Goal: Task Accomplishment & Management: Manage account settings

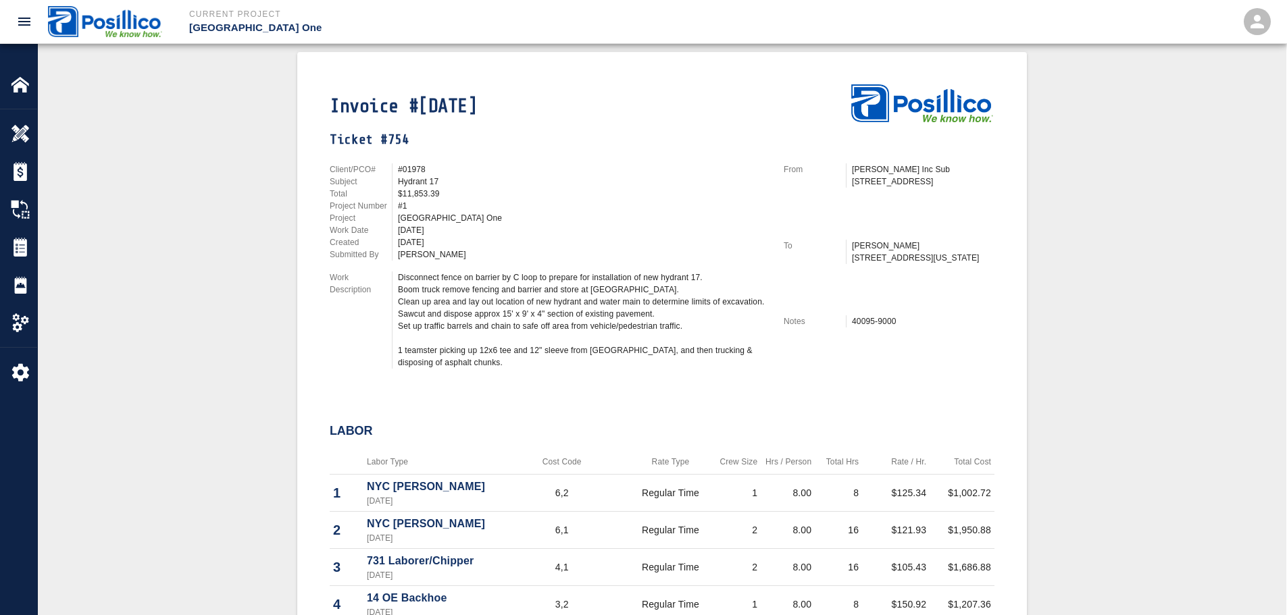
scroll to position [338, 0]
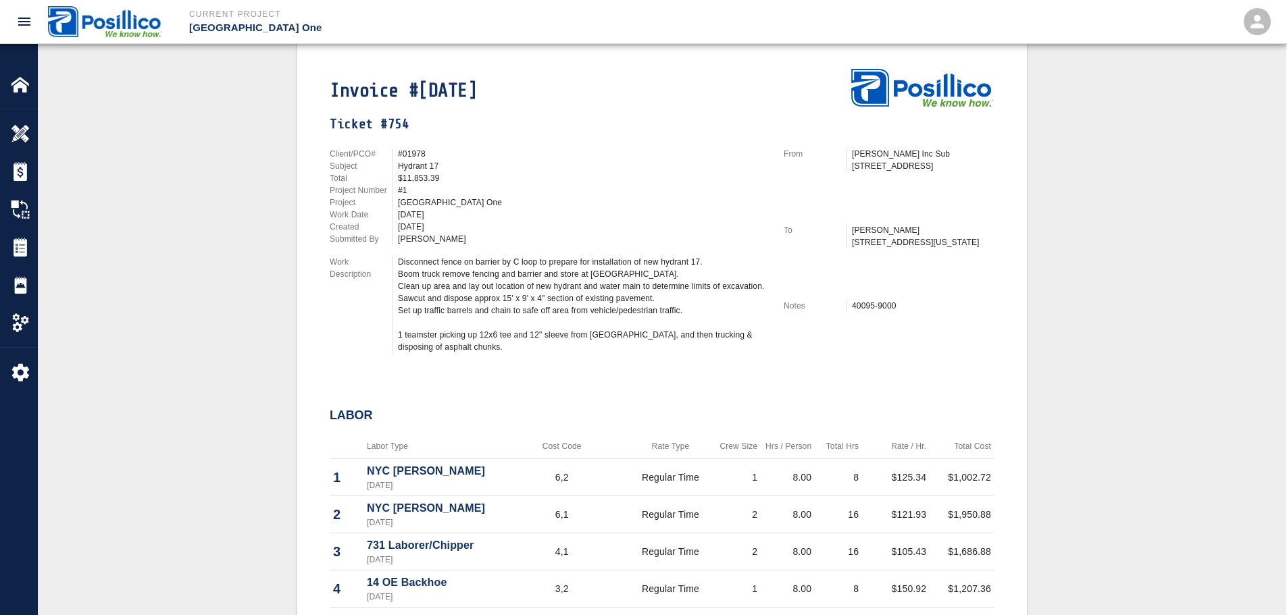
click at [698, 186] on div "#1" at bounding box center [583, 190] width 370 height 12
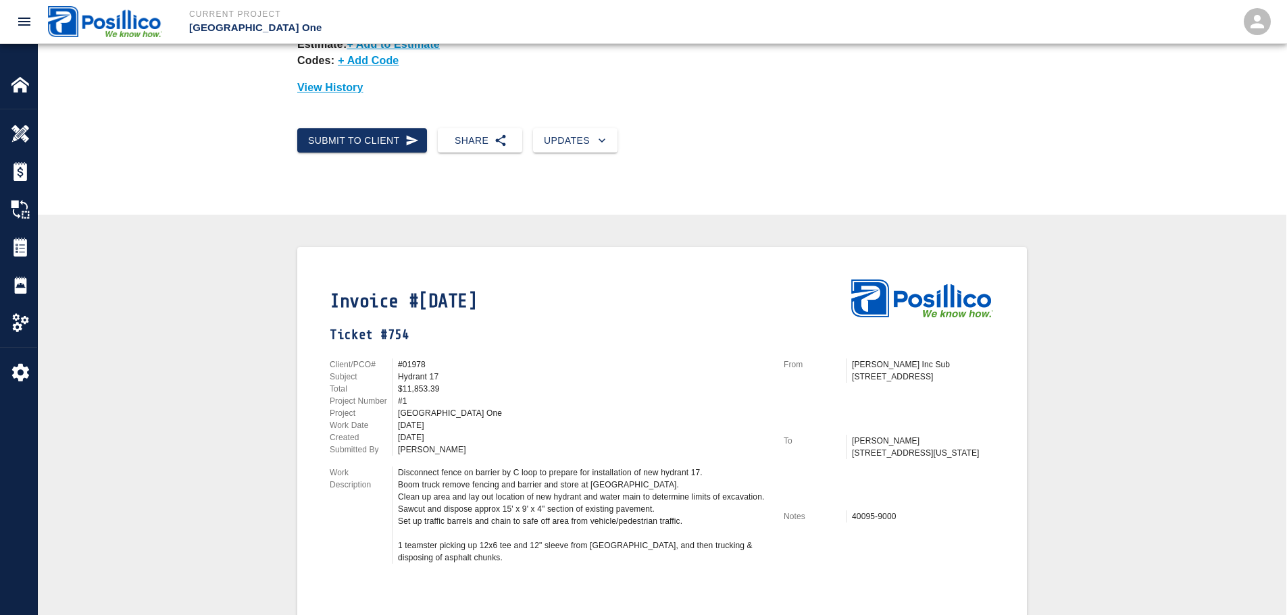
scroll to position [203, 0]
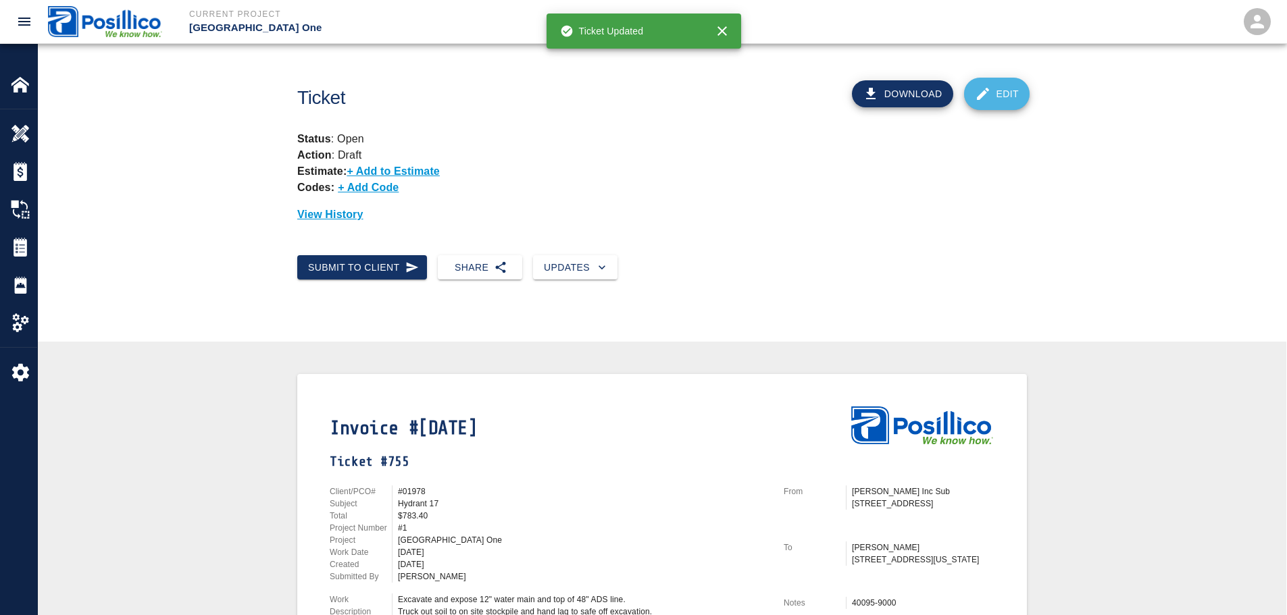
click at [1005, 95] on link "Edit" at bounding box center [997, 94] width 66 height 32
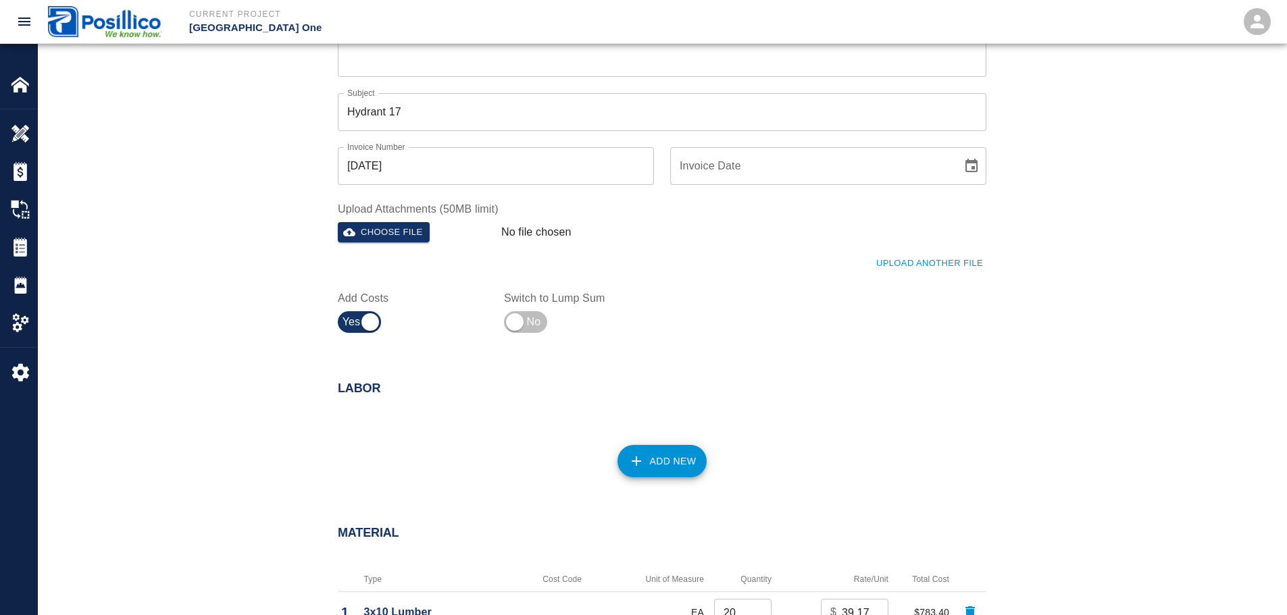
click at [641, 453] on icon "button" at bounding box center [636, 461] width 16 height 16
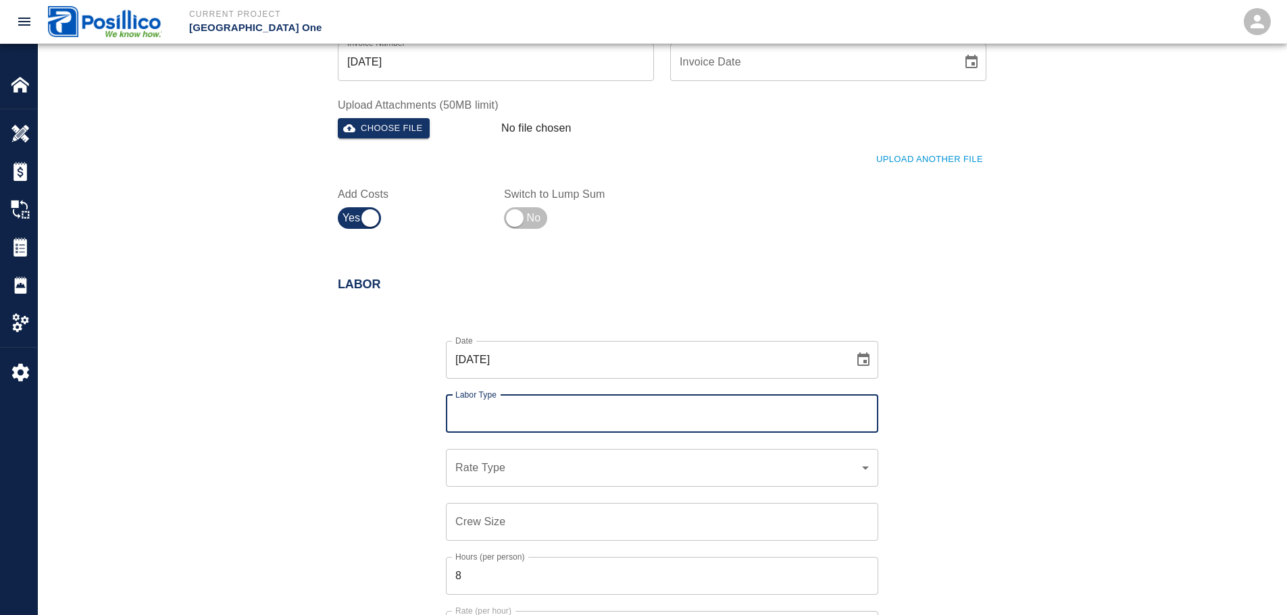
scroll to position [540, 0]
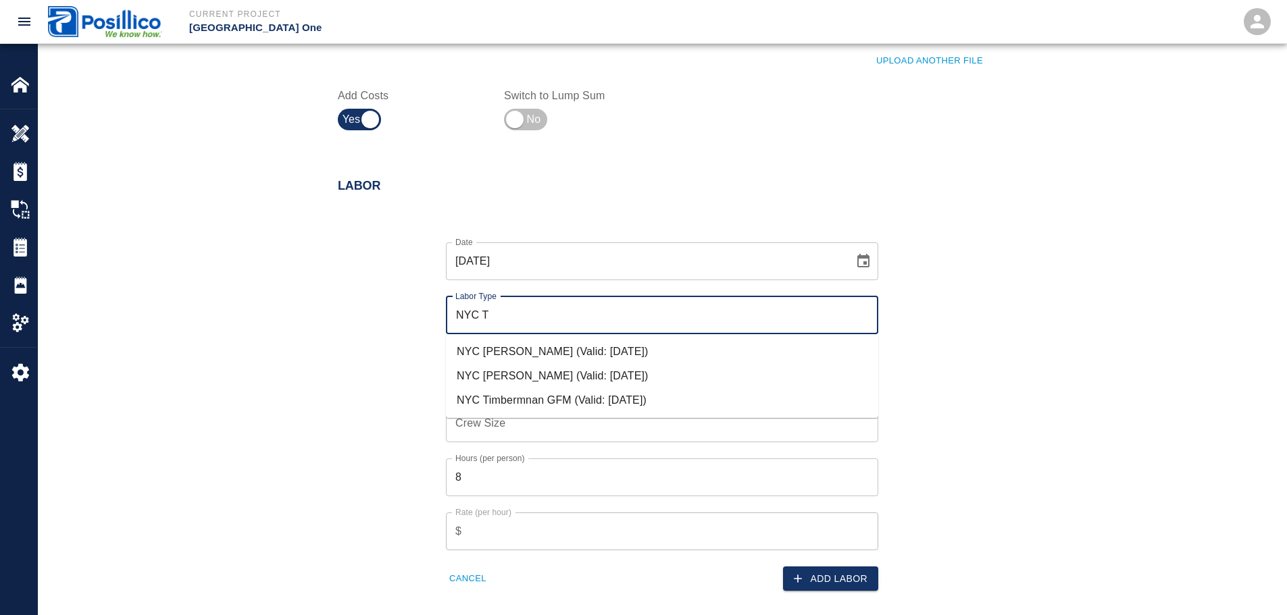
click at [526, 375] on li "NYC Timberman FM (Valid: 07/01/2024)" at bounding box center [662, 376] width 432 height 24
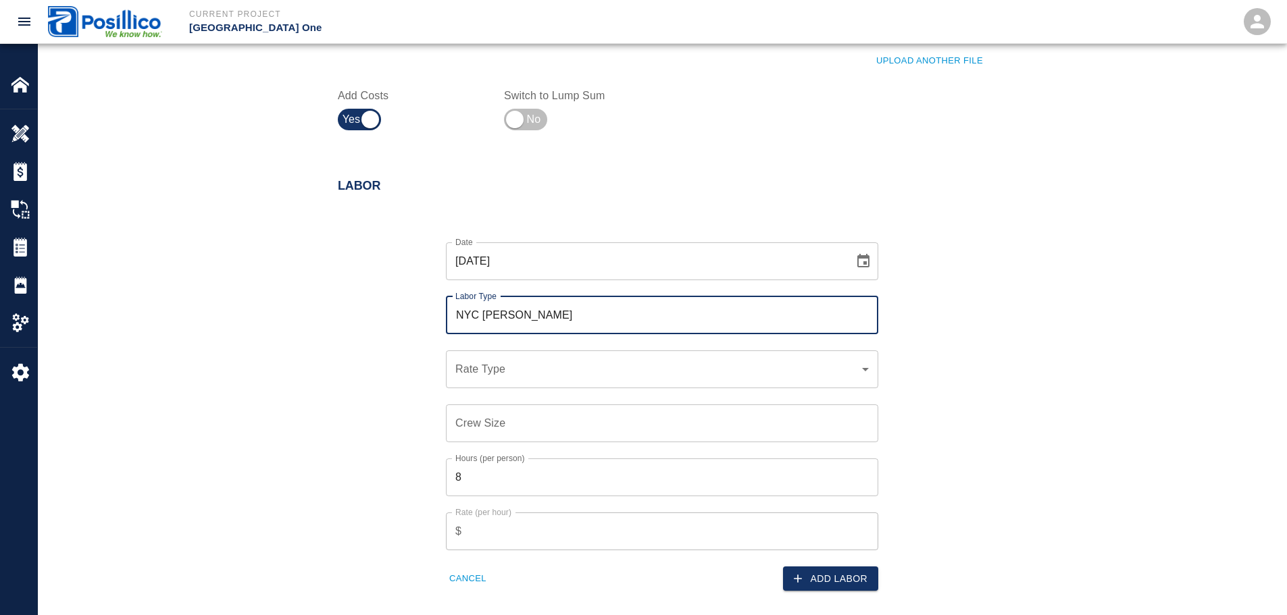
type input "NYC Timberman FM"
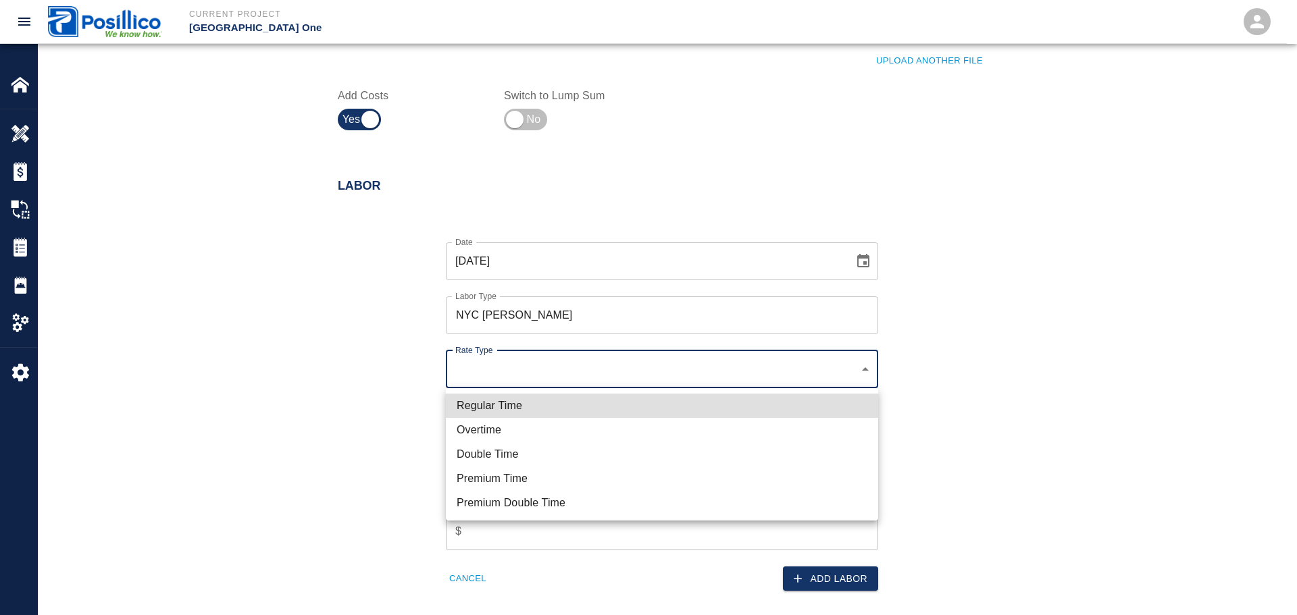
click at [532, 397] on li "Regular Time" at bounding box center [662, 406] width 432 height 24
type input "rate_rt"
type input "125.34"
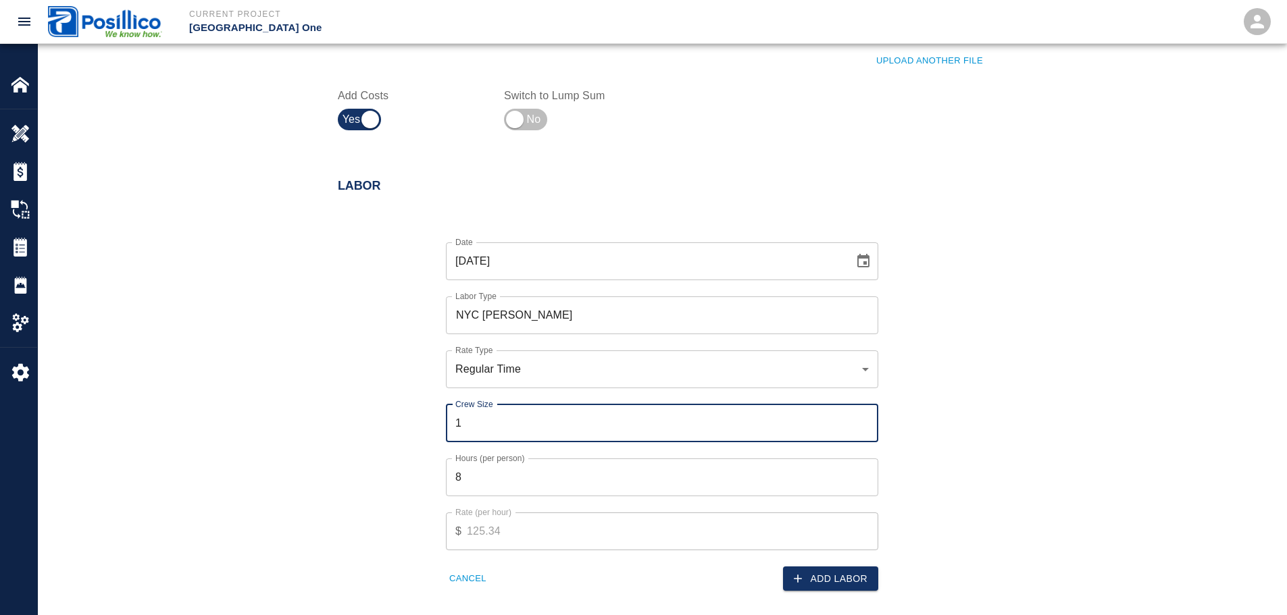
type input "1"
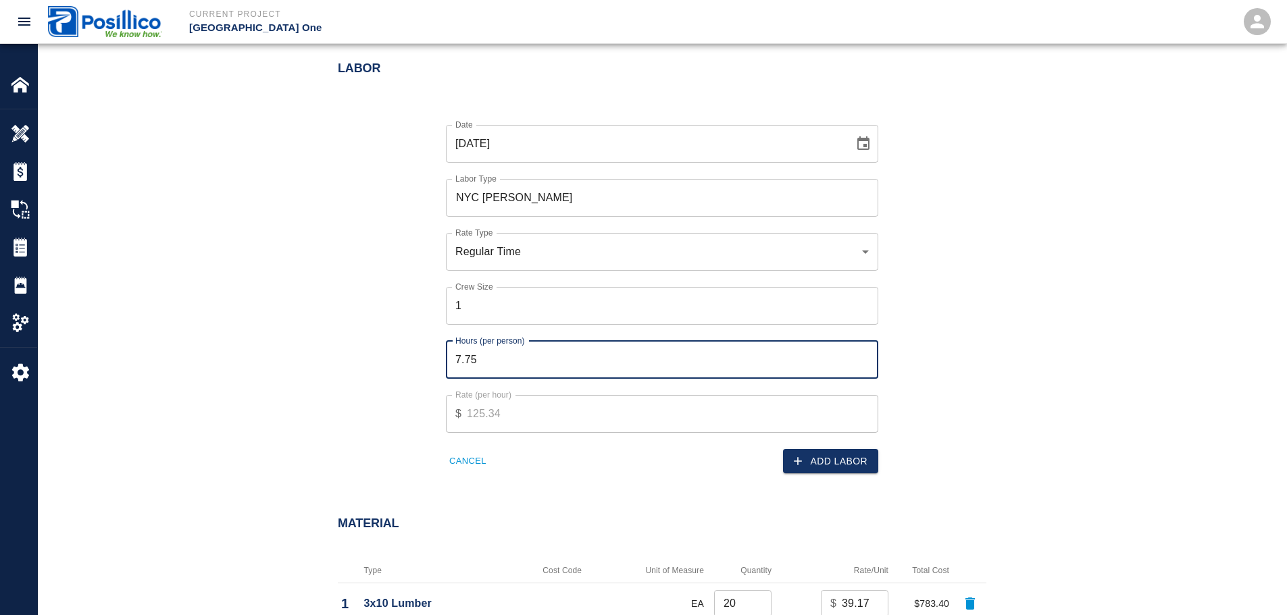
scroll to position [676, 0]
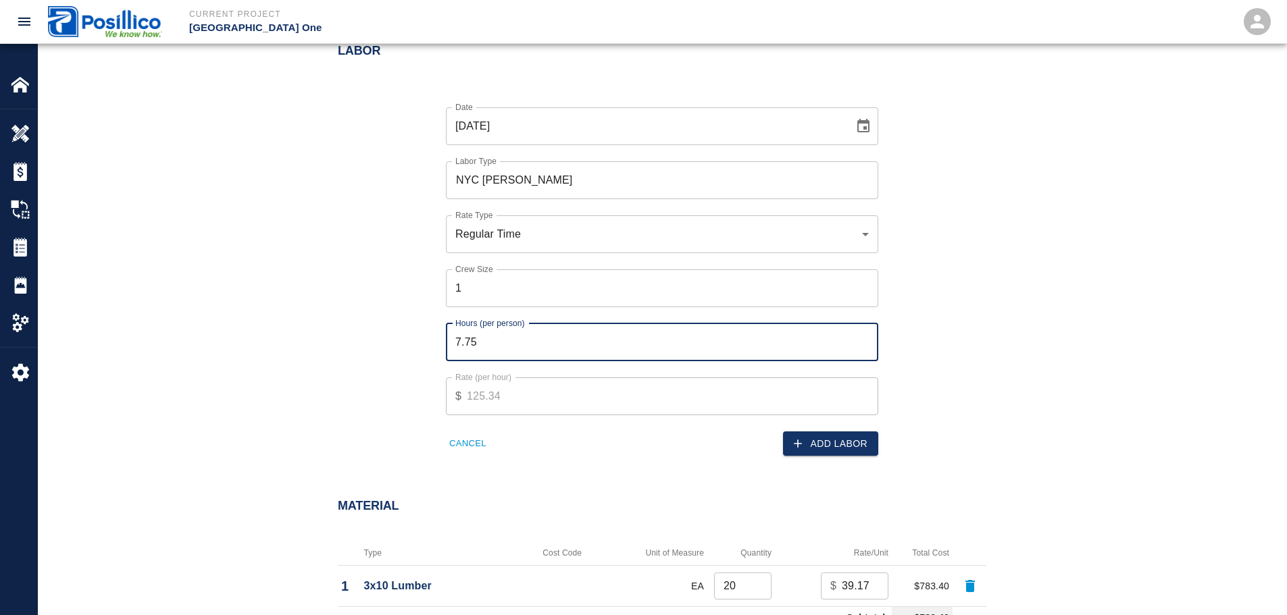
type input "8"
click at [845, 437] on button "Add Labor" at bounding box center [830, 444] width 95 height 25
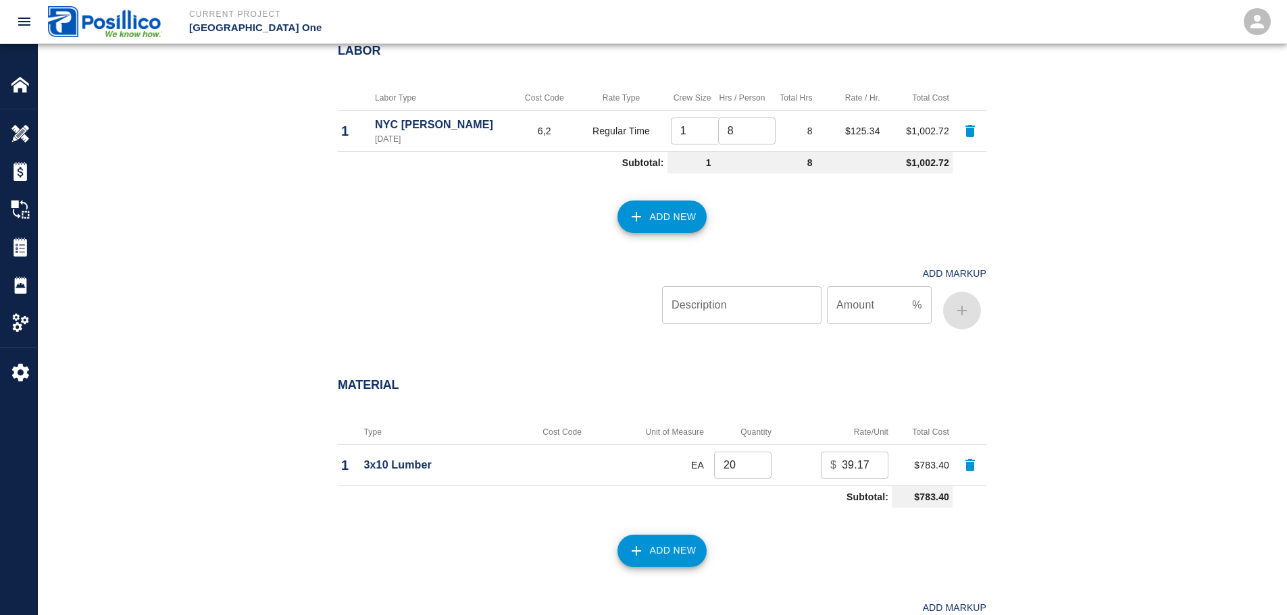
click at [678, 218] on button "Add New" at bounding box center [662, 217] width 90 height 32
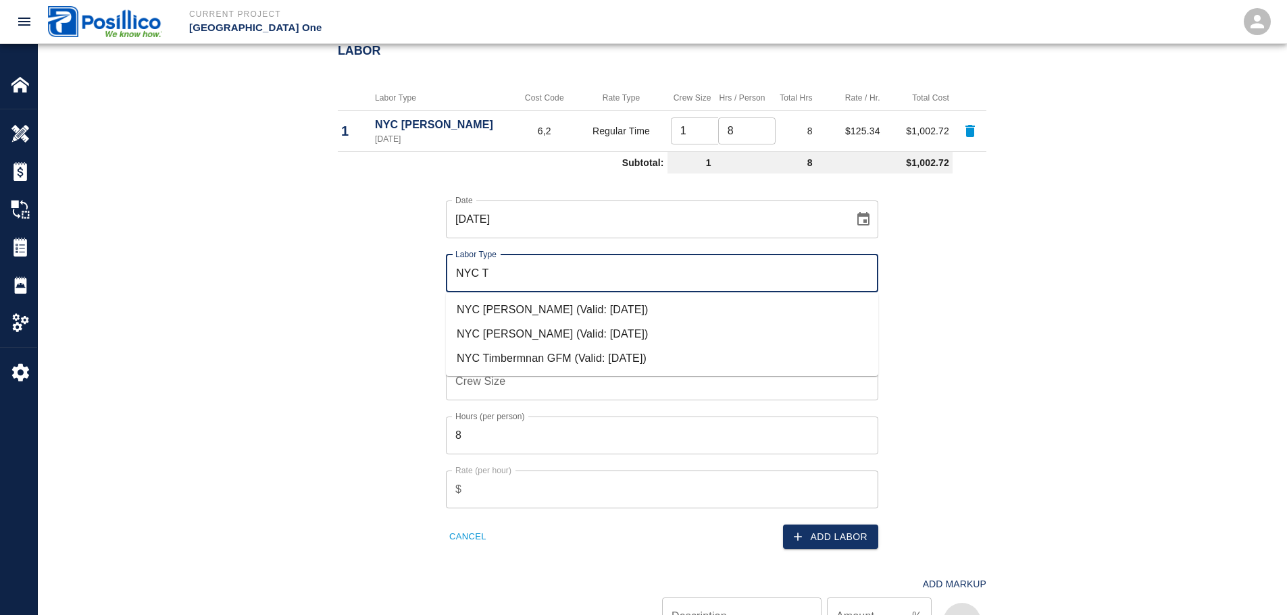
click at [602, 324] on li "NYC Timberman FM (Valid: 07/01/2024)" at bounding box center [662, 334] width 432 height 24
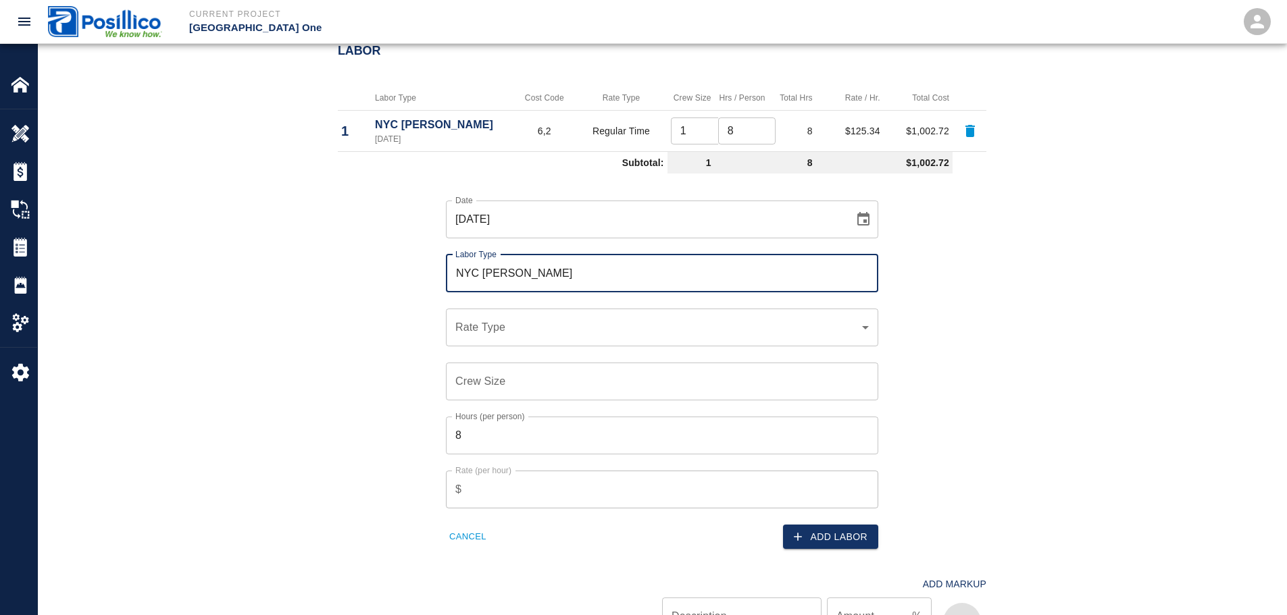
type input "NYC [PERSON_NAME]"
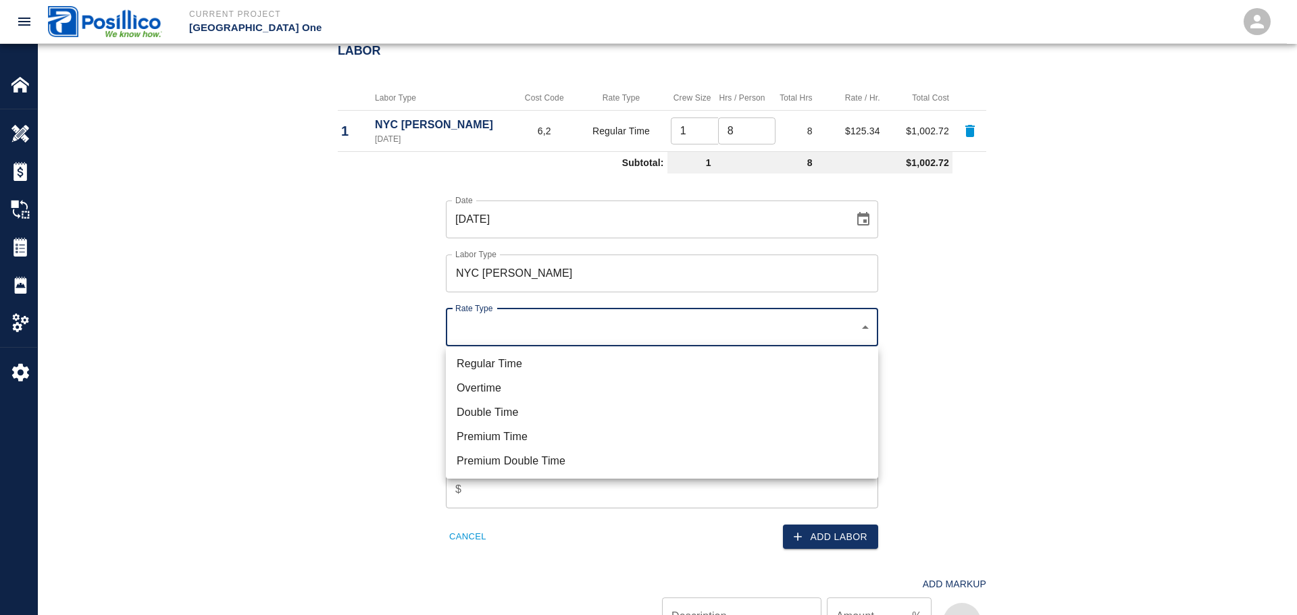
click at [594, 379] on li "Overtime" at bounding box center [662, 388] width 432 height 24
type input "rate_ot"
type input "158.60"
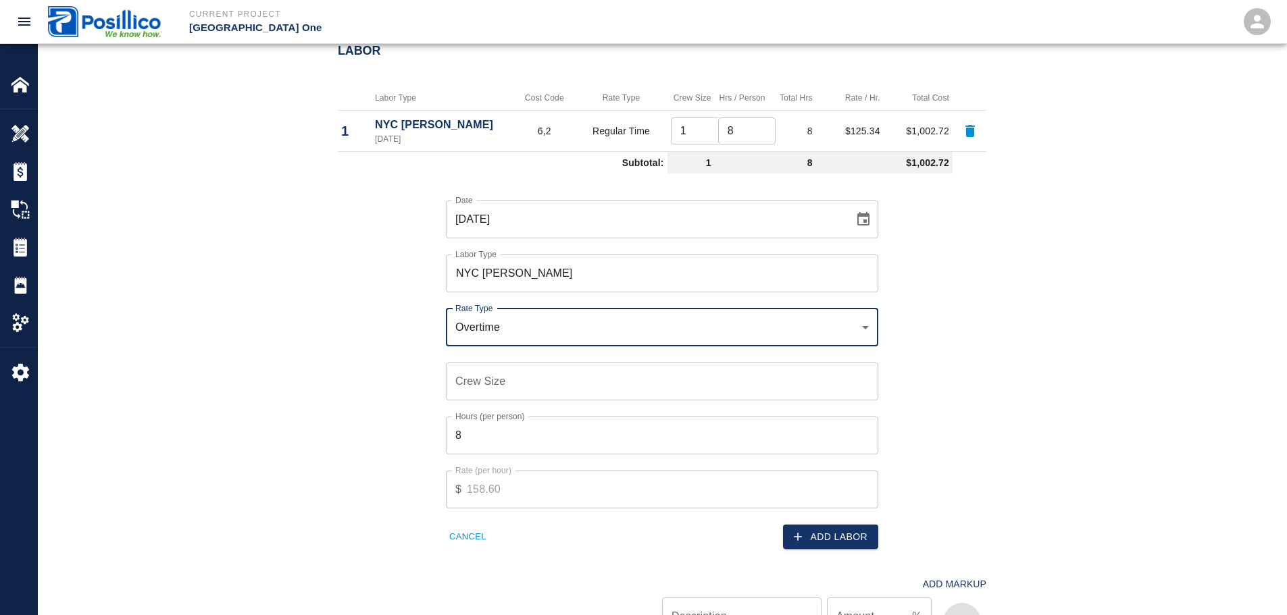
click at [595, 380] on input "Crew Size" at bounding box center [662, 382] width 432 height 38
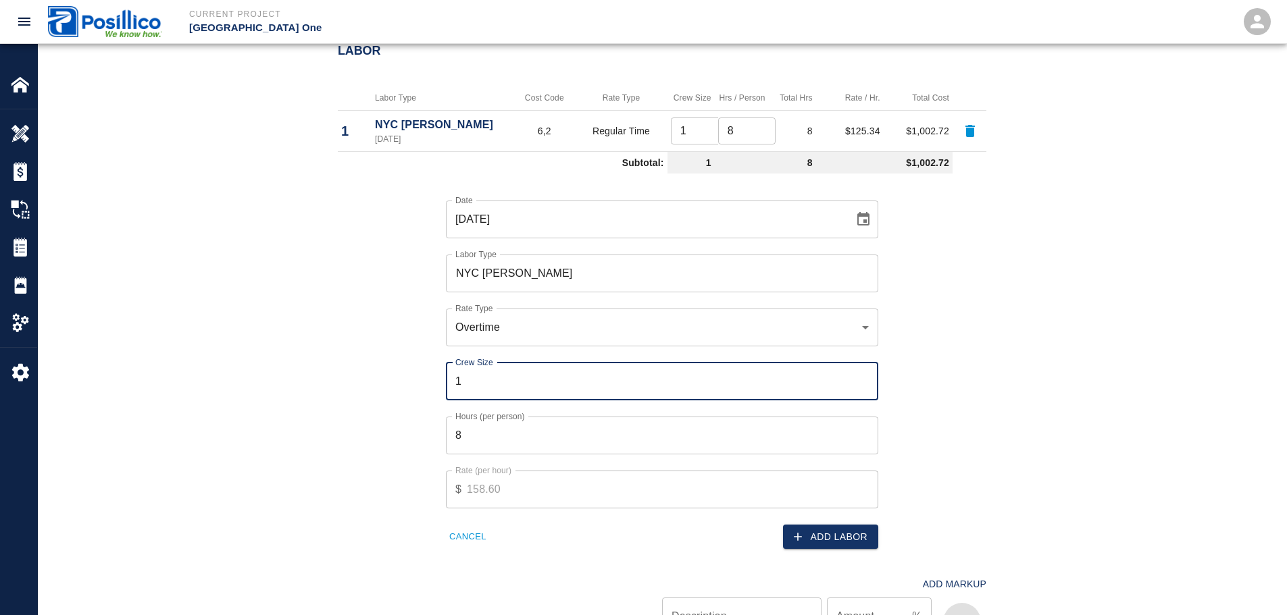
type input "1"
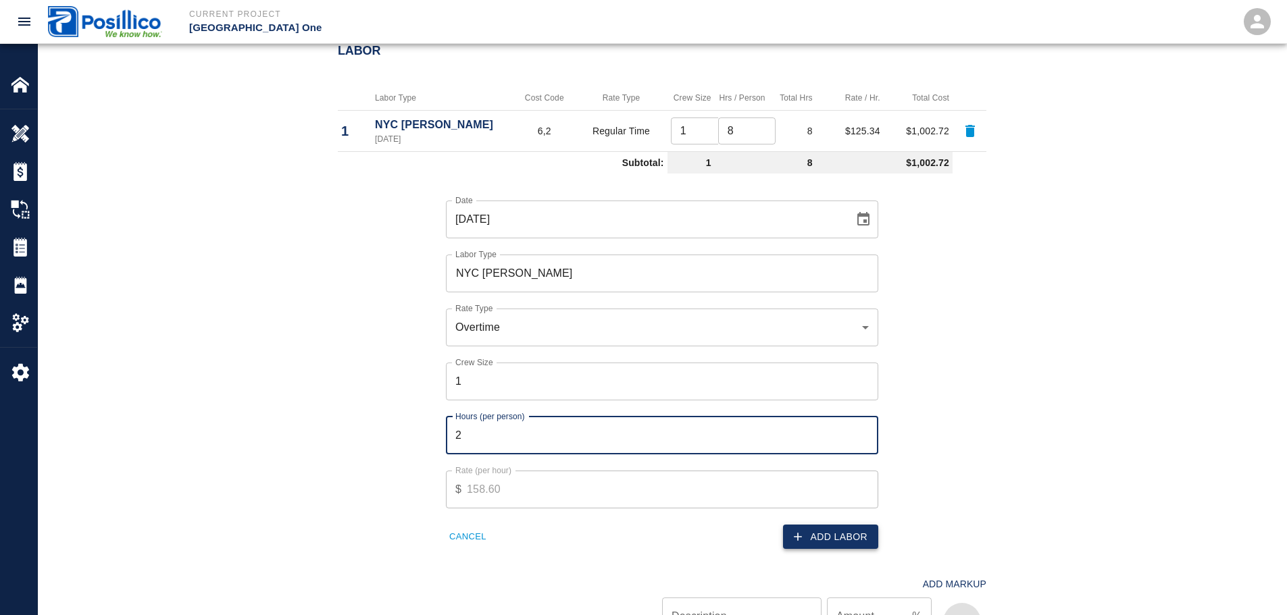
type input "2"
click at [840, 536] on button "Add Labor" at bounding box center [830, 537] width 95 height 25
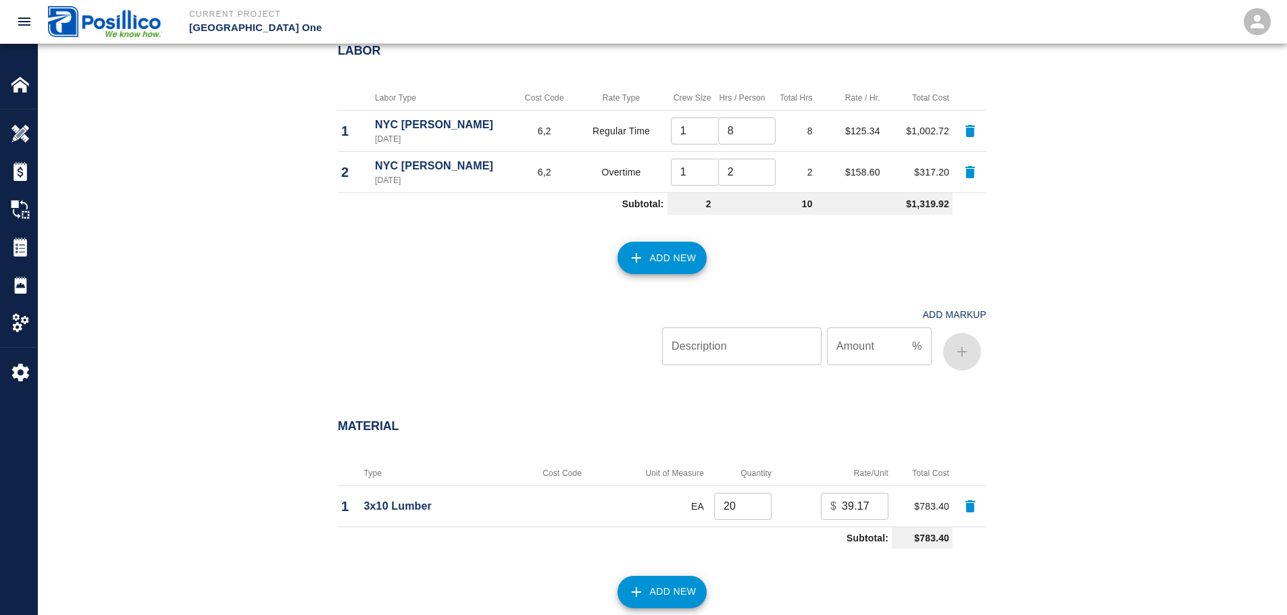
click at [658, 258] on button "Add New" at bounding box center [662, 258] width 90 height 32
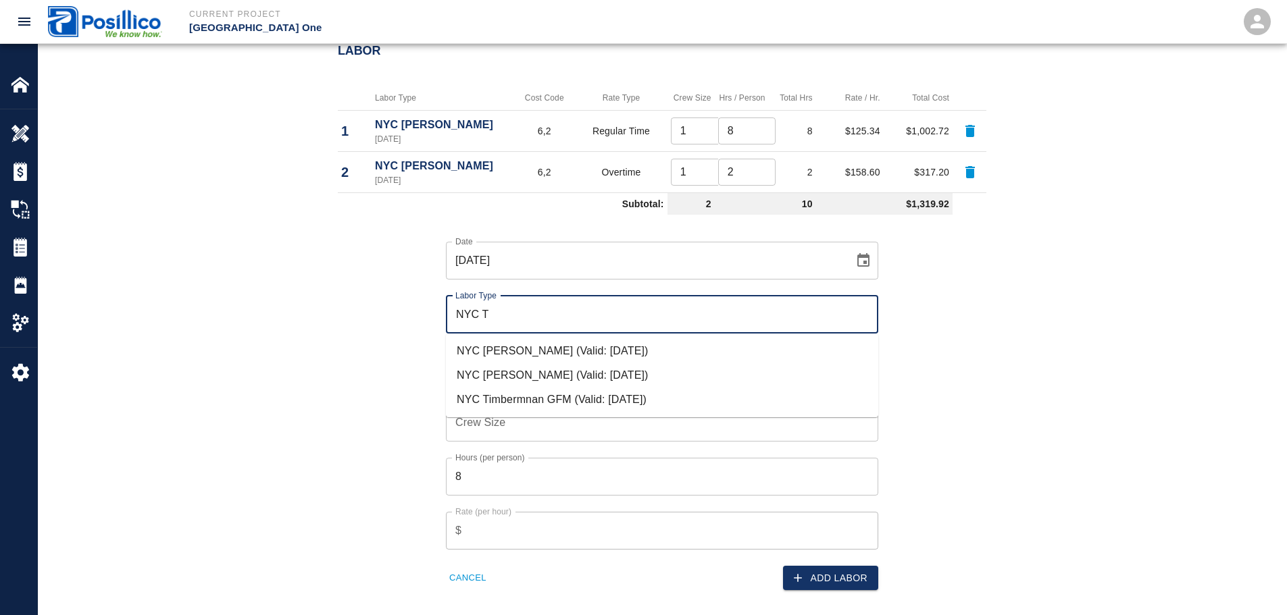
click at [588, 351] on li "NYC [PERSON_NAME] (Valid: [DATE])" at bounding box center [662, 351] width 432 height 24
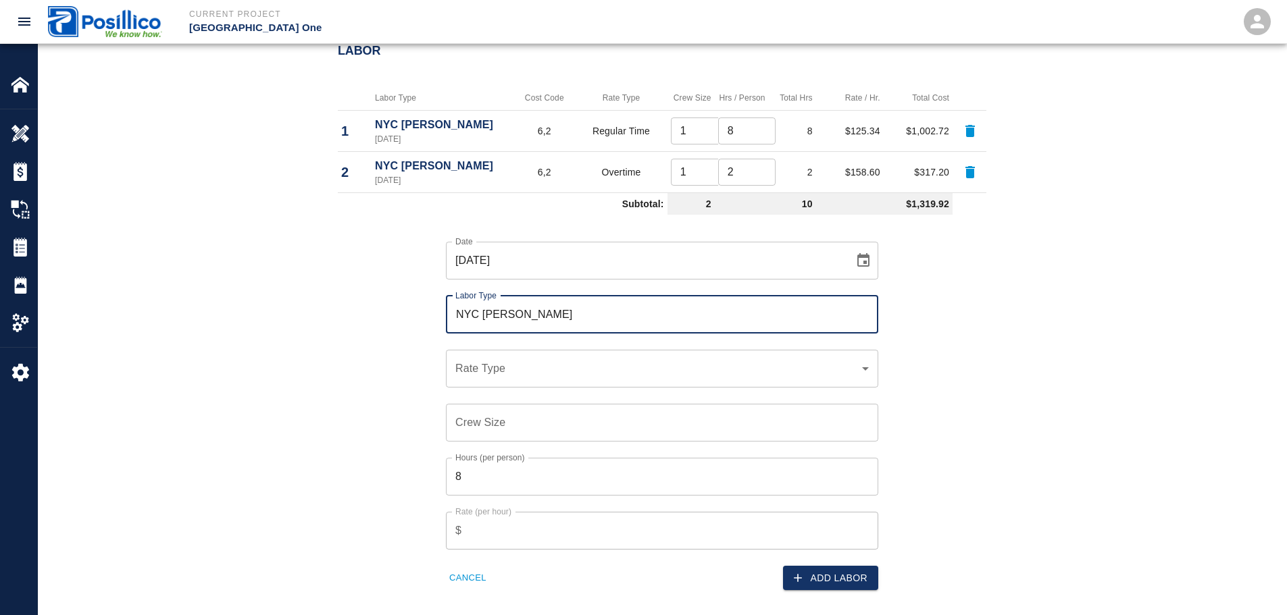
type input "NYC [PERSON_NAME]"
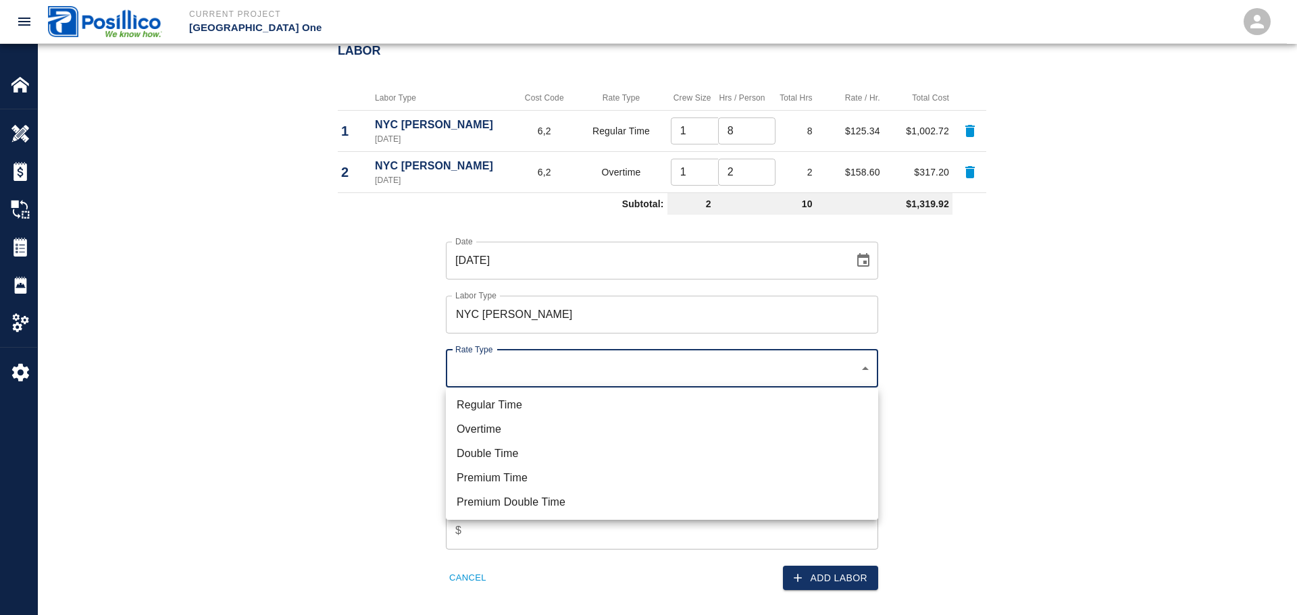
click at [623, 407] on li "Regular Time" at bounding box center [662, 405] width 432 height 24
type input "rate_rt"
type input "121.93"
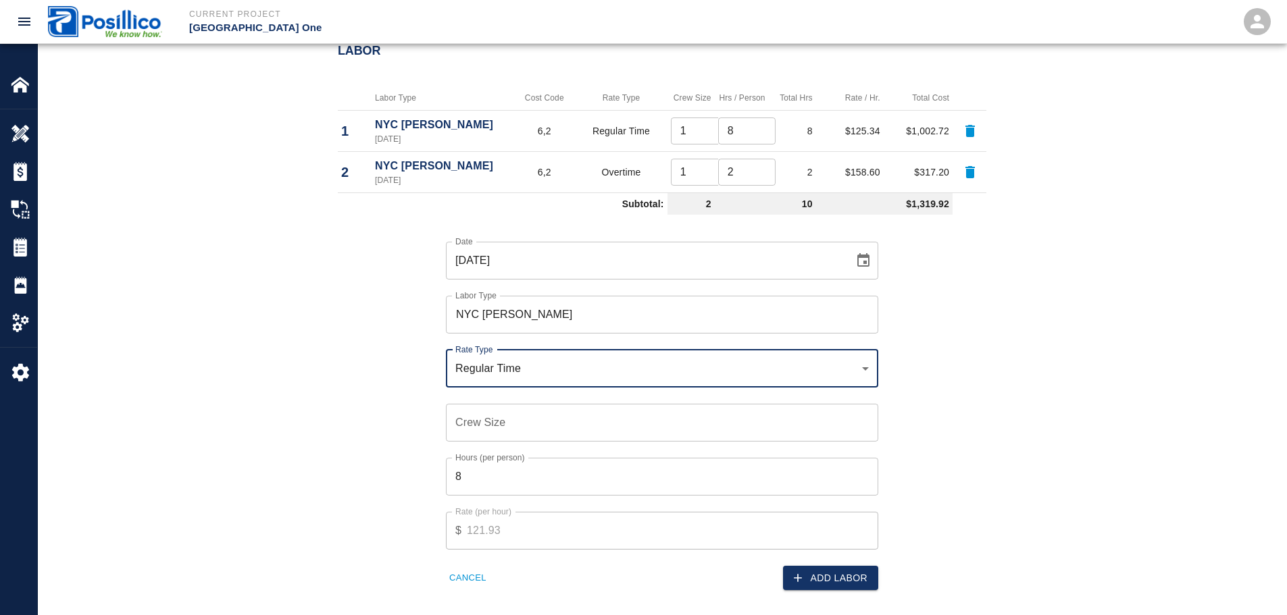
click at [639, 412] on input "Crew Size" at bounding box center [662, 423] width 432 height 38
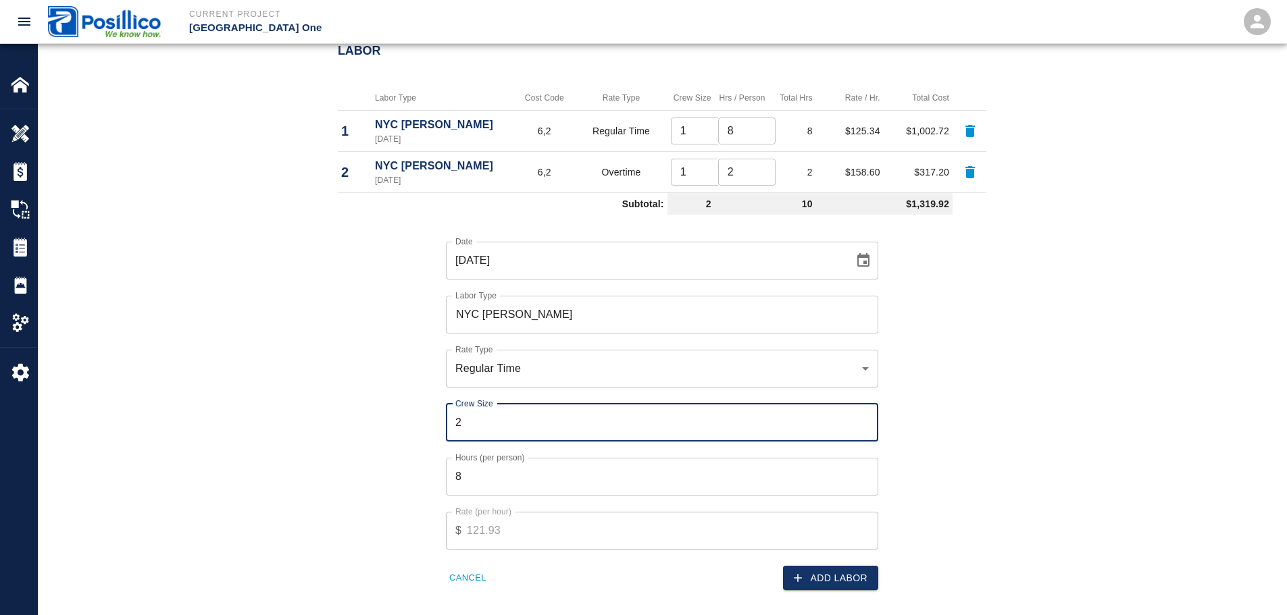
type input "2"
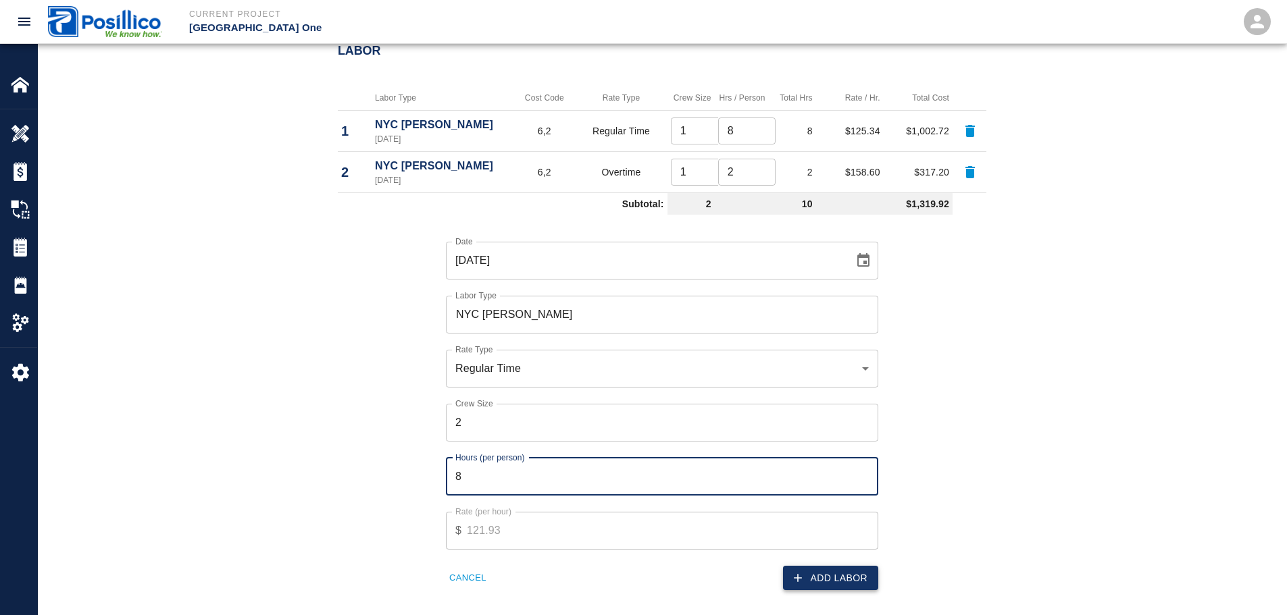
click at [824, 567] on button "Add Labor" at bounding box center [830, 578] width 95 height 25
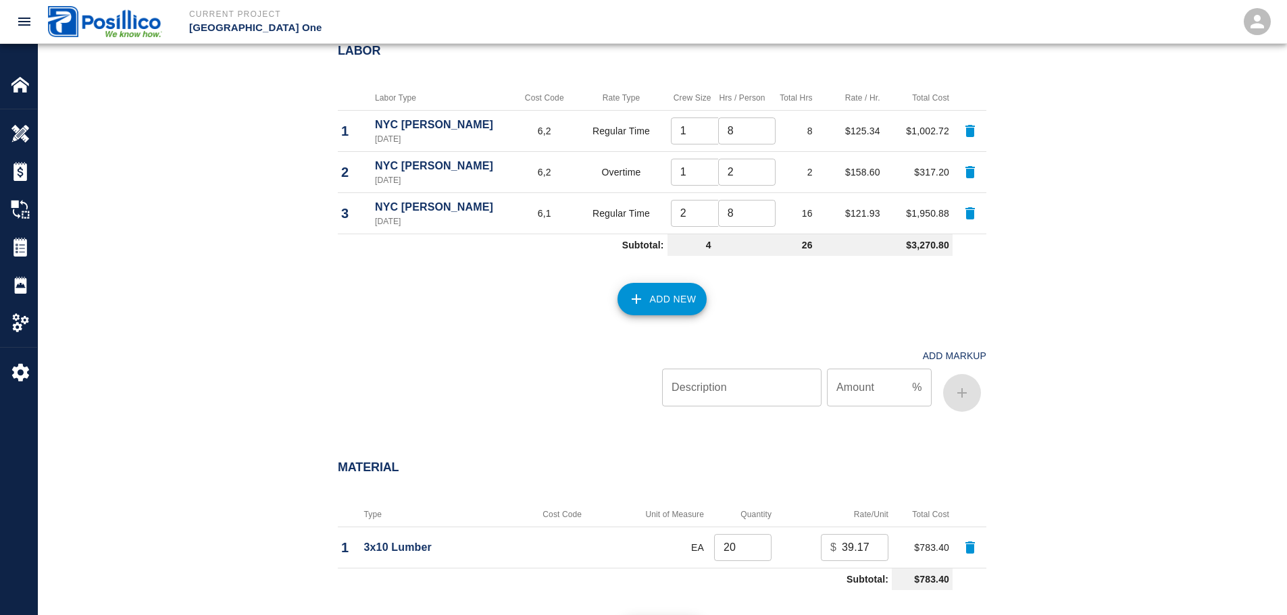
click at [667, 305] on button "Add New" at bounding box center [662, 299] width 90 height 32
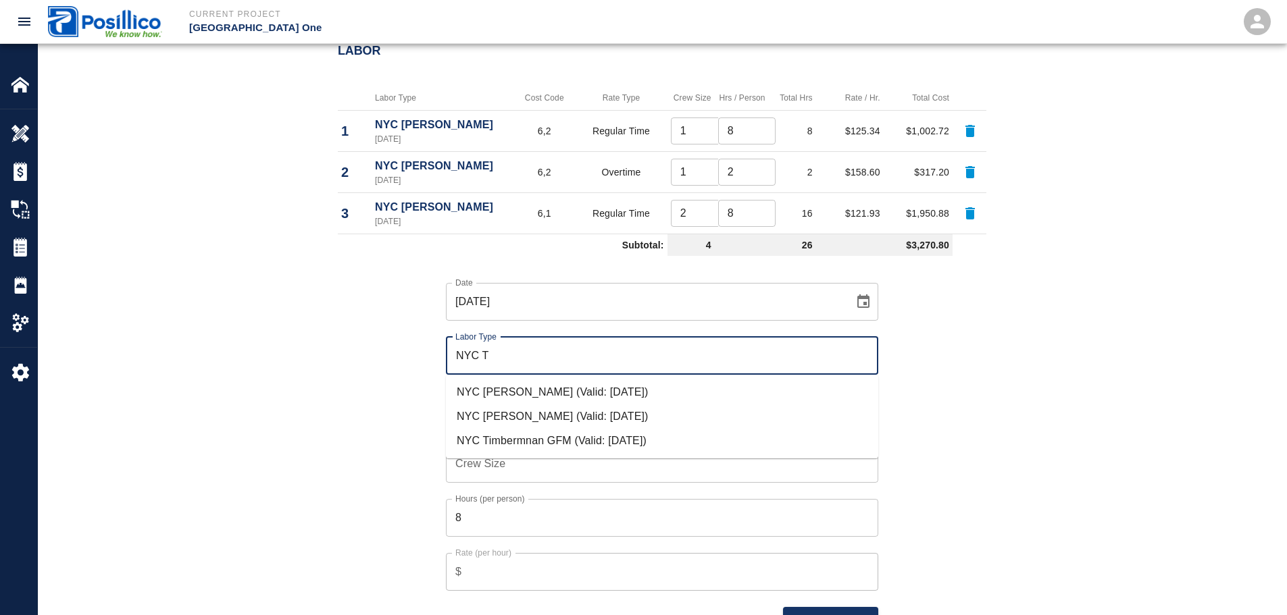
click at [624, 380] on li "NYC [PERSON_NAME] (Valid: [DATE])" at bounding box center [662, 392] width 432 height 24
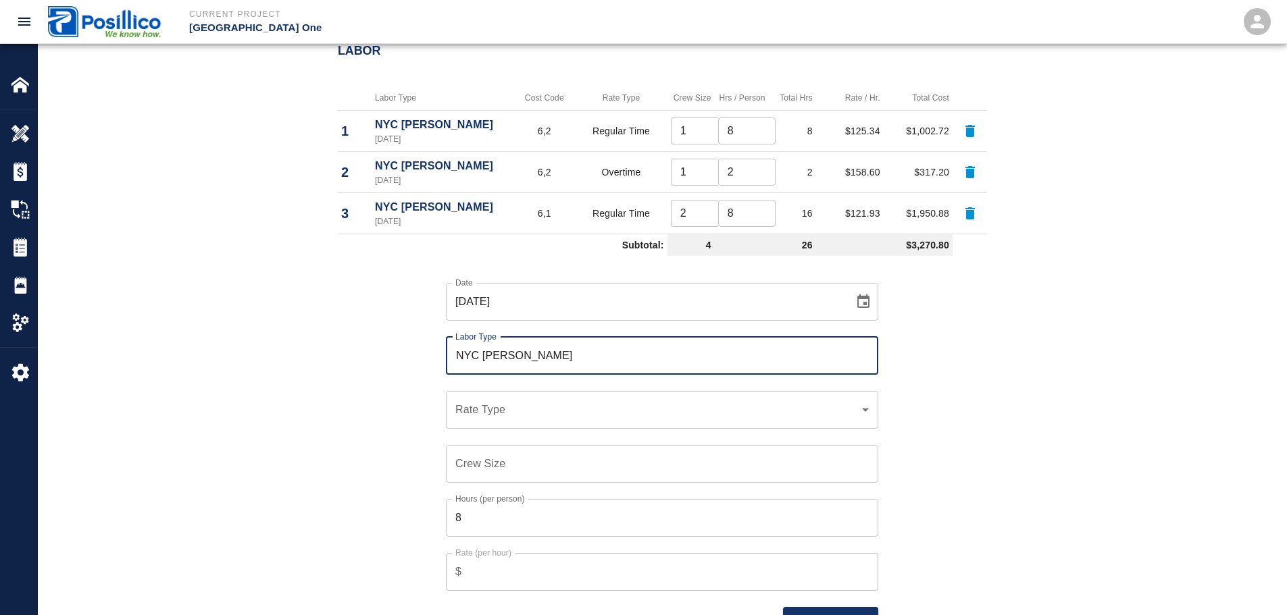
type input "NYC [PERSON_NAME]"
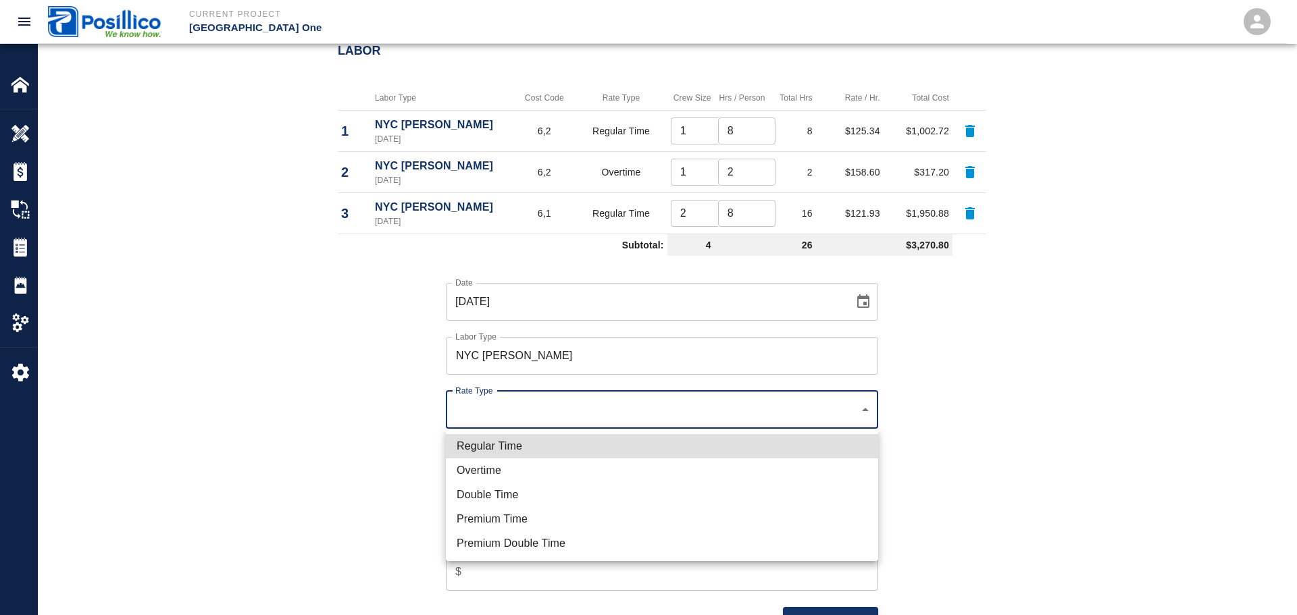
click at [590, 475] on li "Overtime" at bounding box center [662, 471] width 432 height 24
type input "rate_ot"
type input "153.49"
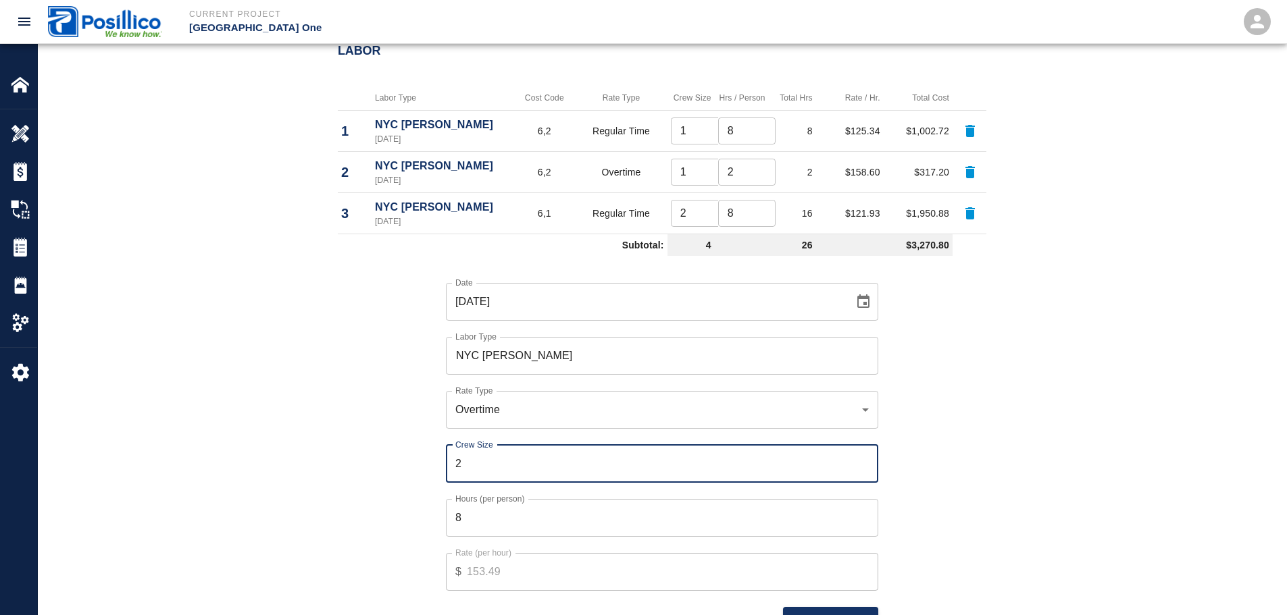
type input "2"
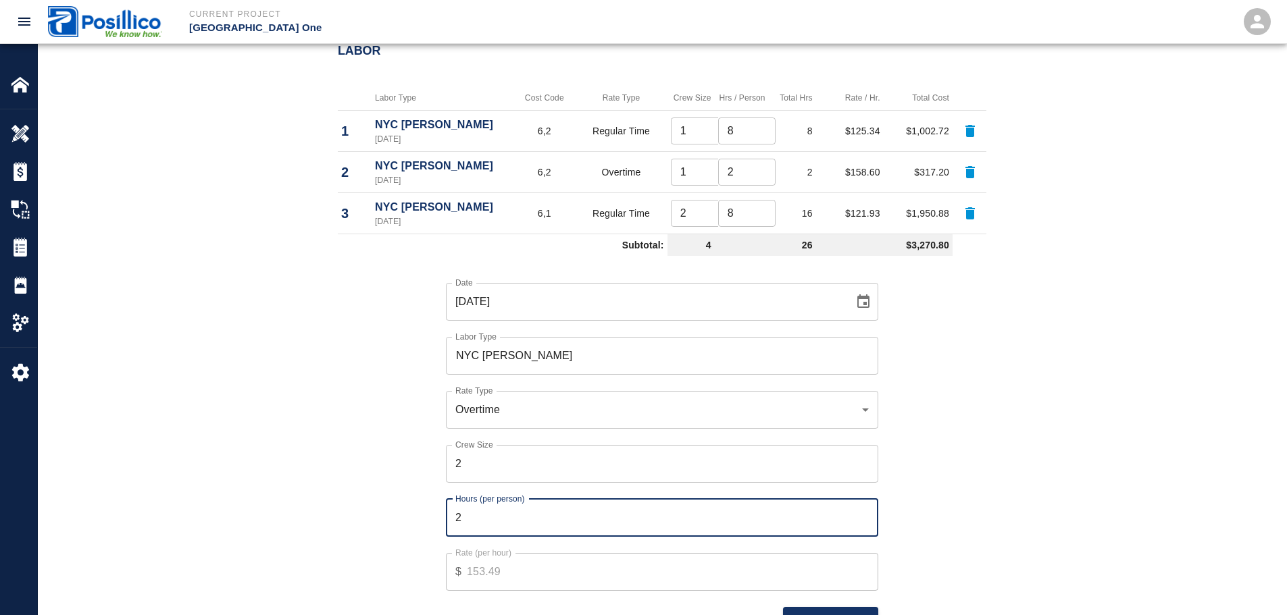
type input "2"
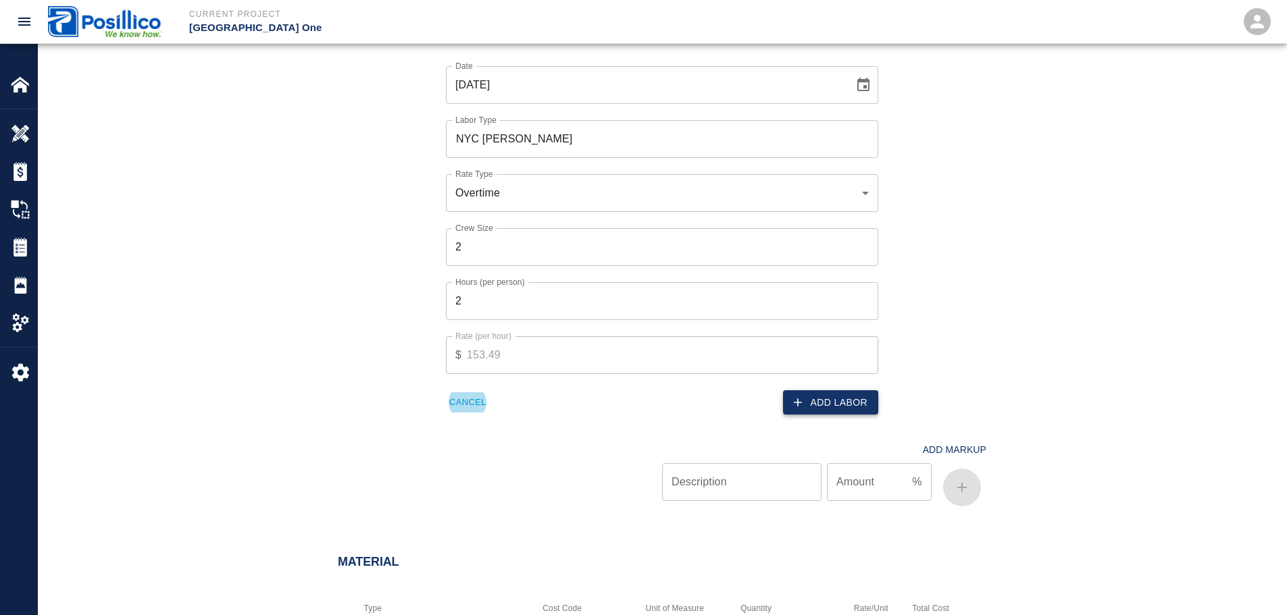
click at [805, 404] on icon "button" at bounding box center [798, 403] width 14 height 14
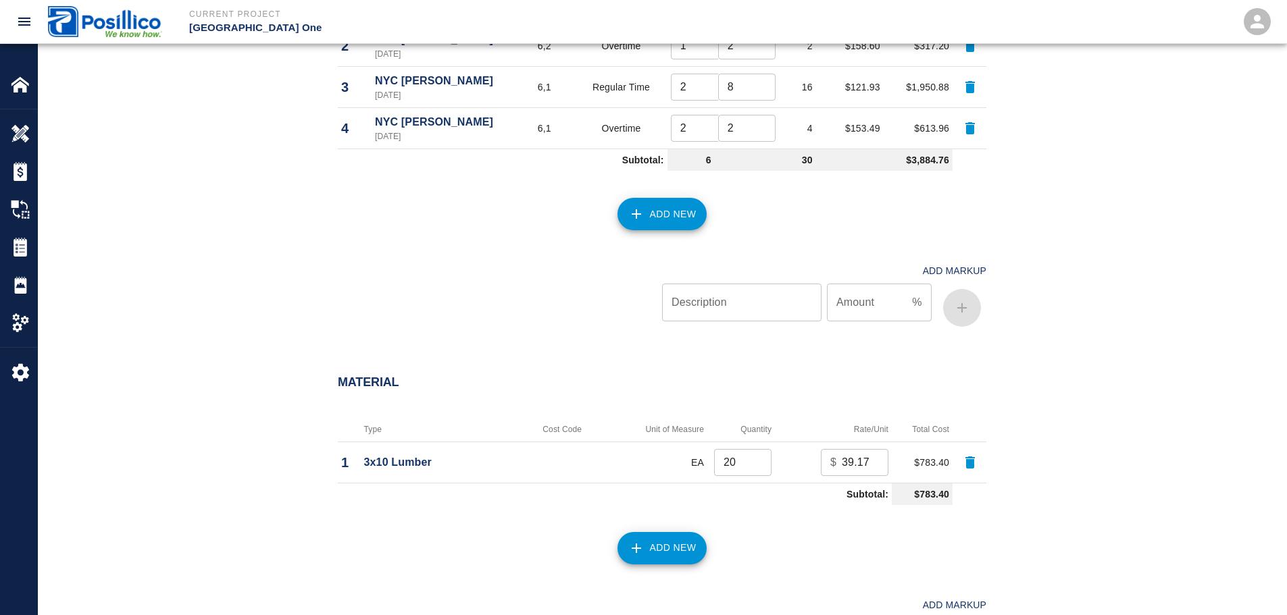
scroll to position [690, 0]
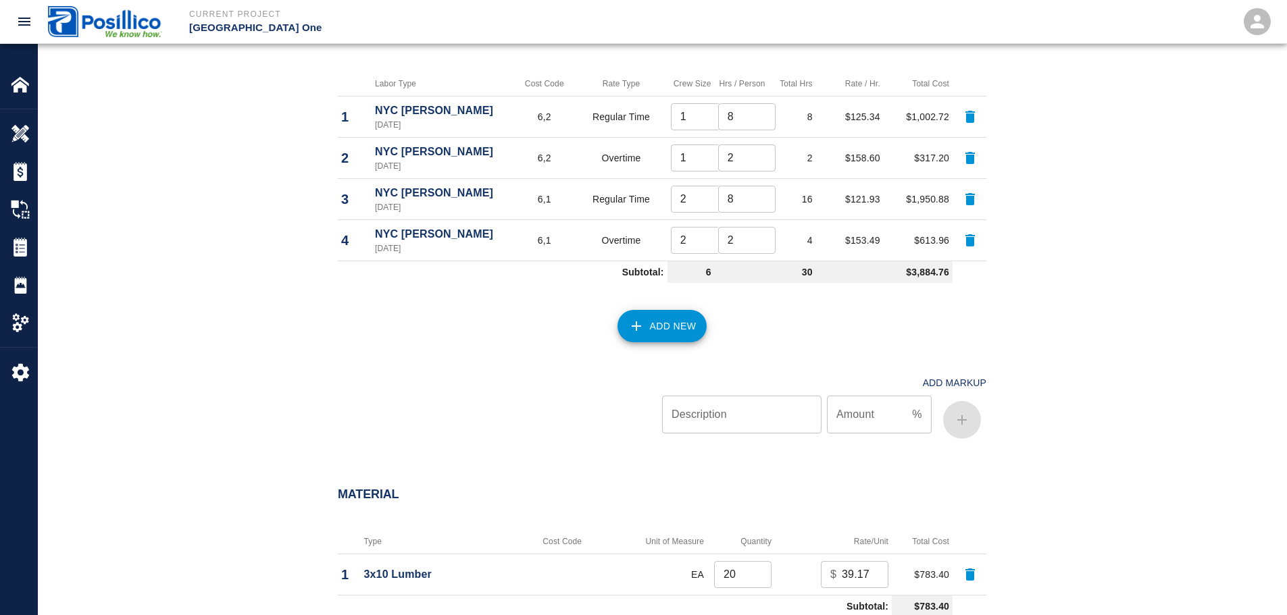
click at [646, 331] on button "Add New" at bounding box center [662, 326] width 90 height 32
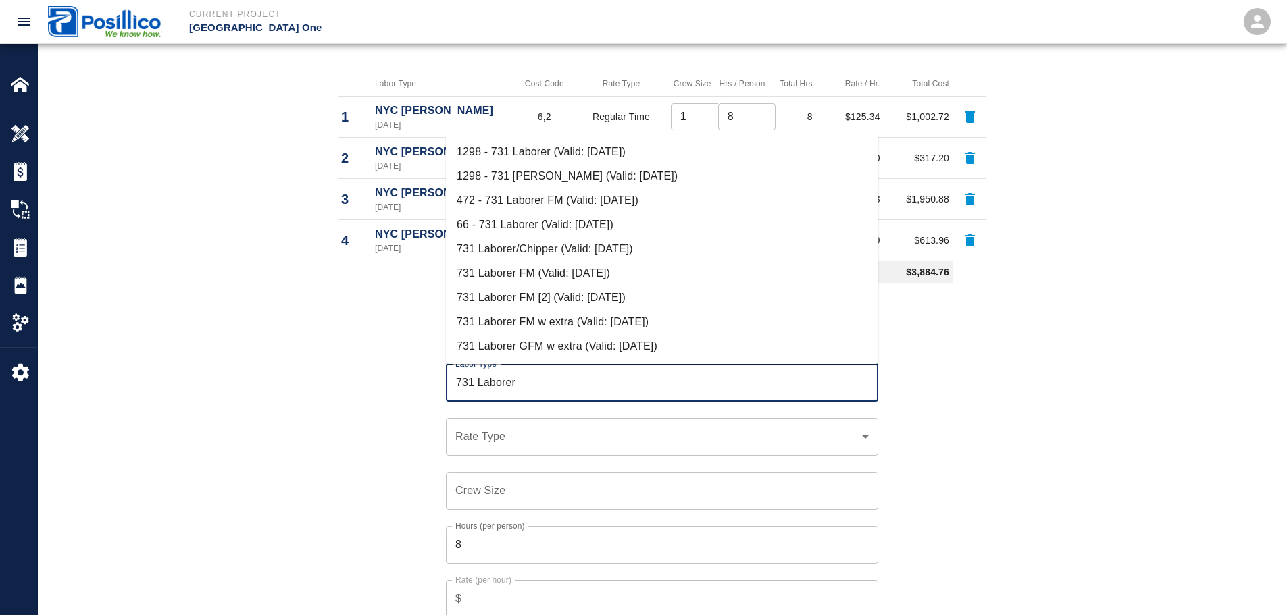
click at [582, 256] on li "731 Laborer/Chipper (Valid: [DATE])" at bounding box center [662, 249] width 432 height 24
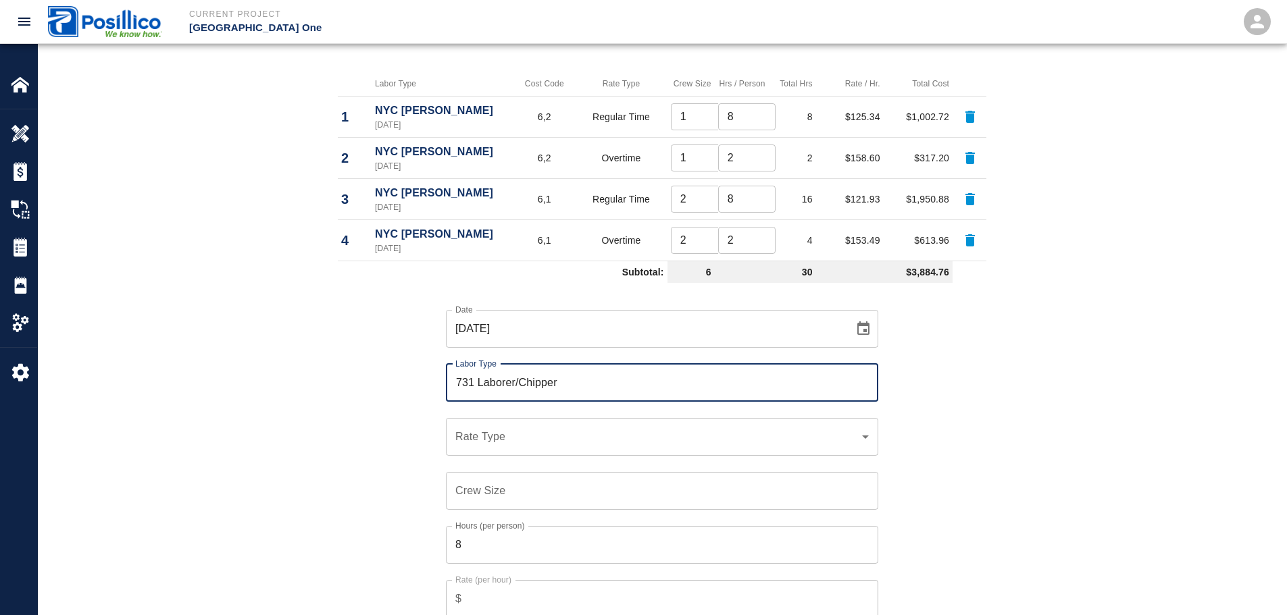
type input "731 Laborer/Chipper"
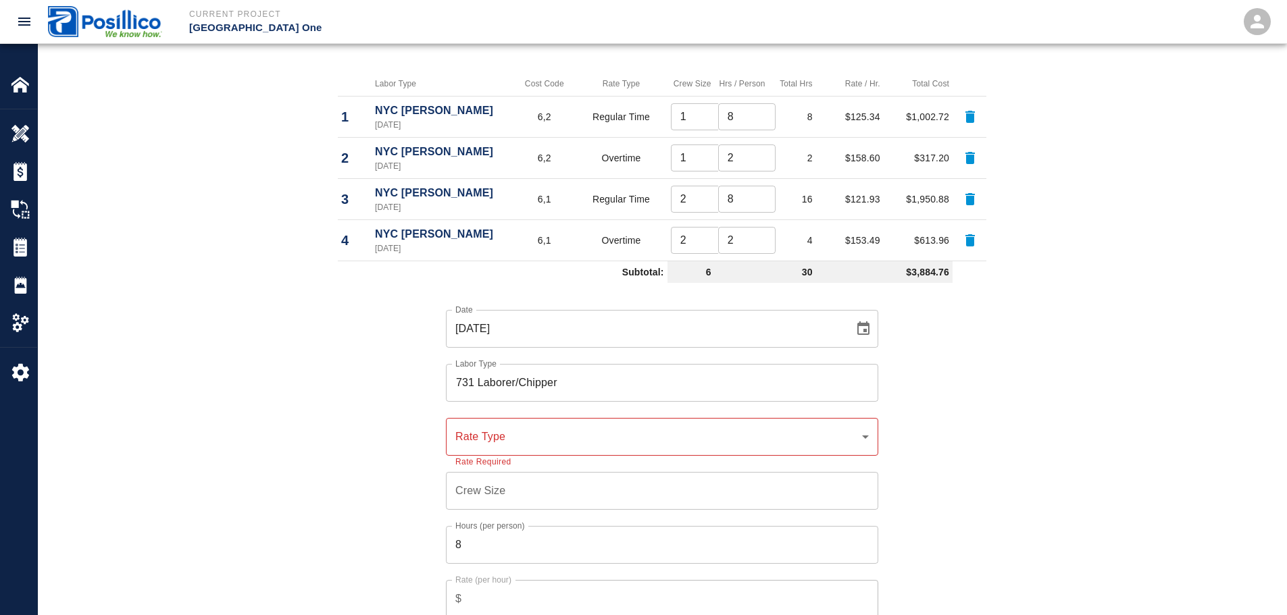
click at [636, 446] on div "​ Rate Type" at bounding box center [662, 437] width 432 height 38
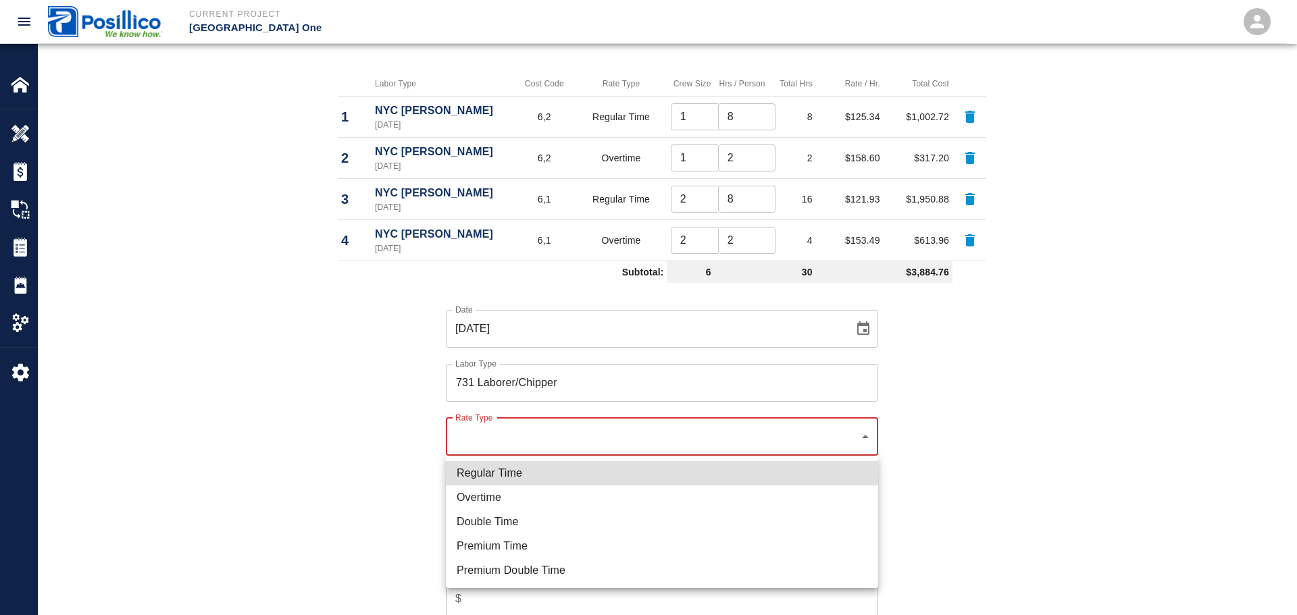
click at [672, 480] on li "Regular Time" at bounding box center [662, 473] width 432 height 24
type input "rate_rt"
type input "105.43"
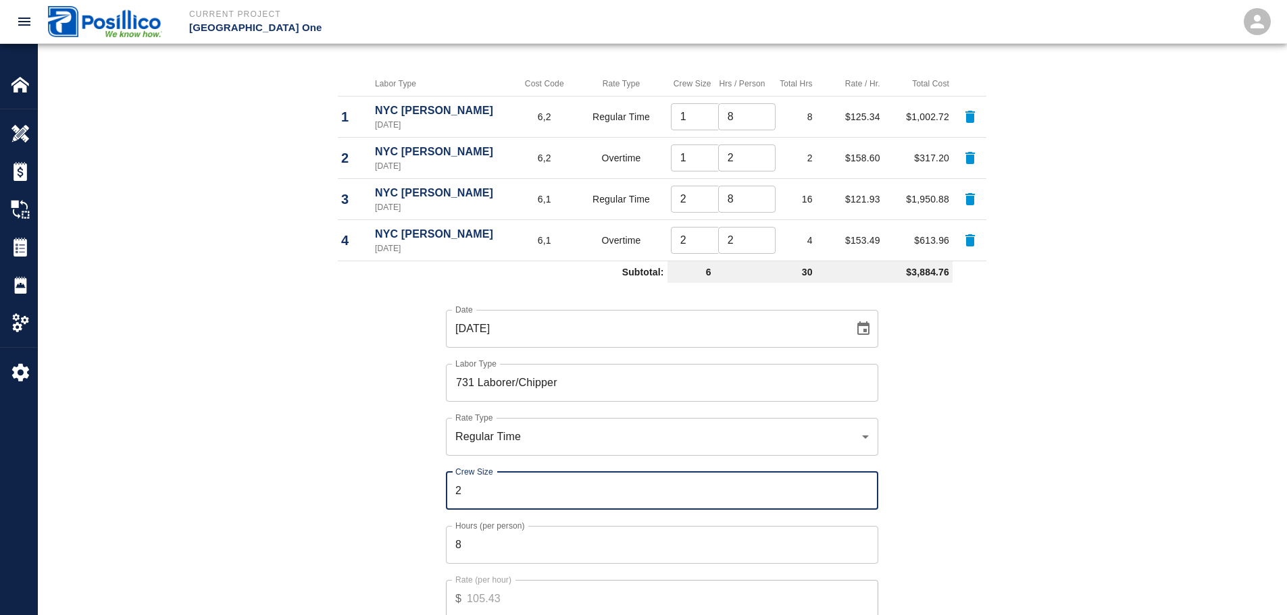
type input "2"
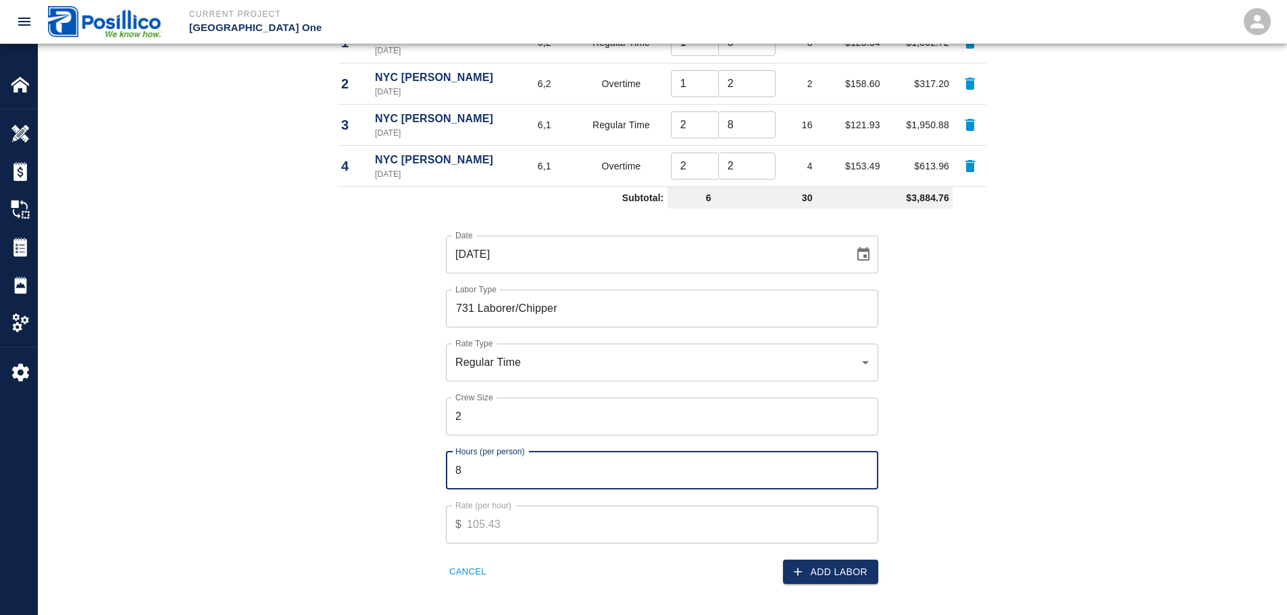
scroll to position [825, 0]
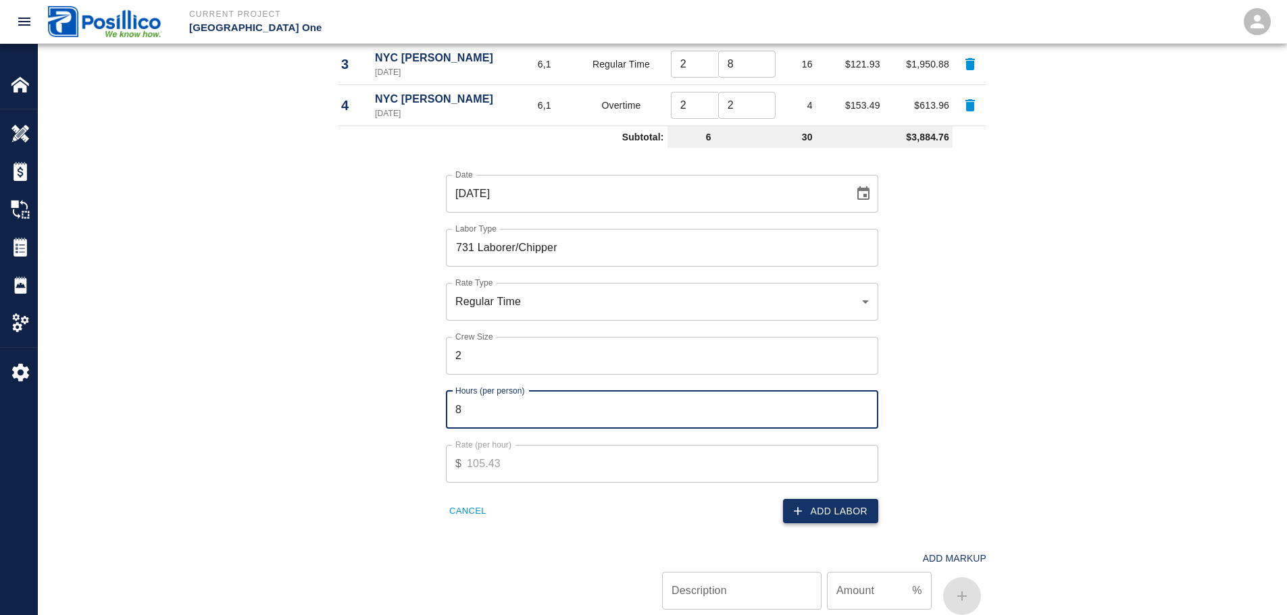
click at [857, 502] on button "Add Labor" at bounding box center [830, 511] width 95 height 25
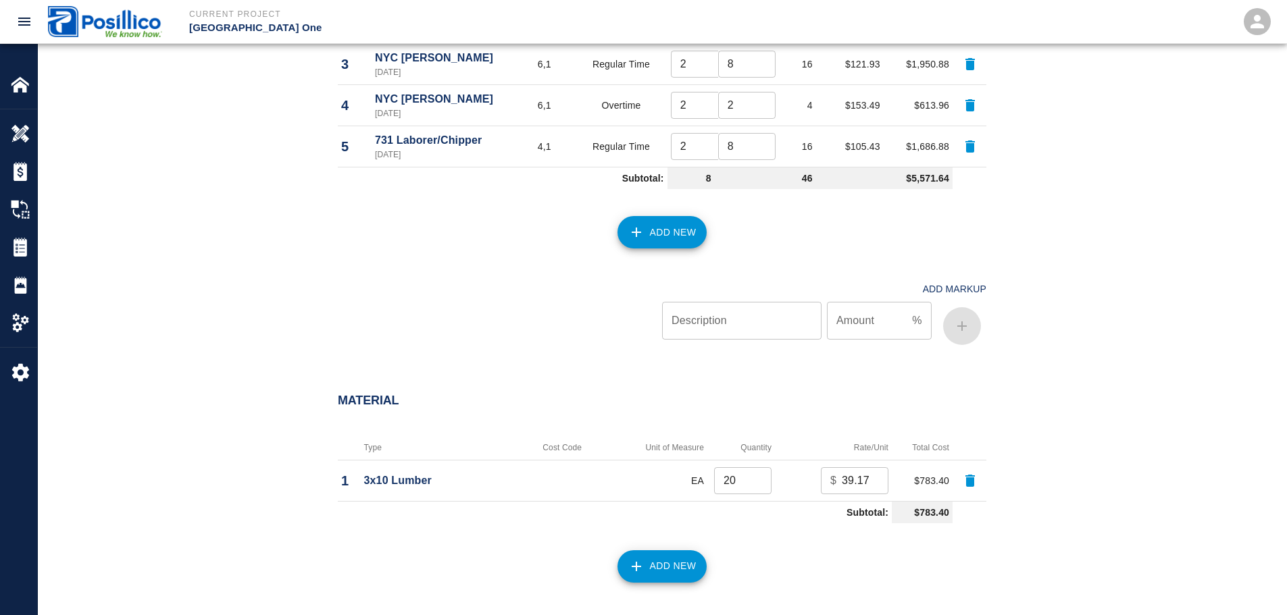
click at [670, 240] on button "Add New" at bounding box center [662, 232] width 90 height 32
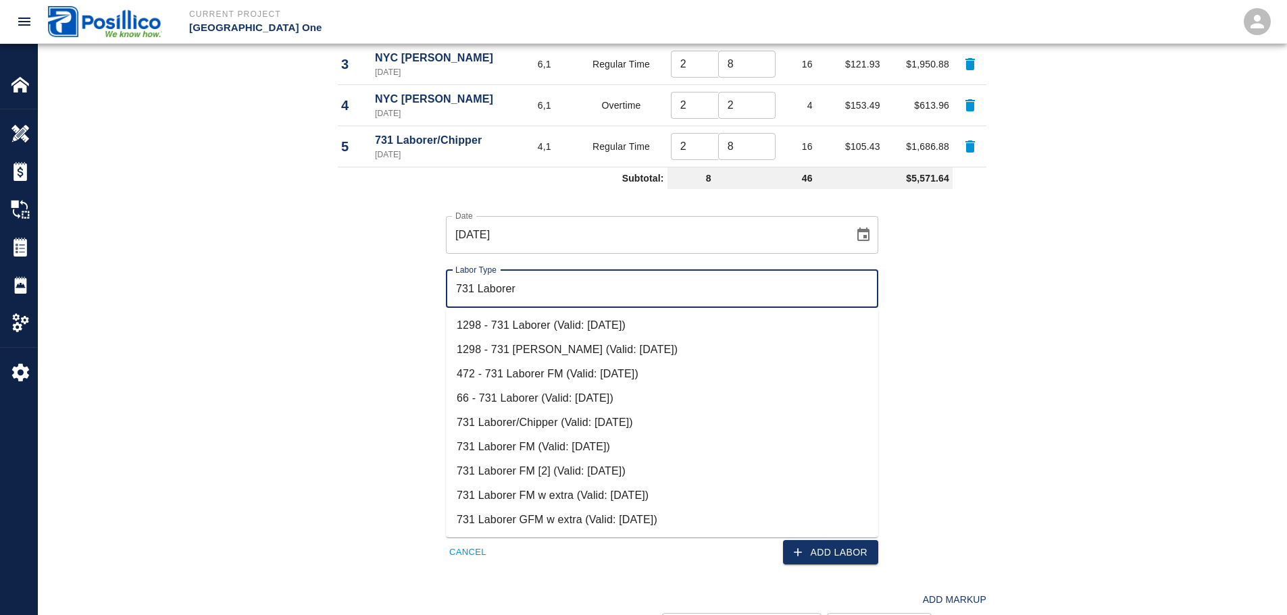
click at [657, 328] on li "1298 - 731 Laborer (Valid: [DATE])" at bounding box center [662, 325] width 432 height 24
type input "1298 - 731 Laborer"
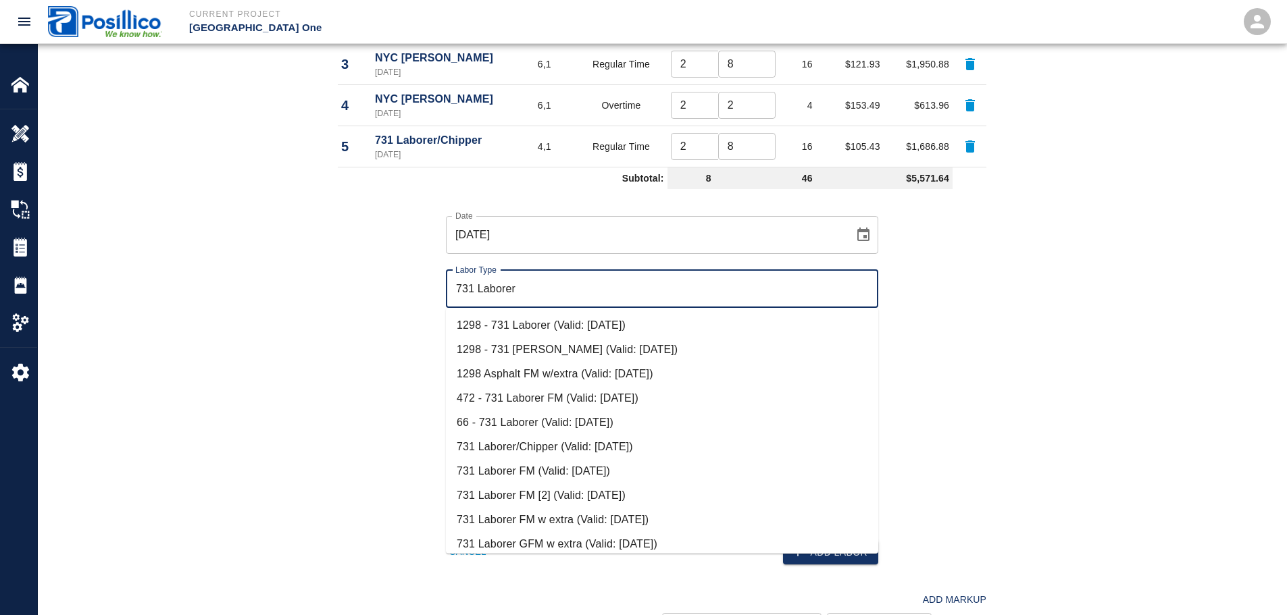
click at [576, 447] on li "731 Laborer/Chipper (Valid: [DATE])" at bounding box center [662, 447] width 432 height 24
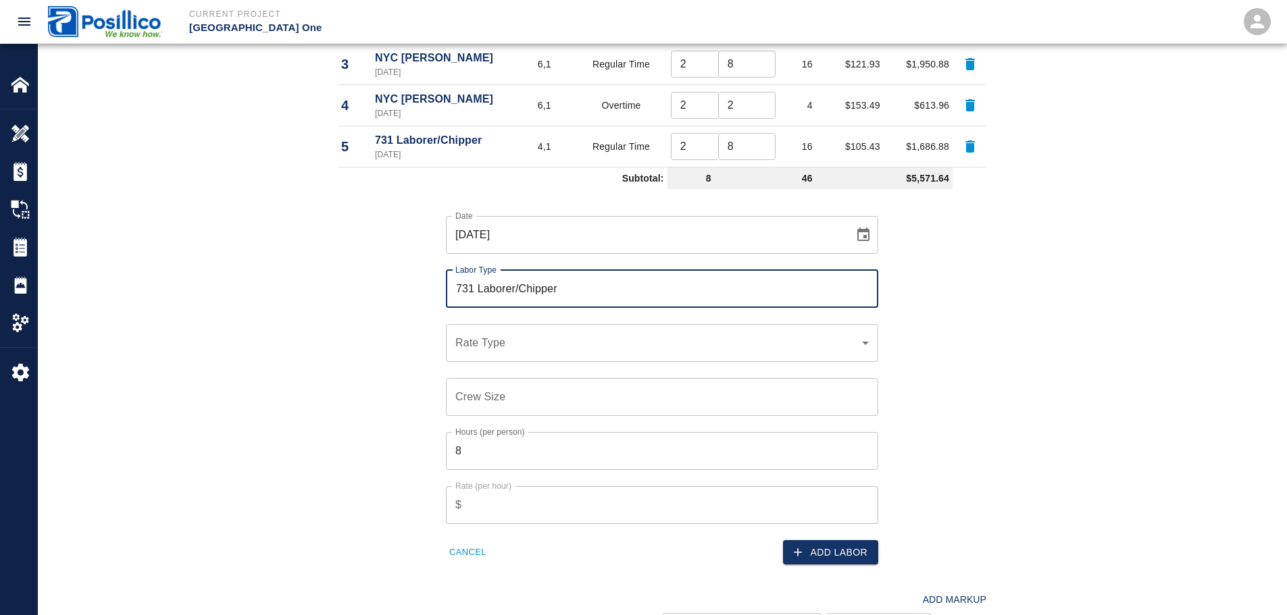
type input "731 Laborer/Chipper"
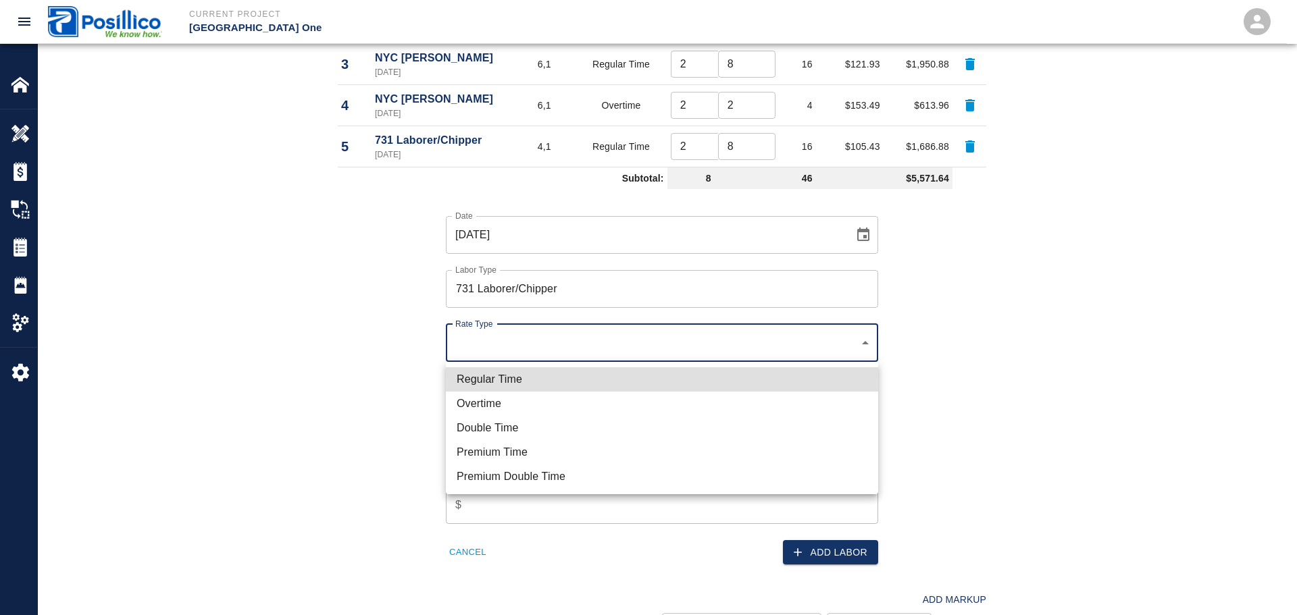
click at [561, 384] on li "Regular Time" at bounding box center [662, 380] width 432 height 24
type input "rate_rt"
type input "105.43"
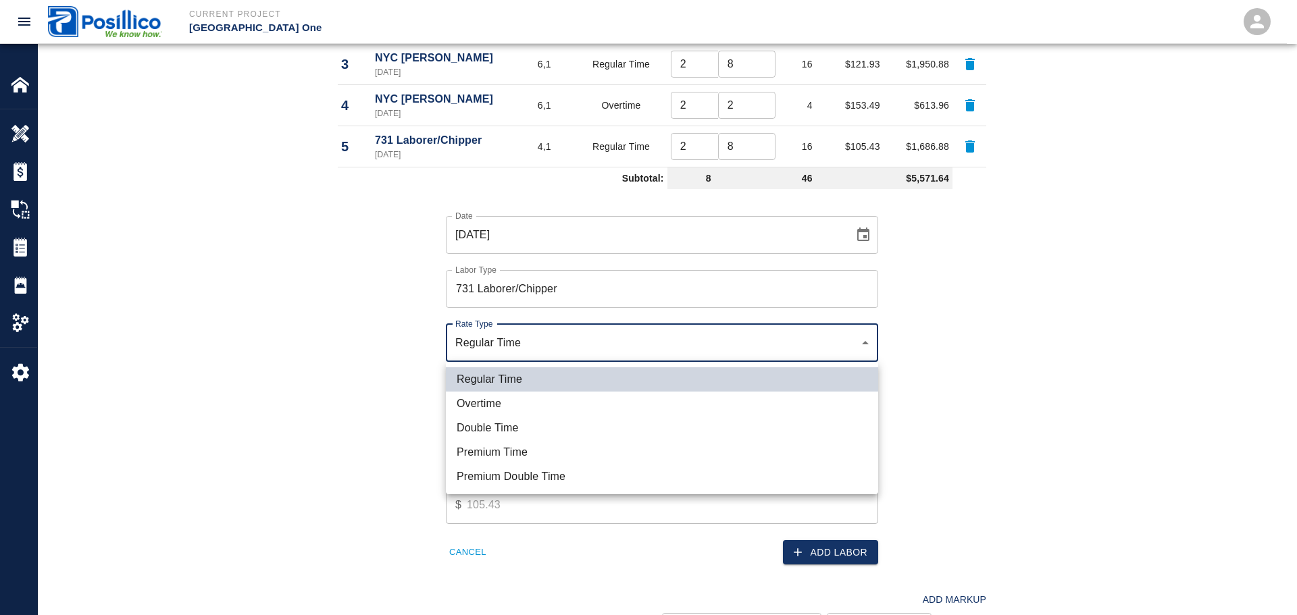
click at [546, 396] on li "Overtime" at bounding box center [662, 404] width 432 height 24
type input "rate_ot"
type input "130.98"
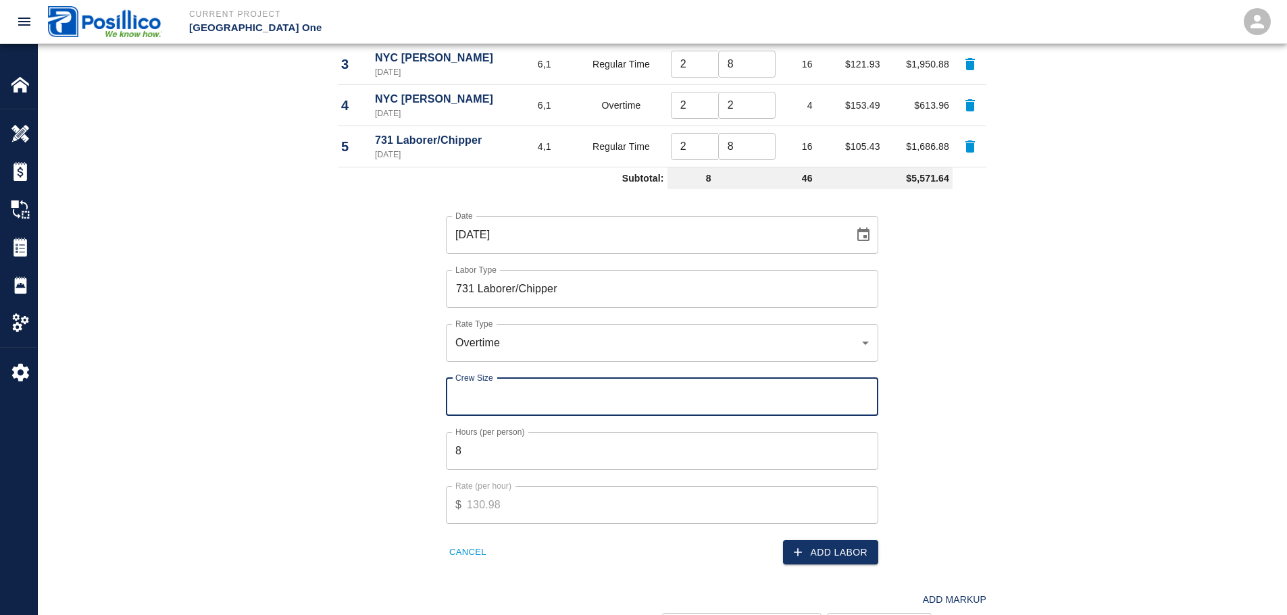
click at [540, 400] on input "Crew Size" at bounding box center [662, 397] width 432 height 38
type input "2"
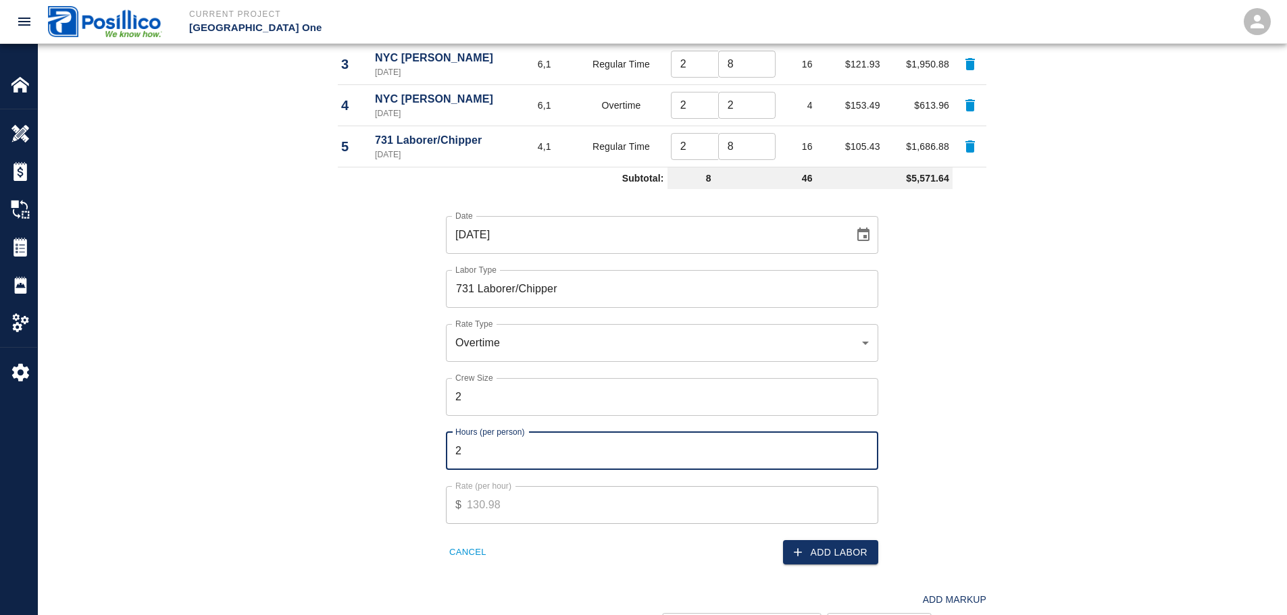
type input "2"
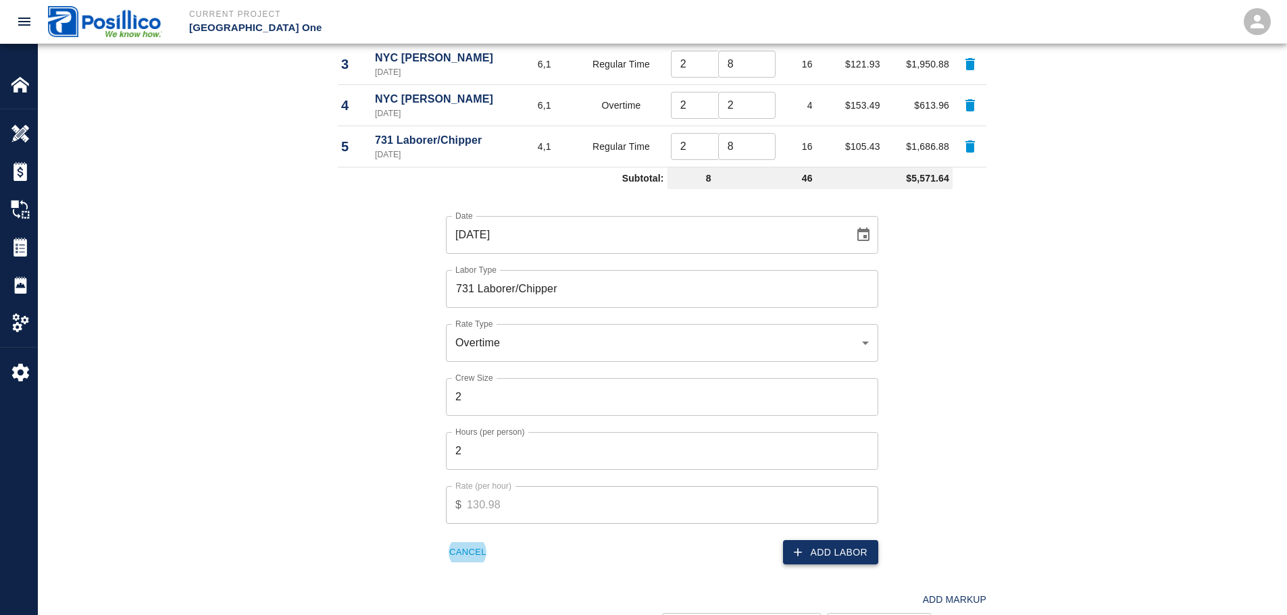
click at [828, 557] on button "Add Labor" at bounding box center [830, 552] width 95 height 25
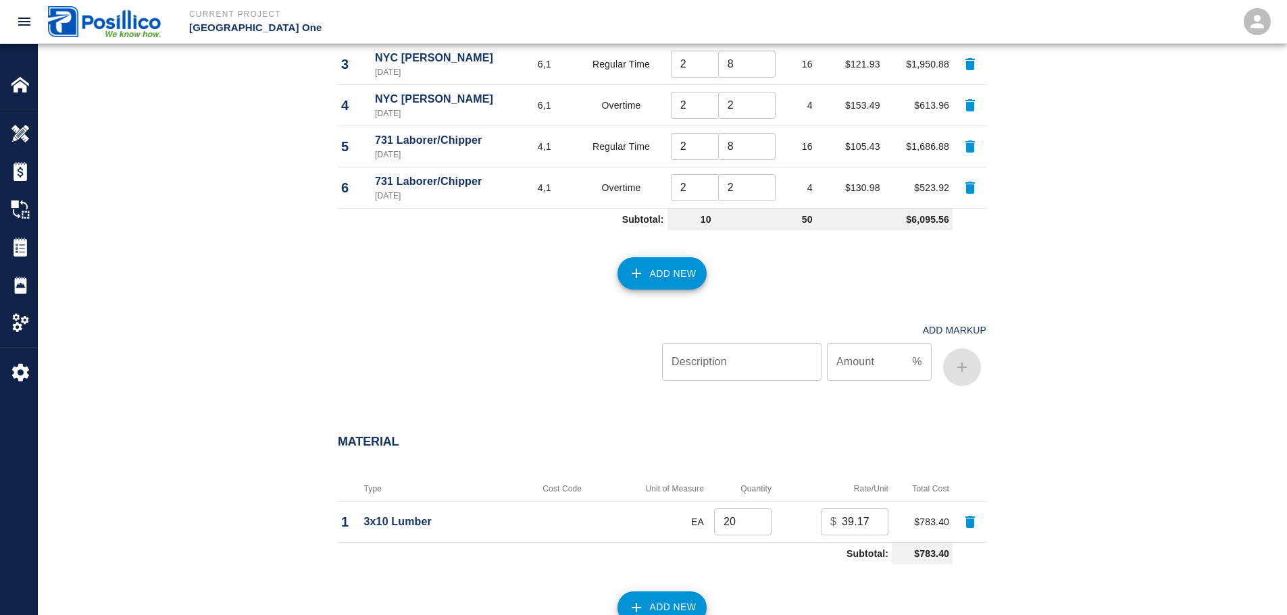
click at [666, 268] on button "Add New" at bounding box center [662, 273] width 90 height 32
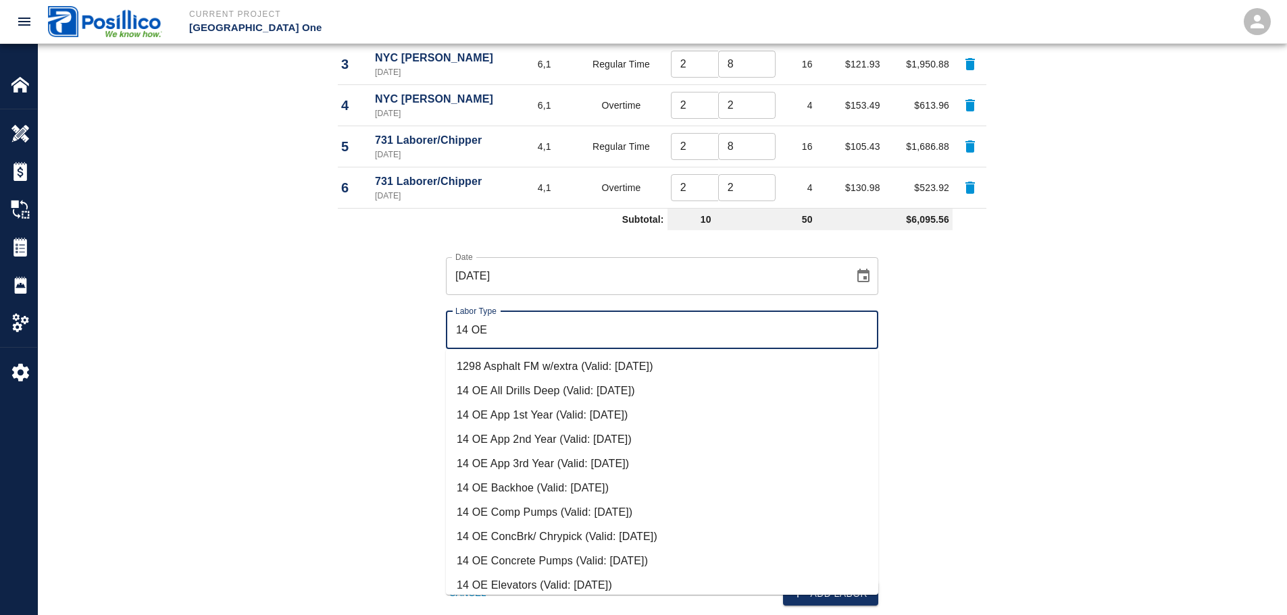
click at [651, 490] on li "14 OE Backhoe (Valid: [DATE])" at bounding box center [662, 488] width 432 height 24
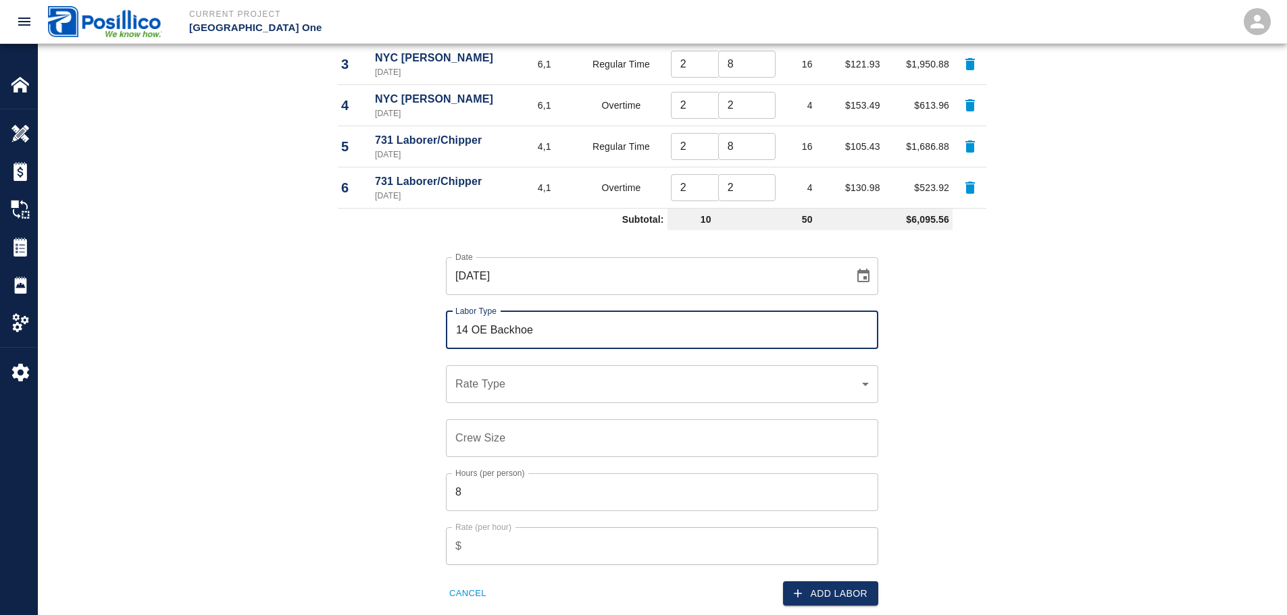
type input "14 OE Backhoe"
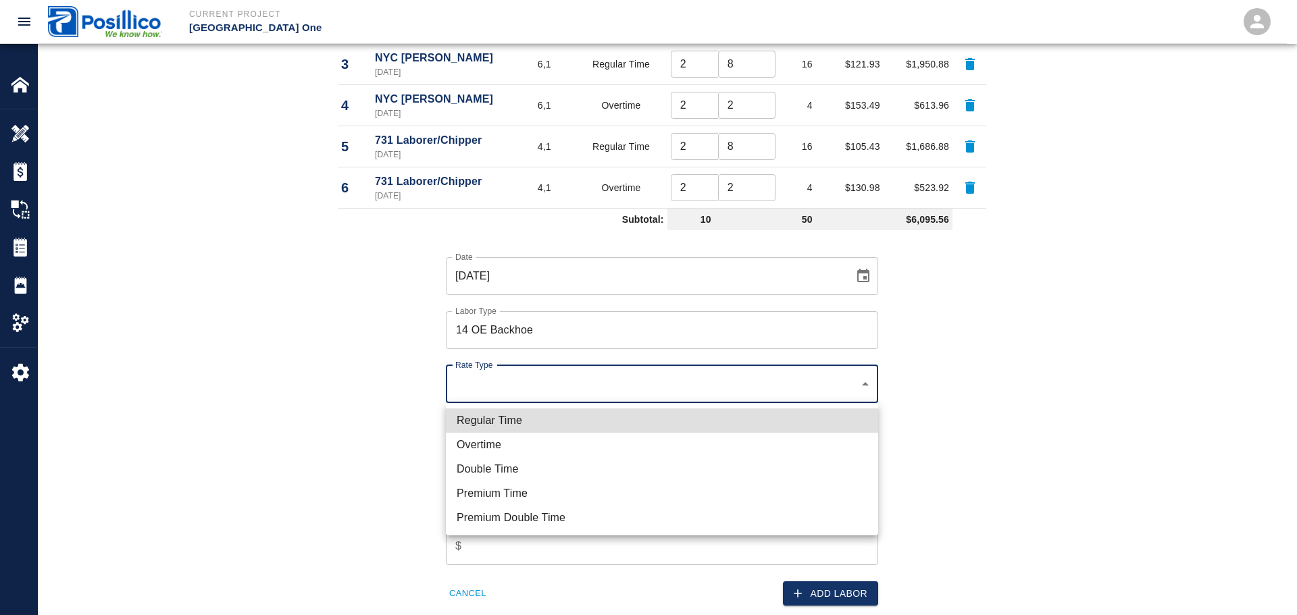
click at [587, 424] on li "Regular Time" at bounding box center [662, 421] width 432 height 24
type input "rate_rt"
type input "150.92"
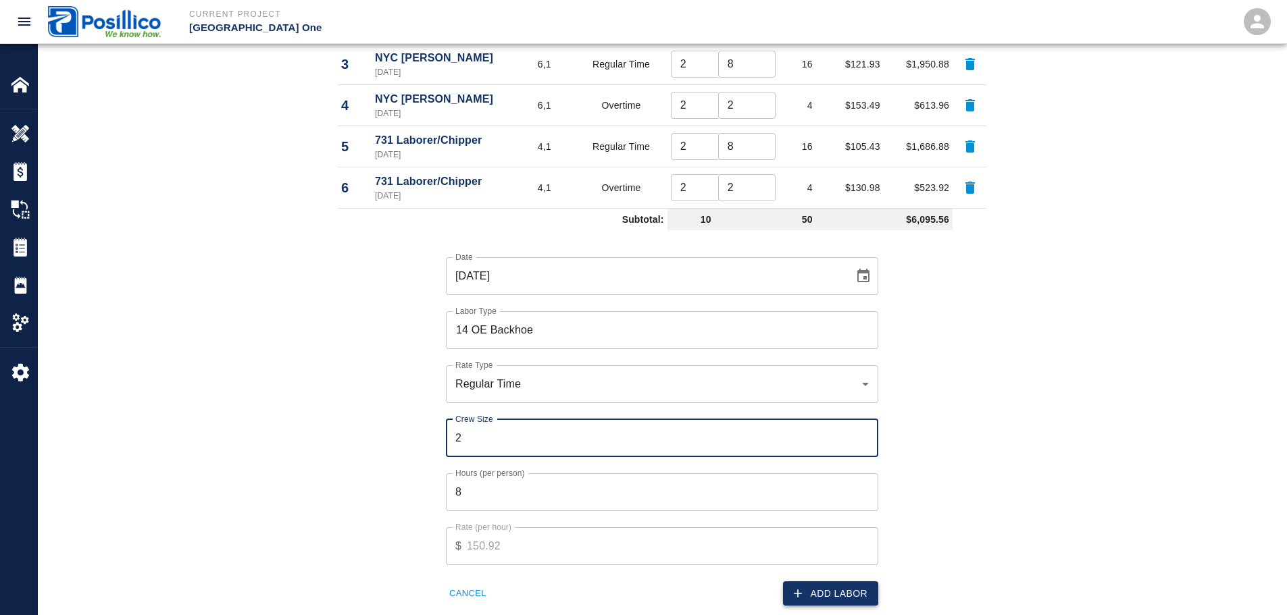
type input "2"
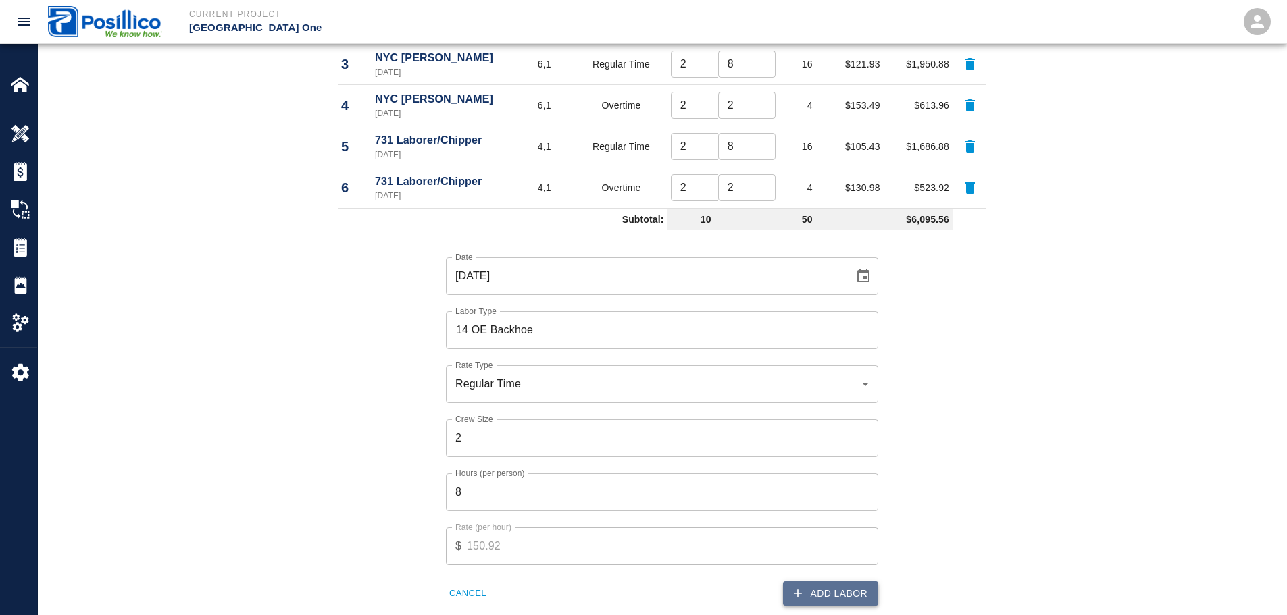
click at [819, 598] on button "Add Labor" at bounding box center [830, 594] width 95 height 25
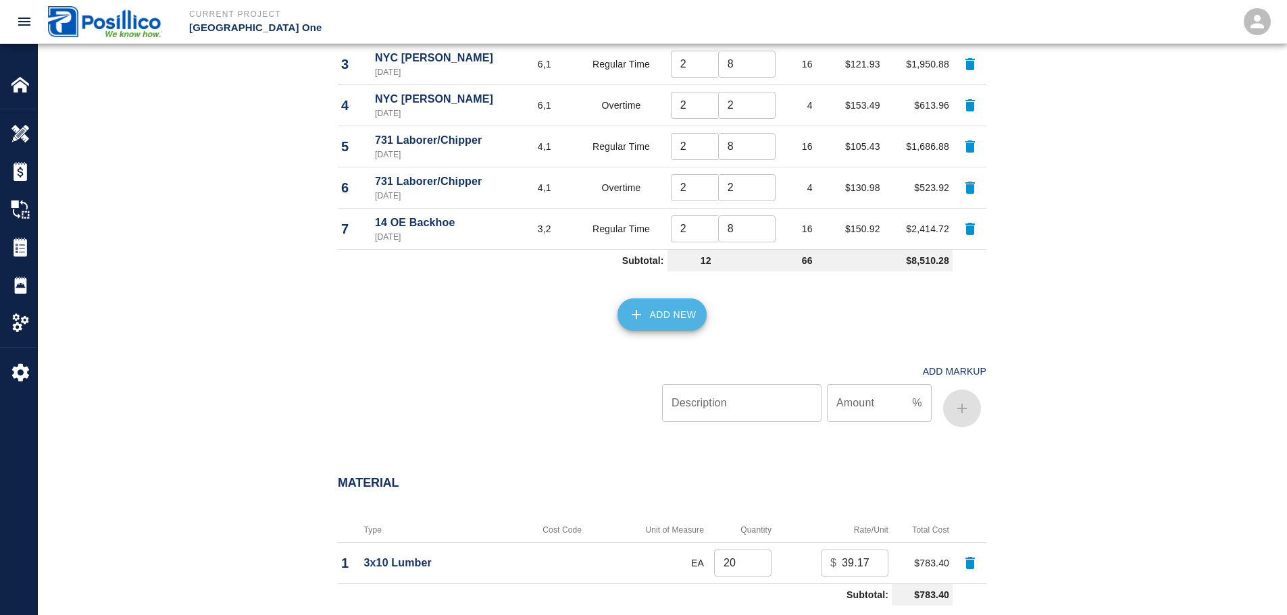
click at [643, 299] on button "Add New" at bounding box center [662, 315] width 90 height 32
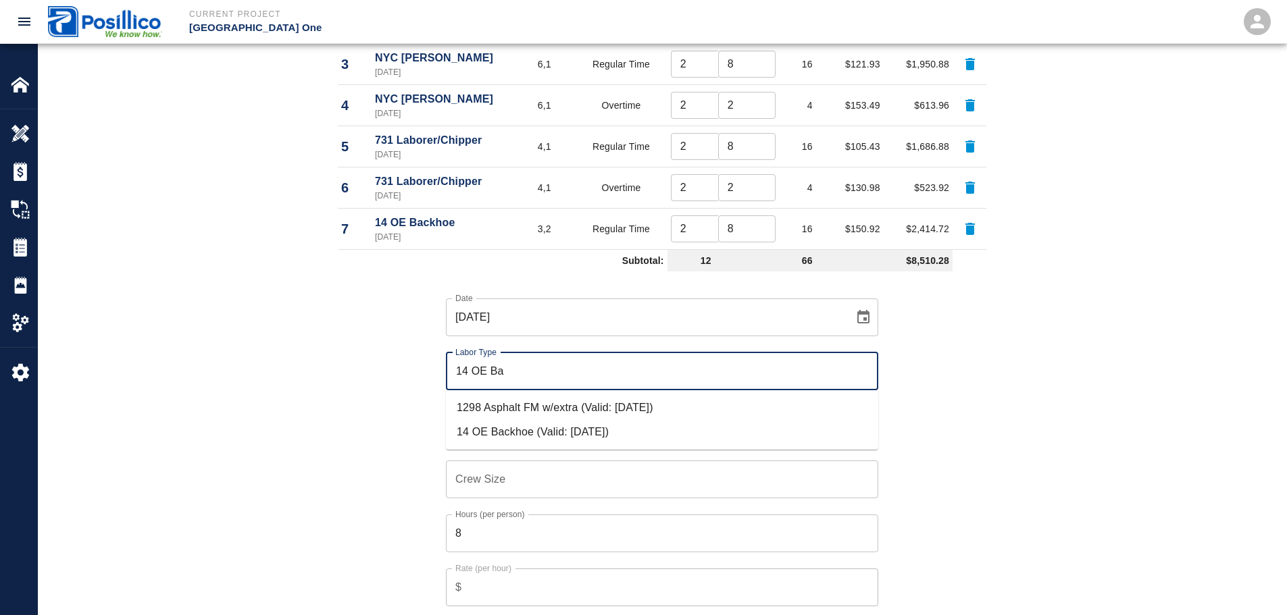
click at [536, 436] on li "14 OE Backhoe (Valid: [DATE])" at bounding box center [662, 432] width 432 height 24
type input "14 OE Backhoe"
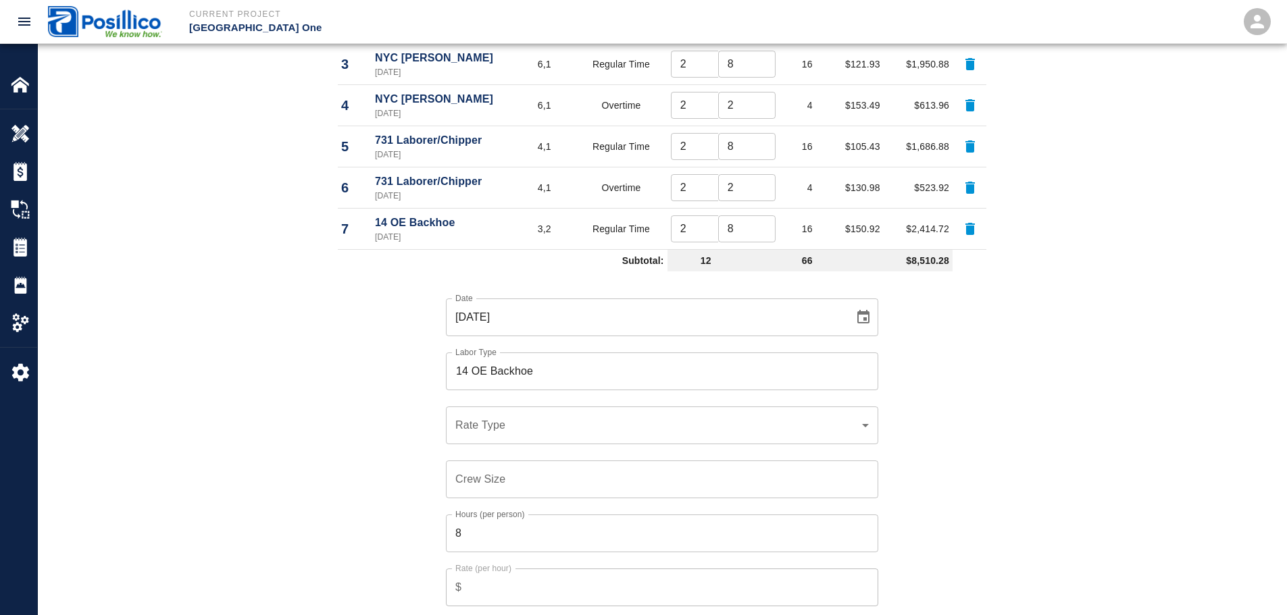
click at [136, 236] on div "Labor Labor Type Cost Code Rate Type Crew Size Hrs / Person Total Hrs Rate / Hr…" at bounding box center [662, 322] width 1248 height 909
drag, startPoint x: 136, startPoint y: 143, endPoint x: 130, endPoint y: 127, distance: 16.7
click at [136, 143] on div "Labor Labor Type Cost Code Rate Type Crew Size Hrs / Person Total Hrs Rate / Hr…" at bounding box center [662, 322] width 1248 height 909
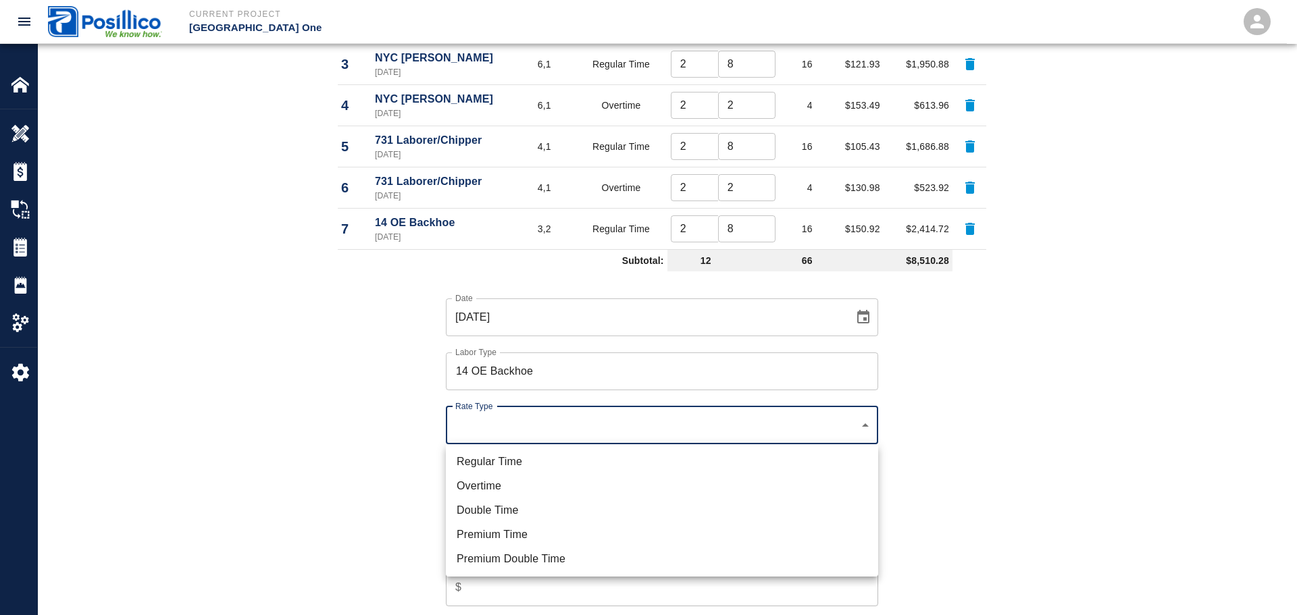
click at [508, 488] on li "Overtime" at bounding box center [662, 486] width 432 height 24
type input "rate_ot"
type input "0.00"
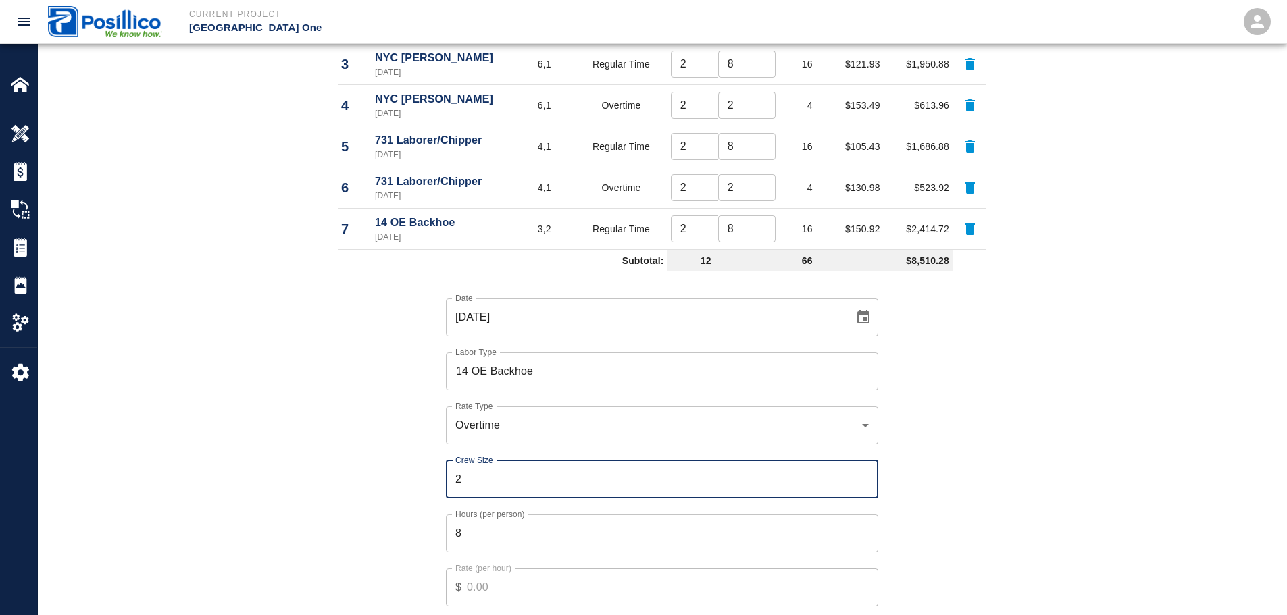
type input "2"
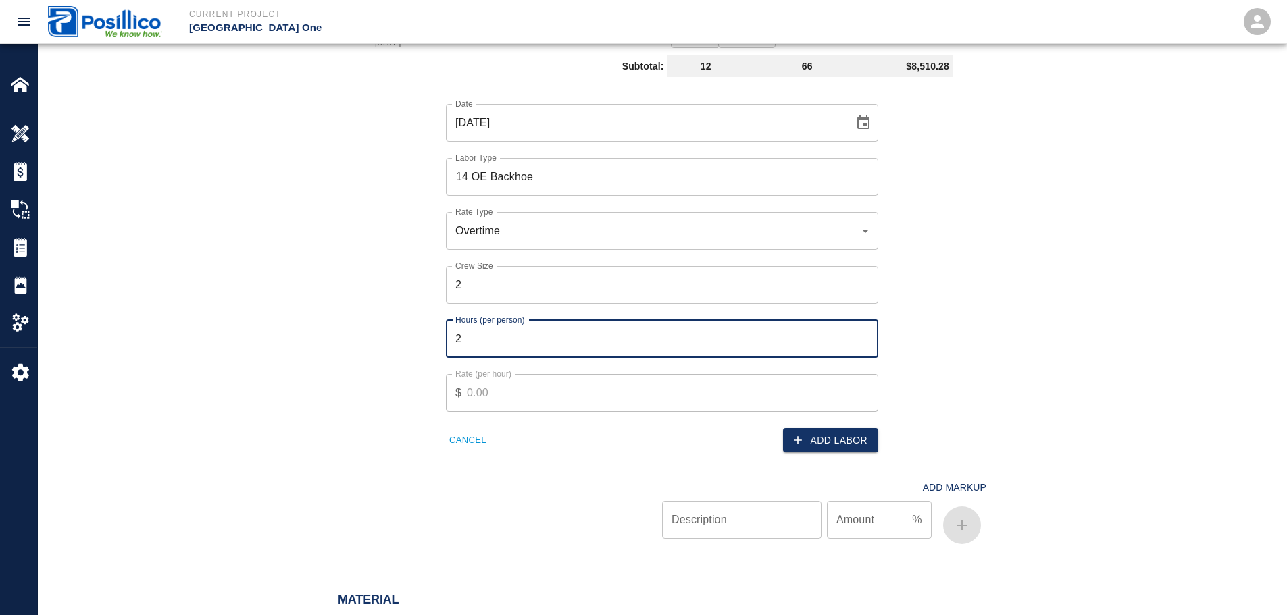
scroll to position [1028, 0]
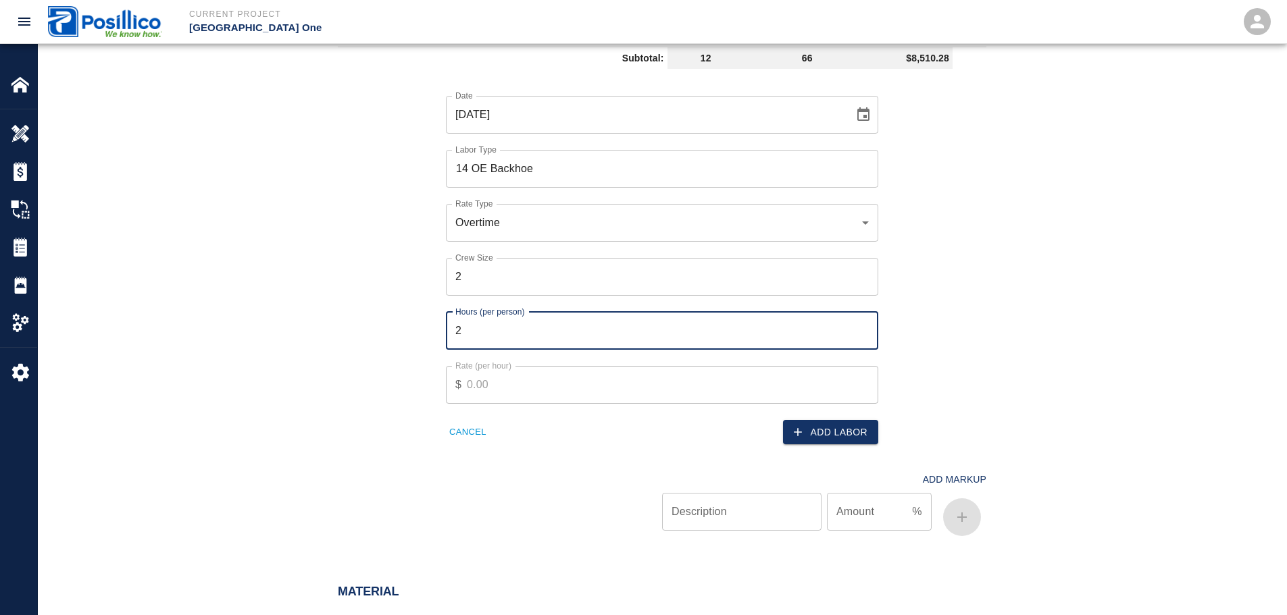
type input "2"
click at [815, 434] on button "Add Labor" at bounding box center [830, 432] width 95 height 25
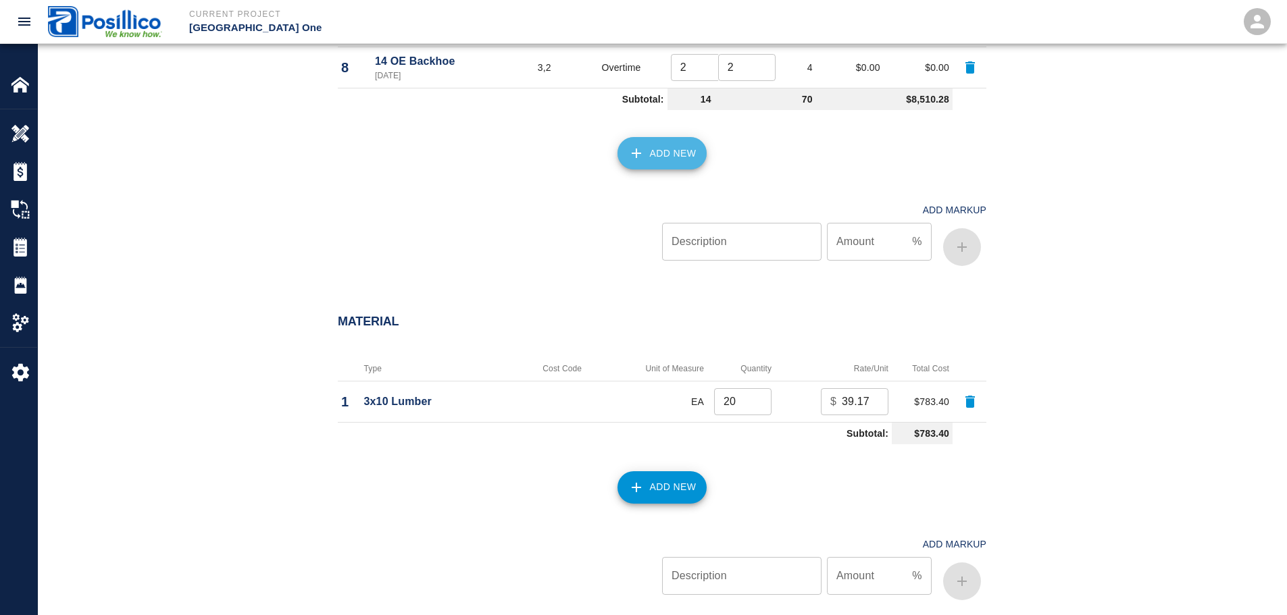
click at [650, 149] on button "Add New" at bounding box center [662, 153] width 90 height 32
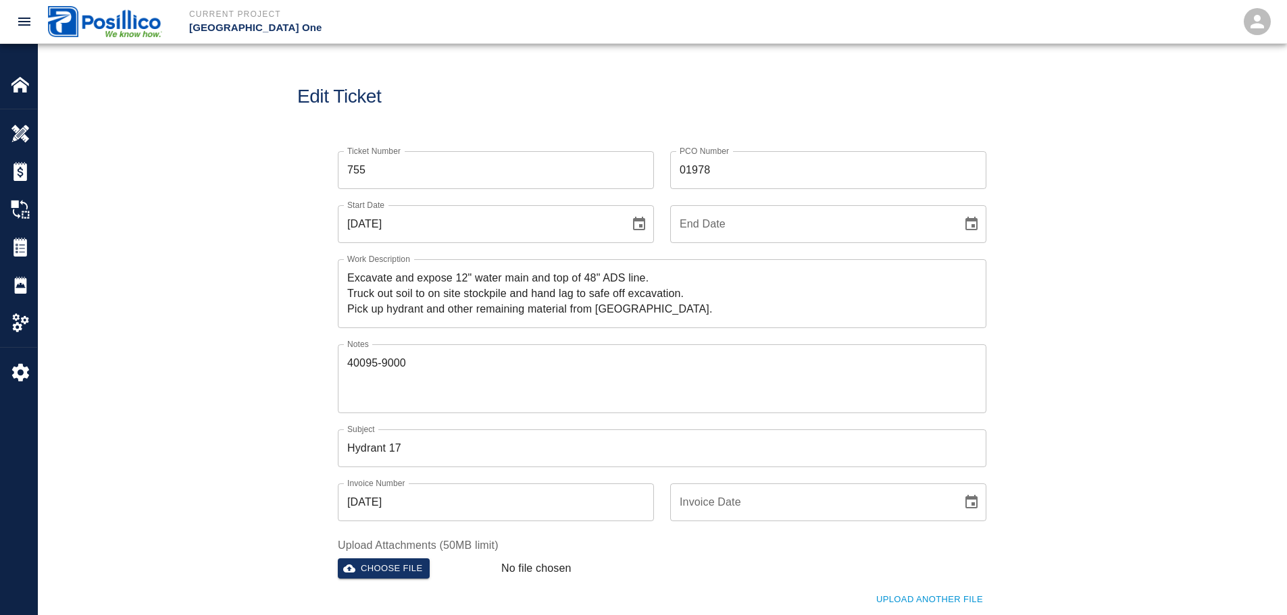
scroll to position [0, 0]
click at [208, 313] on div "Ticket Number 755 Ticket Number PCO Number 01978 PCO Number Start Date 09/16/20…" at bounding box center [662, 422] width 1248 height 573
click at [73, 263] on div "Ticket Number 755 Ticket Number PCO Number 01978 PCO Number Start Date 09/16/20…" at bounding box center [662, 422] width 1248 height 573
click at [480, 388] on textarea "40095-9000" at bounding box center [662, 380] width 630 height 47
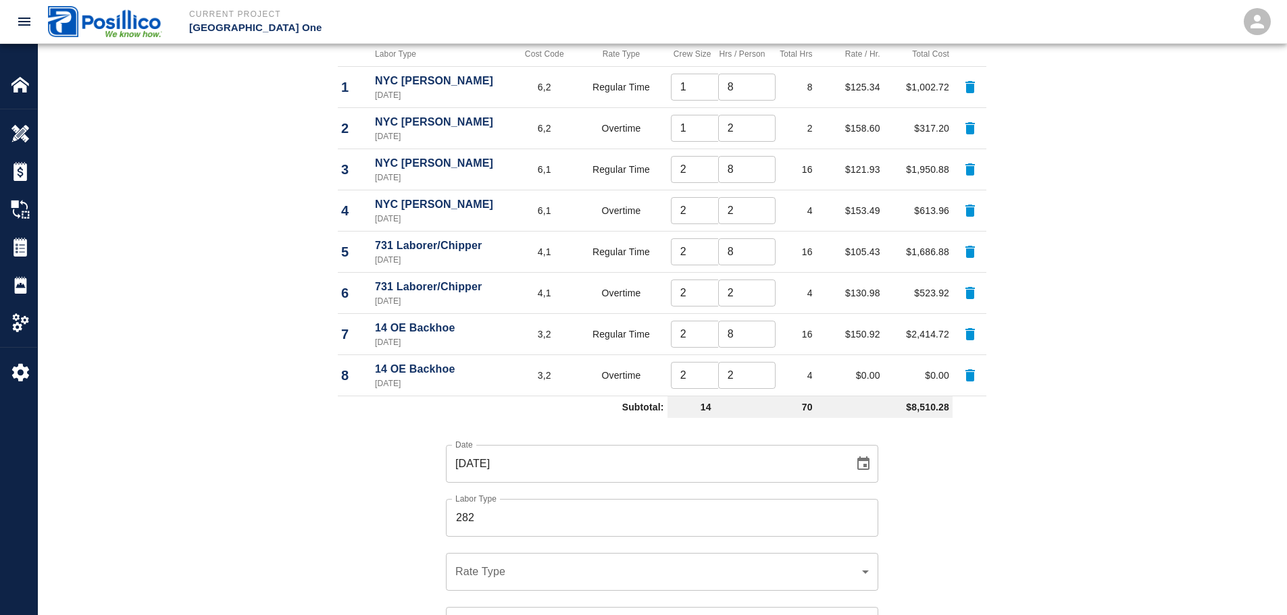
scroll to position [743, 0]
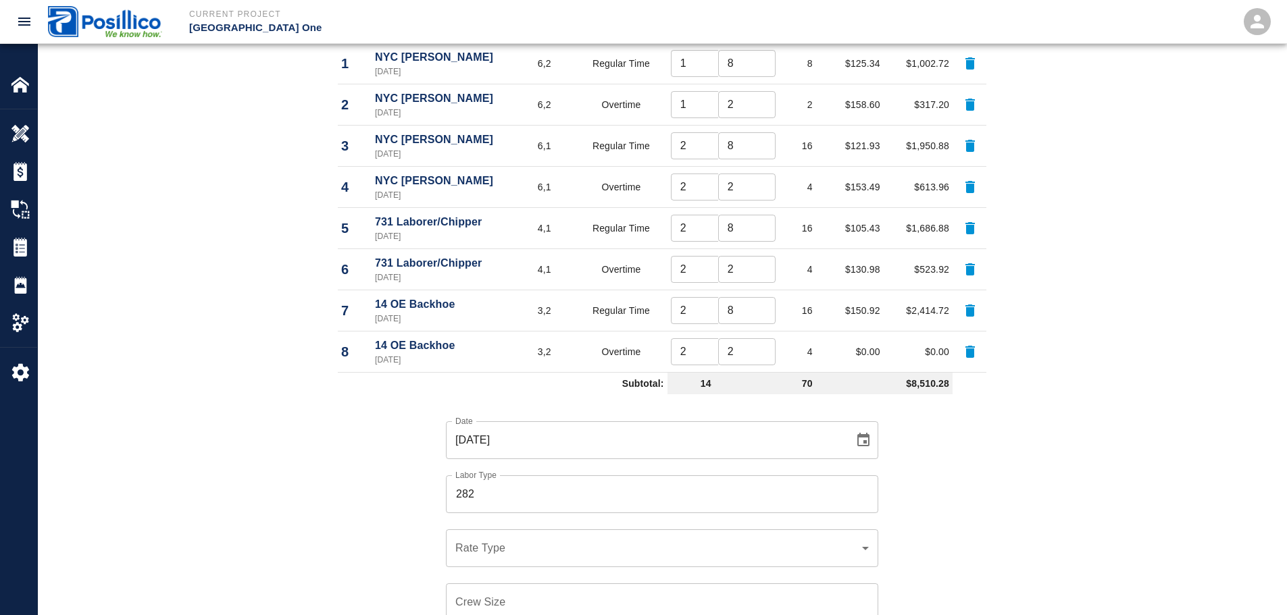
click at [586, 486] on input "282" at bounding box center [662, 495] width 420 height 26
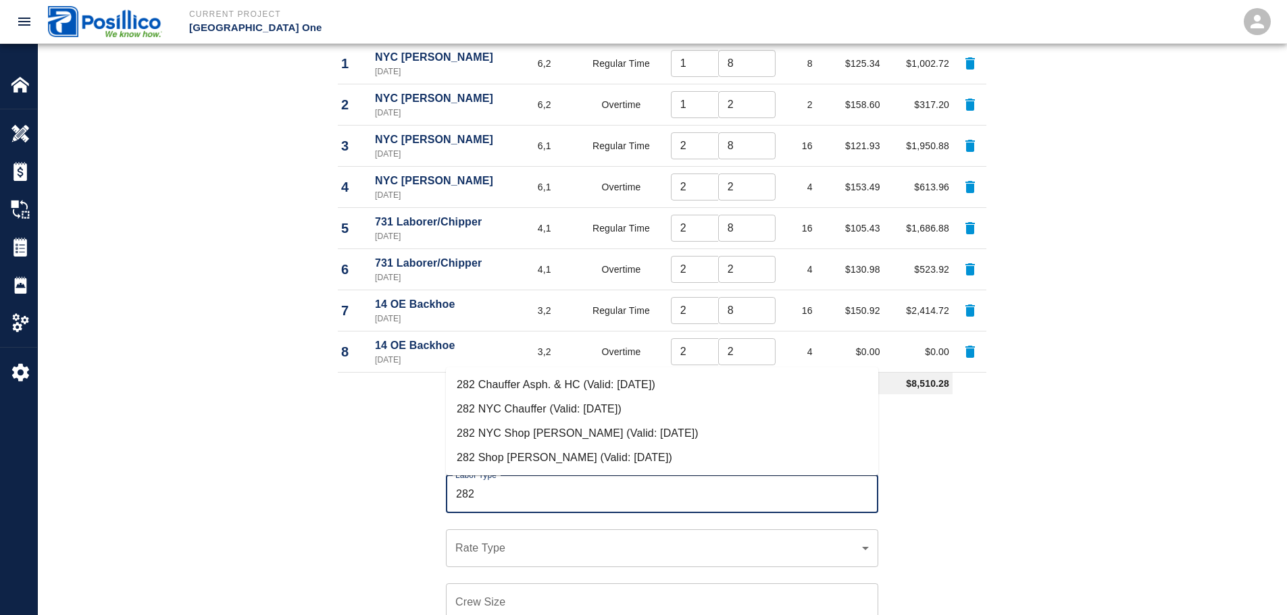
click at [576, 434] on li "282 NYC Shop [PERSON_NAME] (Valid: [DATE])" at bounding box center [662, 434] width 432 height 24
type input "282 NYC Shop [PERSON_NAME]"
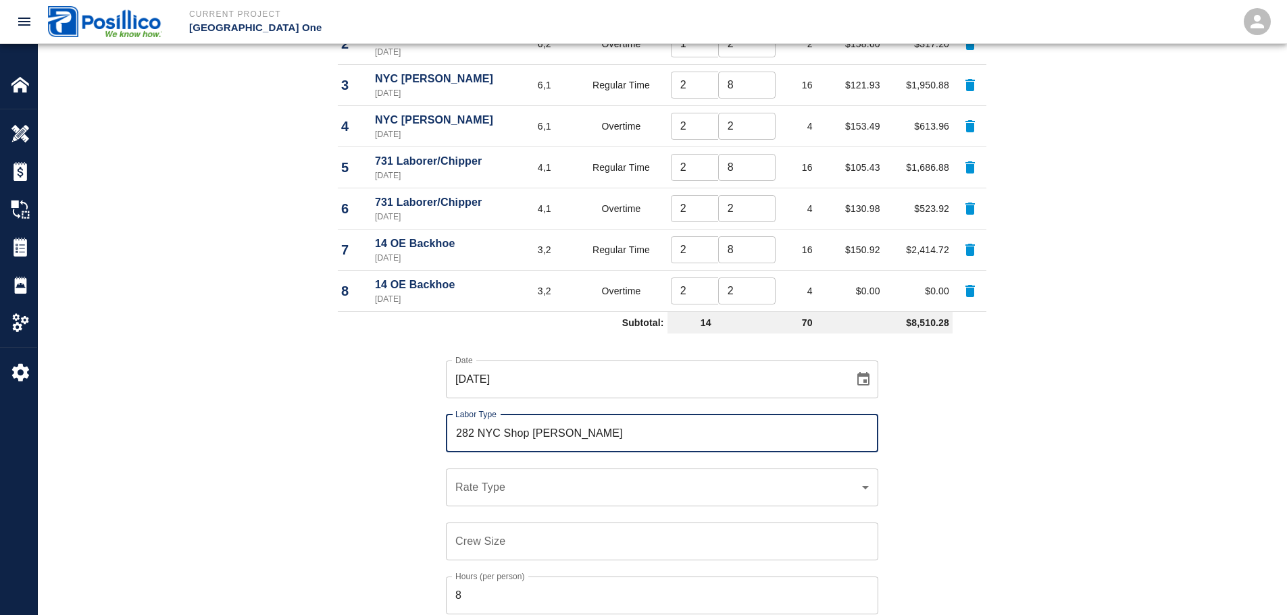
scroll to position [878, 0]
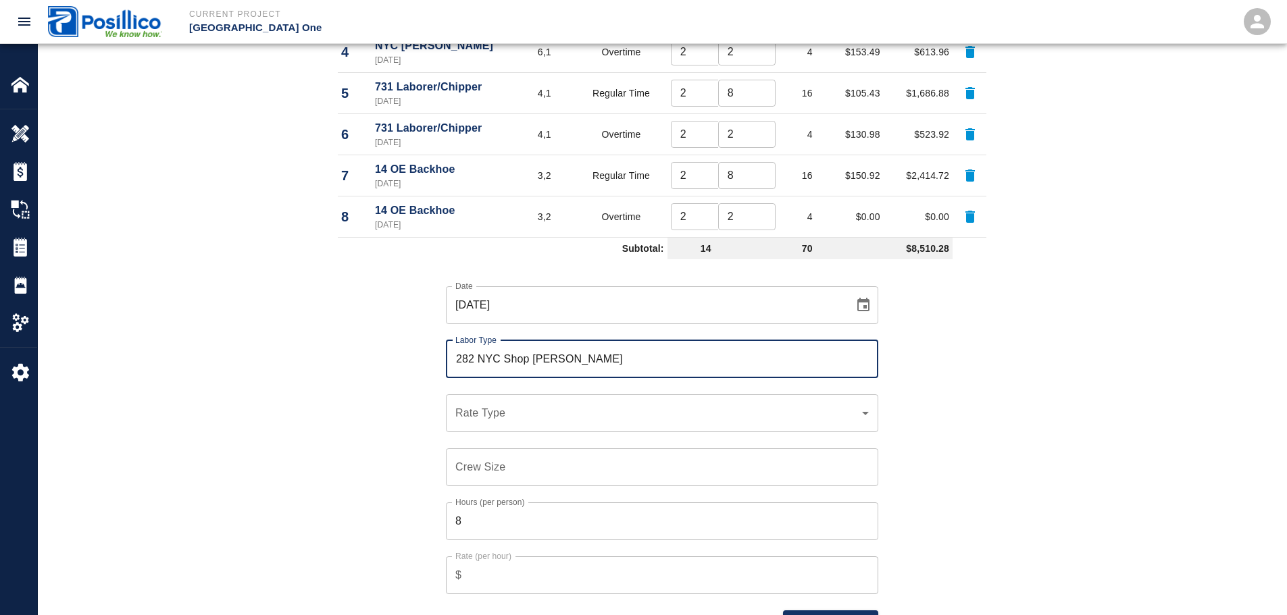
click at [455, 408] on div "​ Rate Type" at bounding box center [662, 414] width 432 height 38
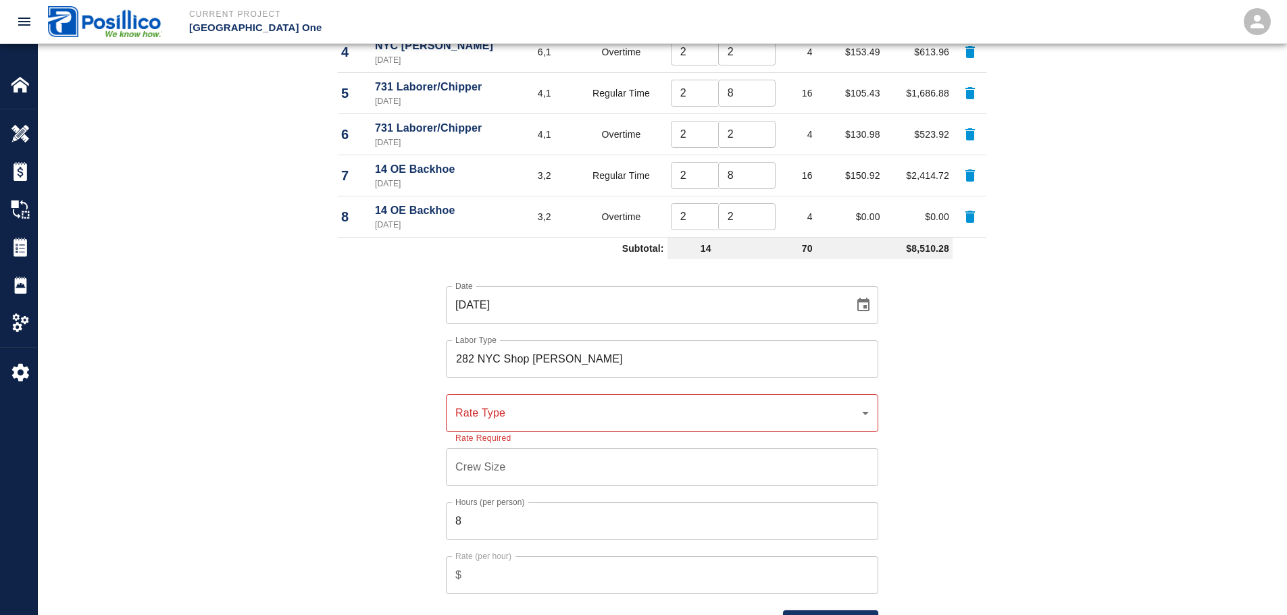
click at [549, 423] on div "​ Rate Type" at bounding box center [662, 414] width 432 height 38
click at [555, 422] on div "​ Rate Type" at bounding box center [662, 414] width 432 height 38
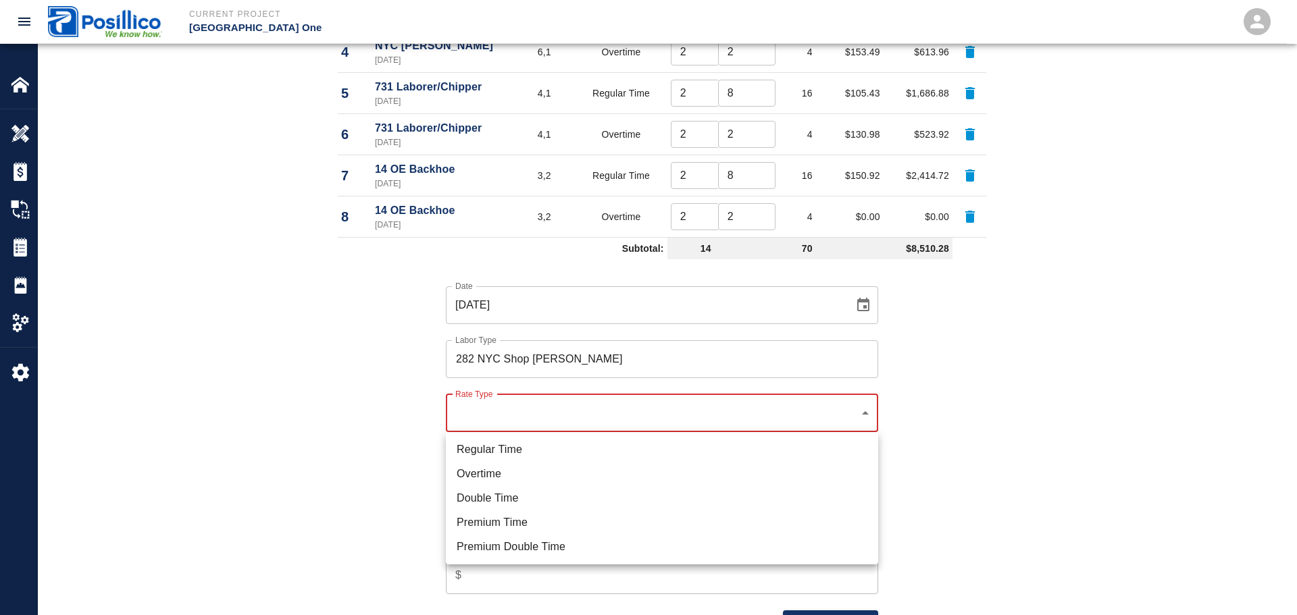
click at [736, 452] on li "Regular Time" at bounding box center [662, 450] width 432 height 24
type input "rate_rt"
type input "113.86"
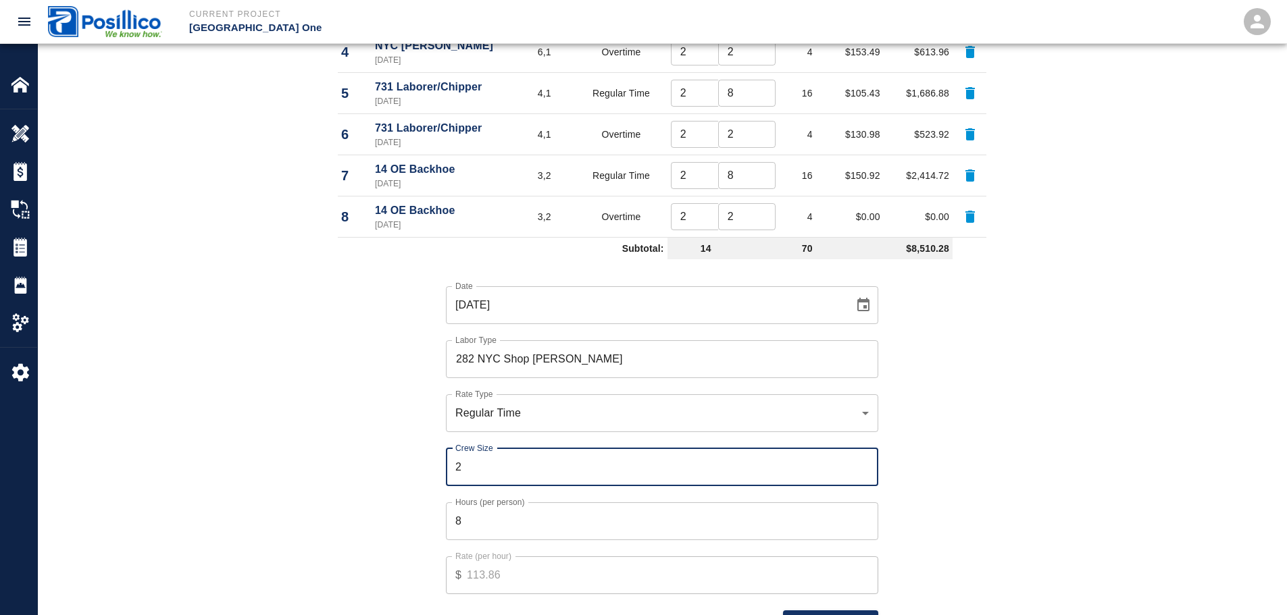
type input "2"
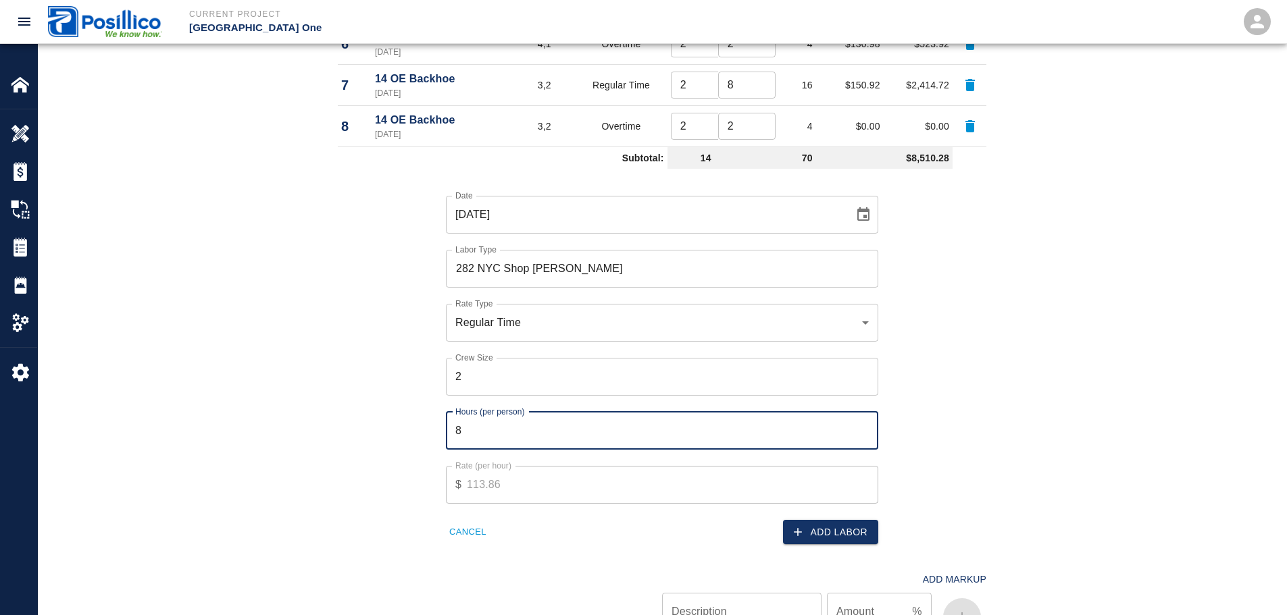
scroll to position [1081, 0]
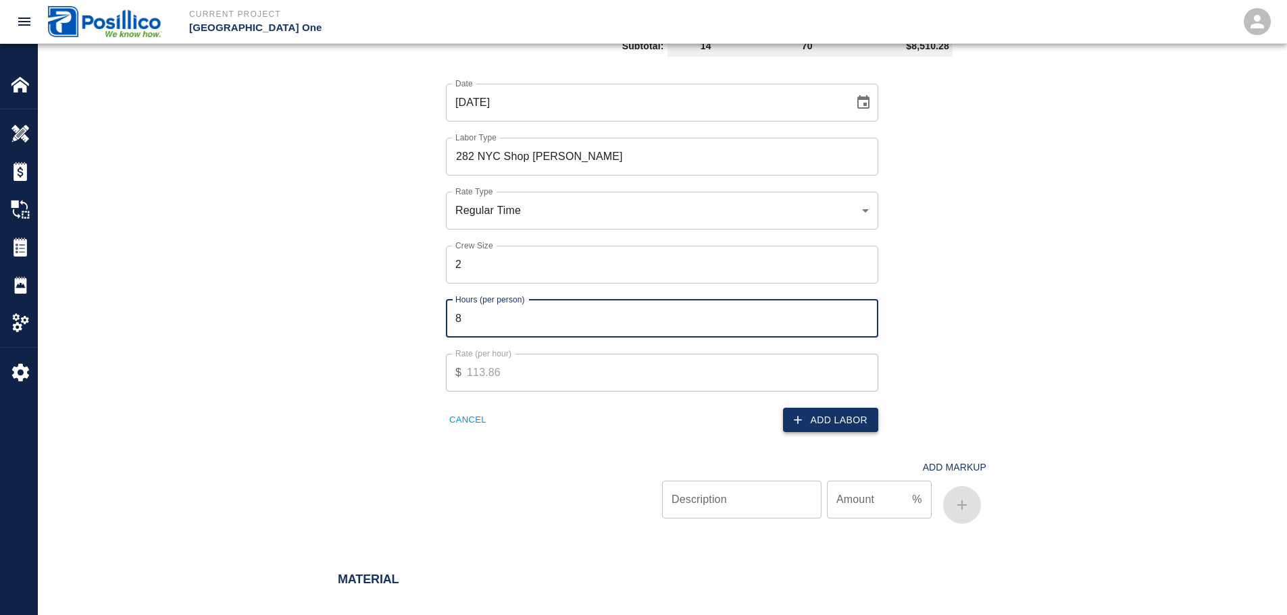
click at [803, 429] on button "Add Labor" at bounding box center [830, 420] width 95 height 25
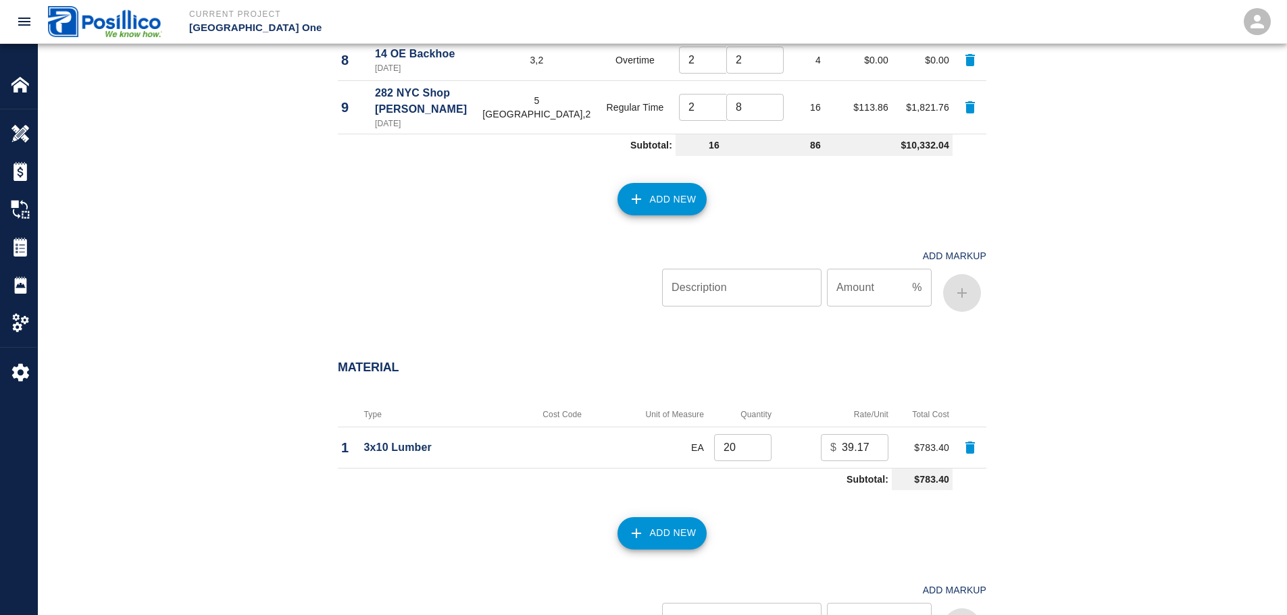
scroll to position [1013, 0]
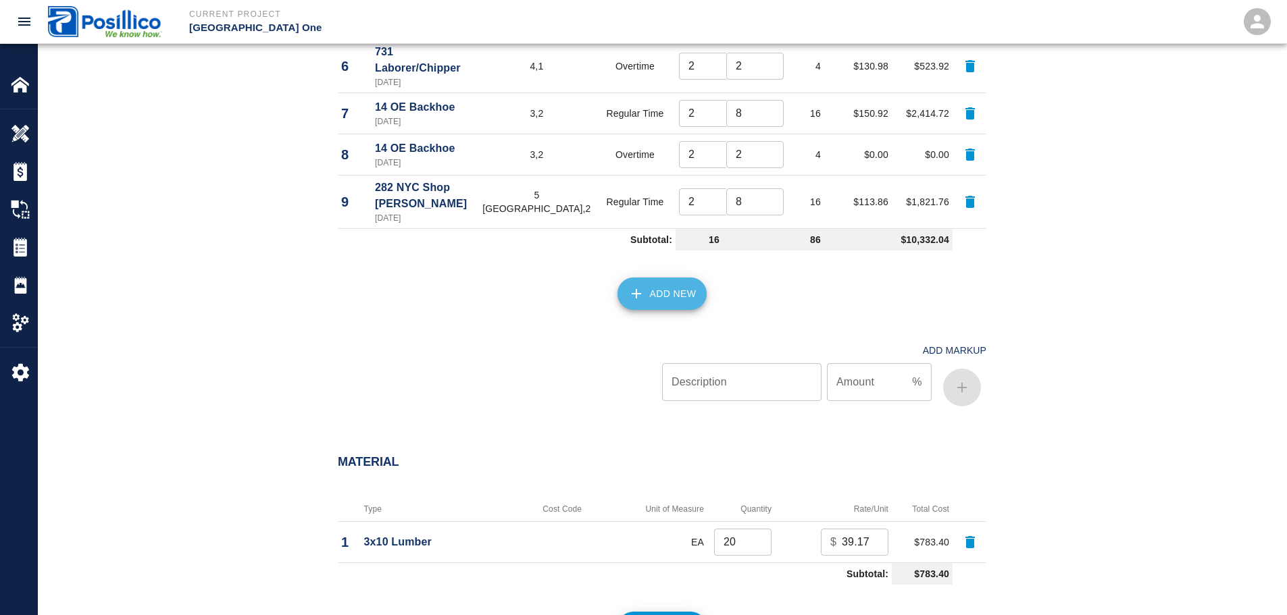
click at [647, 278] on button "Add New" at bounding box center [662, 294] width 90 height 32
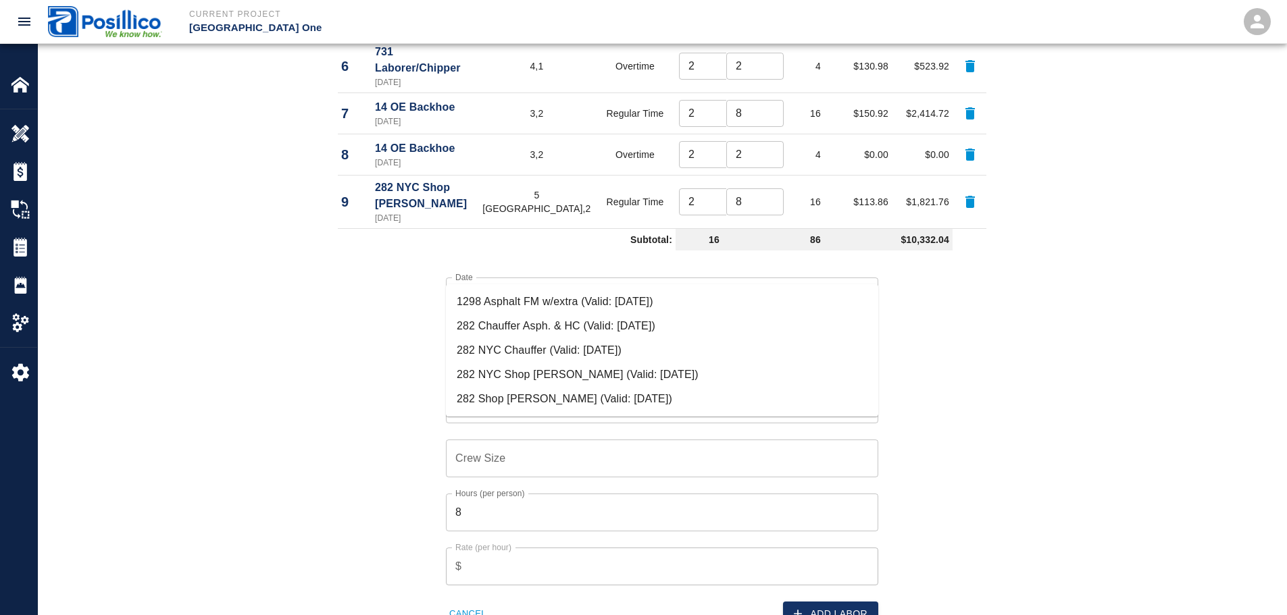
click at [580, 383] on li "282 NYC Shop [PERSON_NAME] (Valid: [DATE])" at bounding box center [662, 375] width 432 height 24
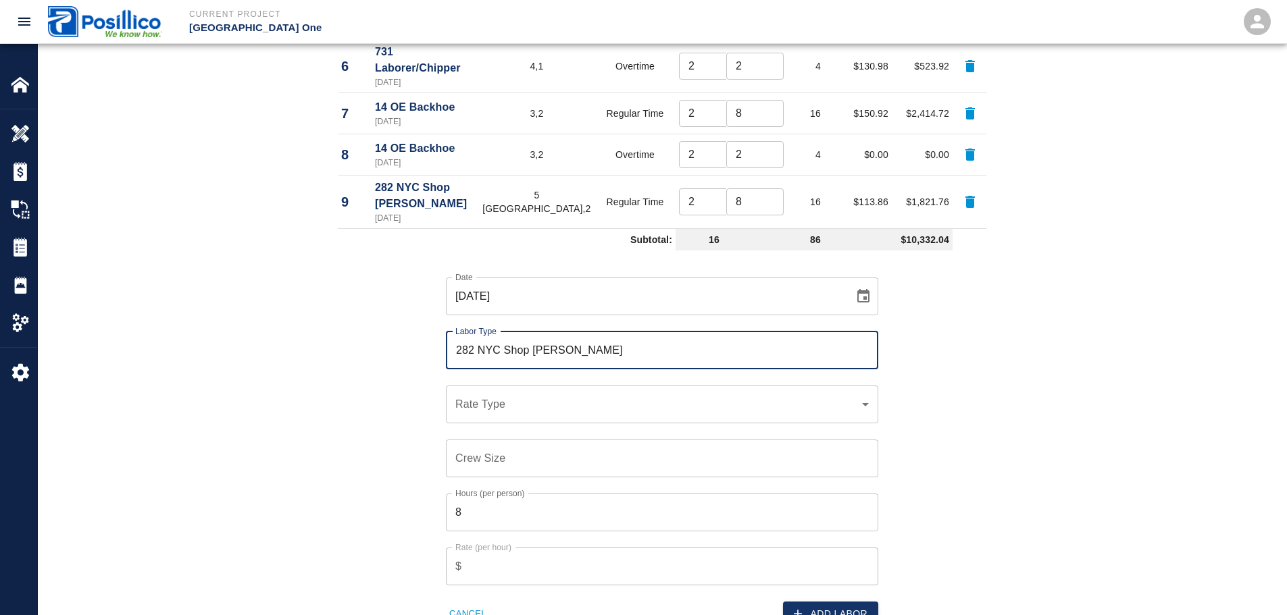
type input "282 NYC Shop [PERSON_NAME]"
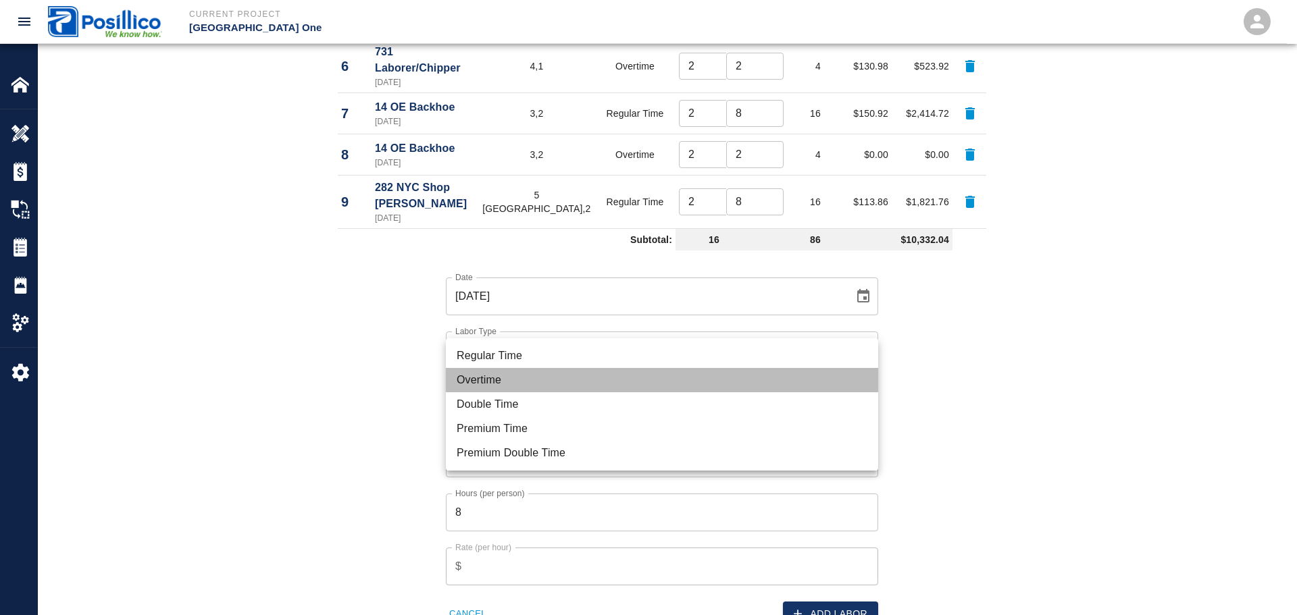
click at [536, 388] on li "Overtime" at bounding box center [662, 380] width 432 height 24
type input "rate_ot"
type input "116.39"
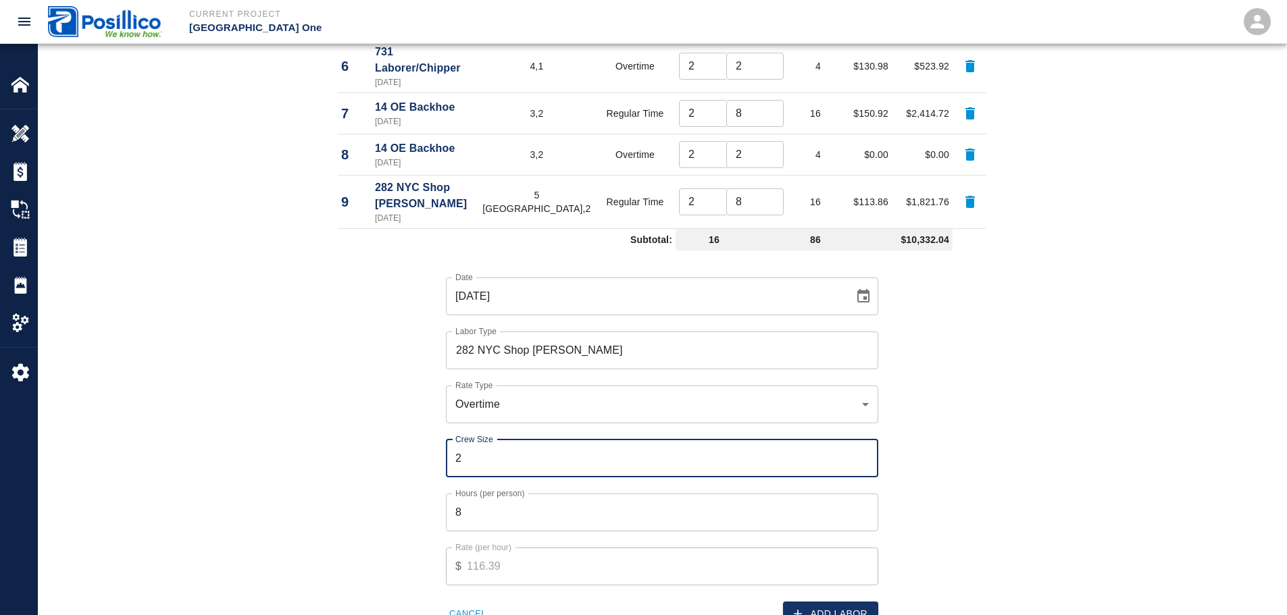
type input "2"
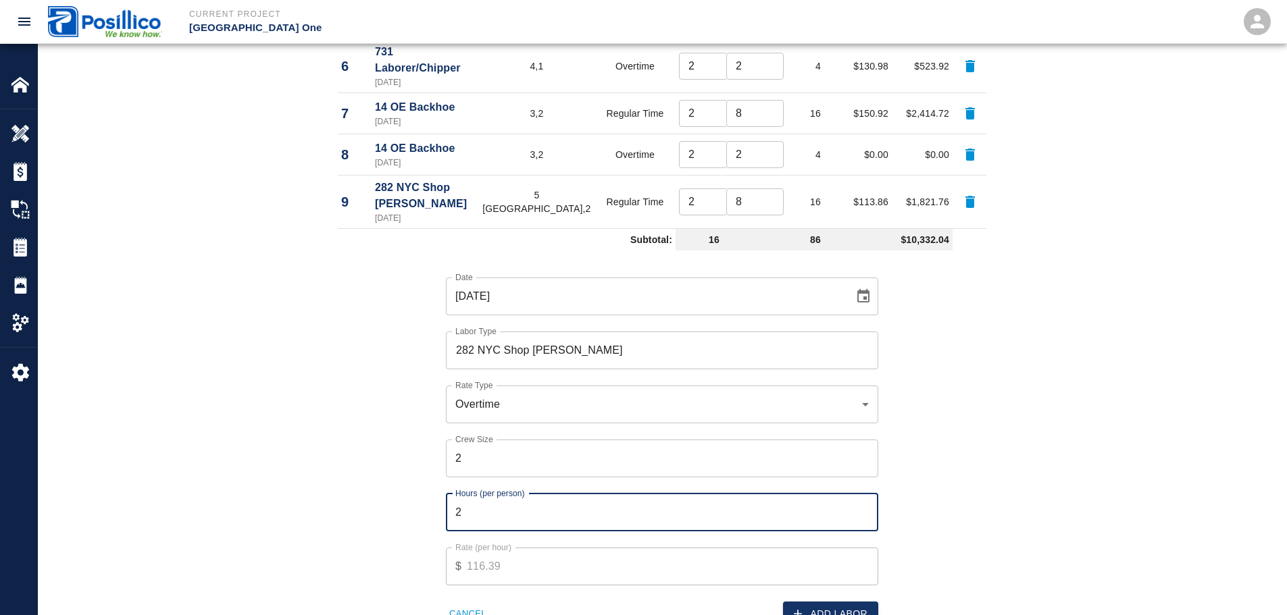
type input "2"
click at [913, 432] on div "Date 09/16/2025 Date Labor Type 282 NYC Shop Steward Labor Type Rate Type Overt…" at bounding box center [654, 441] width 665 height 371
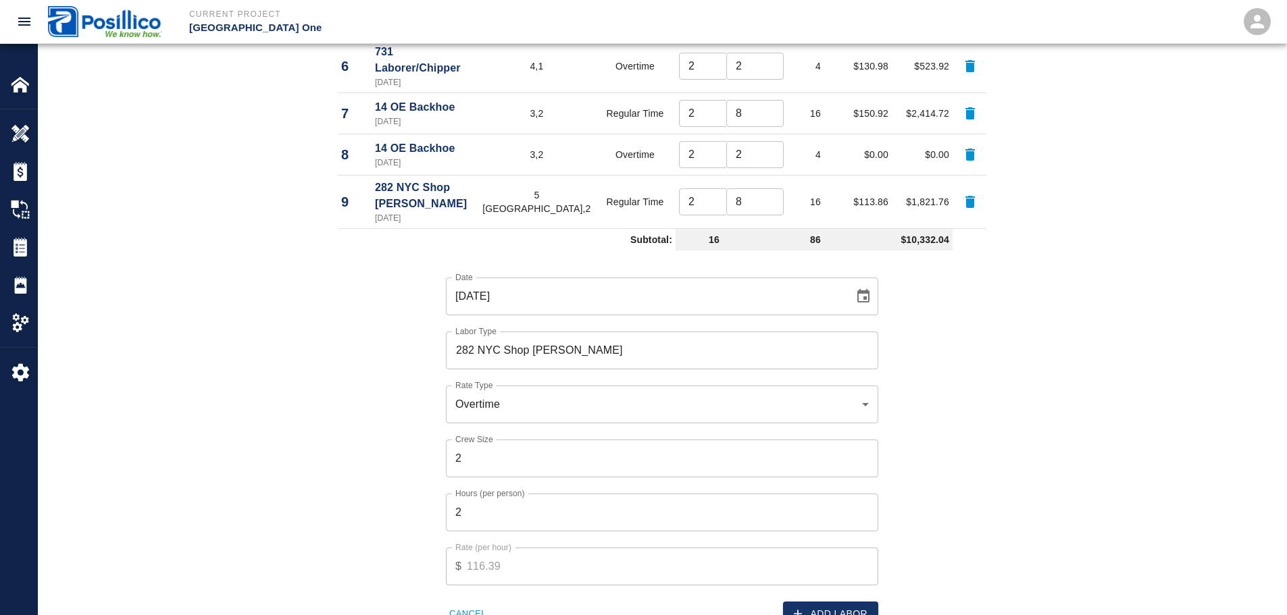
click at [949, 449] on div "Date 09/16/2025 Date Labor Type 282 NYC Shop Steward Labor Type Rate Type Overt…" at bounding box center [654, 441] width 665 height 371
click at [833, 602] on button "Add Labor" at bounding box center [830, 614] width 95 height 25
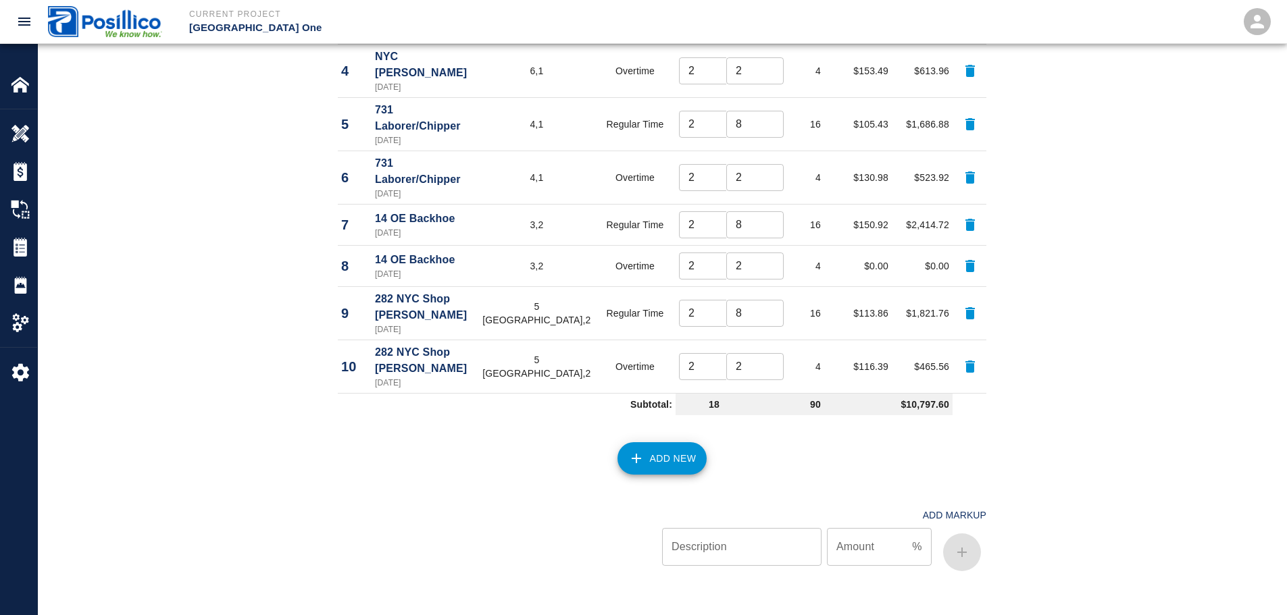
scroll to position [878, 0]
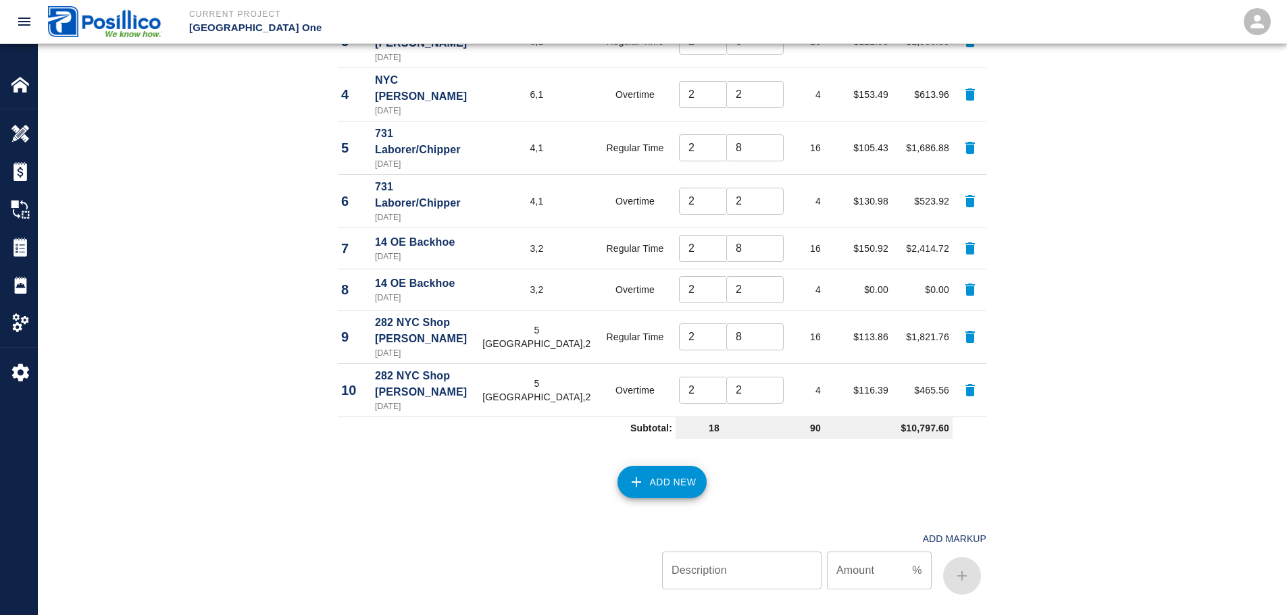
click at [661, 466] on button "Add New" at bounding box center [662, 482] width 90 height 32
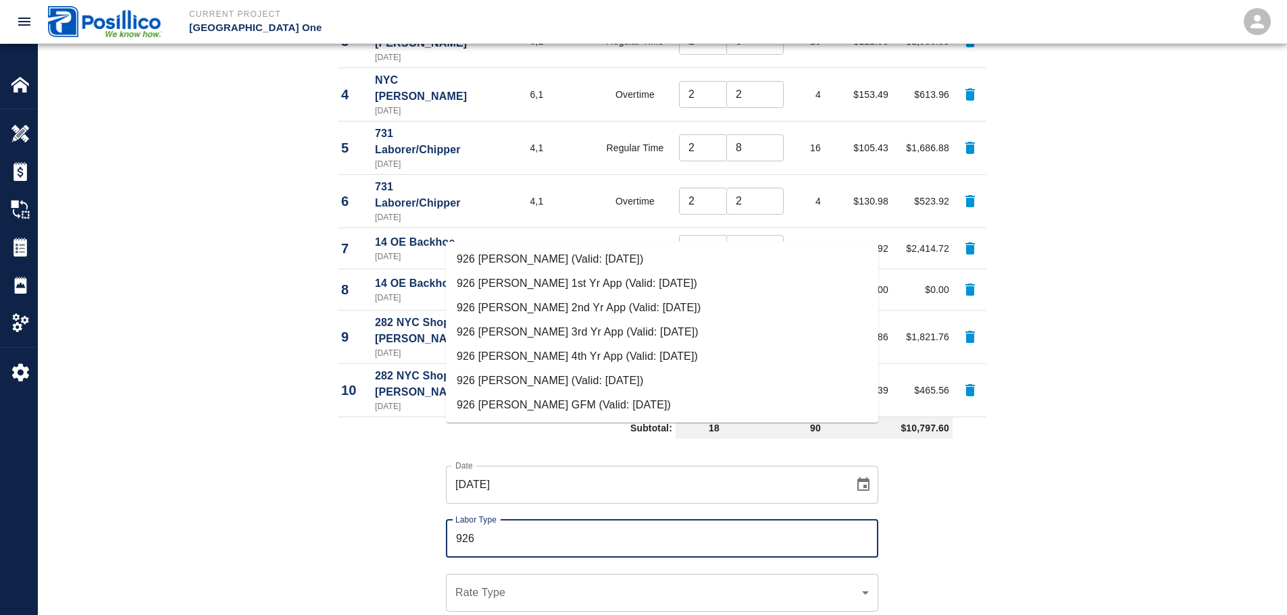
click at [528, 526] on input "926" at bounding box center [662, 539] width 420 height 26
click at [526, 263] on li "926 [PERSON_NAME] (Valid: [DATE])" at bounding box center [662, 259] width 432 height 24
type input "926 [PERSON_NAME]"
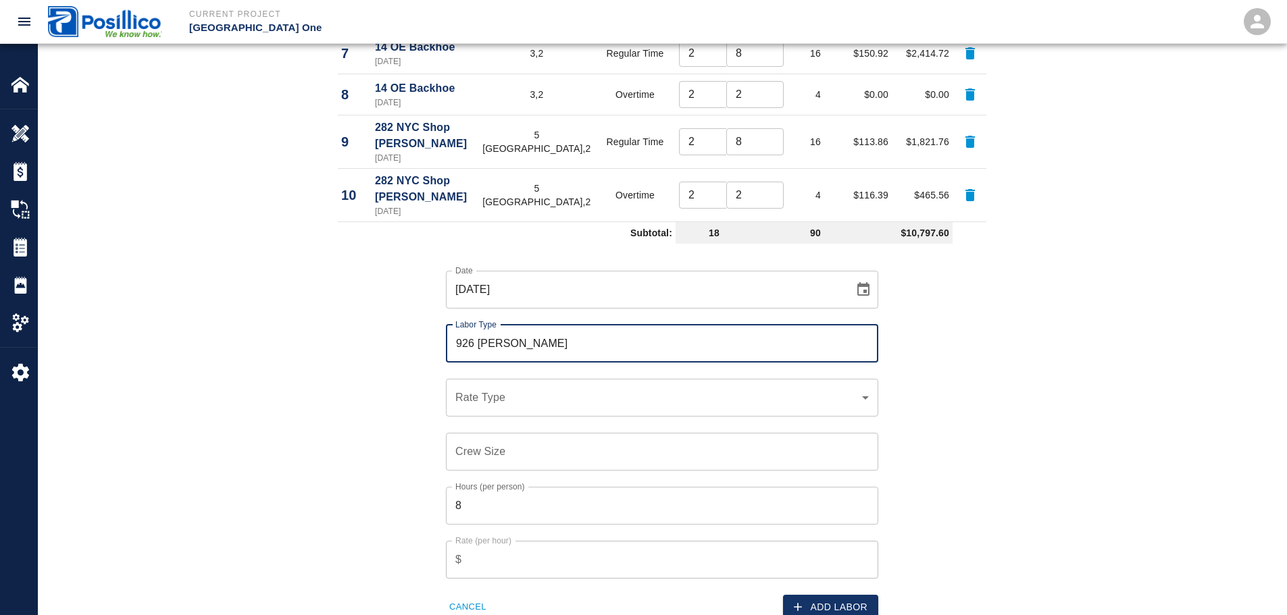
scroll to position [1081, 0]
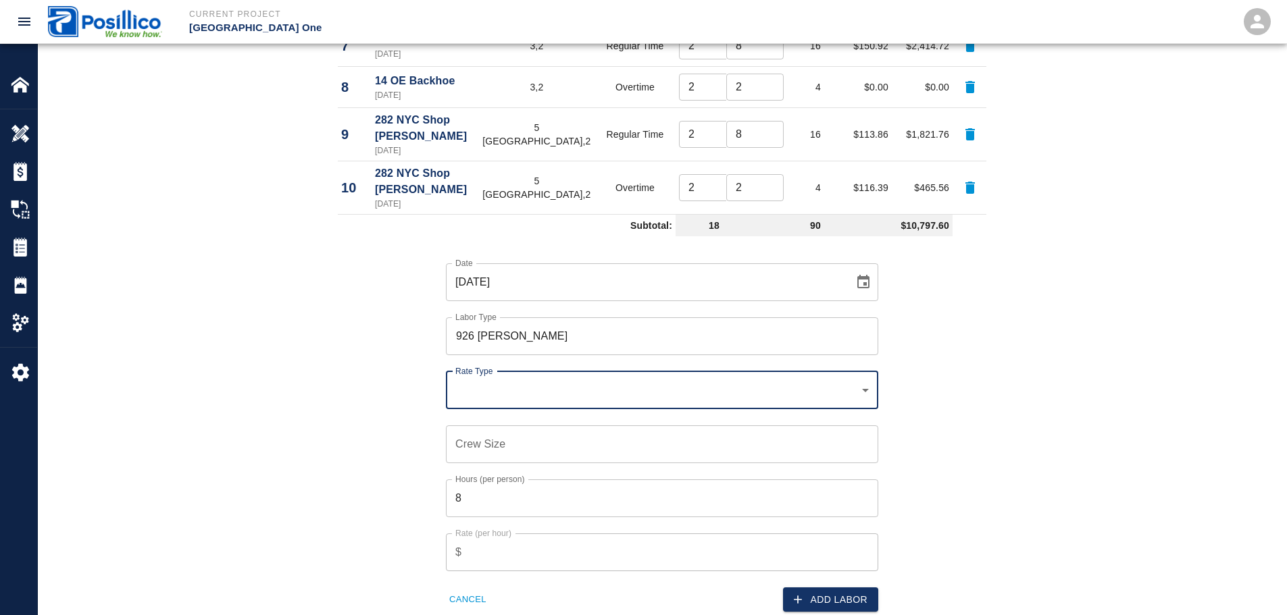
click at [507, 409] on div "Crew Size Crew Size" at bounding box center [654, 436] width 449 height 54
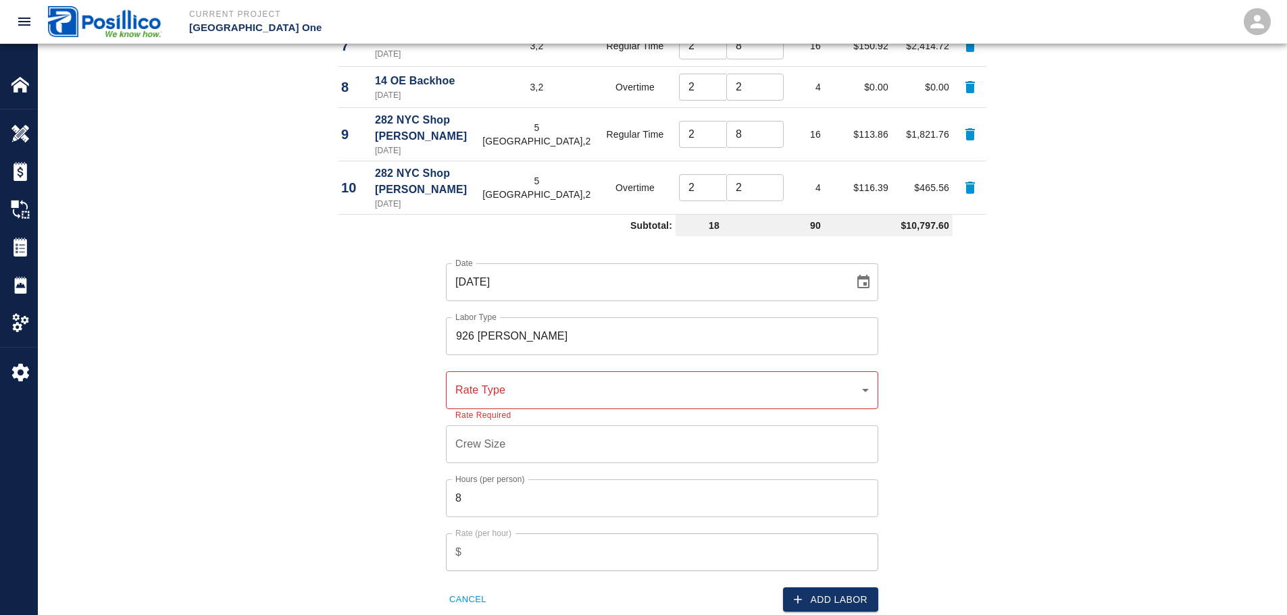
click at [482, 372] on div "​ Rate Type" at bounding box center [662, 391] width 432 height 38
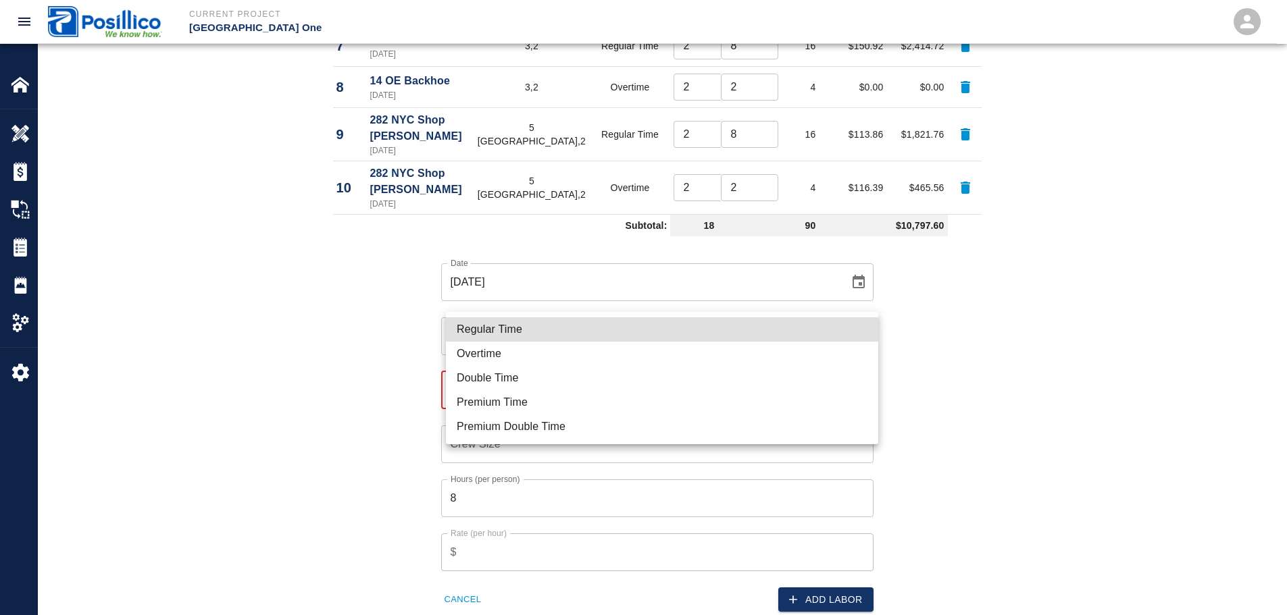
click at [499, 330] on li "Regular Time" at bounding box center [662, 330] width 432 height 24
type input "rate_rt"
type input "127.97"
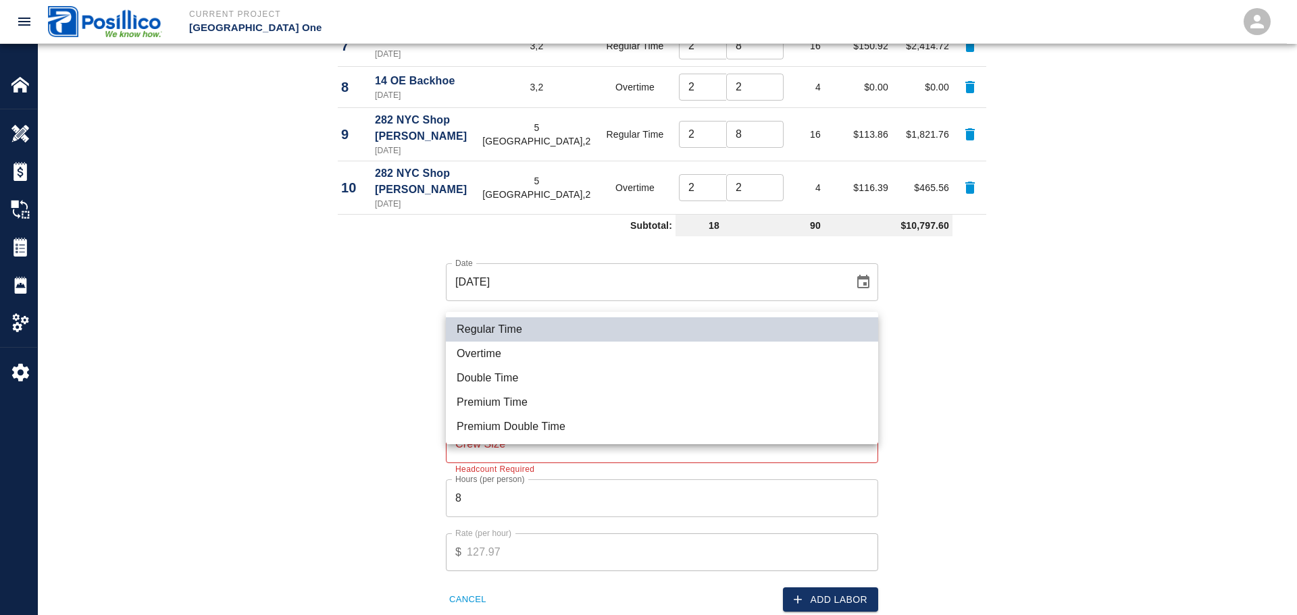
click at [517, 359] on li "Overtime" at bounding box center [662, 354] width 432 height 24
type input "rate_ot"
type input "162.37"
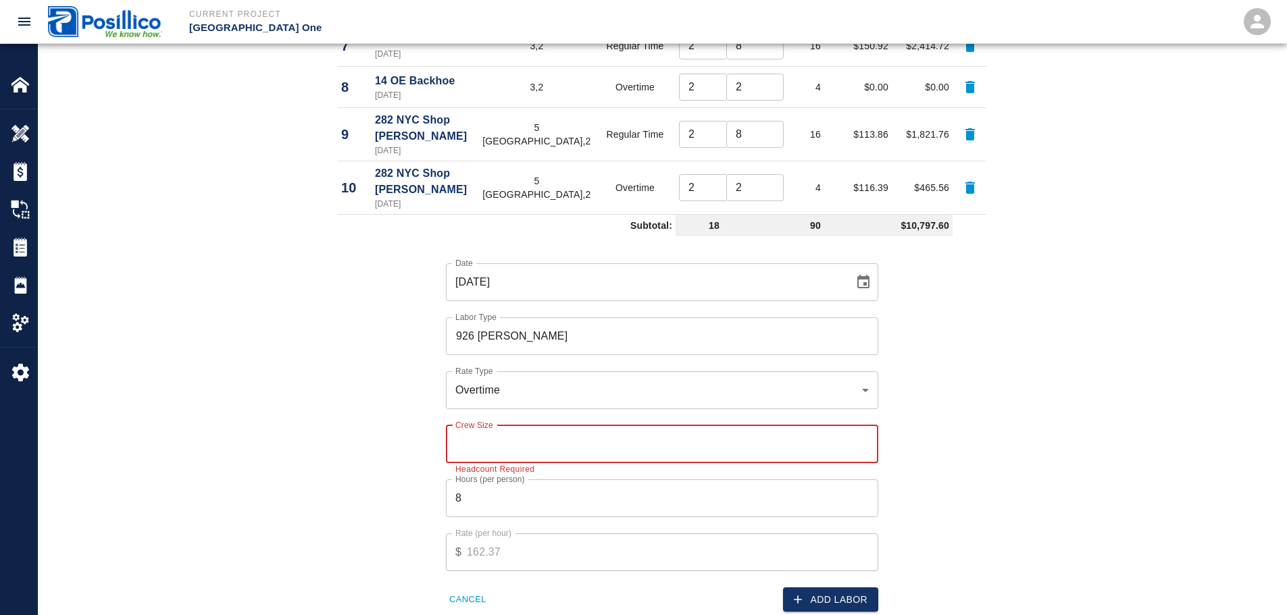
click at [523, 426] on input "Crew Size" at bounding box center [662, 445] width 432 height 38
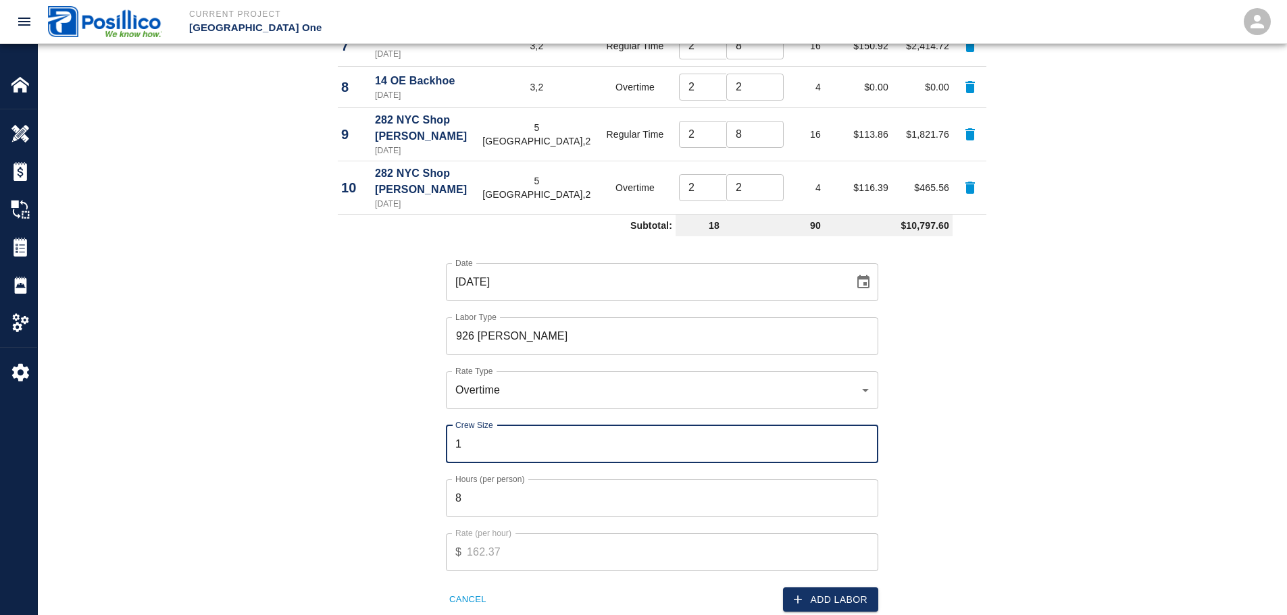
type input "1"
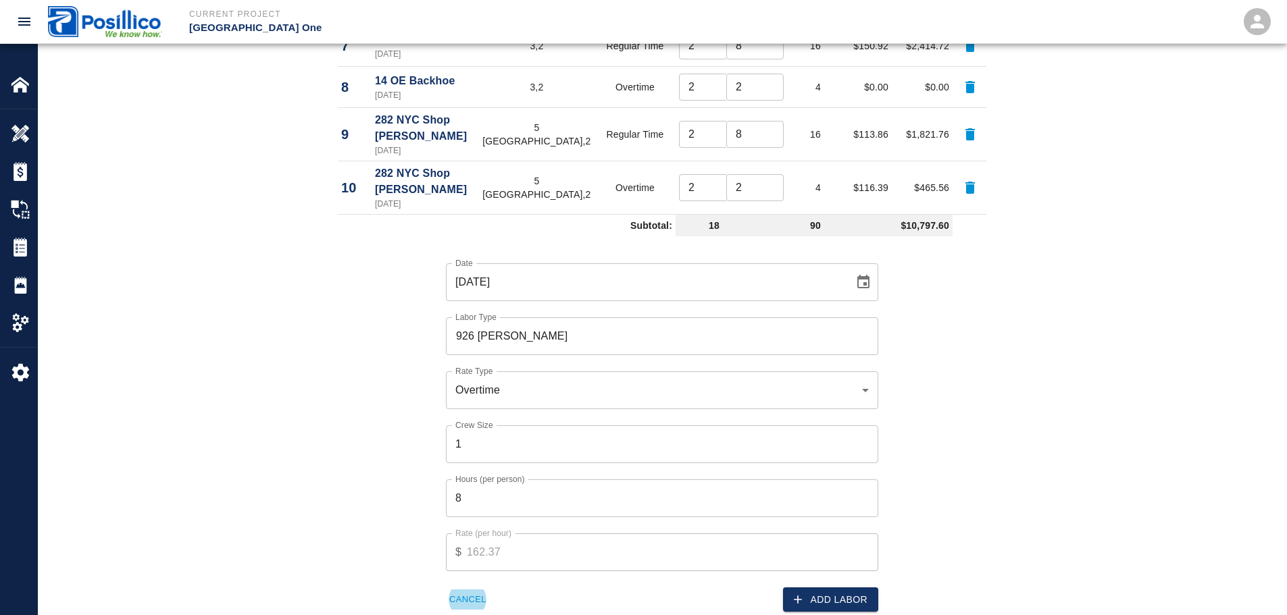
click at [670, 480] on input "8" at bounding box center [662, 499] width 432 height 38
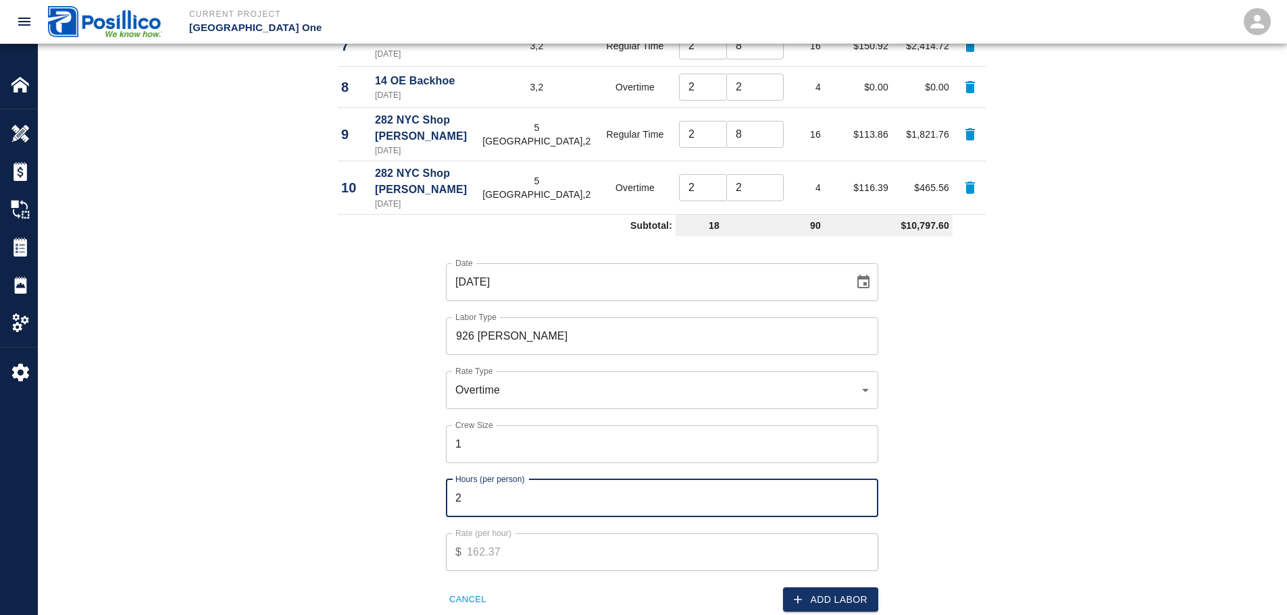
type input "2"
click at [969, 411] on div "Date 09/16/2025 Date Labor Type 926 Brklyn Carpenters Labor Type Rate Type Over…" at bounding box center [654, 427] width 665 height 371
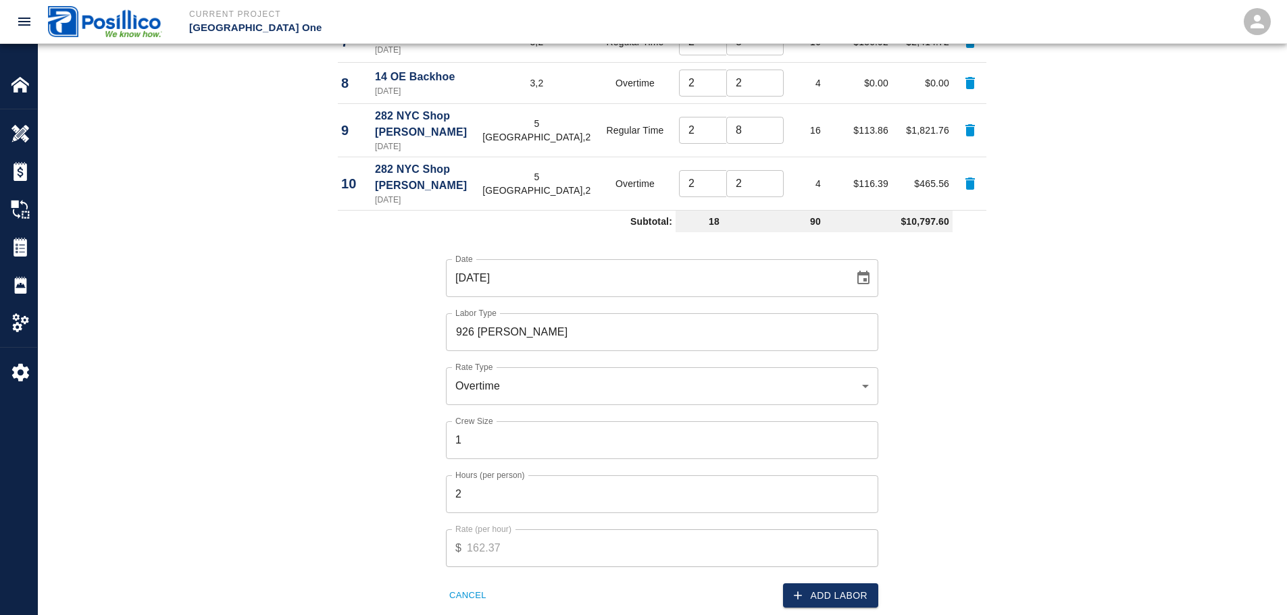
scroll to position [1148, 0]
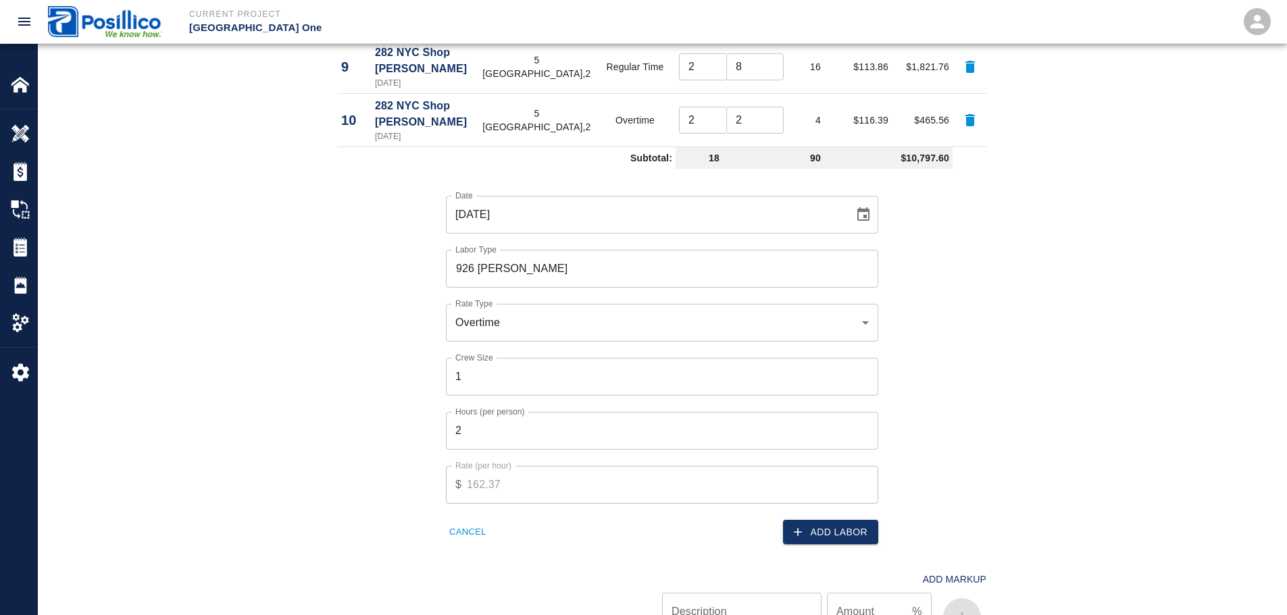
click at [819, 520] on button "Add Labor" at bounding box center [830, 532] width 95 height 25
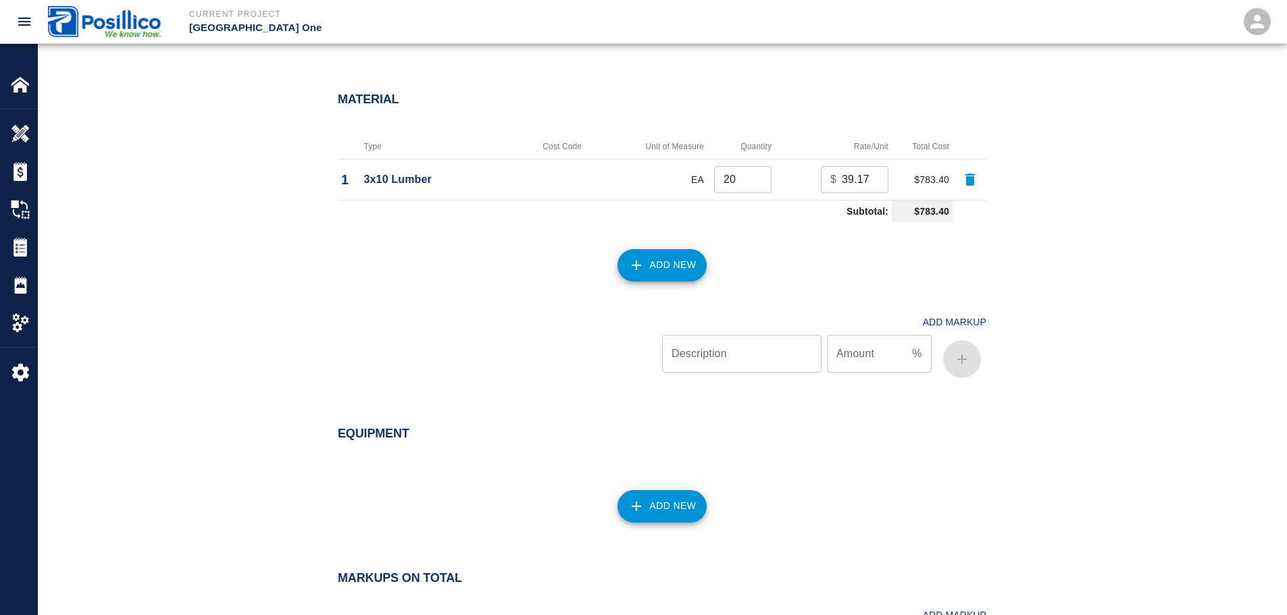
scroll to position [1486, 0]
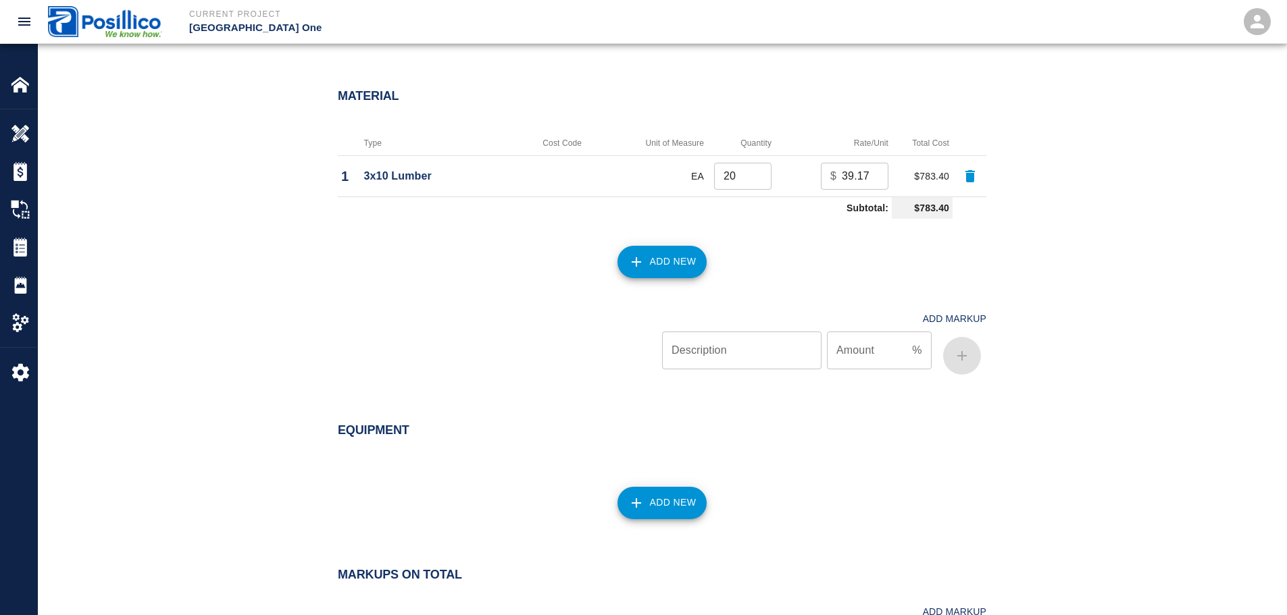
click at [651, 487] on button "Add New" at bounding box center [662, 503] width 90 height 32
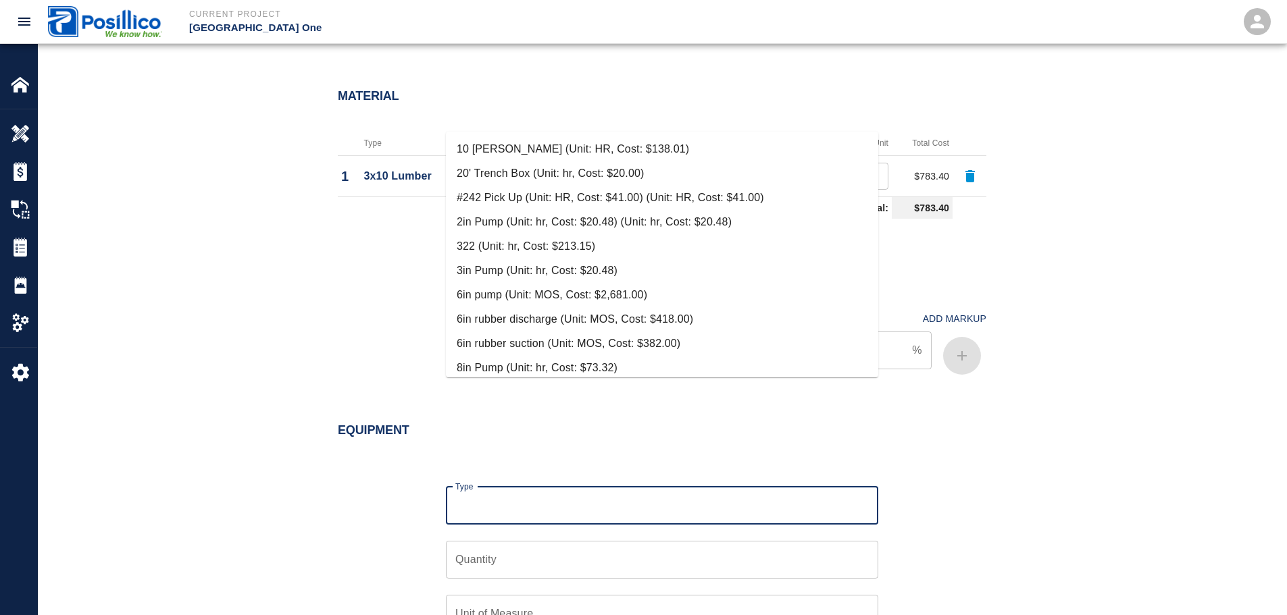
click at [649, 493] on input "Type" at bounding box center [662, 506] width 420 height 26
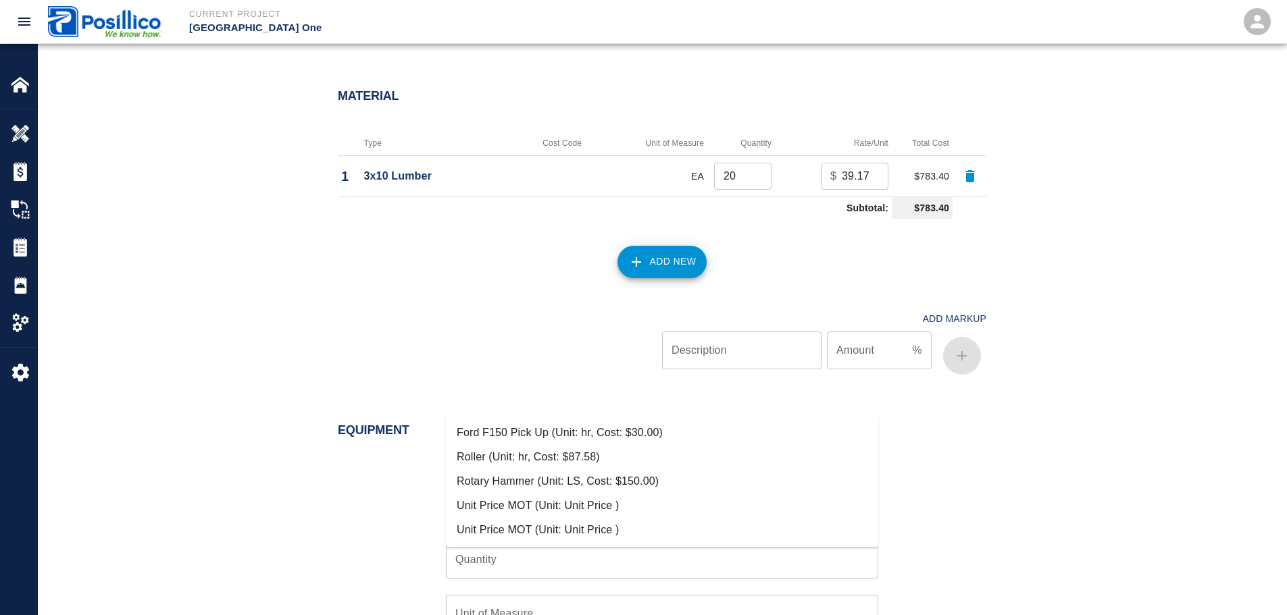
click at [612, 424] on li "Ford F150 Pick Up (Unit: hr, Cost: $30.00)" at bounding box center [662, 433] width 432 height 24
type input "Ford F150 Pick Up (Unit: hr, Cost: $30.00)"
type input "hr"
type input "30"
type input "Ford F150 Pick Up (Unit: hr, Cost: $30.00)"
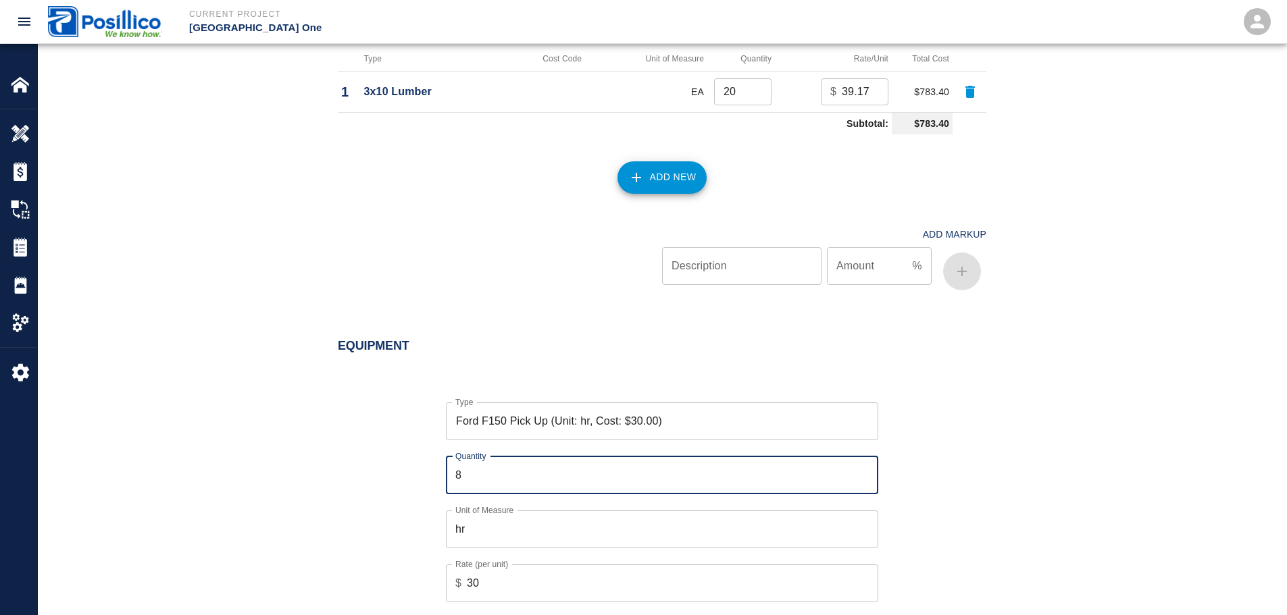
scroll to position [1689, 0]
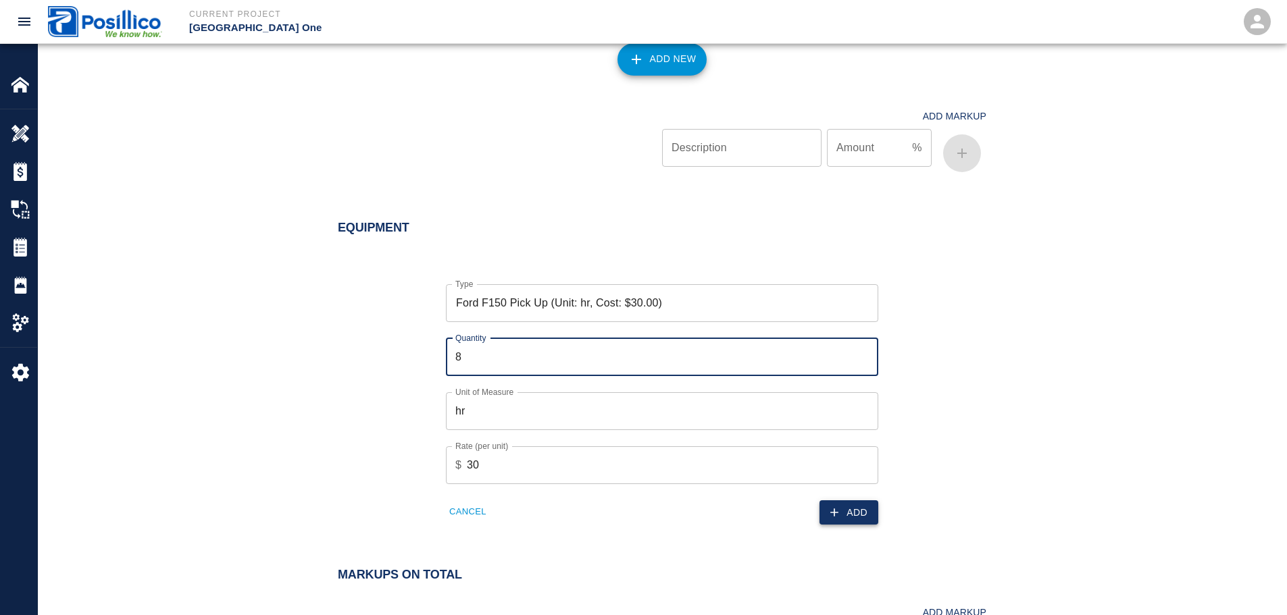
type input "8"
click at [840, 501] on button "Add" at bounding box center [848, 513] width 59 height 25
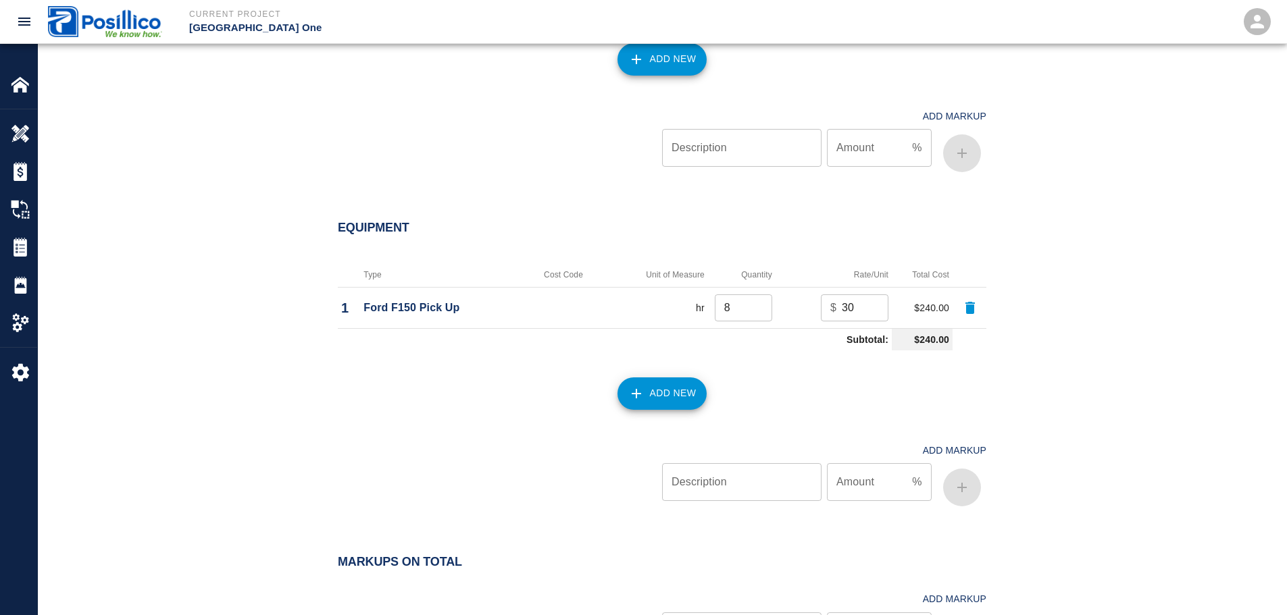
click at [691, 378] on button "Add New" at bounding box center [662, 394] width 90 height 32
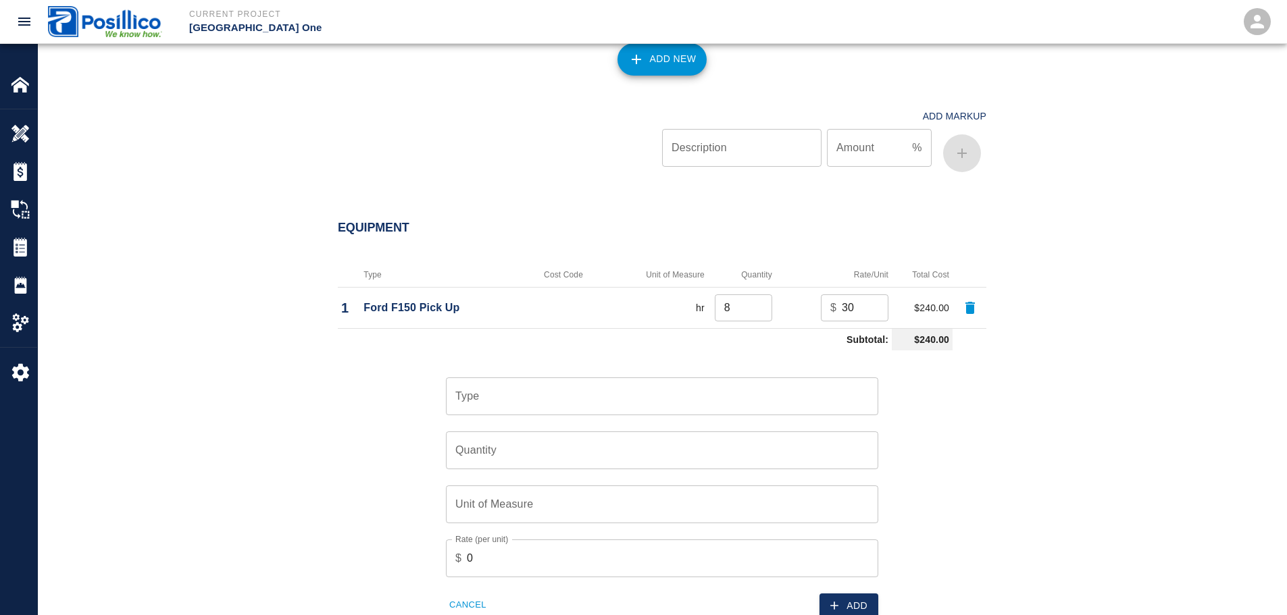
click at [674, 384] on input "Type" at bounding box center [662, 397] width 420 height 26
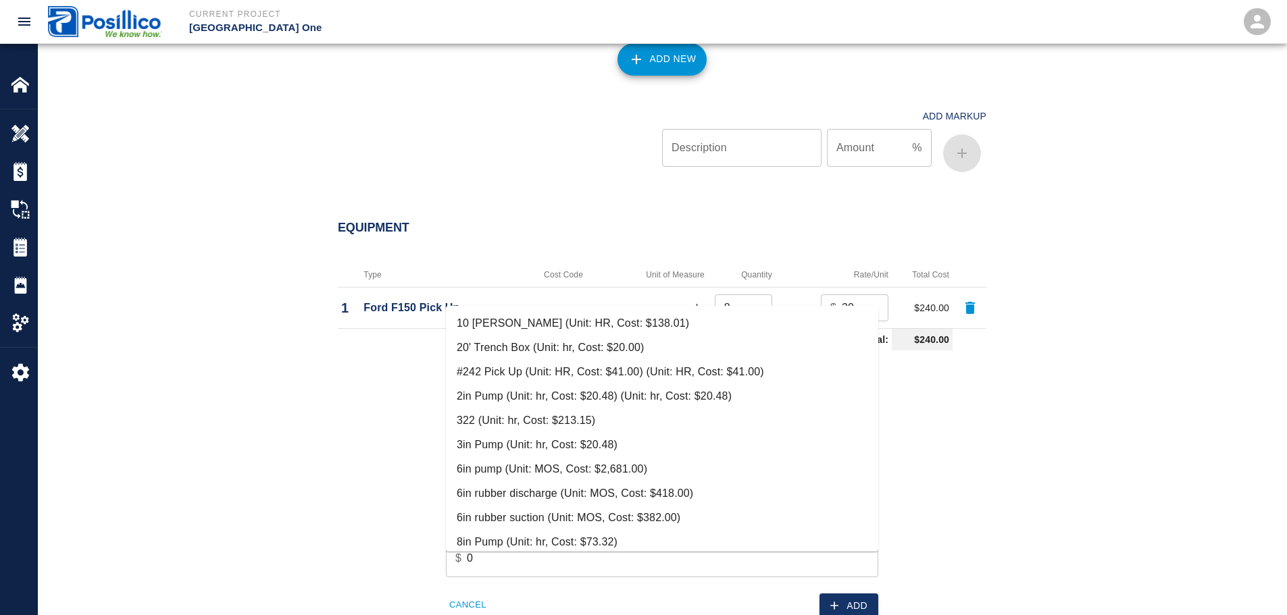
click at [637, 323] on li "10 [PERSON_NAME] (Unit: HR, Cost: $138.01)" at bounding box center [662, 323] width 432 height 24
type input "10 [PERSON_NAME] (Unit: HR, Cost: $138.01)"
type input "HR"
type input "138.01"
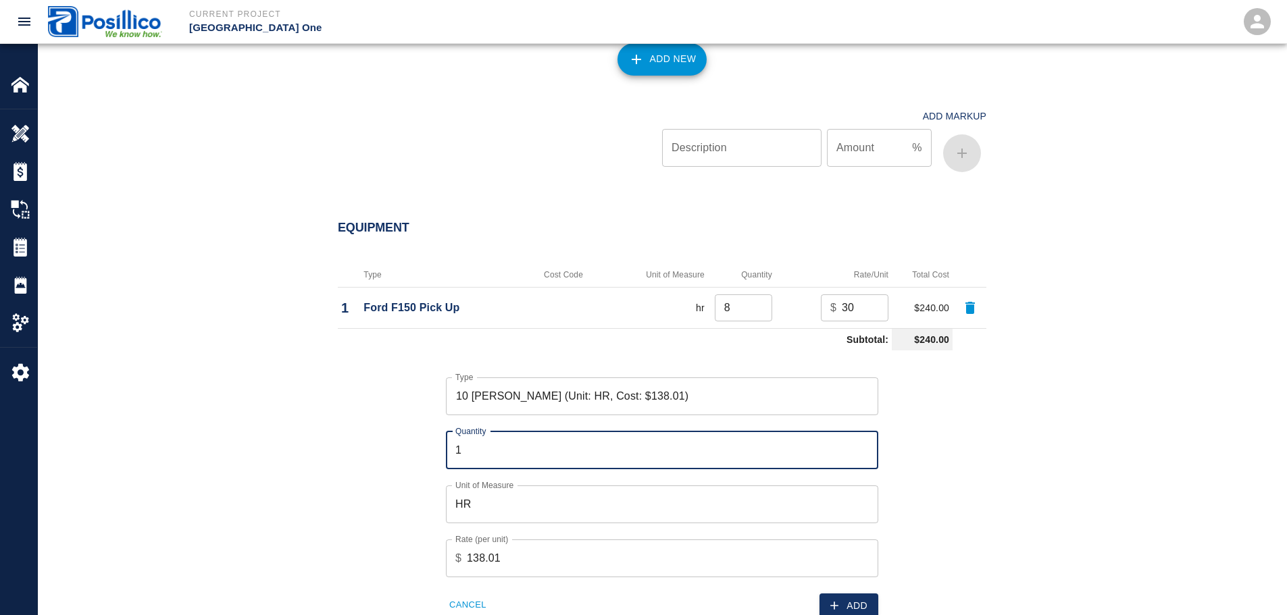
type input "10"
click at [840, 599] on icon "button" at bounding box center [835, 606] width 14 height 14
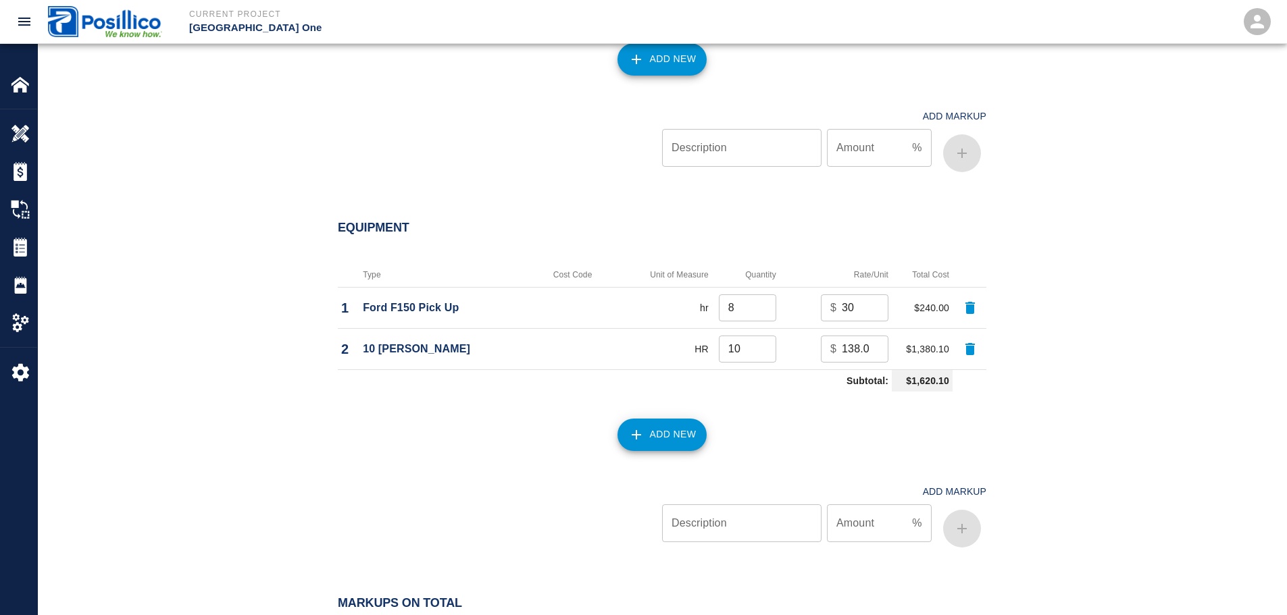
click at [641, 427] on icon "button" at bounding box center [636, 435] width 16 height 16
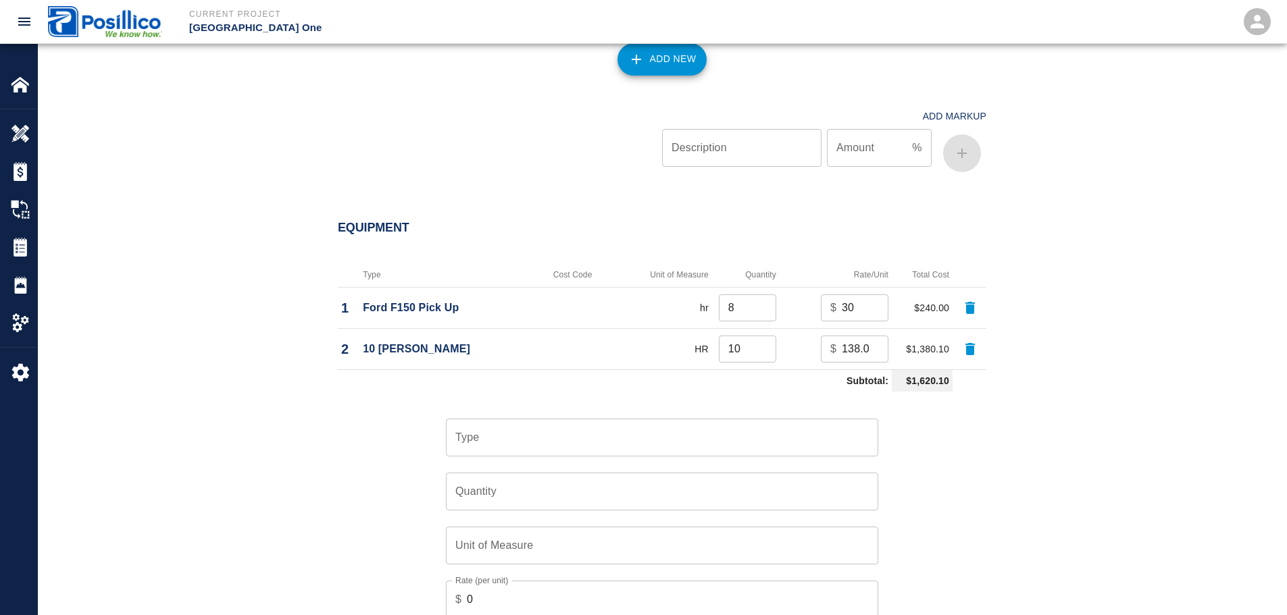
click at [641, 425] on input "Type" at bounding box center [662, 438] width 420 height 26
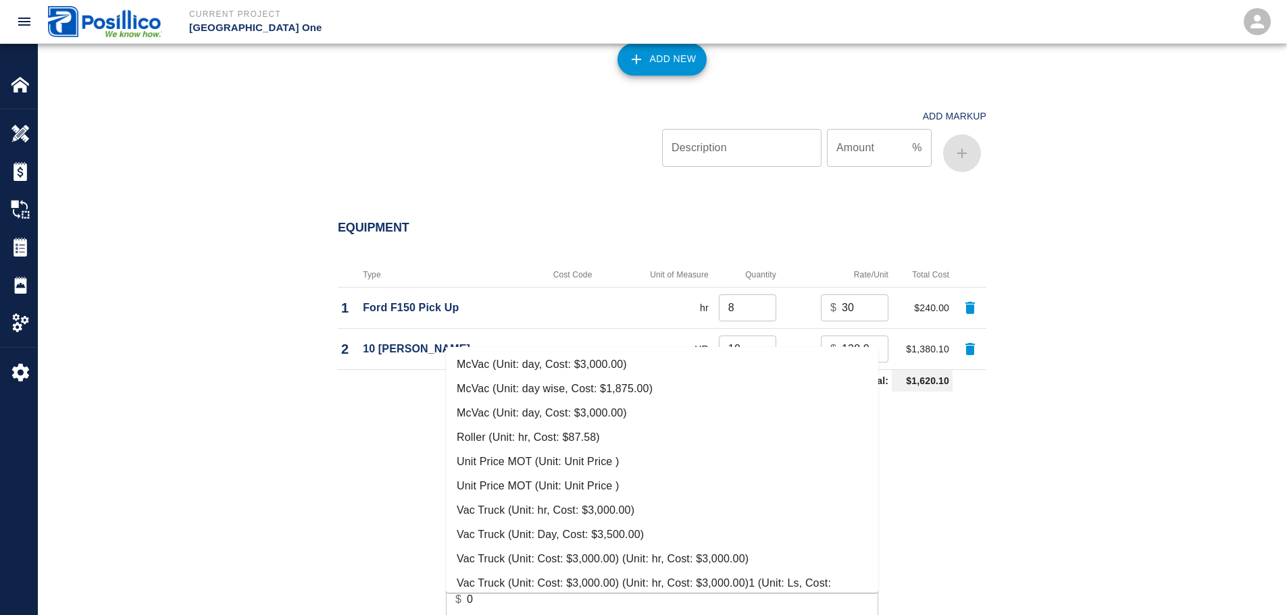
scroll to position [49, 0]
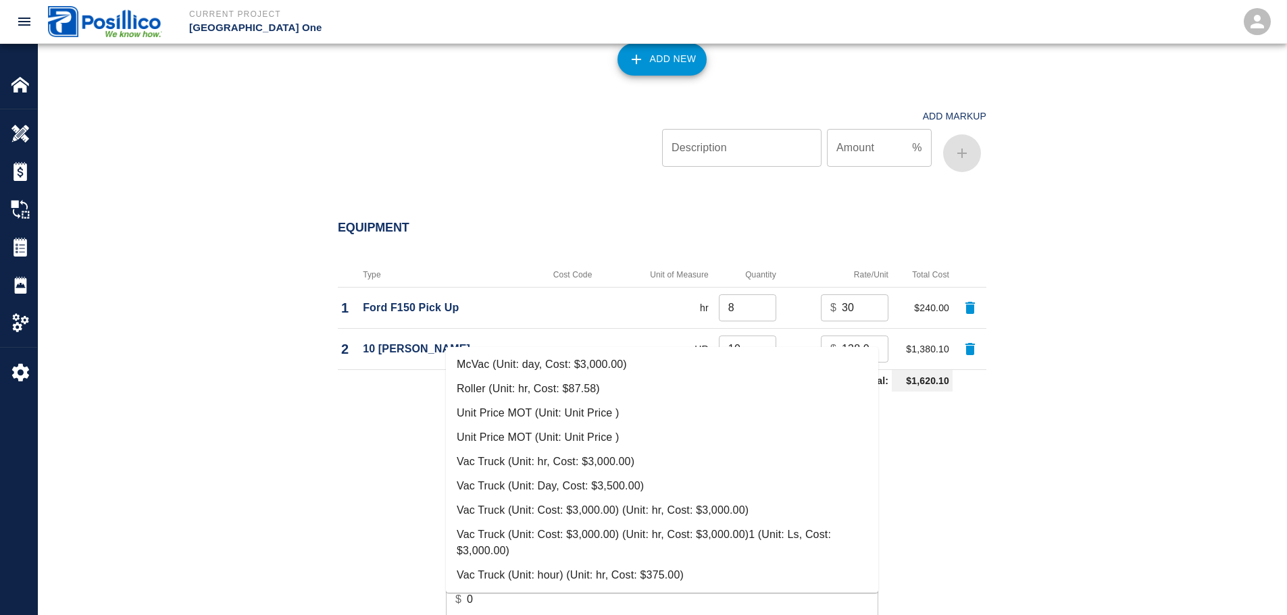
click at [599, 567] on li "Vac Truck (Unit: hour) (Unit: hr, Cost: $375.00)" at bounding box center [662, 575] width 432 height 24
type input "Vac Truck (Unit: hour) (Unit: hr, Cost: $375.00)"
type input "hr"
type input "375"
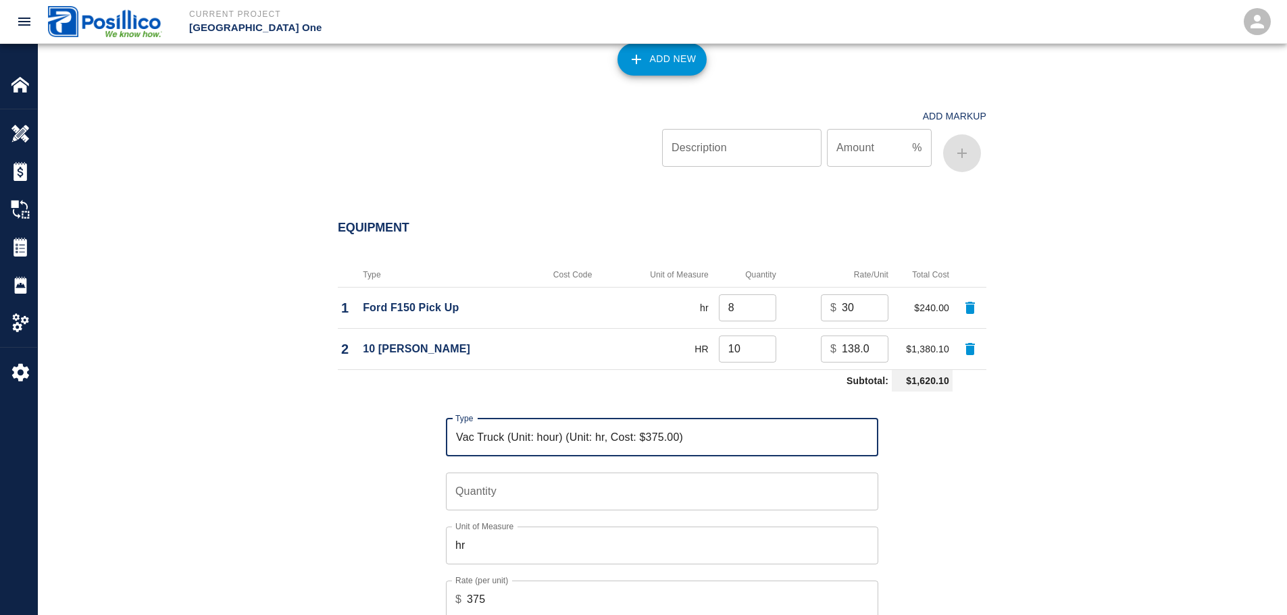
type input "Vac Truck (Unit: hour) (Unit: hr, Cost: $375.00)"
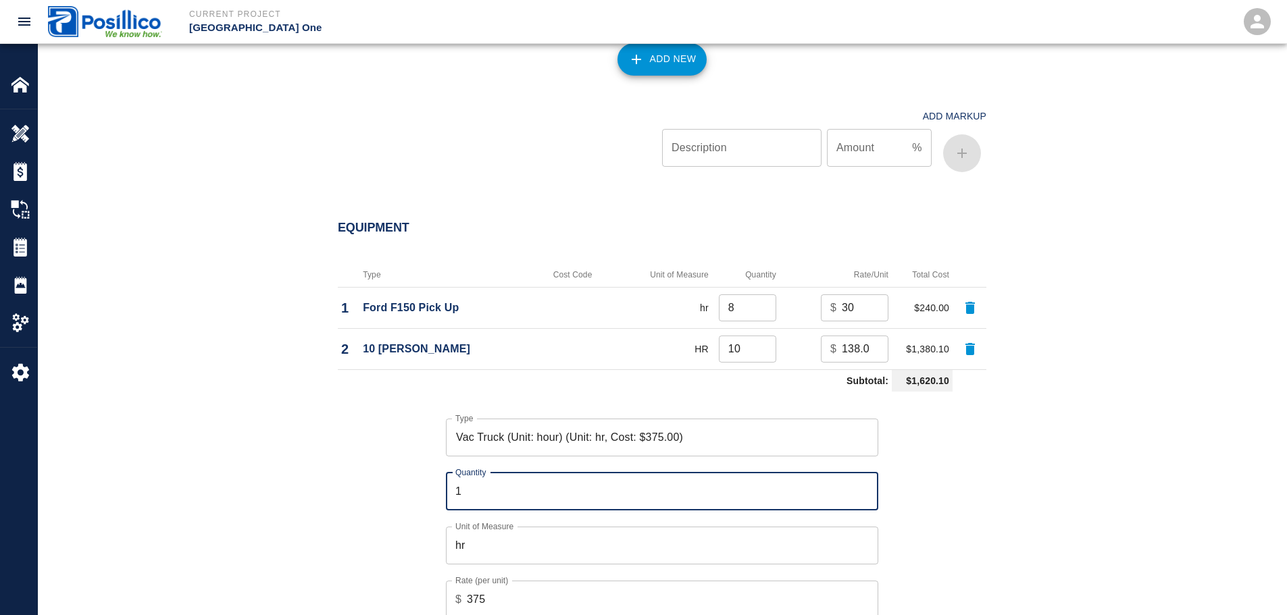
type input "10"
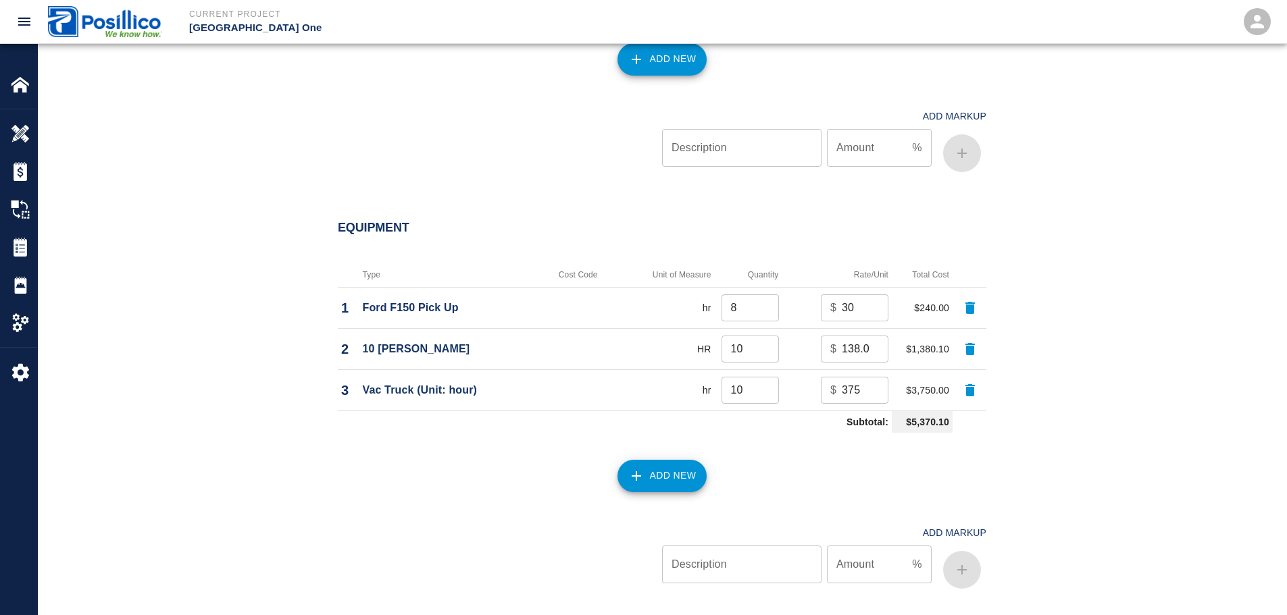
click at [661, 460] on button "Add New" at bounding box center [662, 476] width 90 height 32
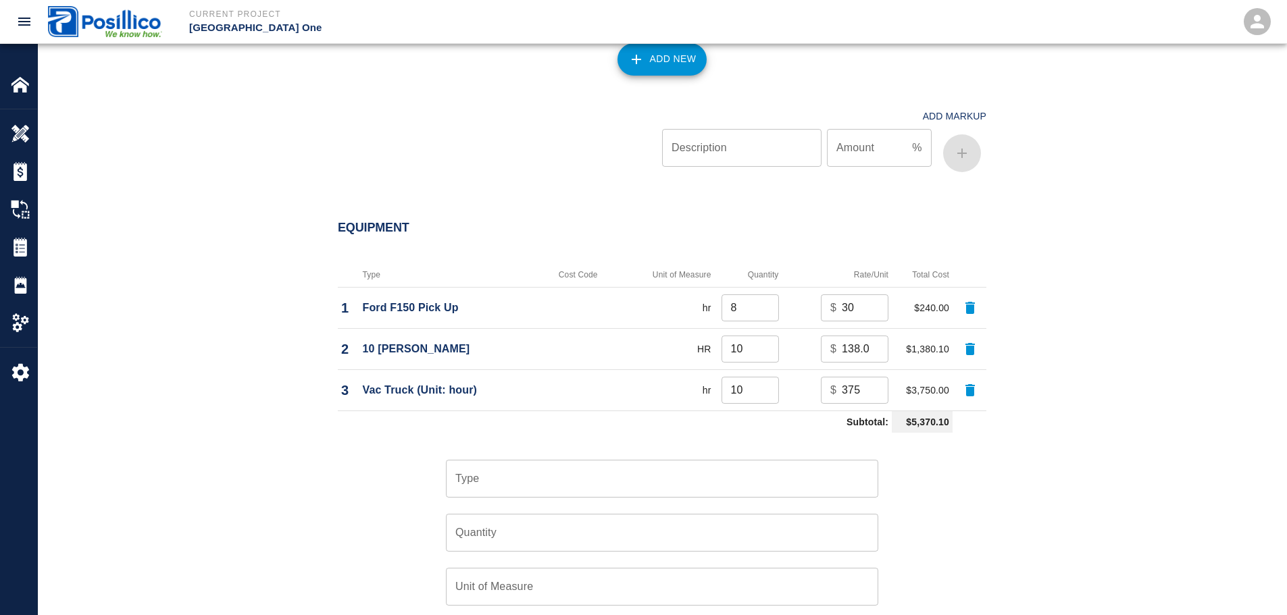
click at [661, 466] on input "Type" at bounding box center [662, 479] width 420 height 26
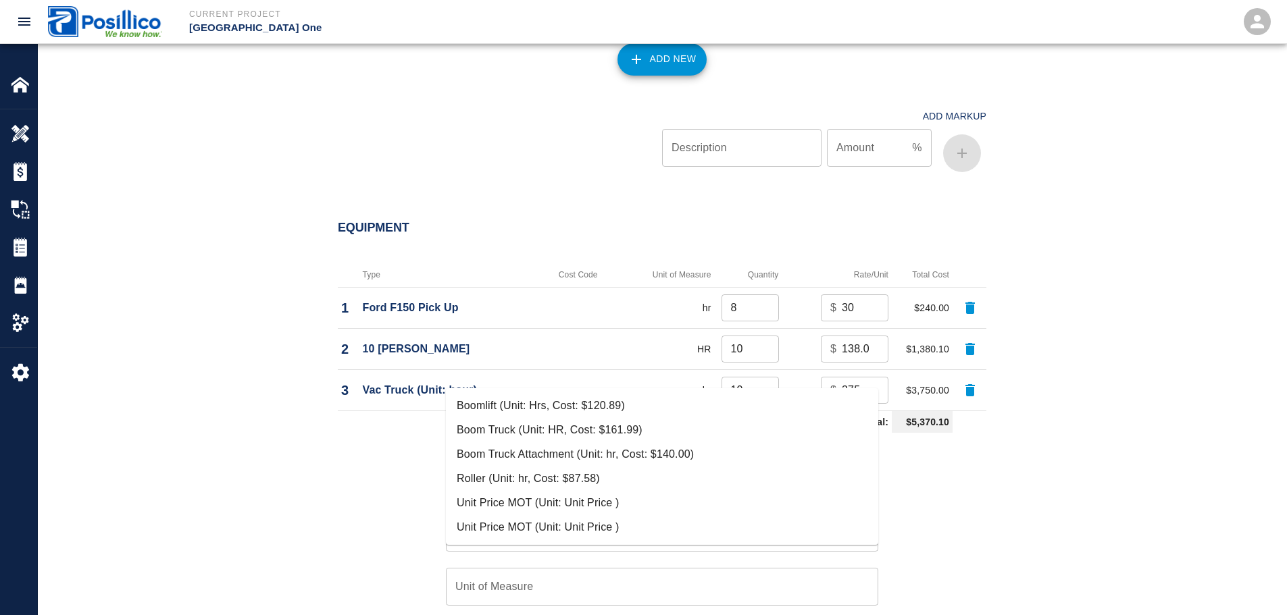
click at [657, 434] on li "Boom Truck (Unit: HR, Cost: $161.99)" at bounding box center [662, 430] width 432 height 24
type input "Boom Truck (Unit: HR, Cost: $161.99)"
type input "HR"
type input "161.99"
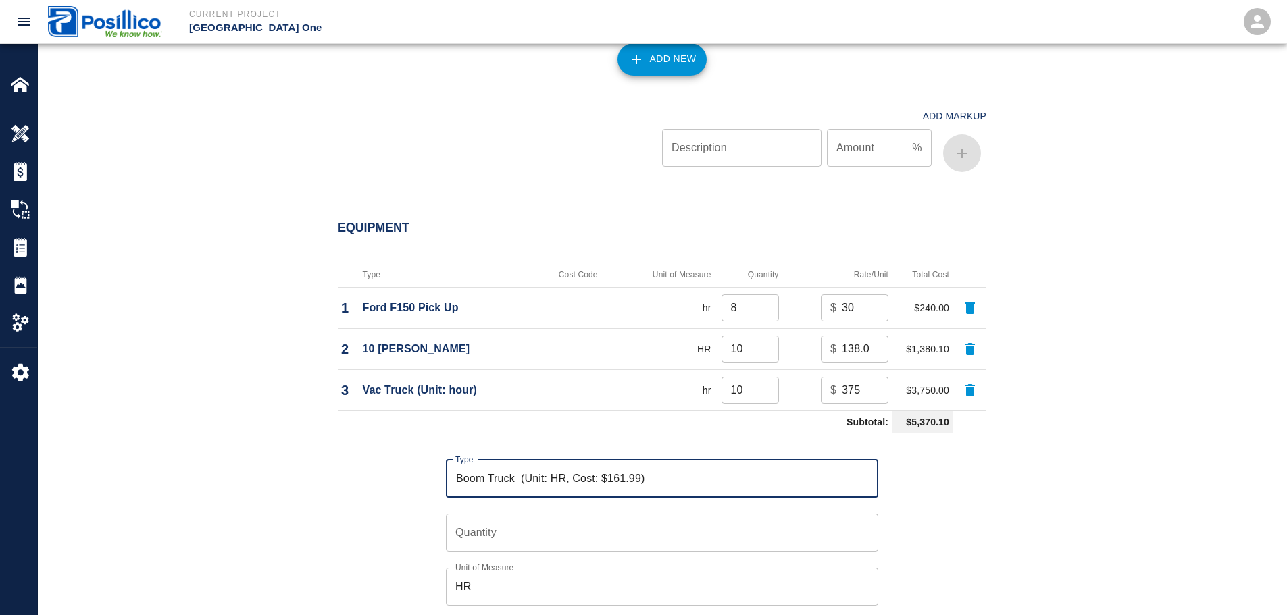
type input "Boom Truck (Unit: HR, Cost: $161.99)"
click at [680, 514] on input "Quantity" at bounding box center [662, 533] width 432 height 38
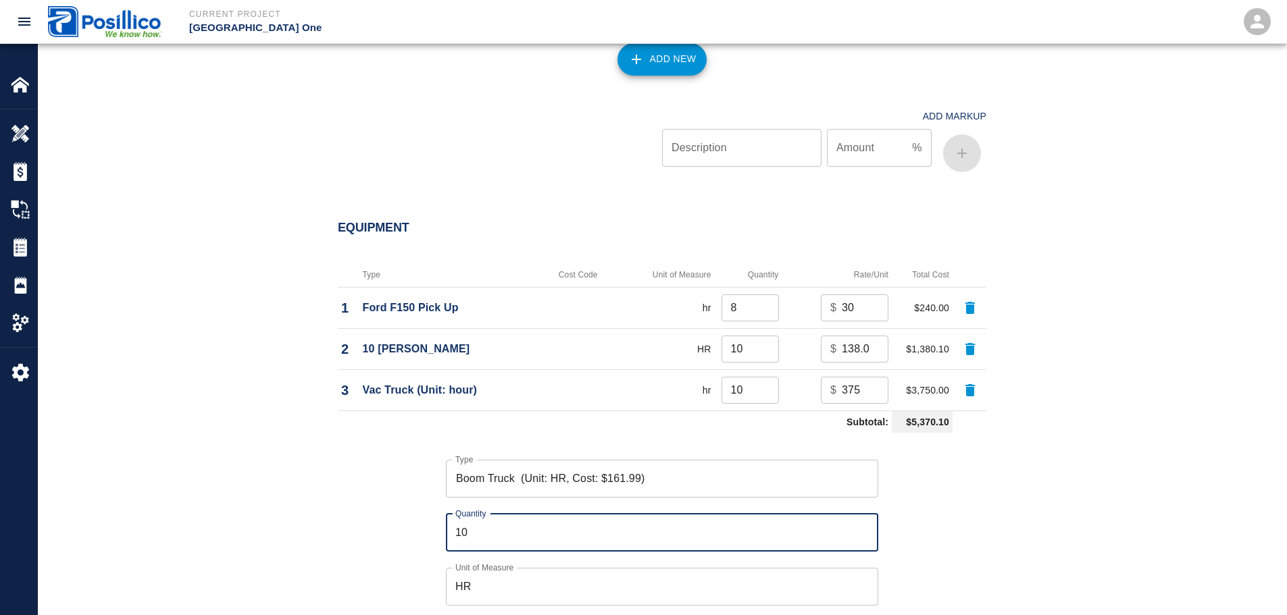
type input "10"
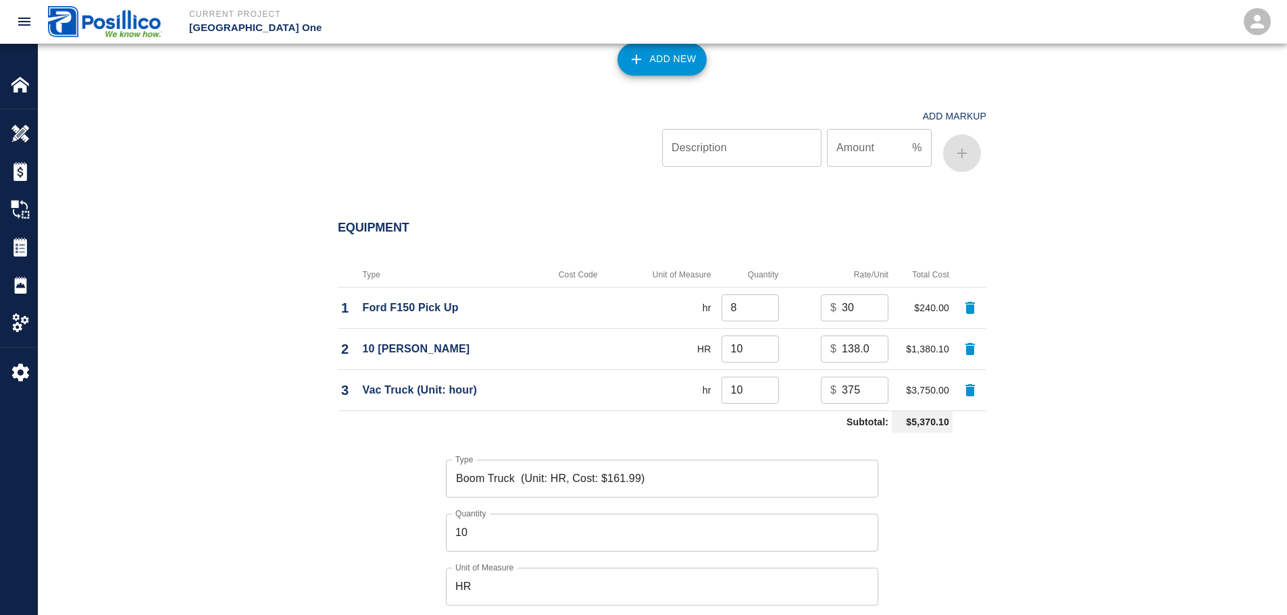
click at [913, 438] on div "Type Boom Truck (Unit: HR, Cost: $161.99) Type Quantity 10 Quantity Unit of Mea…" at bounding box center [654, 569] width 665 height 263
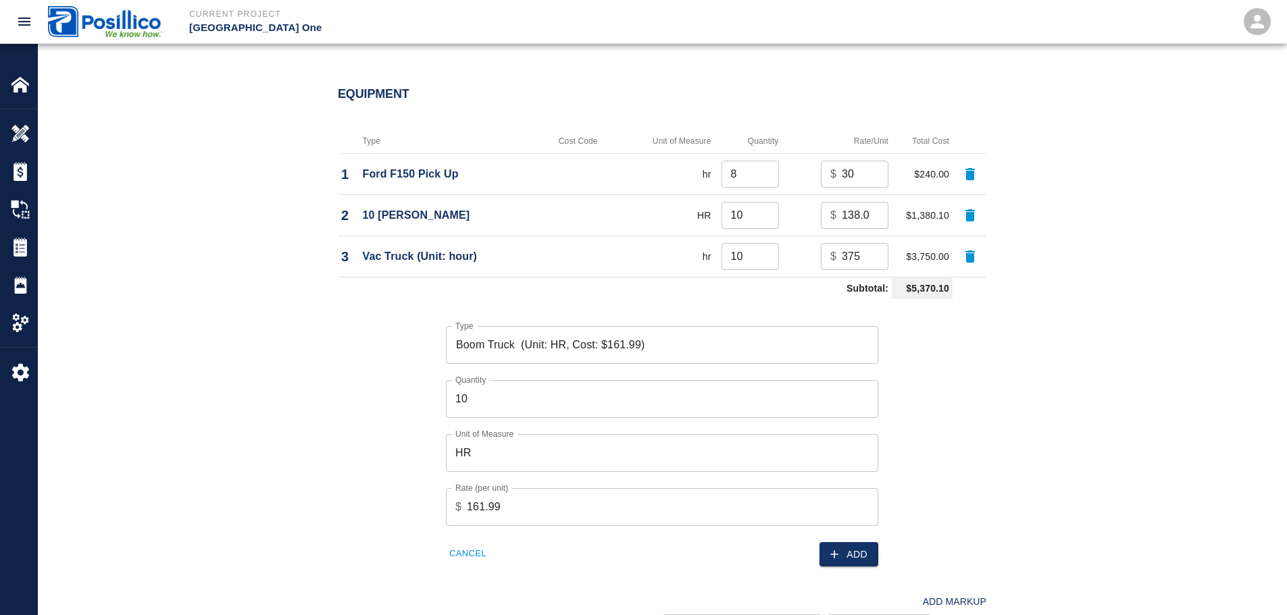
scroll to position [1824, 0]
click at [858, 541] on button "Add" at bounding box center [848, 553] width 59 height 25
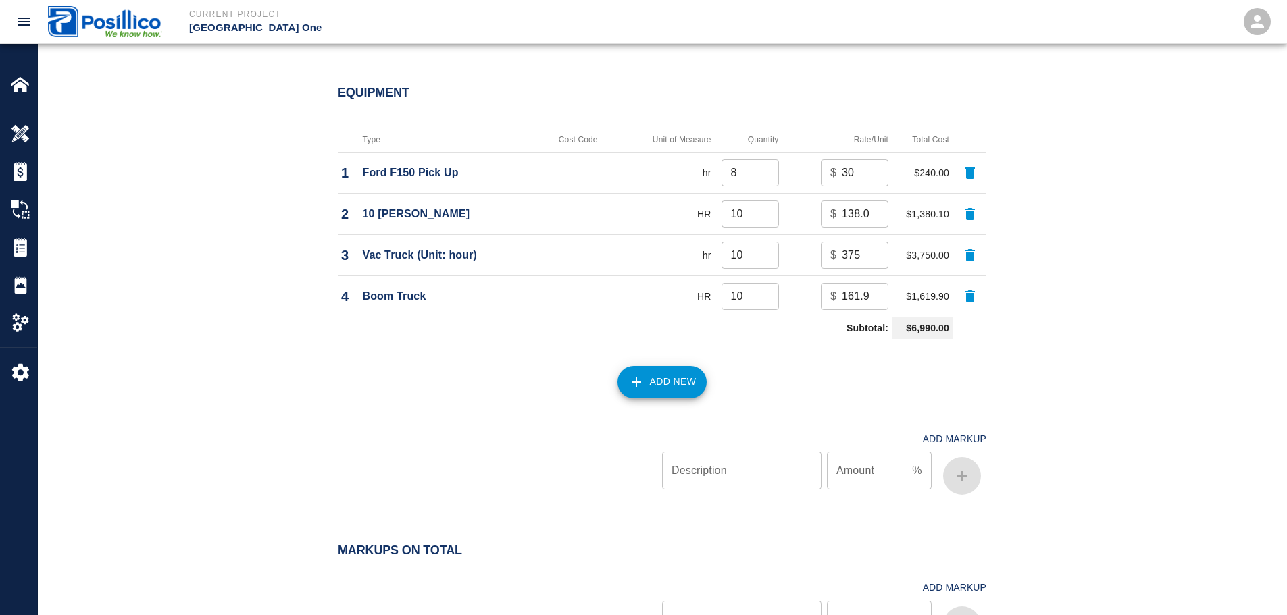
click at [682, 366] on button "Add New" at bounding box center [662, 382] width 90 height 32
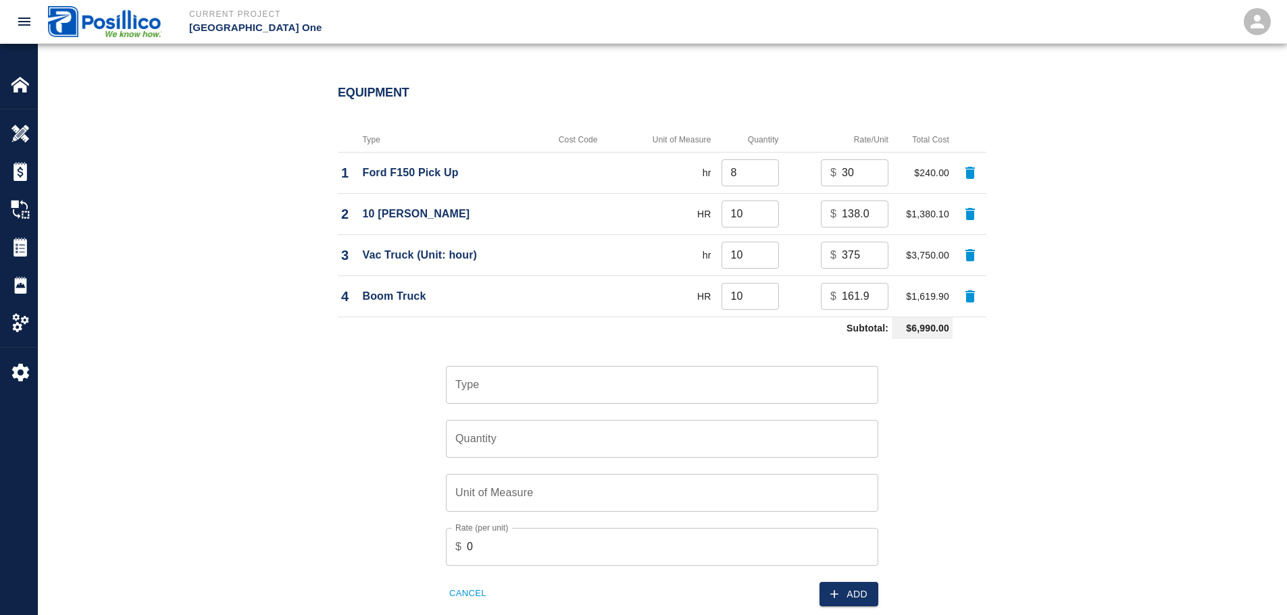
click at [674, 366] on div "Type" at bounding box center [662, 385] width 432 height 38
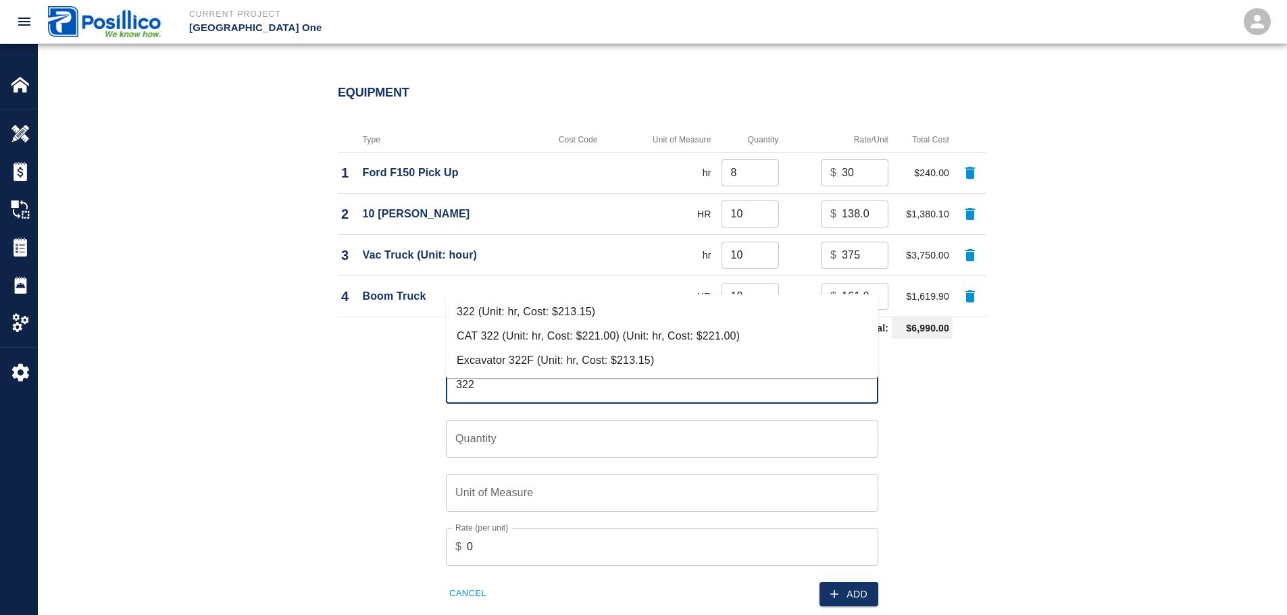
click at [769, 333] on li "CAT 322 (Unit: hr, Cost: $221.00) (Unit: hr, Cost: $221.00)" at bounding box center [662, 336] width 432 height 24
type input "CAT 322 (Unit: hr, Cost: $221.00) (Unit: hr, Cost: $221.00)"
type input "hr"
type input "221"
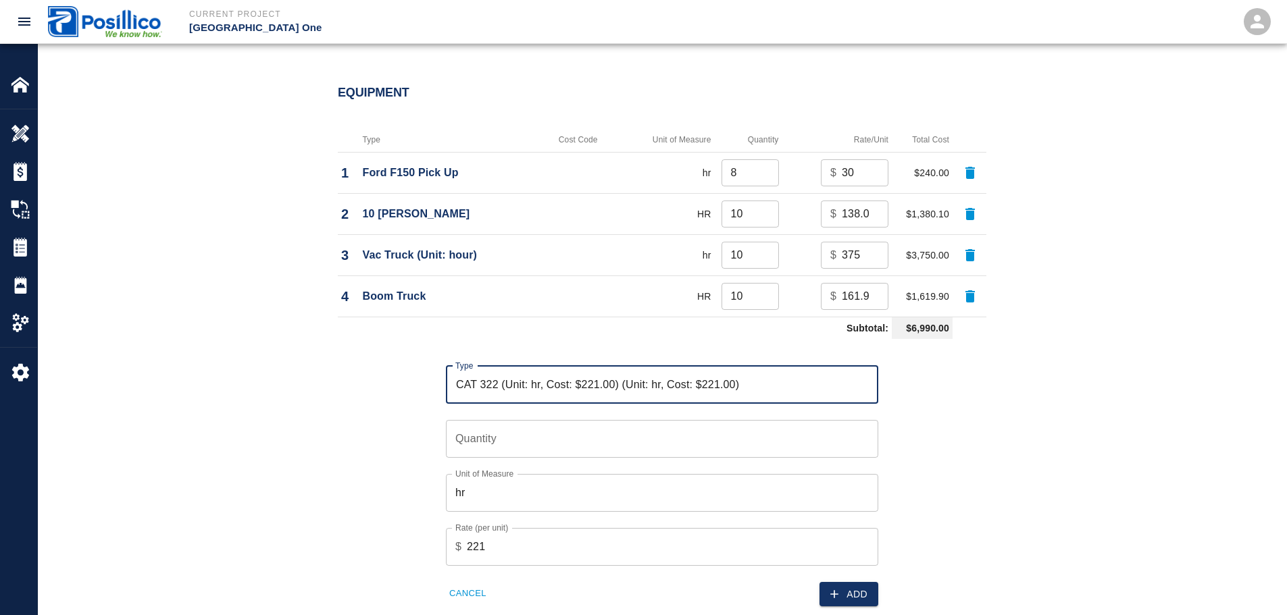
type input "CAT 322 (Unit: hr, Cost: $221.00) (Unit: hr, Cost: $221.00)"
click at [769, 420] on input "Quantity" at bounding box center [662, 439] width 432 height 38
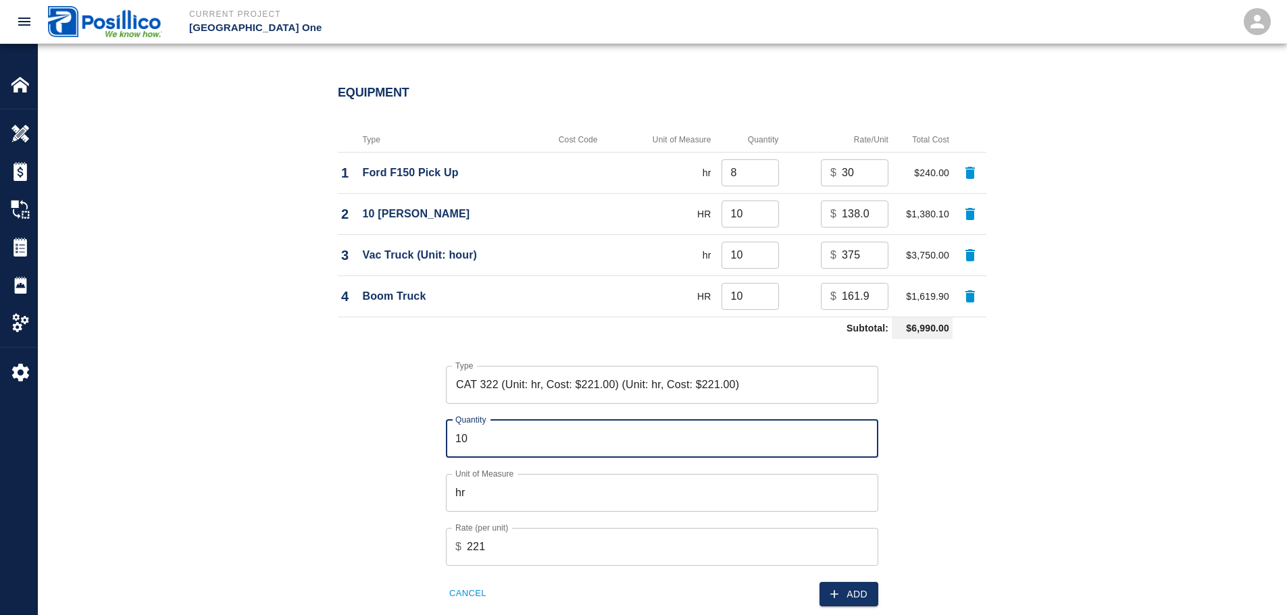
type input "10"
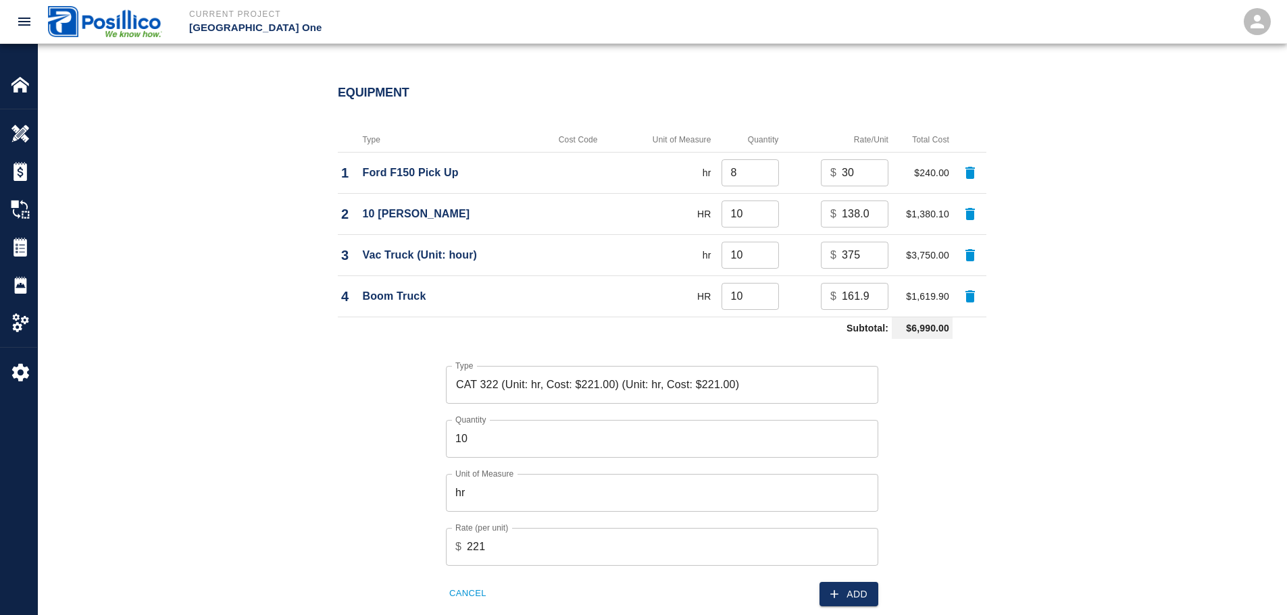
click at [965, 350] on div "Type CAT 322 (Unit: hr, Cost: $221.00) (Unit: hr, Cost: $221.00) Type Quantity …" at bounding box center [654, 476] width 665 height 263
click at [846, 582] on button "Add" at bounding box center [848, 594] width 59 height 25
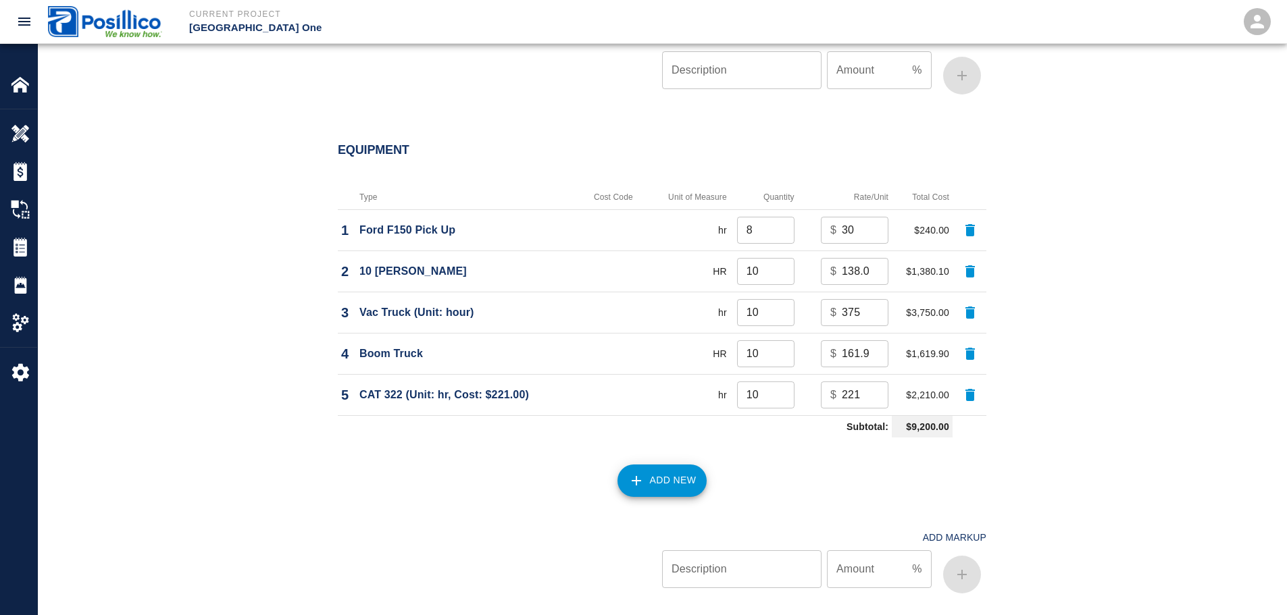
scroll to position [1689, 0]
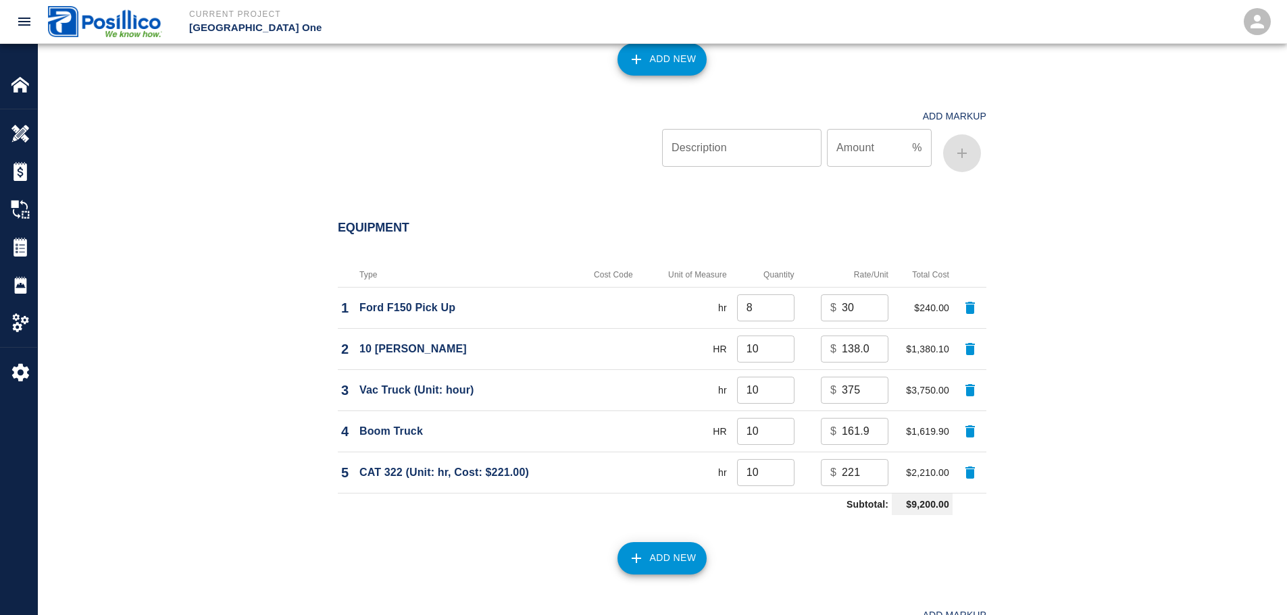
click at [271, 331] on div "Equipment Type Cost Code Unit of Measure Quantity Rate/Unit Total Cost 1 Ford F…" at bounding box center [662, 451] width 1248 height 515
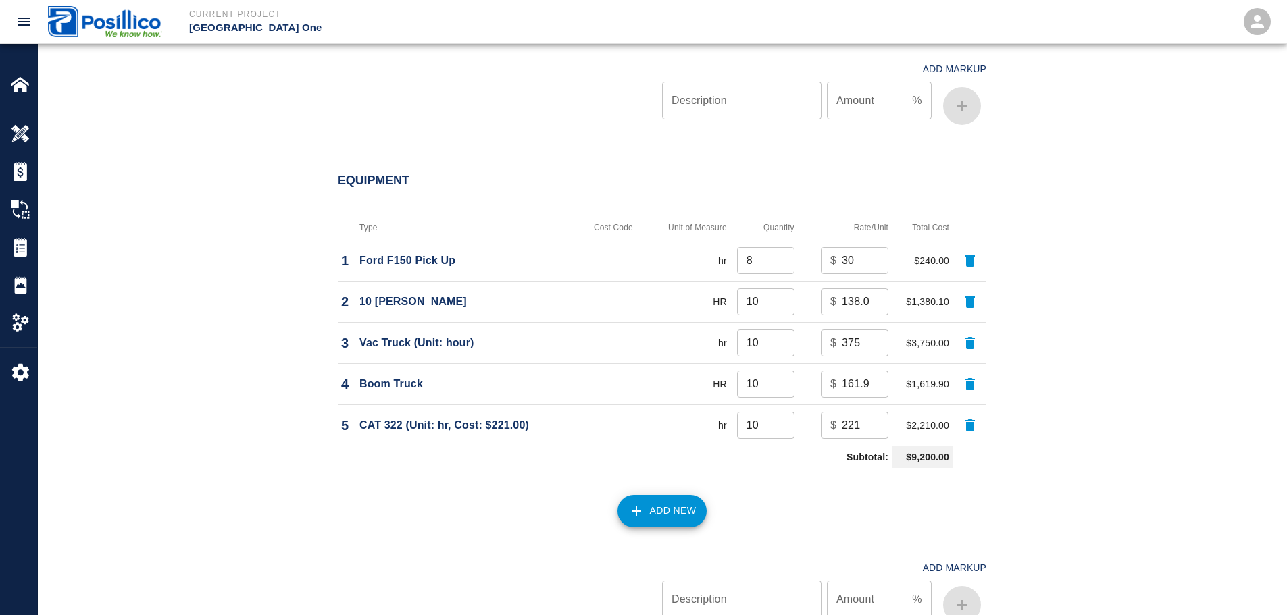
scroll to position [1756, 0]
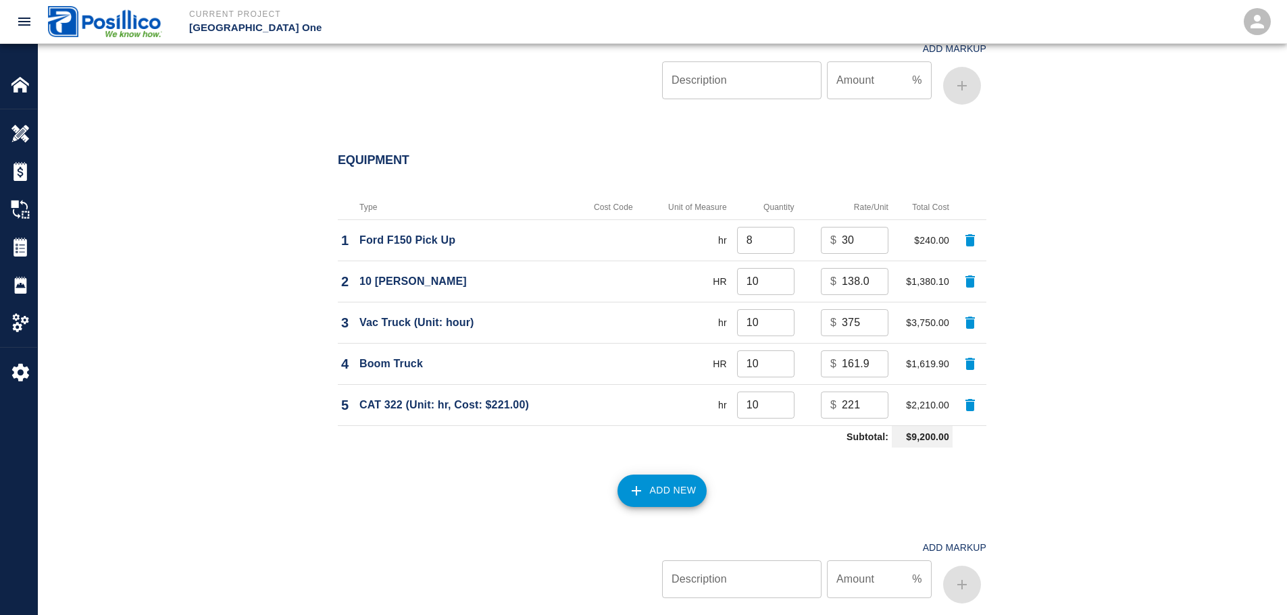
click at [264, 340] on div "Equipment Type Cost Code Unit of Measure Quantity Rate/Unit Total Cost 1 Ford F…" at bounding box center [662, 383] width 1248 height 515
click at [198, 266] on div "Equipment Type Cost Code Unit of Measure Quantity Rate/Unit Total Cost 1 Ford F…" at bounding box center [662, 383] width 1248 height 515
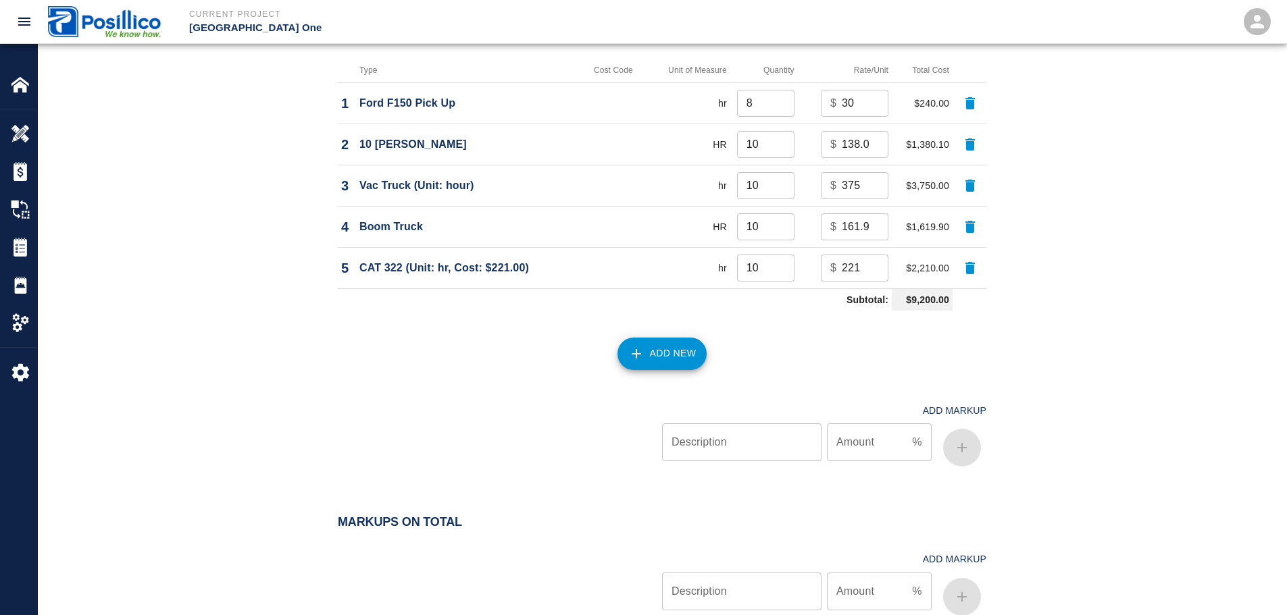
scroll to position [1961, 0]
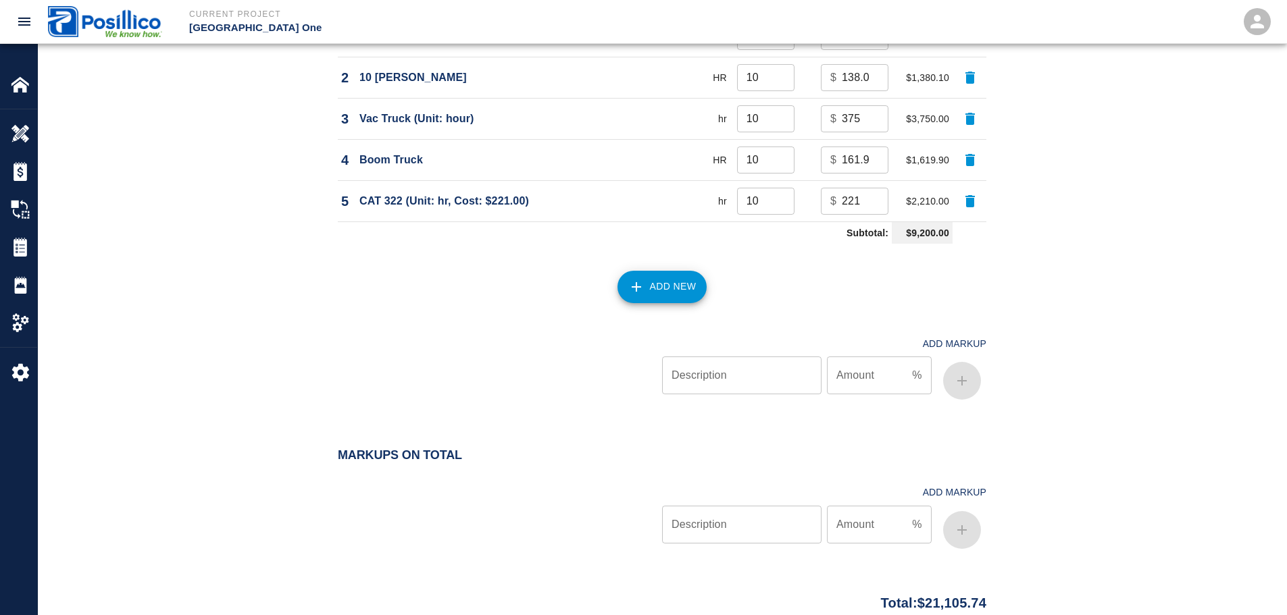
click at [781, 506] on input "Description" at bounding box center [741, 525] width 159 height 38
click at [730, 506] on input "Description" at bounding box center [741, 525] width 159 height 38
paste input "Overhead and Profit"
type input "Overhead and Profit"
type input "15"
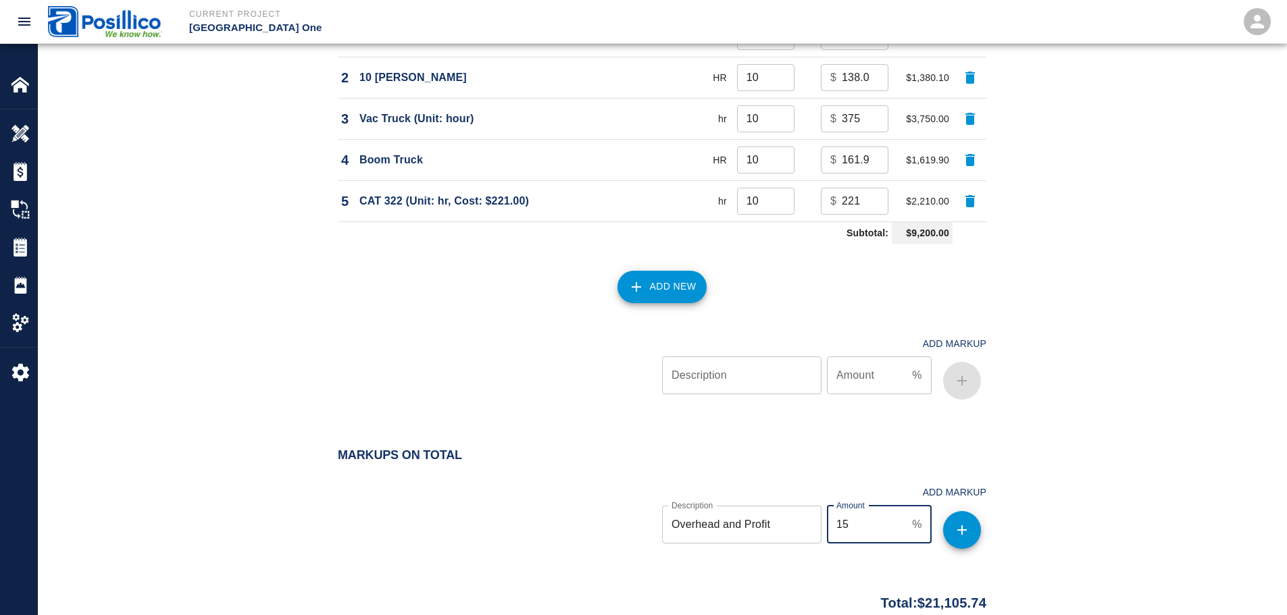
click at [962, 522] on icon "button" at bounding box center [962, 530] width 16 height 16
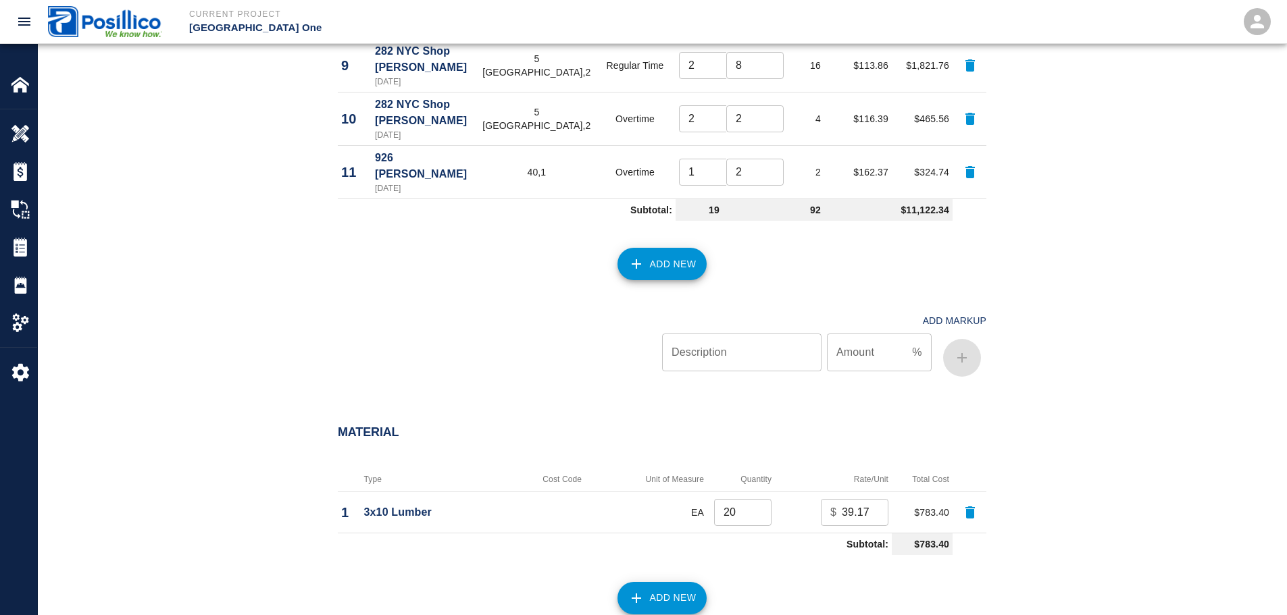
scroll to position [2054, 0]
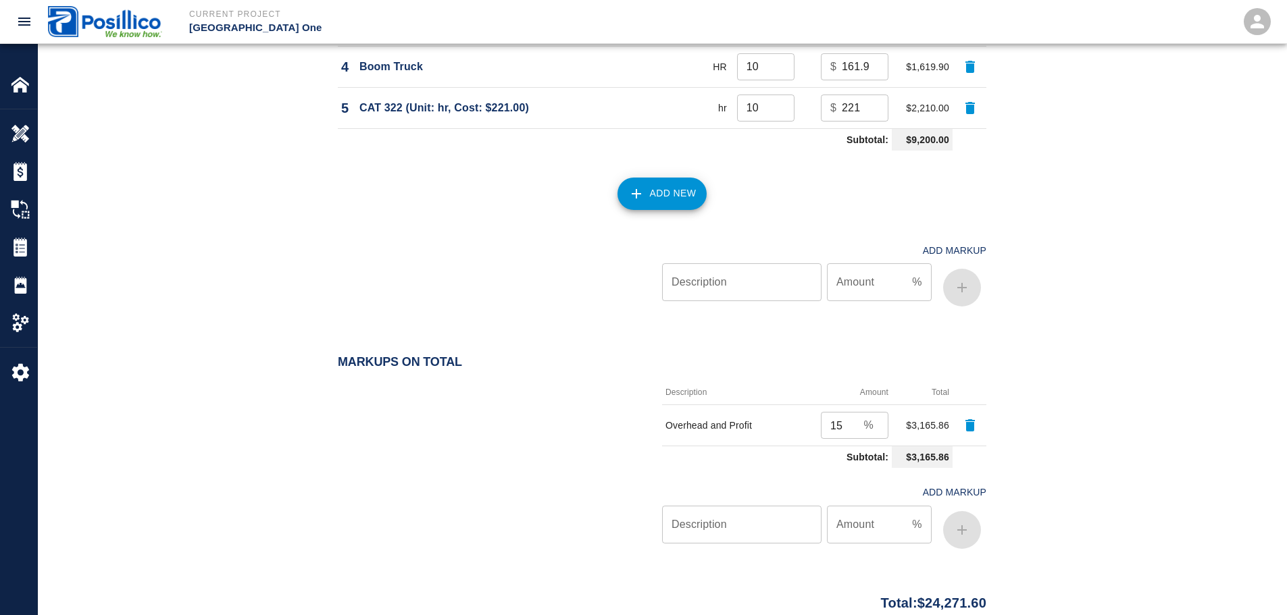
drag, startPoint x: 366, startPoint y: 459, endPoint x: 372, endPoint y: 501, distance: 41.7
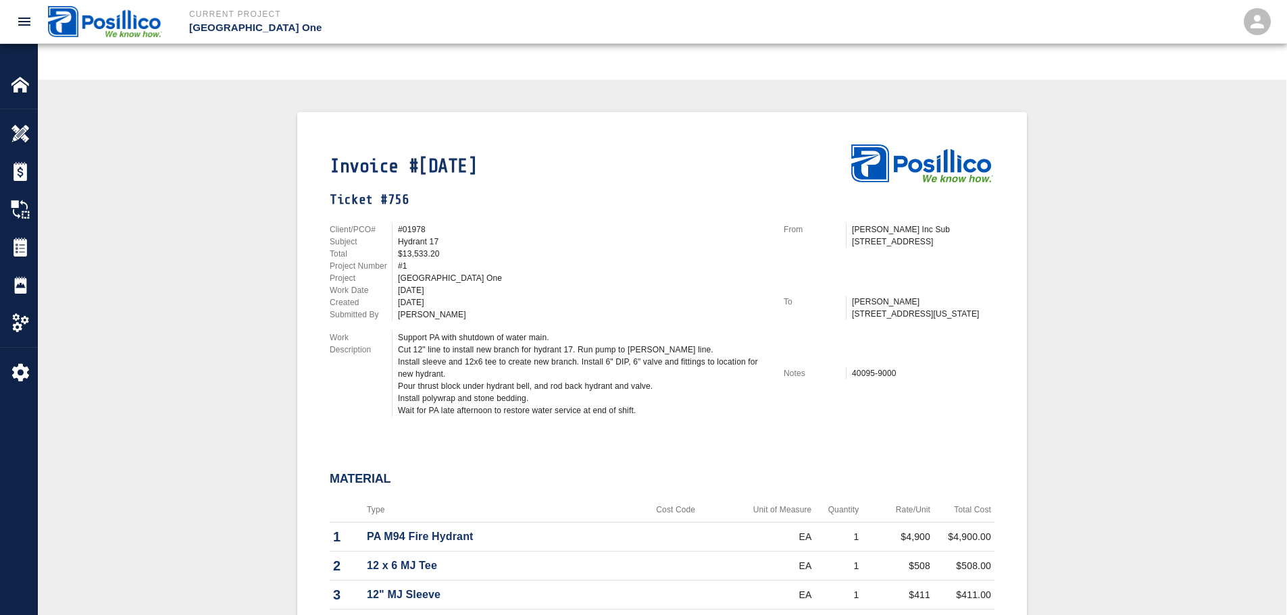
scroll to position [270, 0]
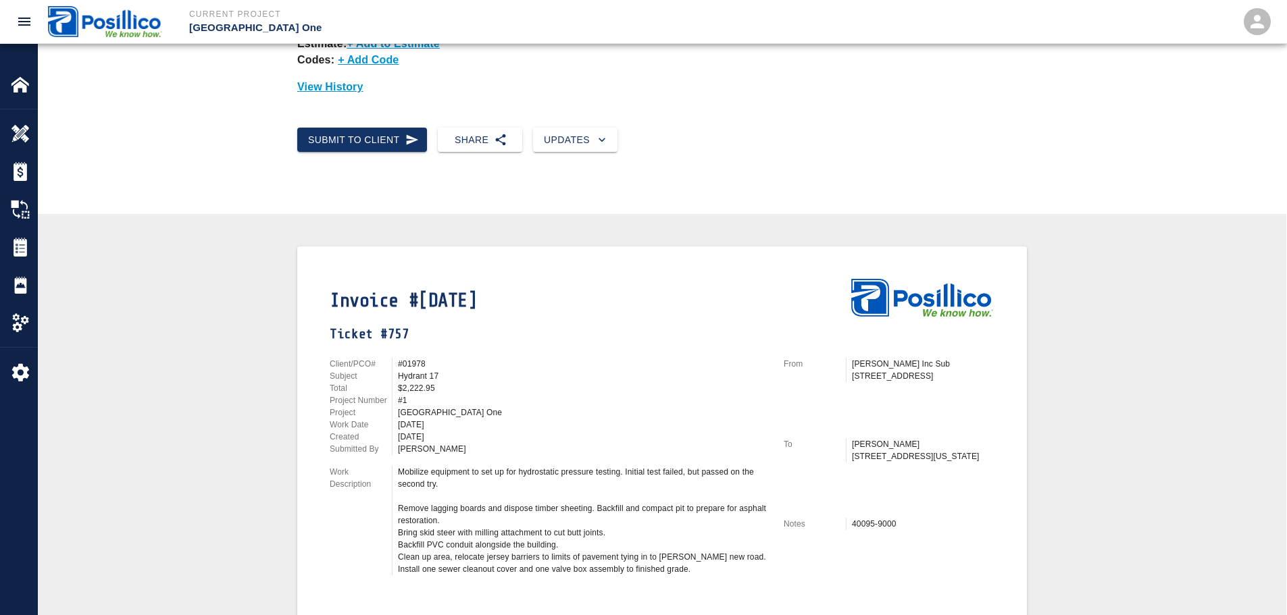
scroll to position [338, 0]
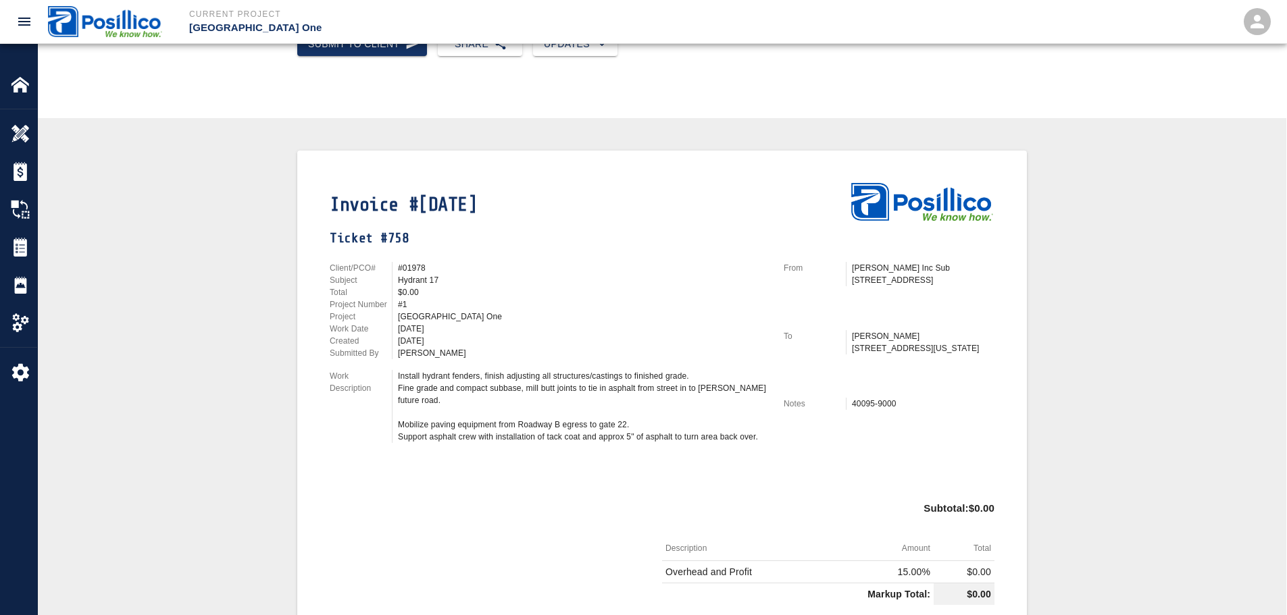
scroll to position [270, 0]
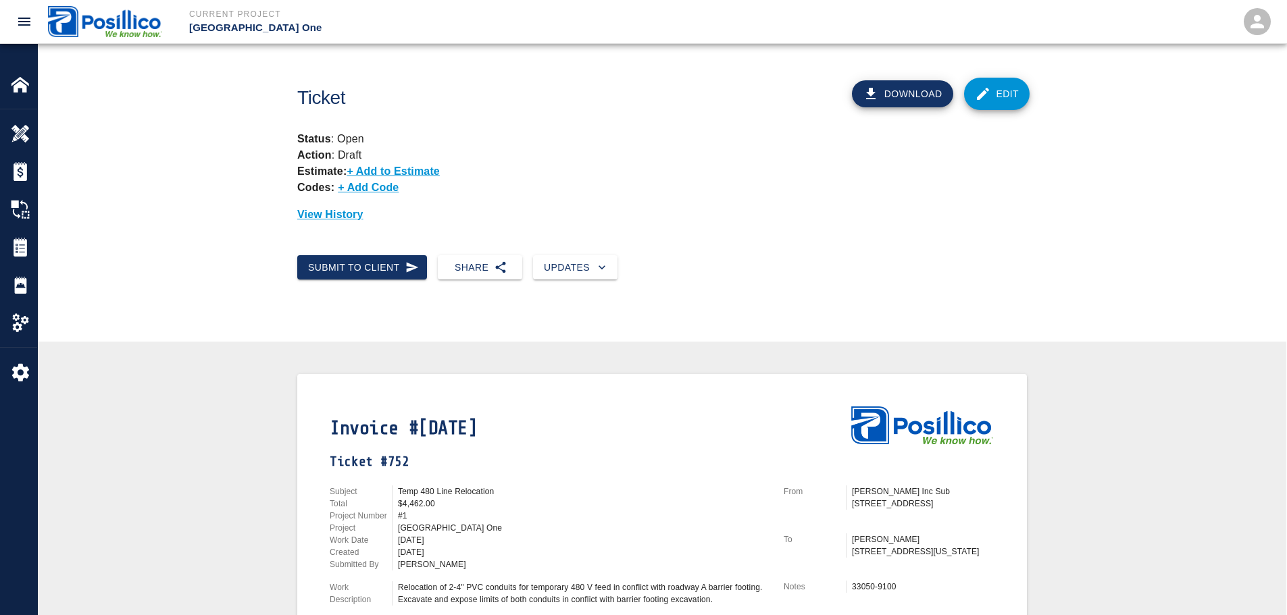
scroll to position [270, 0]
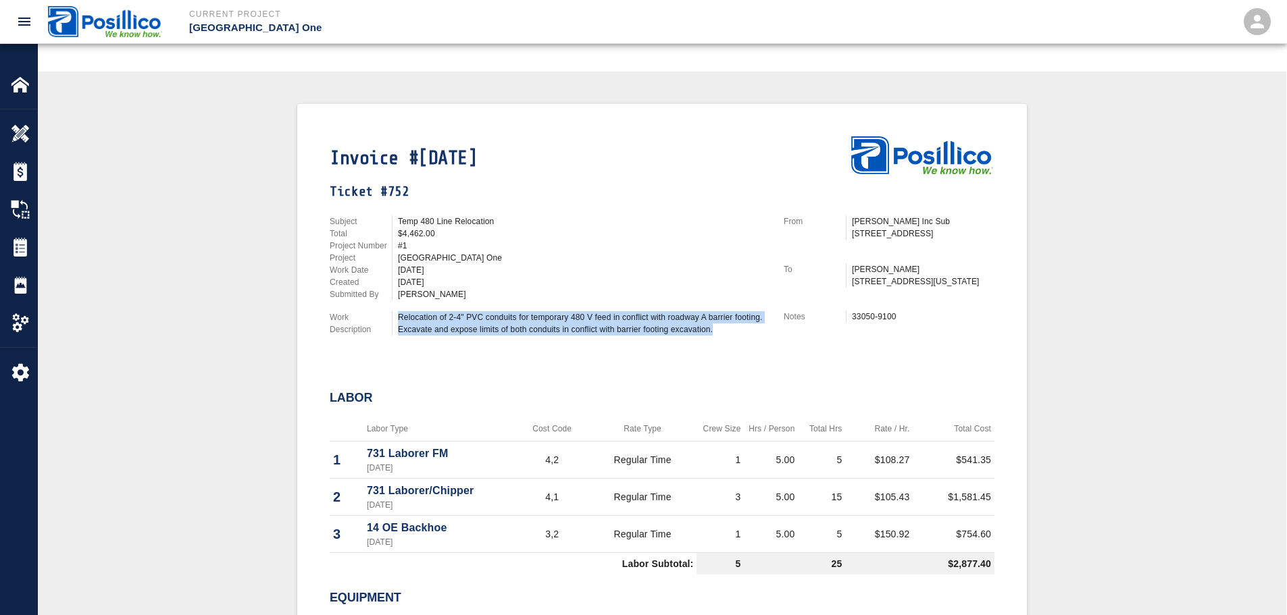
drag, startPoint x: 397, startPoint y: 314, endPoint x: 737, endPoint y: 335, distance: 340.5
click at [737, 335] on div "Relocation of 2-4" PVC conduits for temporary 480 V feed in conflict with roadw…" at bounding box center [580, 323] width 376 height 24
copy div "Relocation of 2-4" PVC conduits for temporary 480 V feed in conflict with roadw…"
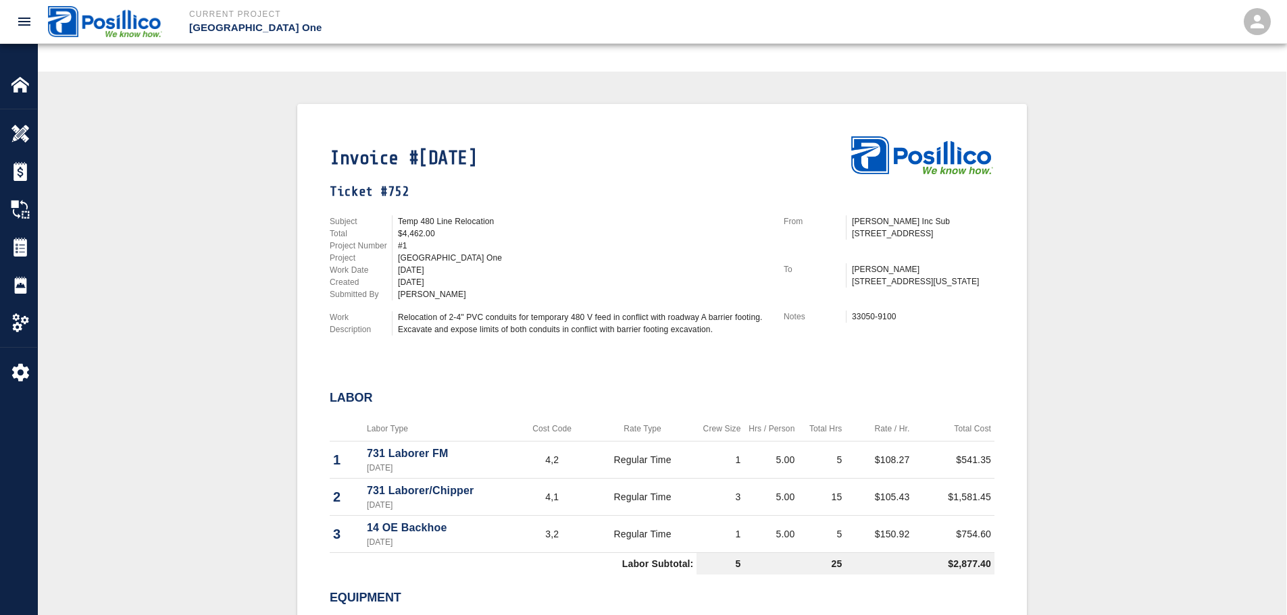
click at [1138, 246] on div "Invoice #September 2025 Ticket #752 Subject Temp 480 Line Relocation Total $4,4…" at bounding box center [662, 505] width 1184 height 803
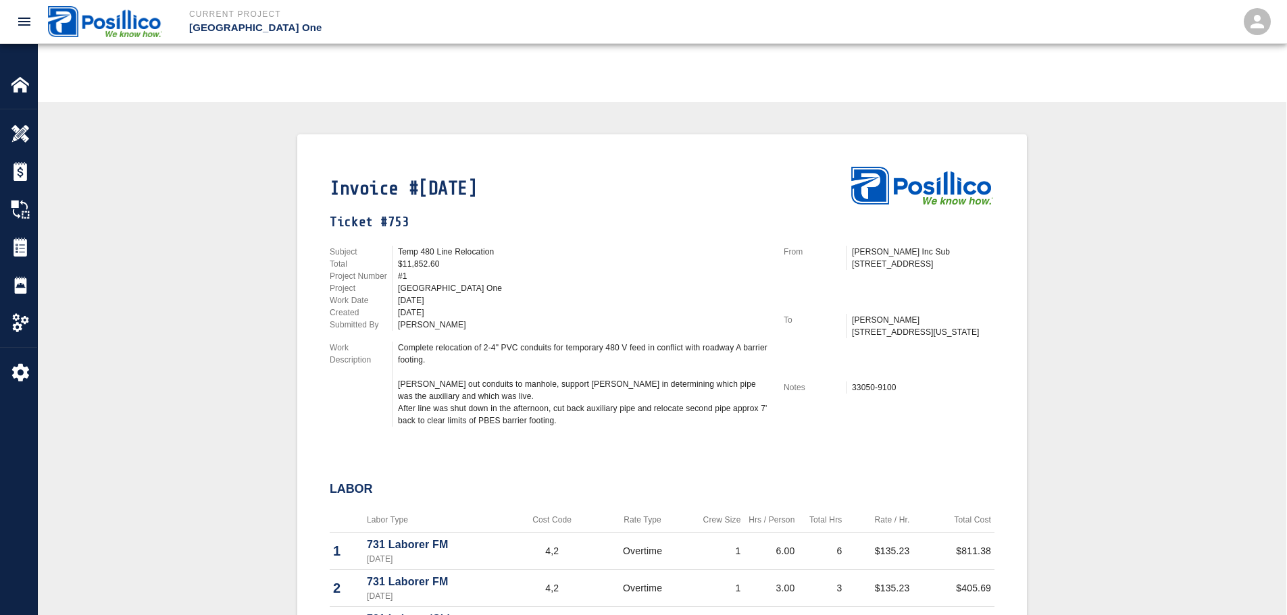
scroll to position [270, 0]
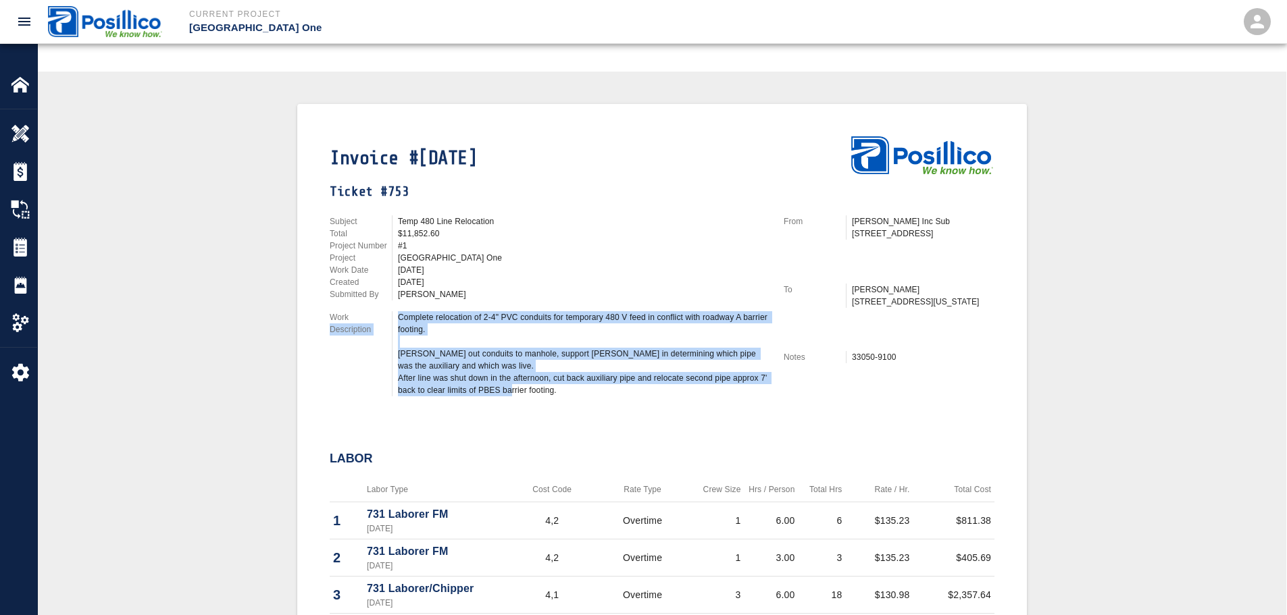
drag, startPoint x: 557, startPoint y: 393, endPoint x: 391, endPoint y: 320, distance: 181.8
click at [391, 320] on div "Work Description Complete relocation of 2-4" PVC conduits for temporary 480 V f…" at bounding box center [549, 353] width 438 height 85
click at [518, 341] on div "Complete relocation of 2-4" PVC conduits for temporary 480 V feed in conflict w…" at bounding box center [583, 353] width 370 height 85
drag, startPoint x: 546, startPoint y: 381, endPoint x: 399, endPoint y: 320, distance: 159.0
click at [399, 320] on div "Complete relocation of 2-4" PVC conduits for temporary 480 V feed in conflict w…" at bounding box center [583, 353] width 370 height 85
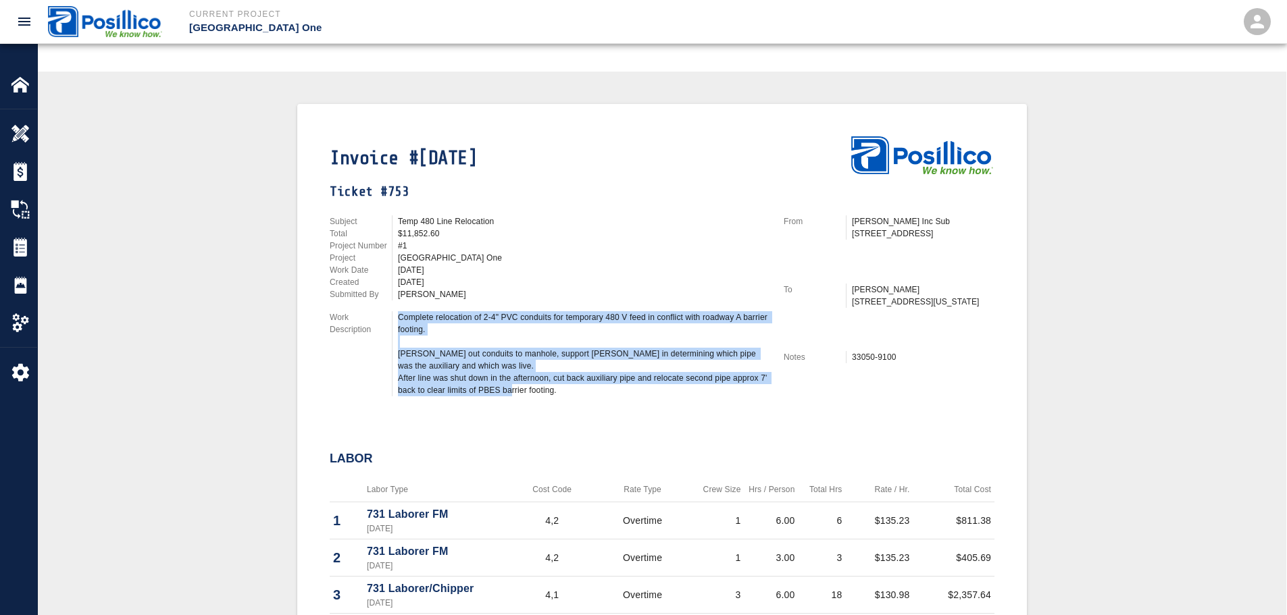
copy div "Complete relocation of 2-4" PVC conduits for temporary 480 V feed in conflict w…"
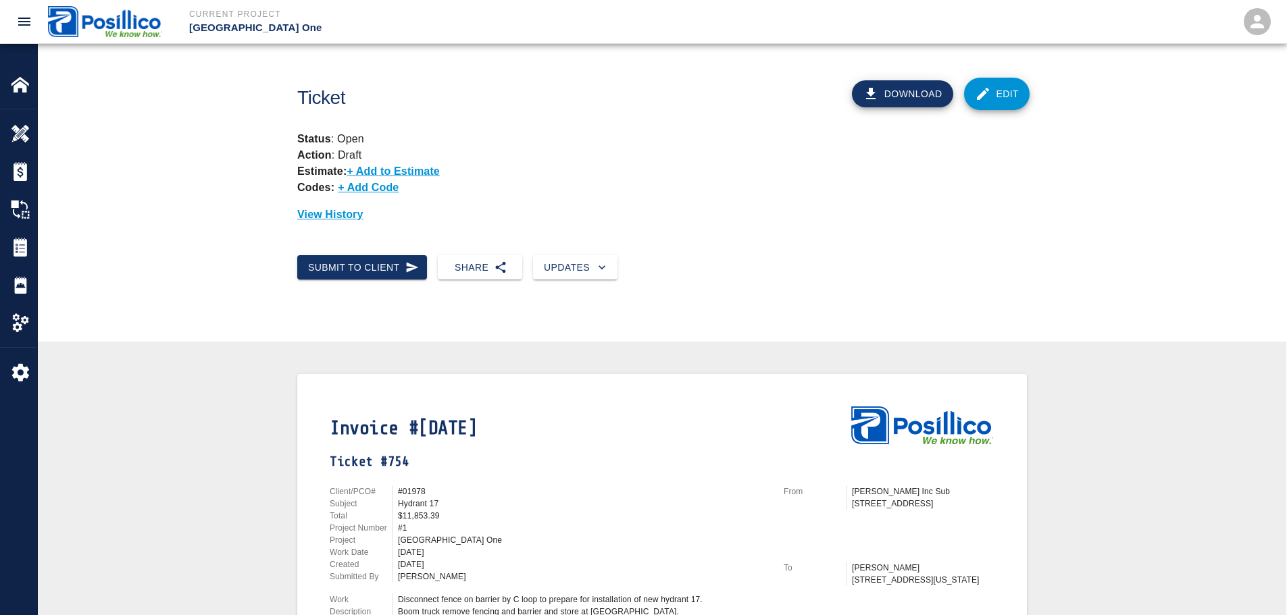
click at [1068, 245] on div "Submit to Client Share Updates" at bounding box center [662, 279] width 1248 height 68
drag, startPoint x: 189, startPoint y: 193, endPoint x: 202, endPoint y: 187, distance: 13.9
click at [189, 193] on div "Ticket Download Edit Status : Open Action : Draft Estimate: + Add to Estimate C…" at bounding box center [662, 149] width 1248 height 211
click at [994, 97] on link "Edit" at bounding box center [997, 94] width 66 height 32
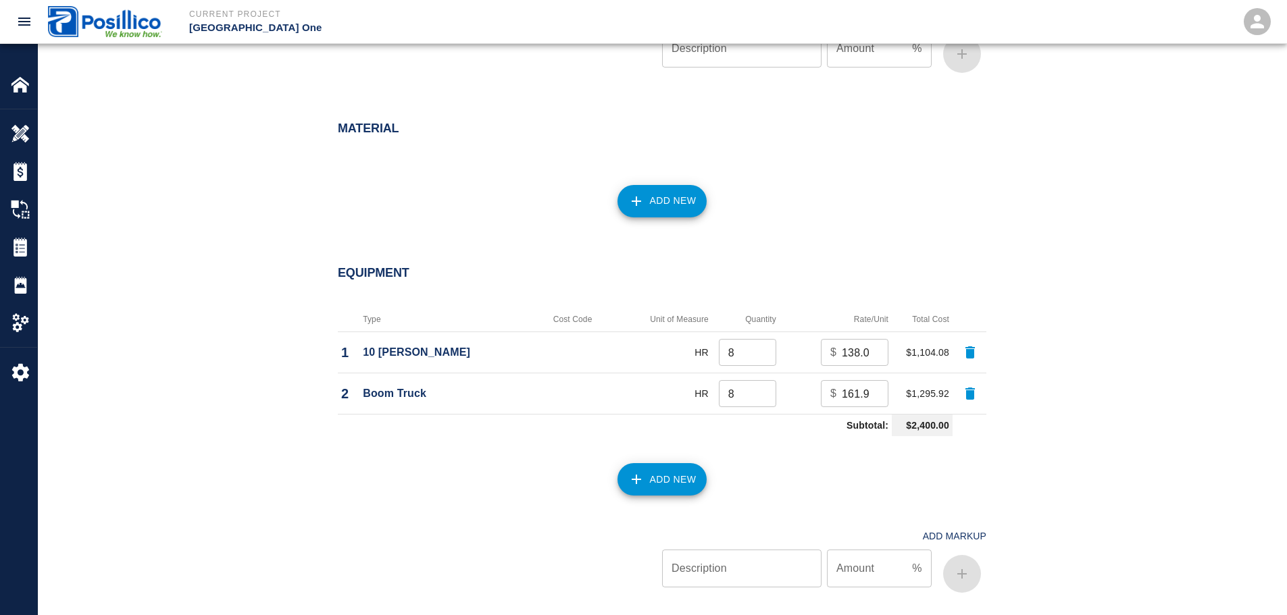
scroll to position [1216, 0]
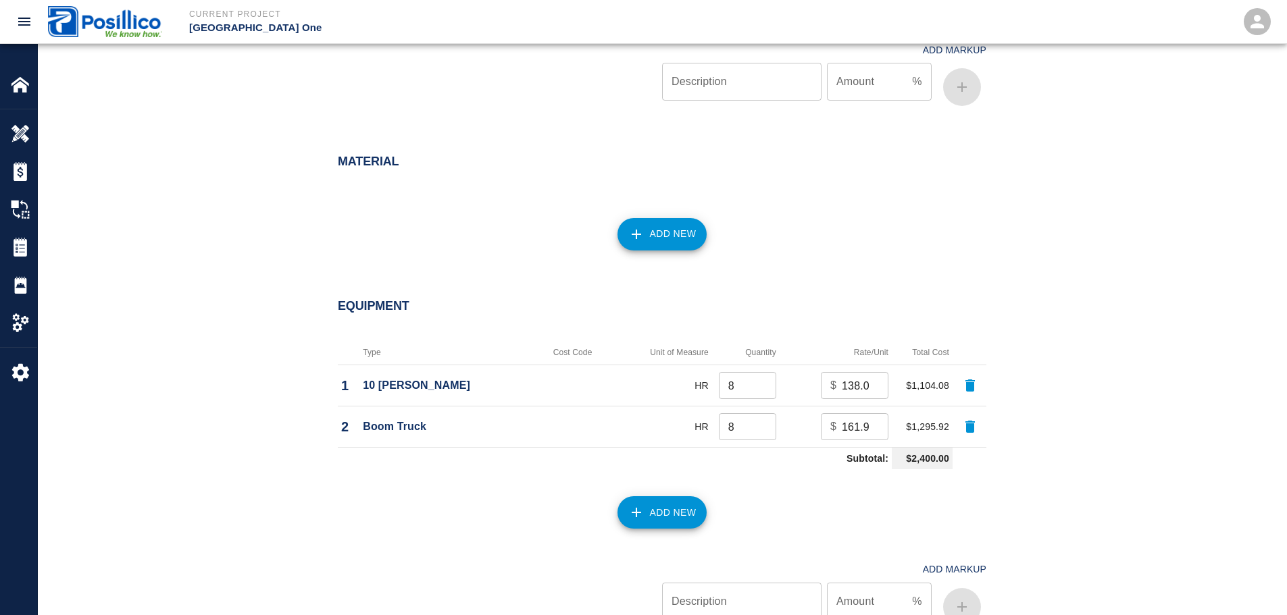
click at [669, 497] on button "Add New" at bounding box center [662, 513] width 90 height 32
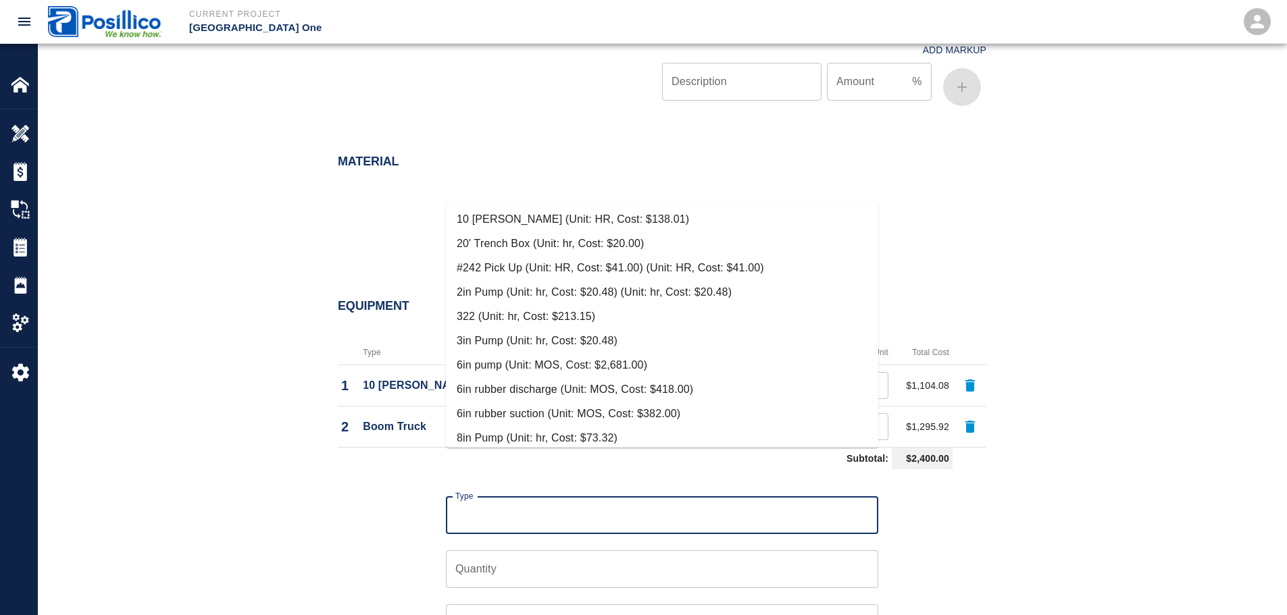
click at [579, 503] on input "Type" at bounding box center [662, 516] width 420 height 26
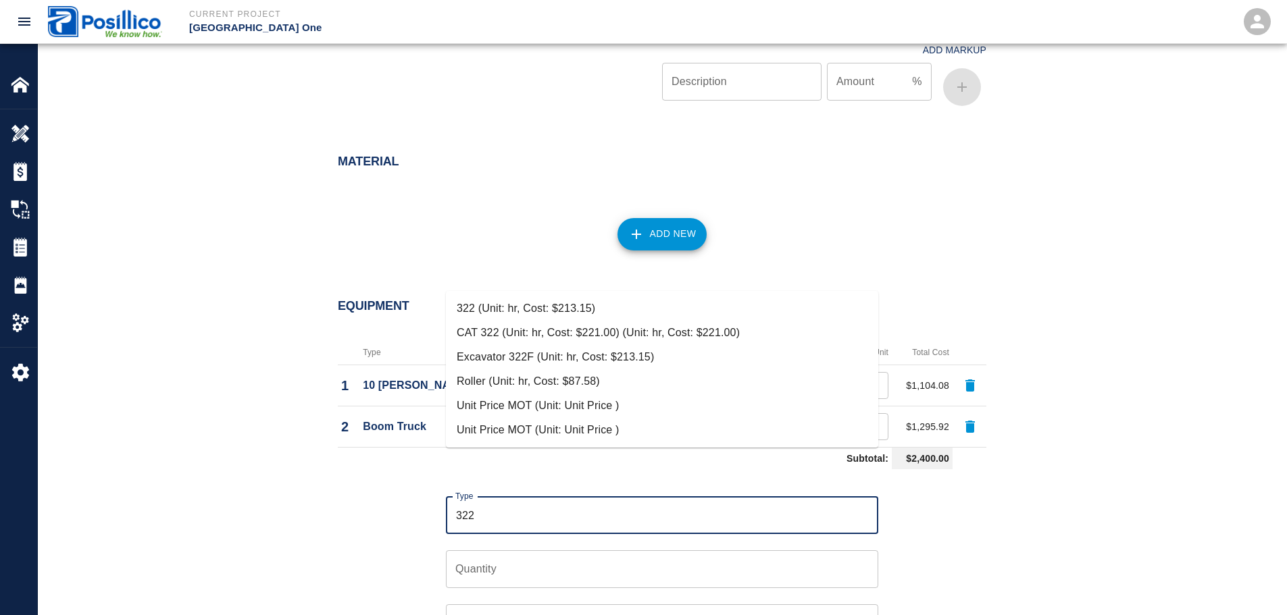
click at [568, 328] on li "CAT 322 (Unit: hr, Cost: $221.00) (Unit: hr, Cost: $221.00)" at bounding box center [662, 333] width 432 height 24
type input "CAT 322 (Unit: hr, Cost: $221.00) (Unit: hr, Cost: $221.00)"
type input "hr"
type input "221"
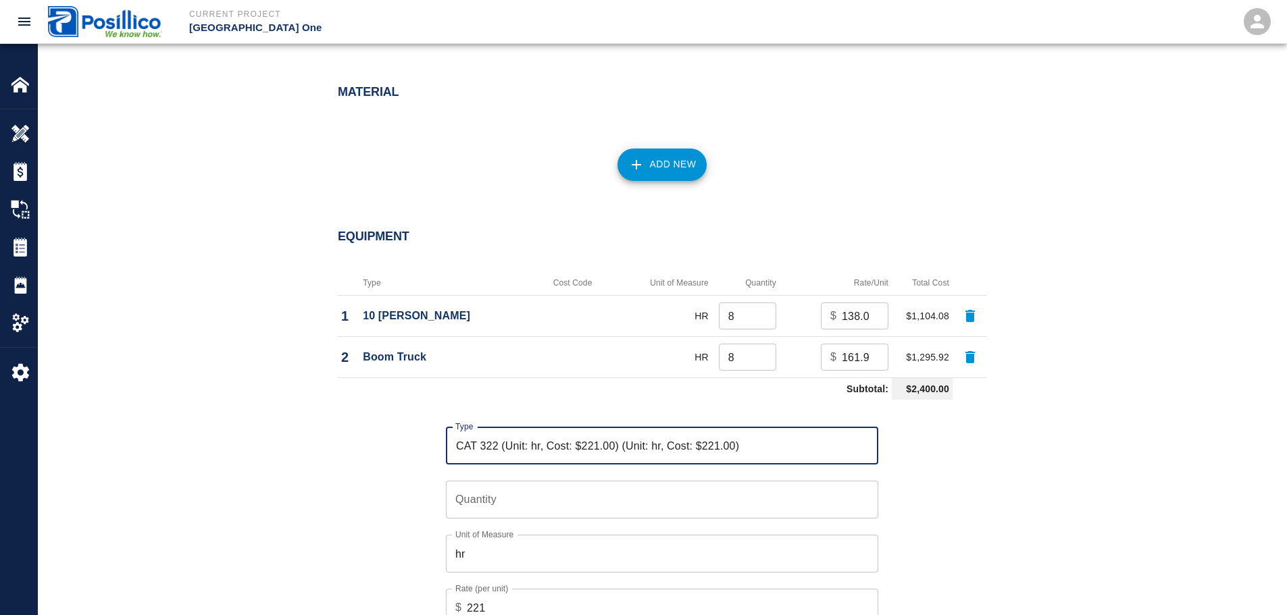
scroll to position [1351, 0]
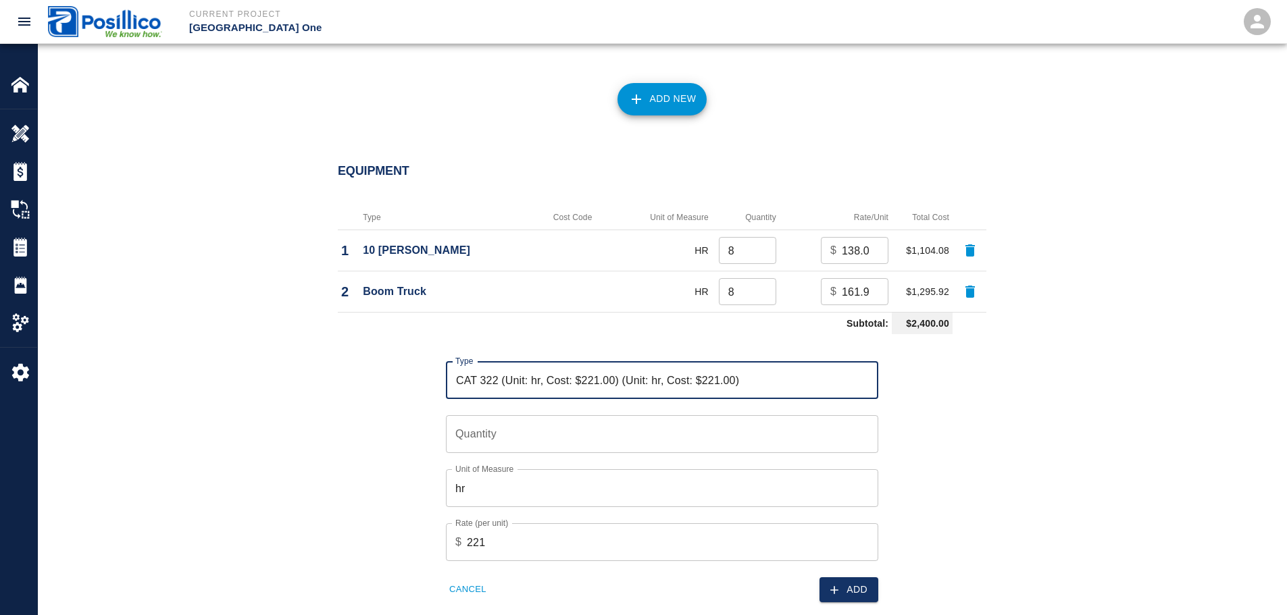
type input "CAT 322 (Unit: hr, Cost: $221.00) (Unit: hr, Cost: $221.00)"
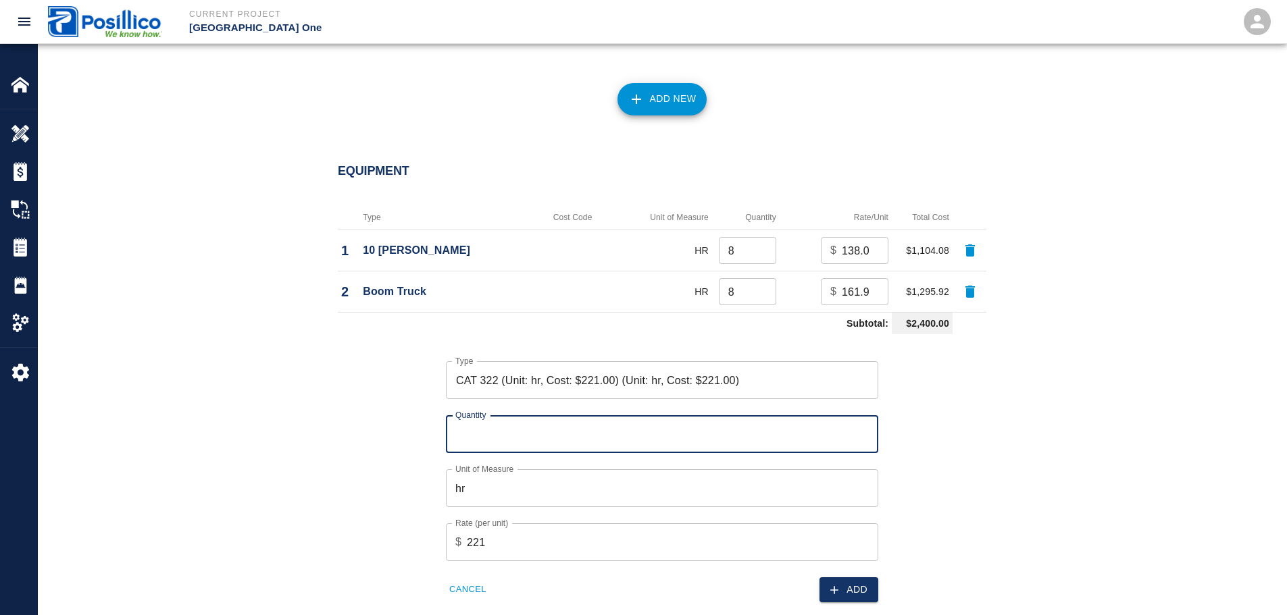
click at [497, 415] on input "Quantity" at bounding box center [662, 434] width 432 height 38
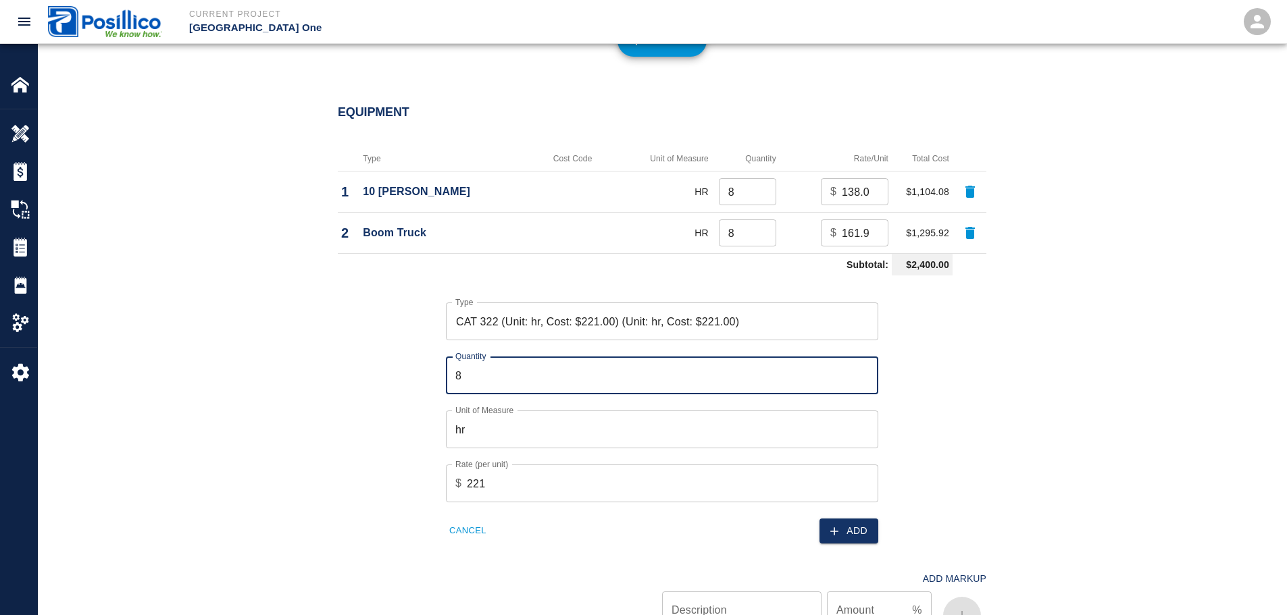
scroll to position [1486, 0]
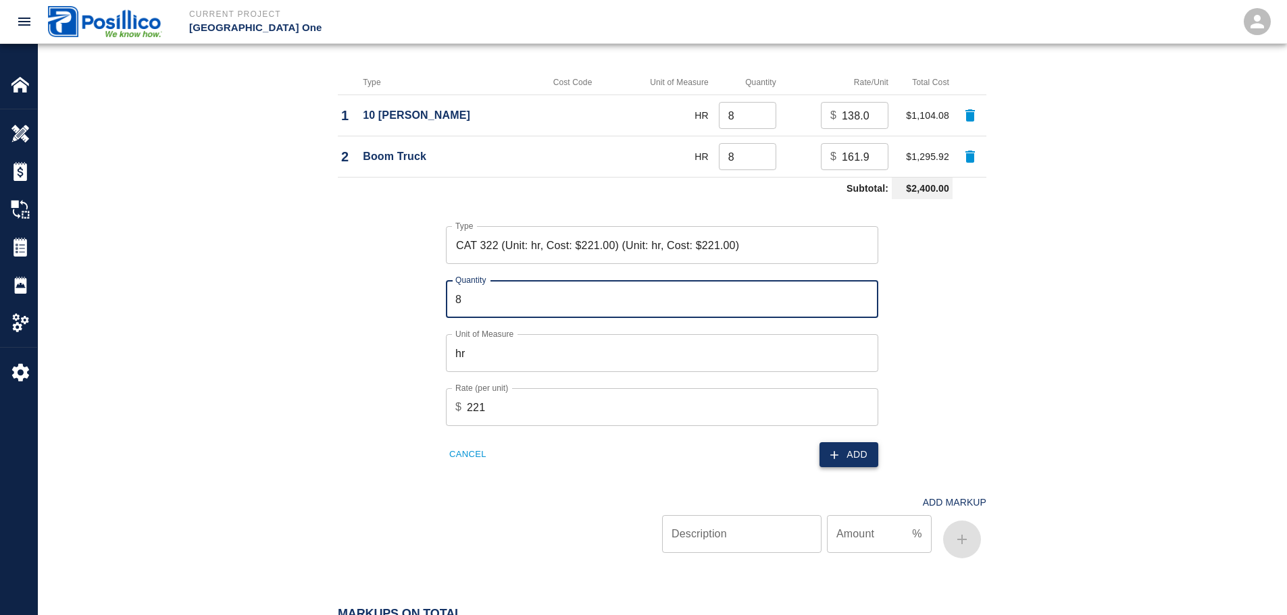
type input "8"
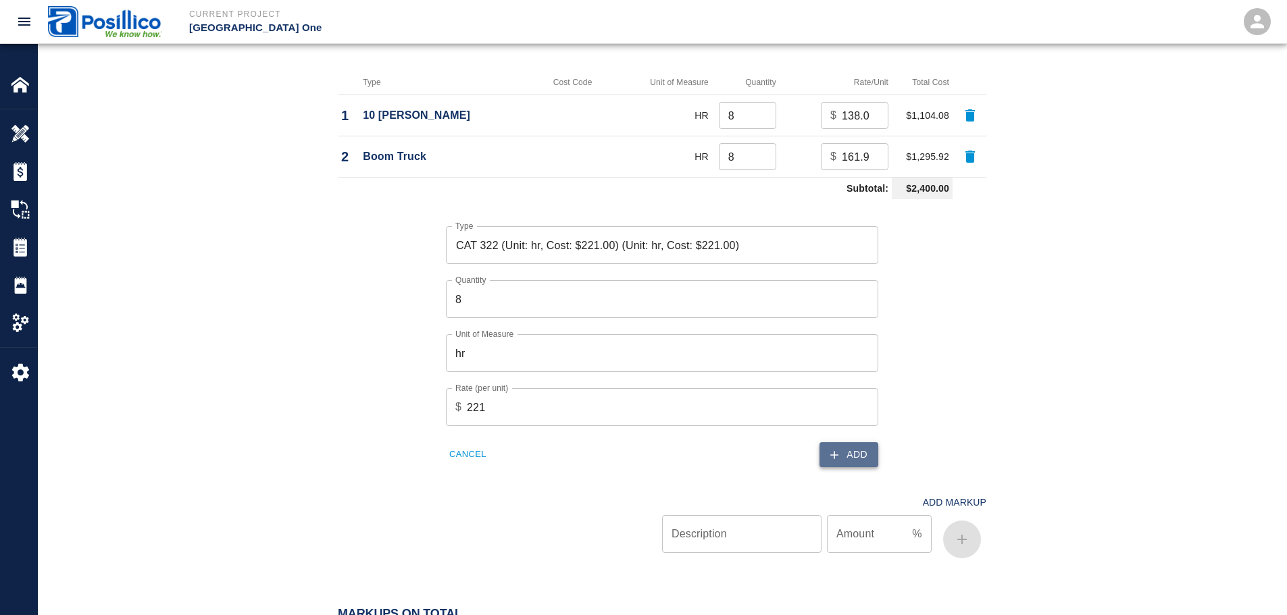
click at [847, 443] on button "Add" at bounding box center [848, 455] width 59 height 25
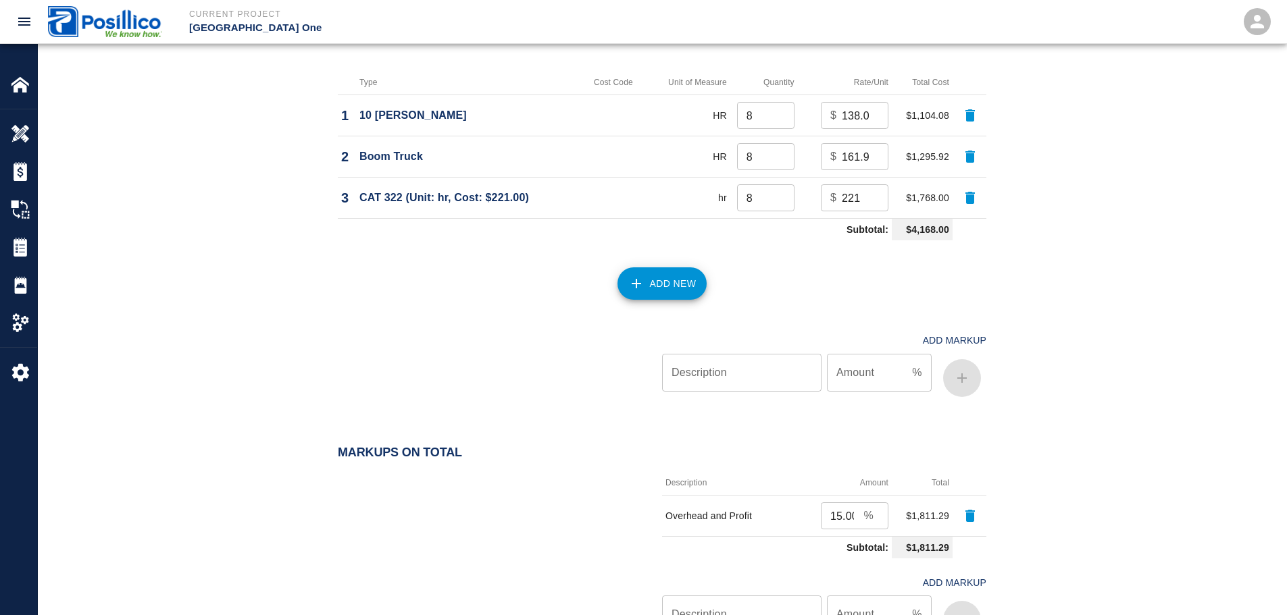
click at [644, 268] on button "Add New" at bounding box center [662, 284] width 90 height 32
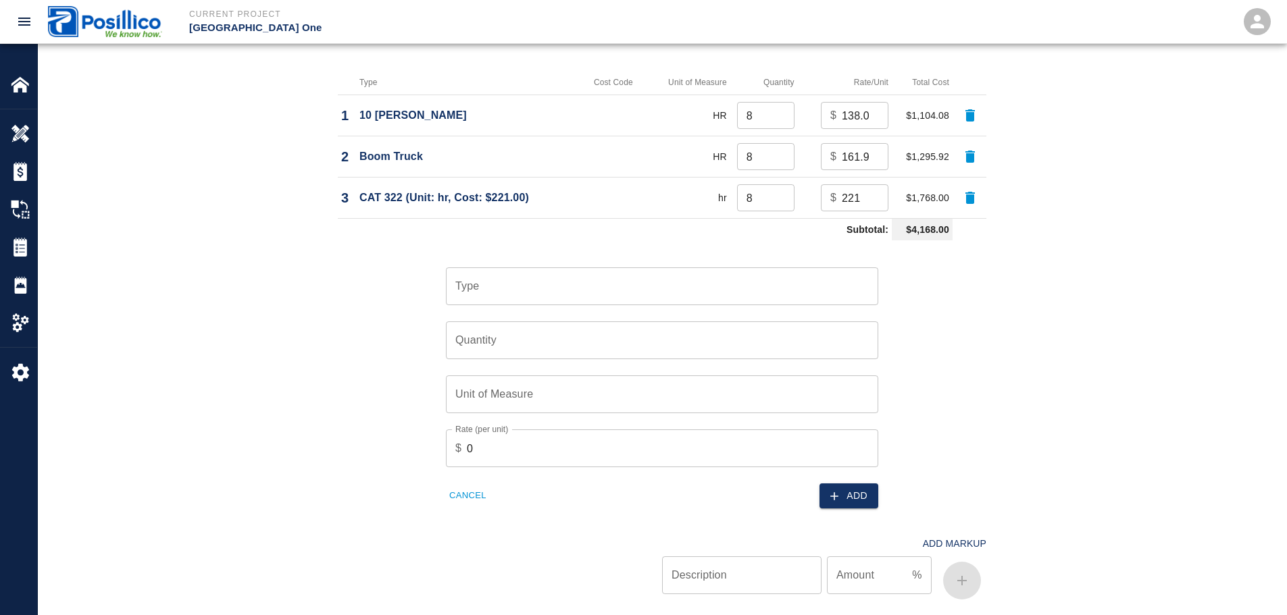
click at [637, 274] on input "Type" at bounding box center [662, 287] width 420 height 26
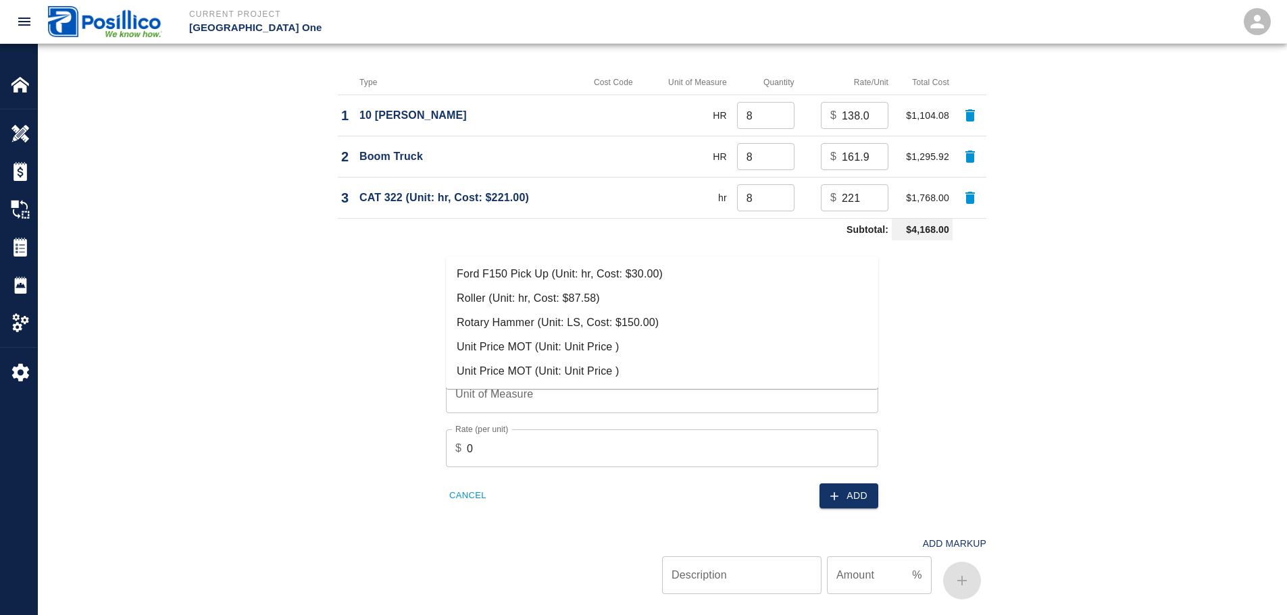
click at [611, 272] on li "Ford F150 Pick Up (Unit: hr, Cost: $30.00)" at bounding box center [662, 274] width 432 height 24
type input "Ford F150 Pick Up (Unit: hr, Cost: $30.00)"
type input "hr"
type input "30"
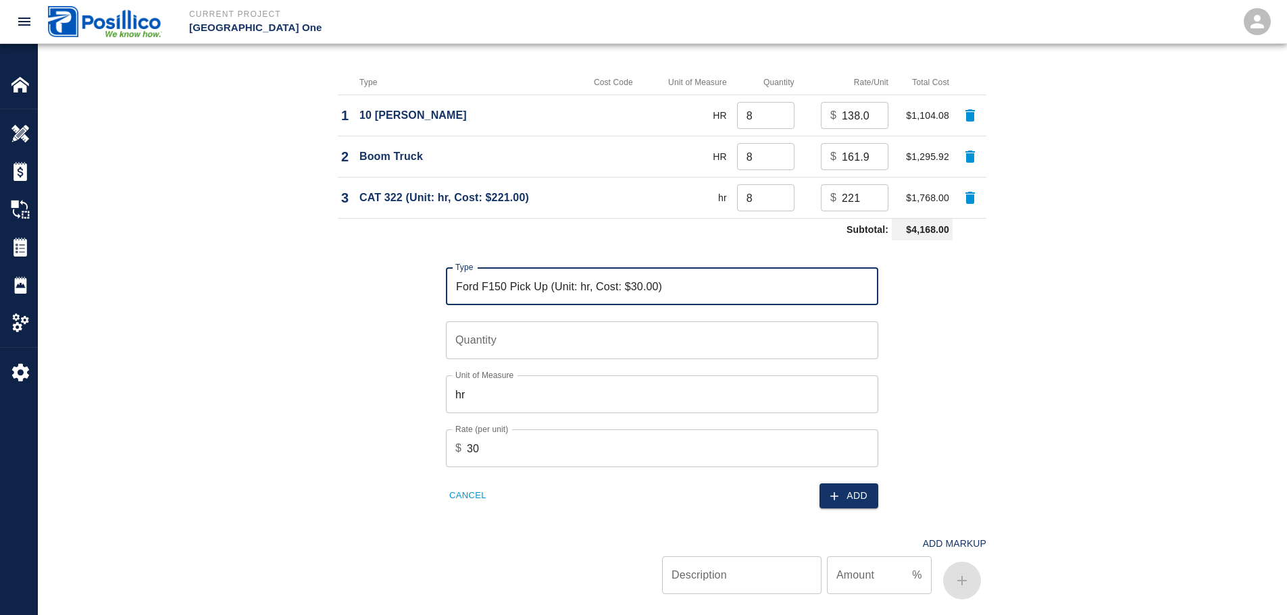
type input "Ford F150 Pick Up (Unit: hr, Cost: $30.00)"
click at [678, 322] on input "Quantity" at bounding box center [662, 341] width 432 height 38
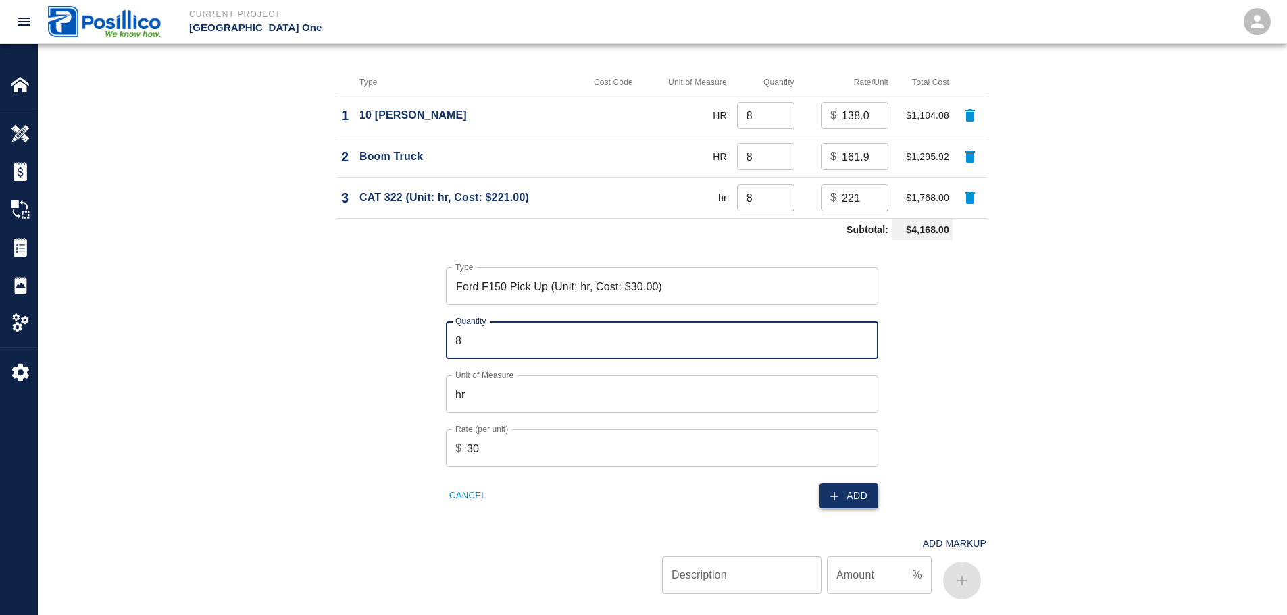
type input "8"
click at [842, 484] on button "Add" at bounding box center [848, 496] width 59 height 25
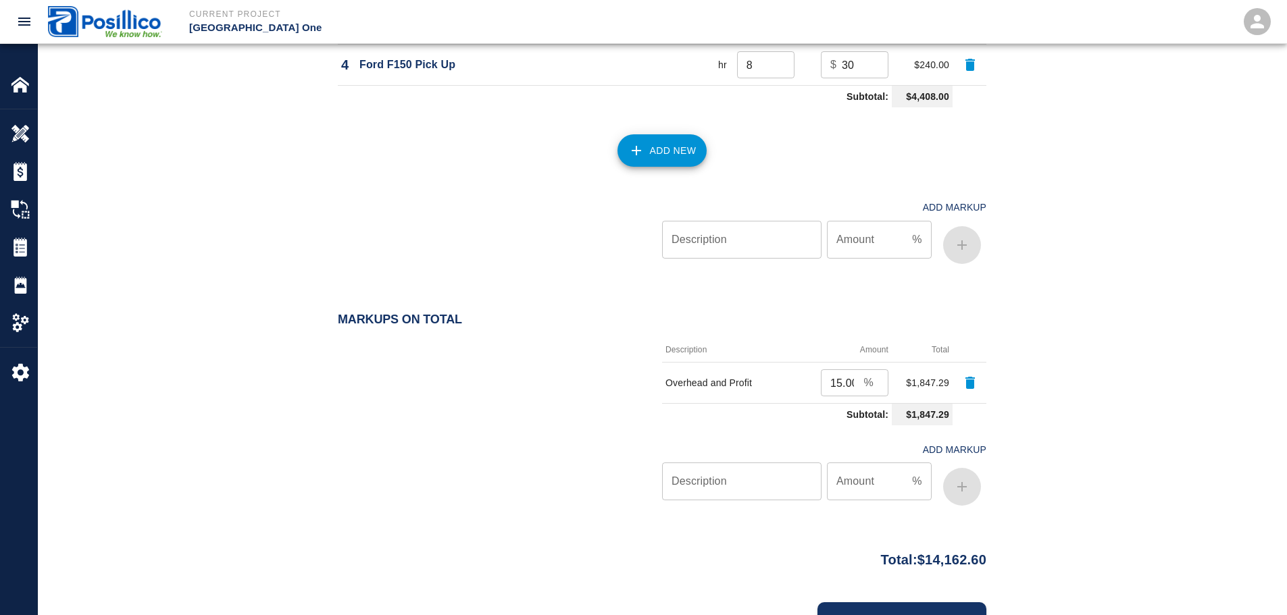
scroll to position [1679, 0]
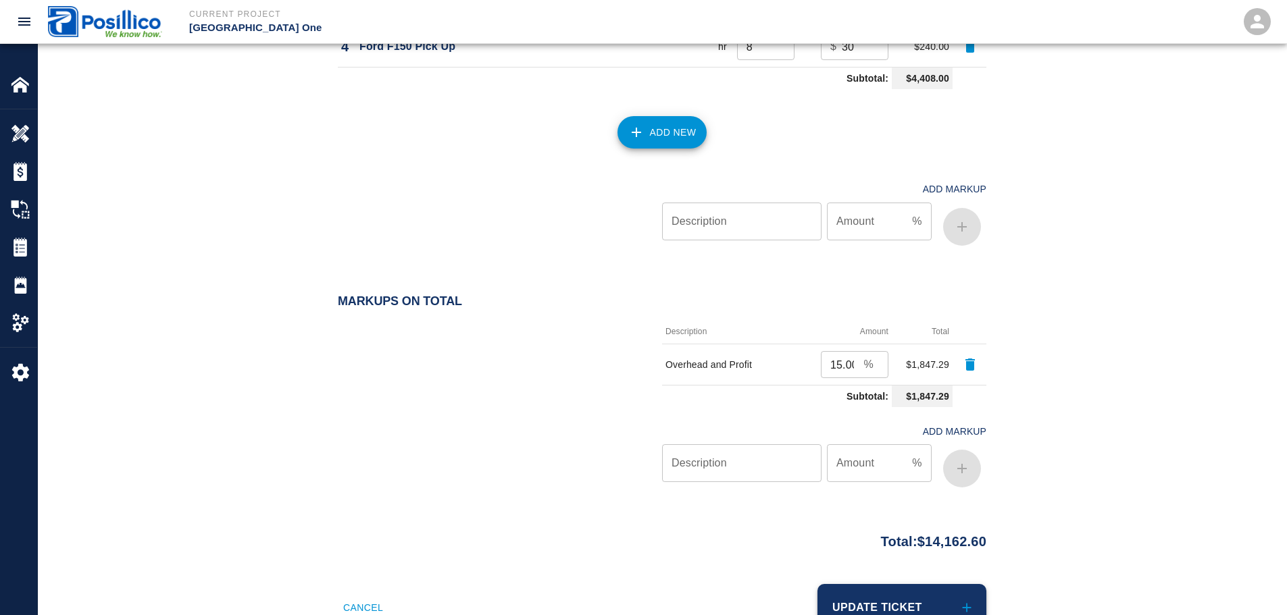
click at [905, 584] on button "Update Ticket" at bounding box center [901, 607] width 169 height 47
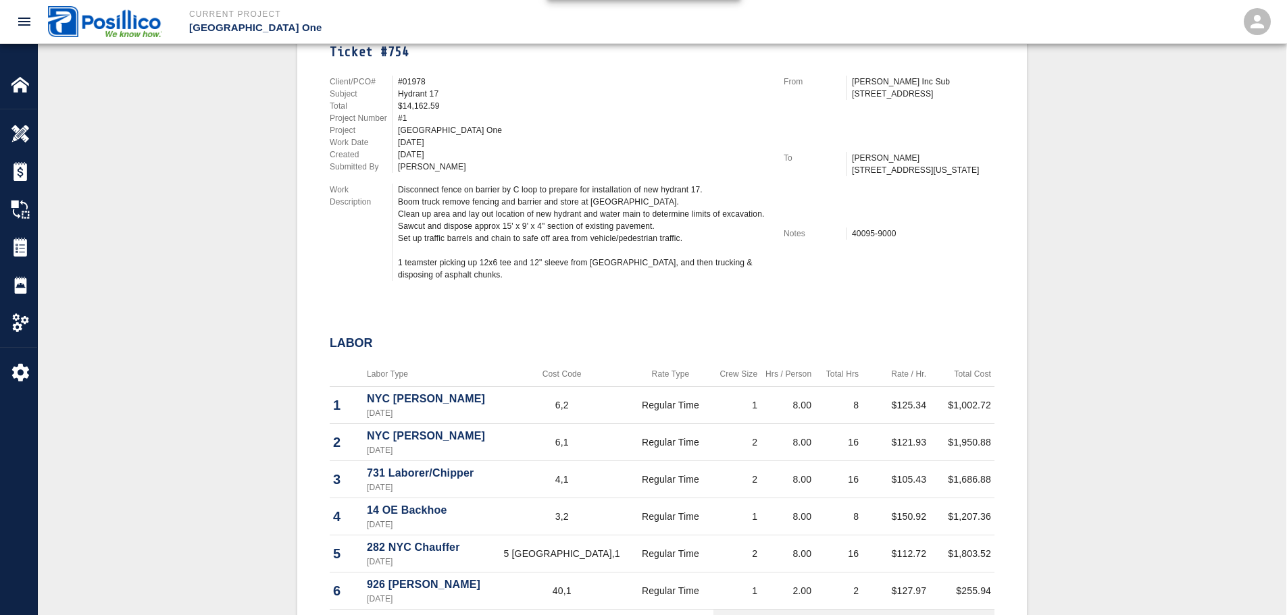
scroll to position [405, 0]
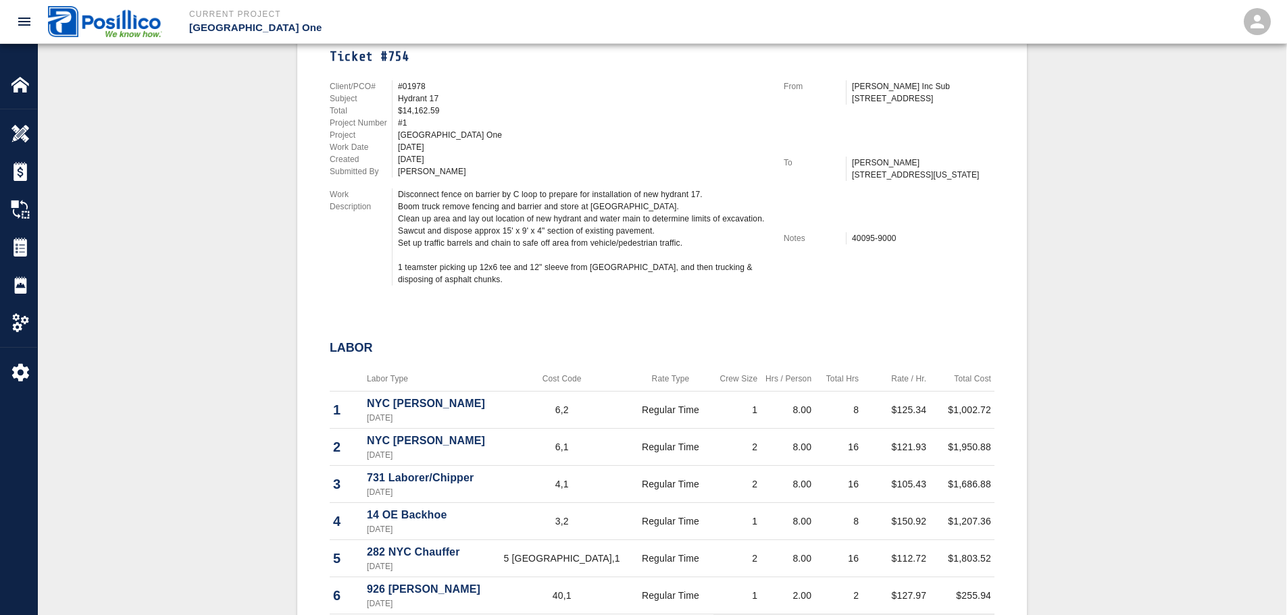
click at [247, 193] on div "Invoice #September 2025 Ticket #754 Client/PCO# #01978 Subject Hydrant 17 Total…" at bounding box center [662, 498] width 1184 height 1058
click at [285, 193] on div "Invoice #September 2025 Ticket #754 Client/PCO# #01978 Subject Hydrant 17 Total…" at bounding box center [662, 498] width 1184 height 1058
click at [147, 199] on div "Invoice #September 2025 Ticket #754 Client/PCO# #01978 Subject Hydrant 17 Total…" at bounding box center [662, 498] width 1184 height 1058
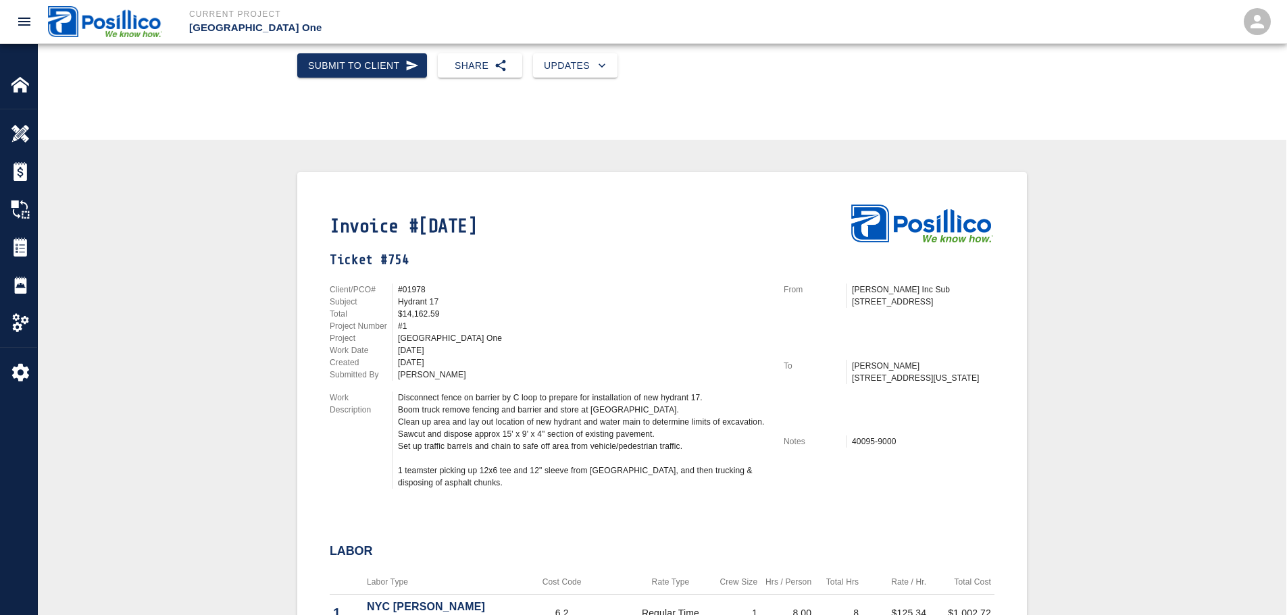
scroll to position [203, 0]
drag, startPoint x: 418, startPoint y: 374, endPoint x: 384, endPoint y: 386, distance: 35.9
click at [418, 374] on div "[PERSON_NAME]" at bounding box center [583, 374] width 370 height 12
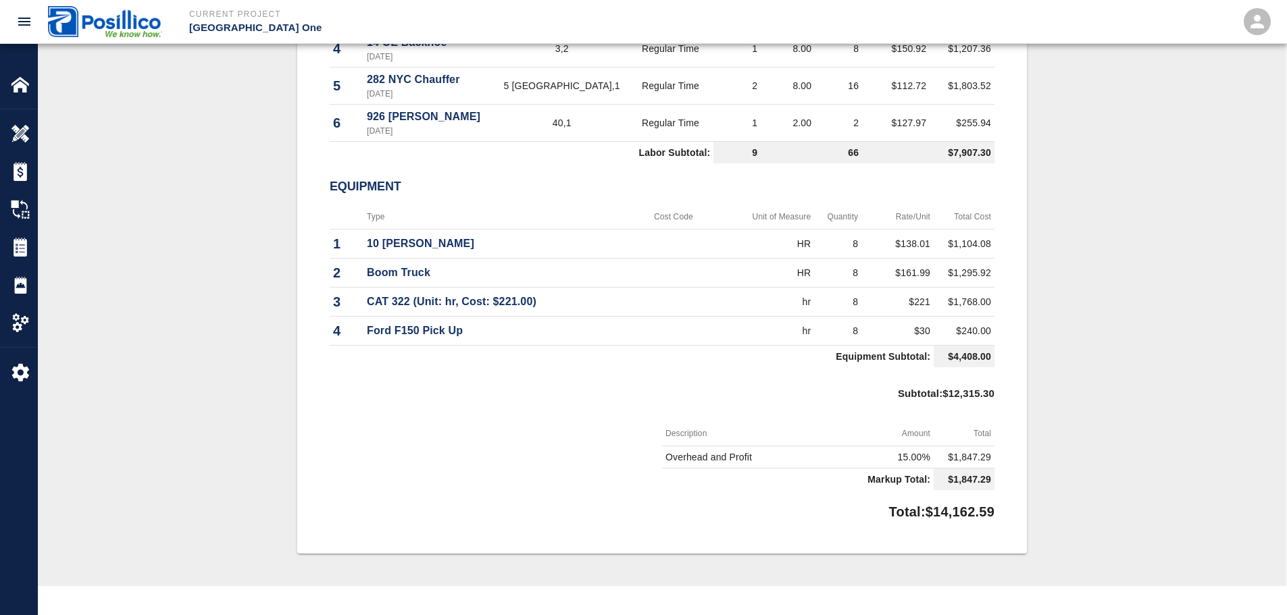
scroll to position [676, 0]
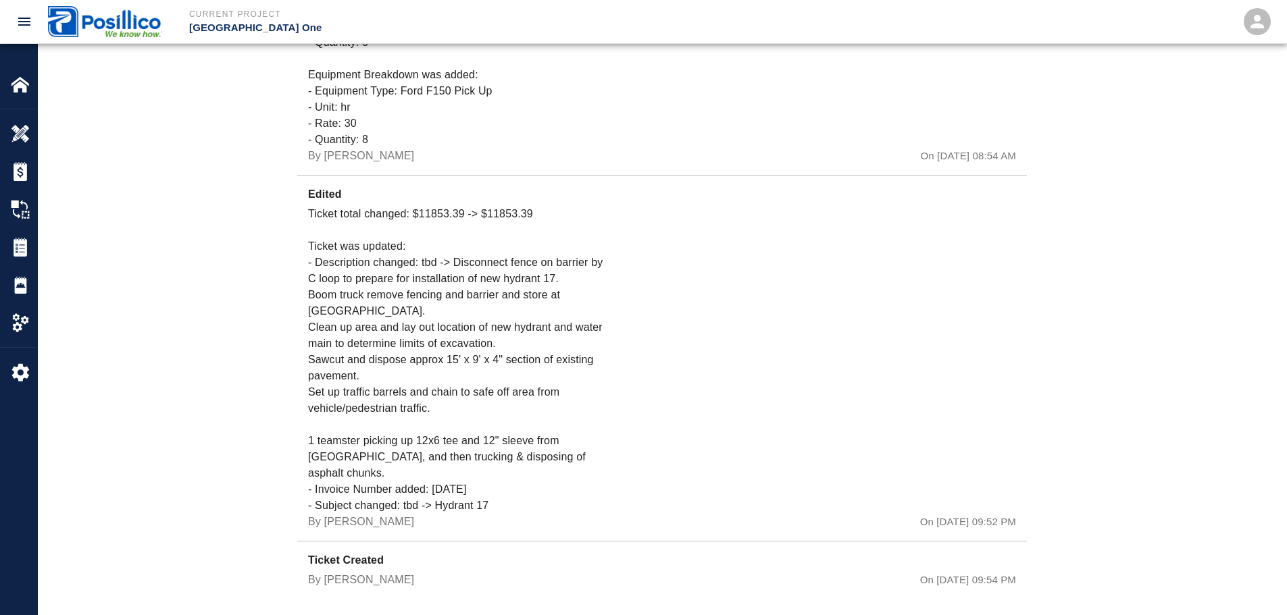
drag, startPoint x: 699, startPoint y: 412, endPoint x: 708, endPoint y: 461, distance: 49.6
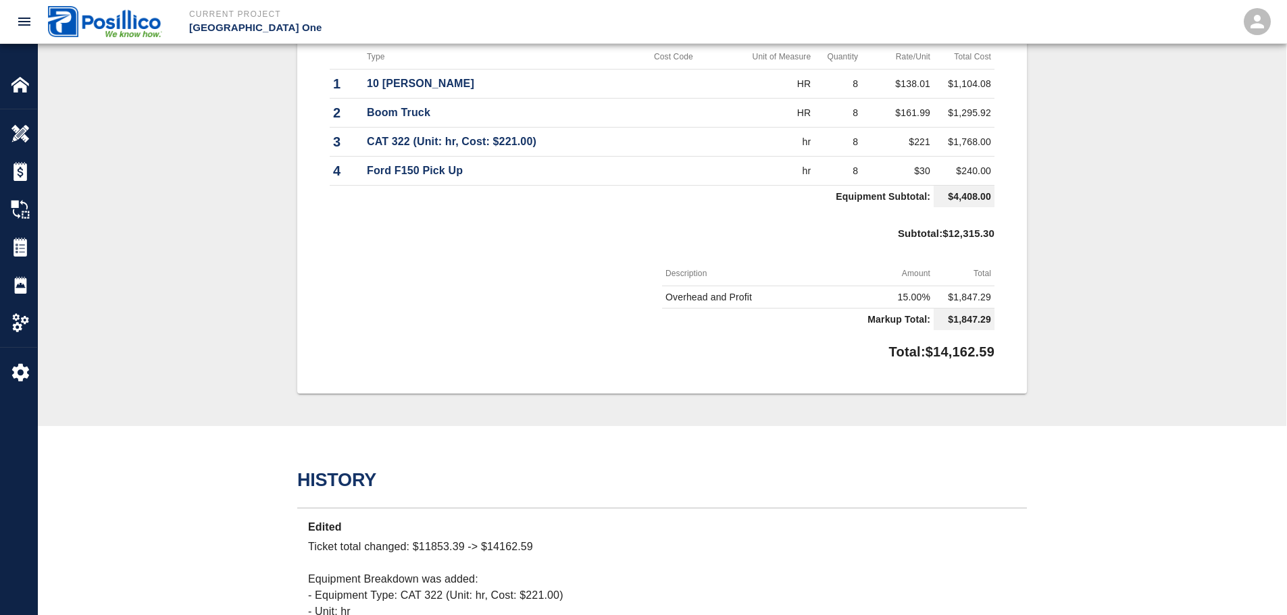
scroll to position [1032, 0]
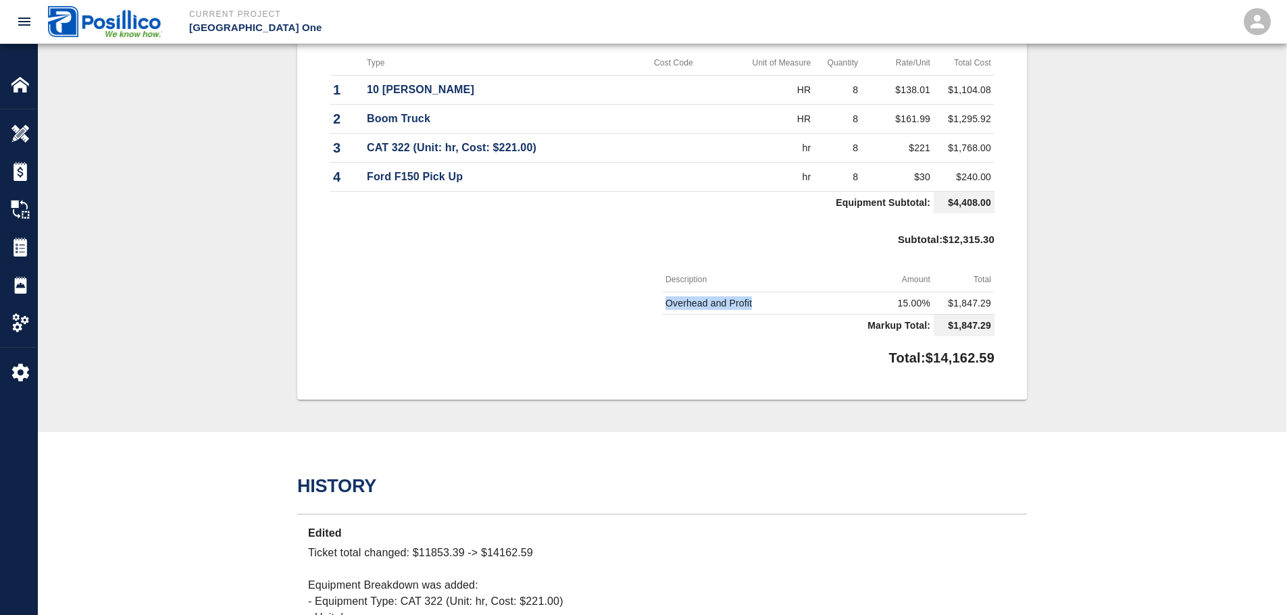
drag, startPoint x: 664, startPoint y: 302, endPoint x: 763, endPoint y: 303, distance: 99.3
click at [763, 303] on td "Overhead and Profit" at bounding box center [740, 303] width 157 height 22
copy td "Overhead and Profit"
drag, startPoint x: 915, startPoint y: 363, endPoint x: 1028, endPoint y: 360, distance: 112.2
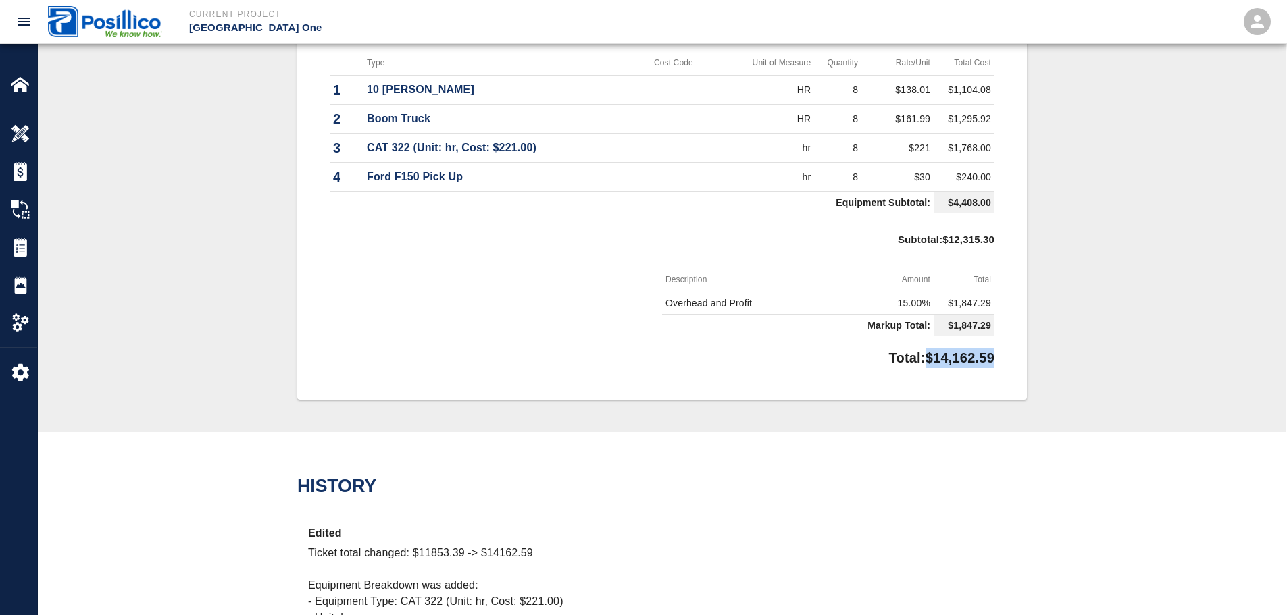
copy p "$14,162.59"
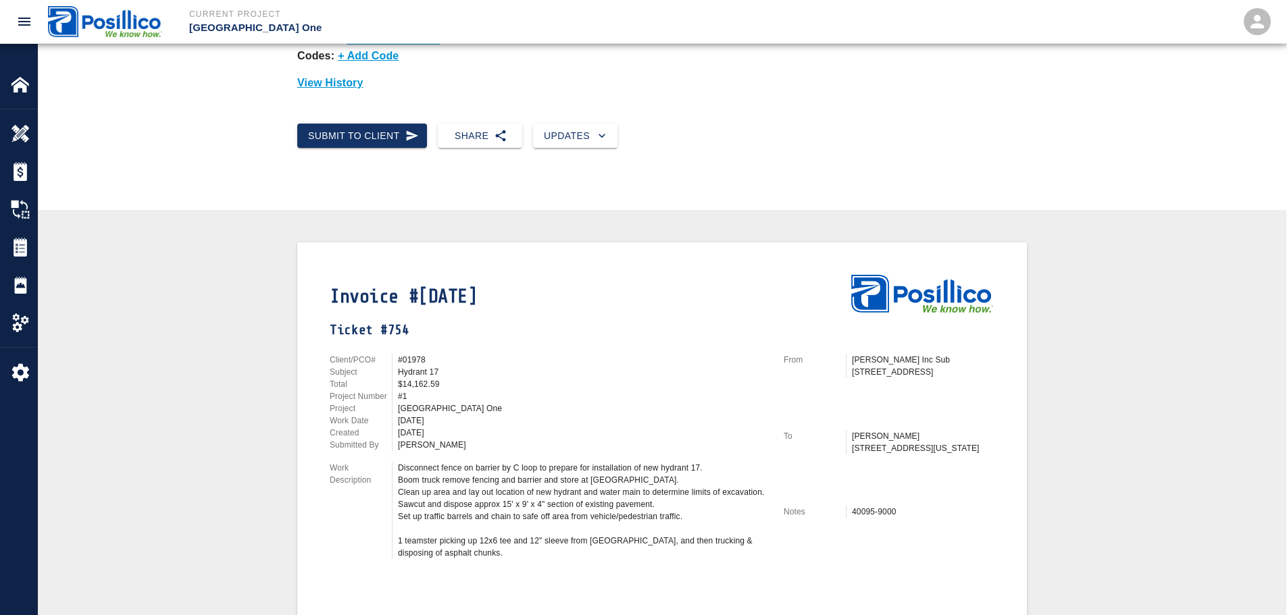
scroll to position [0, 0]
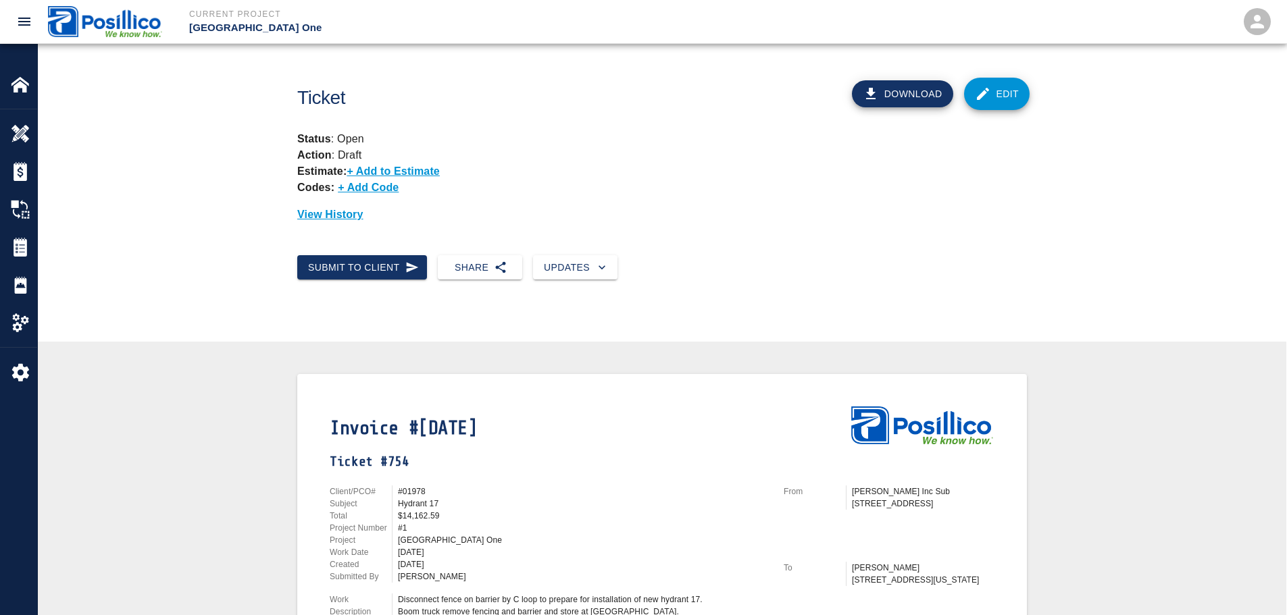
drag, startPoint x: 147, startPoint y: 326, endPoint x: 234, endPoint y: -82, distance: 416.6
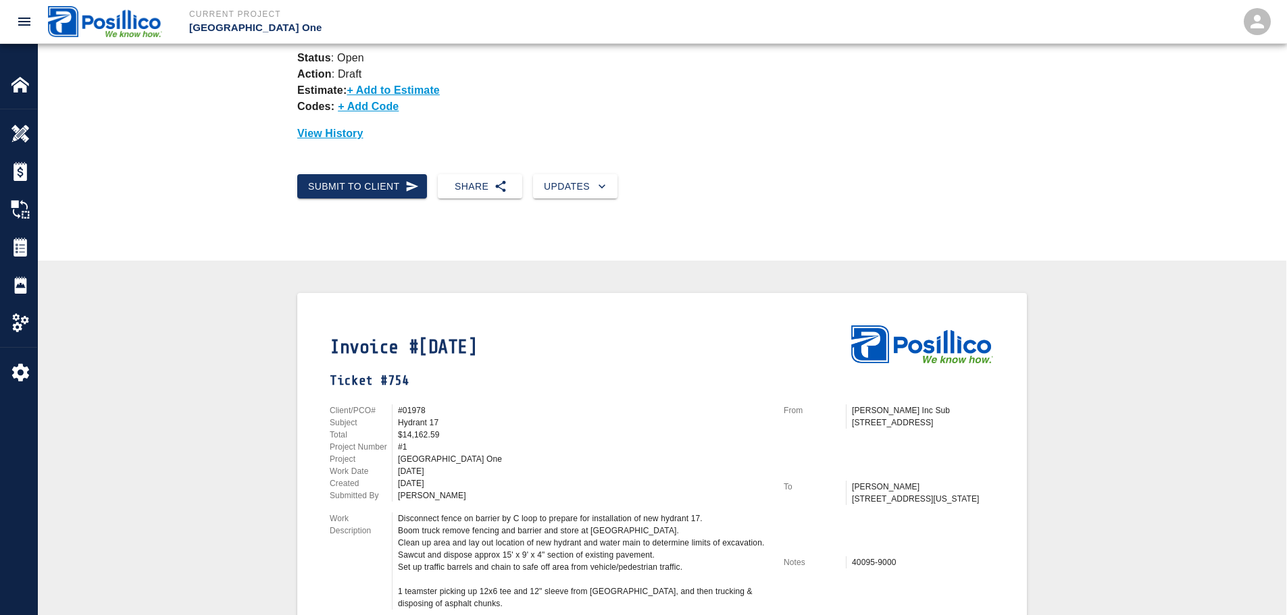
scroll to position [203, 0]
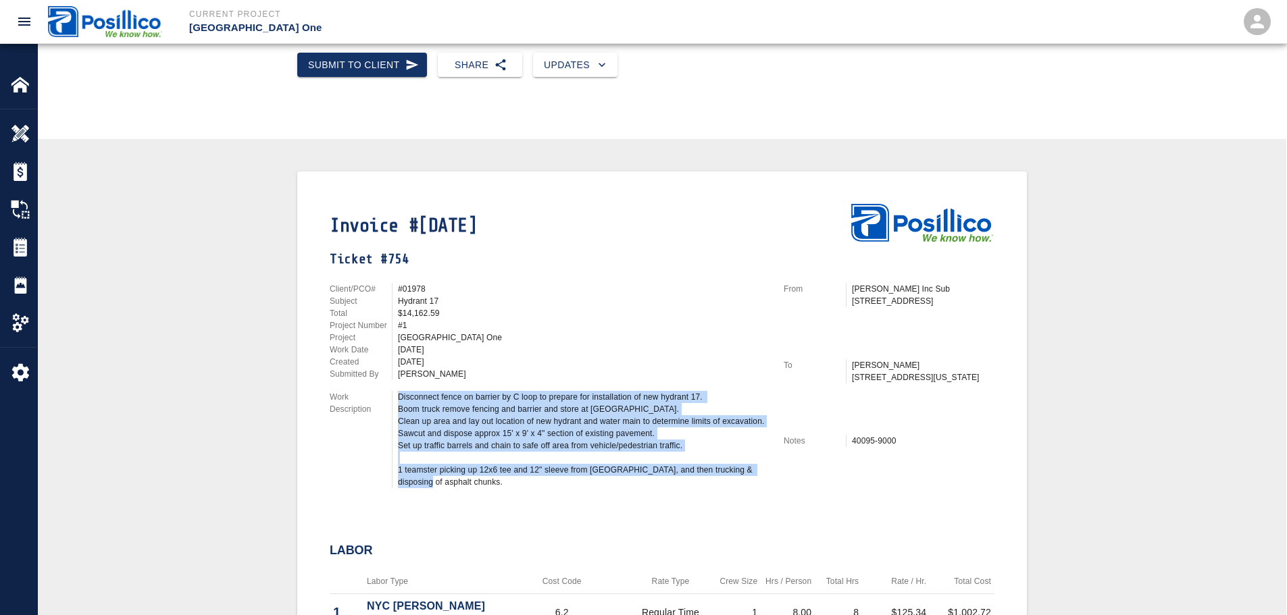
drag, startPoint x: 392, startPoint y: 396, endPoint x: 486, endPoint y: 491, distance: 133.8
click at [486, 491] on div "Client/PCO# #01978 Subject Hydrant 17 Total $14,162.59 Project Number #1 Projec…" at bounding box center [540, 383] width 454 height 232
copy div "Disconnect fence on barrier by C loop to prepare for installation of new hydran…"
drag, startPoint x: 304, startPoint y: 280, endPoint x: 311, endPoint y: 147, distance: 134.0
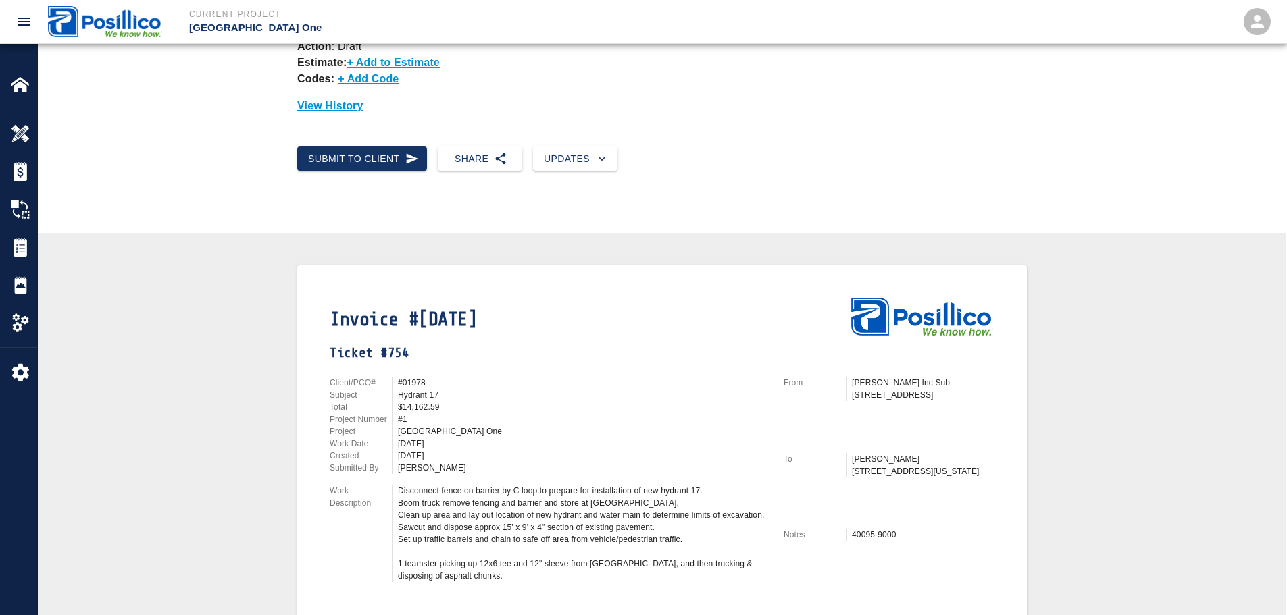
scroll to position [0, 0]
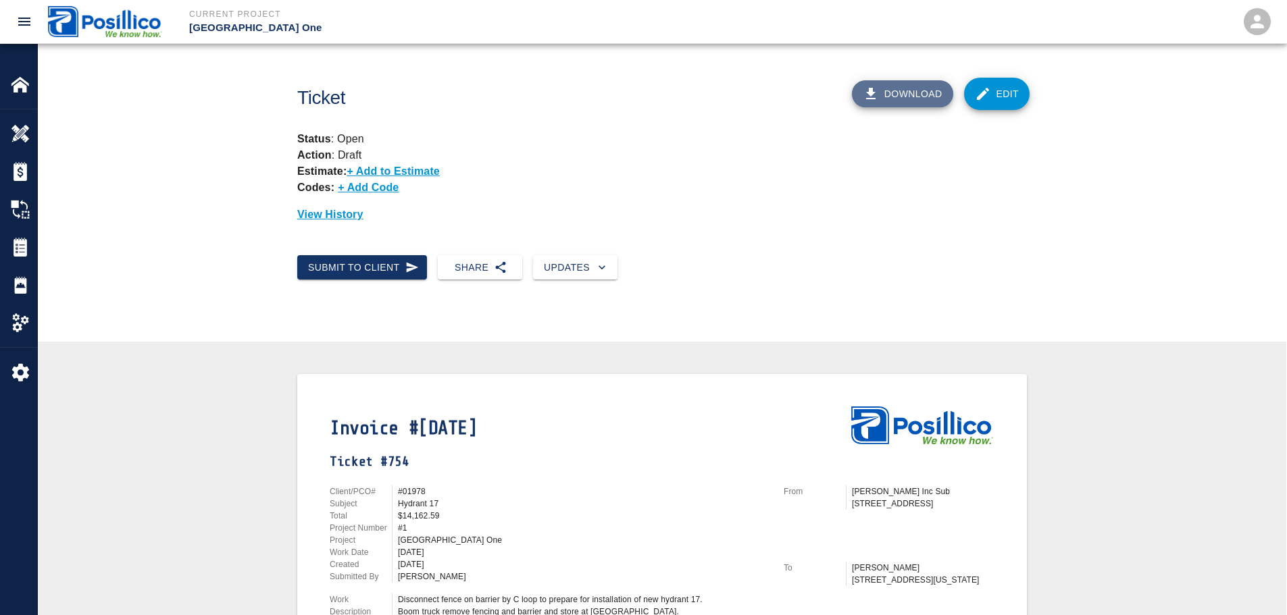
click at [907, 98] on button "Download" at bounding box center [902, 93] width 101 height 27
click at [990, 92] on icon at bounding box center [983, 94] width 16 height 16
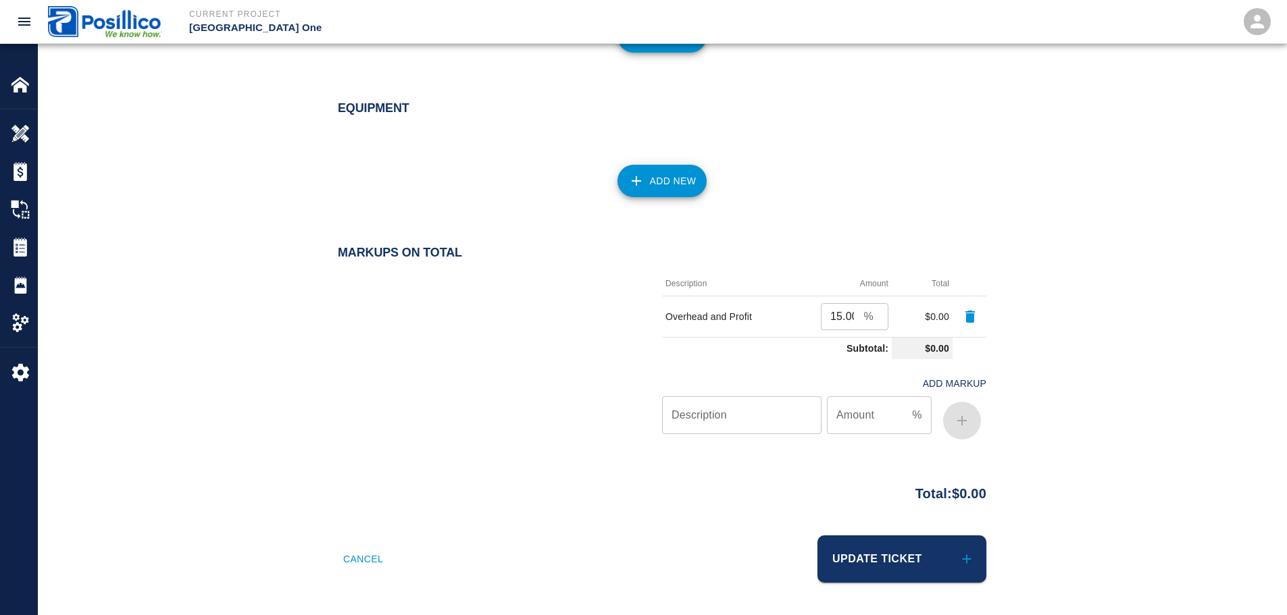
scroll to position [600, 0]
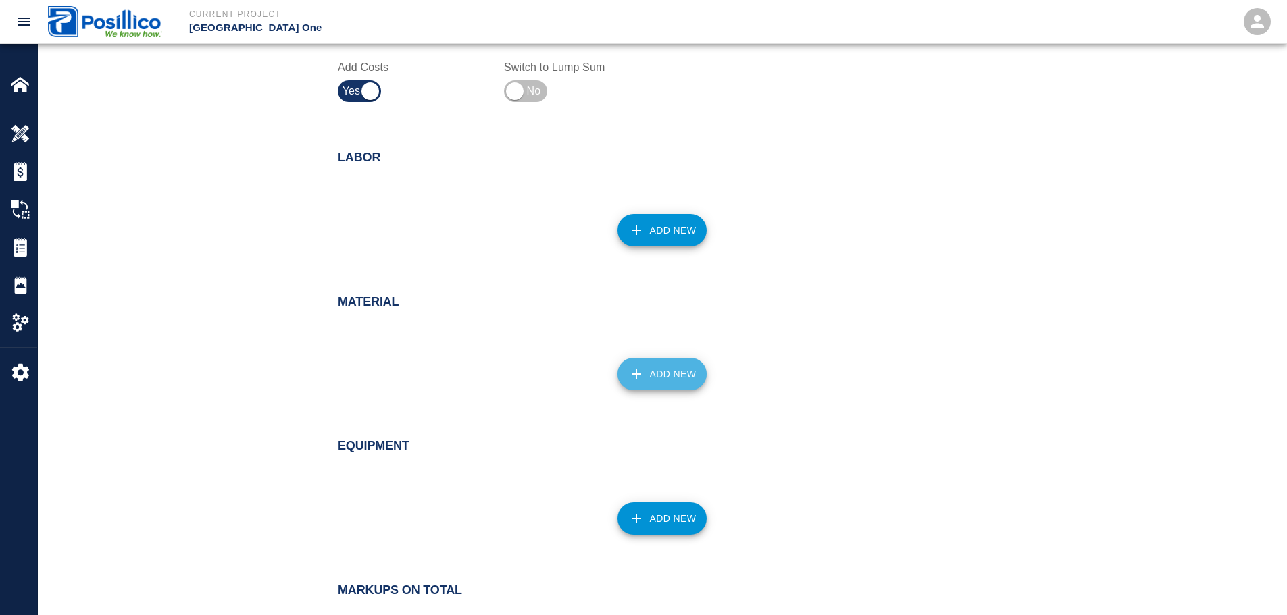
click at [682, 363] on button "Add New" at bounding box center [662, 374] width 90 height 32
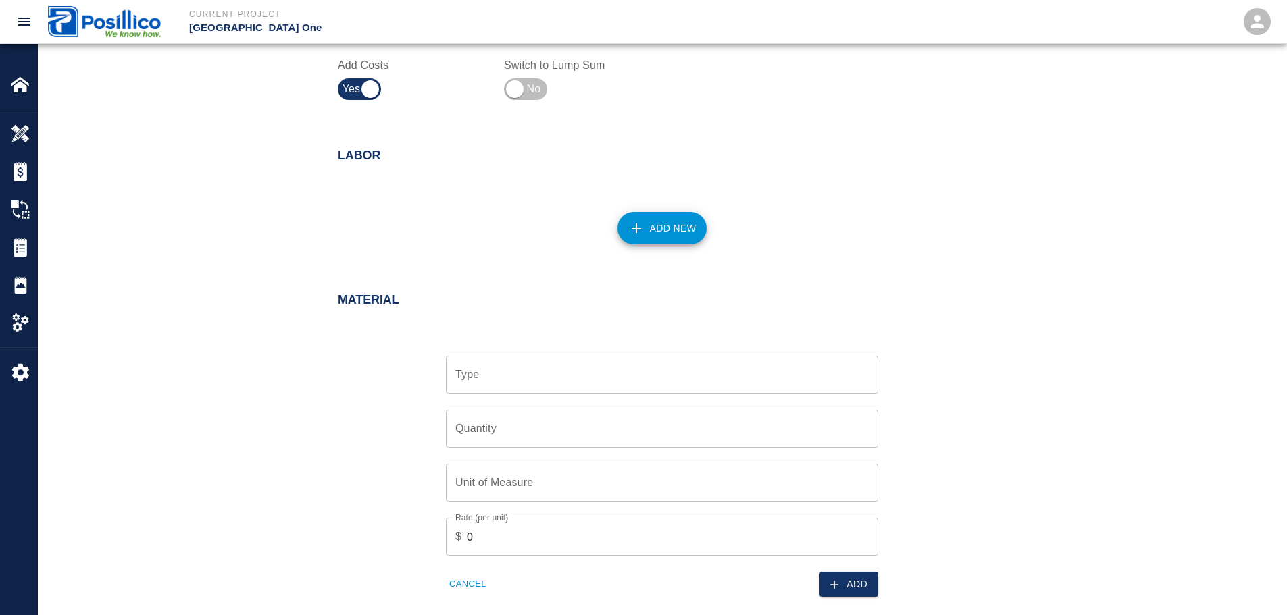
scroll to position [667, 0]
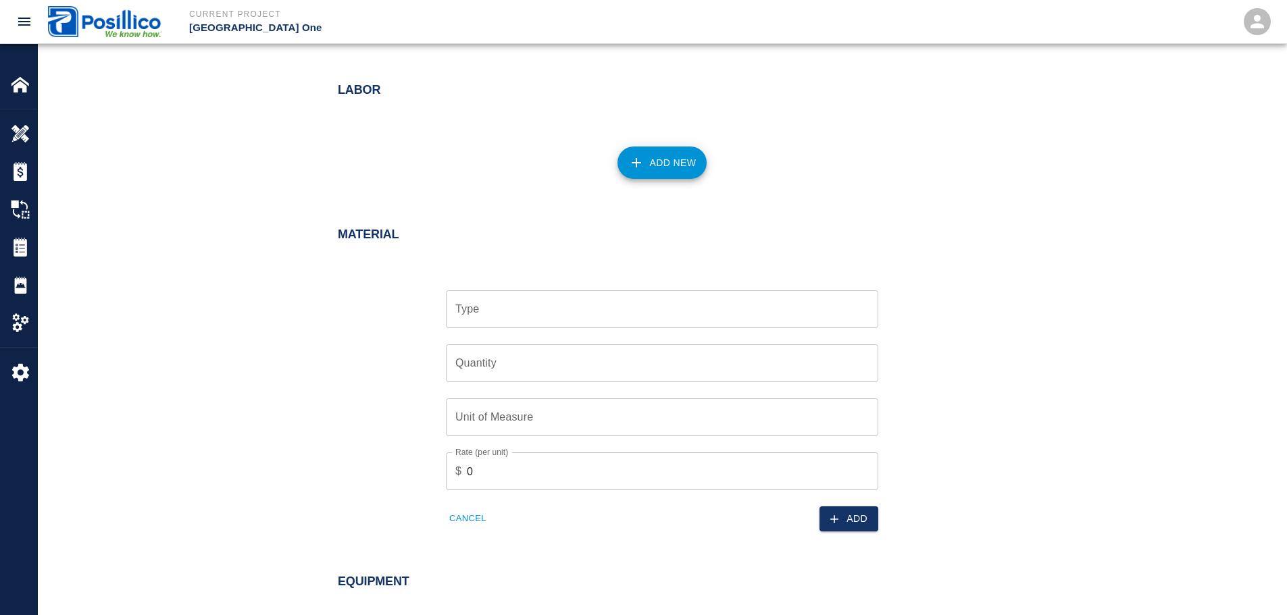
click at [584, 307] on input "Type" at bounding box center [662, 310] width 420 height 26
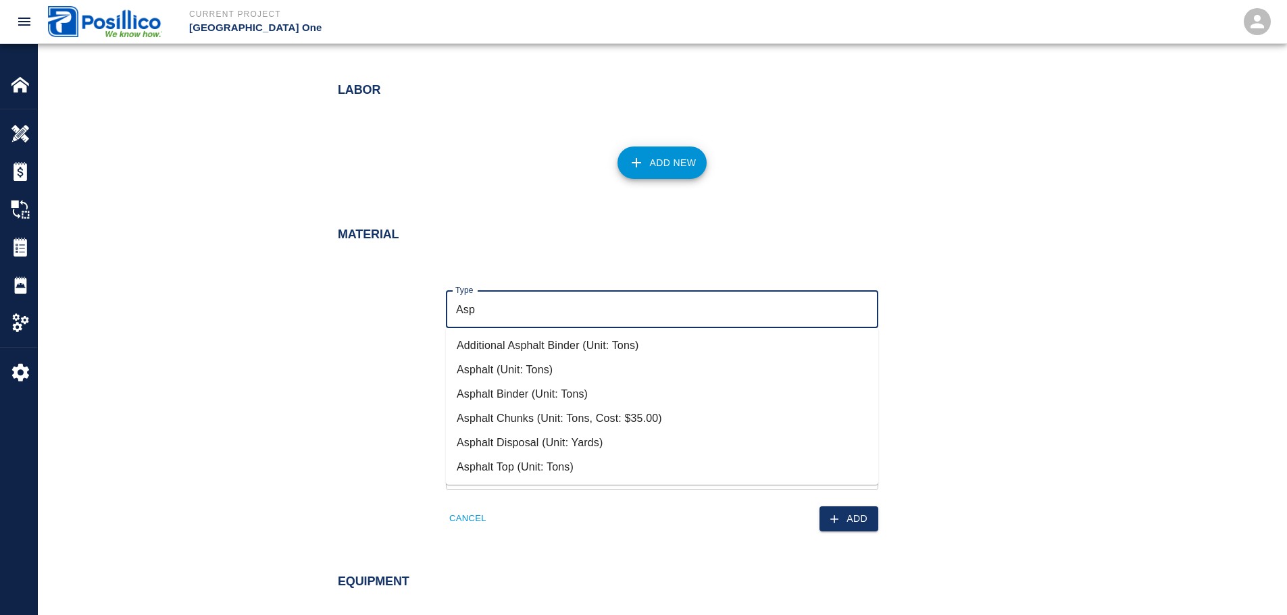
click at [576, 457] on li "Asphalt Top (Unit: Tons)" at bounding box center [662, 467] width 432 height 24
type input "Asphalt Top (Unit: Tons)"
type input "Tons"
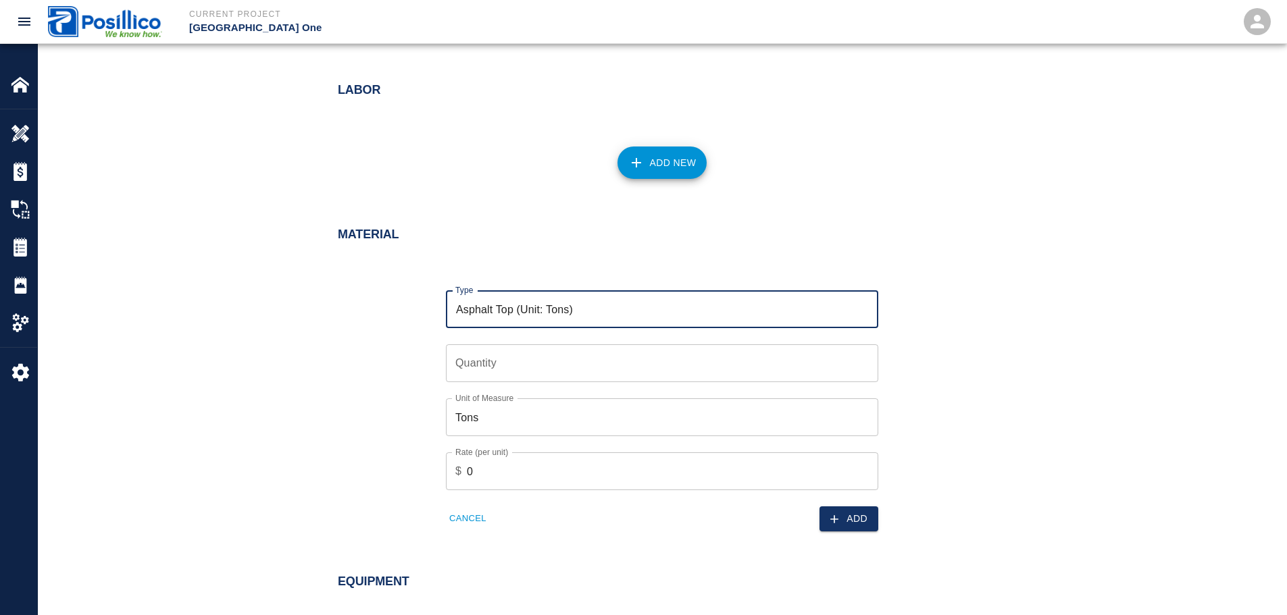
type input "Asphalt Top (Unit: Tons)"
click at [567, 365] on input "Quantity" at bounding box center [662, 364] width 432 height 38
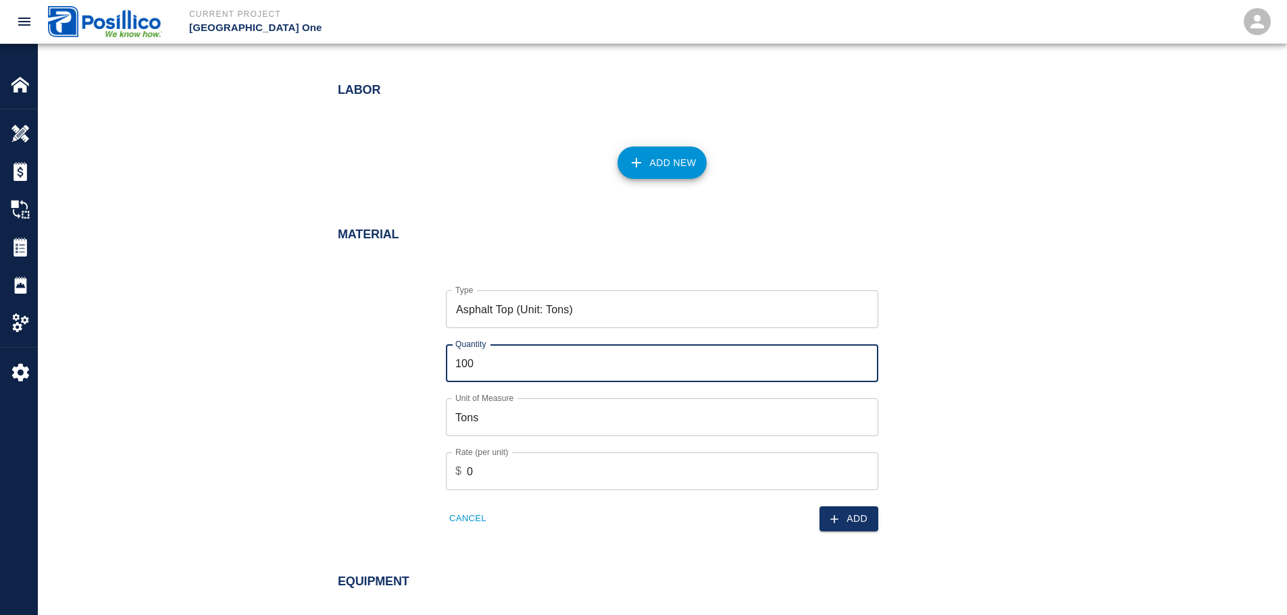
type input "100"
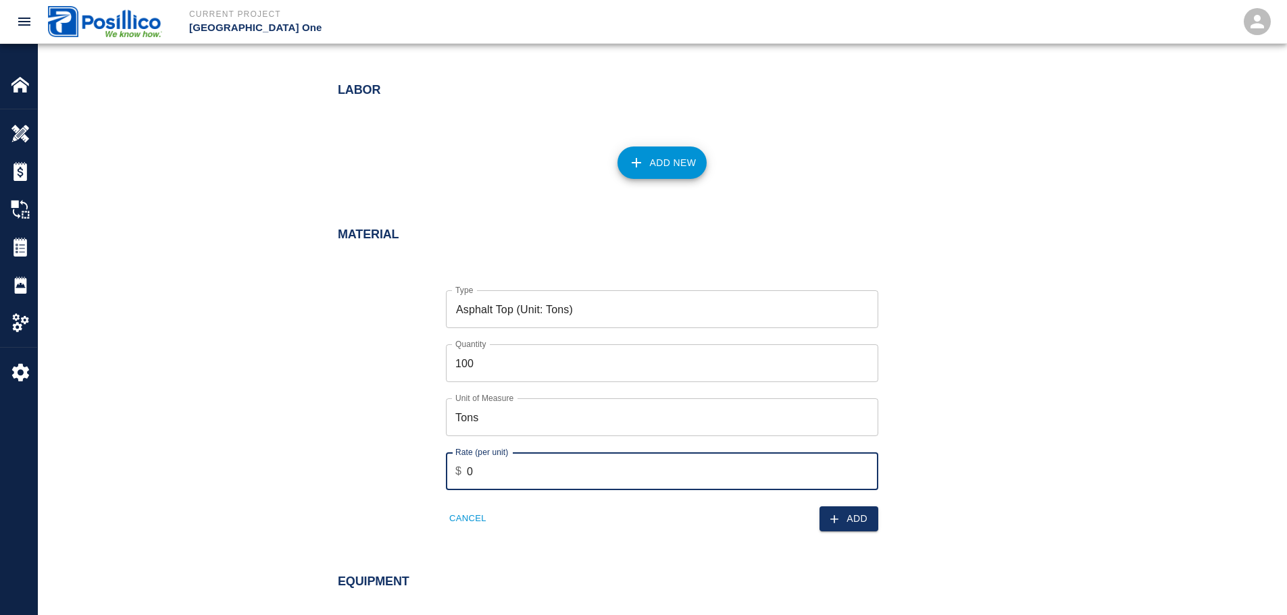
drag, startPoint x: 552, startPoint y: 473, endPoint x: 533, endPoint y: 451, distance: 29.2
click at [551, 473] on input "0" at bounding box center [672, 472] width 411 height 38
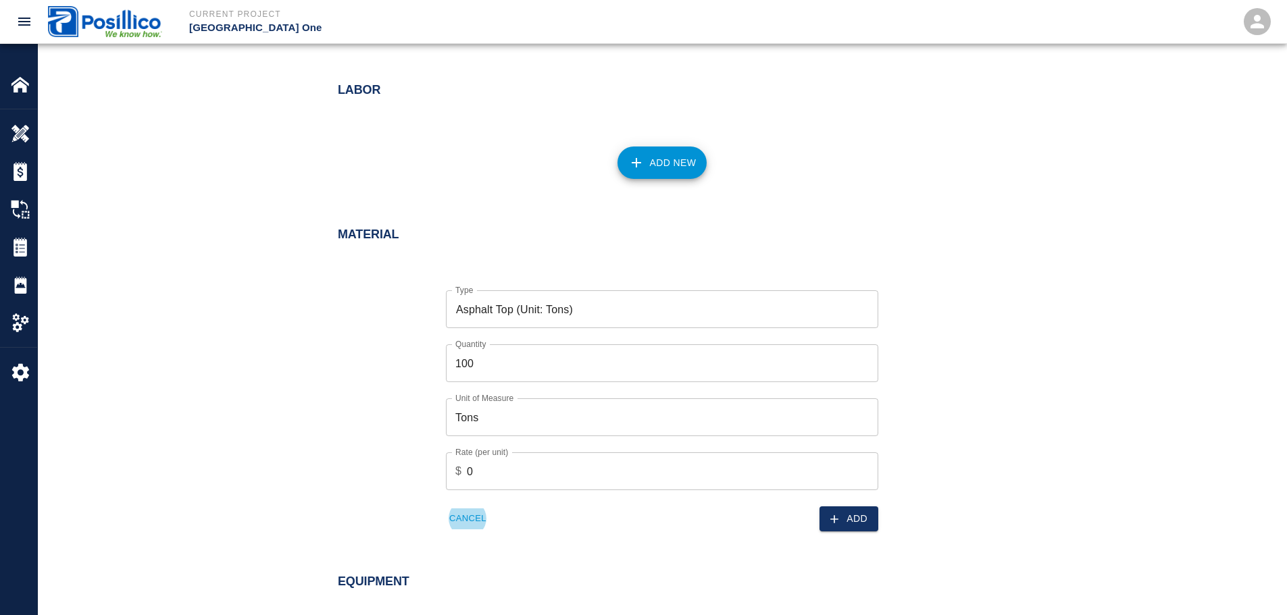
click at [544, 480] on input "0" at bounding box center [672, 472] width 411 height 38
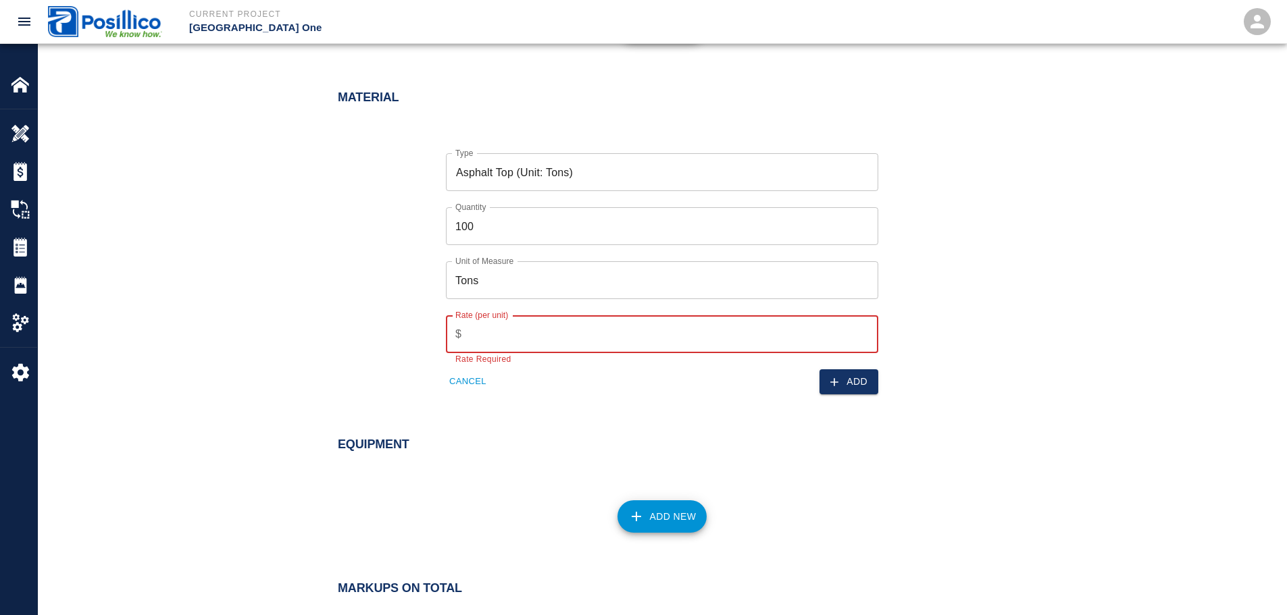
click at [550, 330] on input "Rate (per unit)" at bounding box center [672, 334] width 411 height 38
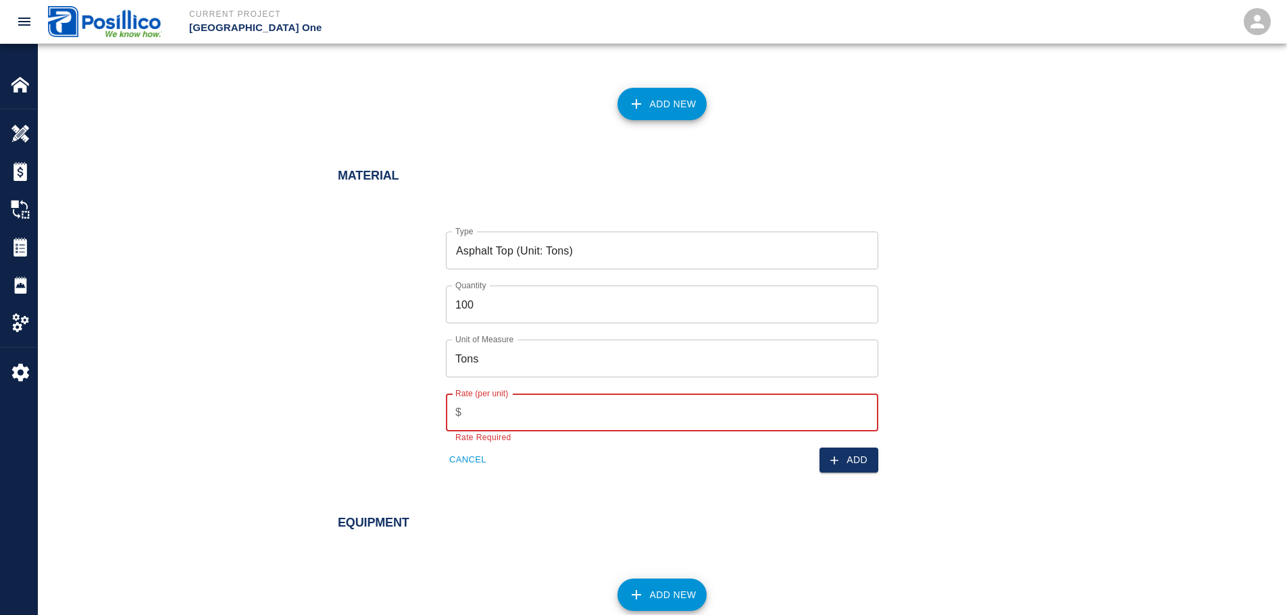
scroll to position [739, 0]
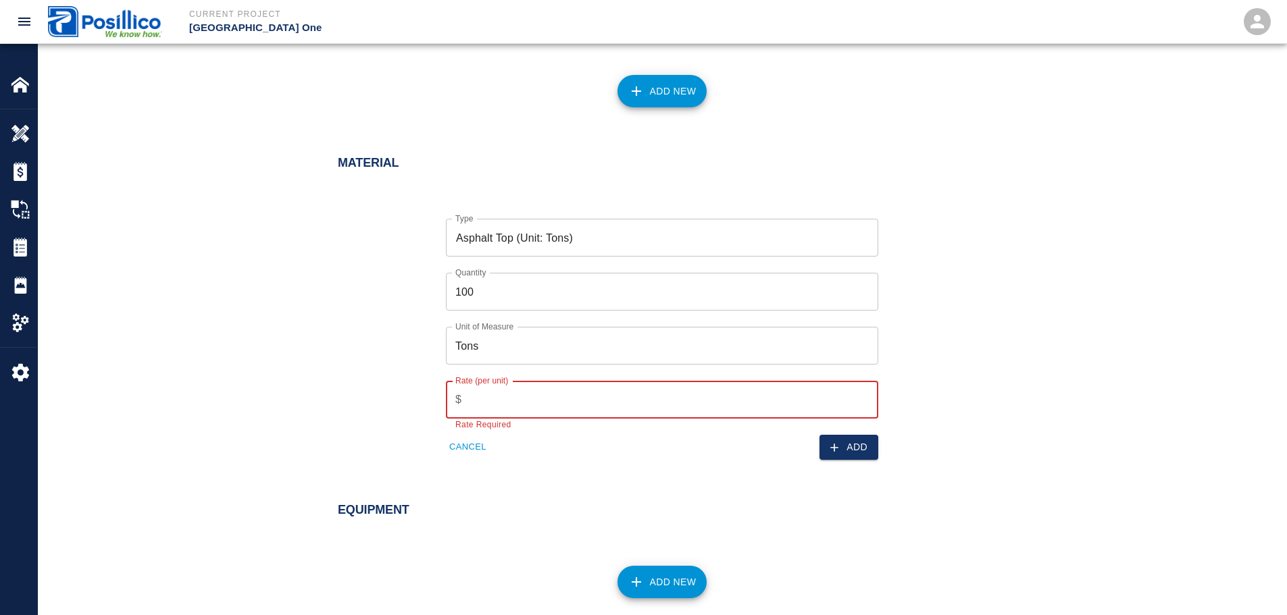
click at [547, 400] on input "Rate (per unit)" at bounding box center [672, 400] width 411 height 38
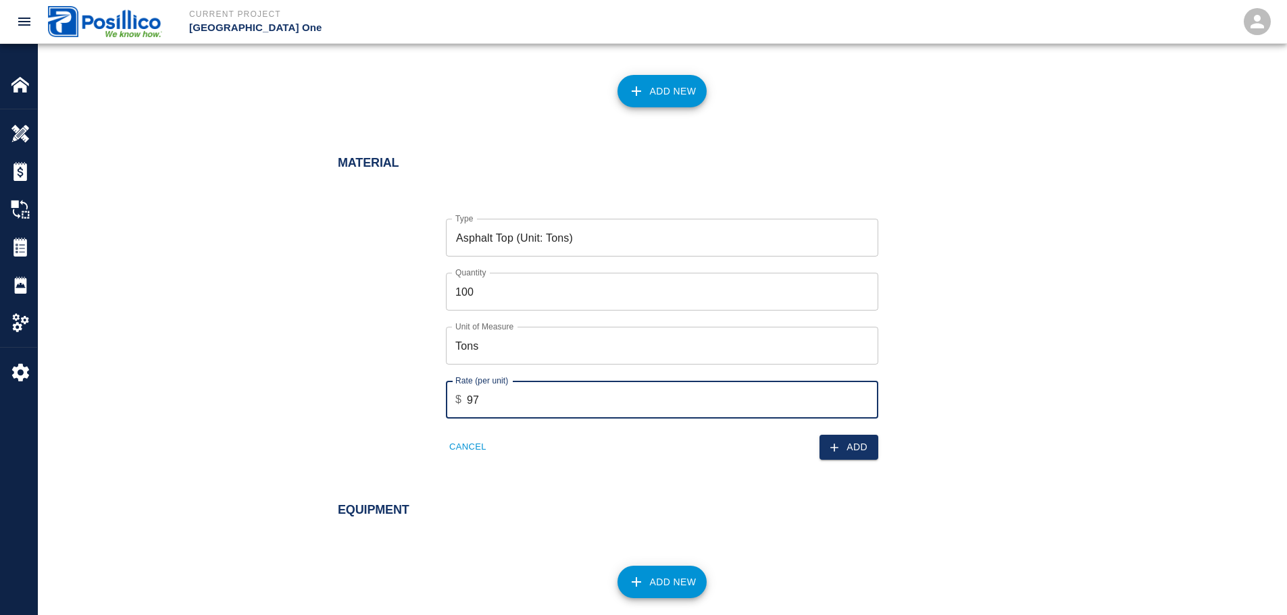
type input "97"
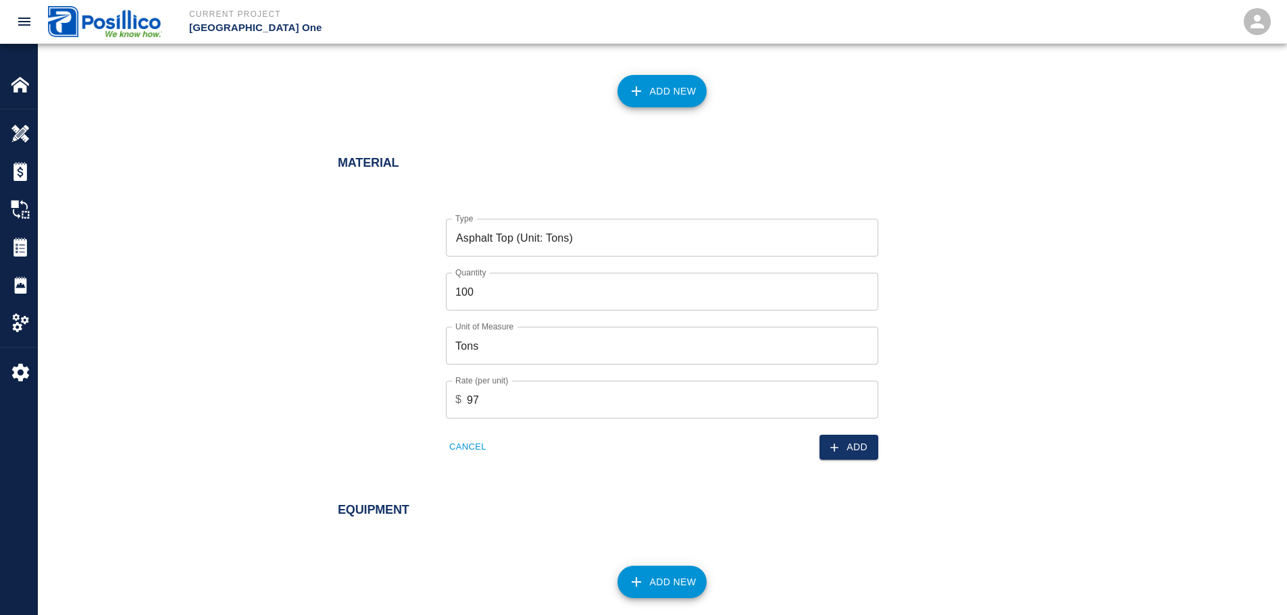
click at [915, 382] on div "Type Asphalt Top (Unit: Tons) Type Quantity 100 Quantity Unit of Measure Tons U…" at bounding box center [654, 328] width 665 height 263
click at [848, 443] on button "Add" at bounding box center [848, 447] width 59 height 25
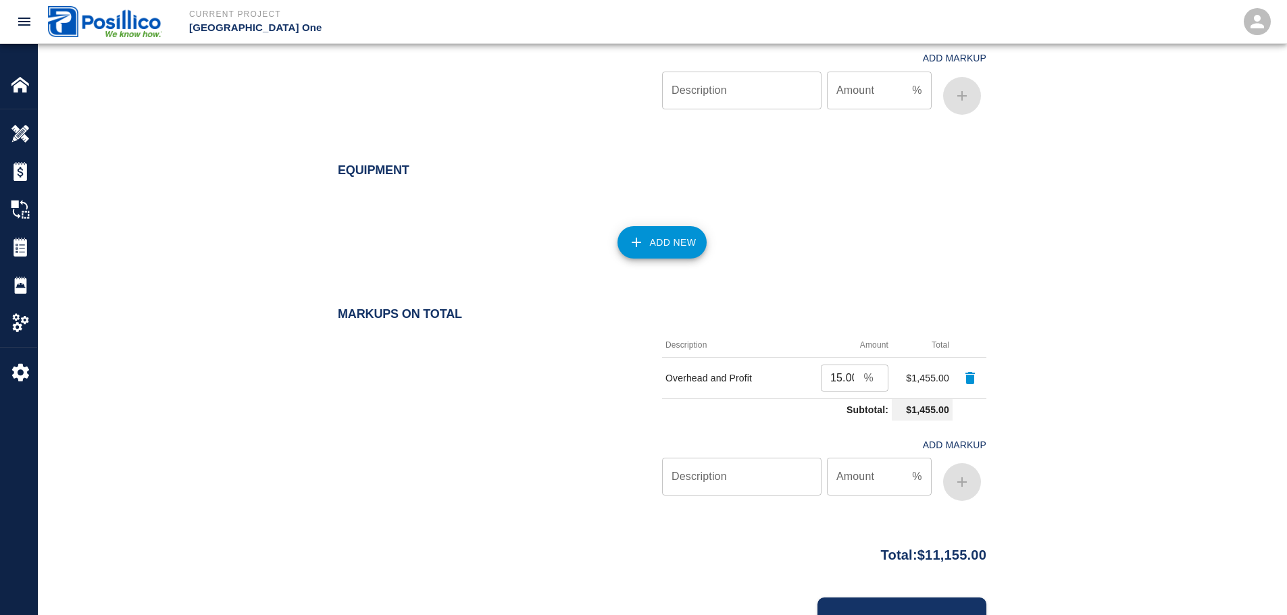
scroll to position [1128, 0]
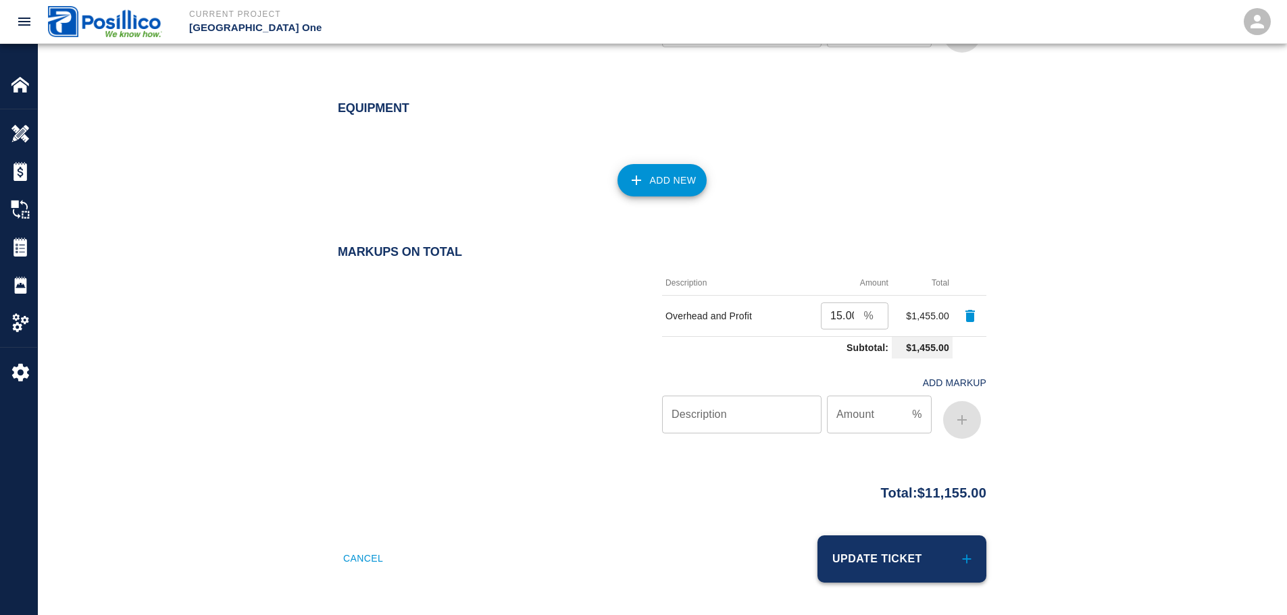
click at [848, 550] on button "Update Ticket" at bounding box center [901, 559] width 169 height 47
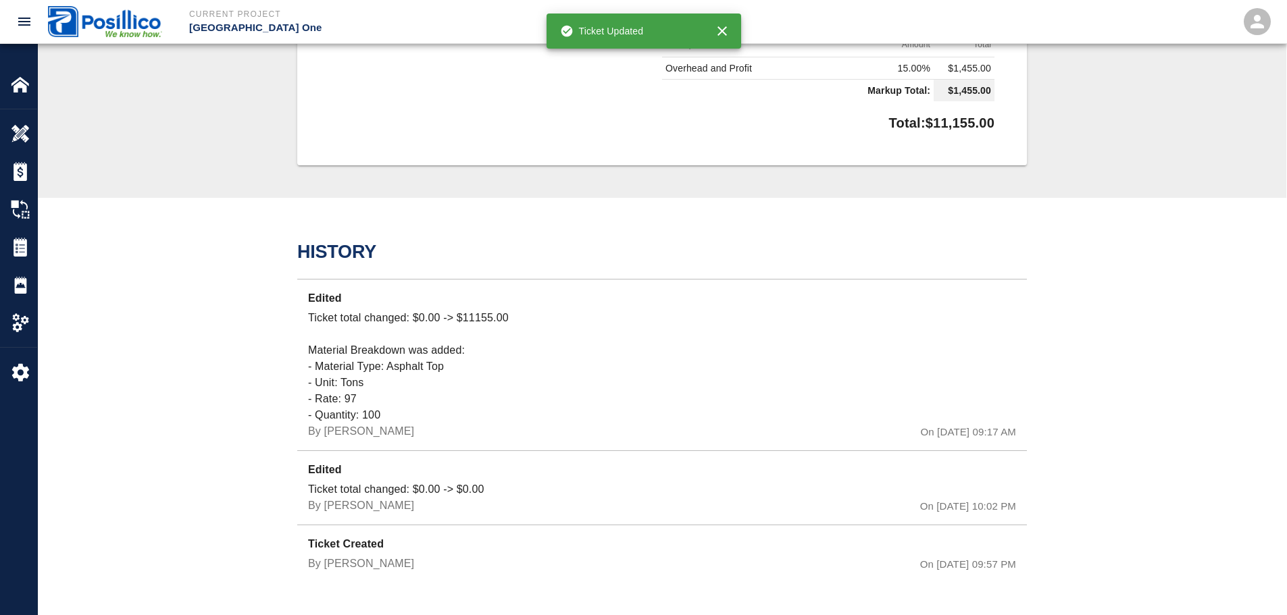
drag, startPoint x: 782, startPoint y: 317, endPoint x: 780, endPoint y: 582, distance: 265.5
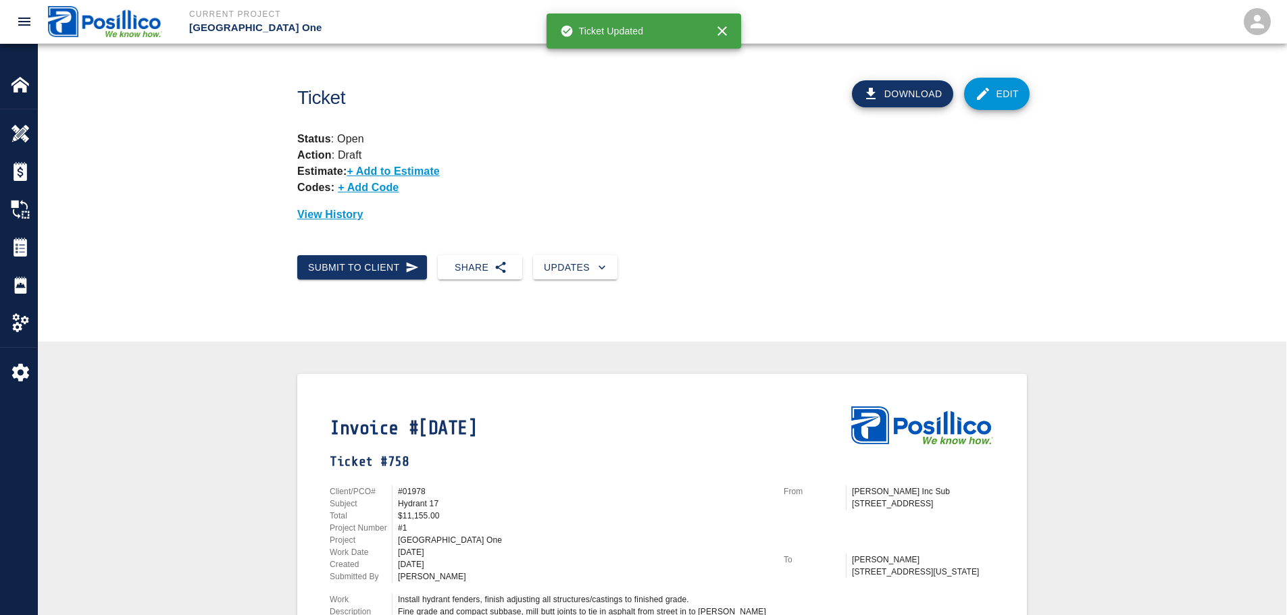
drag, startPoint x: 385, startPoint y: 176, endPoint x: 483, endPoint y: -42, distance: 239.2
click at [993, 95] on link "Edit" at bounding box center [997, 94] width 66 height 32
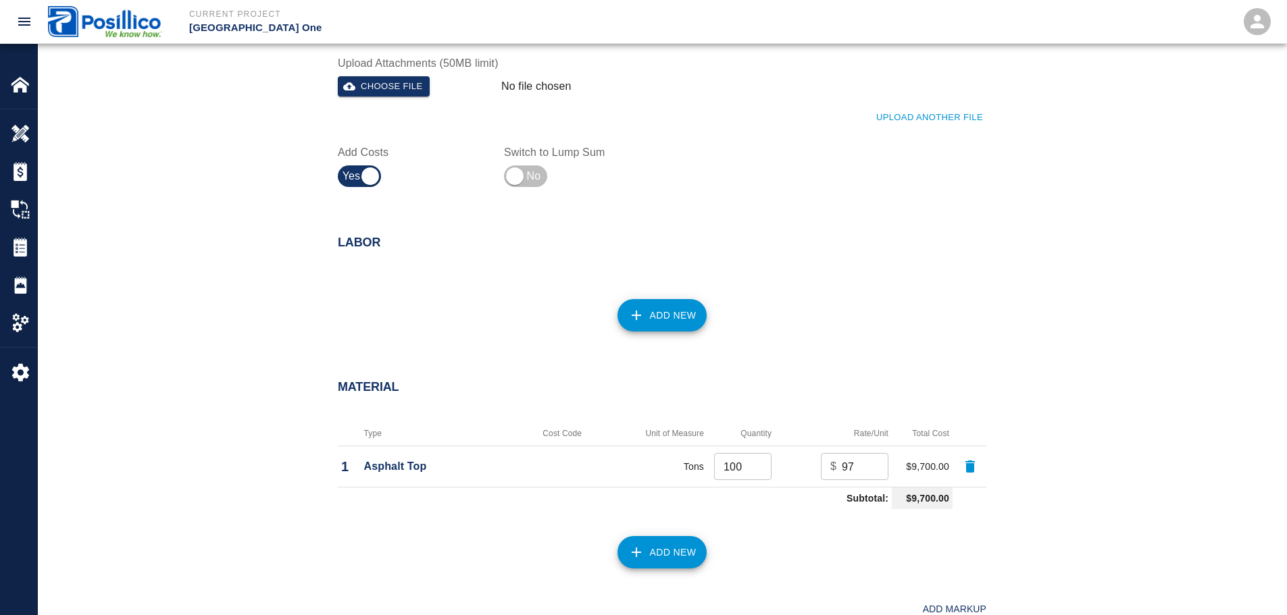
scroll to position [676, 0]
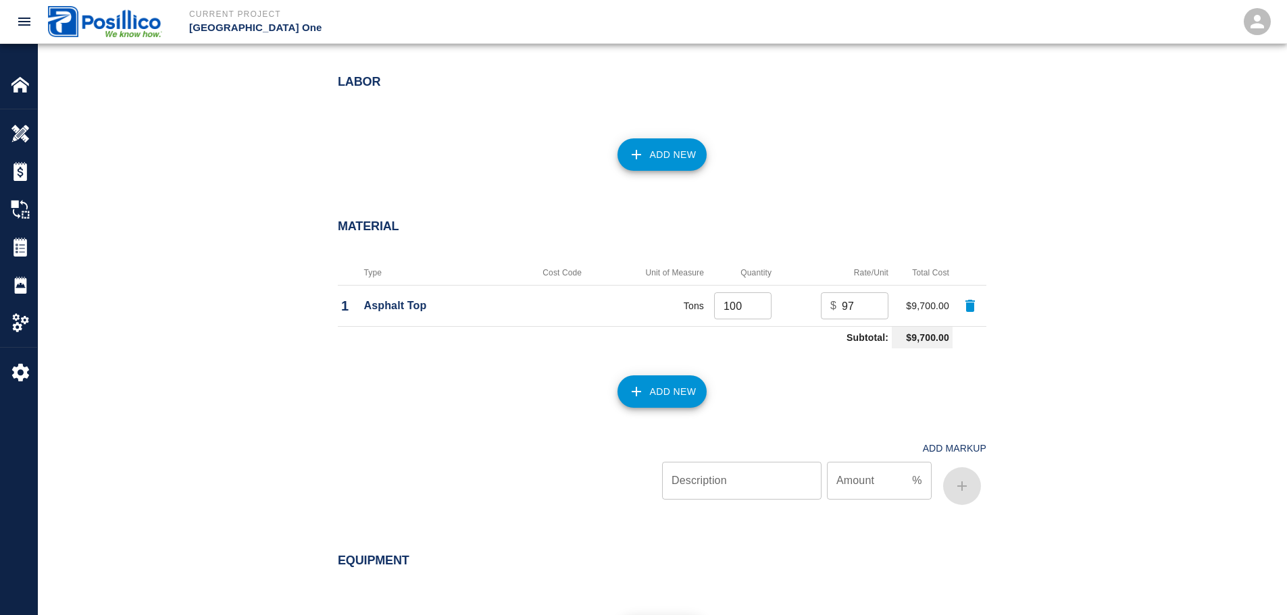
click at [647, 154] on button "Add New" at bounding box center [662, 154] width 90 height 32
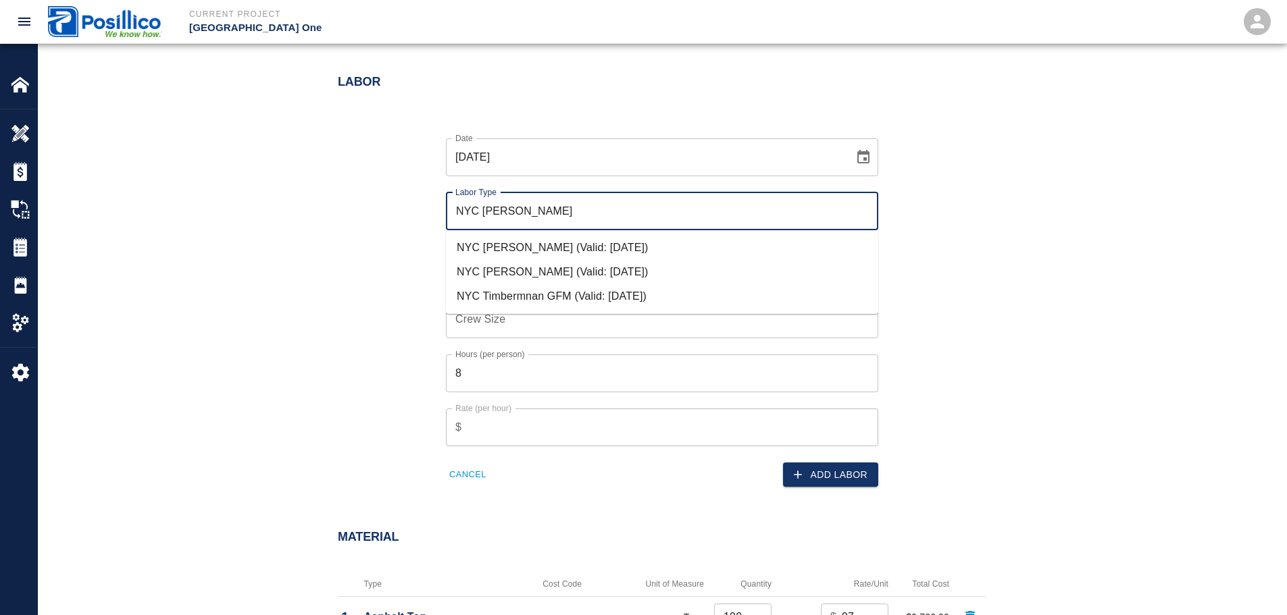
click at [578, 267] on li "NYC [PERSON_NAME] (Valid: [DATE])" at bounding box center [662, 272] width 432 height 24
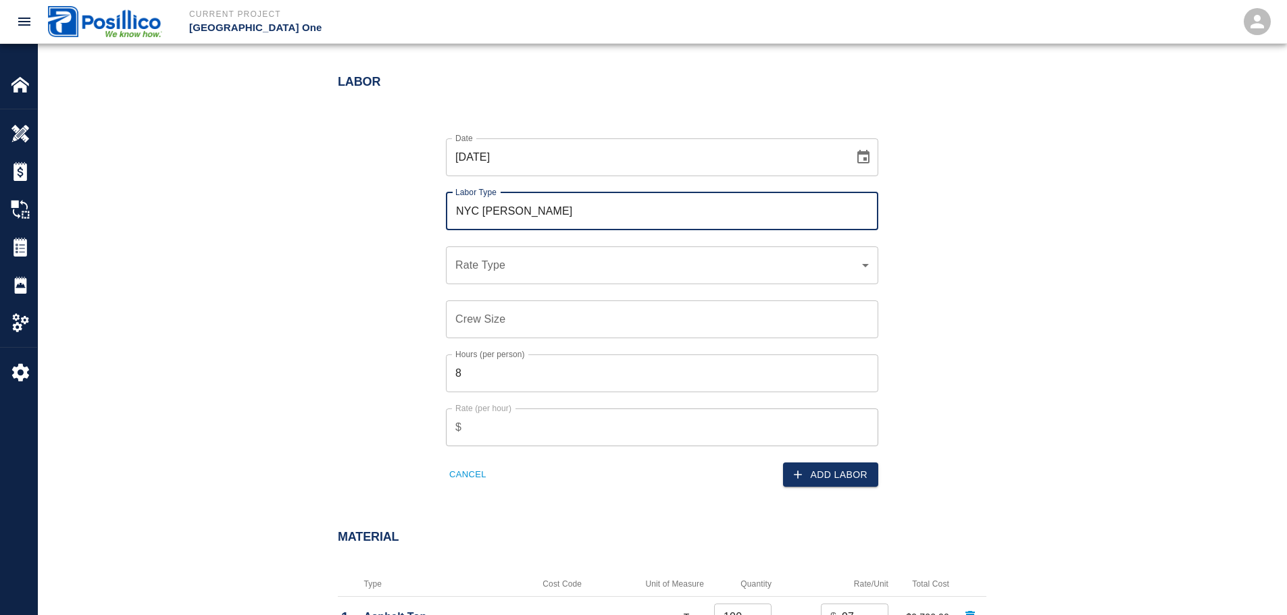
type input "NYC [PERSON_NAME]"
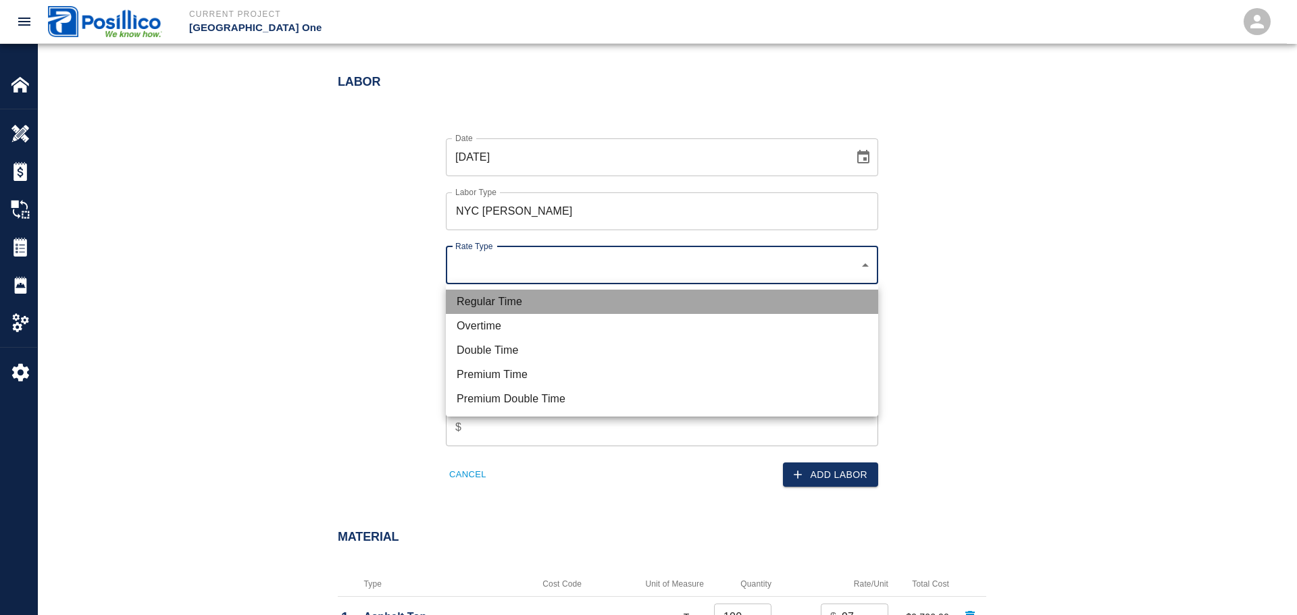
click at [590, 294] on li "Regular Time" at bounding box center [662, 302] width 432 height 24
type input "rate_rt"
type input "125.34"
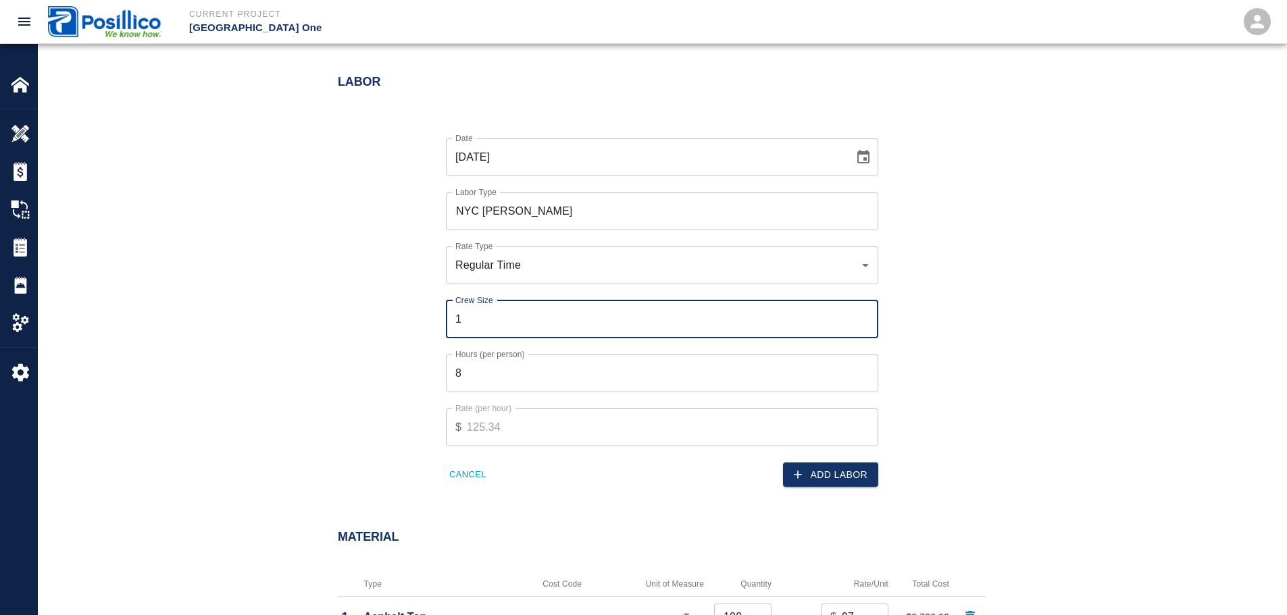
type input "1"
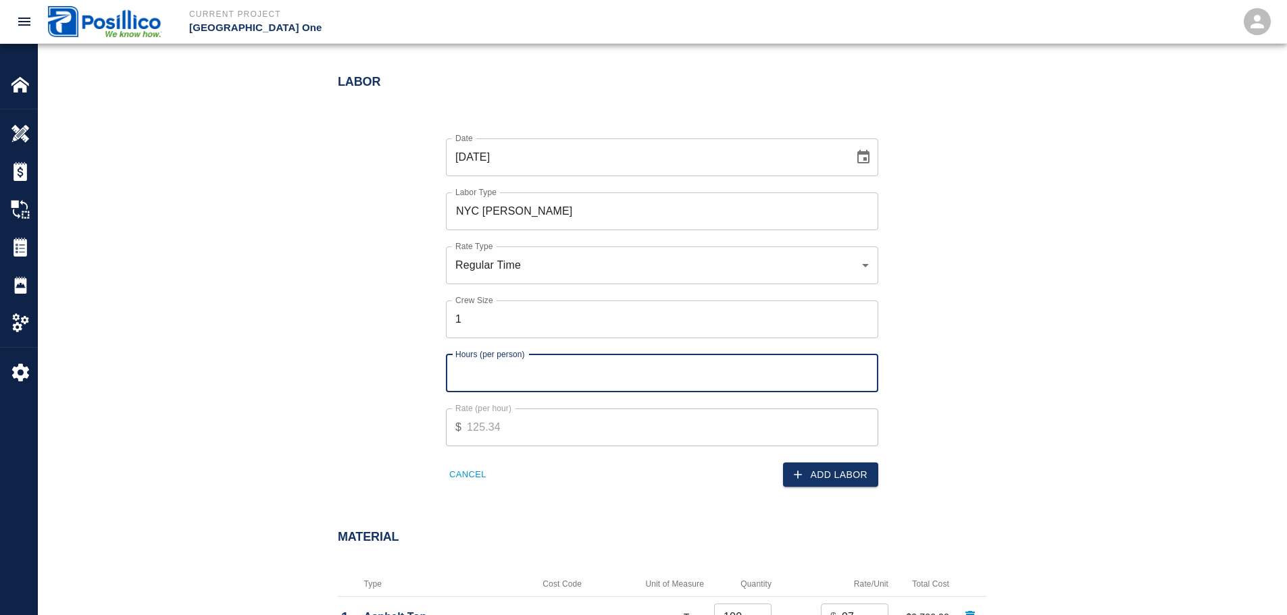
type input "8"
click at [792, 472] on icon "button" at bounding box center [798, 475] width 14 height 14
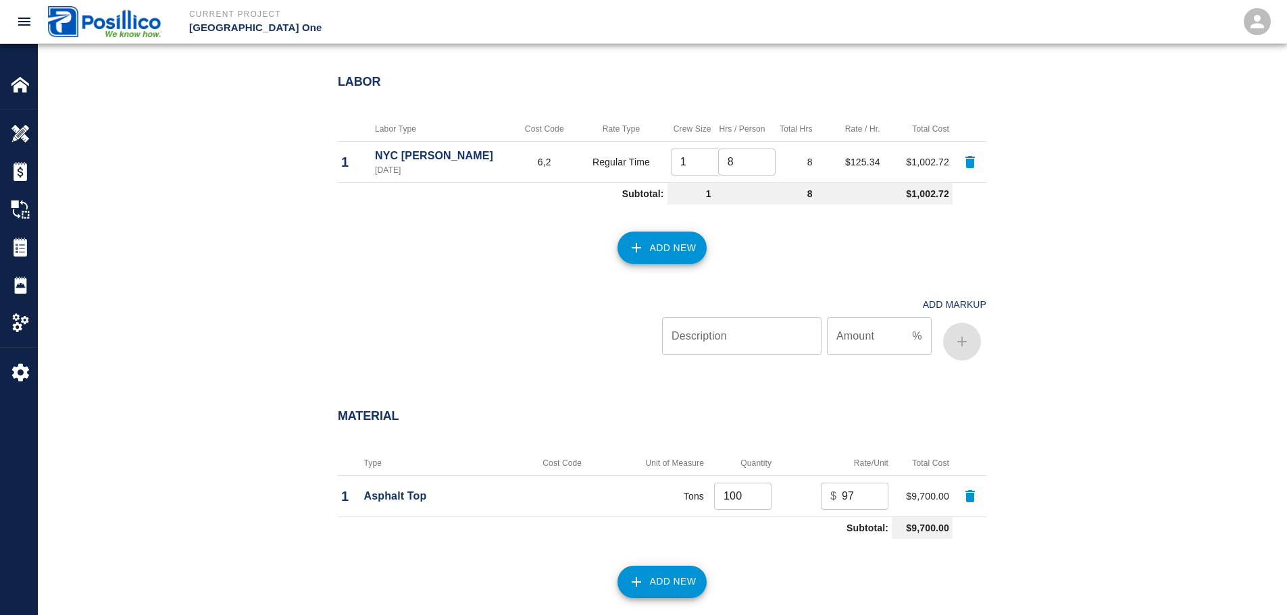
click at [684, 245] on button "Add New" at bounding box center [662, 248] width 90 height 32
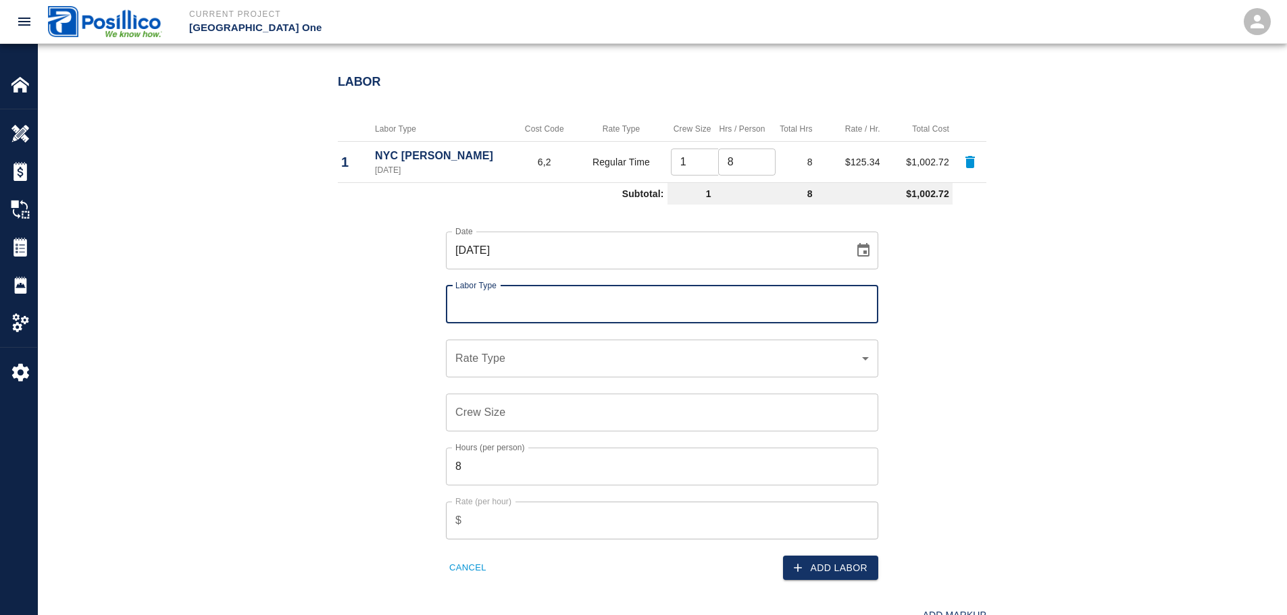
click at [671, 253] on input "09/19/2025" at bounding box center [645, 251] width 399 height 38
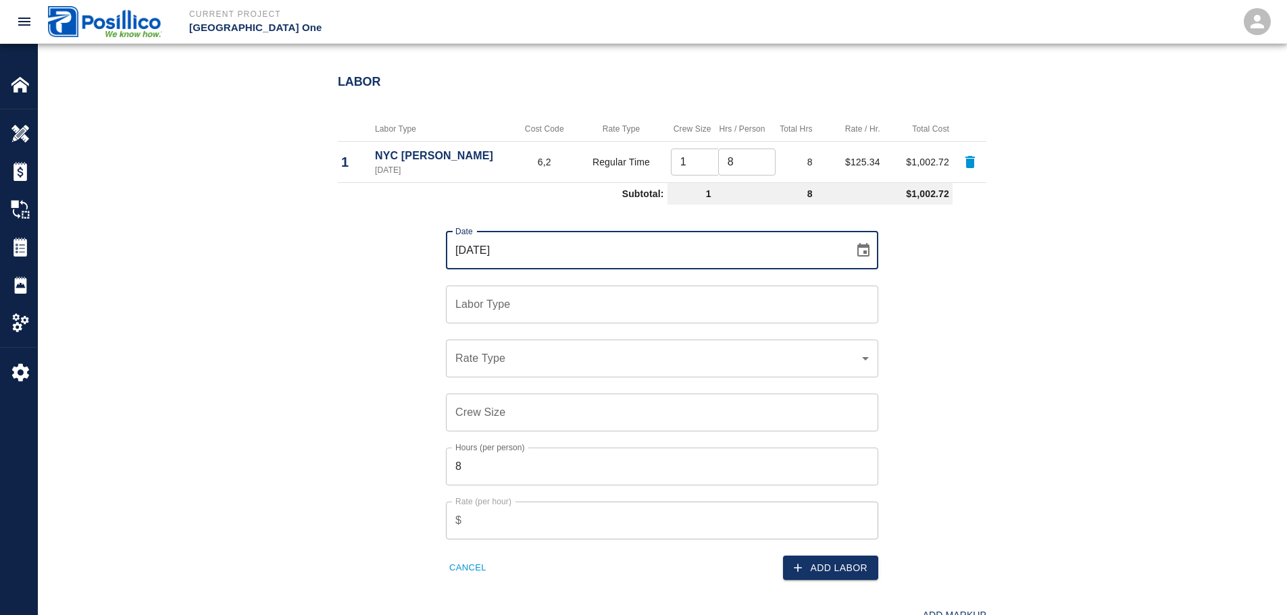
click at [607, 307] on input "Labor Type" at bounding box center [662, 305] width 420 height 26
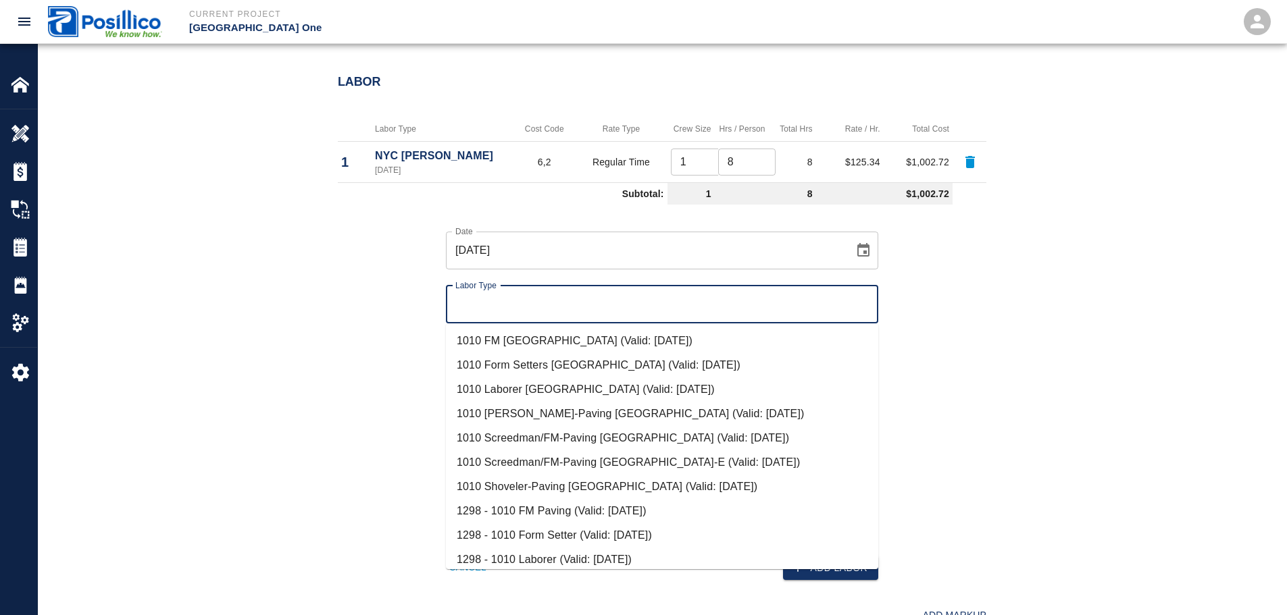
paste input "NYC TIM"
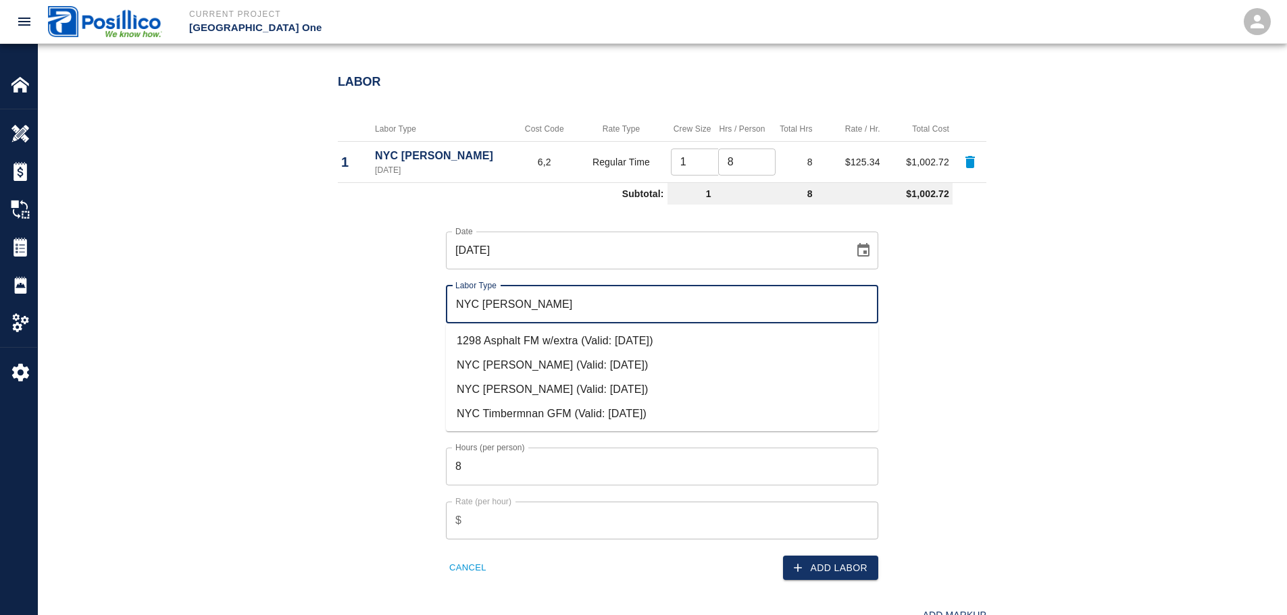
click at [590, 389] on li "NYC [PERSON_NAME] (Valid: [DATE])" at bounding box center [662, 390] width 432 height 24
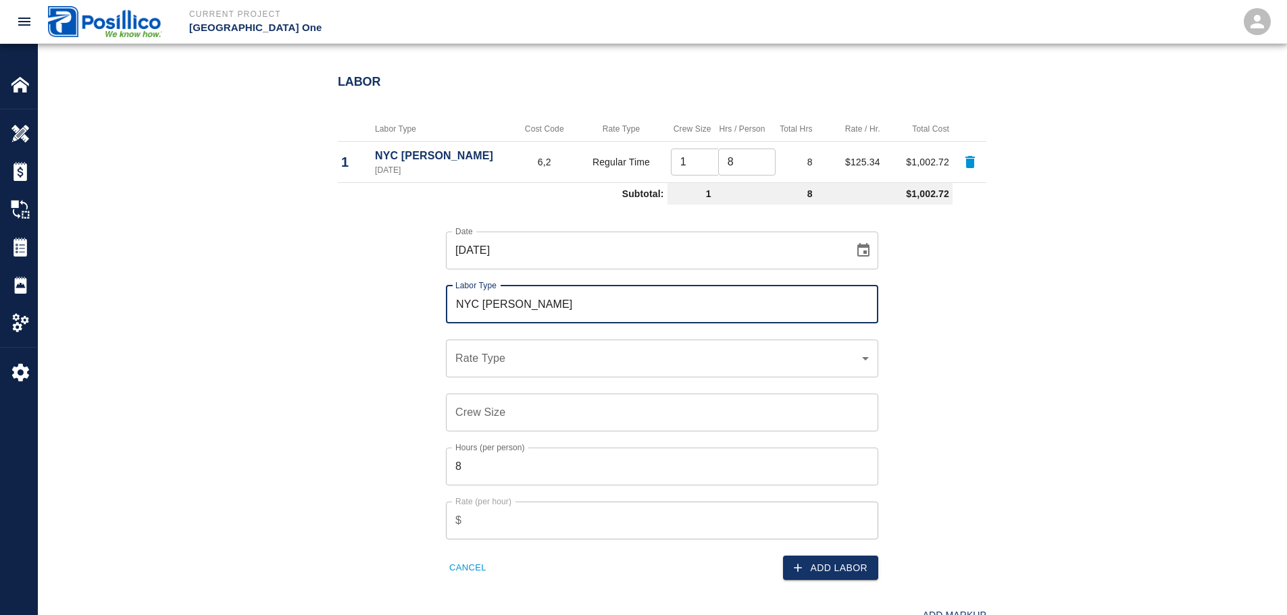
type input "NYC [PERSON_NAME]"
click at [603, 341] on div "​ Rate Type" at bounding box center [662, 359] width 432 height 38
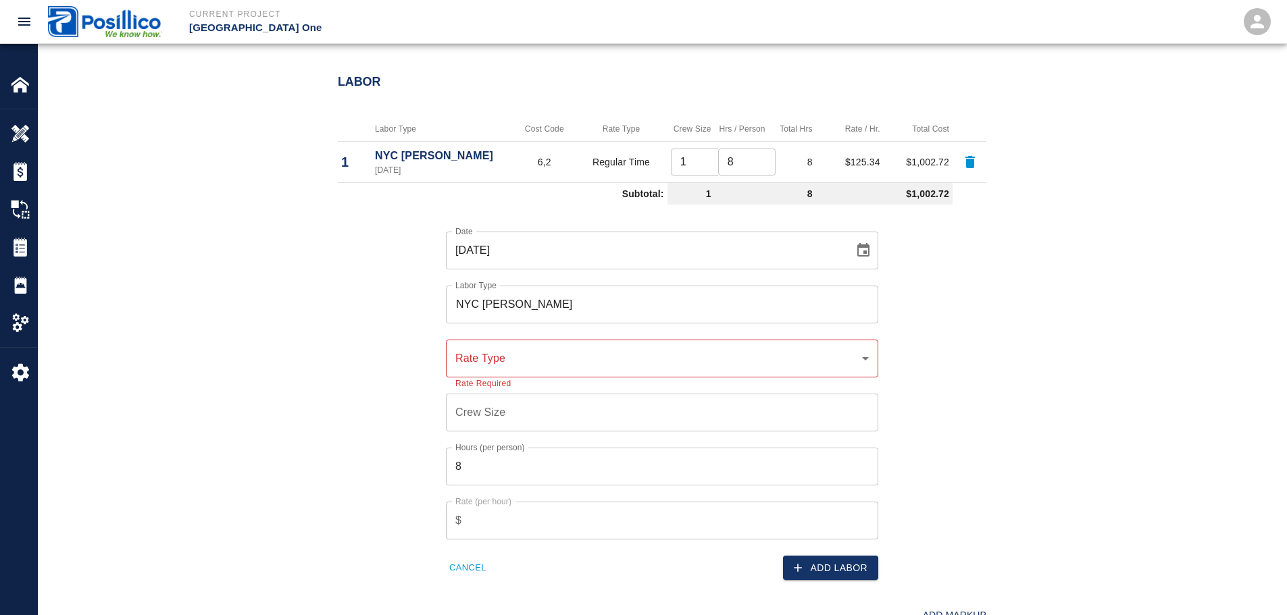
click at [598, 368] on div "​ Rate Type" at bounding box center [662, 359] width 432 height 38
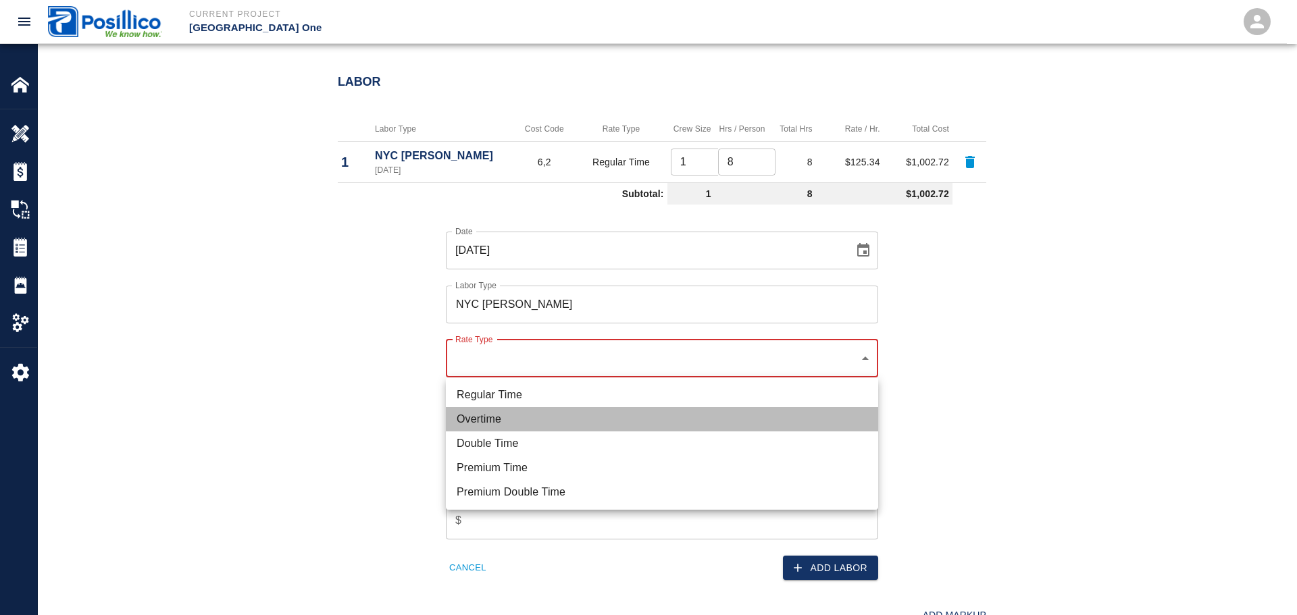
click at [605, 416] on li "Overtime" at bounding box center [662, 419] width 432 height 24
type input "rate_ot"
type input "158.60"
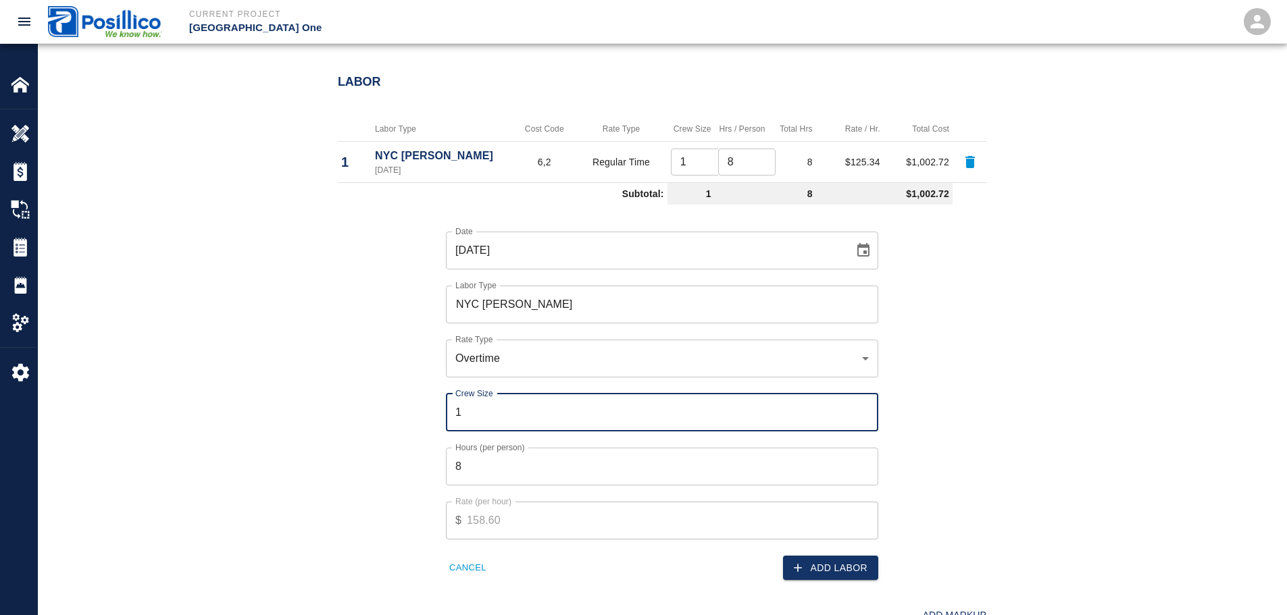
type input "1"
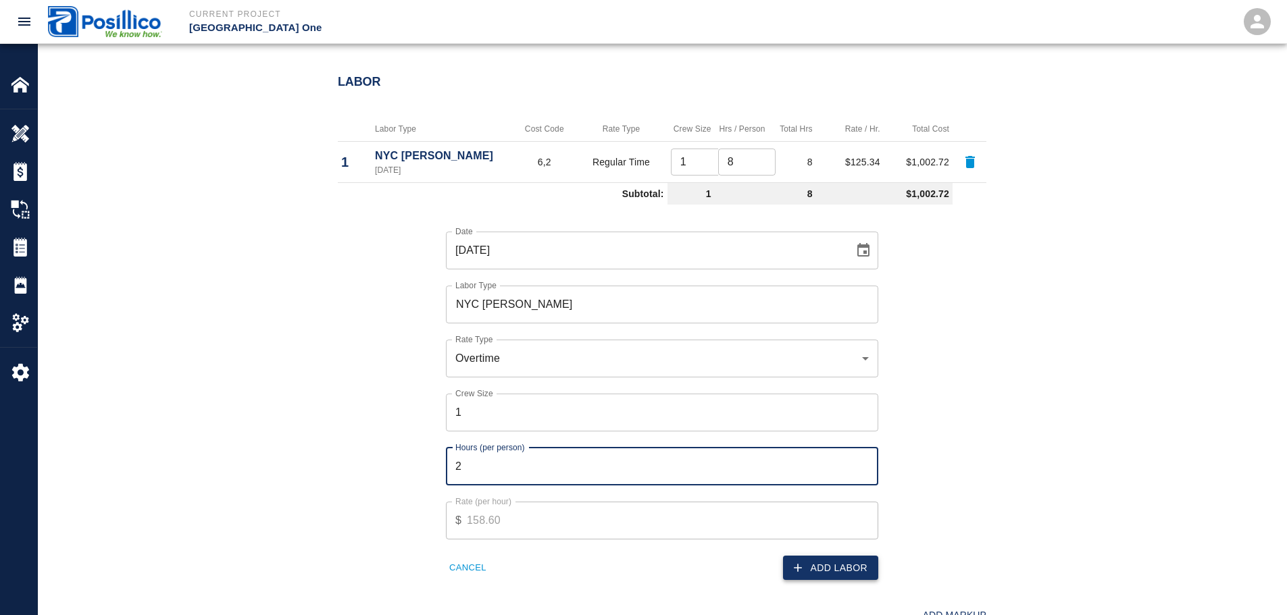
type input "2"
click at [841, 570] on button "Add Labor" at bounding box center [830, 568] width 95 height 25
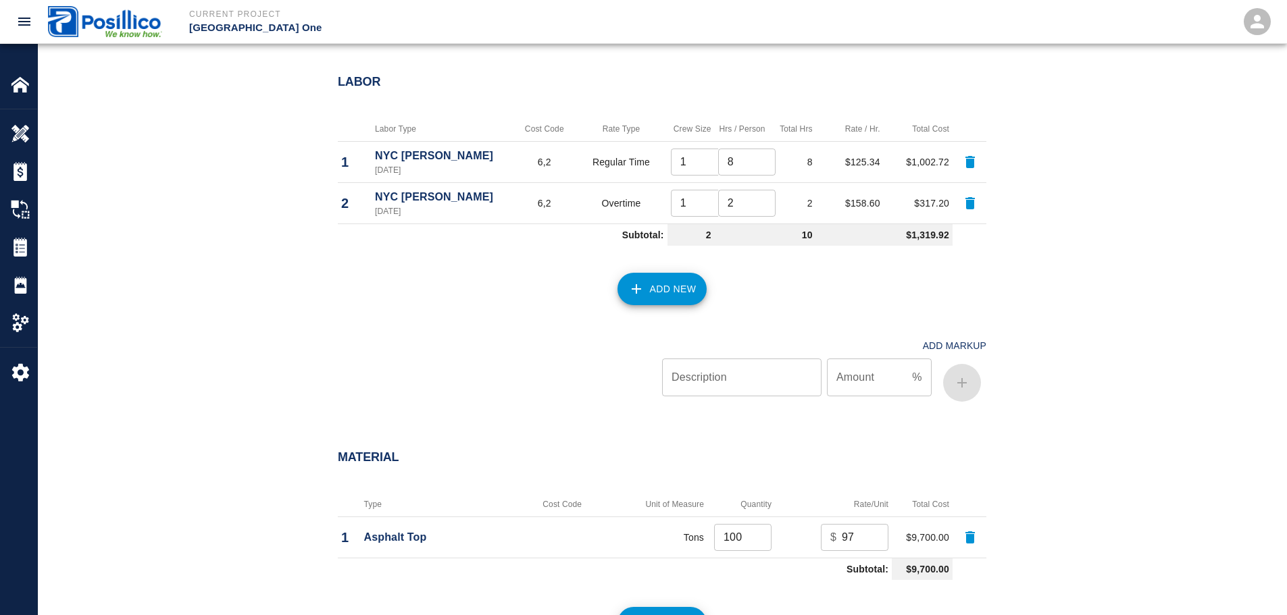
click at [651, 291] on button "Add New" at bounding box center [662, 289] width 90 height 32
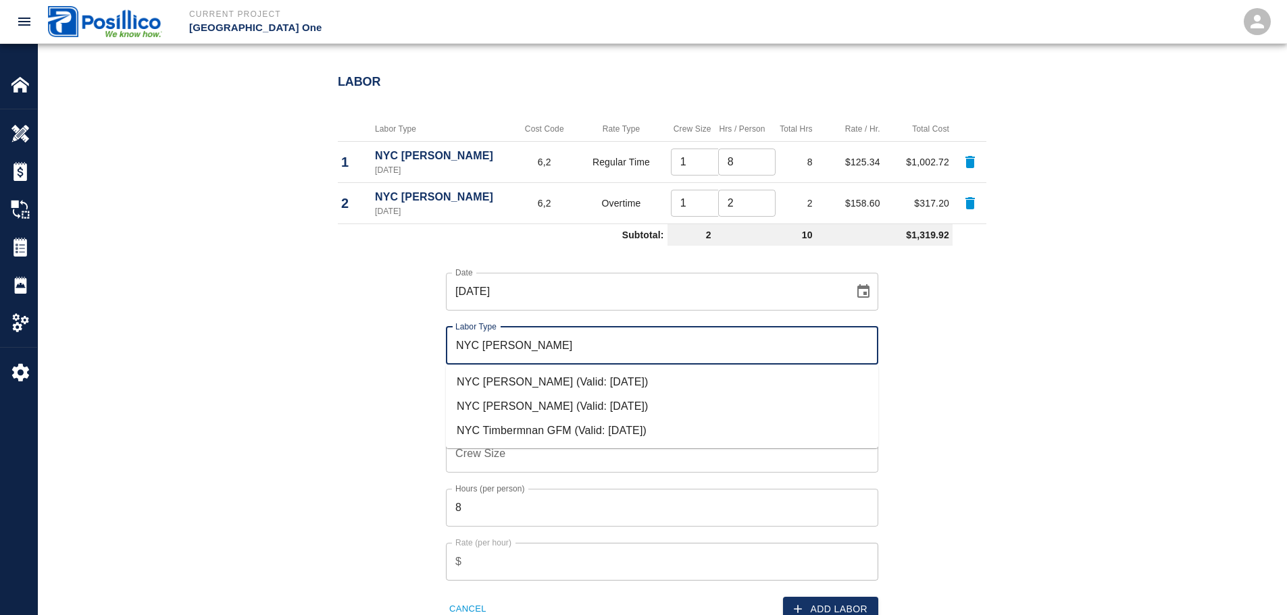
click at [536, 393] on li "NYC [PERSON_NAME] (Valid: [DATE])" at bounding box center [662, 382] width 432 height 24
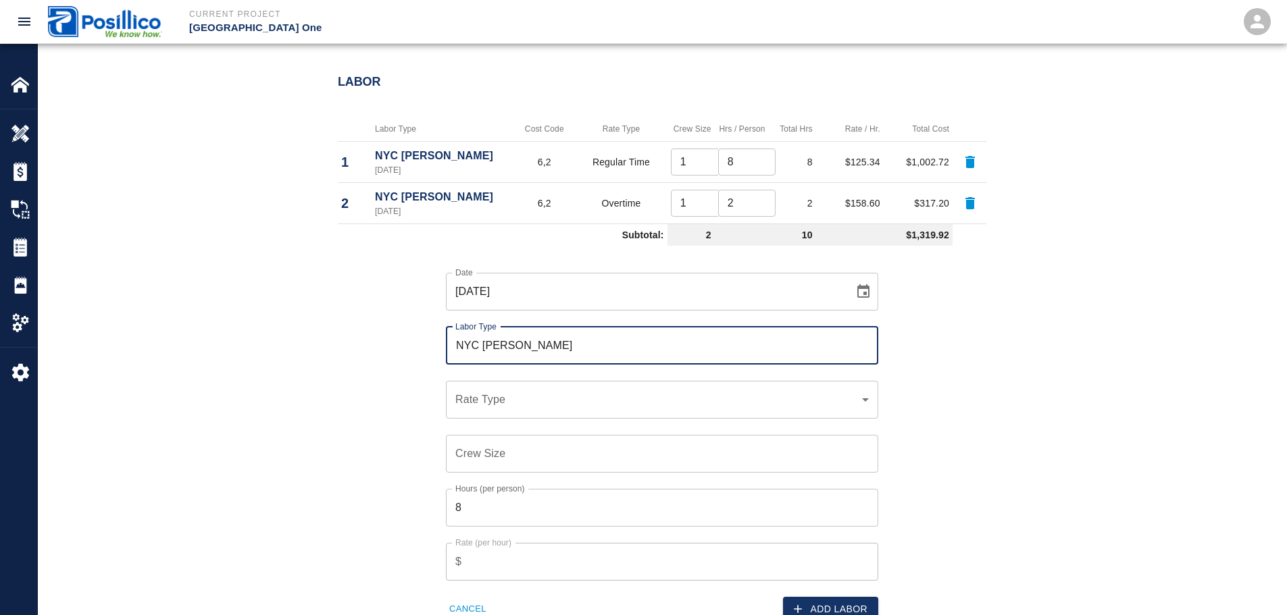
type input "NYC [PERSON_NAME]"
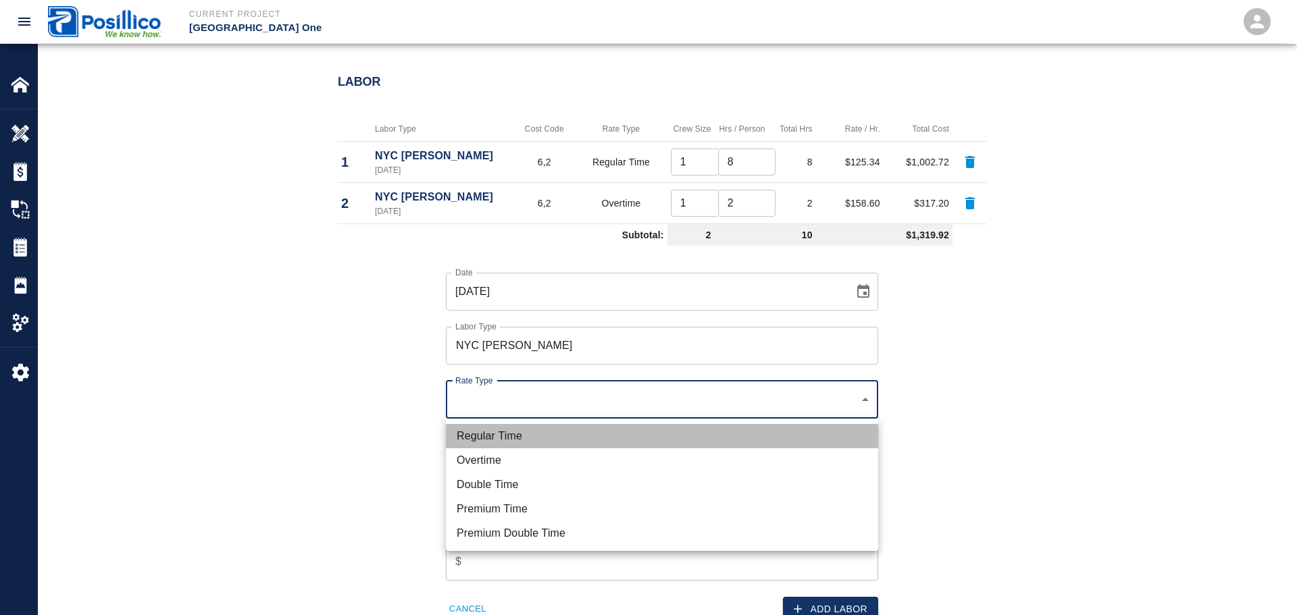
click at [534, 430] on li "Regular Time" at bounding box center [662, 436] width 432 height 24
type input "rate_rt"
type input "121.93"
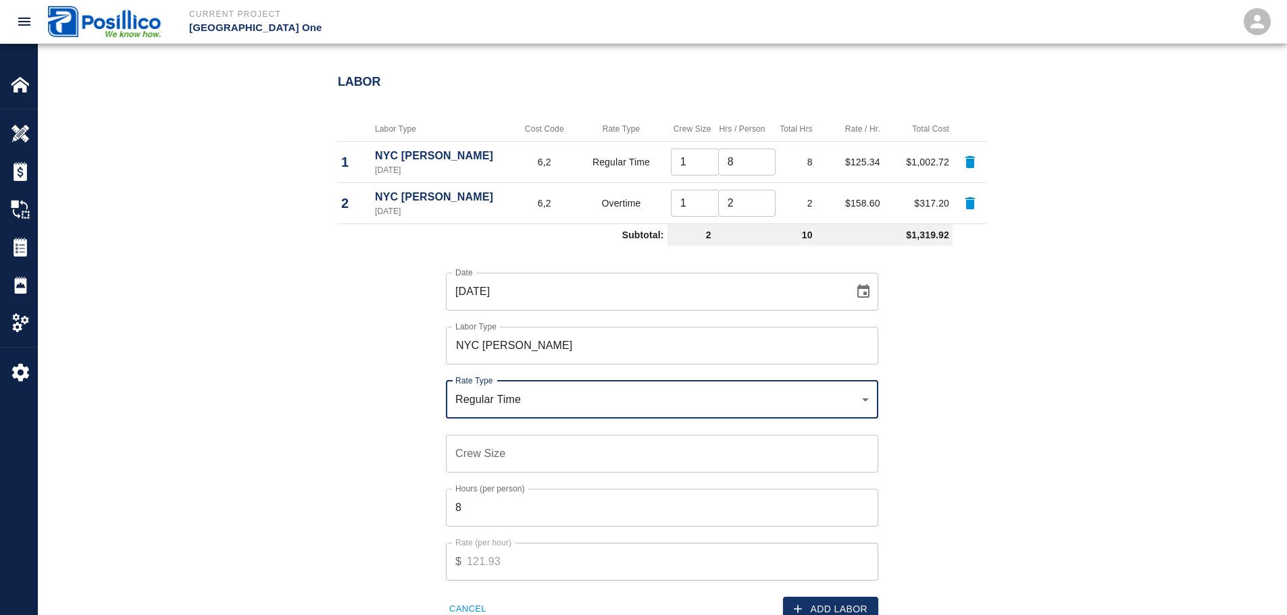
click at [500, 451] on div "Crew Size Crew Size" at bounding box center [662, 454] width 432 height 38
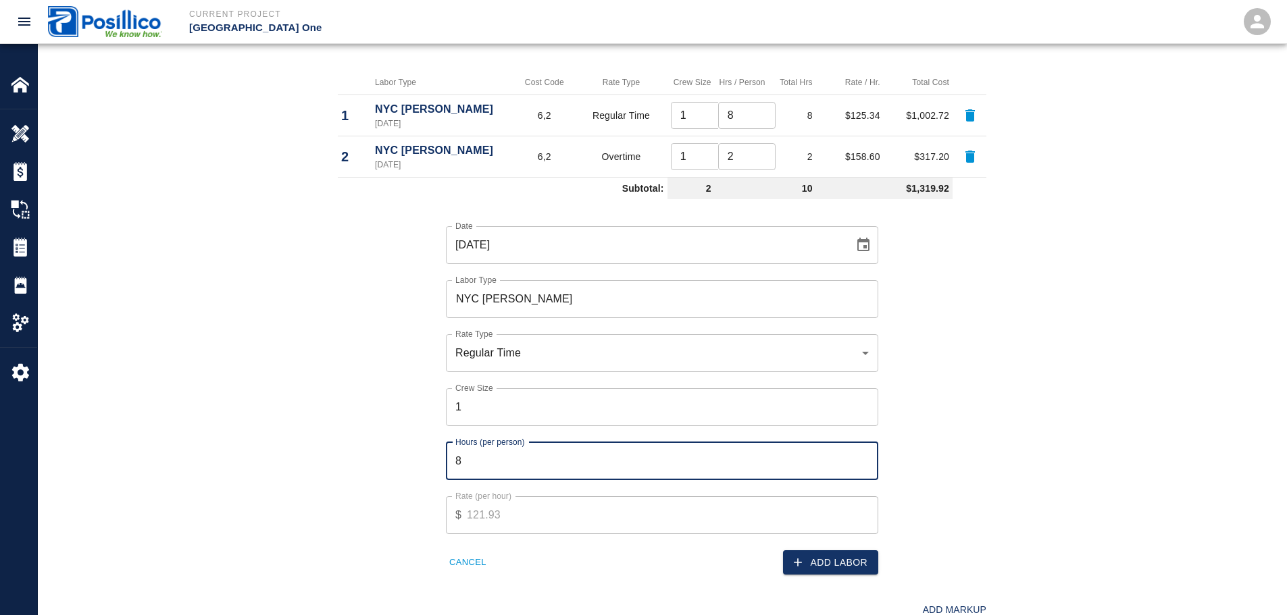
scroll to position [743, 0]
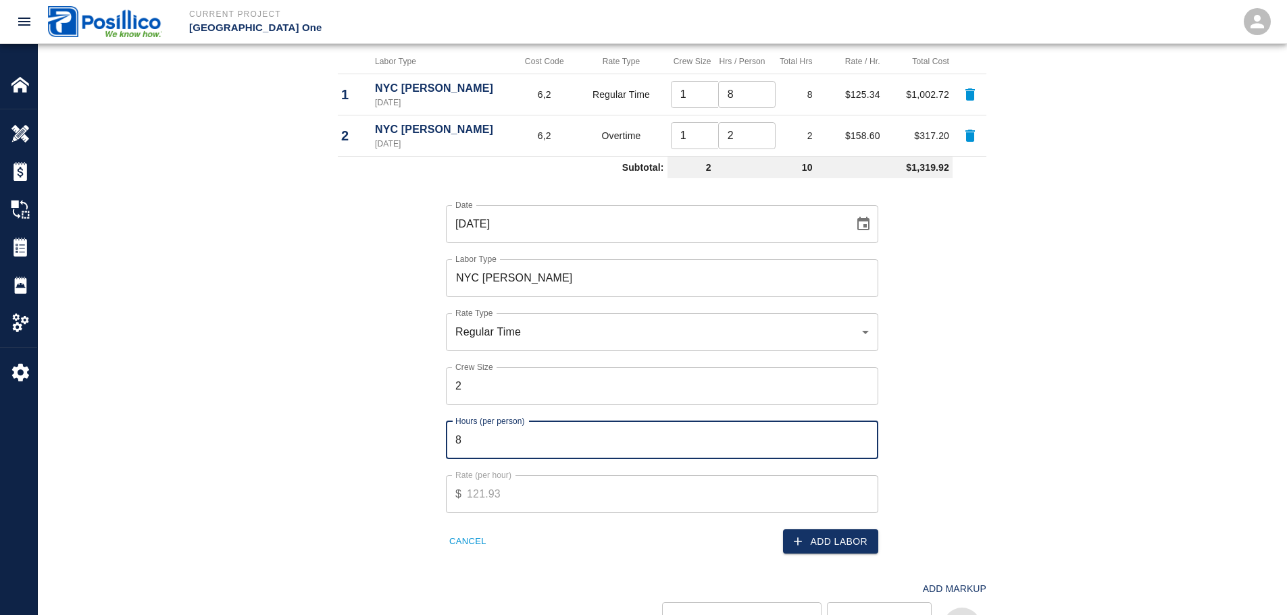
type input "2"
click at [861, 383] on input "2" at bounding box center [662, 387] width 432 height 38
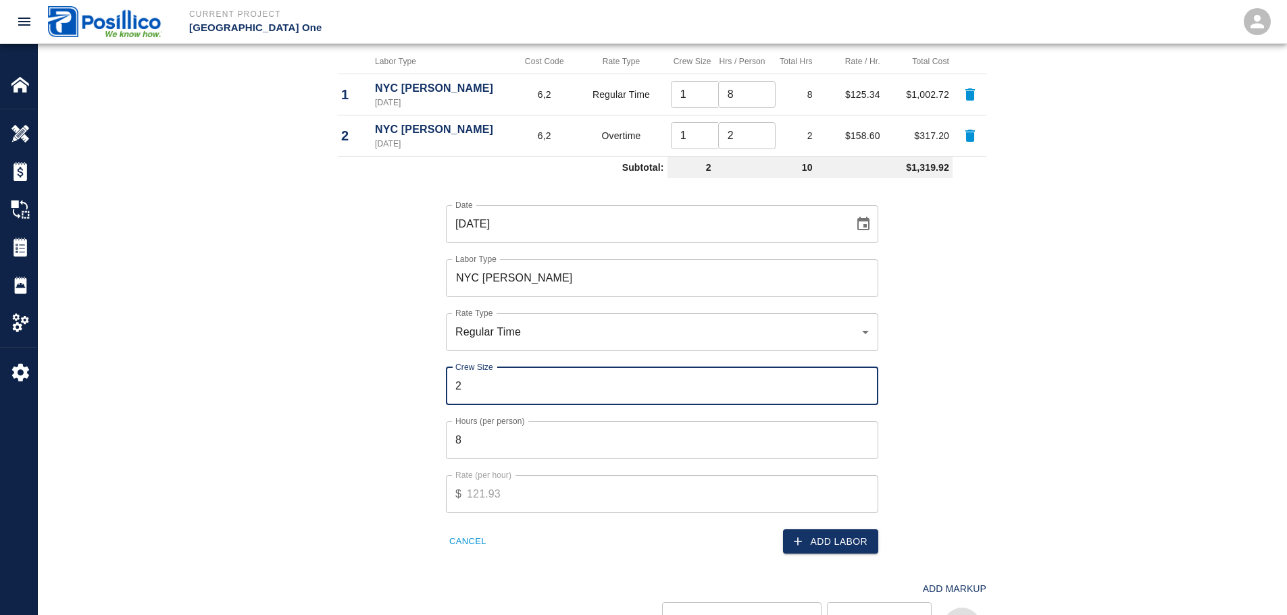
click at [916, 374] on div "Date 09/19/2025 Date Labor Type NYC Timberman Labor Type Rate Type Regular Time…" at bounding box center [654, 369] width 665 height 371
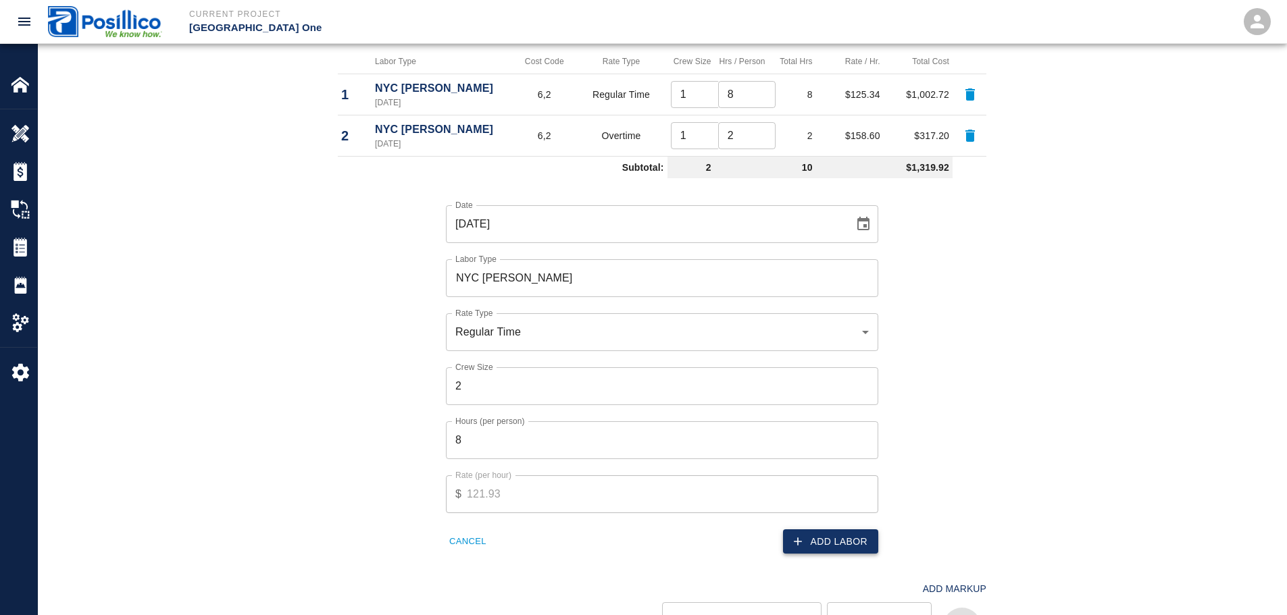
click at [852, 539] on button "Add Labor" at bounding box center [830, 542] width 95 height 25
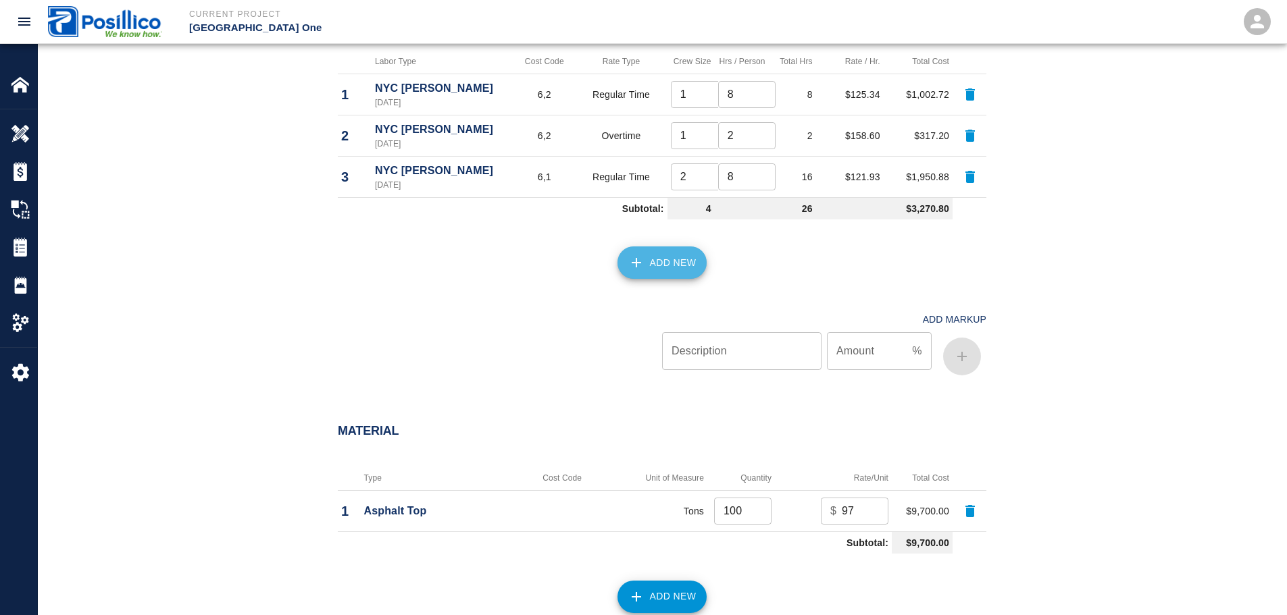
click at [657, 261] on button "Add New" at bounding box center [662, 263] width 90 height 32
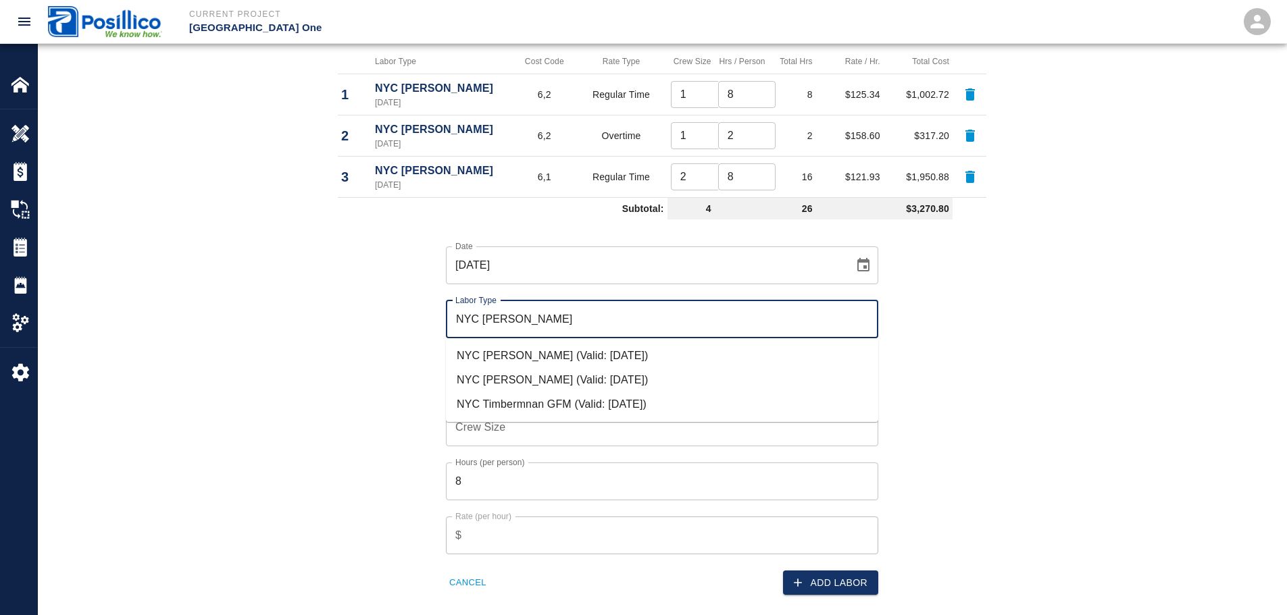
click at [592, 364] on li "NYC [PERSON_NAME] (Valid: [DATE])" at bounding box center [662, 356] width 432 height 24
type input "NYC [PERSON_NAME]"
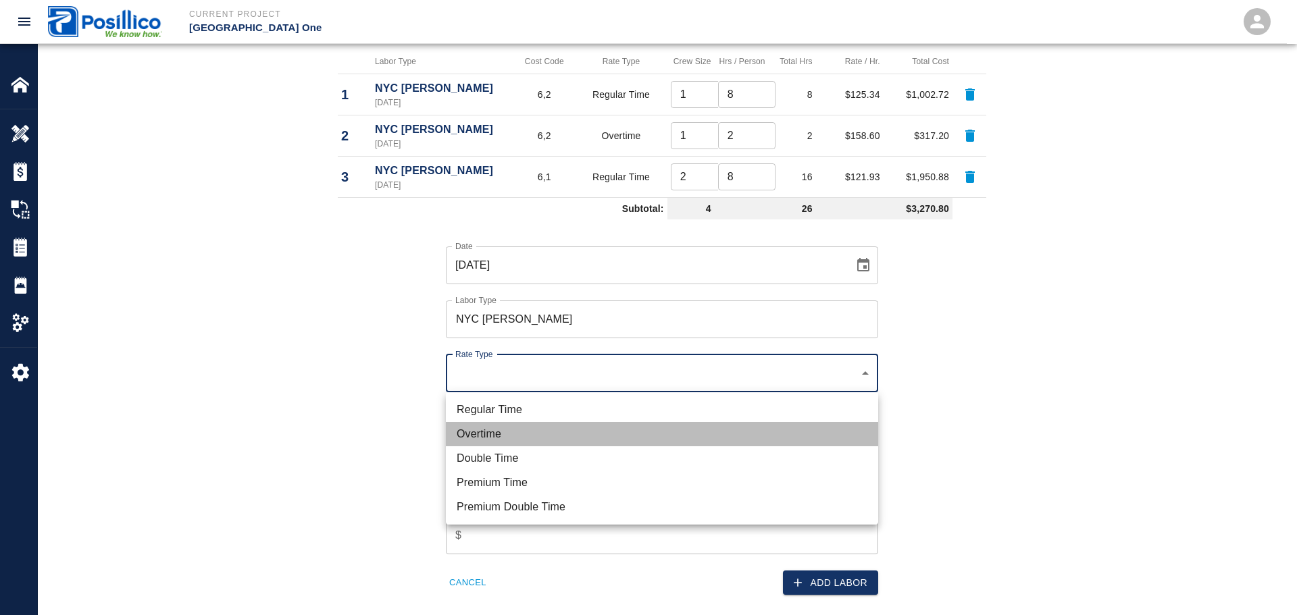
click at [580, 434] on li "Overtime" at bounding box center [662, 434] width 432 height 24
type input "rate_ot"
type input "153.49"
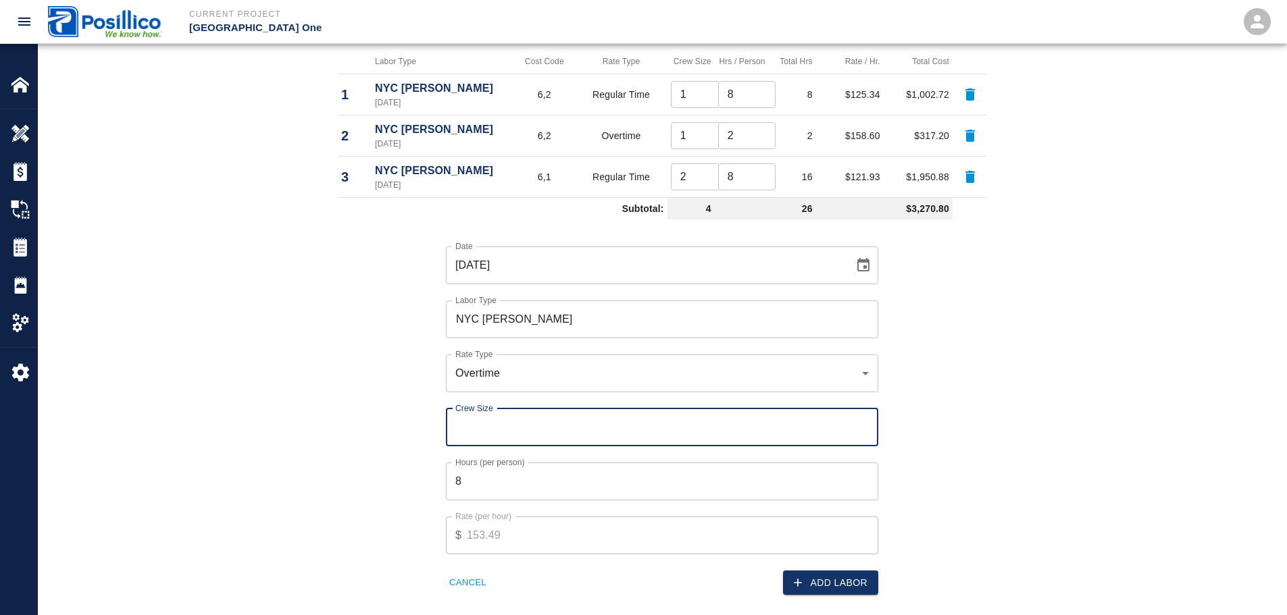
click at [559, 428] on input "Crew Size" at bounding box center [662, 428] width 432 height 38
type input "2"
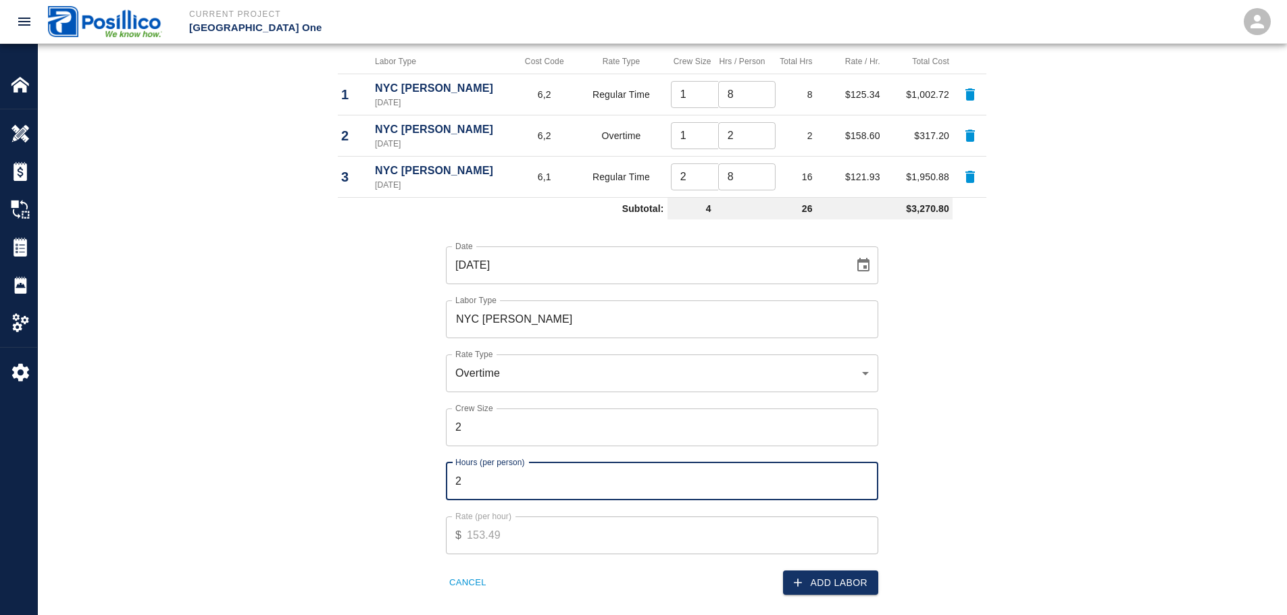
type input "2"
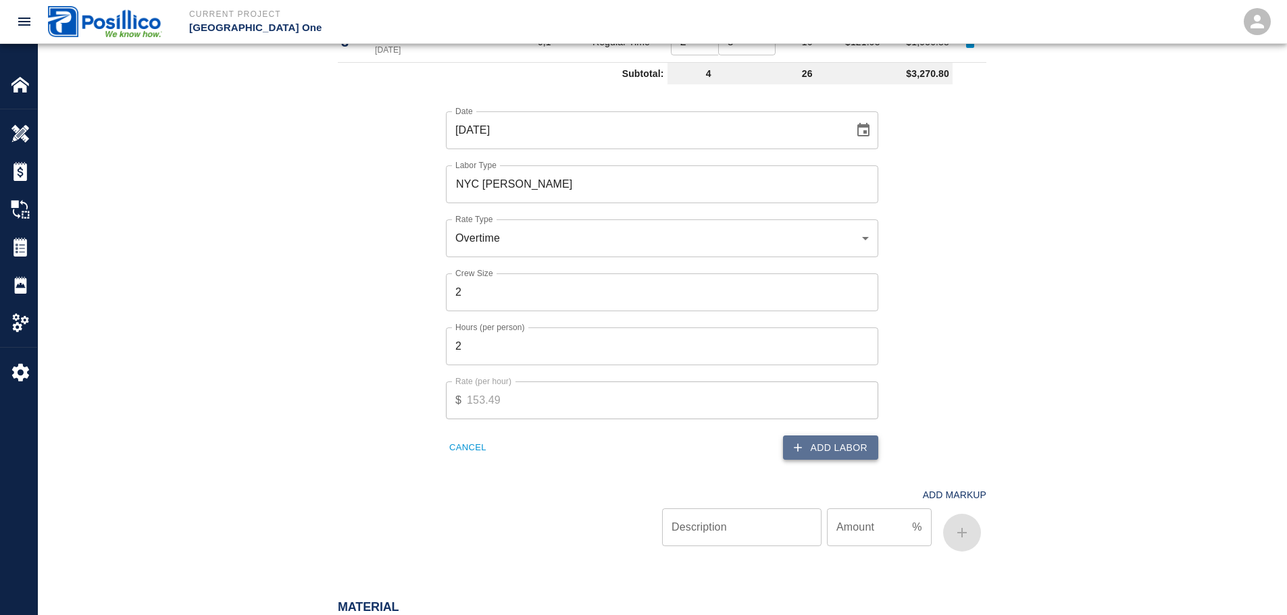
click at [828, 455] on button "Add Labor" at bounding box center [830, 448] width 95 height 25
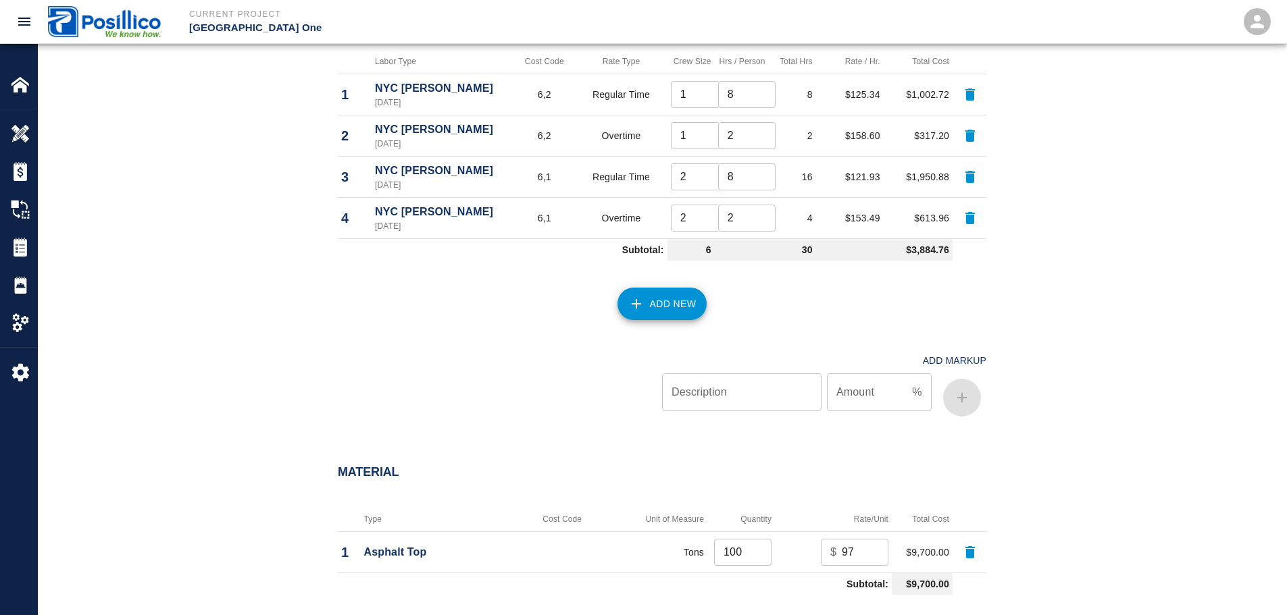
click at [670, 302] on button "Add New" at bounding box center [662, 304] width 90 height 32
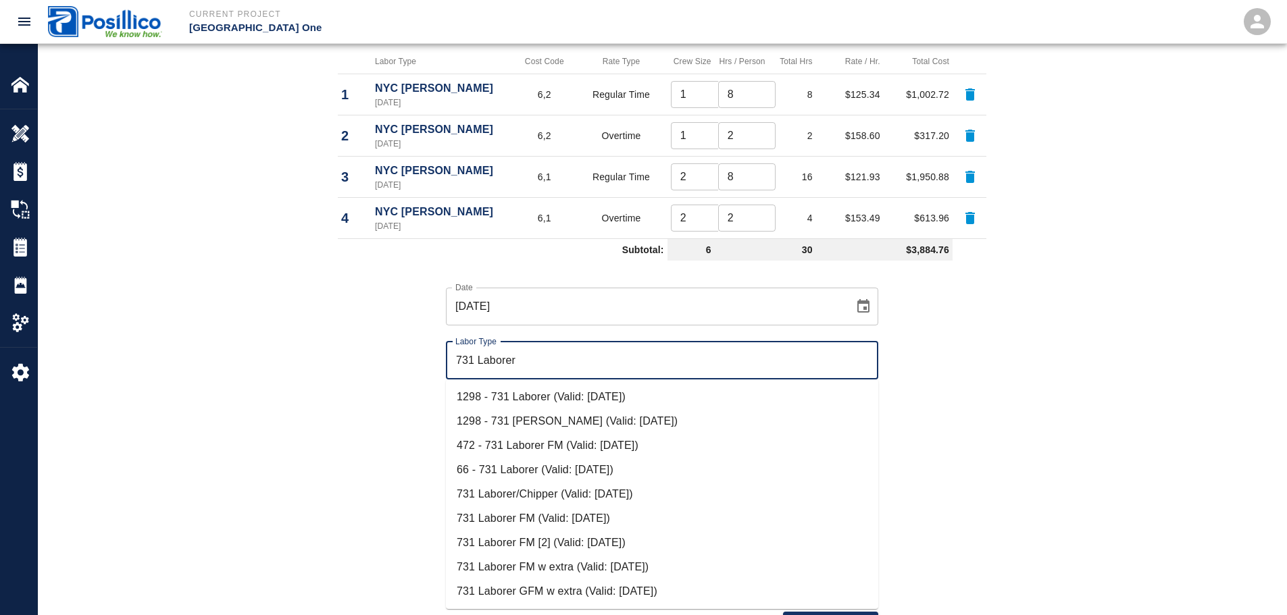
click at [544, 493] on li "731 Laborer/Chipper (Valid: [DATE])" at bounding box center [662, 494] width 432 height 24
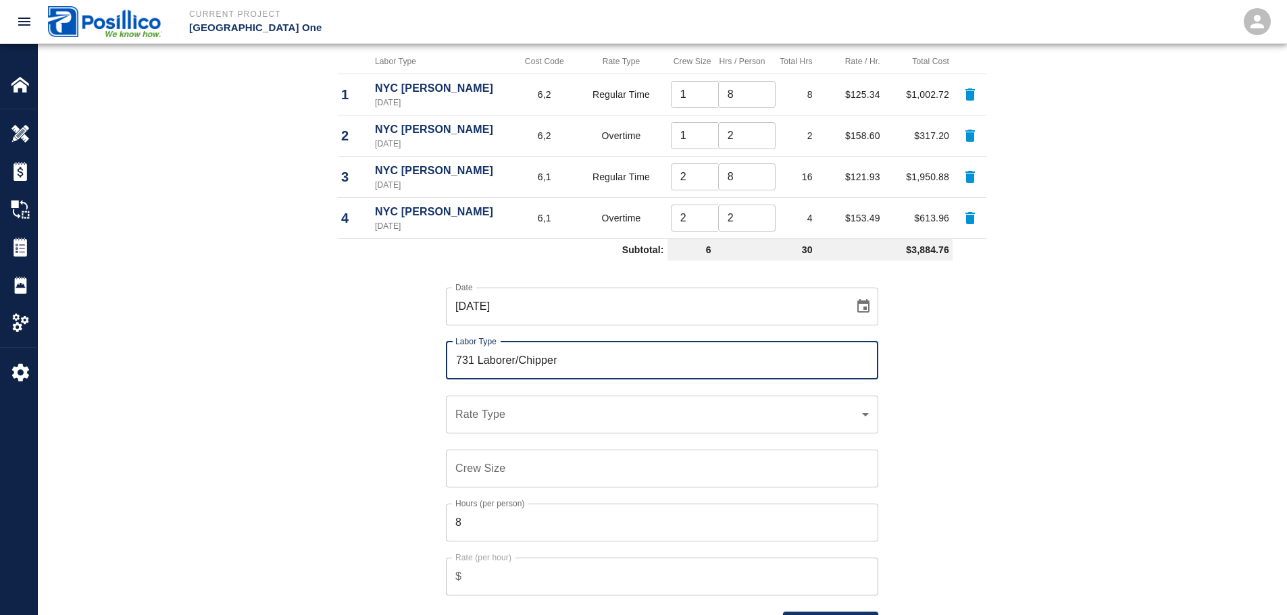
type input "731 Laborer/Chipper"
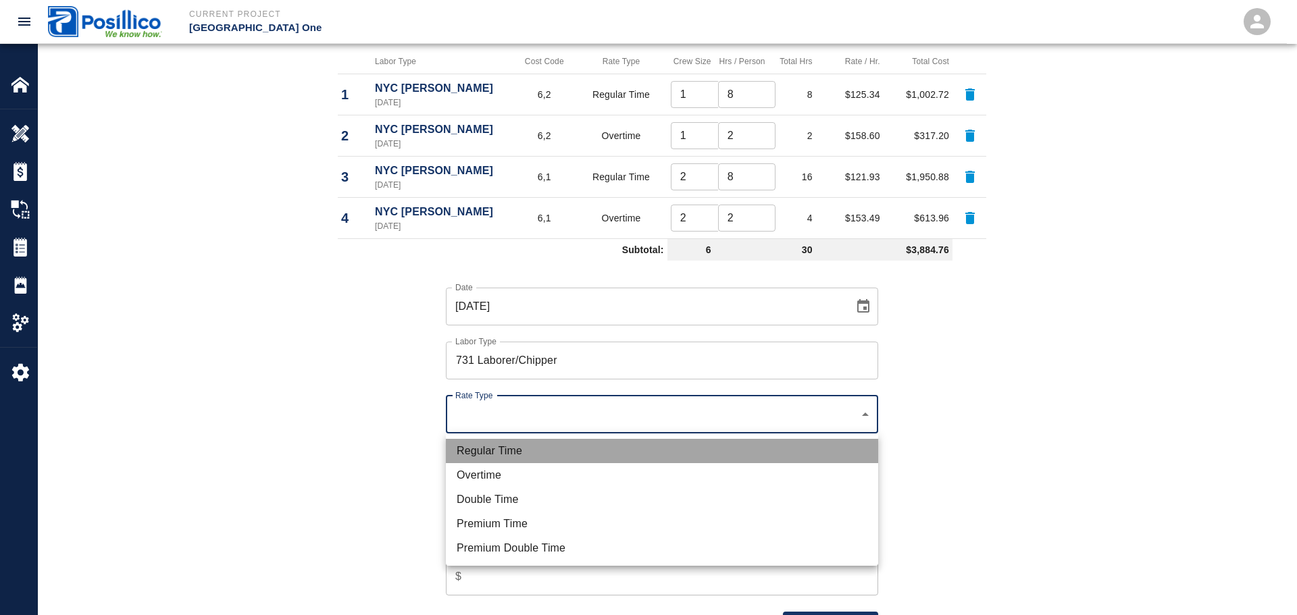
click at [549, 451] on li "Regular Time" at bounding box center [662, 451] width 432 height 24
type input "rate_rt"
type input "105.43"
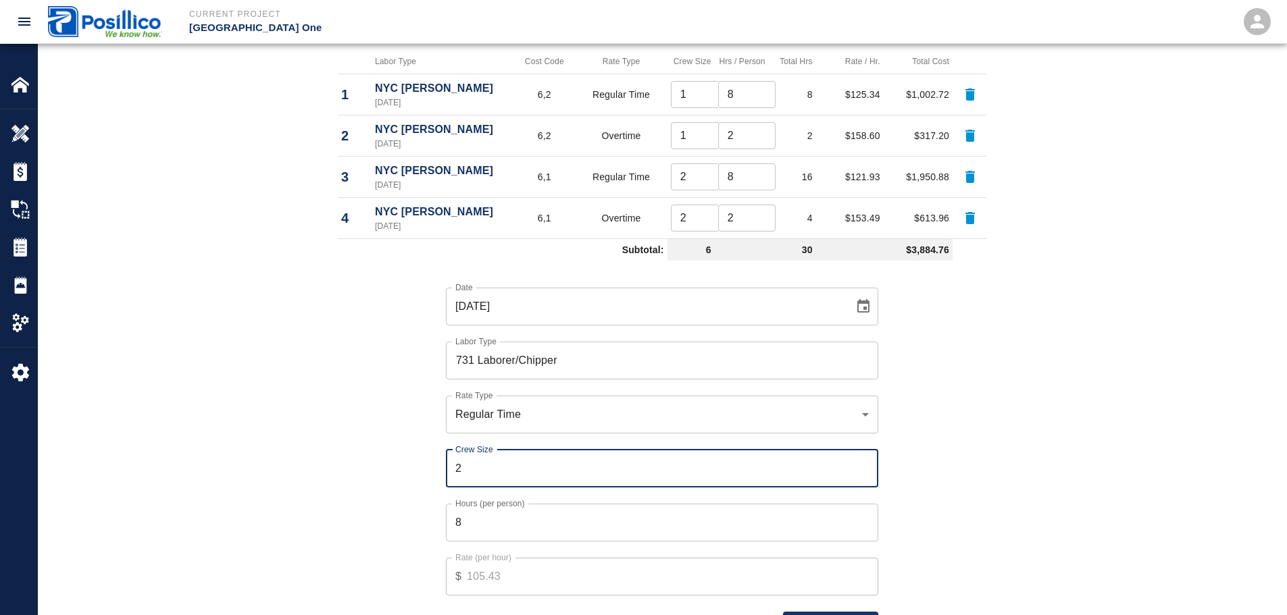
type input "2"
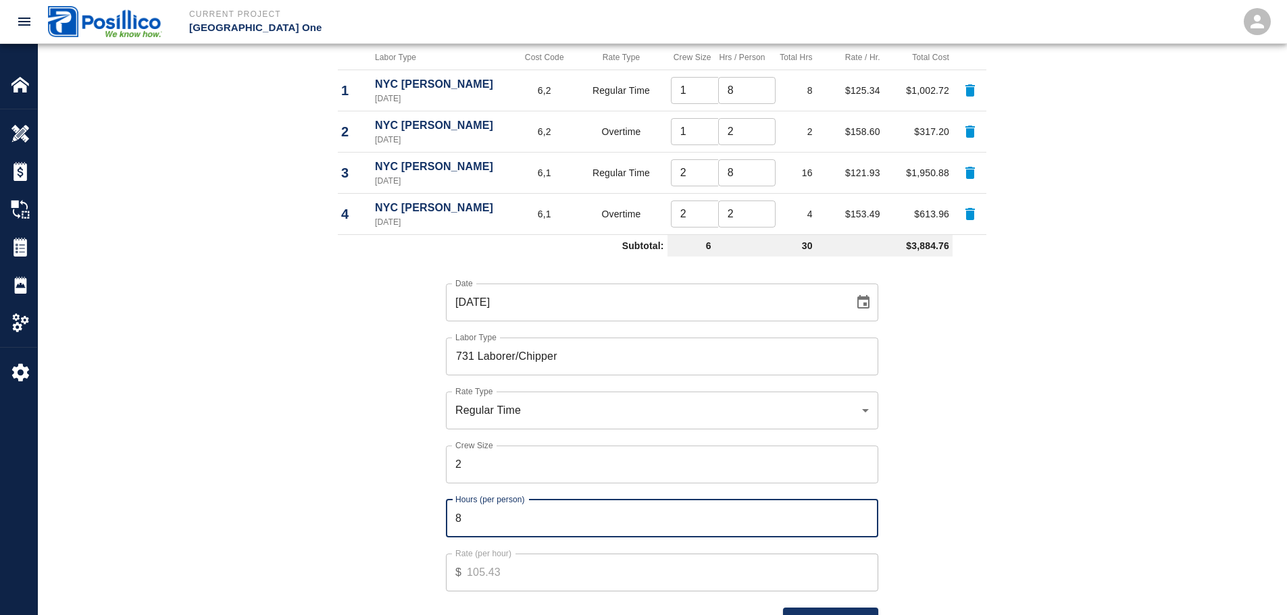
scroll to position [878, 0]
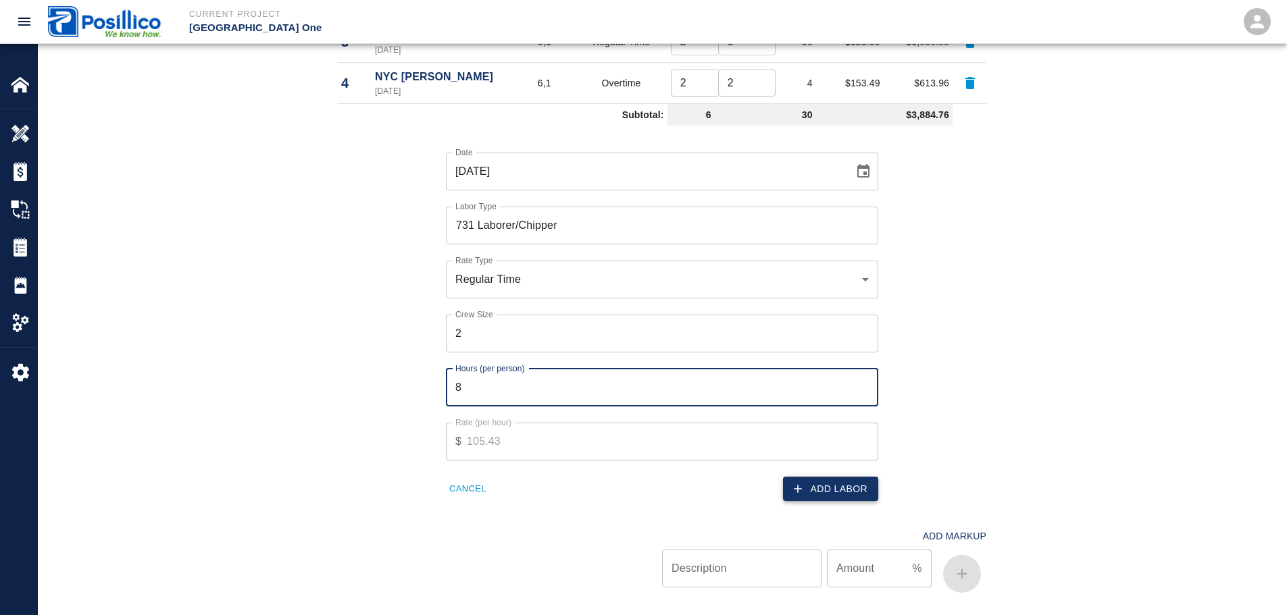
click at [809, 488] on button "Add Labor" at bounding box center [830, 489] width 95 height 25
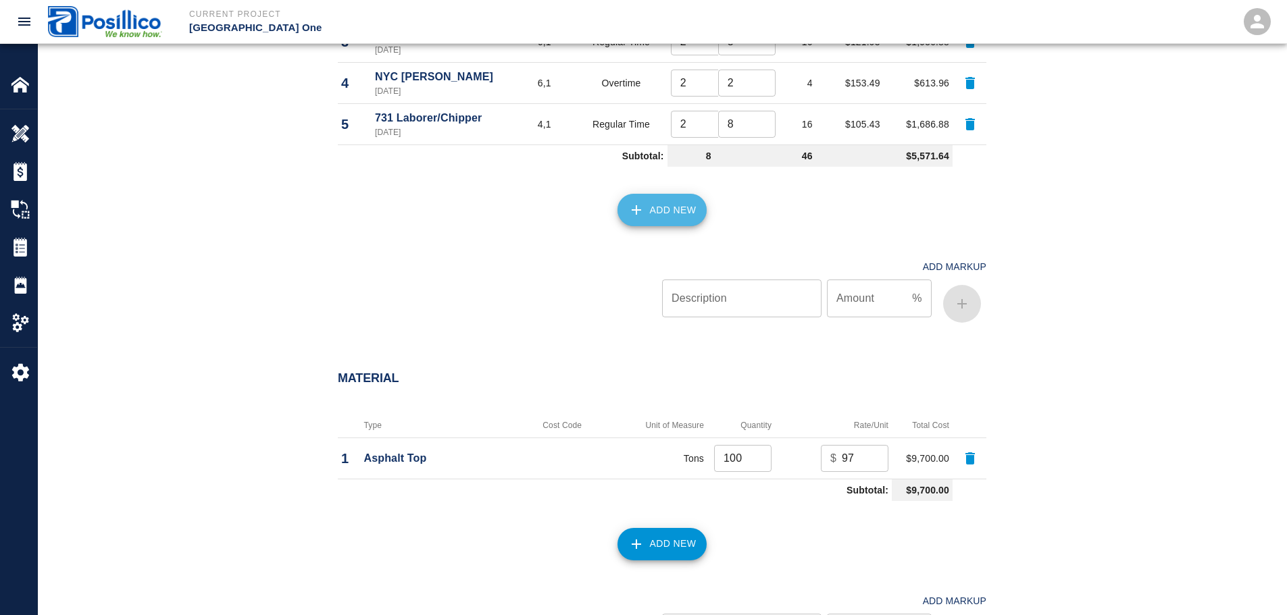
click at [639, 220] on button "Add New" at bounding box center [662, 210] width 90 height 32
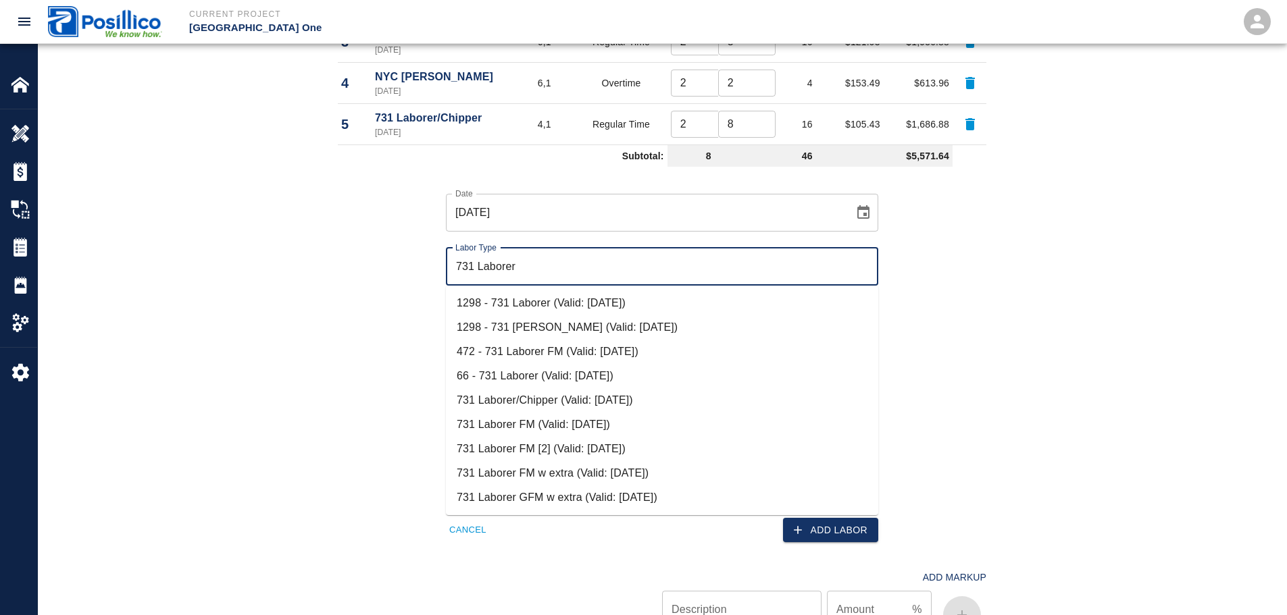
click at [579, 392] on li "731 Laborer/Chipper (Valid: [DATE])" at bounding box center [662, 400] width 432 height 24
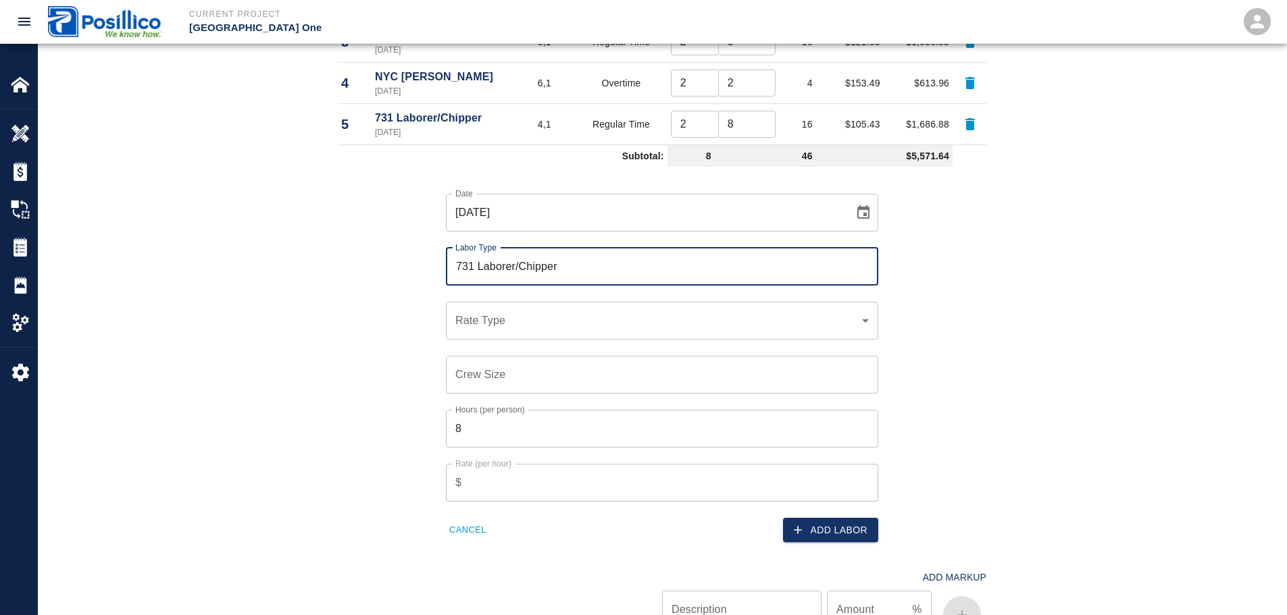
type input "731 Laborer/Chipper"
click at [611, 332] on div "​ Rate Type" at bounding box center [662, 321] width 432 height 38
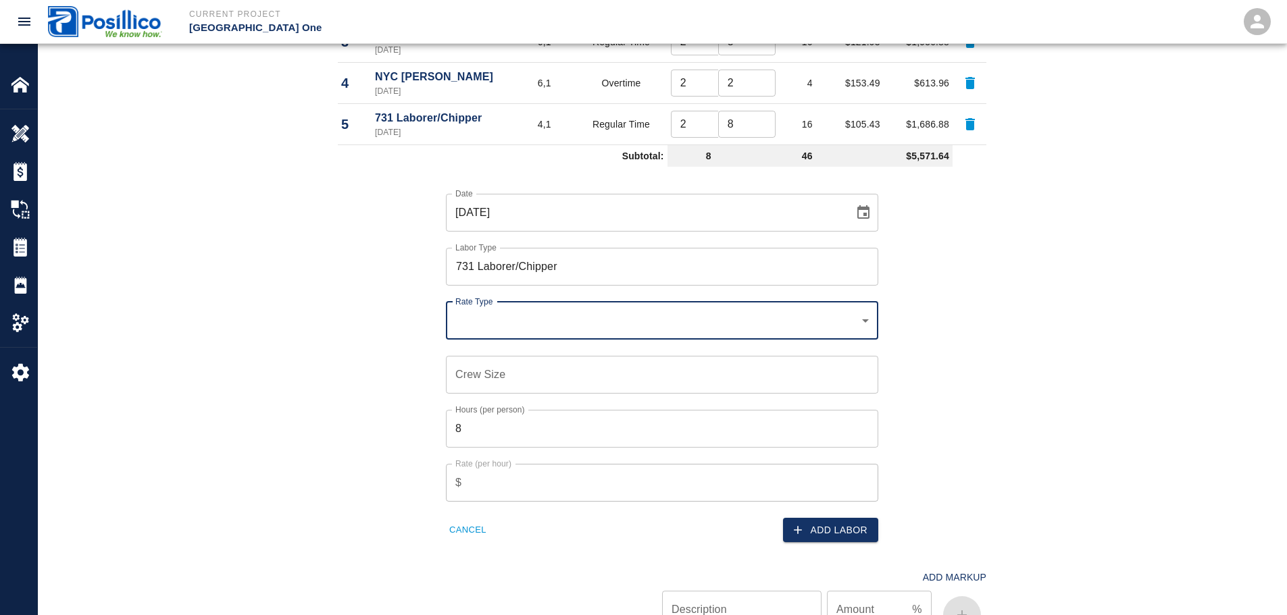
click at [579, 331] on div "​ Rate Type" at bounding box center [662, 321] width 432 height 38
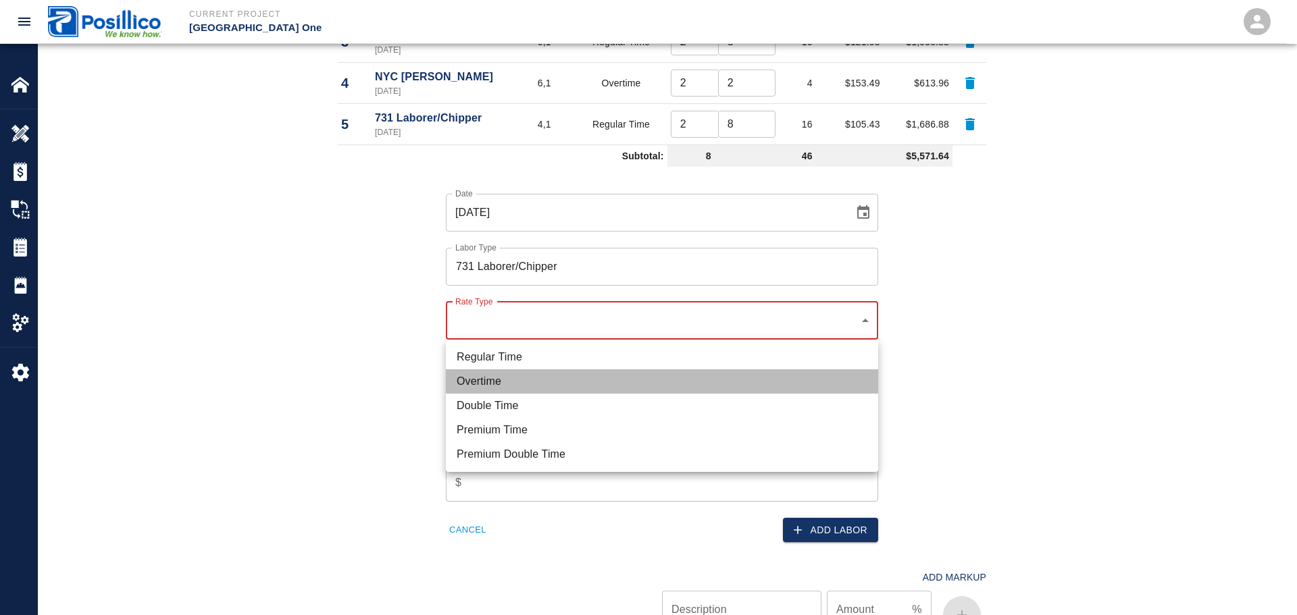
click at [493, 378] on li "Overtime" at bounding box center [662, 382] width 432 height 24
type input "rate_ot"
type input "130.98"
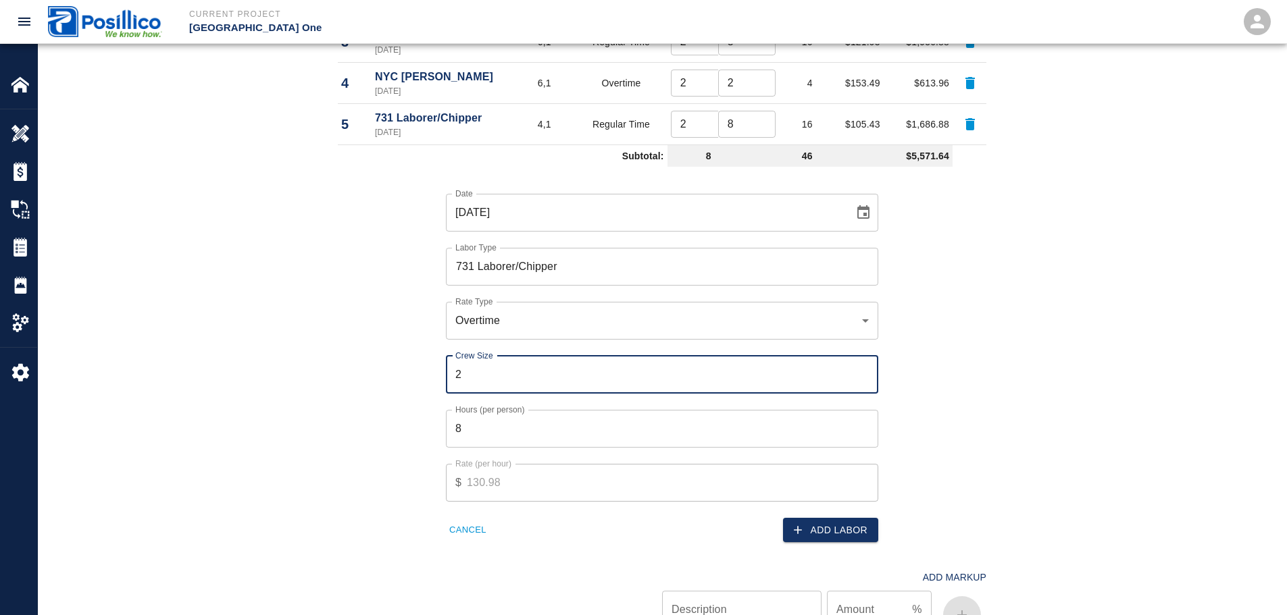
type input "2"
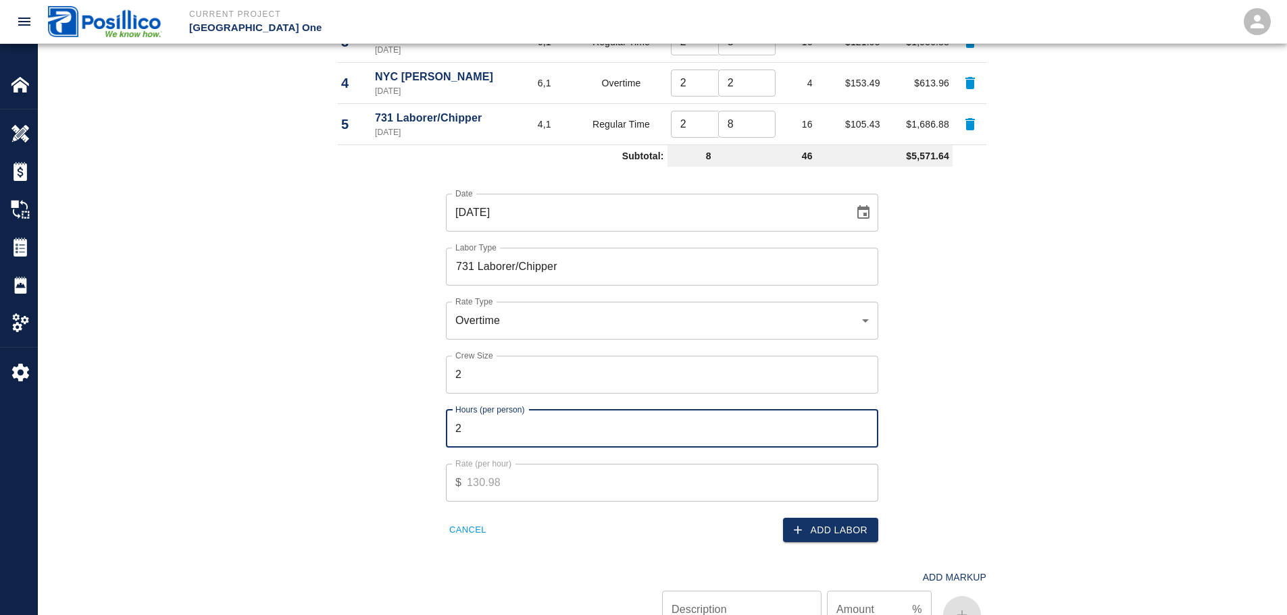
type input "2"
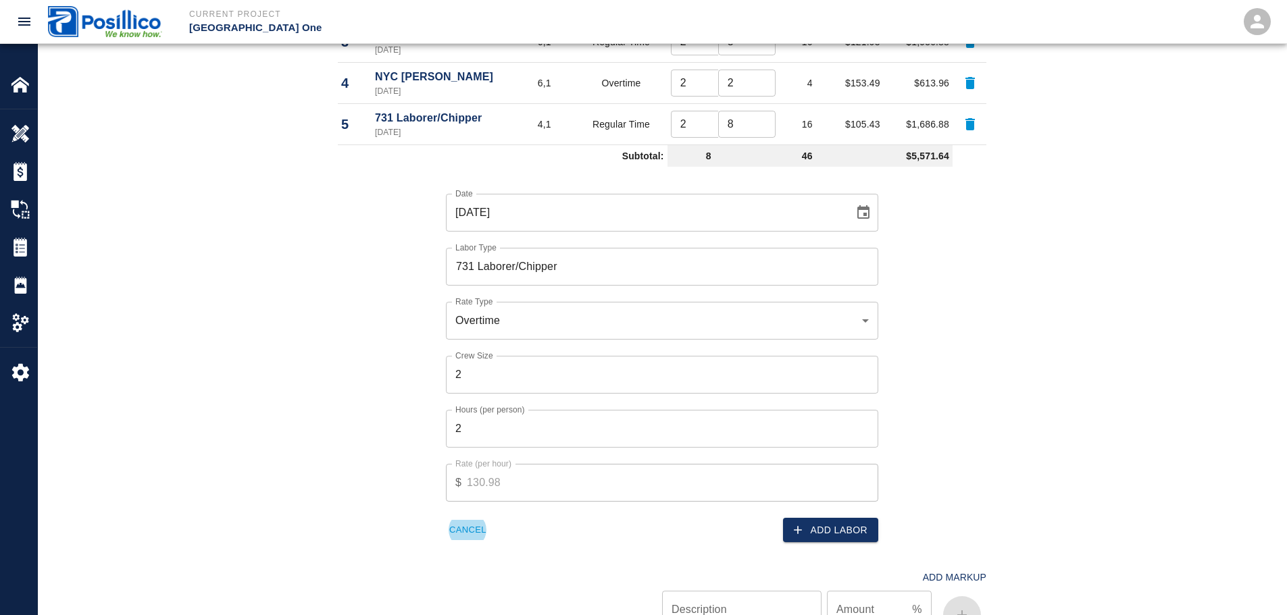
click at [957, 439] on div "Date 09/19/2025 Date Labor Type 731 Laborer/Chipper Labor Type Rate Type Overti…" at bounding box center [654, 357] width 665 height 371
click at [854, 528] on button "Add Labor" at bounding box center [830, 530] width 95 height 25
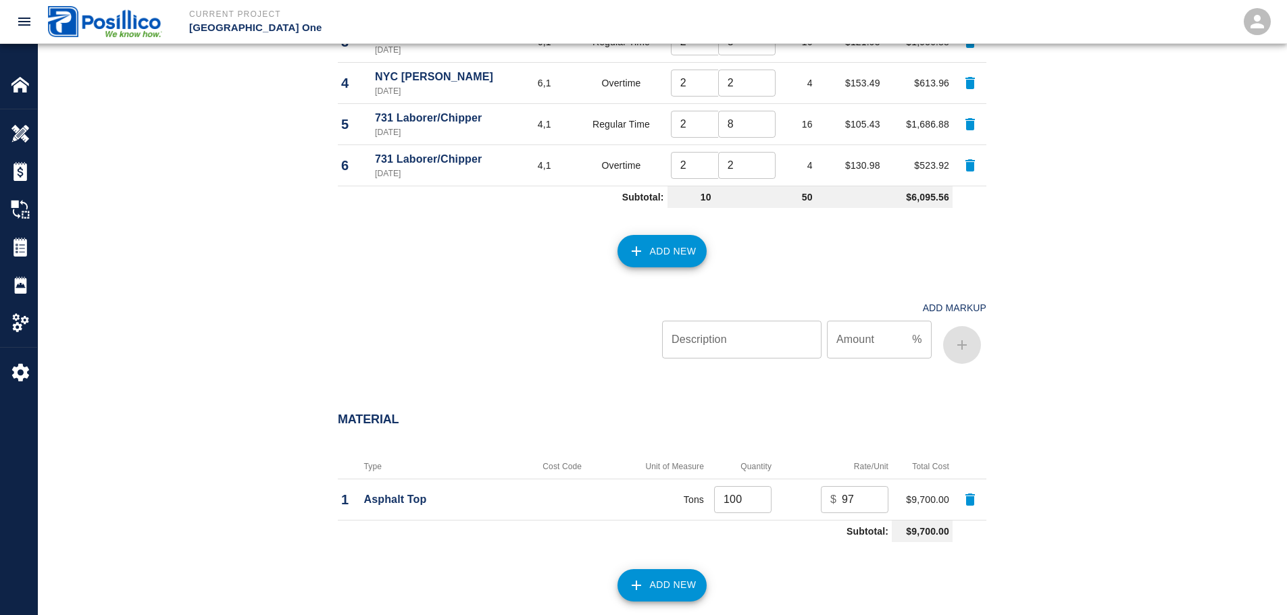
click at [682, 256] on button "Add New" at bounding box center [662, 251] width 90 height 32
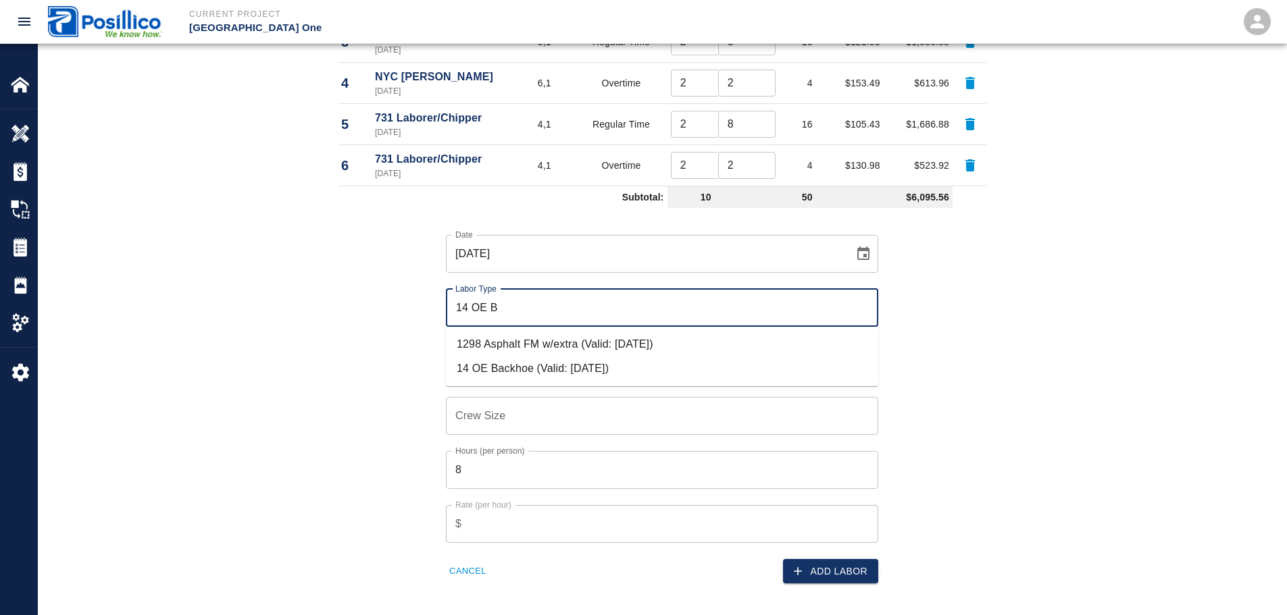
click at [585, 370] on li "14 OE Backhoe (Valid: [DATE])" at bounding box center [662, 369] width 432 height 24
type input "14 OE Backhoe"
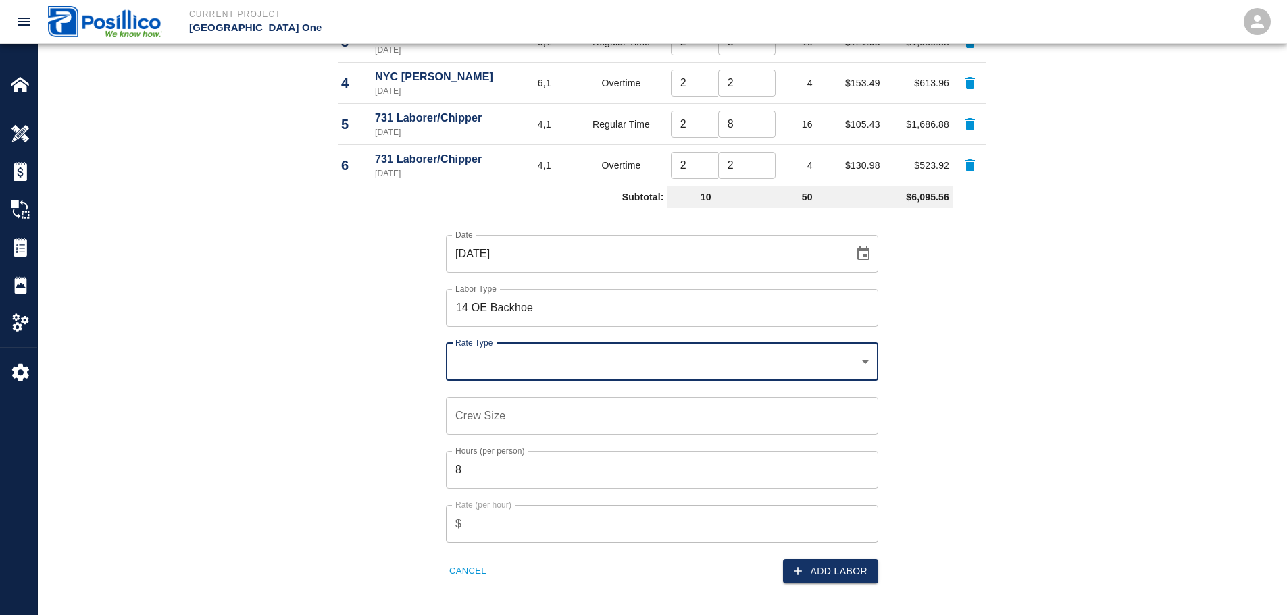
click at [565, 372] on div "​ Rate Type" at bounding box center [662, 362] width 432 height 38
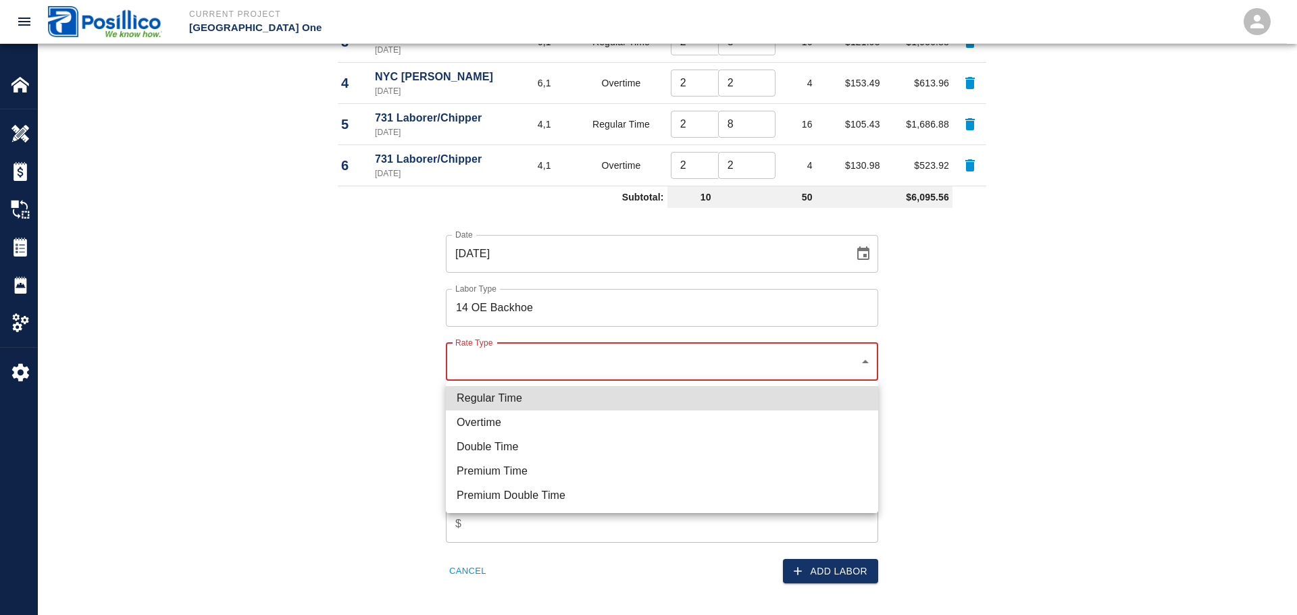
click at [570, 392] on li "Regular Time" at bounding box center [662, 398] width 432 height 24
type input "rate_rt"
type input "150.92"
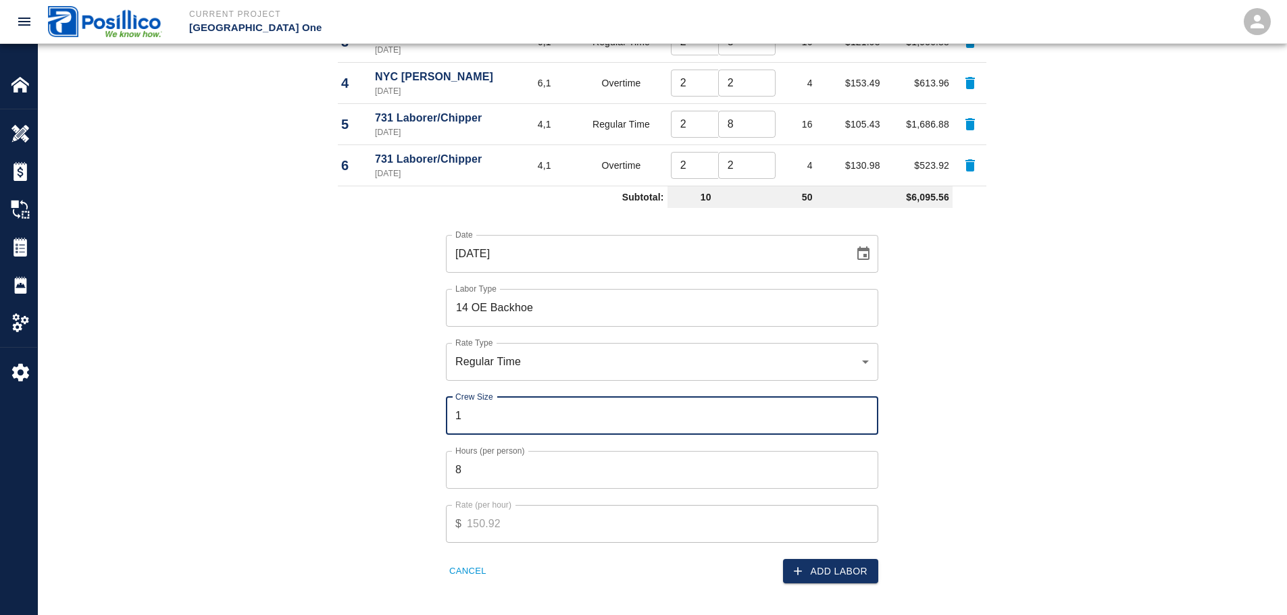
type input "1"
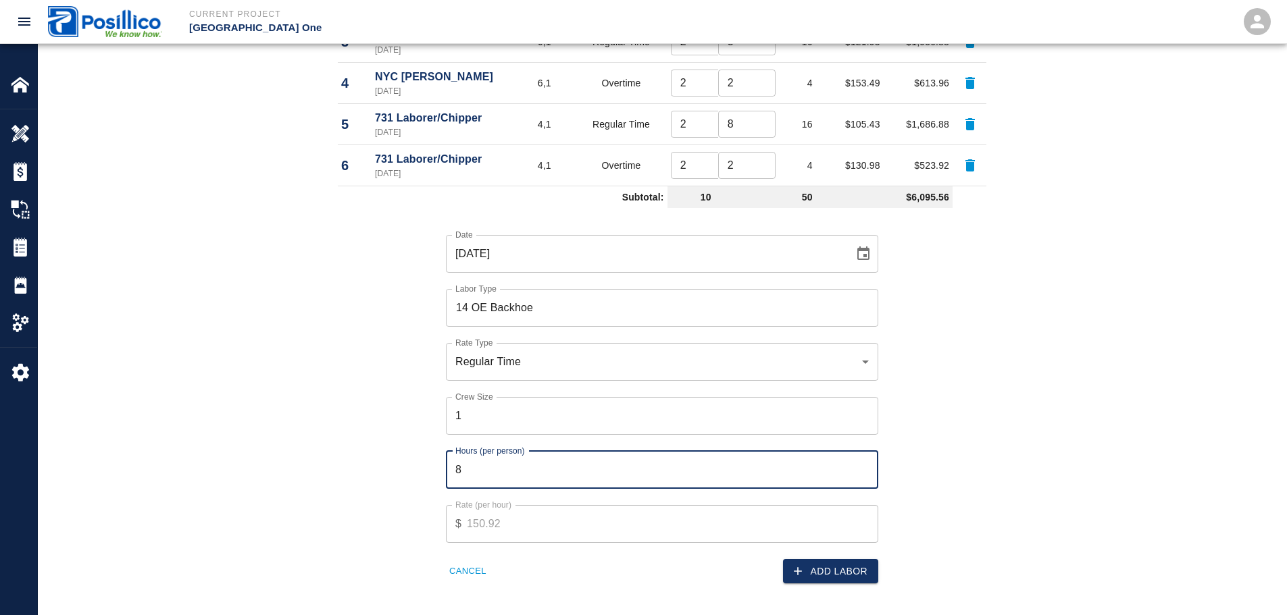
click at [857, 575] on button "Add Labor" at bounding box center [830, 571] width 95 height 25
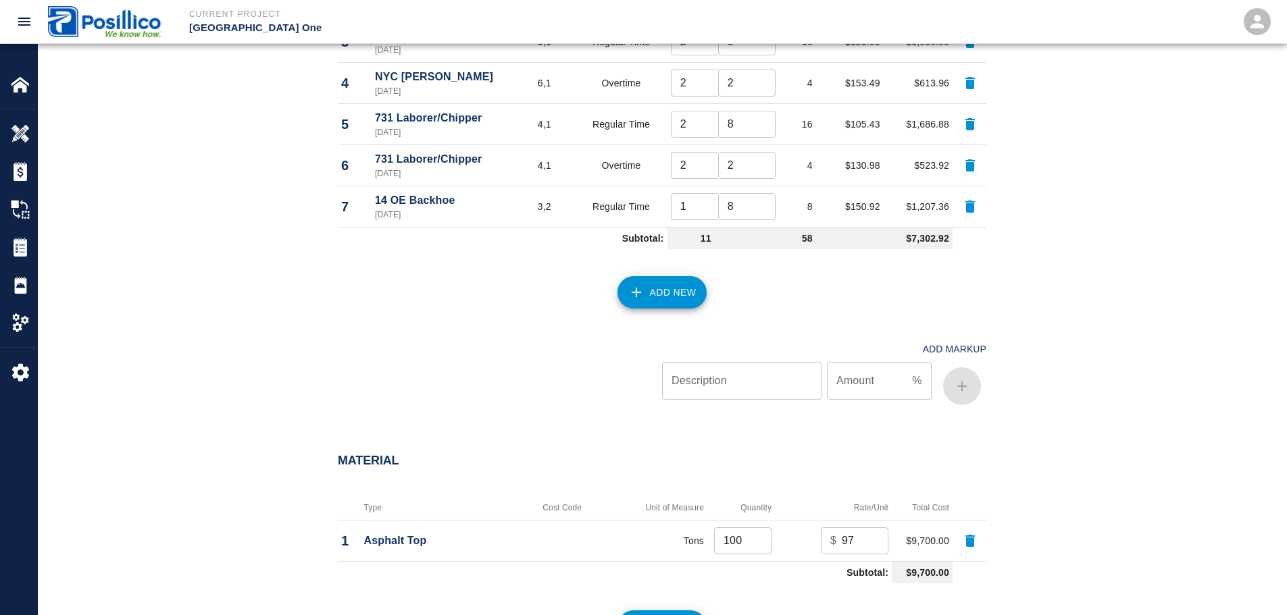
click at [673, 290] on button "Add New" at bounding box center [662, 292] width 90 height 32
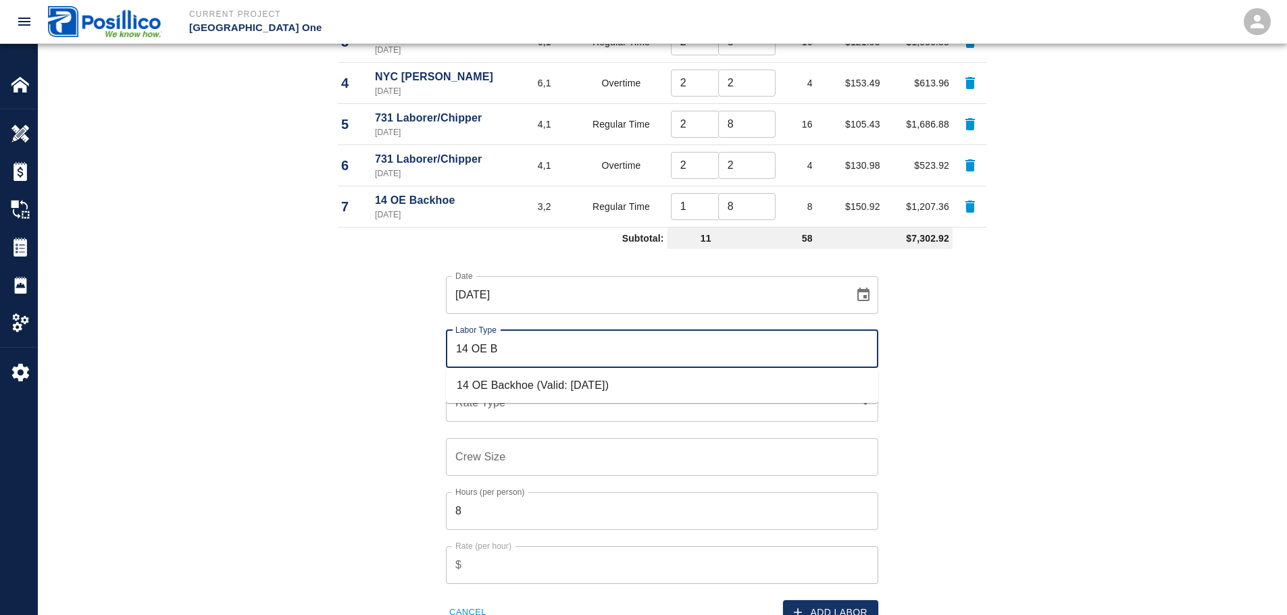
click at [595, 387] on li "14 OE Backhoe (Valid: [DATE])" at bounding box center [662, 386] width 432 height 24
type input "14 OE Backhoe"
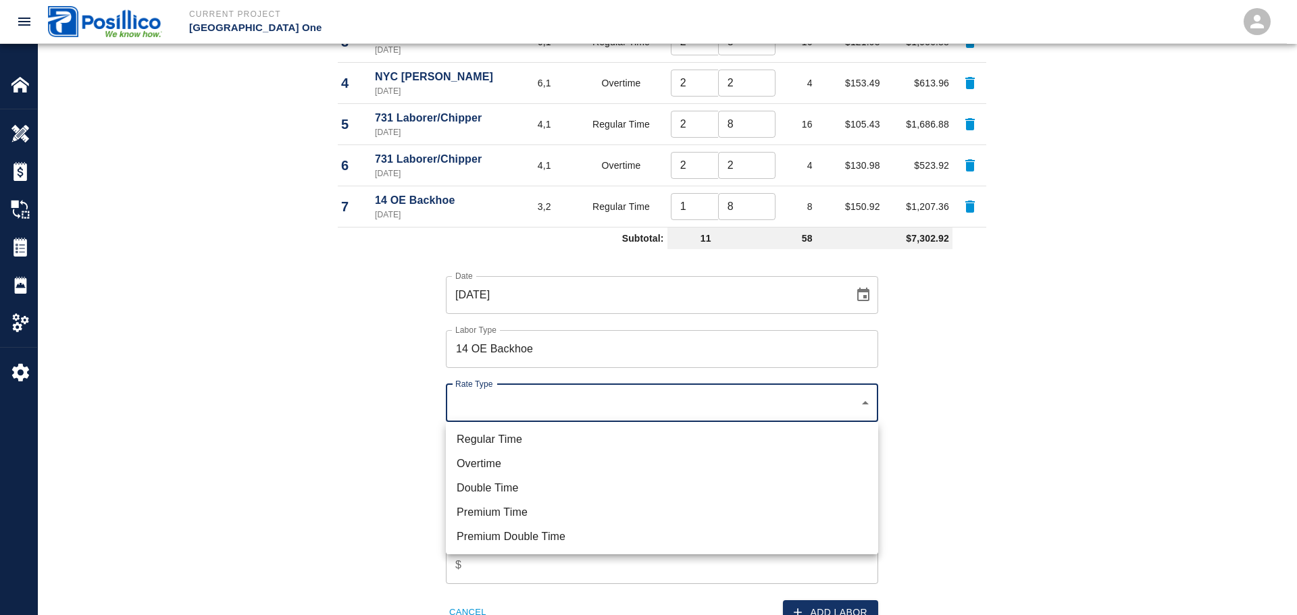
click at [573, 460] on li "Overtime" at bounding box center [662, 464] width 432 height 24
type input "rate_ot"
type input "0.00"
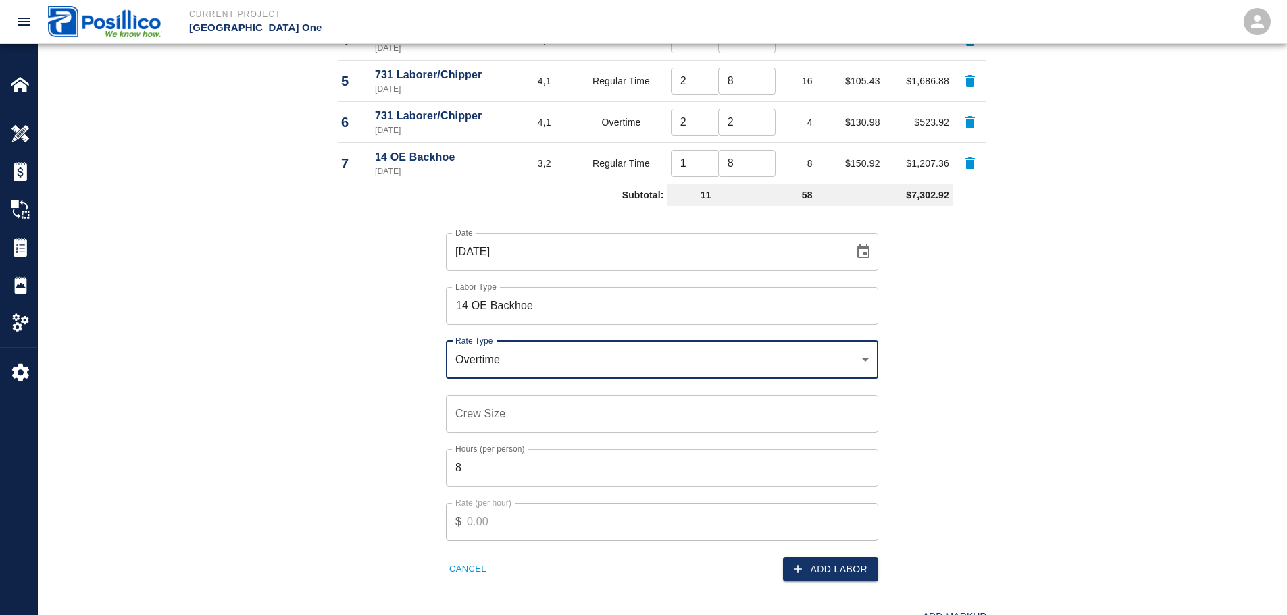
scroll to position [946, 0]
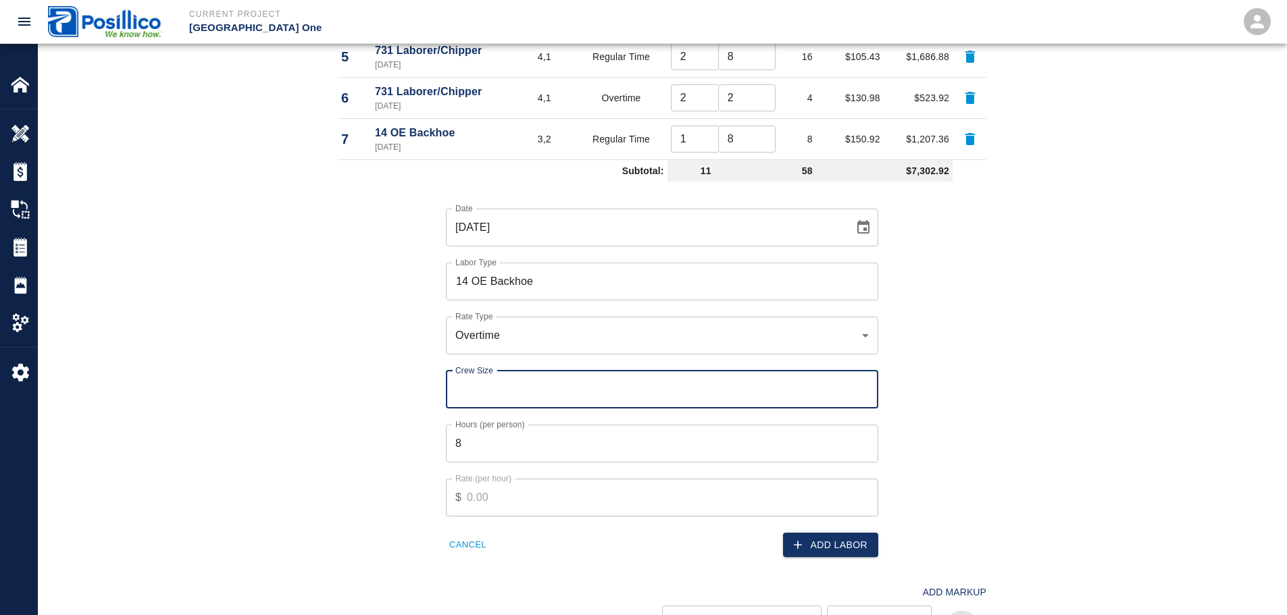
click at [637, 382] on input "Crew Size" at bounding box center [662, 390] width 432 height 38
type input "2"
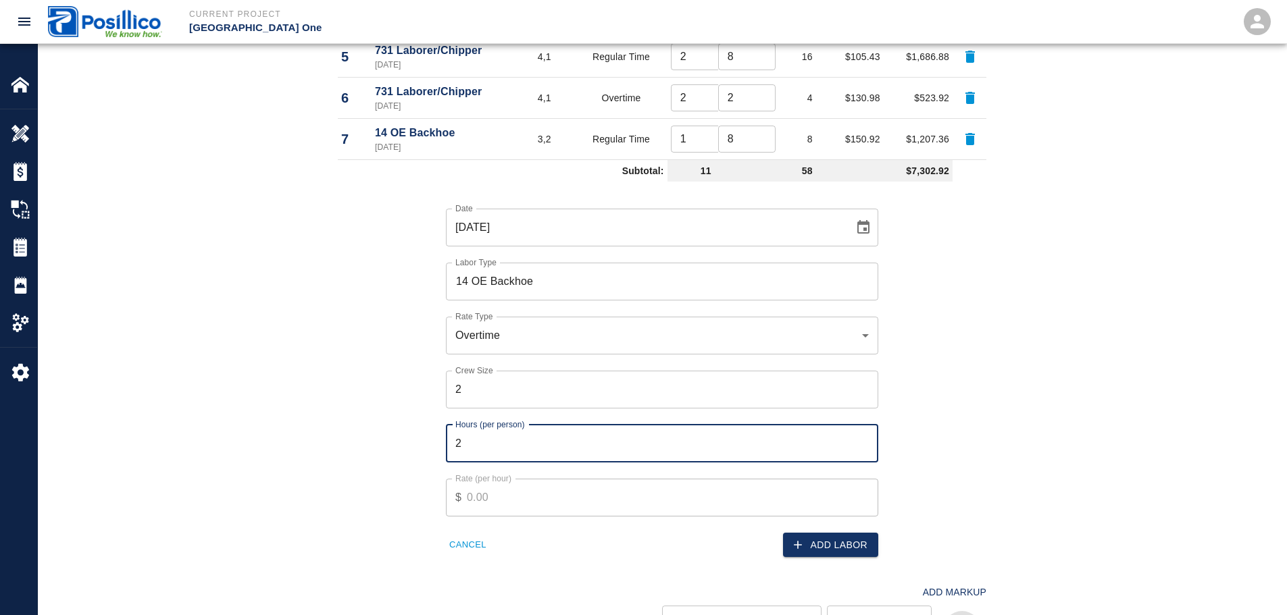
type input "2"
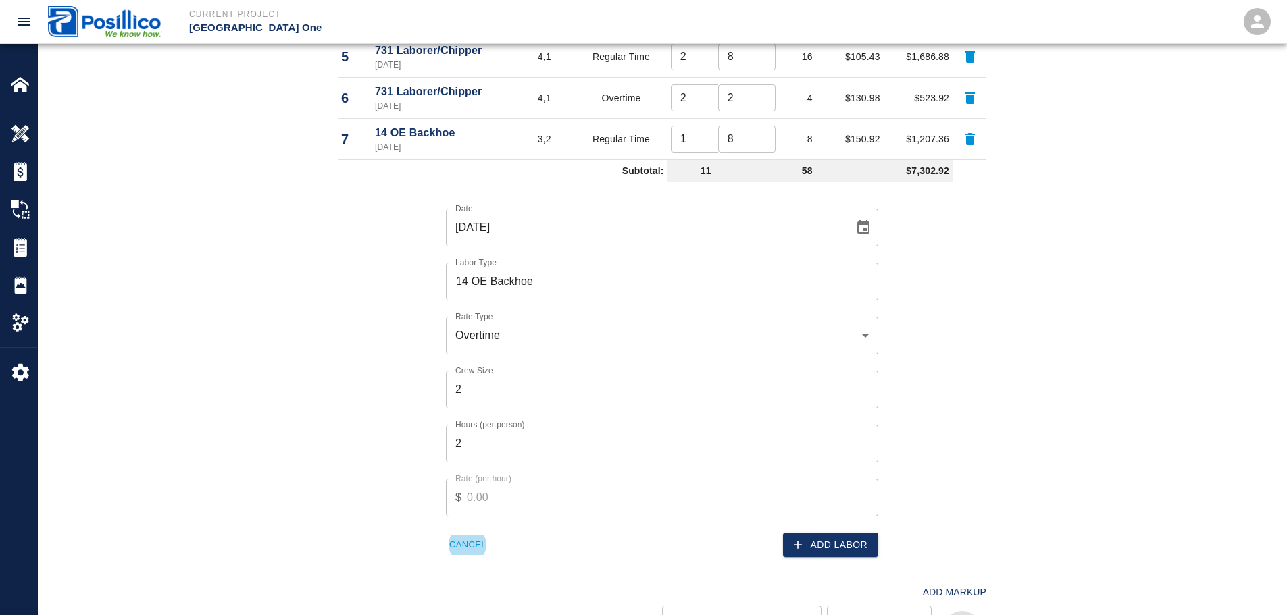
click at [968, 424] on div "Date 09/19/2025 Date Labor Type 14 OE Backhoe Labor Type Rate Type Overtime rat…" at bounding box center [654, 372] width 665 height 371
click at [859, 539] on button "Add Labor" at bounding box center [830, 545] width 95 height 25
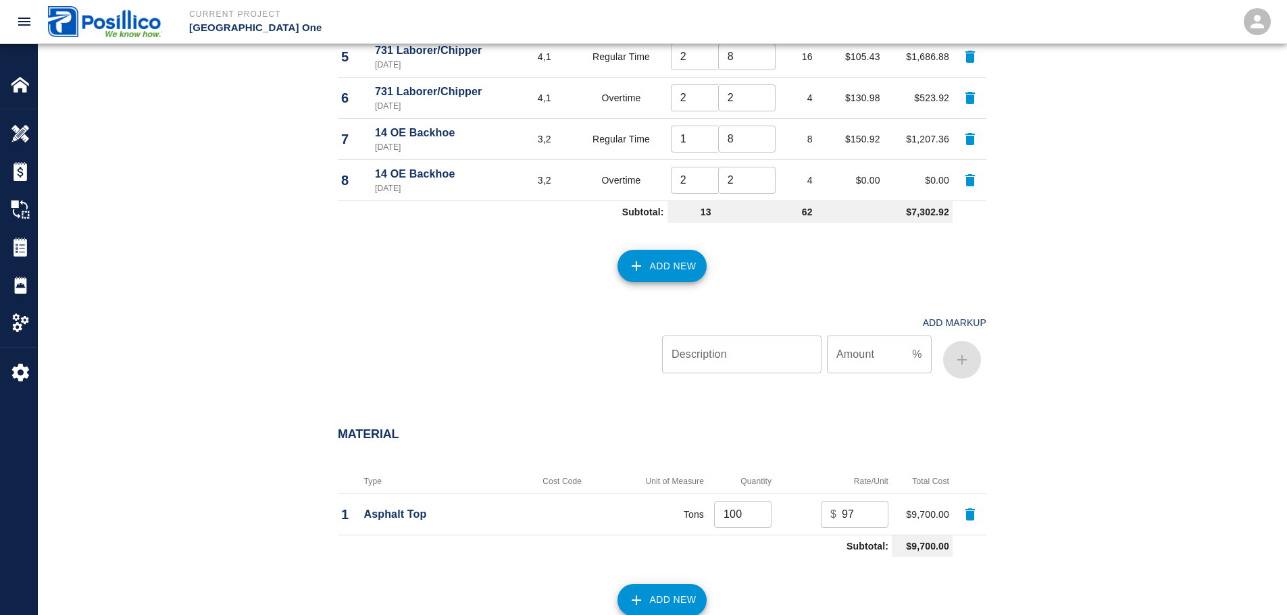
click at [659, 272] on button "Add New" at bounding box center [662, 266] width 90 height 32
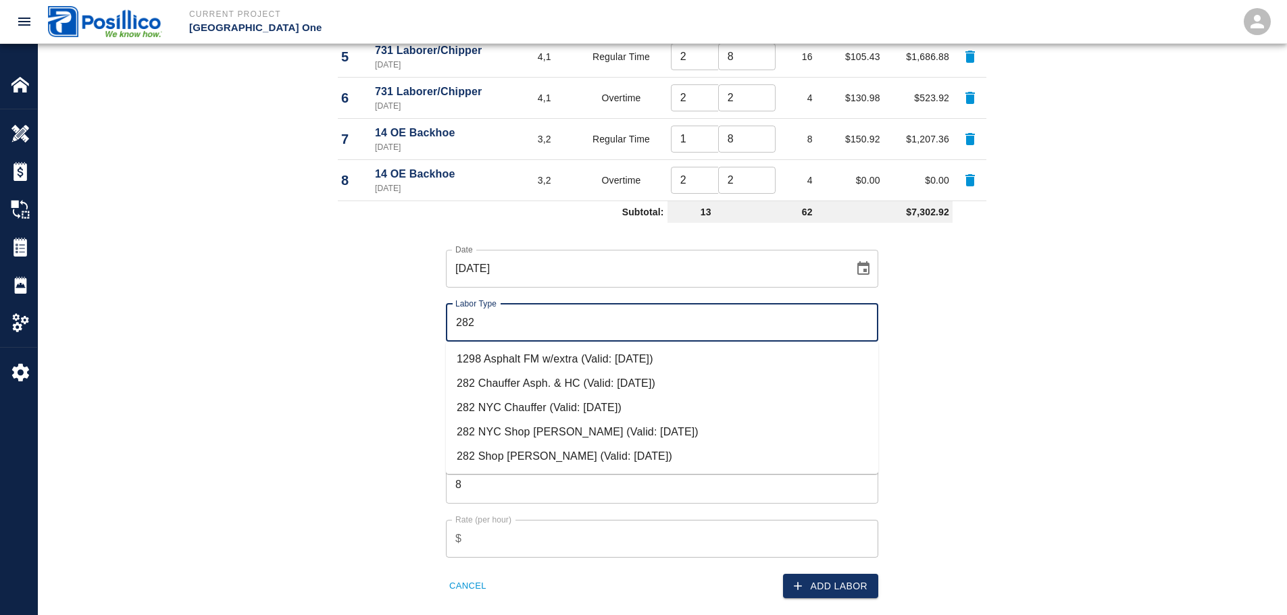
click at [643, 418] on li "282 NYC Chauffer (Valid: [DATE])" at bounding box center [662, 408] width 432 height 24
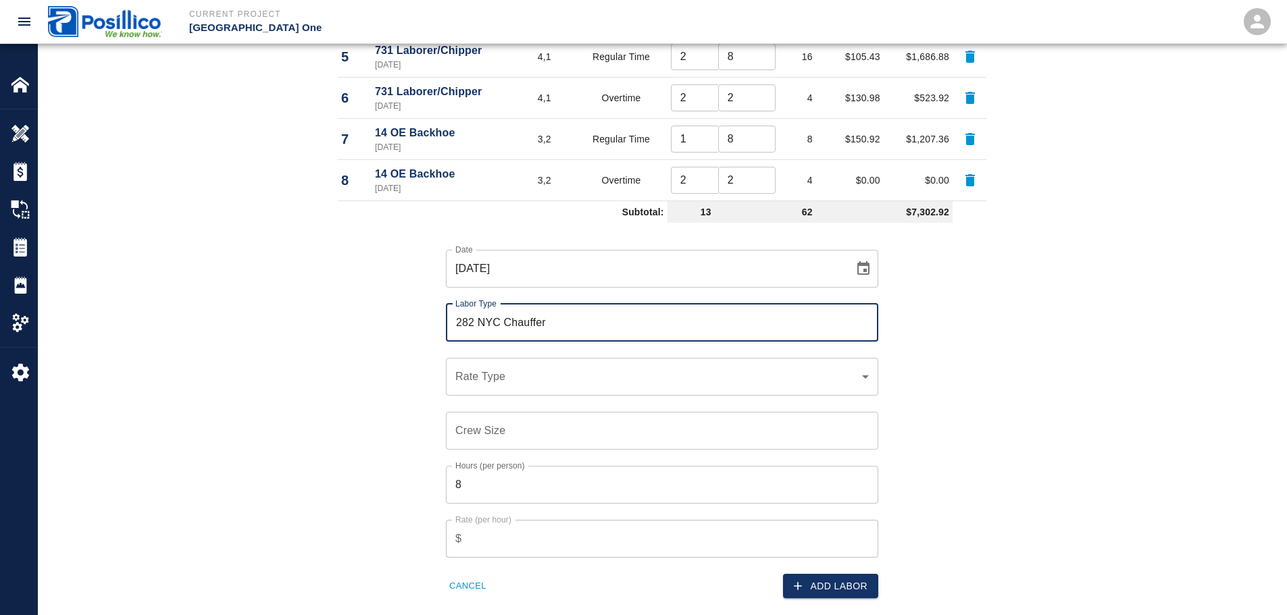
type input "282 NYC Chauffer"
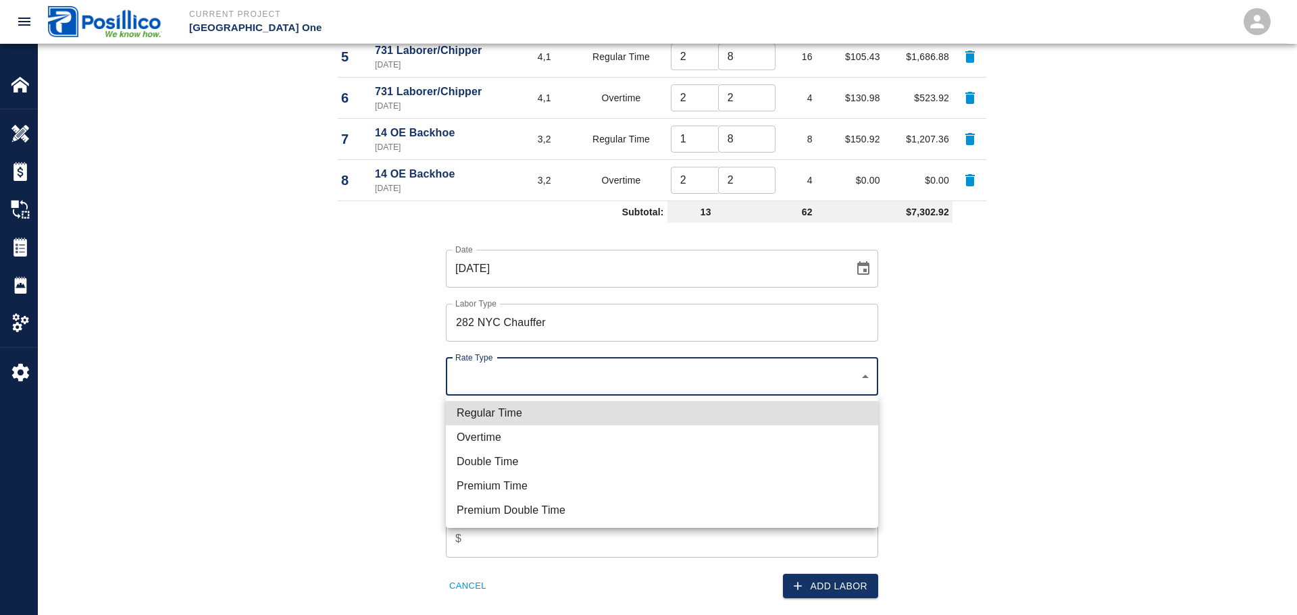
click at [589, 419] on li "Regular Time" at bounding box center [662, 413] width 432 height 24
type input "rate_rt"
type input "112.72"
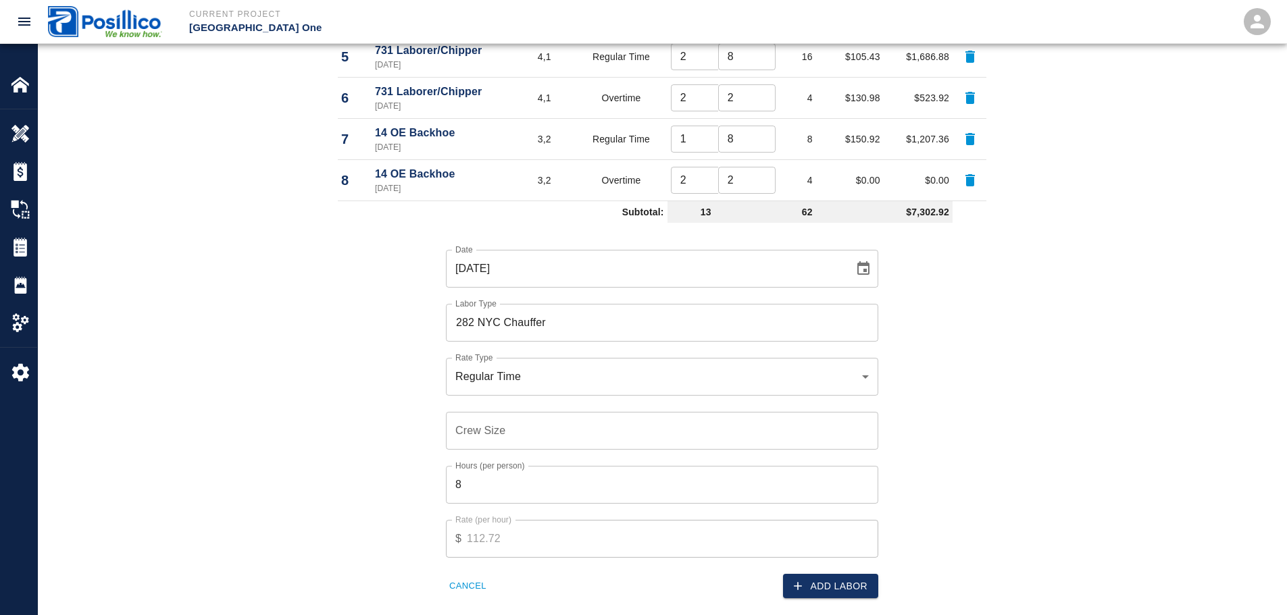
click at [589, 419] on input "Crew Size" at bounding box center [662, 431] width 432 height 38
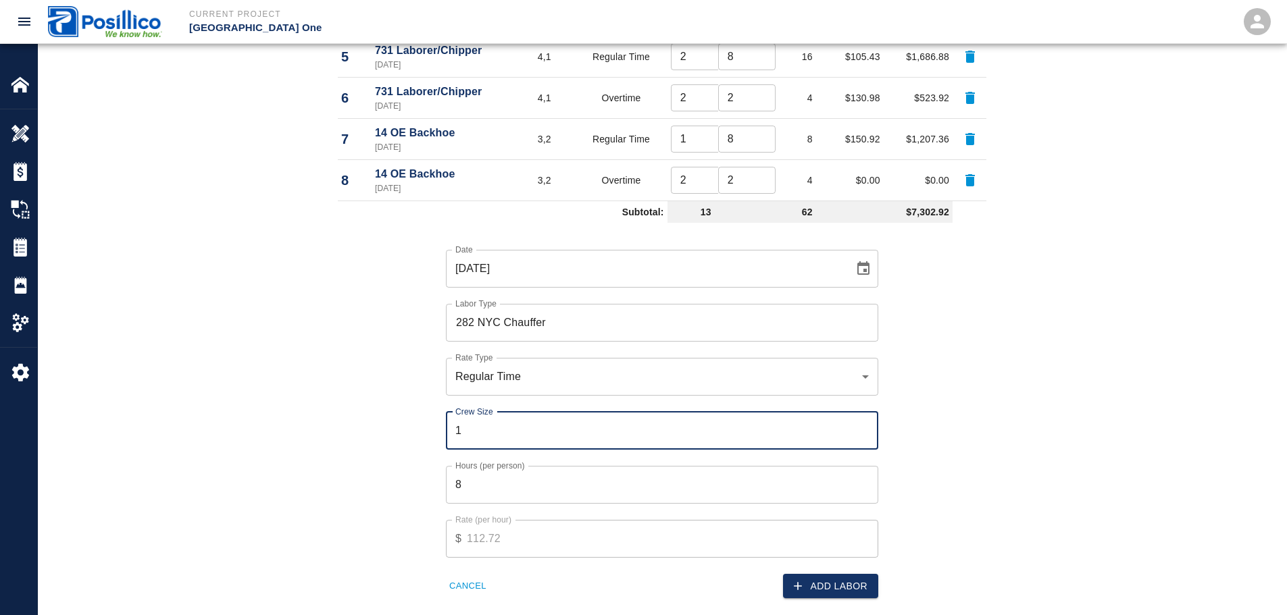
type input "1"
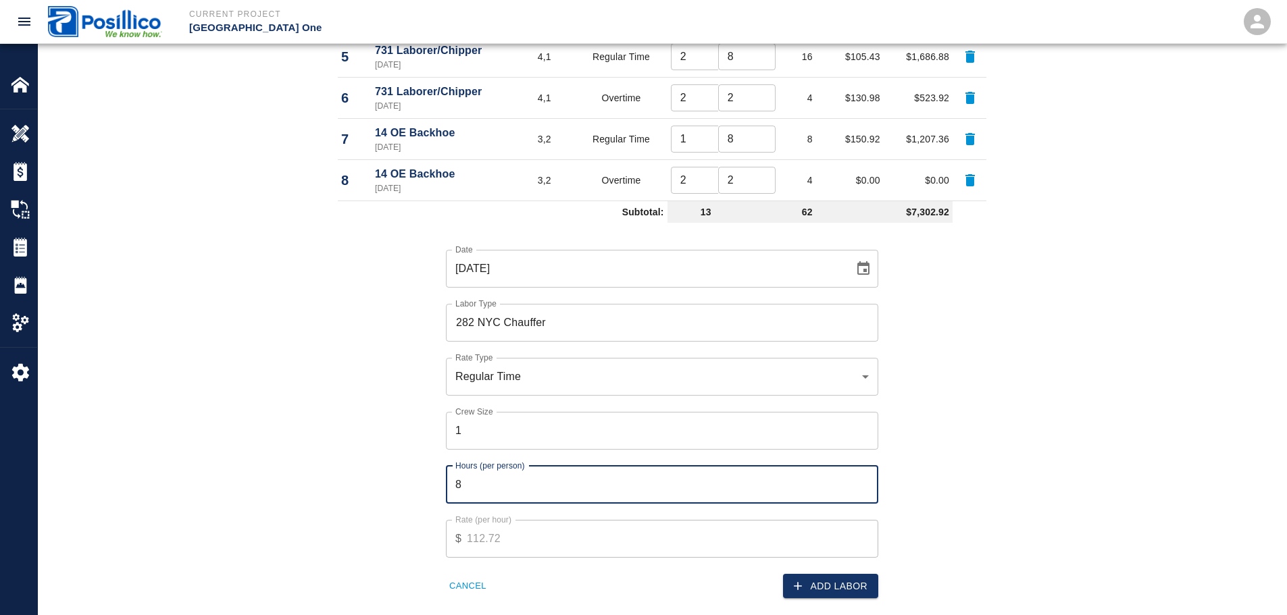
type input "4"
click at [849, 590] on button "Add Labor" at bounding box center [830, 586] width 95 height 25
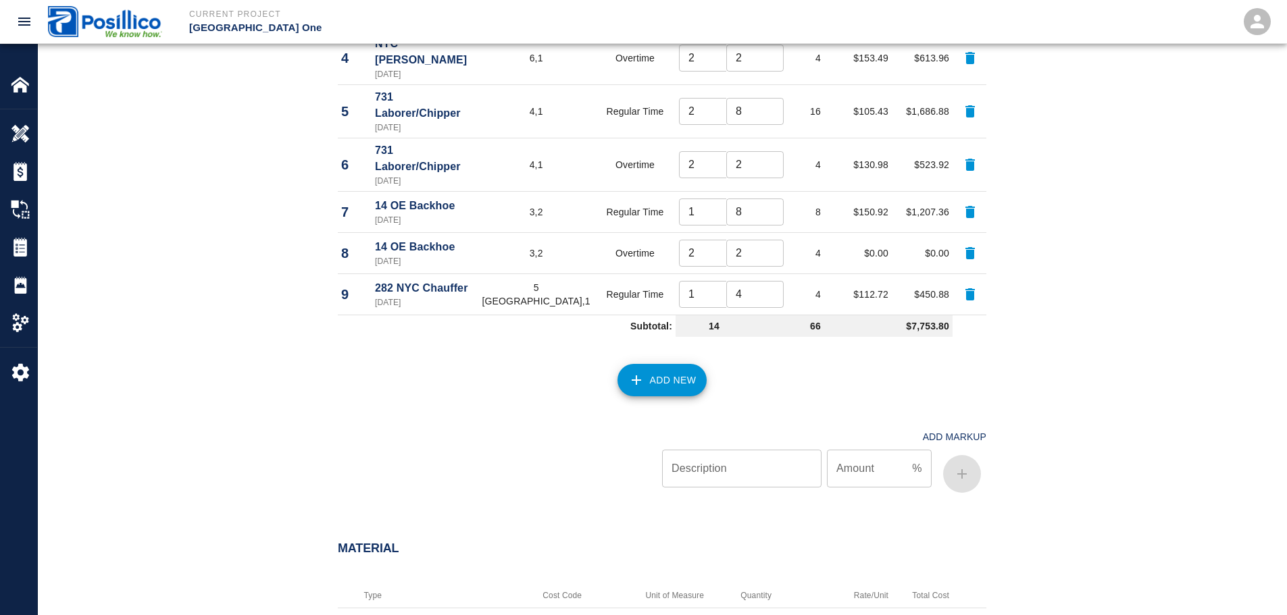
click at [657, 364] on button "Add New" at bounding box center [662, 380] width 90 height 32
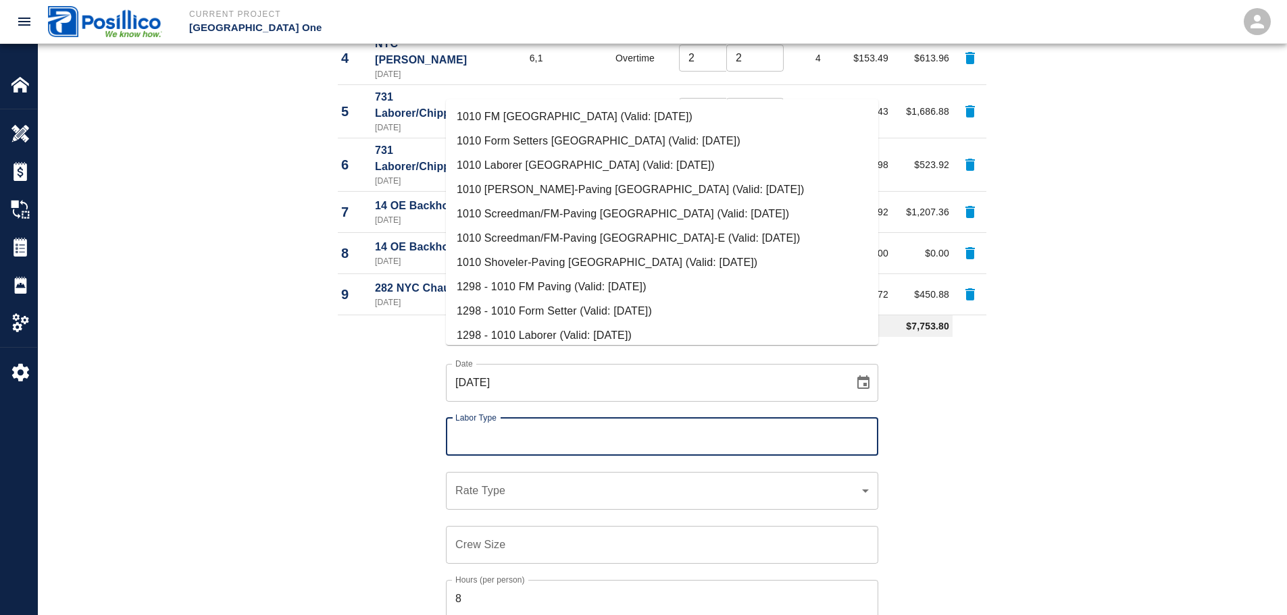
click at [565, 424] on input "Labor Type" at bounding box center [662, 437] width 420 height 26
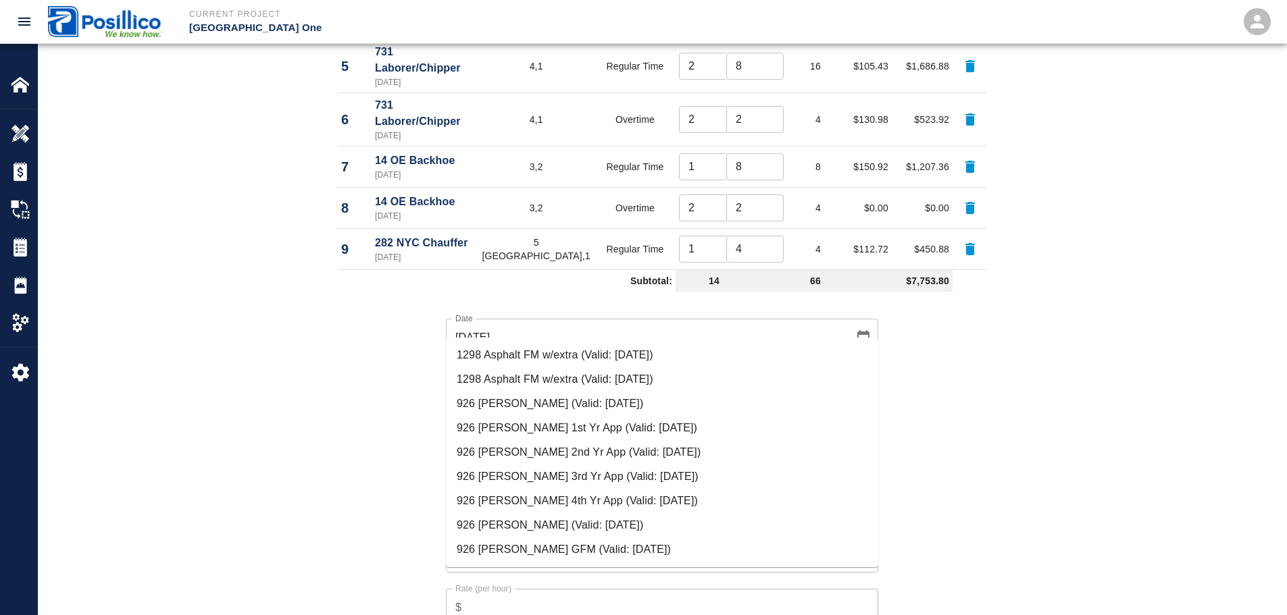
scroll to position [1013, 0]
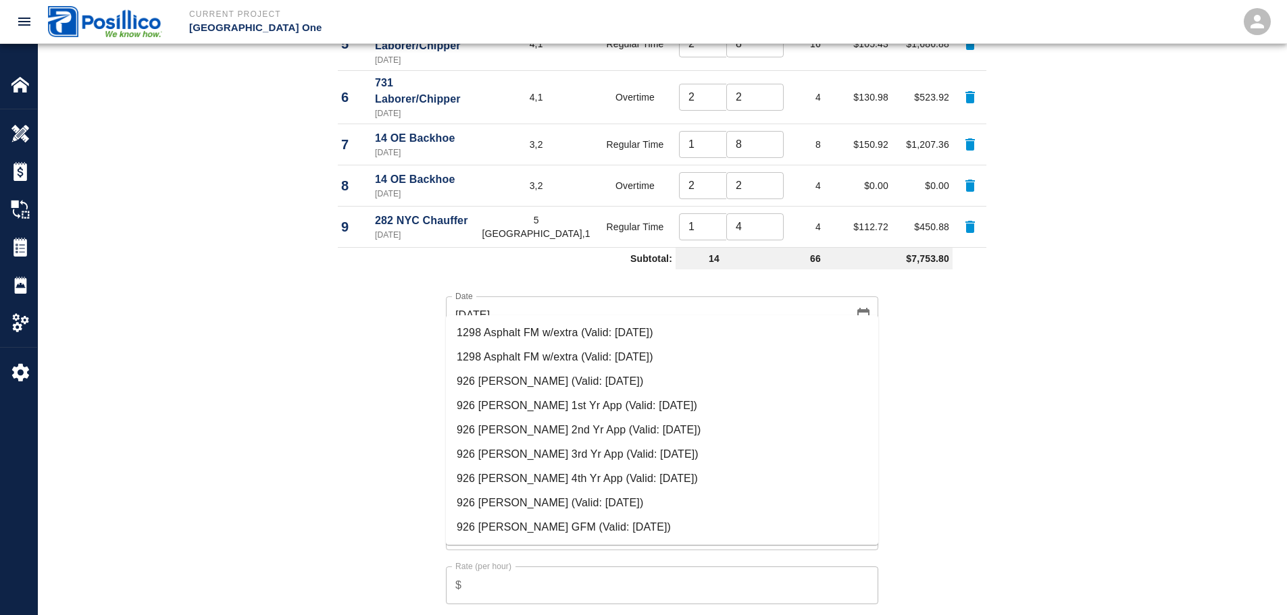
click at [597, 387] on li "926 [PERSON_NAME] (Valid: [DATE])" at bounding box center [662, 382] width 432 height 24
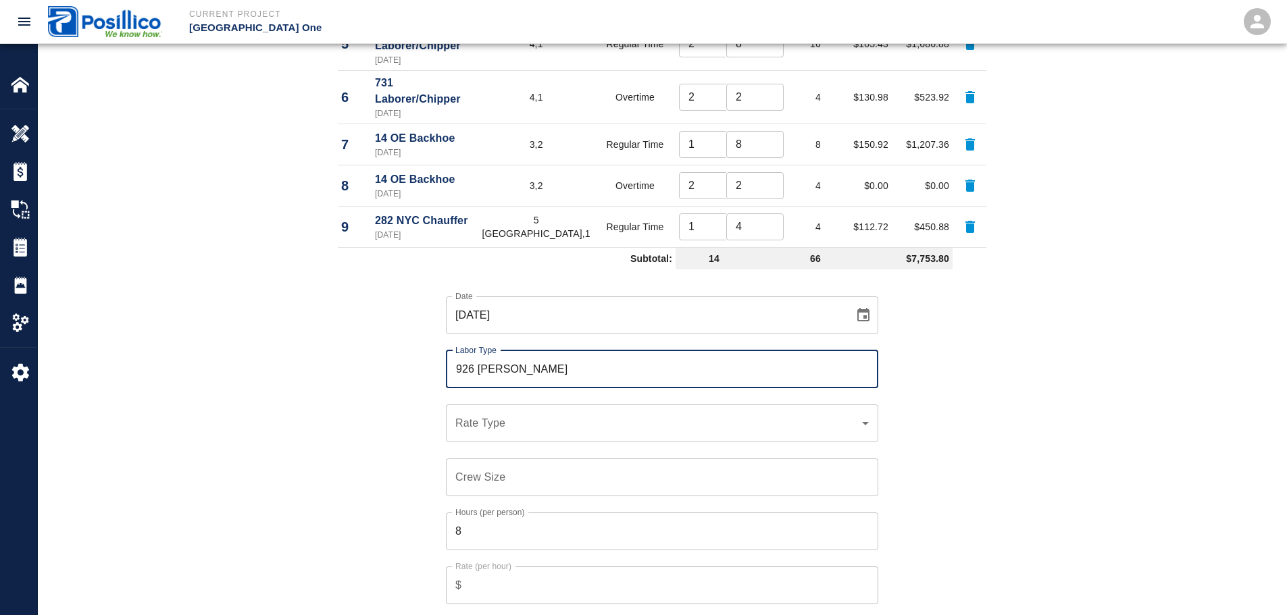
type input "926 [PERSON_NAME]"
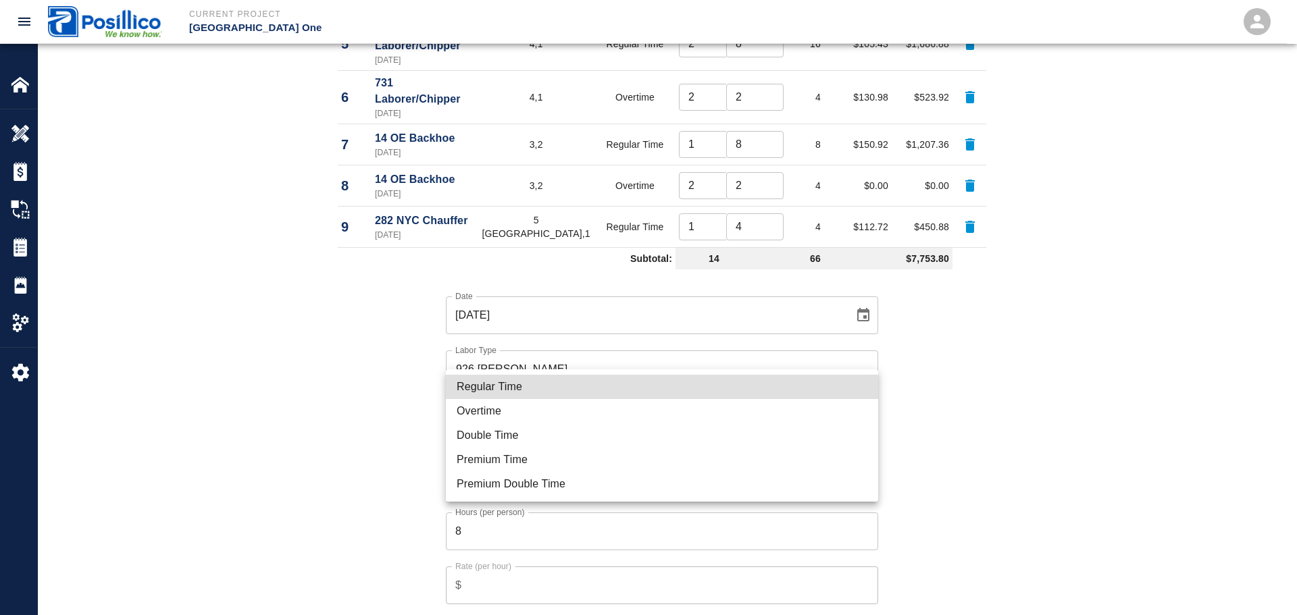
click at [599, 386] on li "Regular Time" at bounding box center [662, 387] width 432 height 24
type input "rate_rt"
type input "127.97"
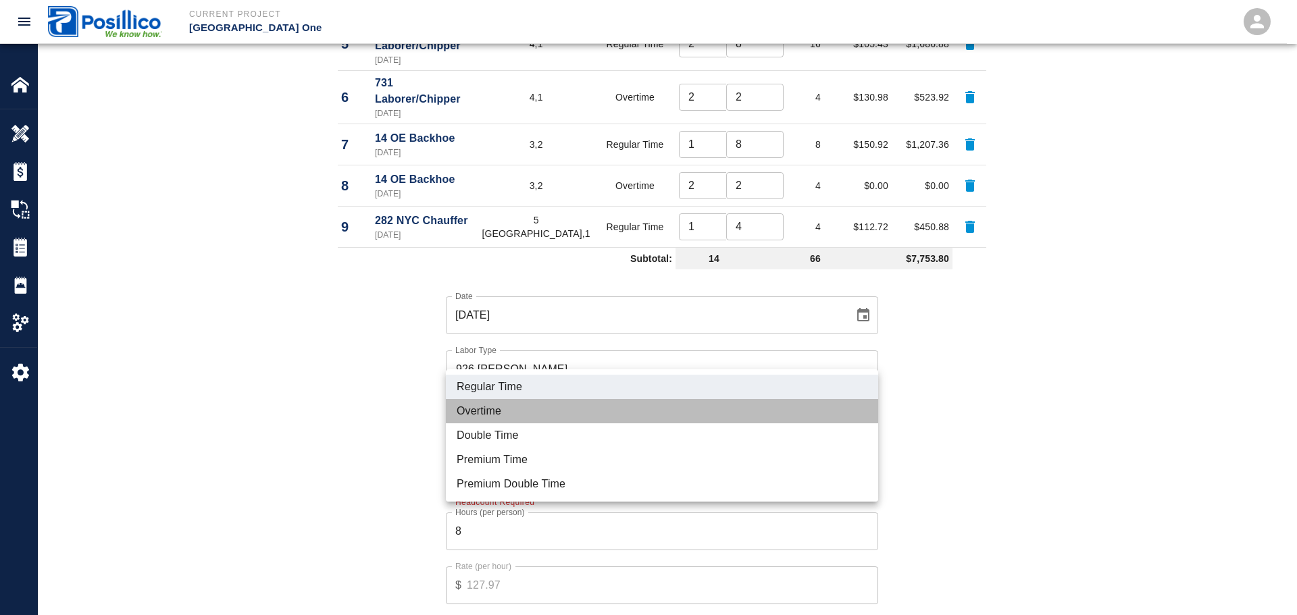
click at [600, 414] on li "Overtime" at bounding box center [662, 411] width 432 height 24
type input "rate_ot"
type input "162.37"
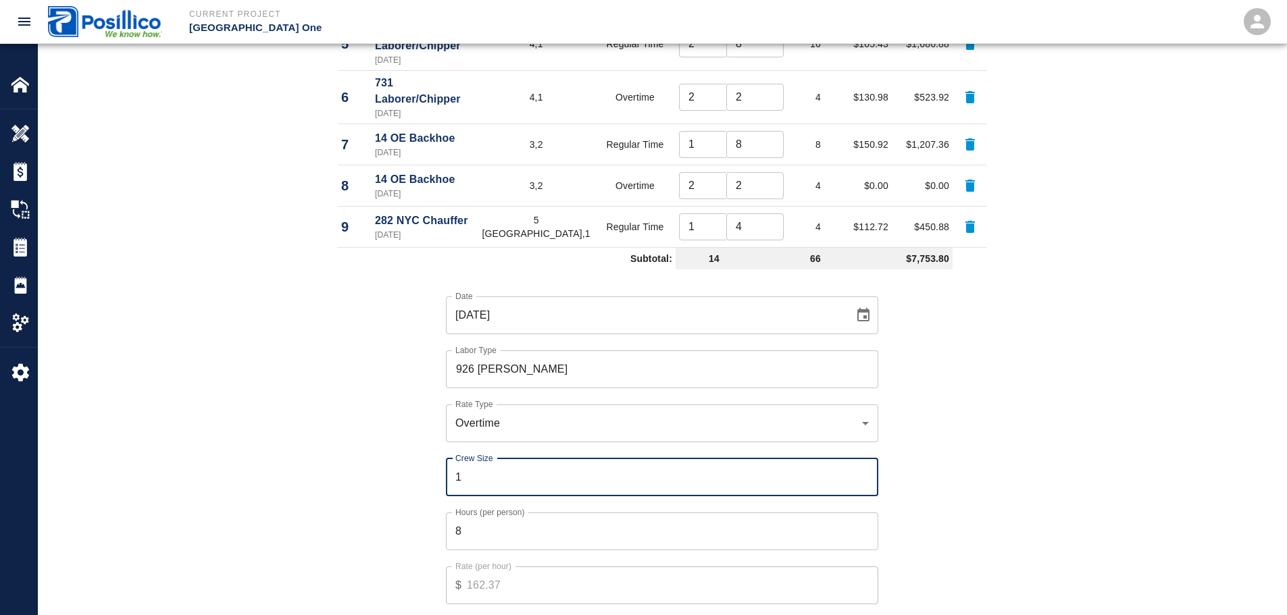
type input "1"
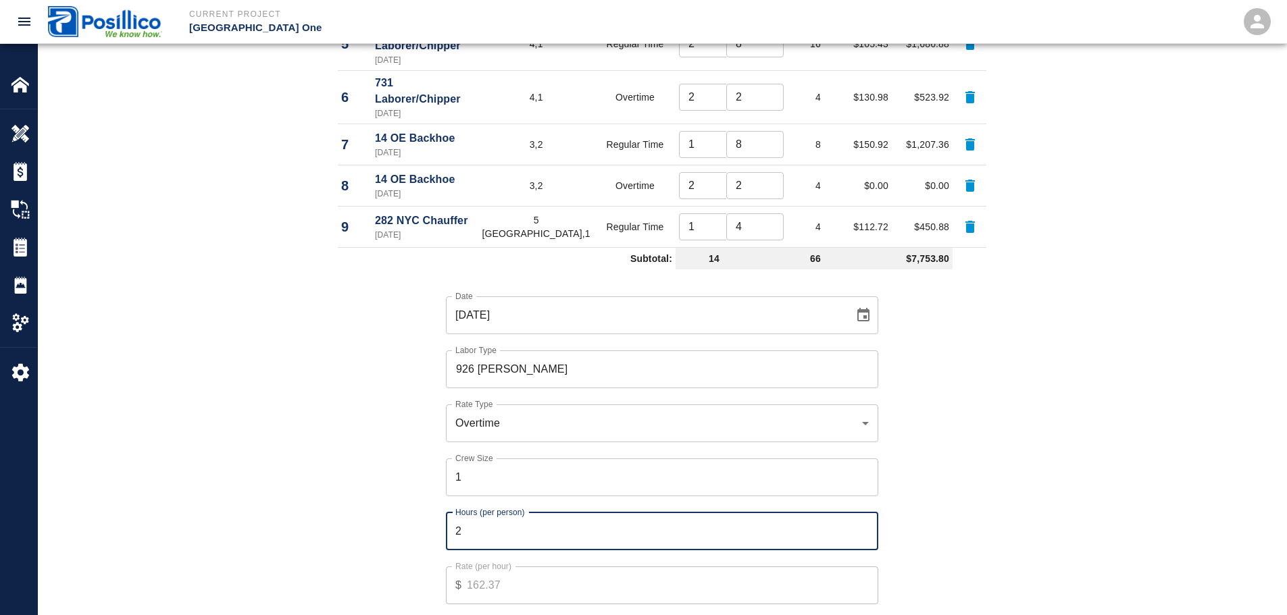
type input "2"
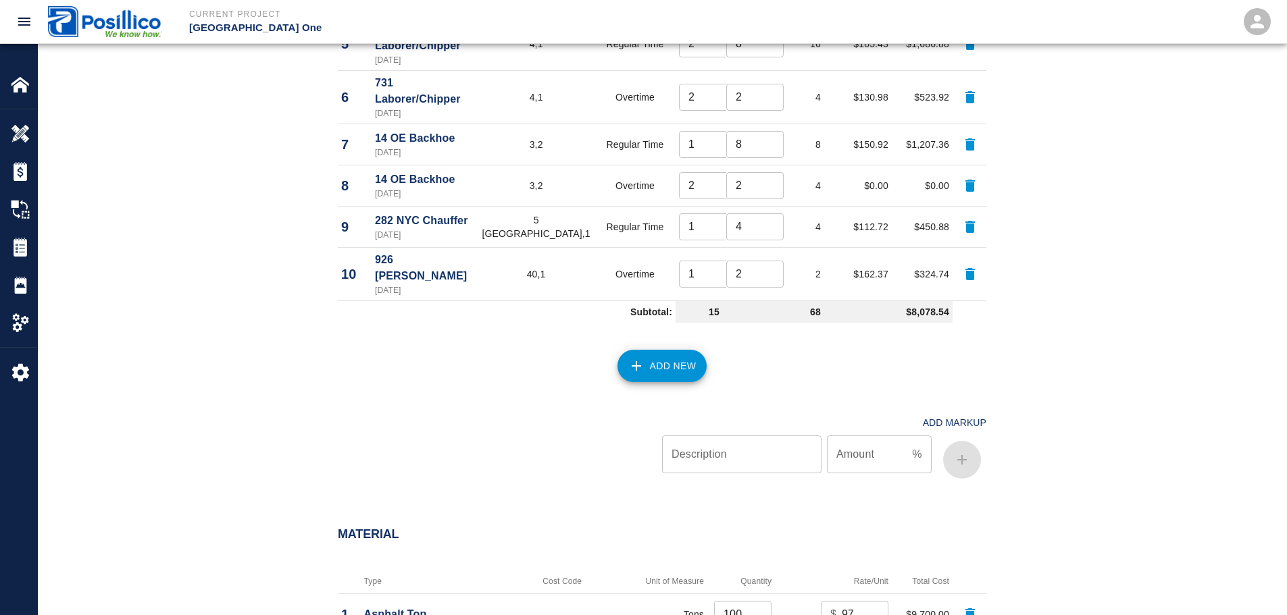
click at [679, 350] on button "Add New" at bounding box center [662, 366] width 90 height 32
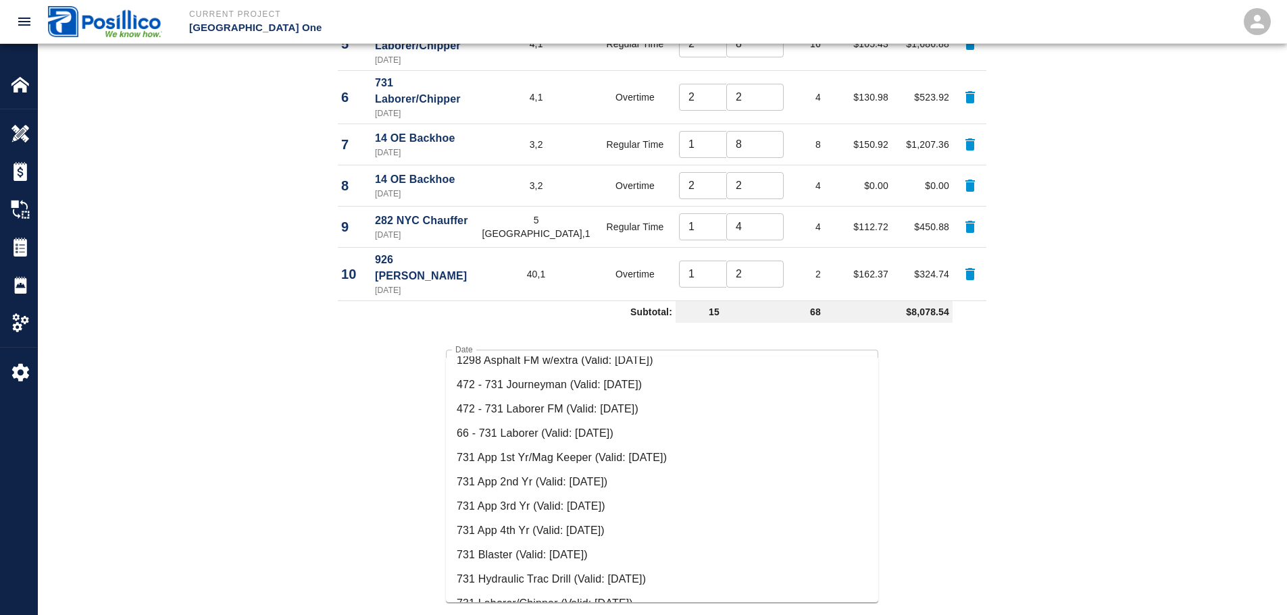
scroll to position [0, 0]
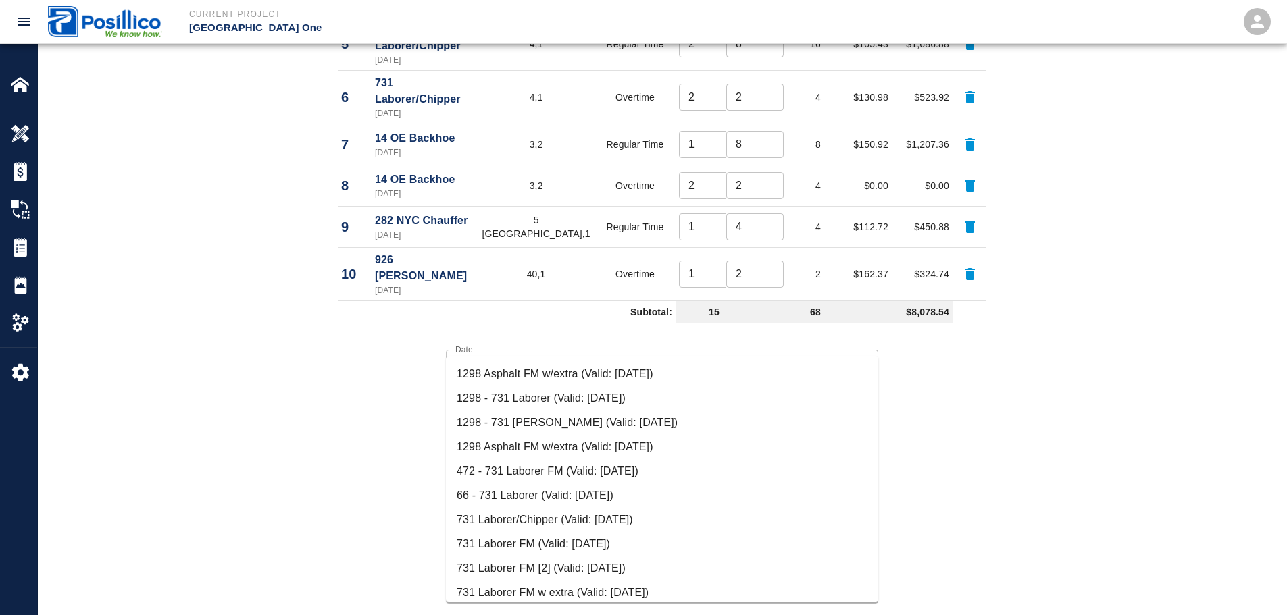
click at [550, 538] on li "731 Laborer FM (Valid: [DATE])" at bounding box center [662, 544] width 432 height 24
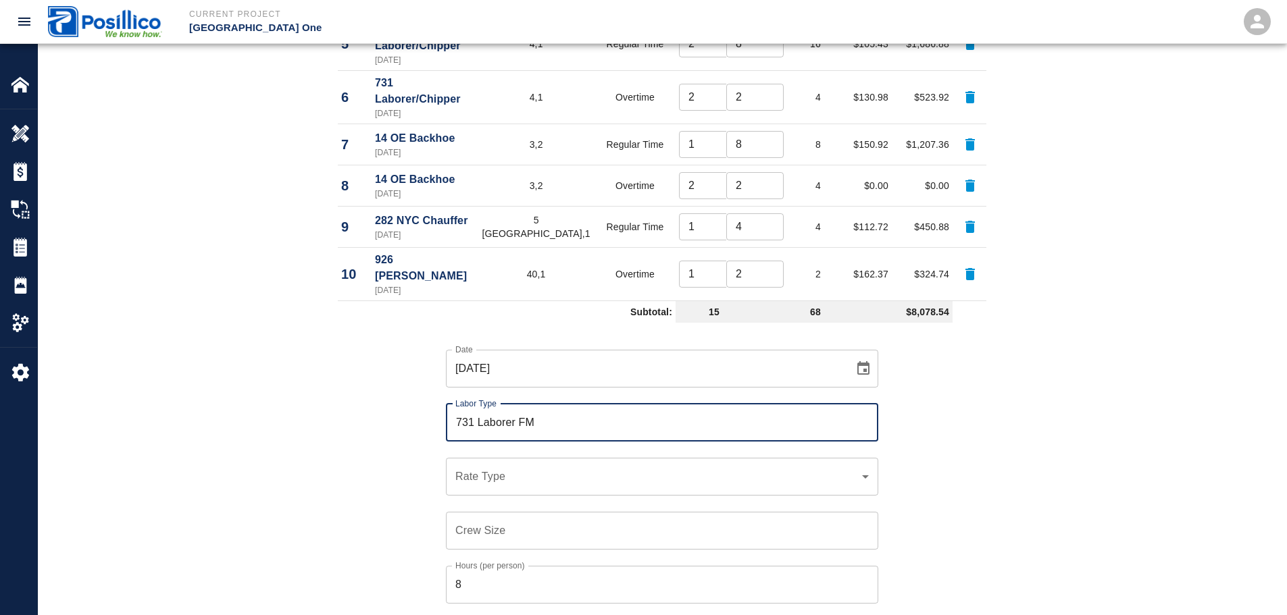
type input "731 Laborer FM"
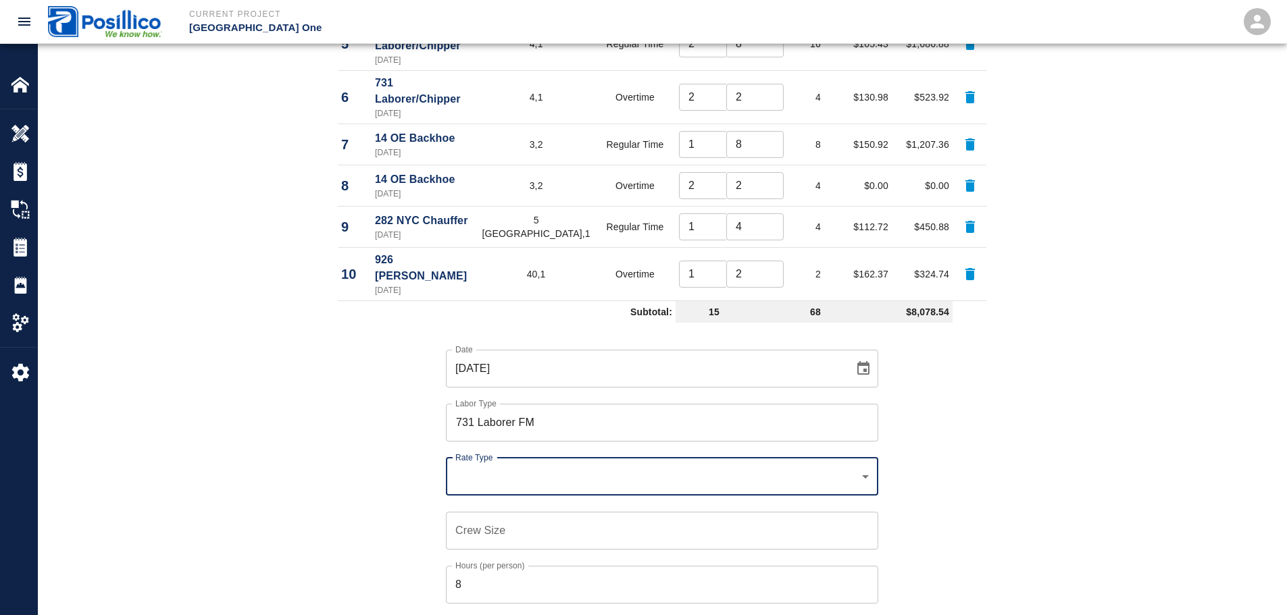
click at [588, 458] on div "​ Rate Type" at bounding box center [662, 477] width 432 height 38
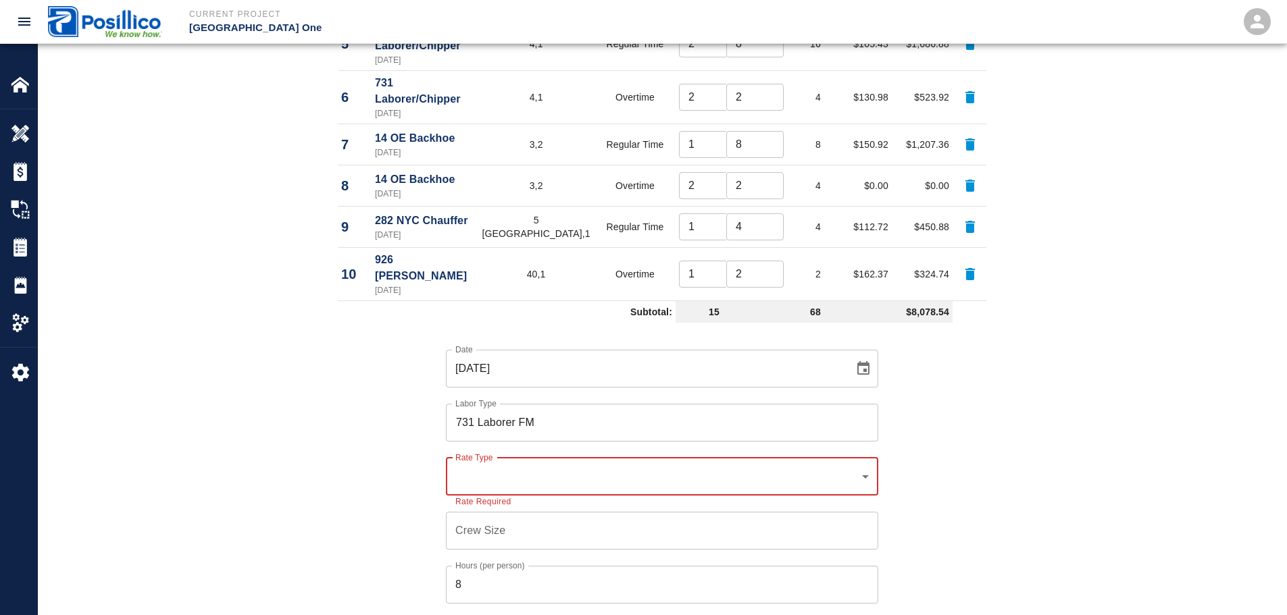
click at [604, 458] on div "​ Rate Type" at bounding box center [662, 477] width 432 height 38
click at [738, 458] on div "​ Rate Type" at bounding box center [662, 477] width 432 height 38
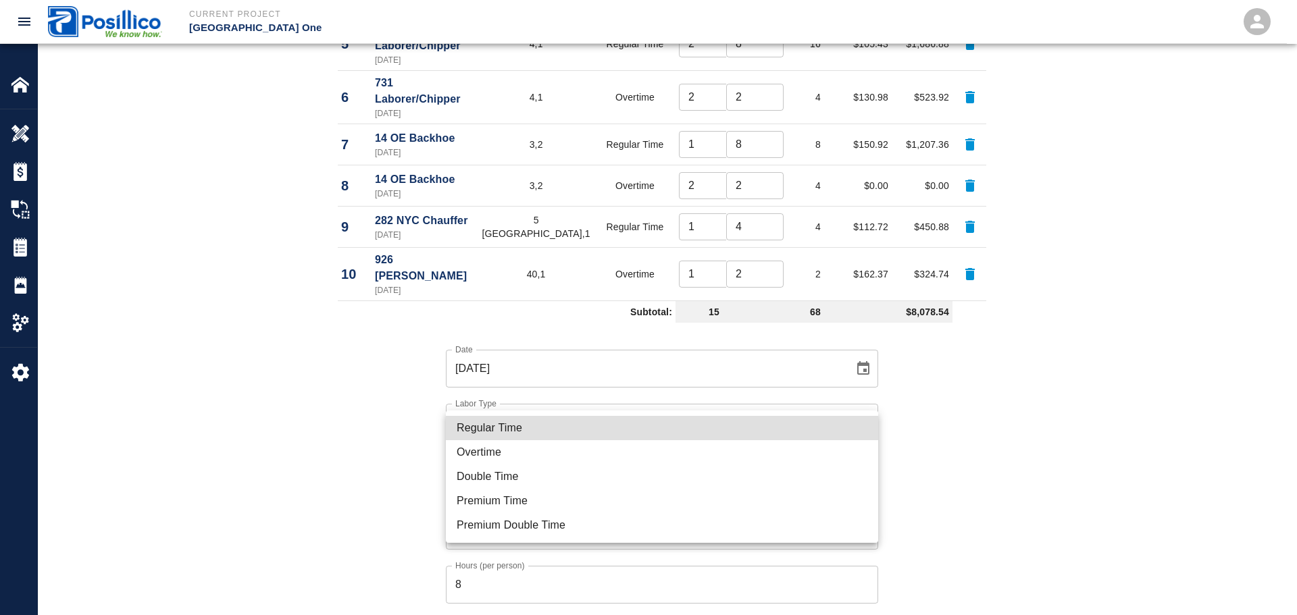
click at [796, 426] on li "Regular Time" at bounding box center [662, 428] width 432 height 24
type input "rate_rt"
type input "108.27"
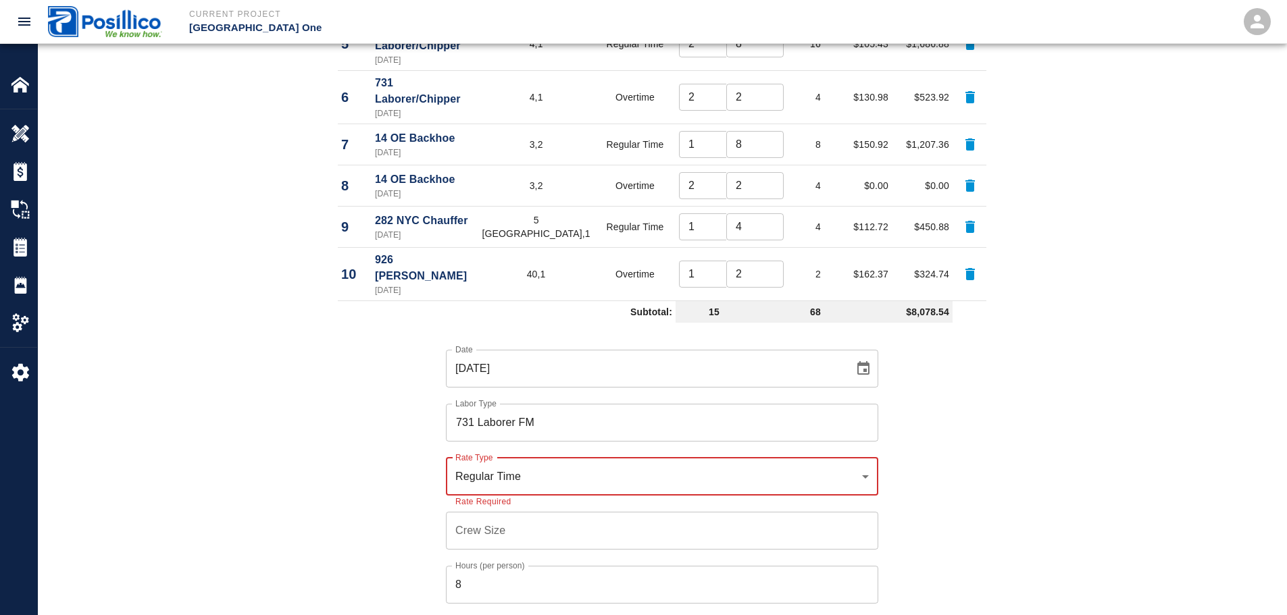
click at [675, 512] on input "Crew Size" at bounding box center [662, 531] width 432 height 38
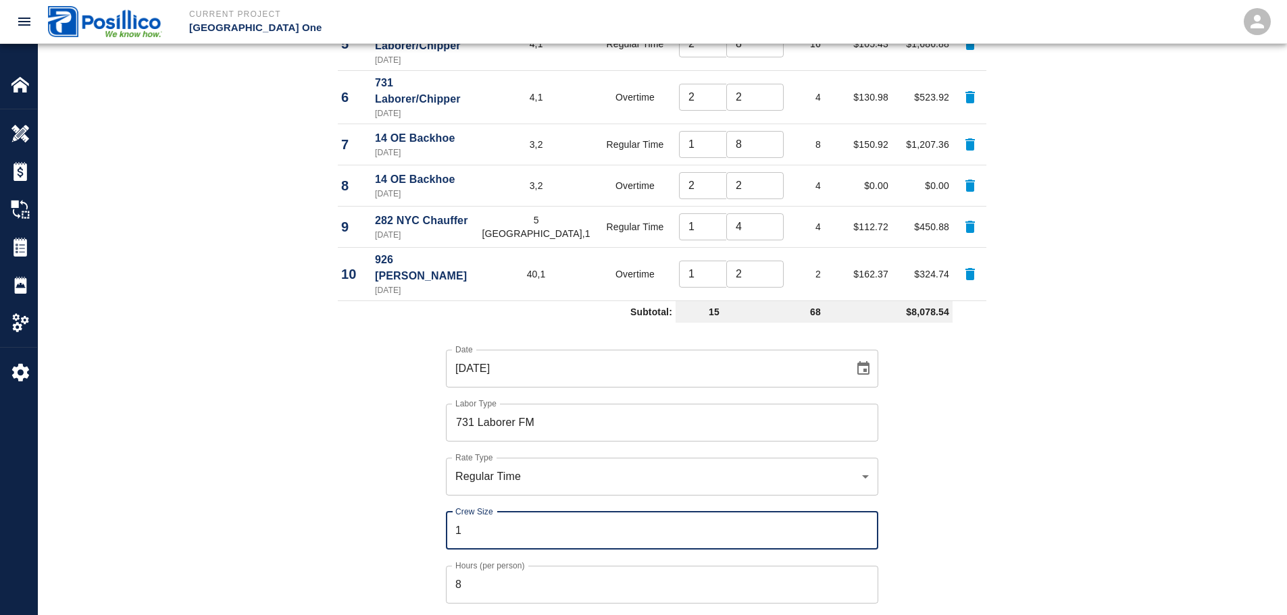
type input "1"
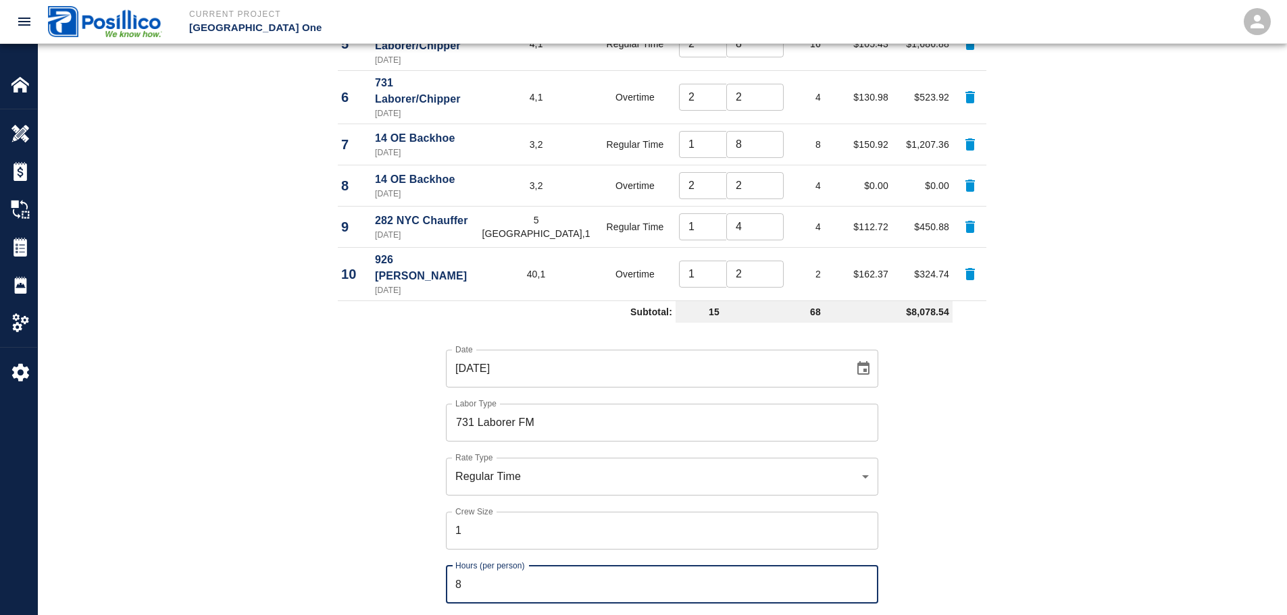
type input "3"
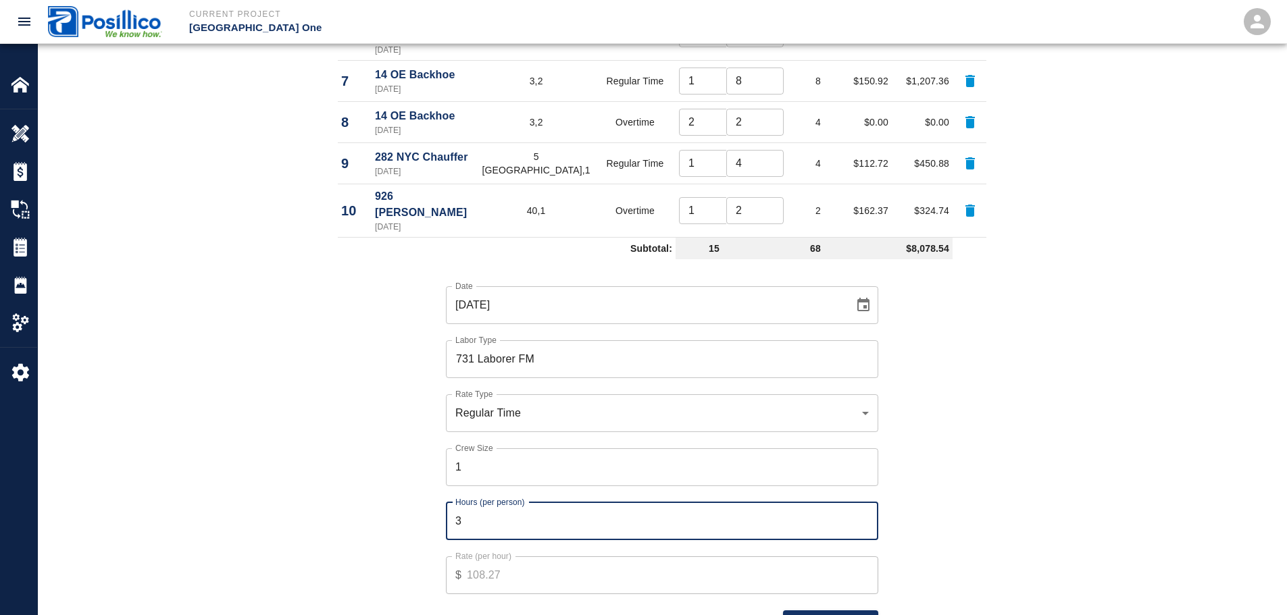
scroll to position [1148, 0]
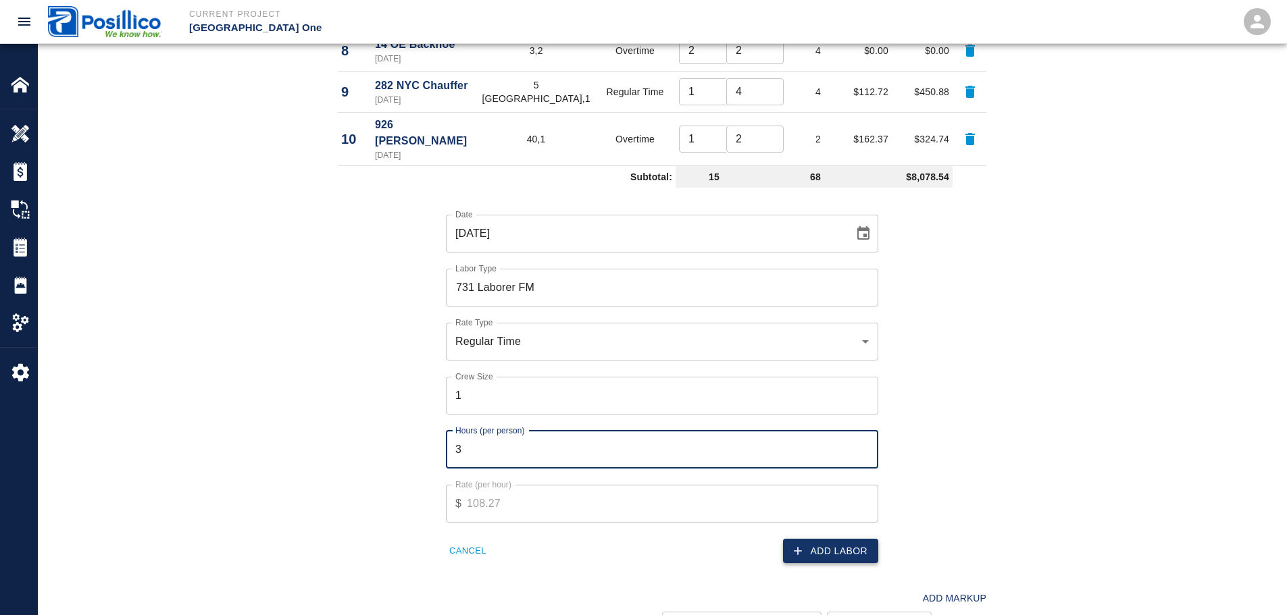
click at [832, 539] on button "Add Labor" at bounding box center [830, 551] width 95 height 25
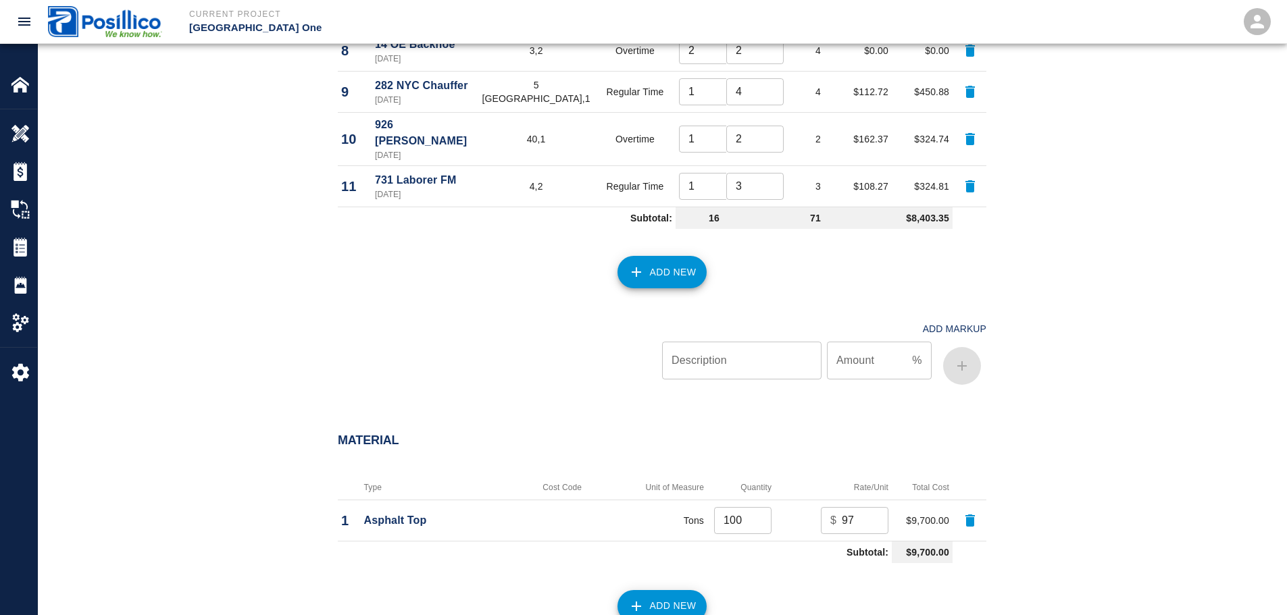
click at [669, 256] on button "Add New" at bounding box center [662, 272] width 90 height 32
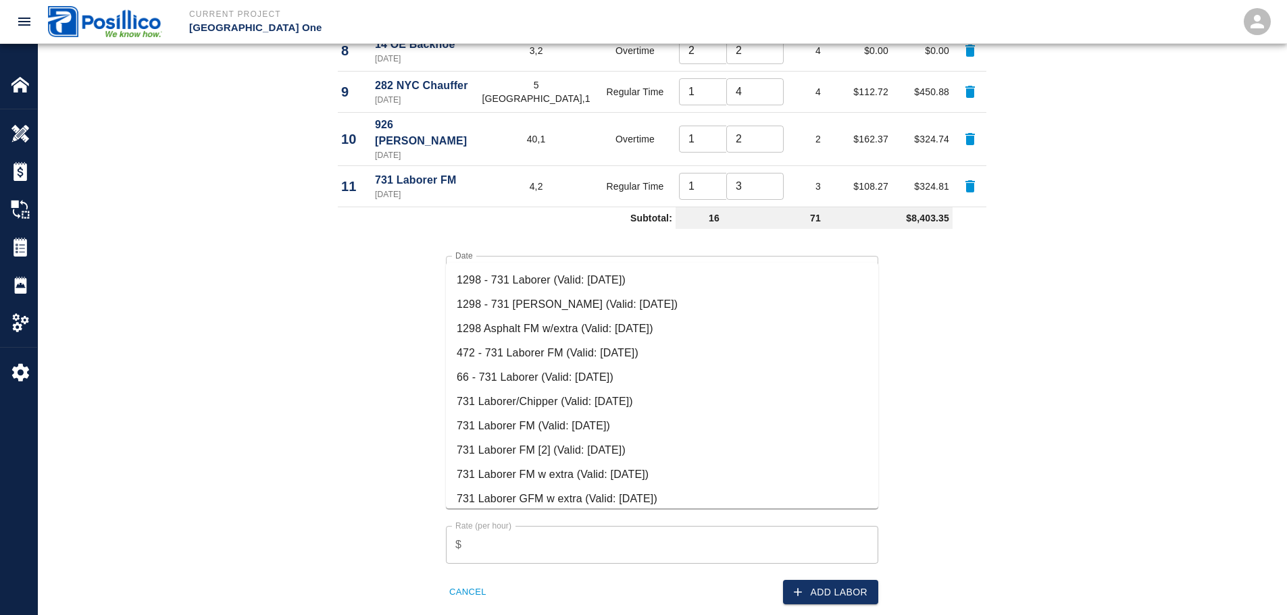
click at [588, 424] on li "731 Laborer FM (Valid: [DATE])" at bounding box center [662, 426] width 432 height 24
type input "731 Laborer FM"
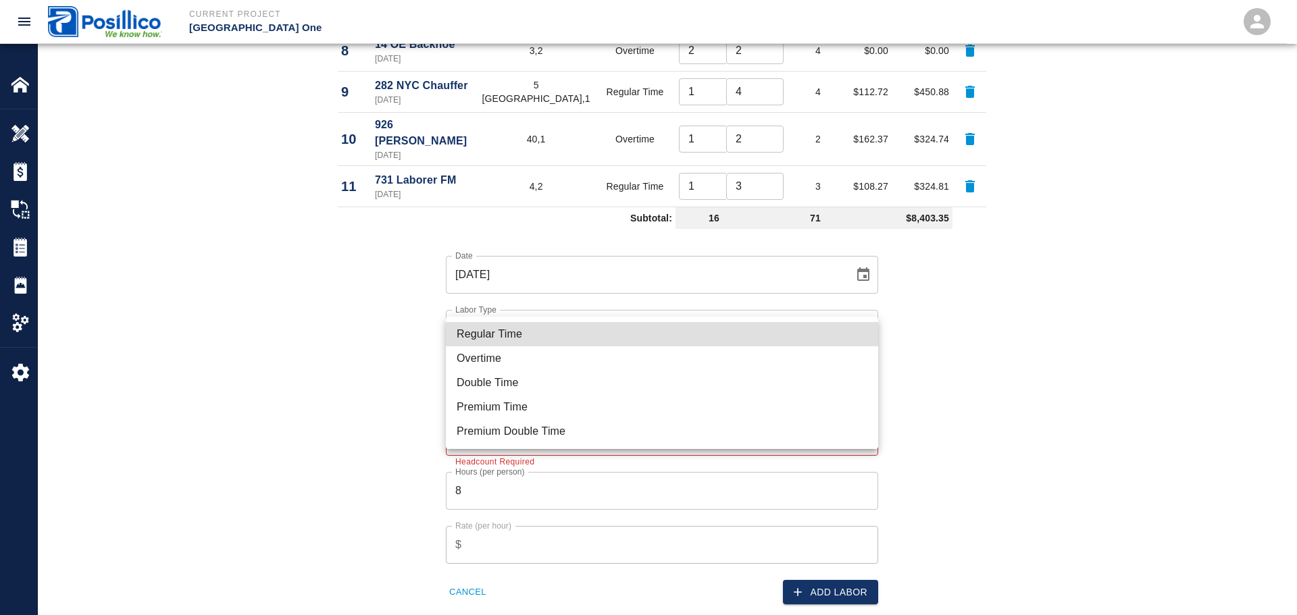
click at [570, 346] on li "Regular Time" at bounding box center [662, 334] width 432 height 24
type input "rate_rt"
type input "108.27"
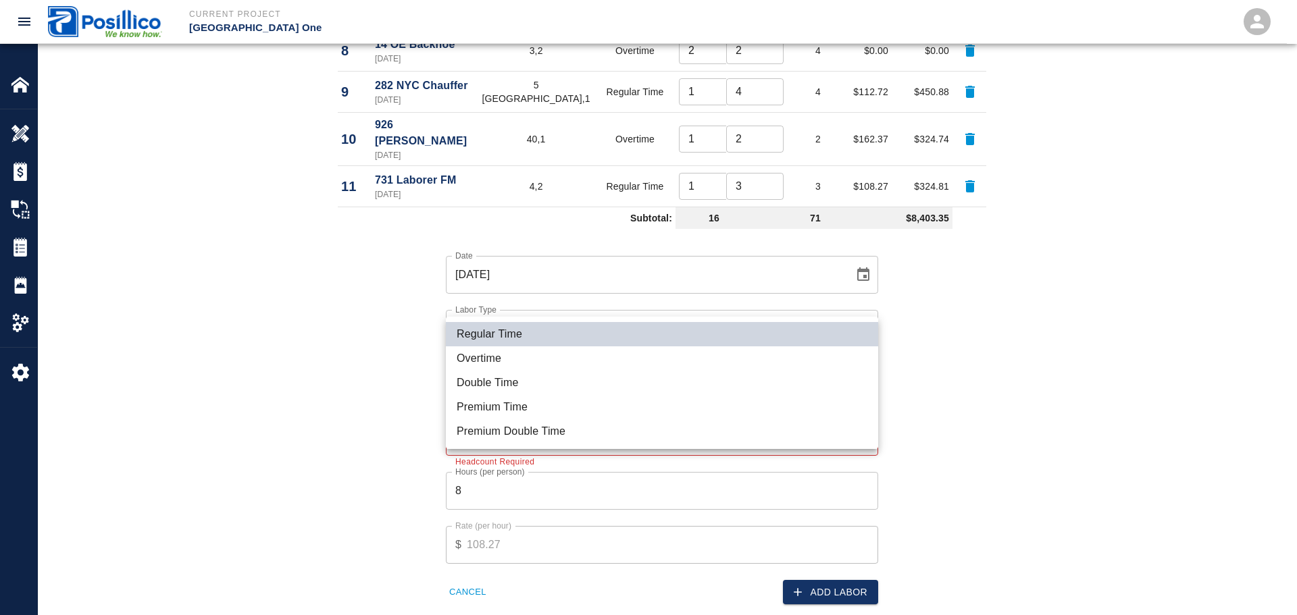
click at [585, 357] on li "Overtime" at bounding box center [662, 359] width 432 height 24
type input "rate_ot"
type input "135.23"
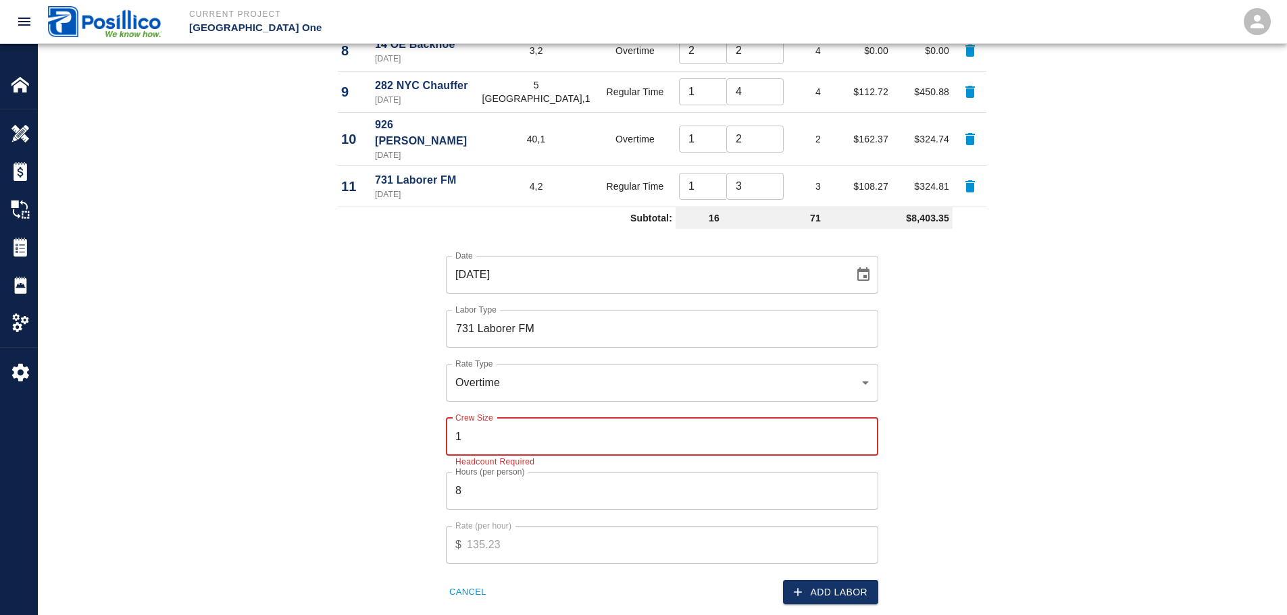
type input "1"
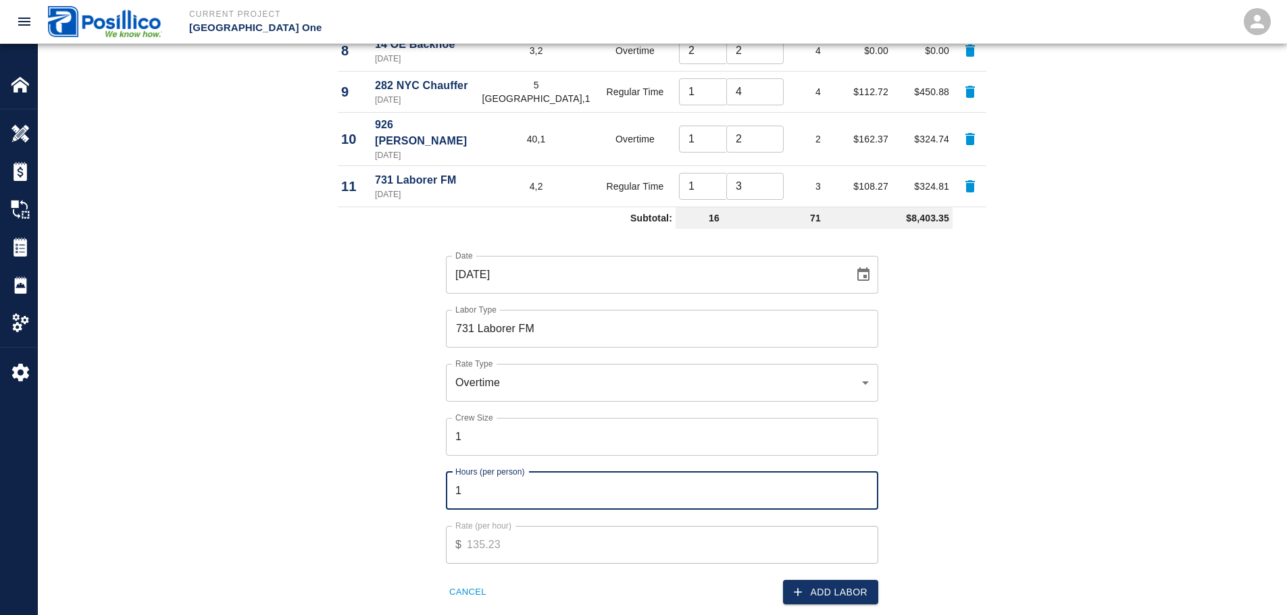
type input "1"
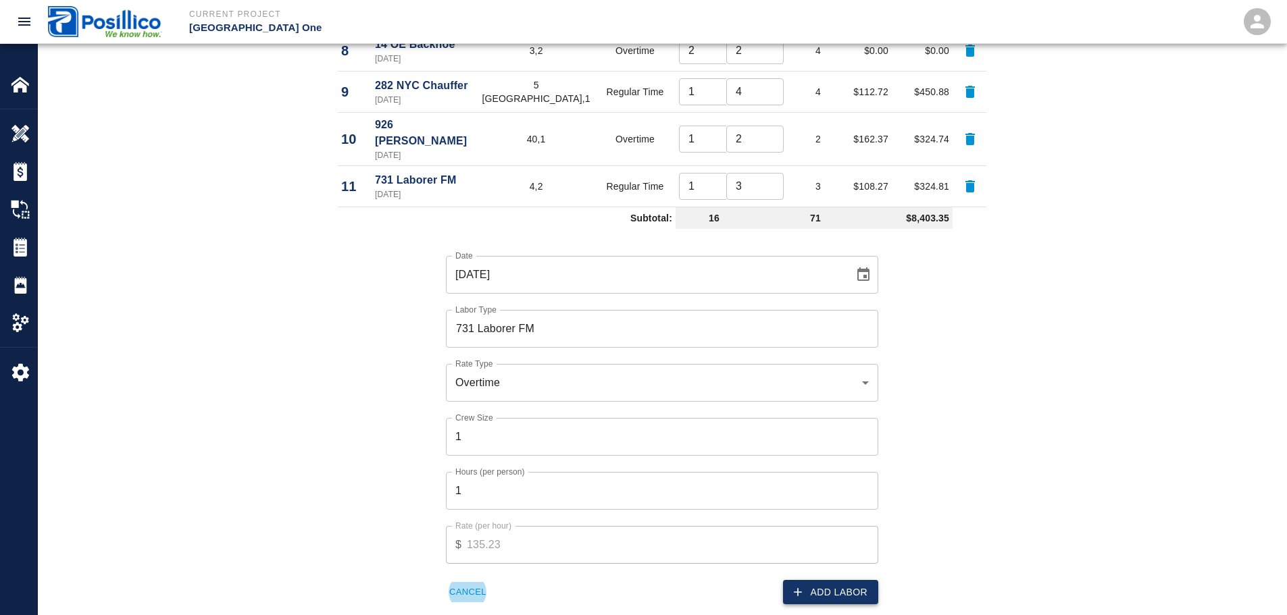
click at [816, 580] on button "Add Labor" at bounding box center [830, 592] width 95 height 25
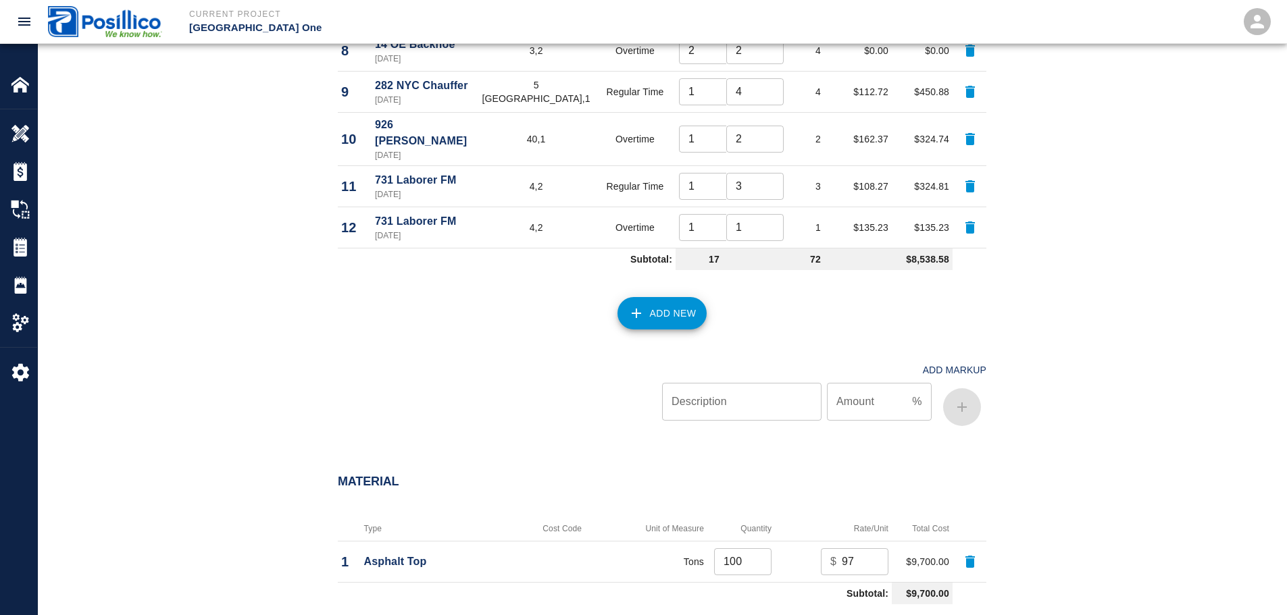
click at [685, 297] on button "Add New" at bounding box center [662, 313] width 90 height 32
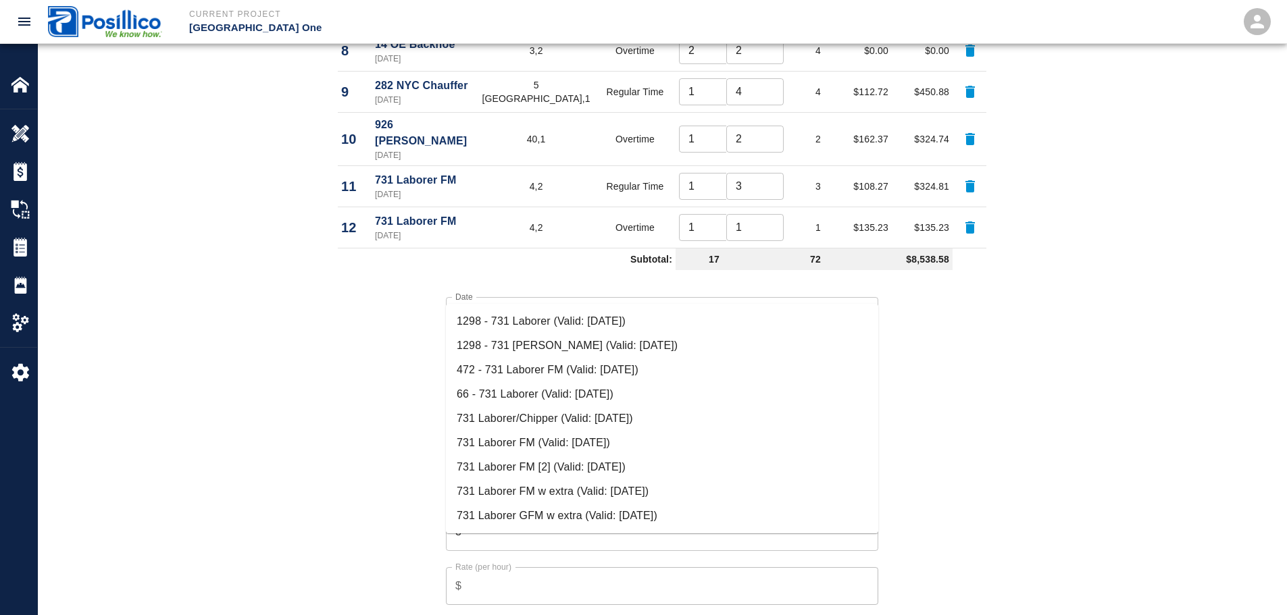
click at [604, 418] on li "731 Laborer/Chipper (Valid: [DATE])" at bounding box center [662, 419] width 432 height 24
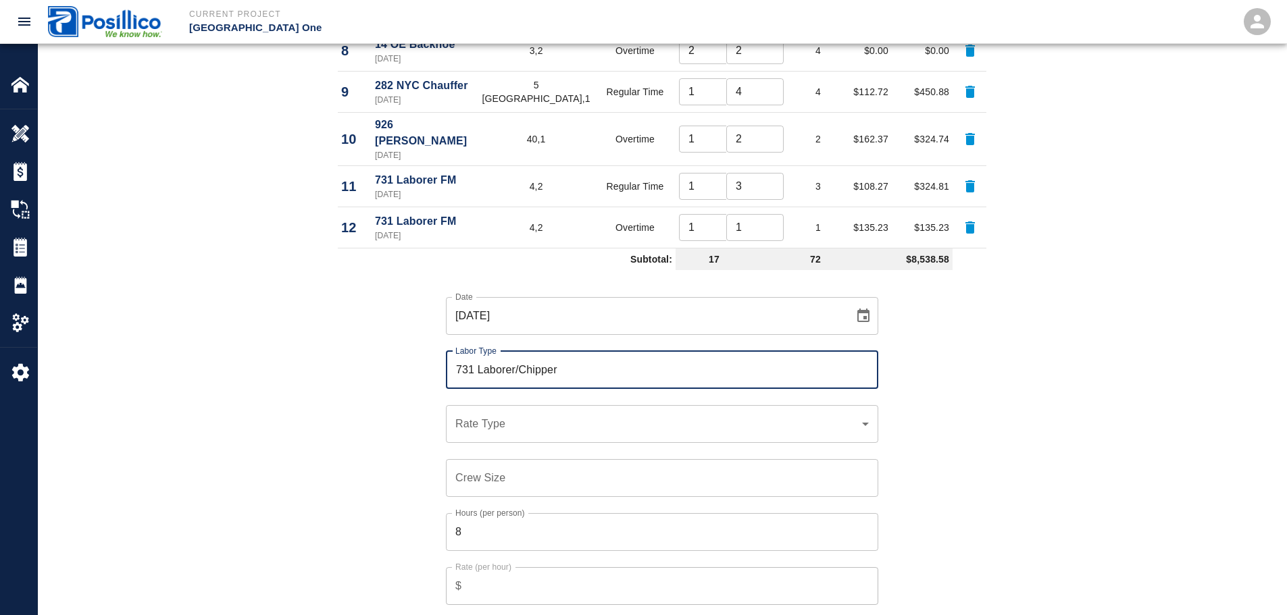
type input "731 Laborer/Chipper"
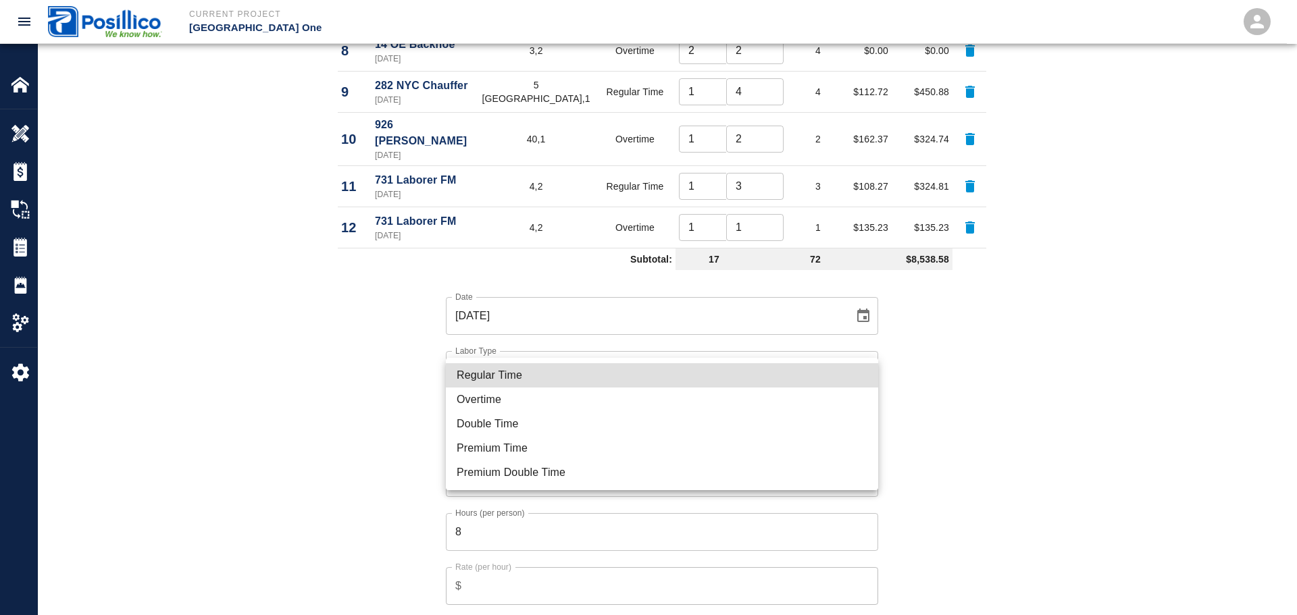
click at [611, 383] on li "Regular Time" at bounding box center [662, 375] width 432 height 24
type input "rate_rt"
type input "105.43"
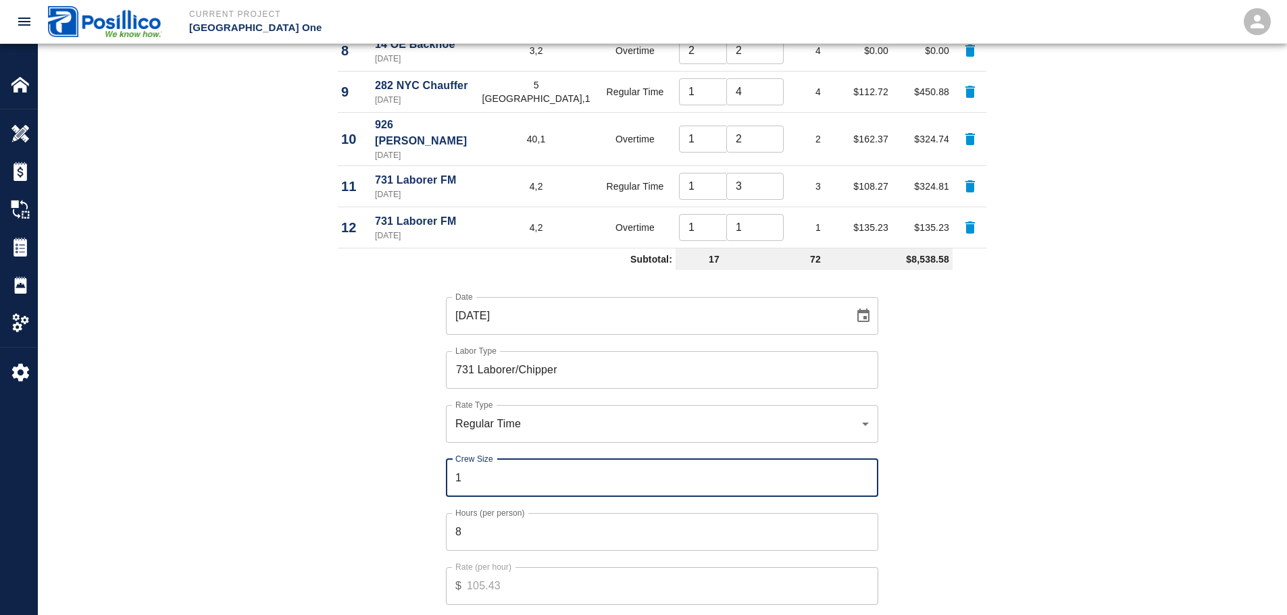
type input "1"
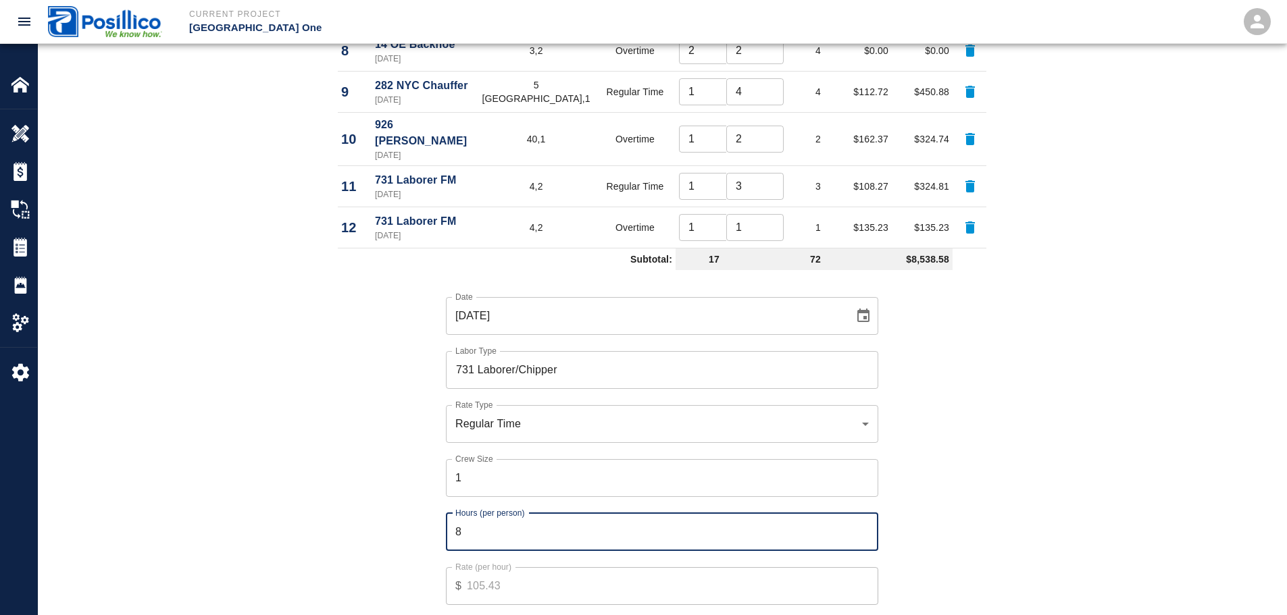
type input "3"
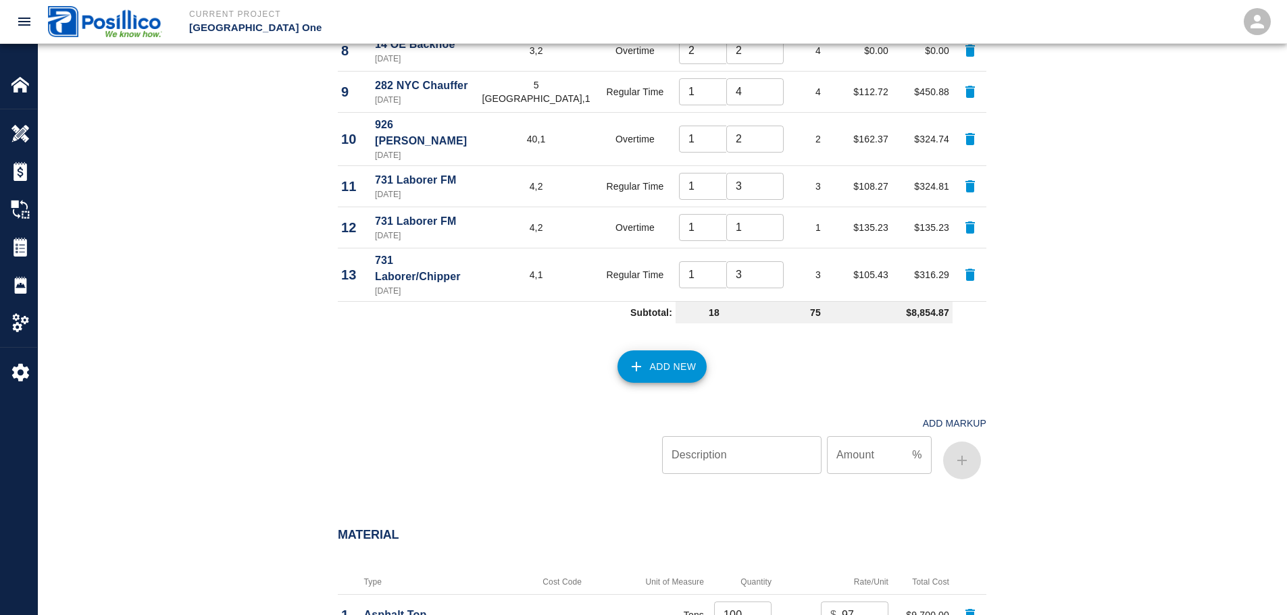
click at [667, 351] on button "Add New" at bounding box center [662, 367] width 90 height 32
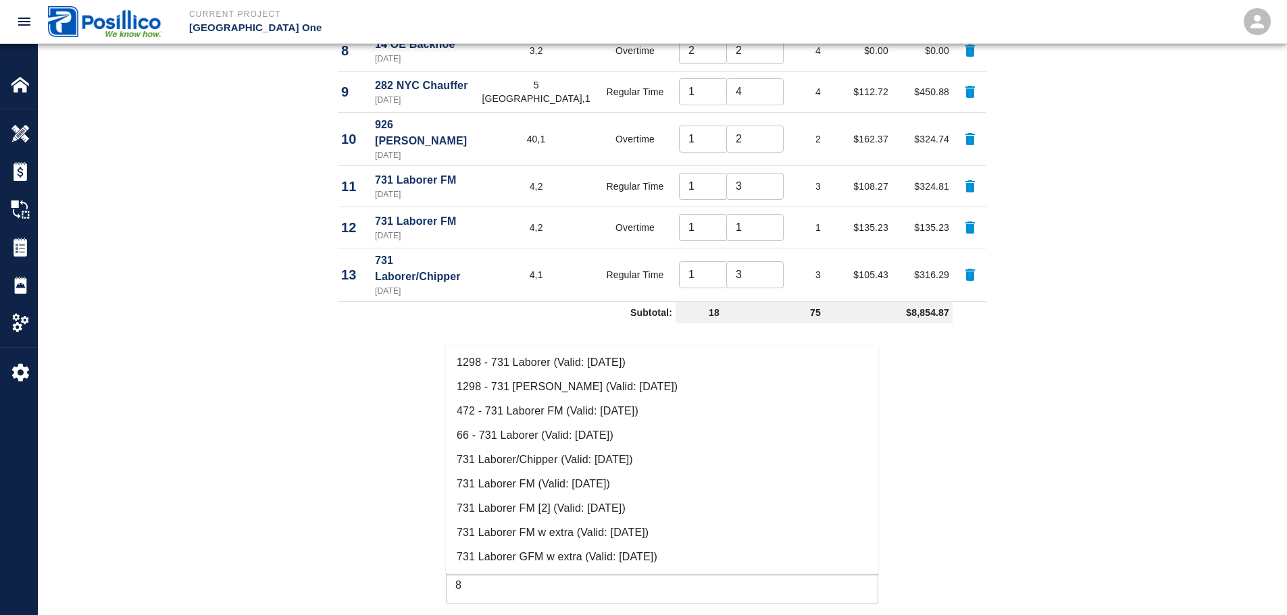
click at [612, 453] on li "731 Laborer/Chipper (Valid: [DATE])" at bounding box center [662, 460] width 432 height 24
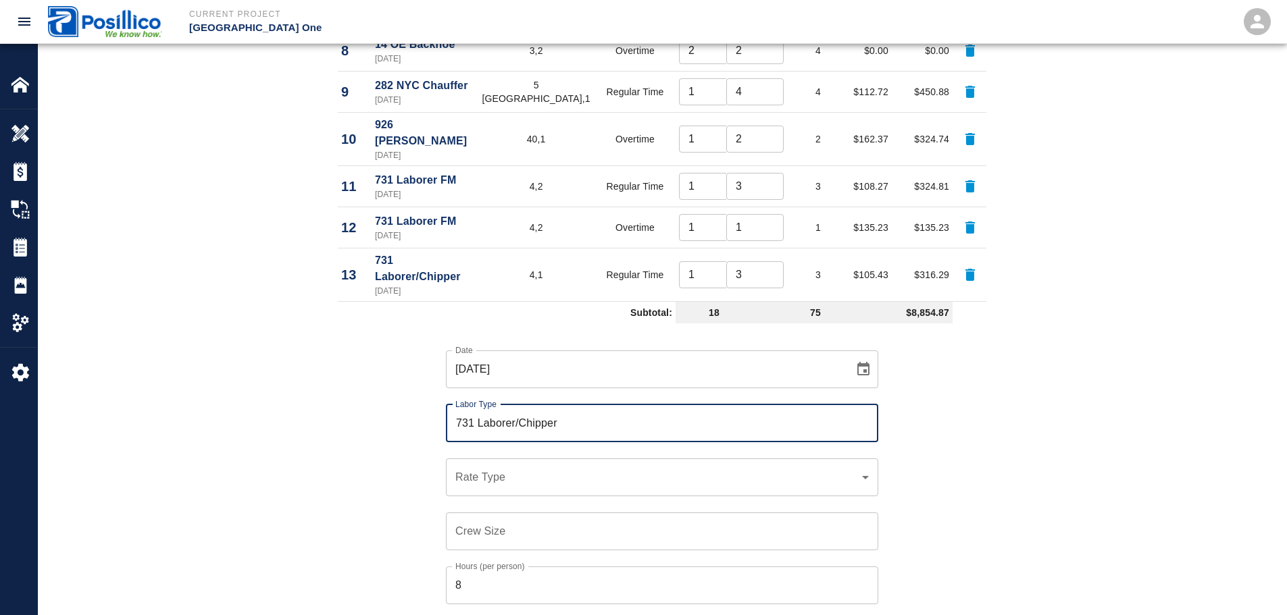
type input "731 Laborer/Chipper"
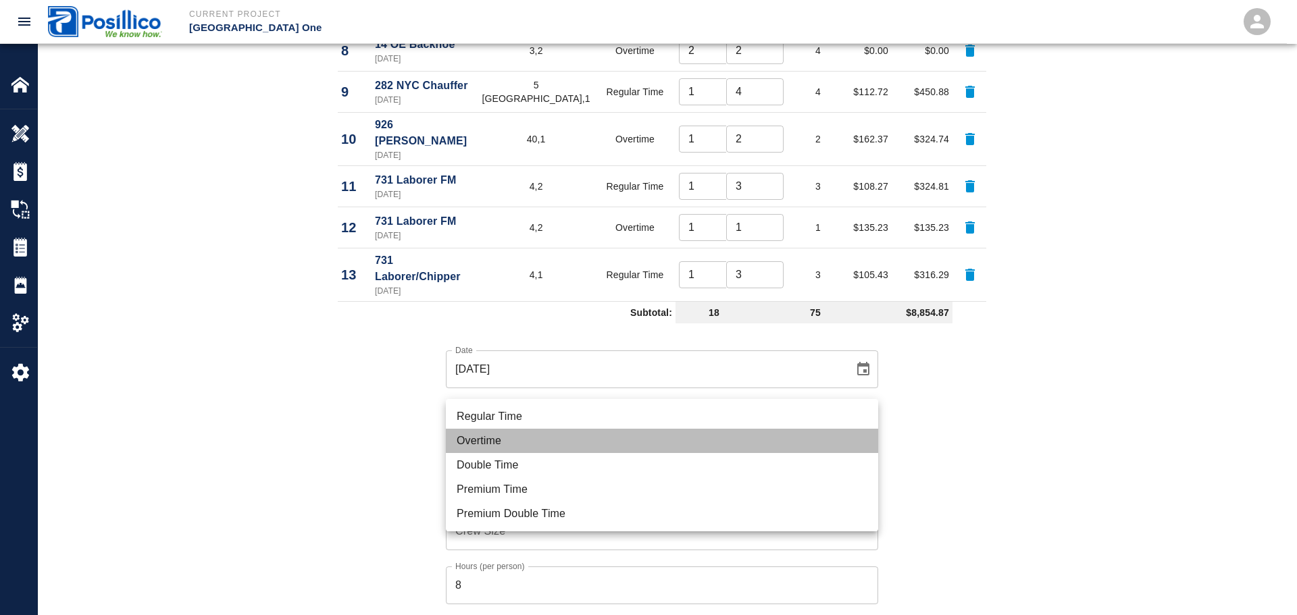
click at [590, 429] on li "Overtime" at bounding box center [662, 441] width 432 height 24
type input "rate_ot"
type input "130.98"
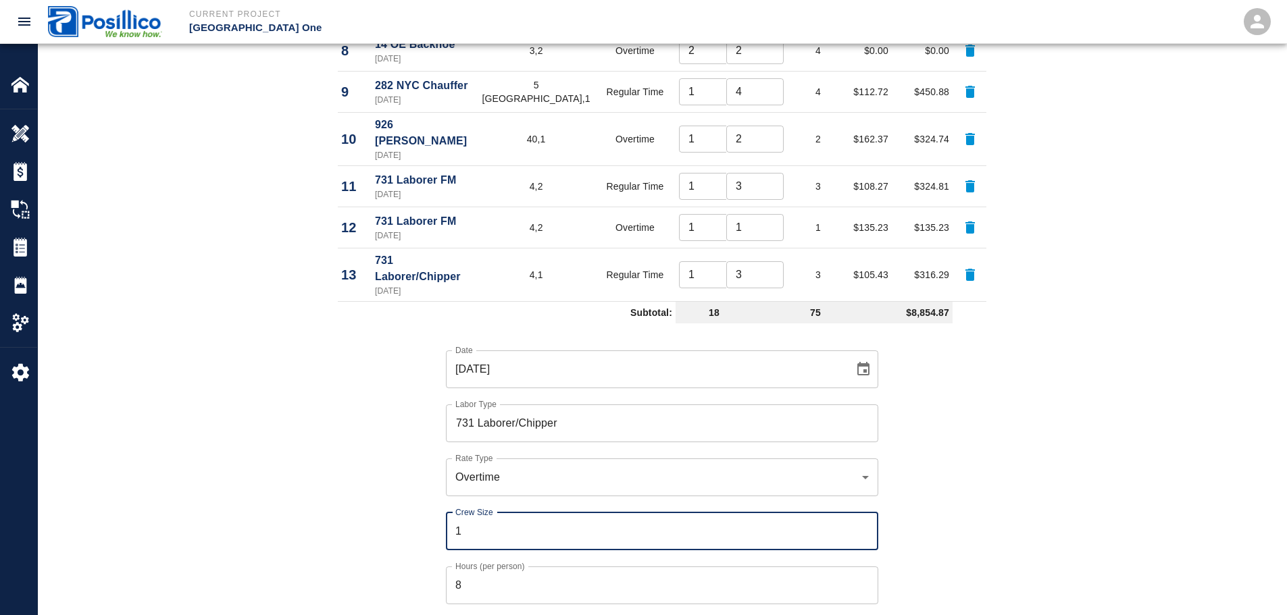
type input "1"
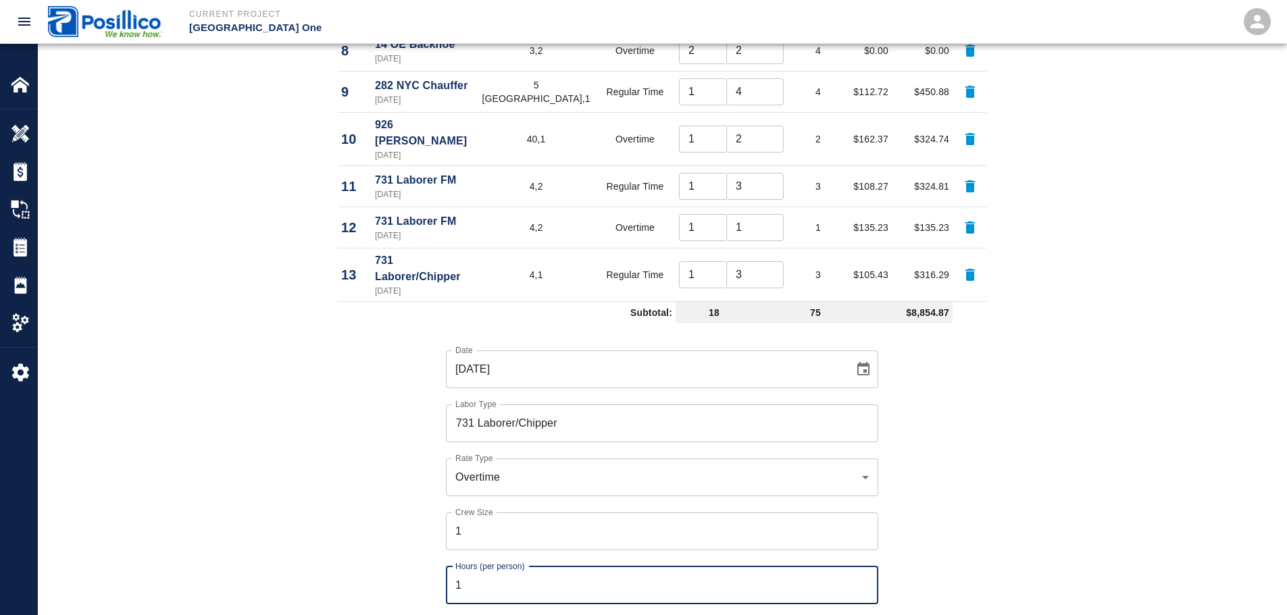
type input "1"
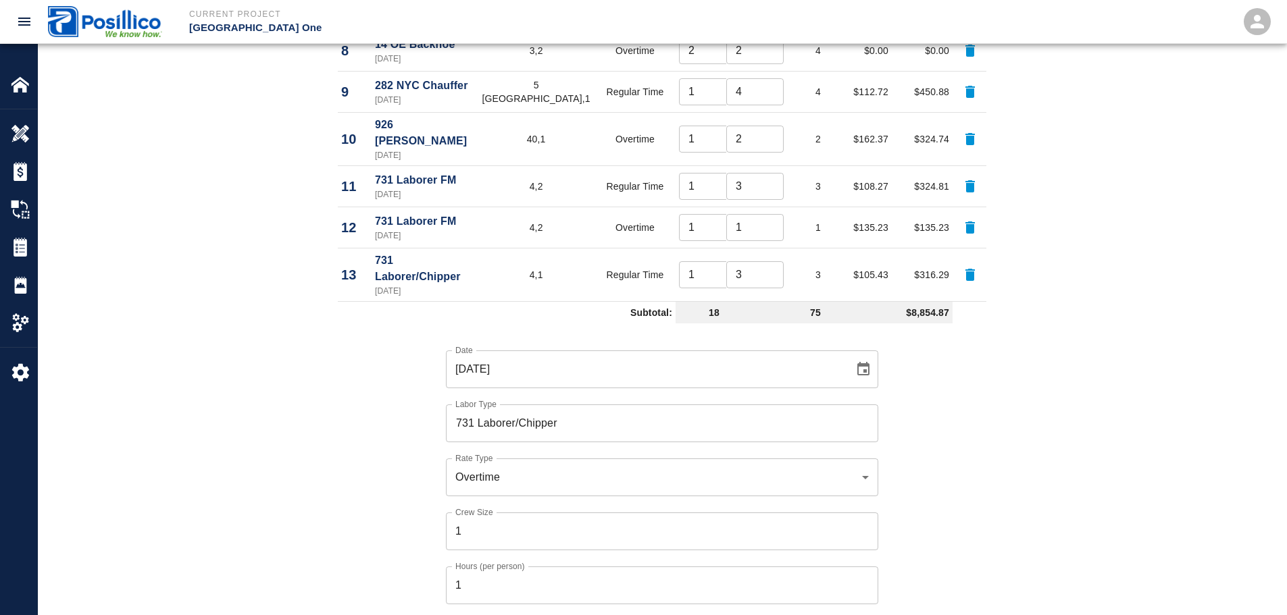
drag, startPoint x: 844, startPoint y: 584, endPoint x: 758, endPoint y: 517, distance: 109.2
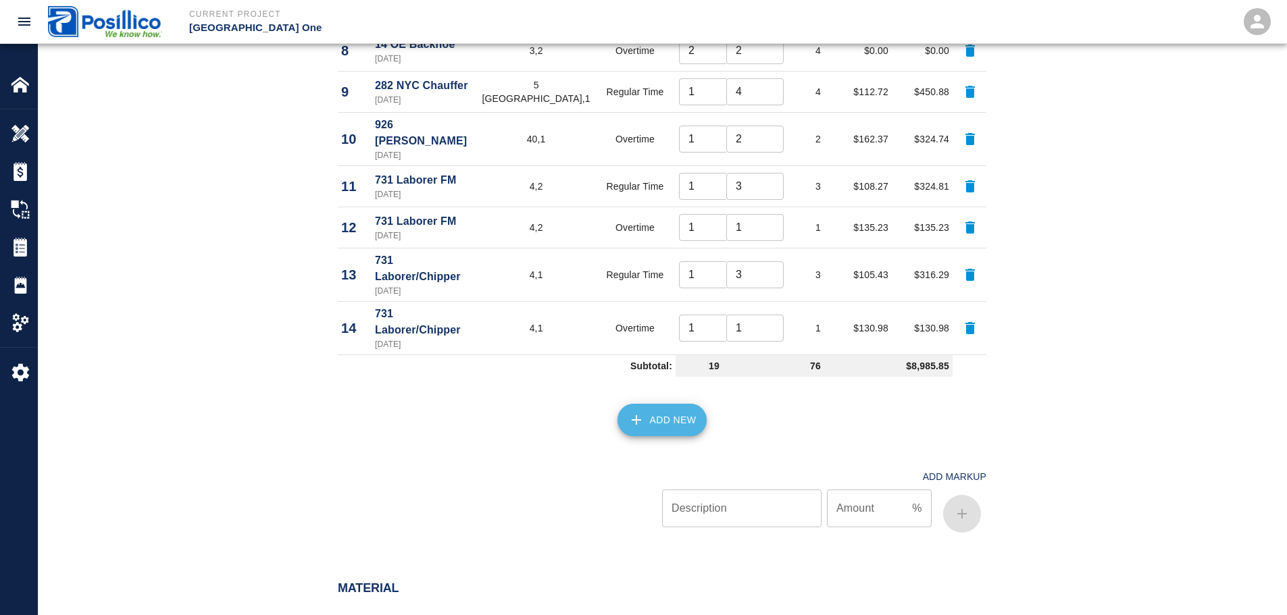
click at [651, 404] on button "Add New" at bounding box center [662, 420] width 90 height 32
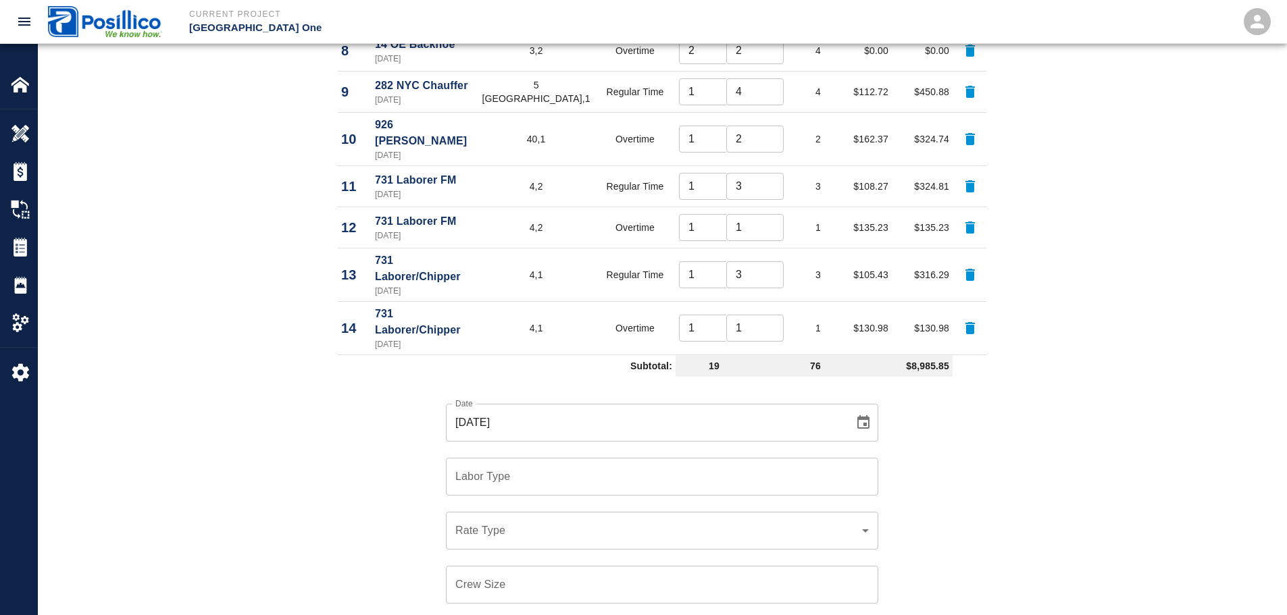
click at [591, 464] on input "Labor Type" at bounding box center [662, 477] width 420 height 26
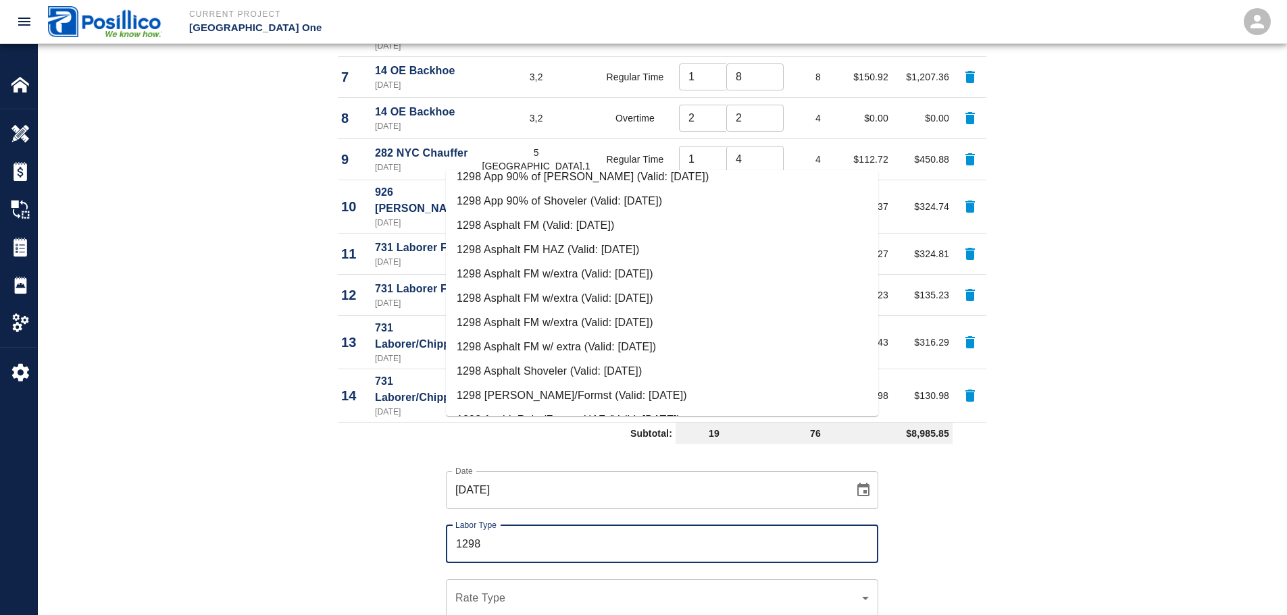
scroll to position [540, 0]
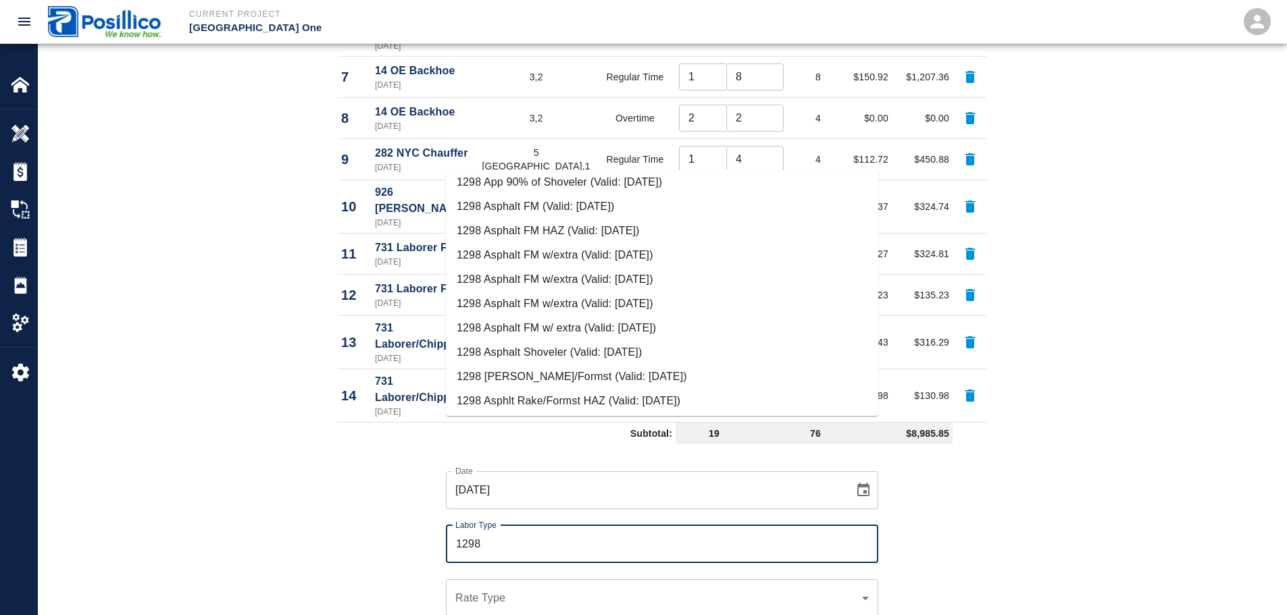
click at [671, 253] on li "1298 Asphalt FM w/extra (Valid: [DATE])" at bounding box center [662, 255] width 432 height 24
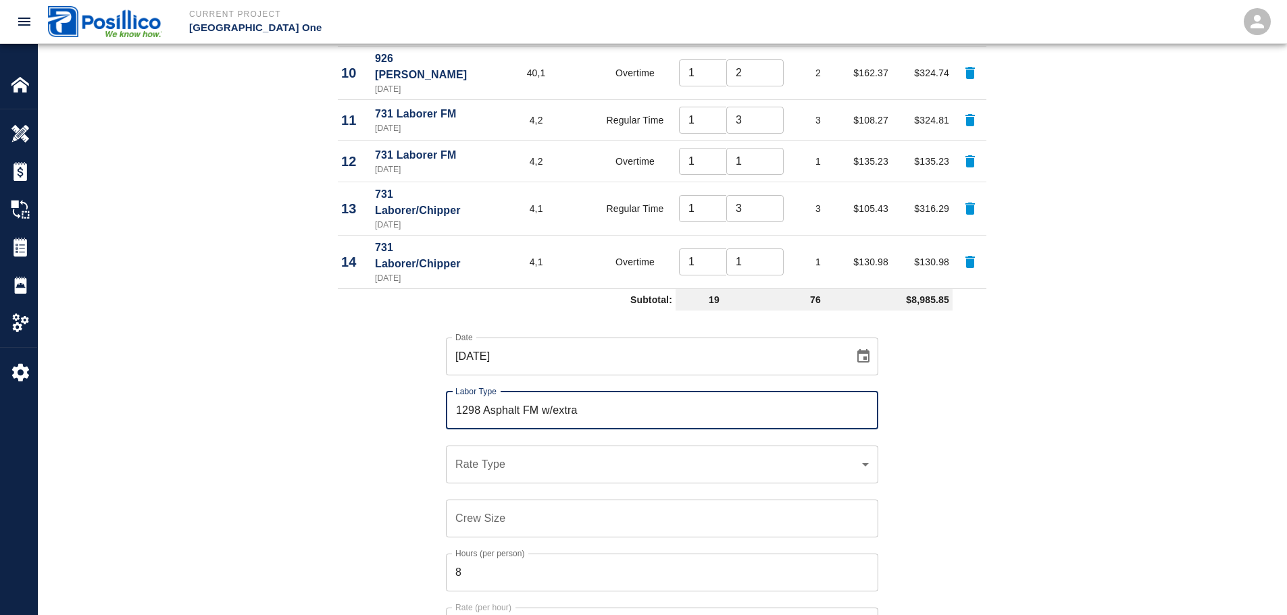
scroll to position [1216, 0]
type input "1298 Asphalt FM w/extra"
click at [534, 445] on div "​ Rate Type" at bounding box center [662, 464] width 432 height 38
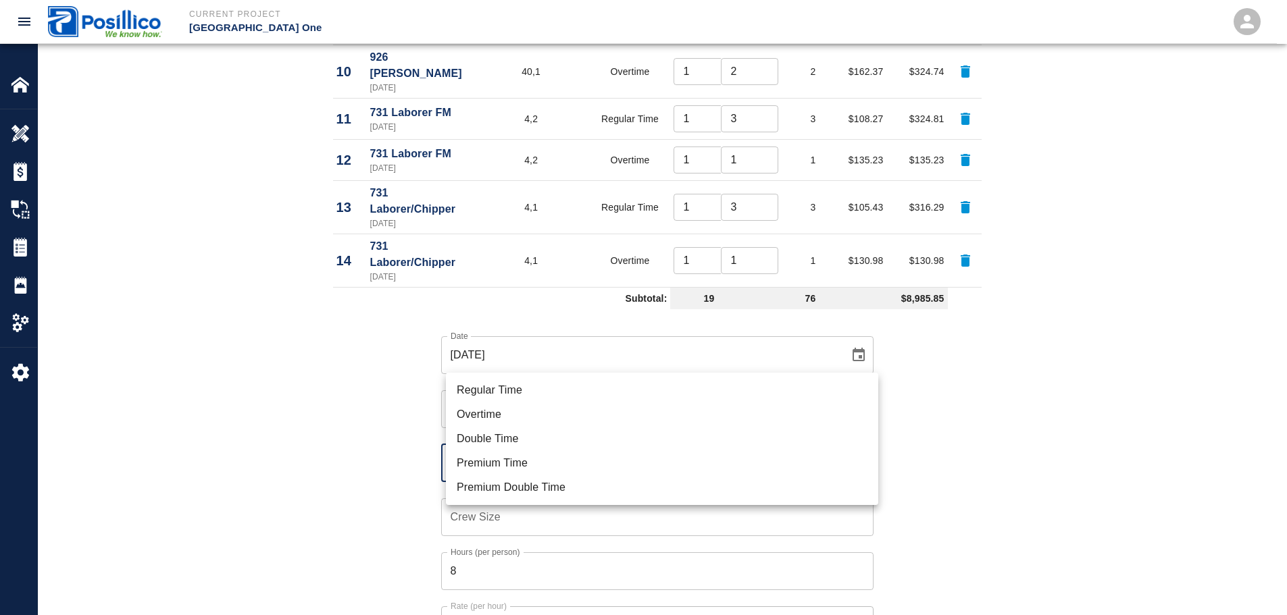
click at [540, 385] on li "Regular Time" at bounding box center [662, 390] width 432 height 24
type input "rate_rt"
type input "120.51"
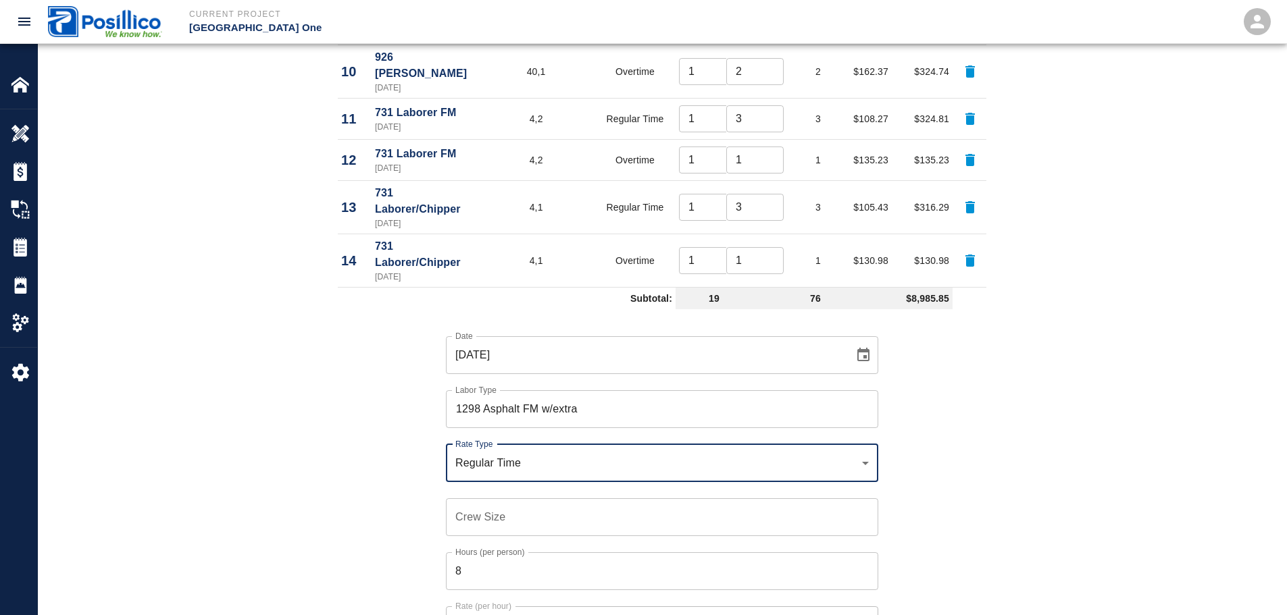
click at [538, 499] on input "Crew Size" at bounding box center [662, 518] width 432 height 38
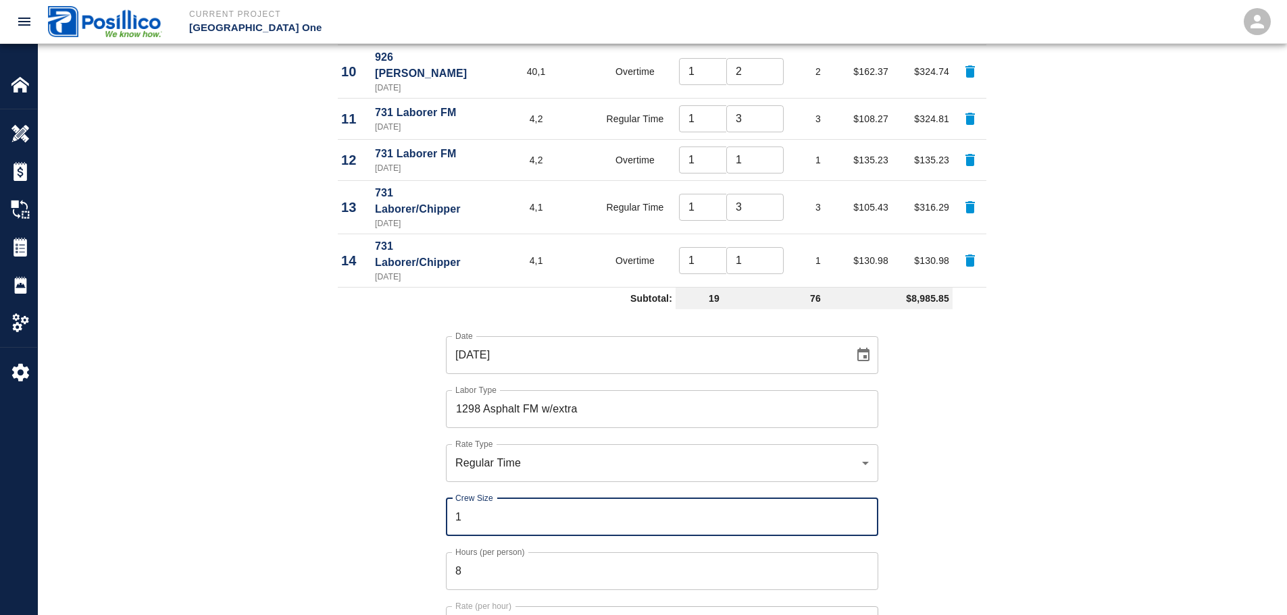
type input "1"
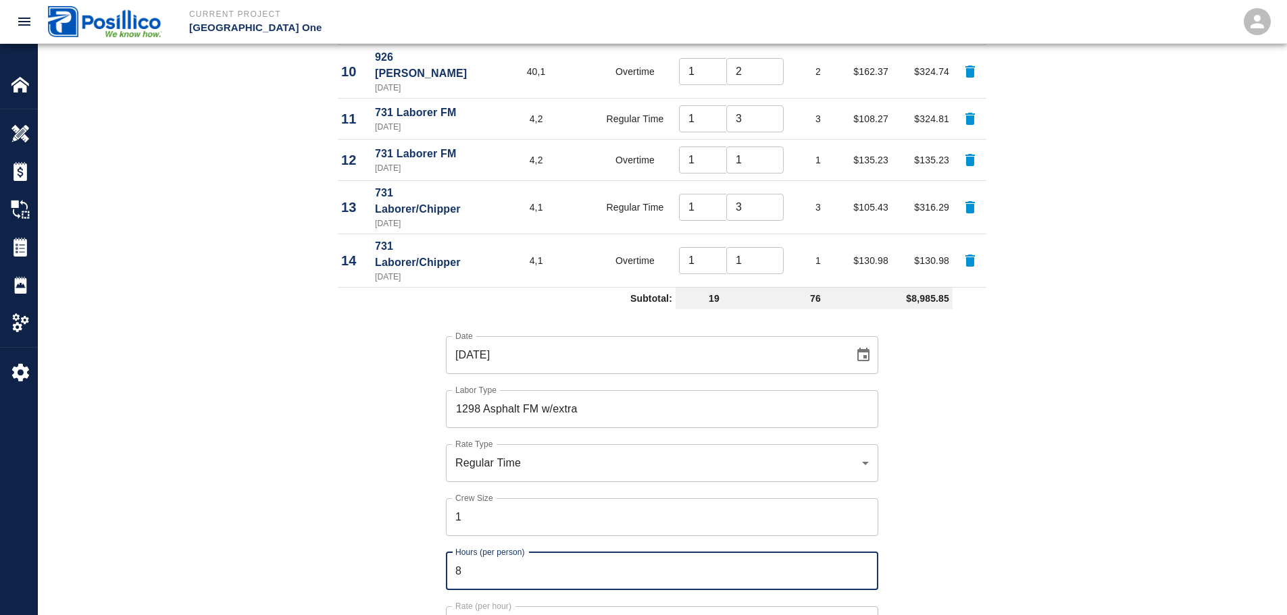
type input "4"
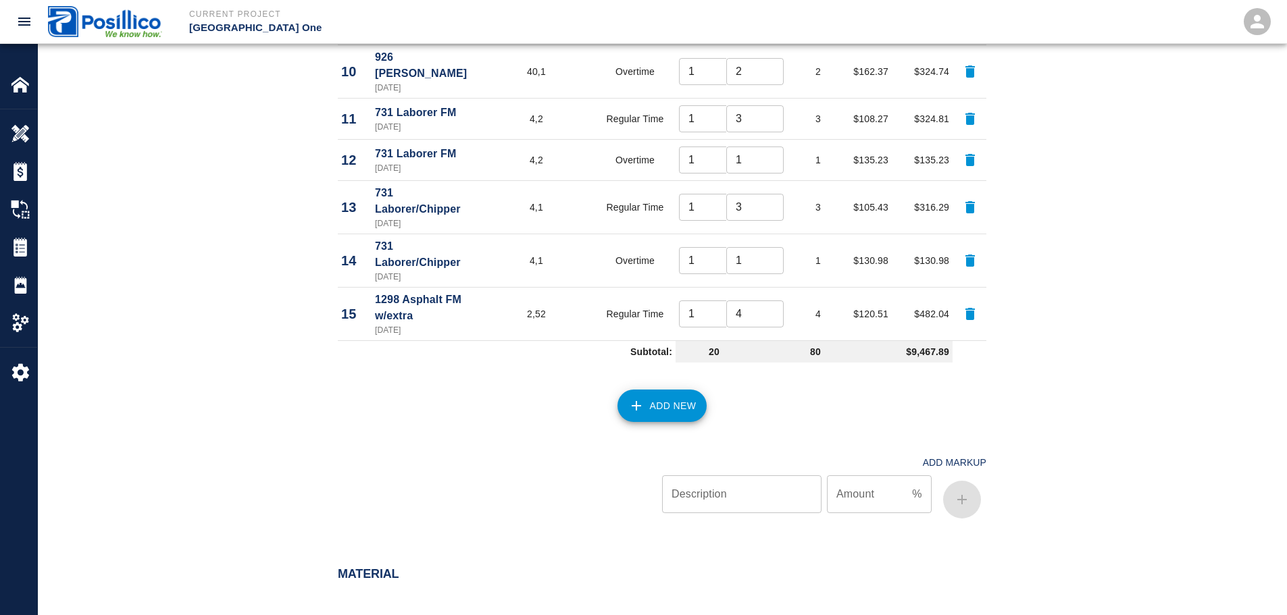
click at [693, 390] on button "Add New" at bounding box center [662, 406] width 90 height 32
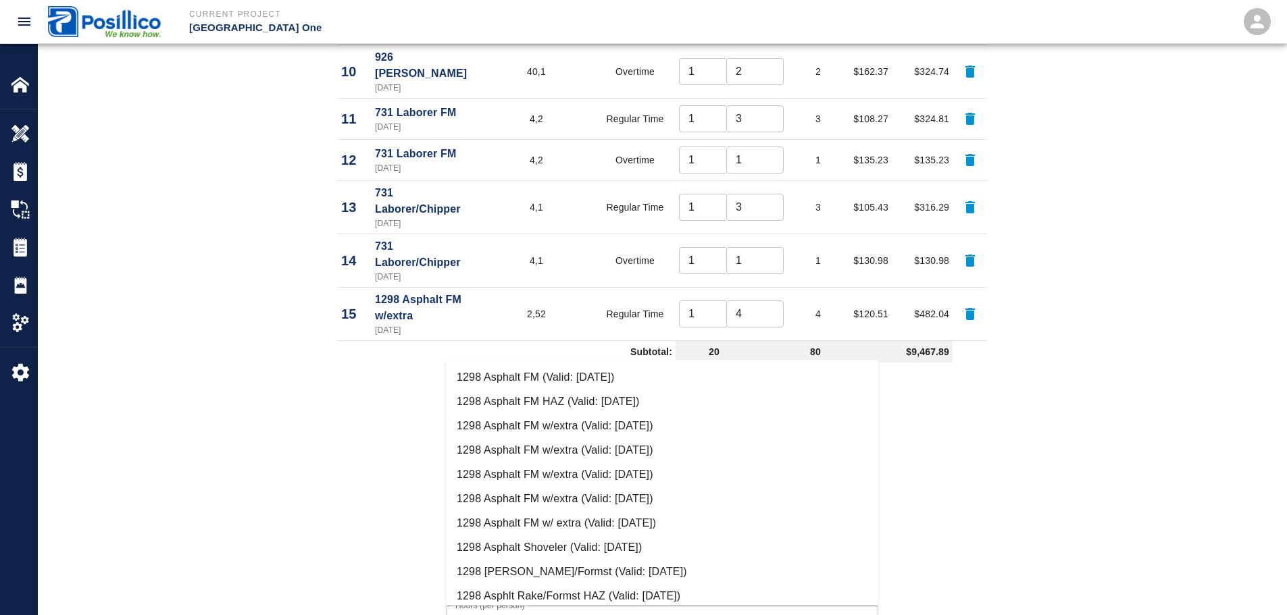
click at [679, 426] on li "1298 Asphalt FM w/extra (Valid: [DATE])" at bounding box center [662, 426] width 432 height 24
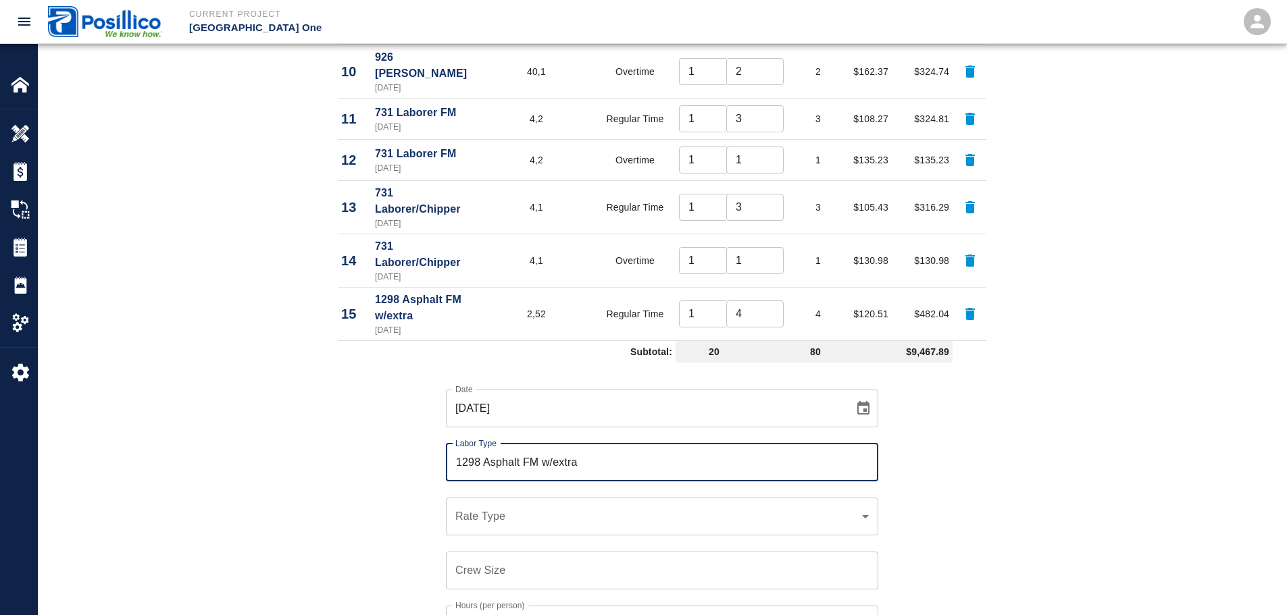
type input "1298 Asphalt FM w/extra"
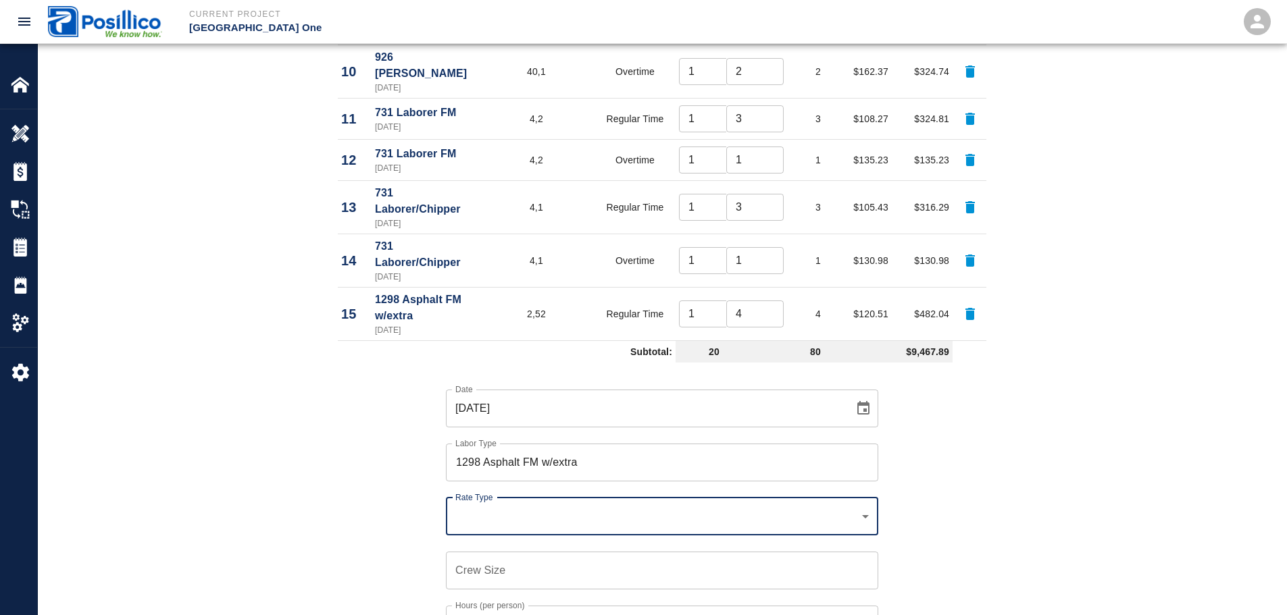
click at [654, 498] on div "​ Rate Type" at bounding box center [662, 517] width 432 height 38
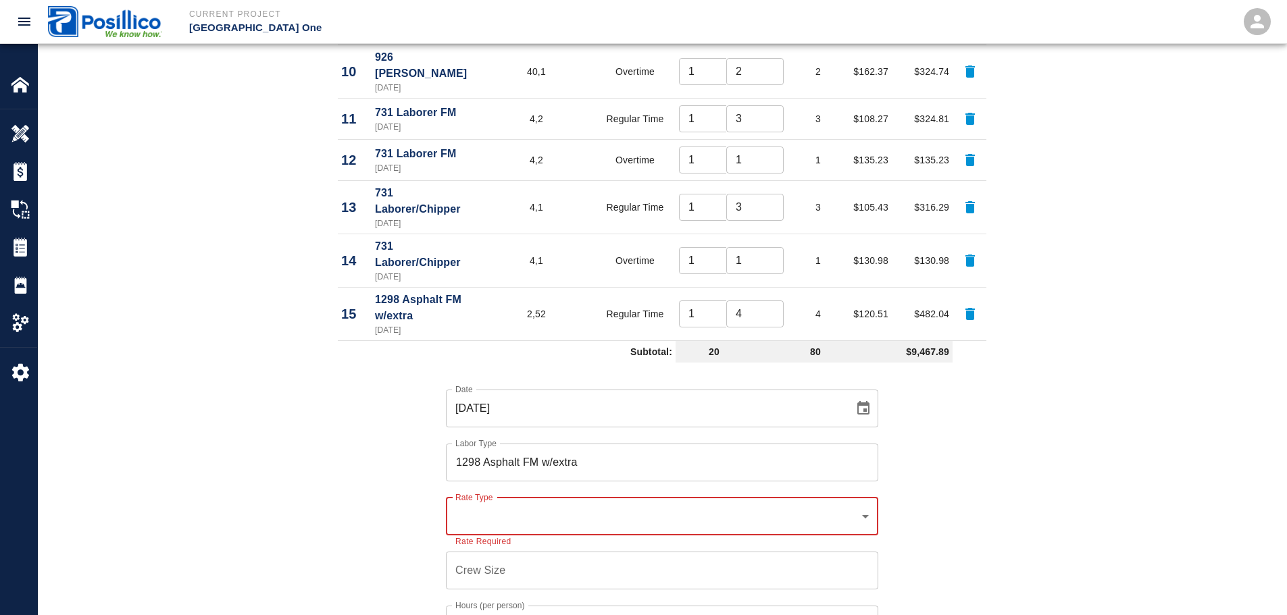
click at [628, 498] on div "​ Rate Type" at bounding box center [662, 517] width 432 height 38
click at [630, 536] on div "Crew Size Crew Size" at bounding box center [654, 563] width 449 height 54
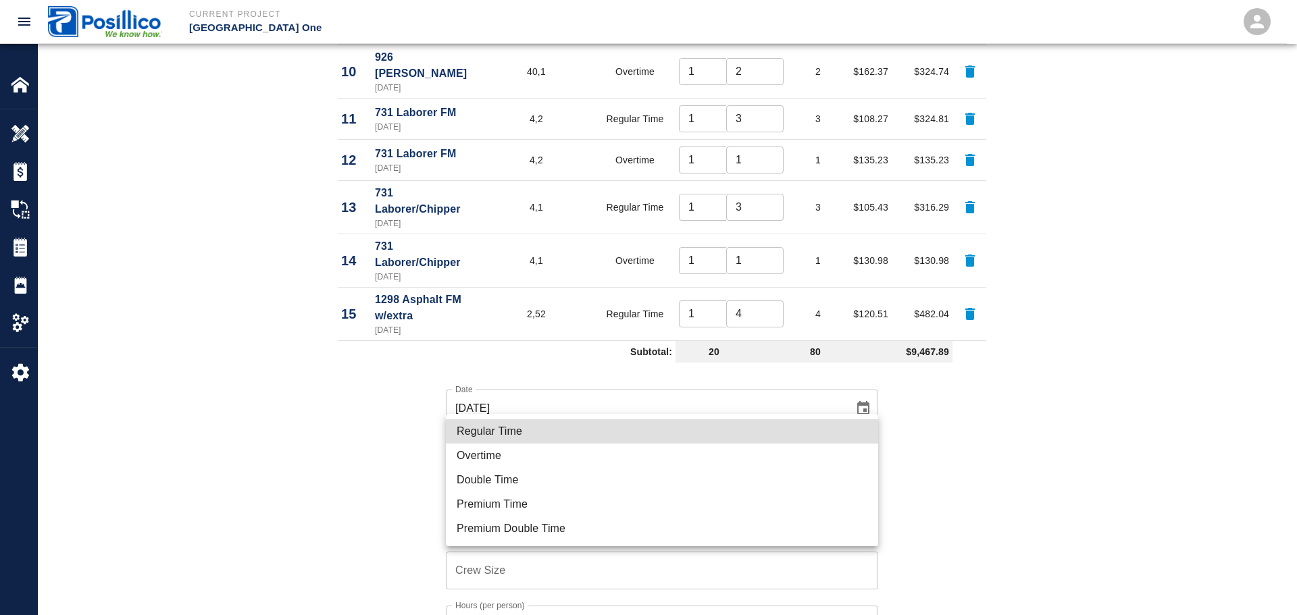
click at [636, 438] on li "Regular Time" at bounding box center [662, 432] width 432 height 24
type input "rate_rt"
type input "120.51"
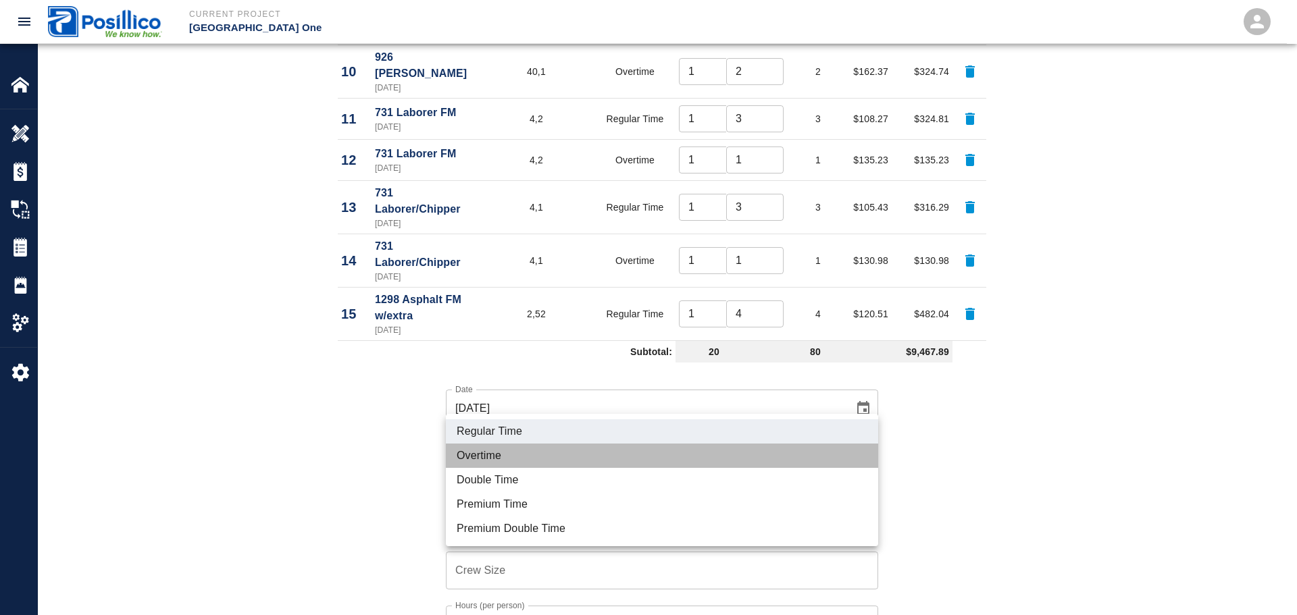
click at [621, 456] on li "Overtime" at bounding box center [662, 456] width 432 height 24
type input "rate_ot"
type input "156.00"
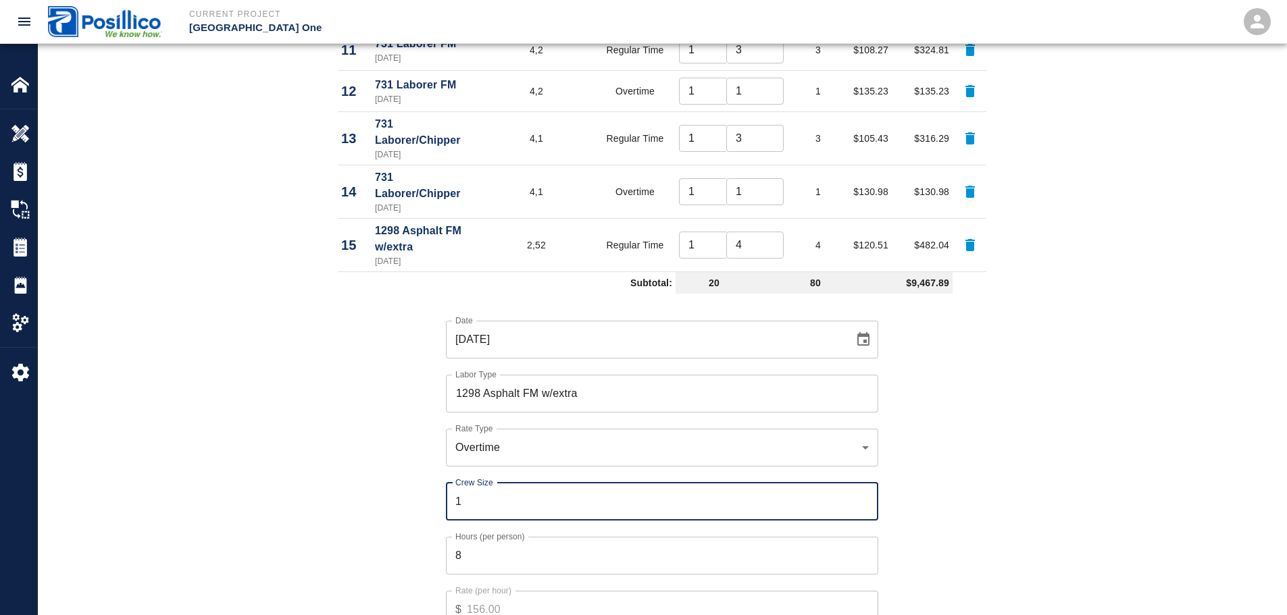
scroll to position [1351, 0]
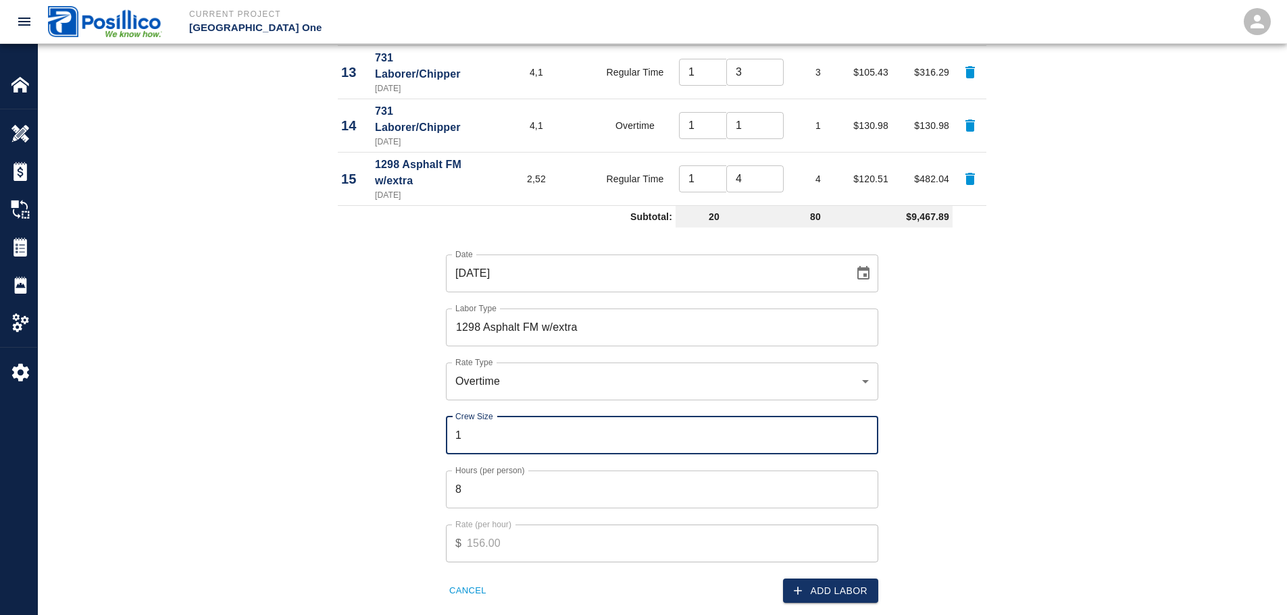
type input "1"
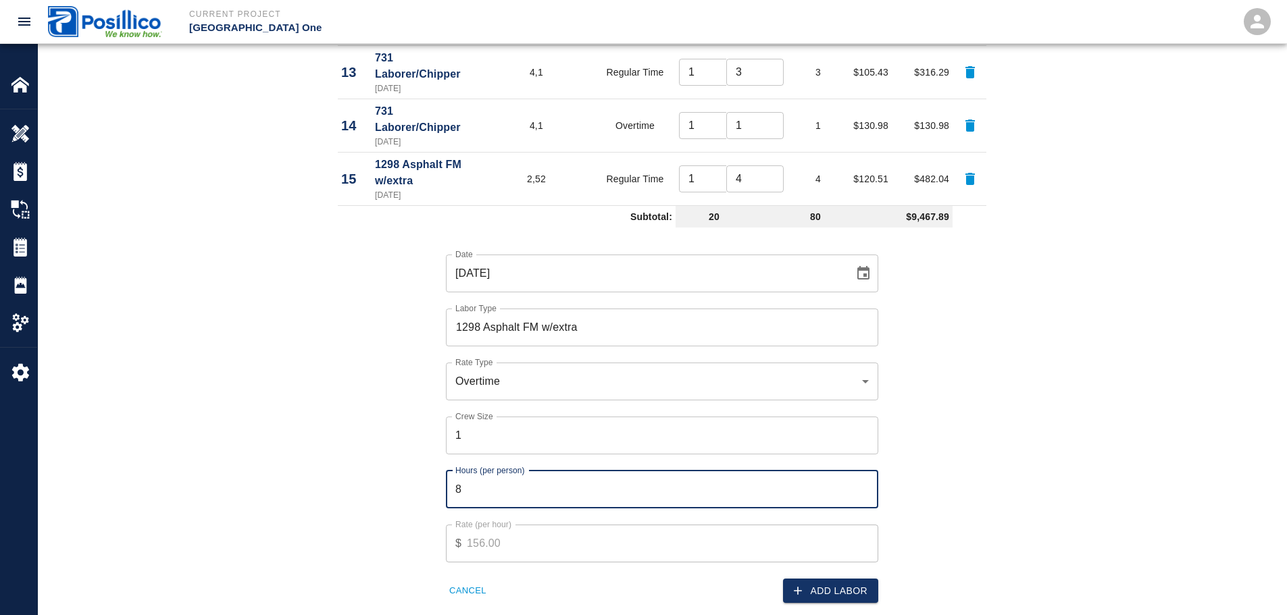
type input "1"
click at [866, 579] on button "Add Labor" at bounding box center [830, 591] width 95 height 25
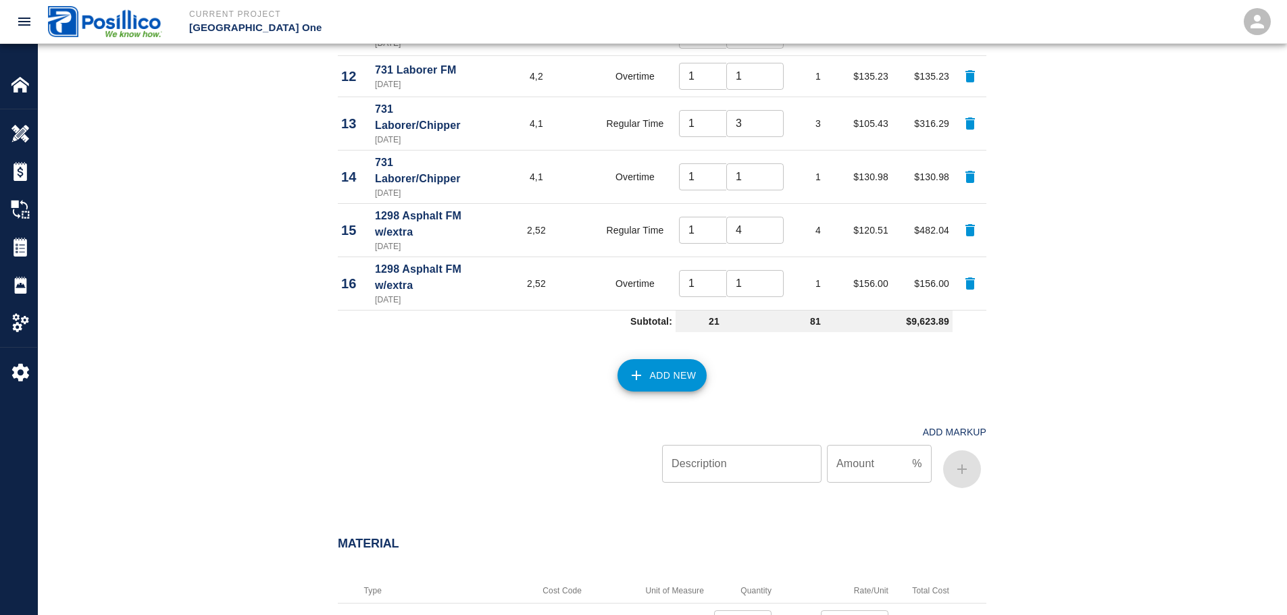
scroll to position [1216, 0]
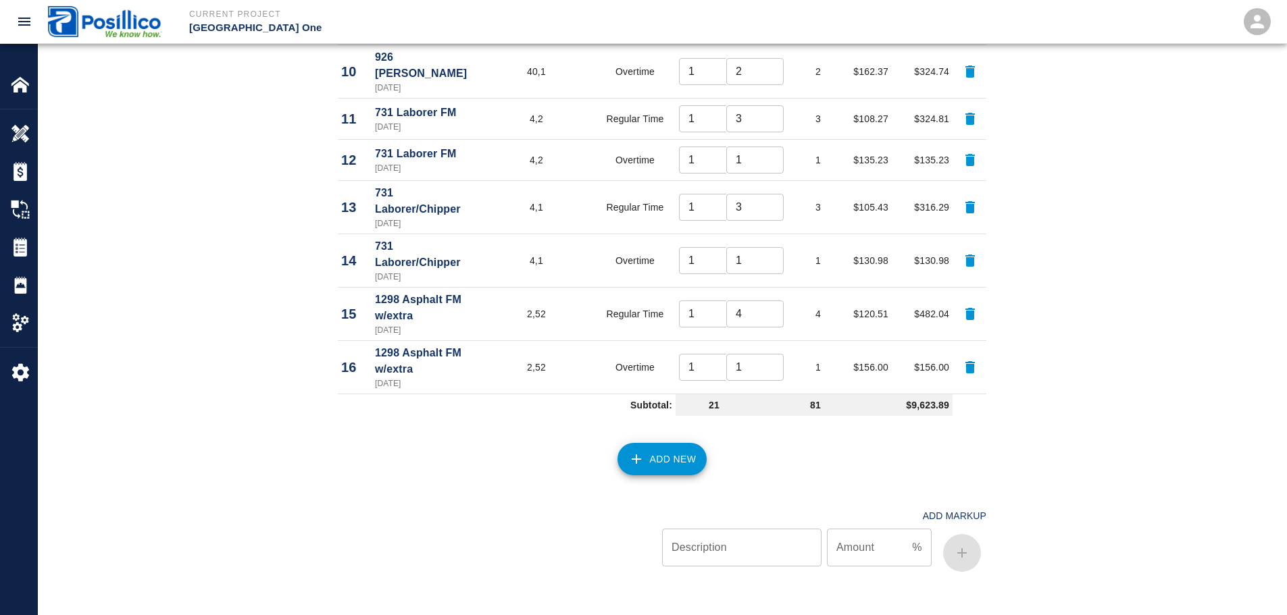
click at [661, 443] on button "Add New" at bounding box center [662, 459] width 90 height 32
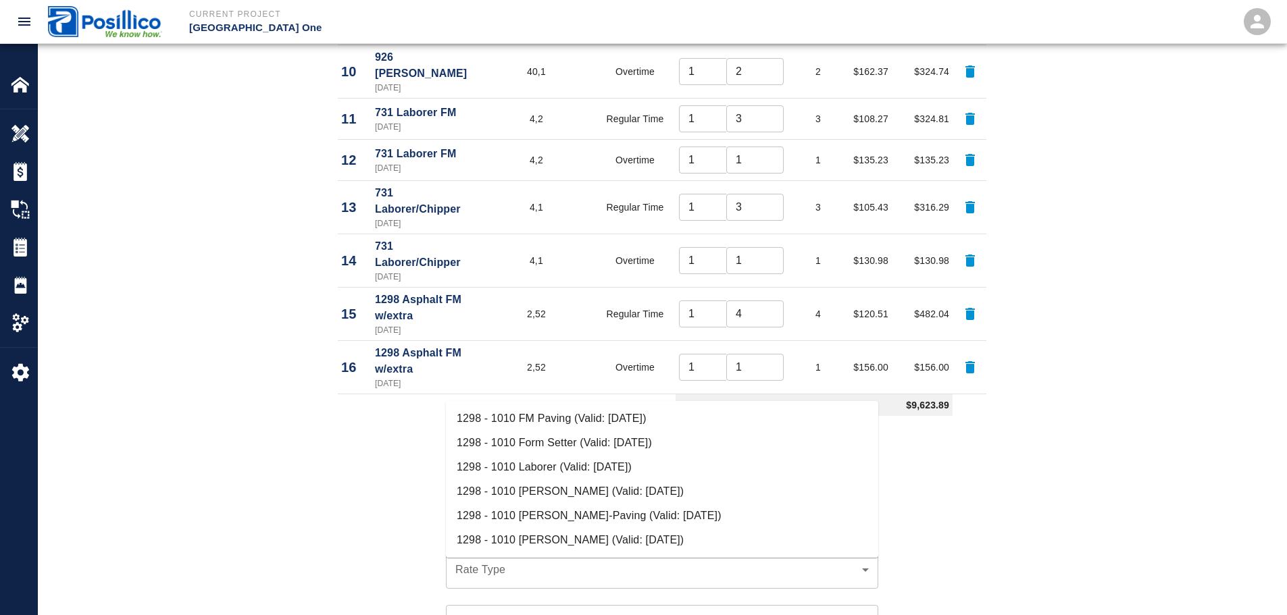
click at [665, 510] on li "1298 - 1010 [PERSON_NAME]-Paving (Valid: [DATE])" at bounding box center [662, 516] width 432 height 24
type input "1298 - 1010 Raker-Paving"
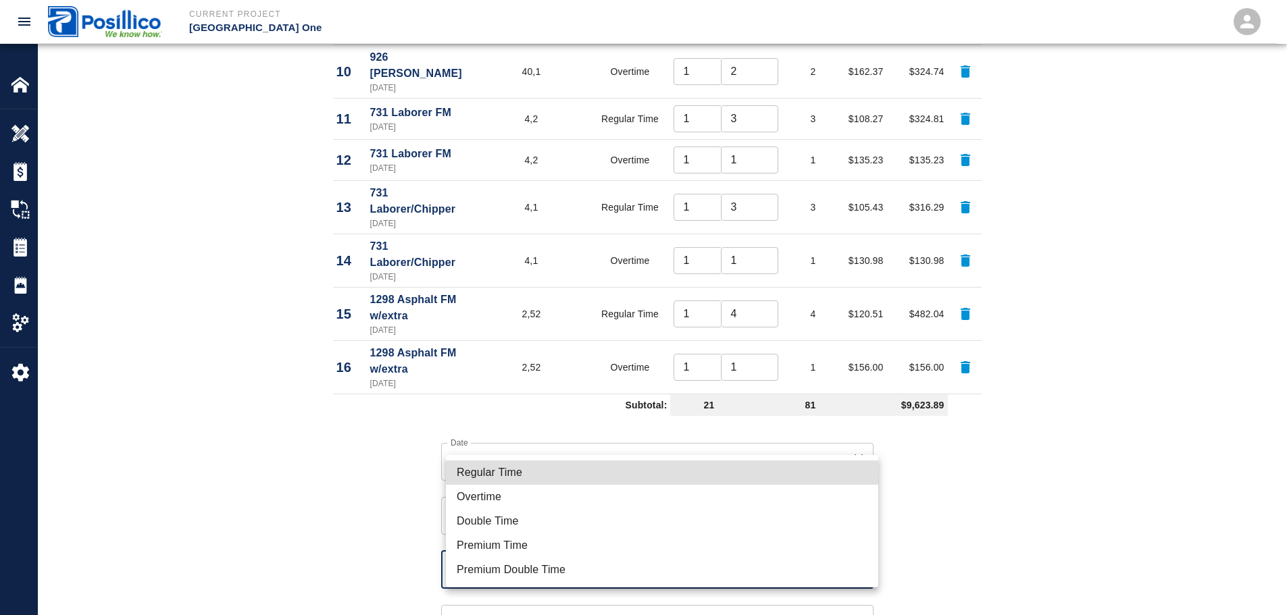
click at [616, 472] on li "Regular Time" at bounding box center [662, 473] width 432 height 24
type input "rate_rt"
type input "128.82"
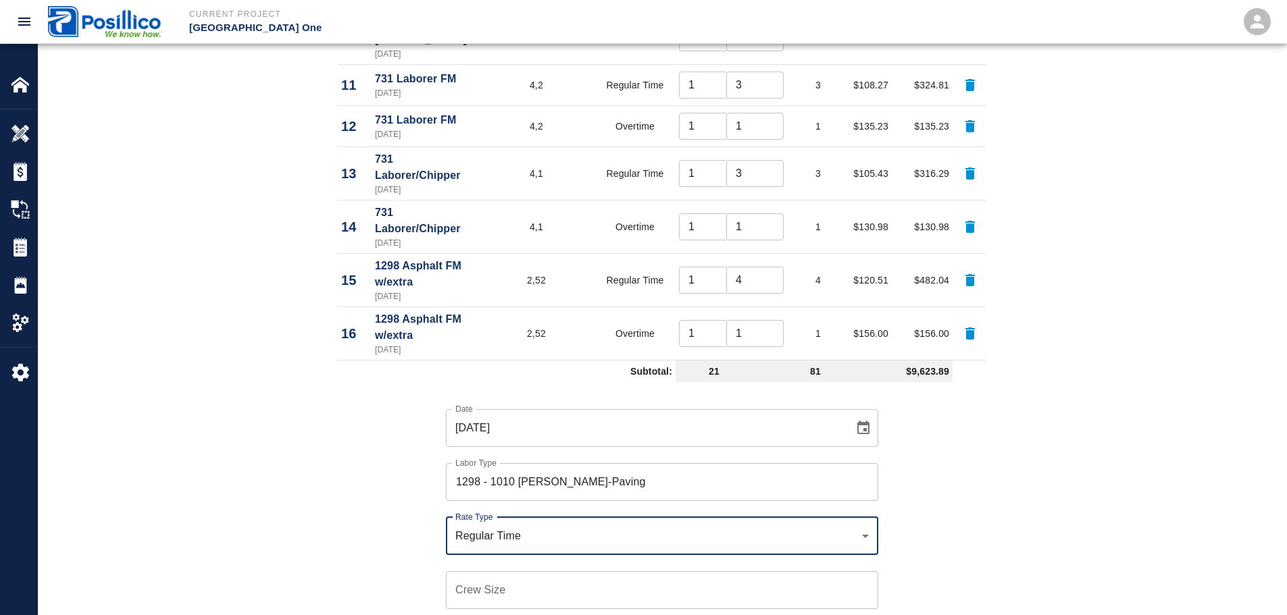
scroll to position [1284, 0]
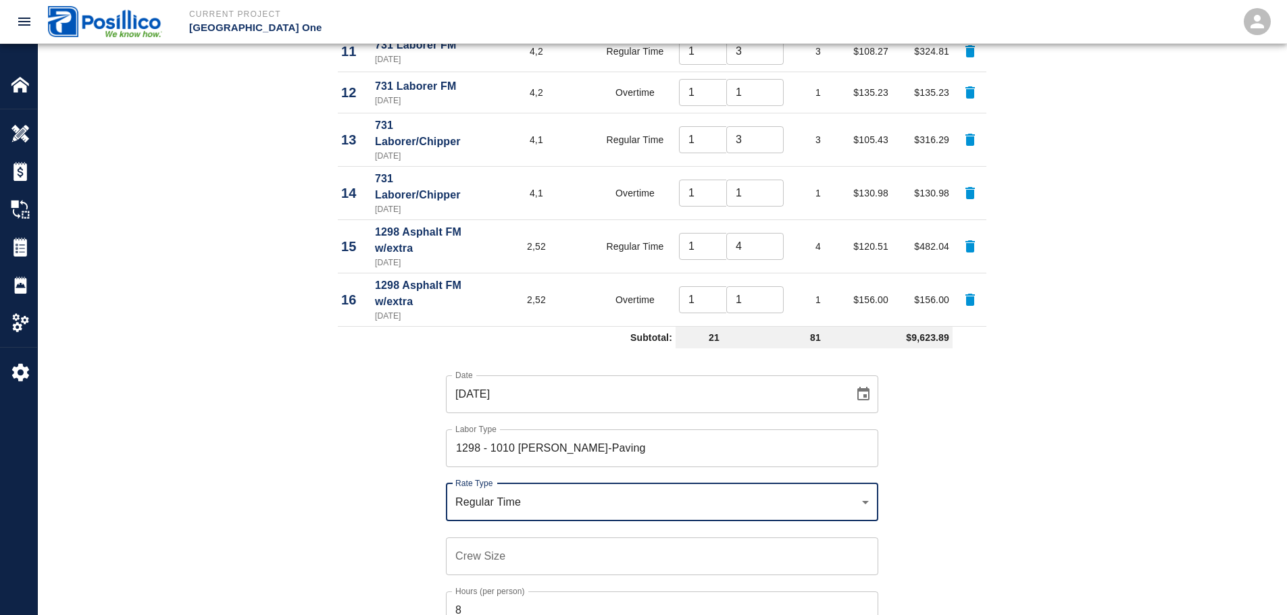
click at [624, 576] on div "Hours (per person) 8 Hours (per person)" at bounding box center [654, 603] width 449 height 54
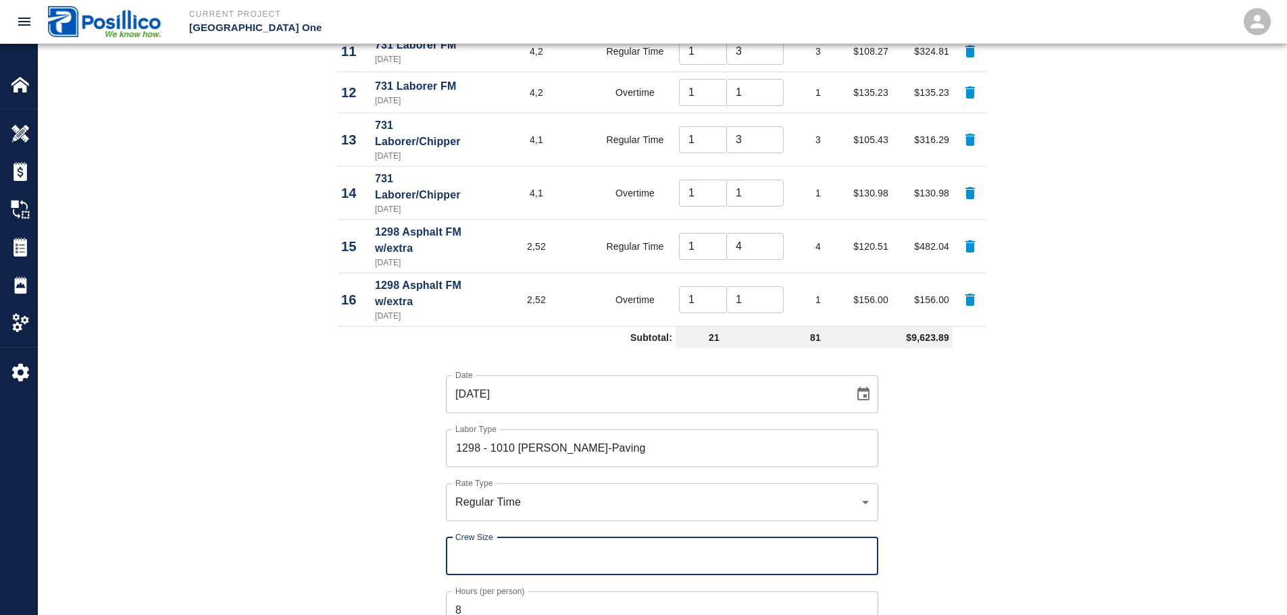
click at [634, 538] on input "Crew Size" at bounding box center [662, 557] width 432 height 38
type input "3"
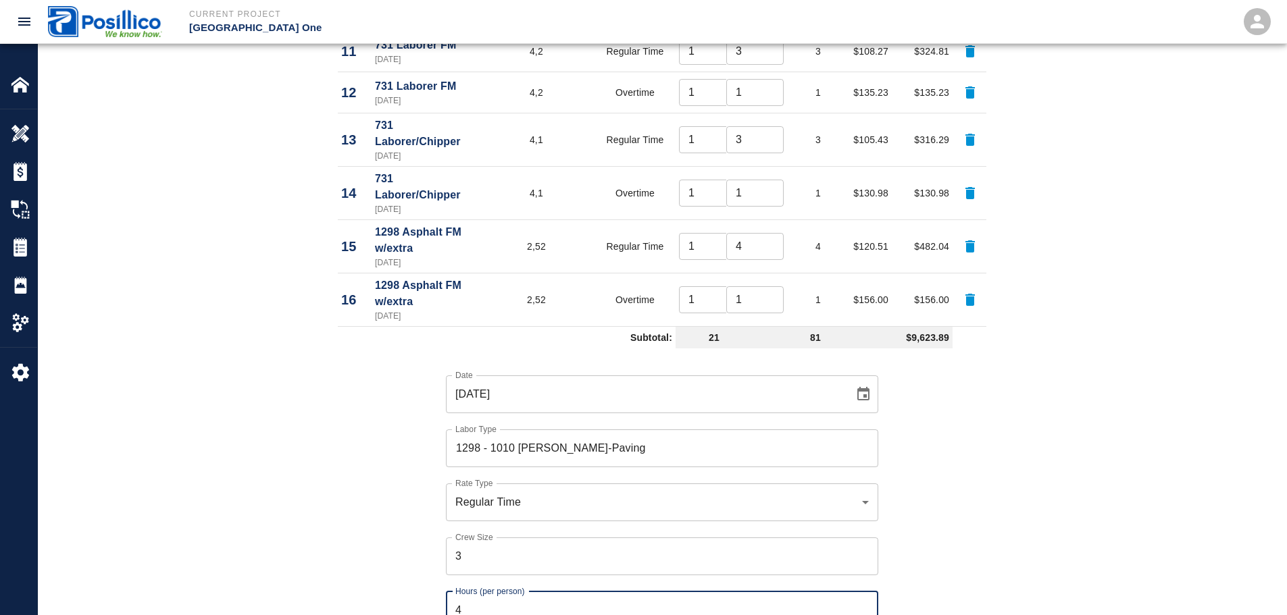
type input "4"
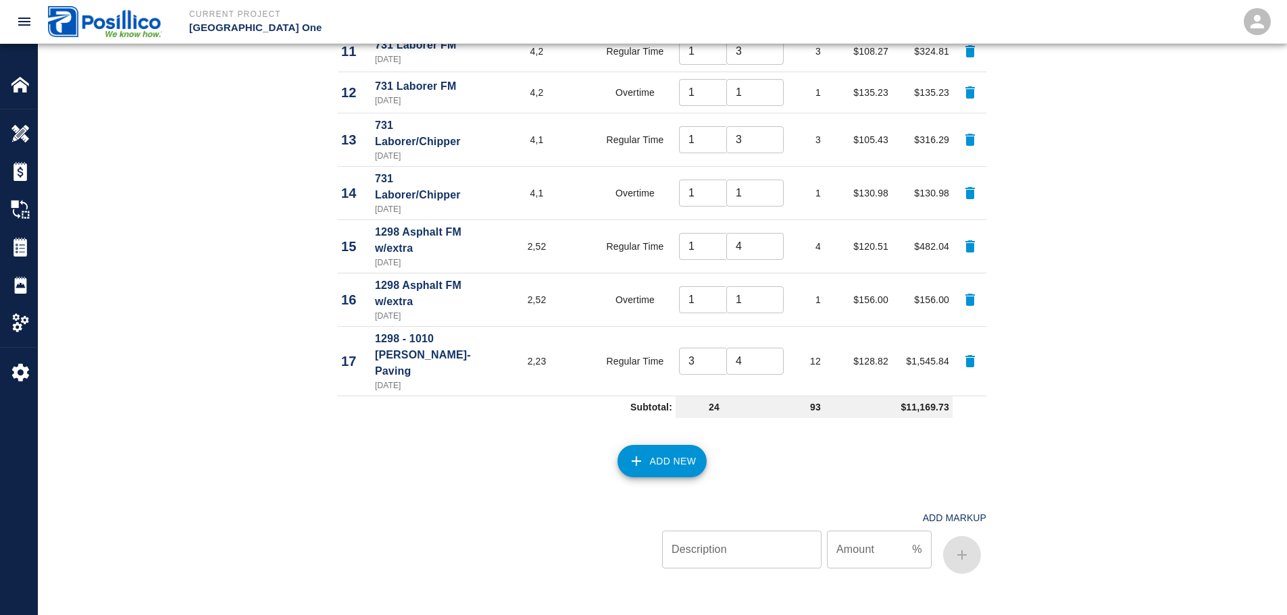
click at [647, 445] on button "Add New" at bounding box center [662, 461] width 90 height 32
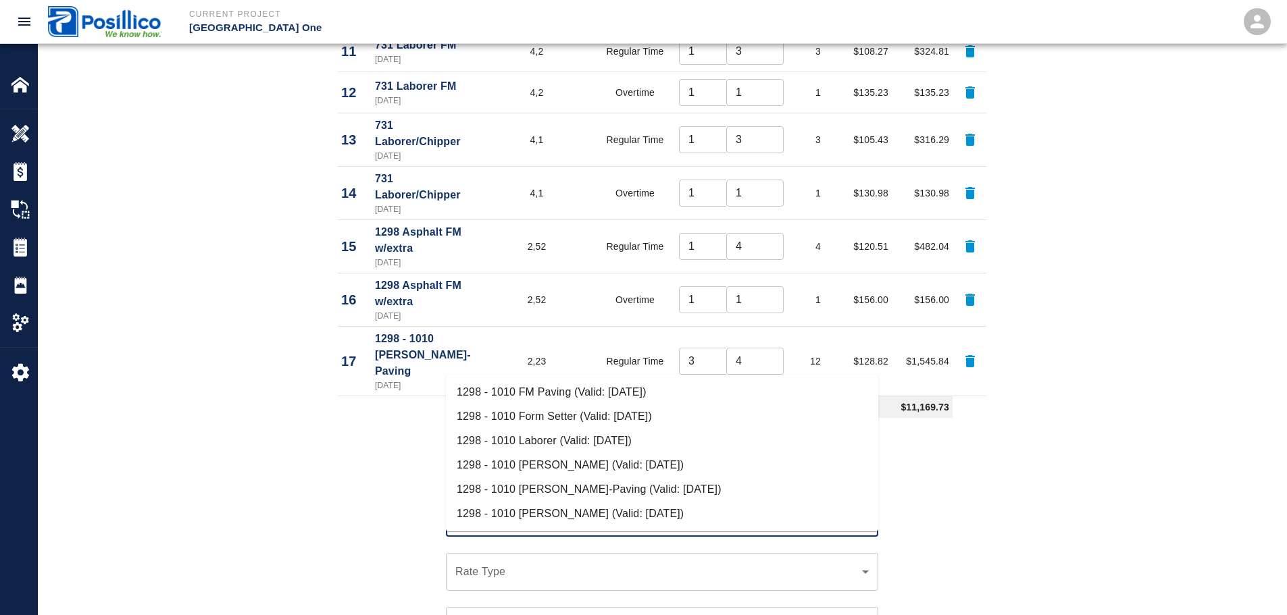
click at [598, 488] on li "1298 - 1010 [PERSON_NAME]-Paving (Valid: [DATE])" at bounding box center [662, 490] width 432 height 24
type input "1298 - 1010 Raker-Paving"
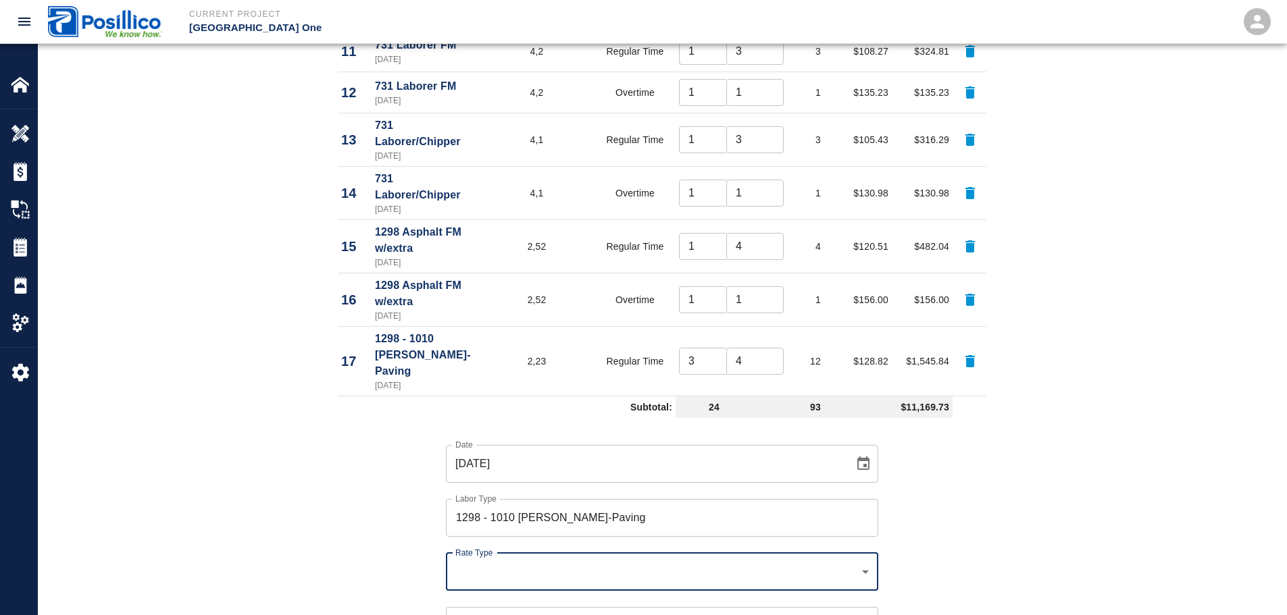
click at [620, 553] on div "​ Rate Type" at bounding box center [662, 572] width 432 height 38
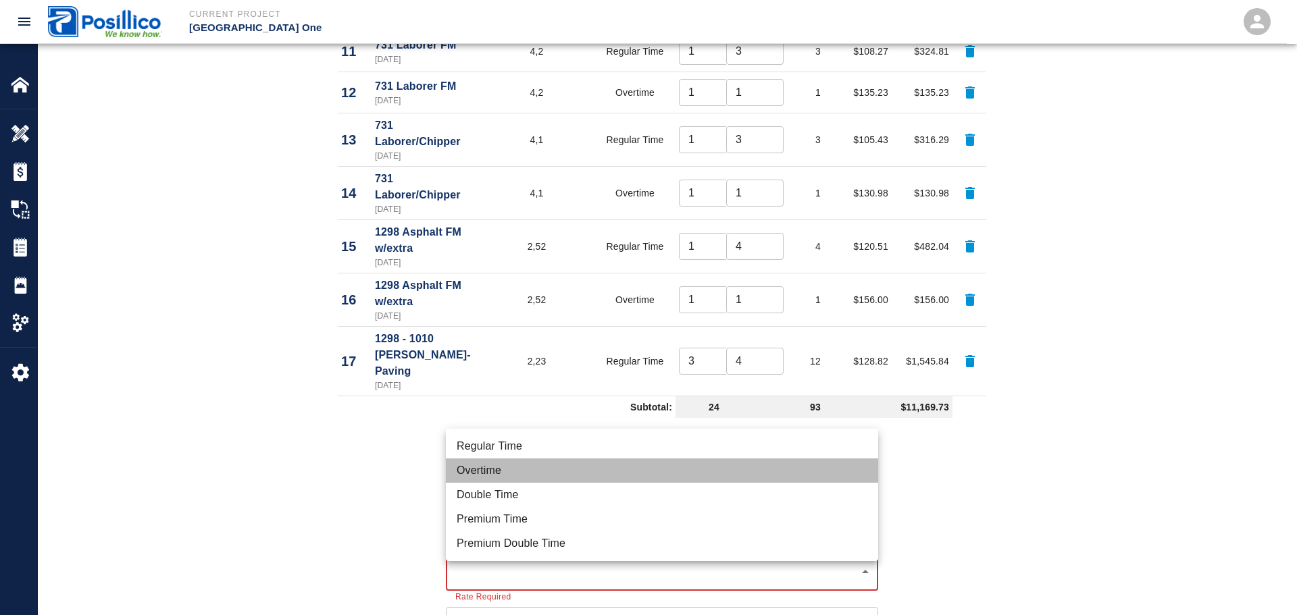
click at [602, 463] on li "Overtime" at bounding box center [662, 471] width 432 height 24
type input "rate_ot"
type input "145.70"
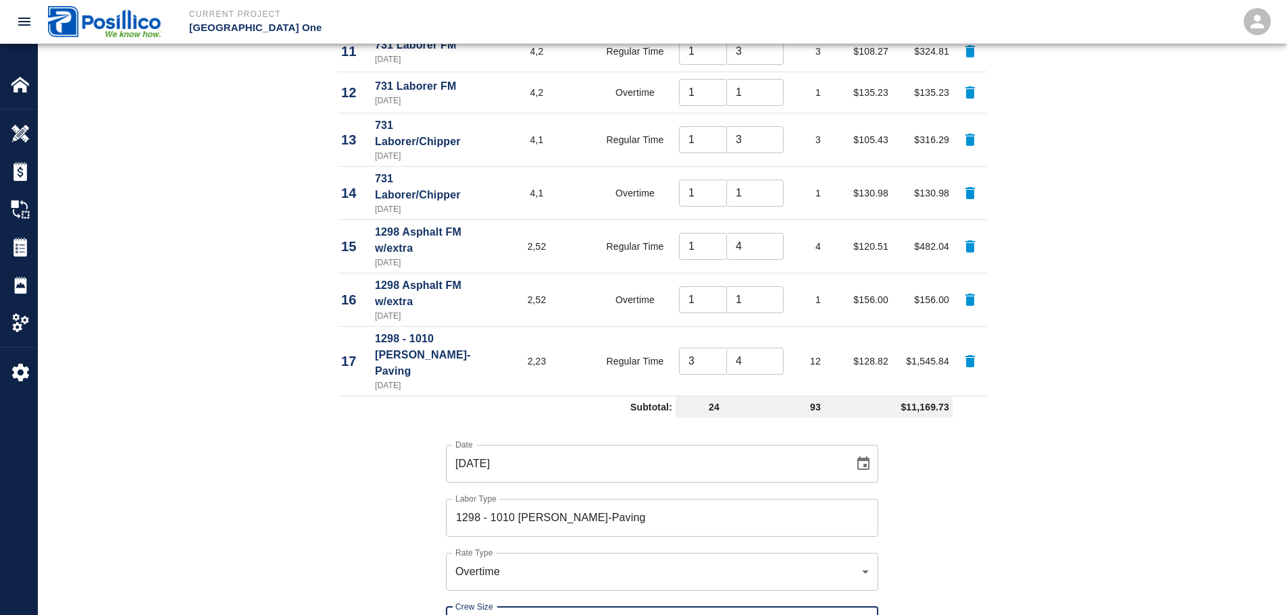
type input "3"
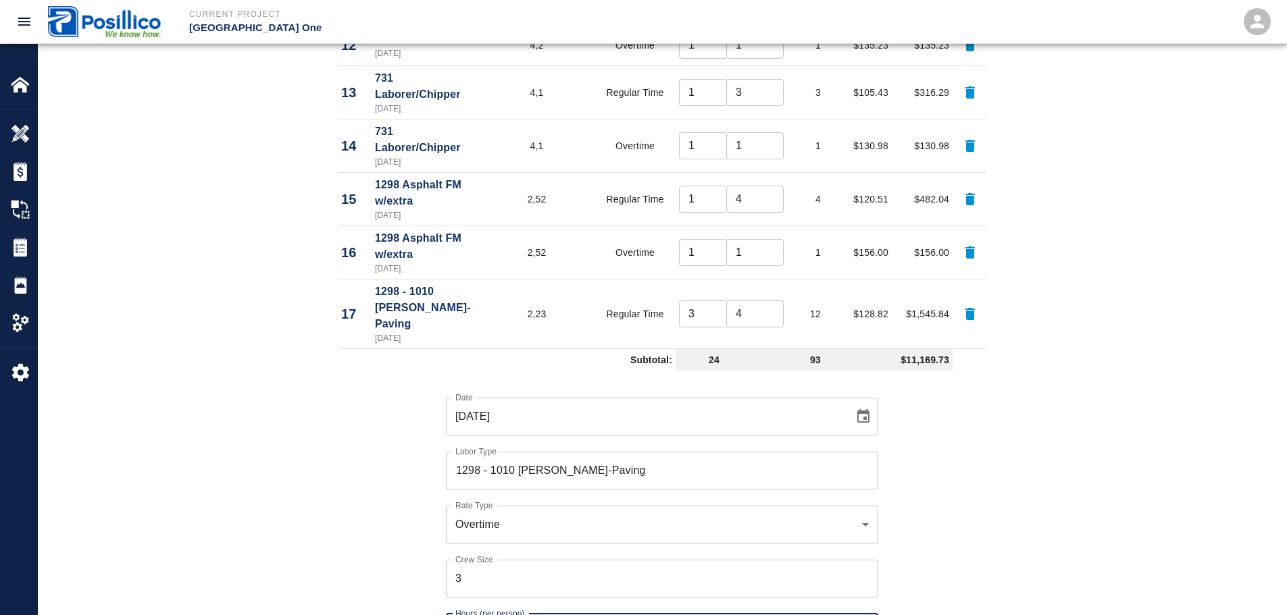
scroll to position [1351, 0]
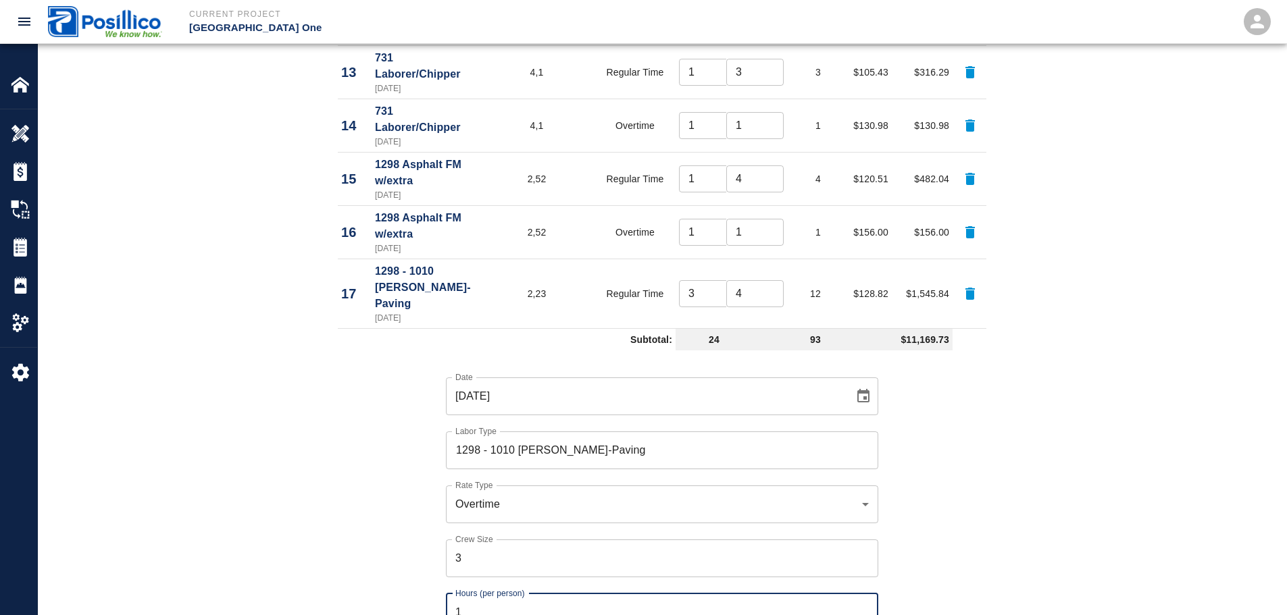
type input "1"
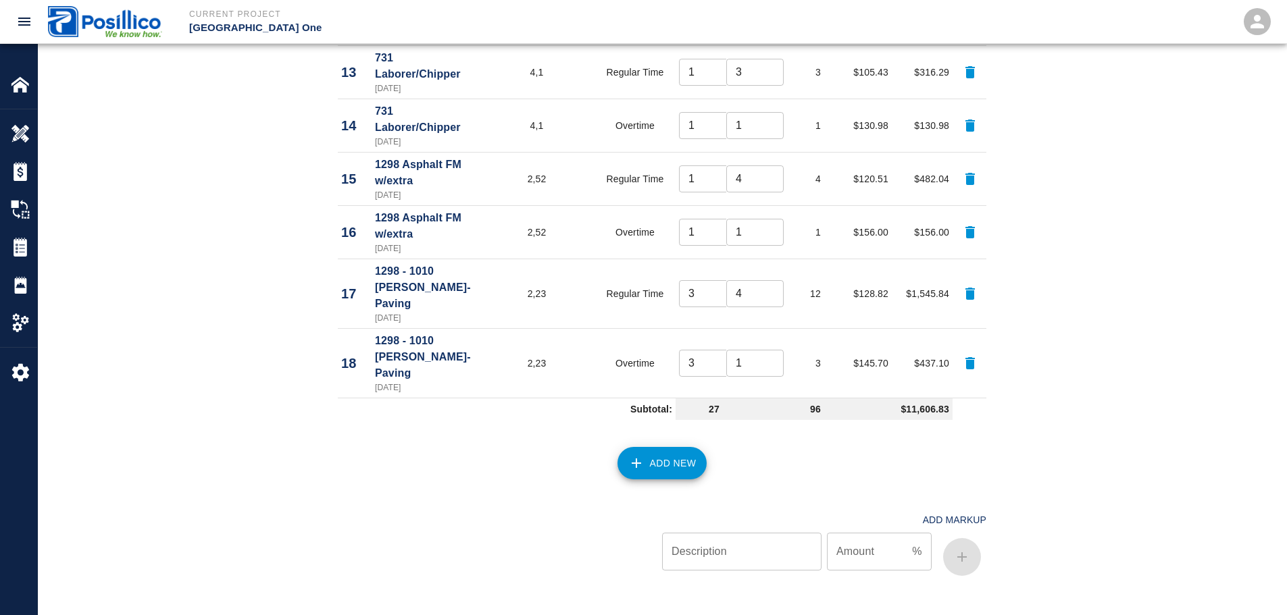
click at [659, 447] on button "Add New" at bounding box center [662, 463] width 90 height 32
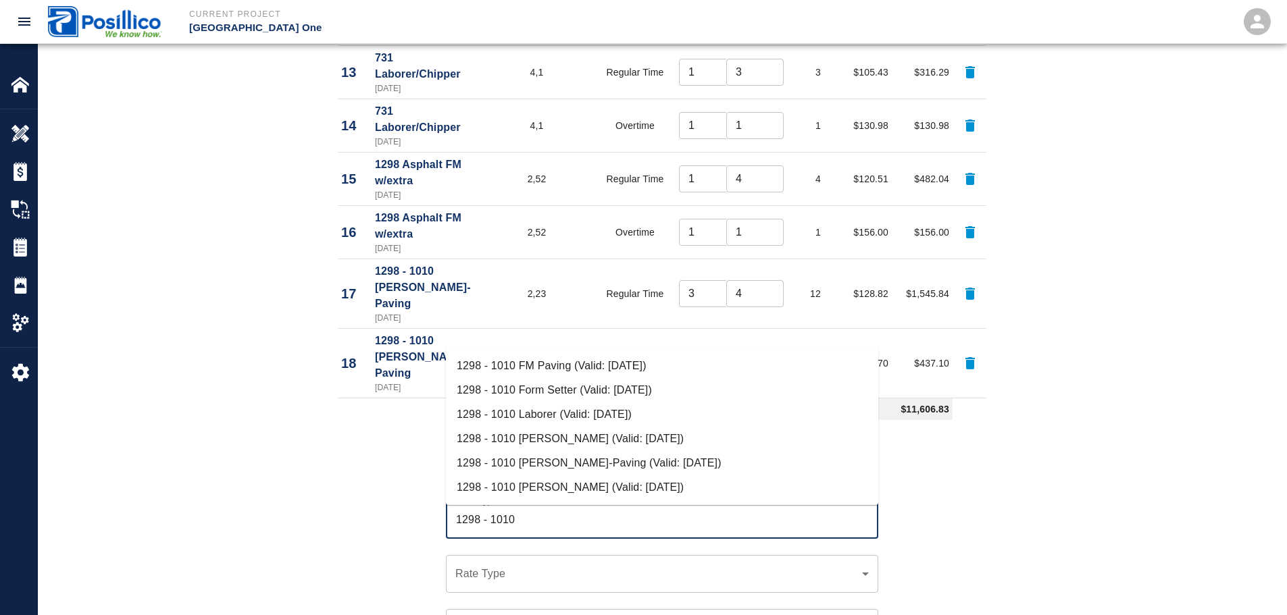
click at [573, 485] on li "1298 - 1010 [PERSON_NAME] (Valid: [DATE])" at bounding box center [662, 488] width 432 height 24
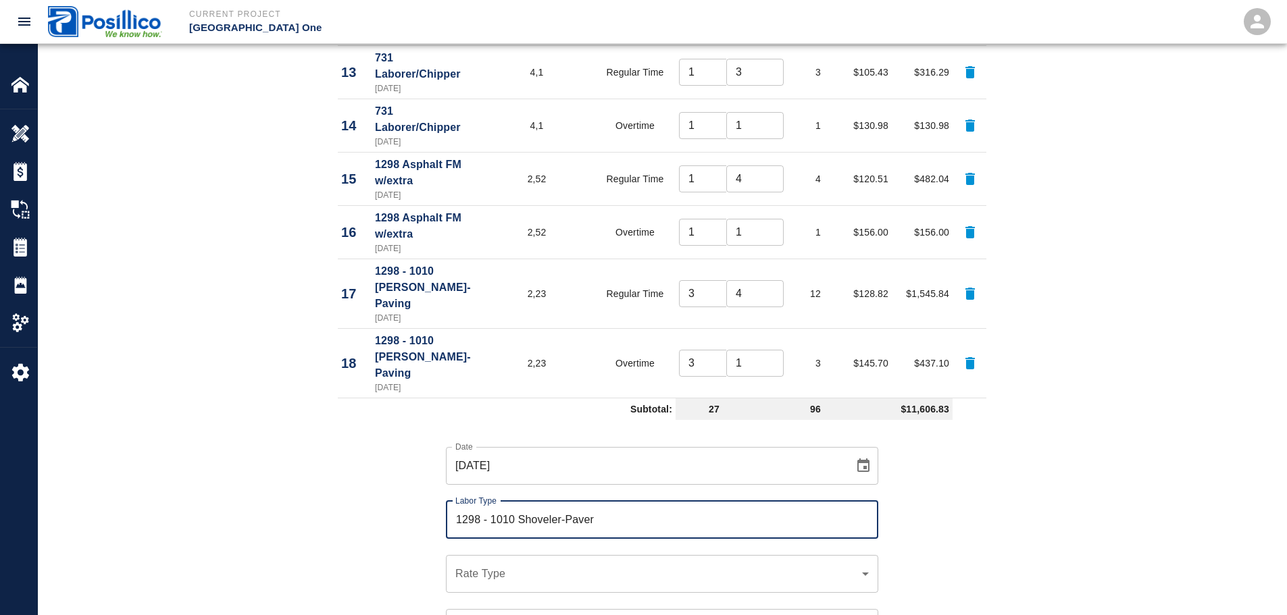
type input "1298 - 1010 Shoveler-Paver"
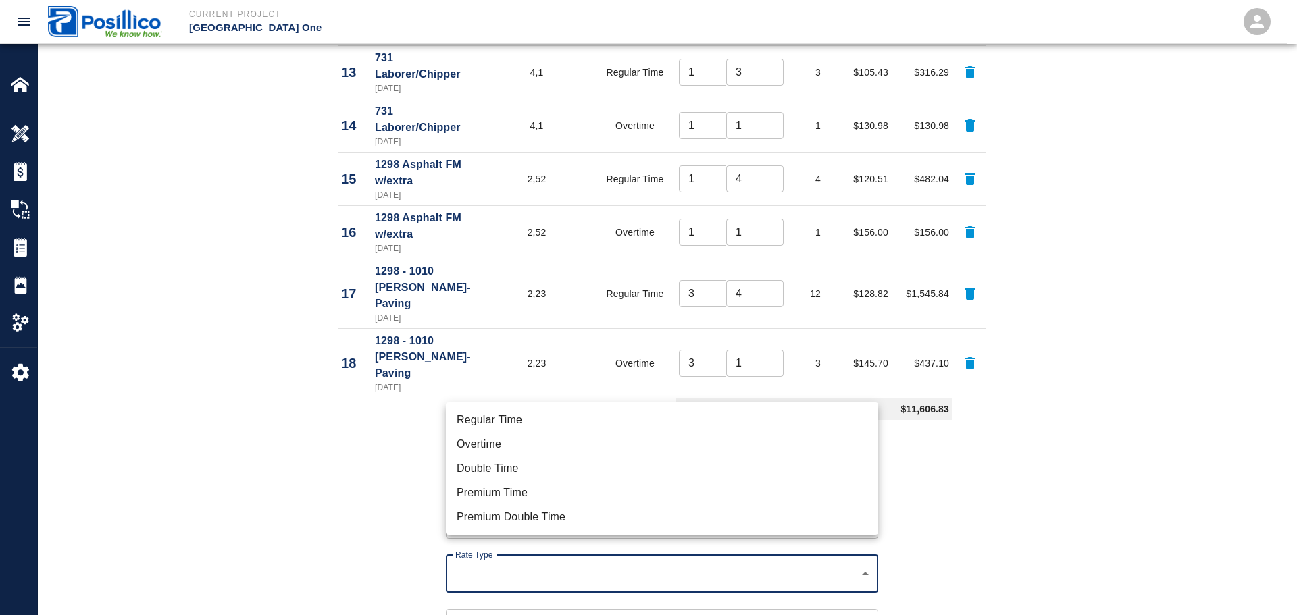
click at [567, 416] on li "Regular Time" at bounding box center [662, 420] width 432 height 24
type input "rate_rt"
type input "123.99"
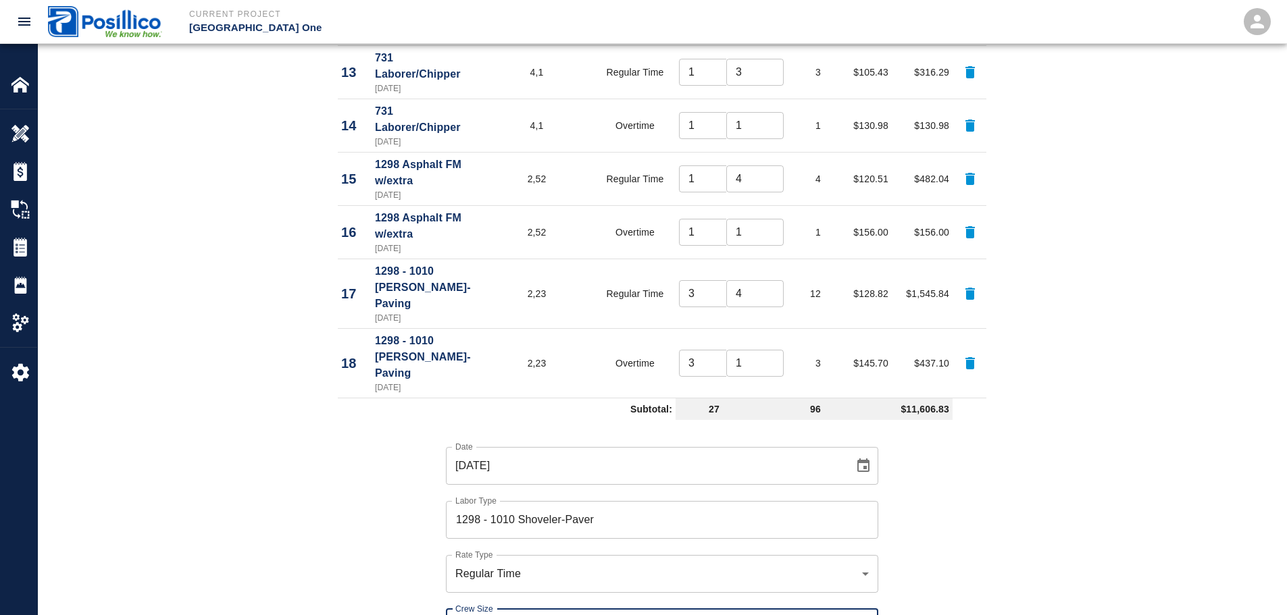
type input "3"
type input "3.75"
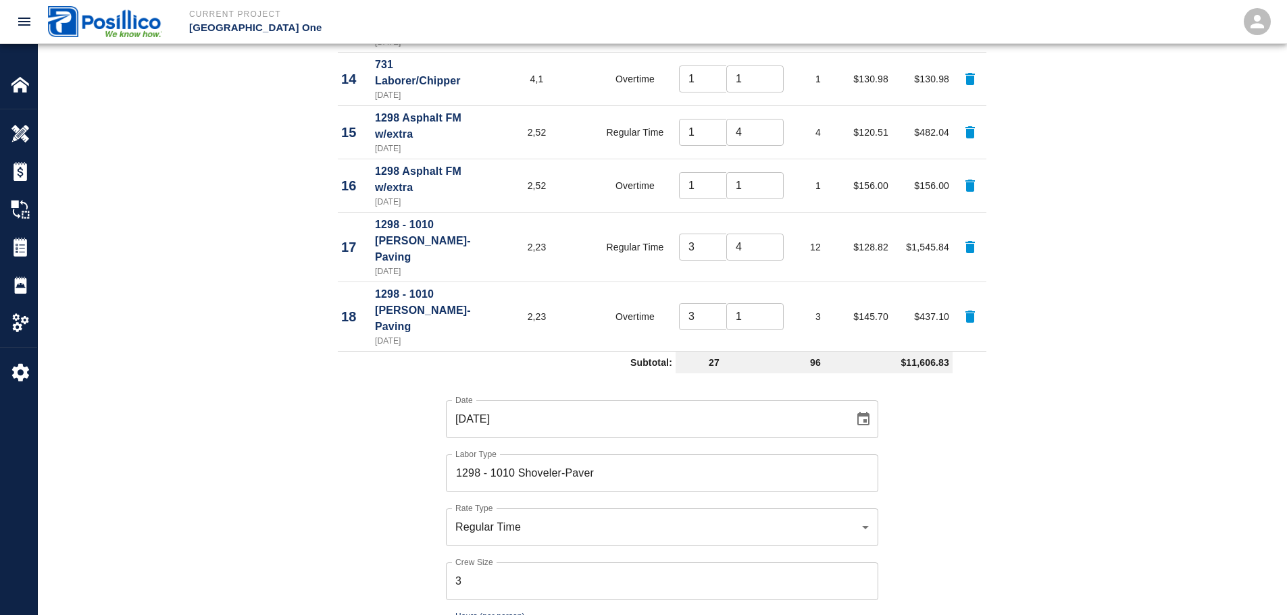
scroll to position [1419, 0]
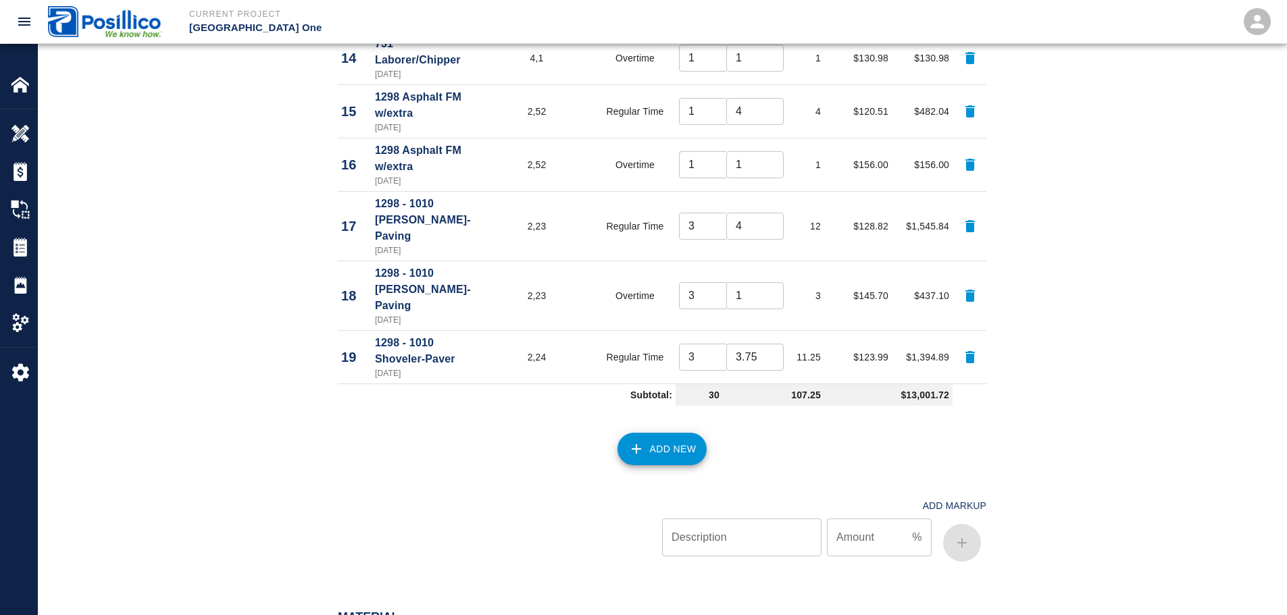
click at [665, 433] on button "Add New" at bounding box center [662, 449] width 90 height 32
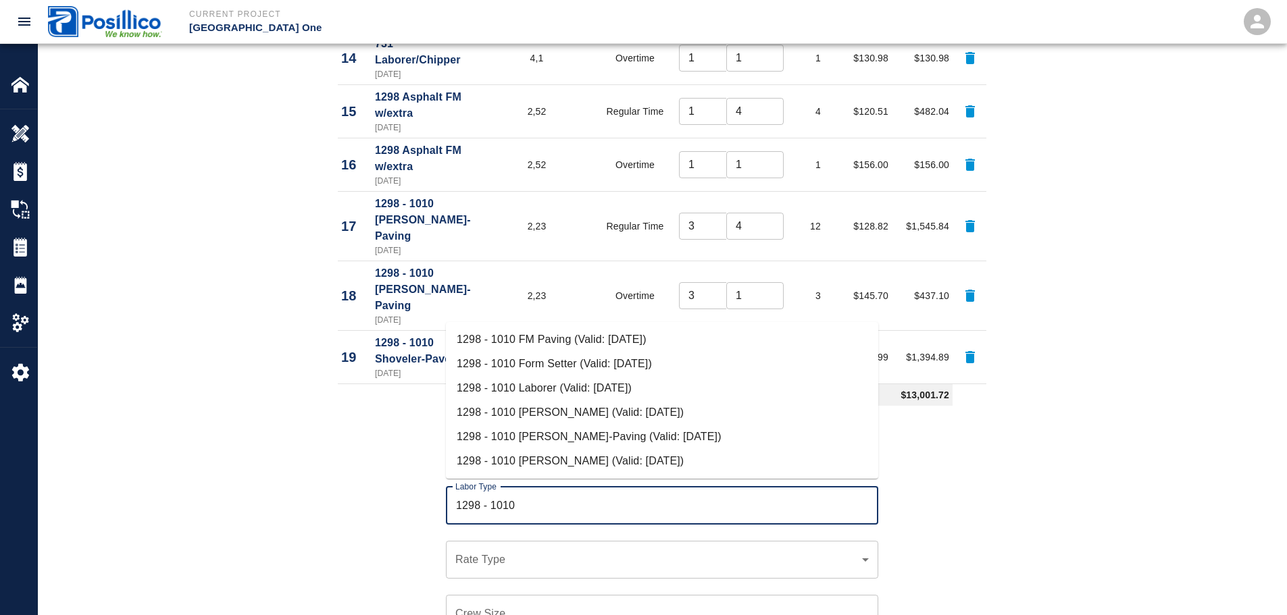
click at [611, 456] on li "1298 - 1010 [PERSON_NAME] (Valid: [DATE])" at bounding box center [662, 461] width 432 height 24
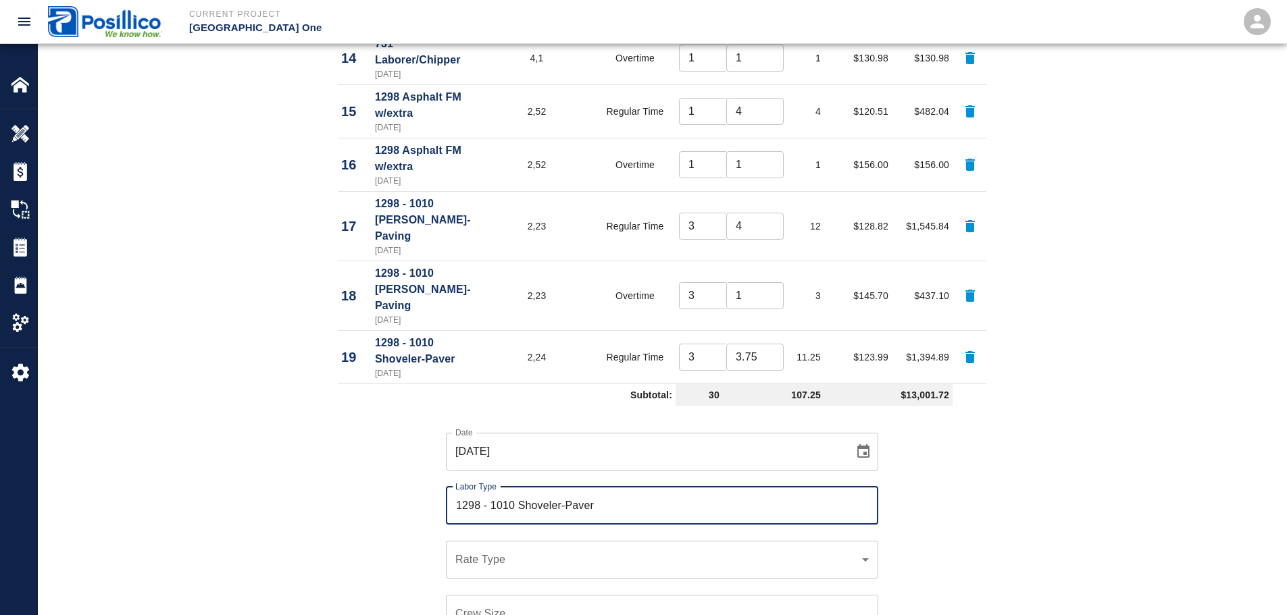
type input "1298 - 1010 Shoveler-Paver"
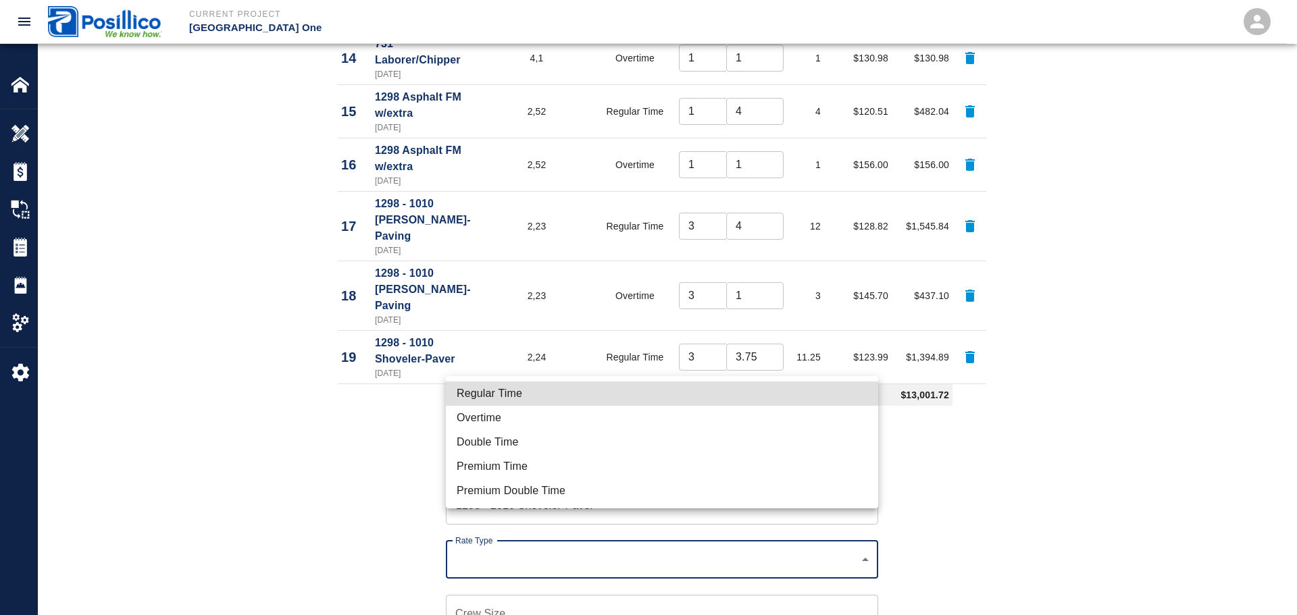
click at [599, 420] on li "Overtime" at bounding box center [662, 418] width 432 height 24
type input "rate_ot"
type input "139.11"
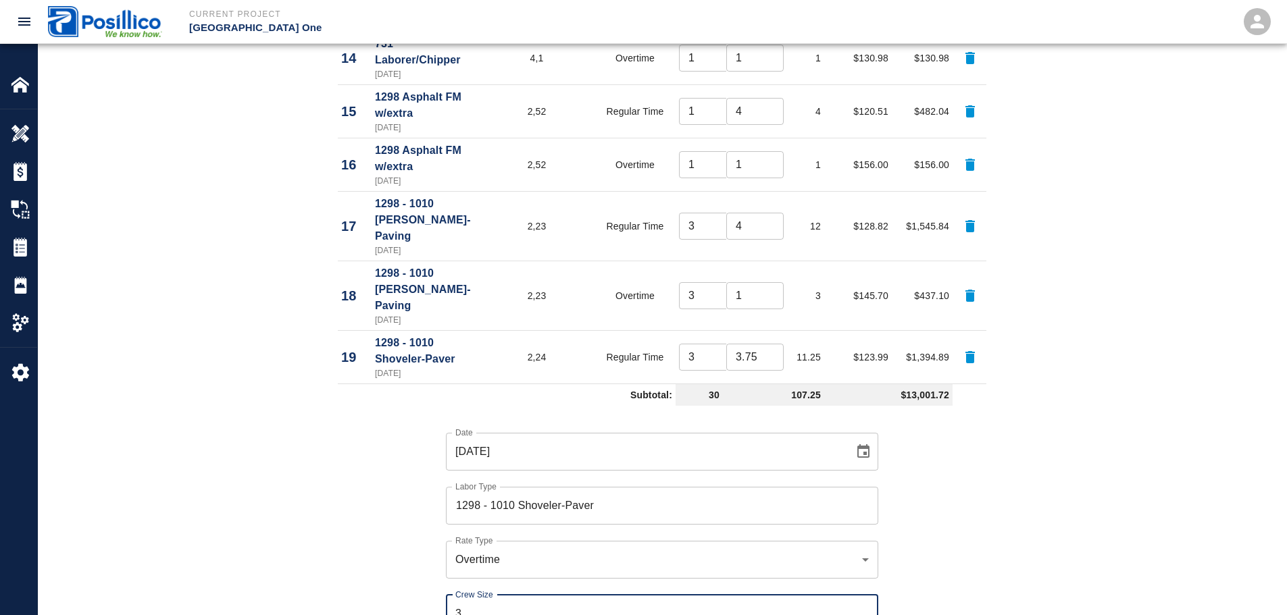
type input "3"
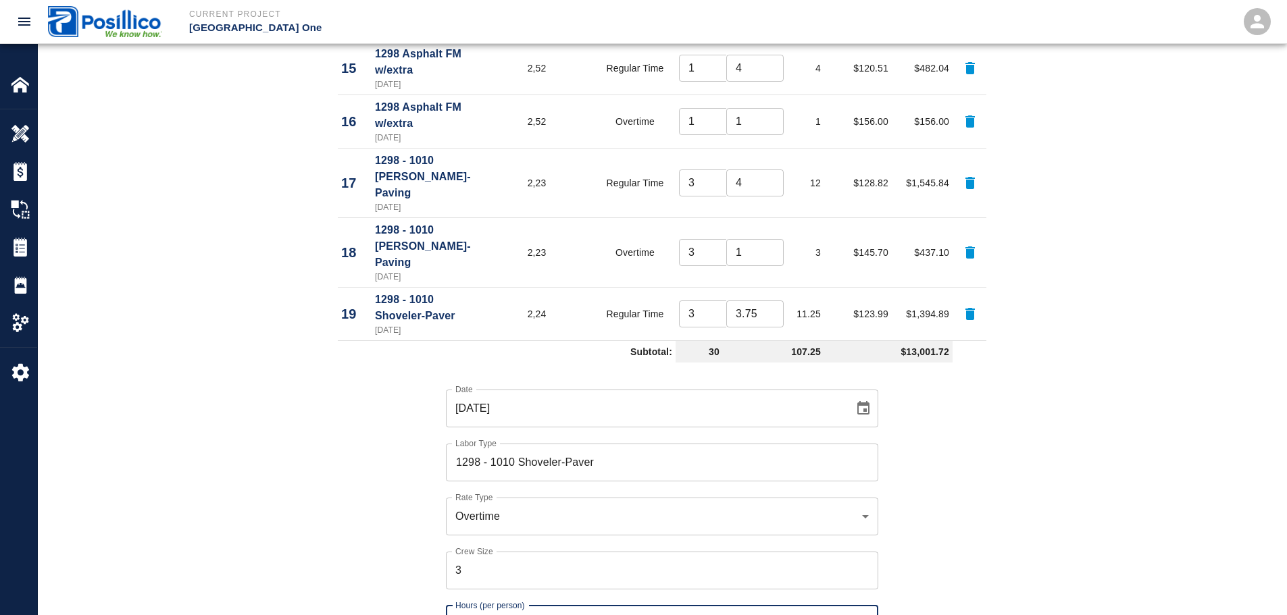
scroll to position [1486, 0]
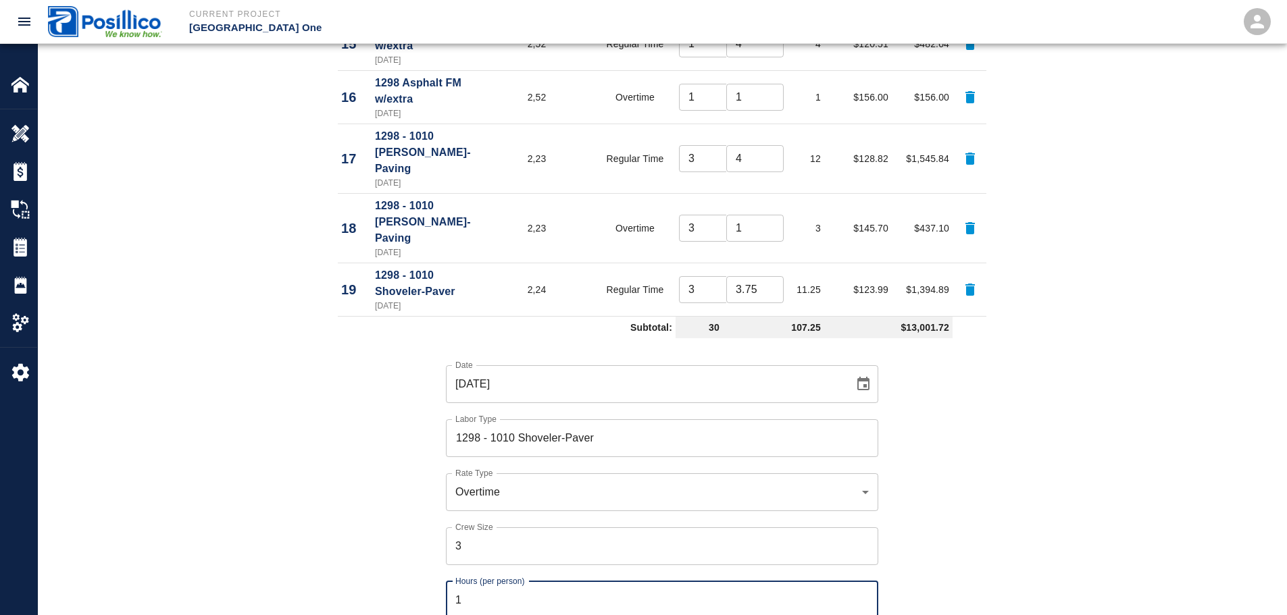
type input "1"
click at [946, 375] on div "Date 09/19/2025 Date Labor Type 1298 - 1010 Shoveler-Paver Labor Type Rate Type…" at bounding box center [654, 529] width 665 height 371
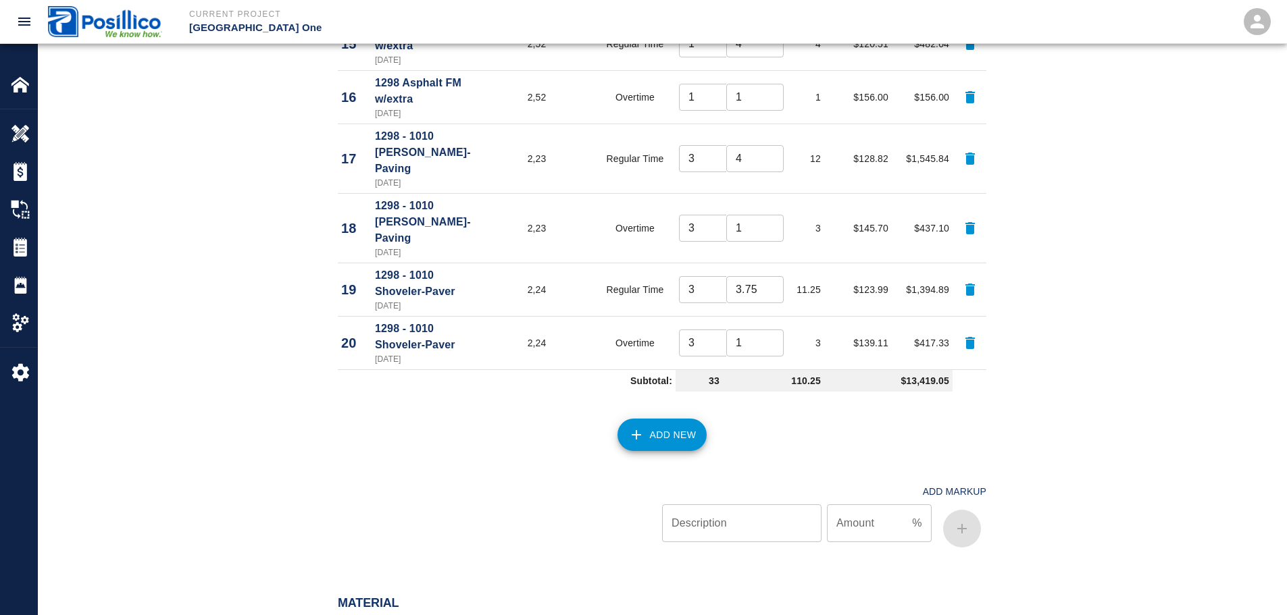
click at [678, 419] on button "Add New" at bounding box center [662, 435] width 90 height 32
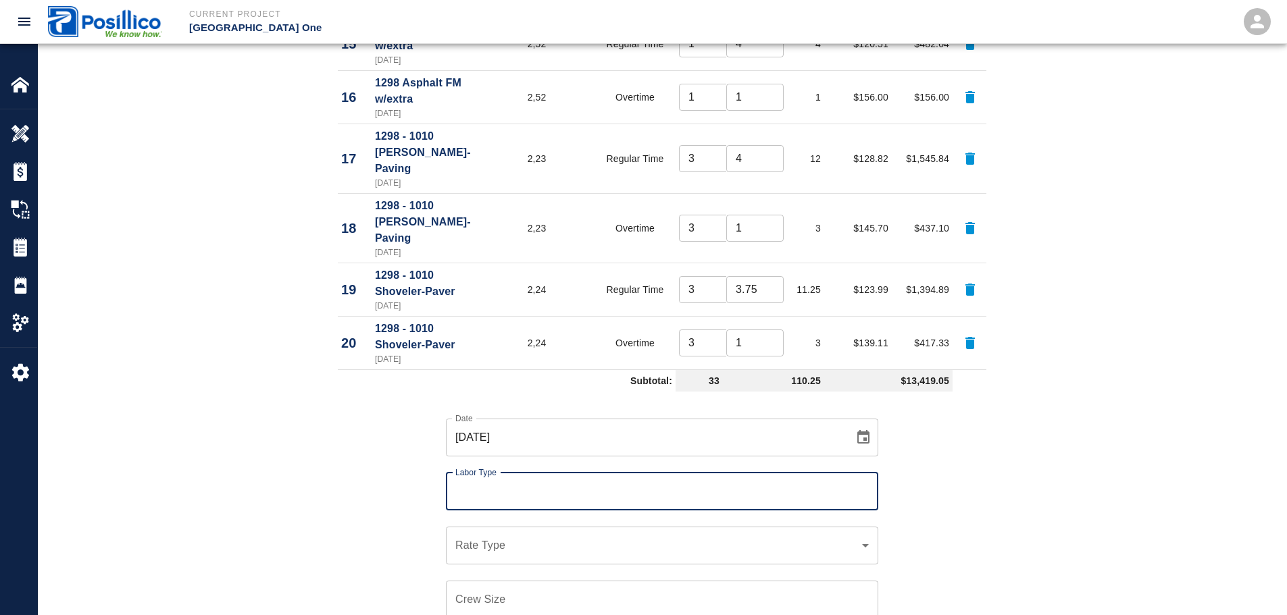
click at [529, 479] on input "Labor Type" at bounding box center [662, 492] width 420 height 26
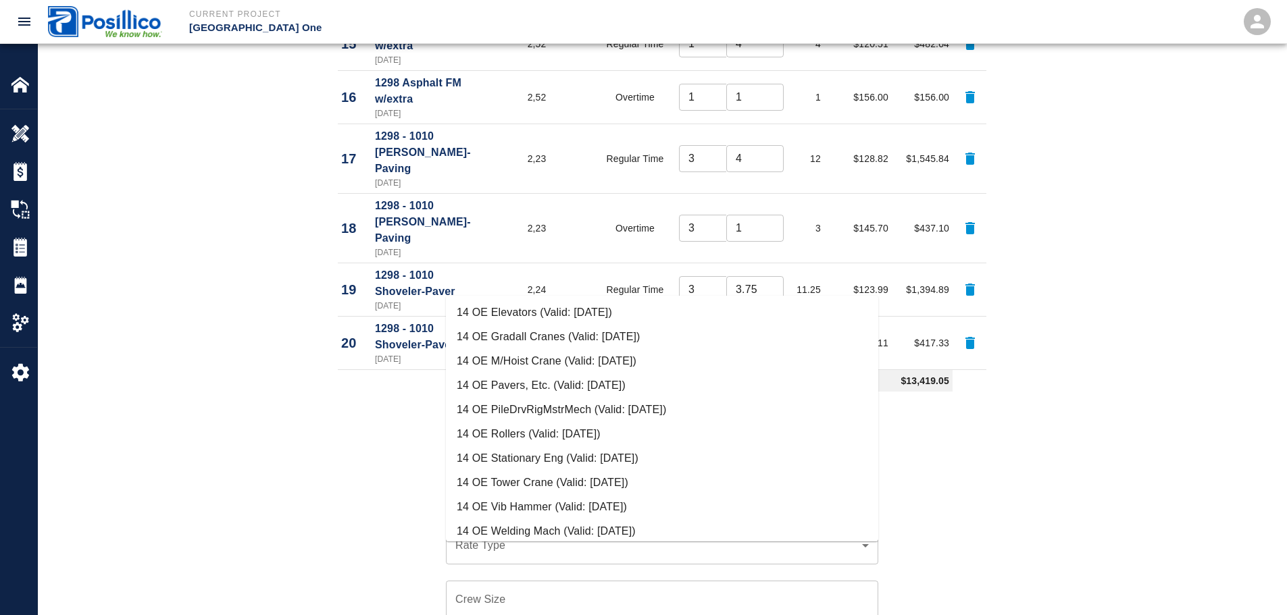
scroll to position [203, 0]
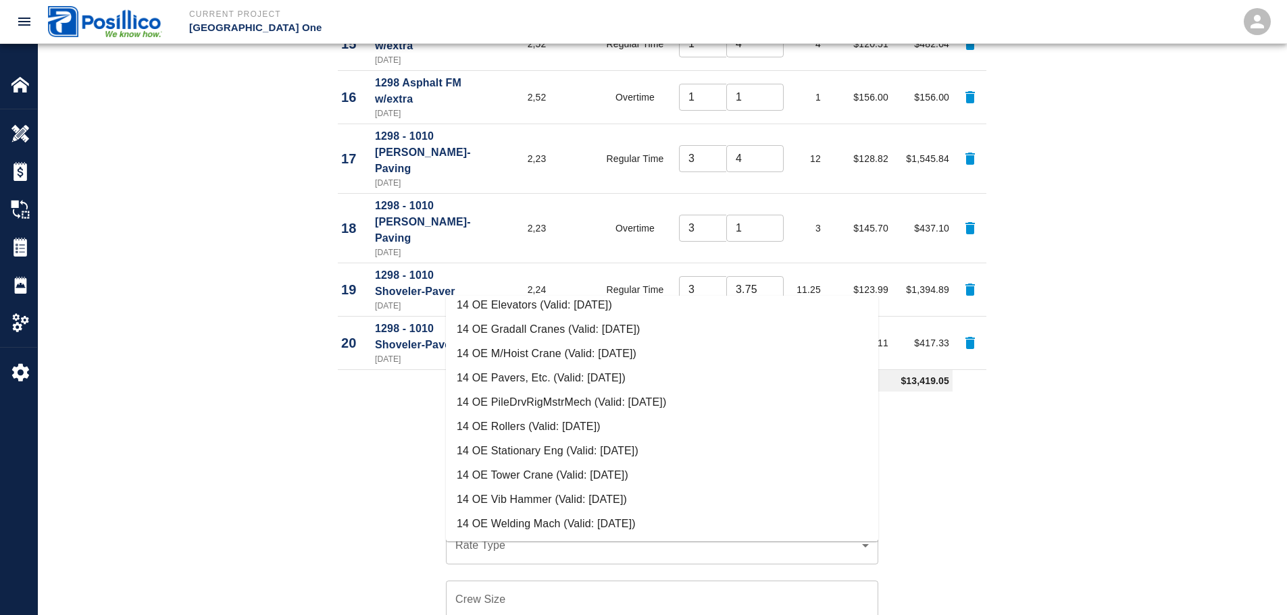
click at [574, 380] on li "14 OE Pavers, Etc. (Valid: [DATE])" at bounding box center [662, 378] width 432 height 24
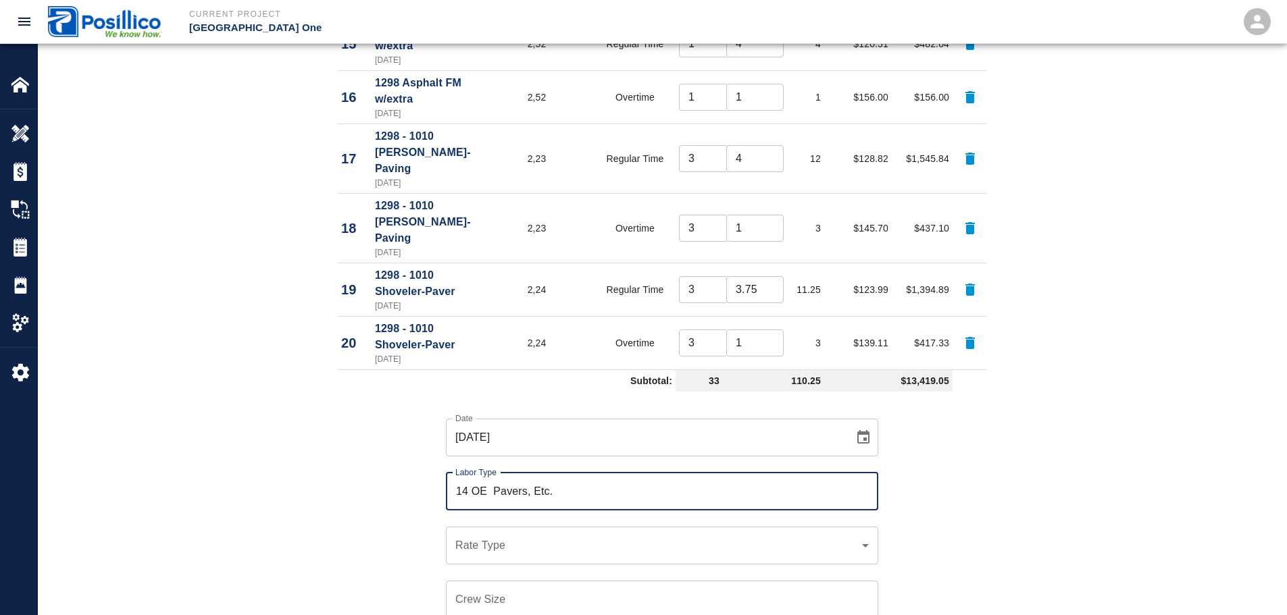
type input "14 OE Pavers, Etc."
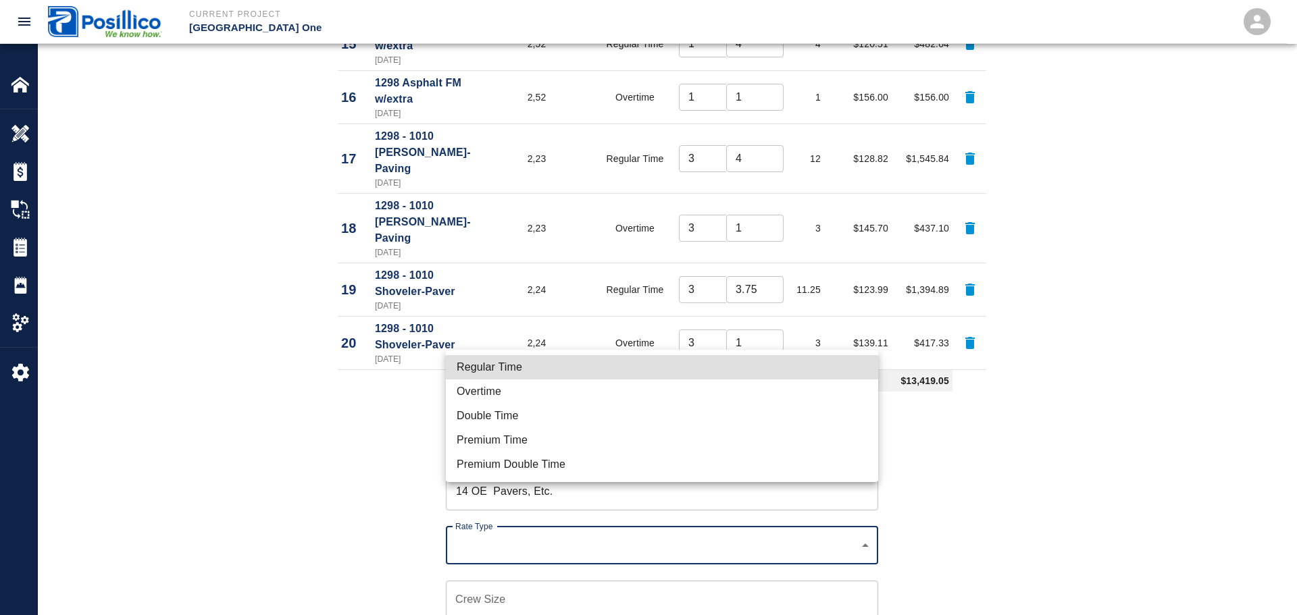
click at [536, 379] on li "Regular Time" at bounding box center [662, 367] width 432 height 24
type input "rate_rt"
type input "144.24"
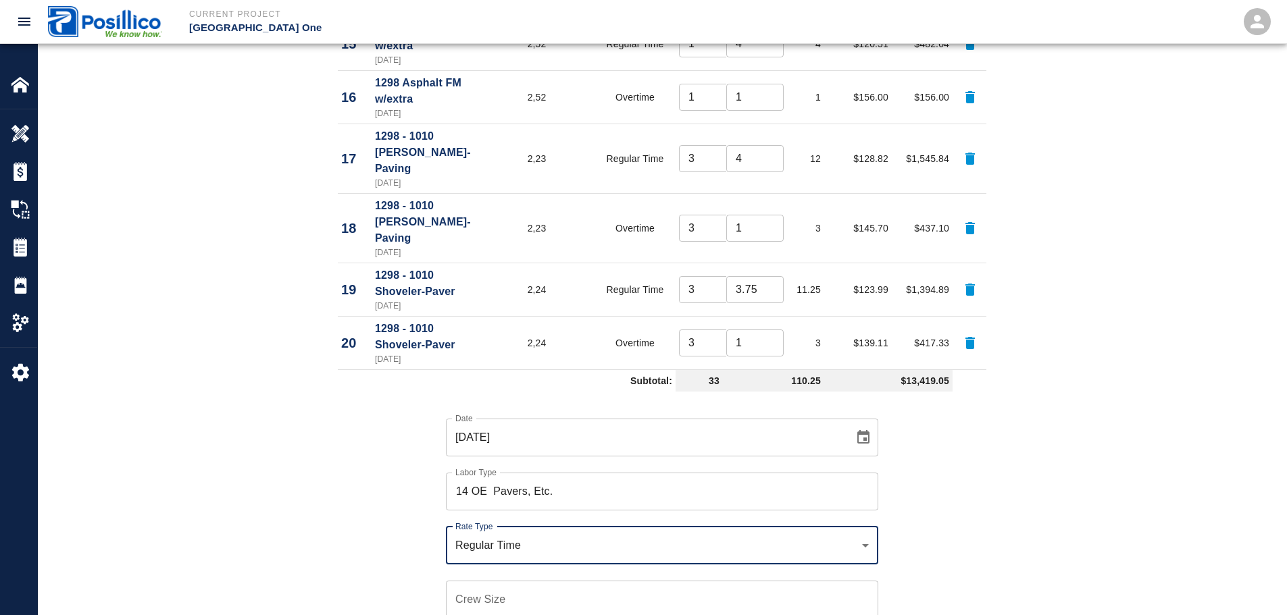
click at [531, 581] on input "Crew Size" at bounding box center [662, 600] width 432 height 38
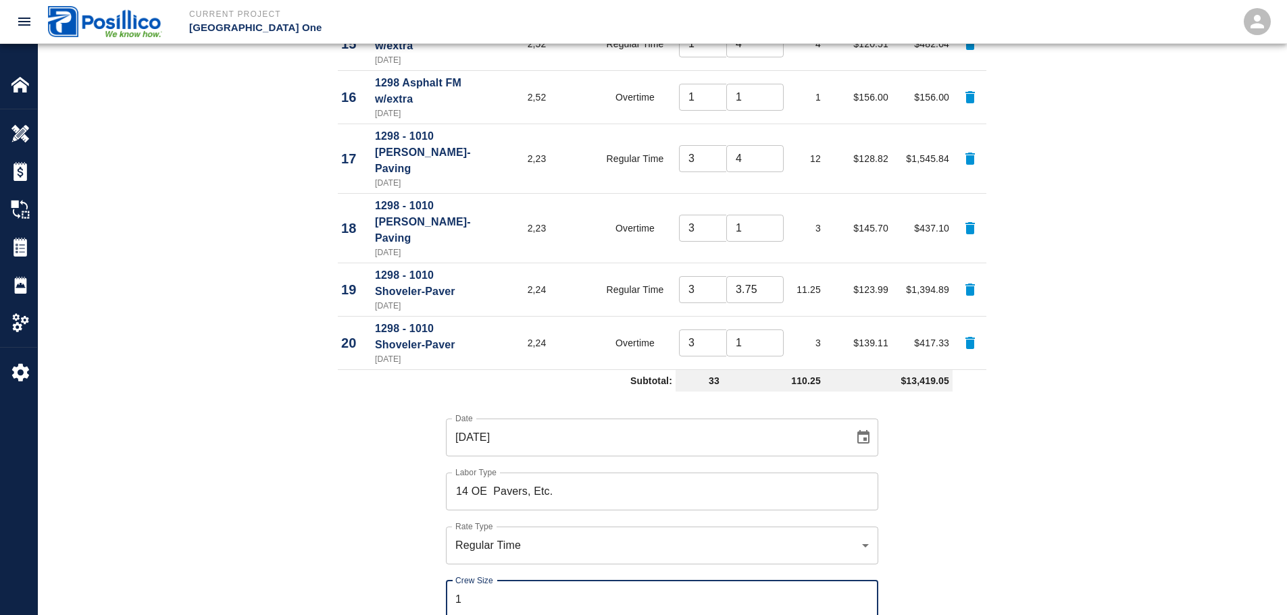
type input "1"
type input "4"
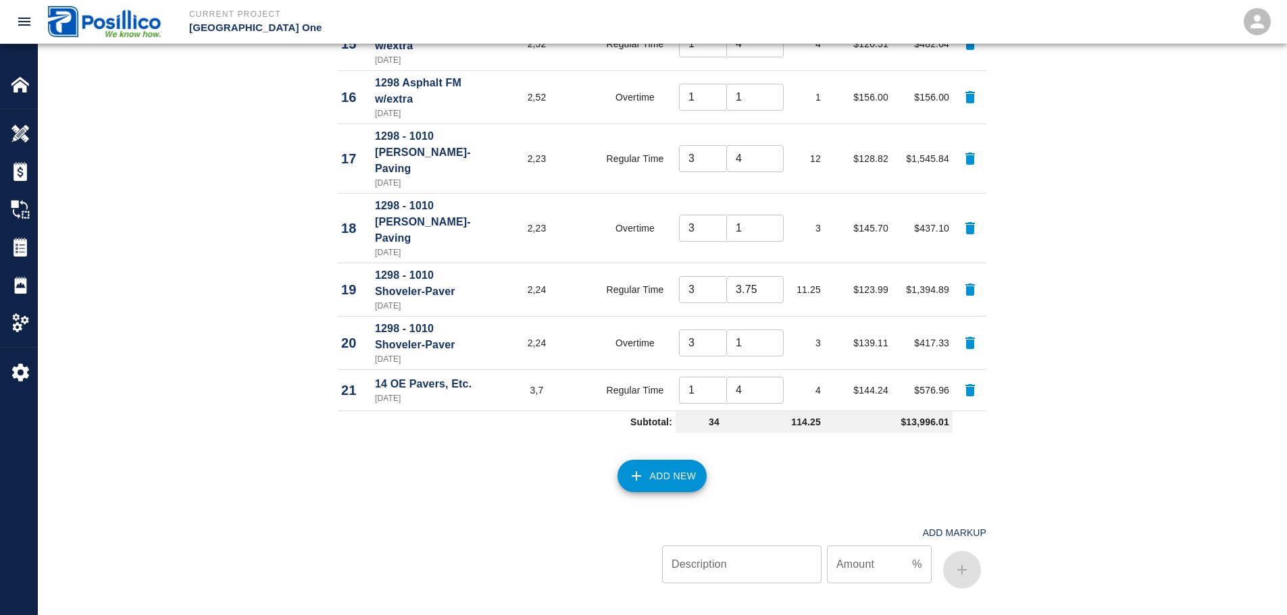
click at [636, 468] on icon "button" at bounding box center [636, 476] width 16 height 16
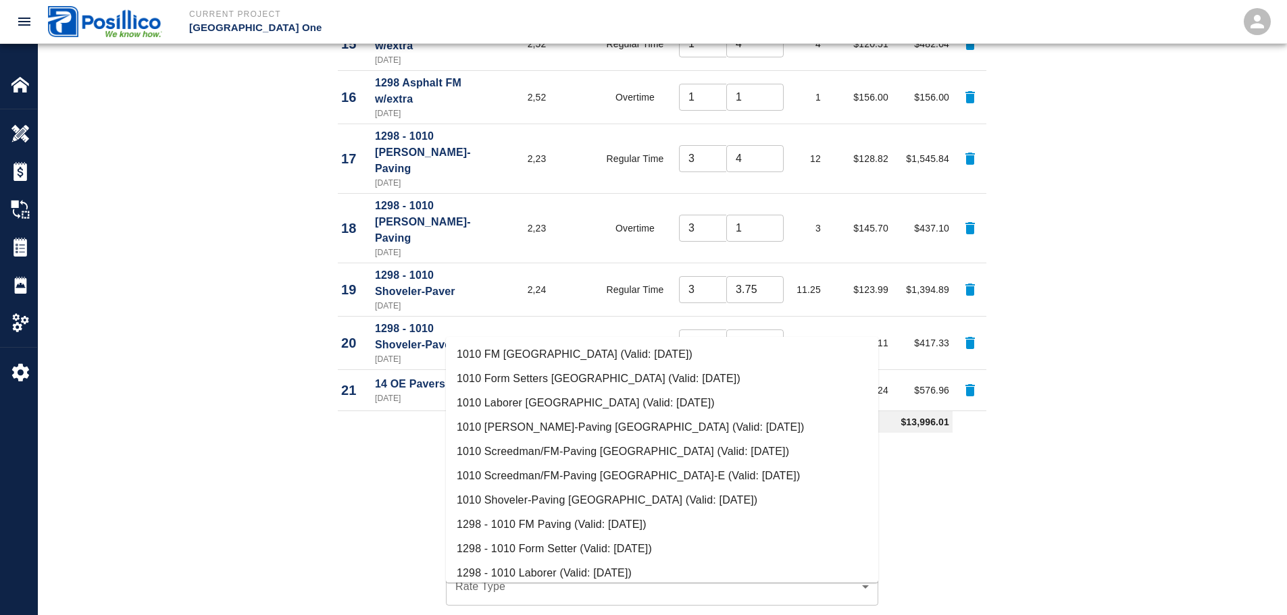
click at [635, 520] on input "Labor Type" at bounding box center [662, 533] width 420 height 26
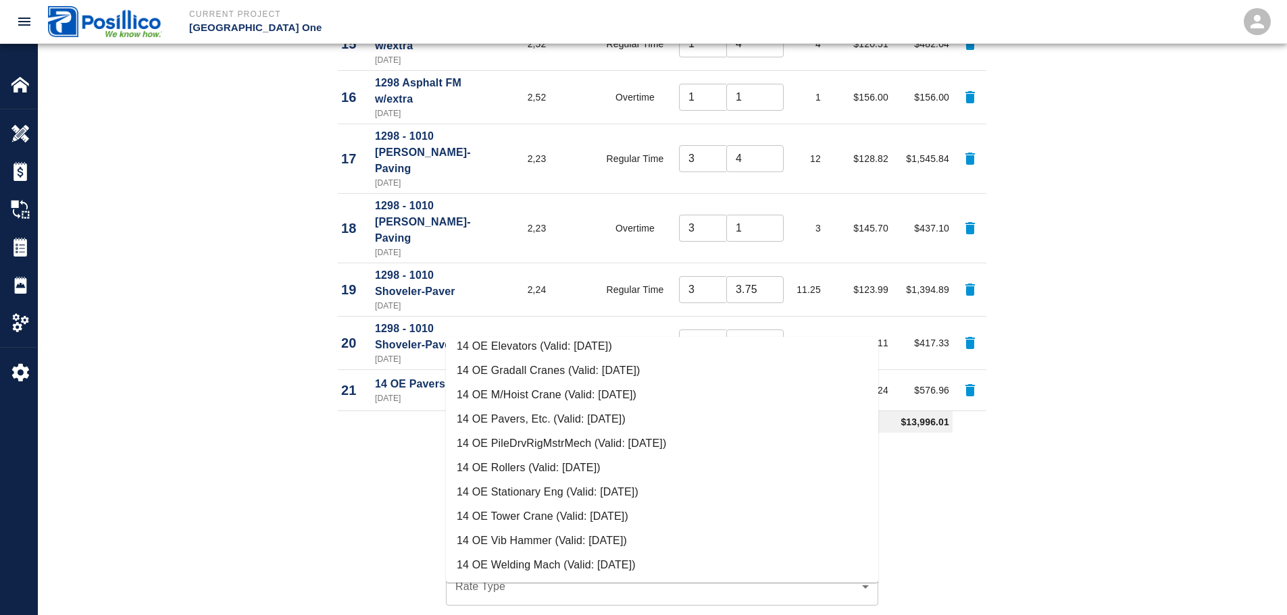
click at [587, 419] on li "14 OE Pavers, Etc. (Valid: [DATE])" at bounding box center [662, 419] width 432 height 24
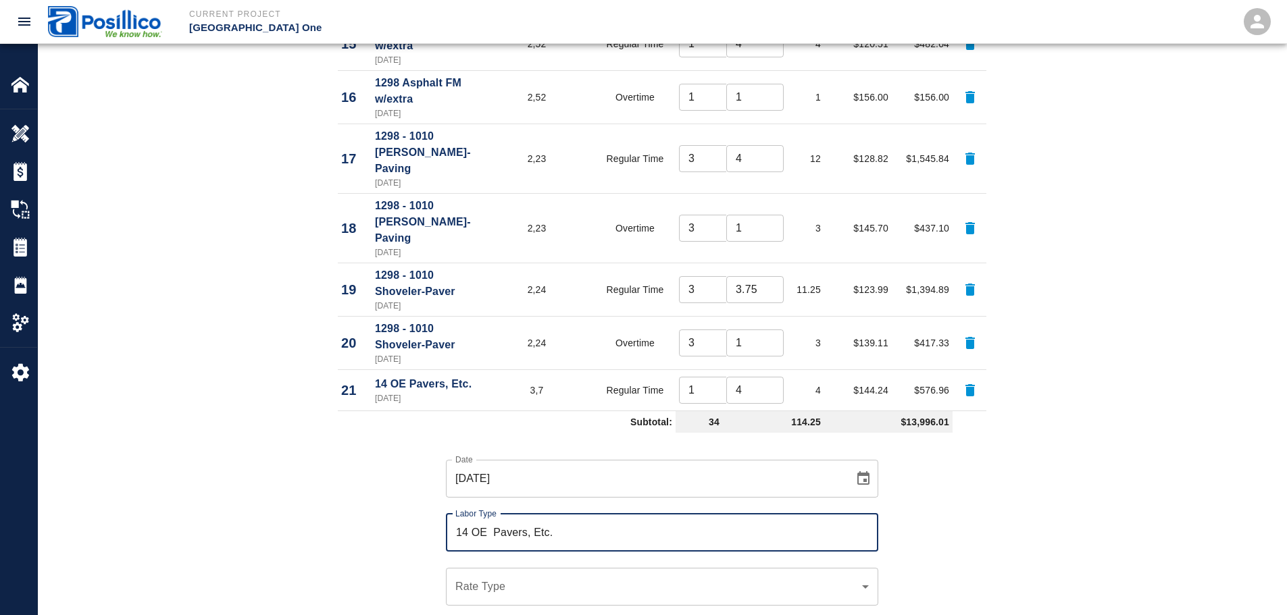
type input "14 OE Pavers, Etc."
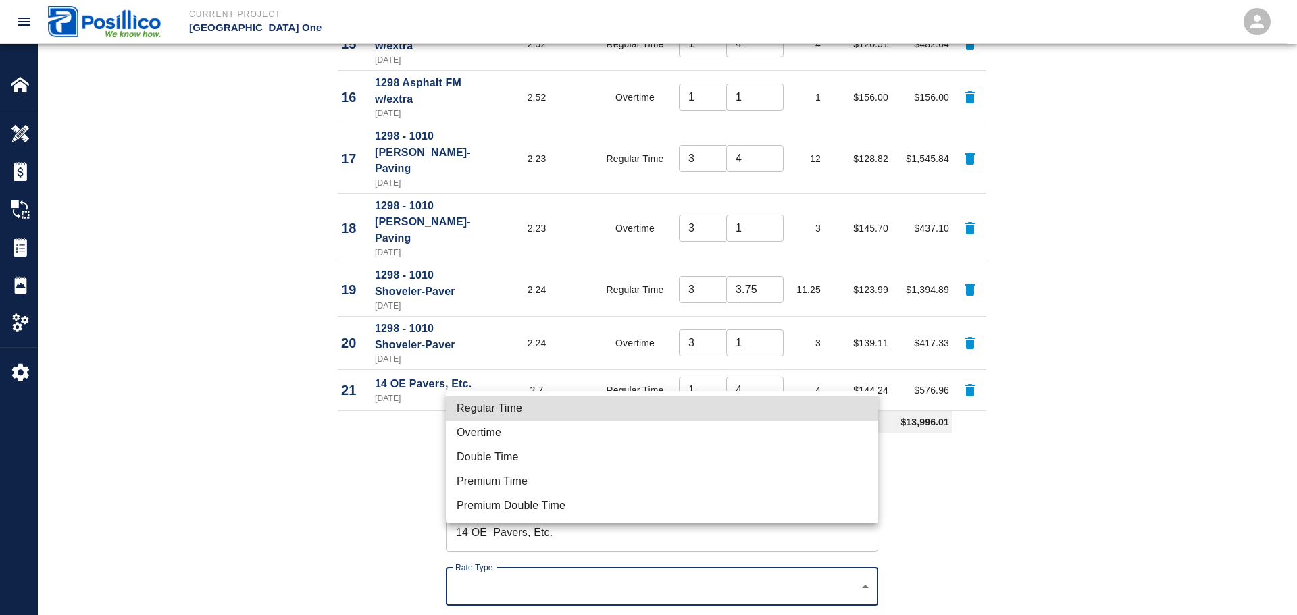
click at [583, 426] on li "Overtime" at bounding box center [662, 433] width 432 height 24
type input "rate_ot"
type input "0.00"
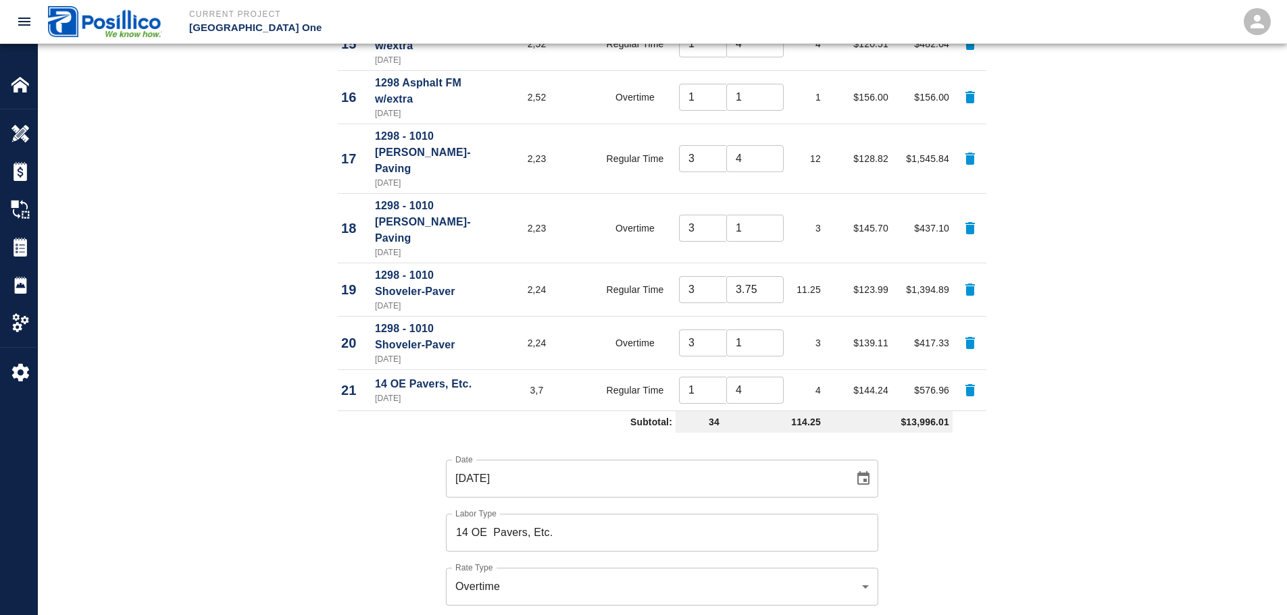
type input "1"
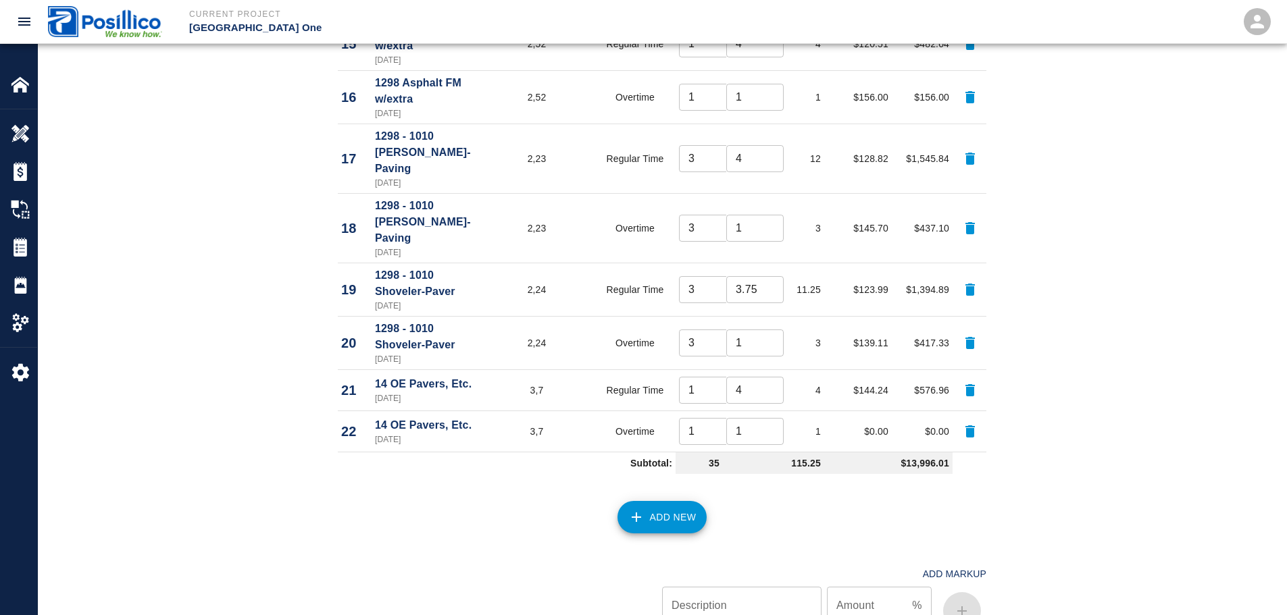
click at [663, 501] on button "Add New" at bounding box center [662, 517] width 90 height 32
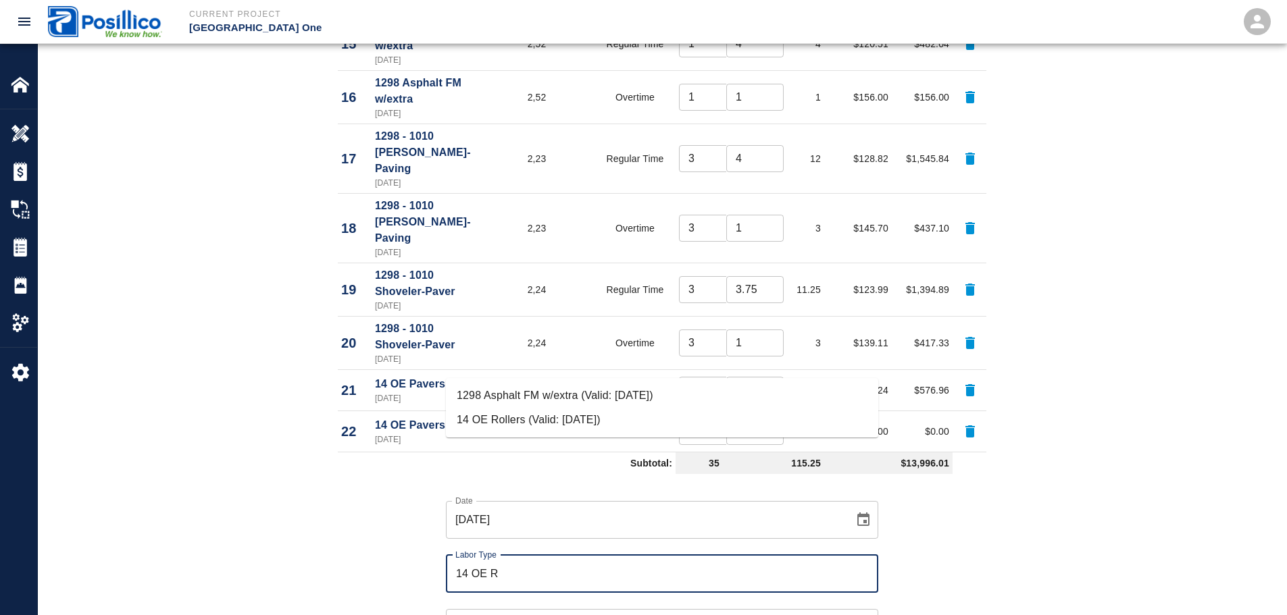
click at [569, 412] on li "14 OE Rollers (Valid: [DATE])" at bounding box center [662, 420] width 432 height 24
type input "14 OE Rollers"
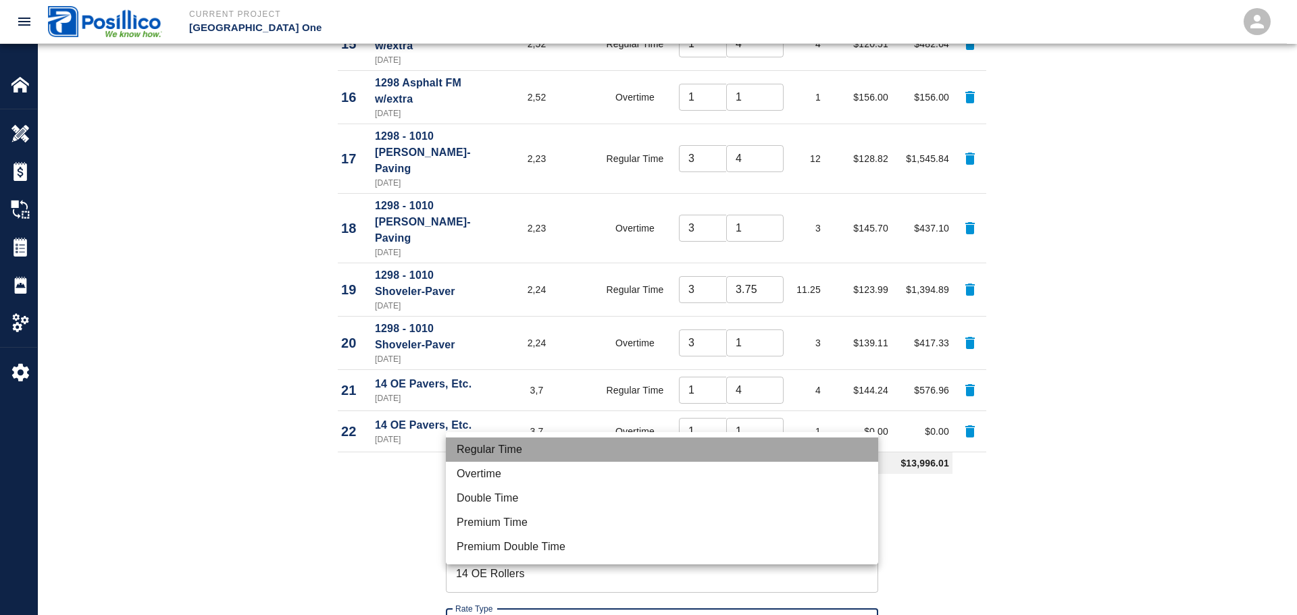
click at [564, 444] on li "Regular Time" at bounding box center [662, 450] width 432 height 24
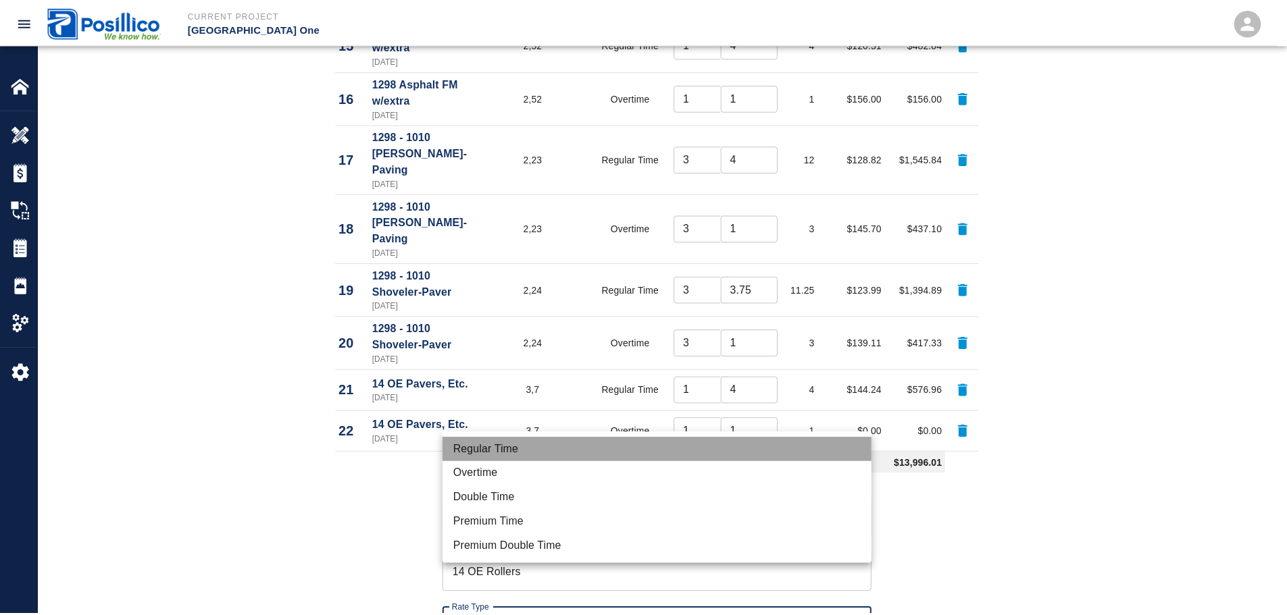
type input "rate_rt"
type input "141.66"
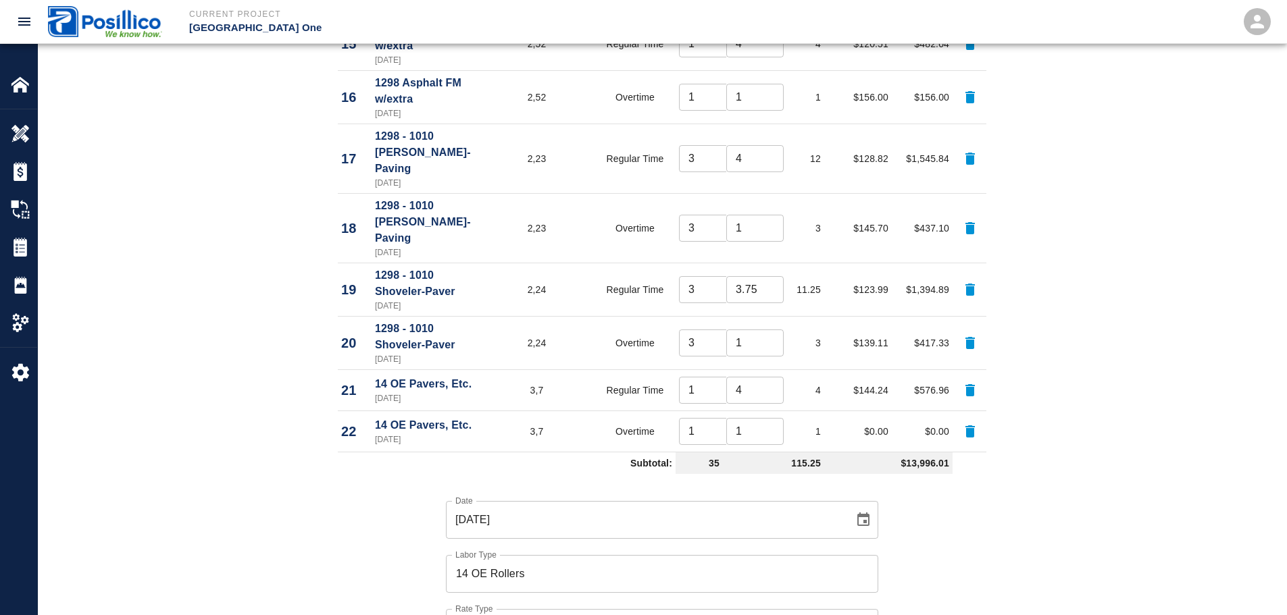
type input "2"
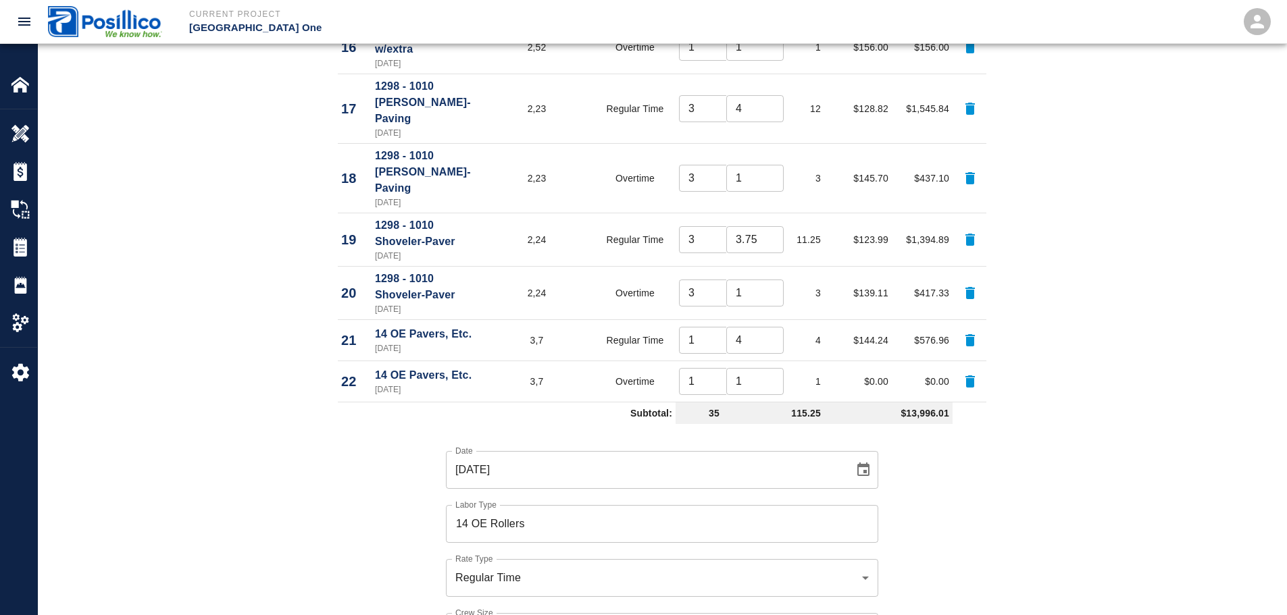
scroll to position [1621, 0]
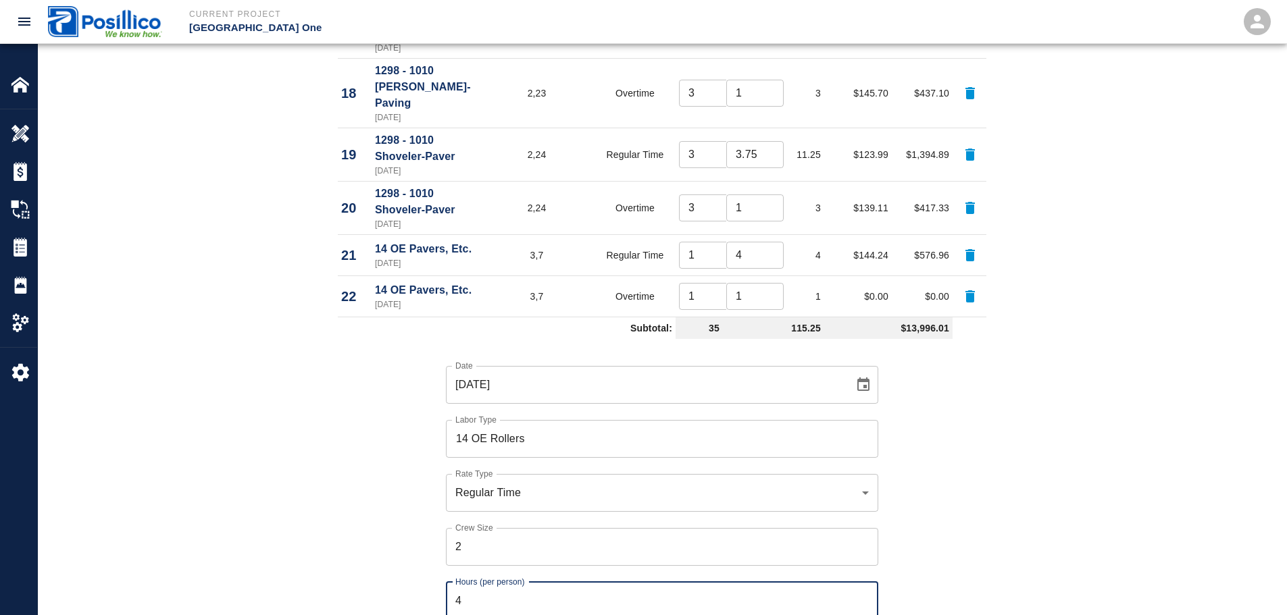
type input "4"
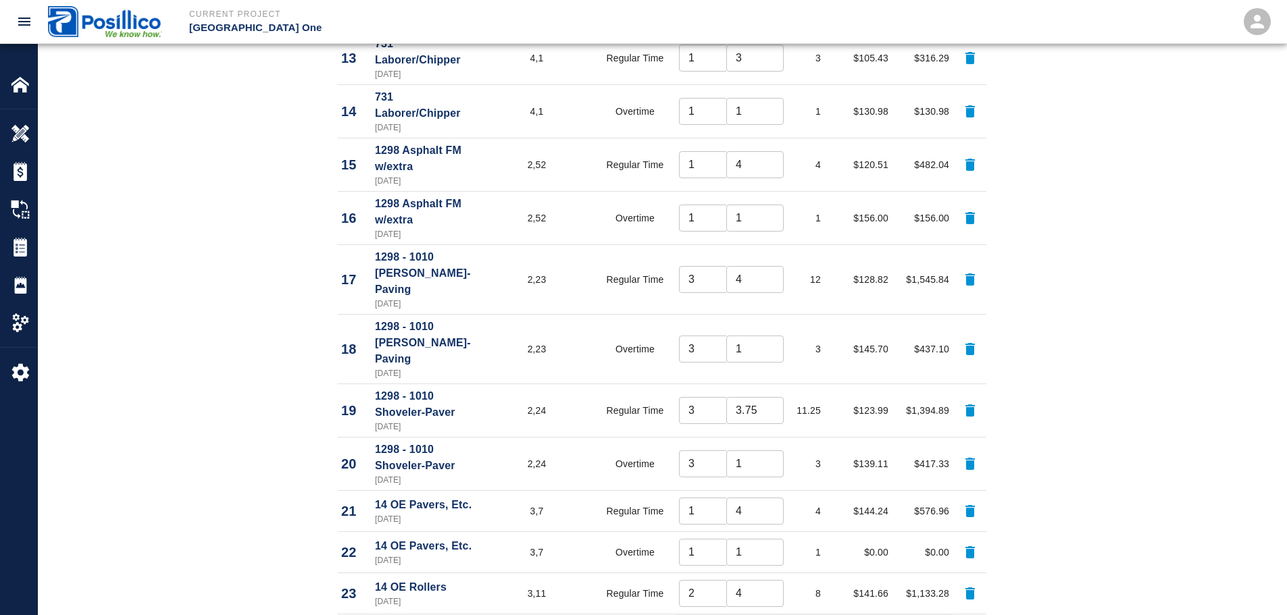
scroll to position [1351, 0]
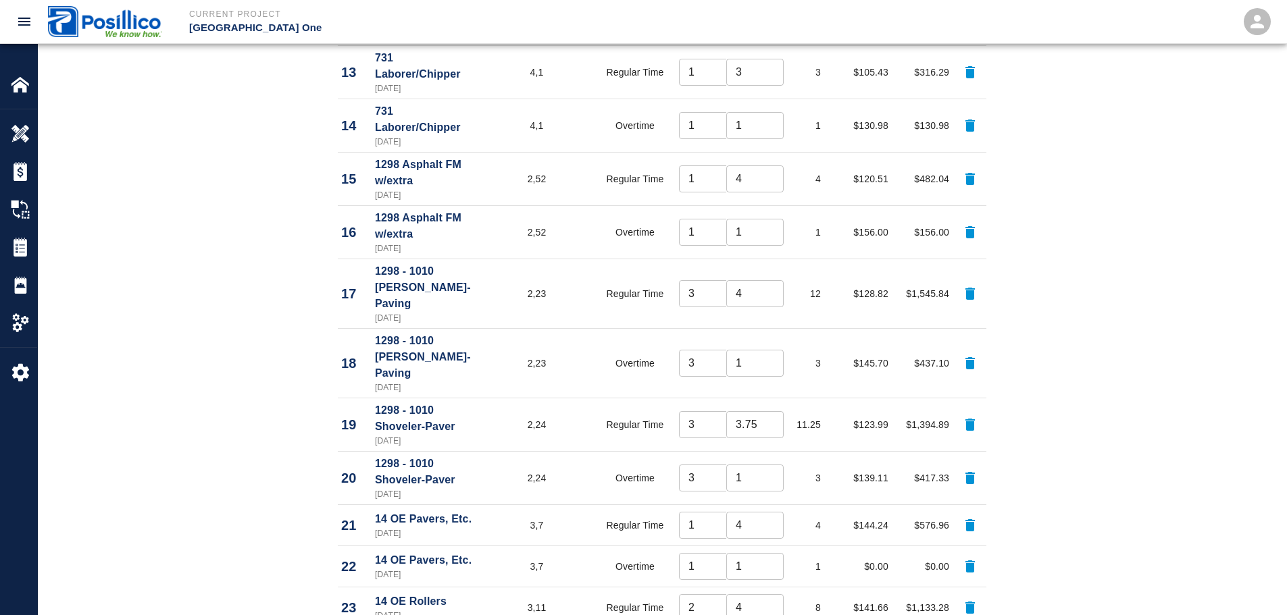
click at [769, 411] on input "4.75" at bounding box center [754, 424] width 57 height 27
click at [762, 411] on input "3.75" at bounding box center [754, 424] width 57 height 27
click at [749, 411] on input "3.75" at bounding box center [754, 424] width 57 height 27
type input "4"
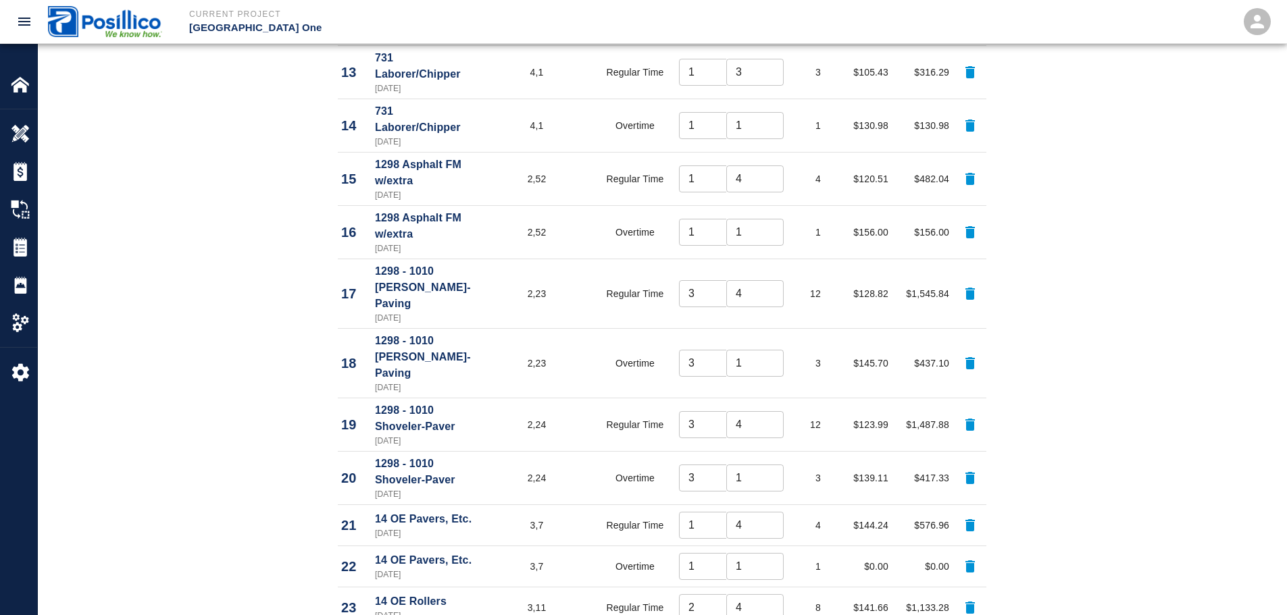
click at [1040, 264] on div "Labor Labor Type Cost Code Rate Type Crew Size Hrs / Person Total Hrs Rate / Hr…" at bounding box center [662, 108] width 1248 height 1472
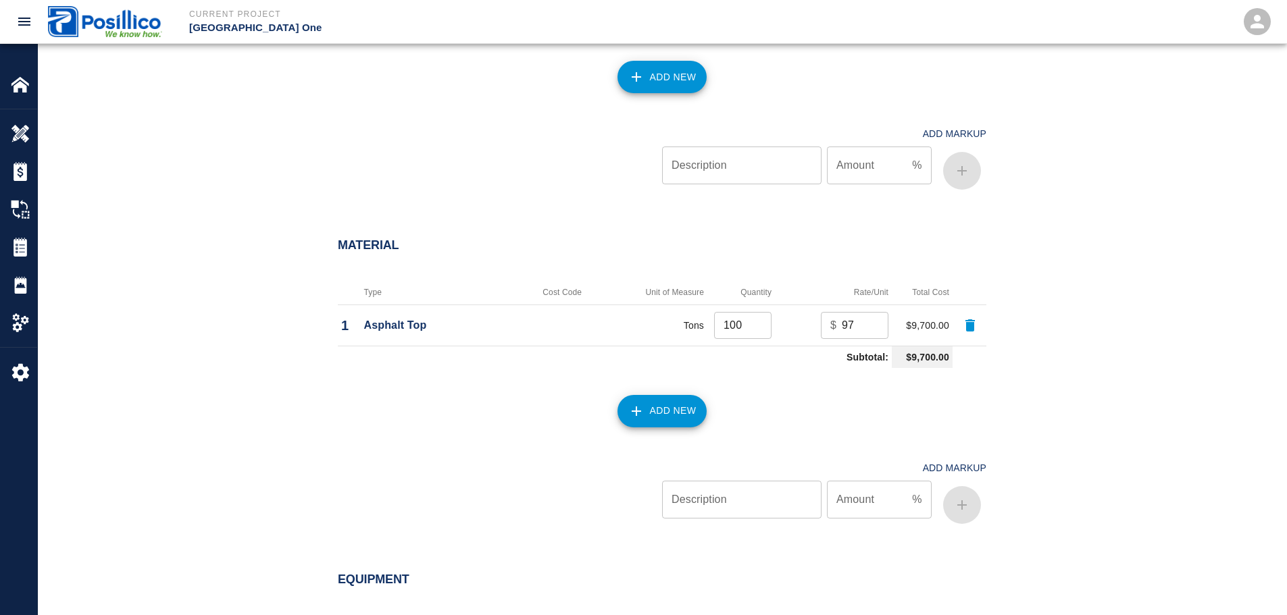
scroll to position [2094, 0]
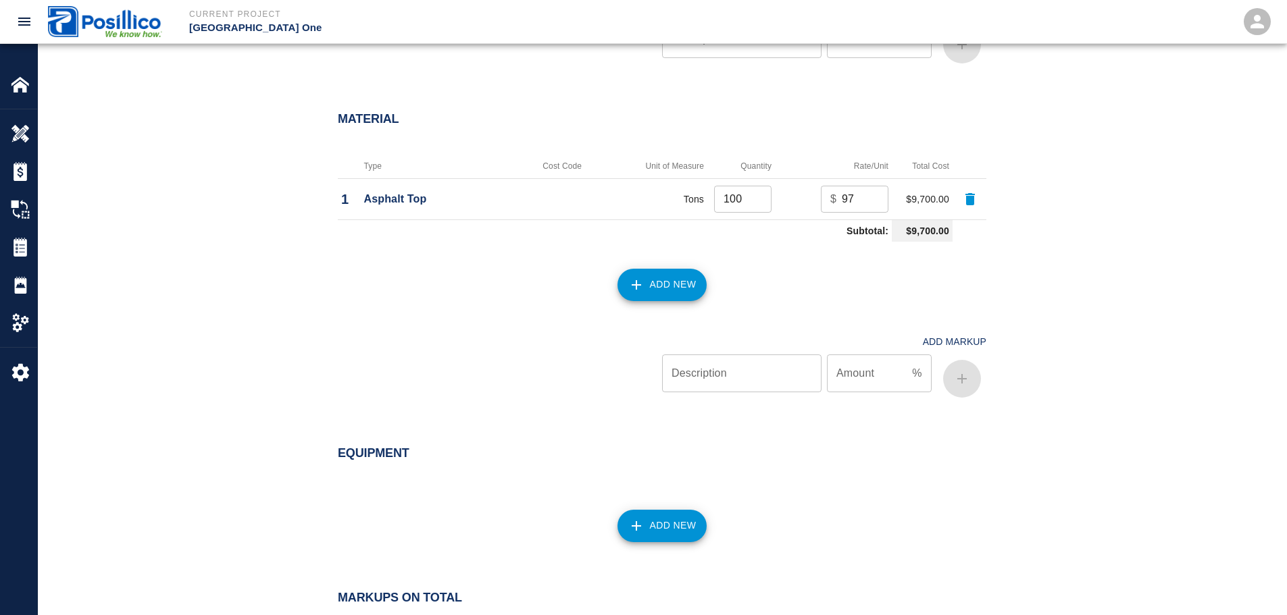
click at [672, 510] on button "Add New" at bounding box center [662, 526] width 90 height 32
click at [673, 516] on input "Type" at bounding box center [662, 529] width 420 height 26
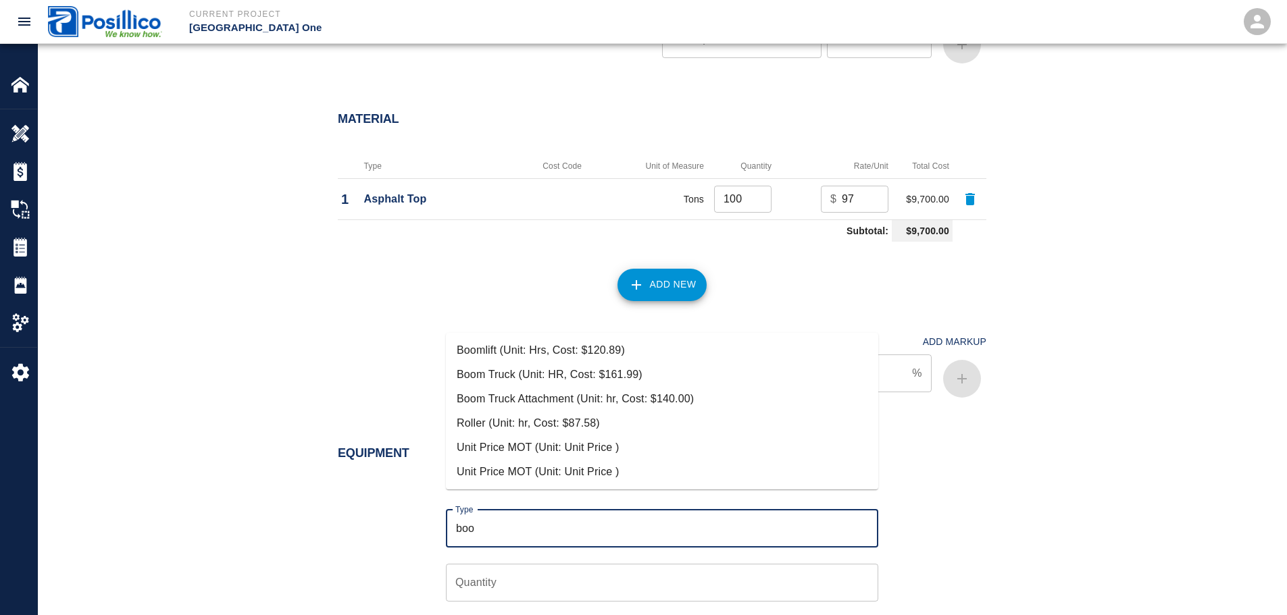
scroll to position [2027, 0]
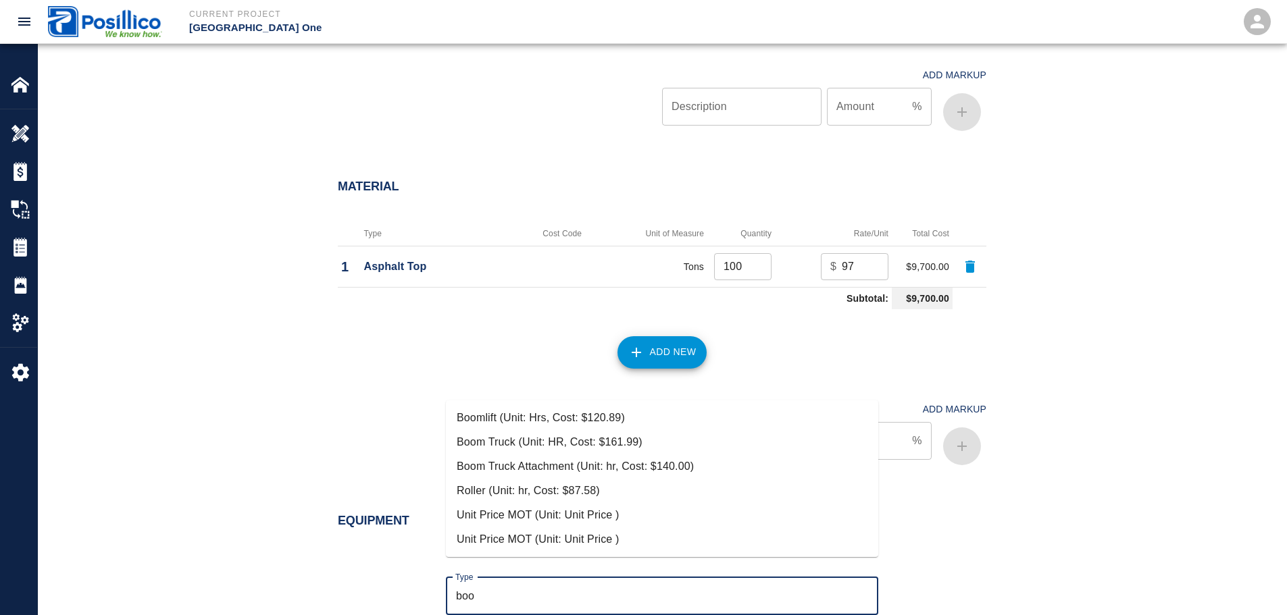
click at [682, 441] on li "Boom Truck (Unit: HR, Cost: $161.99)" at bounding box center [662, 442] width 432 height 24
type input "Boom Truck (Unit: HR, Cost: $161.99)"
type input "HR"
type input "161.99"
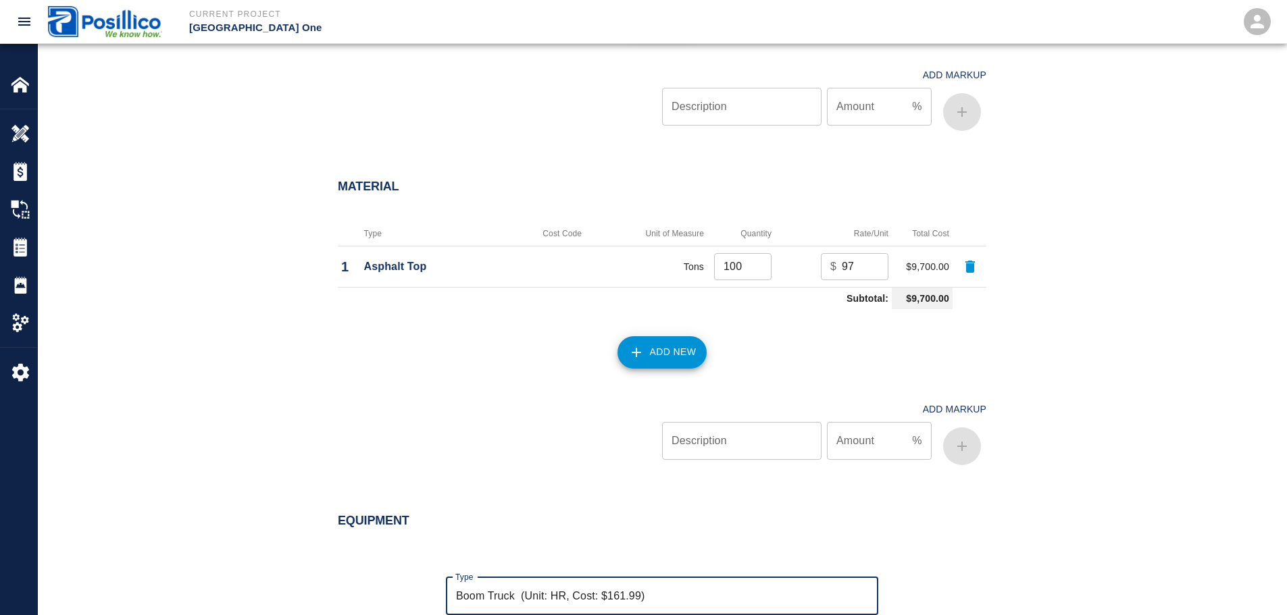
type input "Boom Truck (Unit: HR, Cost: $161.99)"
type input "1"
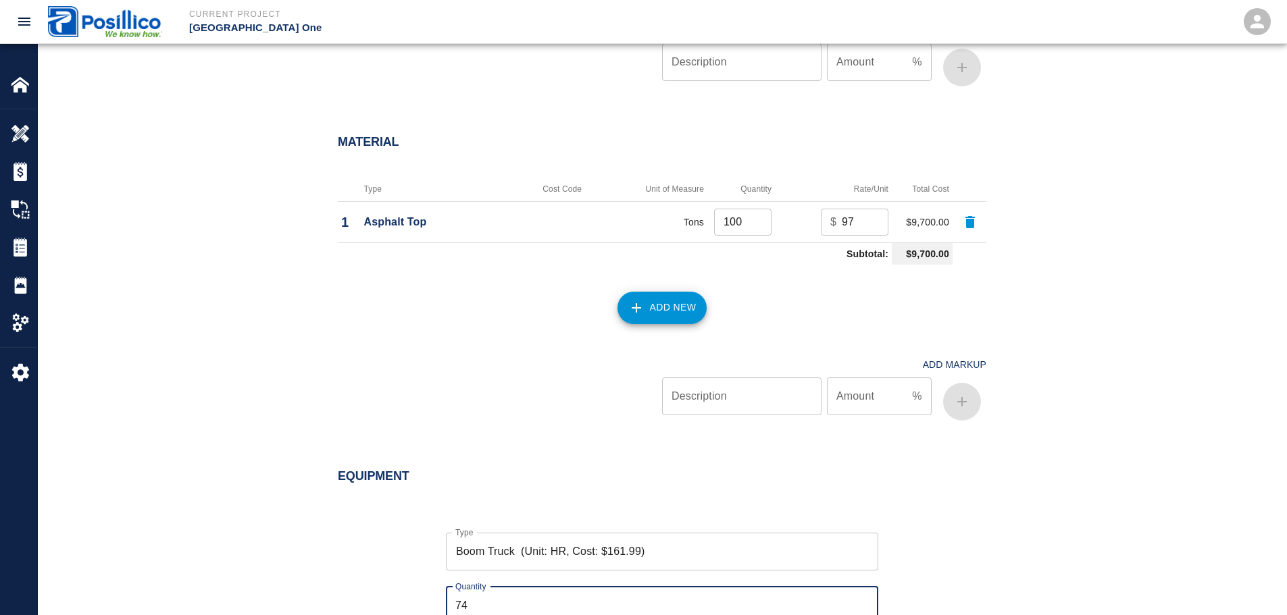
scroll to position [2094, 0]
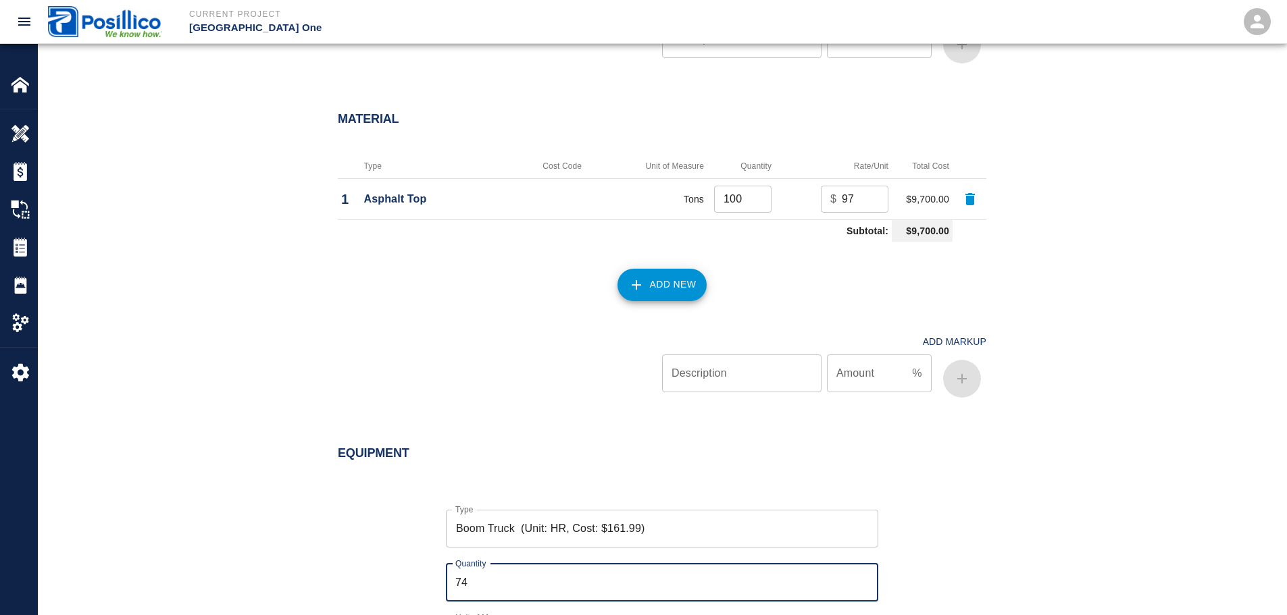
type input "7"
type input "4"
click at [1017, 420] on div "Equipment Type Boom Truck (Unit: HR, Cost: $161.99) Type Quantity 4 Quantity Un…" at bounding box center [662, 585] width 730 height 331
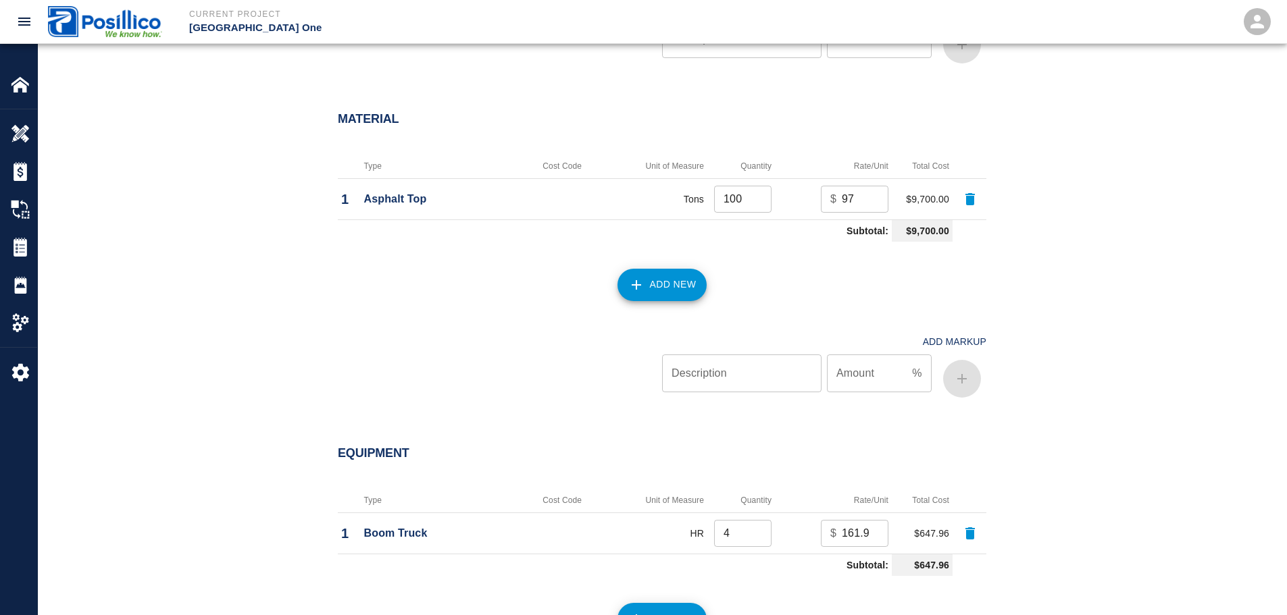
click at [640, 611] on icon "button" at bounding box center [636, 619] width 16 height 16
click at [613, 609] on input "Type" at bounding box center [662, 622] width 420 height 26
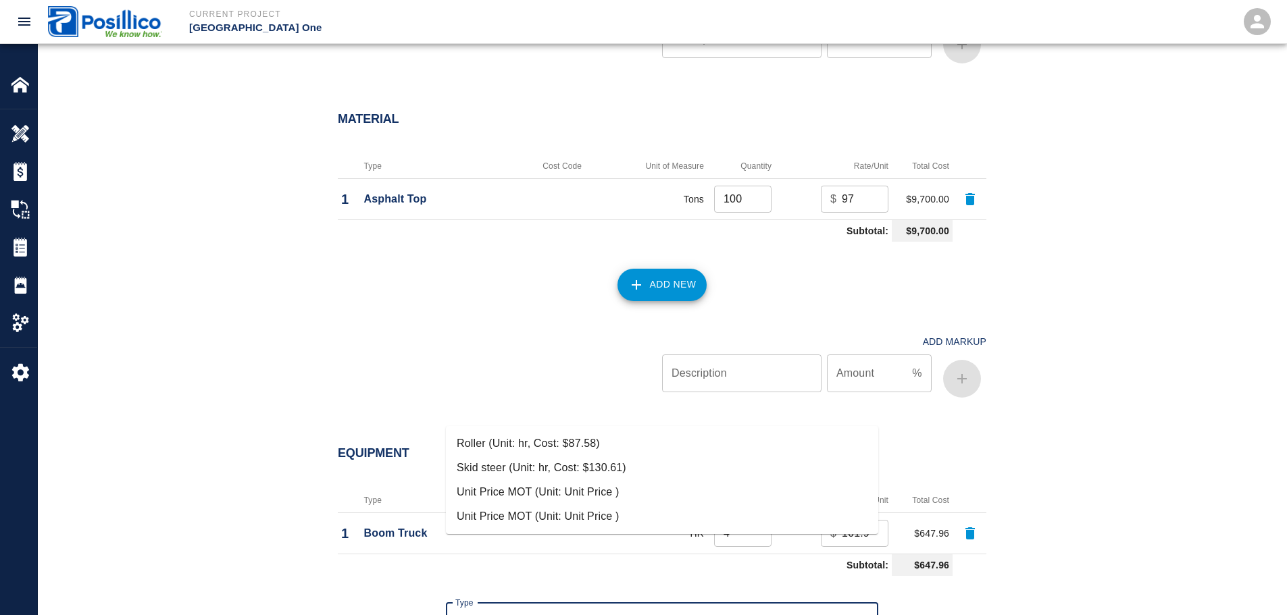
click at [596, 457] on li "Skid steer (Unit: hr, Cost: $130.61)" at bounding box center [662, 468] width 432 height 24
type input "Skid steer (Unit: hr, Cost: $130.61)"
type input "hr"
type input "130.61"
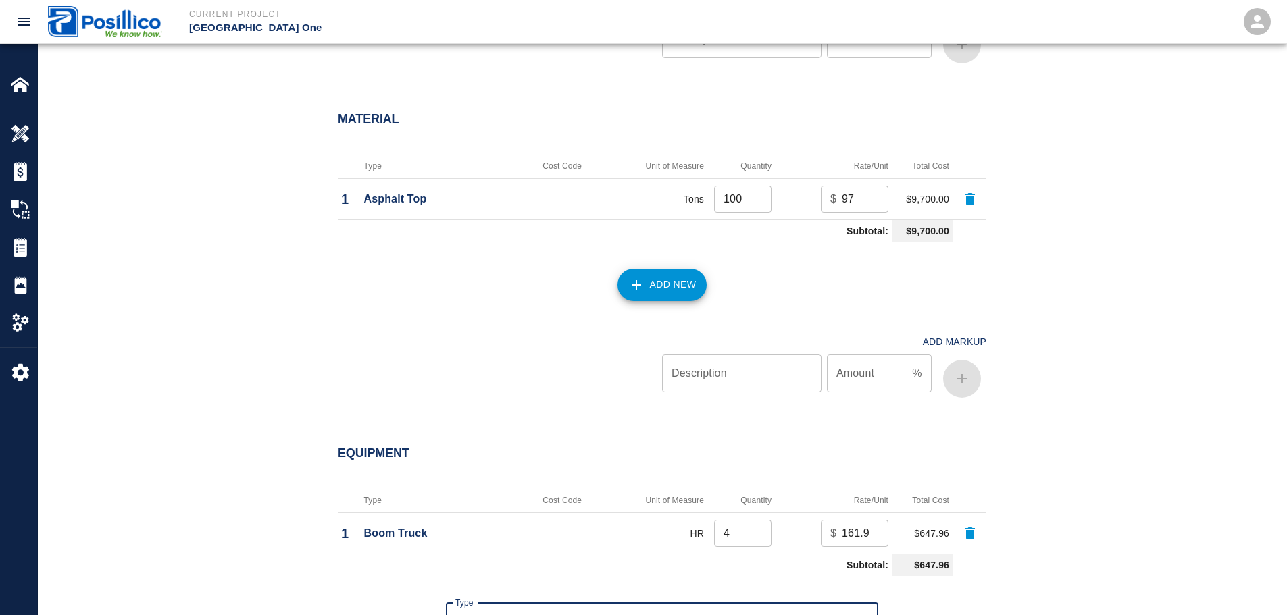
type input "Skid steer (Unit: hr, Cost: $130.61)"
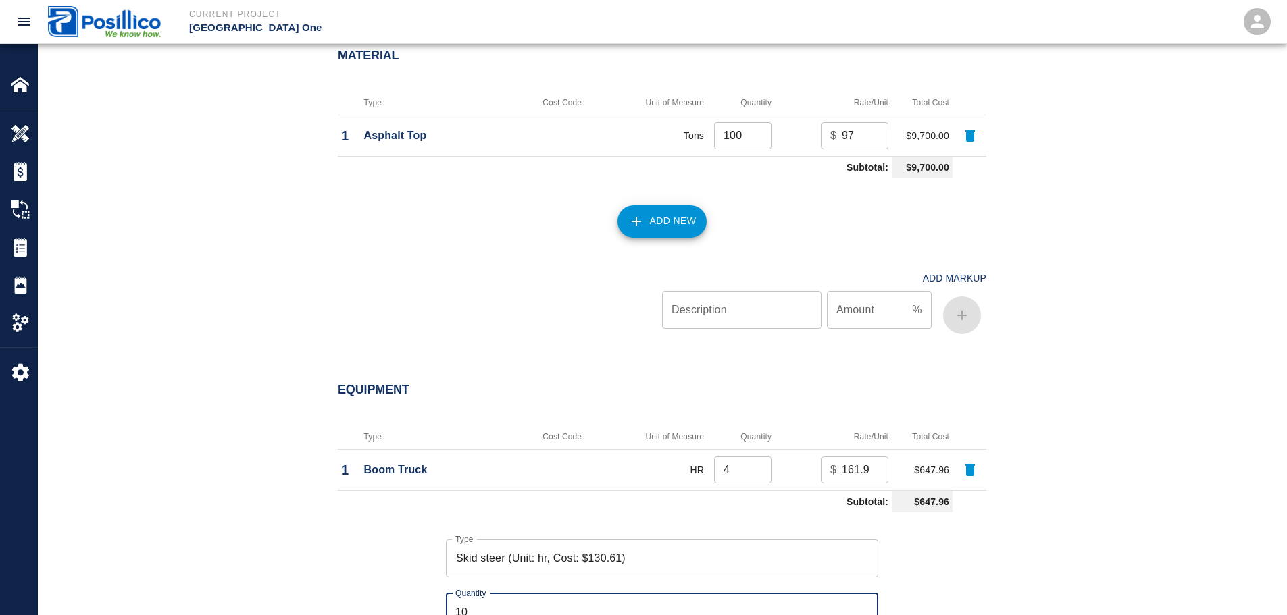
scroll to position [2229, 0]
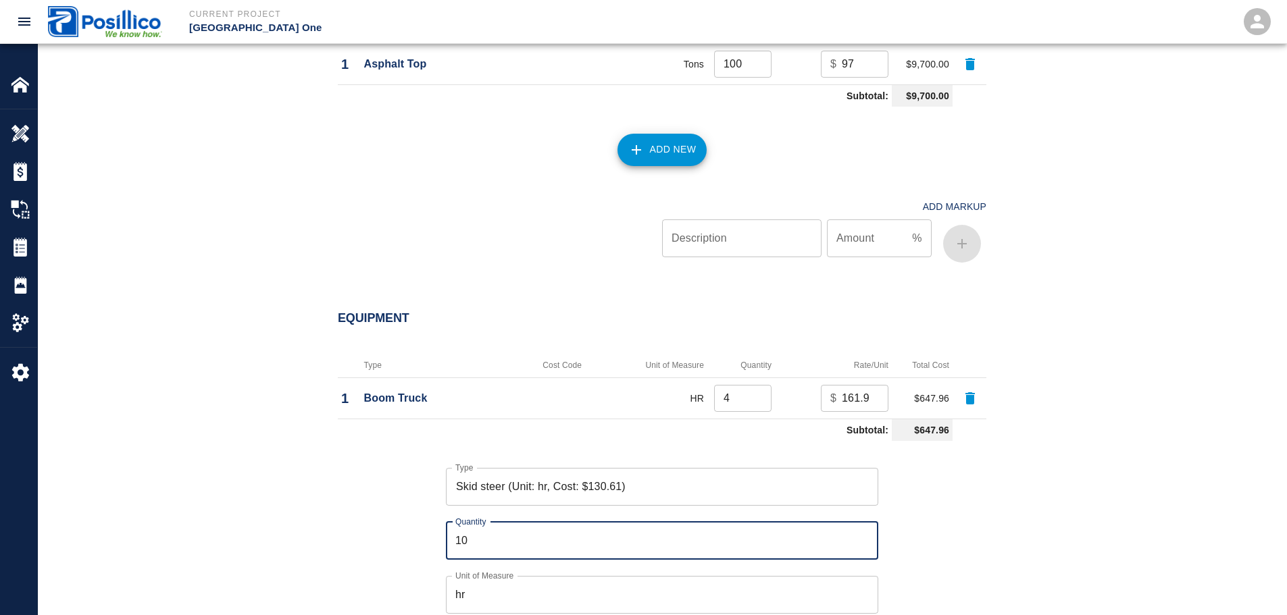
type input "10"
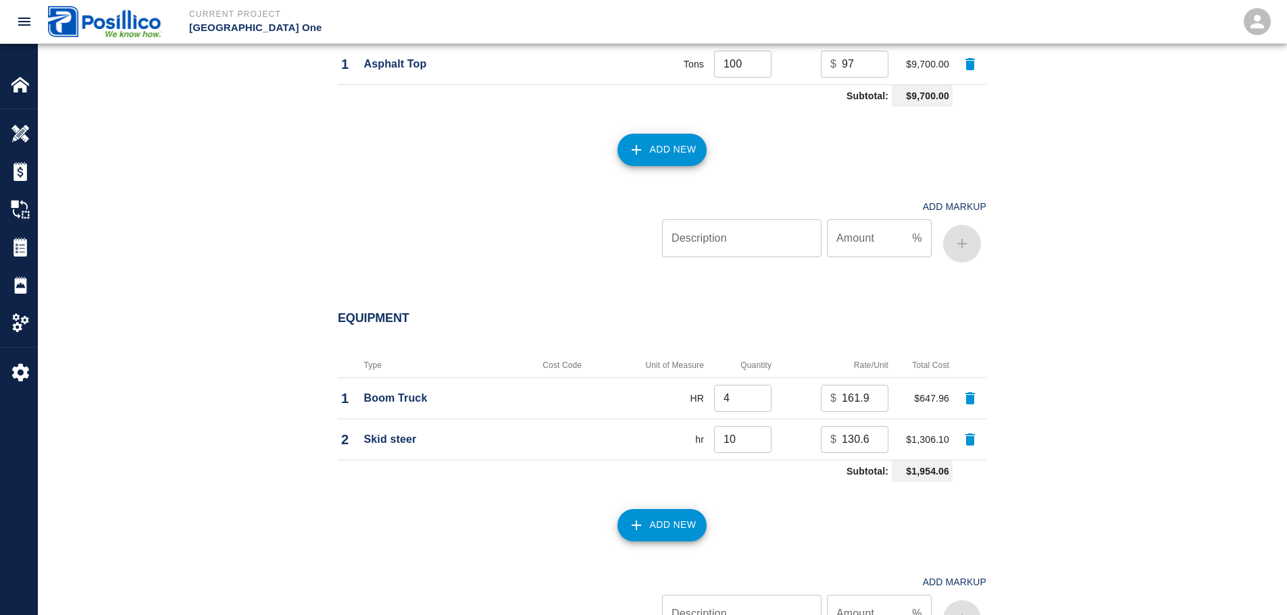
click at [659, 509] on button "Add New" at bounding box center [662, 525] width 90 height 32
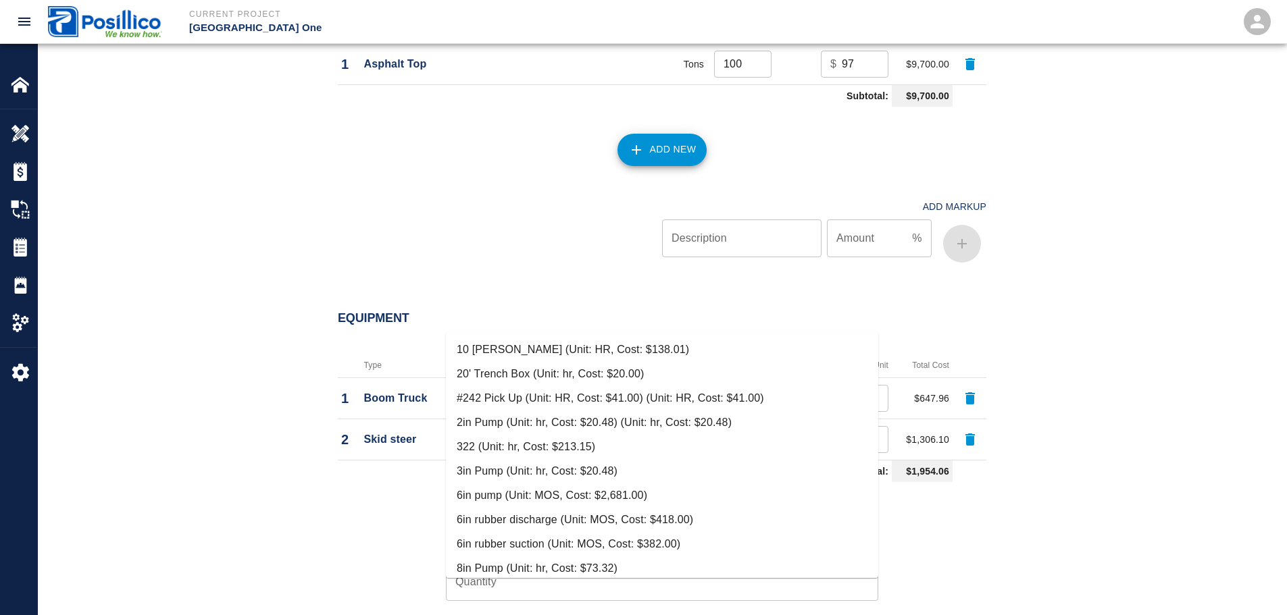
click at [667, 515] on input "Type" at bounding box center [662, 528] width 420 height 26
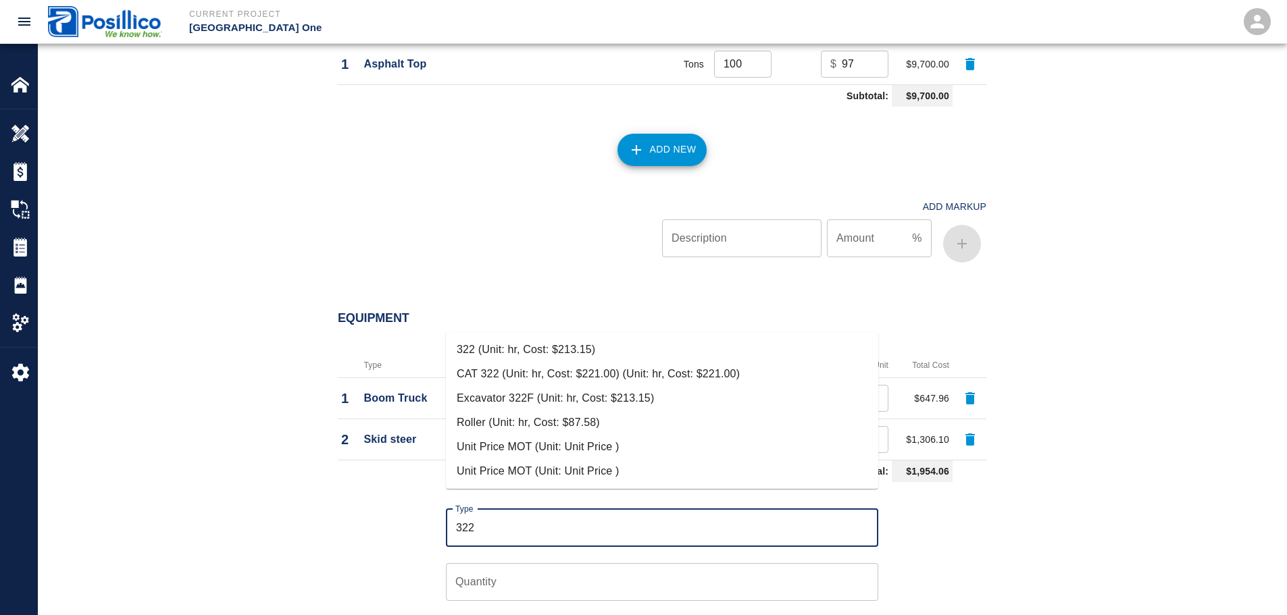
click at [675, 349] on li "322 (Unit: hr, Cost: $213.15)" at bounding box center [662, 350] width 432 height 24
type input "322 (Unit: hr, Cost: $213.15)"
type input "hr"
type input "213.15"
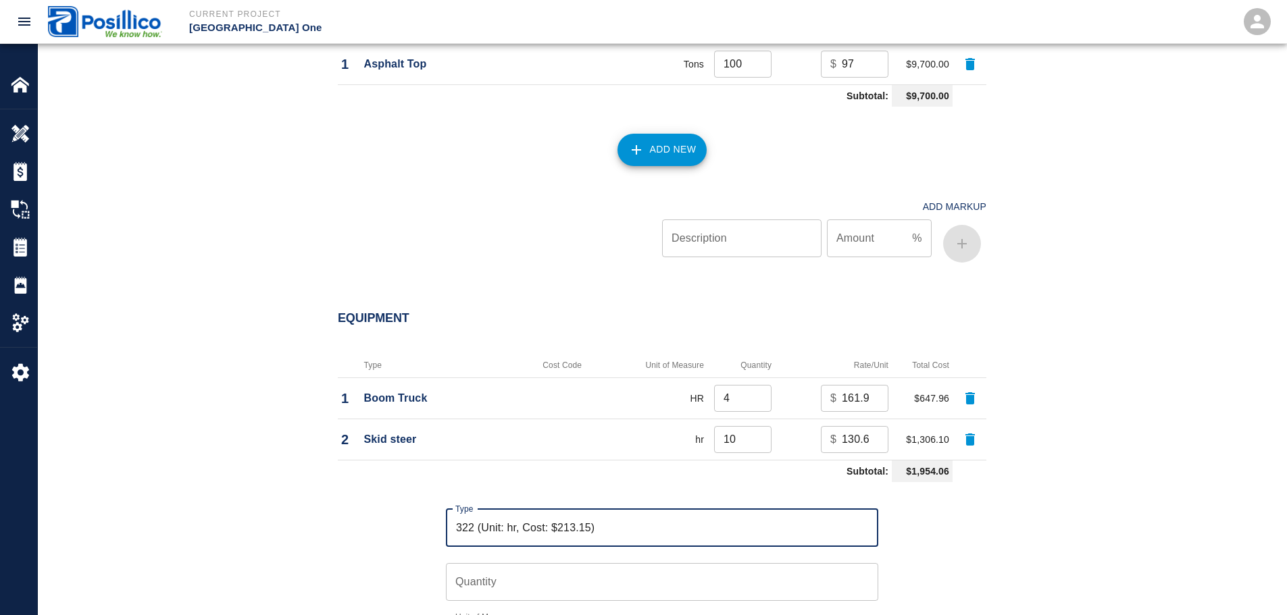
type input "322 (Unit: hr, Cost: $213.15)"
click at [658, 563] on input "Quantity" at bounding box center [662, 582] width 432 height 38
type input "2"
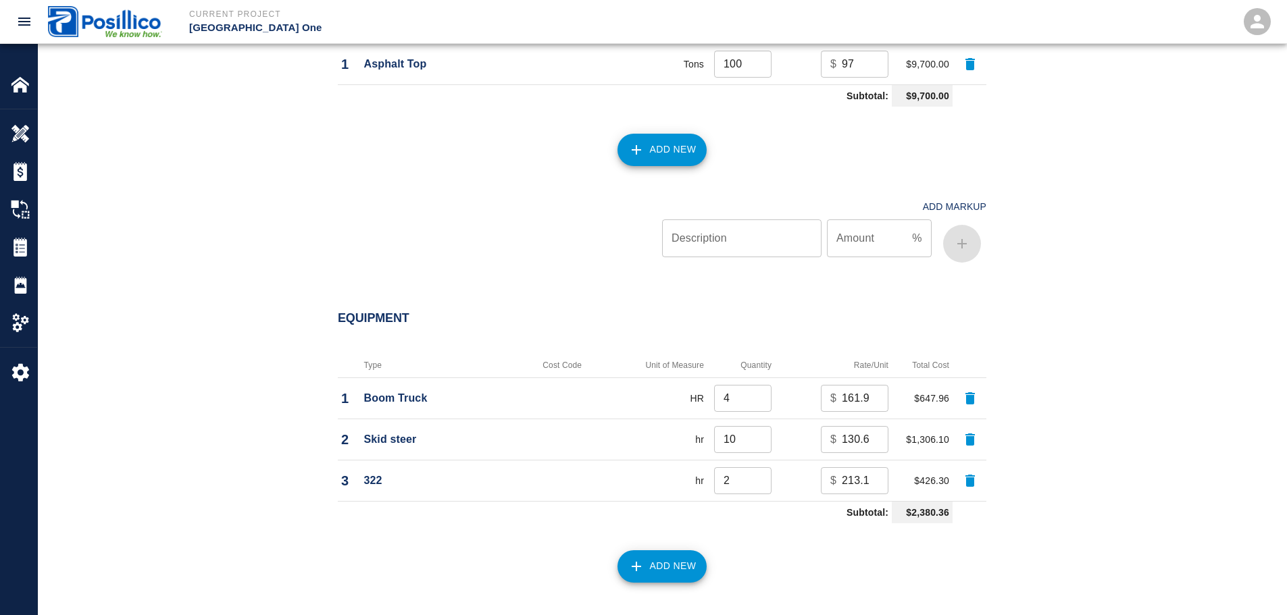
click at [676, 551] on button "Add New" at bounding box center [662, 567] width 90 height 32
click at [659, 557] on input "Type" at bounding box center [662, 570] width 420 height 26
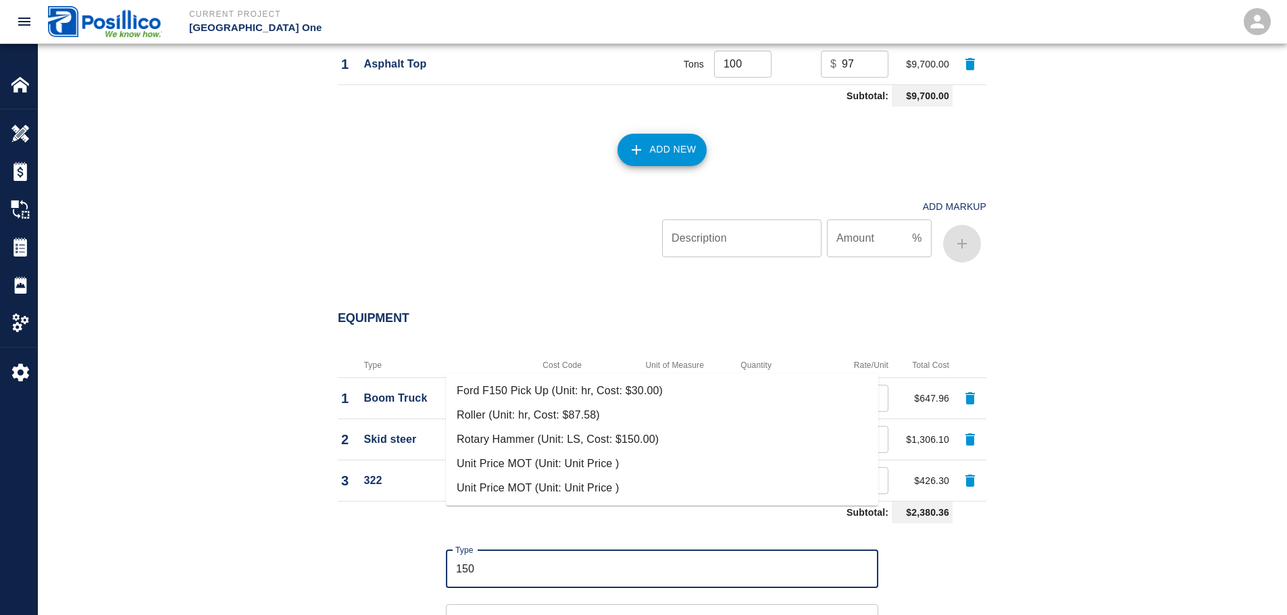
click at [655, 396] on li "Ford F150 Pick Up (Unit: hr, Cost: $30.00)" at bounding box center [662, 391] width 432 height 24
type input "Ford F150 Pick Up (Unit: hr, Cost: $30.00)"
type input "hr"
type input "30"
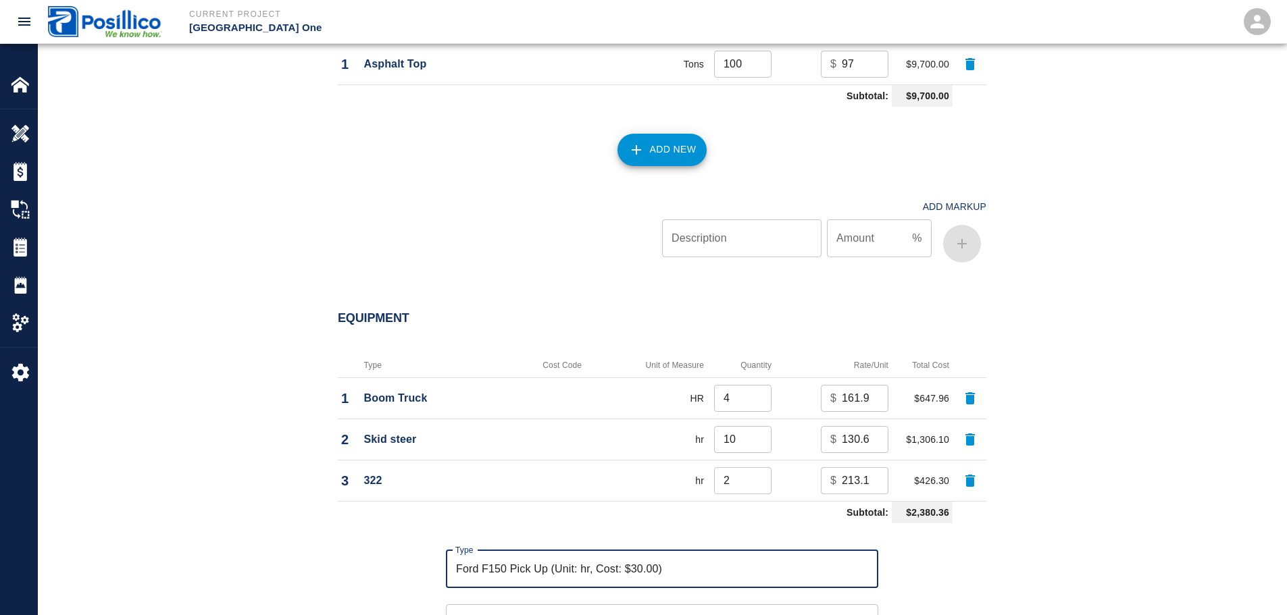
type input "Ford F150 Pick Up (Unit: hr, Cost: $30.00)"
click at [655, 605] on input "Quantity" at bounding box center [662, 624] width 432 height 38
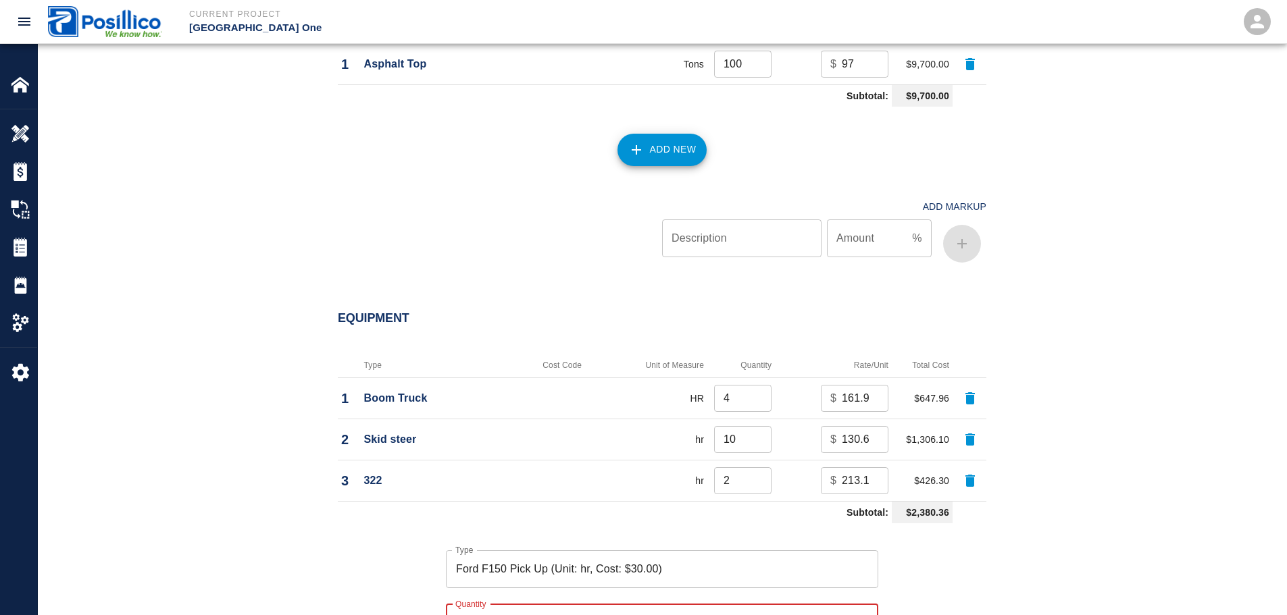
click at [531, 605] on input "Quantity" at bounding box center [662, 624] width 432 height 38
type input "14"
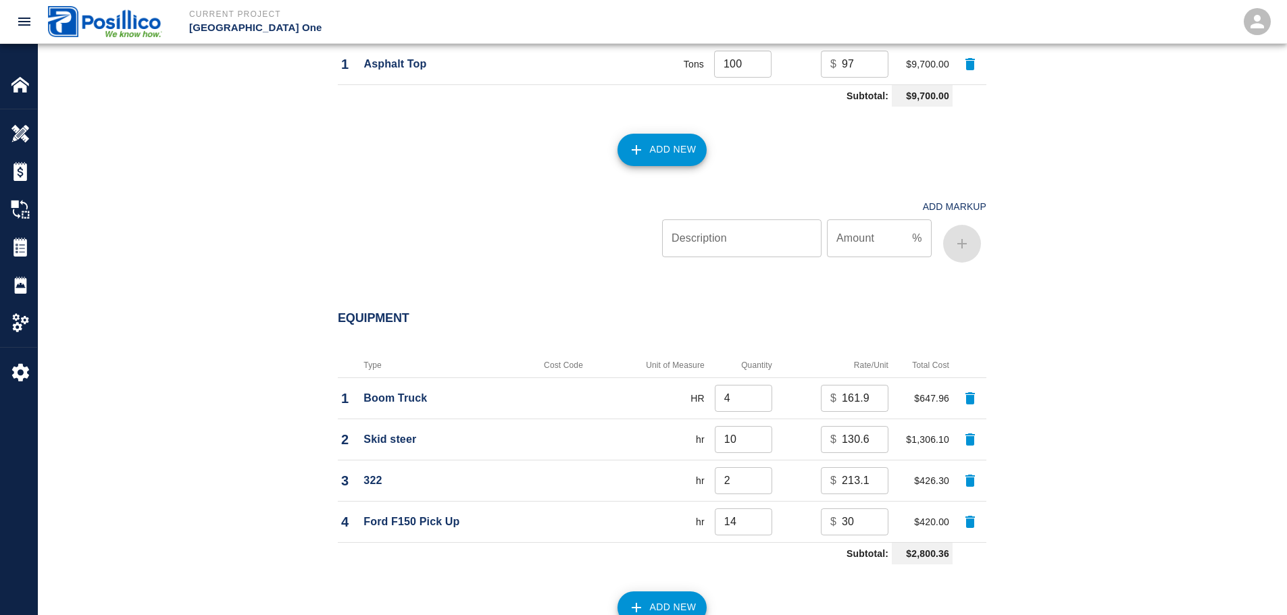
click at [672, 592] on button "Add New" at bounding box center [662, 608] width 90 height 32
click at [672, 598] on input "Type" at bounding box center [662, 611] width 420 height 26
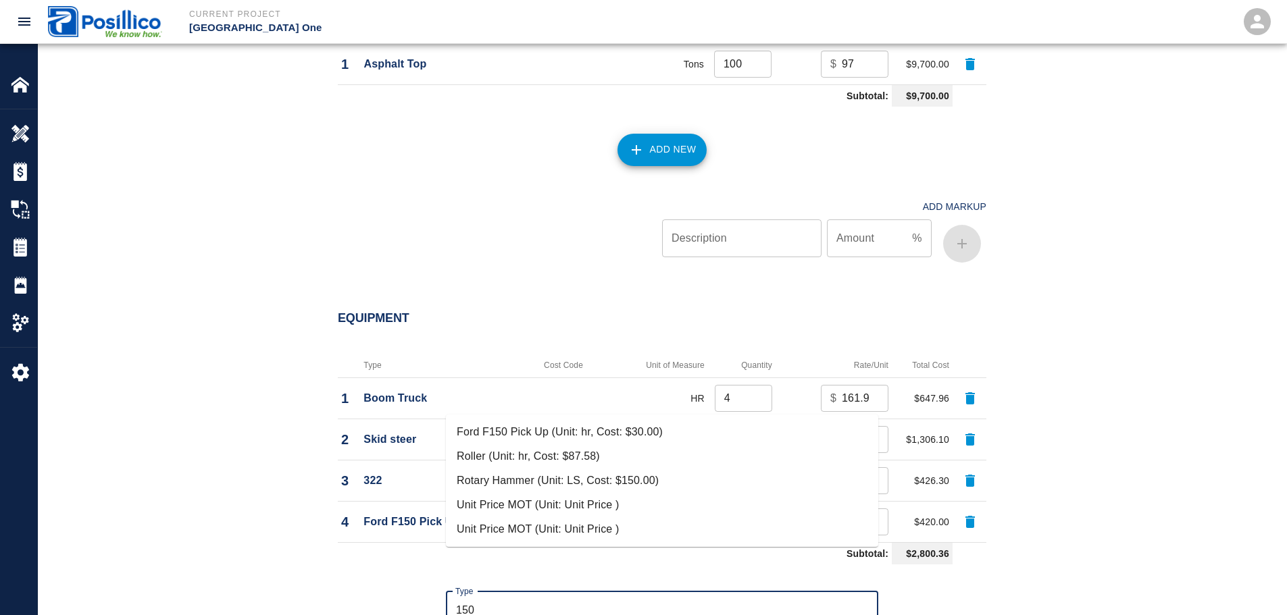
click at [665, 428] on li "Ford F150 Pick Up (Unit: hr, Cost: $30.00)" at bounding box center [662, 432] width 432 height 24
type input "Ford F150 Pick Up (Unit: hr, Cost: $30.00)"
type input "hr"
type input "30"
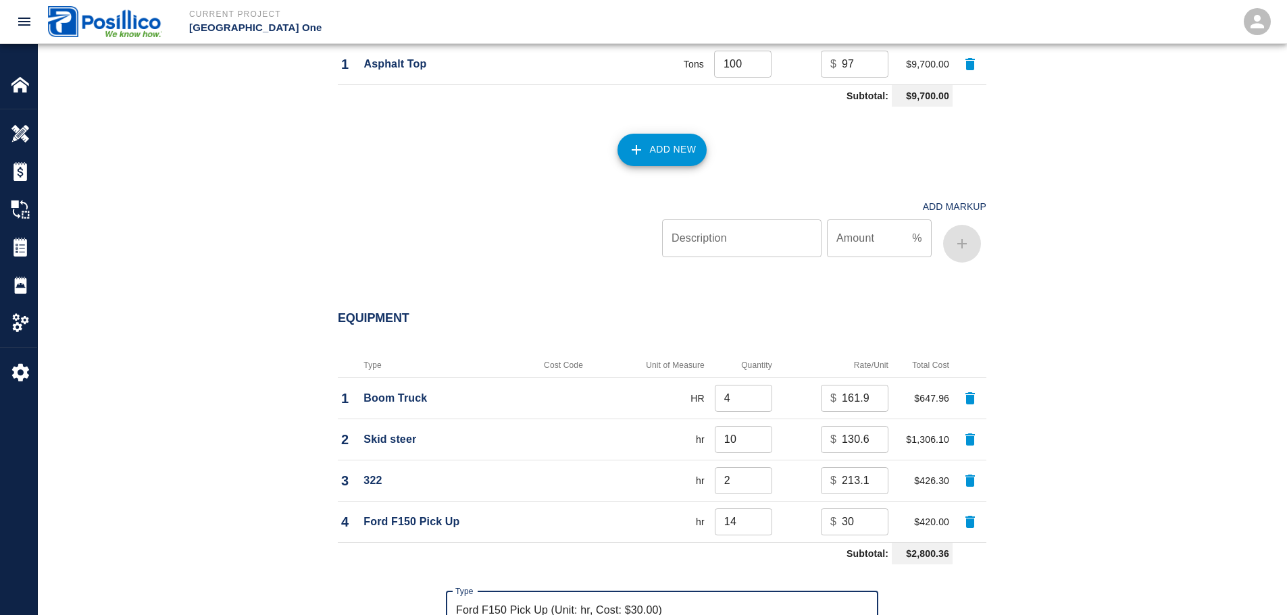
type input "Ford F150 Pick Up (Unit: hr, Cost: $30.00)"
type input "4"
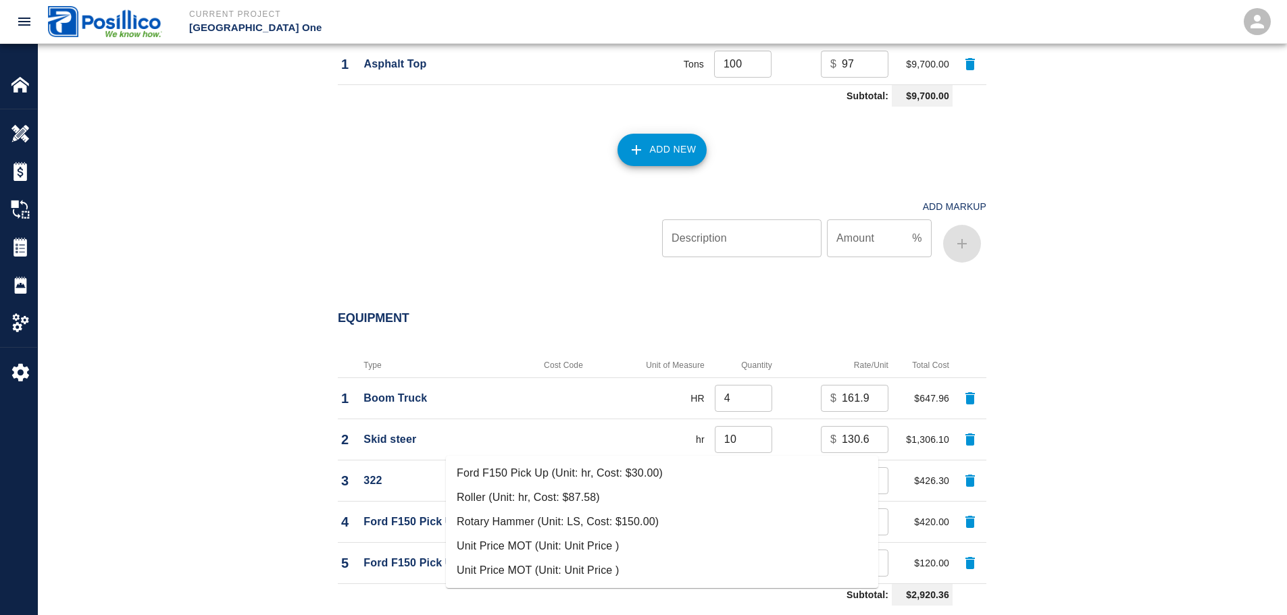
click at [608, 476] on li "Ford F150 Pick Up (Unit: hr, Cost: $30.00)" at bounding box center [662, 473] width 432 height 24
type input "Ford F150 Pick Up (Unit: hr, Cost: $30.00)"
type input "hr"
type input "30"
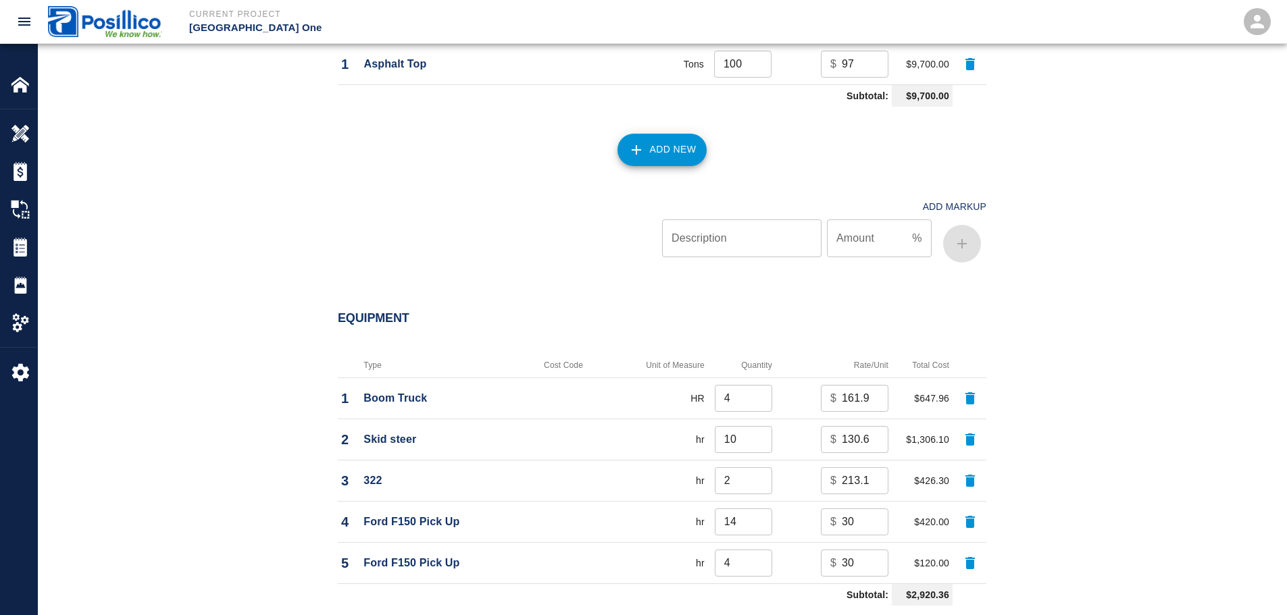
type input "Ford F150 Pick Up (Unit: hr, Cost: $30.00)"
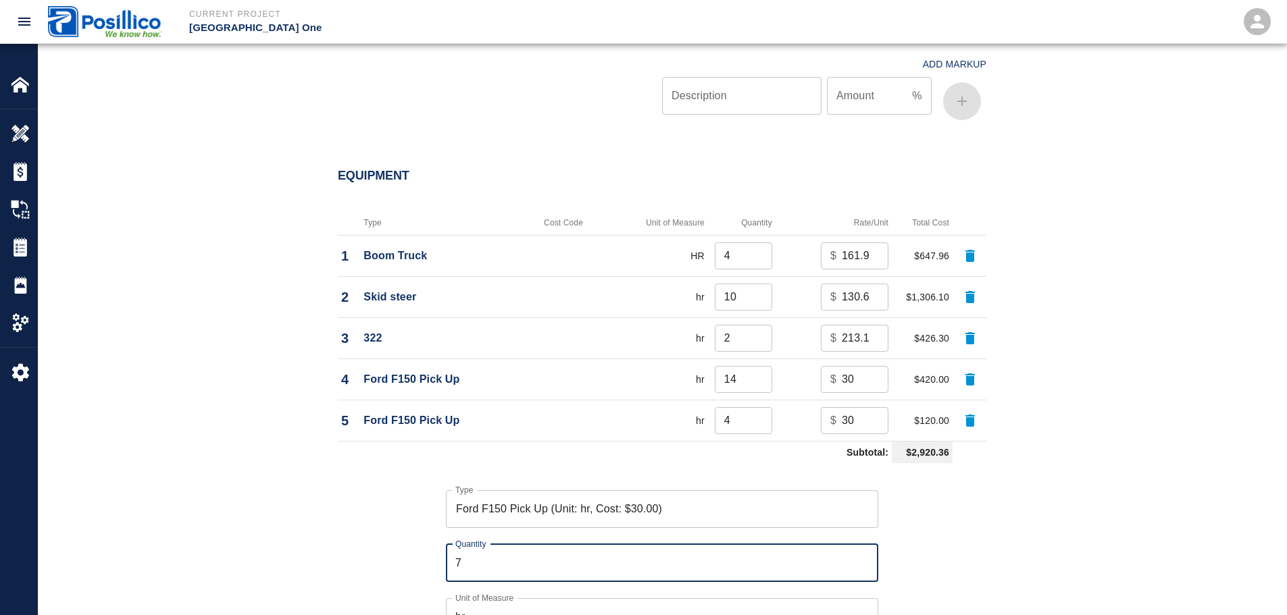
scroll to position [2432, 0]
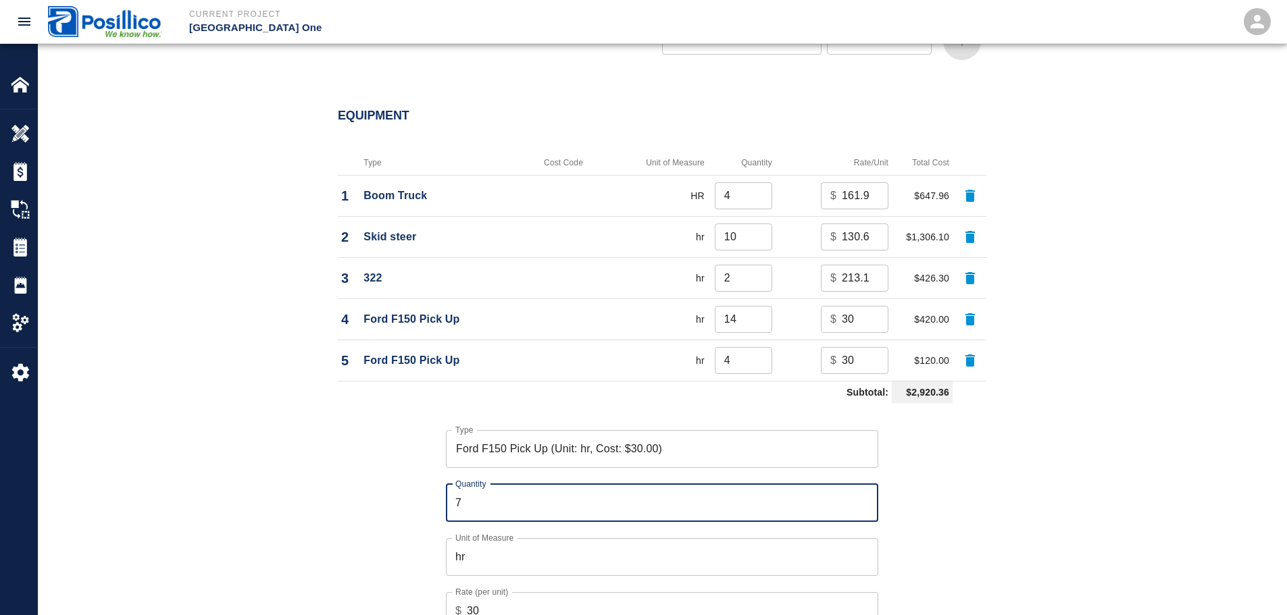
type input "7"
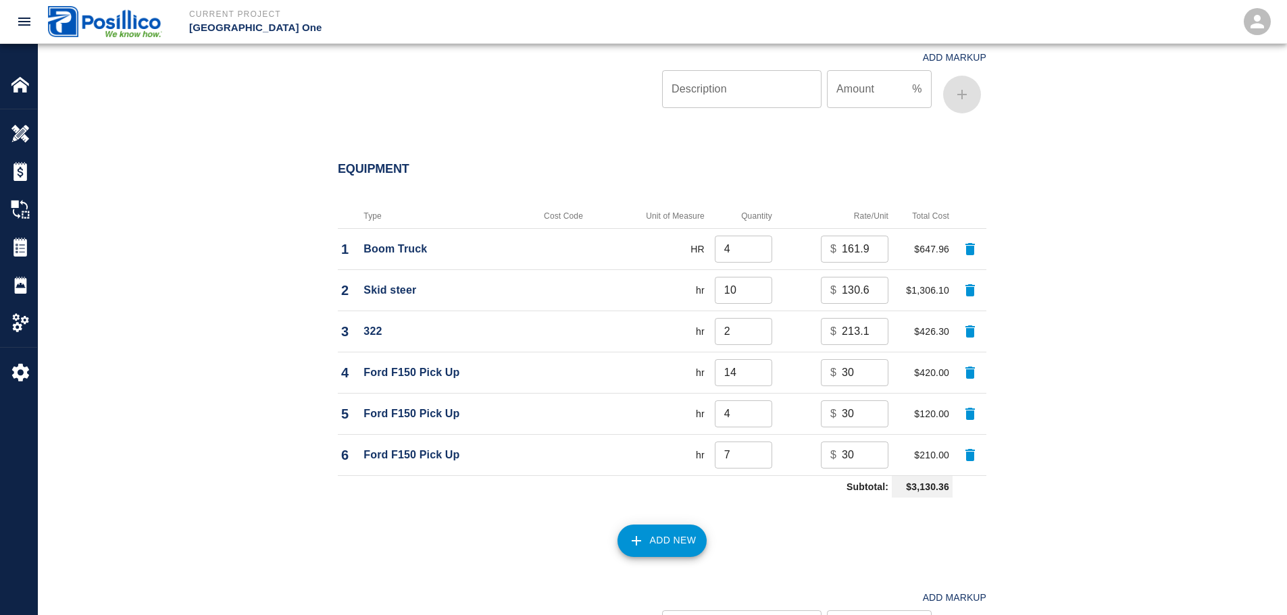
scroll to position [2297, 0]
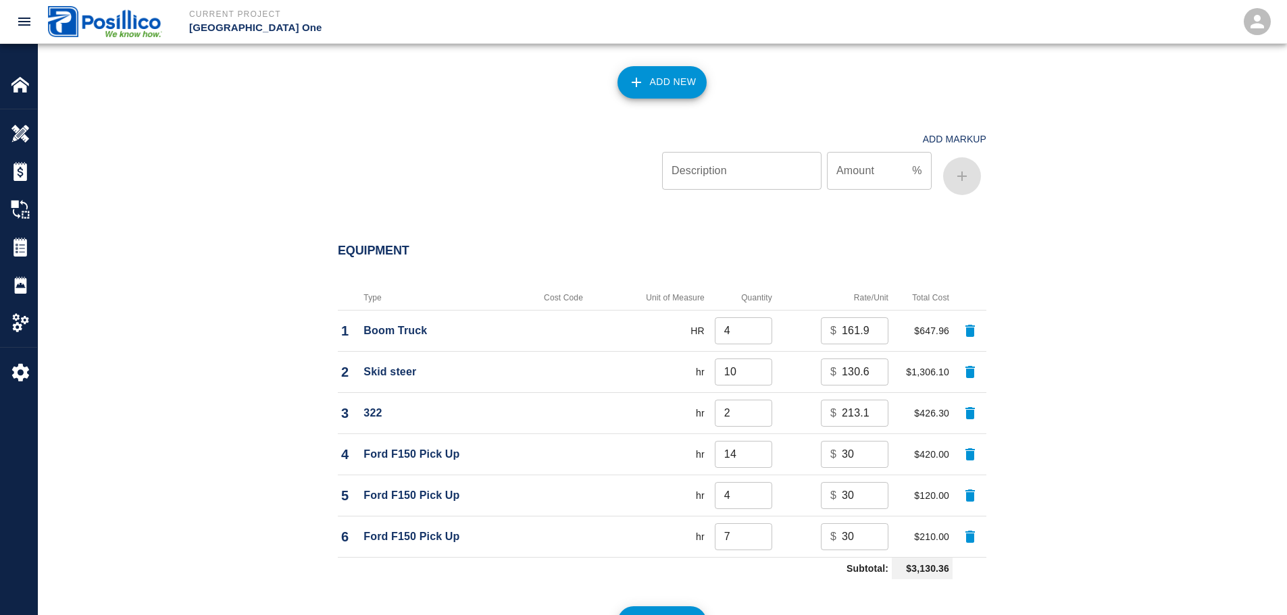
click at [757, 441] on input "13" at bounding box center [743, 454] width 57 height 27
click at [757, 441] on input "12" at bounding box center [743, 454] width 57 height 27
click at [757, 441] on input "11" at bounding box center [743, 454] width 57 height 27
type input "10"
click at [757, 441] on input "10" at bounding box center [743, 454] width 57 height 27
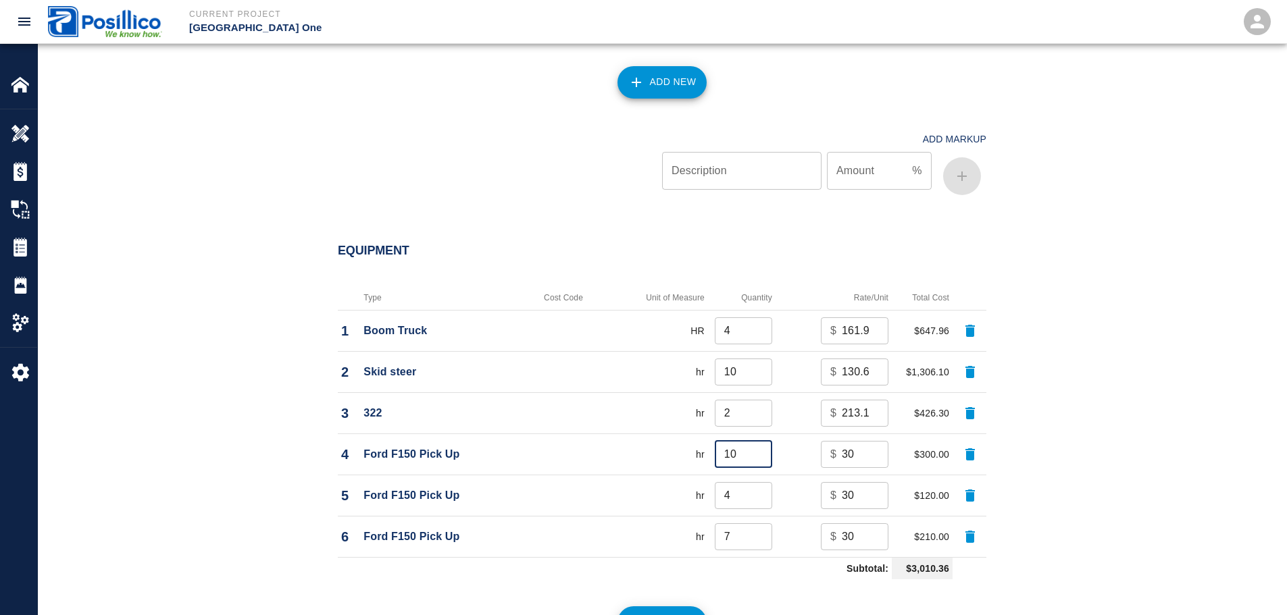
click at [760, 524] on input "8" at bounding box center [743, 537] width 57 height 27
click at [760, 524] on input "9" at bounding box center [743, 537] width 57 height 27
type input "10"
click at [760, 524] on input "10" at bounding box center [743, 537] width 57 height 27
click at [653, 607] on button "Add New" at bounding box center [662, 623] width 90 height 32
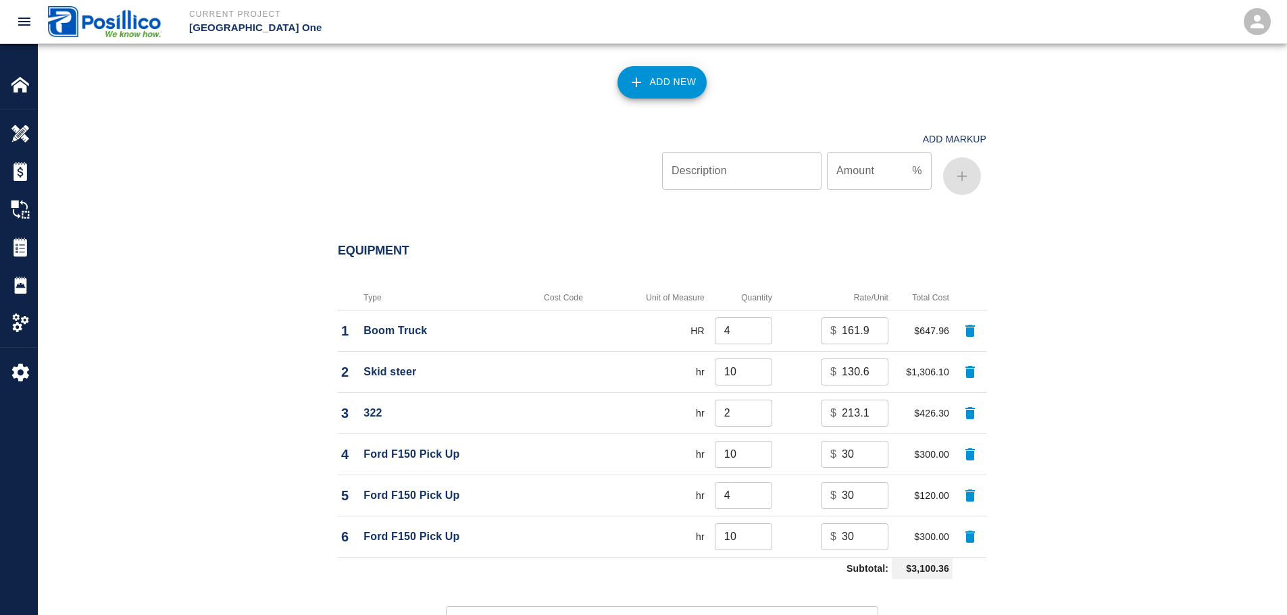
click at [553, 607] on div "Type" at bounding box center [662, 626] width 432 height 38
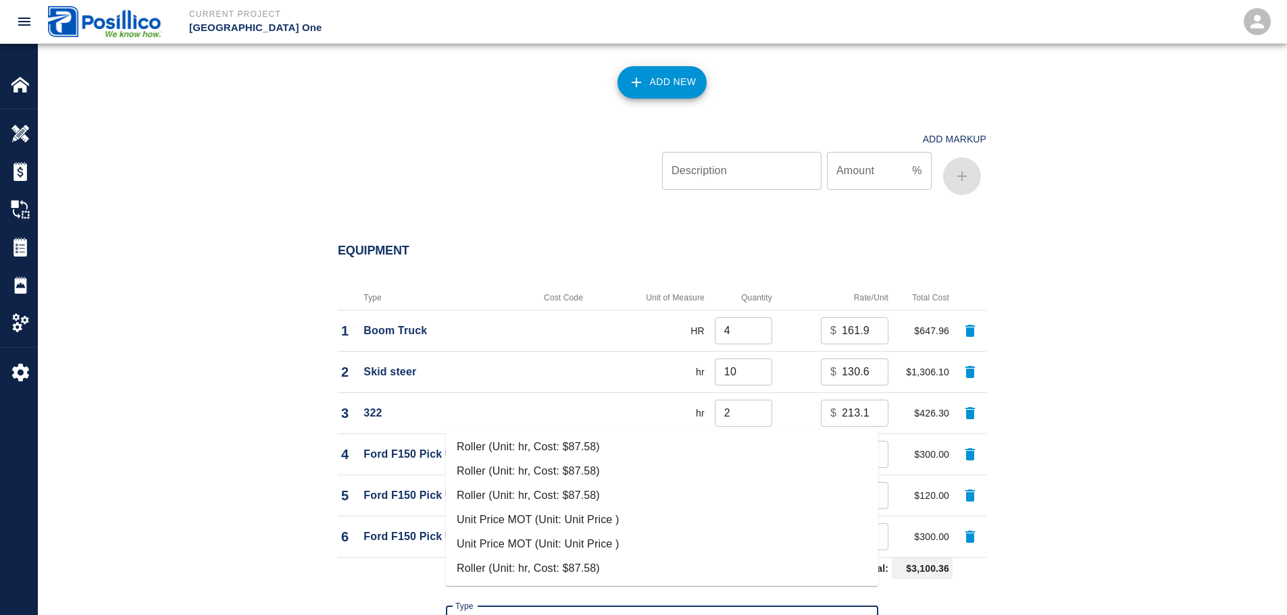
click at [595, 473] on li "Roller (Unit: hr, Cost: $87.58)" at bounding box center [662, 471] width 432 height 24
type input "Roller (Unit: hr, Cost: $87.58)"
type input "hr"
type input "87.58"
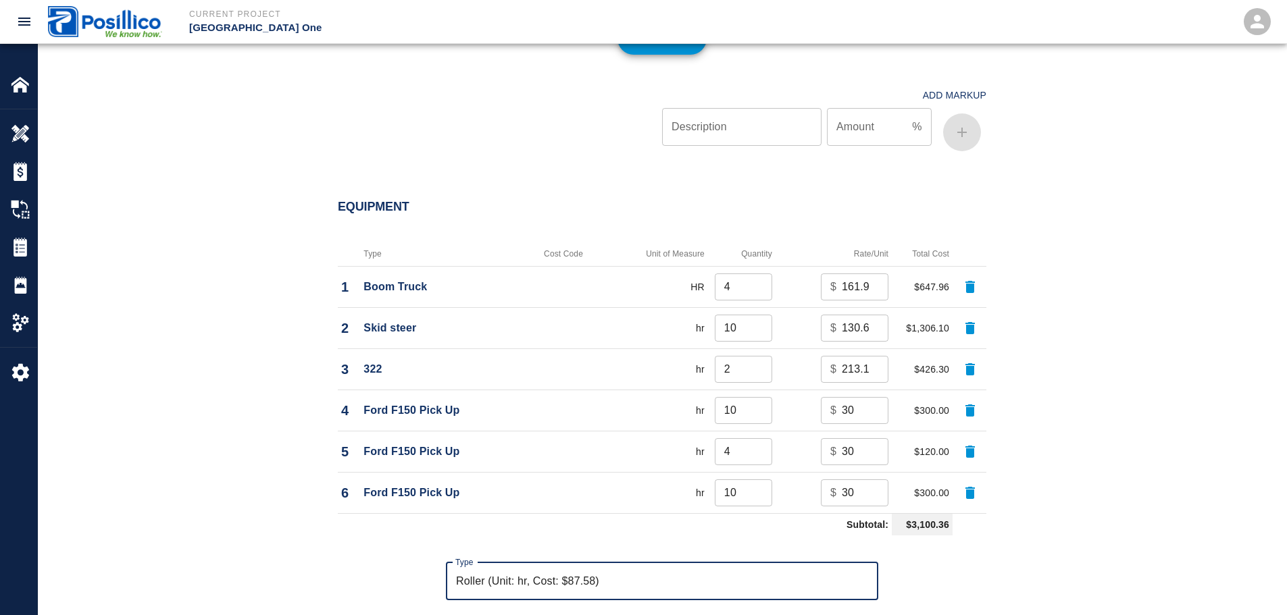
scroll to position [2365, 0]
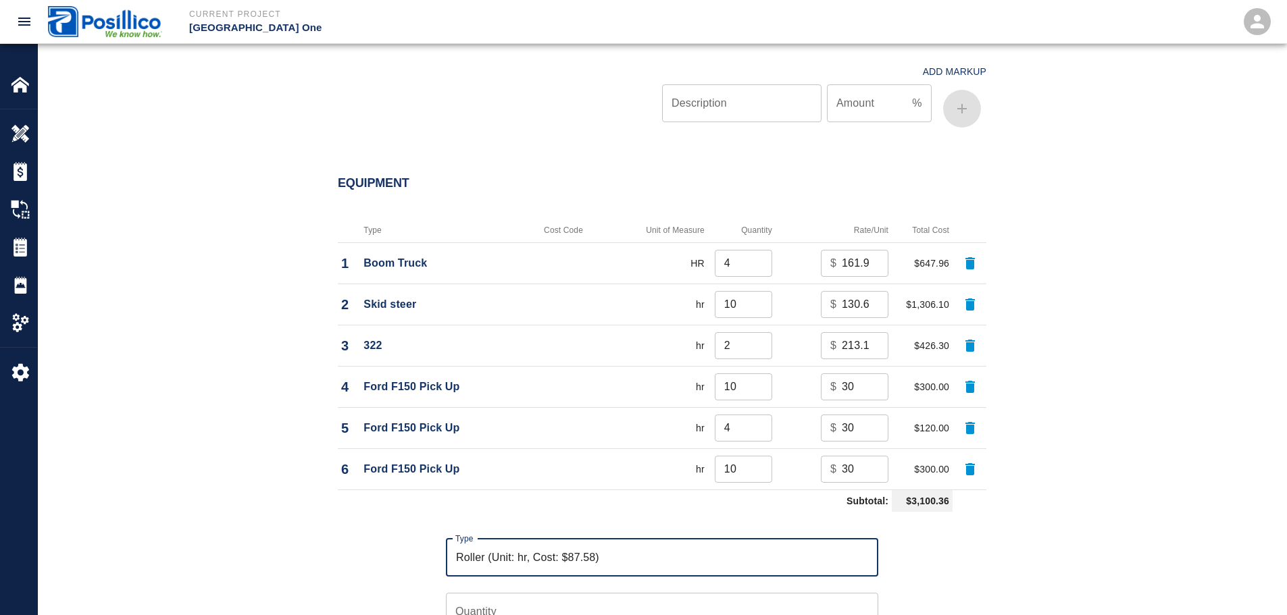
click at [622, 545] on input "Roller (Unit: hr, Cost: $87.58)" at bounding box center [662, 558] width 420 height 26
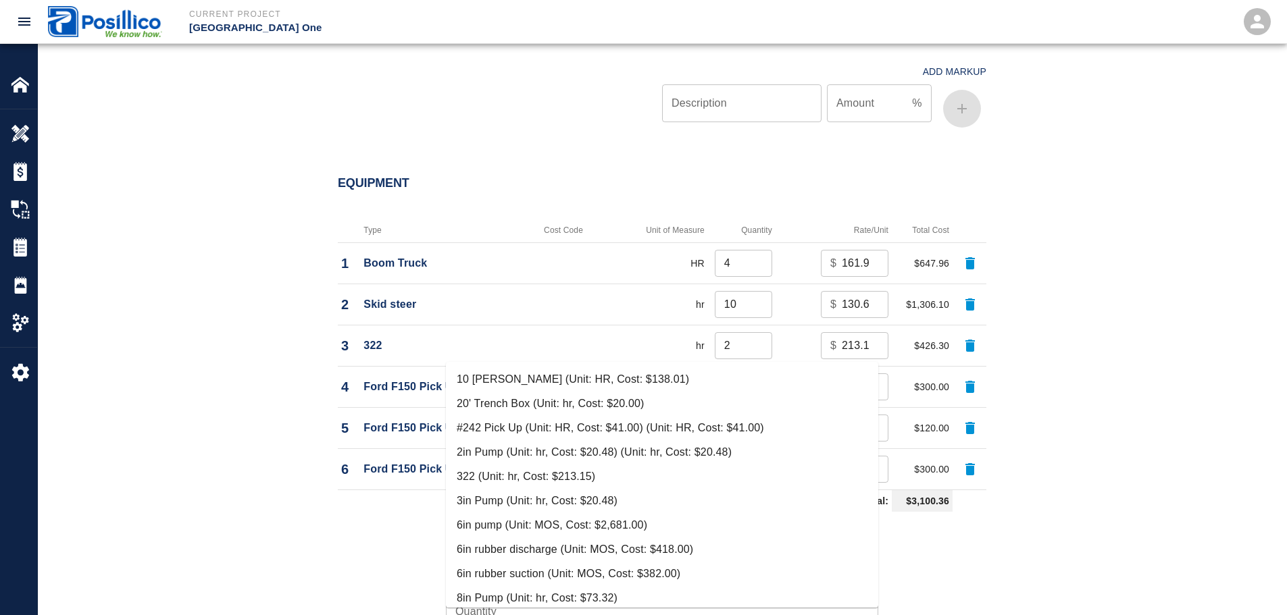
scroll to position [1632, 0]
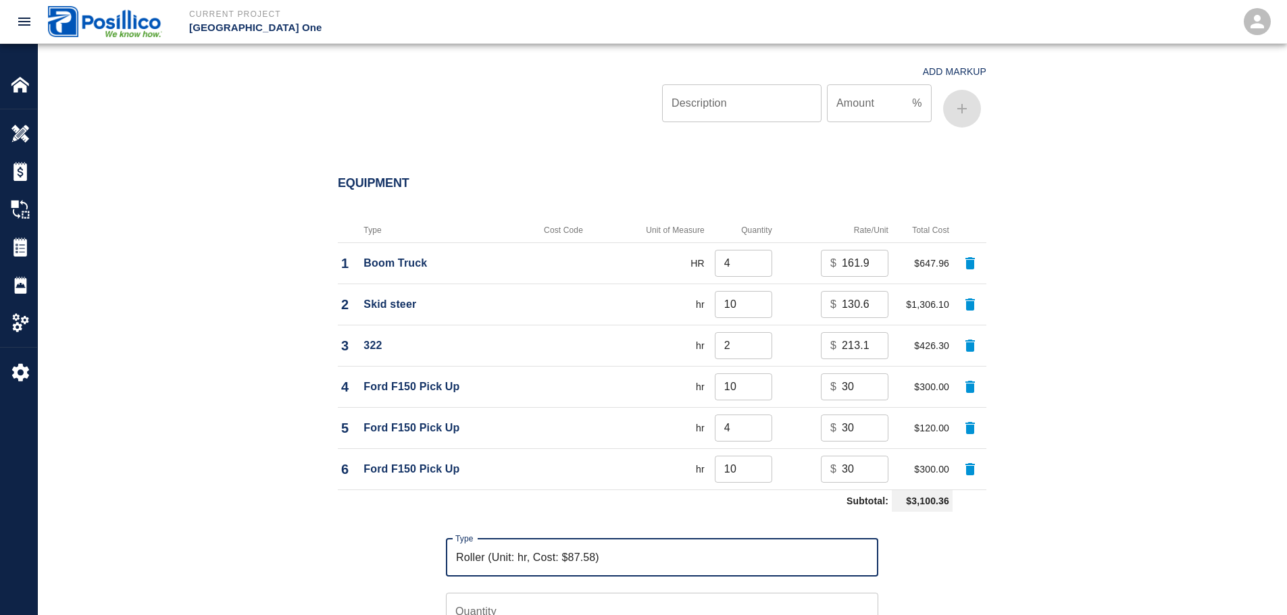
type input "Roller (Unit: hr, Cost: $87.58)"
click at [501, 593] on input "Quantity" at bounding box center [662, 612] width 432 height 38
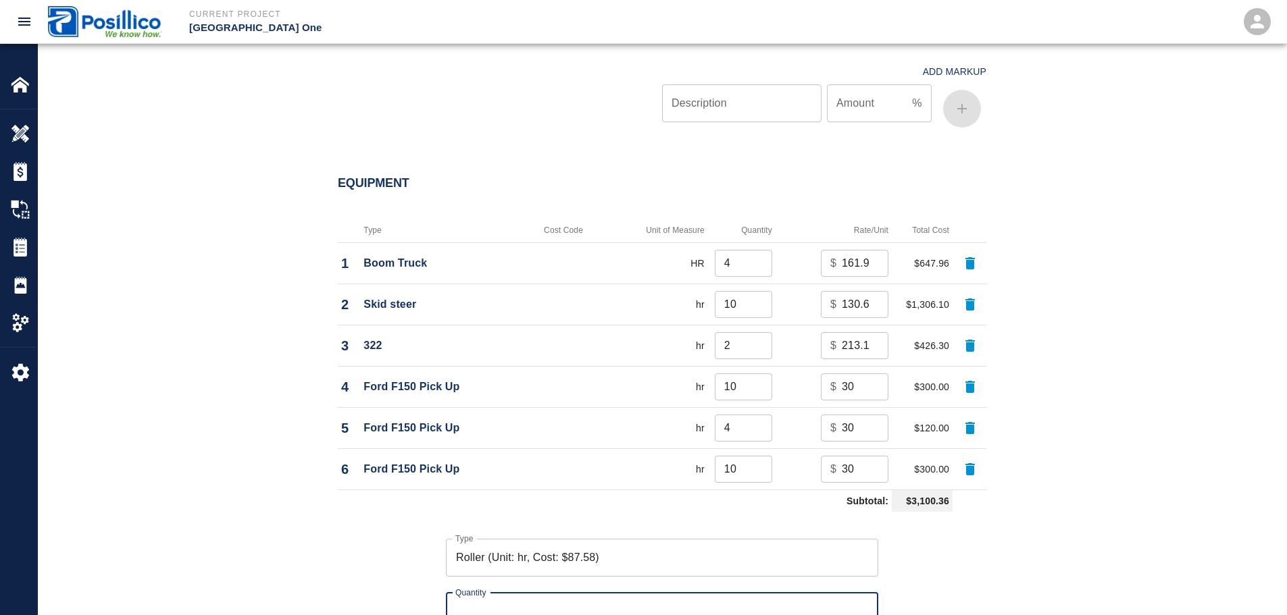
type input "8"
type input "10"
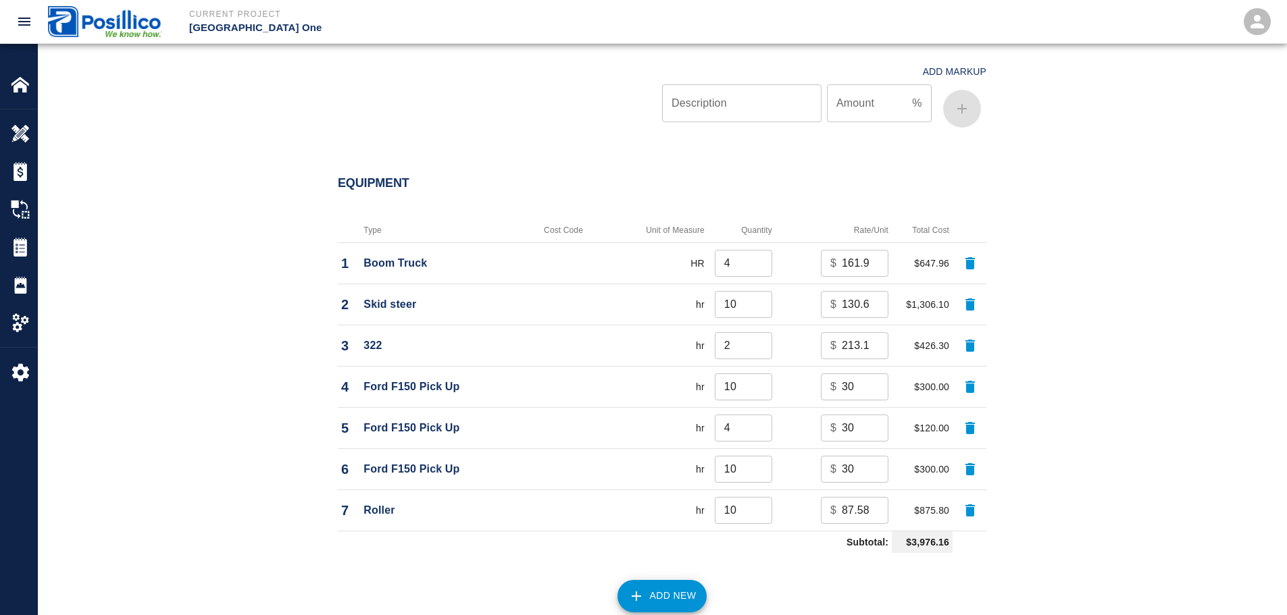
click at [677, 580] on button "Add New" at bounding box center [662, 596] width 90 height 32
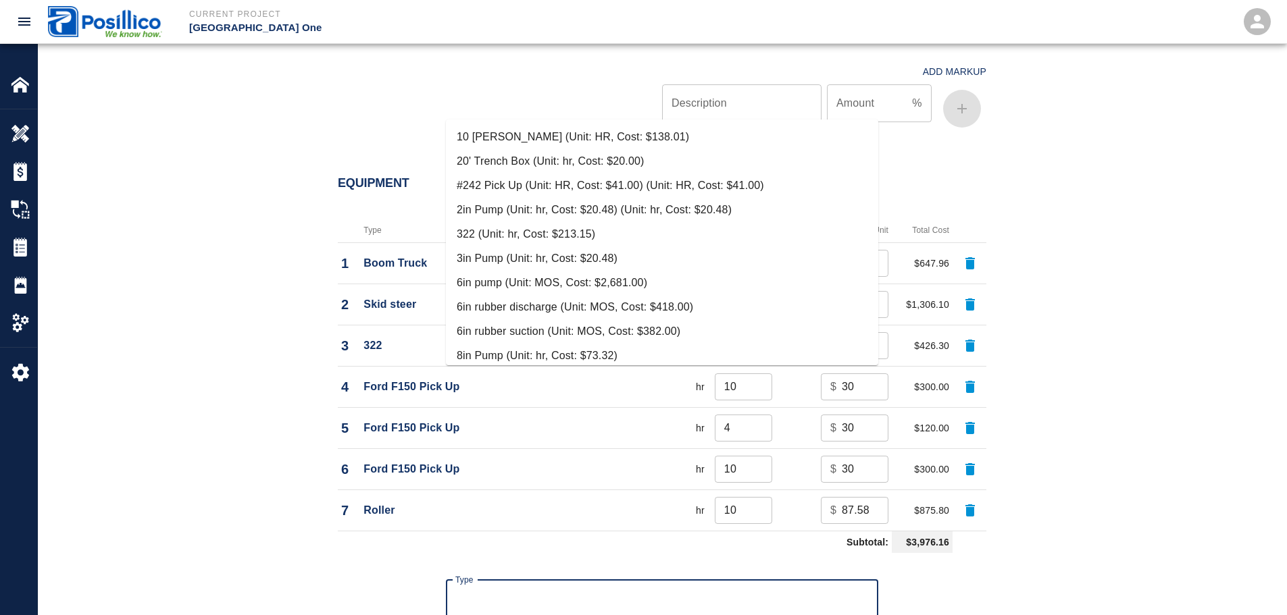
click at [677, 586] on input "Type" at bounding box center [662, 599] width 420 height 26
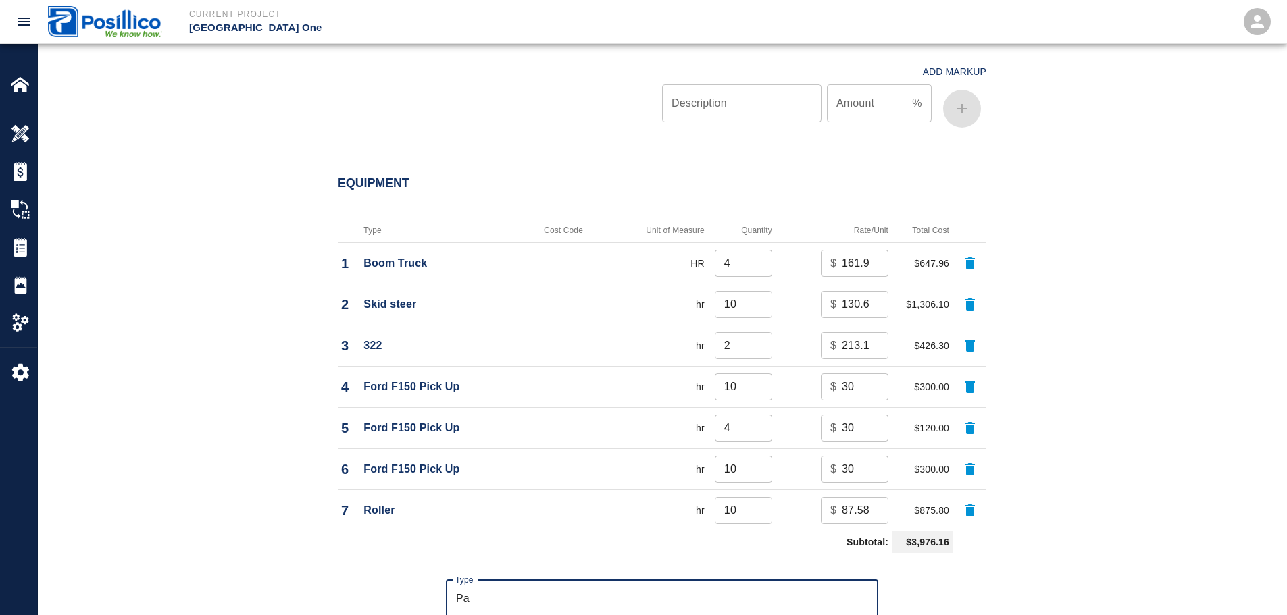
type input "P"
type input "Paver"
type input "1"
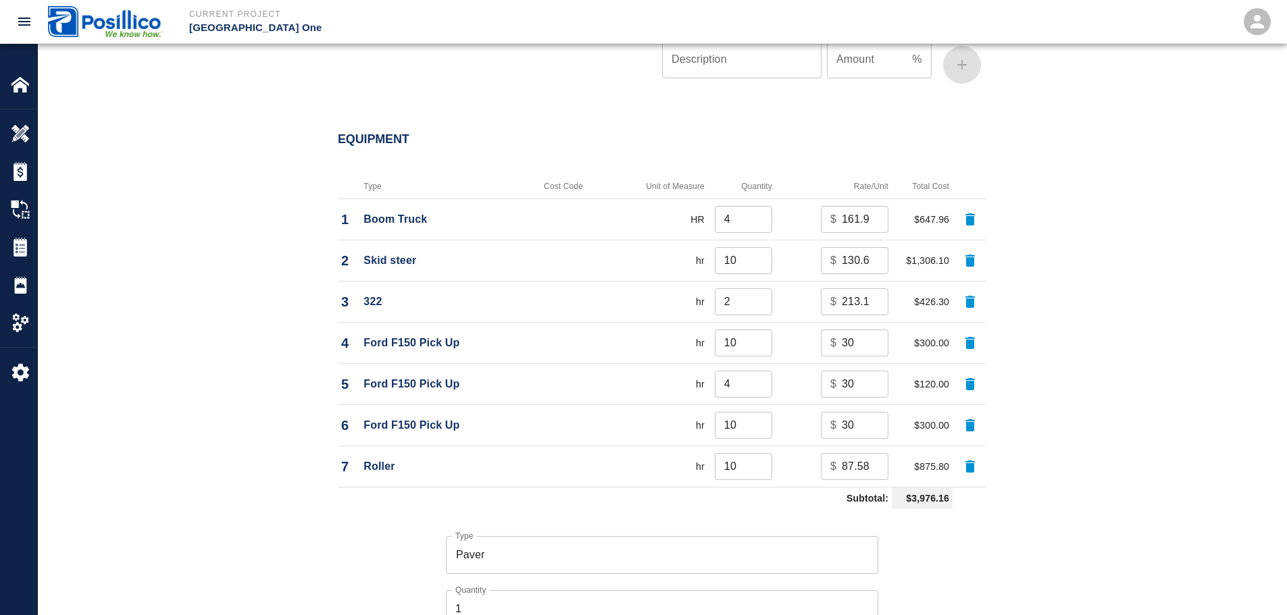
scroll to position [2432, 0]
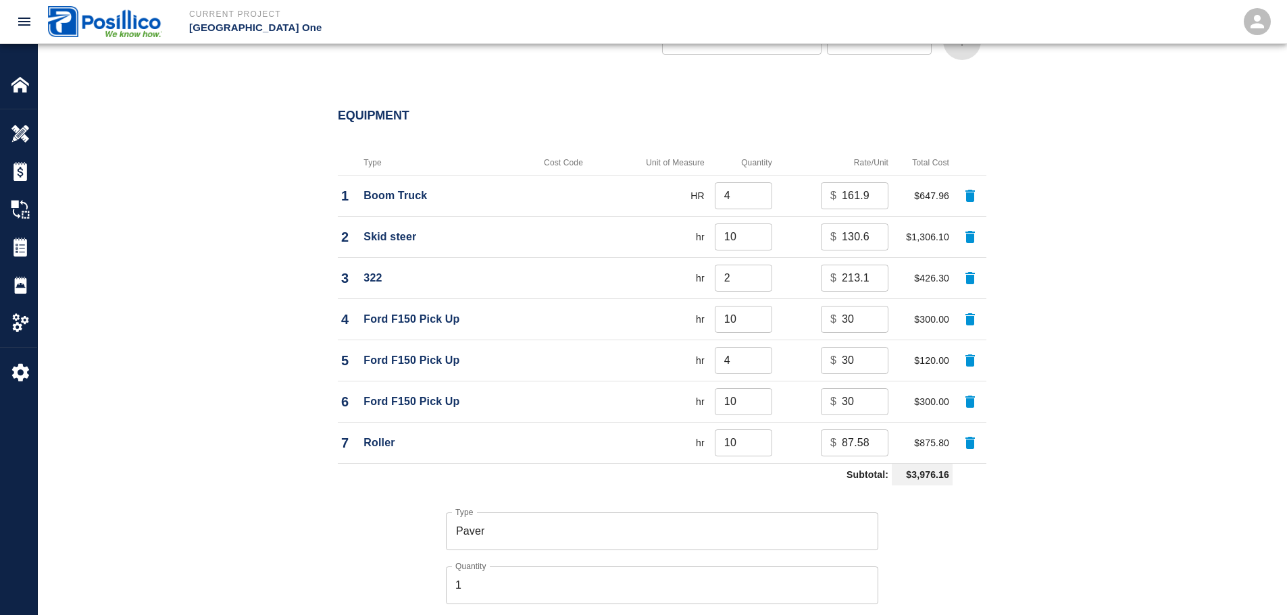
click at [711, 567] on input "1" at bounding box center [662, 586] width 432 height 38
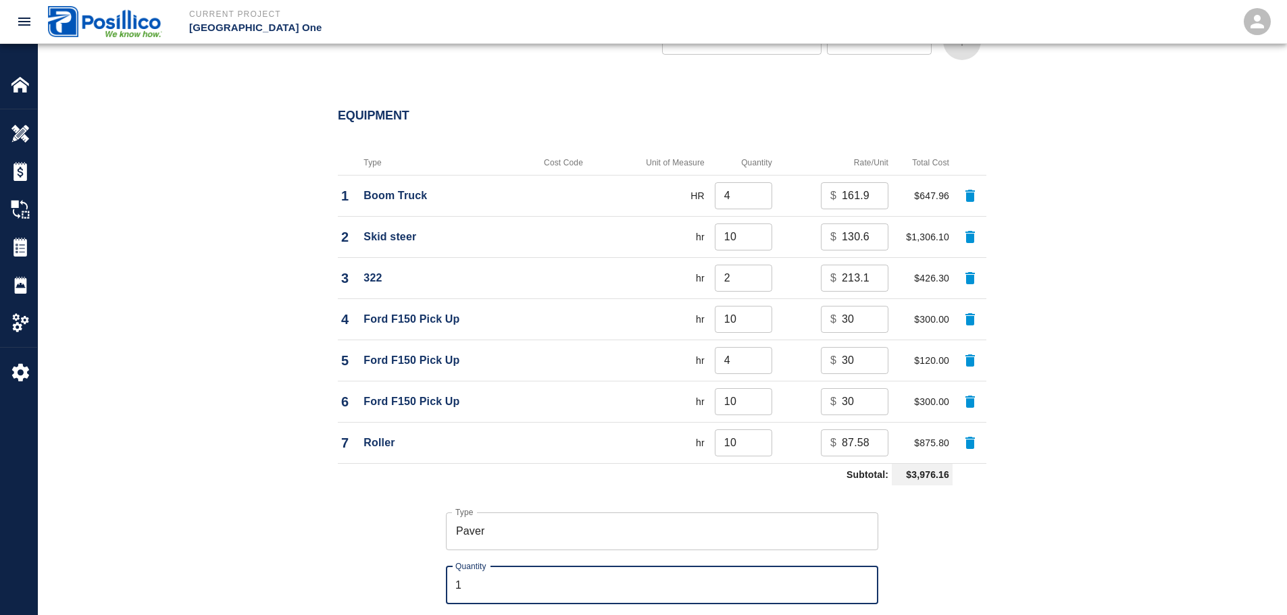
click at [711, 567] on input "1" at bounding box center [662, 586] width 432 height 38
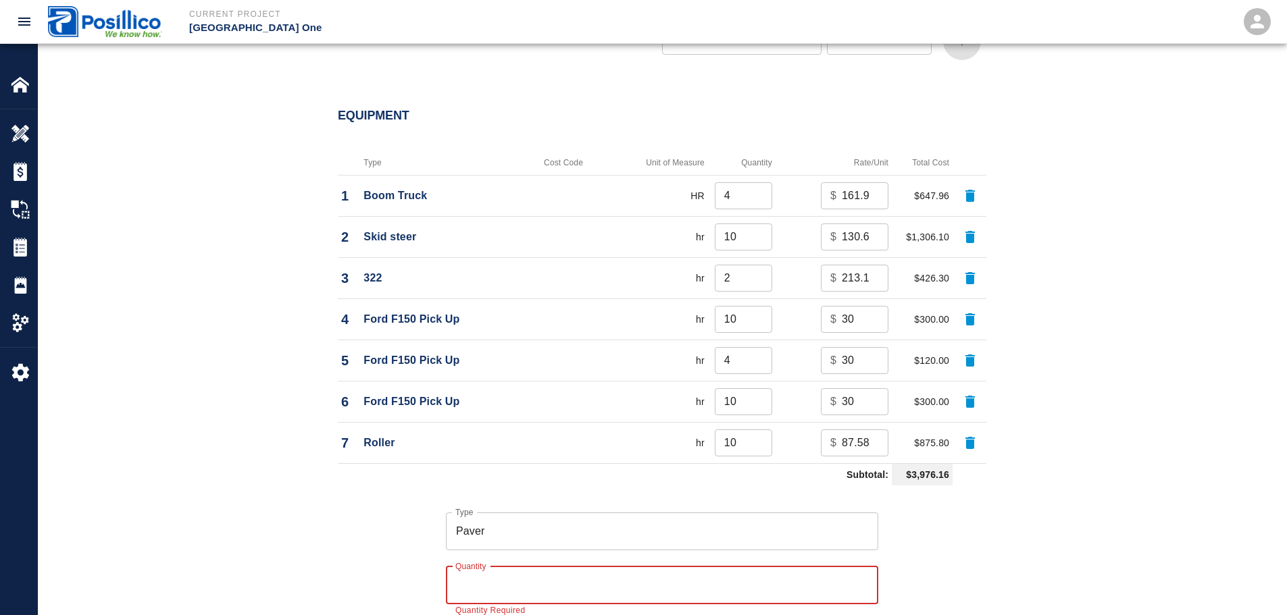
type input "hr"
click at [582, 567] on input "Quantity" at bounding box center [662, 586] width 432 height 38
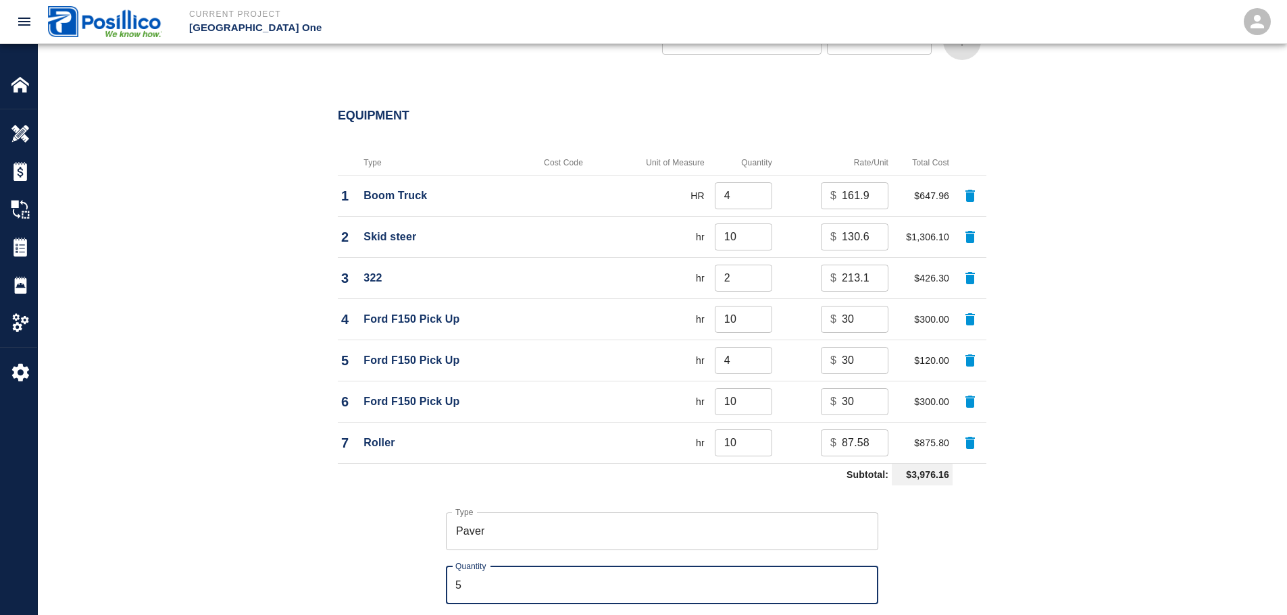
type input "5"
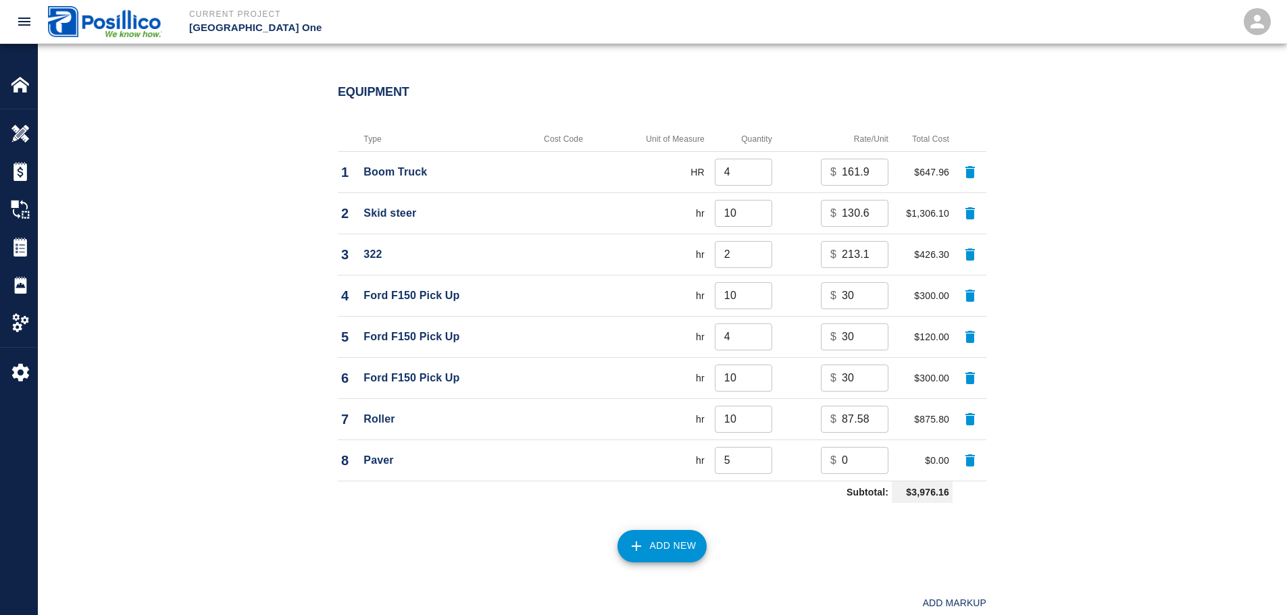
scroll to position [2433, 0]
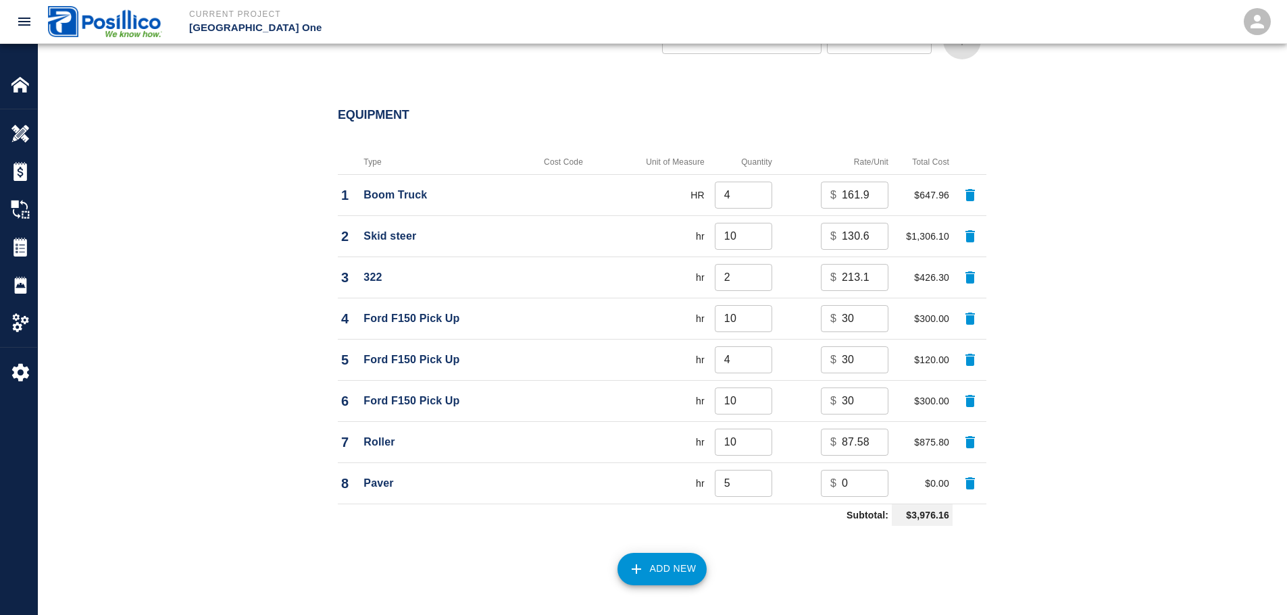
click at [853, 470] on input "0" at bounding box center [865, 483] width 47 height 27
click at [849, 470] on input "0" at bounding box center [865, 483] width 47 height 27
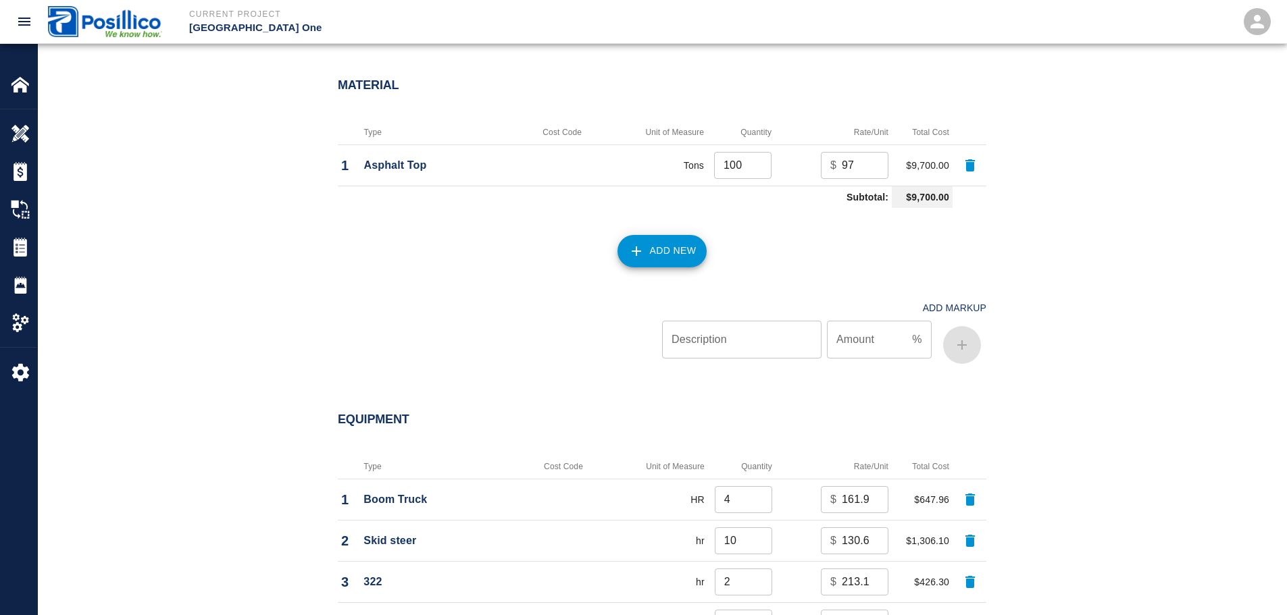
scroll to position [2232, 0]
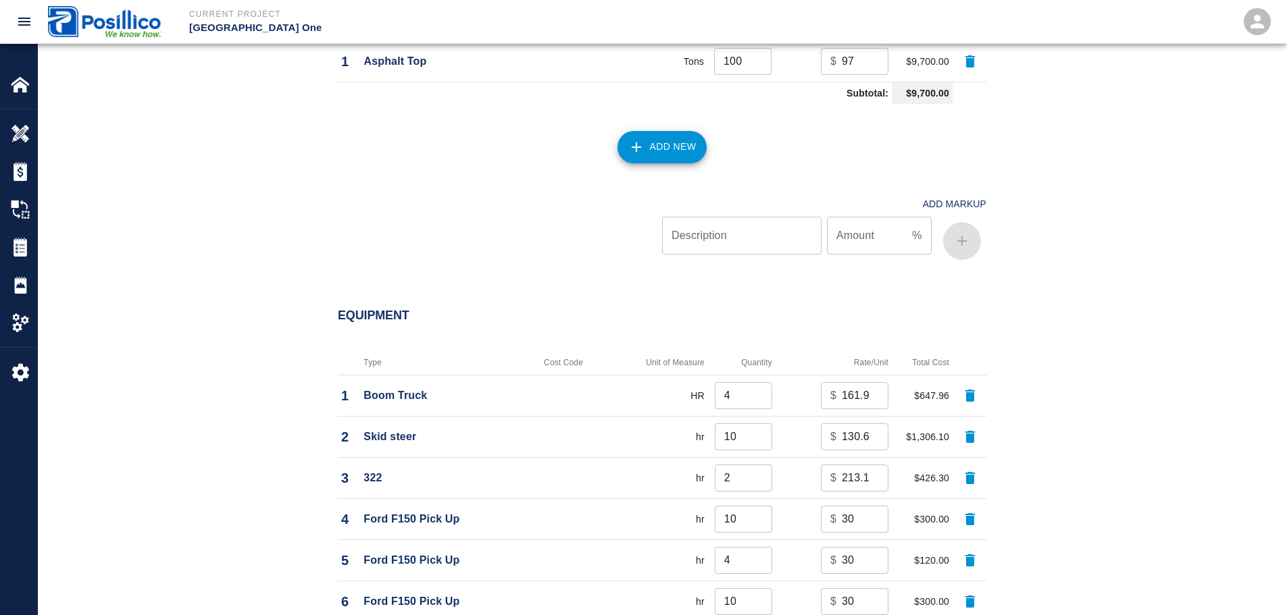
type input "91"
drag, startPoint x: 1171, startPoint y: 373, endPoint x: 1159, endPoint y: 379, distance: 13.6
click at [1165, 375] on div "Equipment Type Cost Code Unit of Measure Quantity Rate/Unit Total Cost 1 Boom T…" at bounding box center [662, 601] width 1248 height 639
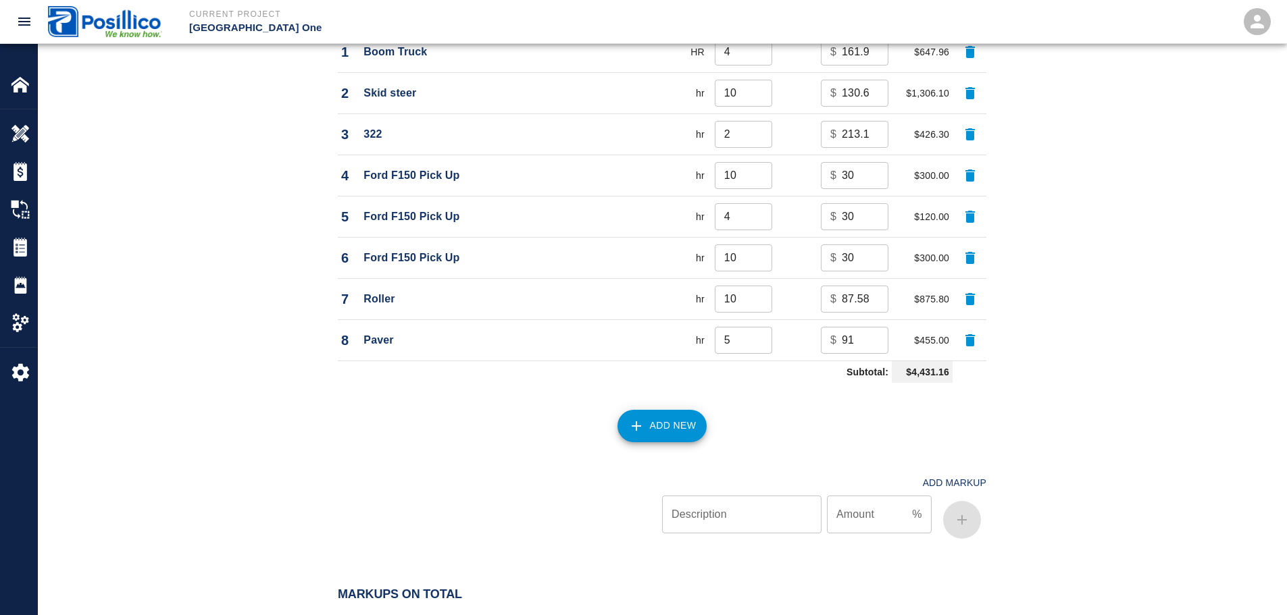
scroll to position [2703, 0]
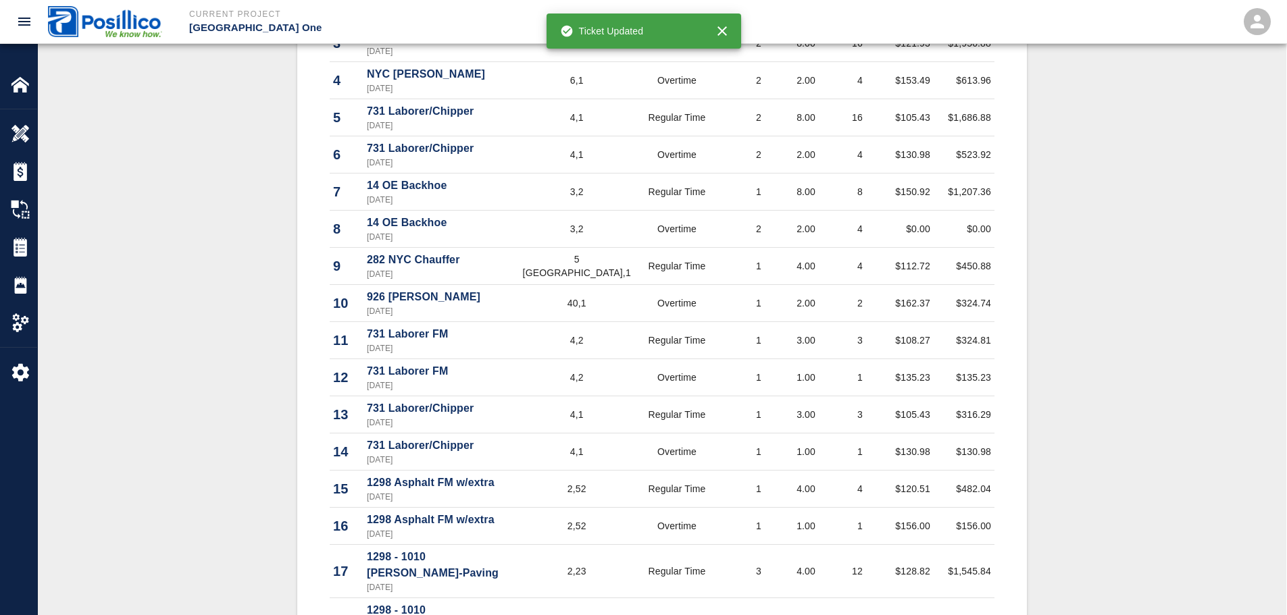
drag, startPoint x: 878, startPoint y: 437, endPoint x: 875, endPoint y: 503, distance: 66.3
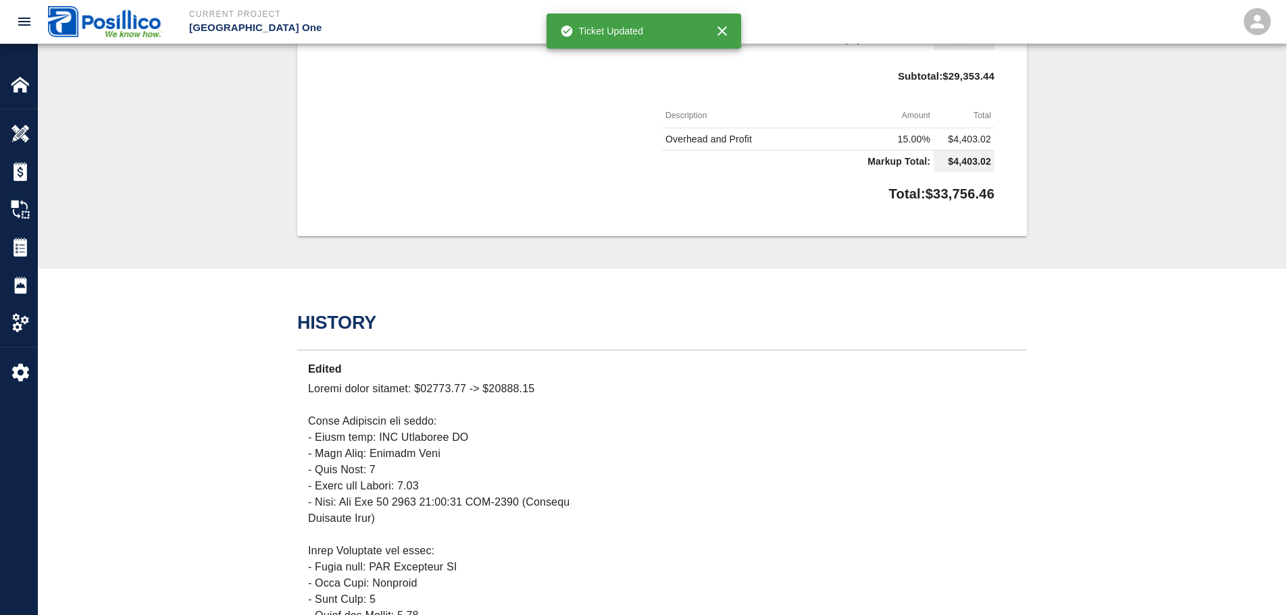
scroll to position [2006, 0]
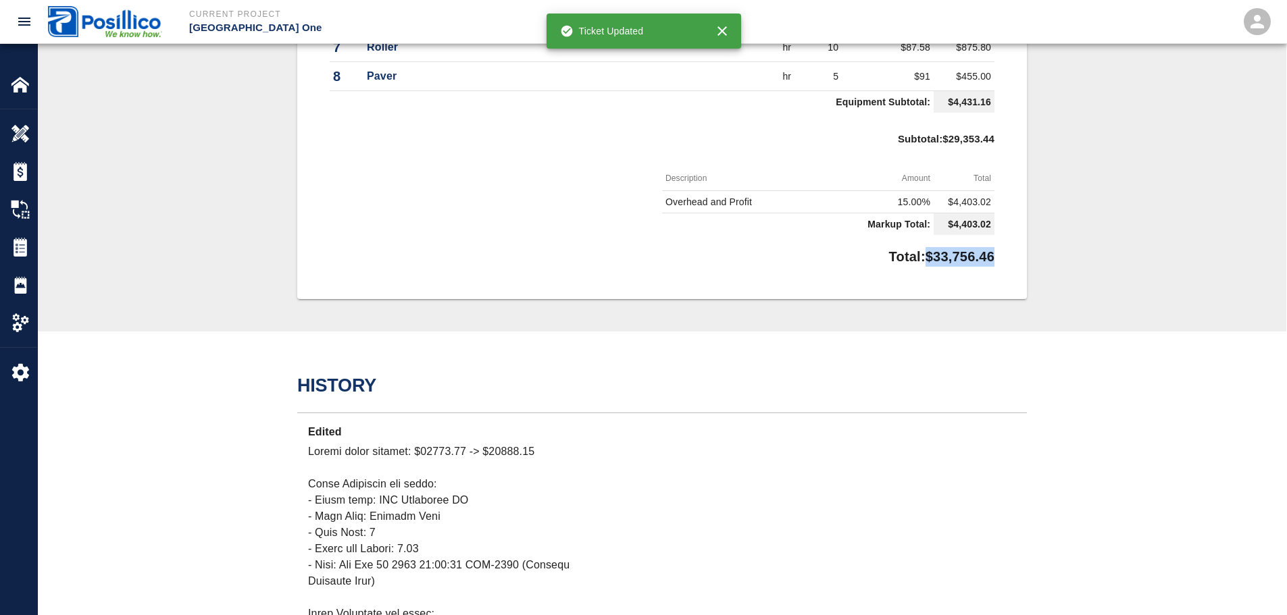
drag, startPoint x: 995, startPoint y: 218, endPoint x: 915, endPoint y: 233, distance: 81.8
copy p "$33,756.46"
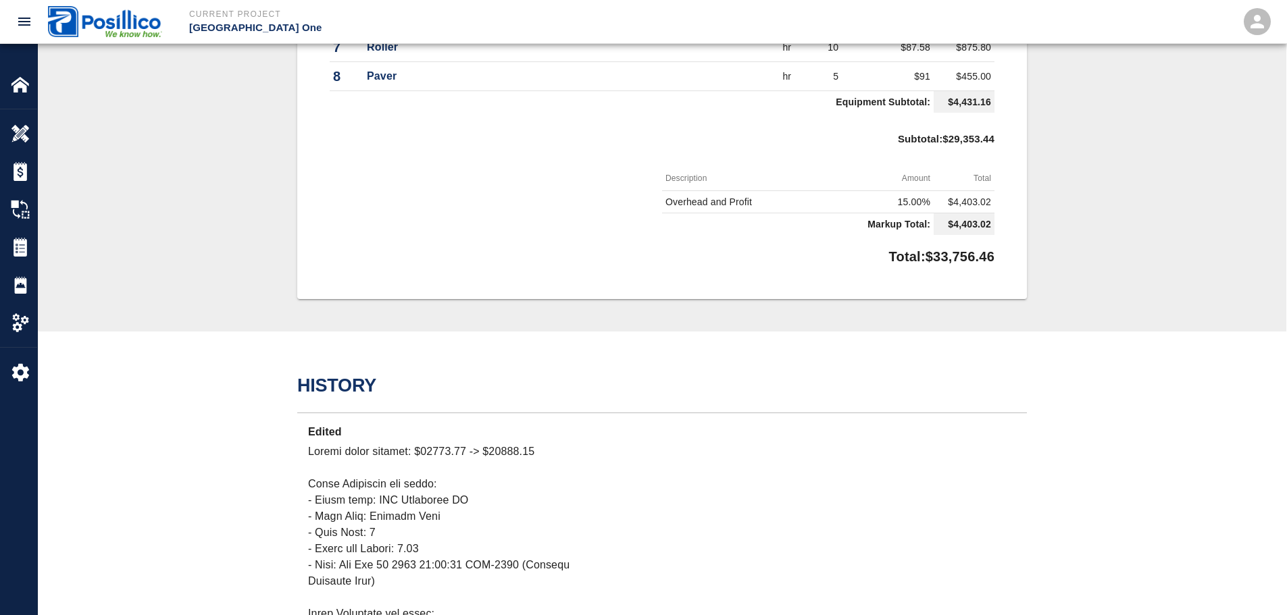
scroll to position [0, 0]
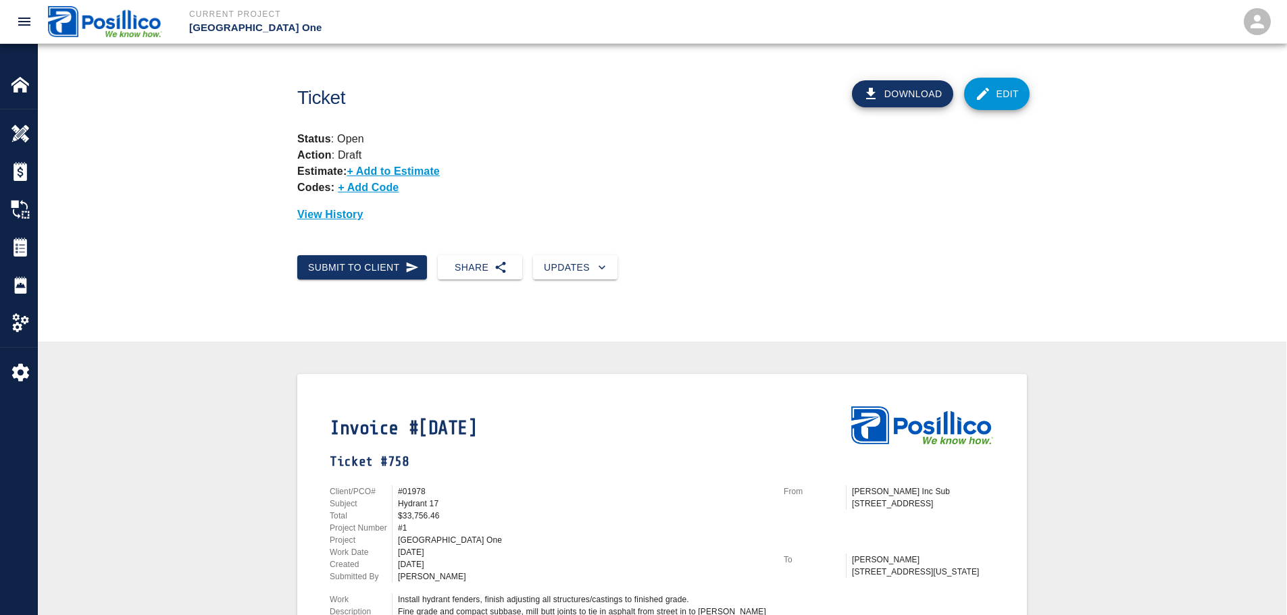
drag, startPoint x: 290, startPoint y: 354, endPoint x: 269, endPoint y: 86, distance: 269.0
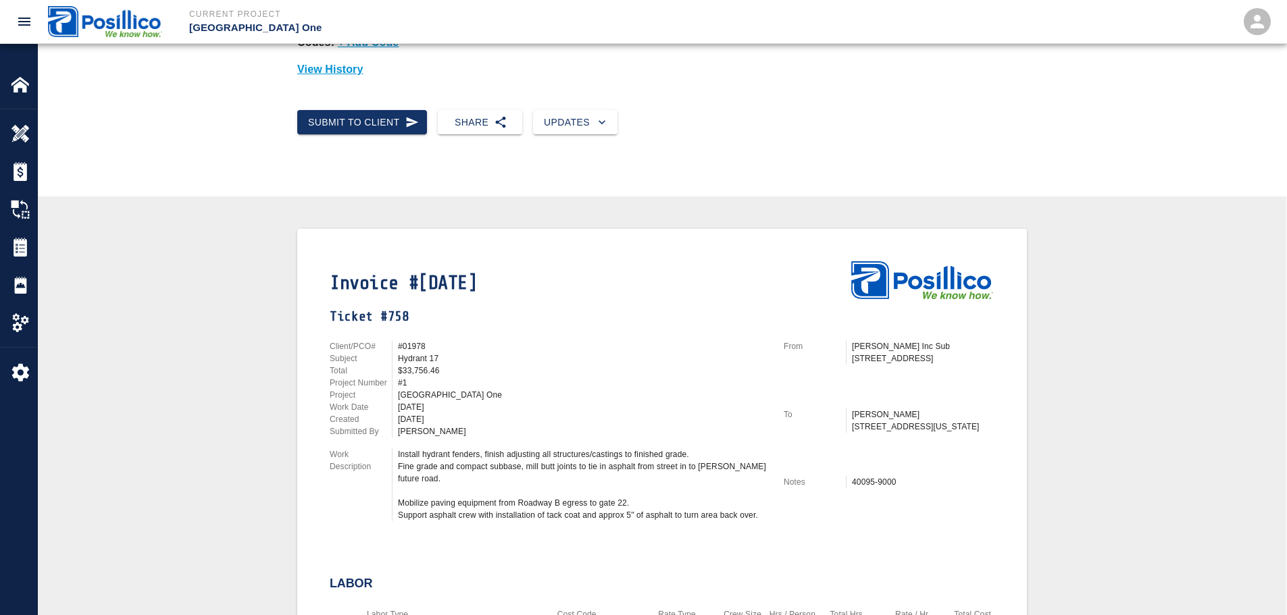
scroll to position [270, 0]
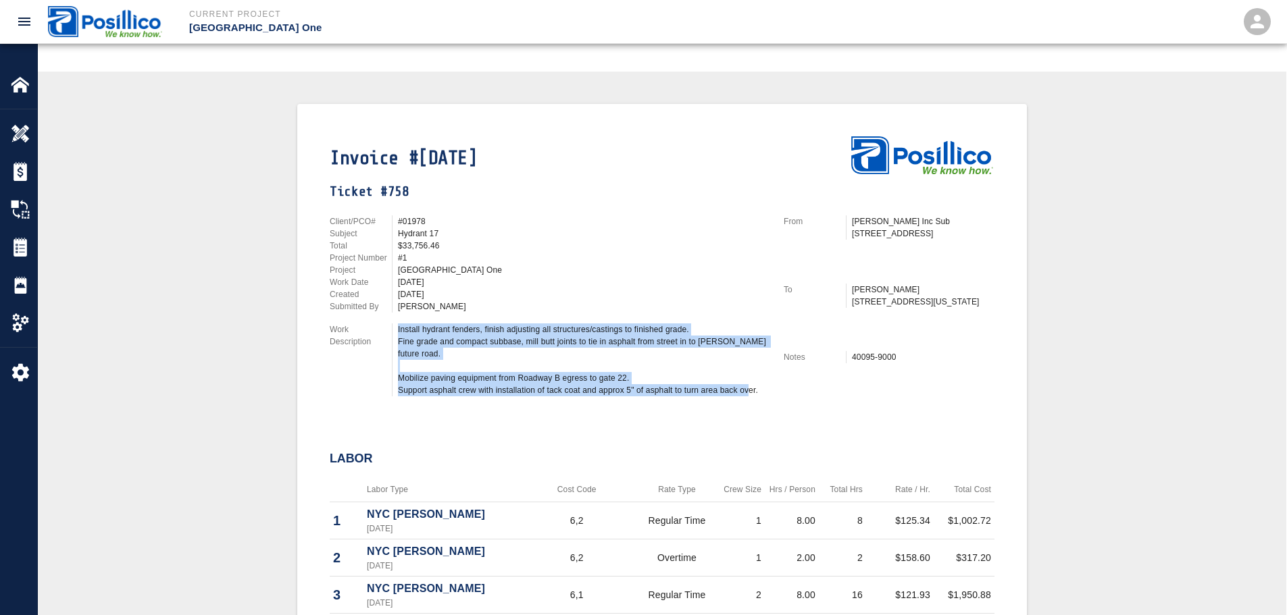
drag, startPoint x: 397, startPoint y: 328, endPoint x: 761, endPoint y: 386, distance: 368.7
click at [761, 386] on div "Install hydrant fenders, finish adjusting all structures/castings to finished g…" at bounding box center [580, 360] width 376 height 73
copy div "Install hydrant fenders, finish adjusting all structures/castings to finished g…"
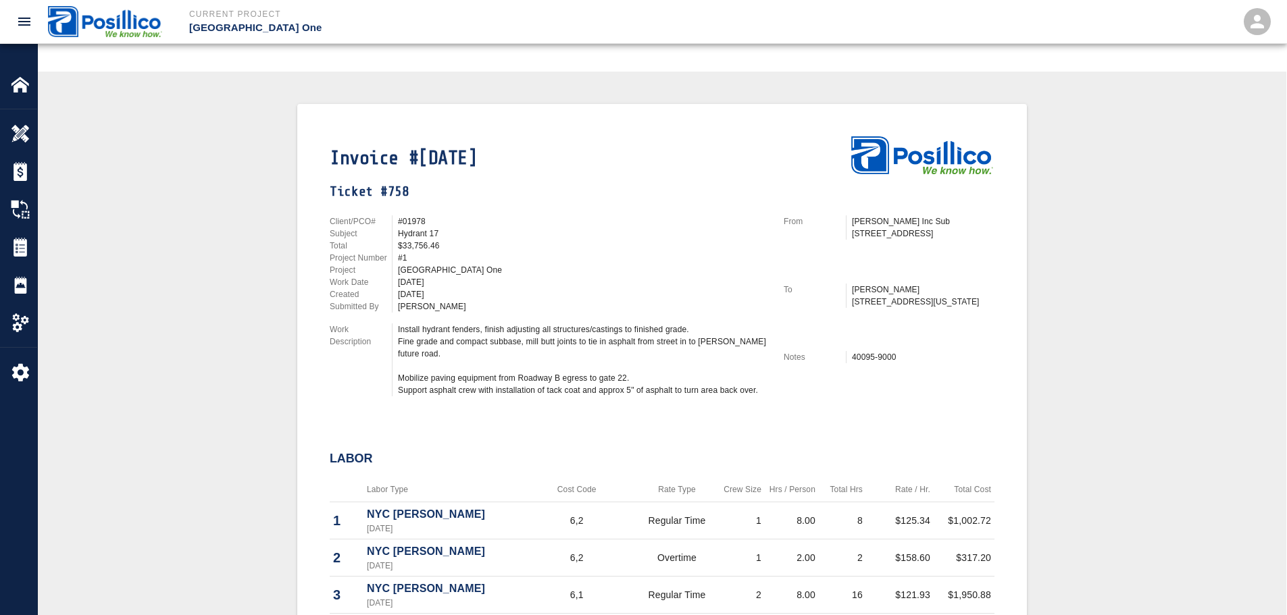
scroll to position [188, 0]
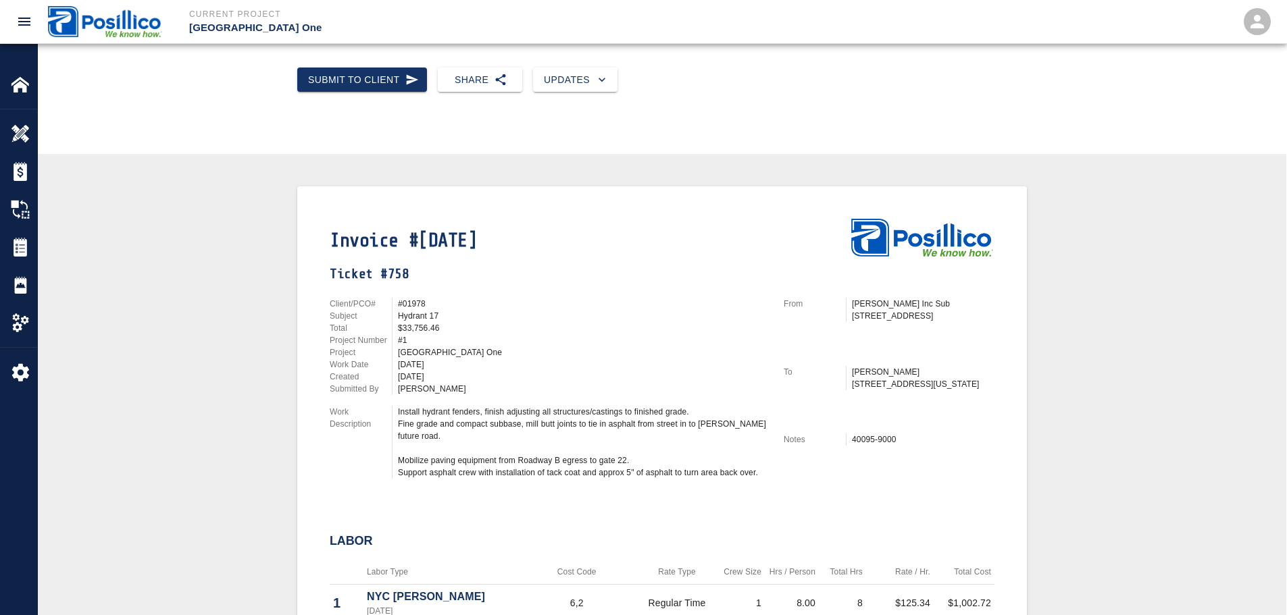
drag, startPoint x: 909, startPoint y: 277, endPoint x: 865, endPoint y: 59, distance: 221.9
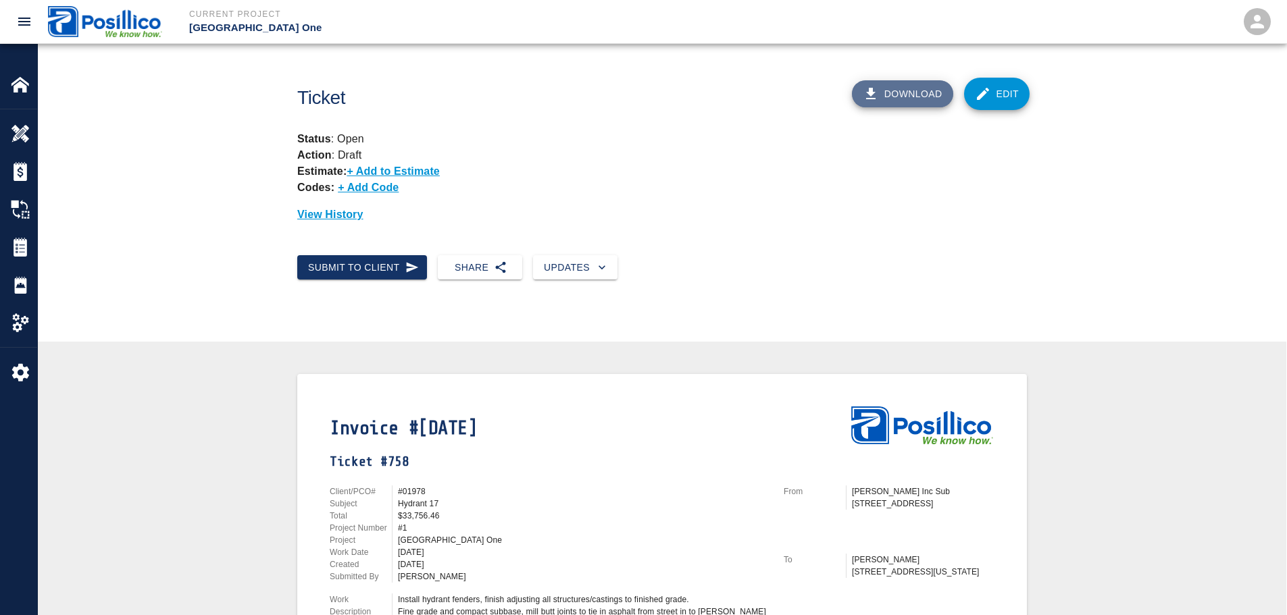
click at [878, 87] on icon "button" at bounding box center [871, 94] width 16 height 16
drag, startPoint x: 286, startPoint y: 336, endPoint x: 274, endPoint y: 198, distance: 138.3
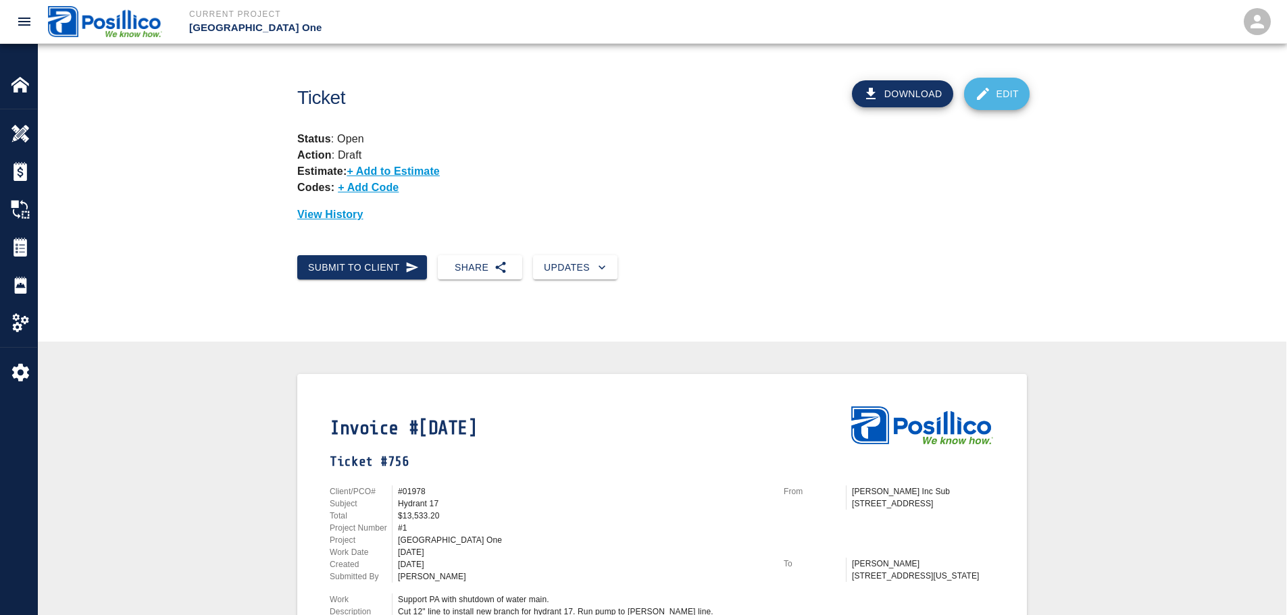
click at [1007, 88] on link "Edit" at bounding box center [997, 94] width 66 height 32
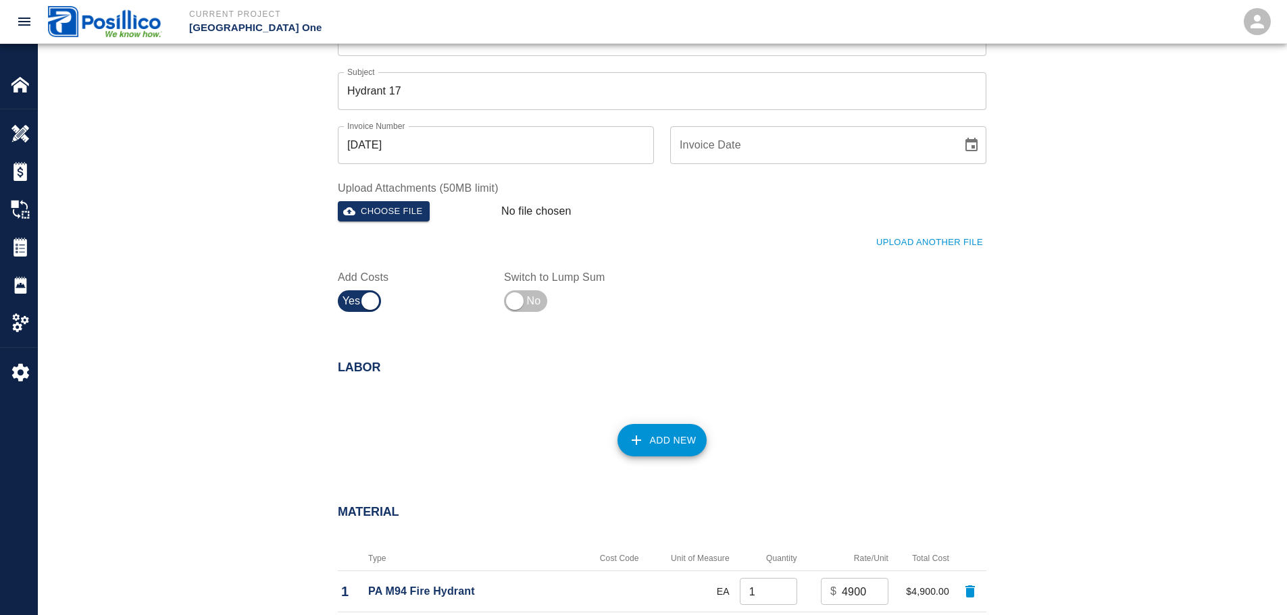
scroll to position [338, 0]
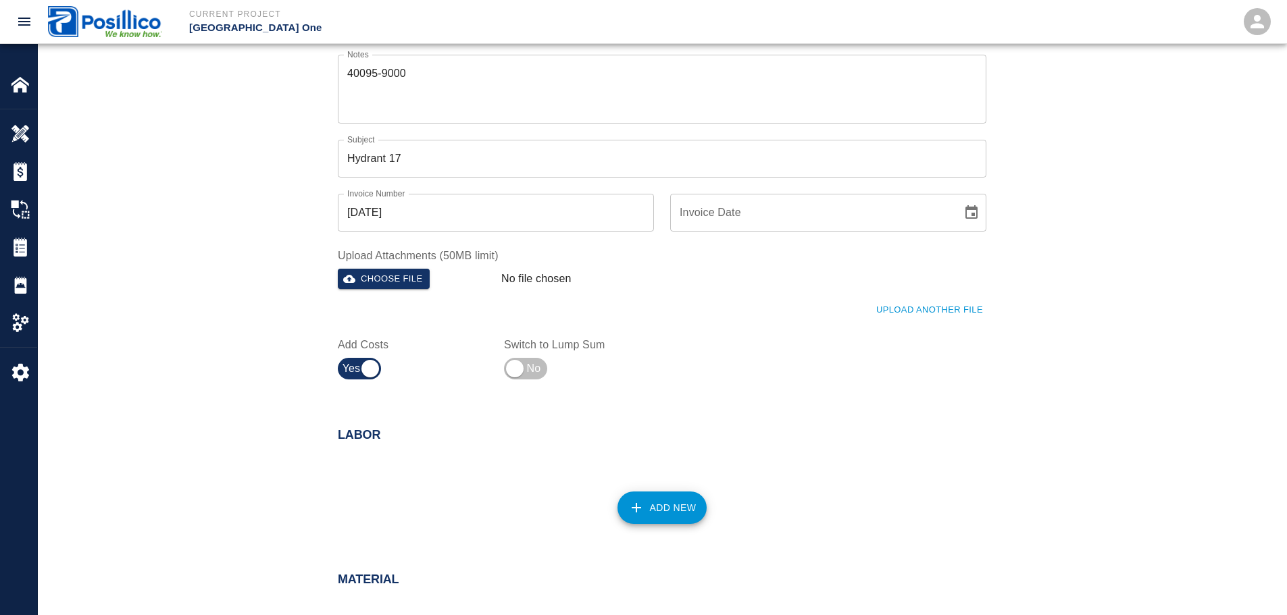
click at [218, 203] on div "Ticket Number 756 Ticket Number PCO Number 01978 PCO Number Start Date [DATE] S…" at bounding box center [662, 109] width 1248 height 620
click at [187, 249] on div "Ticket Number 756 Ticket Number PCO Number 01978 PCO Number Start Date [DATE] S…" at bounding box center [662, 109] width 1248 height 620
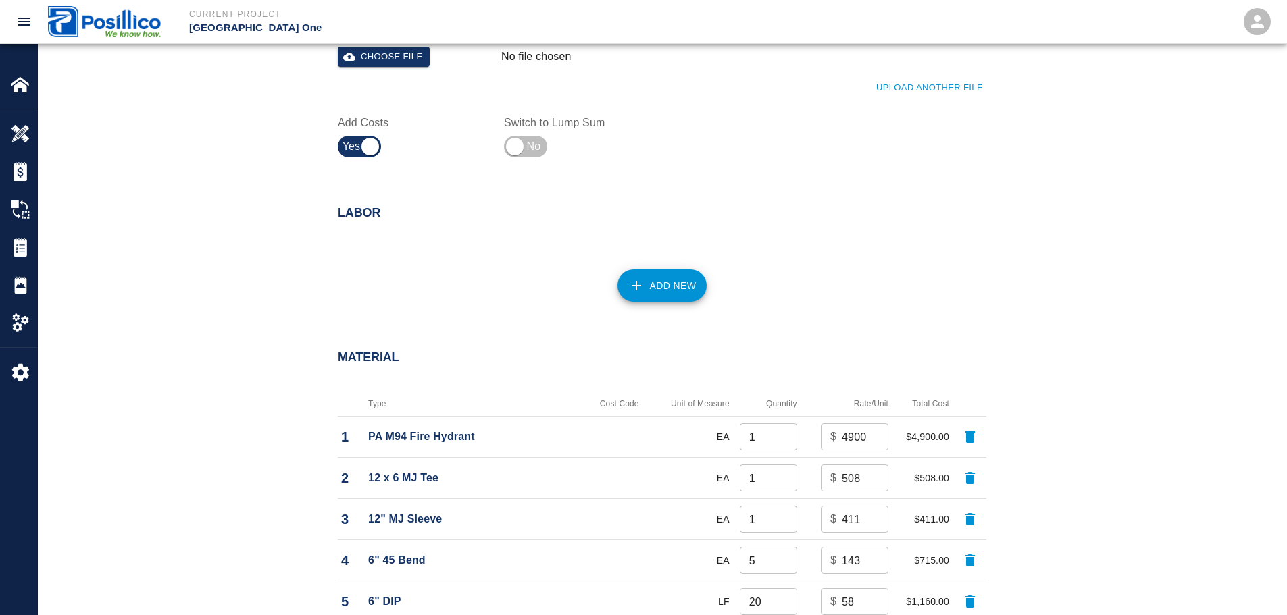
scroll to position [676, 0]
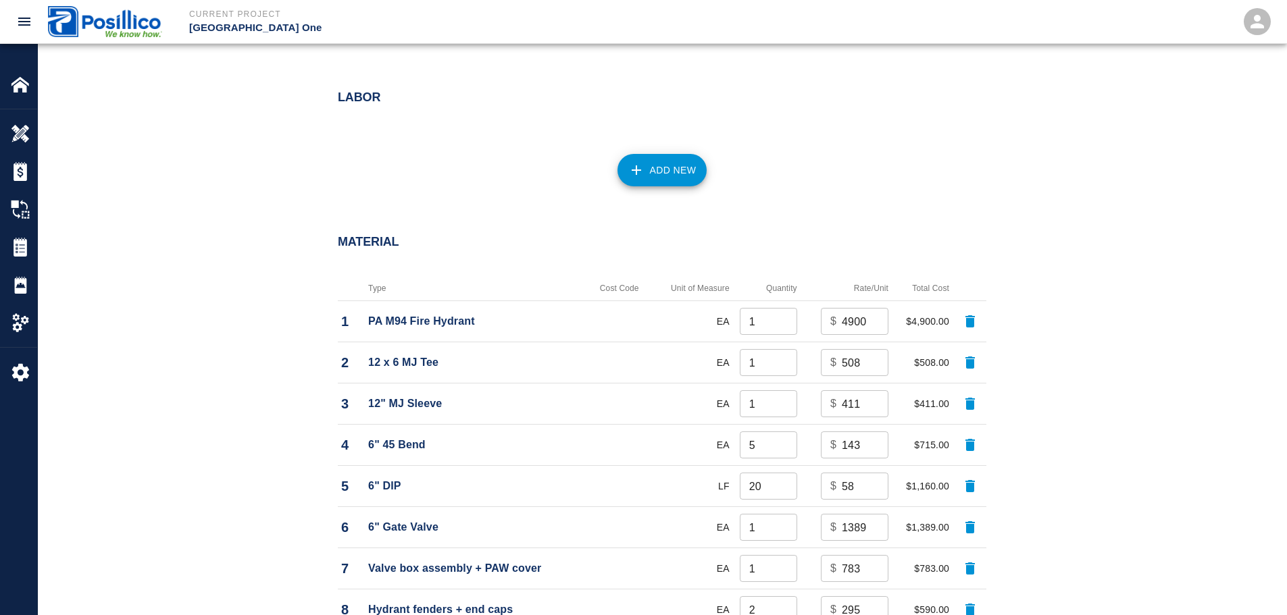
click at [665, 171] on button "Add New" at bounding box center [662, 170] width 90 height 32
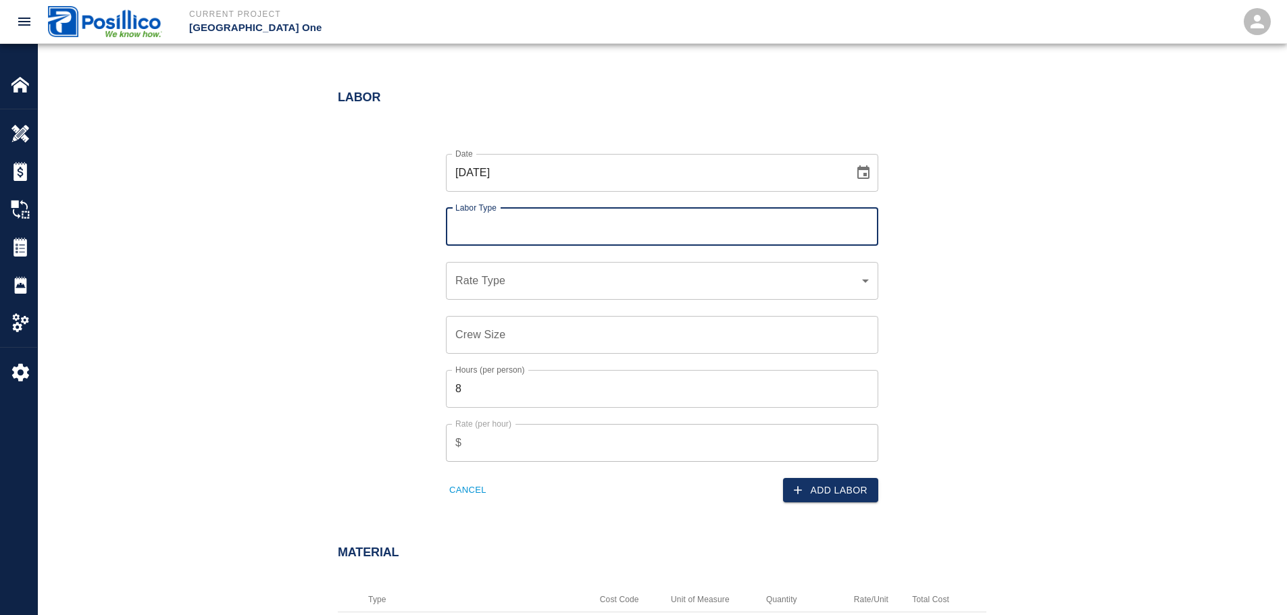
click at [512, 234] on input "Labor Type" at bounding box center [662, 227] width 420 height 26
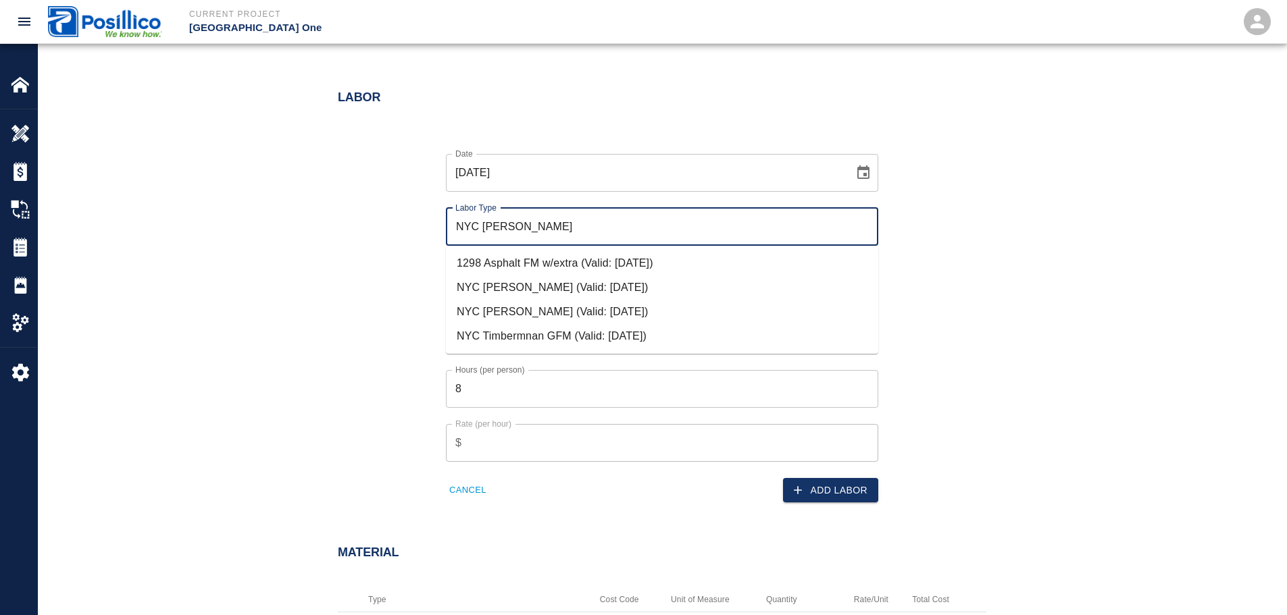
click at [549, 288] on li "NYC Timberman (Valid: 07/01/2024)" at bounding box center [662, 288] width 432 height 24
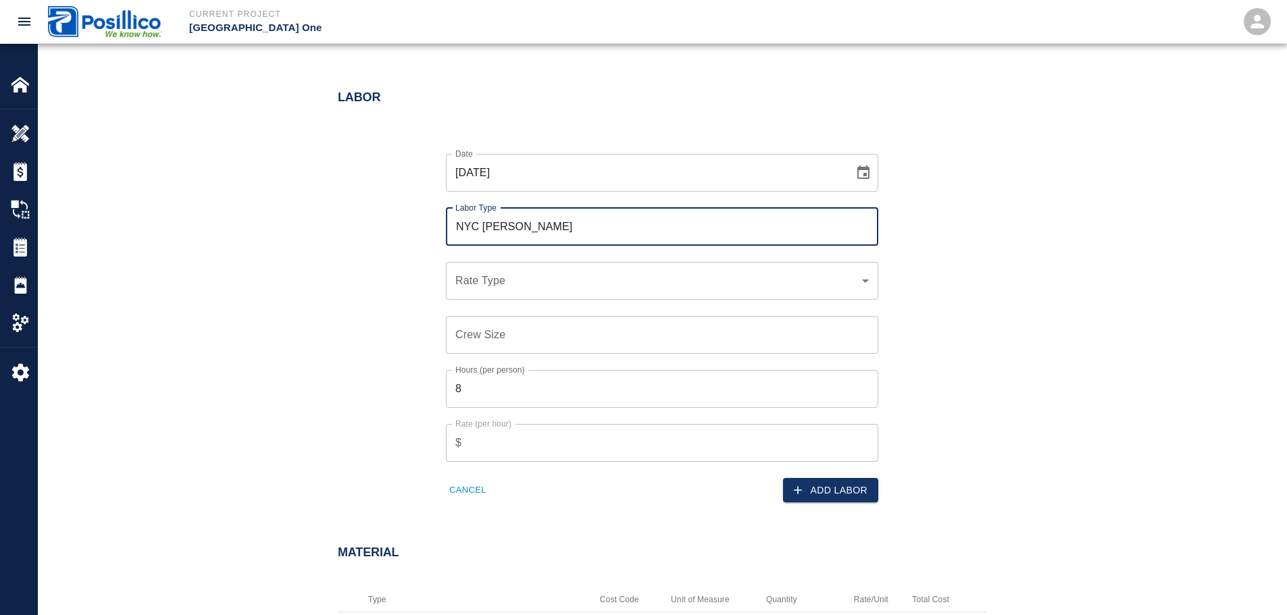
type input "NYC Timberman"
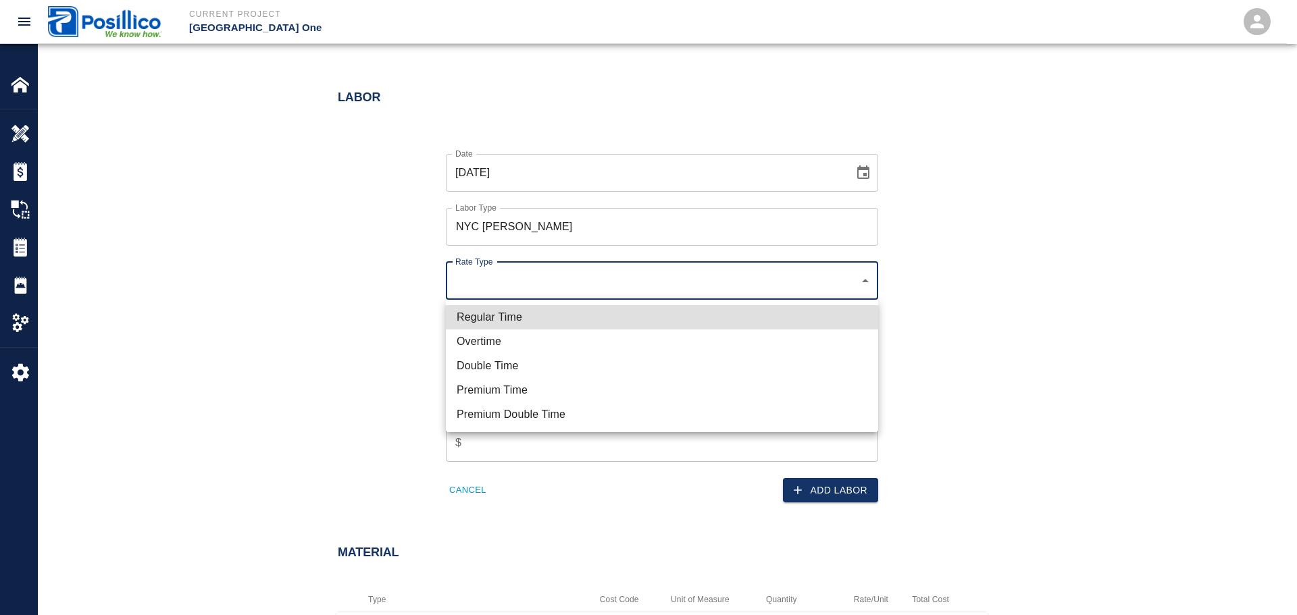
click at [532, 326] on li "Regular Time" at bounding box center [662, 317] width 432 height 24
type input "rate_rt"
type input "121.93"
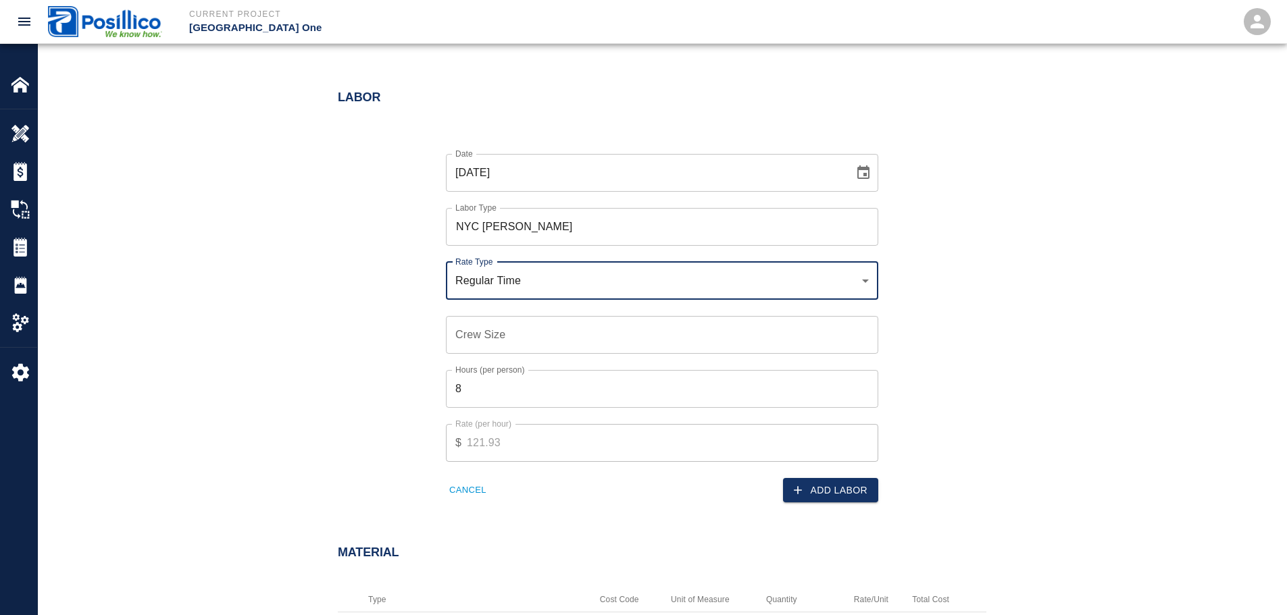
click at [393, 321] on div "Regular Time Overtime Double Time Premium Time Premium Double Time" at bounding box center [643, 307] width 1287 height 615
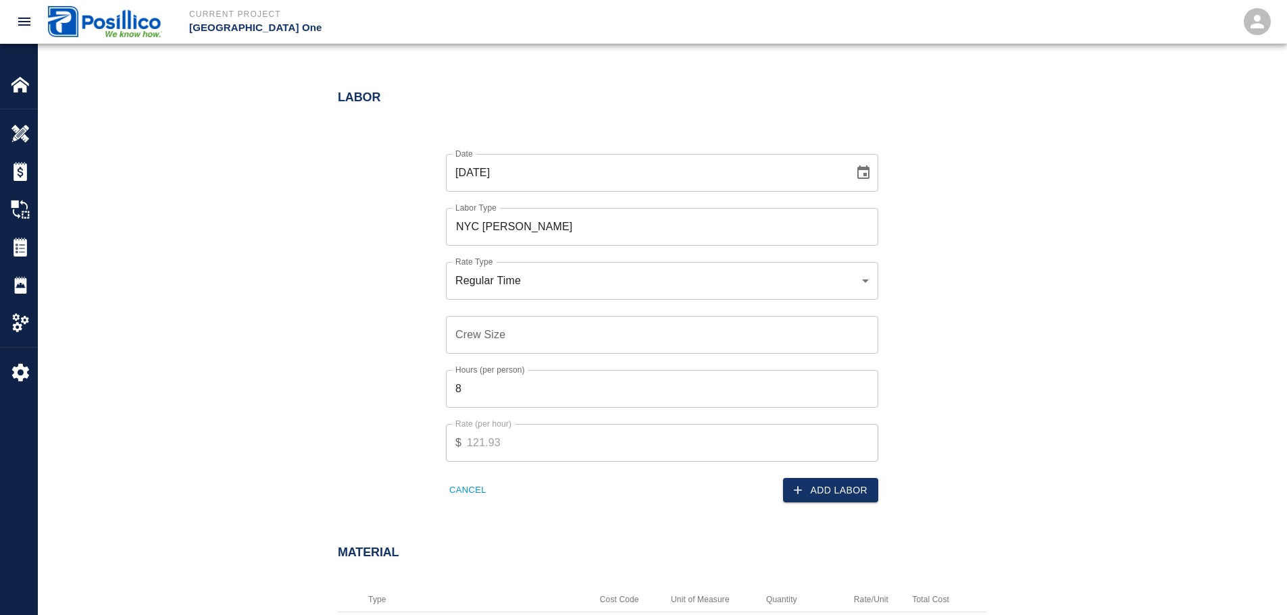
click at [493, 328] on div "Crew Size Crew Size" at bounding box center [662, 335] width 432 height 38
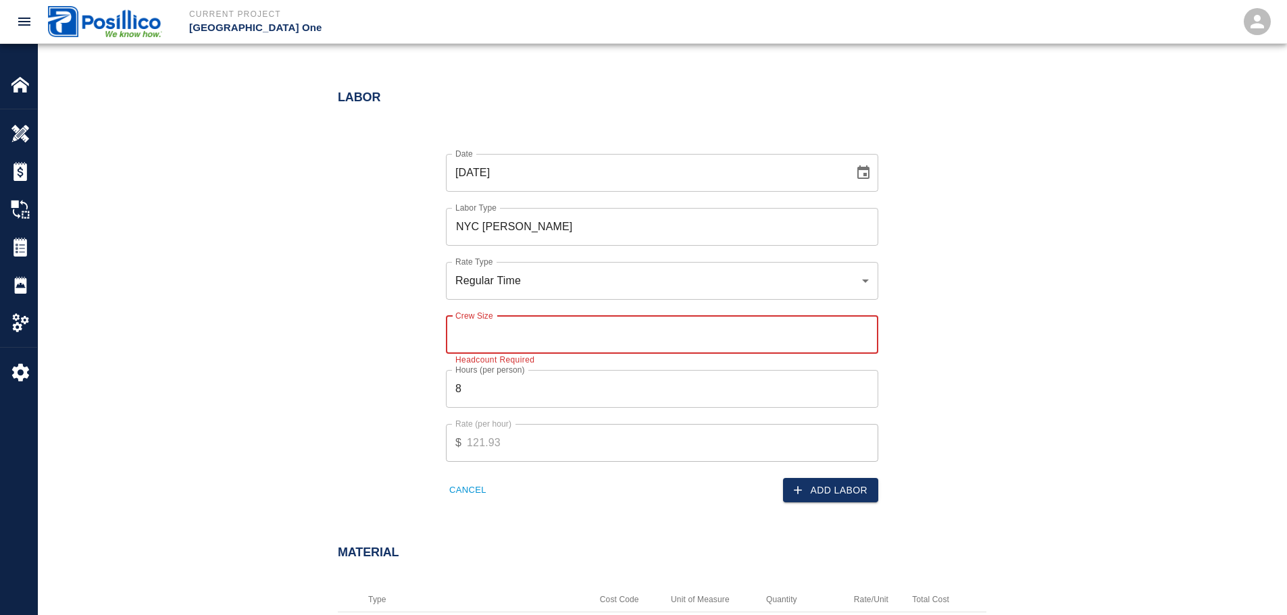
click at [528, 336] on input "Crew Size" at bounding box center [662, 335] width 432 height 38
click at [739, 341] on input "Crew Size" at bounding box center [662, 335] width 432 height 38
click at [864, 334] on input "1" at bounding box center [662, 335] width 432 height 38
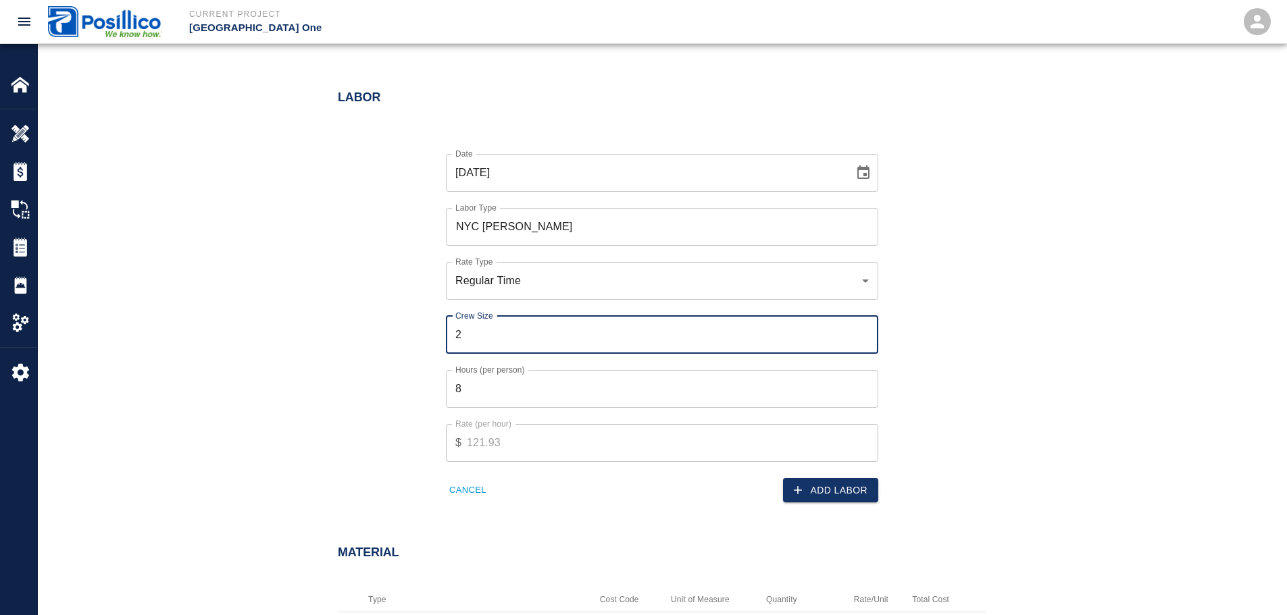
type input "2"
click at [863, 331] on input "2" at bounding box center [662, 335] width 432 height 38
click at [964, 326] on div "Date 09/17/2025 Date Labor Type NYC Timberman Labor Type Rate Type Regular Time…" at bounding box center [654, 317] width 665 height 371
click at [799, 338] on input "2" at bounding box center [662, 335] width 432 height 38
type input "1"
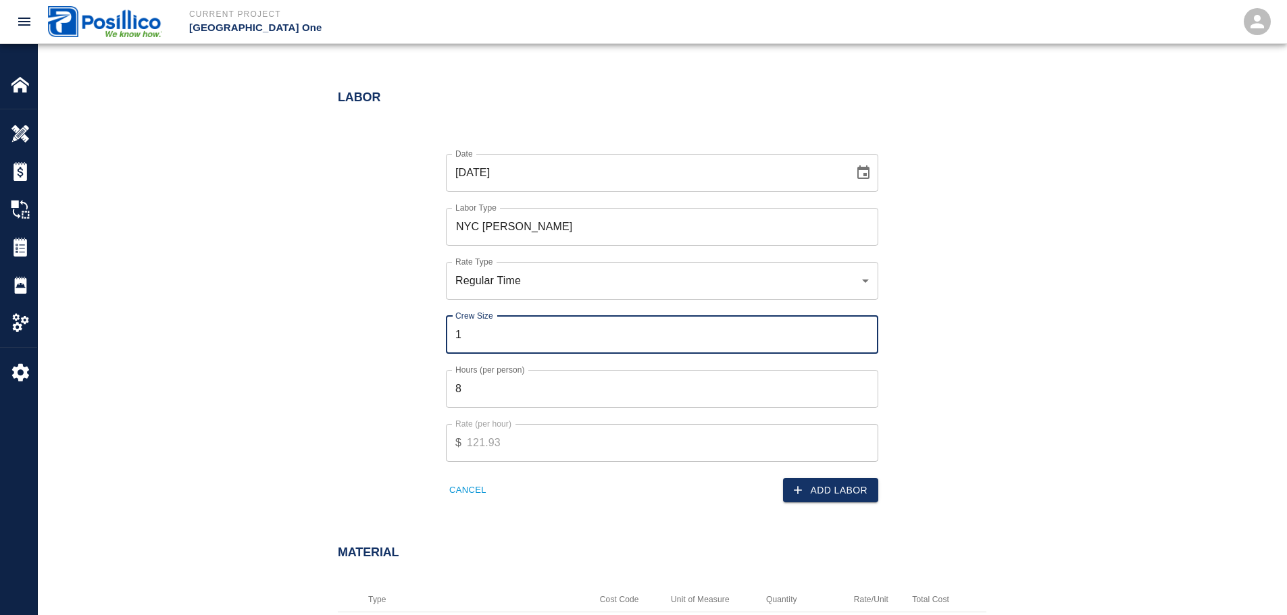
click at [390, 332] on div "Date 09/17/2025 Date Labor Type NYC Timberman Labor Type Rate Type Regular Time…" at bounding box center [654, 317] width 665 height 371
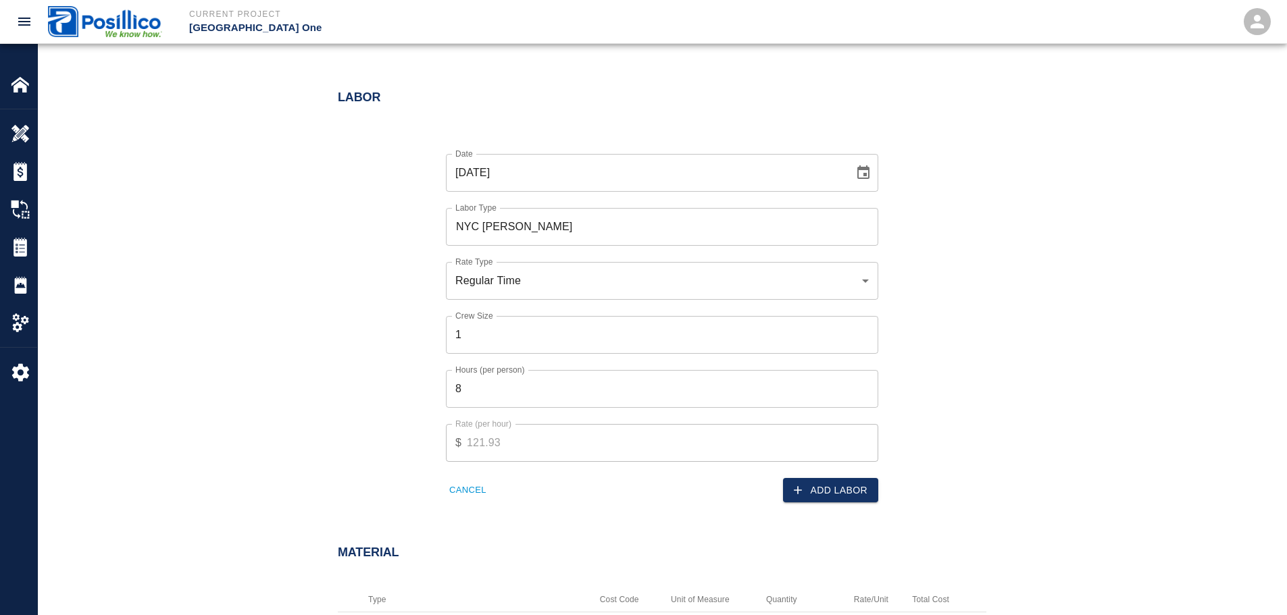
click at [616, 233] on input "NYC Timberman" at bounding box center [662, 227] width 420 height 26
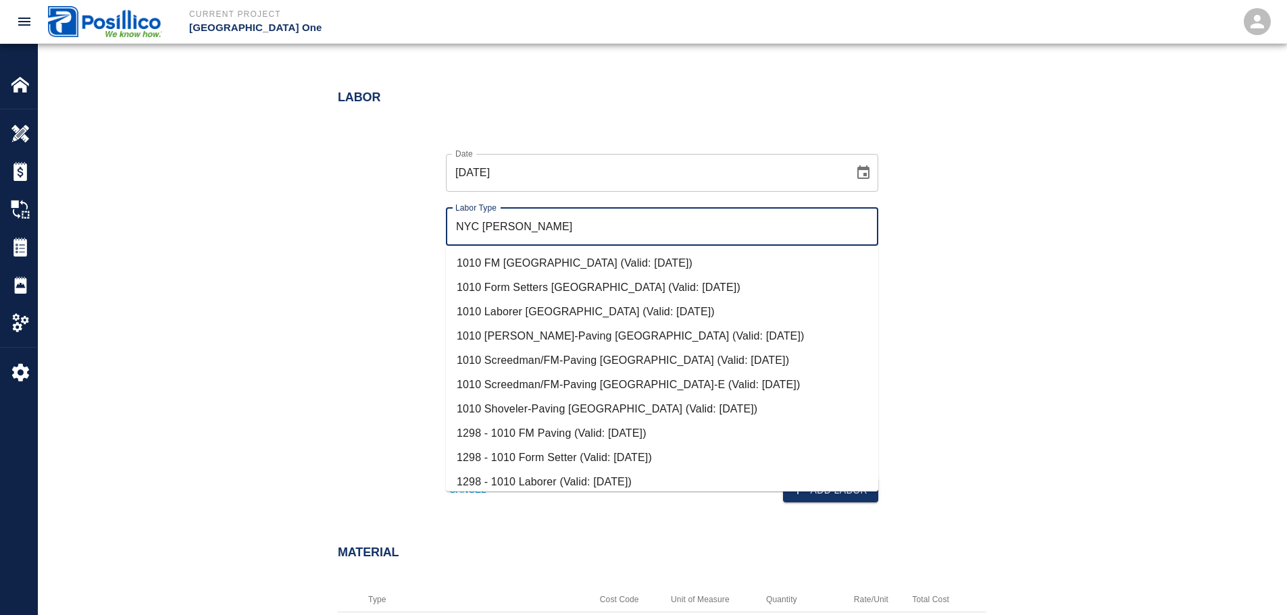
paste input "text"
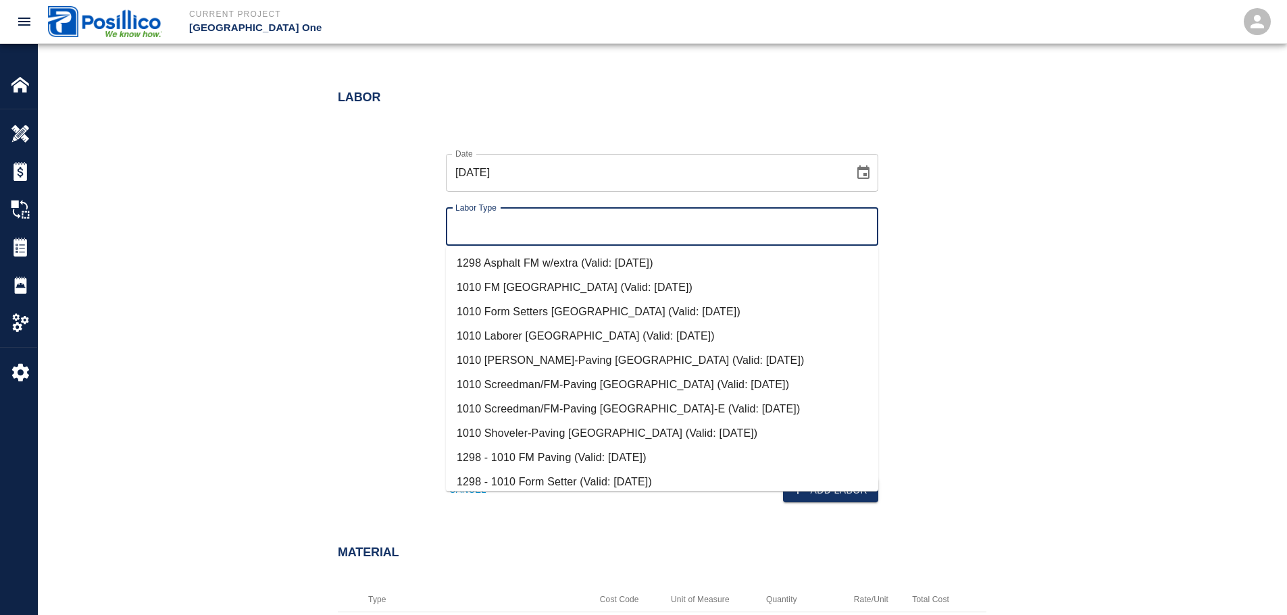
paste input "NYC Tim"
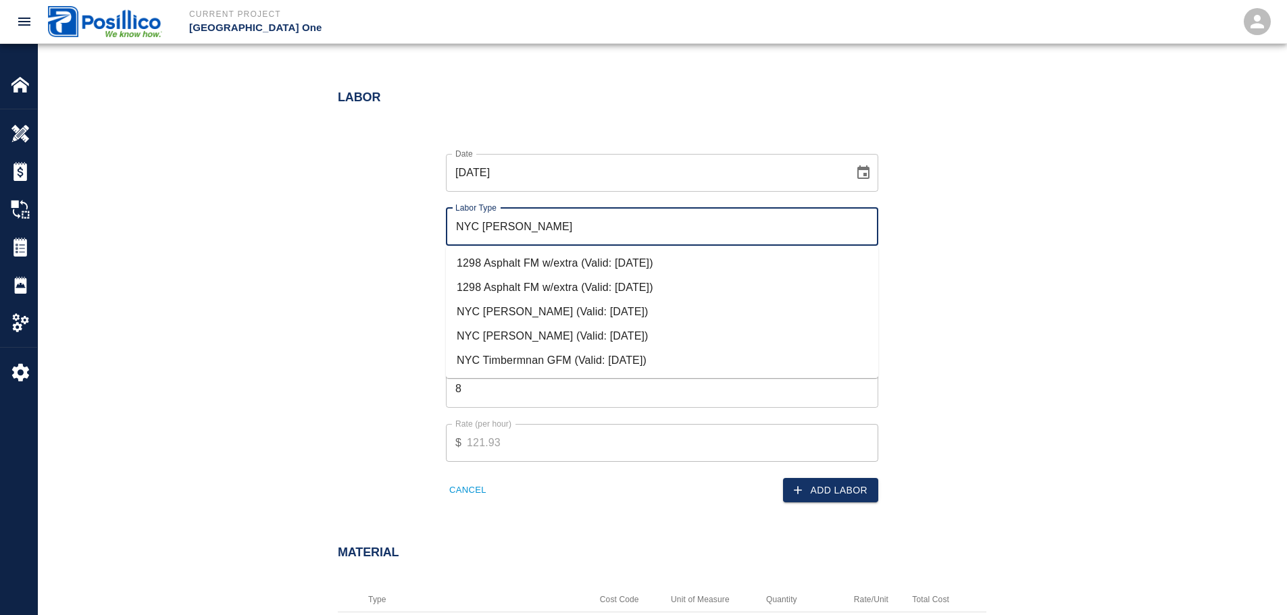
click at [563, 331] on li "NYC Timberman FM (Valid: 07/01/2024)" at bounding box center [662, 336] width 432 height 24
type input "NYC Timberman FM"
type input "125.34"
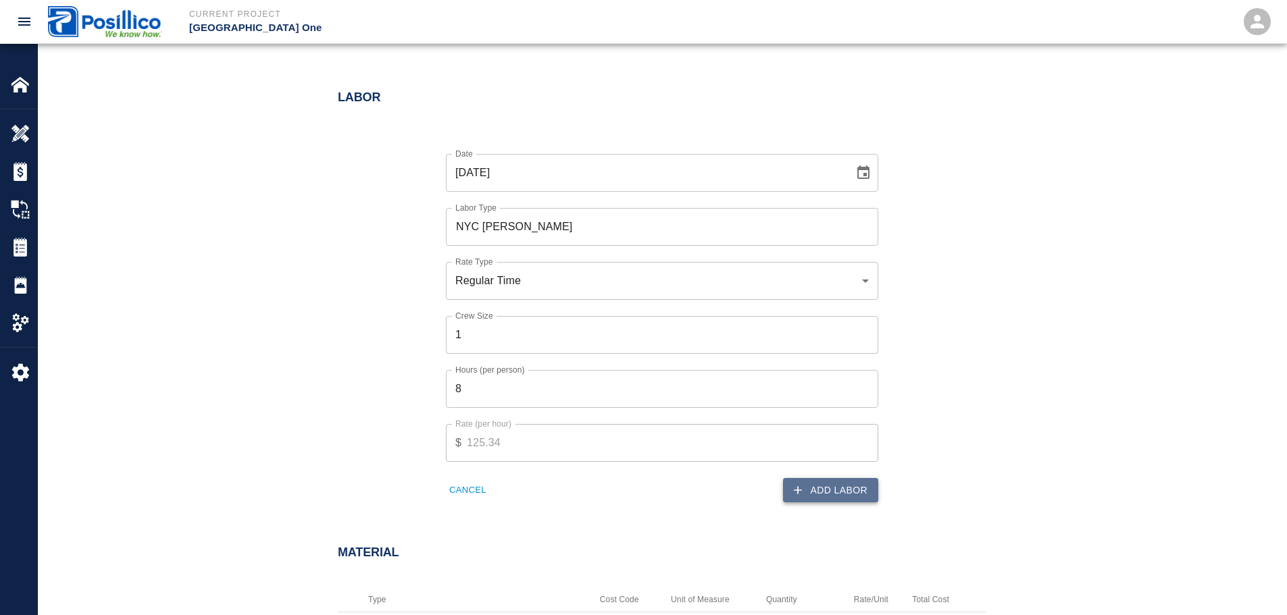
click at [839, 483] on button "Add Labor" at bounding box center [830, 490] width 95 height 25
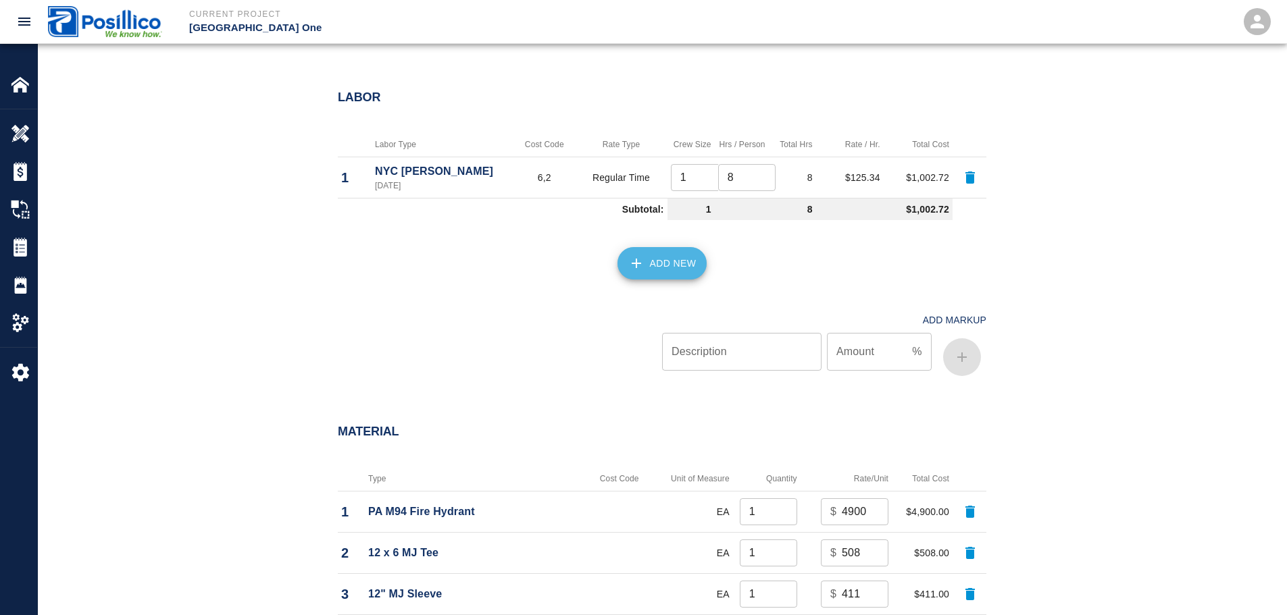
click at [634, 249] on button "Add New" at bounding box center [662, 263] width 90 height 32
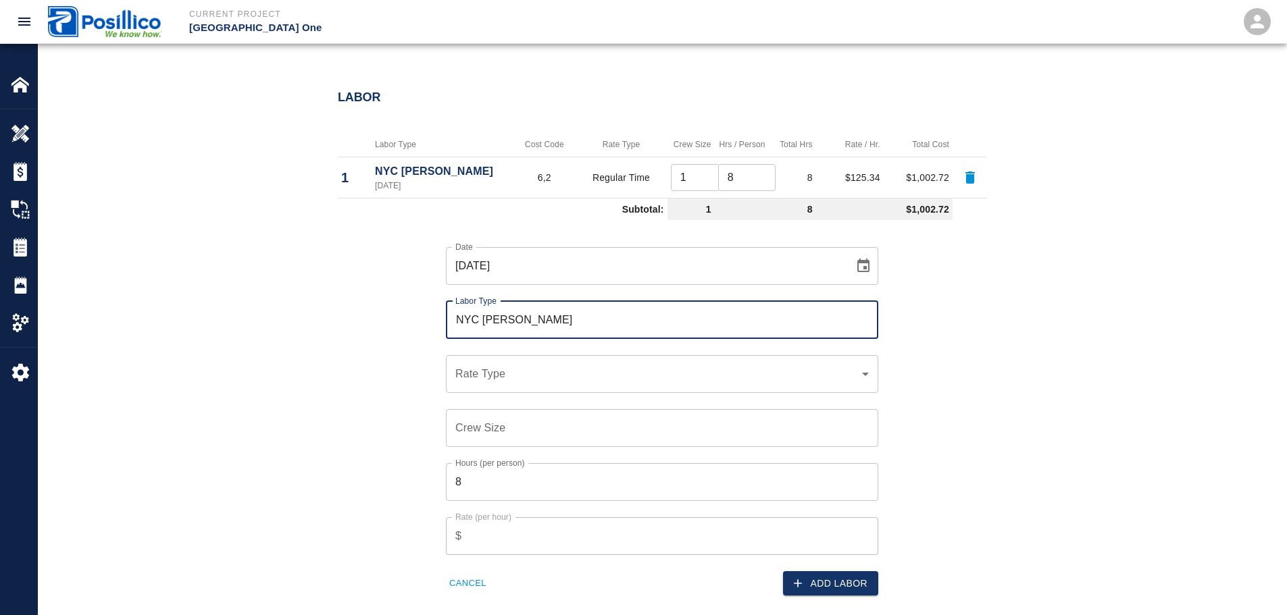
click at [563, 336] on div "NYC Tim Labor Type" at bounding box center [662, 320] width 432 height 38
click at [579, 366] on li "NYC Timberman (Valid: 07/01/2024)" at bounding box center [662, 357] width 432 height 24
type input "NYC Timberman"
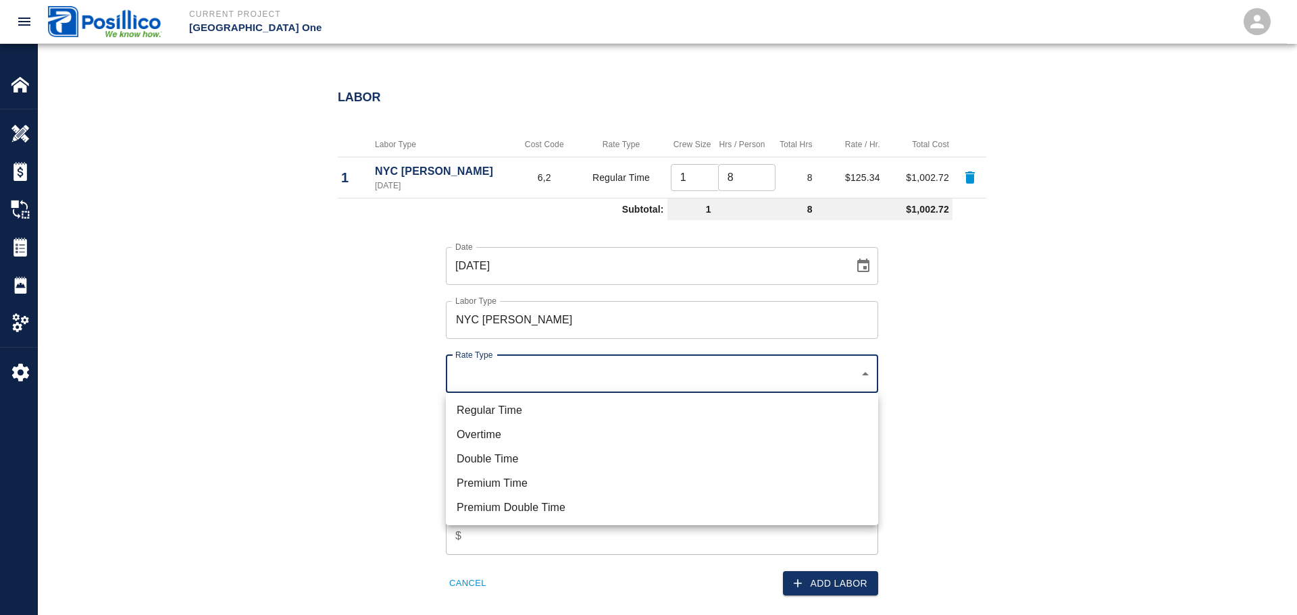
click at [557, 414] on li "Regular Time" at bounding box center [662, 411] width 432 height 24
type input "rate_rt"
type input "121.93"
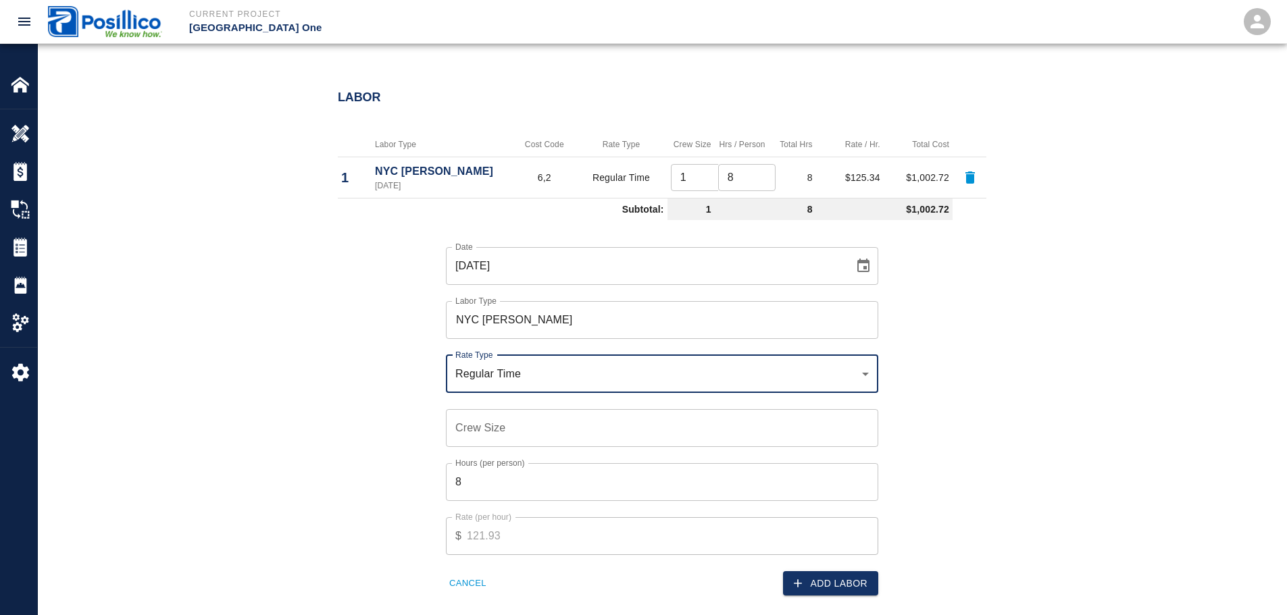
click at [609, 327] on input "NYC Timberman" at bounding box center [662, 320] width 420 height 26
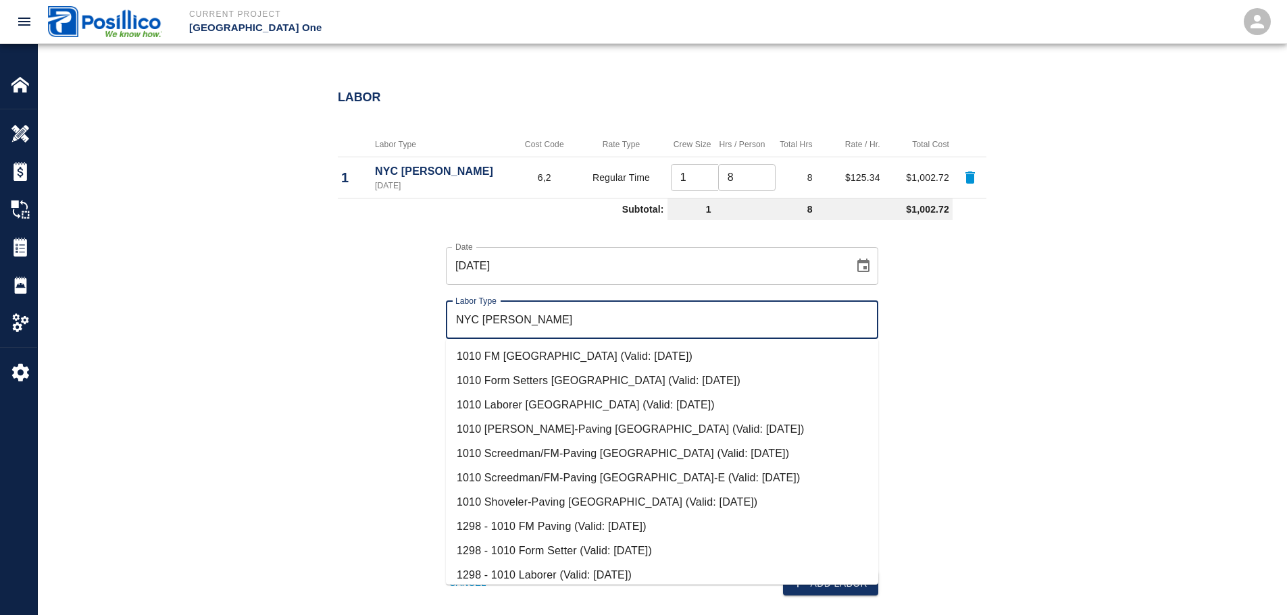
paste input "text"
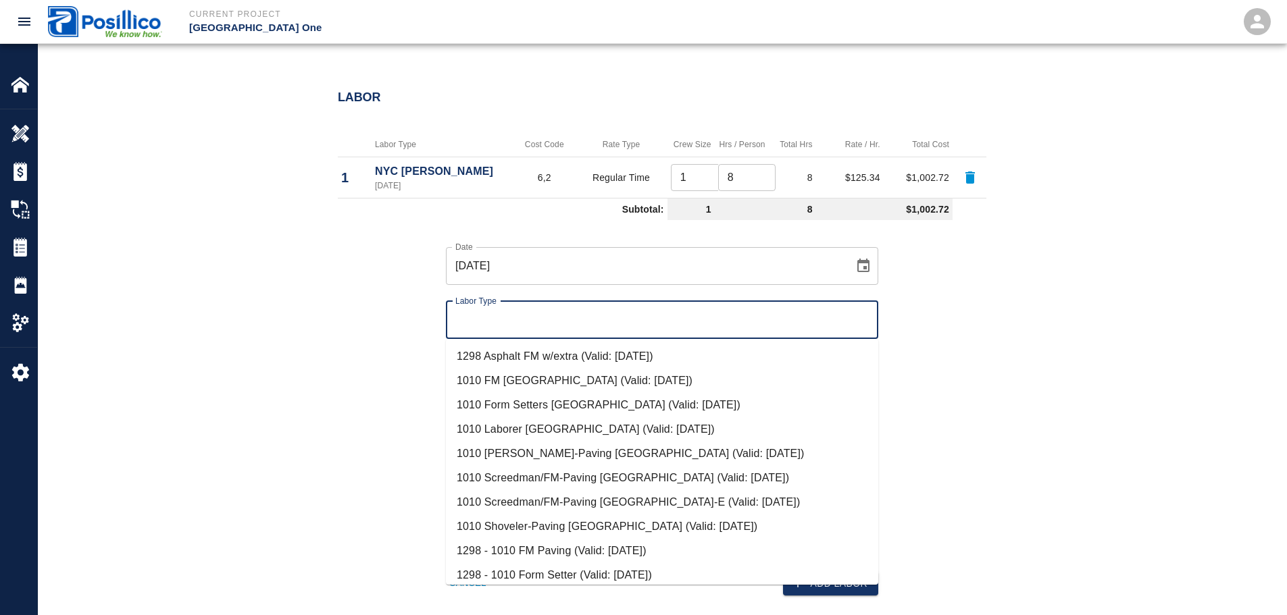
paste input "NYC Tim"
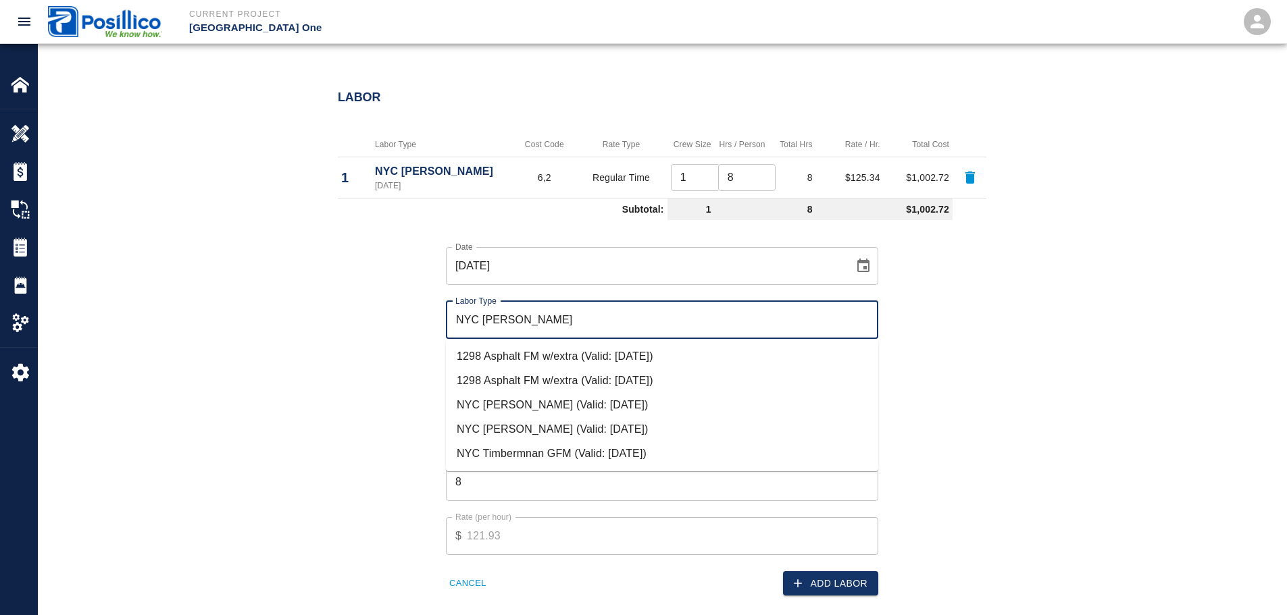
click at [572, 421] on li "NYC Timberman FM (Valid: 07/01/2024)" at bounding box center [662, 430] width 432 height 24
type input "NYC Timberman FM"
type input "125.34"
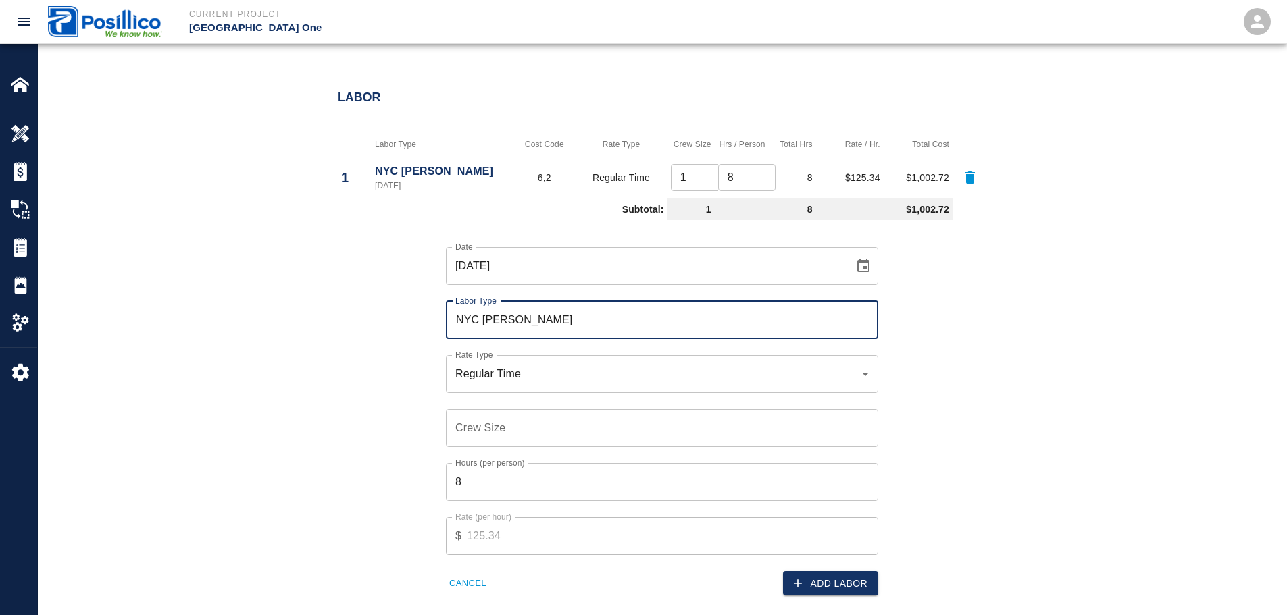
type input "NYC Timberman FM"
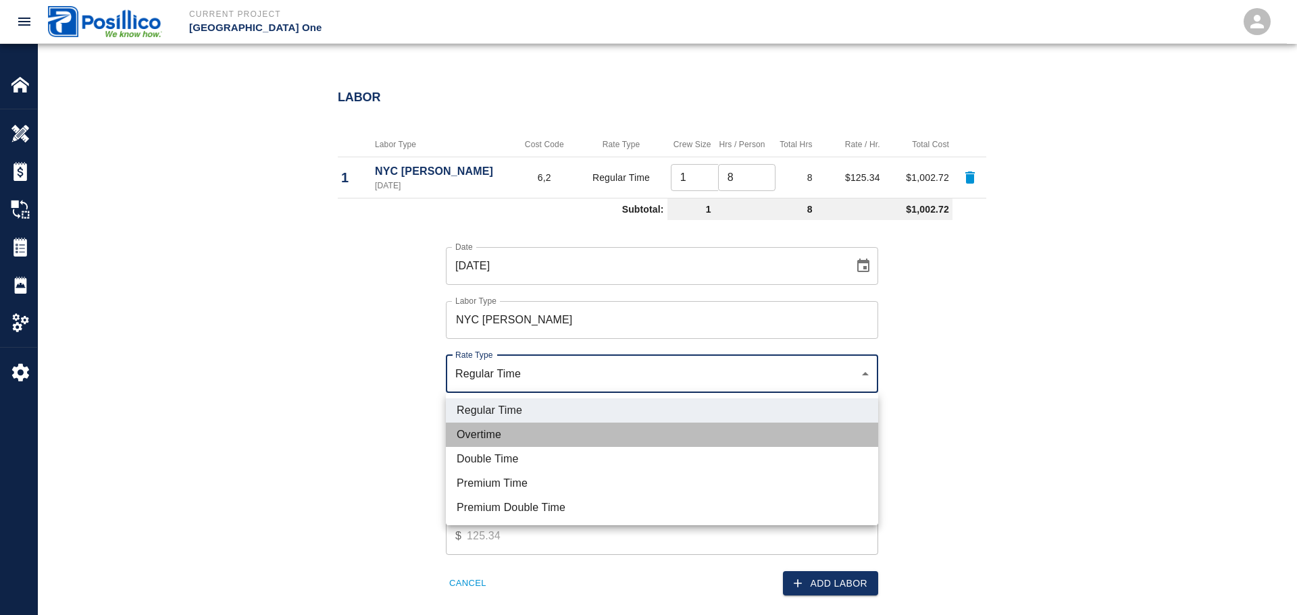
click at [558, 436] on li "Overtime" at bounding box center [662, 435] width 432 height 24
type input "rate_ot"
type input "158.60"
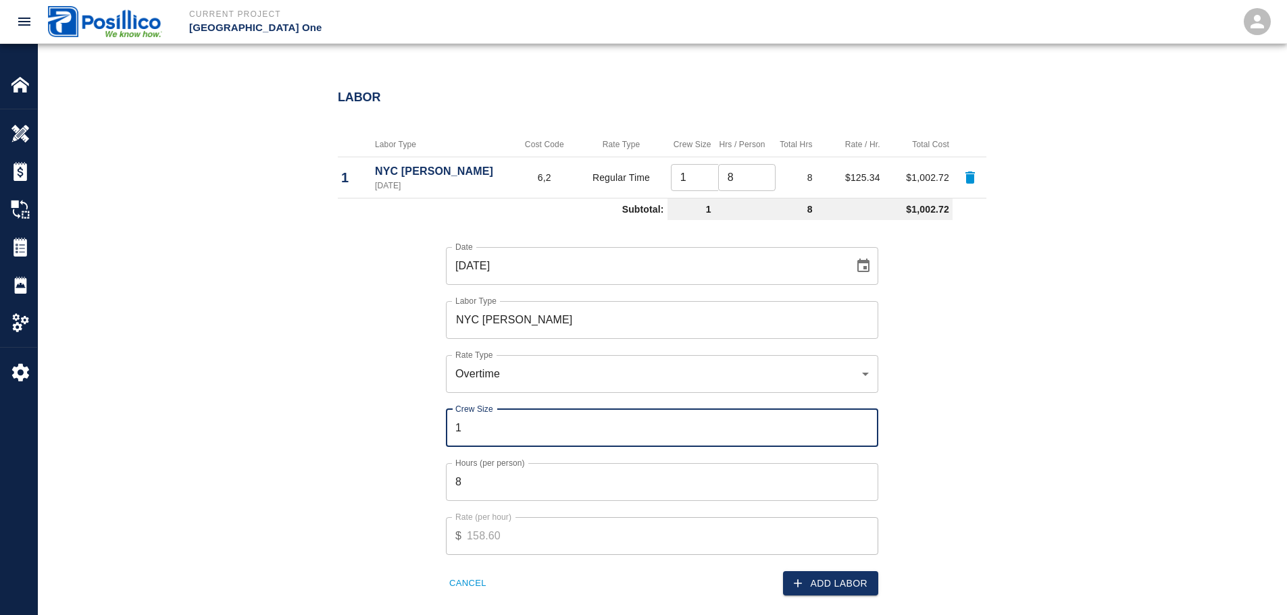
type input "1"
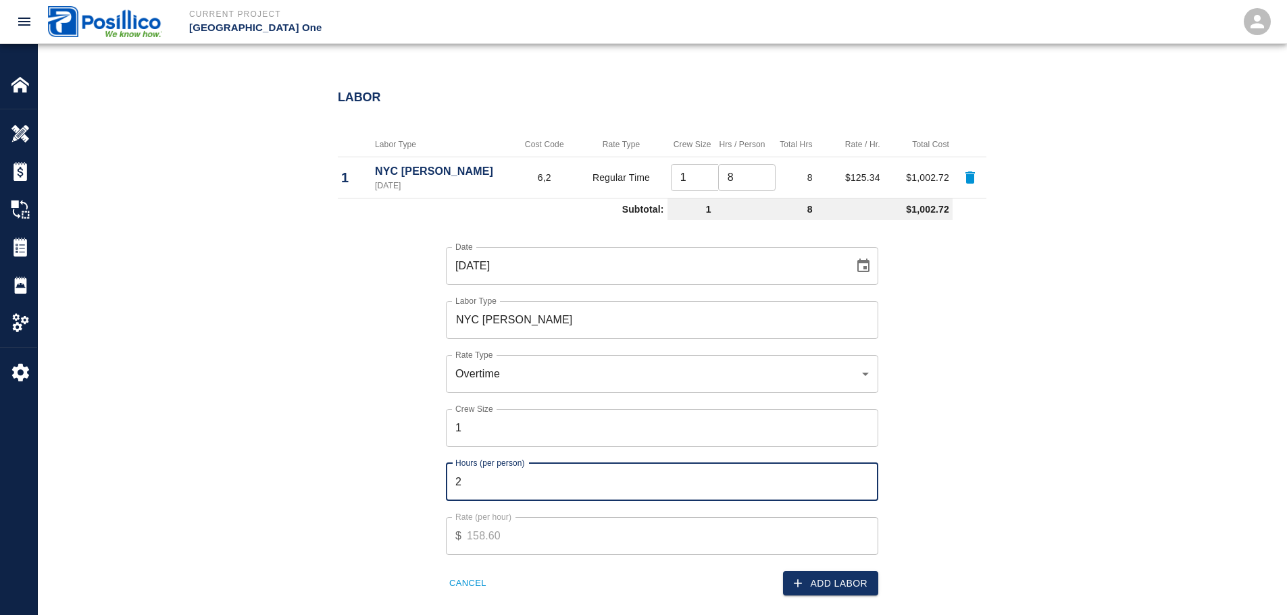
scroll to position [811, 0]
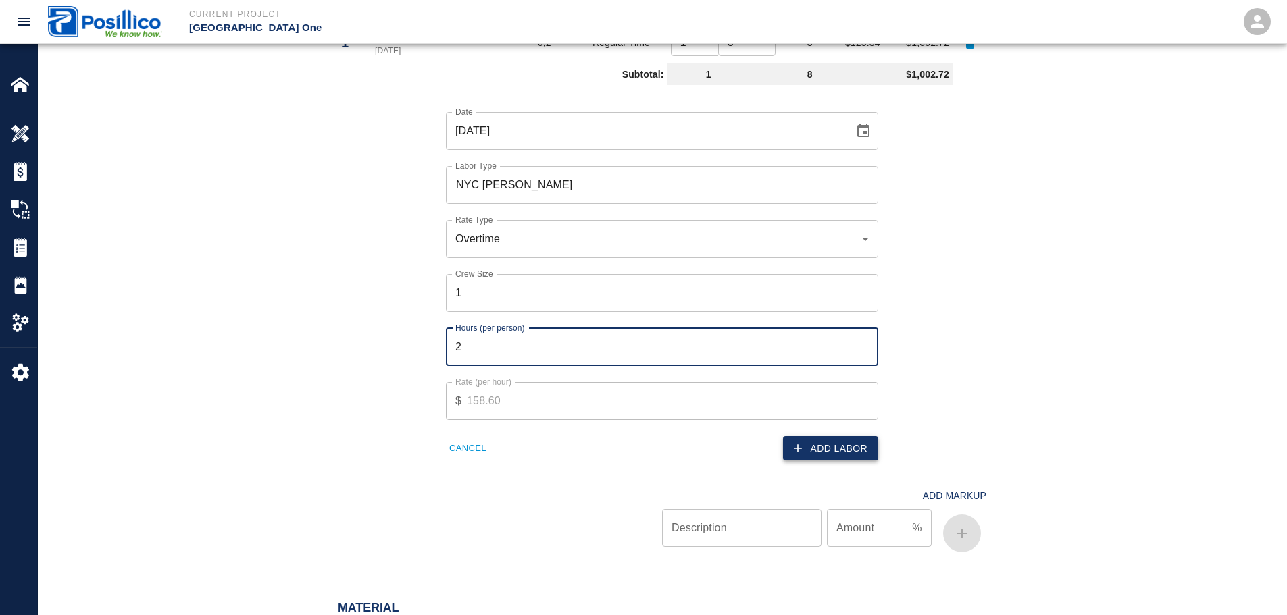
type input "2"
click at [838, 452] on button "Add Labor" at bounding box center [830, 448] width 95 height 25
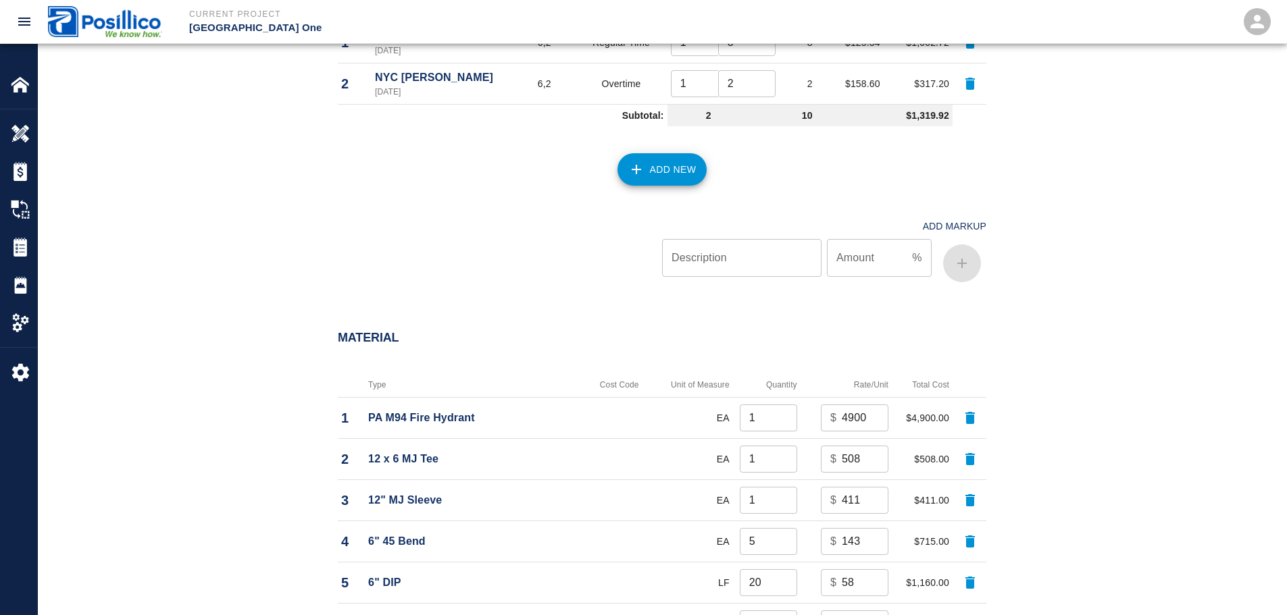
click at [648, 172] on button "Add New" at bounding box center [662, 169] width 90 height 32
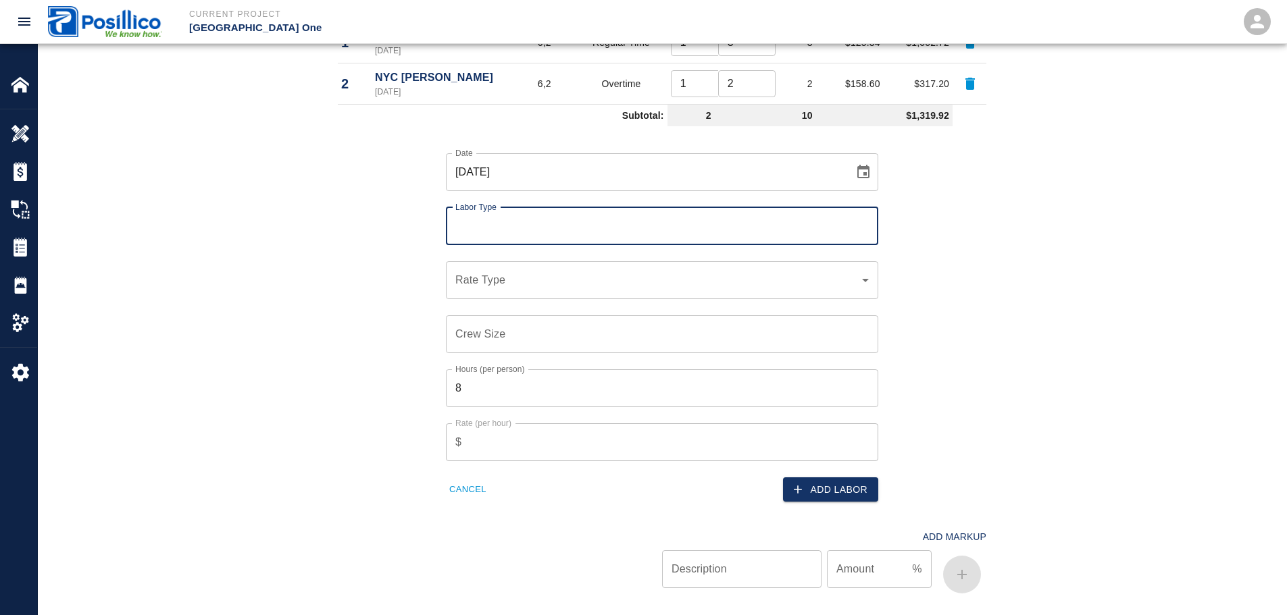
scroll to position [743, 0]
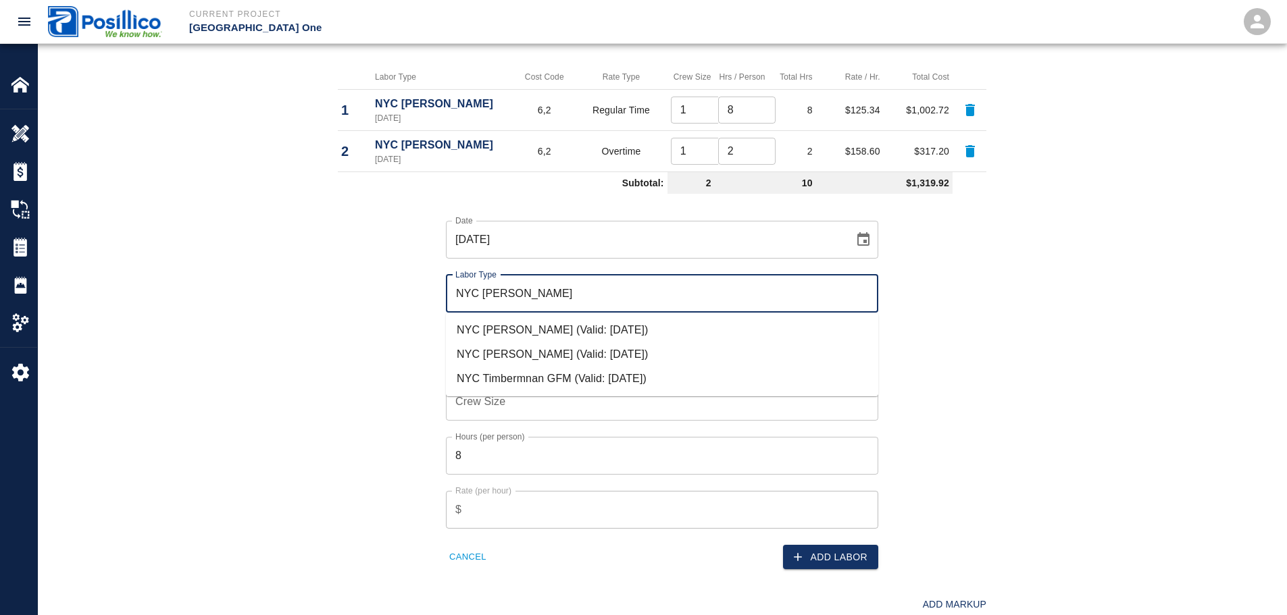
click at [561, 337] on li "NYC Timberman (Valid: 07/01/2024)" at bounding box center [662, 330] width 432 height 24
type input "NYC Timberman"
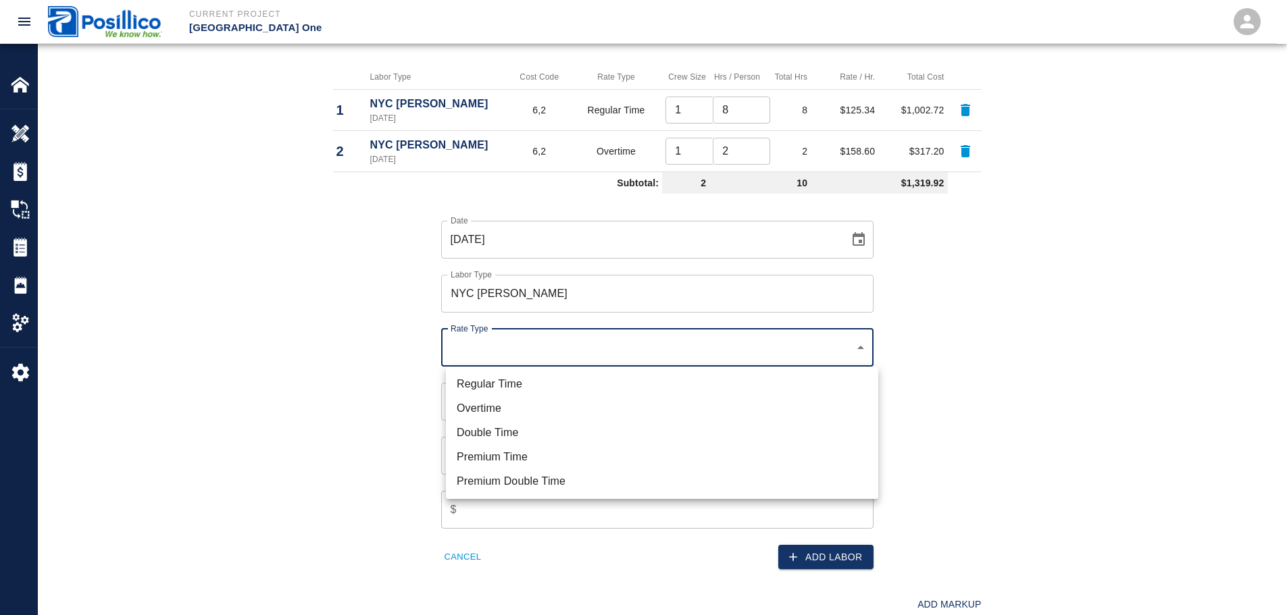
click at [567, 383] on li "Regular Time" at bounding box center [662, 384] width 432 height 24
type input "rate_rt"
type input "121.93"
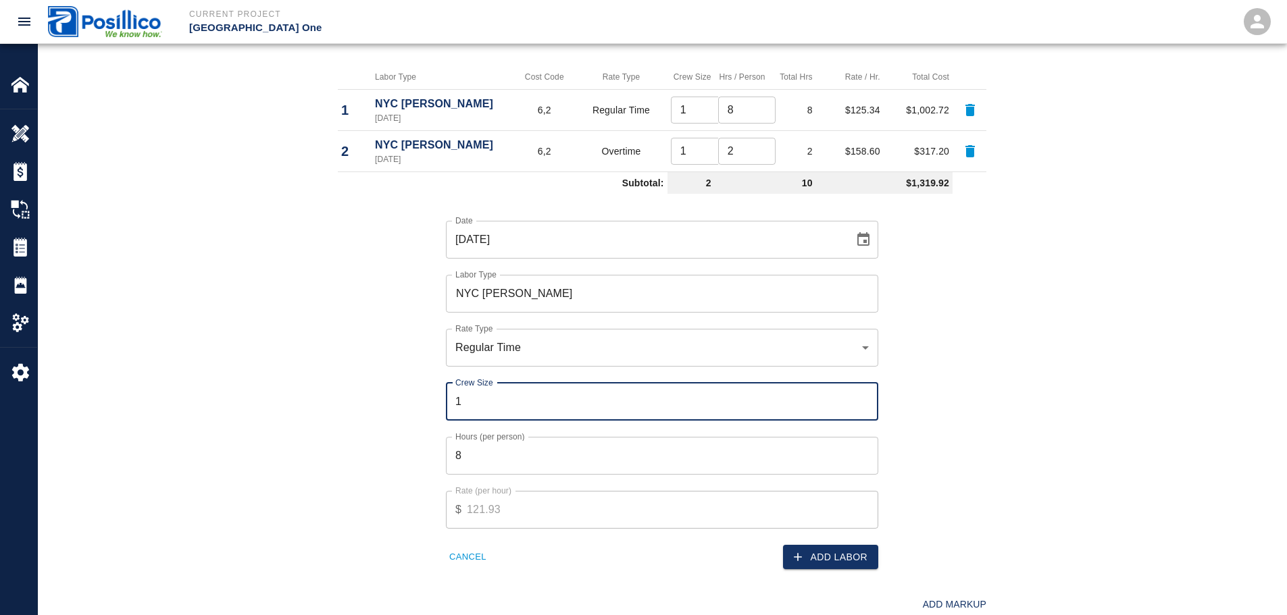
type input "1"
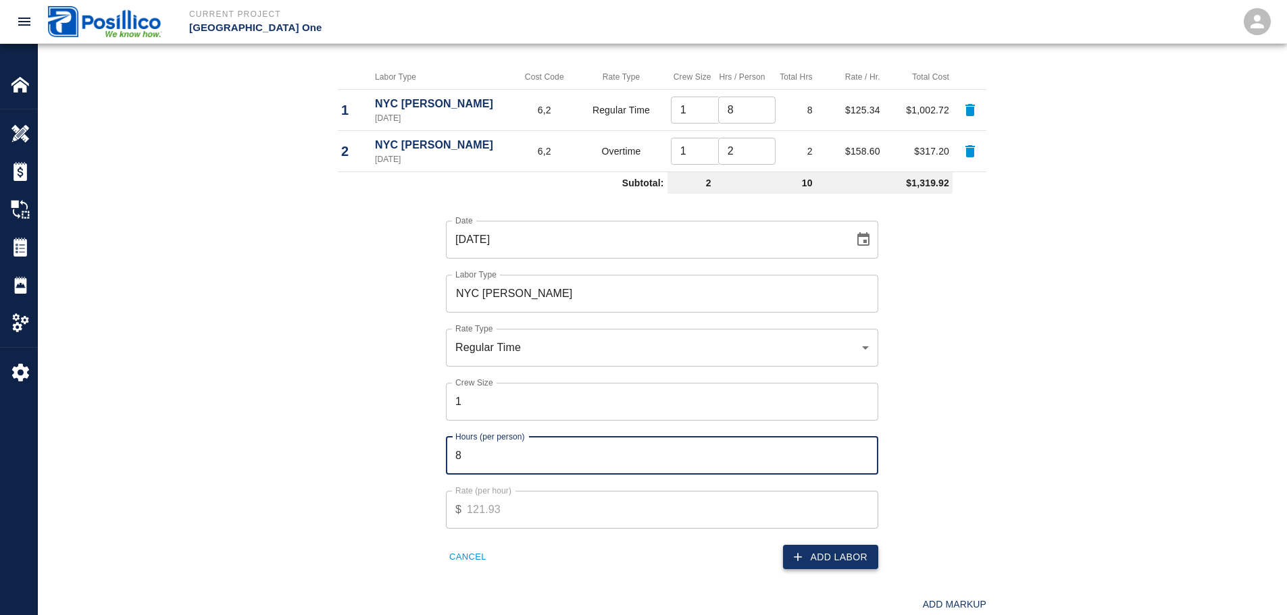
drag, startPoint x: 841, startPoint y: 551, endPoint x: 786, endPoint y: 487, distance: 84.3
click at [842, 551] on button "Add Labor" at bounding box center [830, 557] width 95 height 25
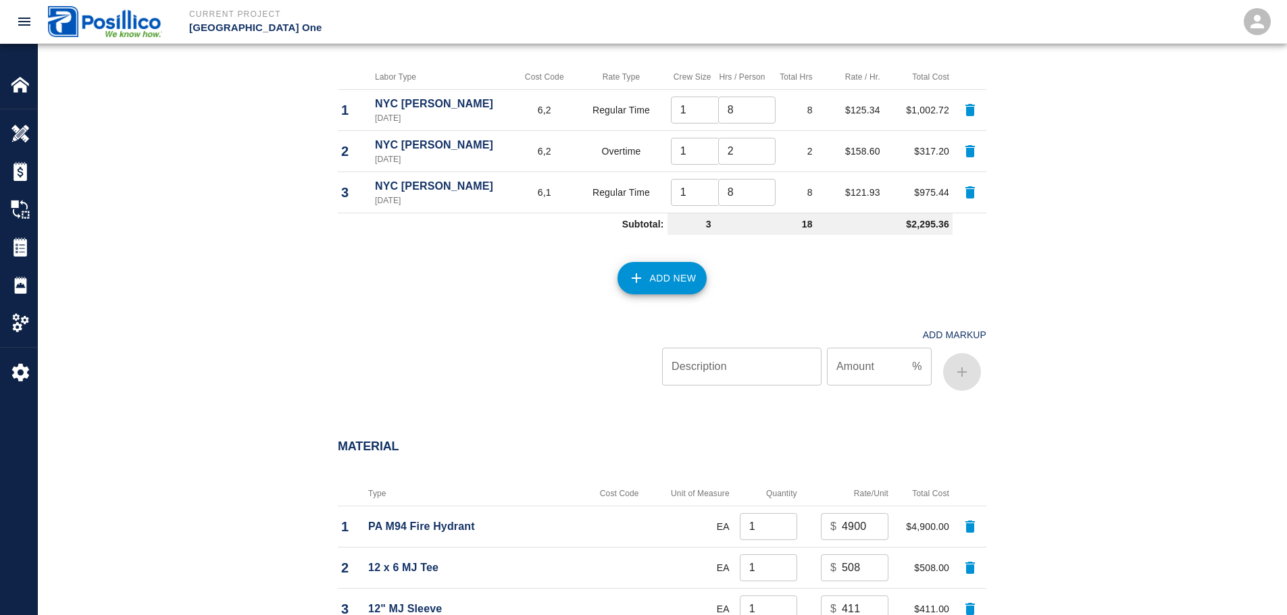
click at [684, 277] on button "Add New" at bounding box center [662, 278] width 90 height 32
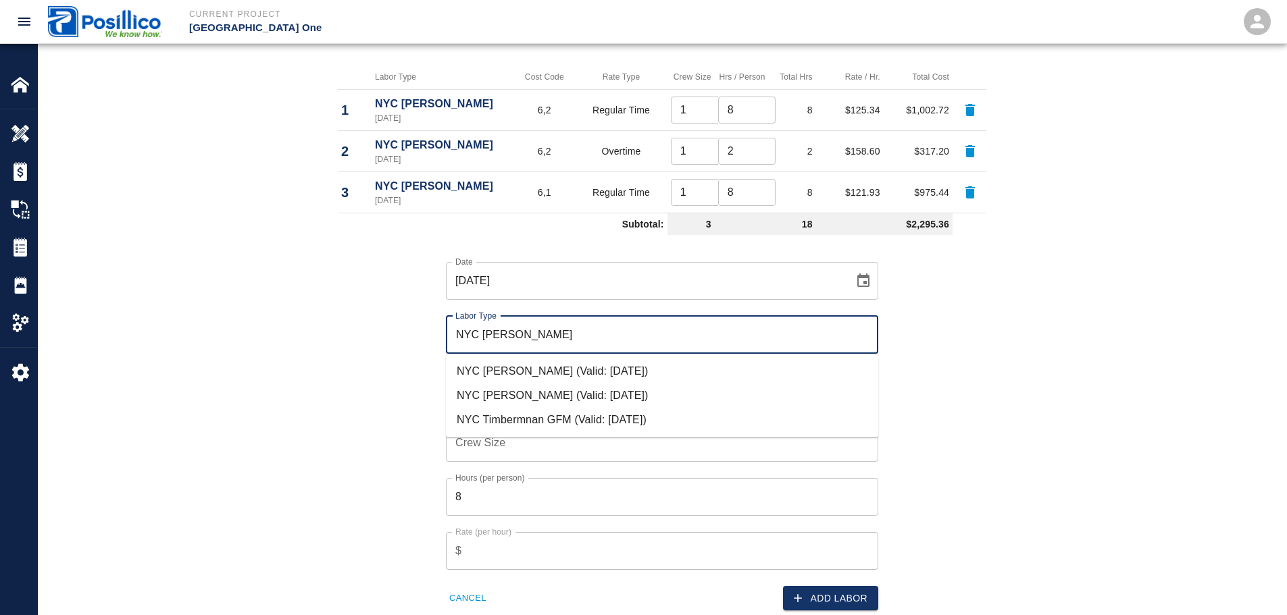
click at [574, 376] on li "NYC Timberman (Valid: 07/01/2024)" at bounding box center [662, 371] width 432 height 24
type input "NYC Timberman"
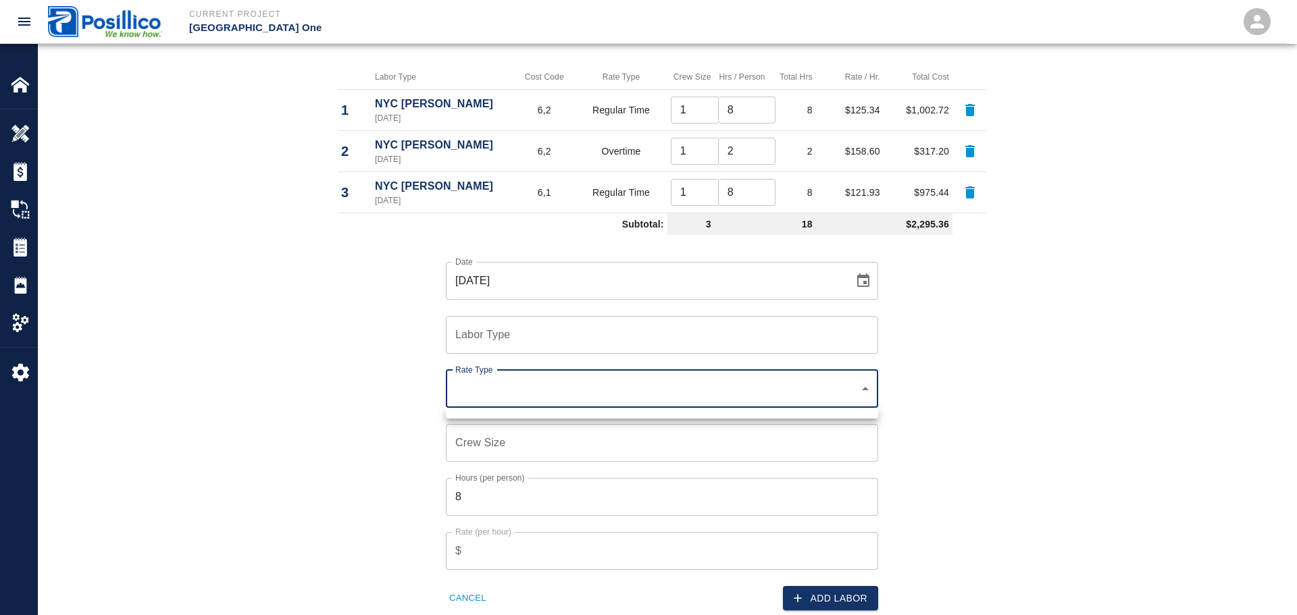
click at [592, 345] on div at bounding box center [648, 307] width 1297 height 615
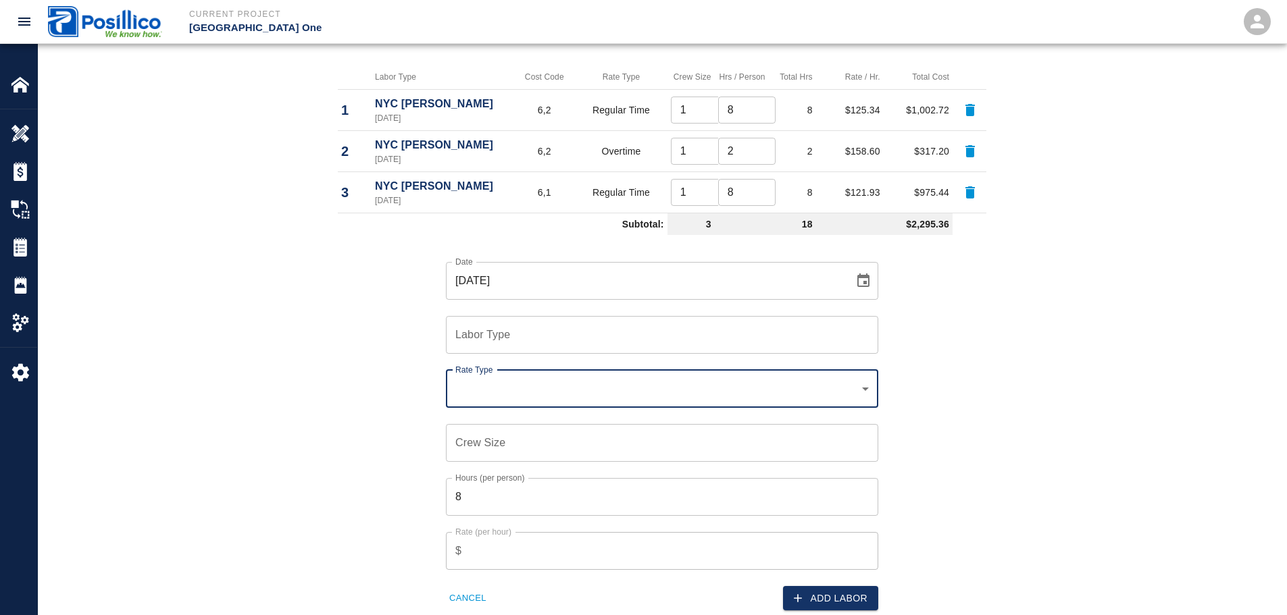
click at [594, 332] on input "Labor Type" at bounding box center [662, 335] width 420 height 26
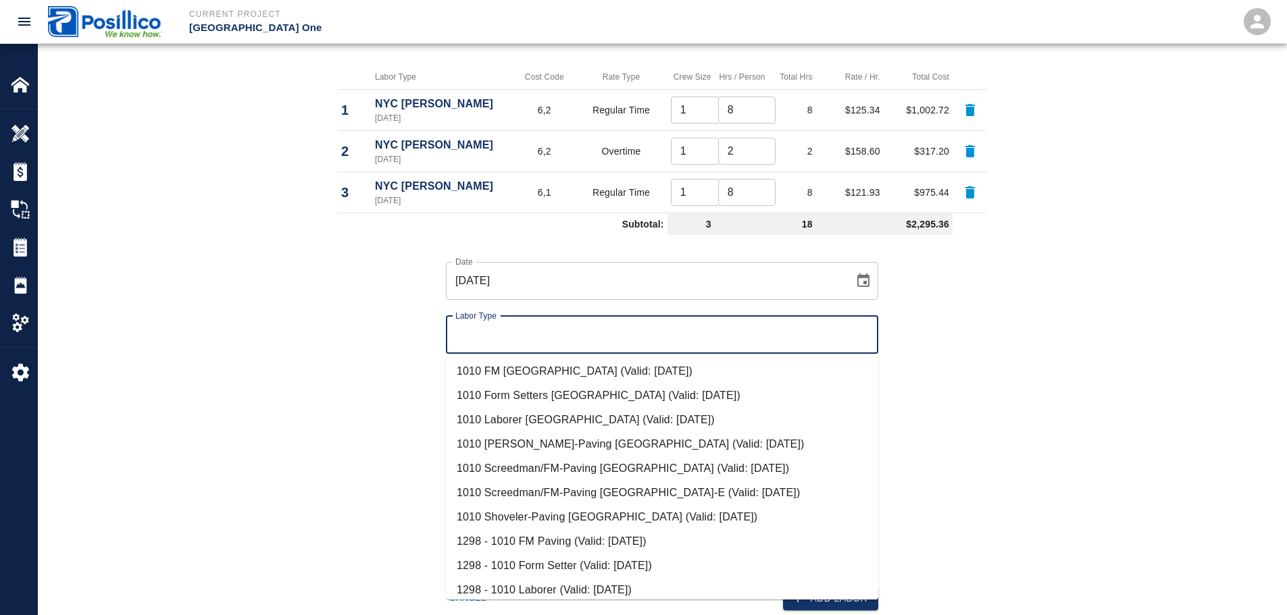
paste input "NYC Tim"
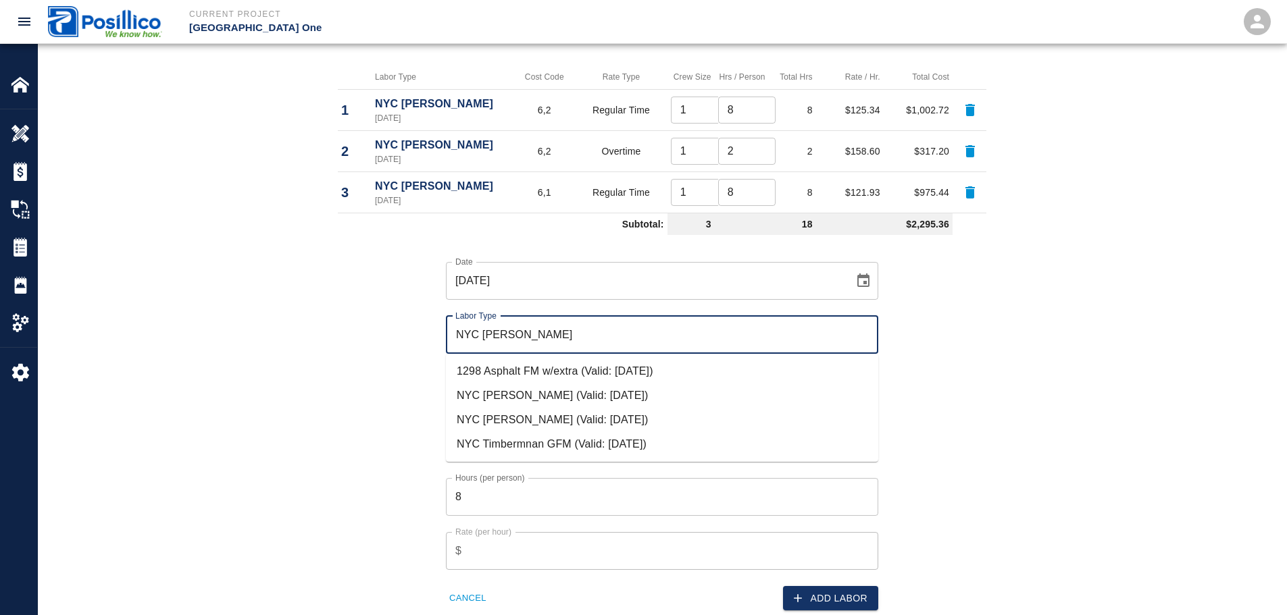
click at [550, 397] on li "NYC Timberman (Valid: 07/01/2024)" at bounding box center [662, 396] width 432 height 24
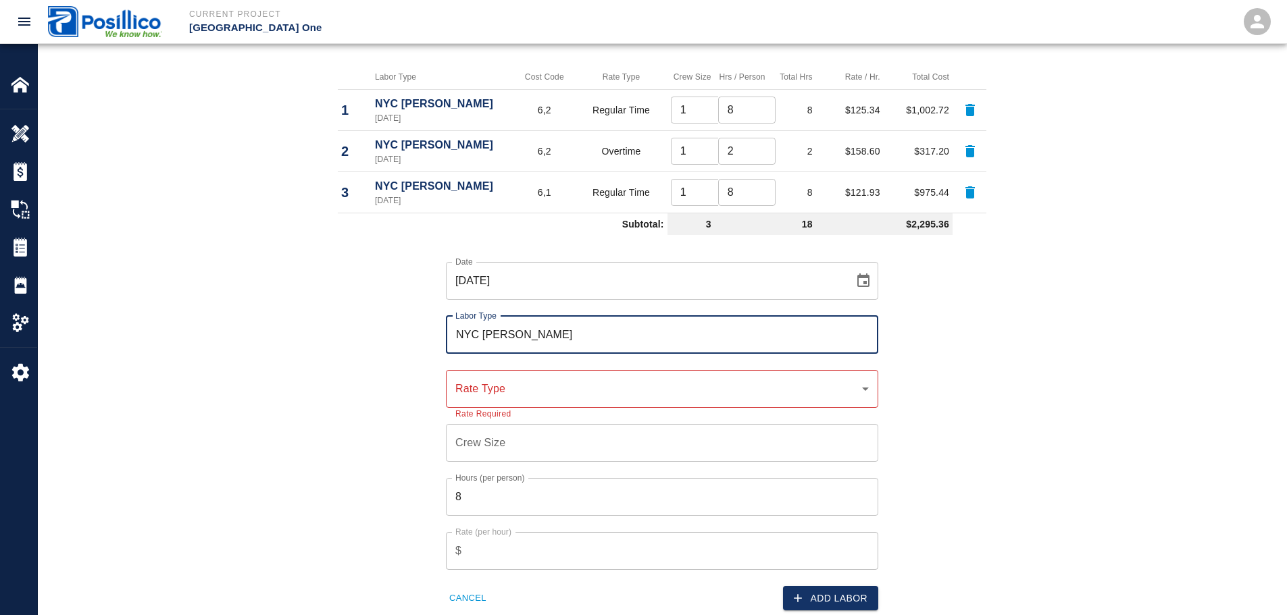
type input "NYC Timberman"
click at [562, 380] on div "​ Rate Type" at bounding box center [662, 389] width 432 height 38
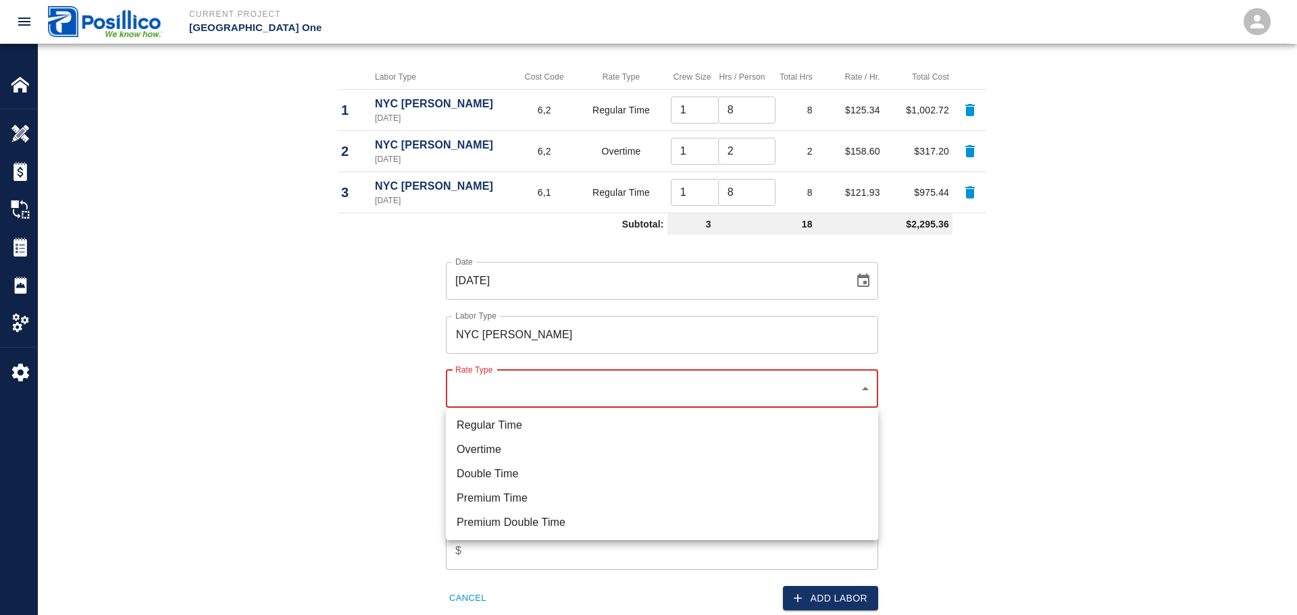
click at [557, 453] on li "Overtime" at bounding box center [662, 450] width 432 height 24
type input "rate_ot"
type input "153.49"
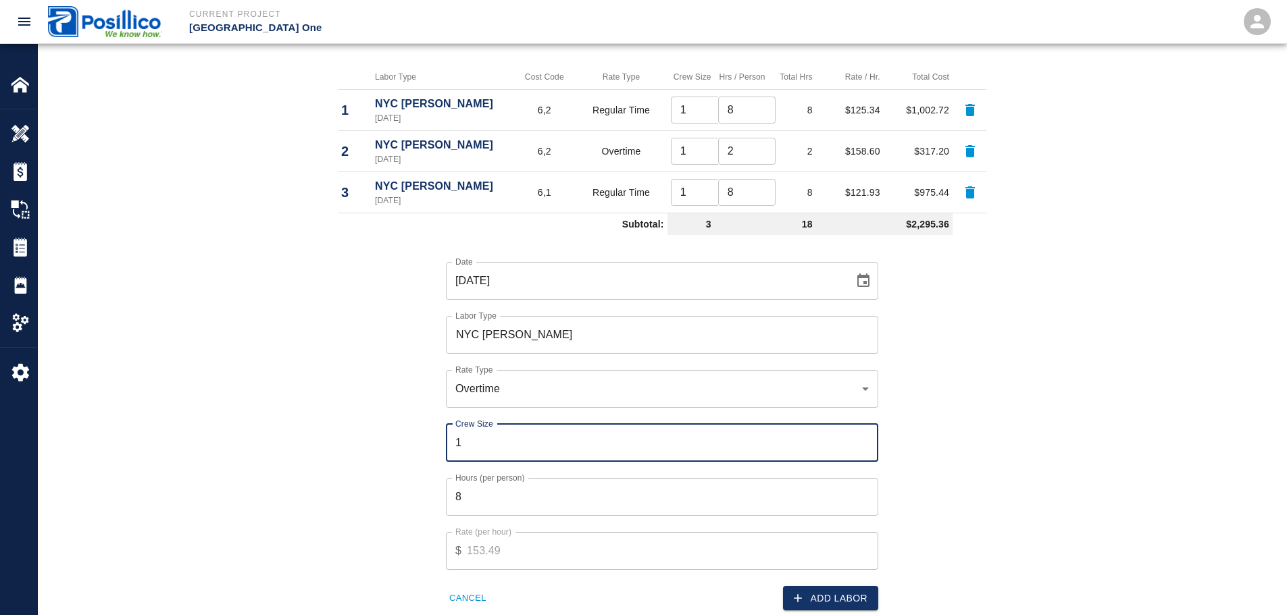
type input "1"
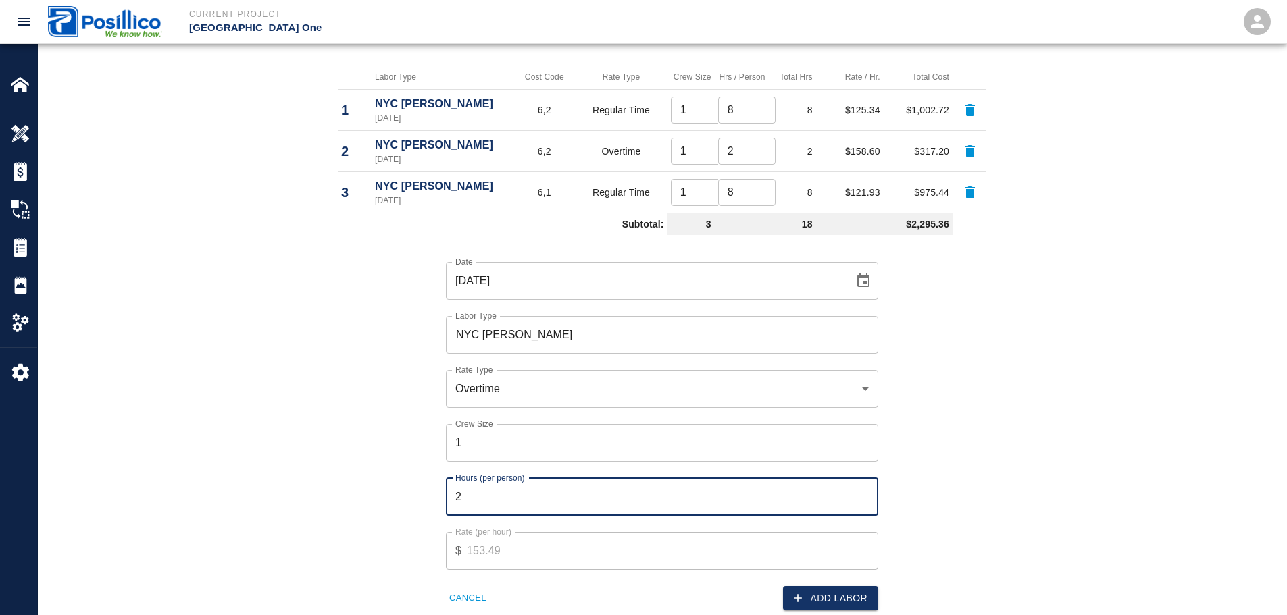
type input "2"
click at [921, 398] on div "Date 09/17/2025 Date Labor Type NYC Timberman Labor Type Rate Type Overtime rat…" at bounding box center [654, 426] width 665 height 371
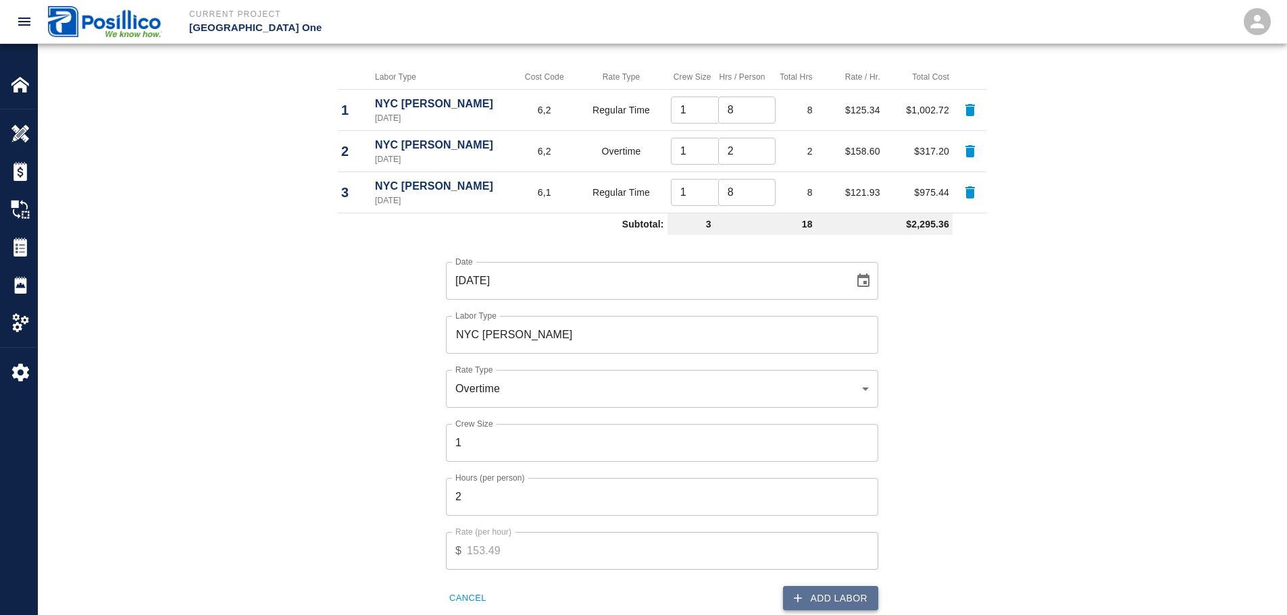
click at [848, 602] on button "Add Labor" at bounding box center [830, 598] width 95 height 25
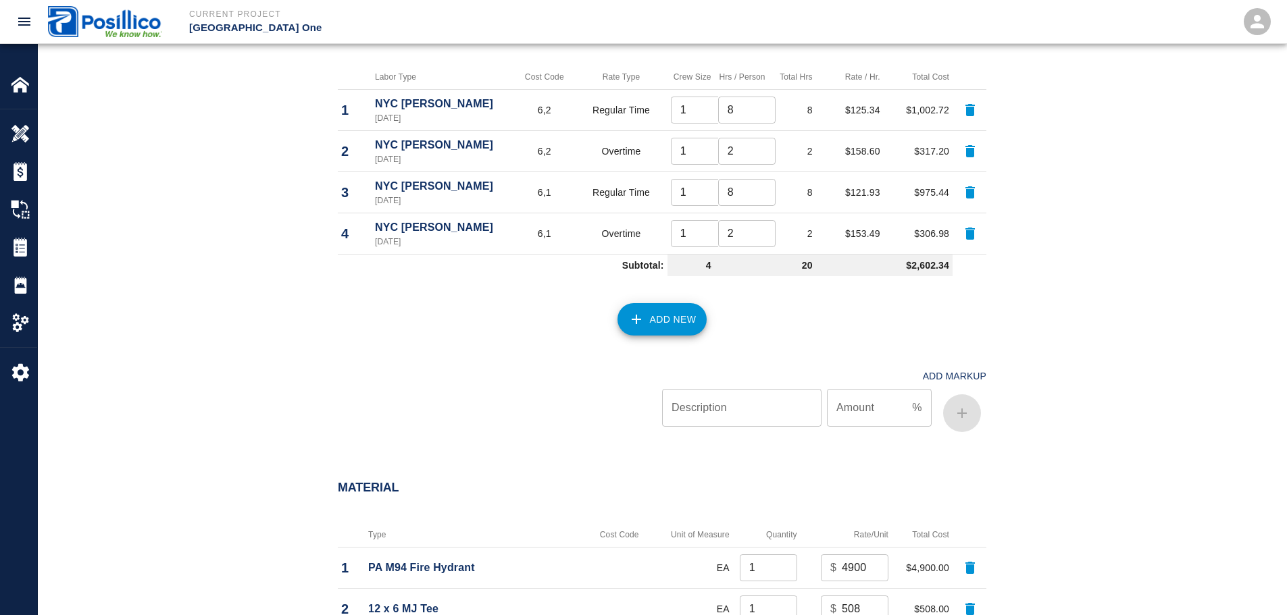
type input "2"
click at [709, 191] on input "2" at bounding box center [699, 192] width 57 height 27
type input "2"
click at [707, 228] on input "2" at bounding box center [699, 233] width 57 height 27
drag, startPoint x: 309, startPoint y: 326, endPoint x: 320, endPoint y: 328, distance: 11.0
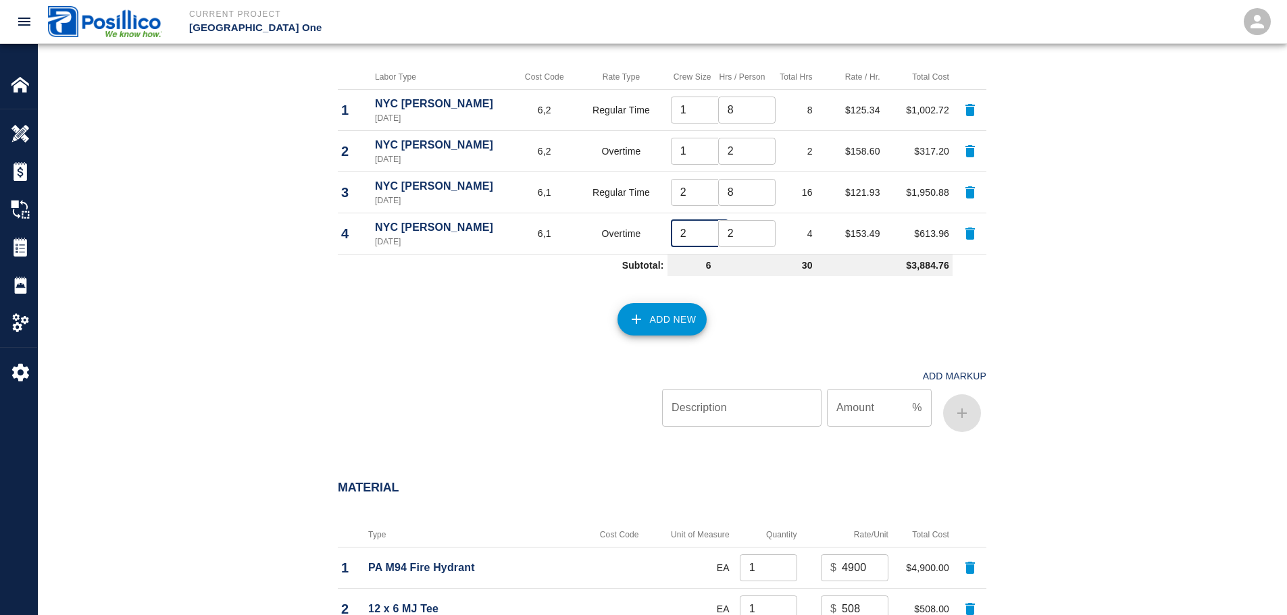
click at [311, 326] on div "Labor Labor Type Cost Code Rate Type Crew Size Hrs / Person Total Hrs Rate / Hr…" at bounding box center [662, 217] width 730 height 442
click at [651, 320] on button "Add New" at bounding box center [662, 319] width 90 height 32
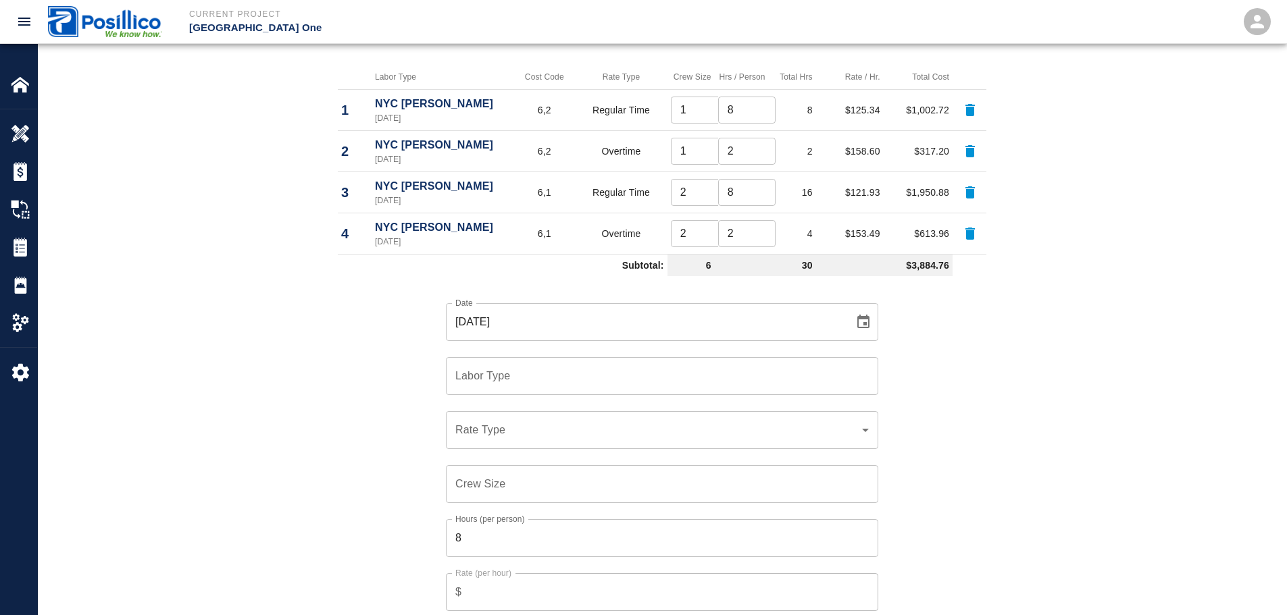
click at [542, 384] on input "Labor Type" at bounding box center [662, 376] width 420 height 26
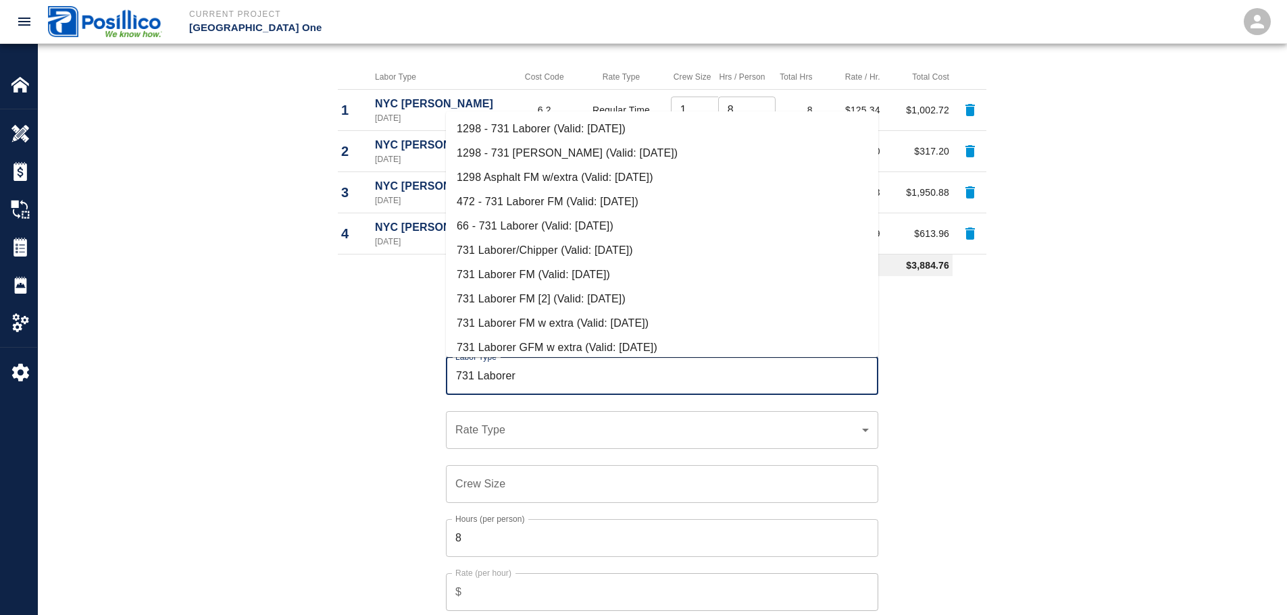
paste input "/Chipper"
click at [574, 246] on li "731 Laborer/Chipper (Valid: 07/01/2024)" at bounding box center [662, 250] width 432 height 24
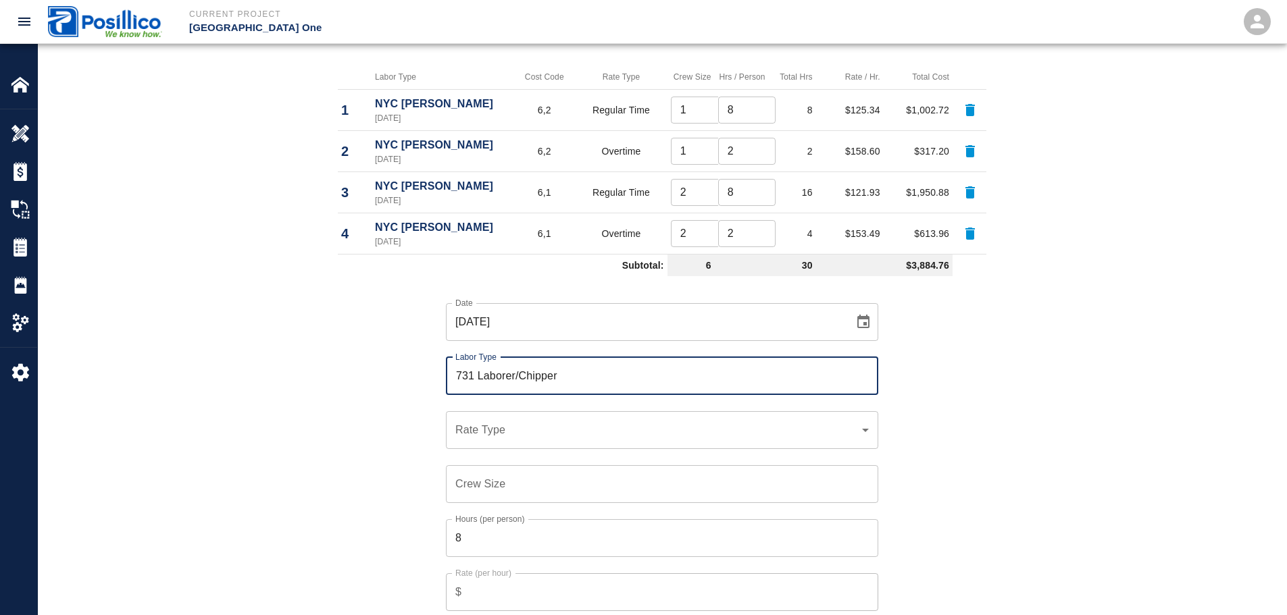
type input "731 Laborer/Chipper"
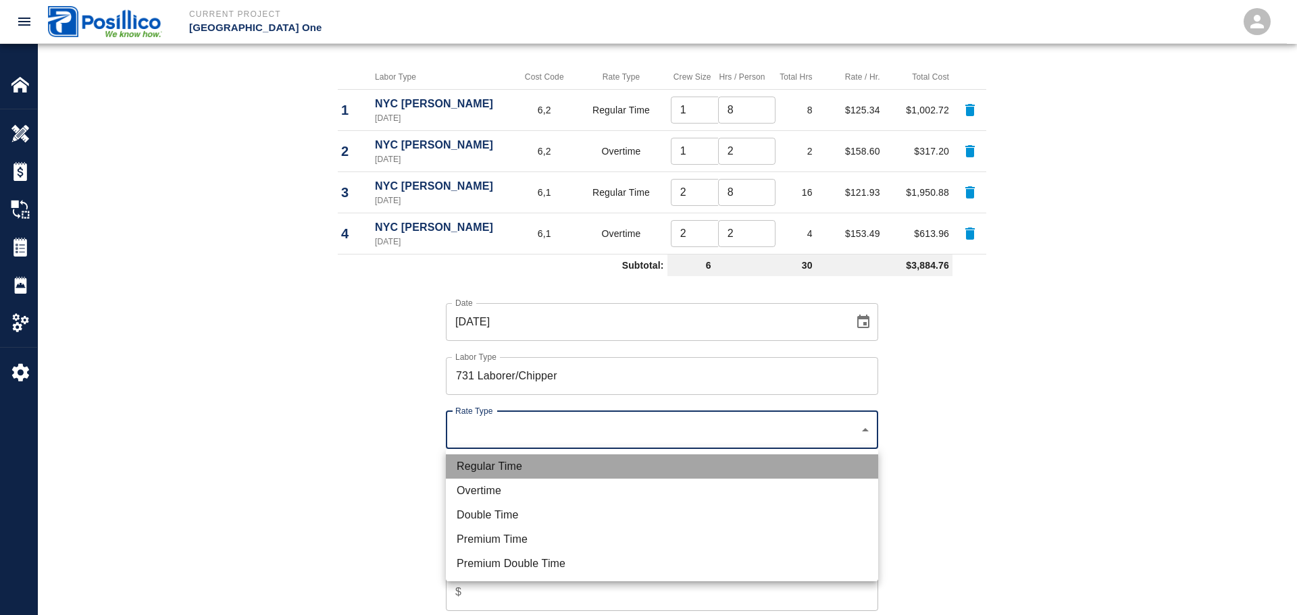
click at [577, 461] on li "Regular Time" at bounding box center [662, 467] width 432 height 24
type input "rate_rt"
type input "105.43"
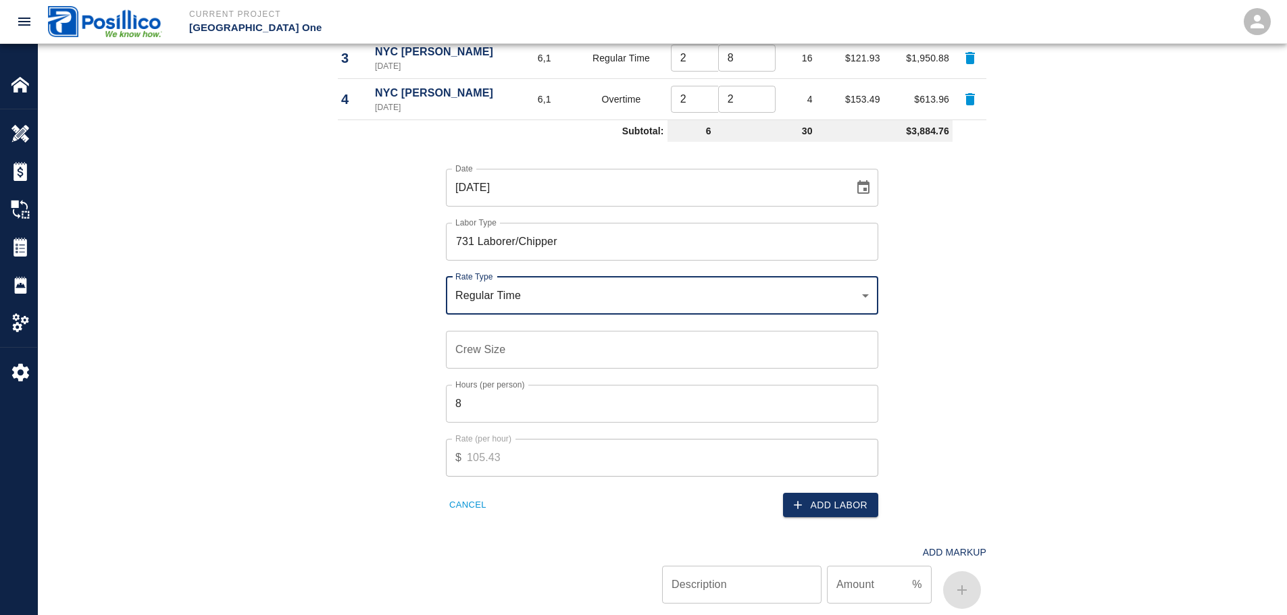
scroll to position [878, 0]
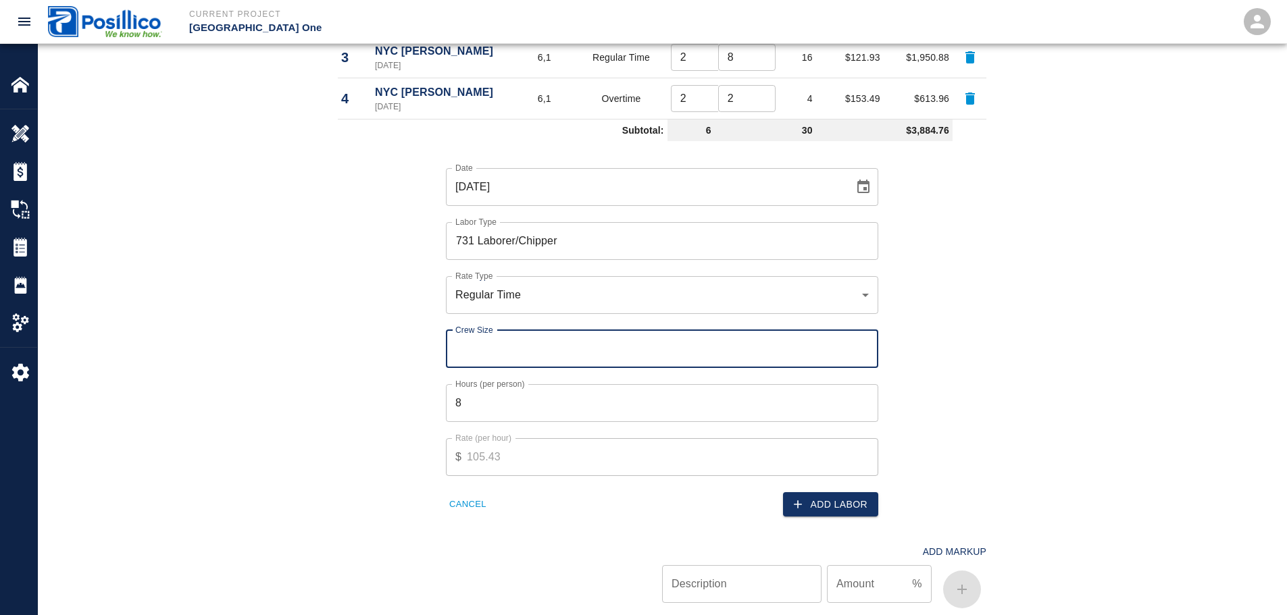
click at [593, 356] on input "Crew Size" at bounding box center [662, 349] width 432 height 38
type input "2"
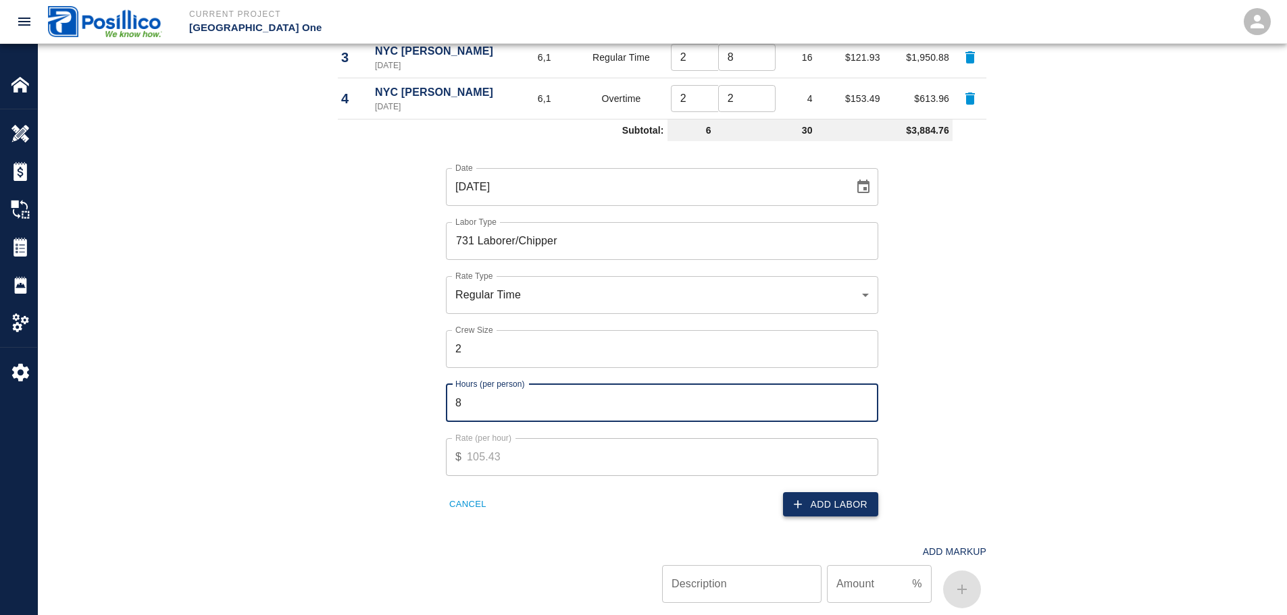
click at [861, 511] on button "Add Labor" at bounding box center [830, 504] width 95 height 25
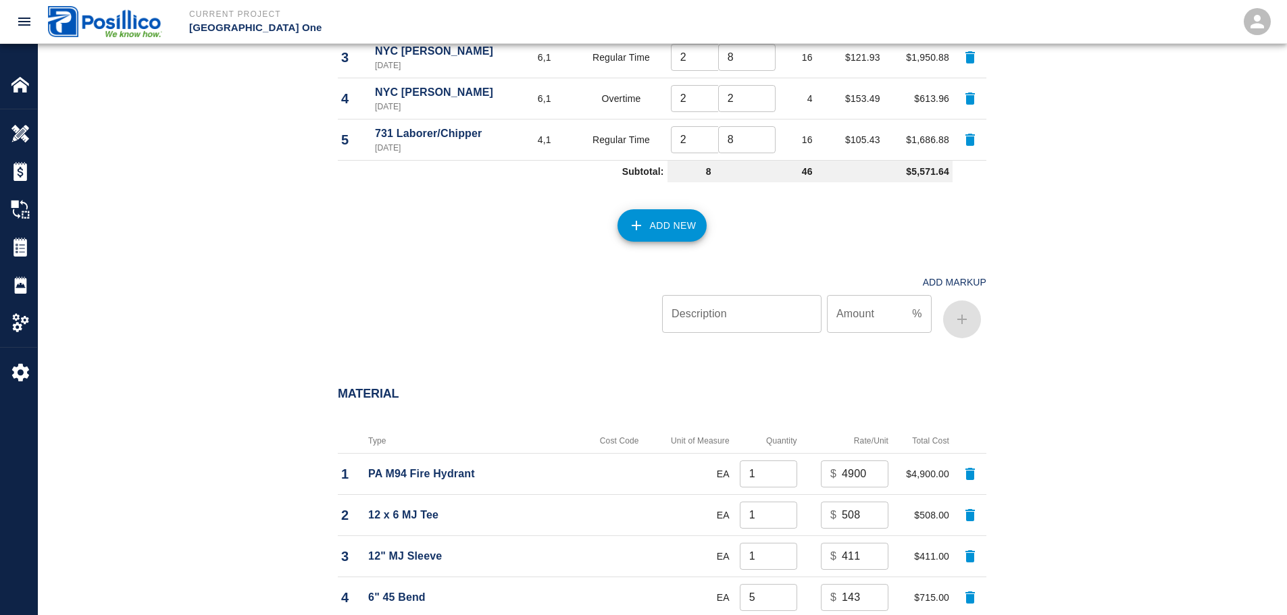
click at [652, 239] on button "Add New" at bounding box center [662, 225] width 90 height 32
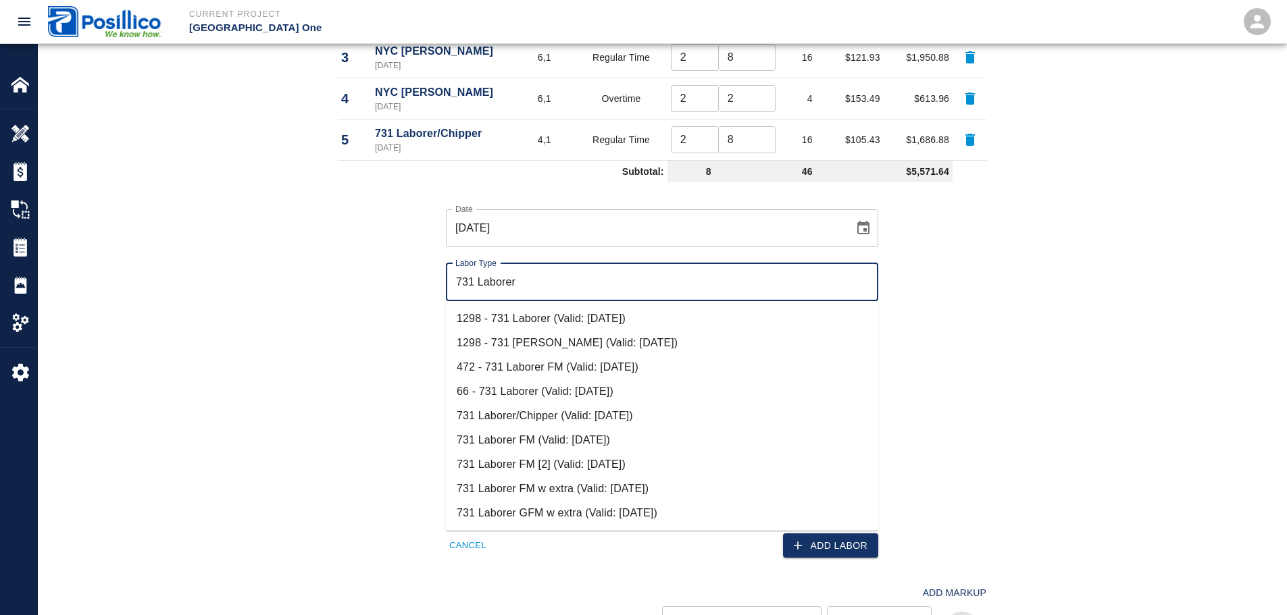
click at [559, 417] on li "731 Laborer/Chipper (Valid: 07/01/2024)" at bounding box center [662, 416] width 432 height 24
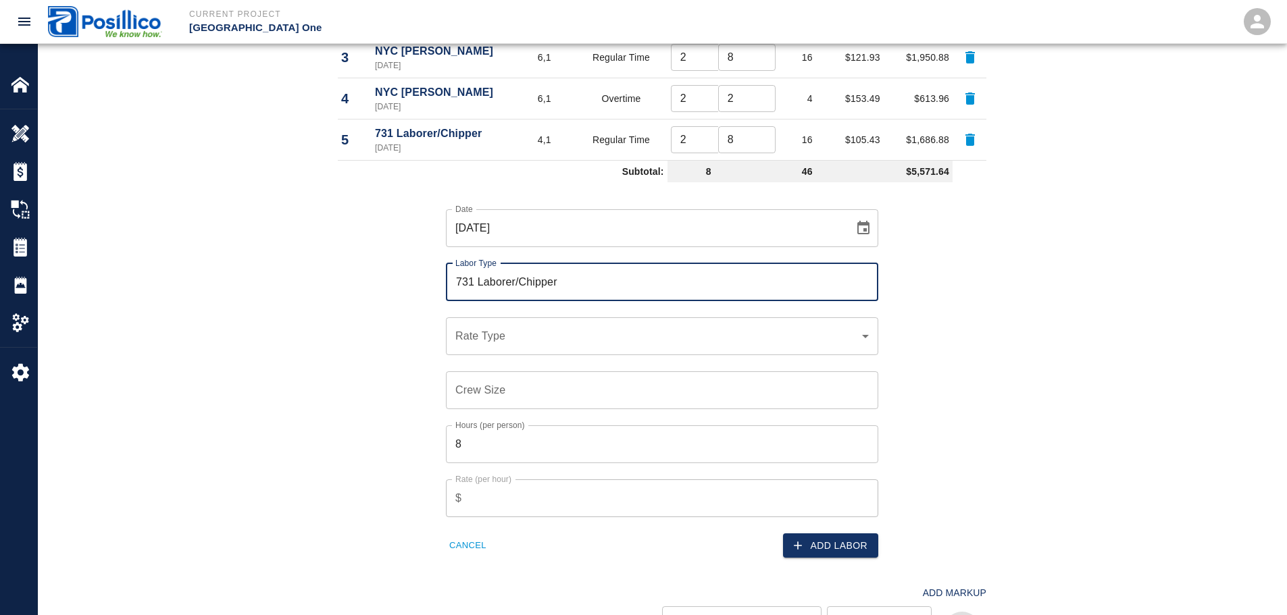
type input "731 Laborer/Chipper"
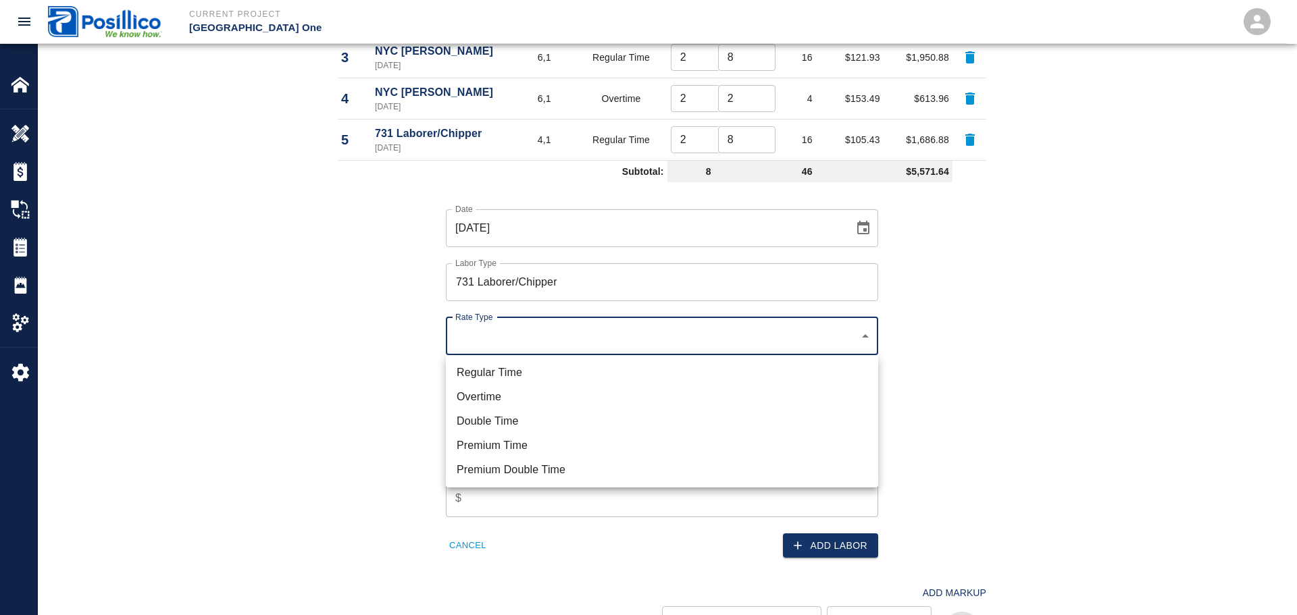
click at [565, 397] on li "Overtime" at bounding box center [662, 397] width 432 height 24
type input "rate_ot"
type input "130.98"
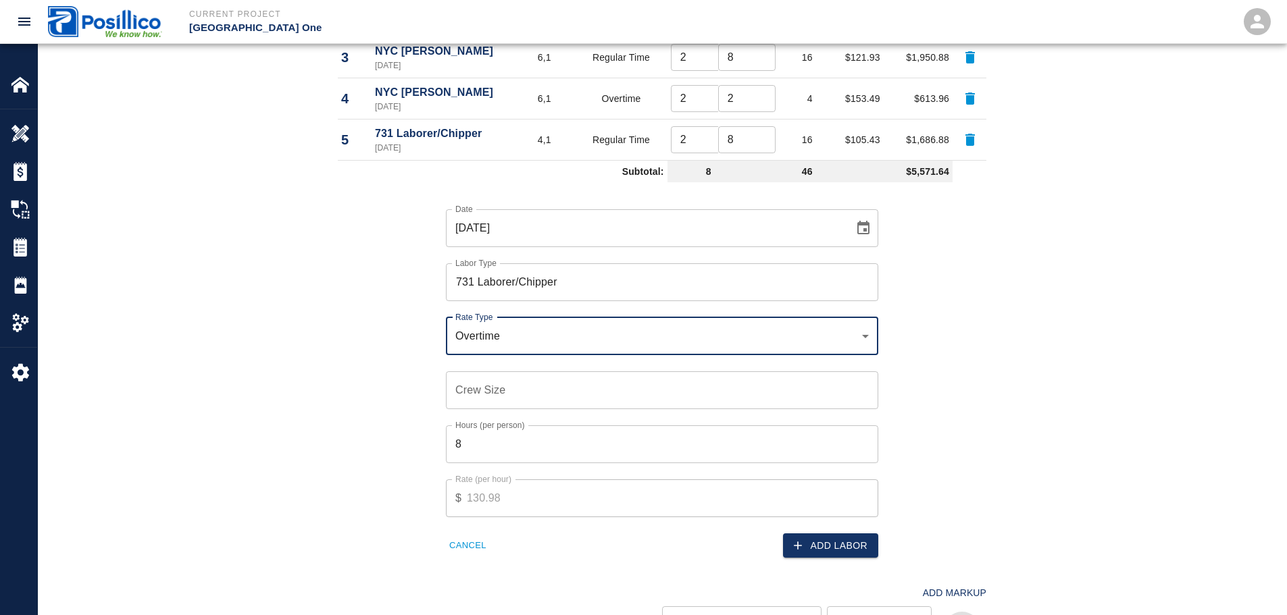
click at [602, 389] on input "Crew Size" at bounding box center [662, 391] width 432 height 38
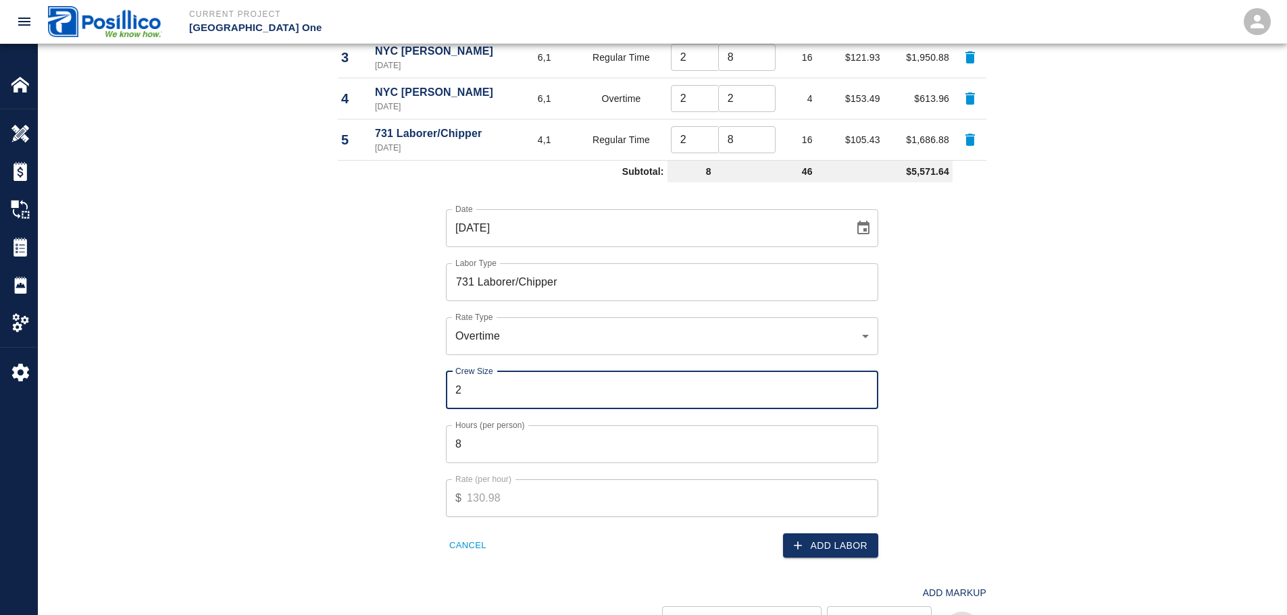
type input "2"
click at [955, 316] on div "Date 09/17/2025 Date Labor Type 731 Laborer/Chipper Labor Type Rate Type Overti…" at bounding box center [654, 373] width 665 height 371
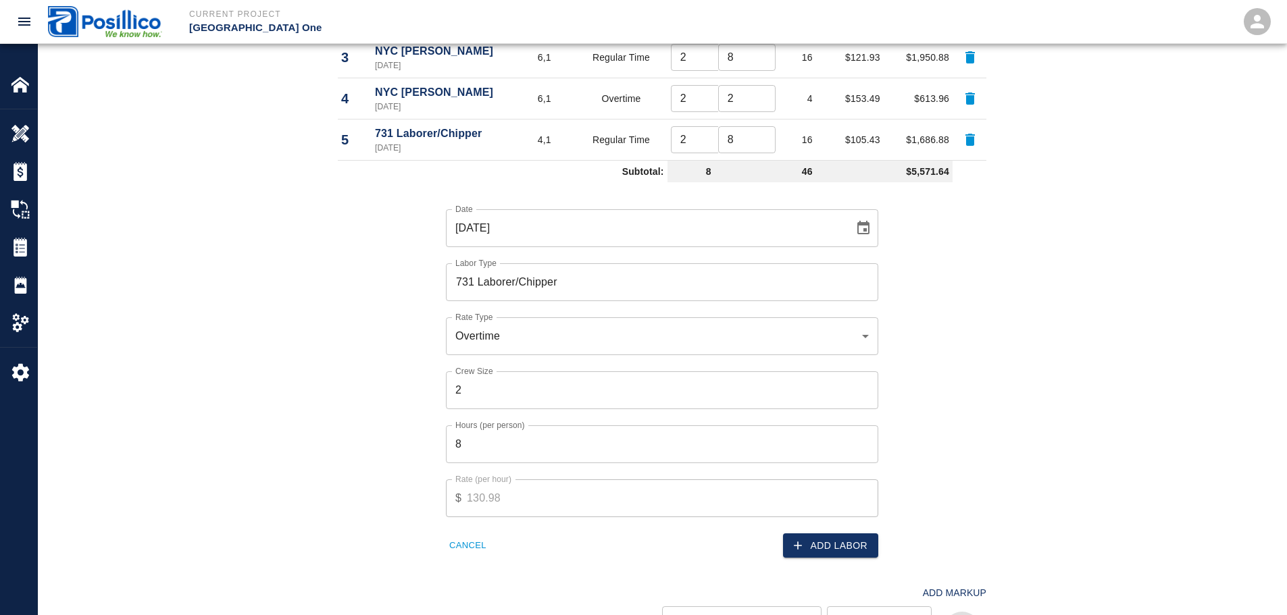
click at [667, 453] on input "8" at bounding box center [662, 445] width 432 height 38
type input "2"
click at [349, 314] on div "Date 09/17/2025 Date Labor Type 731 Laborer/Chipper Labor Type Rate Type Overti…" at bounding box center [654, 373] width 665 height 371
click at [828, 541] on button "Add Labor" at bounding box center [830, 546] width 95 height 25
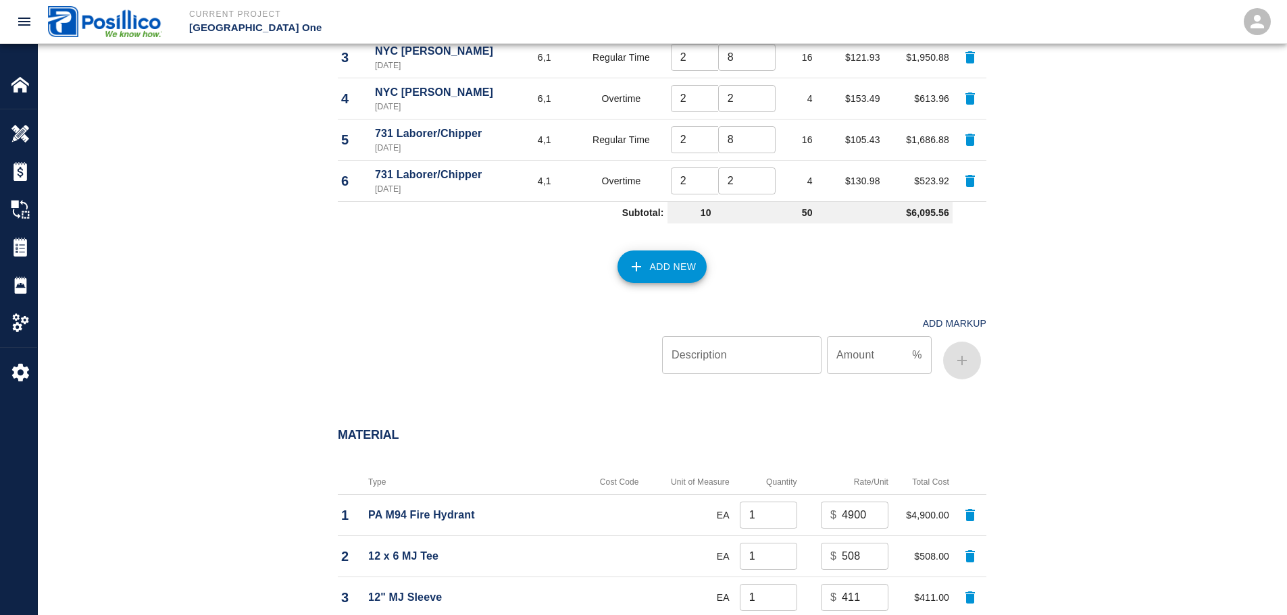
scroll to position [811, 0]
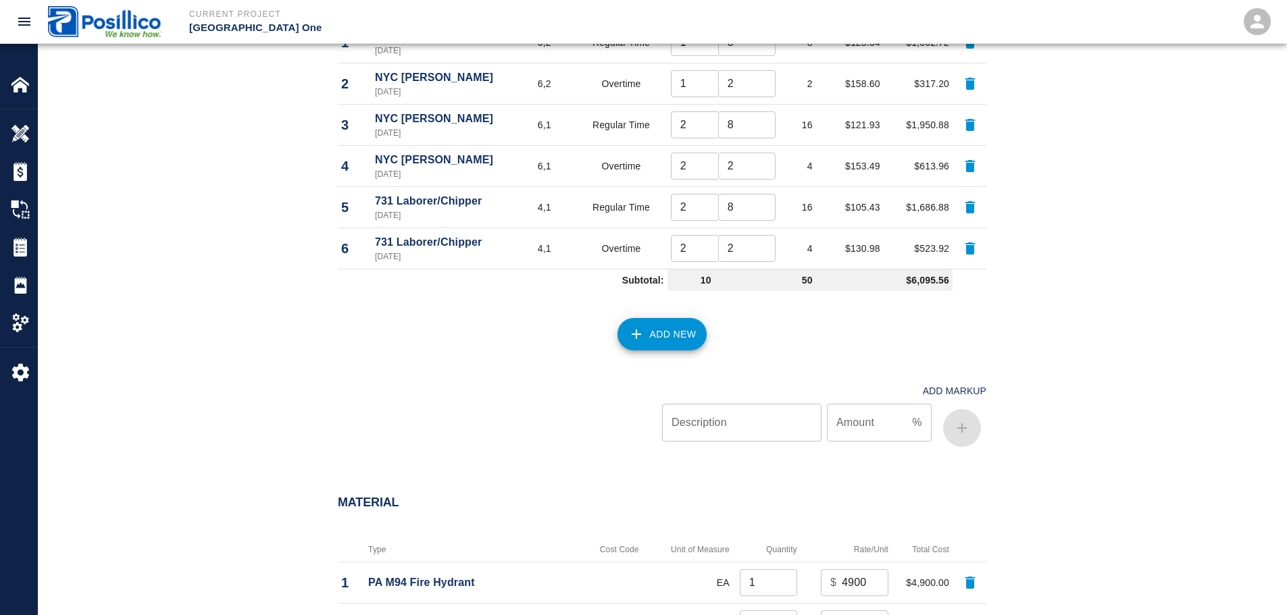
click at [622, 324] on button "Add New" at bounding box center [662, 334] width 90 height 32
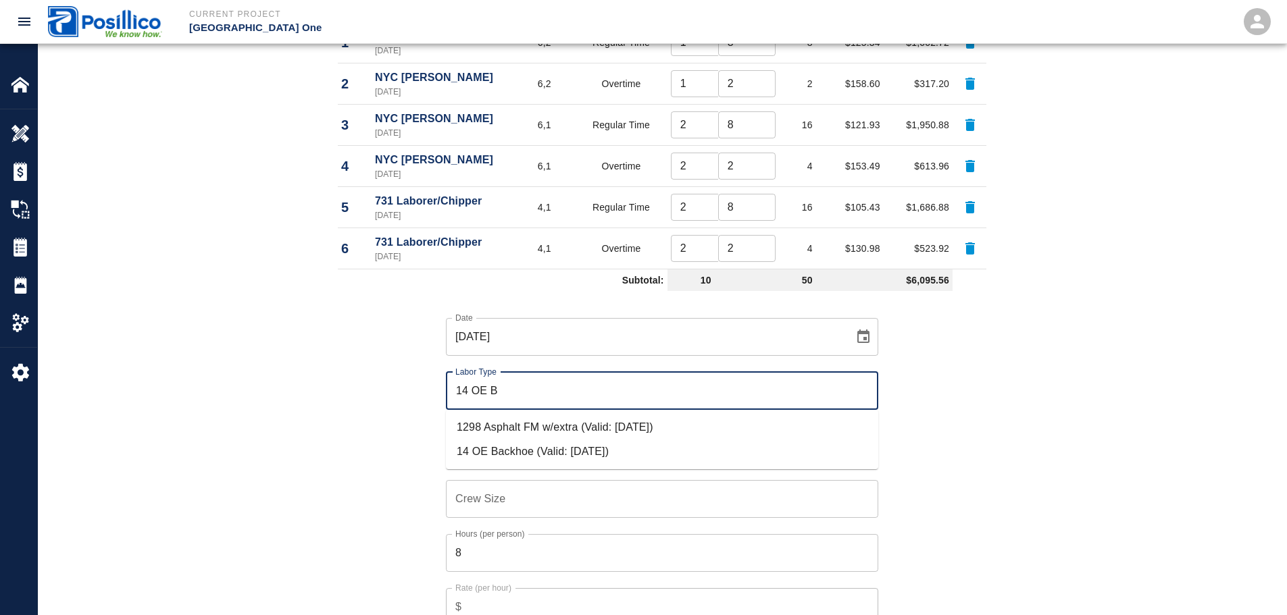
click at [583, 452] on li "14 OE Backhoe (Valid: 07/01/2024)" at bounding box center [662, 452] width 432 height 24
type input "14 OE Backhoe"
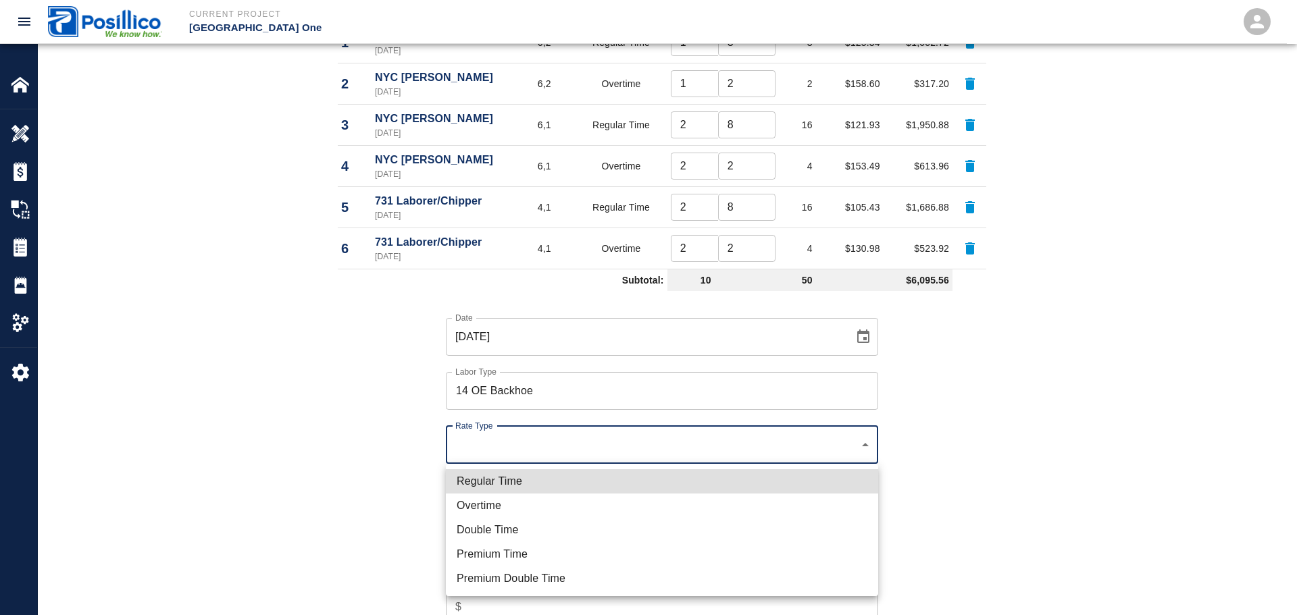
click at [580, 481] on li "Regular Time" at bounding box center [662, 482] width 432 height 24
type input "rate_rt"
type input "150.92"
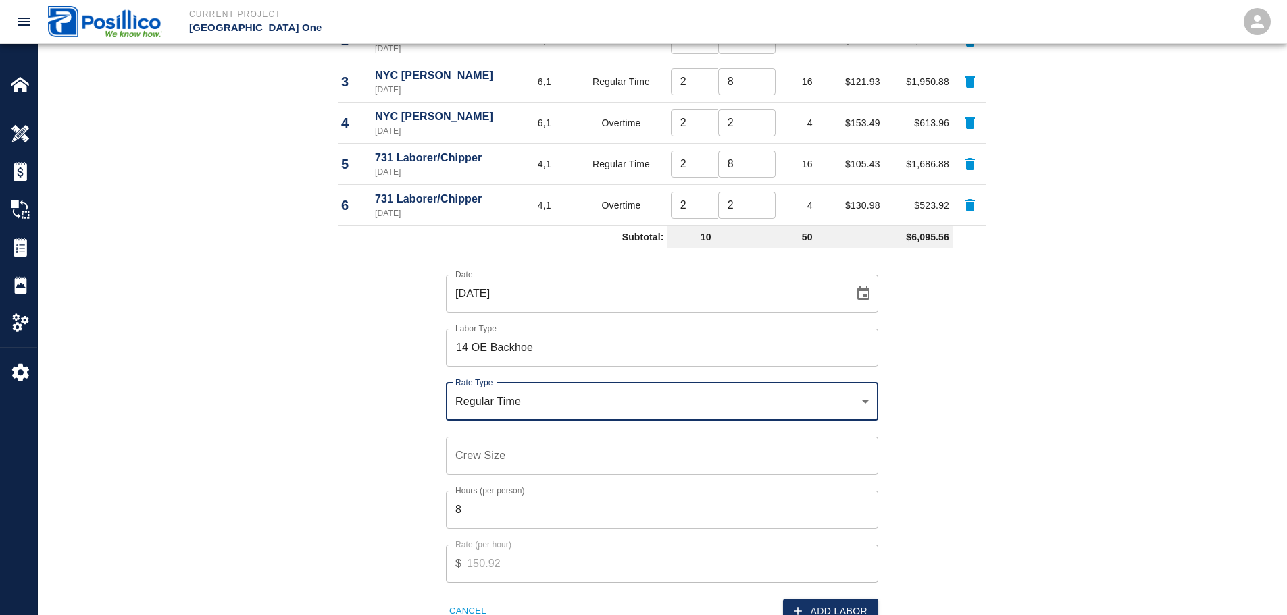
scroll to position [878, 0]
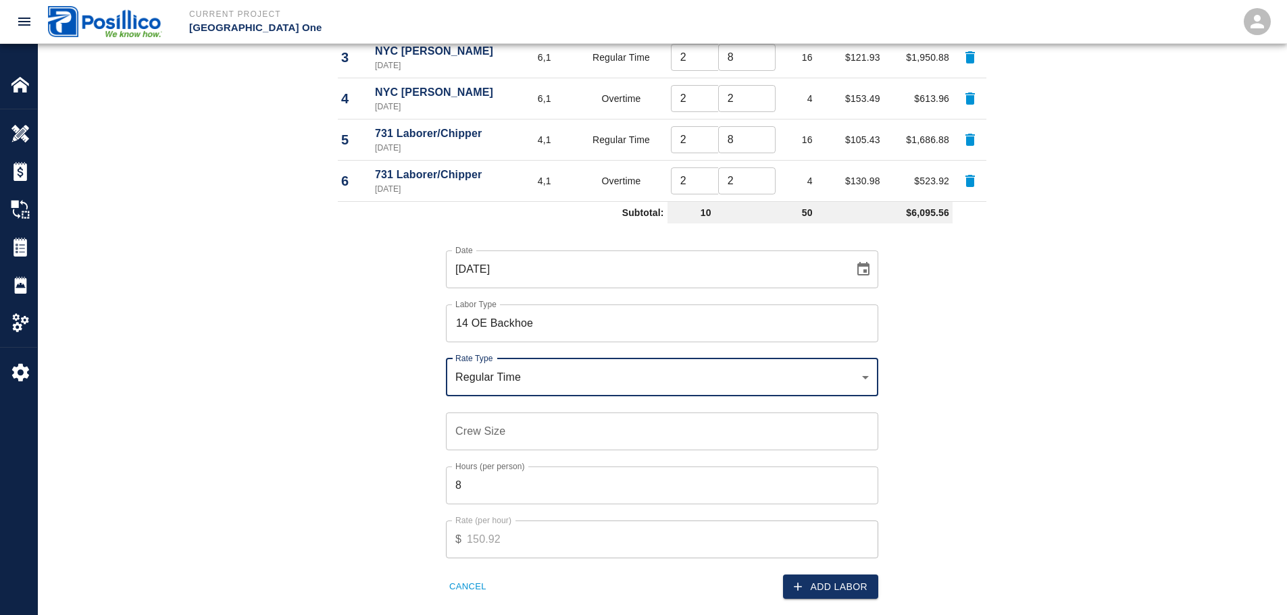
click at [599, 436] on input "Crew Size" at bounding box center [662, 432] width 432 height 38
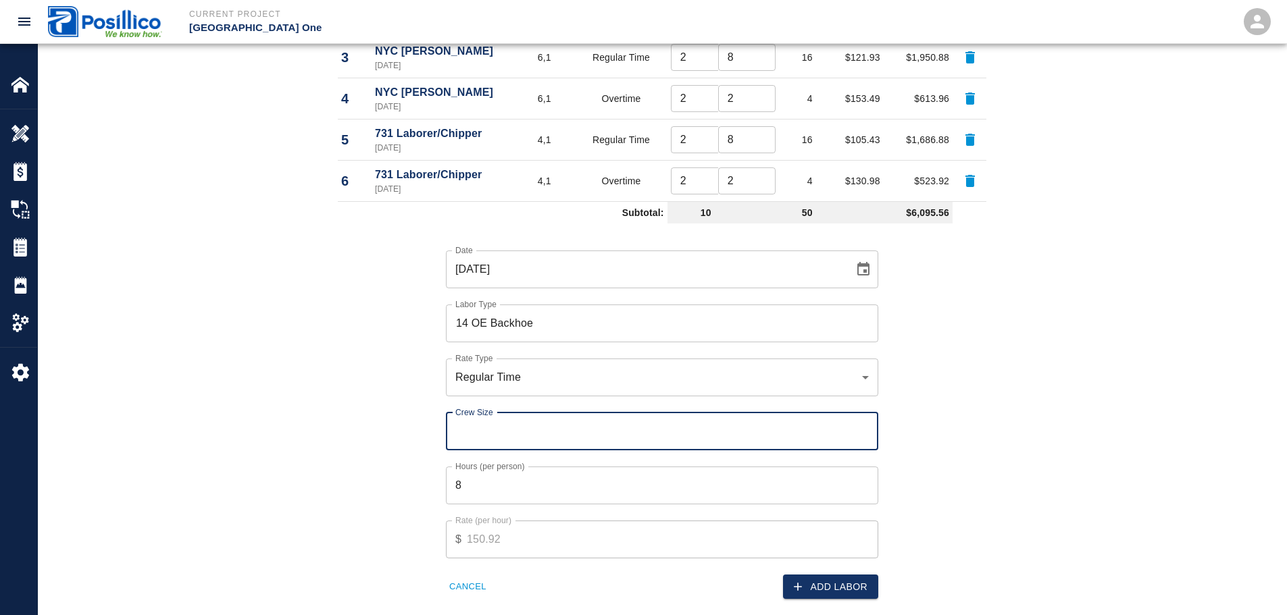
type input "1"
type input "2"
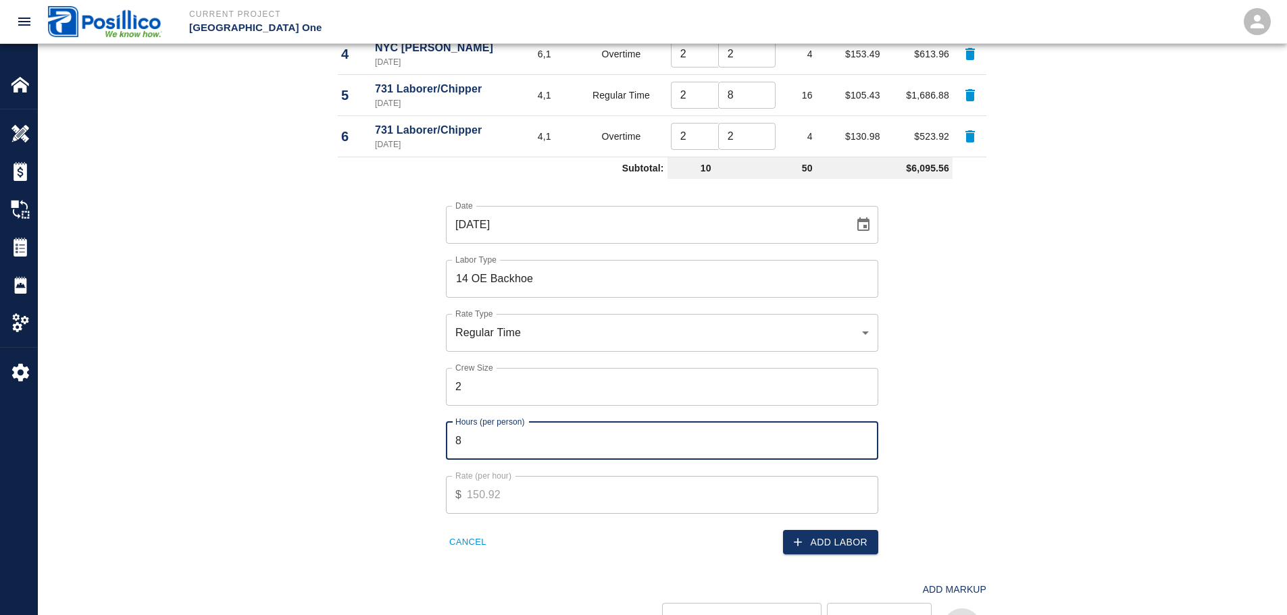
scroll to position [946, 0]
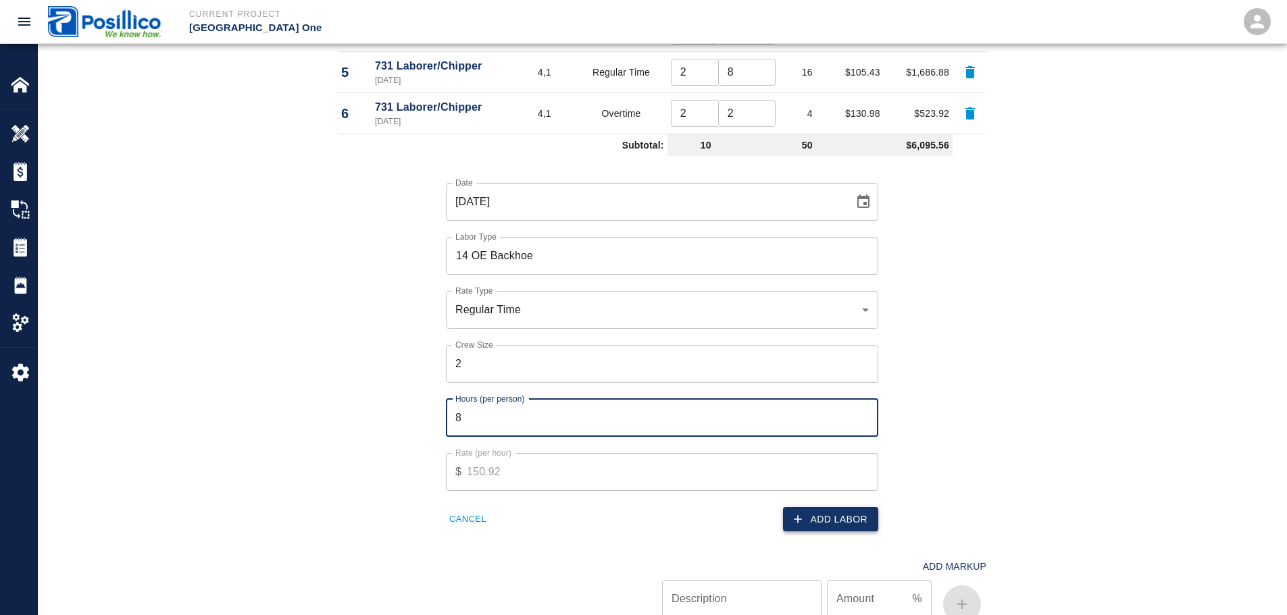
click at [807, 524] on button "Add Labor" at bounding box center [830, 519] width 95 height 25
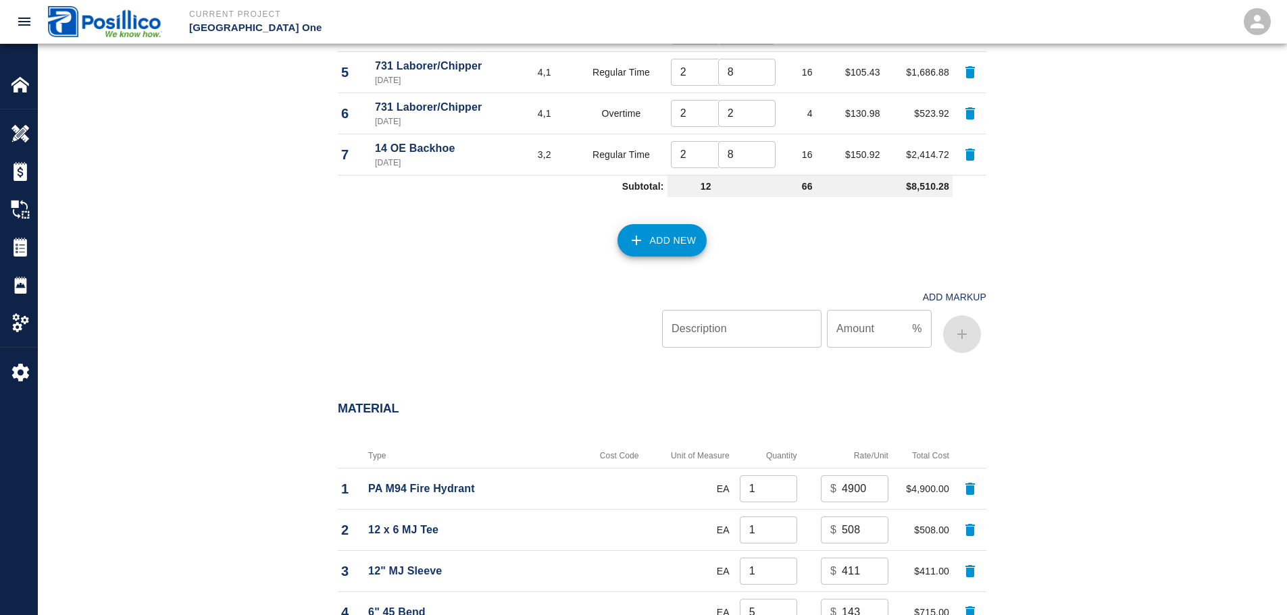
click at [662, 222] on div "Add New" at bounding box center [654, 232] width 665 height 59
click at [679, 244] on button "Add New" at bounding box center [662, 240] width 90 height 32
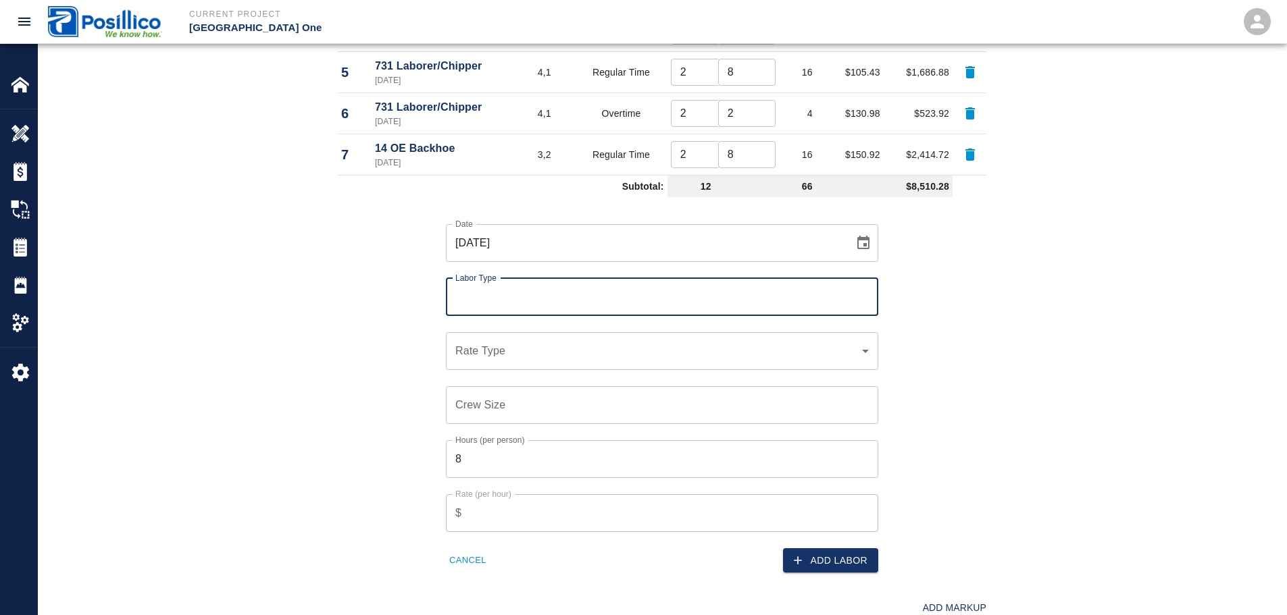
click at [667, 301] on input "Labor Type" at bounding box center [662, 297] width 420 height 26
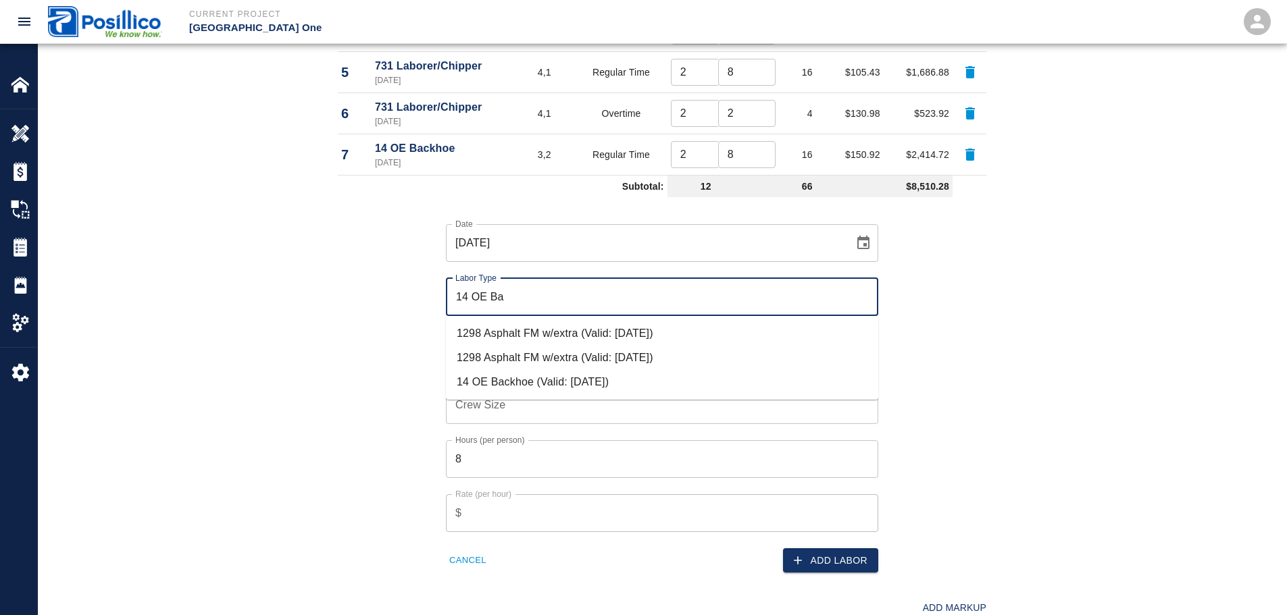
click at [678, 378] on li "14 OE Backhoe (Valid: 07/01/2024)" at bounding box center [662, 382] width 432 height 24
type input "14 OE Backhoe"
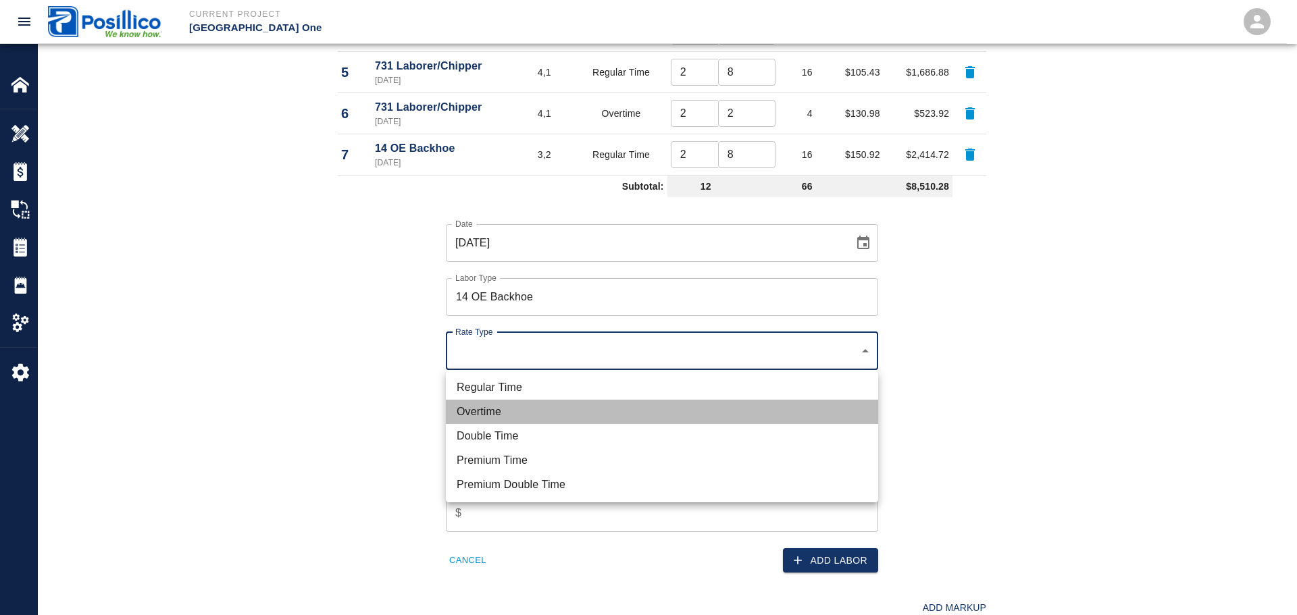
click at [649, 418] on li "Overtime" at bounding box center [662, 412] width 432 height 24
type input "rate_ot"
type input "0.00"
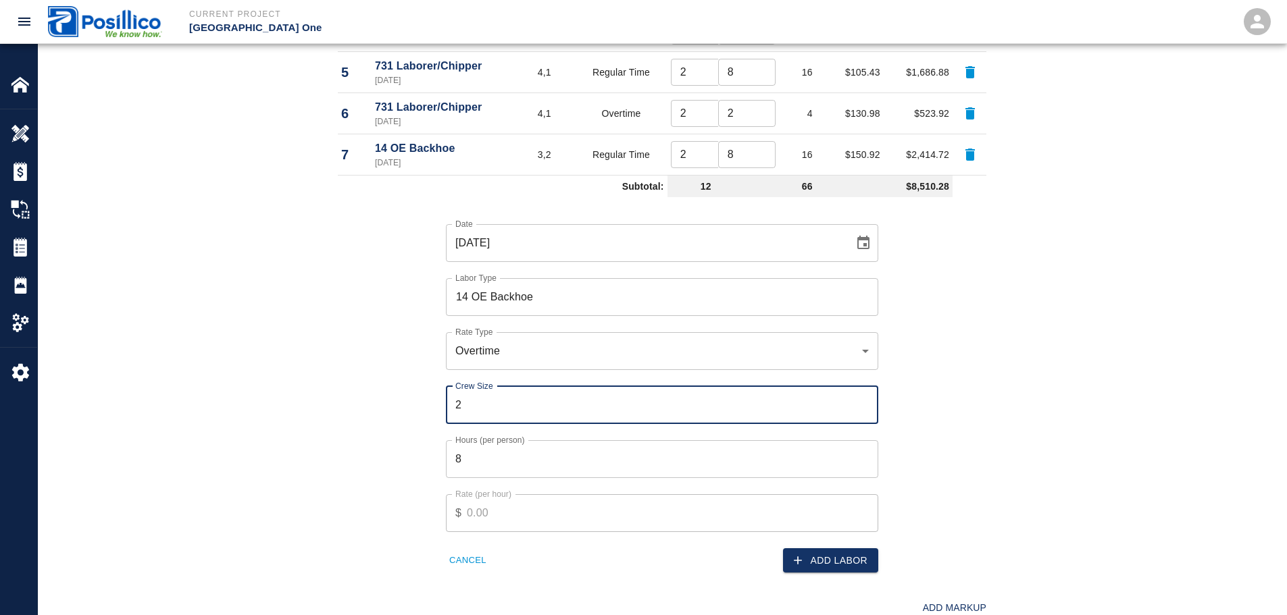
type input "2"
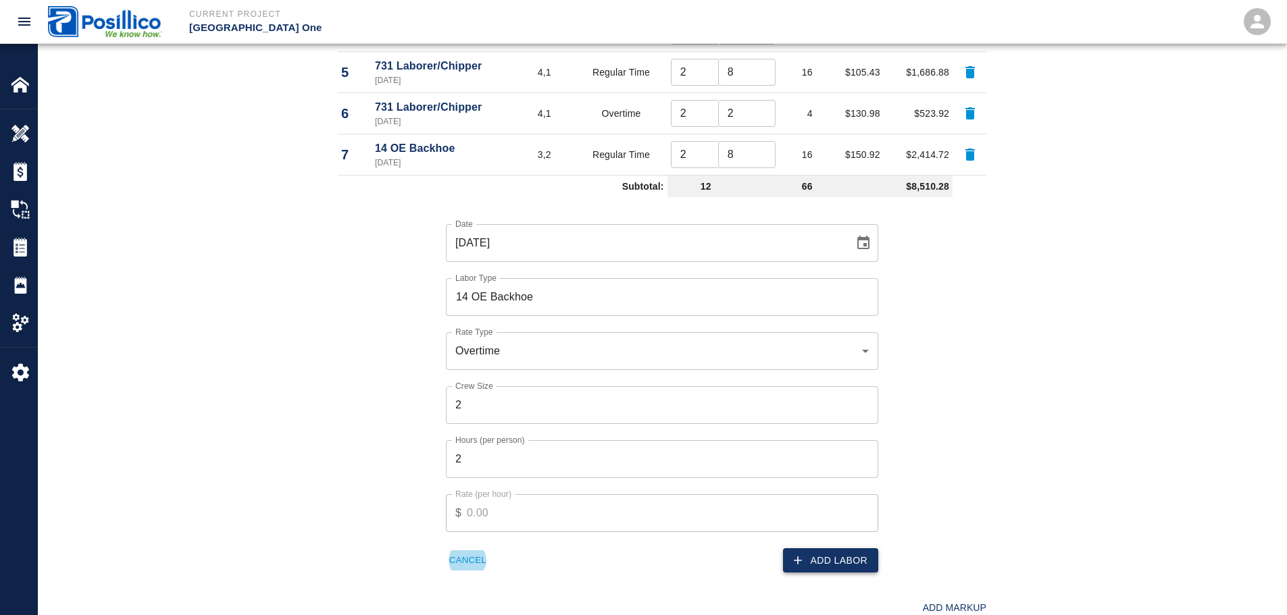
click at [851, 558] on button "Add Labor" at bounding box center [830, 561] width 95 height 25
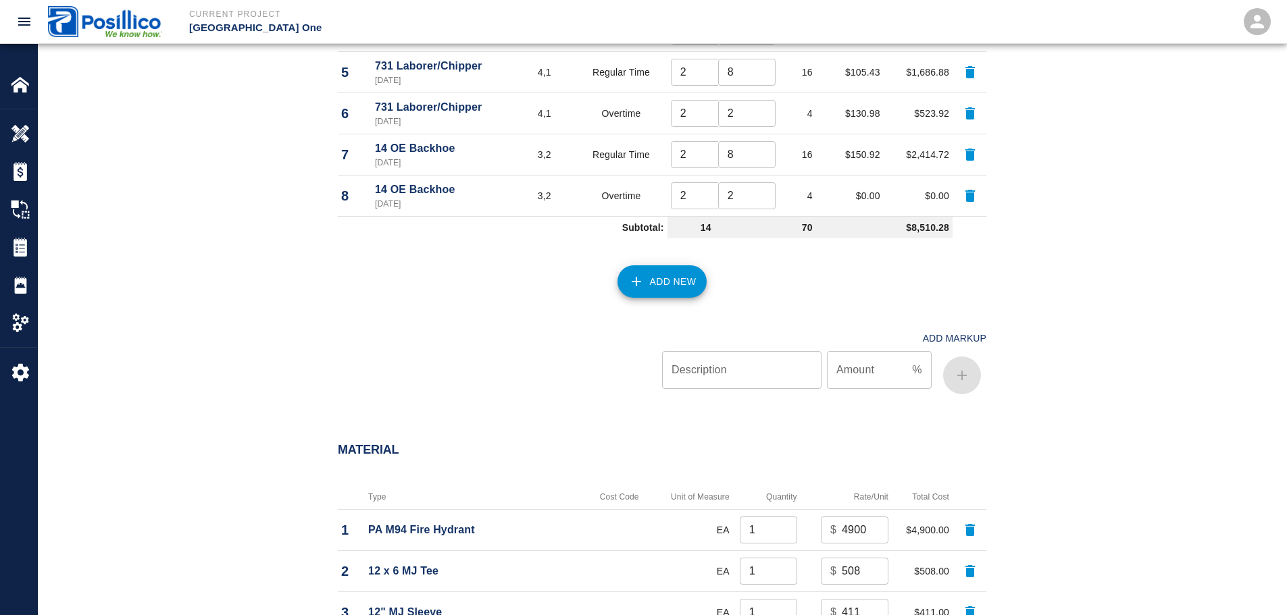
click at [276, 275] on div "Labor Labor Type Cost Code Rate Type Crew Size Hrs / Person Total Hrs Rate / Hr…" at bounding box center [662, 112] width 1248 height 639
click at [628, 286] on icon "button" at bounding box center [636, 282] width 16 height 16
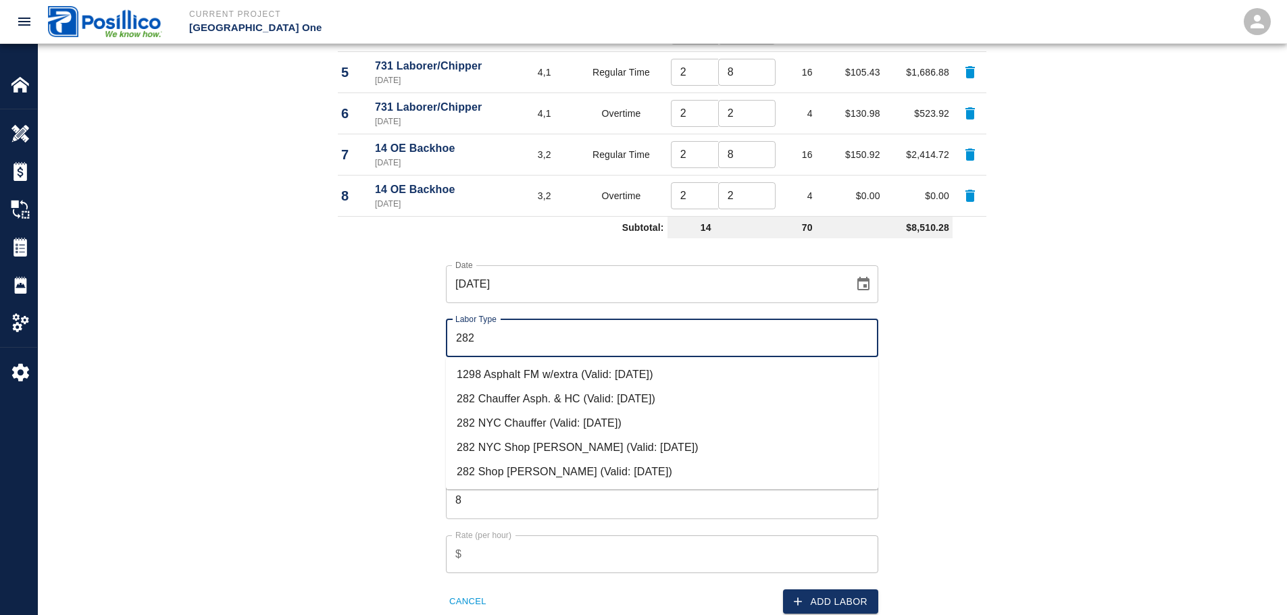
click at [597, 438] on li "282 NYC Shop Steward (Valid: 07/01/2024)" at bounding box center [662, 448] width 432 height 24
type input "282 NYC Shop Steward"
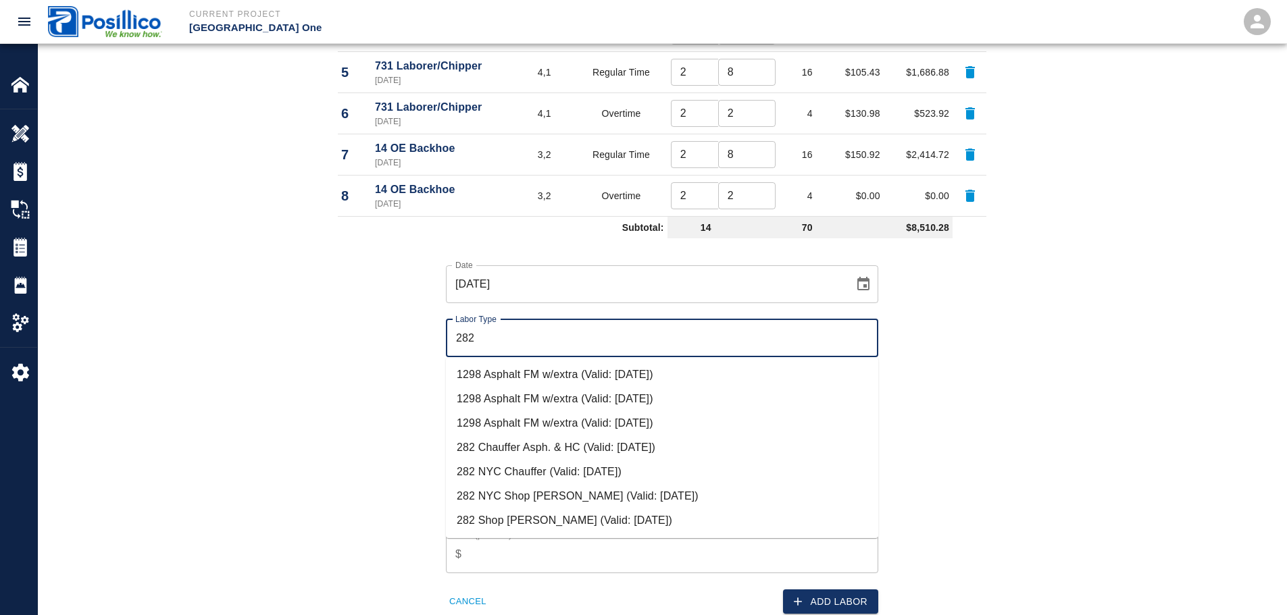
click at [542, 478] on li "282 NYC Chauffer (Valid: 07/01/2024)" at bounding box center [662, 472] width 432 height 24
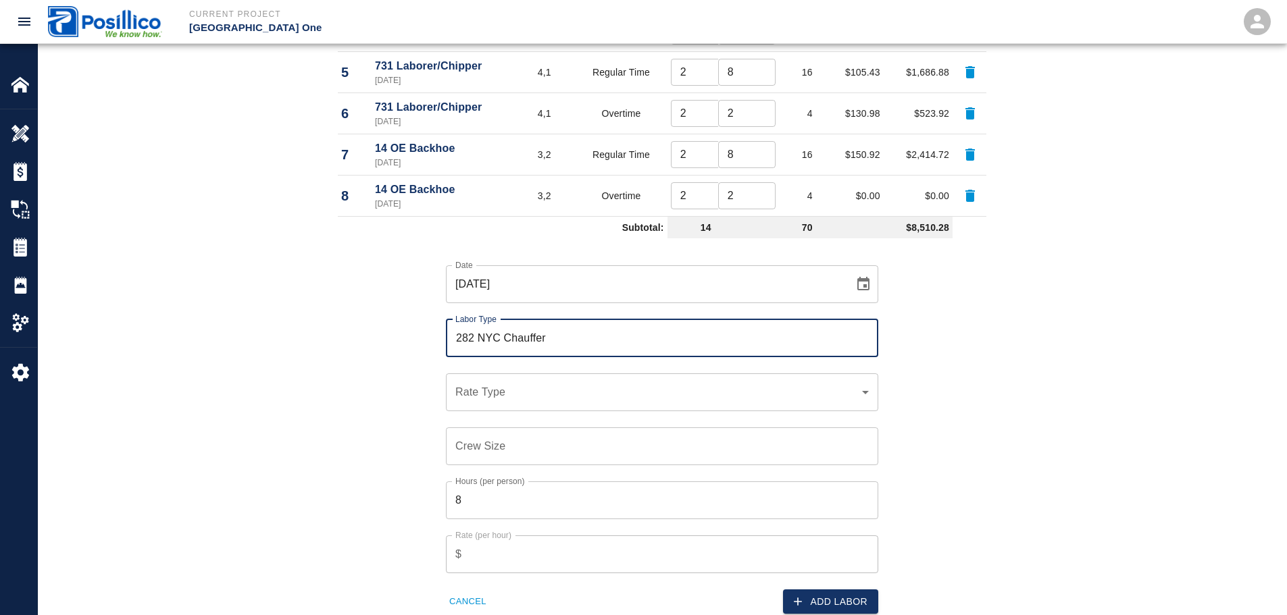
type input "282 NYC Chauffer"
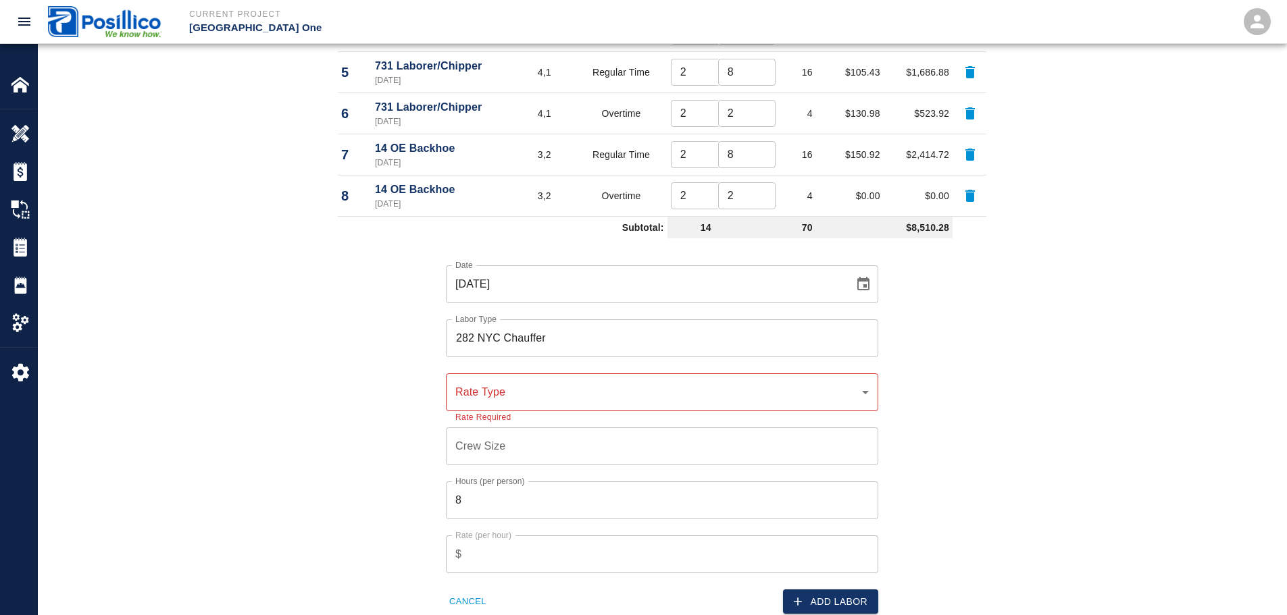
click at [570, 403] on div "​ Rate Type" at bounding box center [662, 393] width 432 height 38
click at [564, 403] on div "​ Rate Type" at bounding box center [662, 393] width 432 height 38
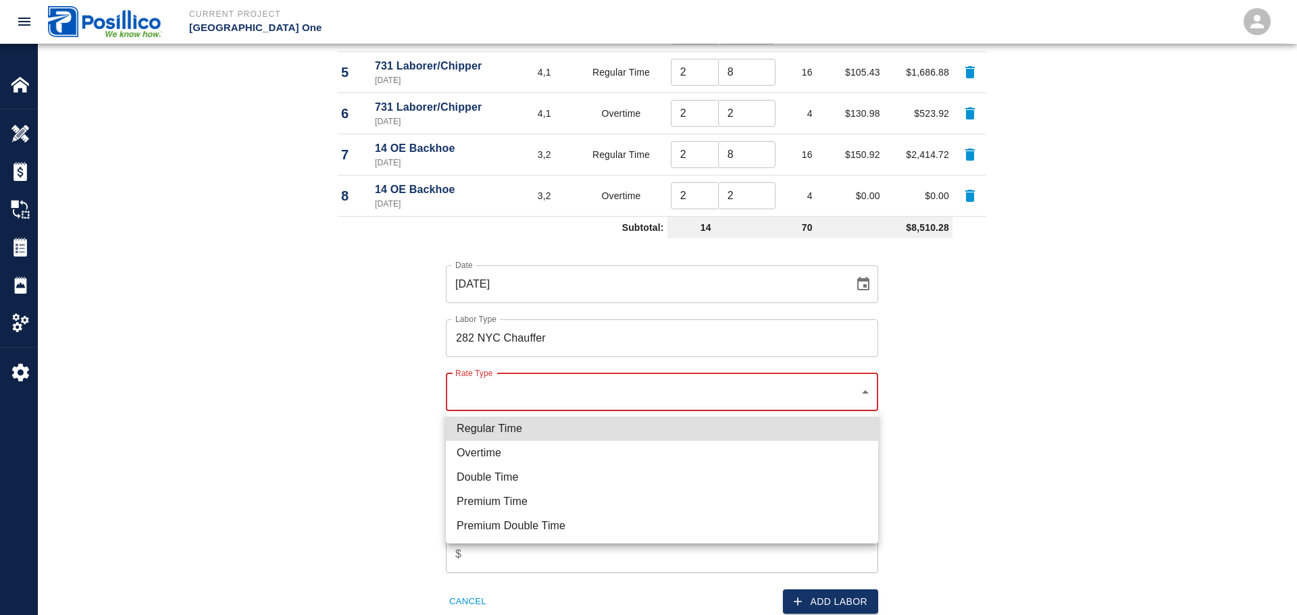
click at [586, 432] on li "Regular Time" at bounding box center [662, 429] width 432 height 24
type input "rate_rt"
type input "112.72"
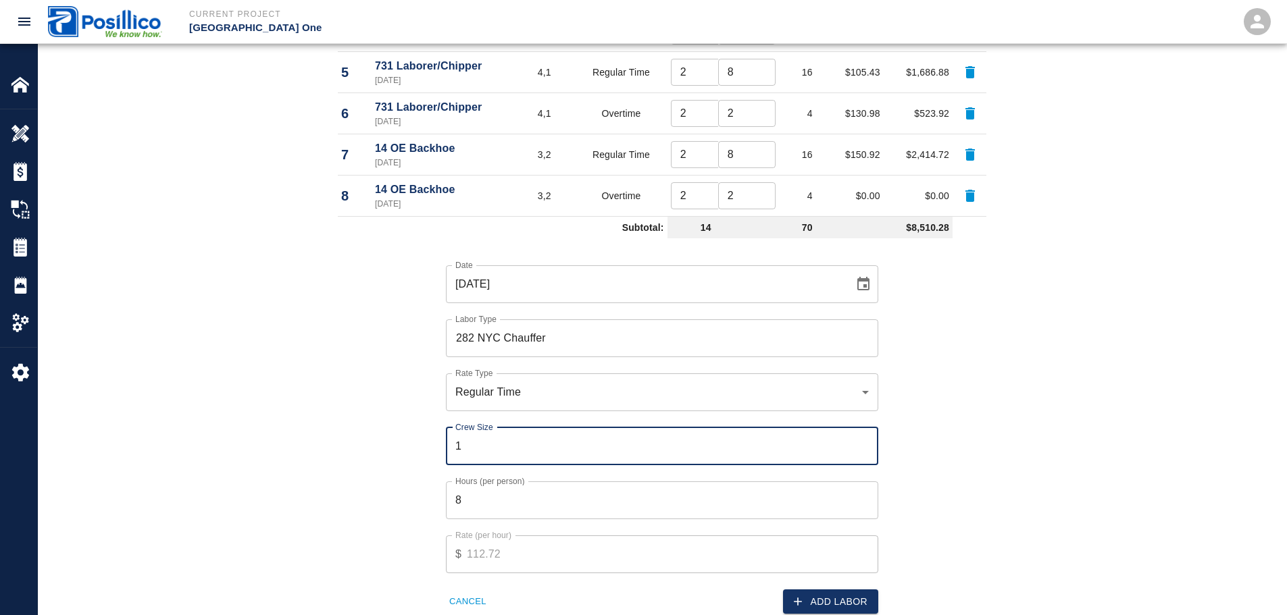
type input "1"
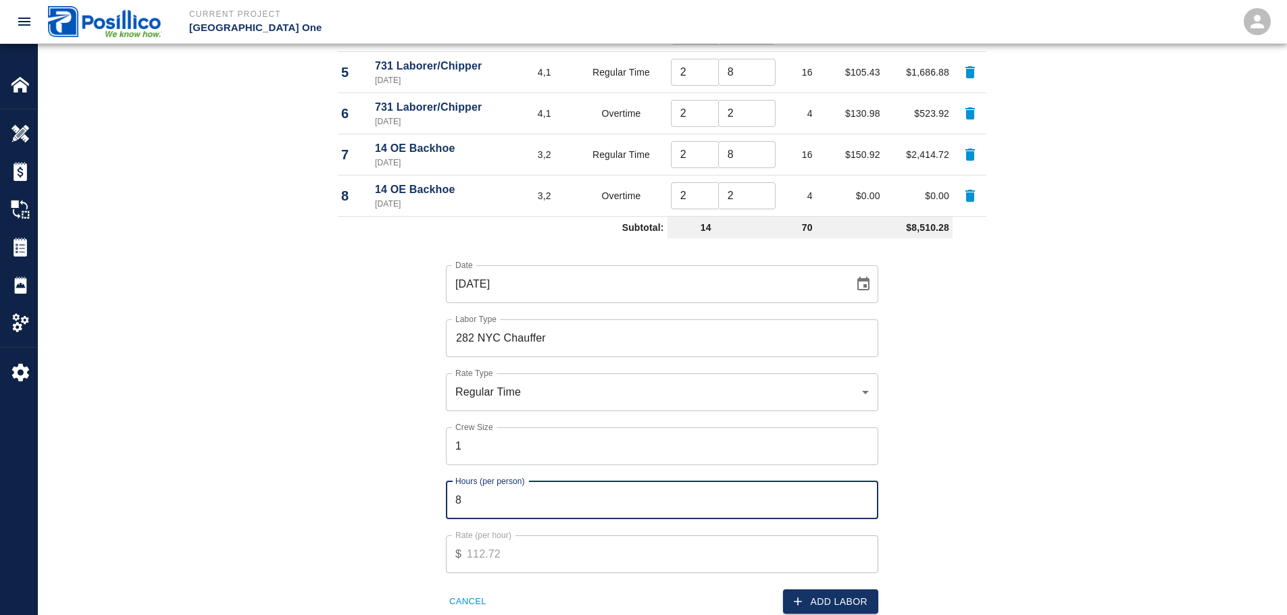
type input "3"
click at [857, 592] on button "Add Labor" at bounding box center [830, 602] width 95 height 25
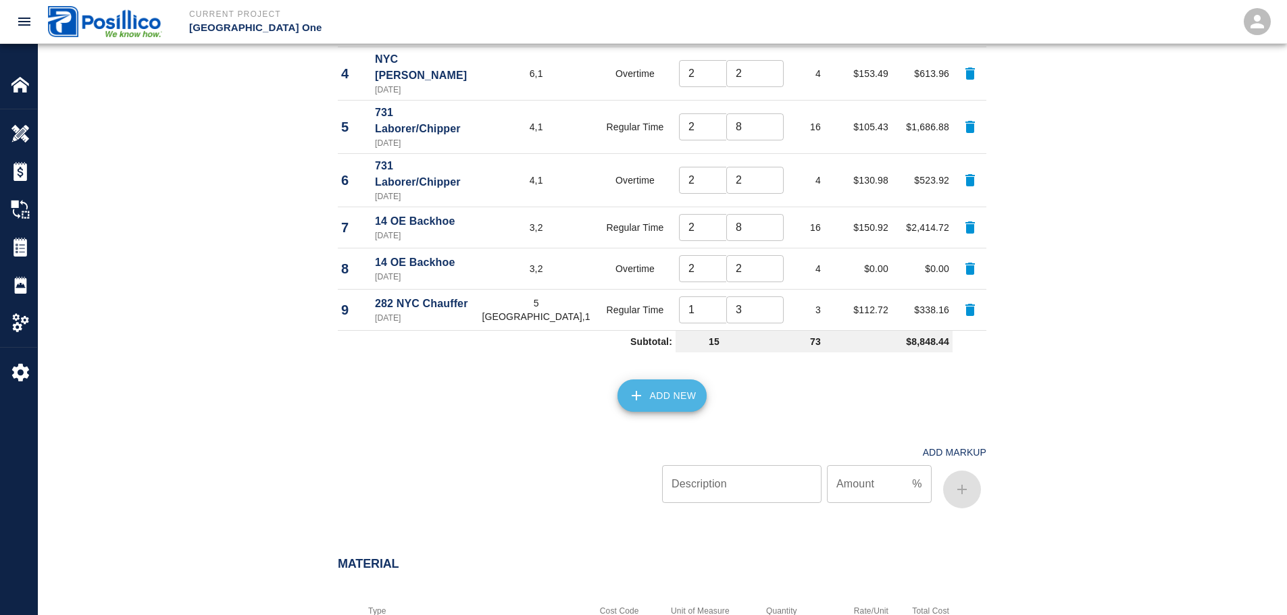
click at [648, 380] on button "Add New" at bounding box center [662, 396] width 90 height 32
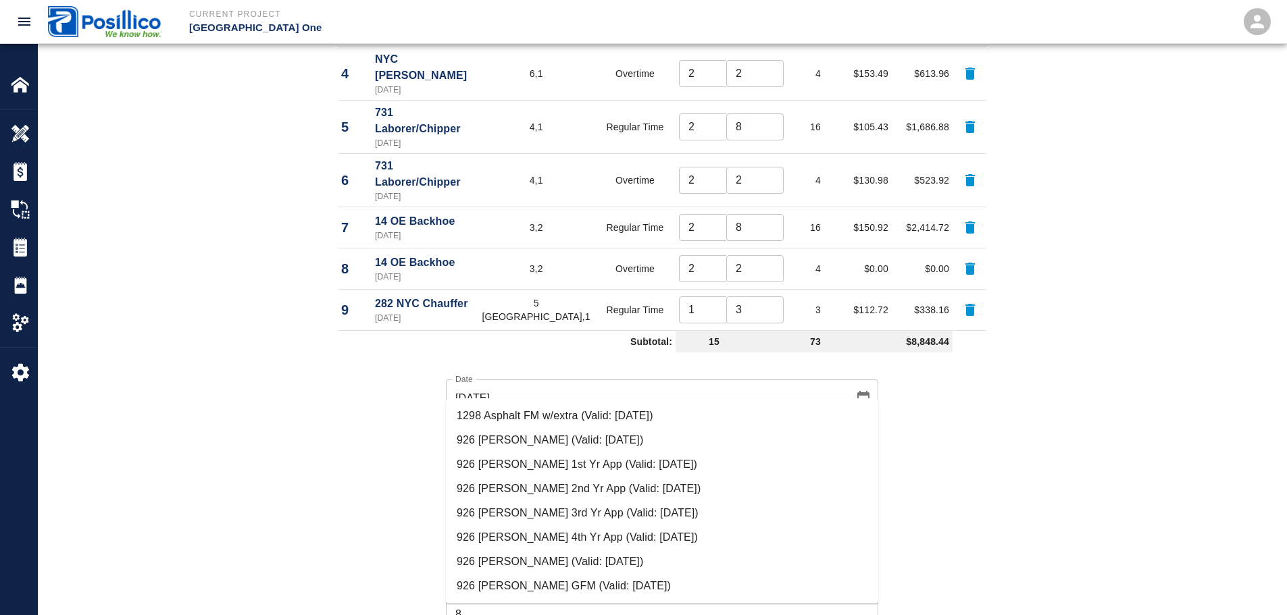
click at [630, 436] on li "926 Brklyn Carpenters (Valid: 07/01/2024)" at bounding box center [662, 440] width 432 height 24
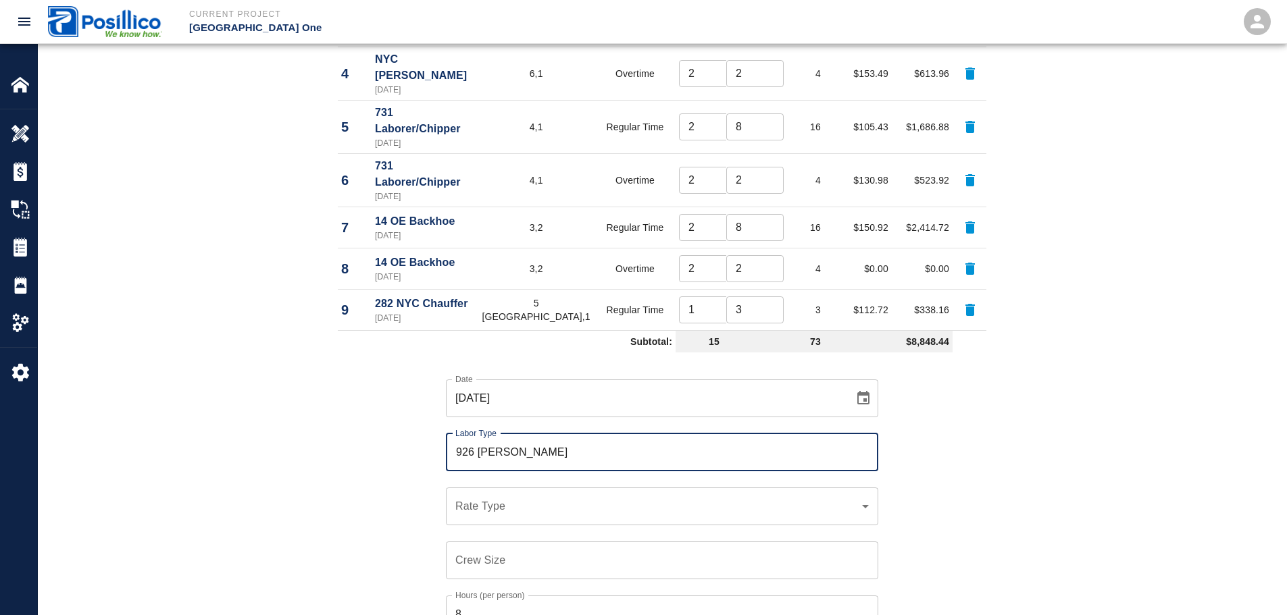
type input "926 Brklyn Carpenters"
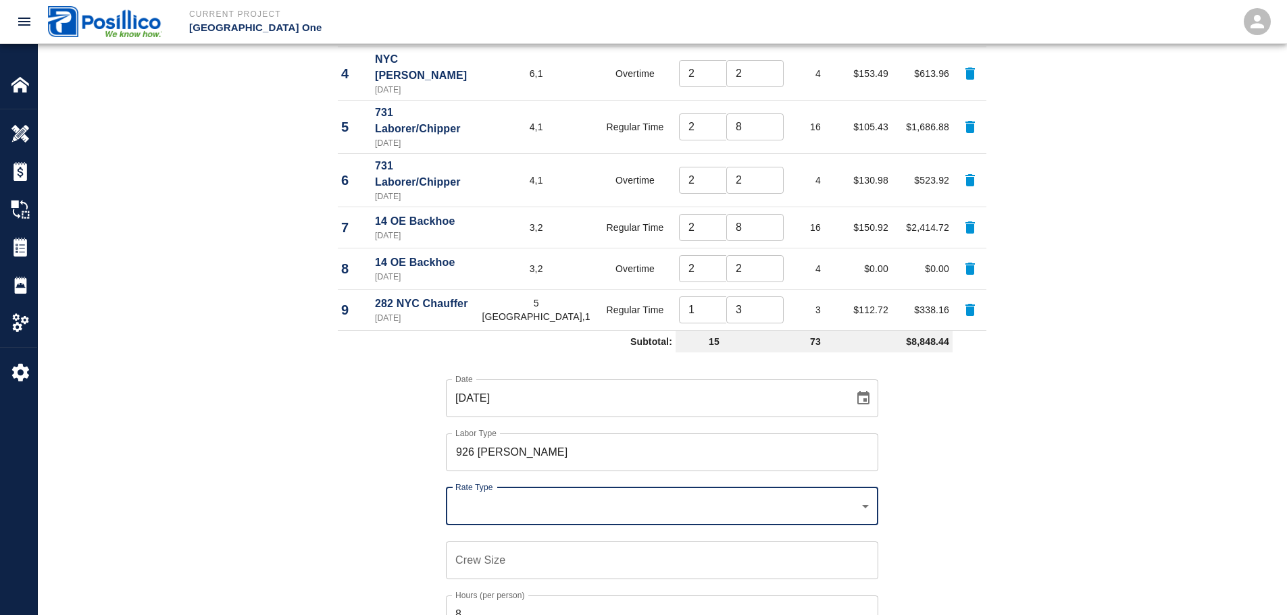
click at [621, 488] on div "​ Rate Type" at bounding box center [662, 507] width 432 height 38
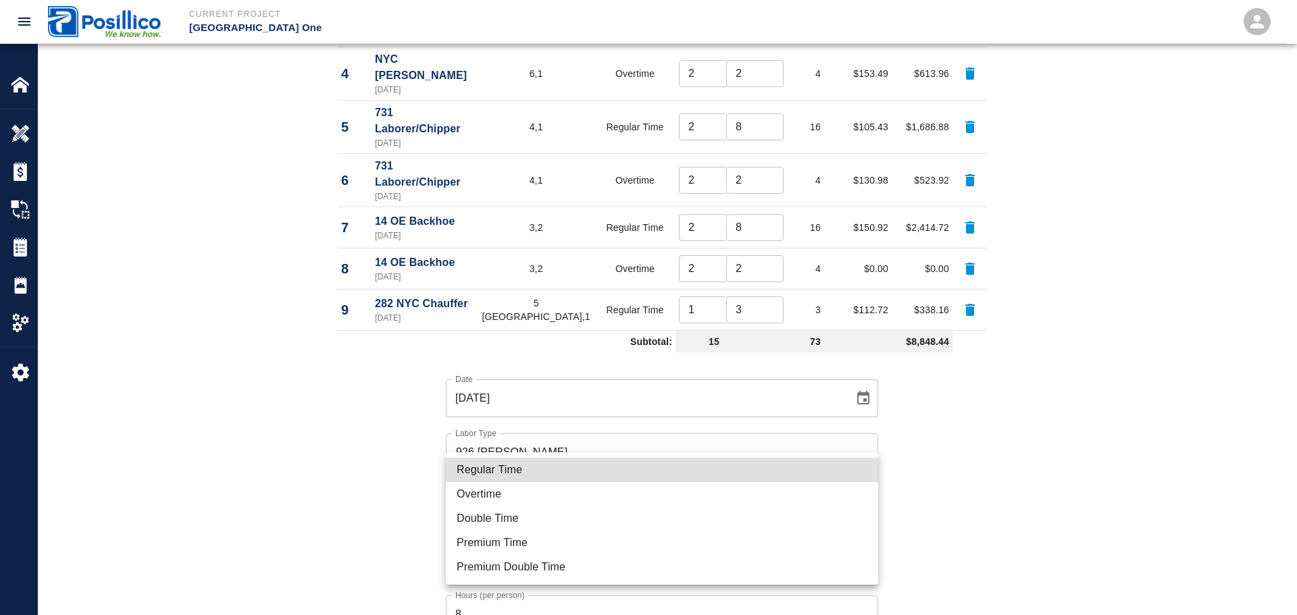
click at [617, 466] on li "Regular Time" at bounding box center [662, 470] width 432 height 24
type input "rate_rt"
type input "127.97"
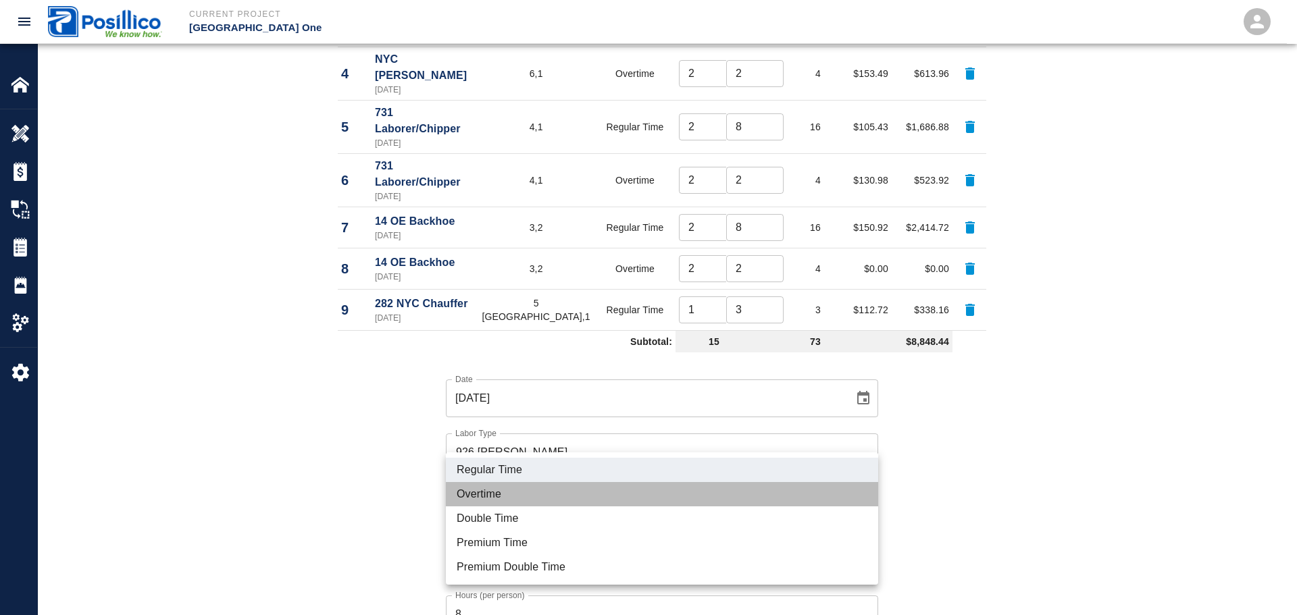
click at [648, 493] on li "Overtime" at bounding box center [662, 494] width 432 height 24
type input "rate_ot"
type input "162.37"
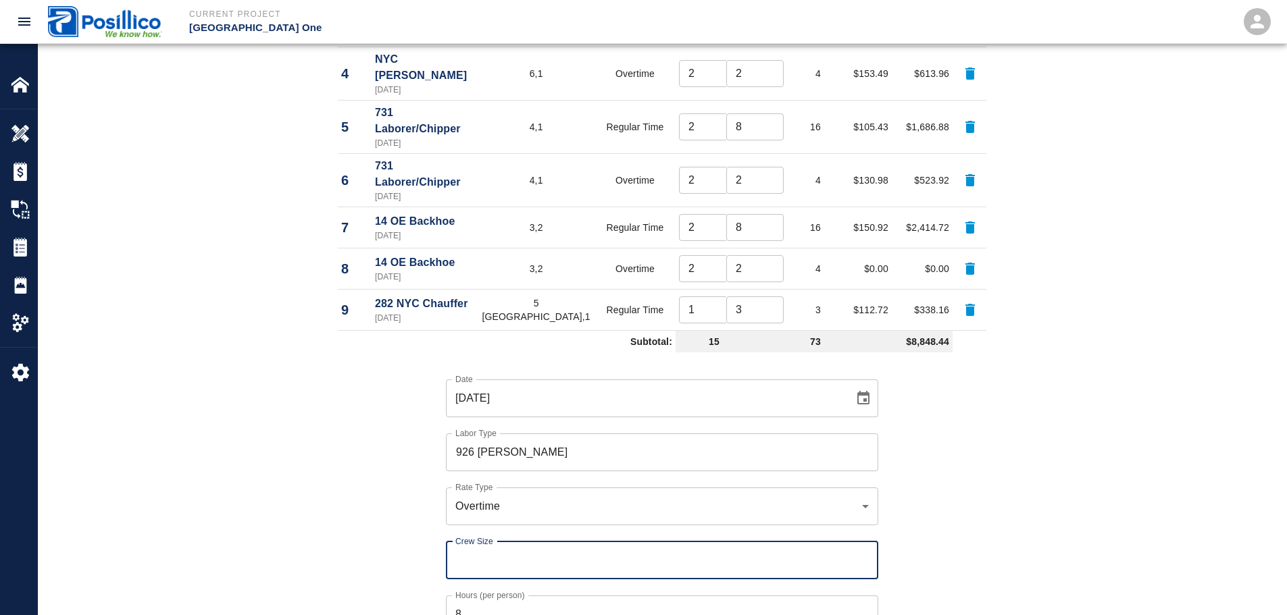
click at [647, 542] on input "Crew Size" at bounding box center [662, 561] width 432 height 38
type input "2"
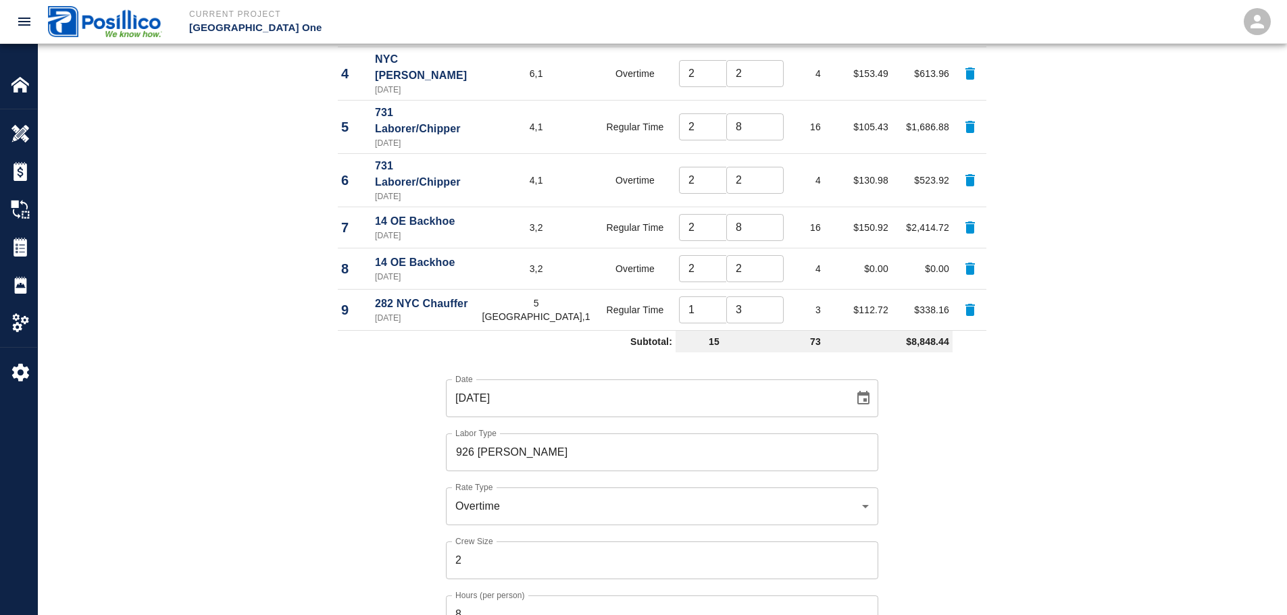
click at [1011, 395] on div "Labor Labor Type Cost Code Rate Type Crew Size Hrs / Person Total Hrs Rate / Hr…" at bounding box center [662, 309] width 730 height 1032
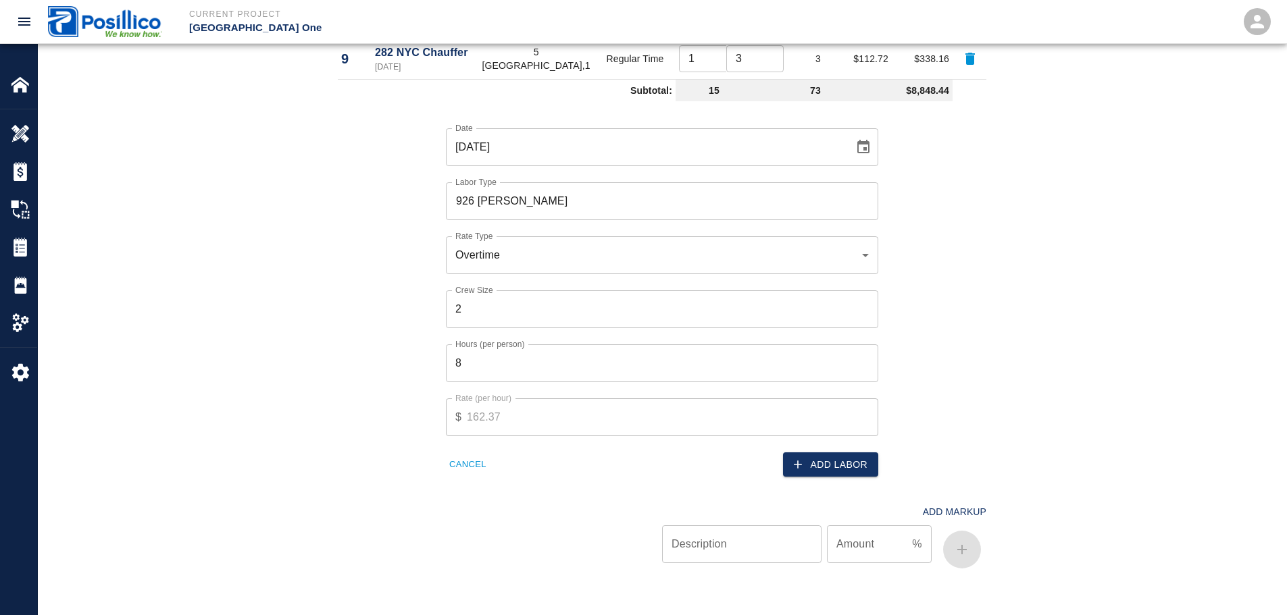
scroll to position [1216, 0]
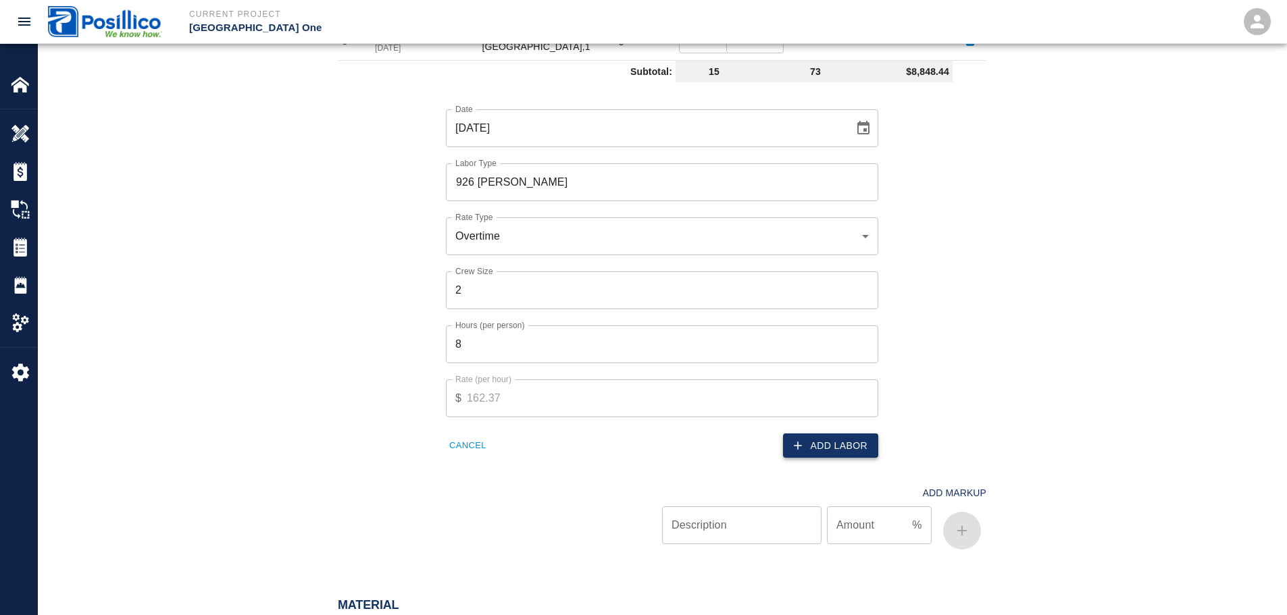
click at [824, 434] on button "Add Labor" at bounding box center [830, 446] width 95 height 25
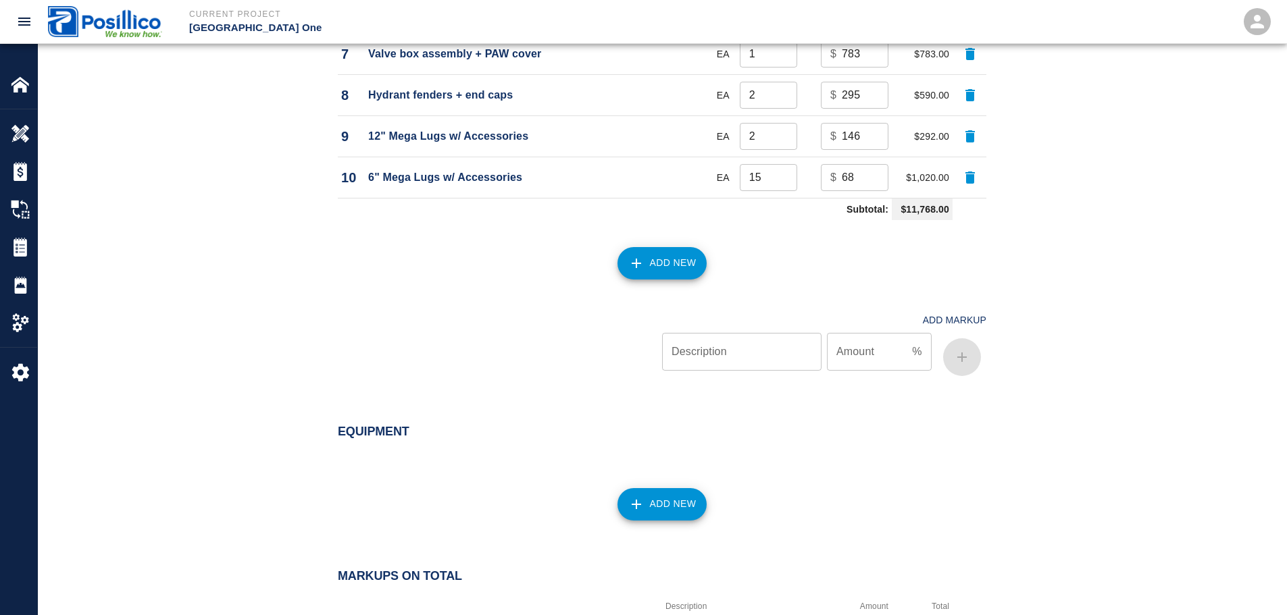
scroll to position [1933, 0]
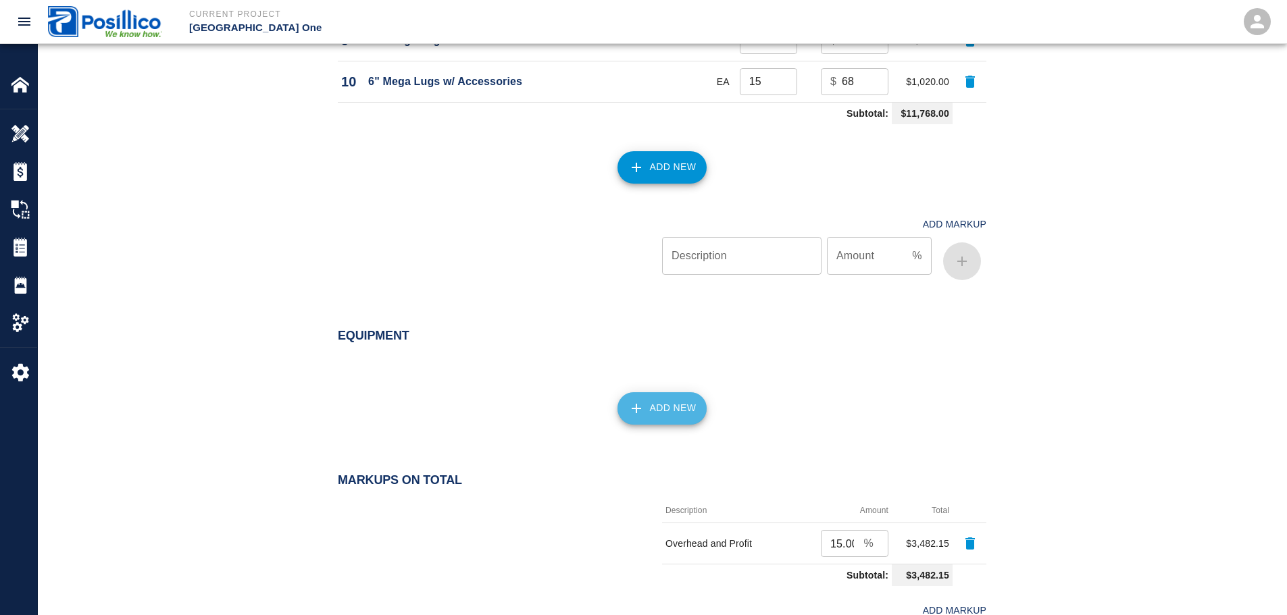
click at [634, 401] on icon "button" at bounding box center [636, 409] width 16 height 16
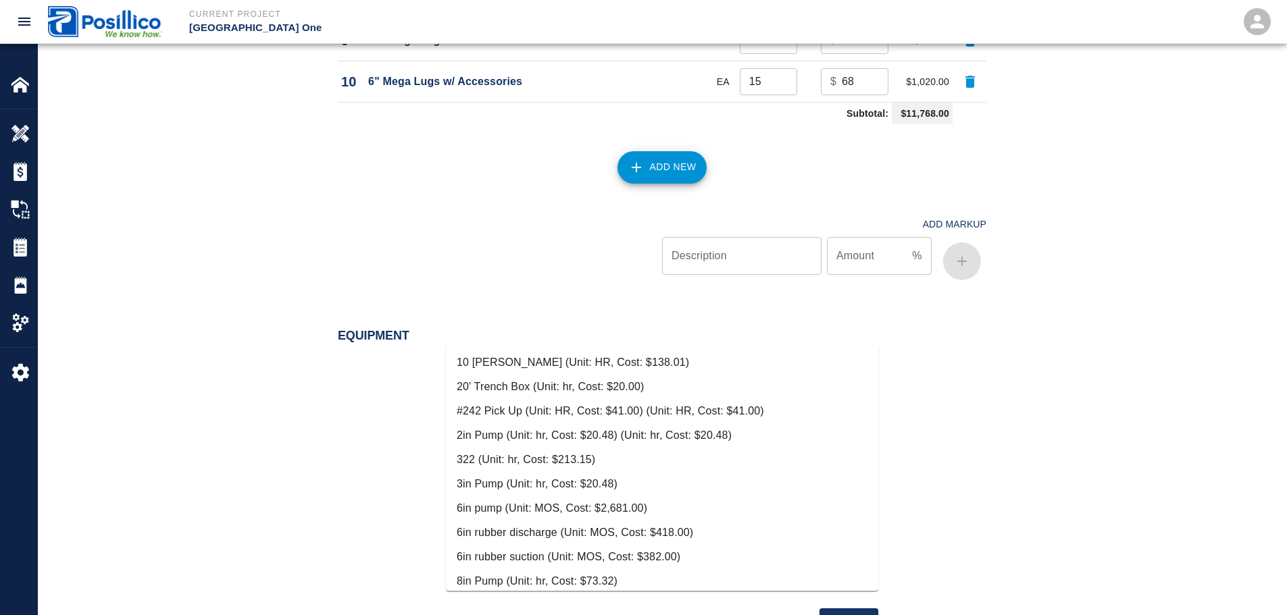
click at [660, 399] on input "Type" at bounding box center [662, 412] width 420 height 26
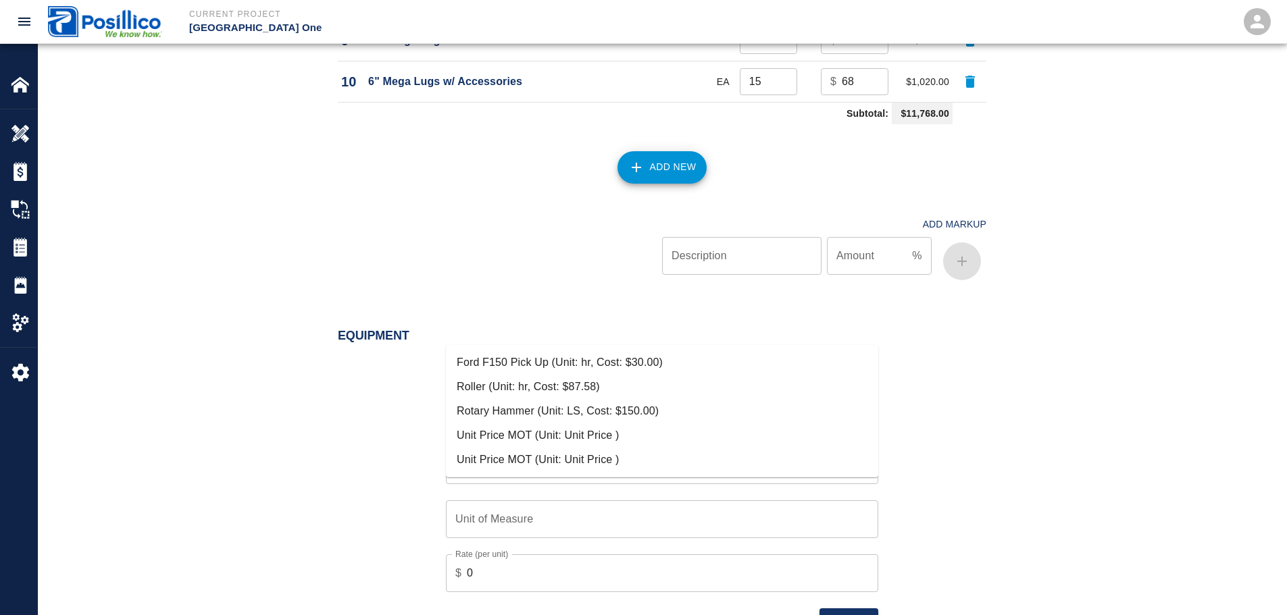
click at [640, 357] on li "Ford F150 Pick Up (Unit: hr, Cost: $30.00)" at bounding box center [662, 363] width 432 height 24
type input "Ford F150 Pick Up (Unit: hr, Cost: $30.00)"
type input "hr"
type input "30"
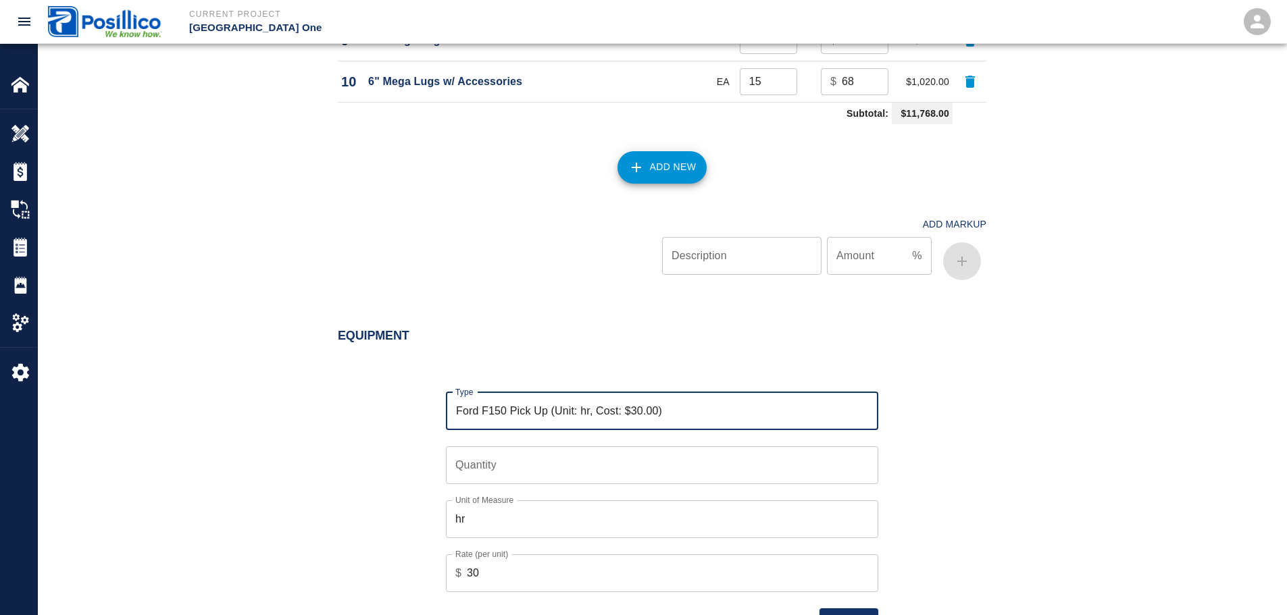
type input "Ford F150 Pick Up (Unit: hr, Cost: $30.00)"
click at [639, 447] on input "Quantity" at bounding box center [662, 466] width 432 height 38
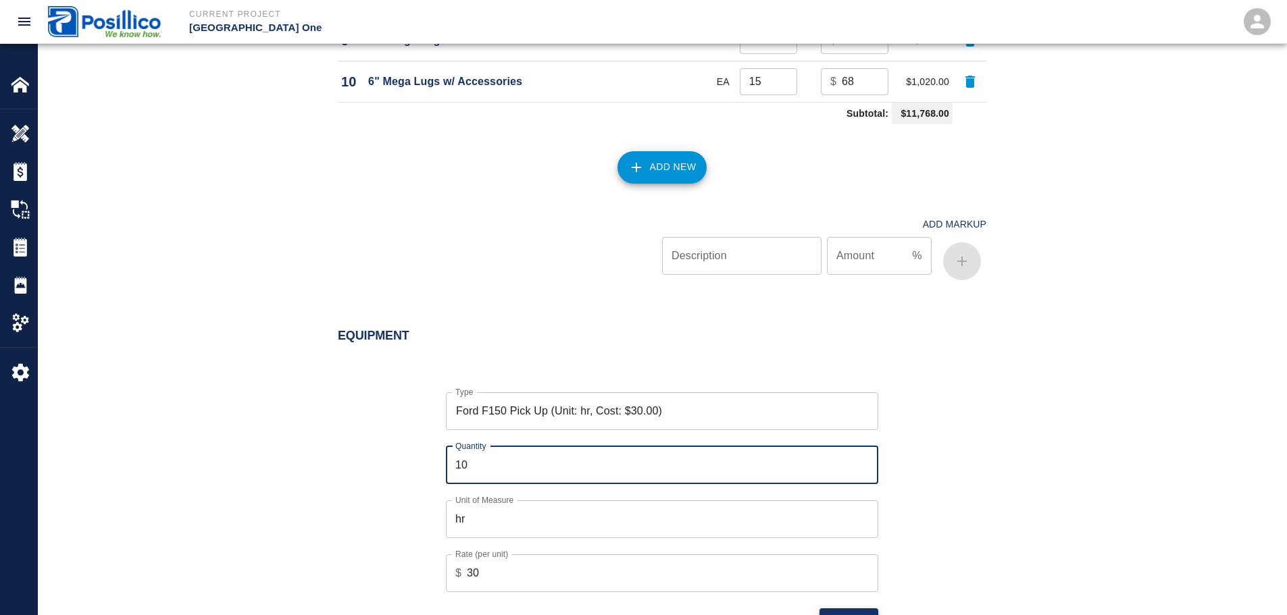
type input "10"
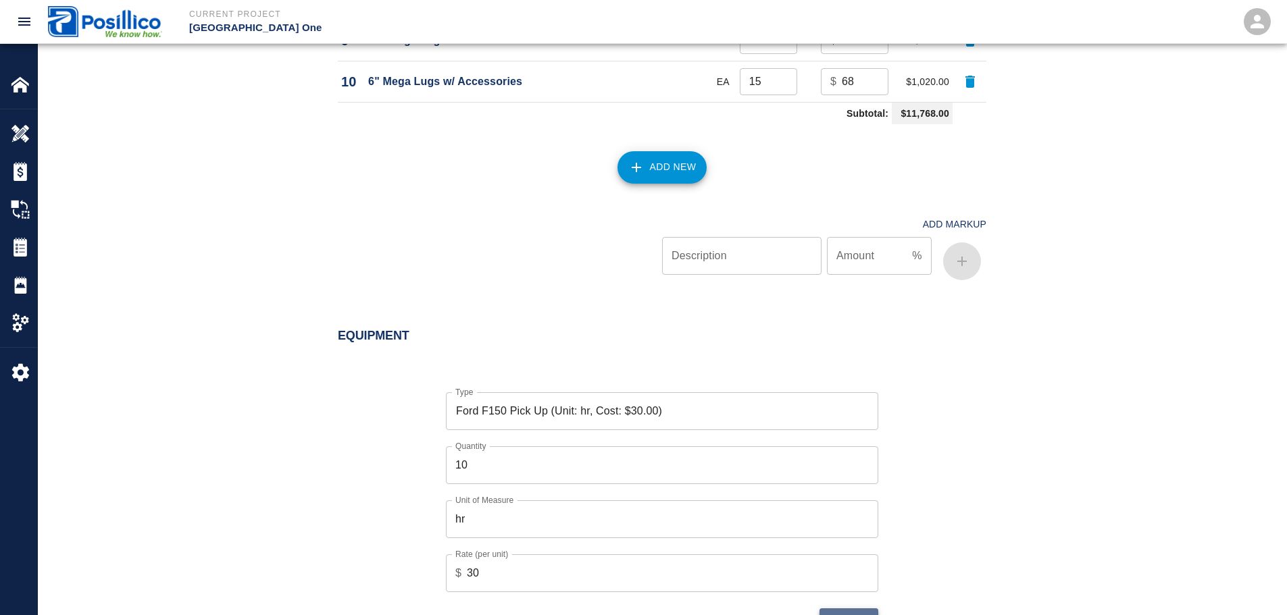
click at [851, 609] on button "Add" at bounding box center [848, 621] width 59 height 25
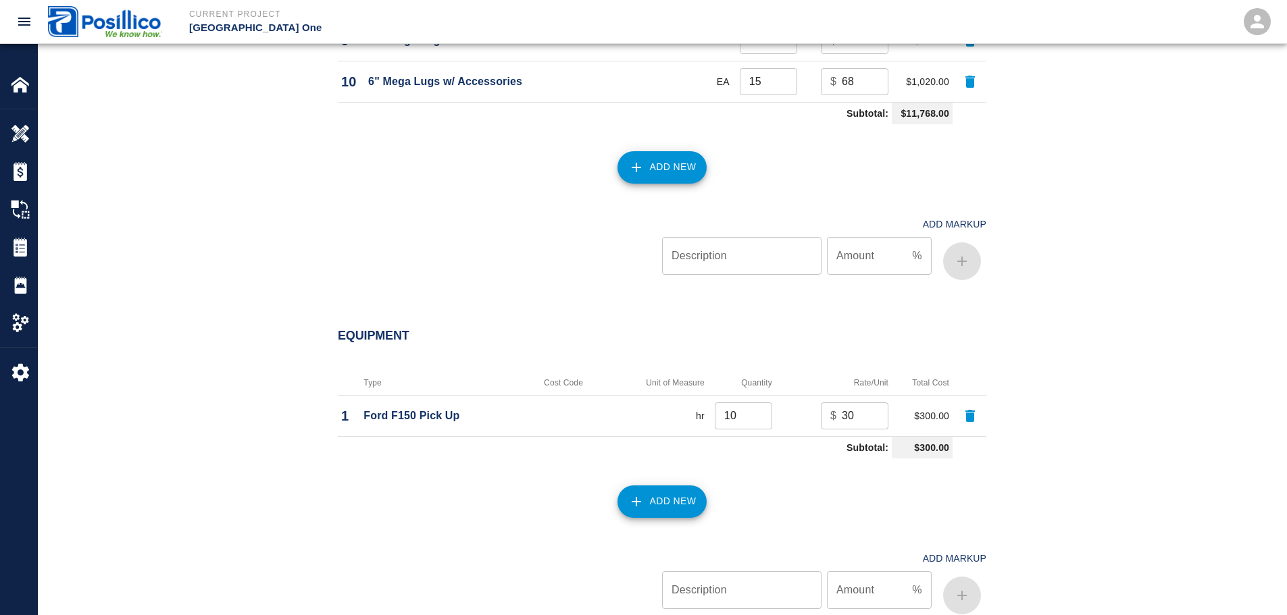
click at [685, 486] on button "Add New" at bounding box center [662, 502] width 90 height 32
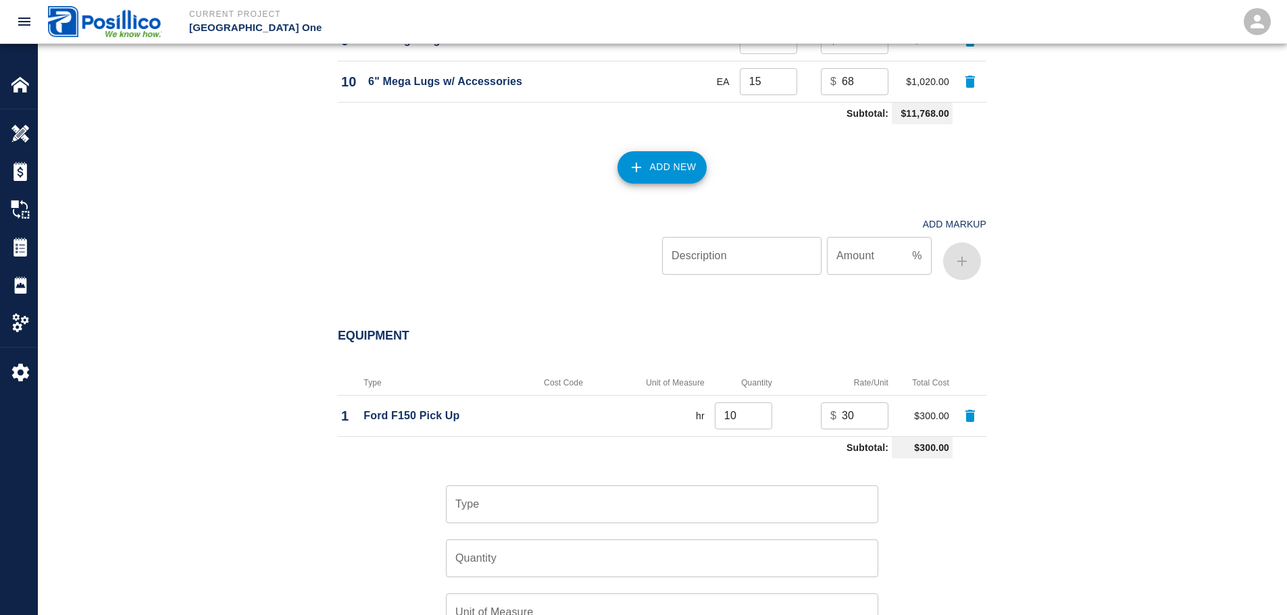
click at [684, 492] on input "Type" at bounding box center [662, 505] width 420 height 26
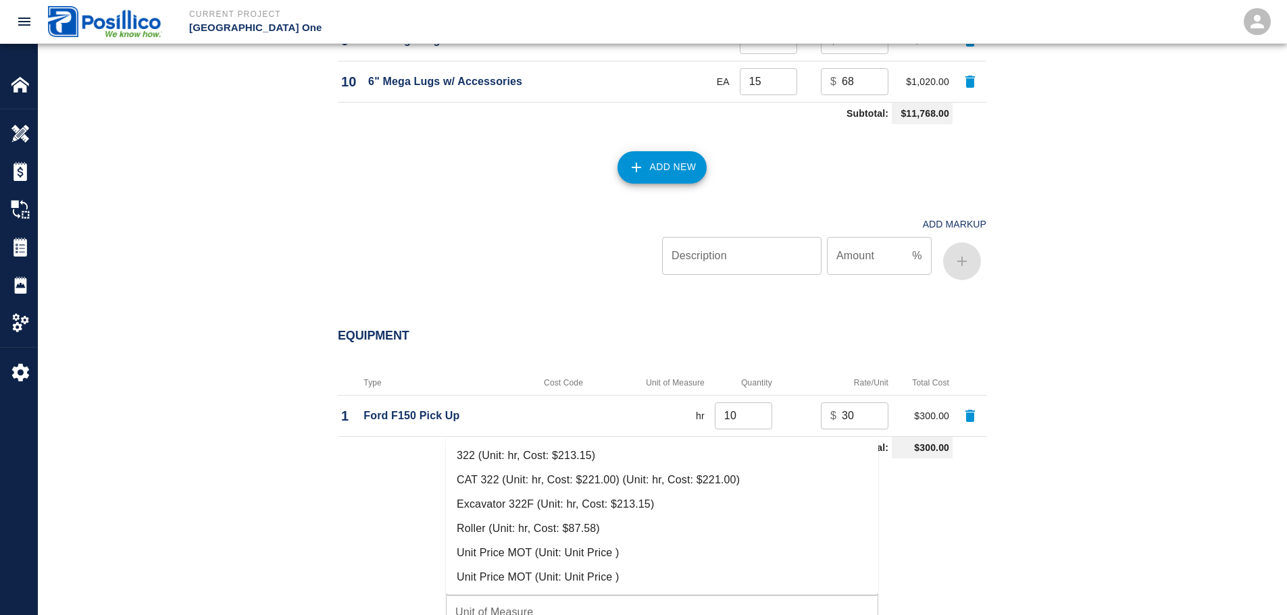
click at [670, 473] on li "CAT 322 (Unit: hr, Cost: $221.00) (Unit: hr, Cost: $221.00)" at bounding box center [662, 480] width 432 height 24
type input "CAT 322 (Unit: hr, Cost: $221.00) (Unit: hr, Cost: $221.00)"
type input "hr"
type input "221"
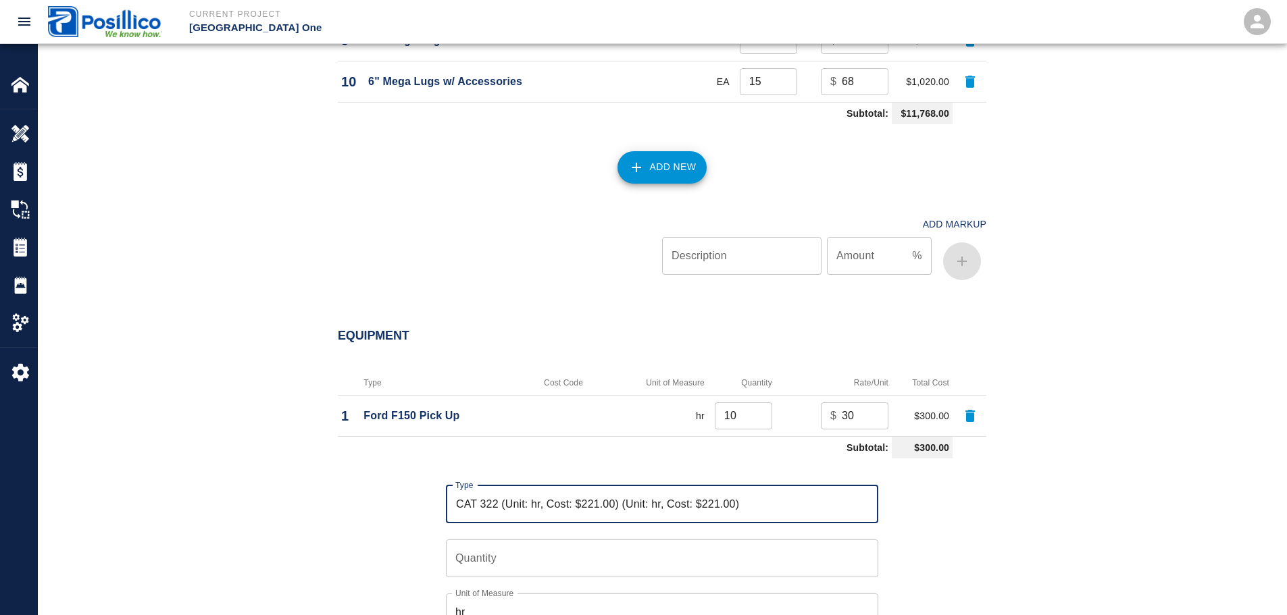
type input "CAT 322 (Unit: hr, Cost: $221.00) (Unit: hr, Cost: $221.00)"
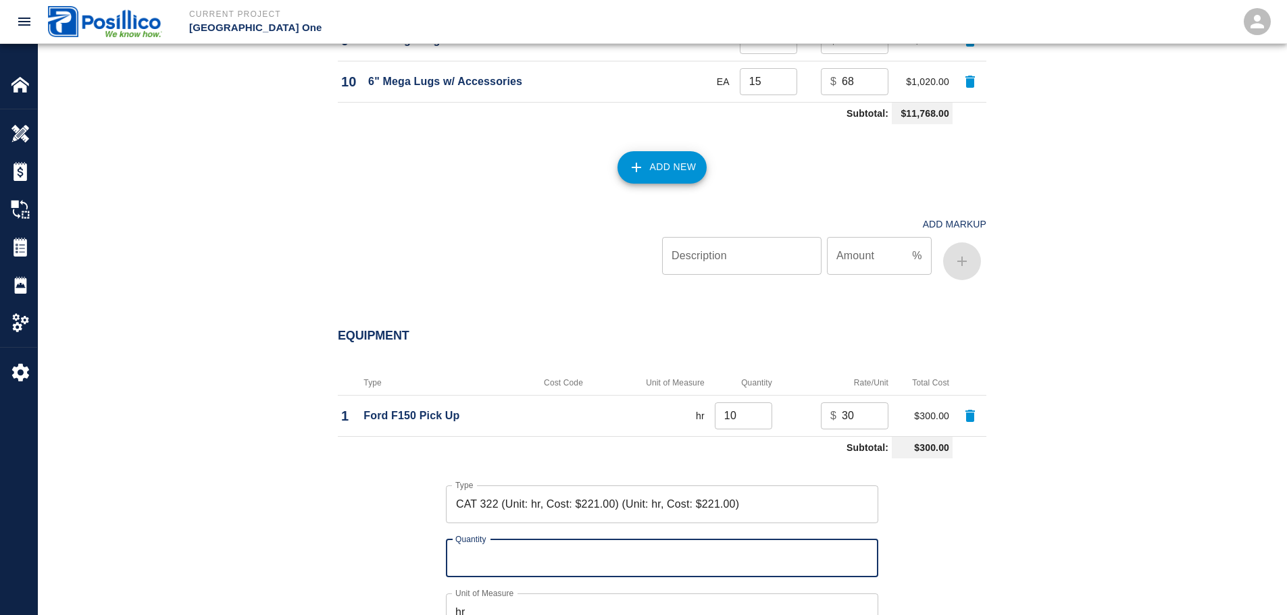
click at [631, 540] on input "Quantity" at bounding box center [662, 559] width 432 height 38
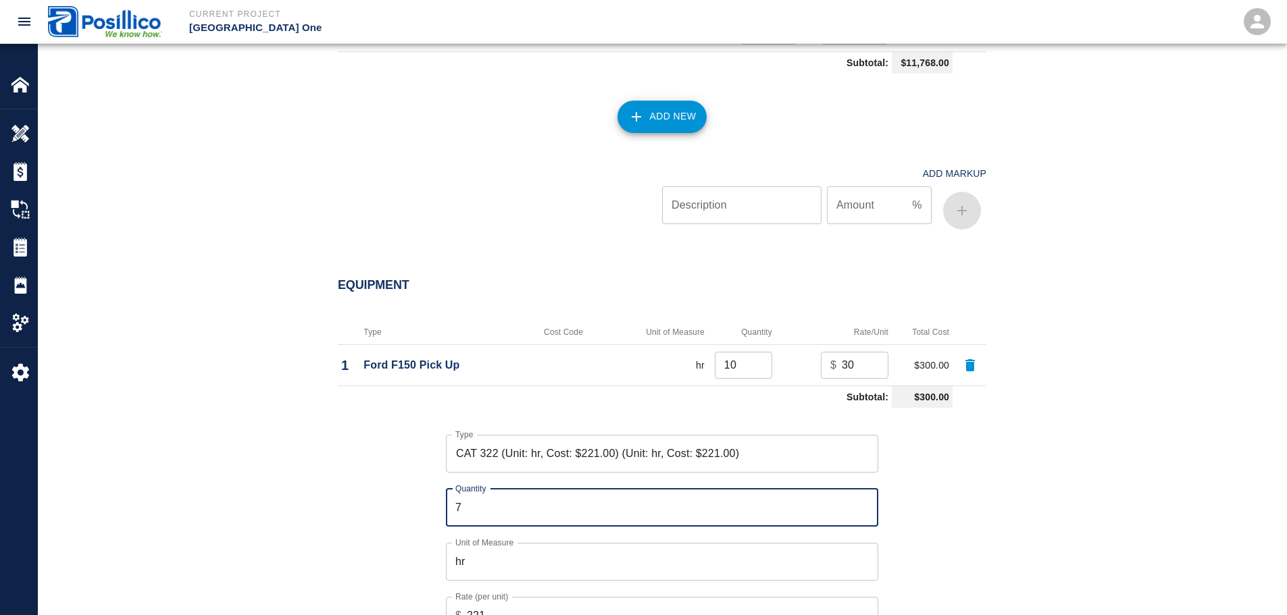
scroll to position [2135, 0]
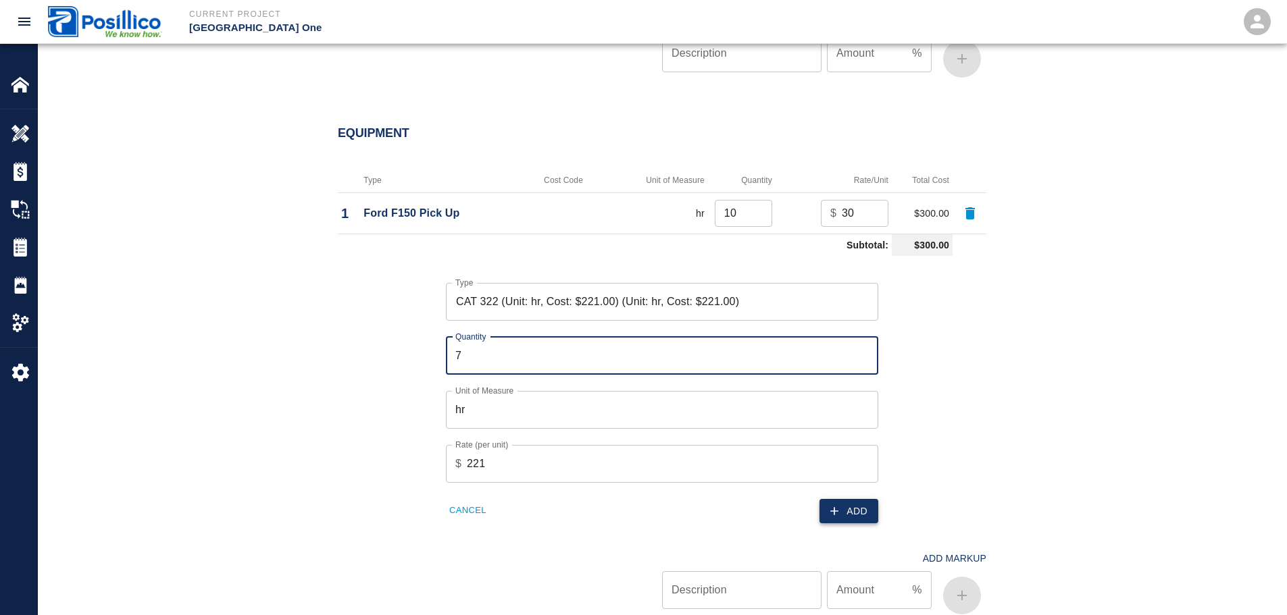
type input "7"
click at [826, 499] on button "Add" at bounding box center [848, 511] width 59 height 25
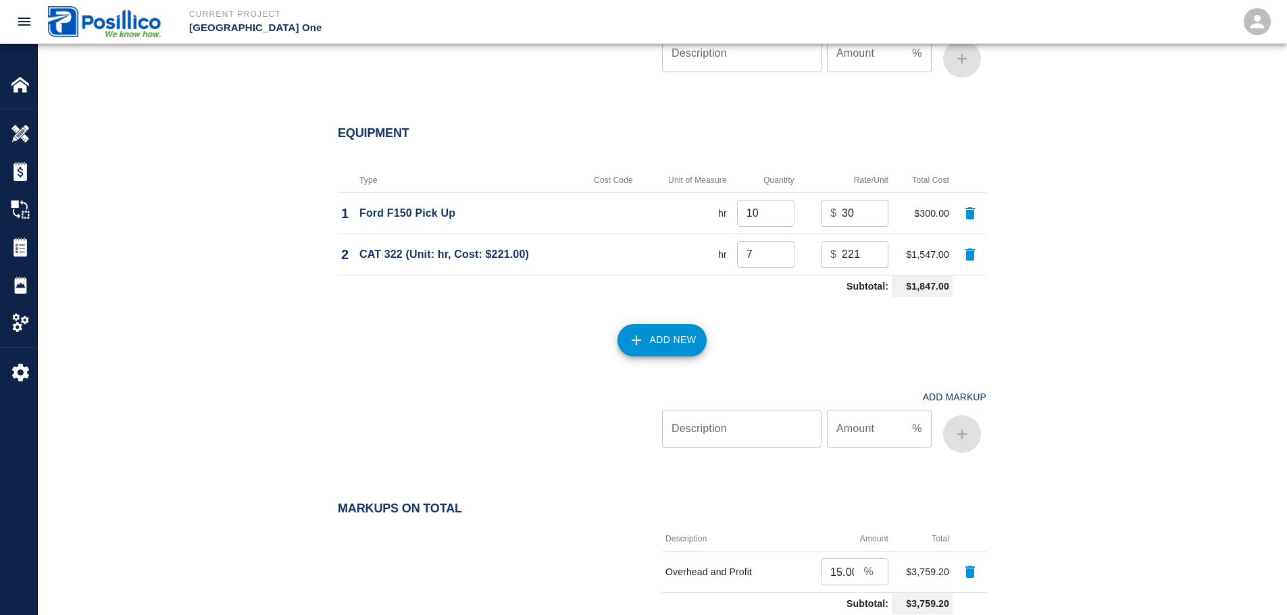
click at [684, 324] on button "Add New" at bounding box center [662, 340] width 90 height 32
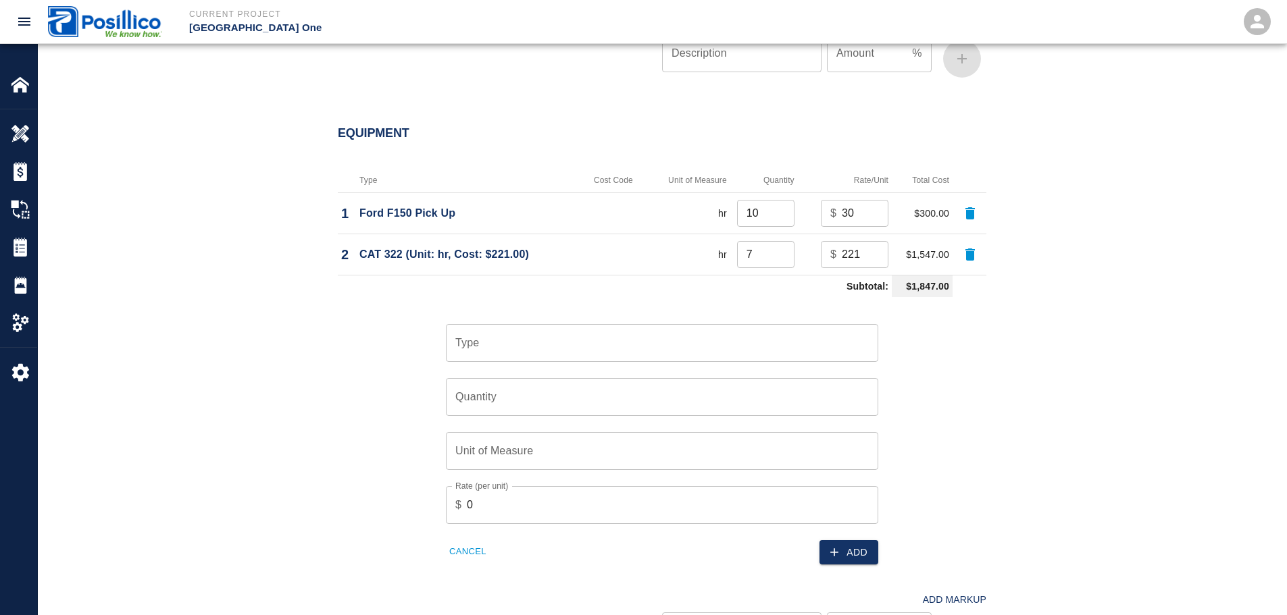
click at [684, 330] on input "Type" at bounding box center [662, 343] width 420 height 26
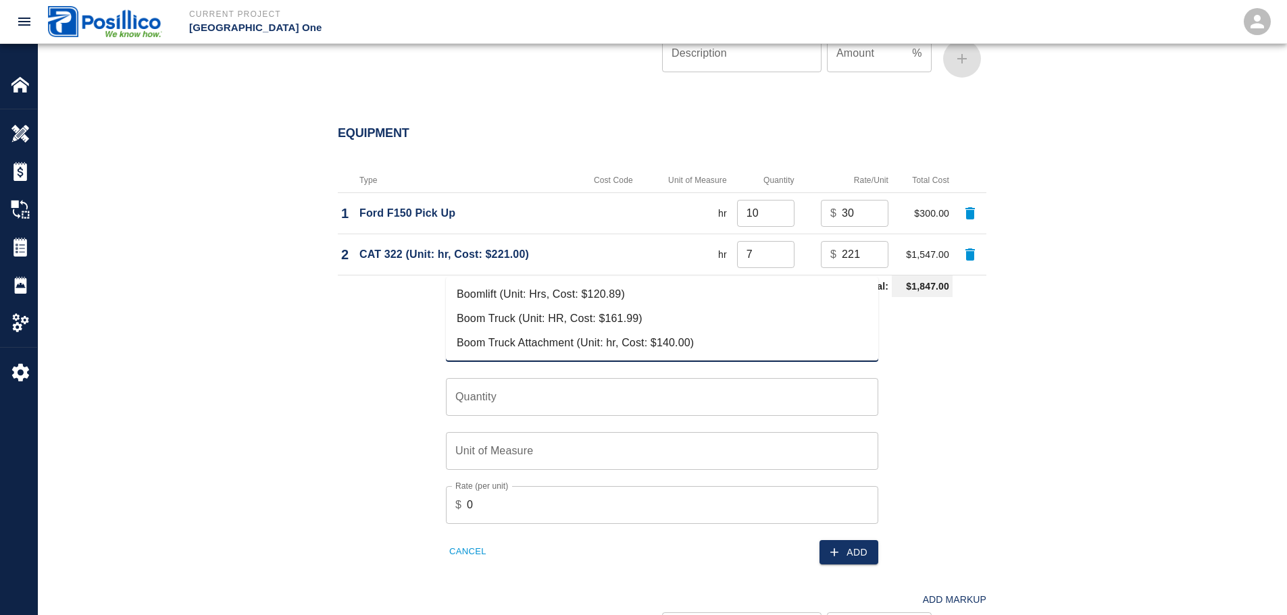
click at [686, 315] on li "Boom Truck (Unit: HR, Cost: $161.99)" at bounding box center [662, 319] width 432 height 24
type input "Boom Truck (Unit: HR, Cost: $161.99)"
type input "HR"
type input "161.99"
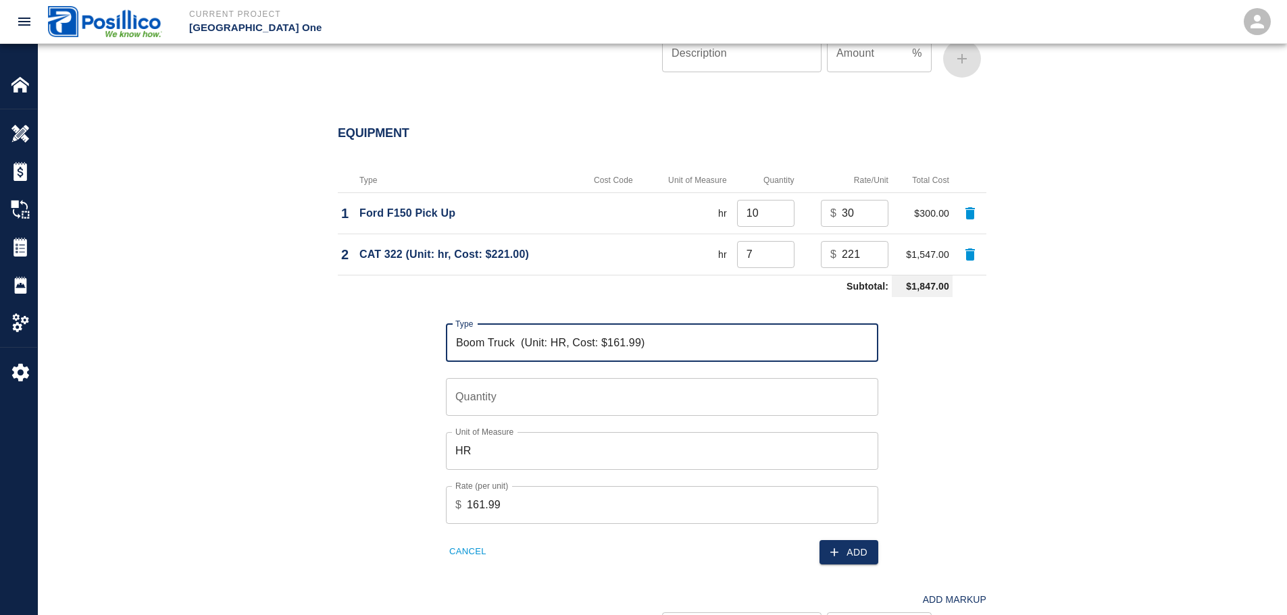
type input "Boom Truck (Unit: HR, Cost: $161.99)"
click at [686, 378] on input "Quantity" at bounding box center [662, 397] width 432 height 38
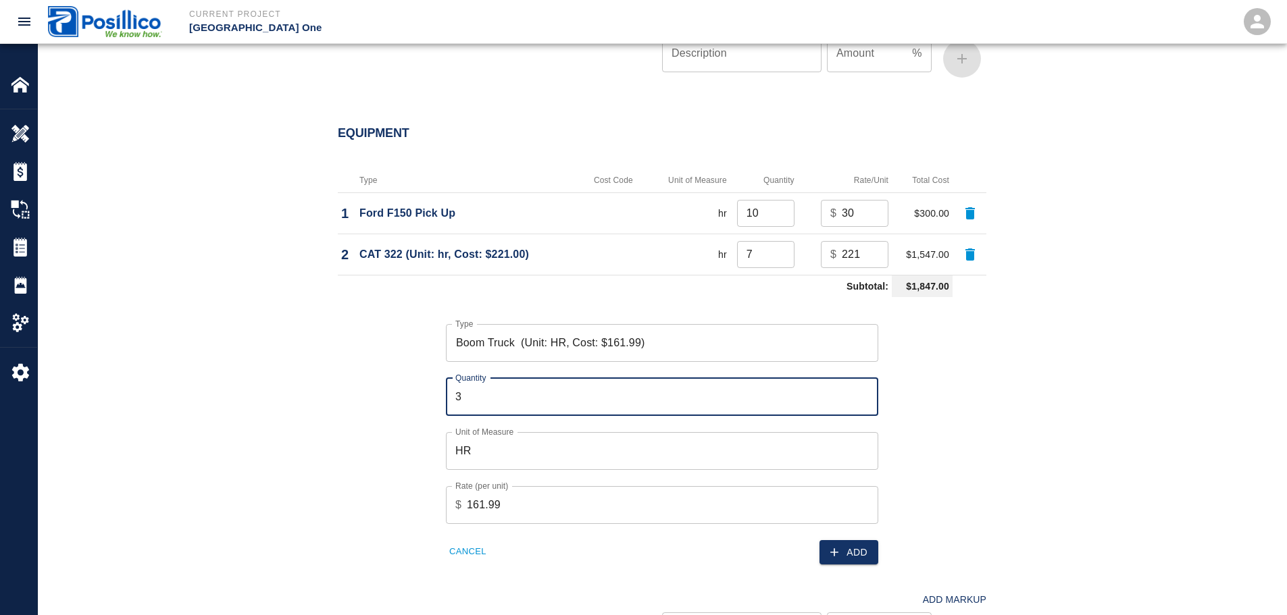
type input "3"
drag, startPoint x: 1113, startPoint y: 347, endPoint x: 1065, endPoint y: 352, distance: 48.2
click at [1110, 349] on div "Equipment Type Cost Code Unit of Measure Quantity Rate/Unit Total Cost 1 Ford F…" at bounding box center [662, 396] width 1248 height 595
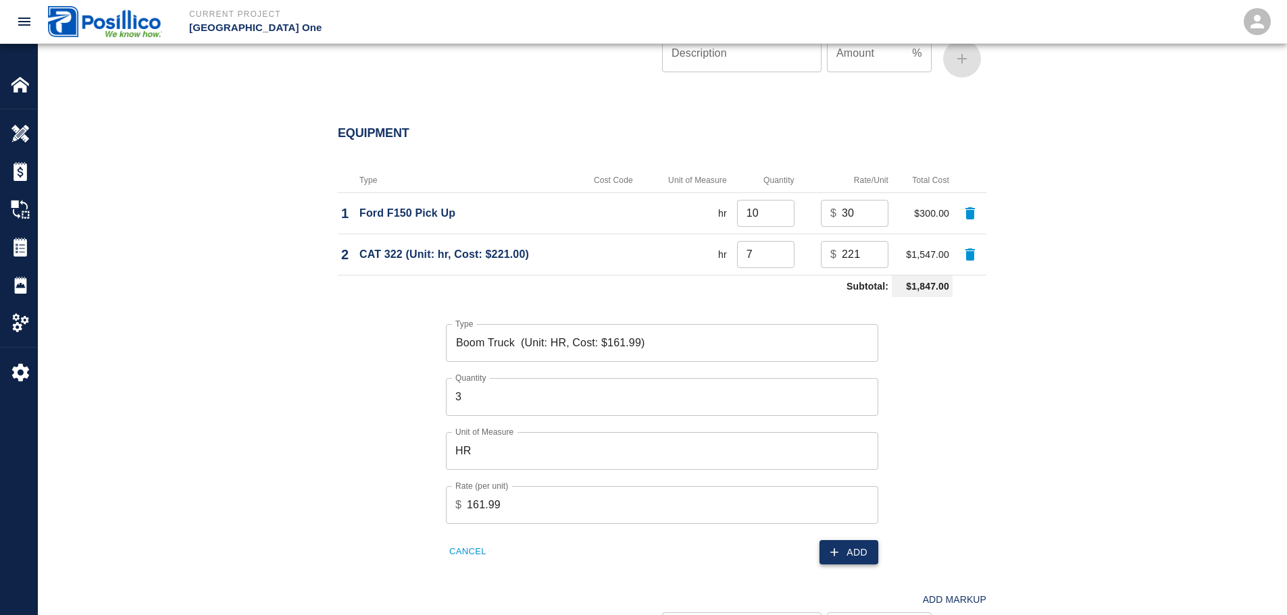
click at [836, 546] on icon "button" at bounding box center [835, 553] width 14 height 14
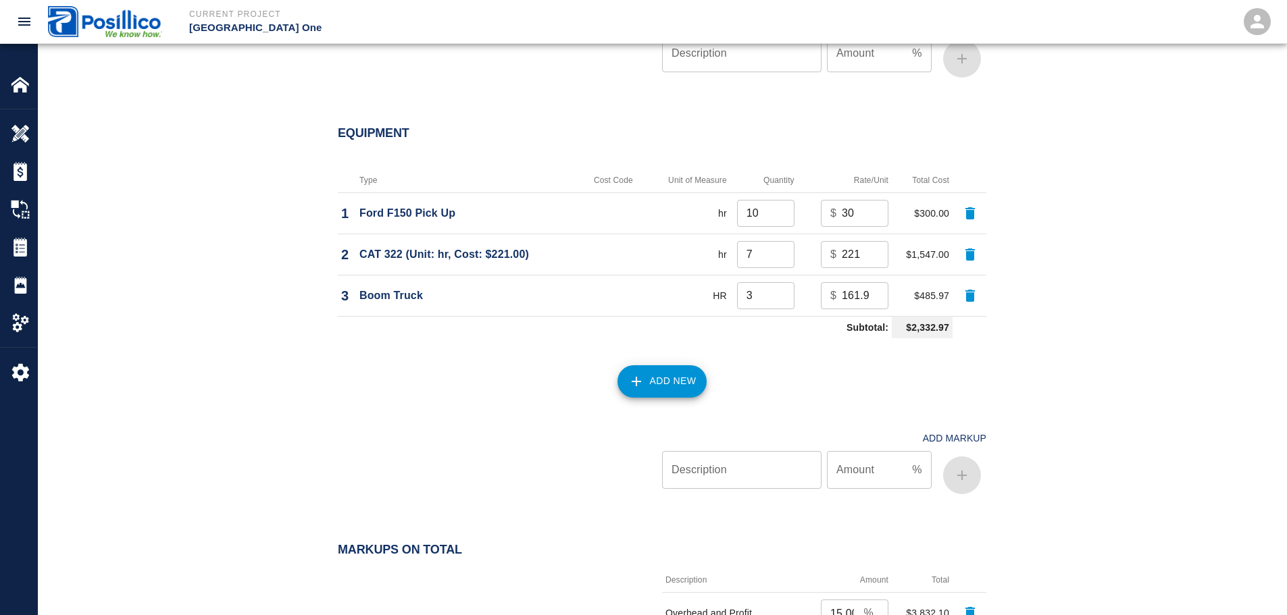
click at [299, 268] on div "Equipment Type Cost Code Unit of Measure Quantity Rate/Unit Total Cost 1 Ford F…" at bounding box center [662, 299] width 730 height 401
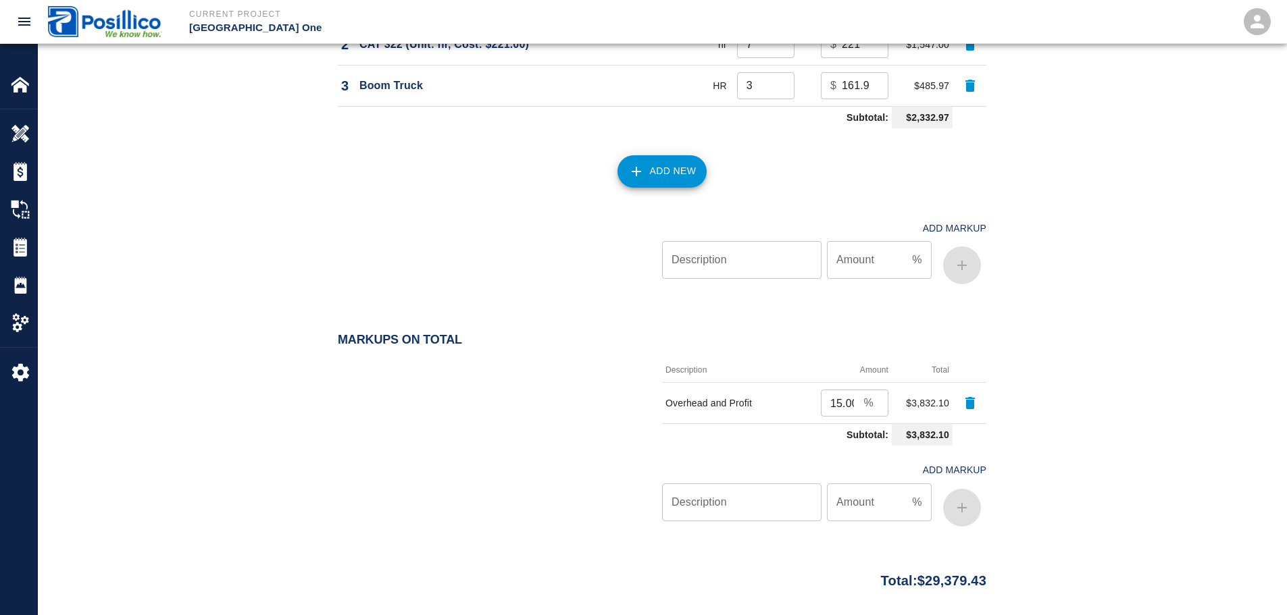
scroll to position [2348, 0]
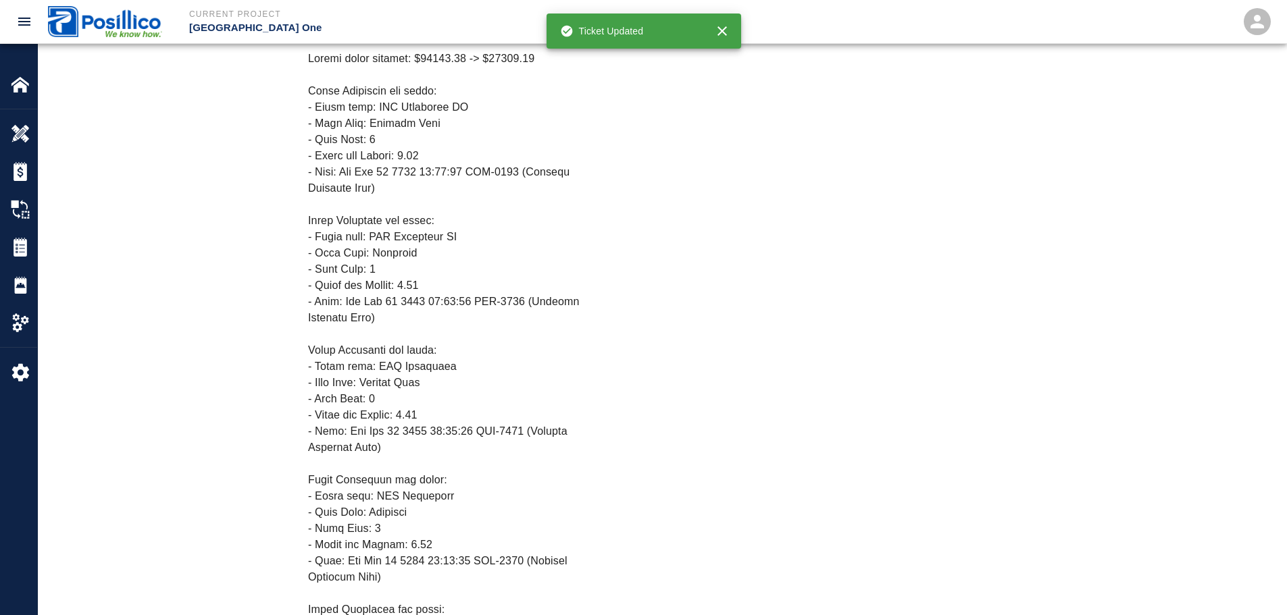
drag, startPoint x: 533, startPoint y: 589, endPoint x: 533, endPoint y: 598, distance: 8.8
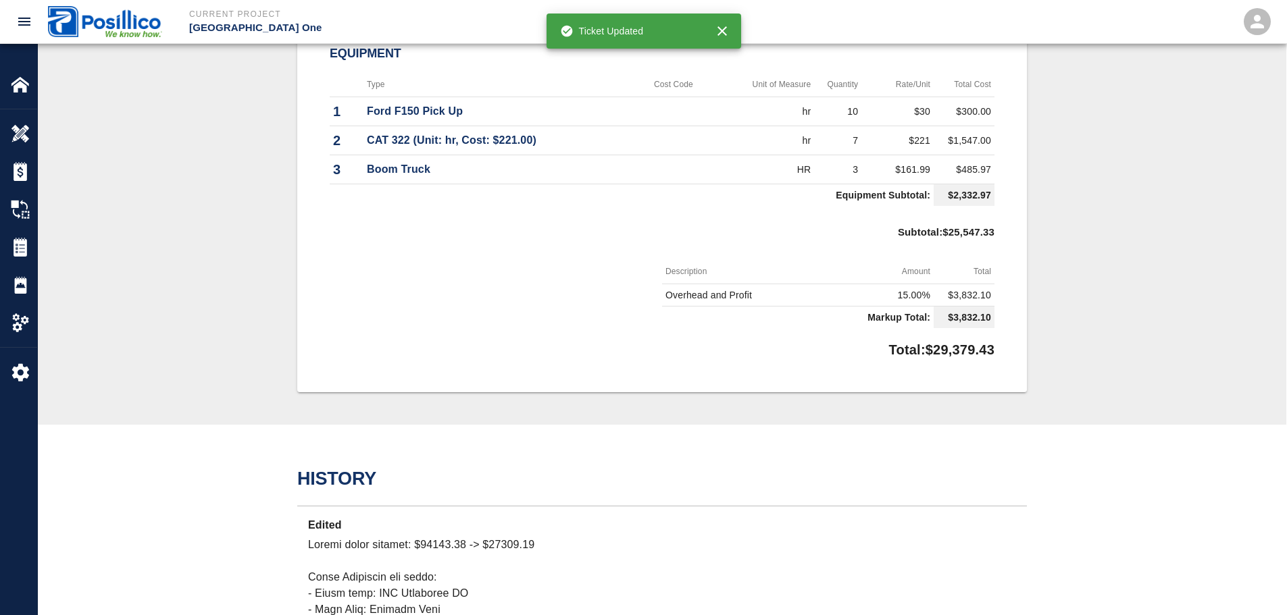
scroll to position [1391, 0]
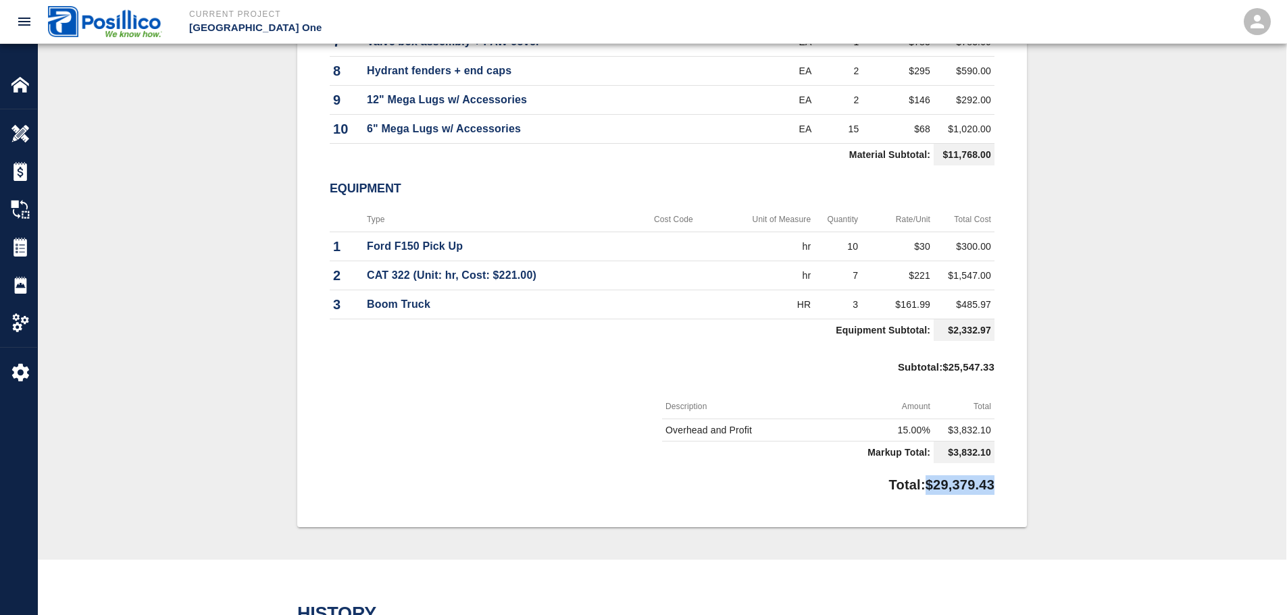
drag, startPoint x: 915, startPoint y: 488, endPoint x: 998, endPoint y: 484, distance: 82.6
copy p "$29,379.43"
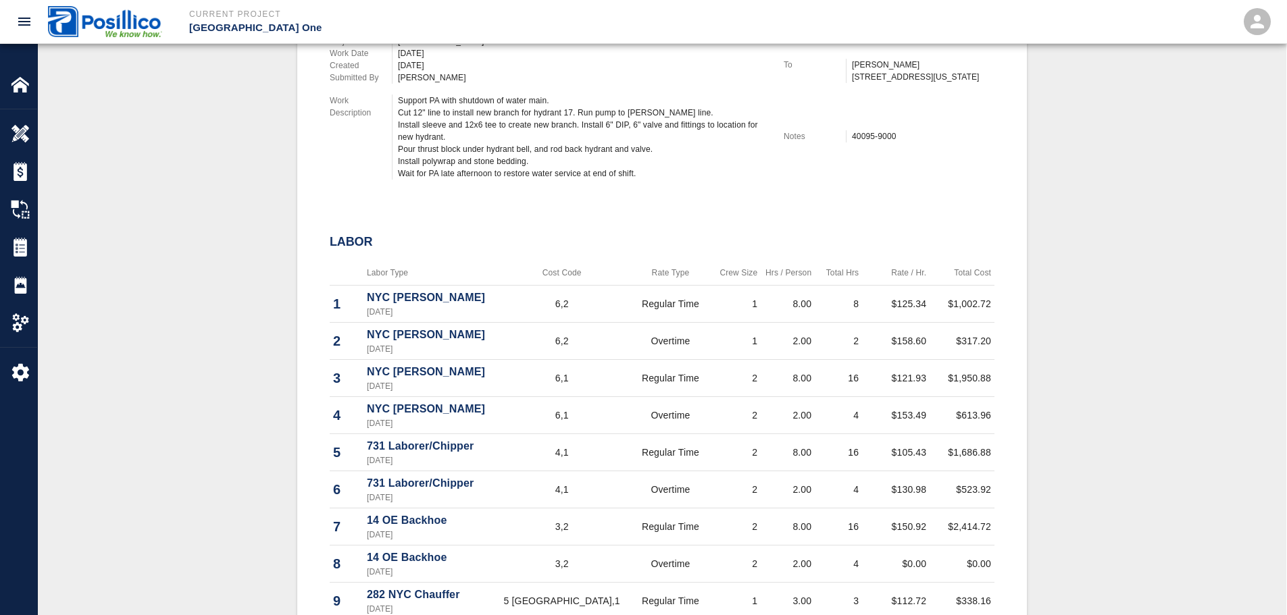
scroll to position [0, 0]
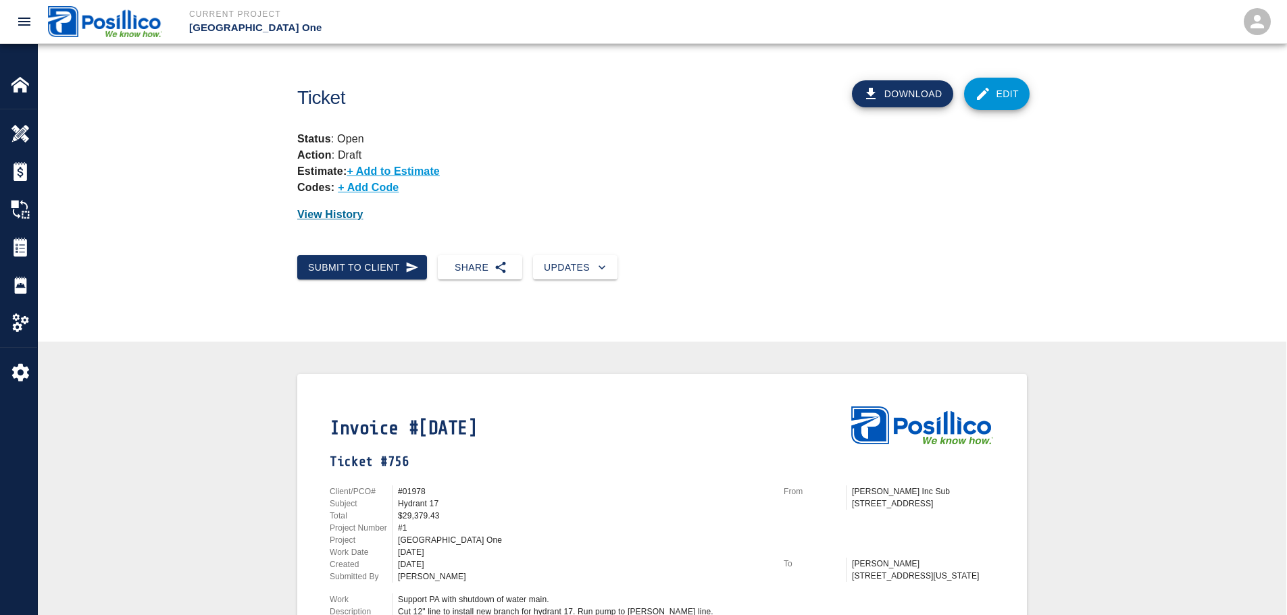
drag, startPoint x: 495, startPoint y: 223, endPoint x: 448, endPoint y: 45, distance: 184.5
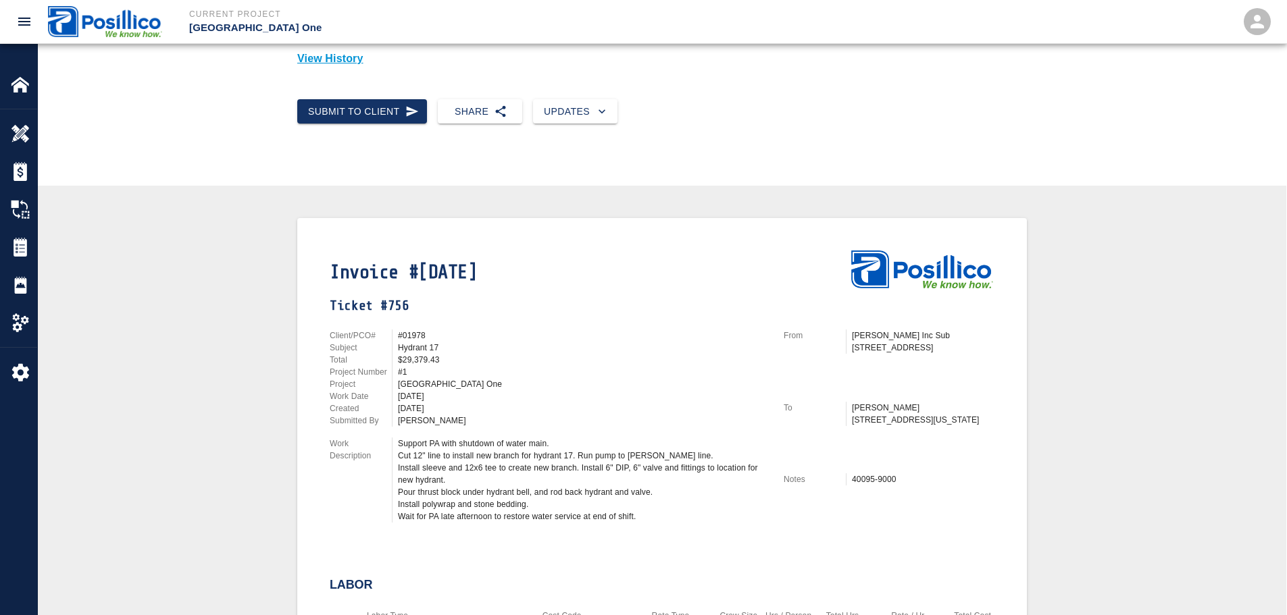
scroll to position [338, 0]
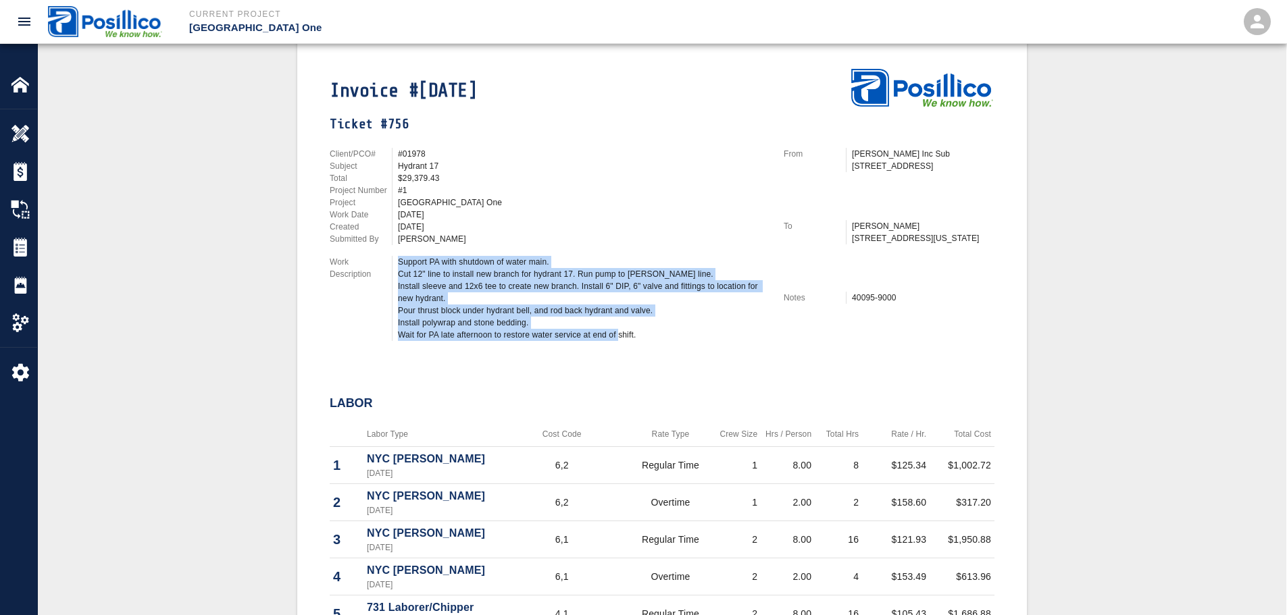
drag, startPoint x: 397, startPoint y: 263, endPoint x: 641, endPoint y: 336, distance: 254.6
click at [641, 336] on div "Support PA with shutdown of water main. Cut 12" line to install new branch for …" at bounding box center [580, 298] width 376 height 85
copy div "Support PA with shutdown of water main. Cut 12" line to install new branch for …"
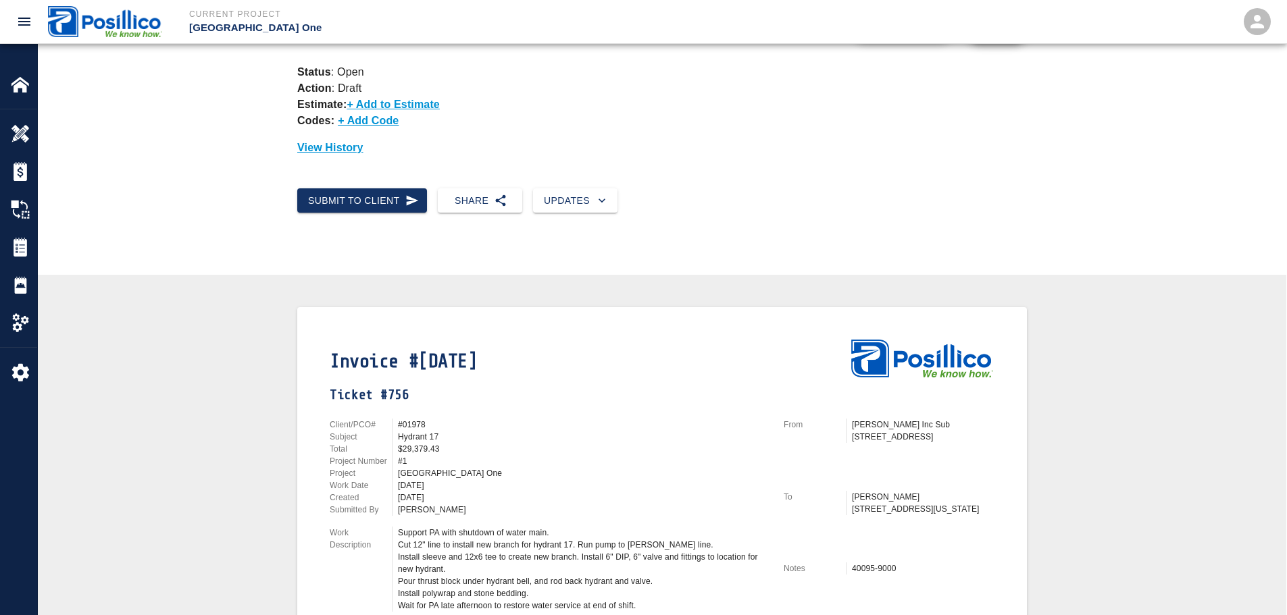
scroll to position [0, 0]
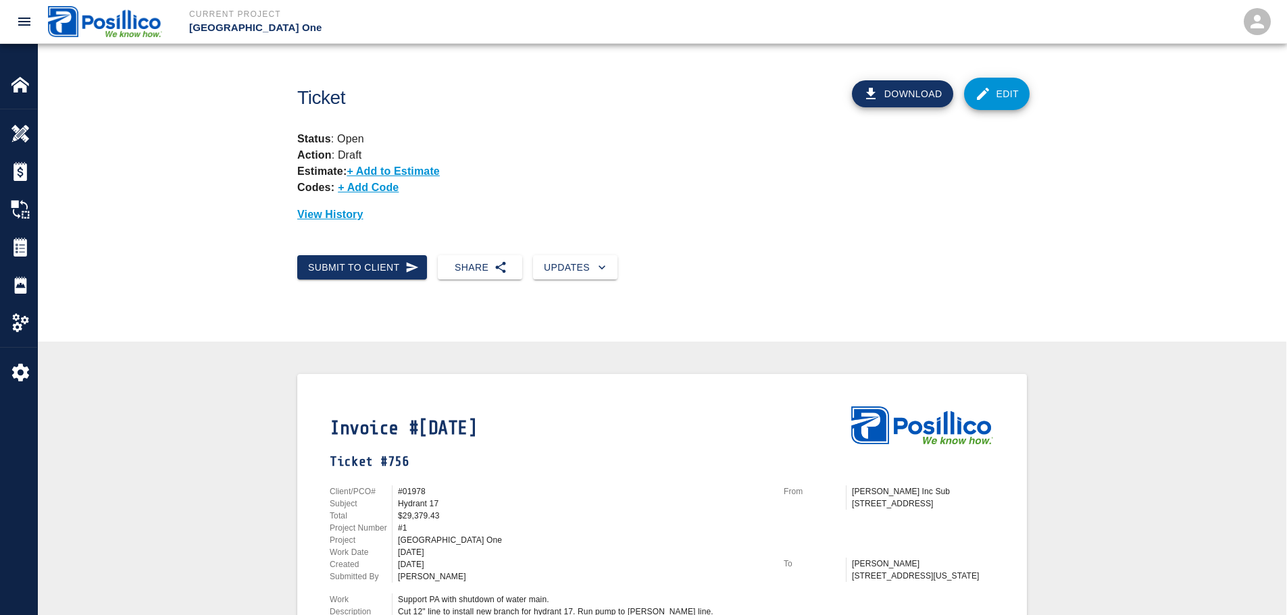
drag, startPoint x: 824, startPoint y: 96, endPoint x: 815, endPoint y: 22, distance: 74.2
click at [894, 95] on button "Download" at bounding box center [902, 93] width 101 height 27
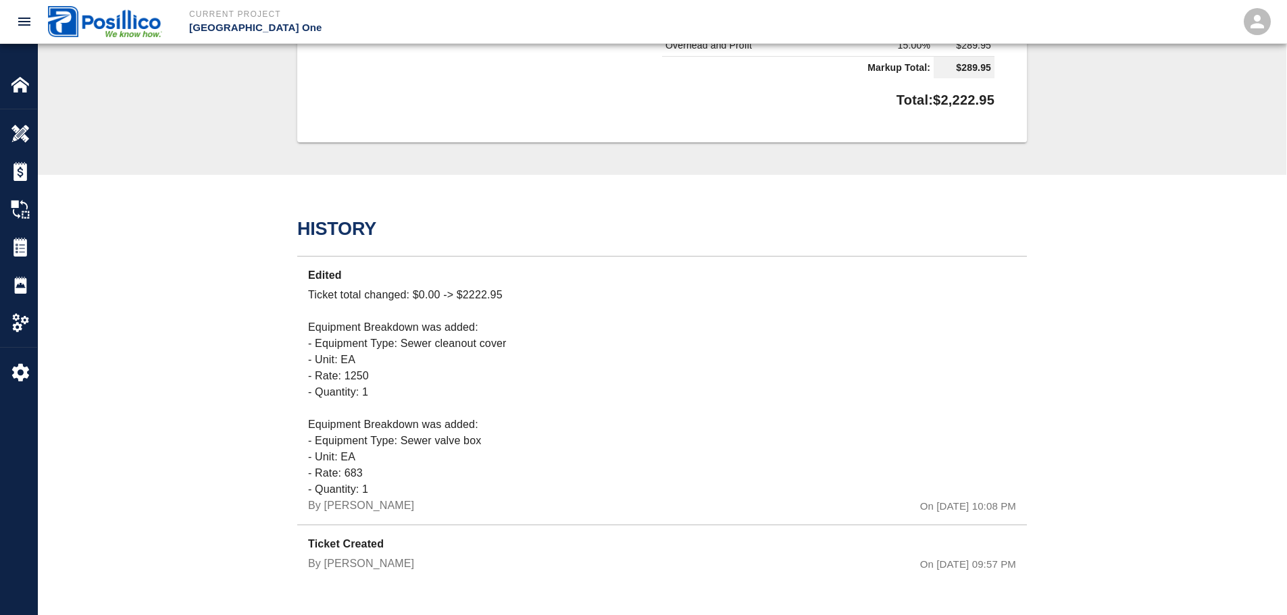
drag, startPoint x: 744, startPoint y: 332, endPoint x: 769, endPoint y: 478, distance: 148.2
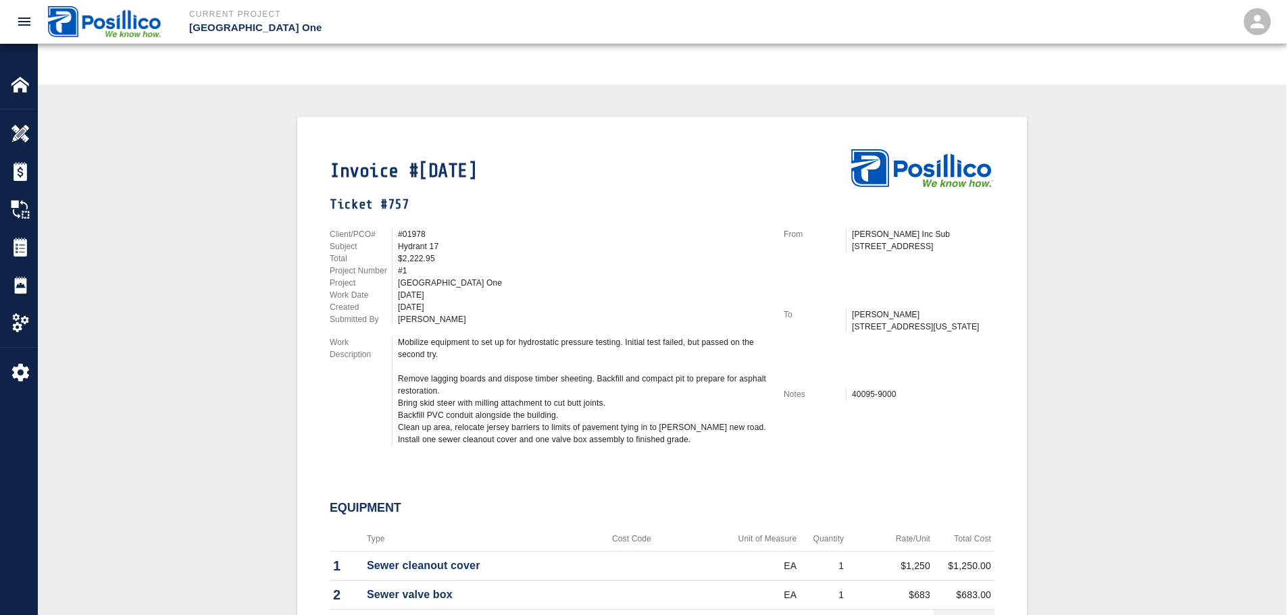
click at [186, 285] on div "Invoice #[DATE] Ticket #757 Client/PCO# #01978 Subject Hydrant 17 Total $2,222.…" at bounding box center [662, 467] width 1184 height 701
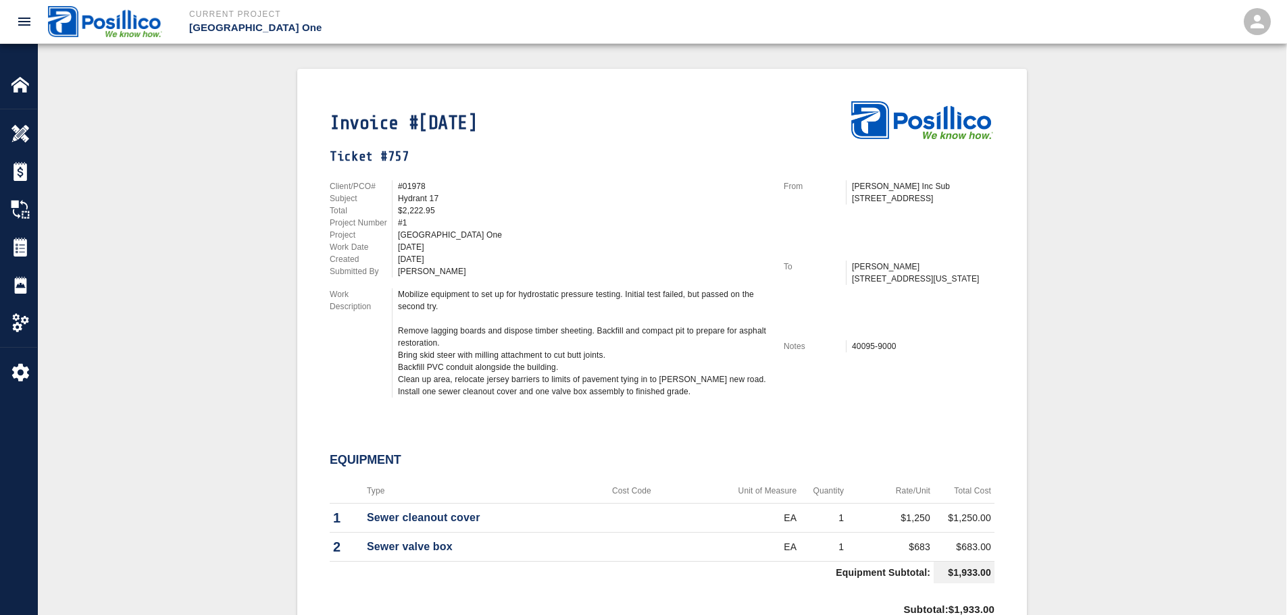
scroll to position [325, 0]
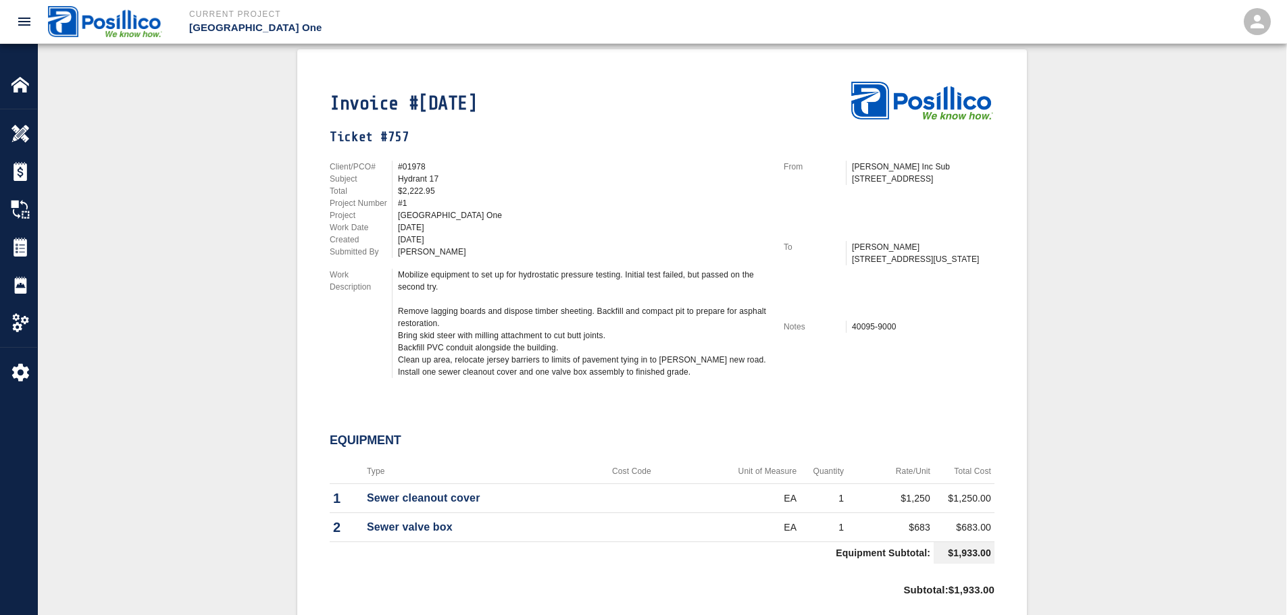
click at [241, 280] on div "Invoice #[DATE] Ticket #757 Client/PCO# #01978 Subject Hydrant 17 Total $2,222.…" at bounding box center [662, 399] width 1184 height 701
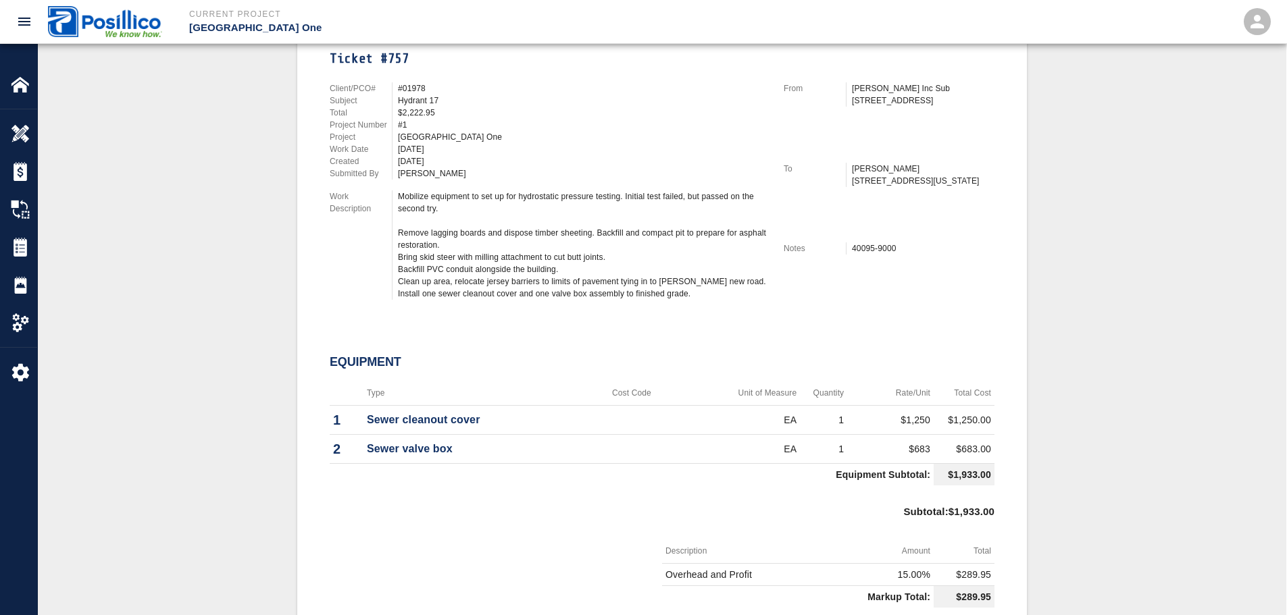
scroll to position [257, 0]
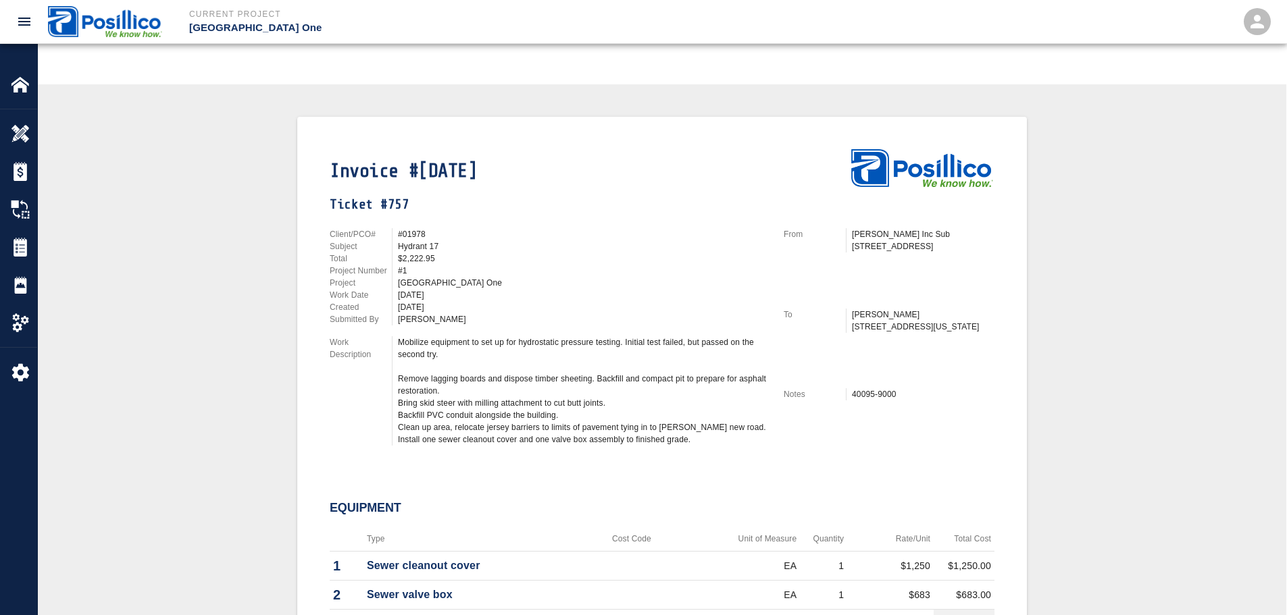
click at [221, 305] on div "Invoice #[DATE] Ticket #757 Client/PCO# #01978 Subject Hydrant 17 Total $2,222.…" at bounding box center [662, 467] width 1184 height 701
click at [214, 311] on div "Invoice #[DATE] Ticket #757 Client/PCO# #01978 Subject Hydrant 17 Total $2,222.…" at bounding box center [662, 467] width 1184 height 701
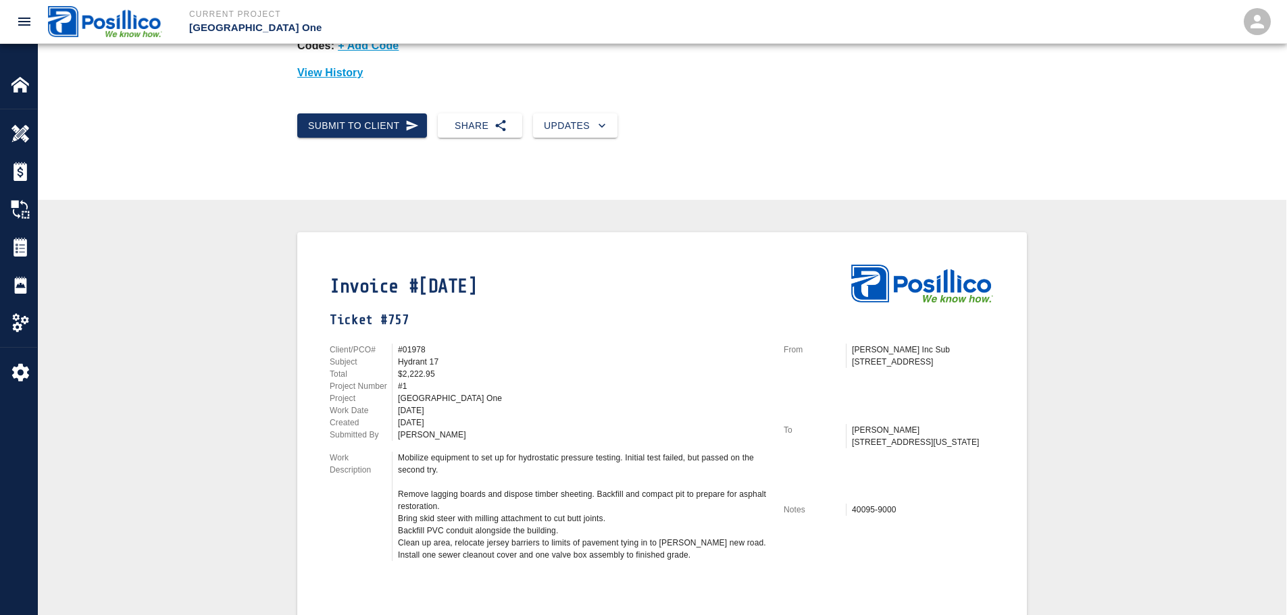
scroll to position [0, 0]
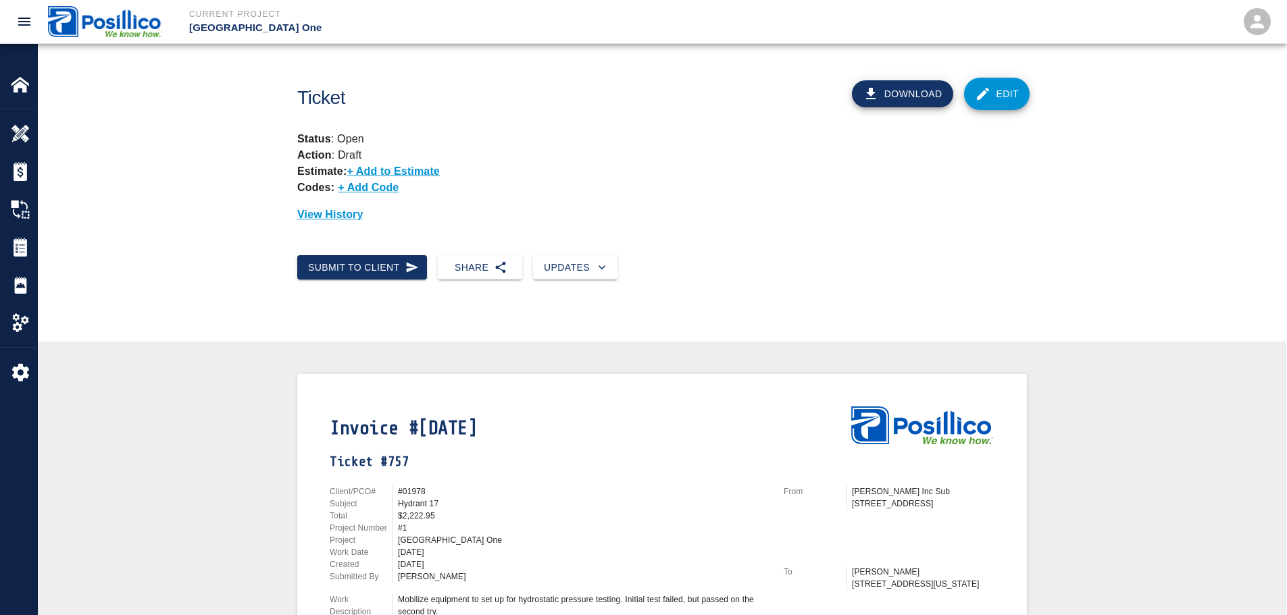
click at [994, 96] on link "Edit" at bounding box center [997, 94] width 66 height 32
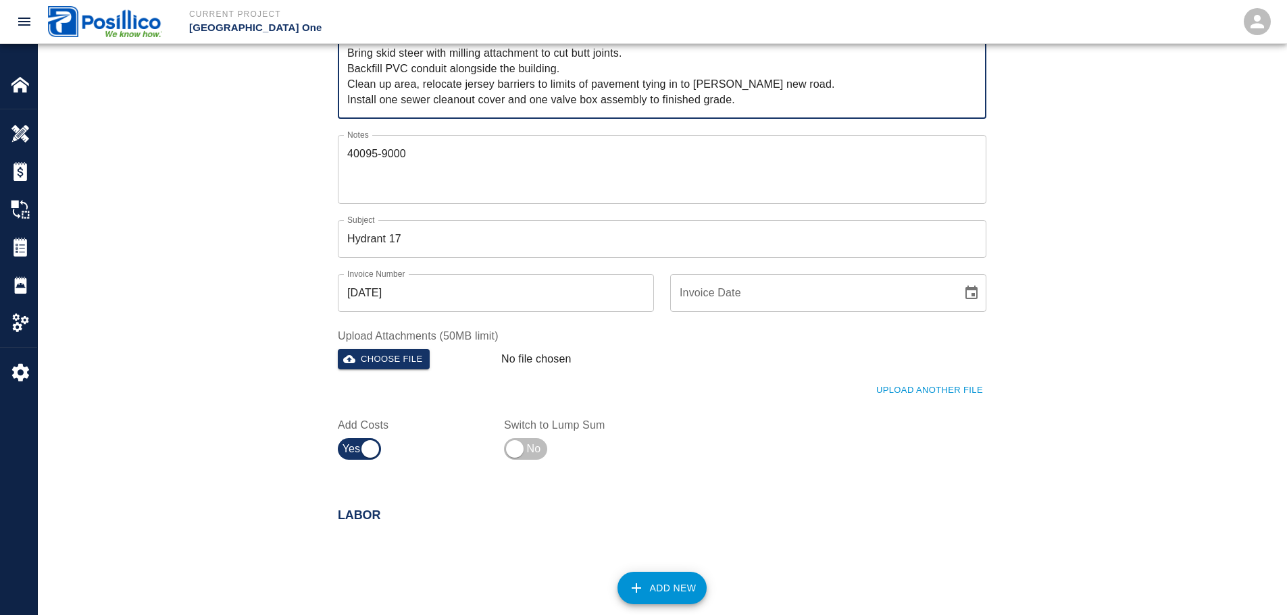
scroll to position [473, 0]
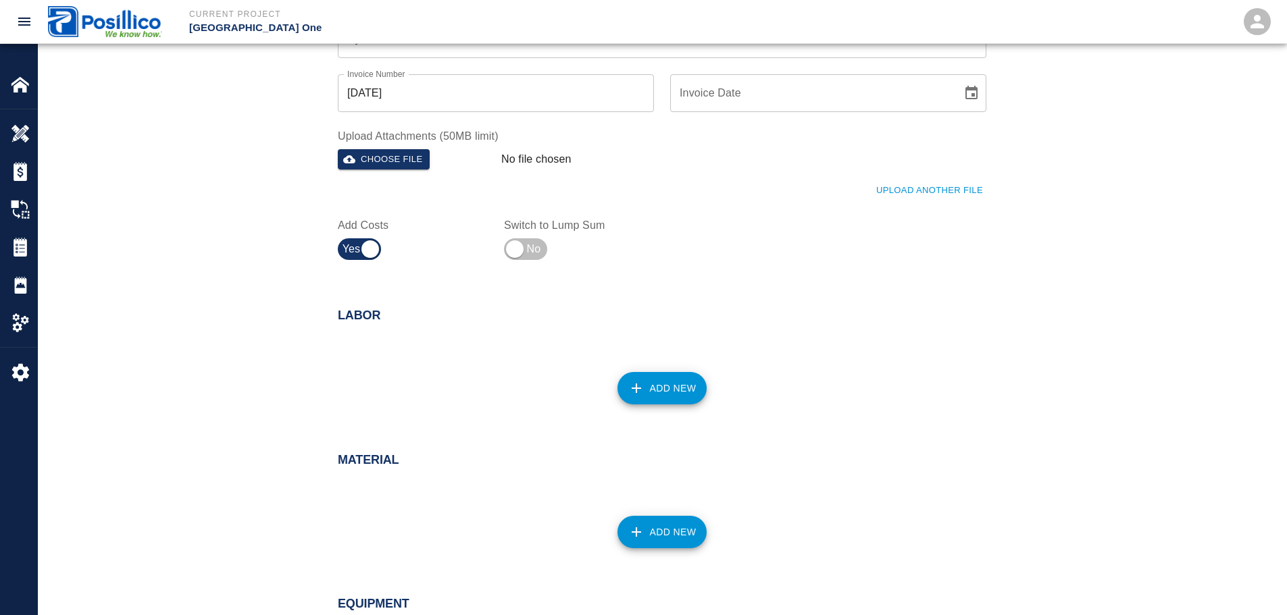
click at [222, 309] on div "Labor Add New" at bounding box center [662, 362] width 1248 height 161
click at [248, 326] on div "Labor Add New" at bounding box center [662, 362] width 1248 height 161
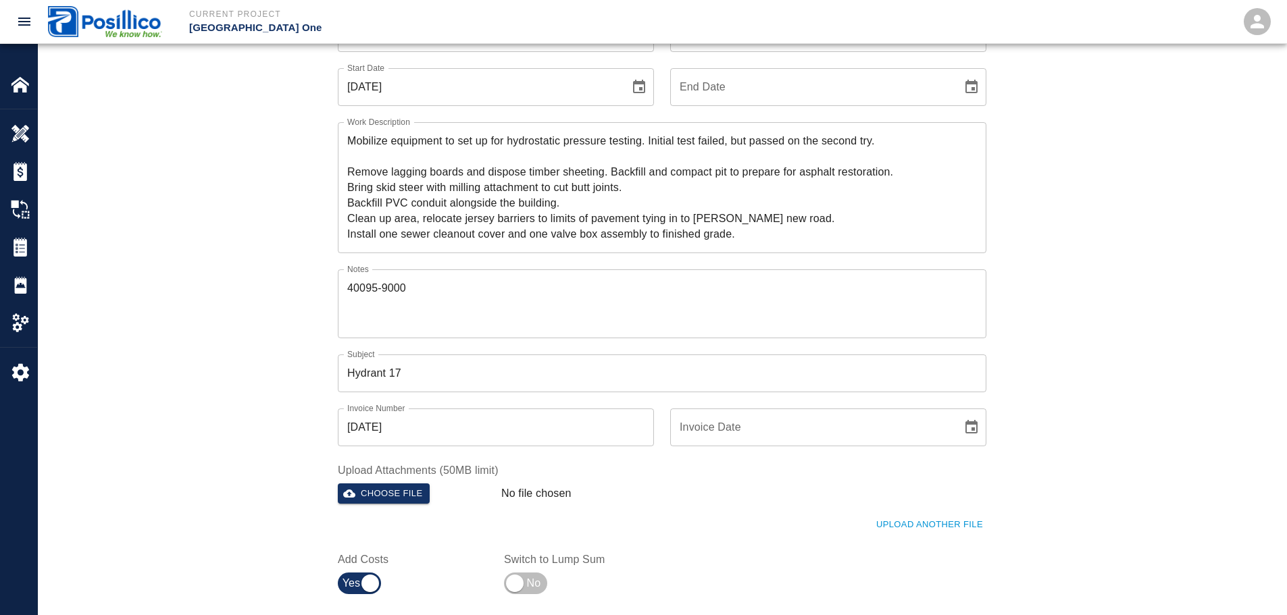
scroll to position [135, 0]
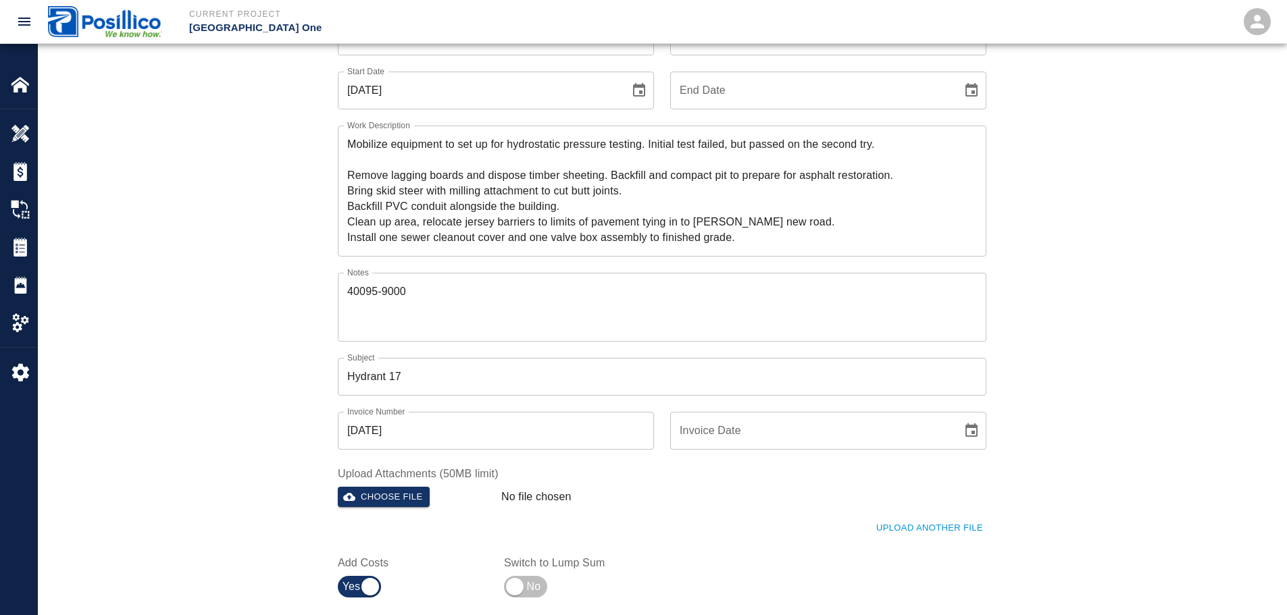
click at [246, 270] on div "Ticket Number 757 Ticket Number PCO Number 01978 PCO Number Start Date [DATE] S…" at bounding box center [662, 318] width 1248 height 635
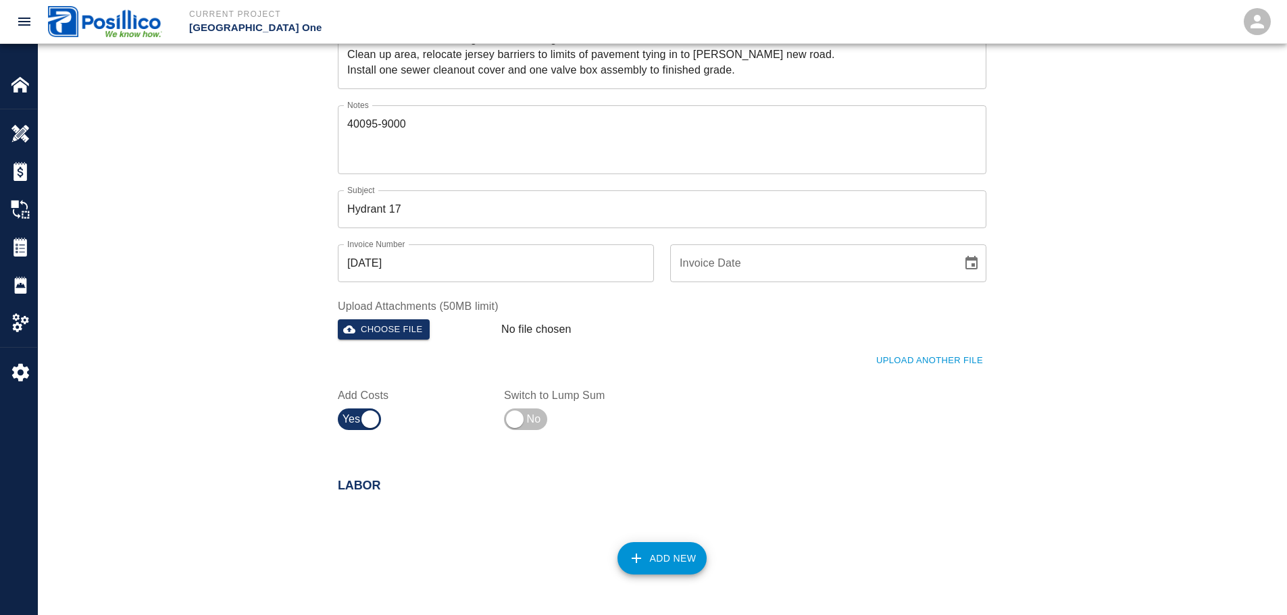
scroll to position [473, 0]
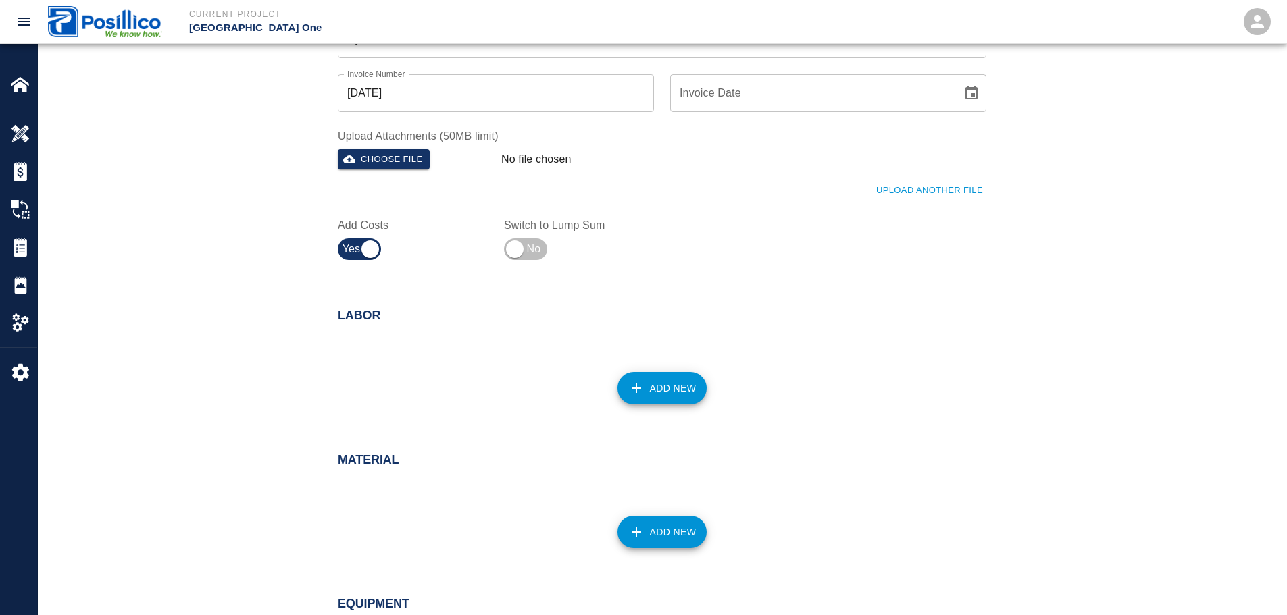
click at [282, 313] on div "Labor Add New" at bounding box center [662, 362] width 1248 height 161
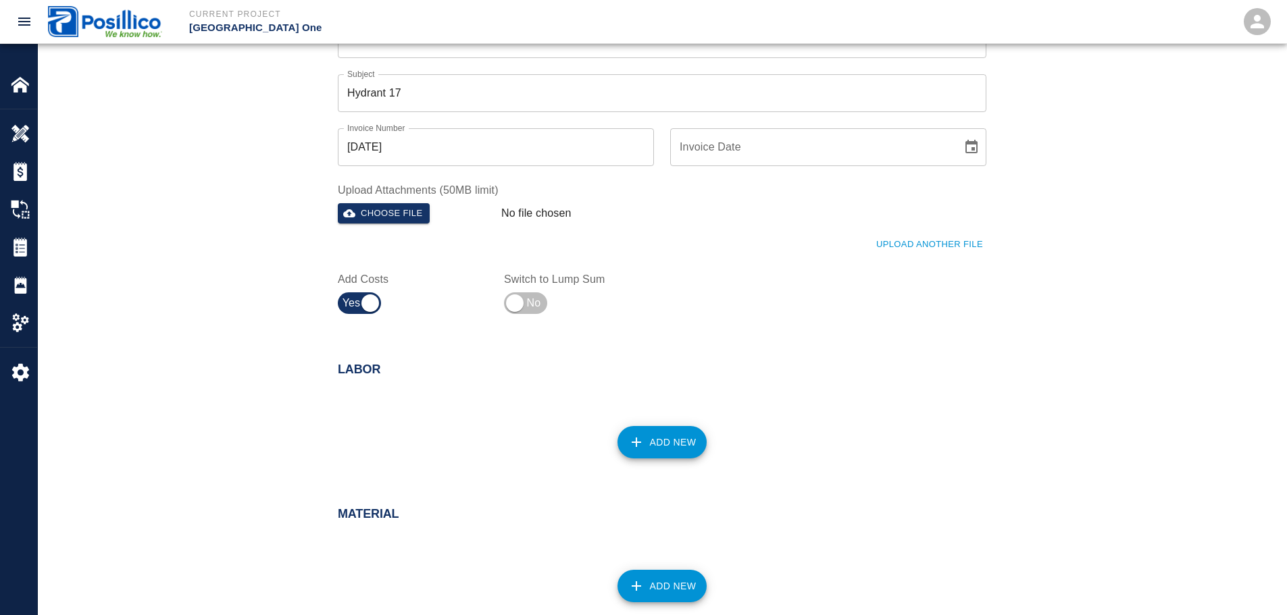
scroll to position [338, 0]
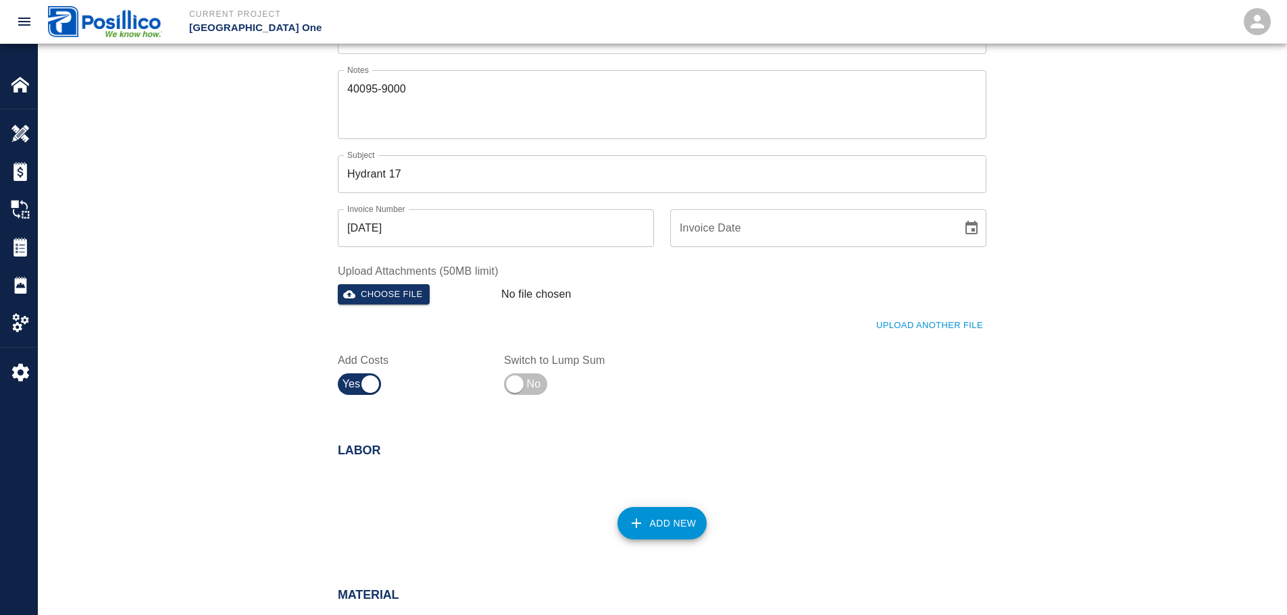
click at [288, 318] on div "Ticket Number 757 Ticket Number PCO Number 01978 PCO Number Start Date [DATE] S…" at bounding box center [662, 116] width 1248 height 635
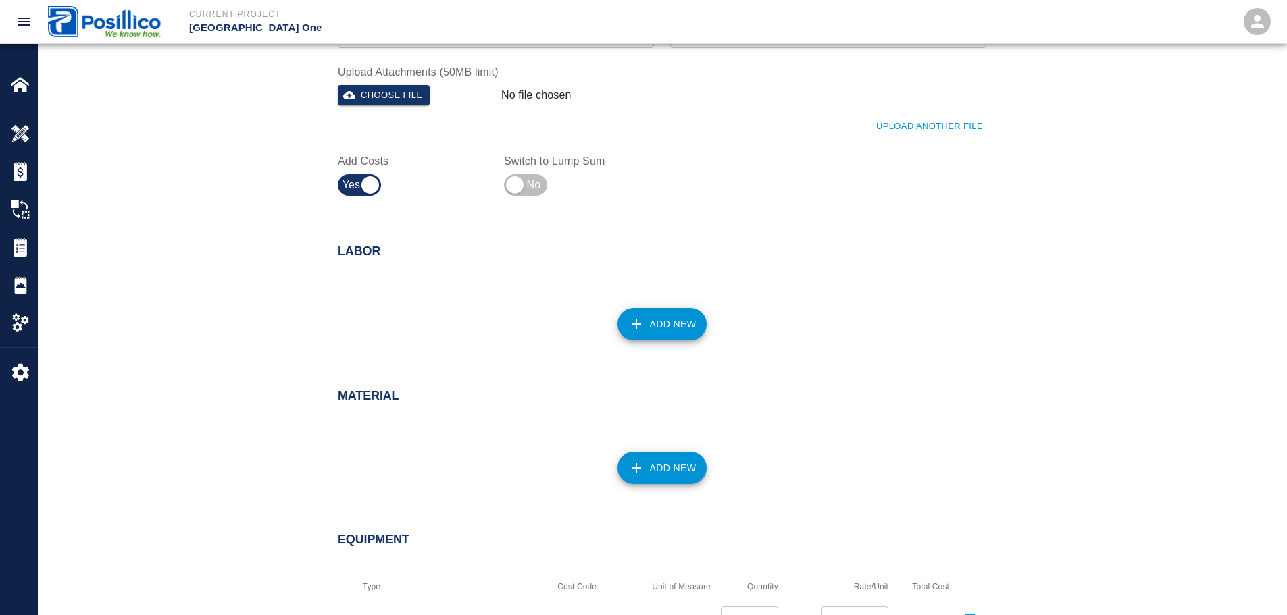
scroll to position [540, 0]
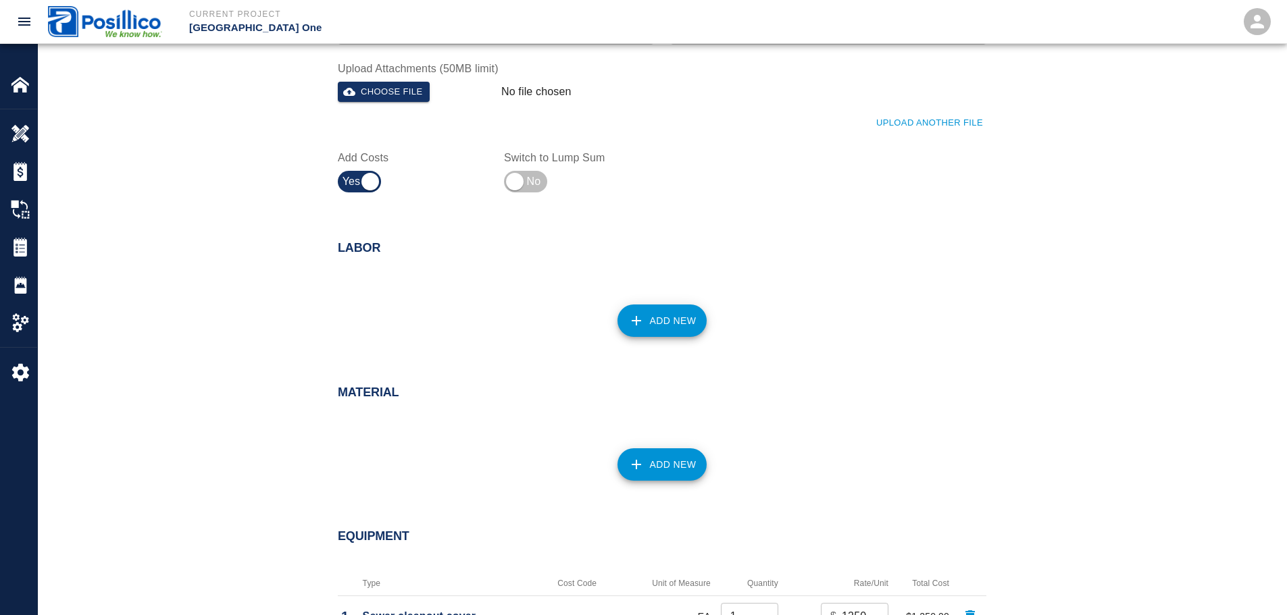
click at [149, 269] on div "Labor Add New" at bounding box center [662, 294] width 1248 height 161
click at [686, 331] on button "Add New" at bounding box center [662, 321] width 90 height 32
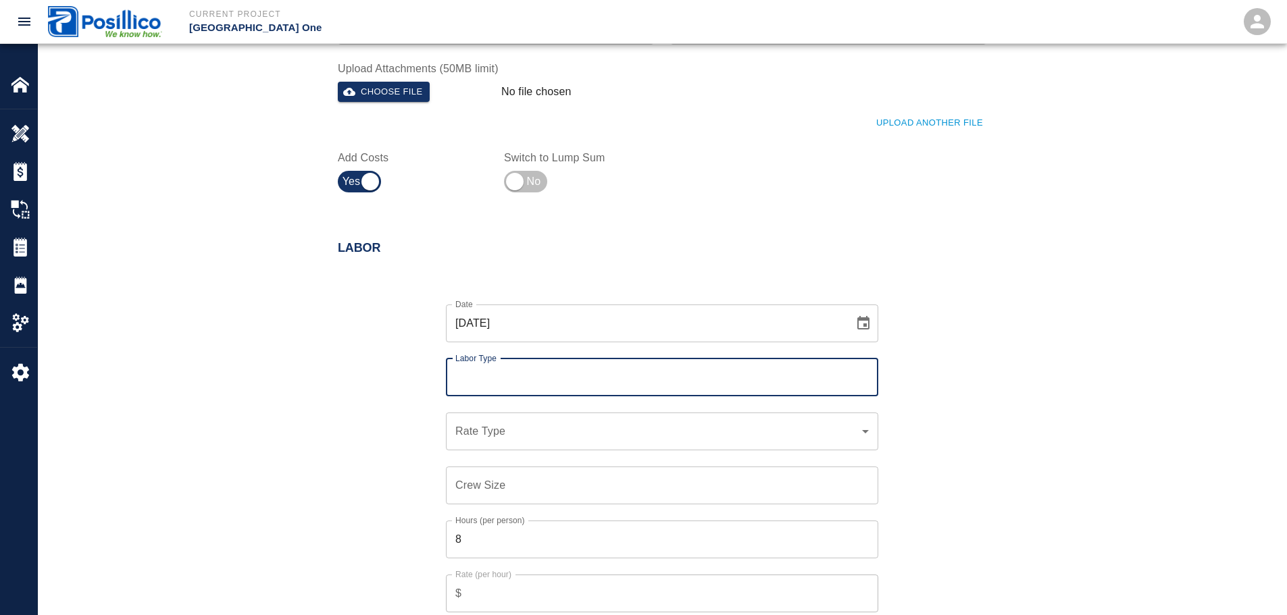
type input "731 Laborer"
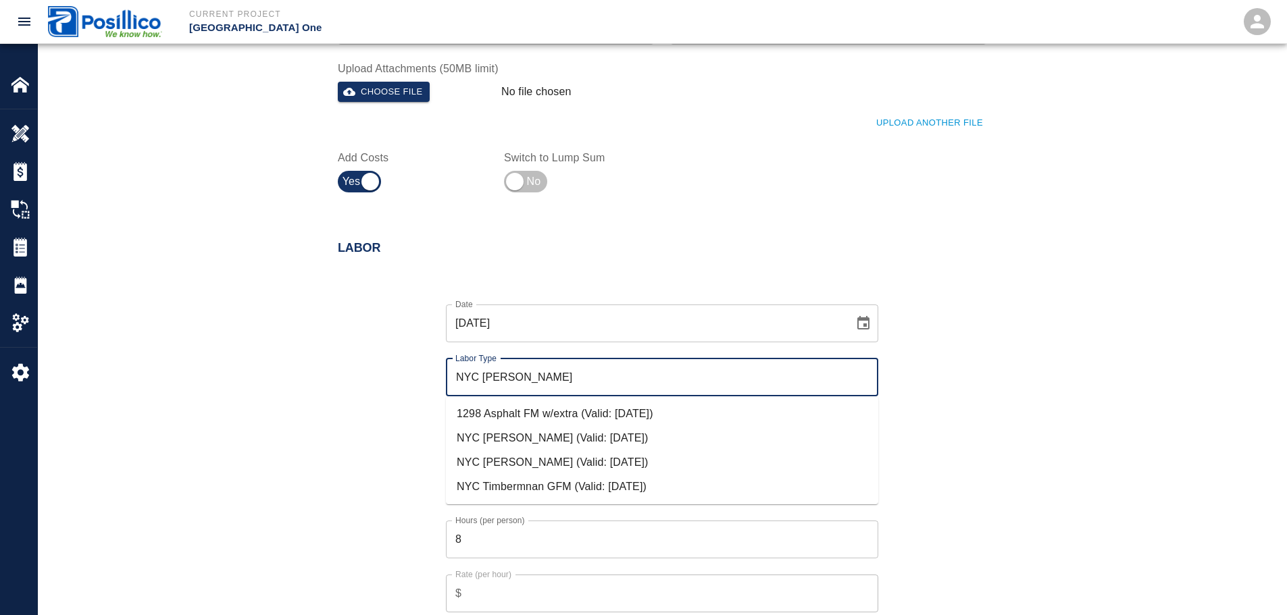
click at [538, 463] on li "NYC [PERSON_NAME] (Valid: [DATE])" at bounding box center [662, 463] width 432 height 24
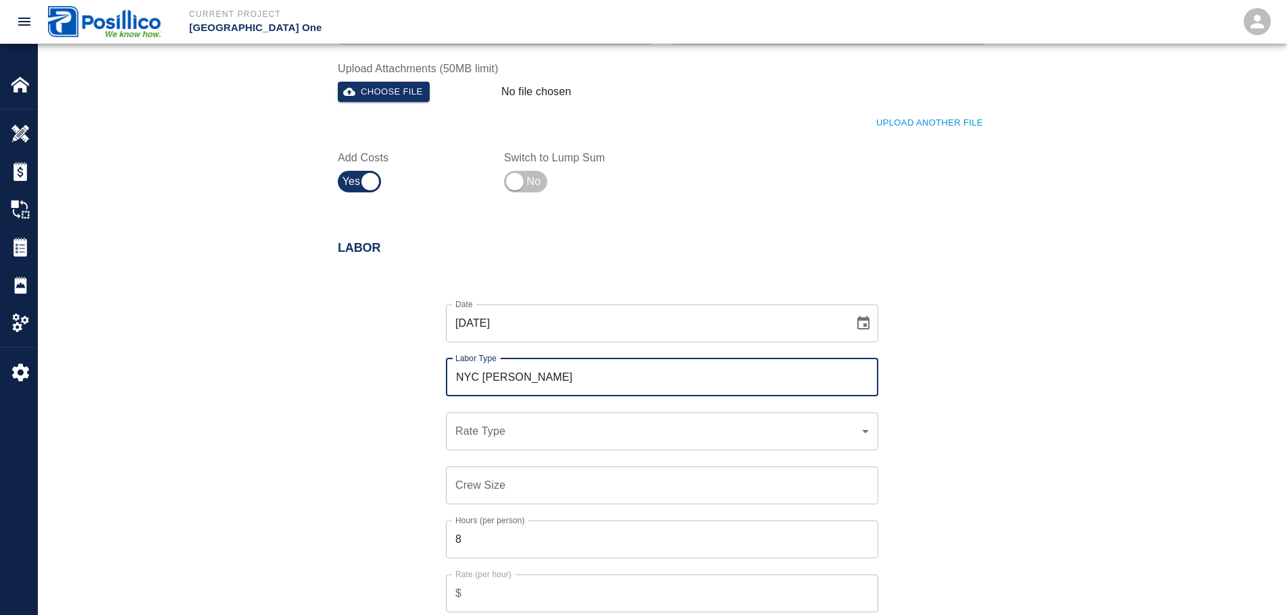
type input "NYC [PERSON_NAME]"
click at [510, 441] on div "​ Rate Type" at bounding box center [662, 432] width 432 height 38
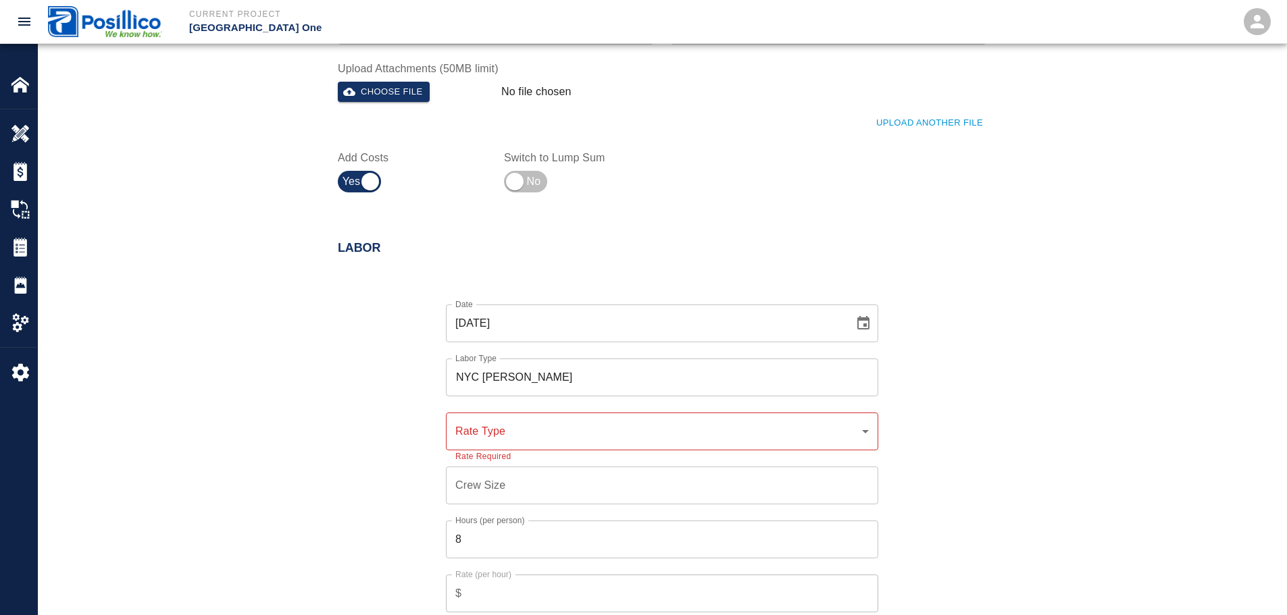
click at [511, 440] on div "​ Rate Type" at bounding box center [662, 432] width 432 height 38
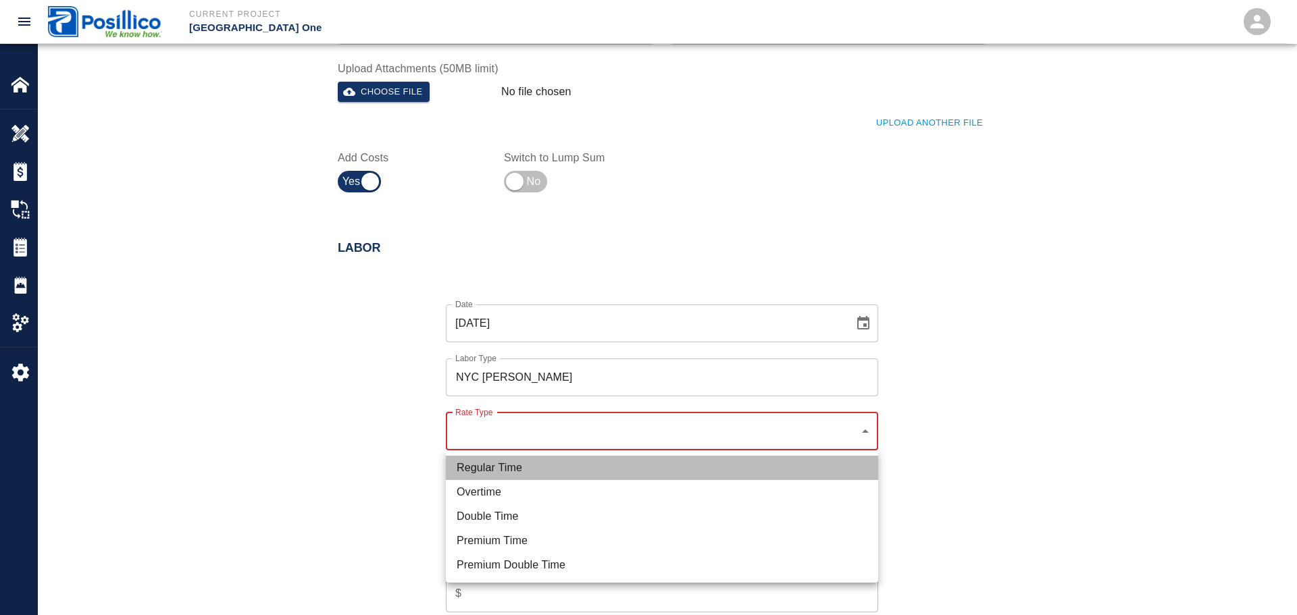
click at [803, 465] on li "Regular Time" at bounding box center [662, 468] width 432 height 24
type input "rate_rt"
type input "125.34"
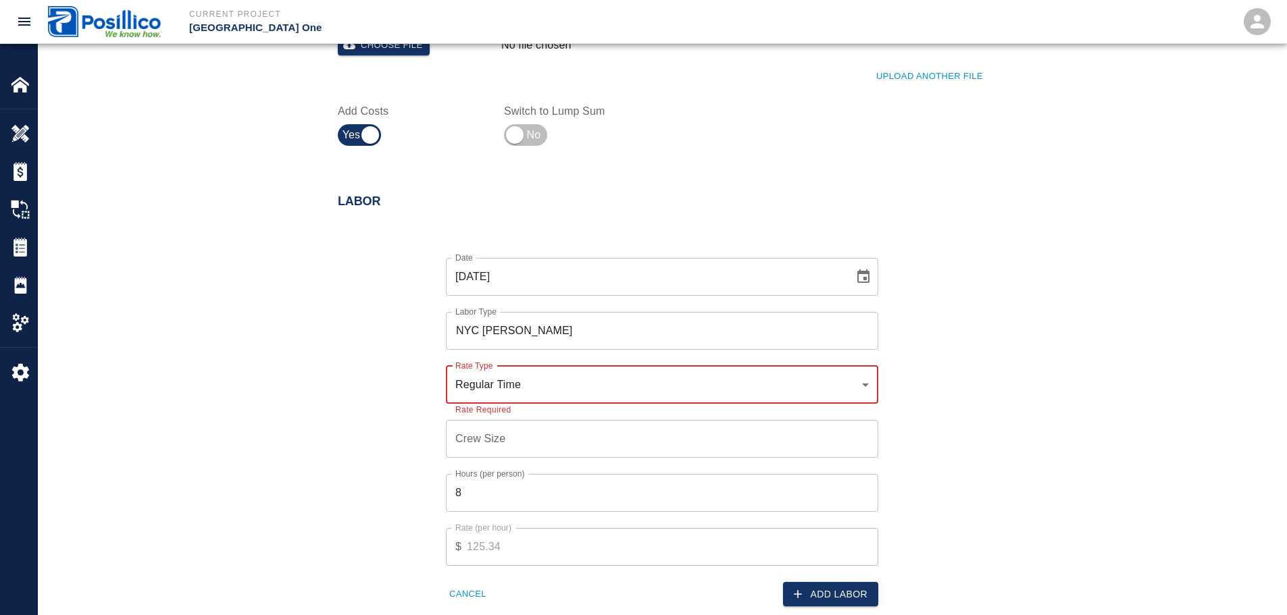
scroll to position [608, 0]
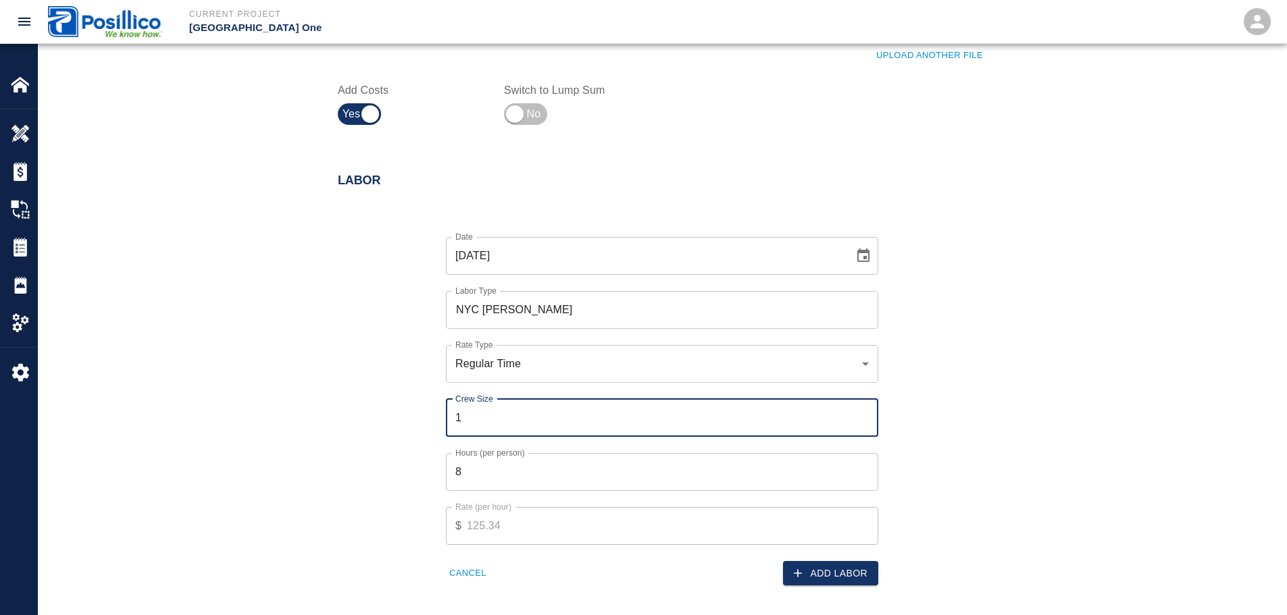
type input "1"
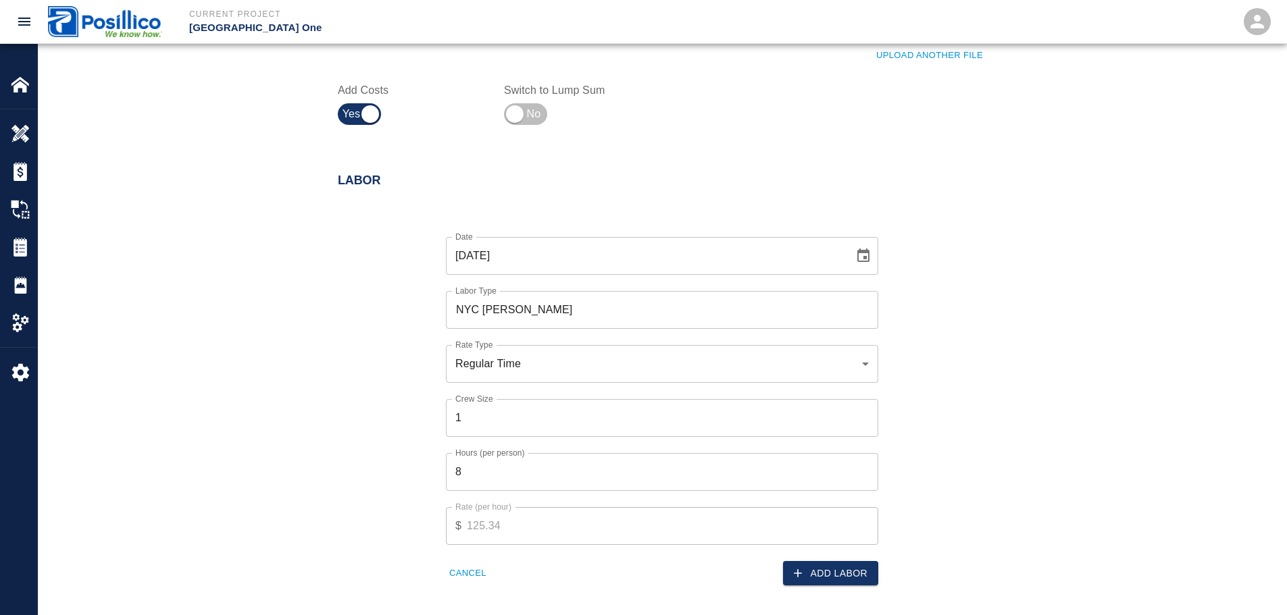
click at [245, 384] on div "Labor Date [DATE] Date Labor Type NYC [PERSON_NAME] Labor Type Rate Type Regula…" at bounding box center [662, 383] width 1248 height 472
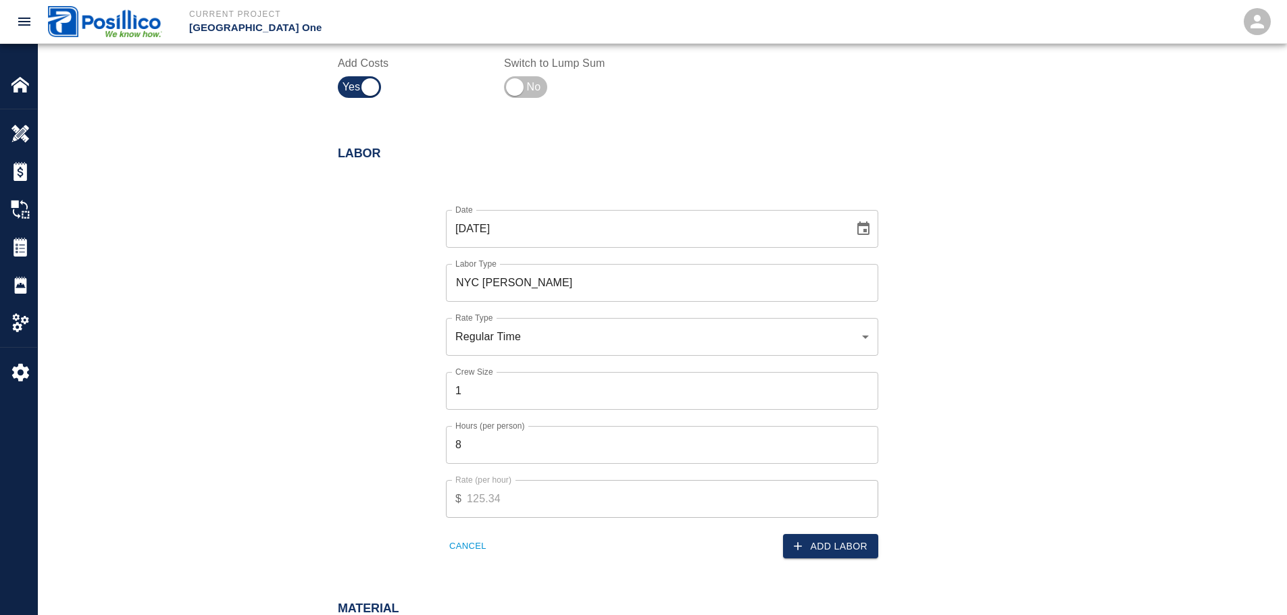
scroll to position [676, 0]
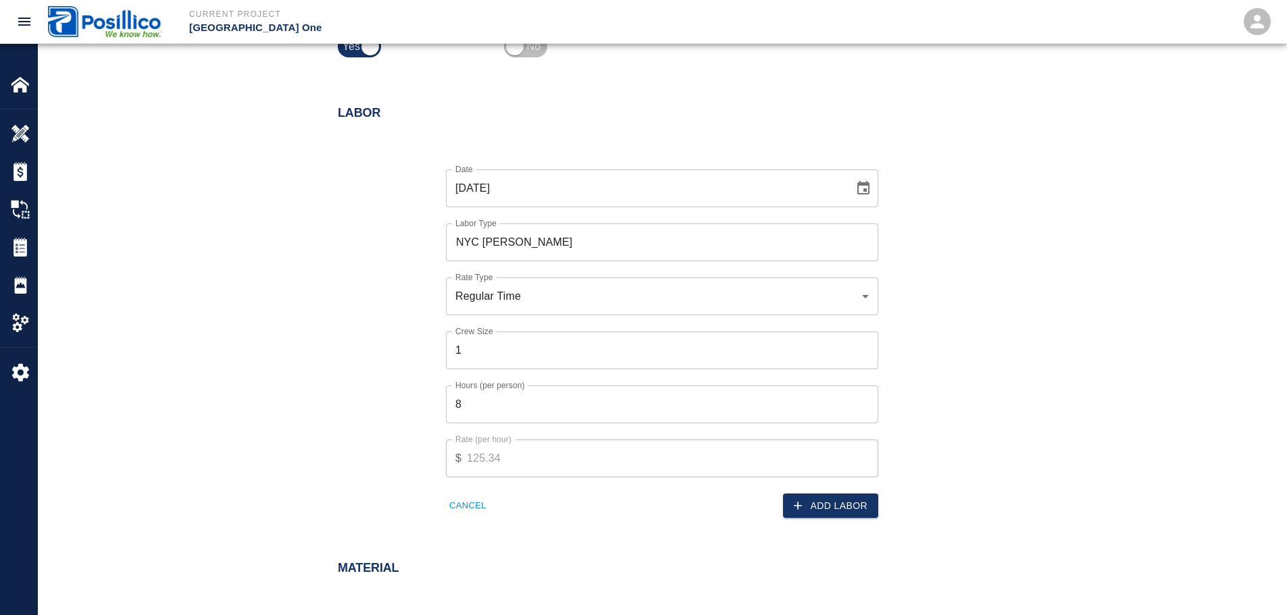
drag, startPoint x: 497, startPoint y: 349, endPoint x: 467, endPoint y: 336, distance: 31.8
click at [496, 349] on input "1" at bounding box center [662, 351] width 432 height 38
click at [389, 338] on div "Date [DATE] Date Labor Type NYC [PERSON_NAME] Labor Type Rate Type Regular Time…" at bounding box center [654, 333] width 665 height 371
click at [576, 397] on input "8" at bounding box center [662, 405] width 432 height 38
click at [246, 367] on div "Labor Date [DATE] Date Labor Type NYC [PERSON_NAME] Labor Type Rate Type Regula…" at bounding box center [662, 315] width 1248 height 472
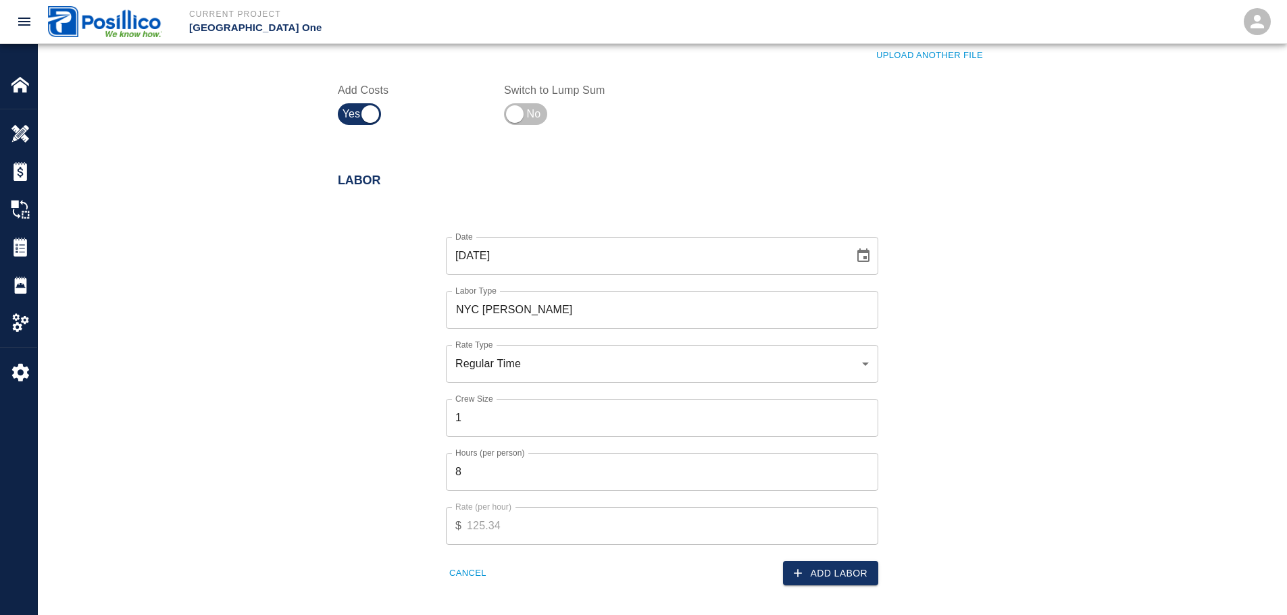
click at [361, 351] on div "Date [DATE] Date Labor Type NYC [PERSON_NAME] Labor Type Rate Type Regular Time…" at bounding box center [654, 401] width 665 height 371
click at [332, 318] on div "Date [DATE] Date Labor Type NYC [PERSON_NAME] Labor Type Rate Type Regular Time…" at bounding box center [654, 401] width 665 height 371
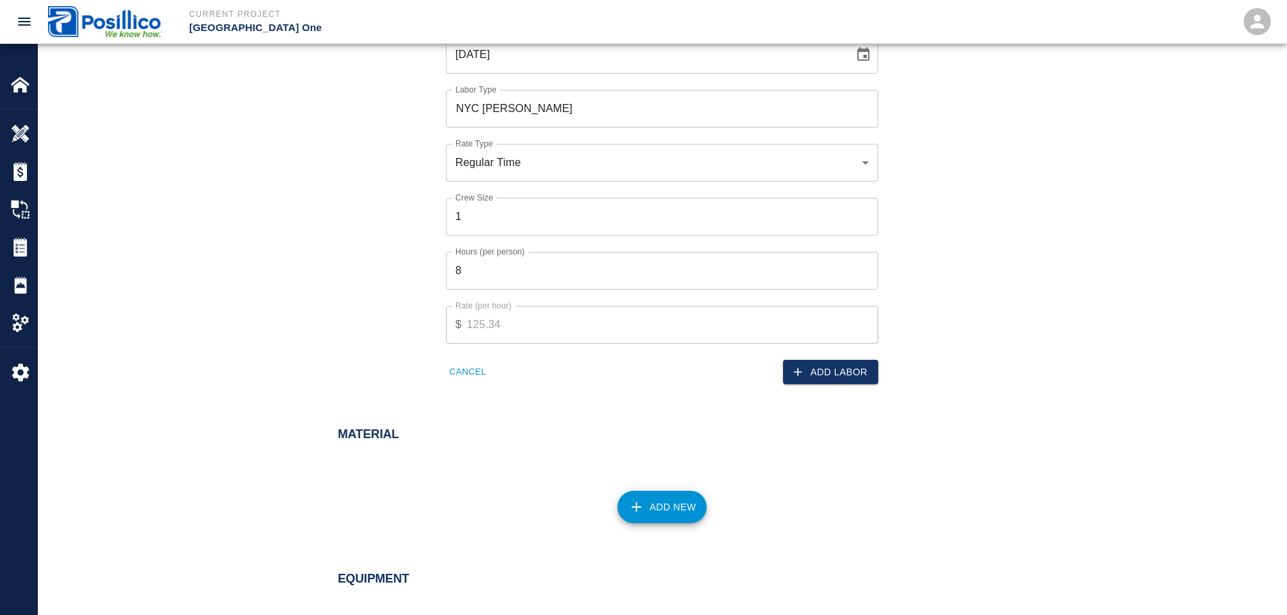
scroll to position [811, 0]
click at [824, 378] on button "Add Labor" at bounding box center [830, 371] width 95 height 25
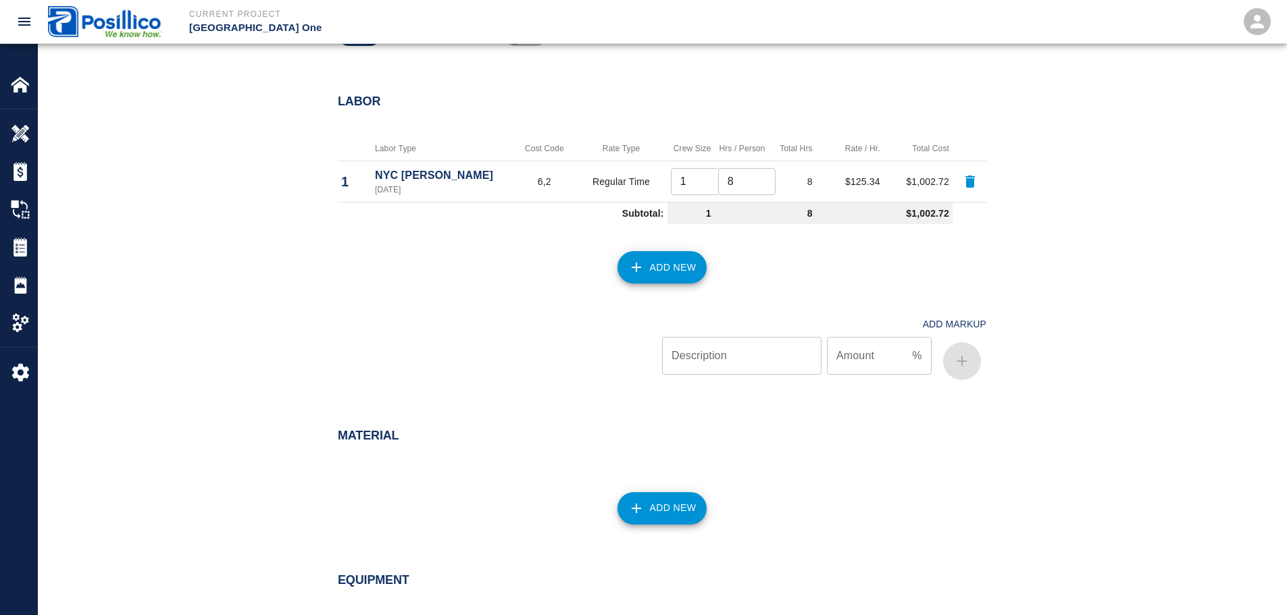
scroll to position [676, 0]
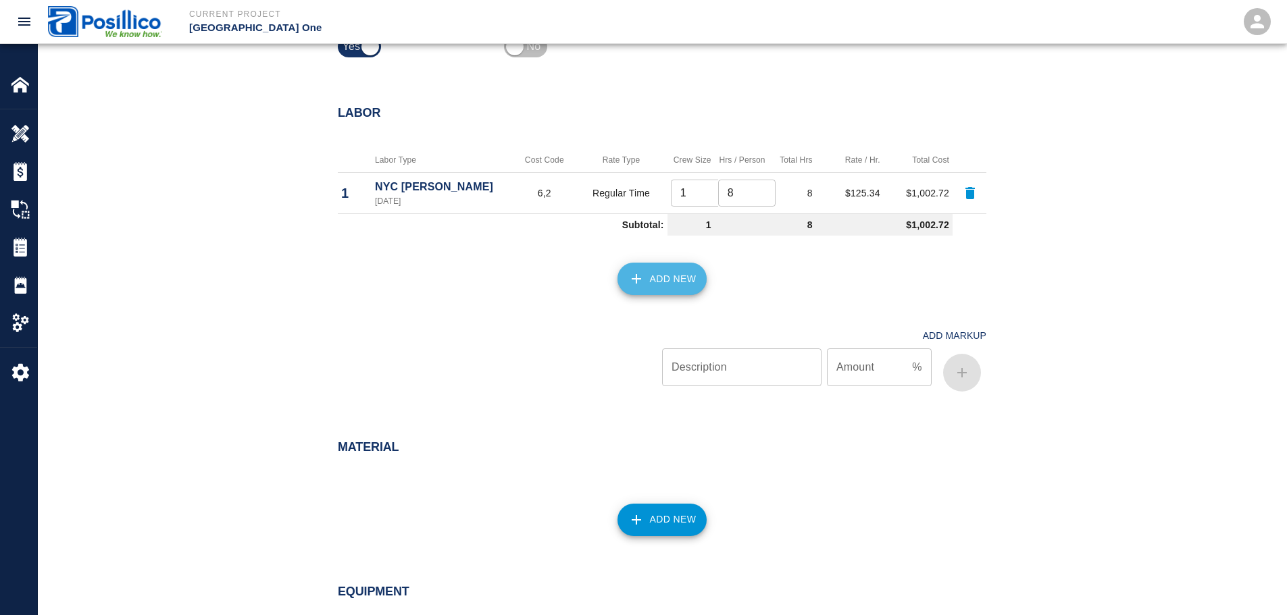
click at [665, 270] on button "Add New" at bounding box center [662, 279] width 90 height 32
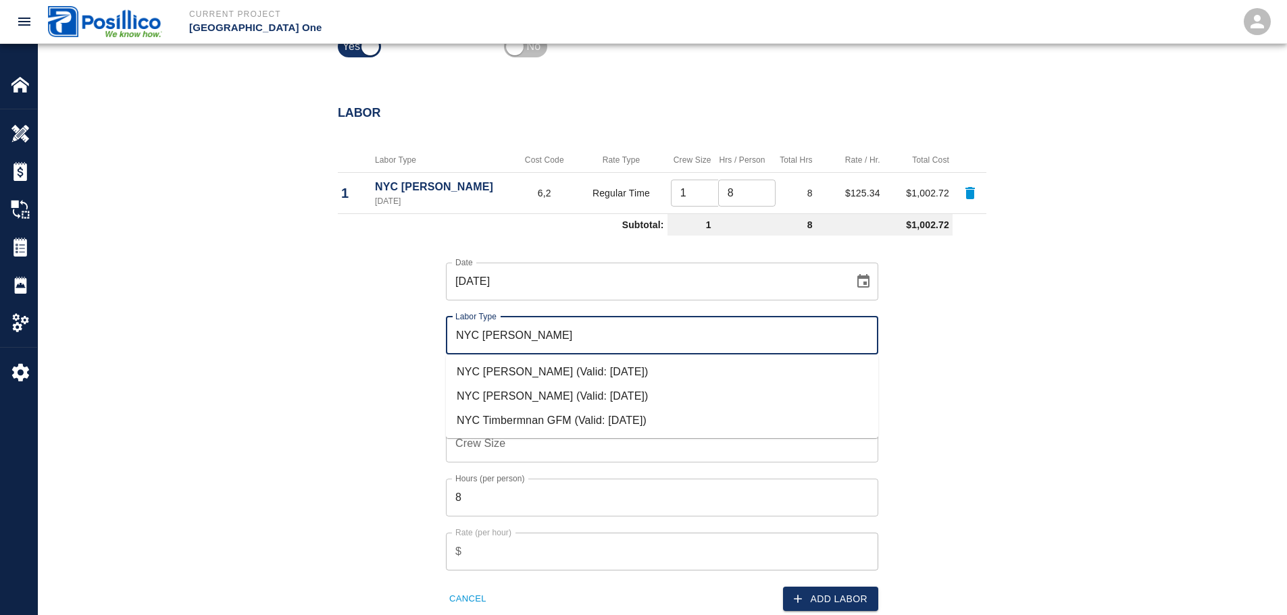
click at [568, 391] on li "NYC [PERSON_NAME] (Valid: [DATE])" at bounding box center [662, 396] width 432 height 24
type input "NYC [PERSON_NAME]"
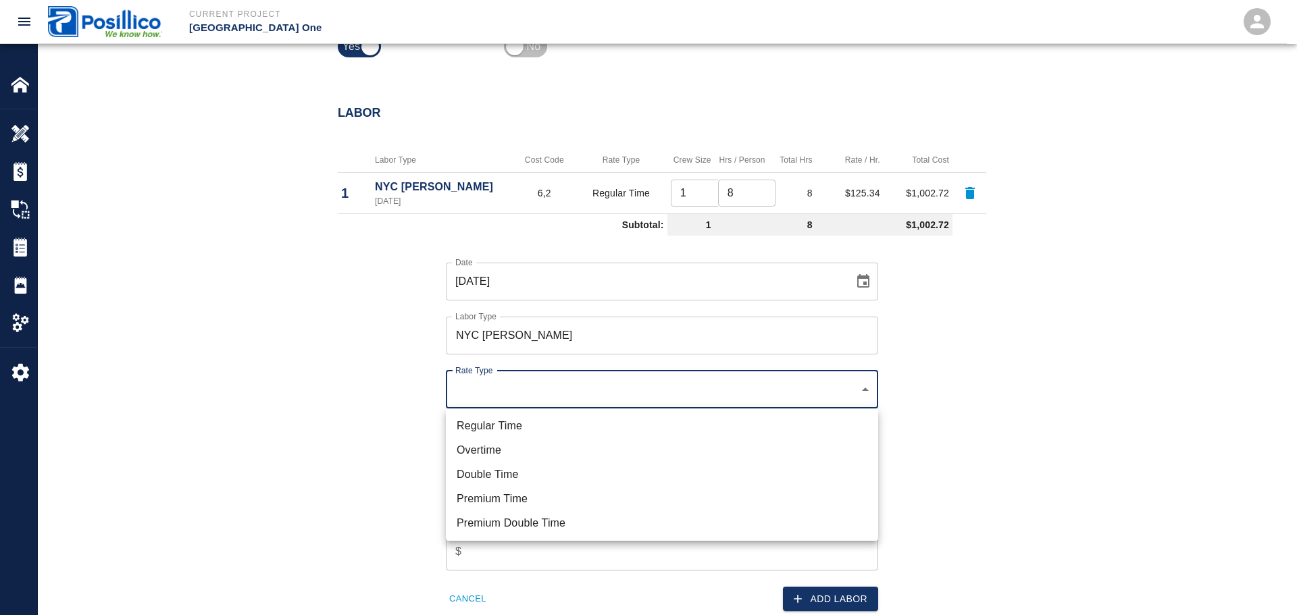
click at [603, 447] on li "Overtime" at bounding box center [662, 450] width 432 height 24
type input "rate_ot"
type input "158.60"
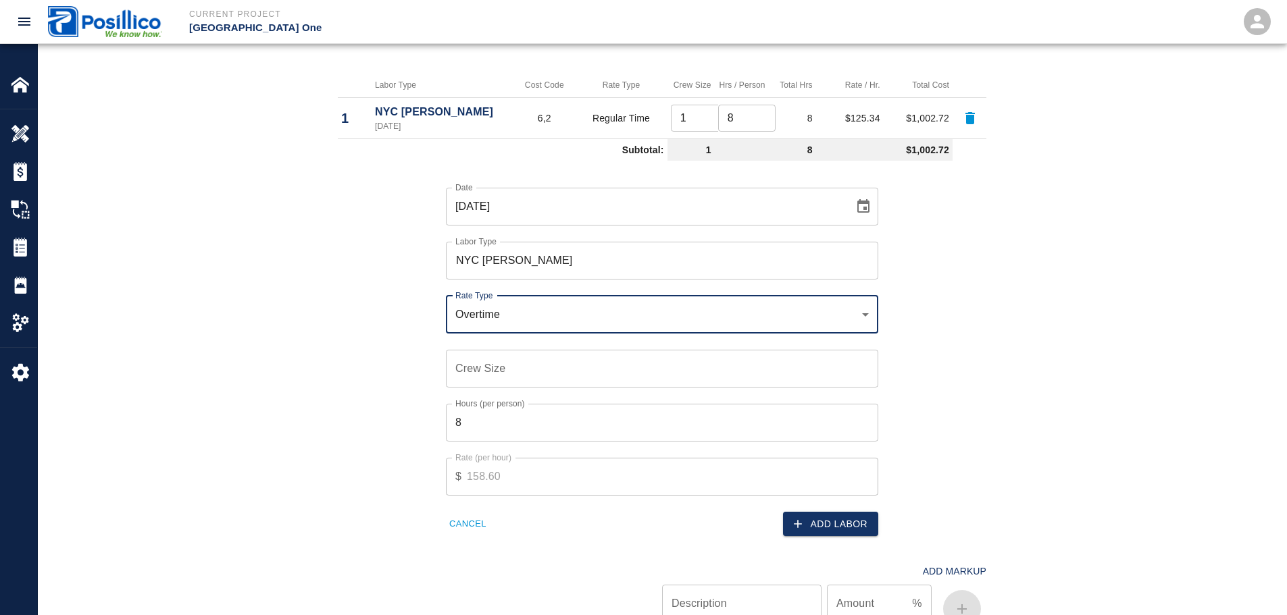
scroll to position [811, 0]
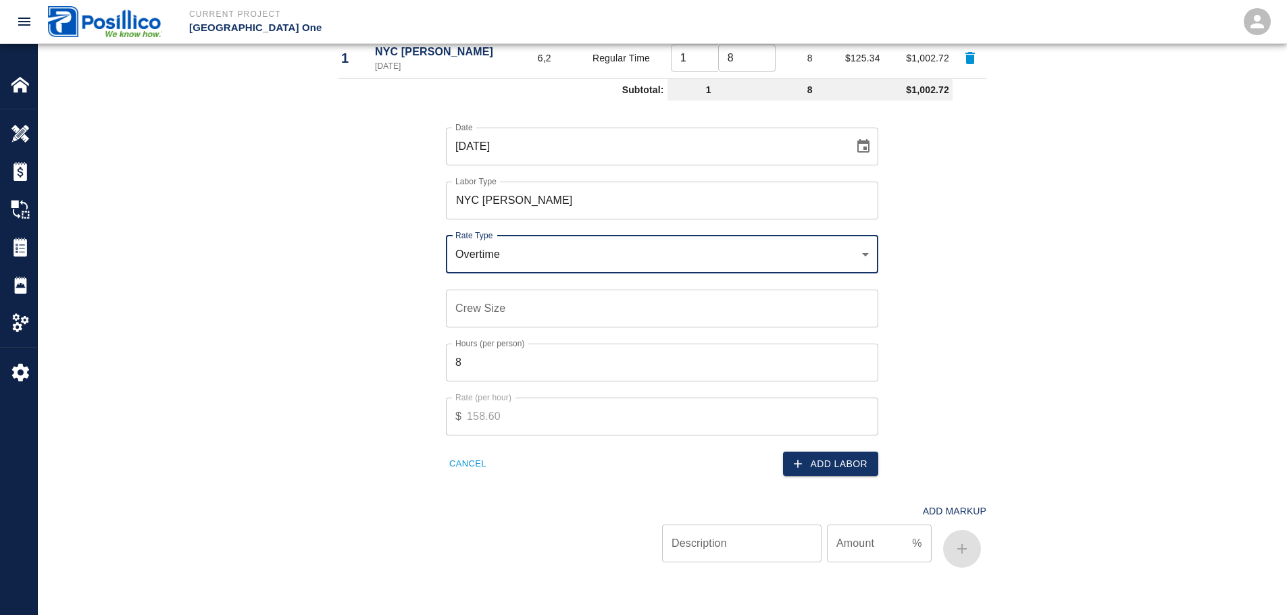
click at [515, 318] on input "Crew Size" at bounding box center [662, 309] width 432 height 38
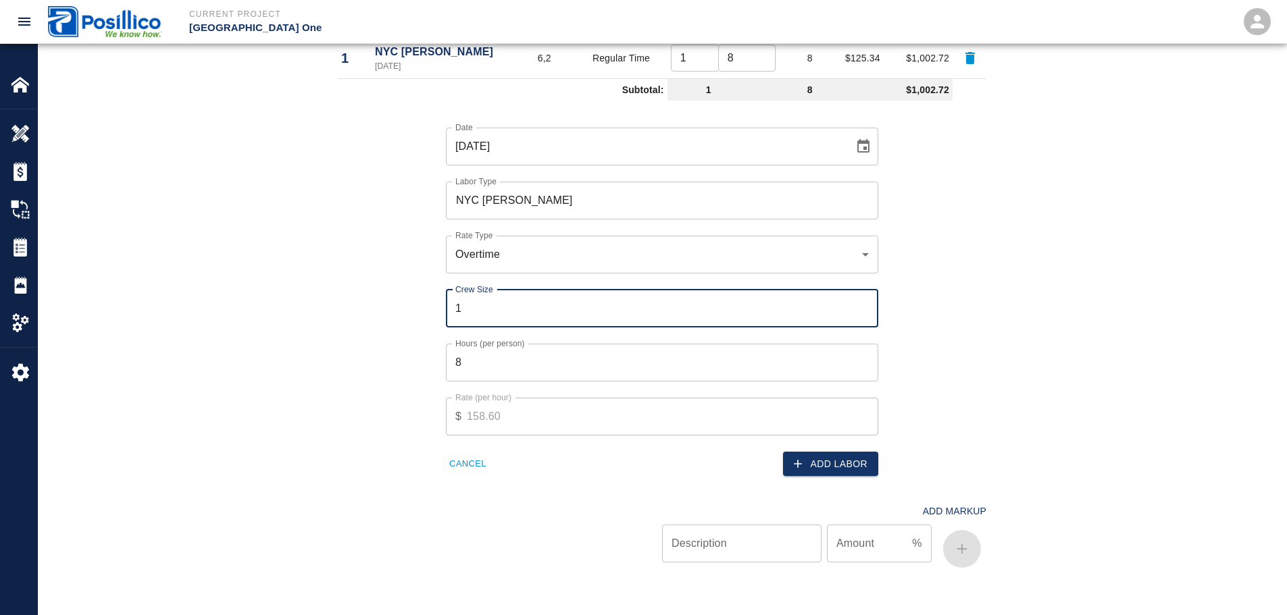
type input "1"
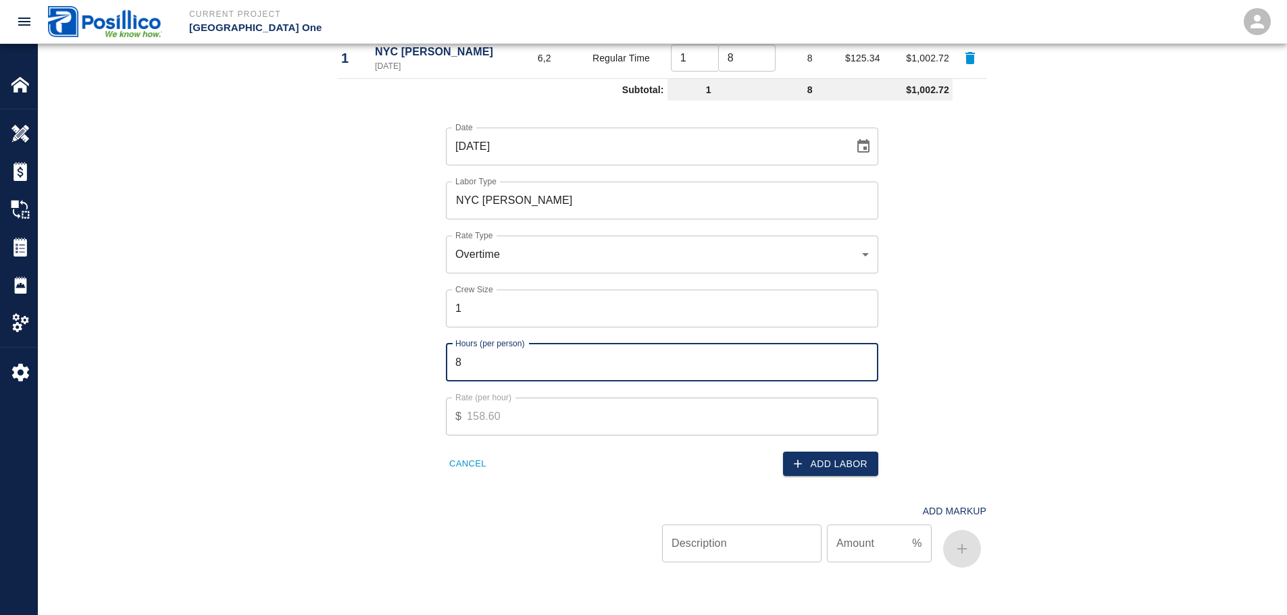
type input "2"
click at [851, 461] on button "Add Labor" at bounding box center [830, 464] width 95 height 25
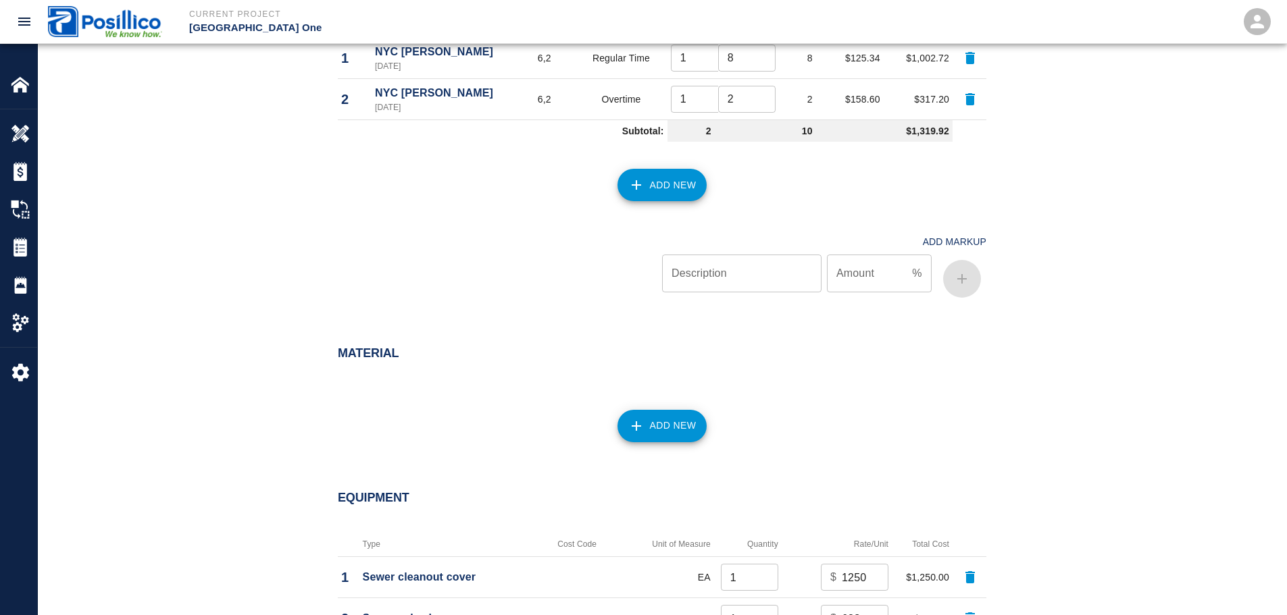
click at [642, 193] on icon "button" at bounding box center [636, 185] width 16 height 16
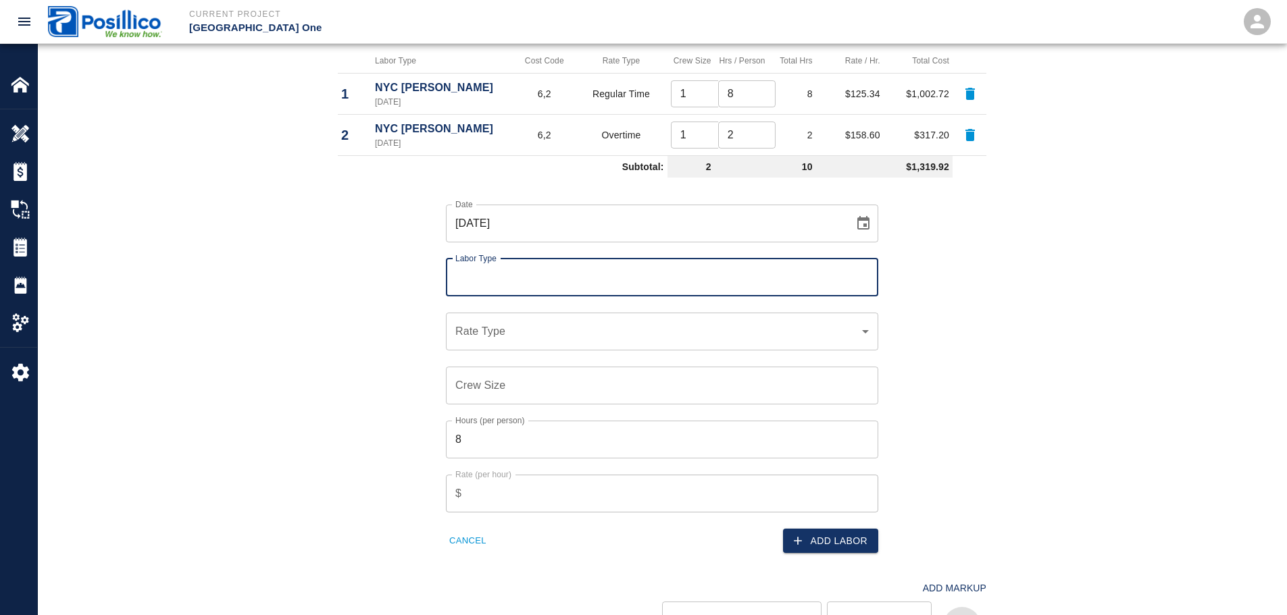
scroll to position [743, 0]
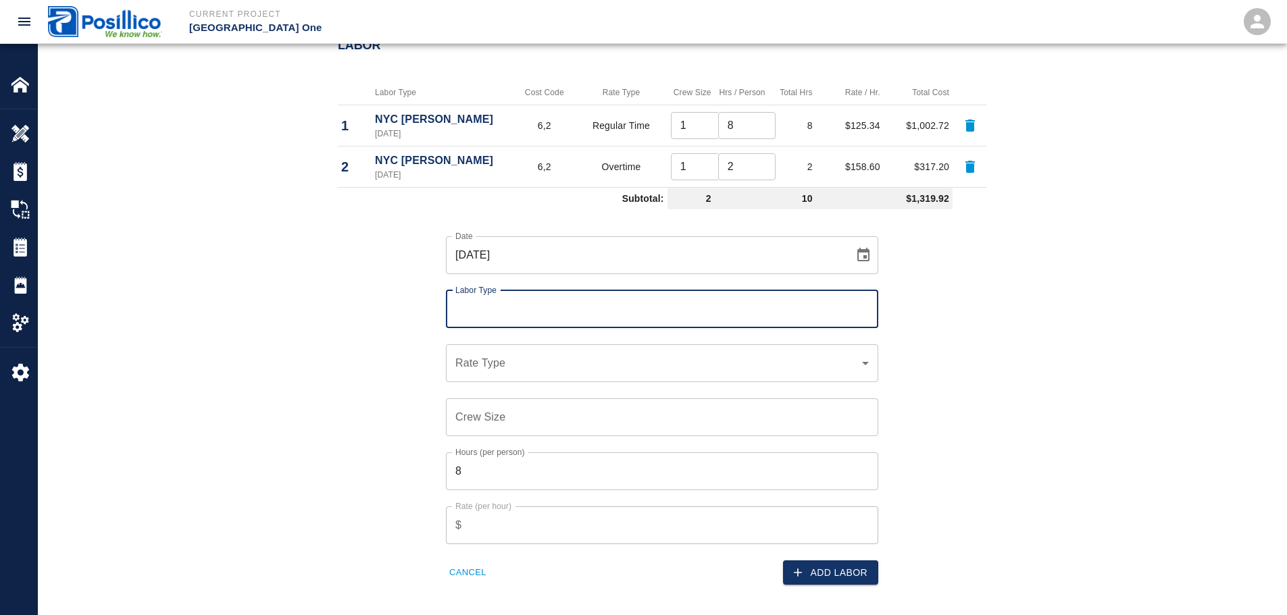
click at [238, 257] on div "Labor Labor Type Cost Code Rate Type Crew Size Hrs / Person Total Hrs Rate / Hr…" at bounding box center [662, 362] width 1248 height 703
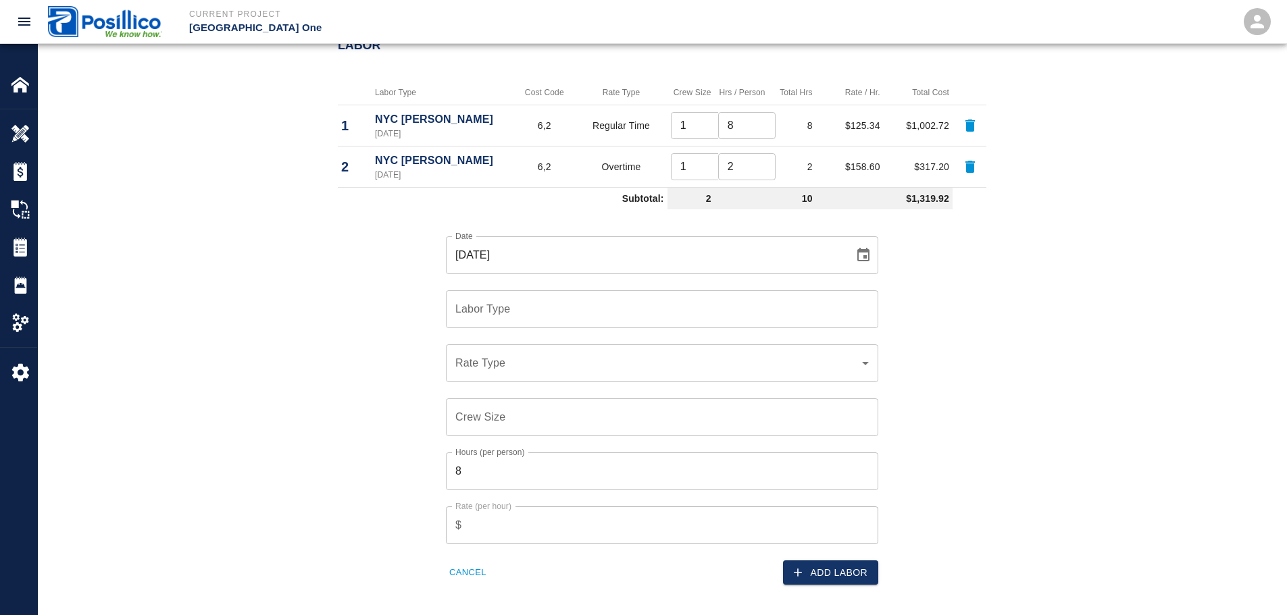
click at [518, 326] on div "Labor Type" at bounding box center [662, 309] width 432 height 38
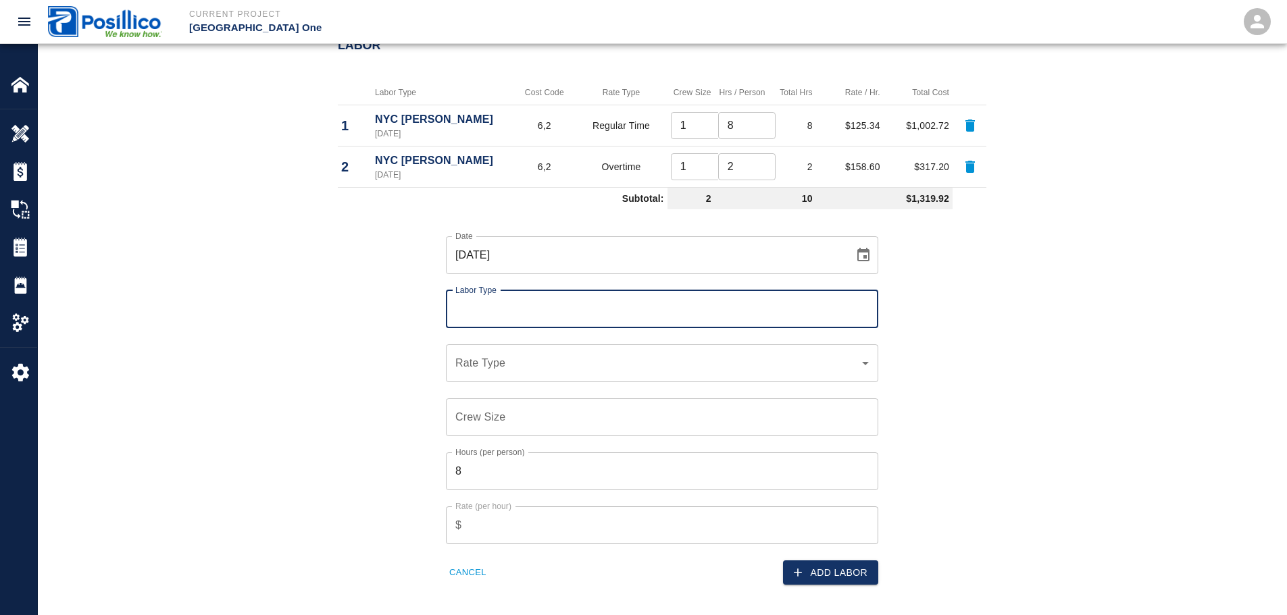
paste input "NYC Tim"
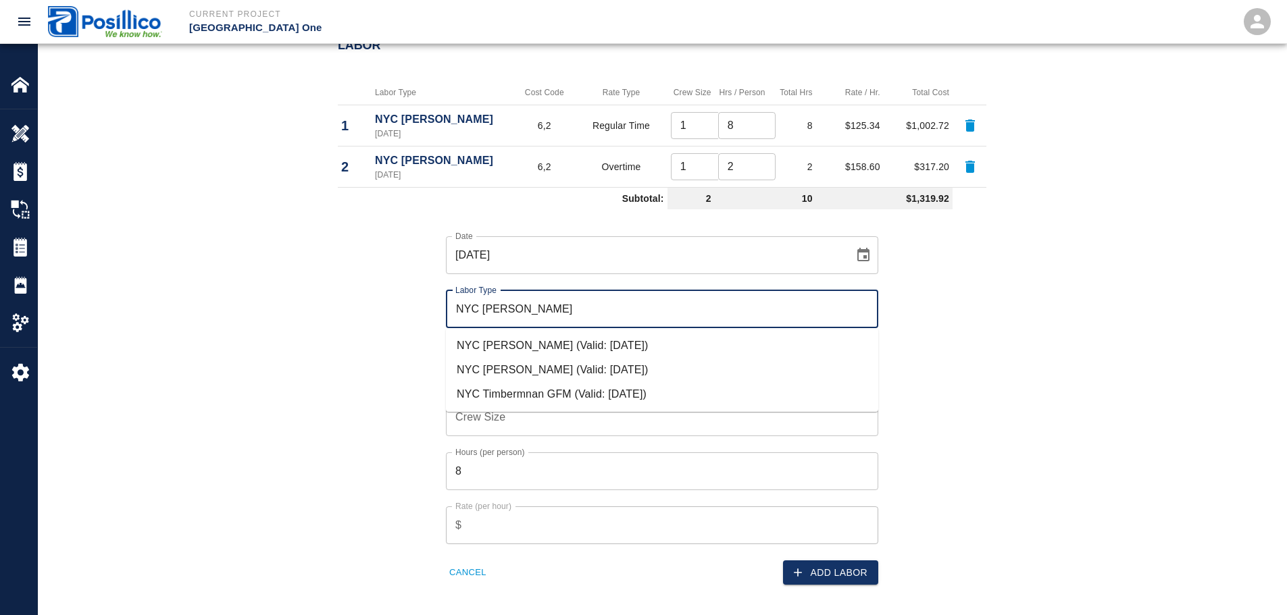
click at [538, 353] on li "NYC Timberman (Valid: 07/01/2024)" at bounding box center [662, 346] width 432 height 24
type input "NYC [PERSON_NAME]"
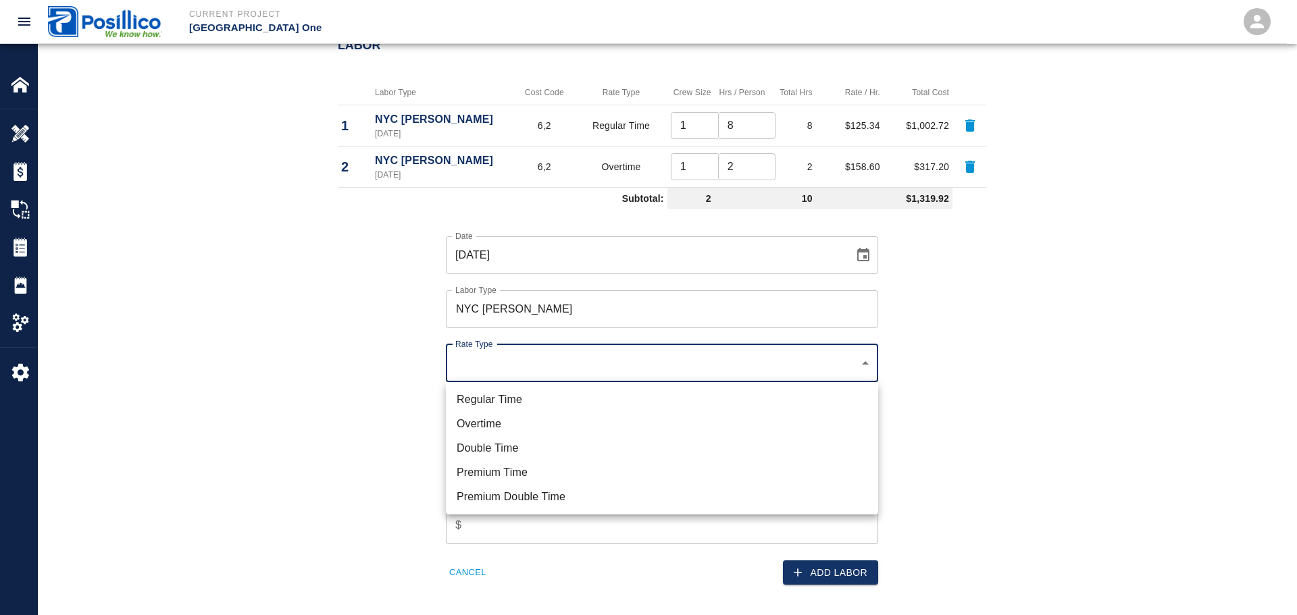
click at [534, 396] on li "Regular Time" at bounding box center [662, 400] width 432 height 24
type input "rate_rt"
type input "121.93"
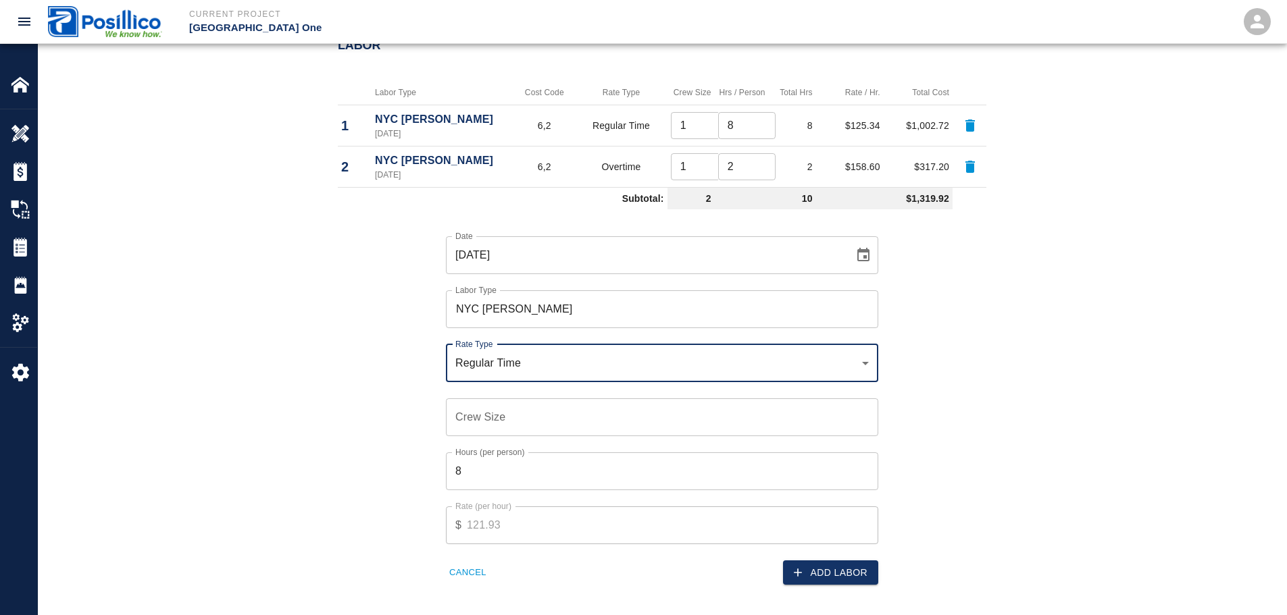
click at [525, 416] on input "Crew Size" at bounding box center [662, 418] width 432 height 38
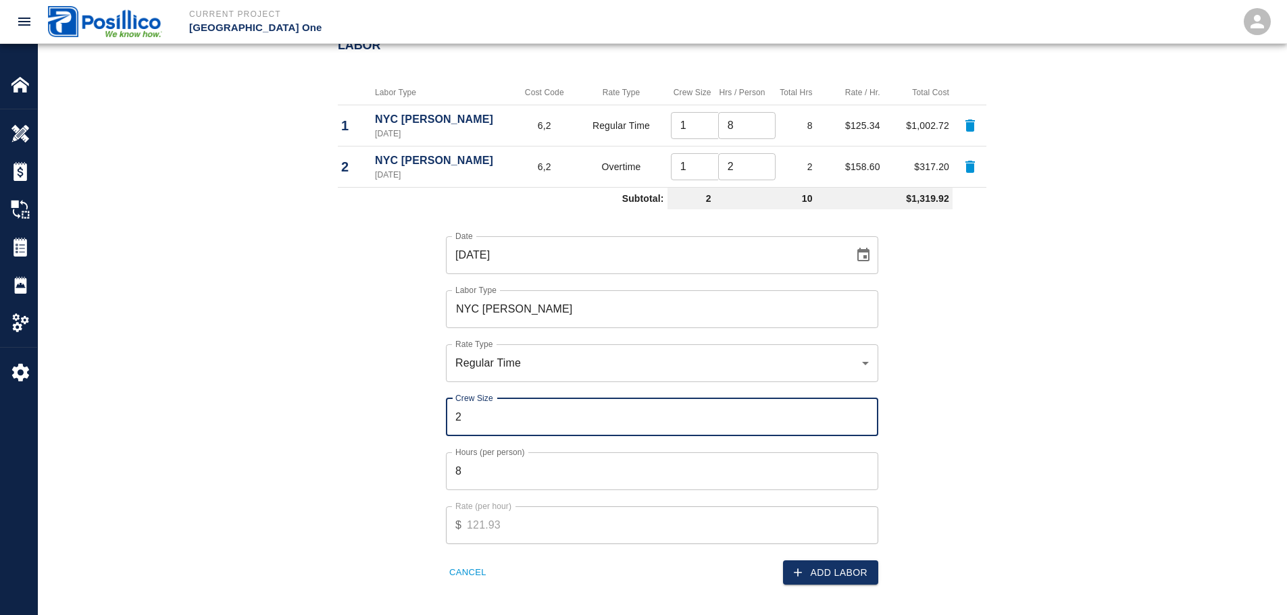
type input "2"
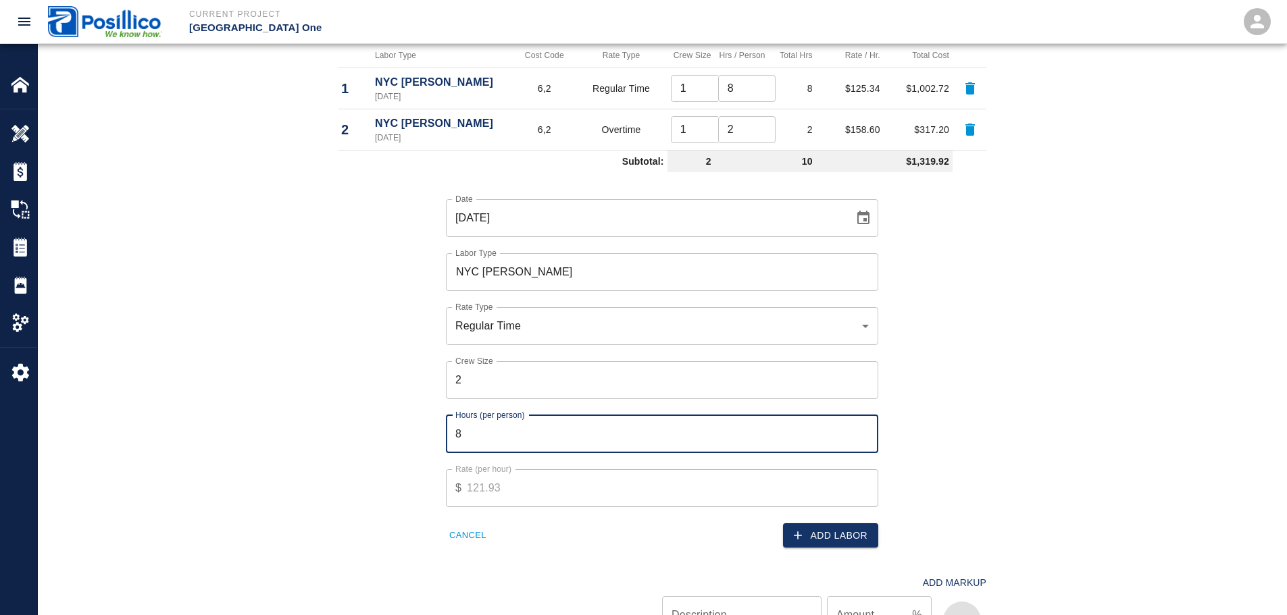
scroll to position [811, 0]
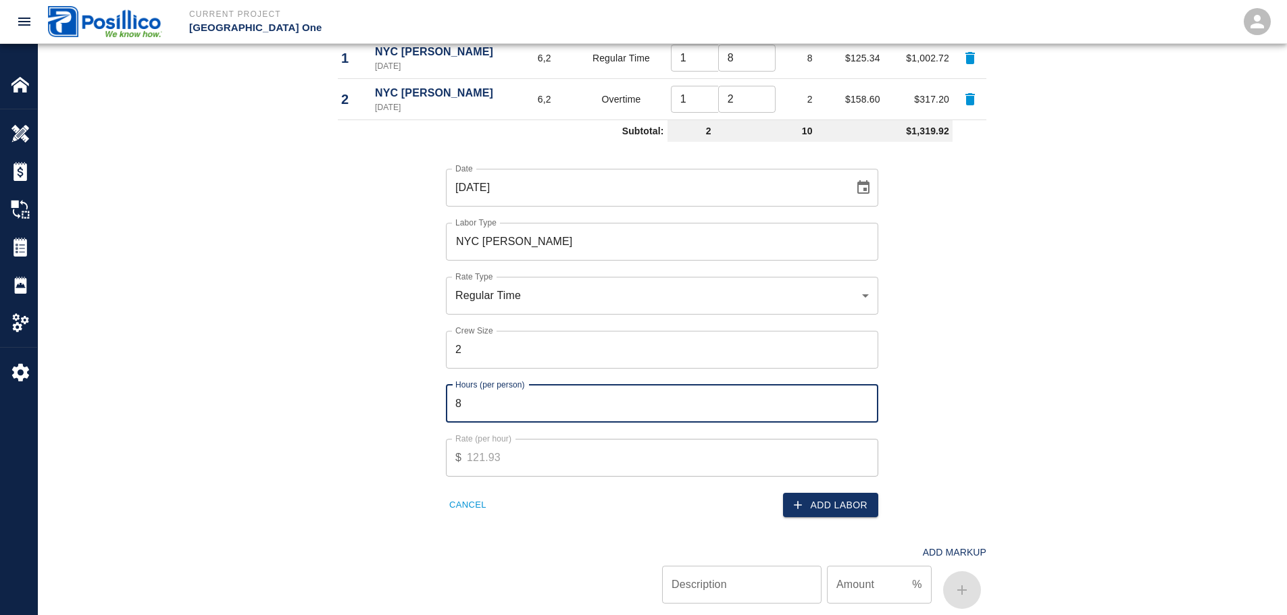
click at [379, 370] on div "Date 09/18/2025 Date Labor Type NYC Timberman Labor Type Rate Type Regular Time…" at bounding box center [654, 332] width 665 height 371
click at [509, 340] on input "2" at bounding box center [662, 350] width 432 height 38
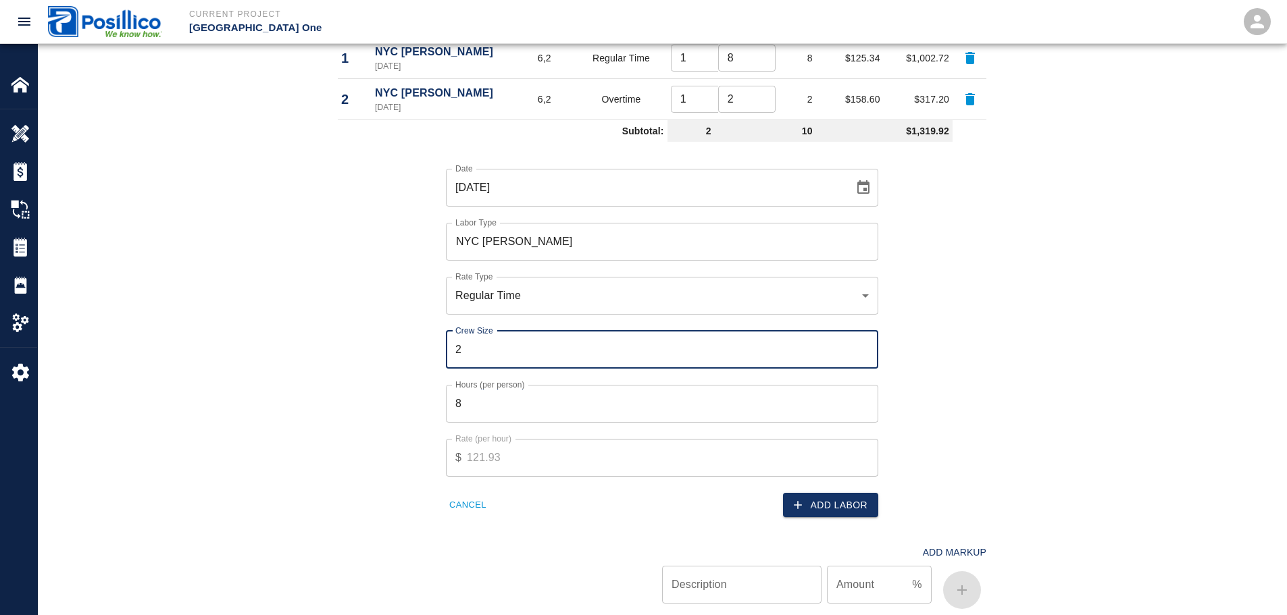
click at [517, 410] on input "8" at bounding box center [662, 404] width 432 height 38
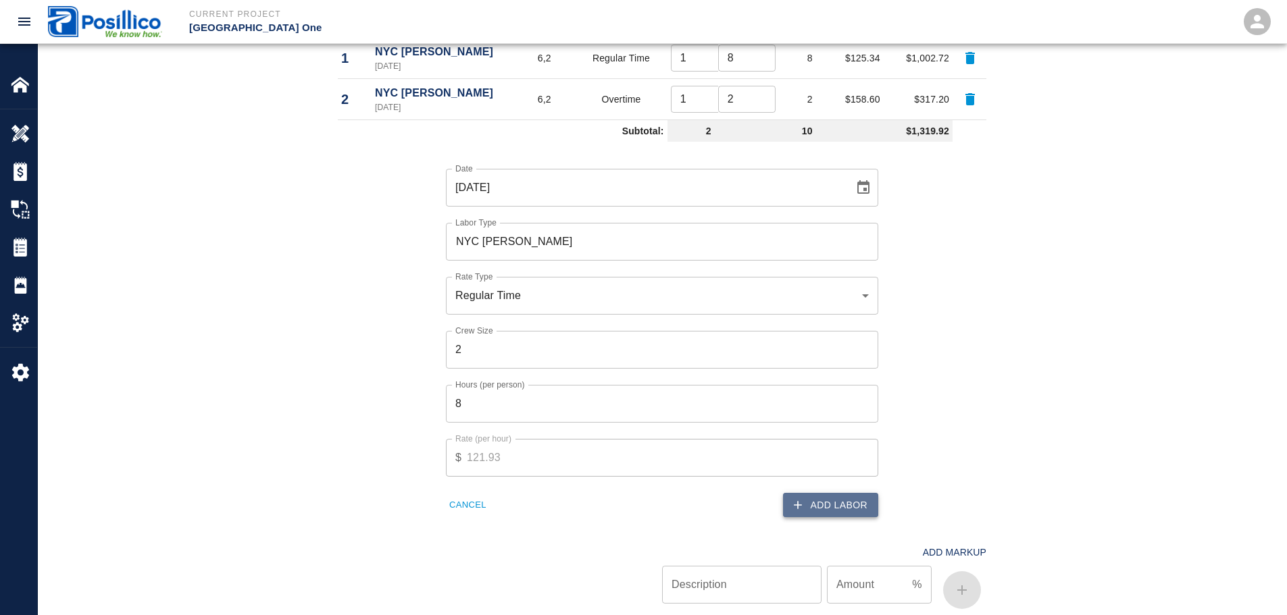
click at [851, 509] on button "Add Labor" at bounding box center [830, 505] width 95 height 25
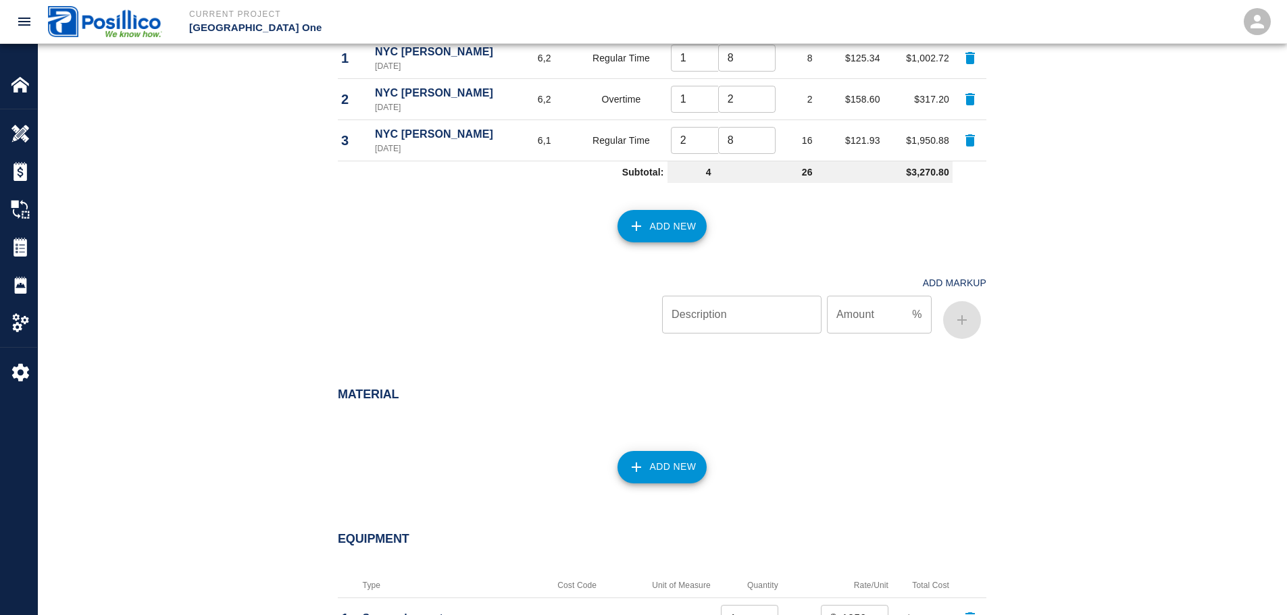
click at [663, 242] on button "Add New" at bounding box center [662, 226] width 90 height 32
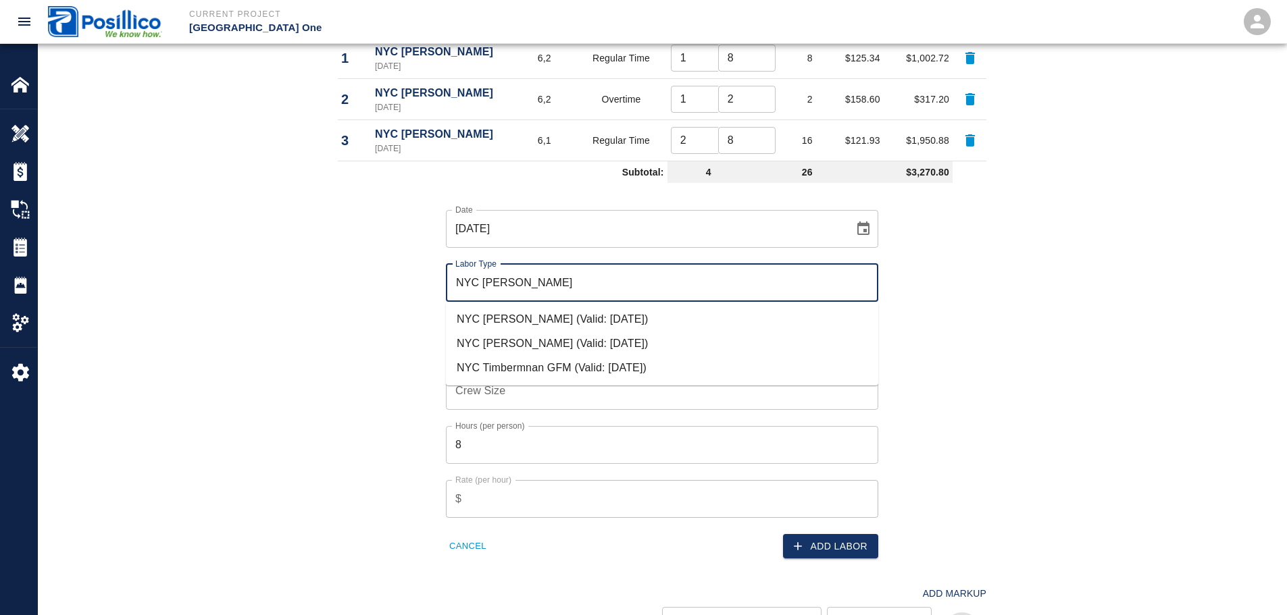
click at [609, 320] on li "NYC Timberman (Valid: 07/01/2024)" at bounding box center [662, 319] width 432 height 24
type input "NYC [PERSON_NAME]"
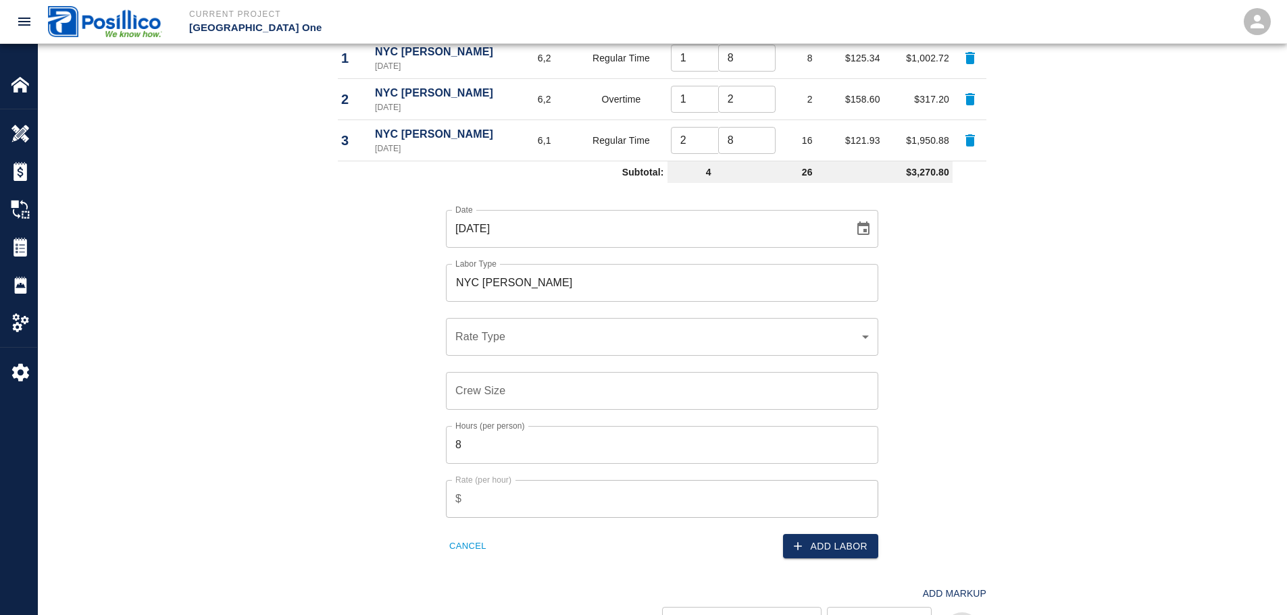
click at [586, 320] on div "​ Rate Type" at bounding box center [662, 337] width 432 height 38
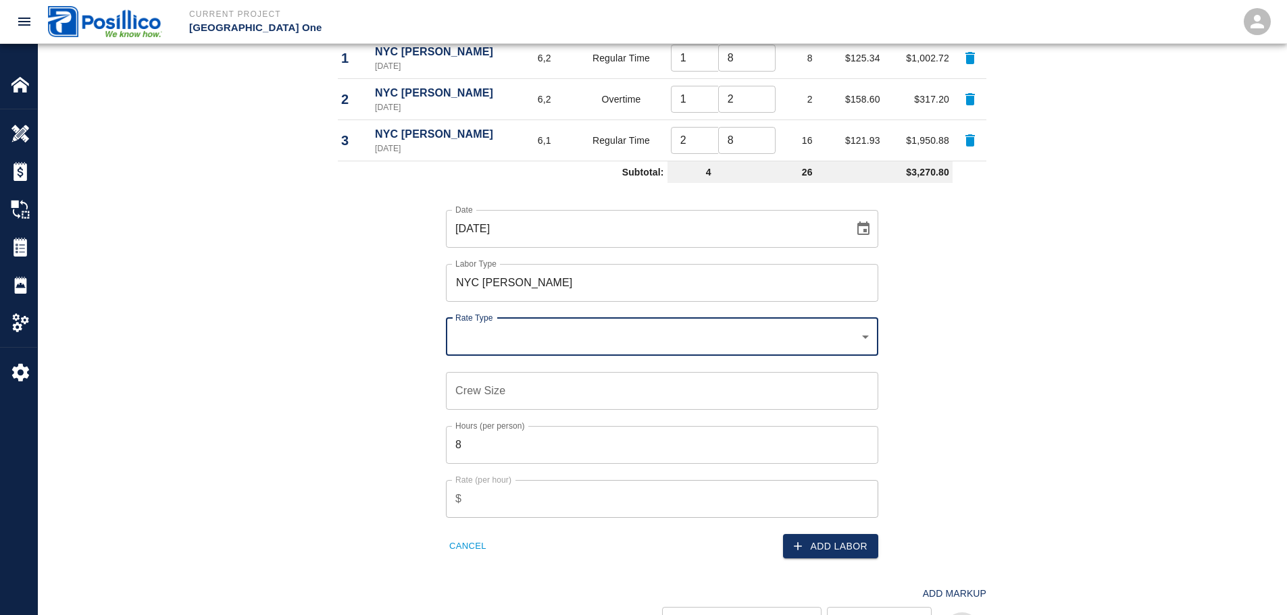
click at [586, 328] on div "​ Rate Type" at bounding box center [662, 337] width 432 height 38
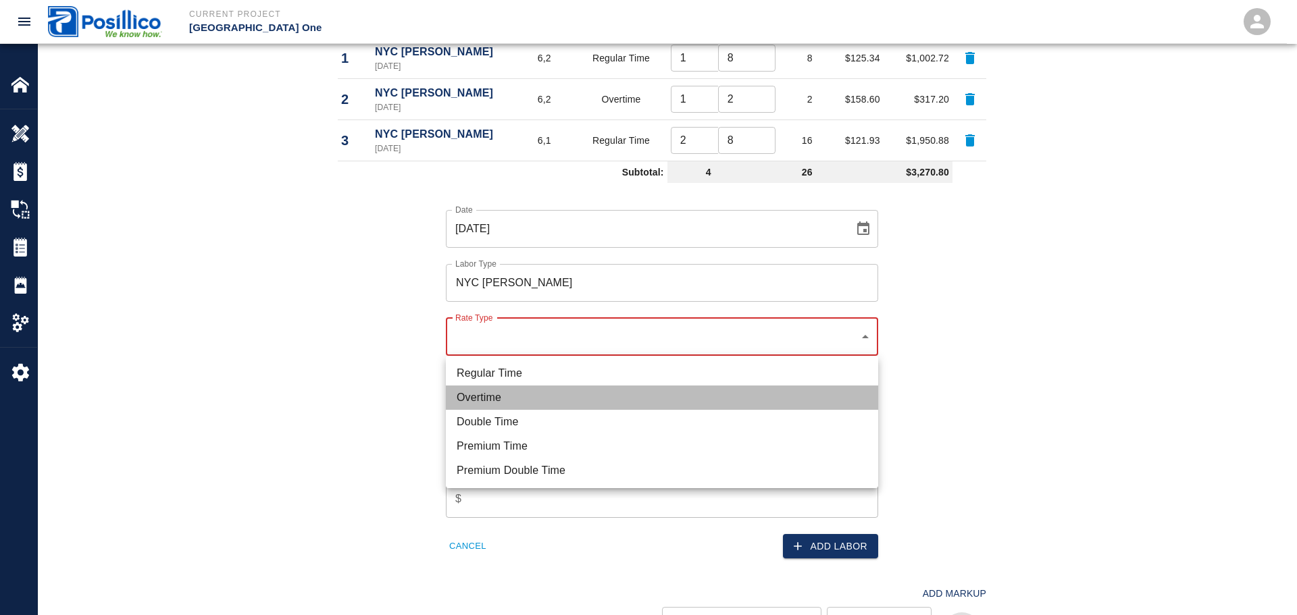
click at [580, 397] on li "Overtime" at bounding box center [662, 398] width 432 height 24
type input "rate_ot"
type input "153.49"
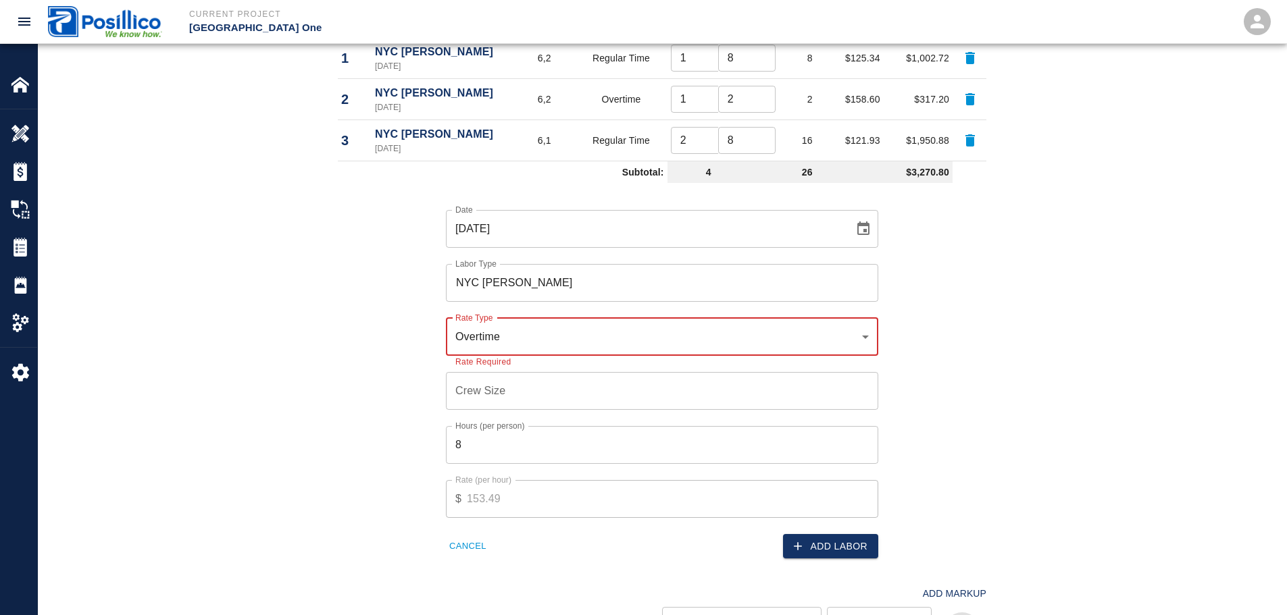
click at [570, 381] on input "Crew Size" at bounding box center [662, 391] width 432 height 38
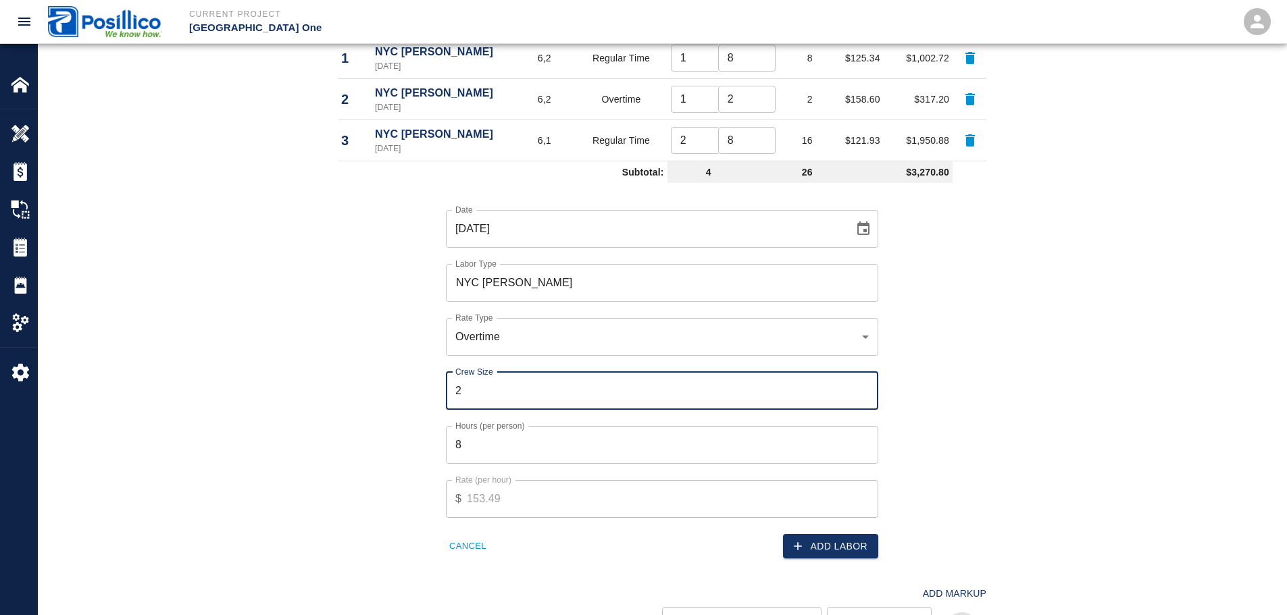
type input "2"
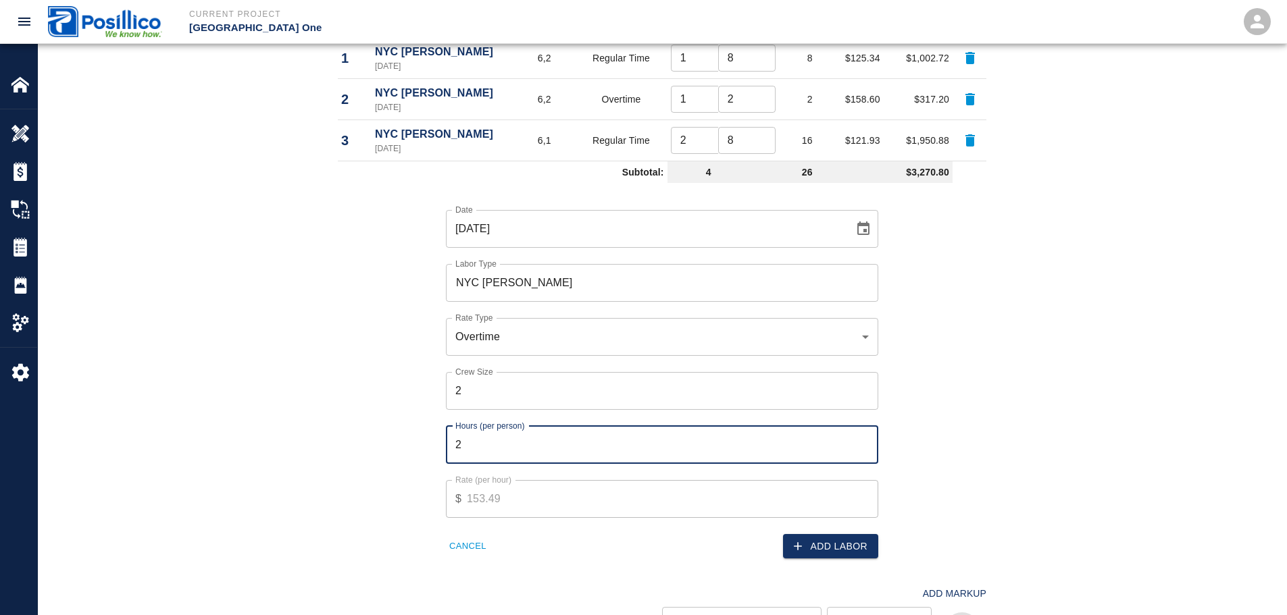
type input "2"
click at [992, 370] on div "Labor Labor Type Cost Code Rate Type Crew Size Hrs / Person Total Hrs Rate / Hr…" at bounding box center [662, 299] width 730 height 711
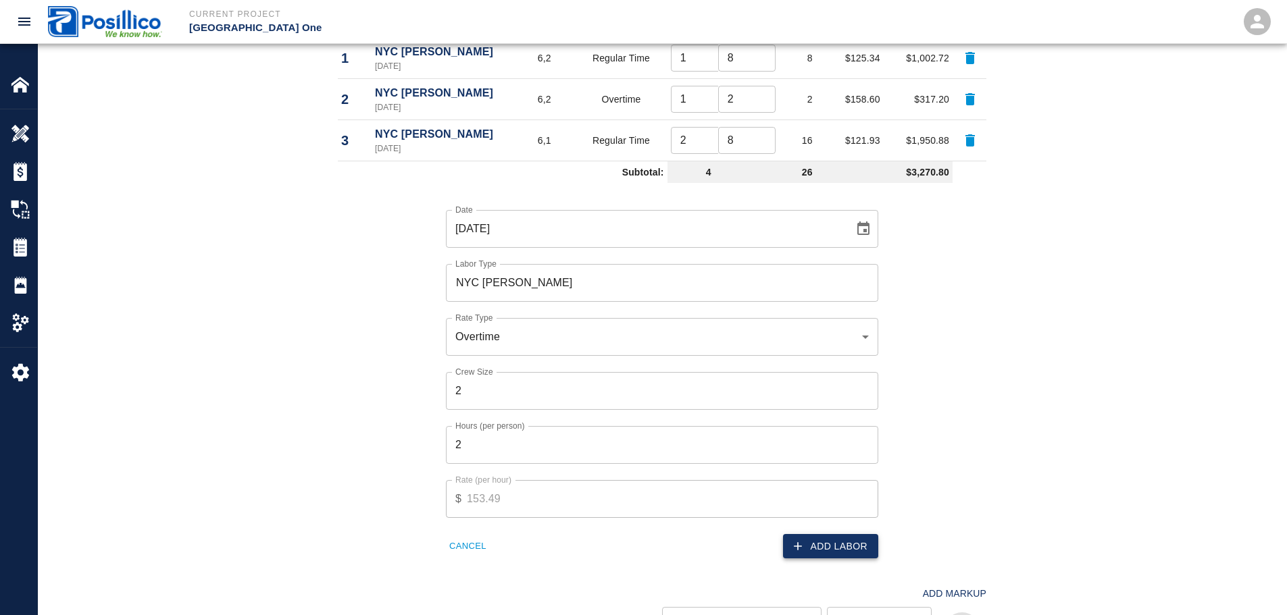
click at [844, 535] on button "Add Labor" at bounding box center [830, 546] width 95 height 25
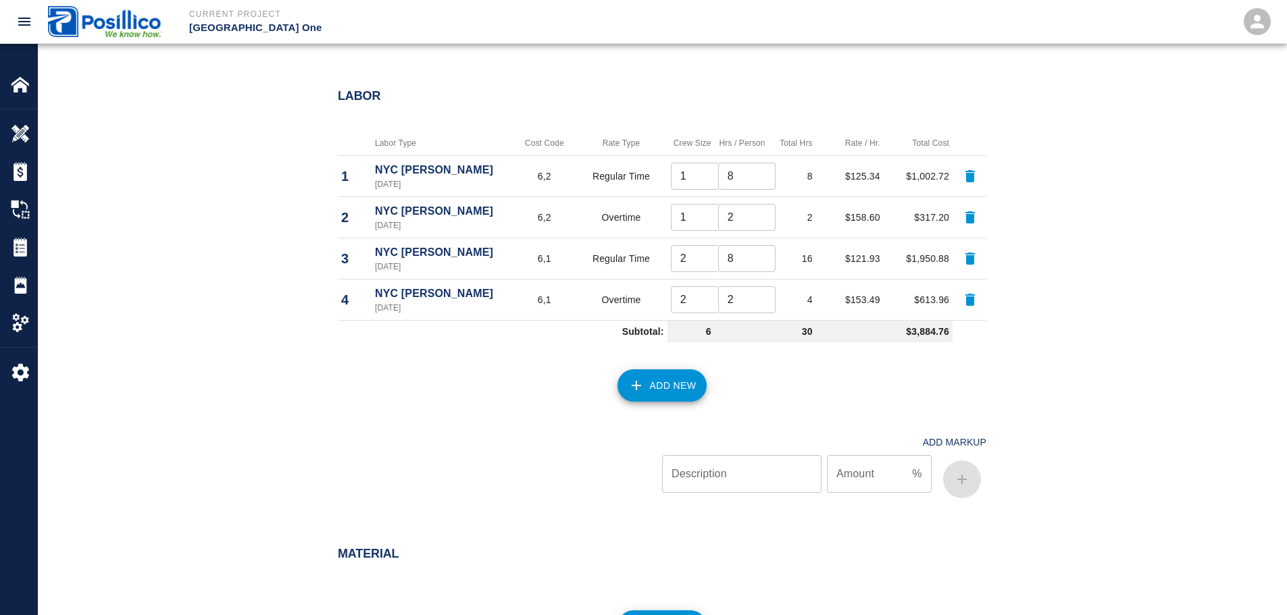
scroll to position [676, 0]
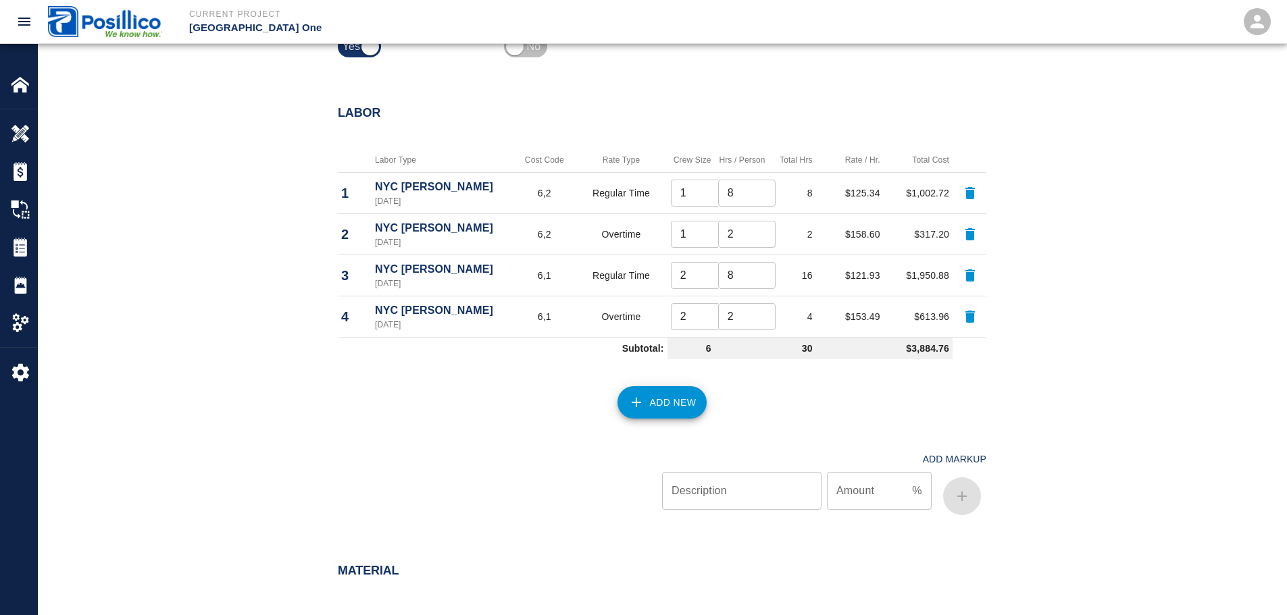
click at [641, 388] on button "Add New" at bounding box center [662, 402] width 90 height 32
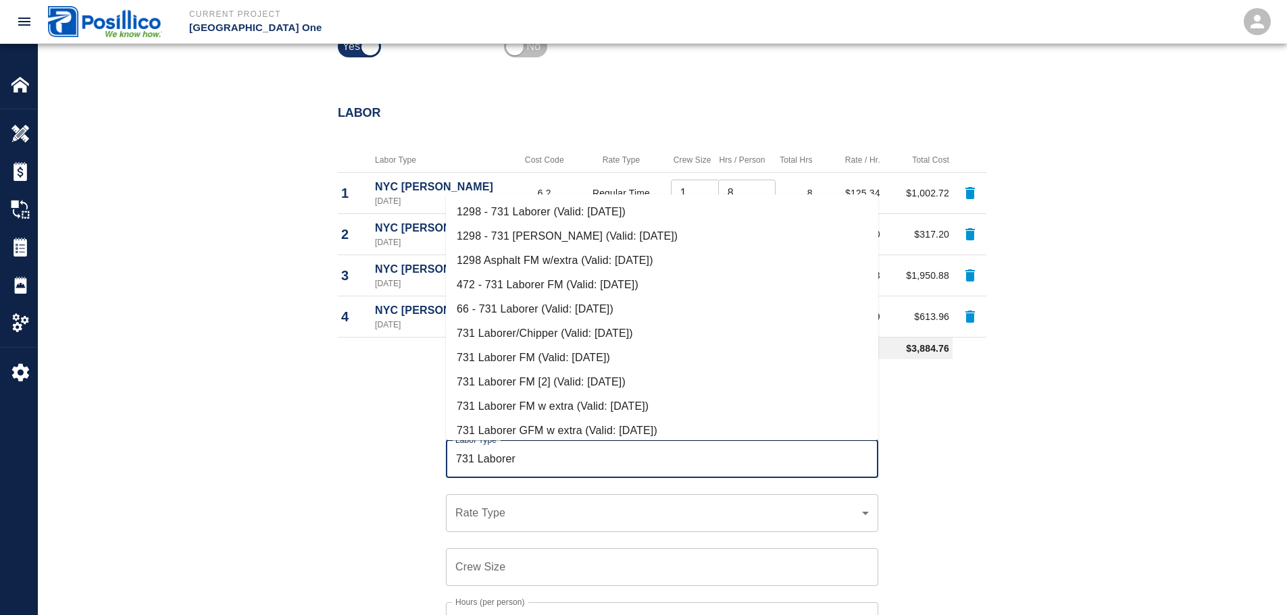
click at [628, 342] on li "731 Laborer/Chipper (Valid: 07/01/2024)" at bounding box center [662, 334] width 432 height 24
type input "731 Laborer/Chipper"
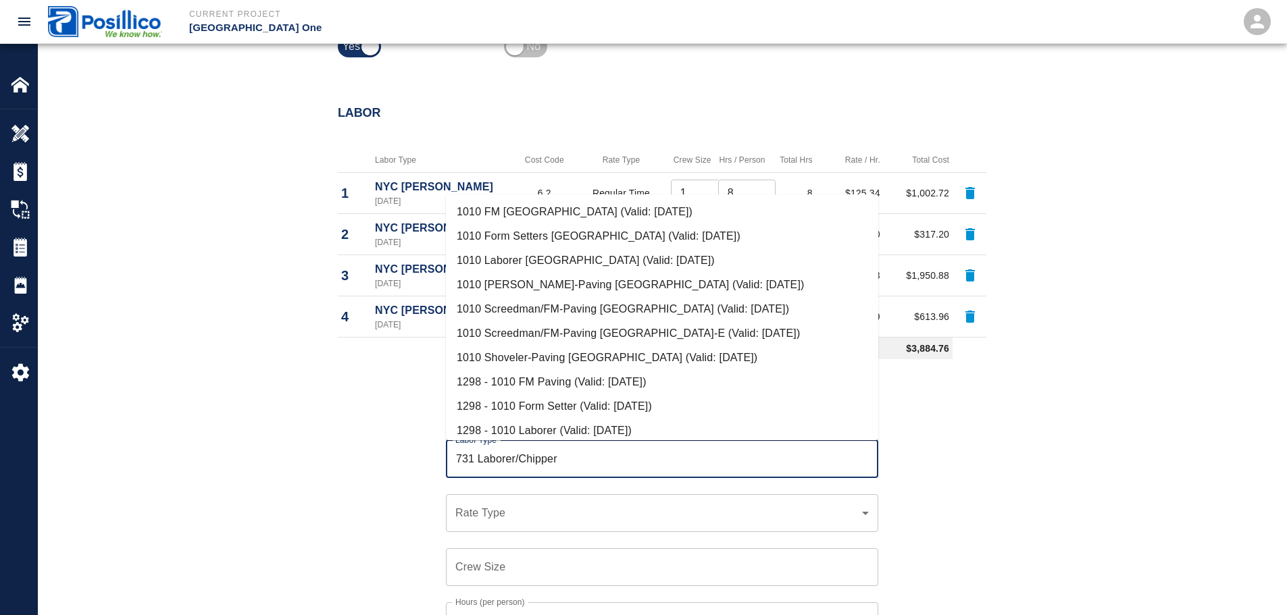
click at [607, 465] on input "731 Laborer/Chipper" at bounding box center [662, 460] width 420 height 26
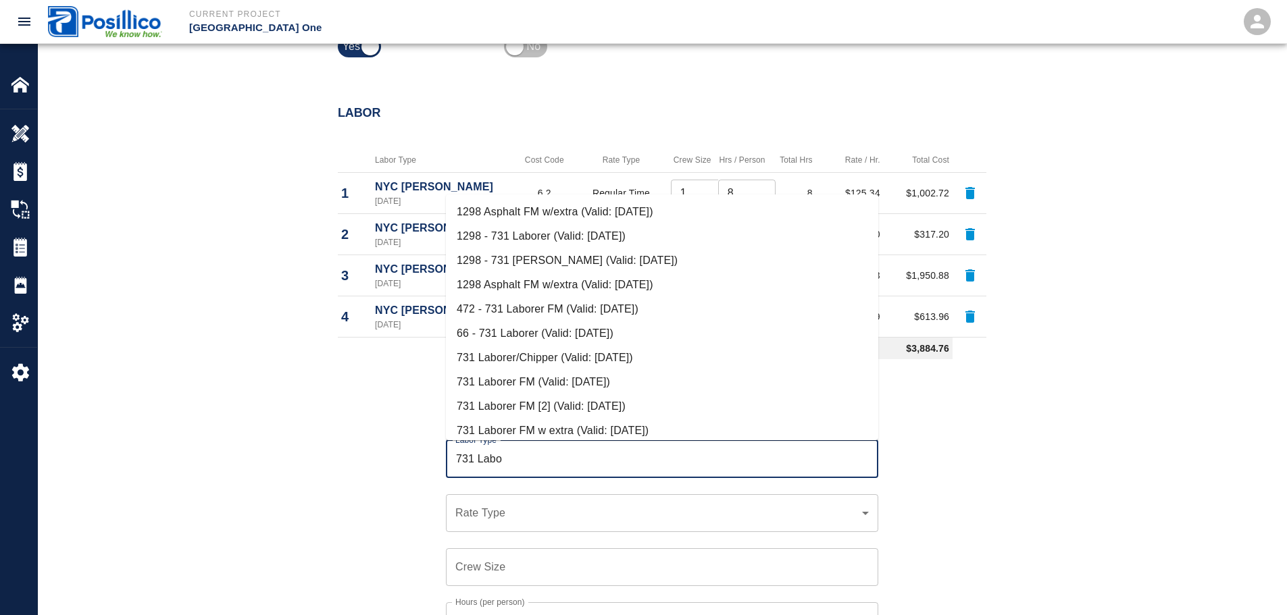
click at [694, 353] on li "731 Laborer/Chipper (Valid: 07/01/2024)" at bounding box center [662, 358] width 432 height 24
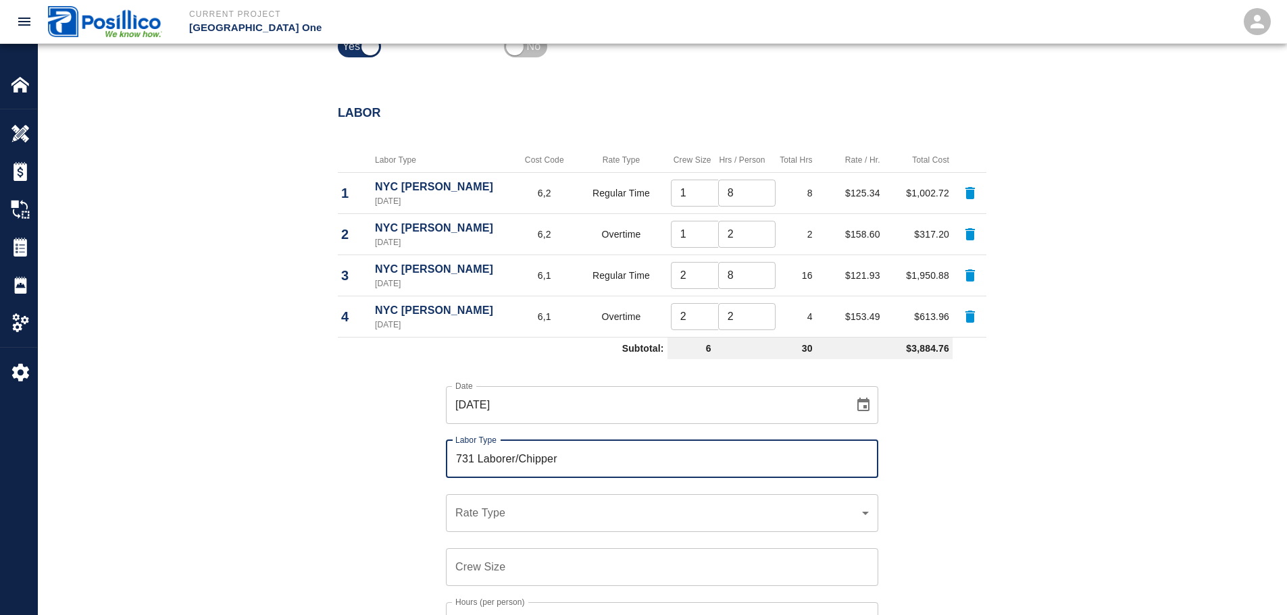
type input "731 Laborer/Chipper"
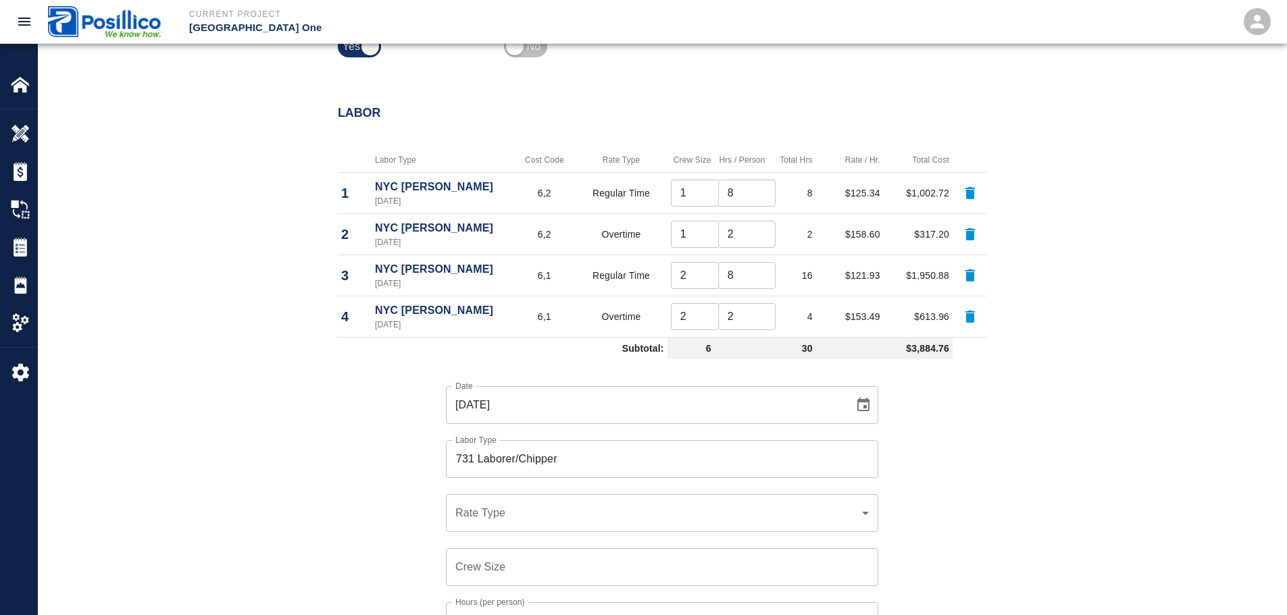
click at [168, 401] on div "Labor Labor Type Cost Code Rate Type Crew Size Hrs / Person Total Hrs Rate / Hr…" at bounding box center [662, 471] width 1248 height 785
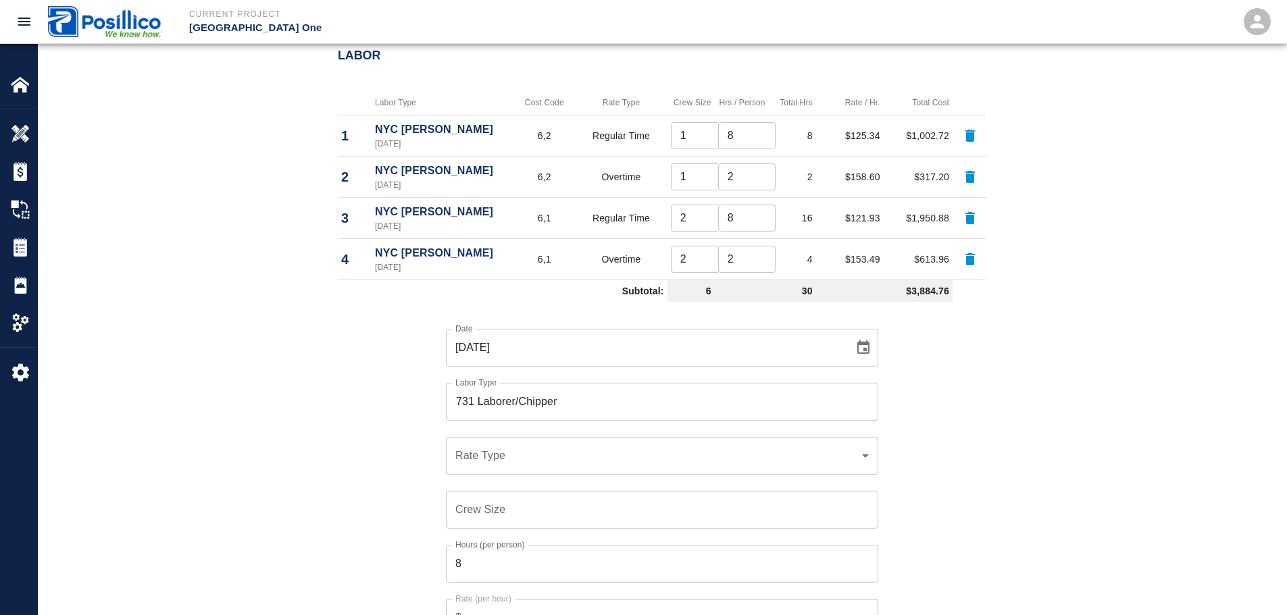
scroll to position [811, 0]
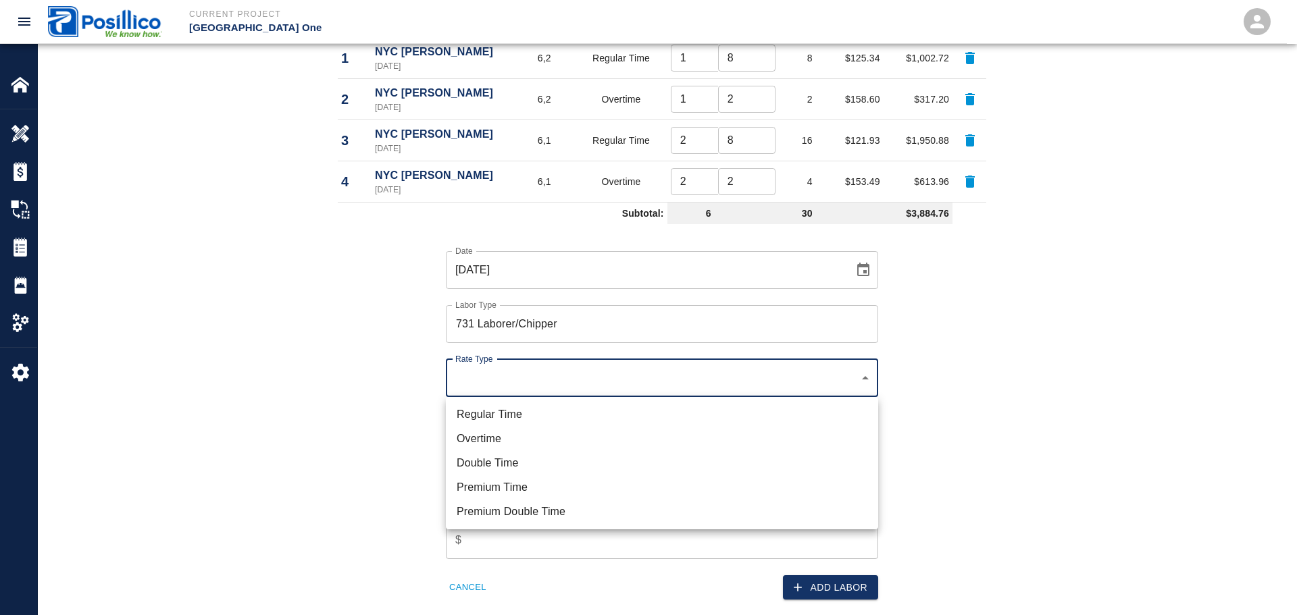
click at [519, 422] on li "Regular Time" at bounding box center [662, 415] width 432 height 24
type input "rate_rt"
type input "105.43"
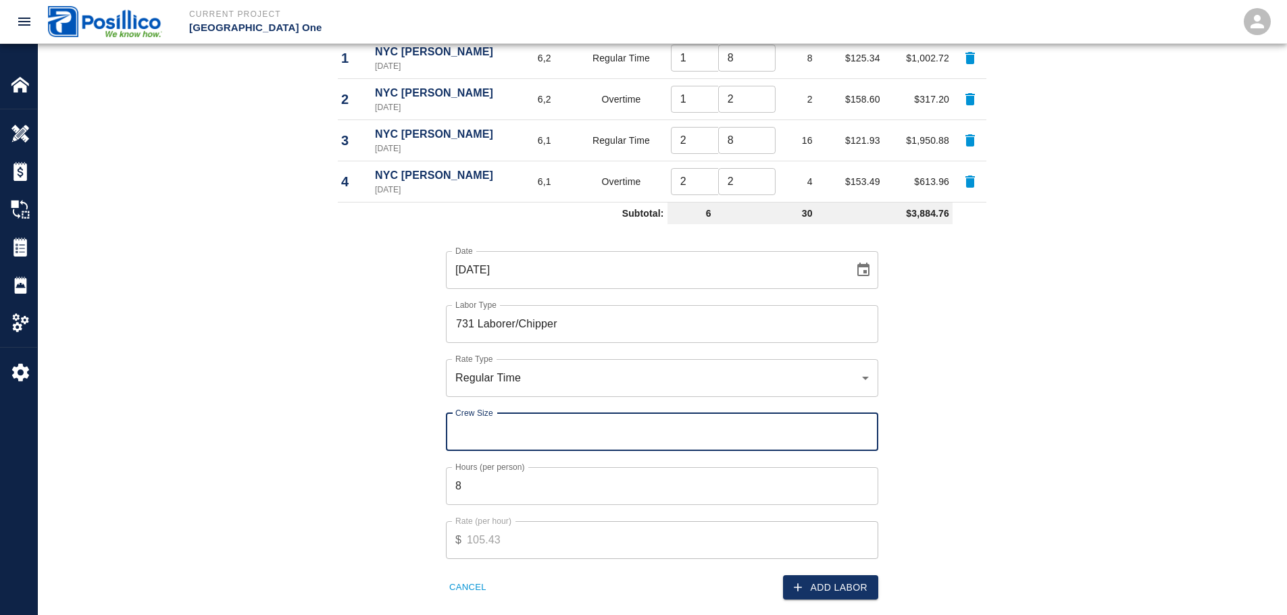
click at [573, 422] on input "Crew Size" at bounding box center [662, 432] width 432 height 38
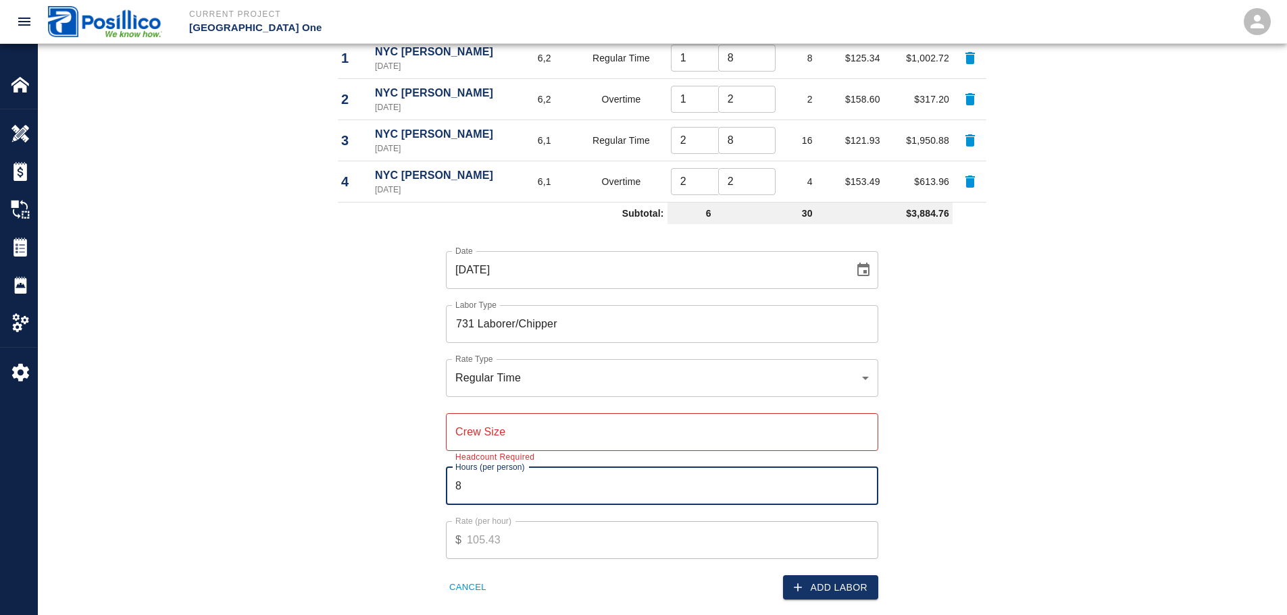
click at [565, 445] on input "Crew Size" at bounding box center [662, 432] width 432 height 38
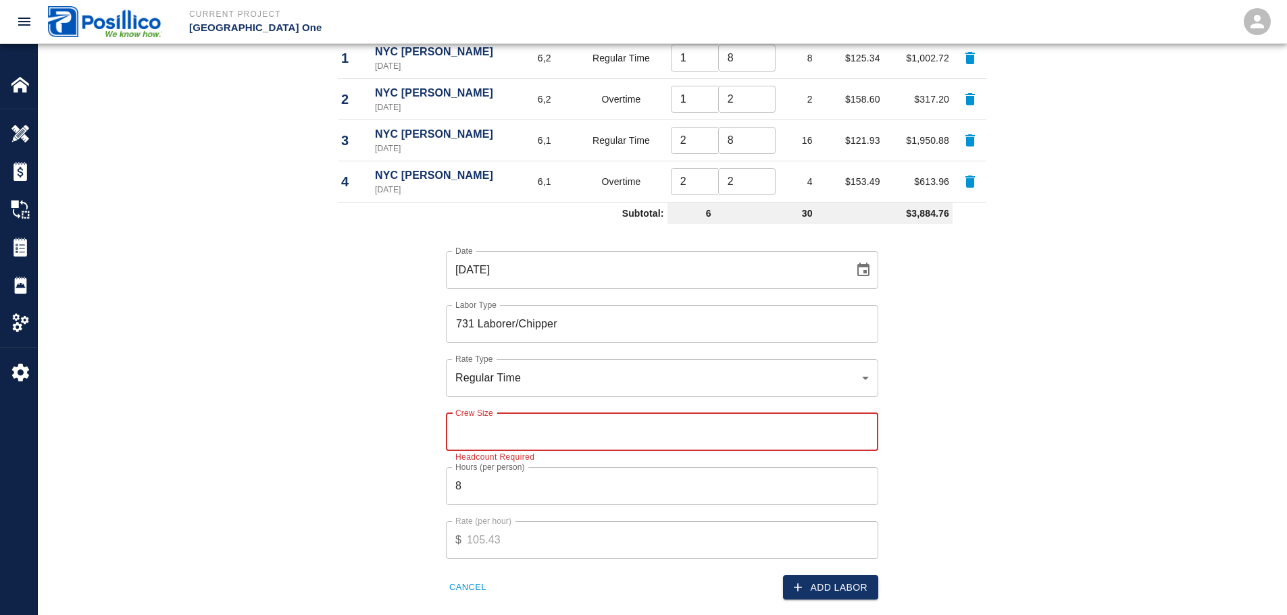
click at [559, 443] on input "Crew Size" at bounding box center [662, 432] width 432 height 38
click at [845, 441] on input "Crew Size" at bounding box center [662, 432] width 432 height 38
click at [835, 439] on input "Crew Size" at bounding box center [662, 432] width 432 height 38
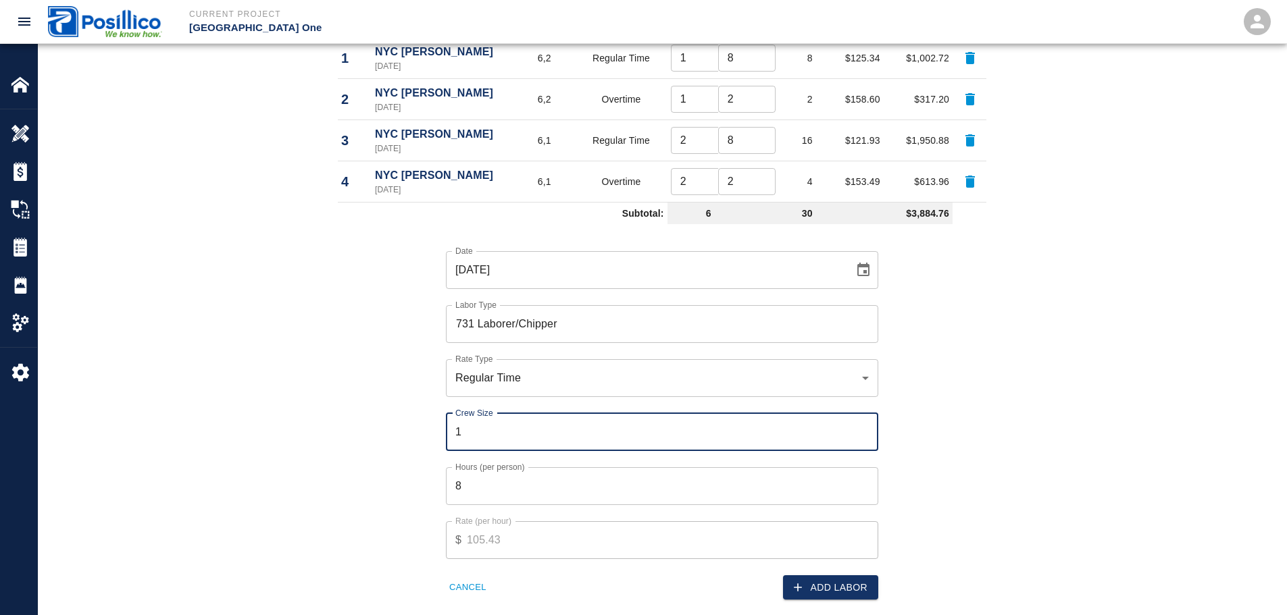
type input "1"
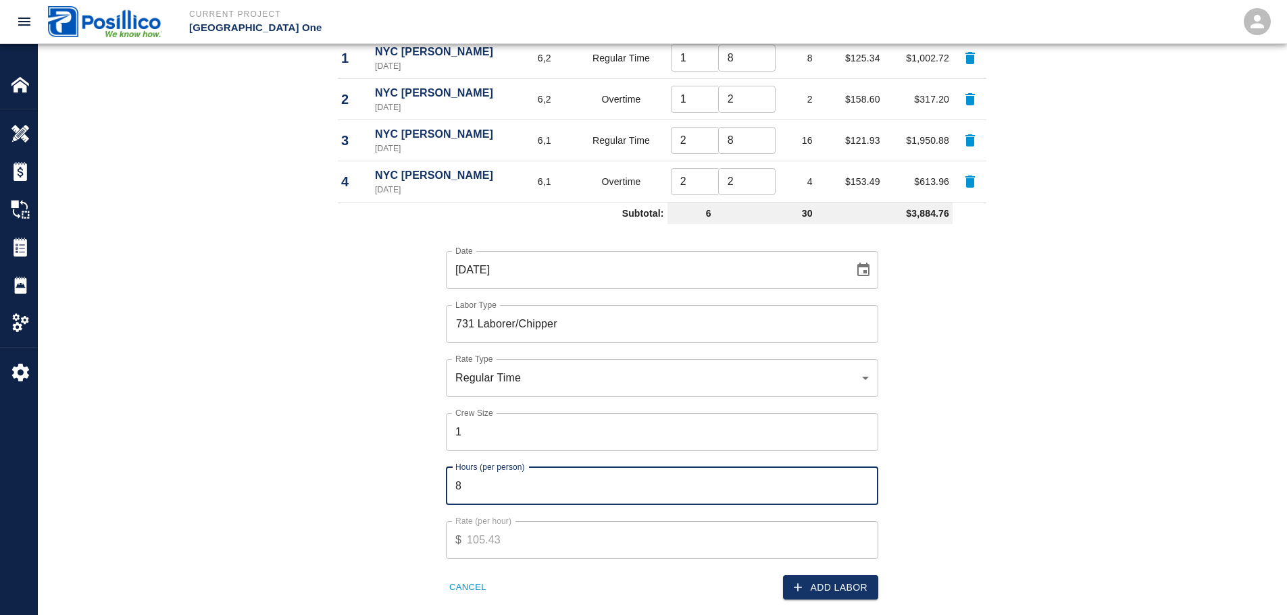
click at [939, 405] on div "Date 09/18/2025 Date Labor Type 731 Laborer/Chipper Labor Type Rate Type Regula…" at bounding box center [654, 415] width 665 height 371
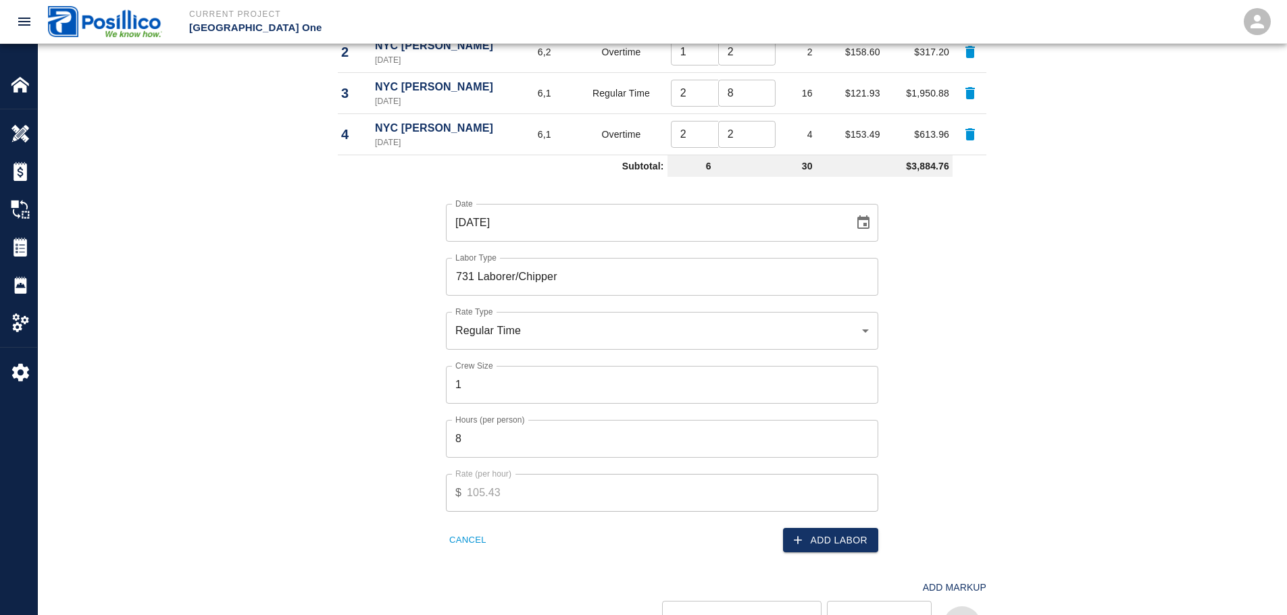
scroll to position [878, 0]
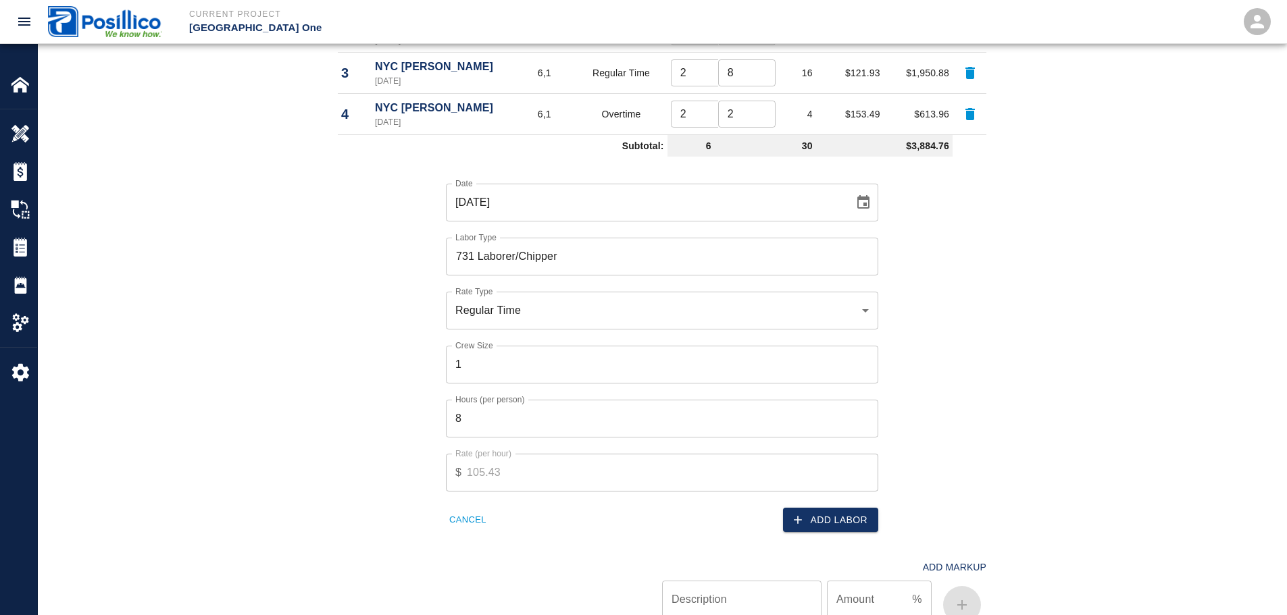
click at [825, 514] on button "Add Labor" at bounding box center [830, 520] width 95 height 25
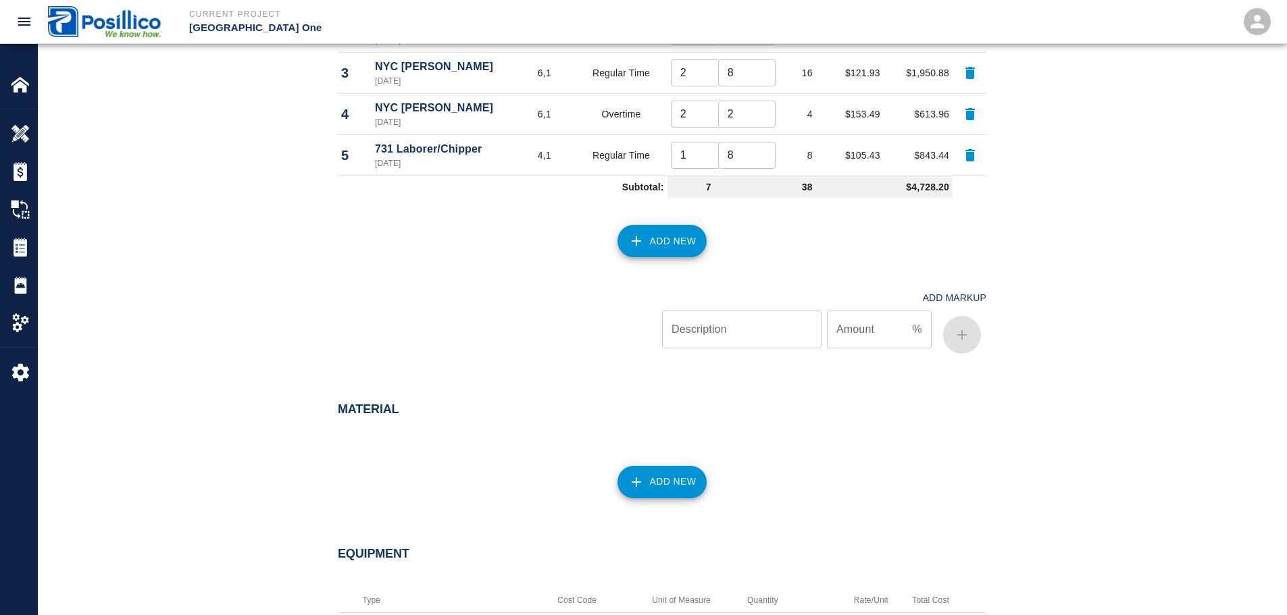
click at [667, 242] on button "Add New" at bounding box center [662, 241] width 90 height 32
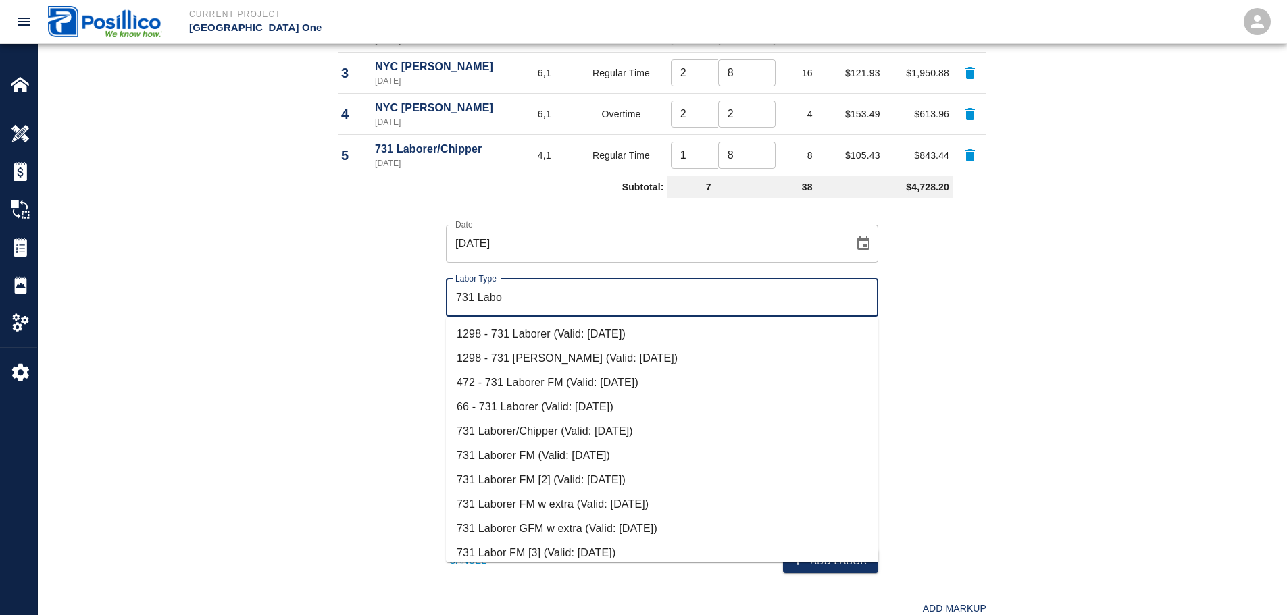
click at [559, 432] on li "731 Laborer/Chipper (Valid: 07/01/2024)" at bounding box center [662, 432] width 432 height 24
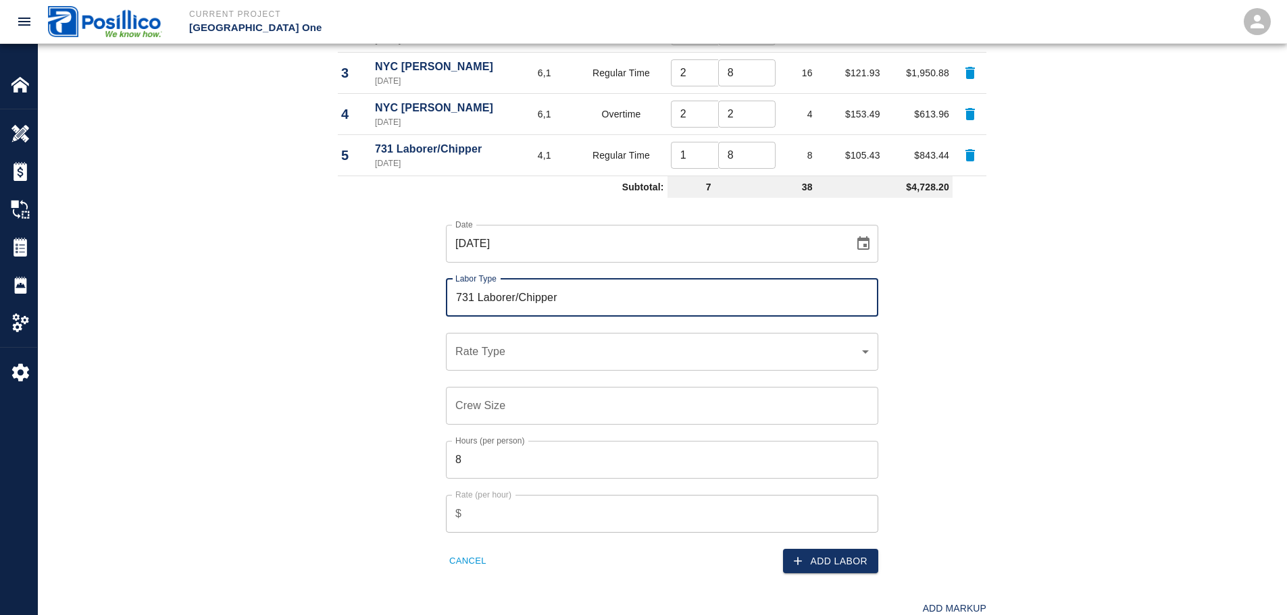
type input "731 Laborer/Chipper"
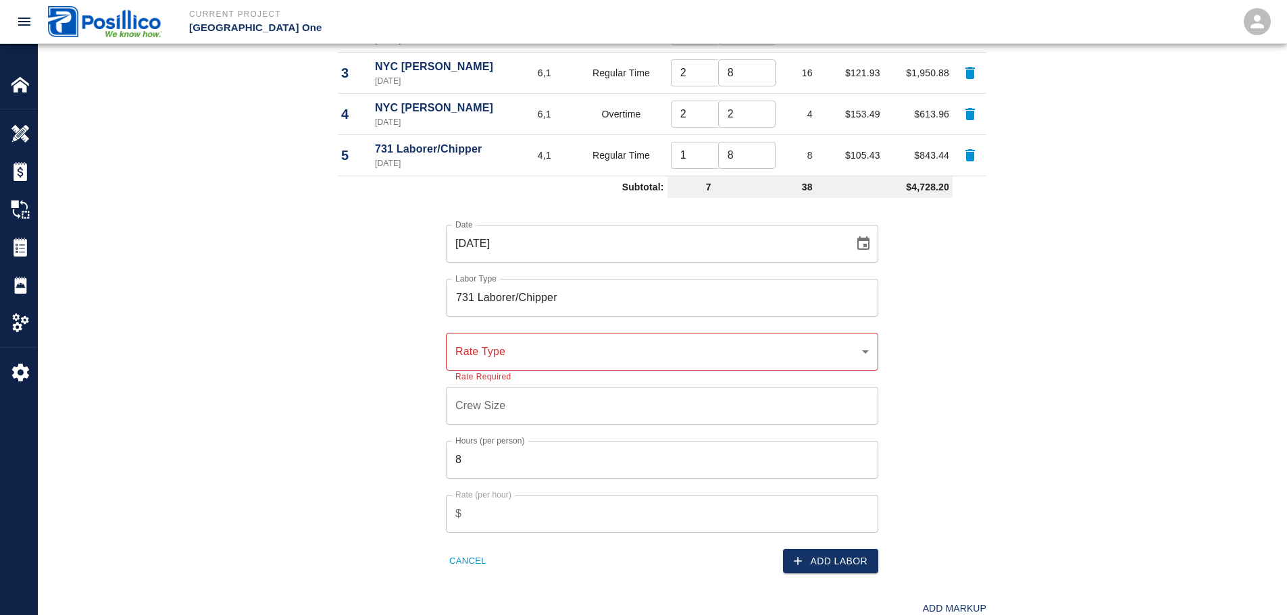
click at [576, 361] on div "​ Rate Type" at bounding box center [662, 352] width 432 height 38
click at [555, 338] on div "​ Rate Type" at bounding box center [662, 352] width 432 height 38
click at [570, 360] on div "​ Rate Type" at bounding box center [662, 352] width 432 height 38
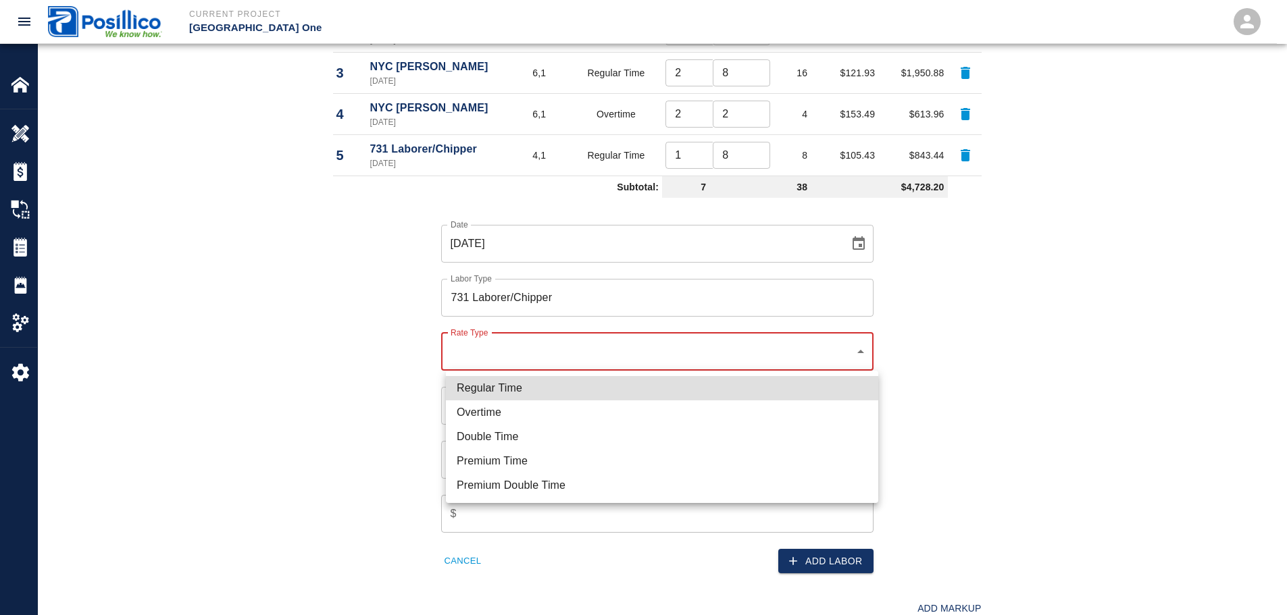
click at [742, 403] on li "Overtime" at bounding box center [662, 413] width 432 height 24
type input "rate_ot"
type input "130.98"
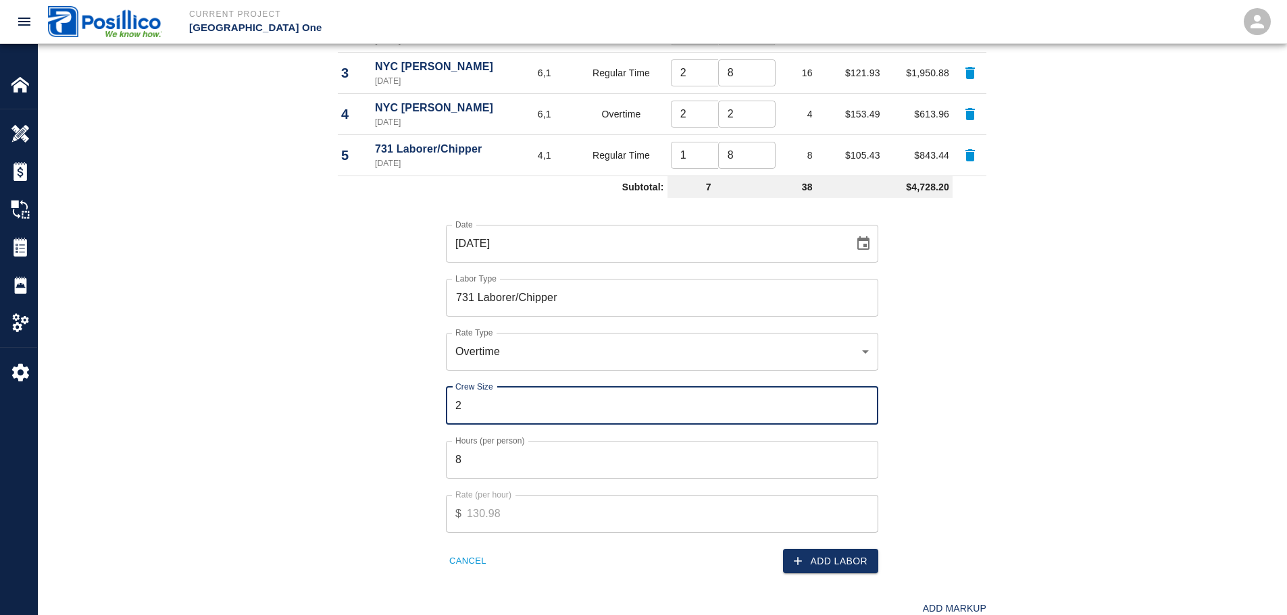
type input "2"
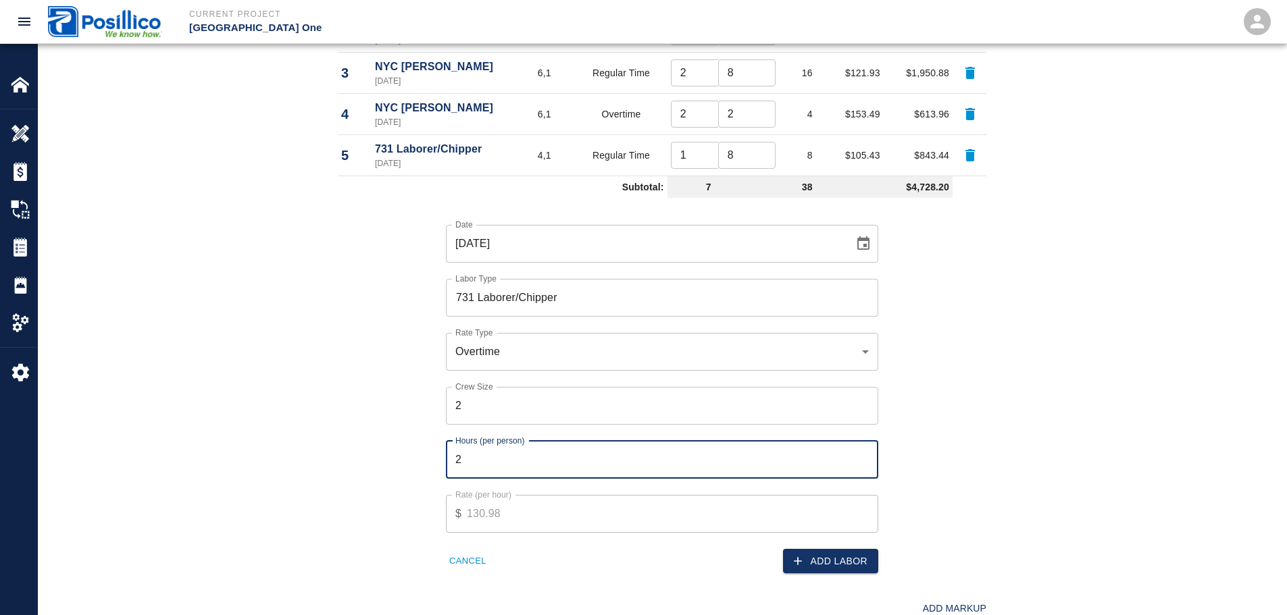
type input "2"
click at [986, 366] on div "Date 09/18/2025 Date Labor Type 731 Laborer/Chipper Labor Type Rate Type Overti…" at bounding box center [654, 388] width 665 height 371
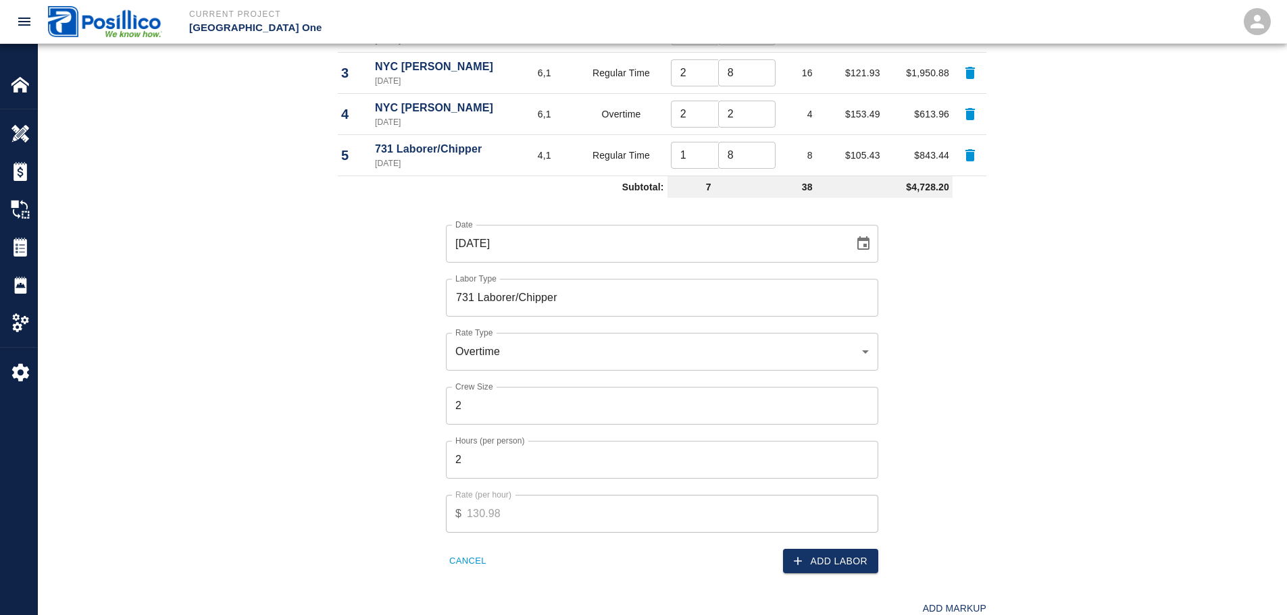
type input "2"
click at [709, 153] on input "2" at bounding box center [699, 155] width 57 height 27
click at [246, 279] on div "Labor Labor Type Cost Code Rate Type Crew Size Hrs / Person Total Hrs Rate / Hr…" at bounding box center [662, 289] width 1248 height 826
click at [268, 293] on div "Labor Labor Type Cost Code Rate Type Crew Size Hrs / Person Total Hrs Rate / Hr…" at bounding box center [662, 289] width 1248 height 826
click at [243, 246] on div "Labor Labor Type Cost Code Rate Type Crew Size Hrs / Person Total Hrs Rate / Hr…" at bounding box center [662, 289] width 1248 height 826
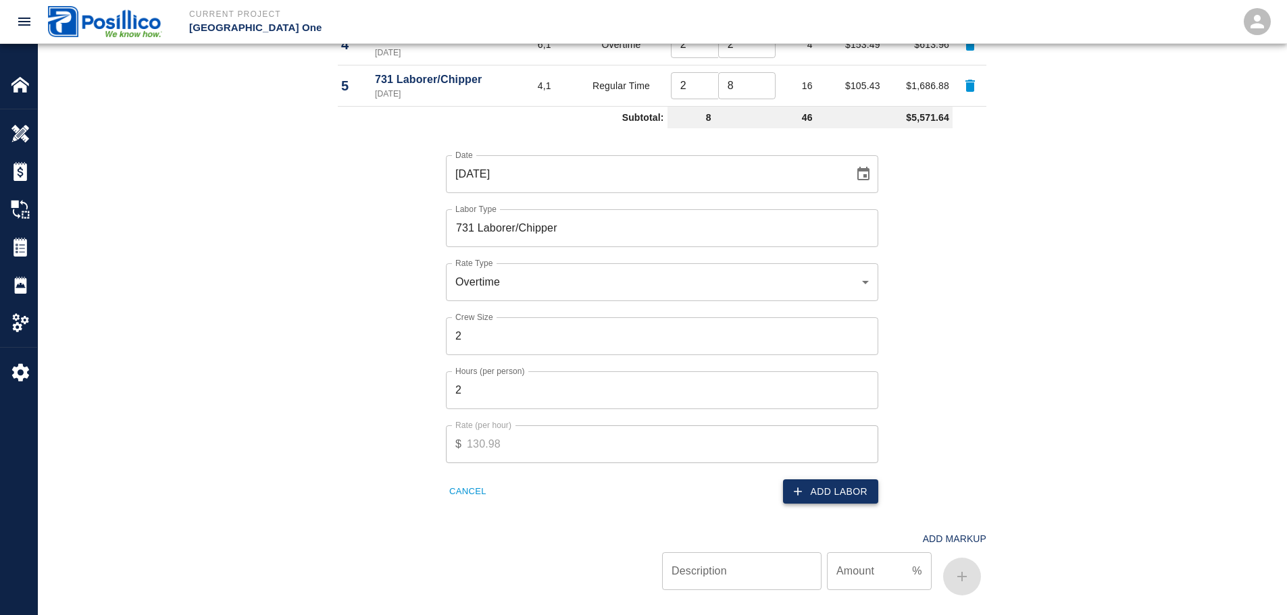
scroll to position [1013, 0]
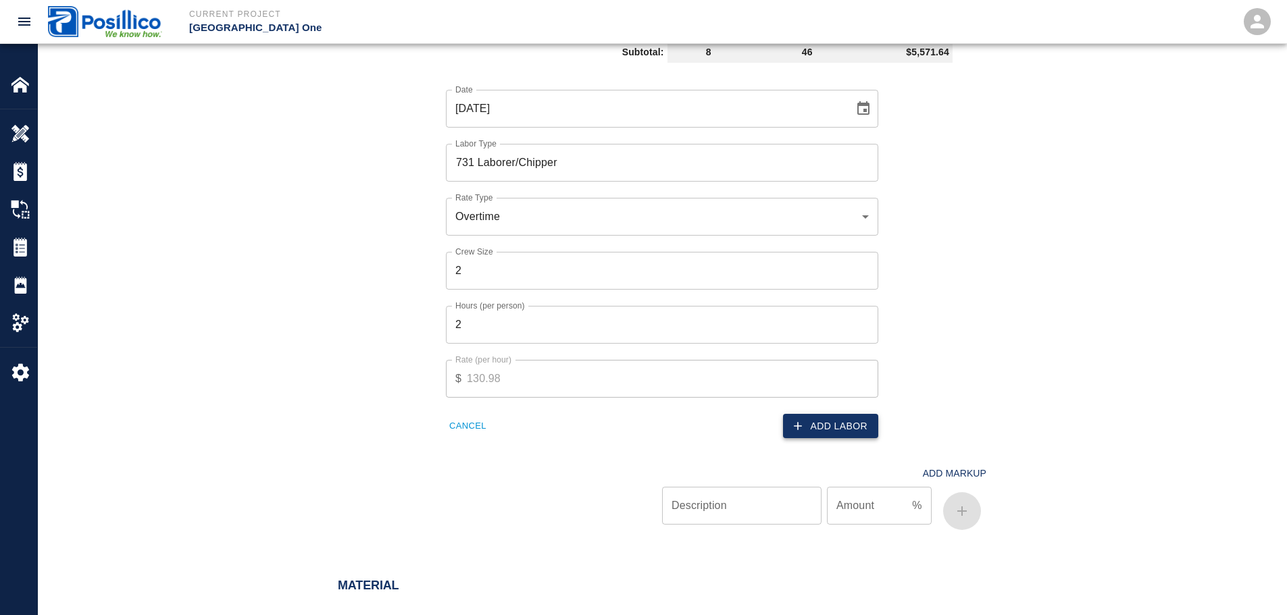
click at [844, 426] on button "Add Labor" at bounding box center [830, 426] width 95 height 25
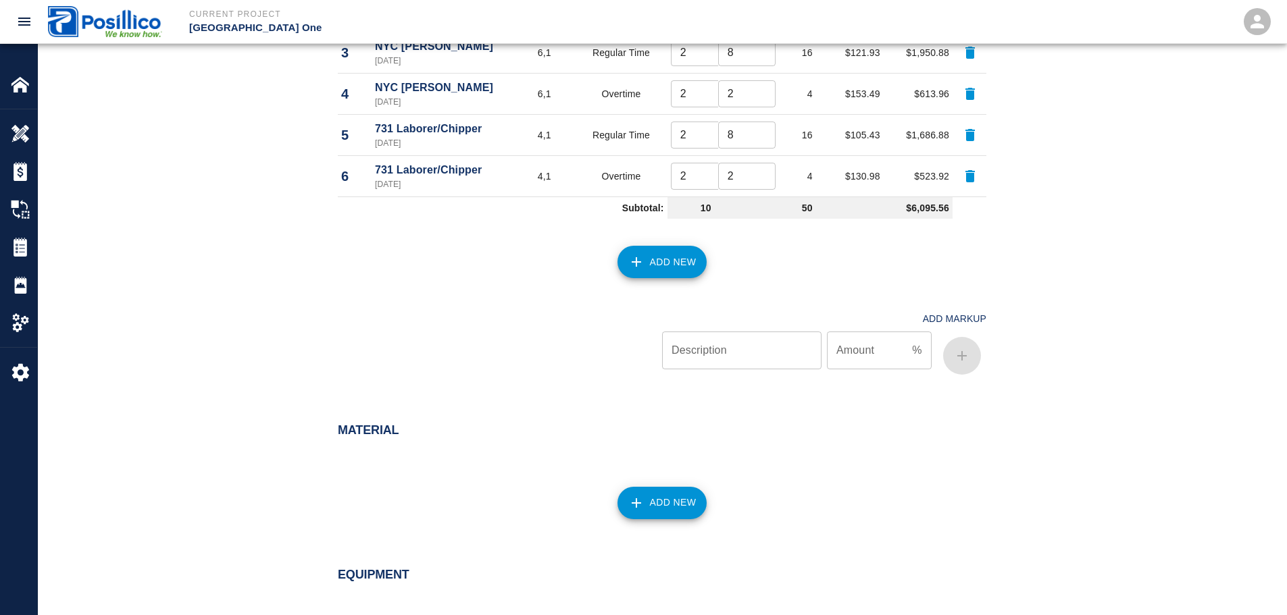
scroll to position [878, 0]
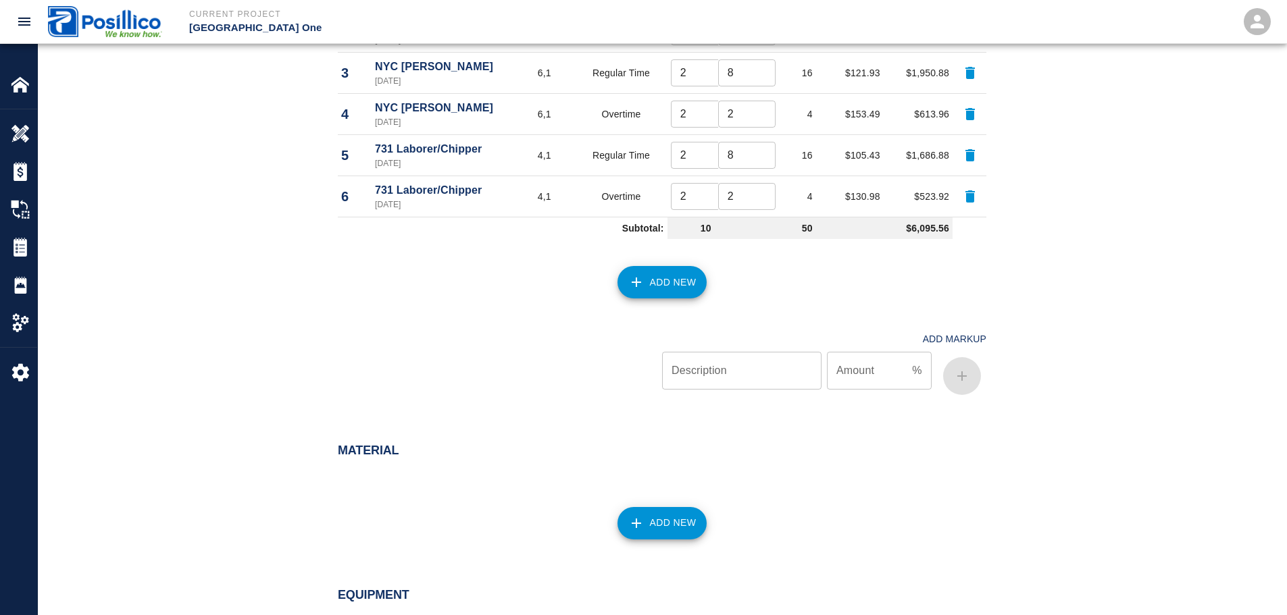
click at [215, 292] on div "Labor Labor Type Cost Code Rate Type Crew Size Hrs / Person Total Hrs Rate / Hr…" at bounding box center [662, 154] width 1248 height 557
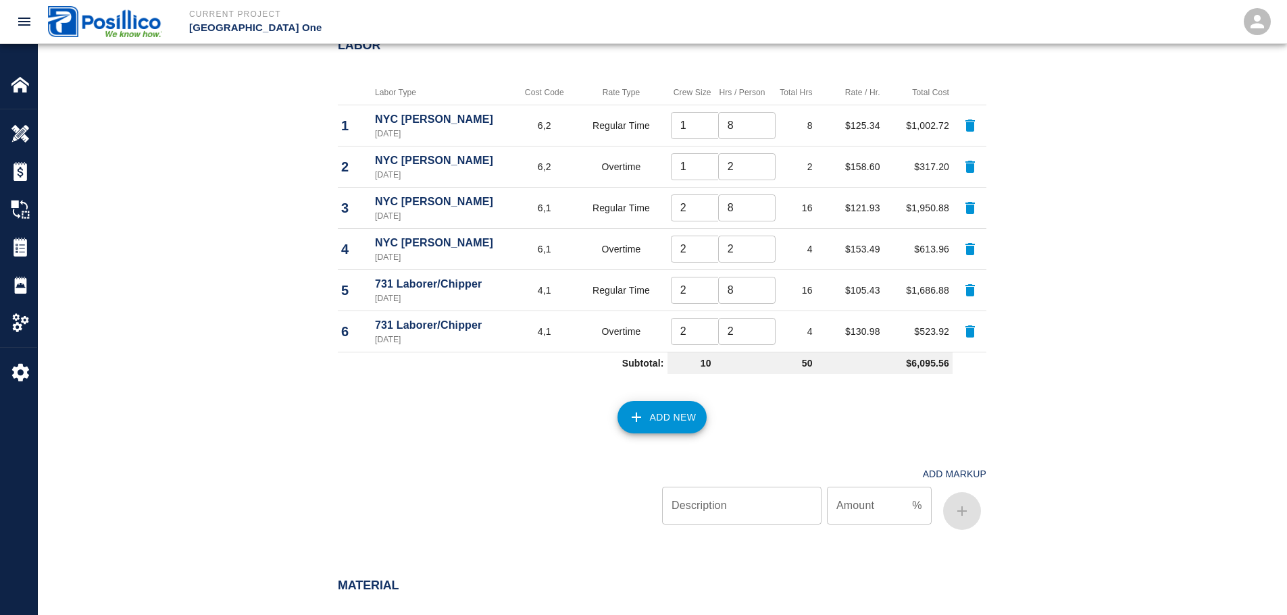
scroll to position [811, 0]
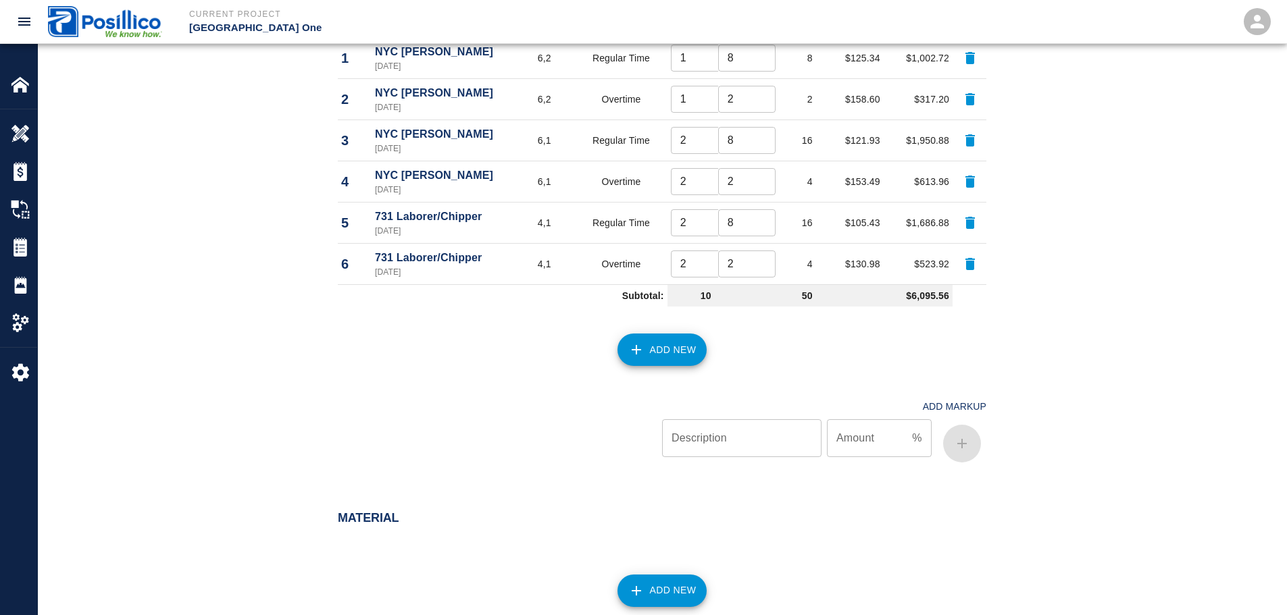
click at [272, 272] on div "Labor Labor Type Cost Code Rate Type Crew Size Hrs / Person Total Hrs Rate / Hr…" at bounding box center [662, 222] width 1248 height 557
click at [642, 359] on button "Add New" at bounding box center [662, 350] width 90 height 32
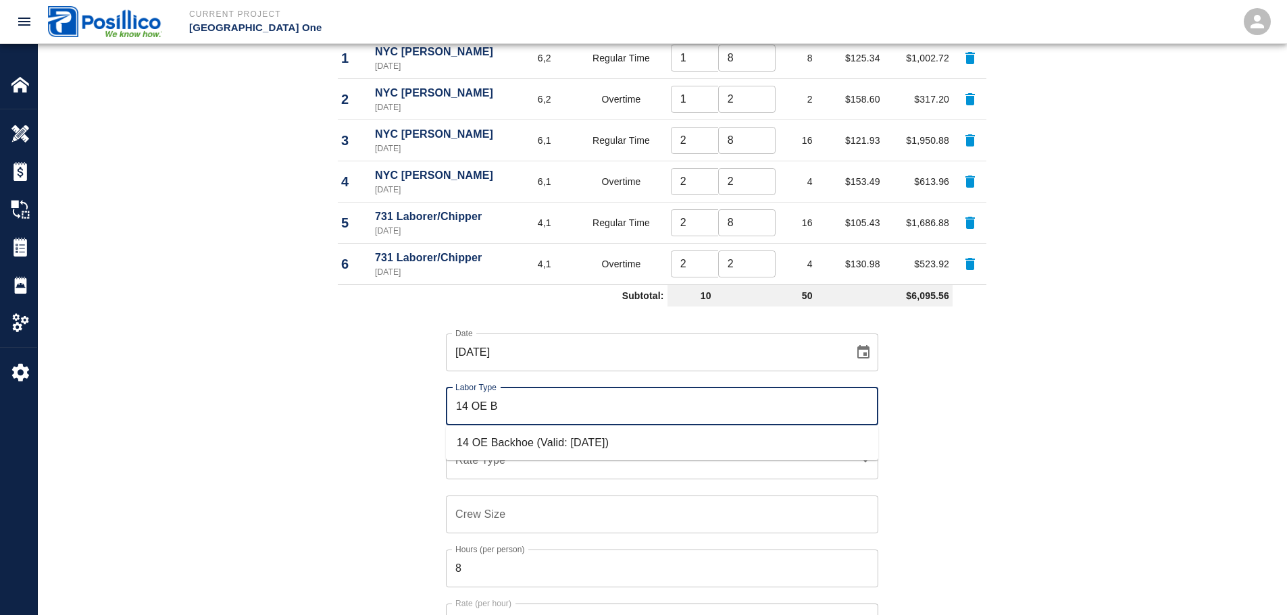
click at [618, 442] on li "14 OE Backhoe (Valid: 07/01/2024)" at bounding box center [662, 443] width 432 height 24
type input "14 OE Backhoe"
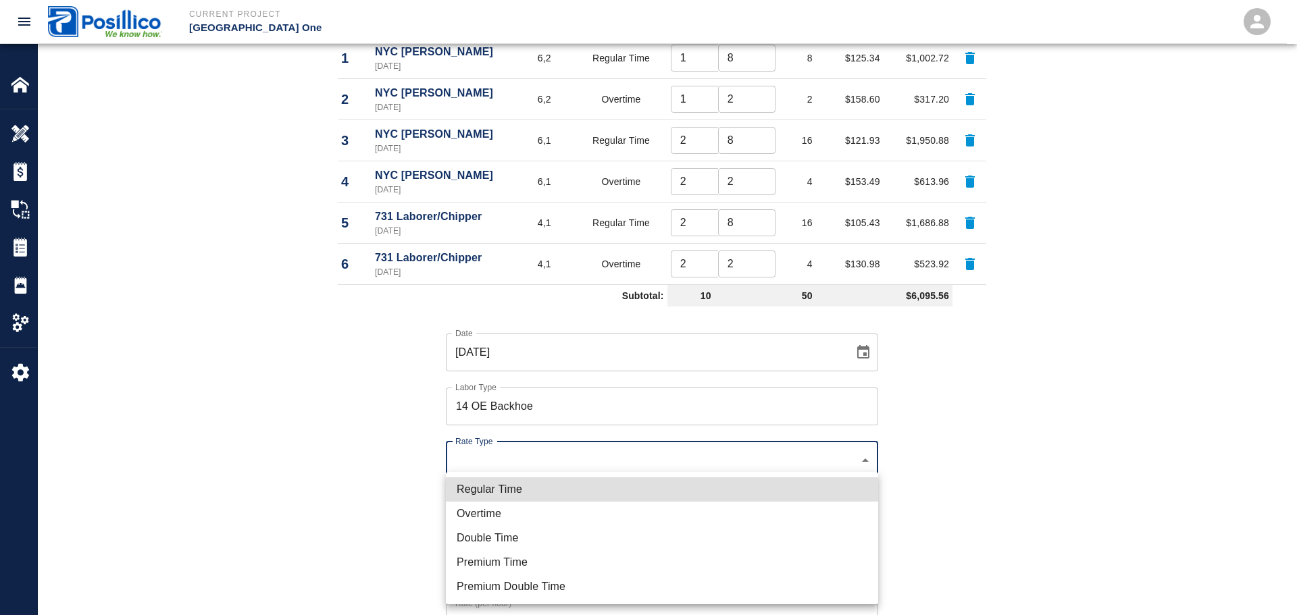
click at [617, 493] on li "Regular Time" at bounding box center [662, 490] width 432 height 24
type input "rate_rt"
type input "150.92"
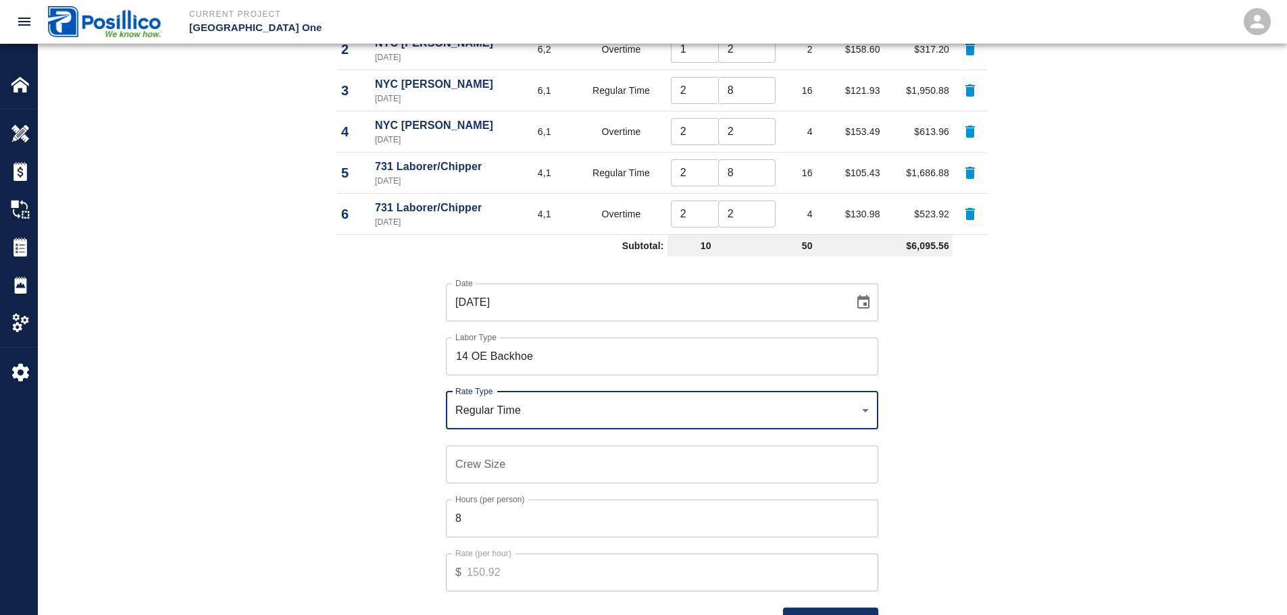
scroll to position [946, 0]
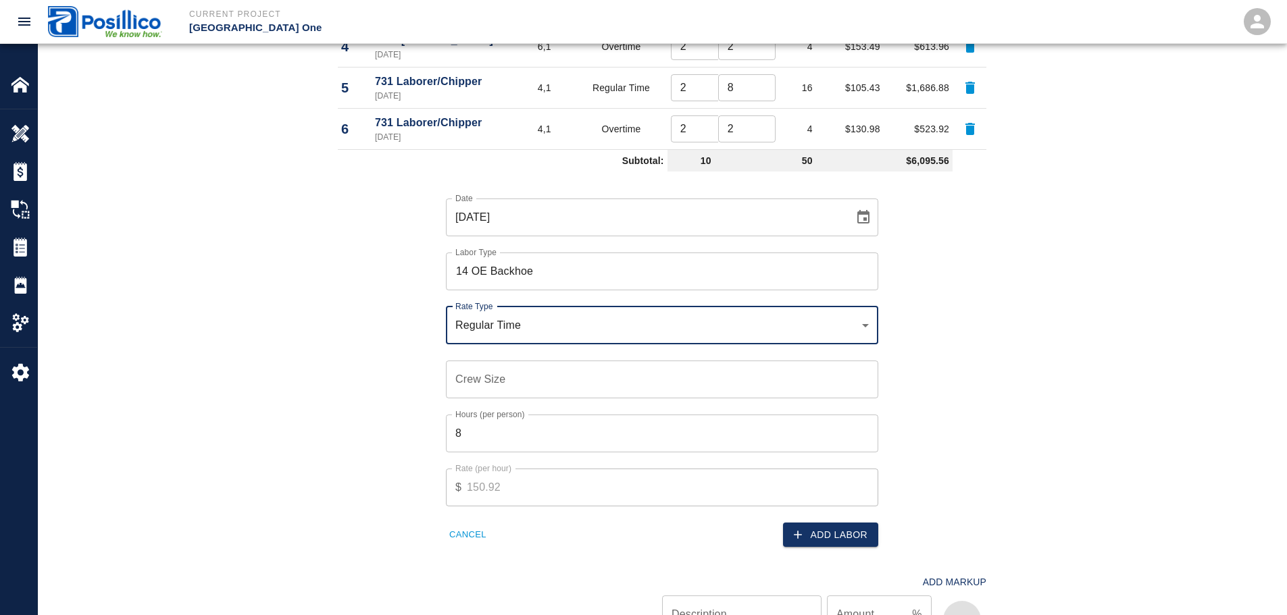
click at [540, 367] on input "Crew Size" at bounding box center [662, 380] width 432 height 38
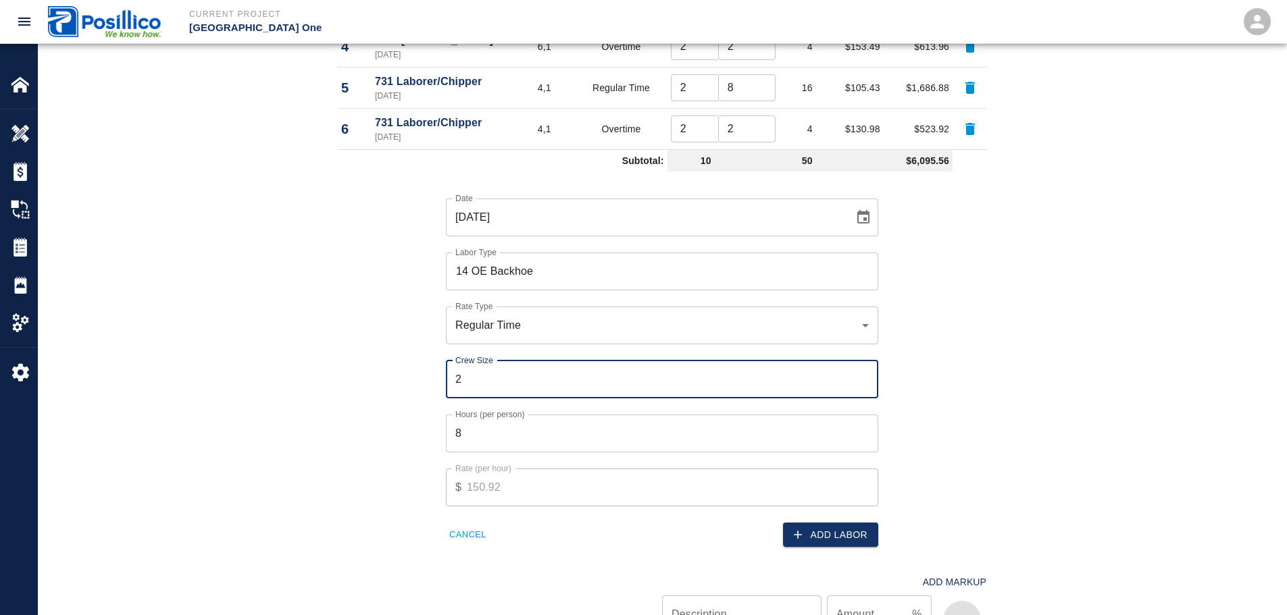
type input "2"
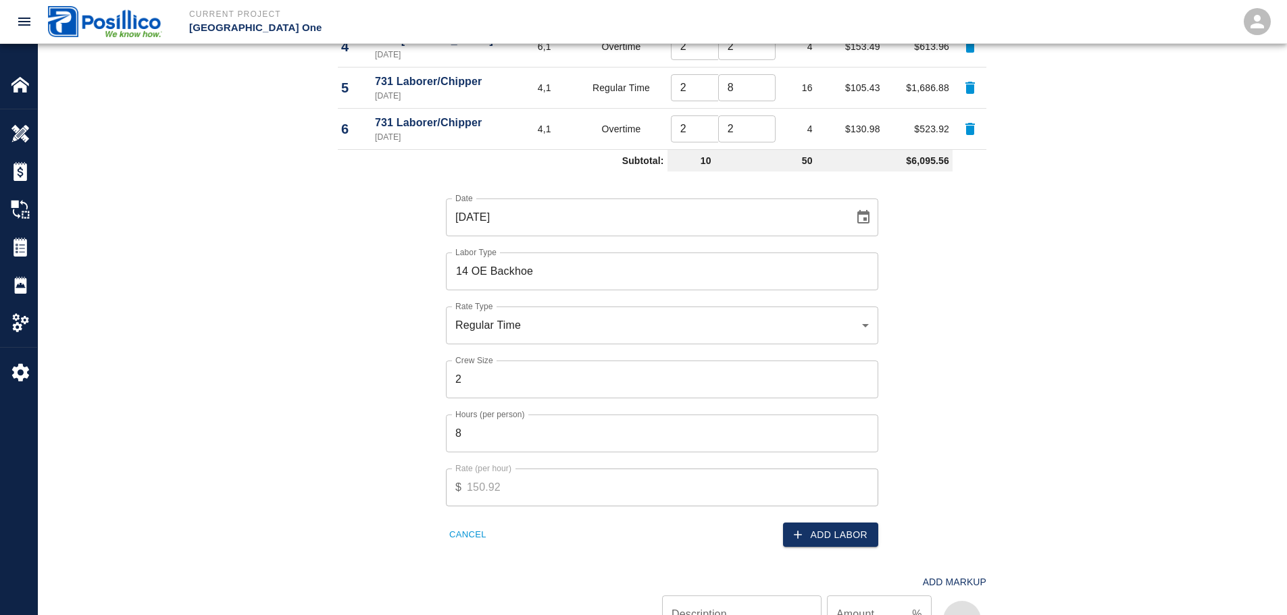
click at [352, 379] on div "Date 09/18/2025 Date Labor Type 14 OE Backhoe Labor Type Rate Type Regular Time…" at bounding box center [654, 362] width 665 height 371
click at [547, 432] on input "8" at bounding box center [662, 434] width 432 height 38
click at [299, 332] on div "Labor Labor Type Cost Code Rate Type Crew Size Hrs / Person Total Hrs Rate / Hr…" at bounding box center [662, 226] width 730 height 835
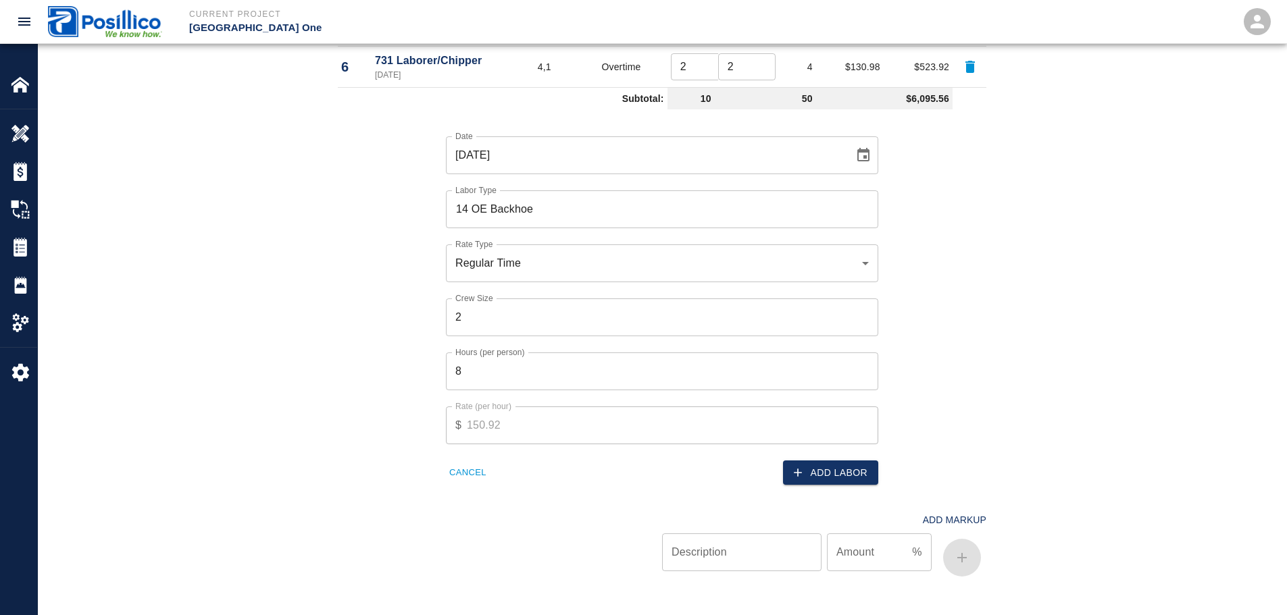
scroll to position [1013, 0]
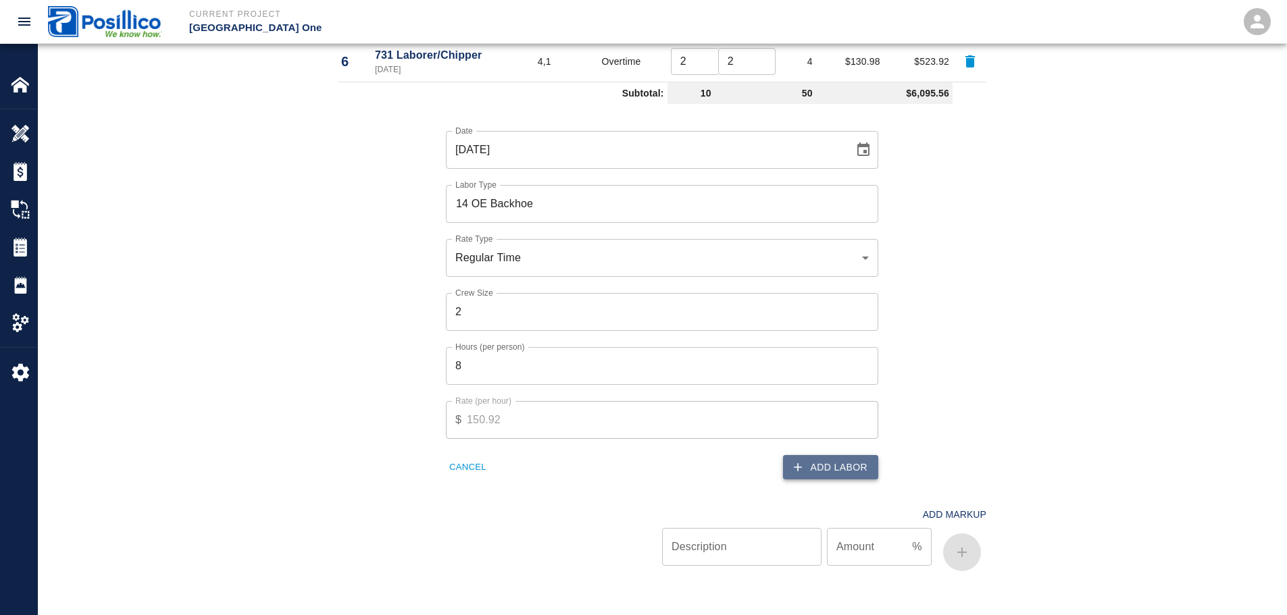
click at [835, 463] on button "Add Labor" at bounding box center [830, 467] width 95 height 25
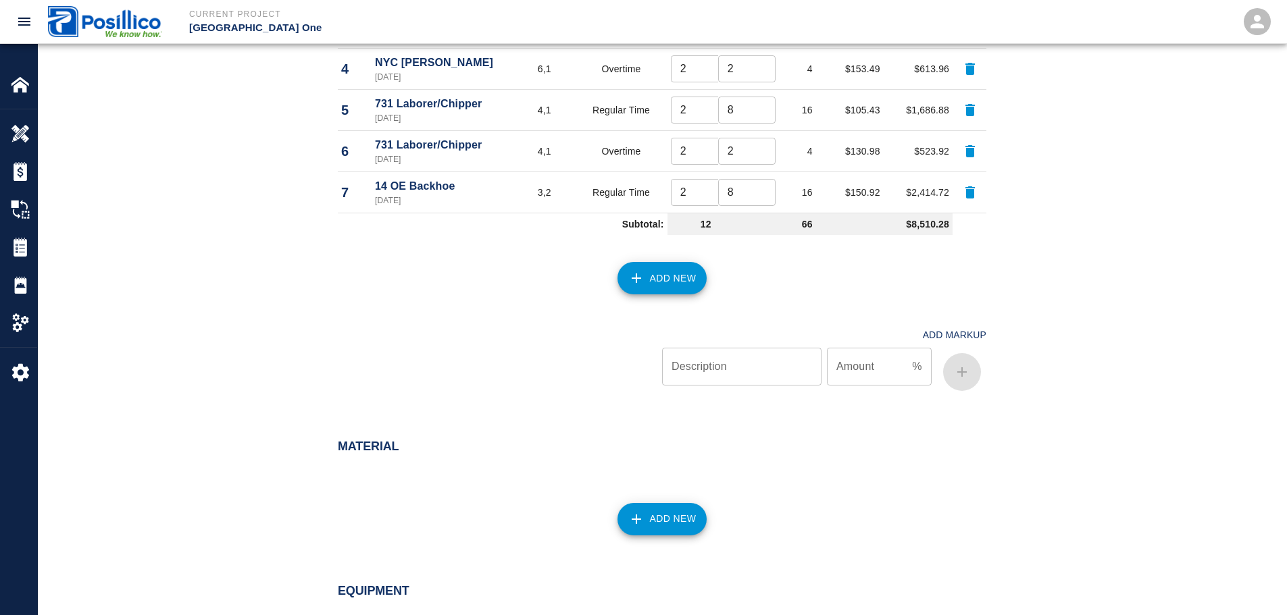
scroll to position [811, 0]
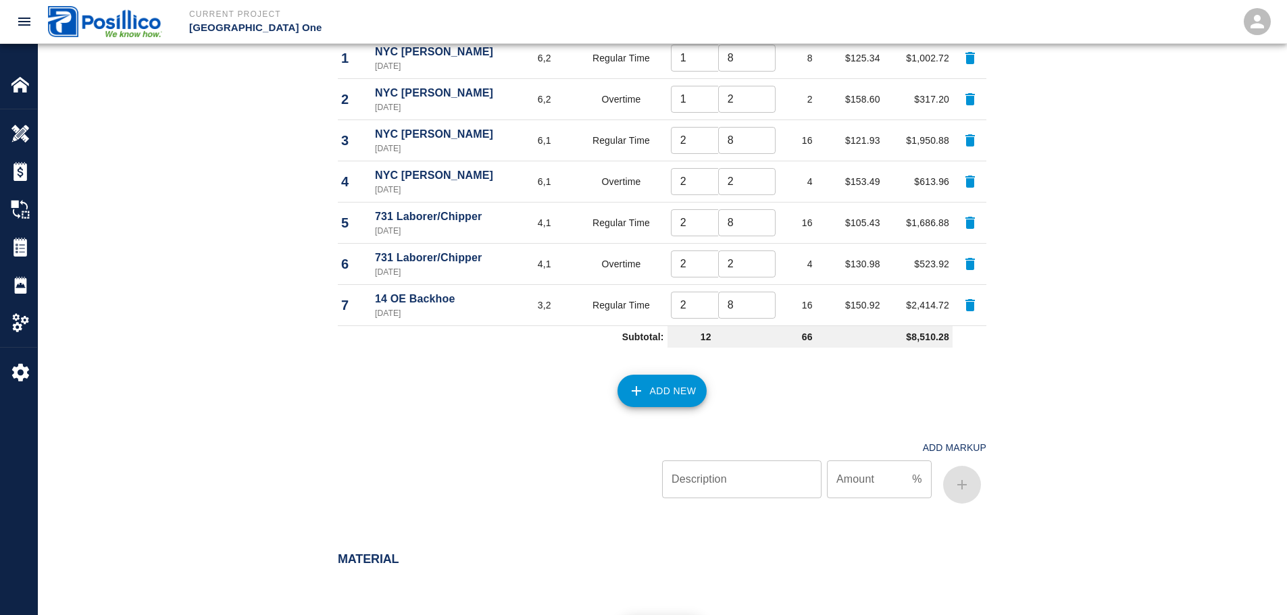
click at [648, 392] on button "Add New" at bounding box center [662, 391] width 90 height 32
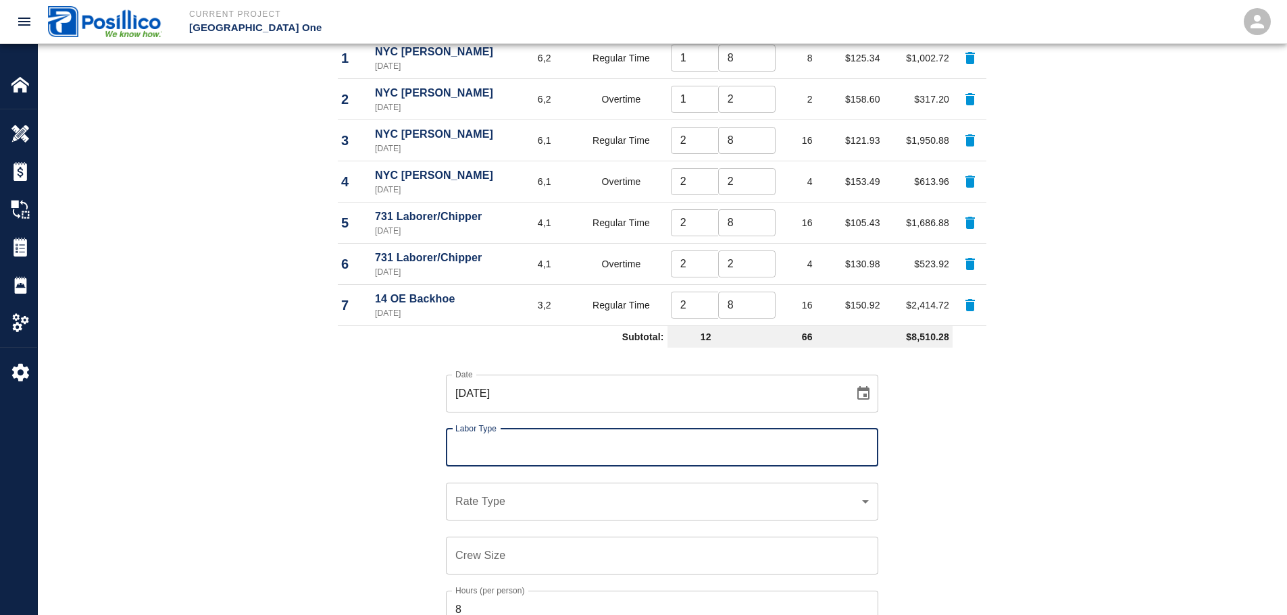
type input "731 Labo"
click at [631, 493] on li "1298 Asphalt FM w/extra (Valid: 07/01/2024)" at bounding box center [662, 484] width 432 height 24
type input "1298 Asphalt FM w/extra"
click at [607, 449] on input "1298 Asphalt FM w/extra" at bounding box center [662, 448] width 420 height 26
click at [597, 515] on li "14 OE Backhoe (Valid: 07/01/2024)" at bounding box center [662, 509] width 432 height 24
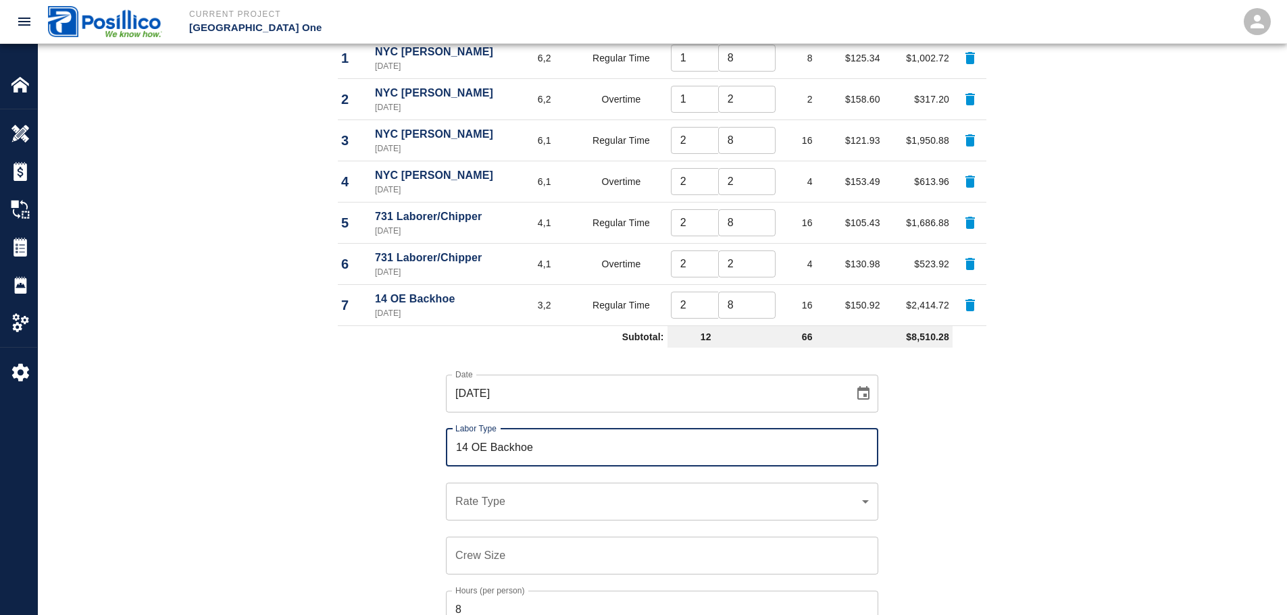
type input "14 OE Backhoe"
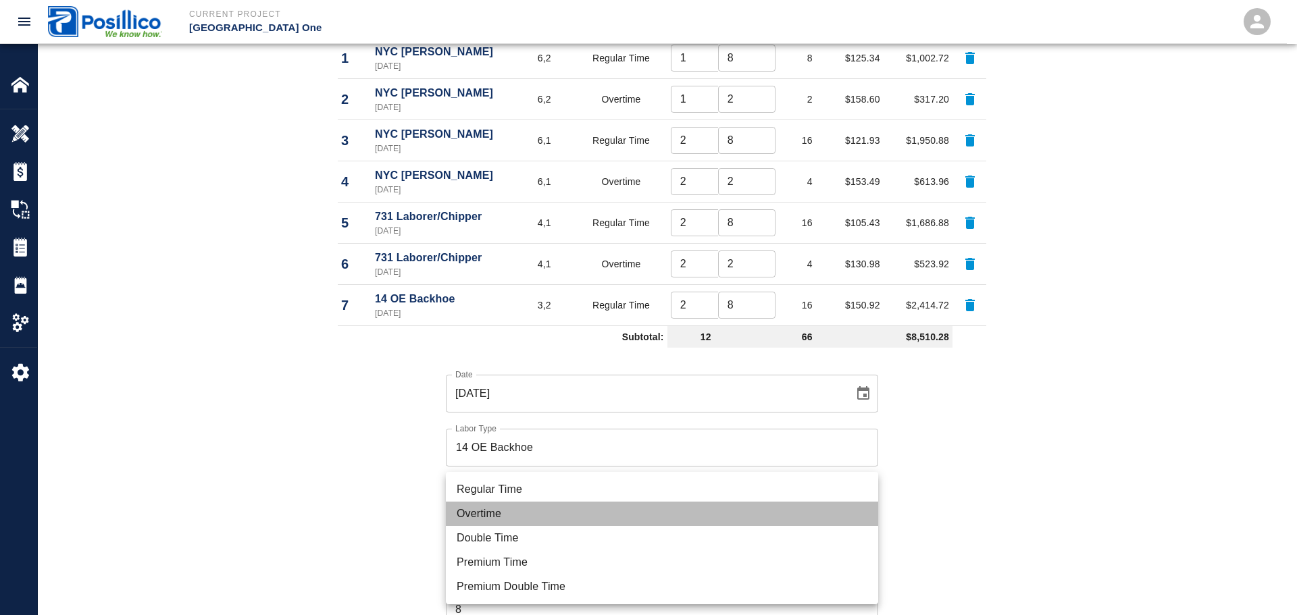
click at [530, 517] on li "Overtime" at bounding box center [662, 514] width 432 height 24
type input "rate_ot"
type input "0.00"
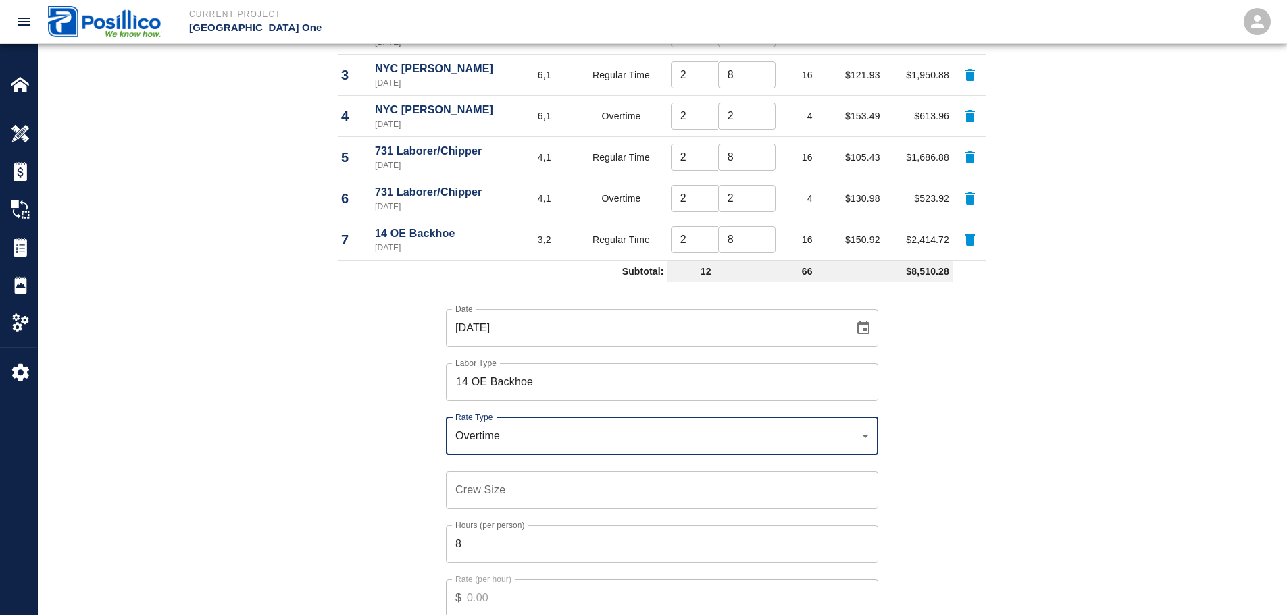
scroll to position [946, 0]
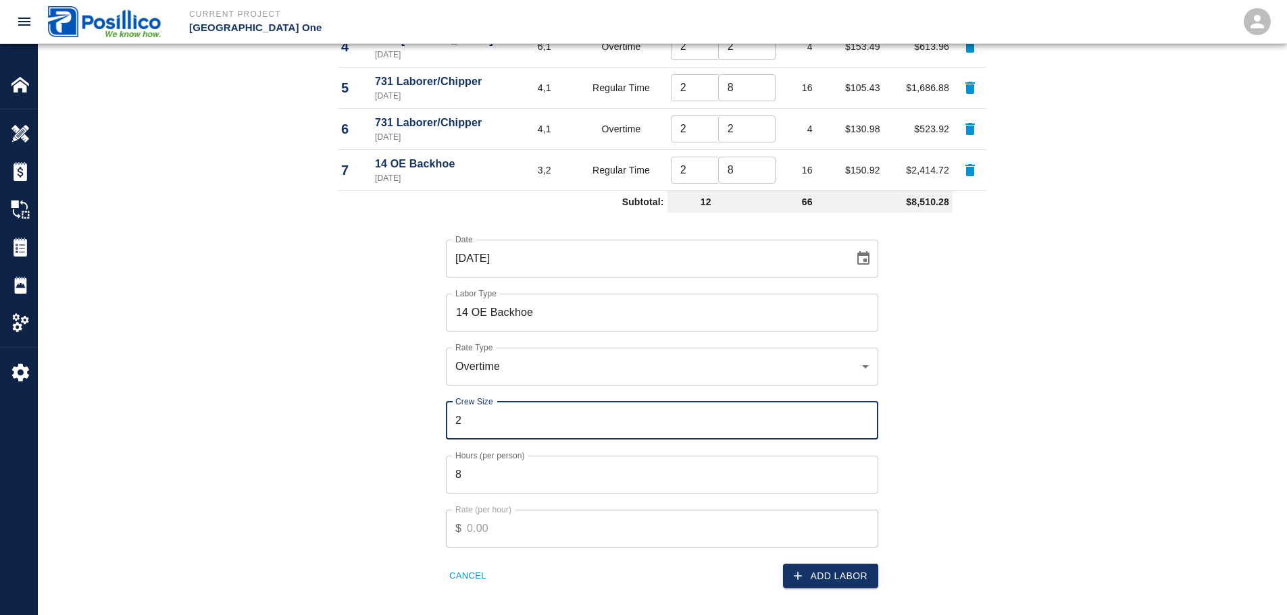
type input "2"
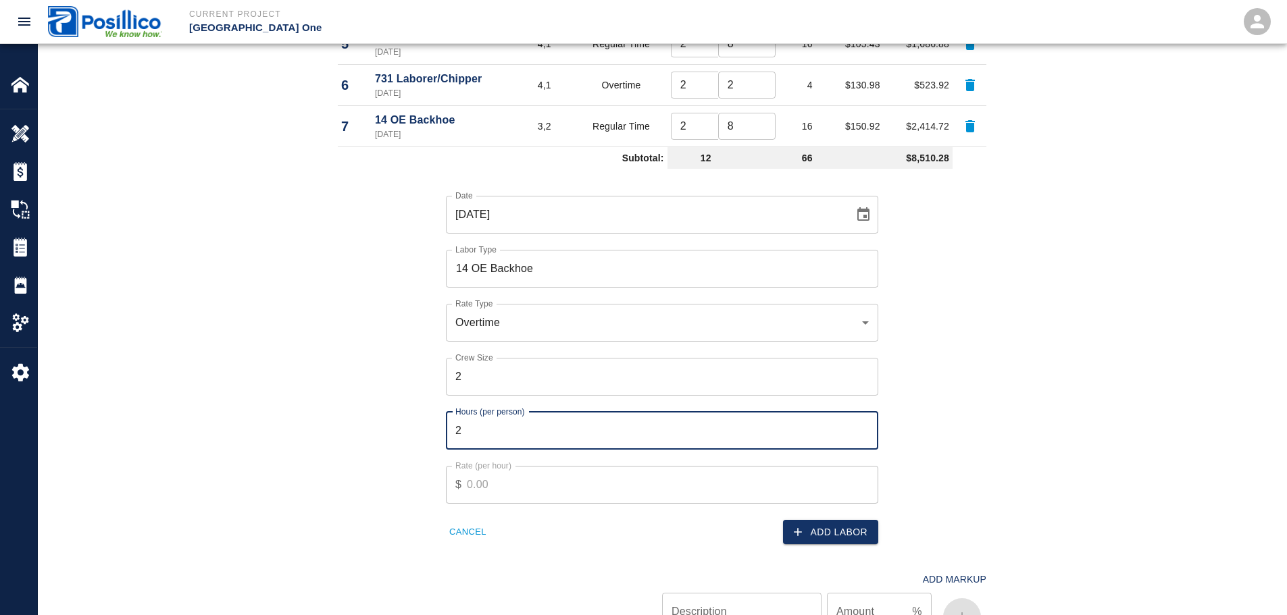
scroll to position [1013, 0]
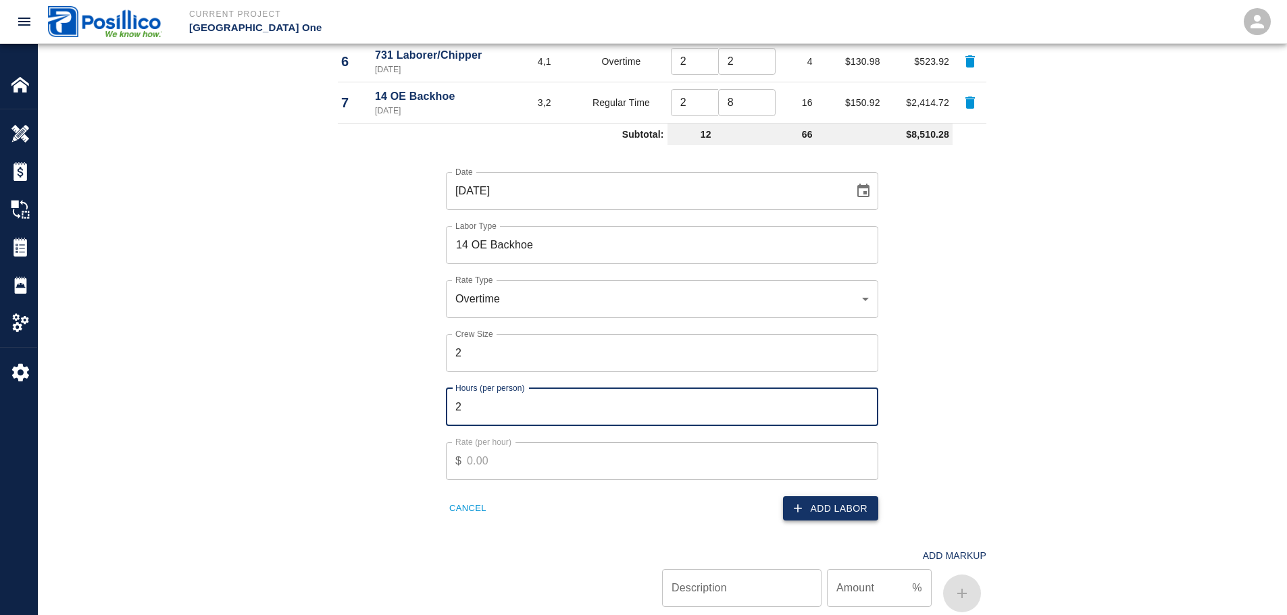
type input "2"
click at [868, 511] on button "Add Labor" at bounding box center [830, 509] width 95 height 25
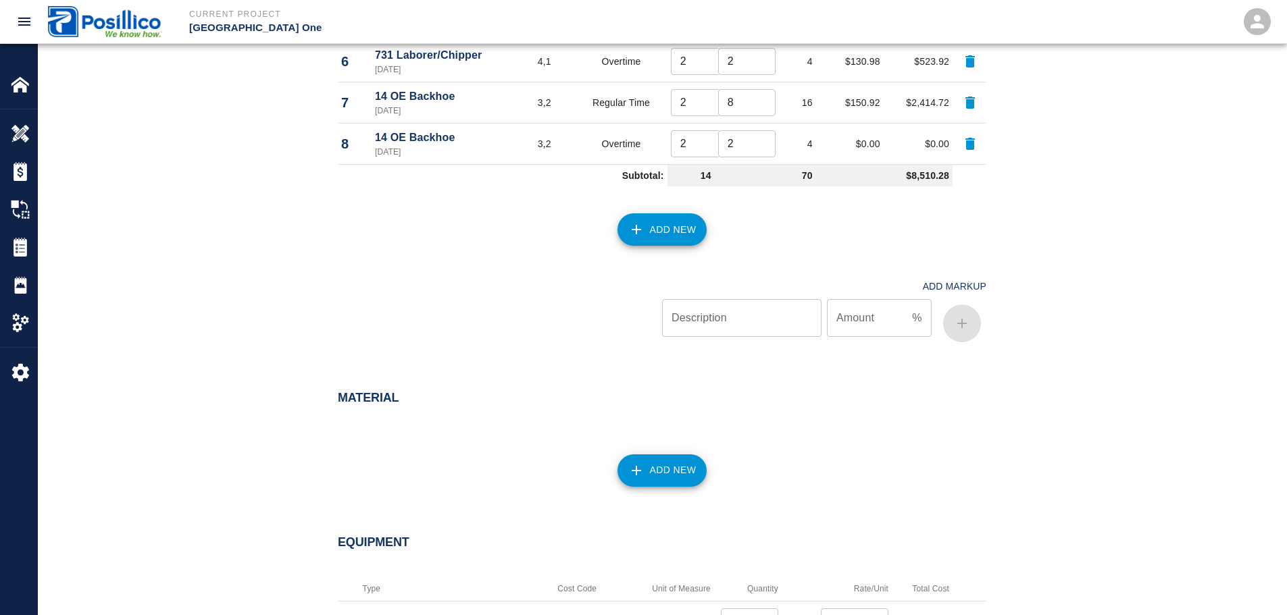
click at [657, 243] on button "Add New" at bounding box center [662, 229] width 90 height 32
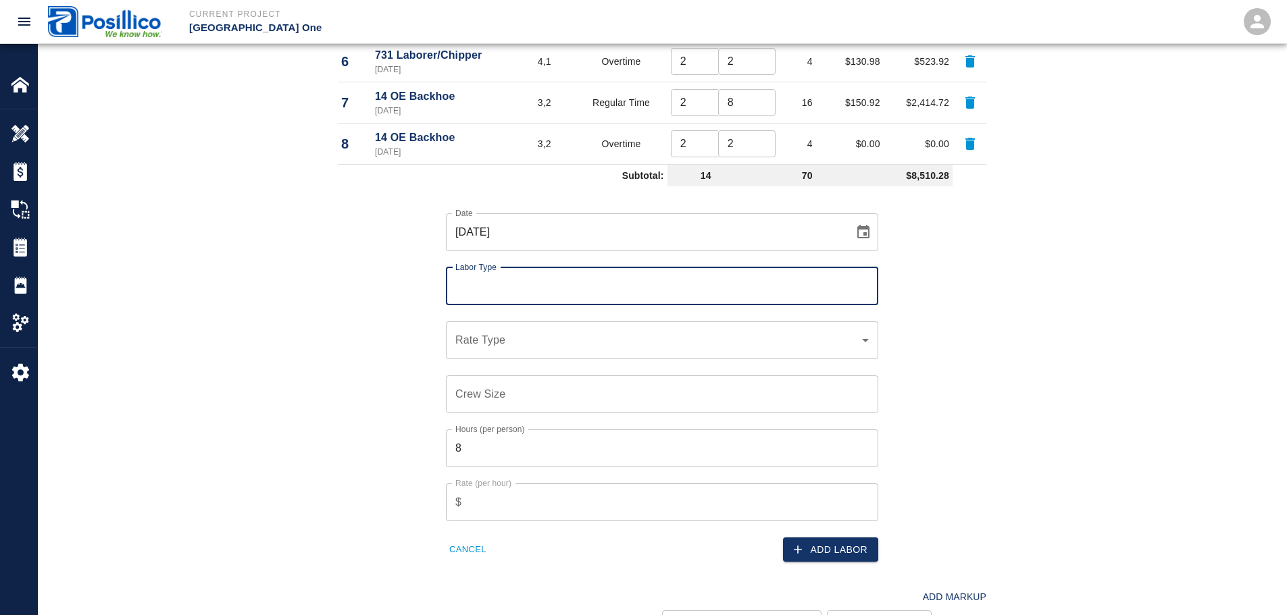
click at [667, 287] on input "Labor Type" at bounding box center [662, 287] width 420 height 26
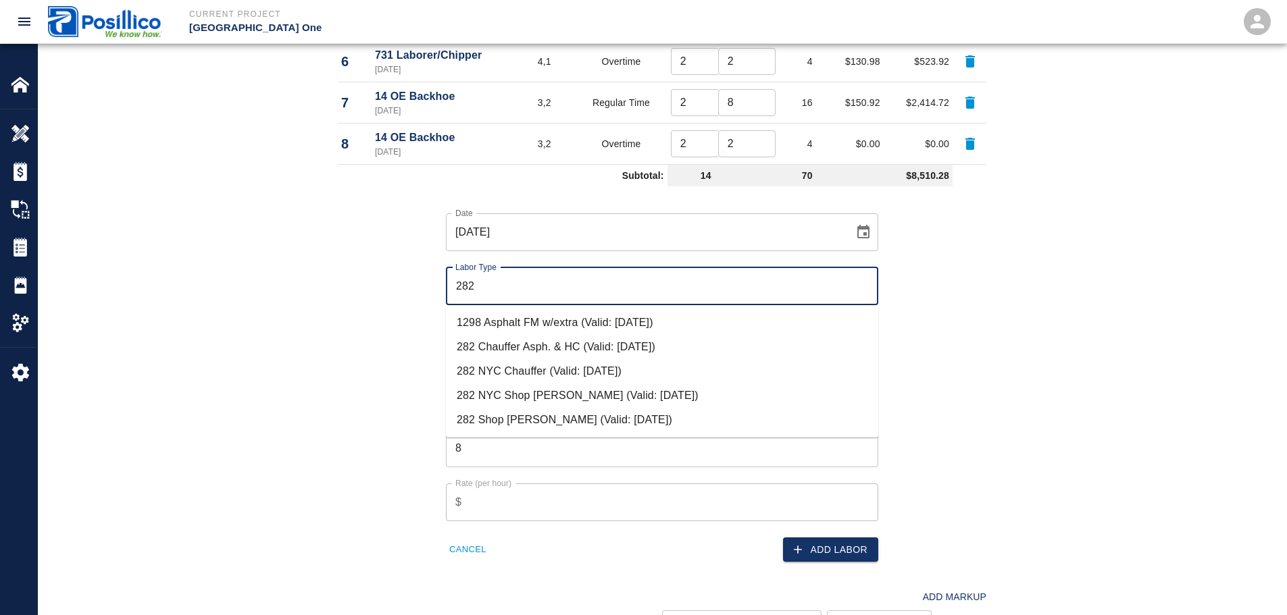
click at [628, 371] on li "282 NYC Chauffer (Valid: 07/01/2024)" at bounding box center [662, 371] width 432 height 24
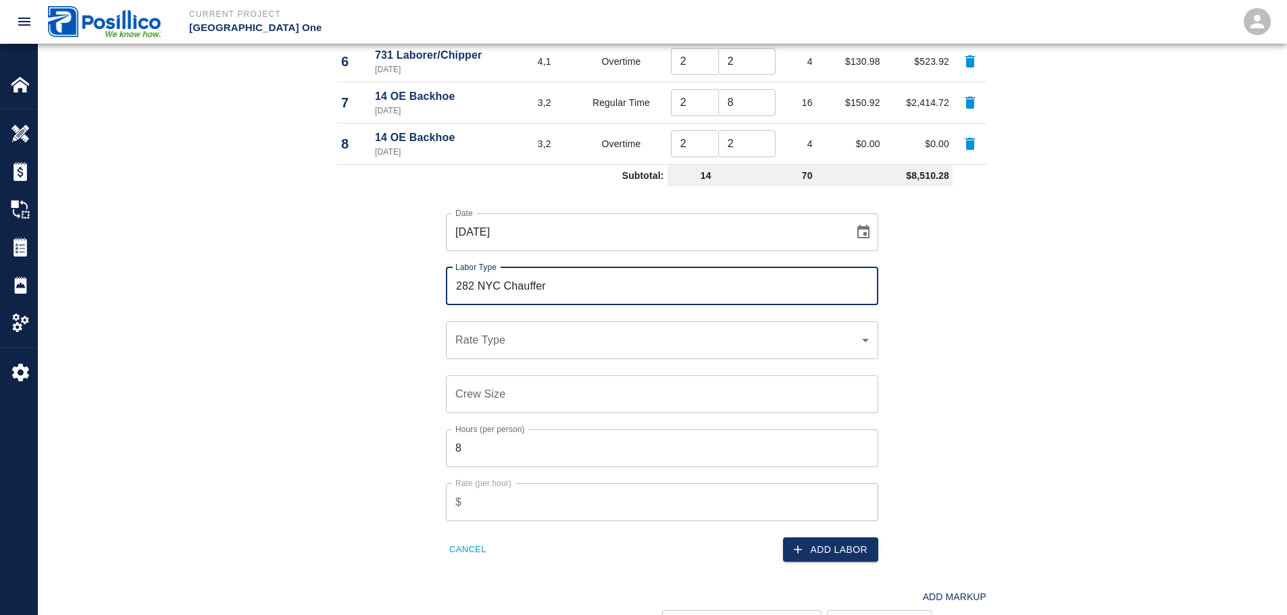
type input "282 NYC Chauffer"
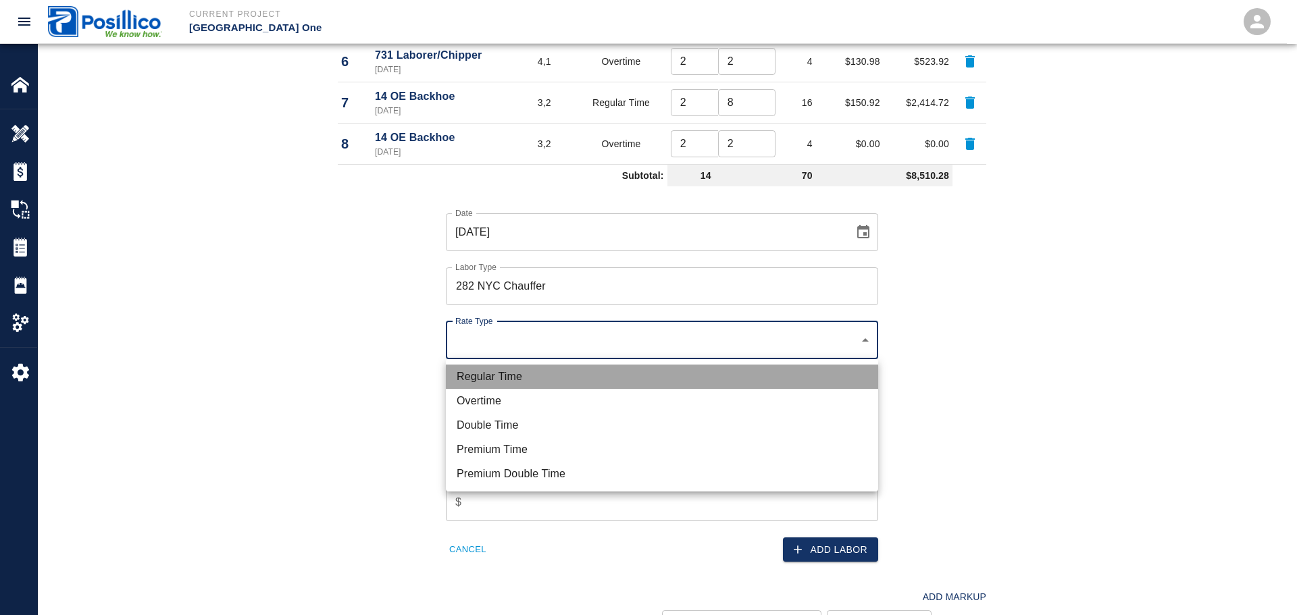
click at [610, 384] on li "Regular Time" at bounding box center [662, 377] width 432 height 24
type input "rate_rt"
type input "112.72"
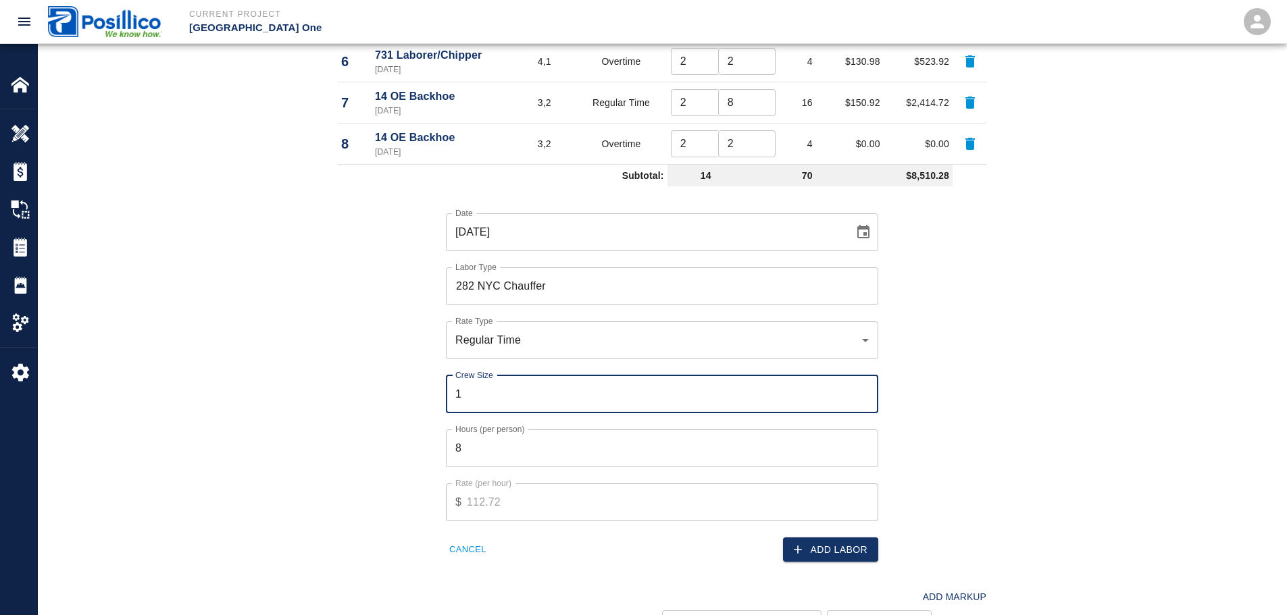
type input "1"
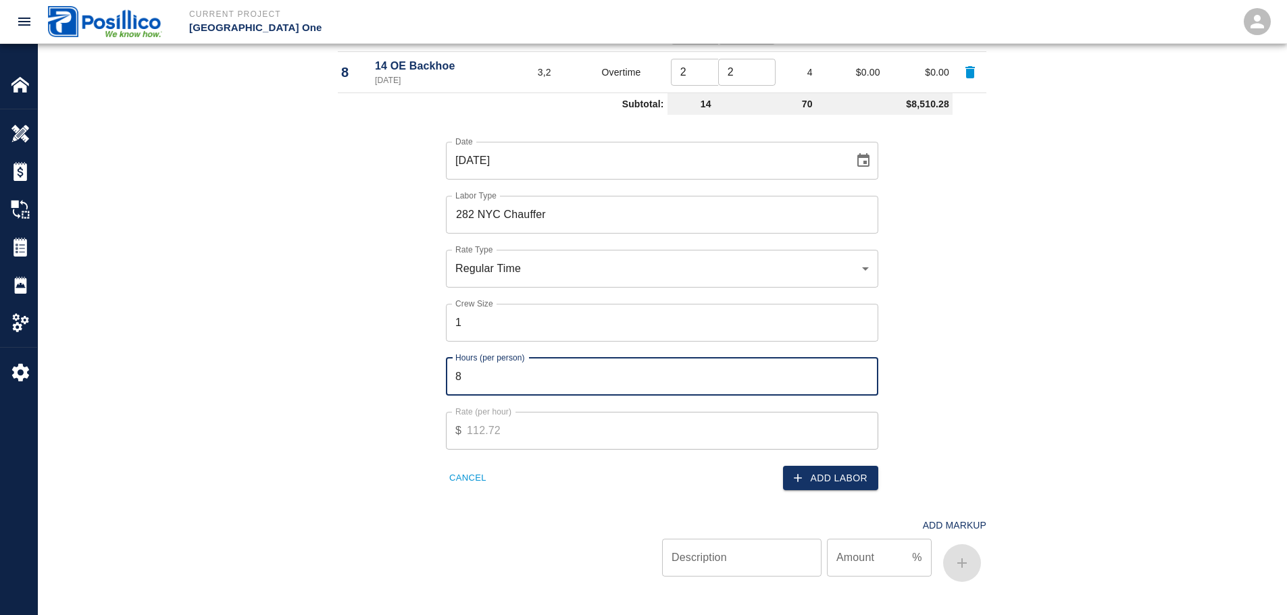
scroll to position [1148, 0]
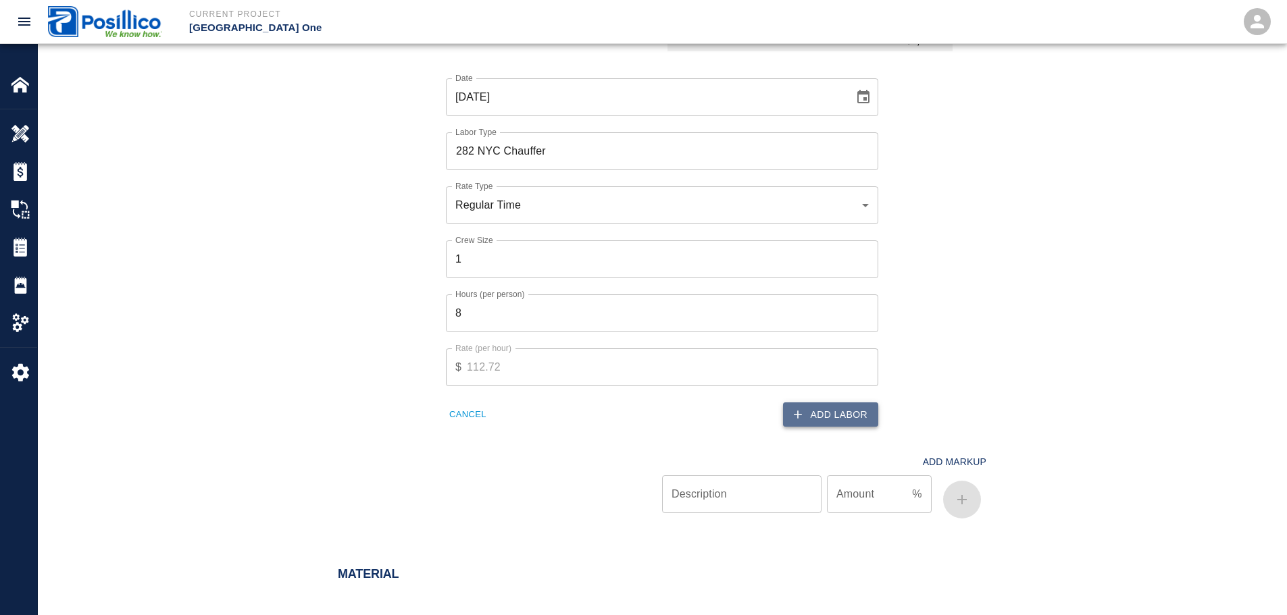
click at [836, 419] on button "Add Labor" at bounding box center [830, 415] width 95 height 25
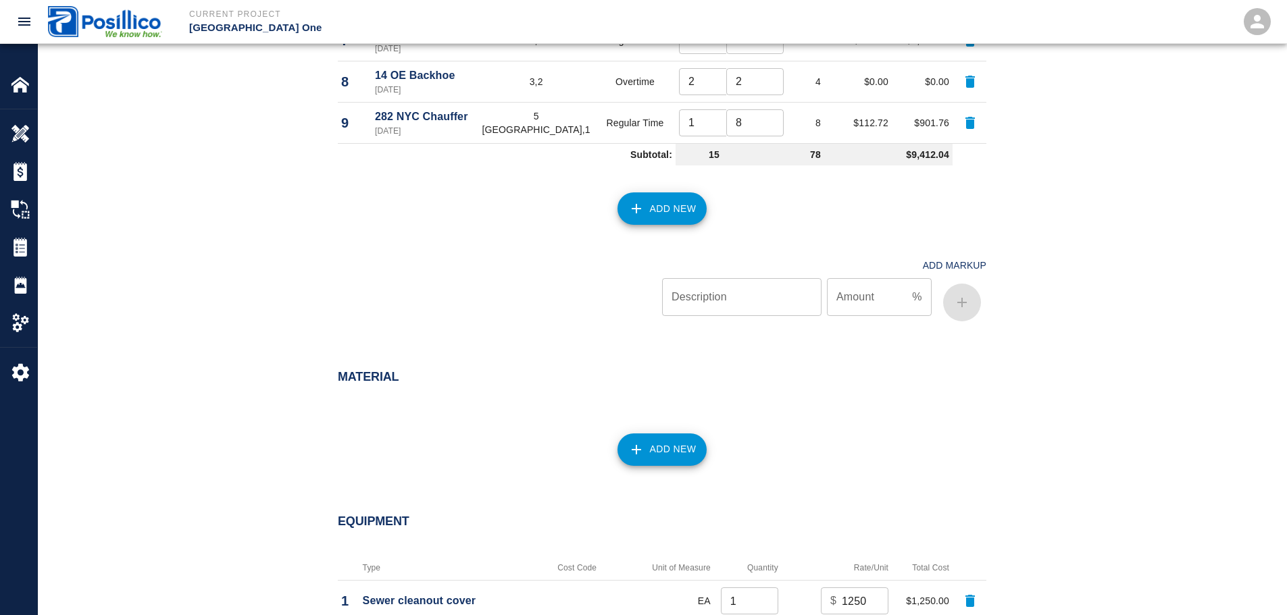
click at [659, 193] on button "Add New" at bounding box center [662, 209] width 90 height 32
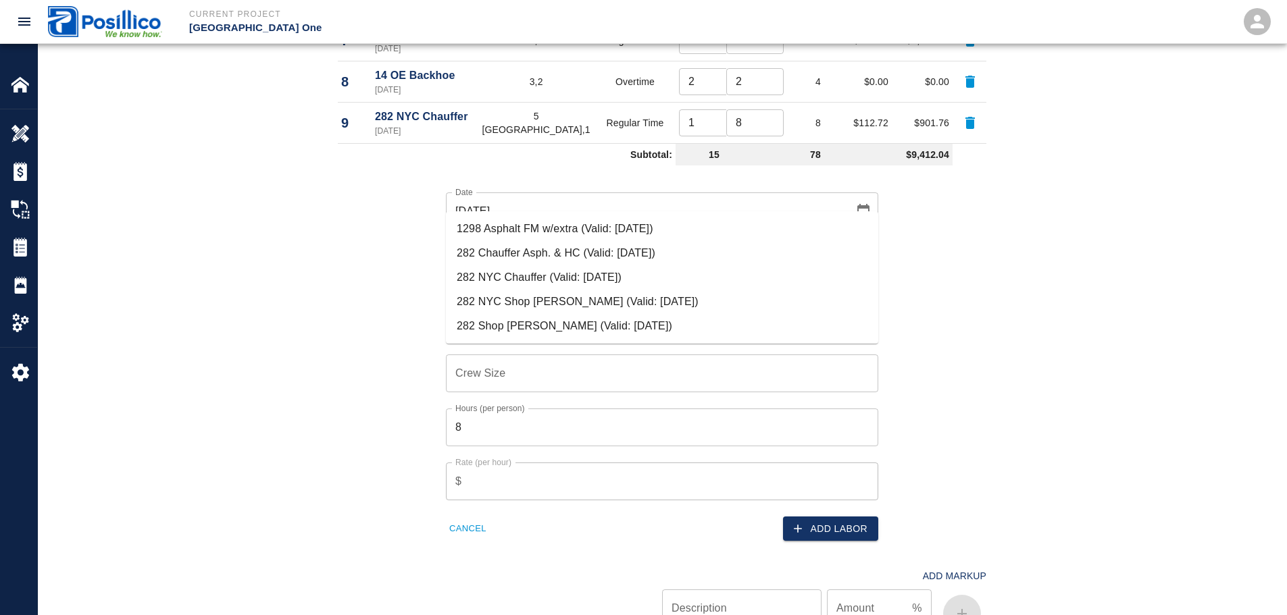
click at [608, 285] on li "282 NYC Chauffer (Valid: 07/01/2024)" at bounding box center [662, 278] width 432 height 24
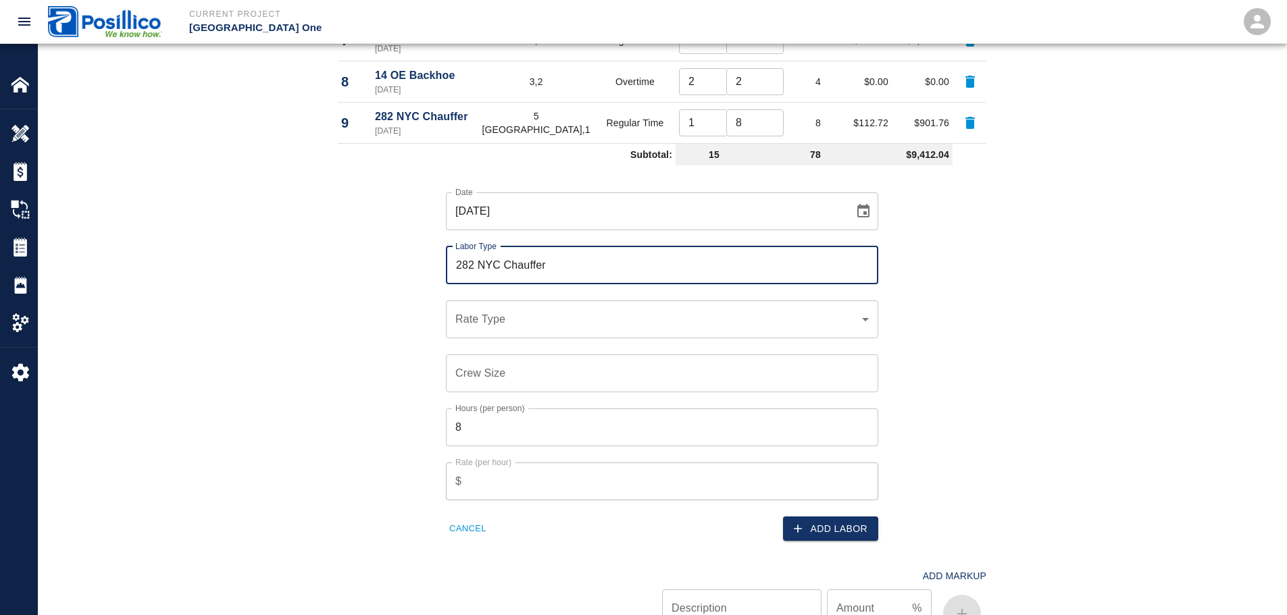
type input "282 NYC Chauffer"
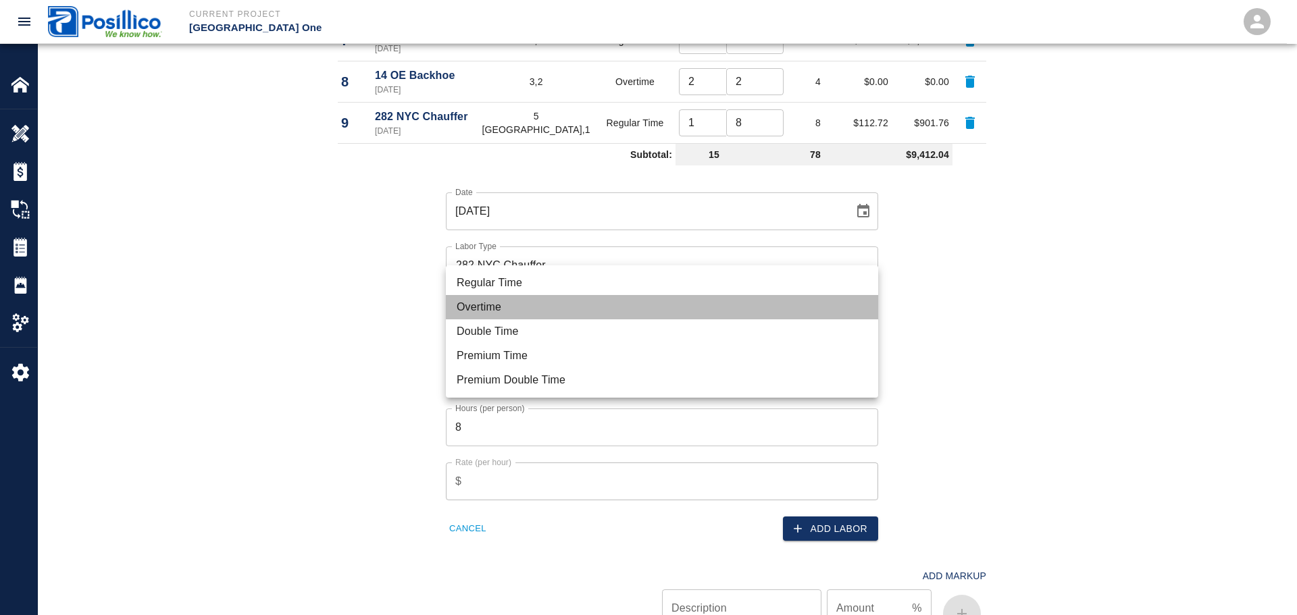
click at [579, 307] on li "Overtime" at bounding box center [662, 307] width 432 height 24
type input "rate_ot"
type input "114.69"
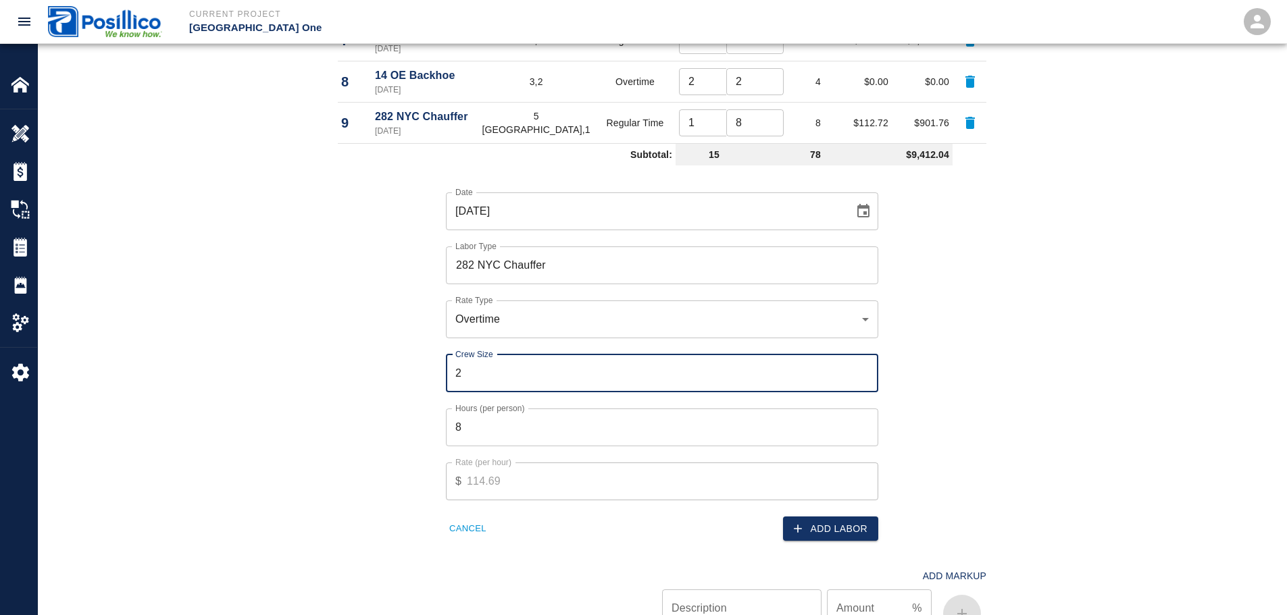
type input "2"
type input "1"
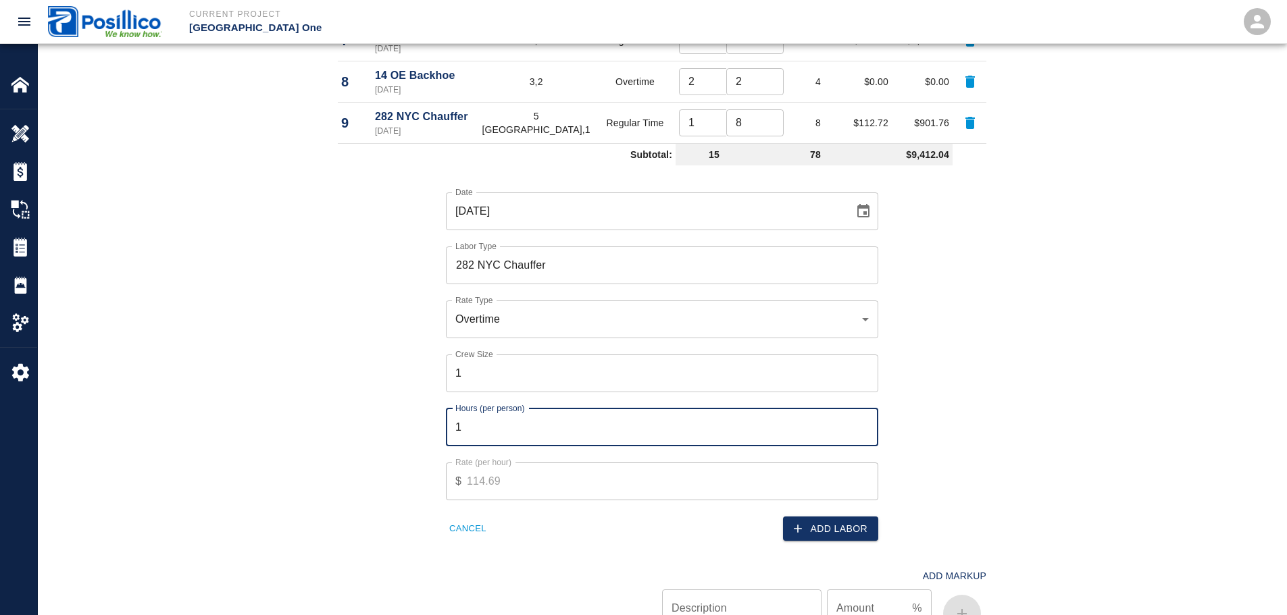
type input "1"
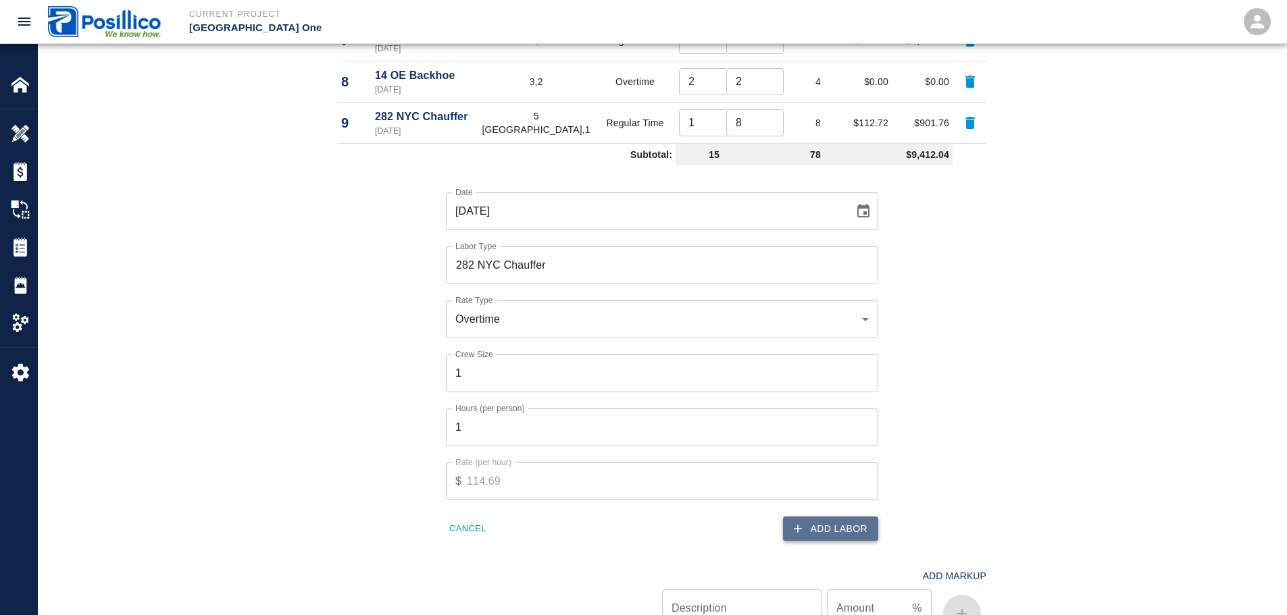
click at [833, 517] on button "Add Labor" at bounding box center [830, 529] width 95 height 25
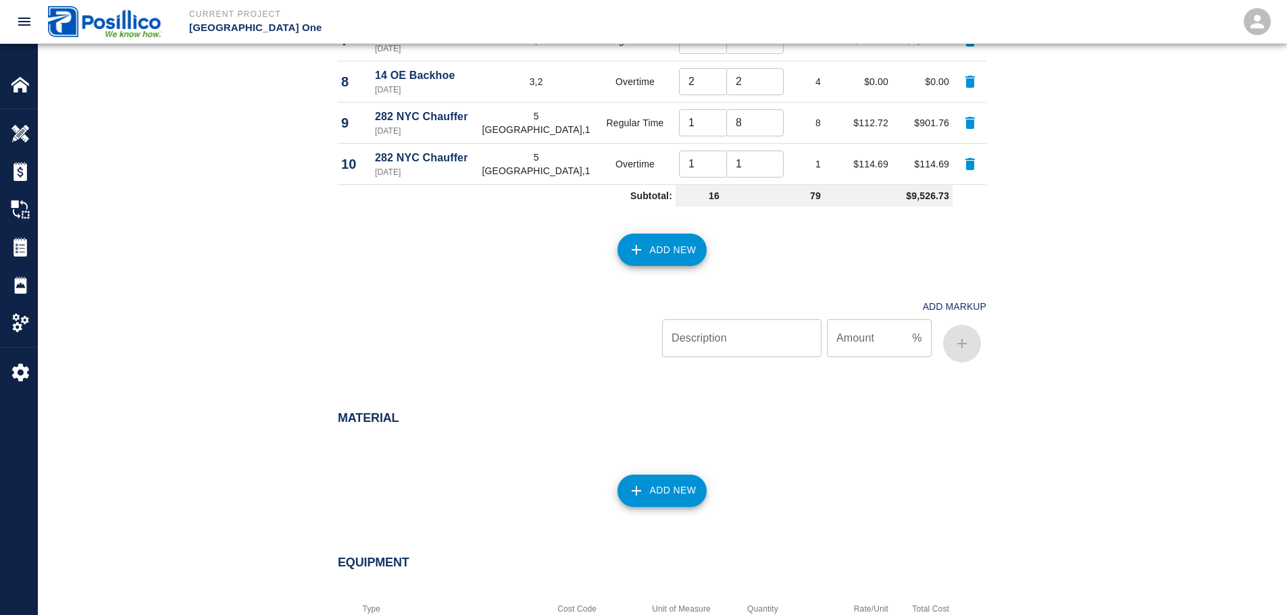
click at [669, 234] on button "Add New" at bounding box center [662, 250] width 90 height 32
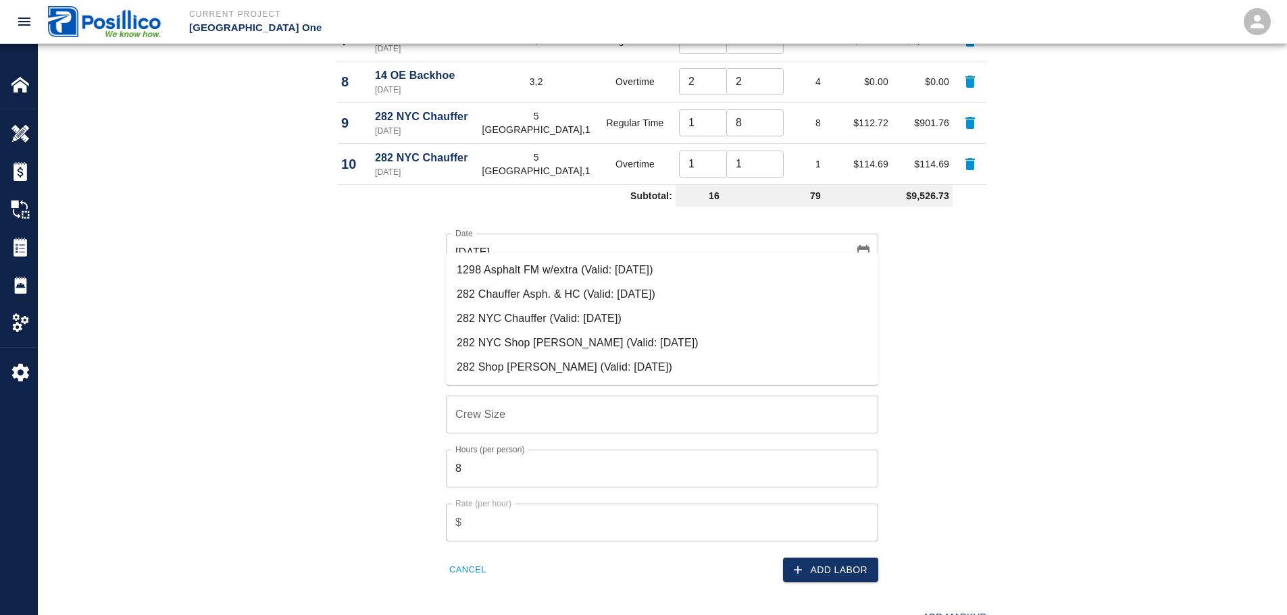
click at [657, 320] on li "282 NYC Chauffer (Valid: 07/01/2024)" at bounding box center [662, 319] width 432 height 24
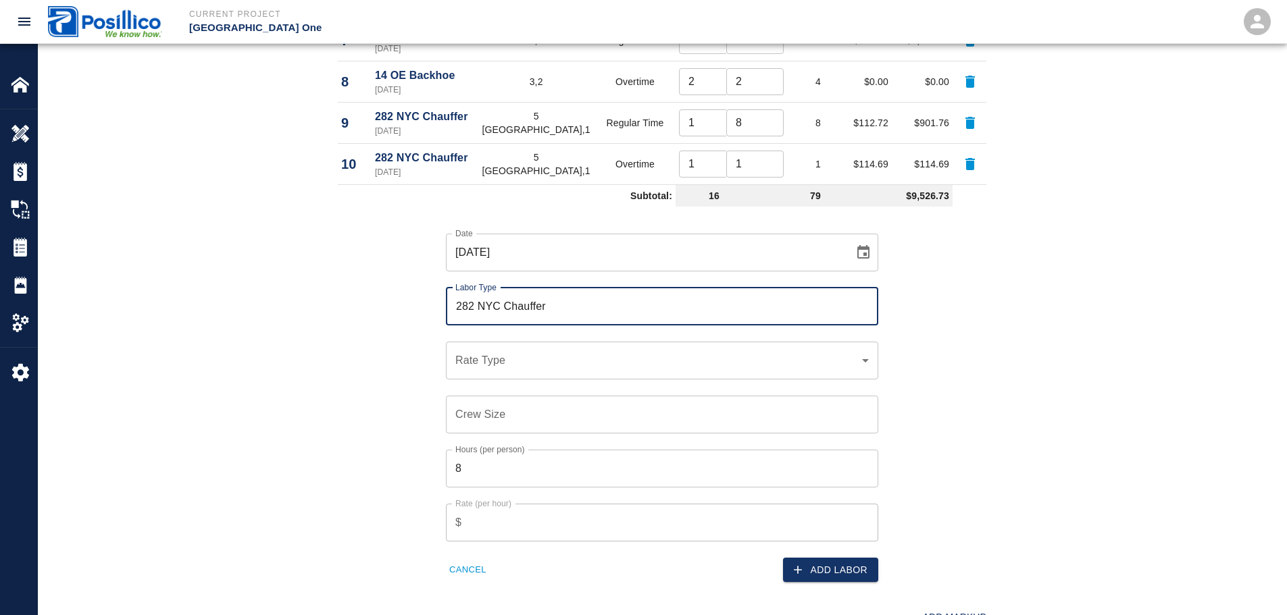
type input "282 NYC Chauffer"
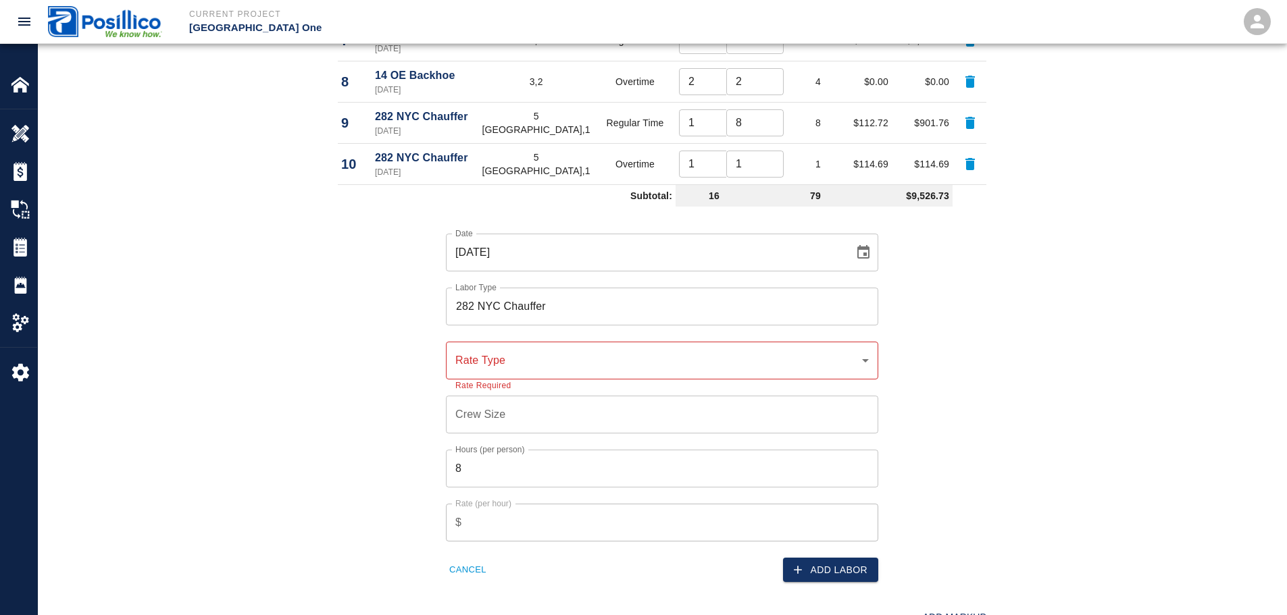
click at [653, 342] on div "​ Rate Type" at bounding box center [662, 361] width 432 height 38
click at [672, 342] on div "​ Rate Type" at bounding box center [662, 361] width 432 height 38
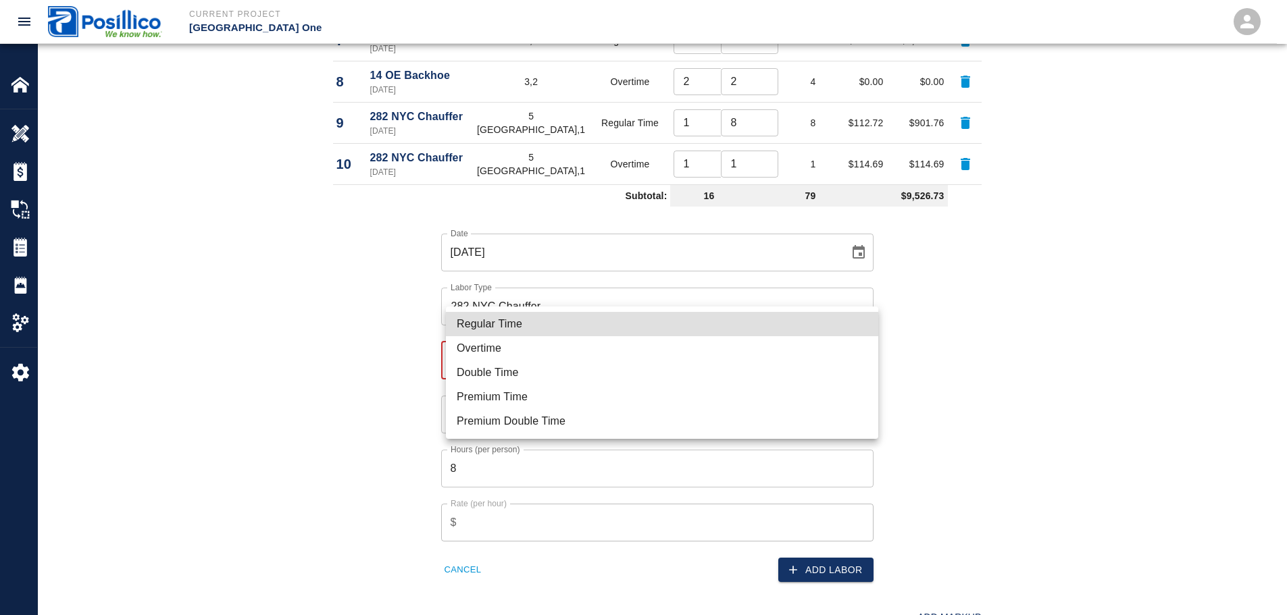
click at [687, 324] on li "Regular Time" at bounding box center [662, 324] width 432 height 24
type input "rate_rt"
type input "112.72"
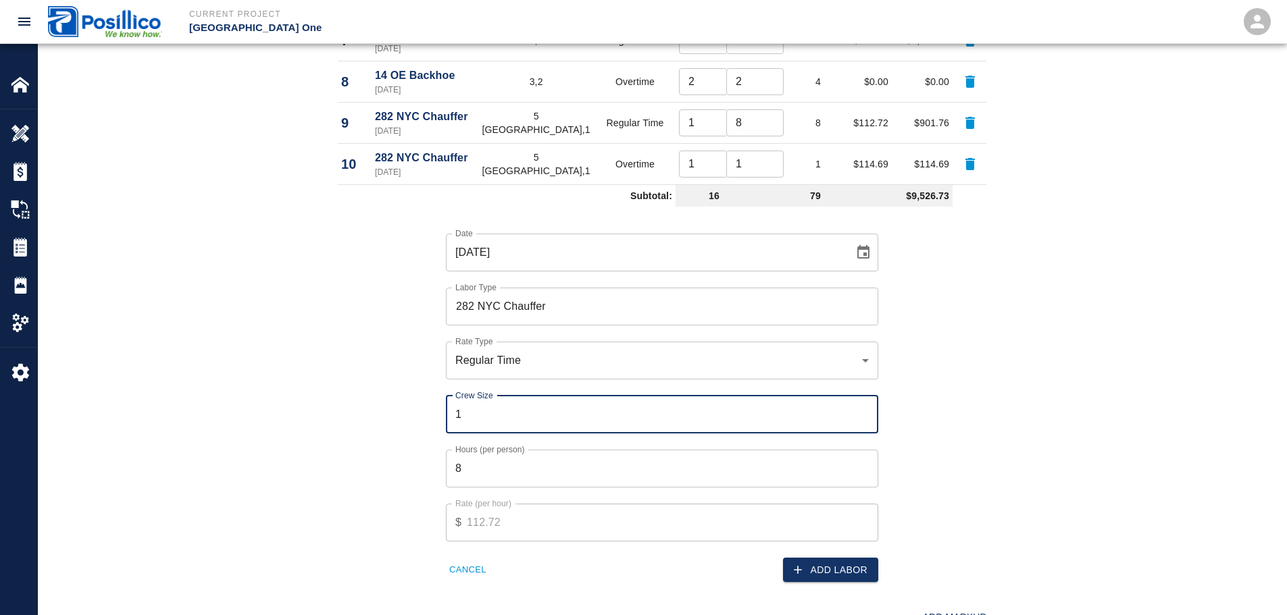
type input "1"
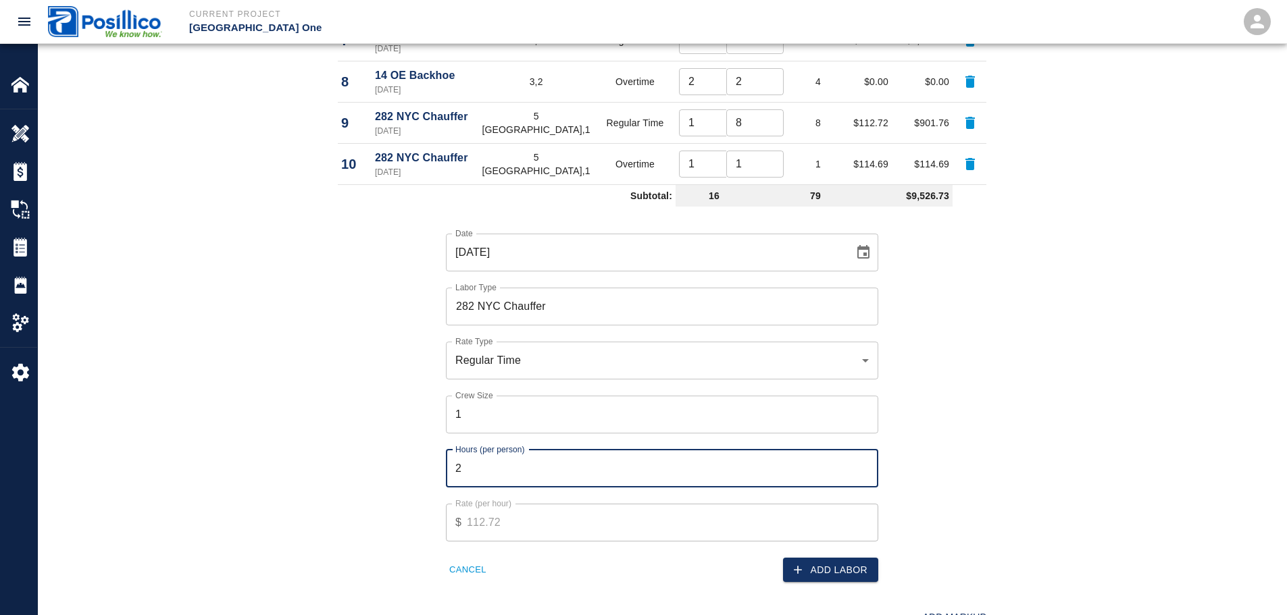
type input "2"
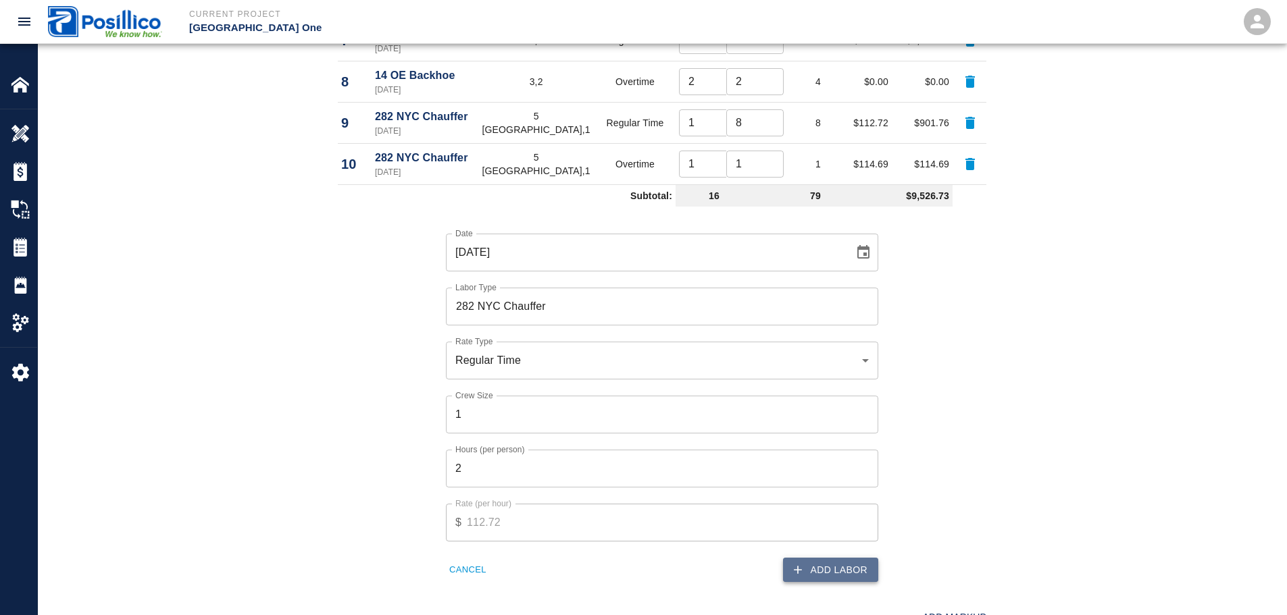
click at [854, 558] on button "Add Labor" at bounding box center [830, 570] width 95 height 25
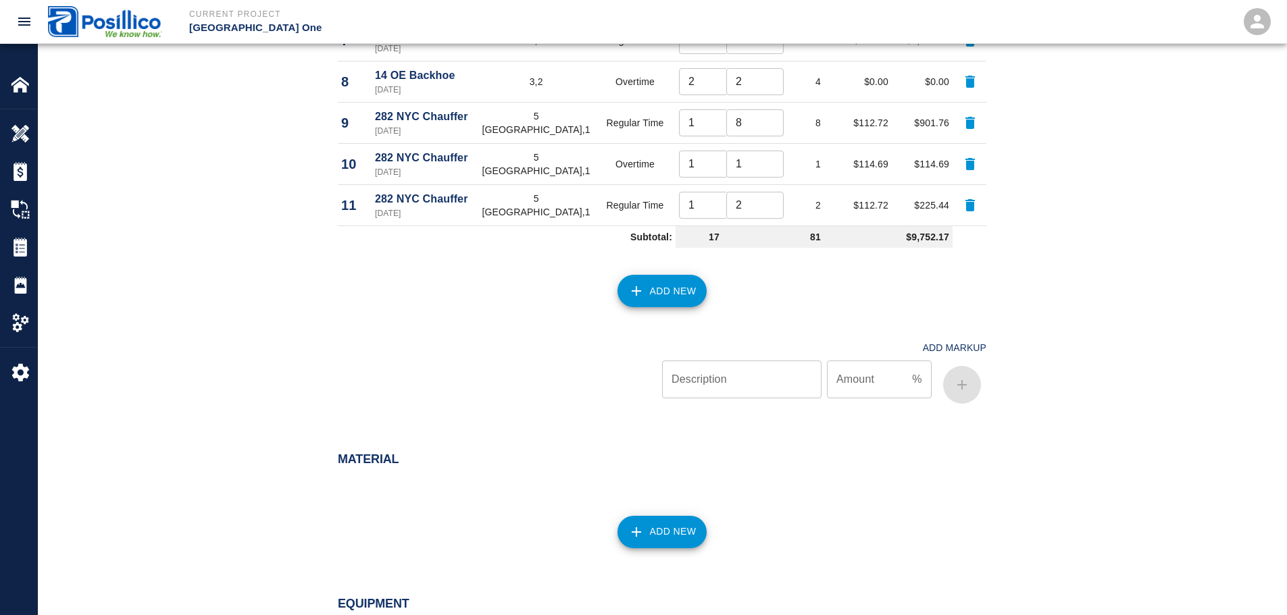
click at [685, 253] on div "Add New" at bounding box center [654, 282] width 665 height 59
click at [684, 275] on button "Add New" at bounding box center [662, 291] width 90 height 32
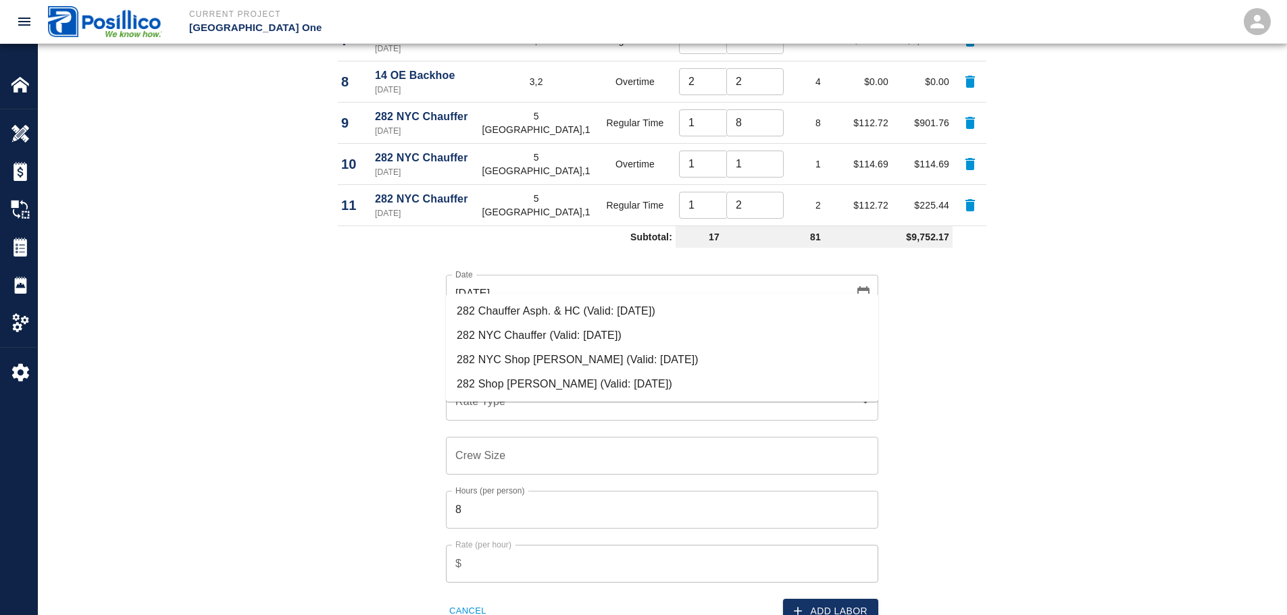
click at [576, 328] on li "282 NYC Chauffer (Valid: 07/01/2024)" at bounding box center [662, 336] width 432 height 24
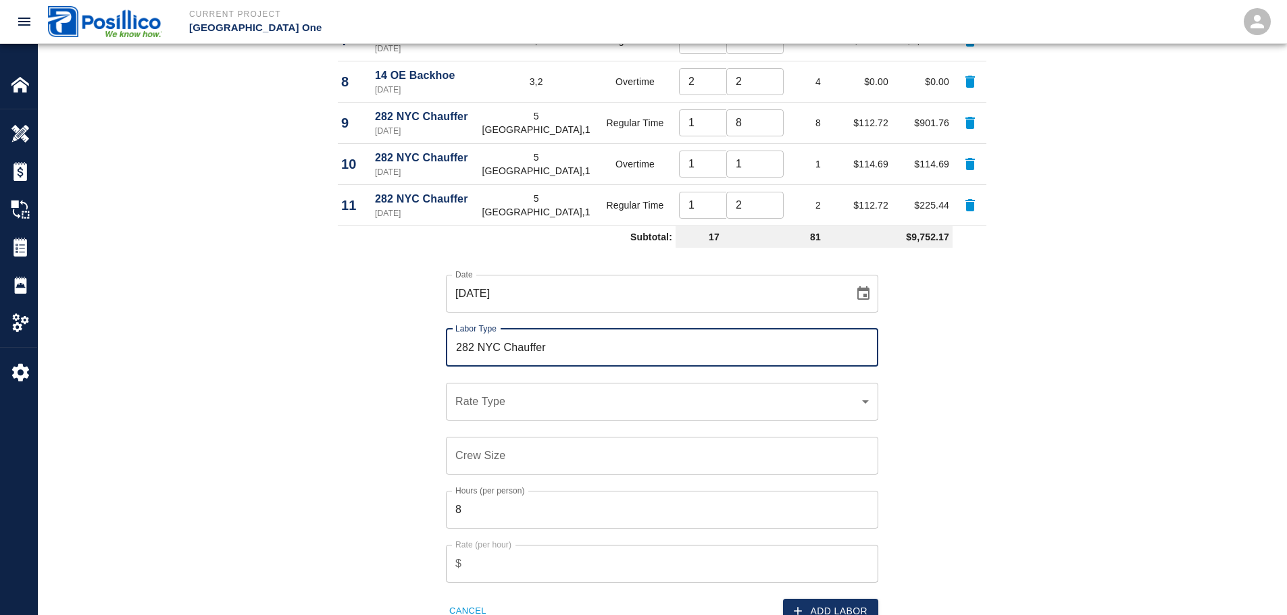
type input "282 NYC Chauffer"
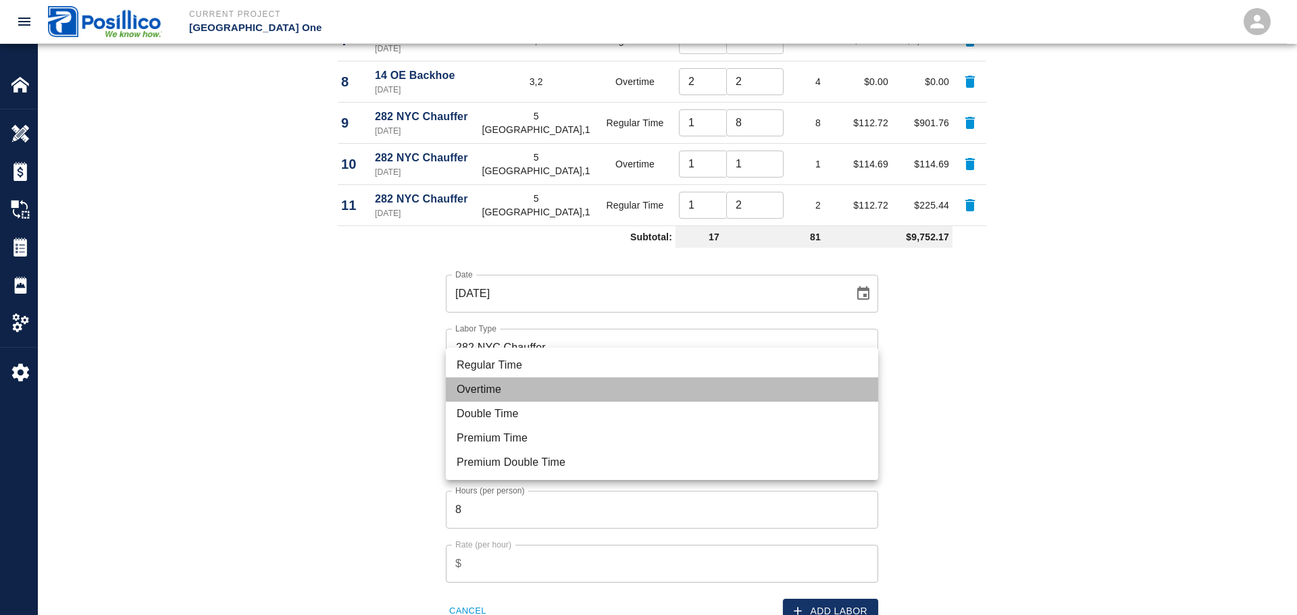
click at [550, 390] on li "Overtime" at bounding box center [662, 390] width 432 height 24
type input "rate_ot"
type input "114.69"
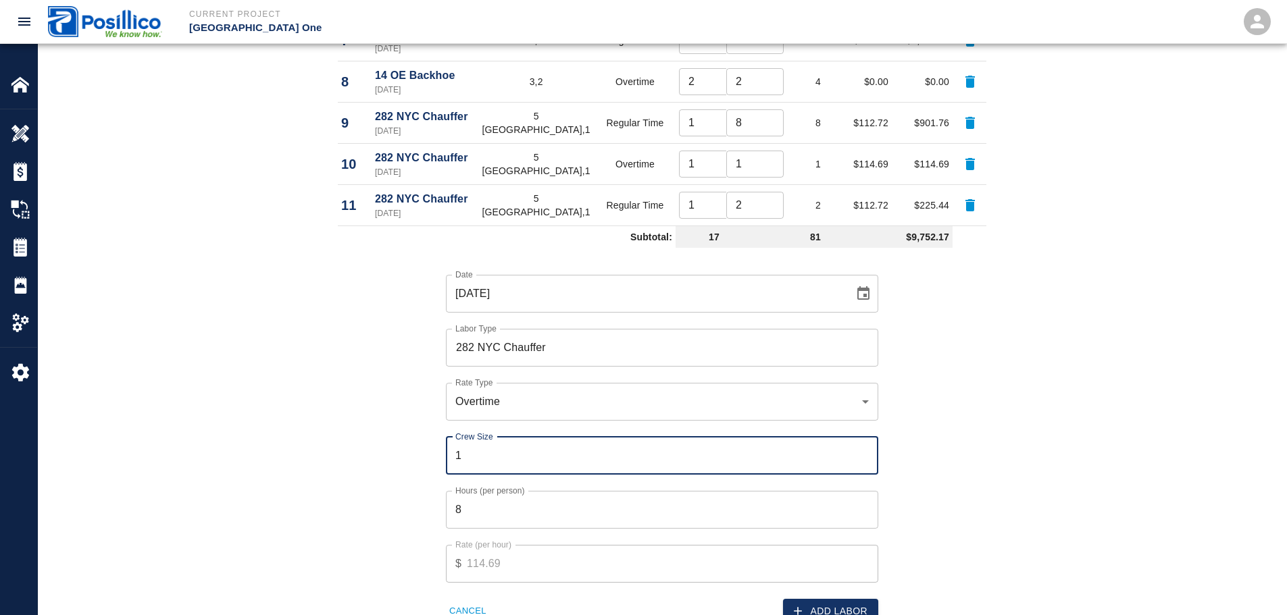
type input "1"
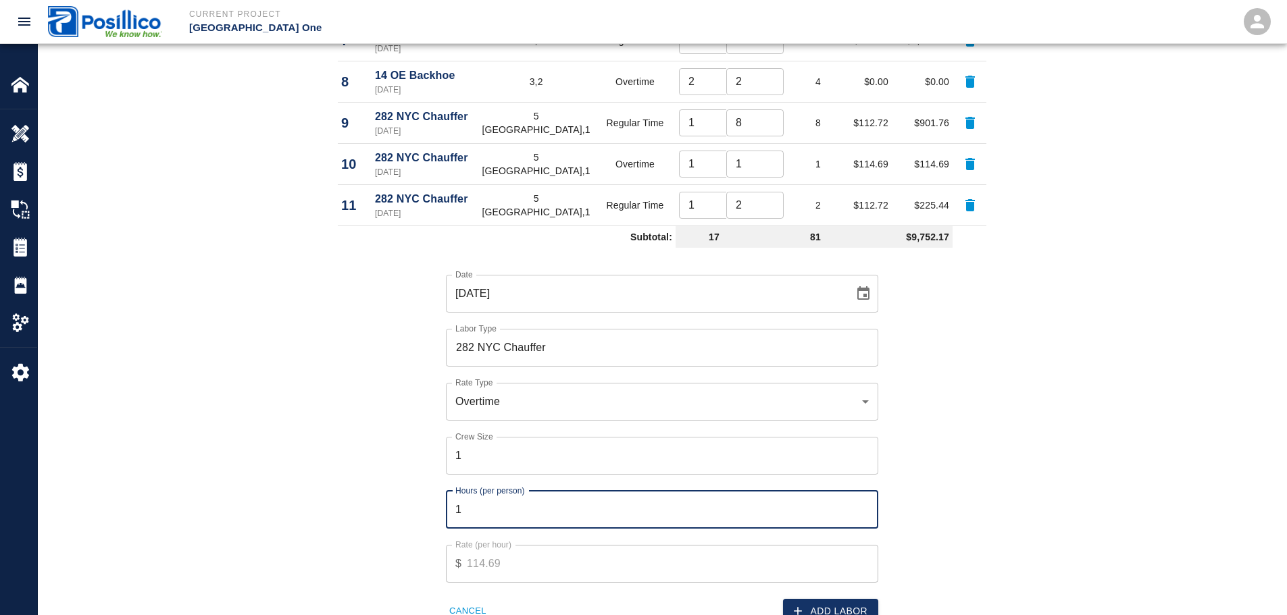
type input "1"
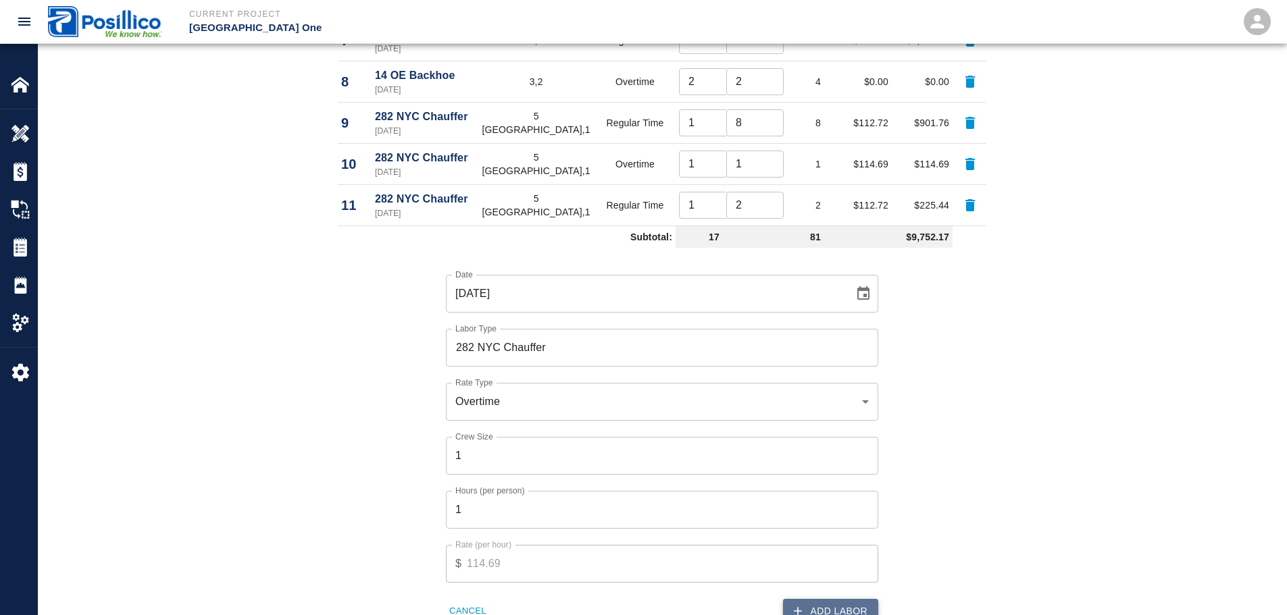
click at [831, 599] on button "Add Labor" at bounding box center [830, 611] width 95 height 25
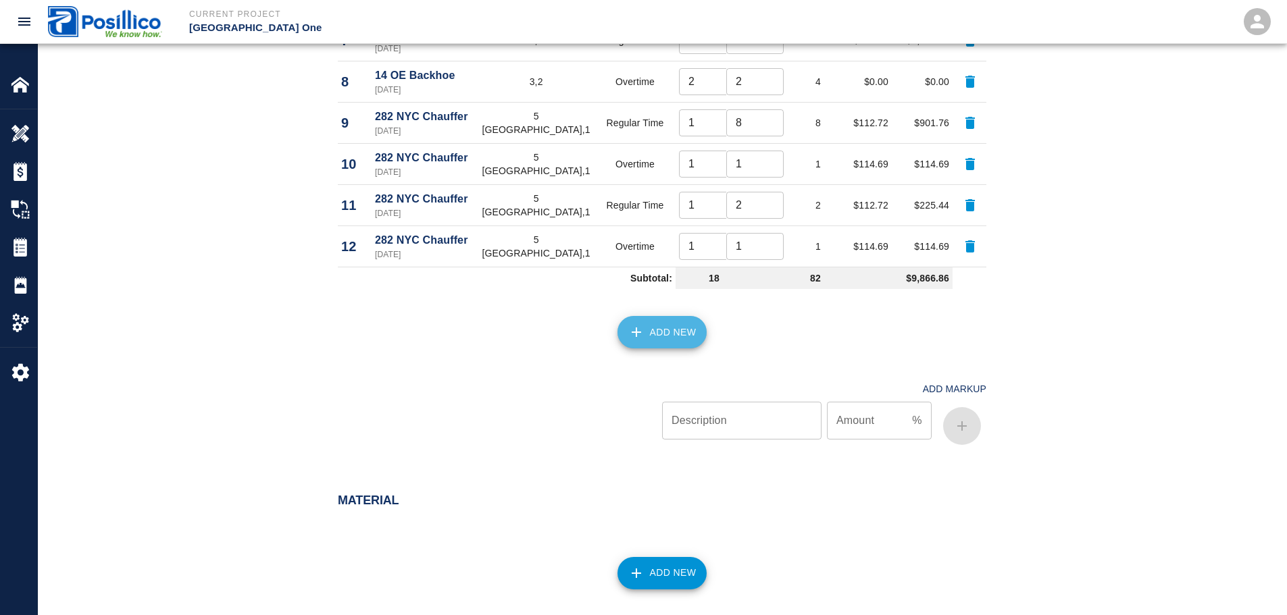
click at [697, 316] on button "Add New" at bounding box center [662, 332] width 90 height 32
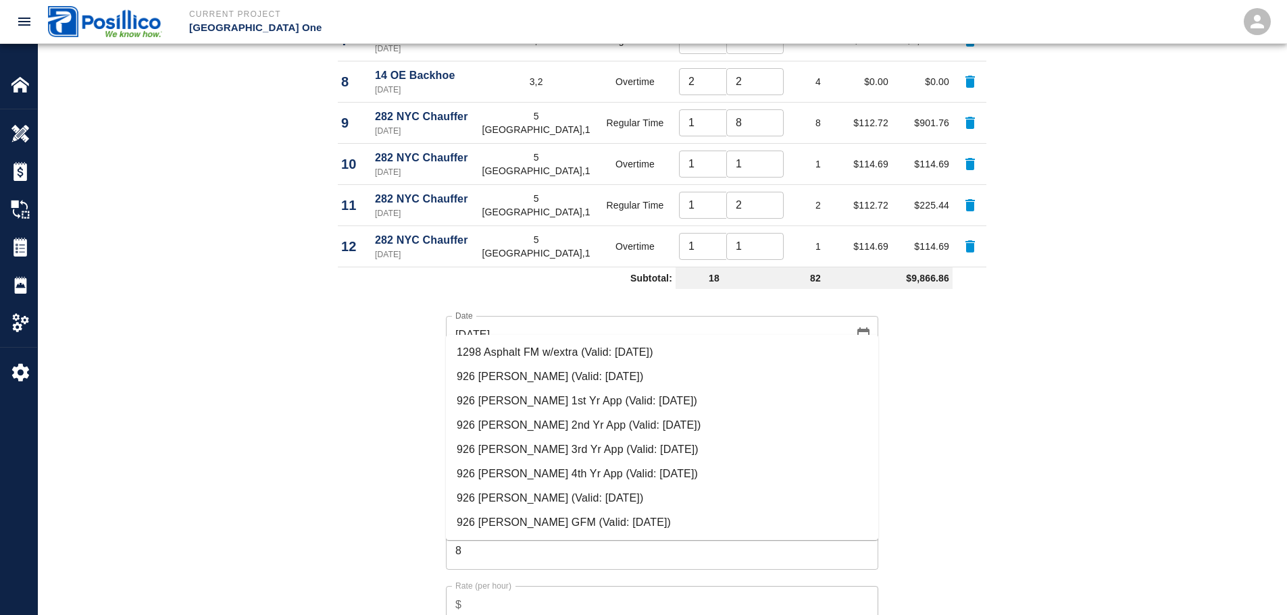
click at [636, 372] on li "926 Brklyn Carpenters (Valid: 07/01/2024)" at bounding box center [662, 377] width 432 height 24
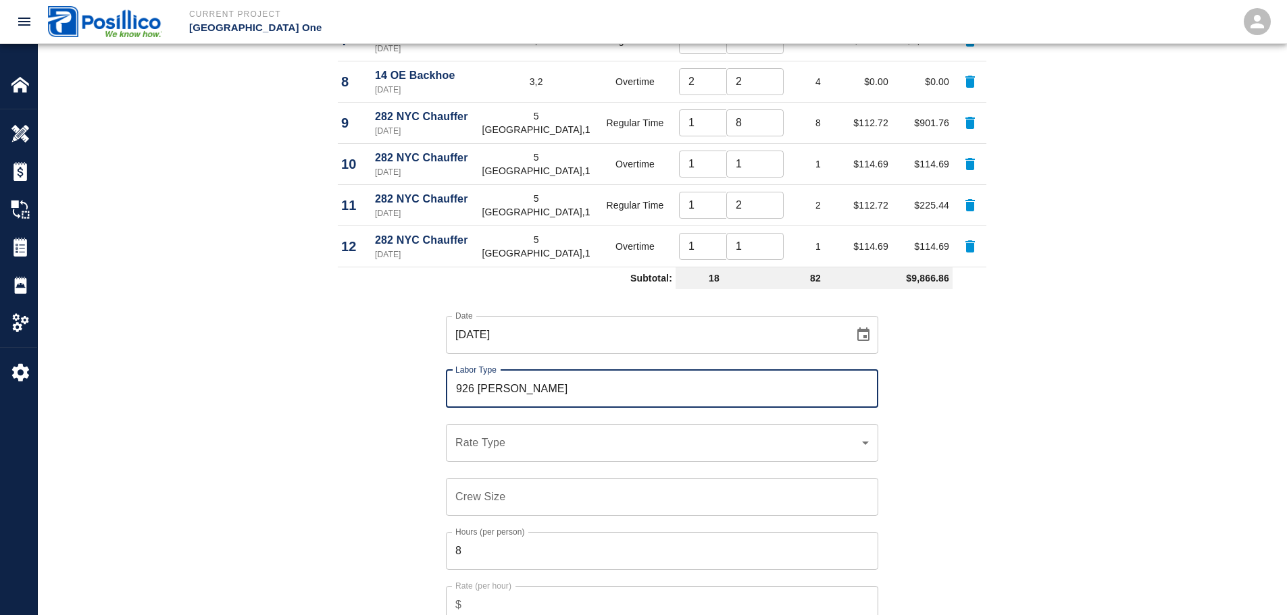
type input "926 Brklyn Carpenters"
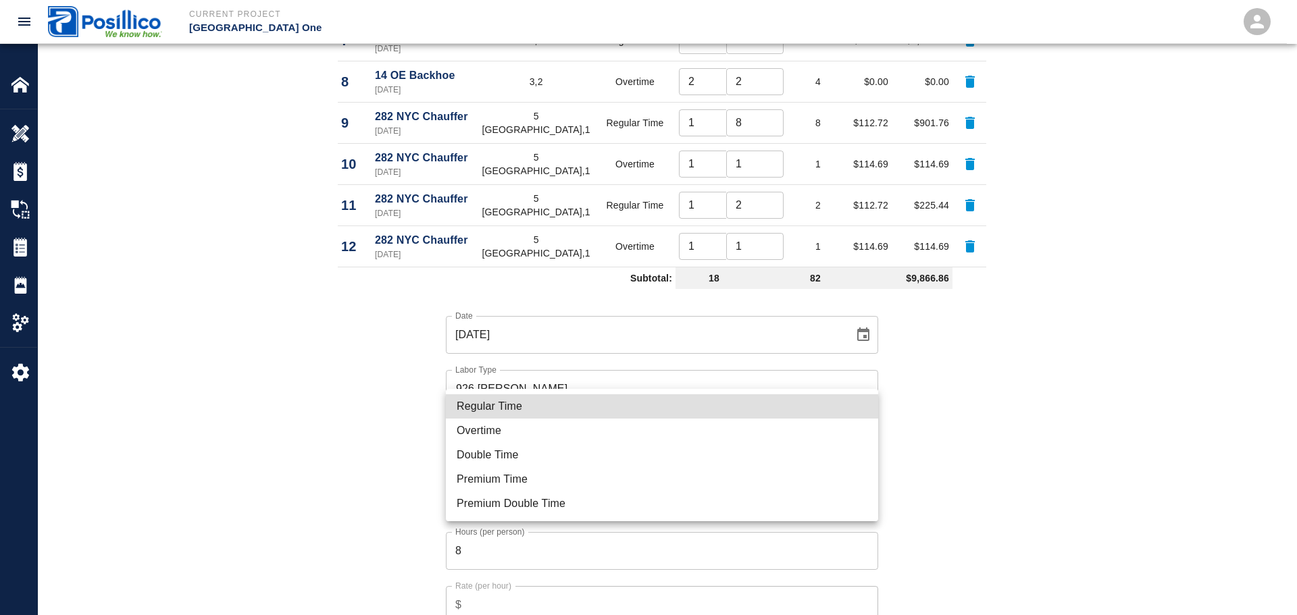
click at [627, 408] on li "Regular Time" at bounding box center [662, 407] width 432 height 24
type input "rate_rt"
type input "127.97"
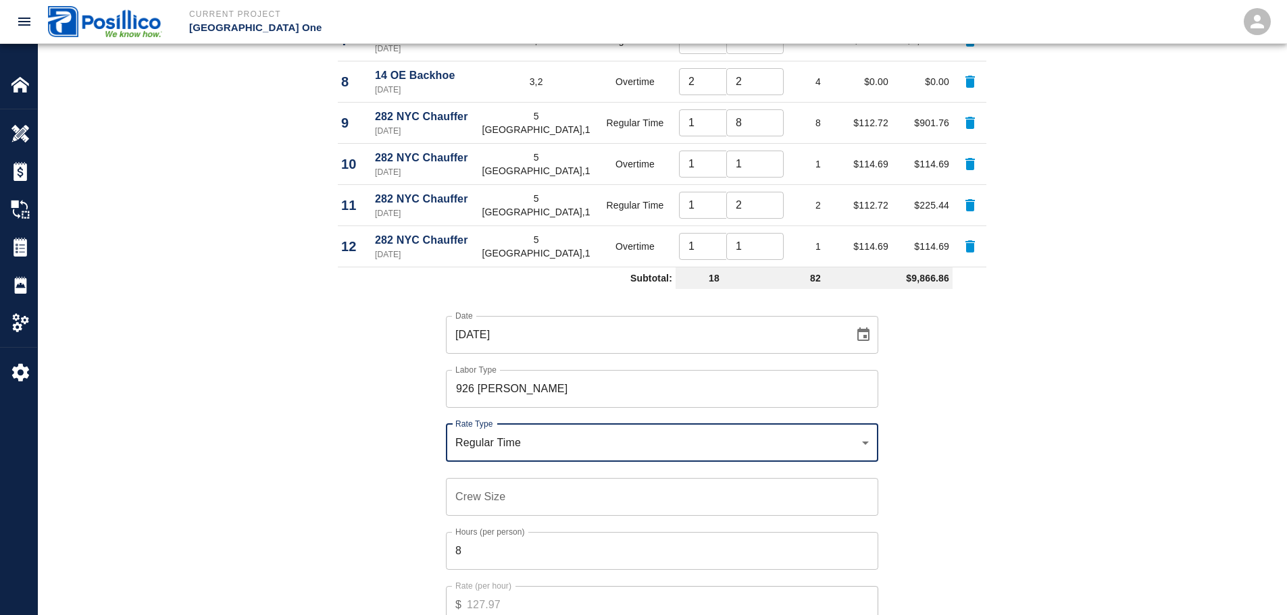
click at [626, 478] on input "Crew Size" at bounding box center [662, 497] width 432 height 38
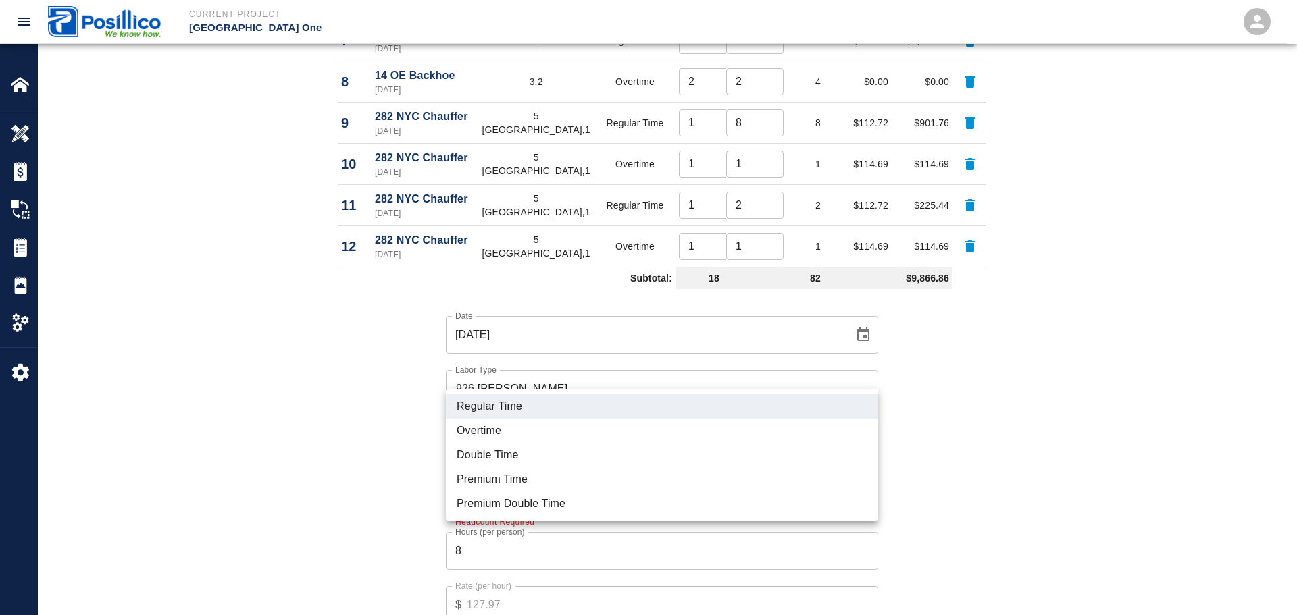
click at [584, 426] on li "Overtime" at bounding box center [662, 431] width 432 height 24
type input "rate_ot"
type input "162.37"
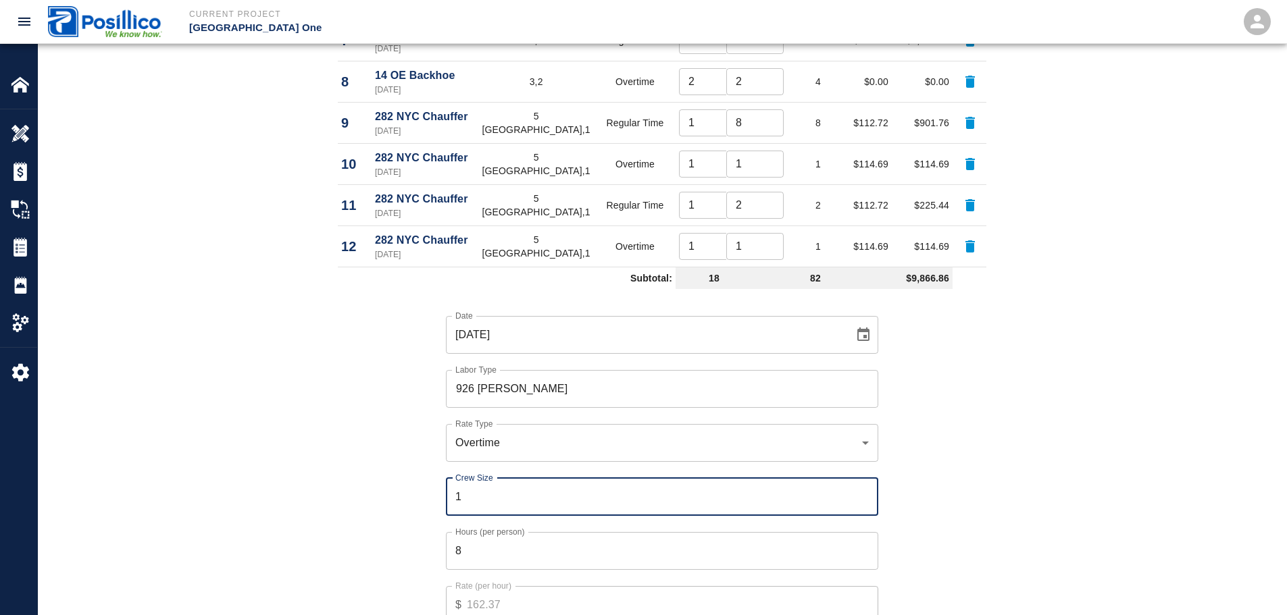
type input "1"
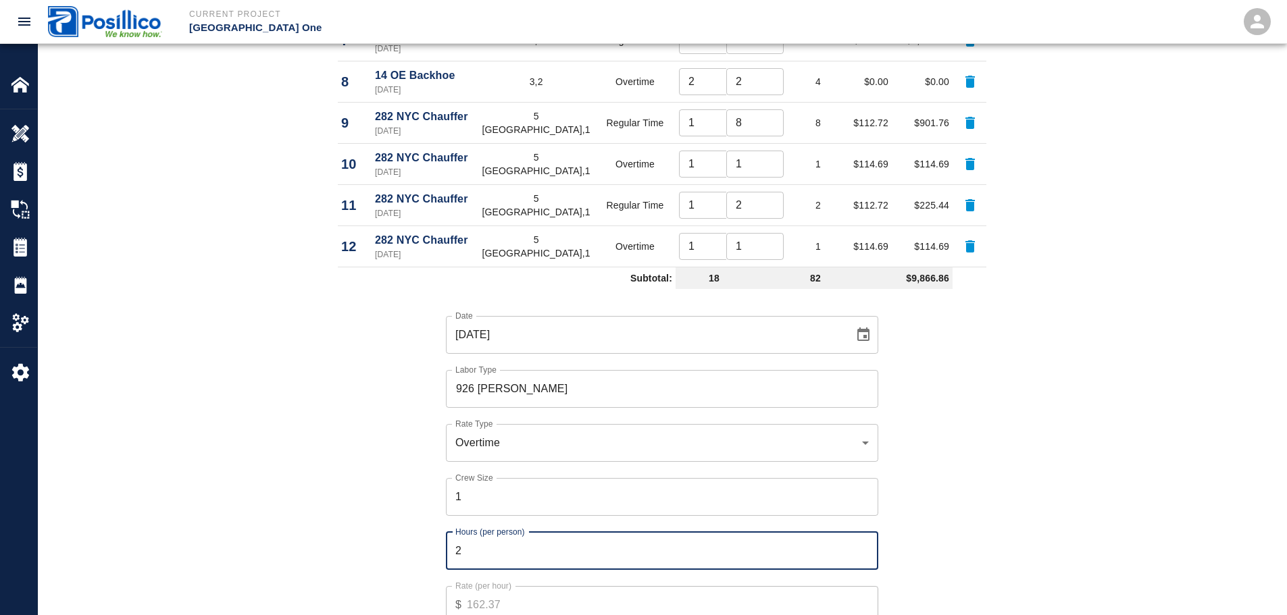
type input "2"
click at [907, 418] on div "Date 09/18/2025 Date Labor Type 926 Brklyn Carpenters Labor Type Rate Type Over…" at bounding box center [654, 480] width 665 height 371
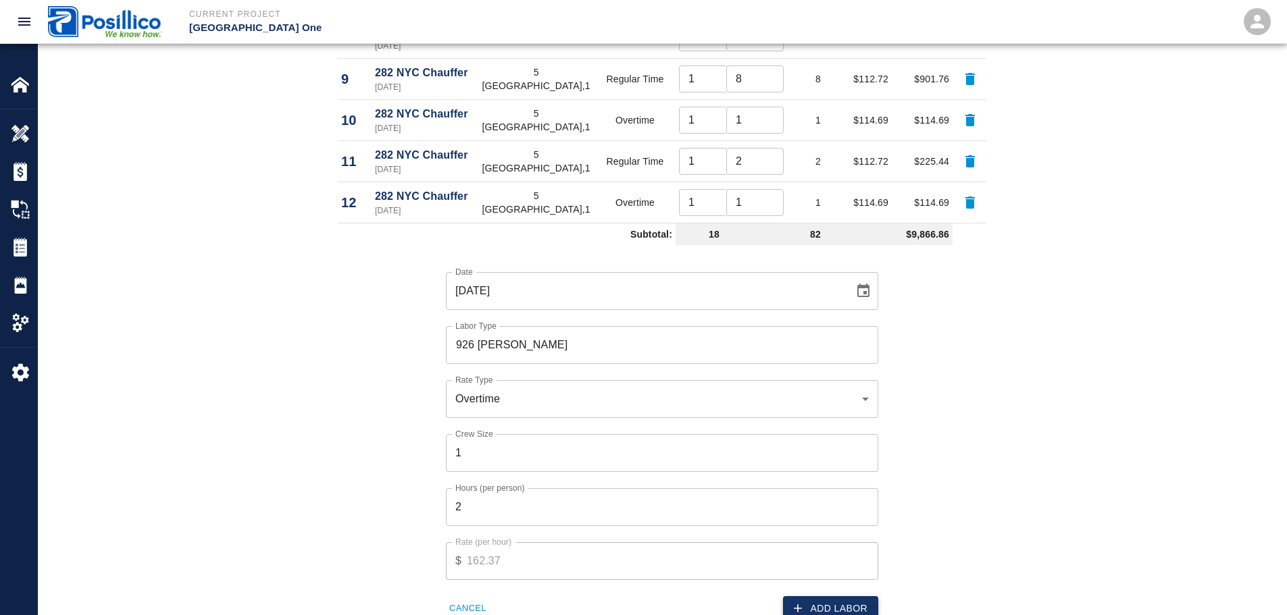
scroll to position [1216, 0]
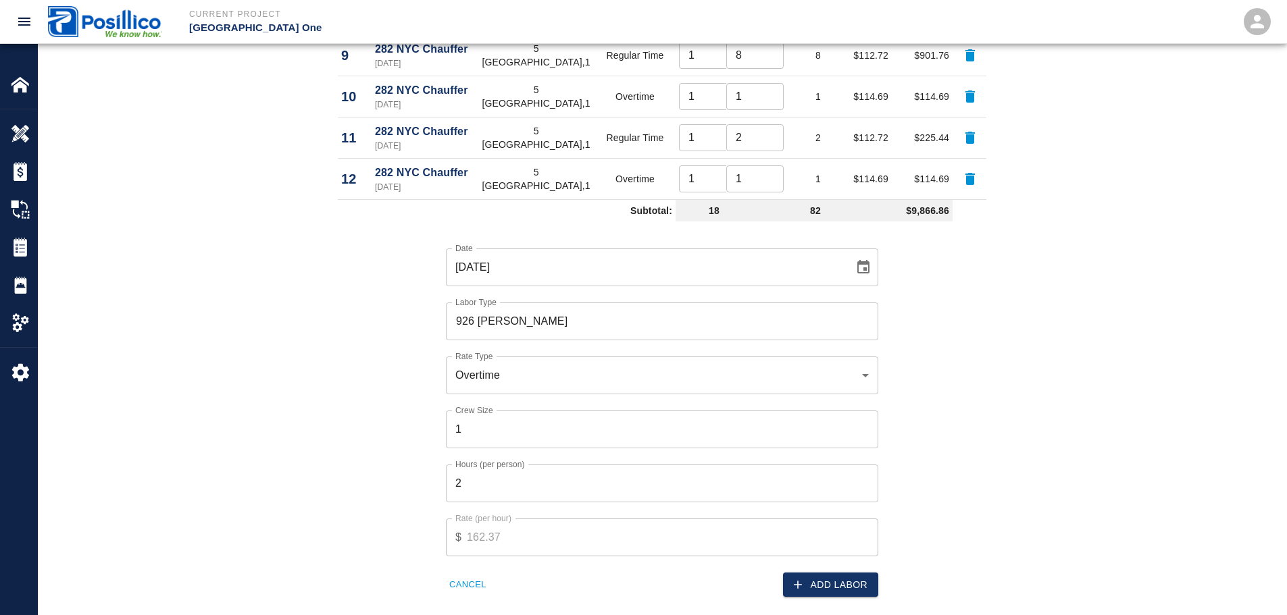
click at [845, 573] on button "Add Labor" at bounding box center [830, 585] width 95 height 25
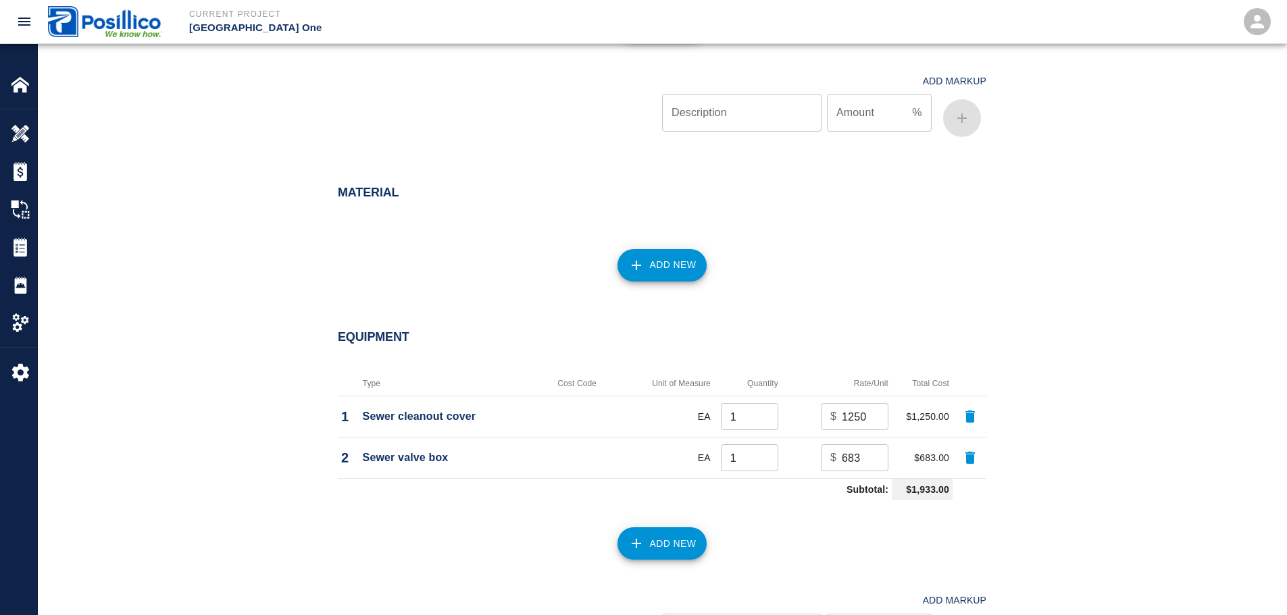
scroll to position [1486, 0]
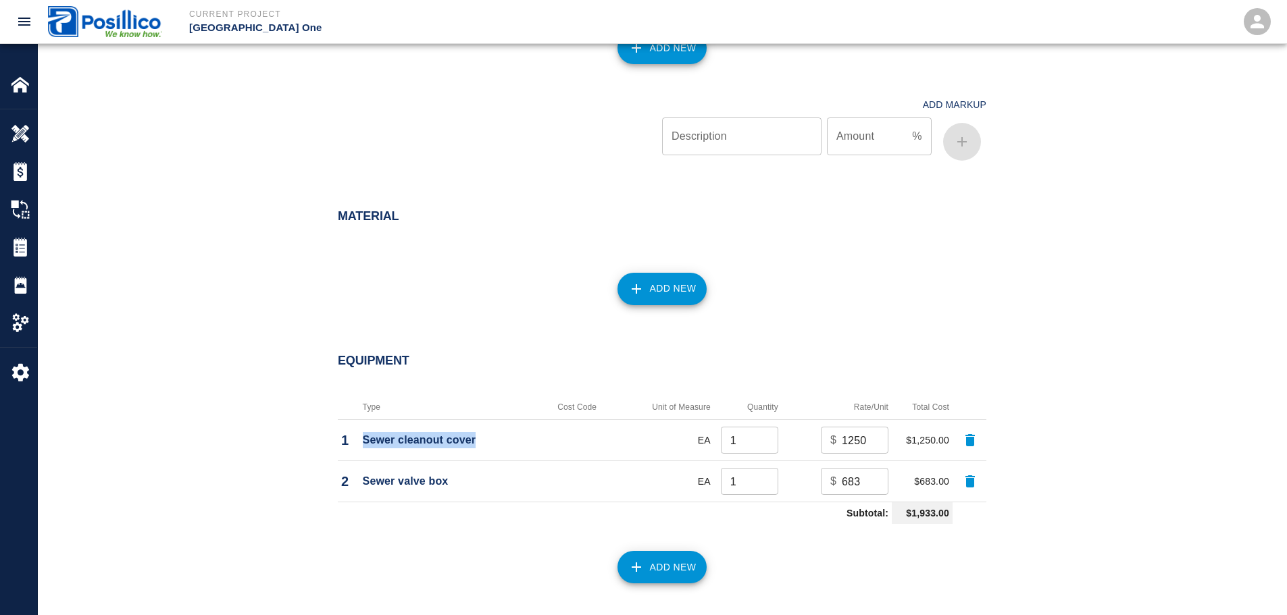
drag, startPoint x: 478, startPoint y: 353, endPoint x: 347, endPoint y: 357, distance: 131.8
click at [347, 420] on tr "1 Sewer cleanout cover EA 1 ​ $ 1250 ​ $1,250.00" at bounding box center [662, 440] width 649 height 41
copy tr "Sewer cleanout cover"
click at [672, 273] on button "Add New" at bounding box center [662, 289] width 90 height 32
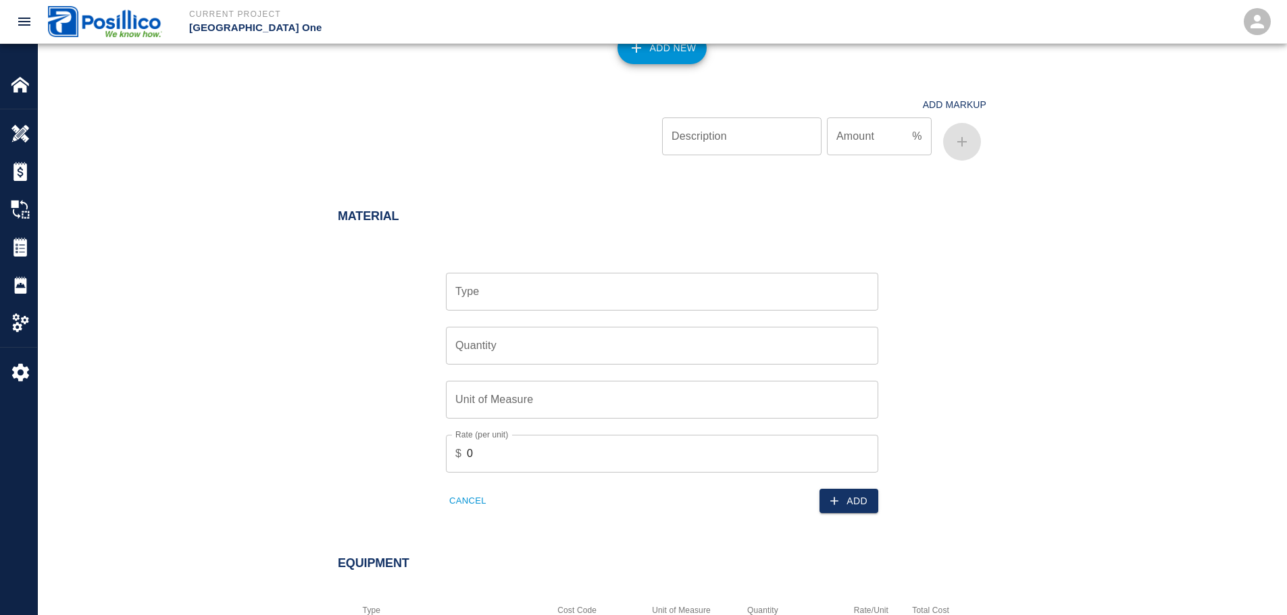
click at [646, 279] on input "Type" at bounding box center [662, 292] width 420 height 26
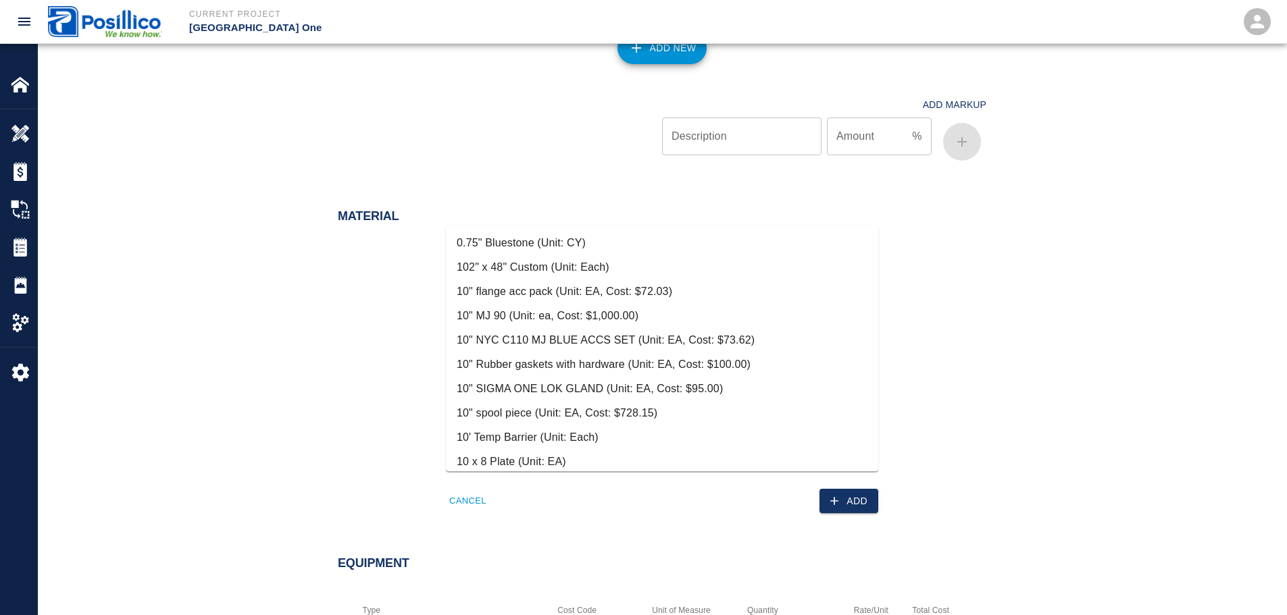
paste input "Sewer cleanout cover"
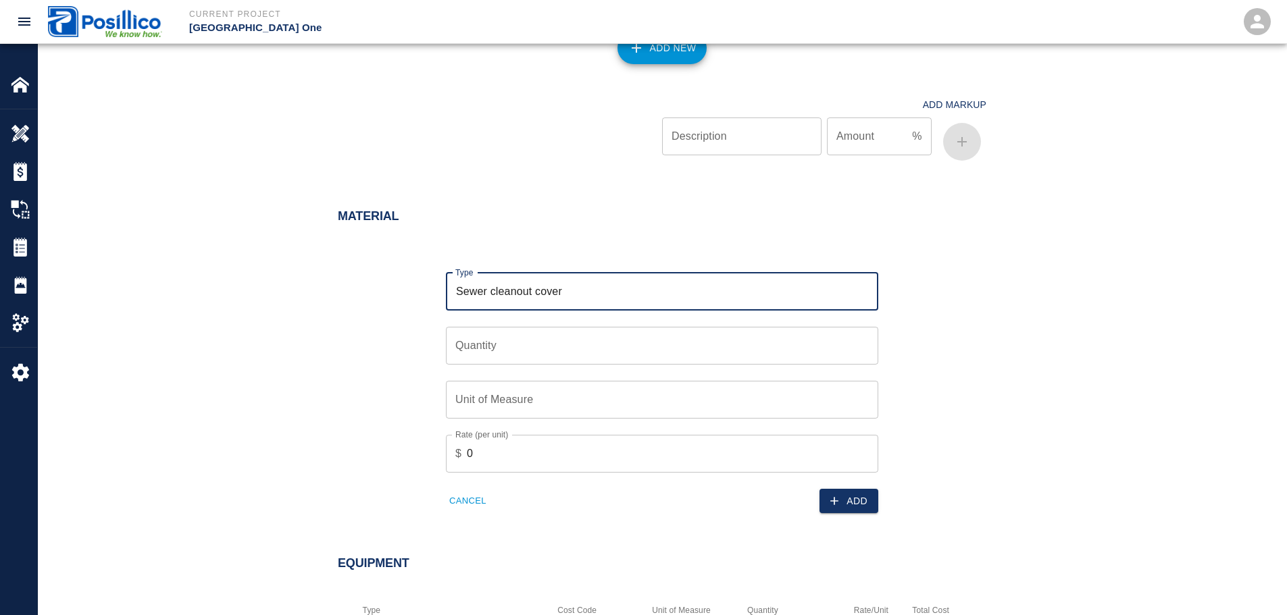
click at [484, 279] on input "Sewer cleanout cover" at bounding box center [662, 292] width 420 height 26
type input "Sewer cleanout cover"
click at [580, 327] on input "Quantity" at bounding box center [662, 346] width 432 height 38
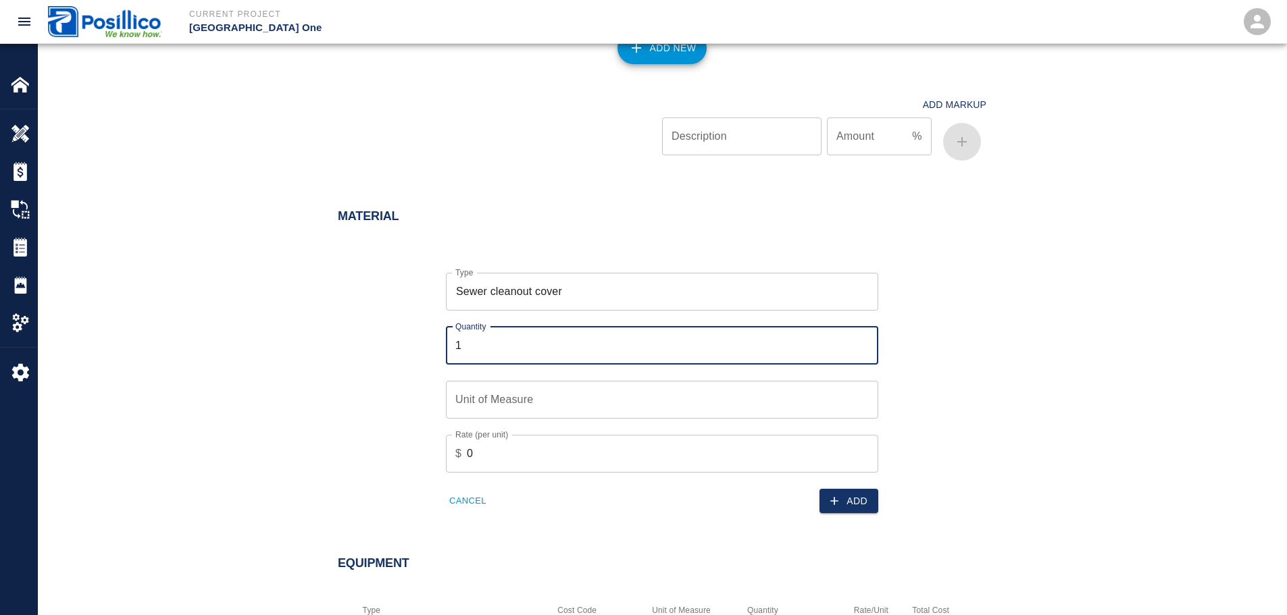
type input "1"
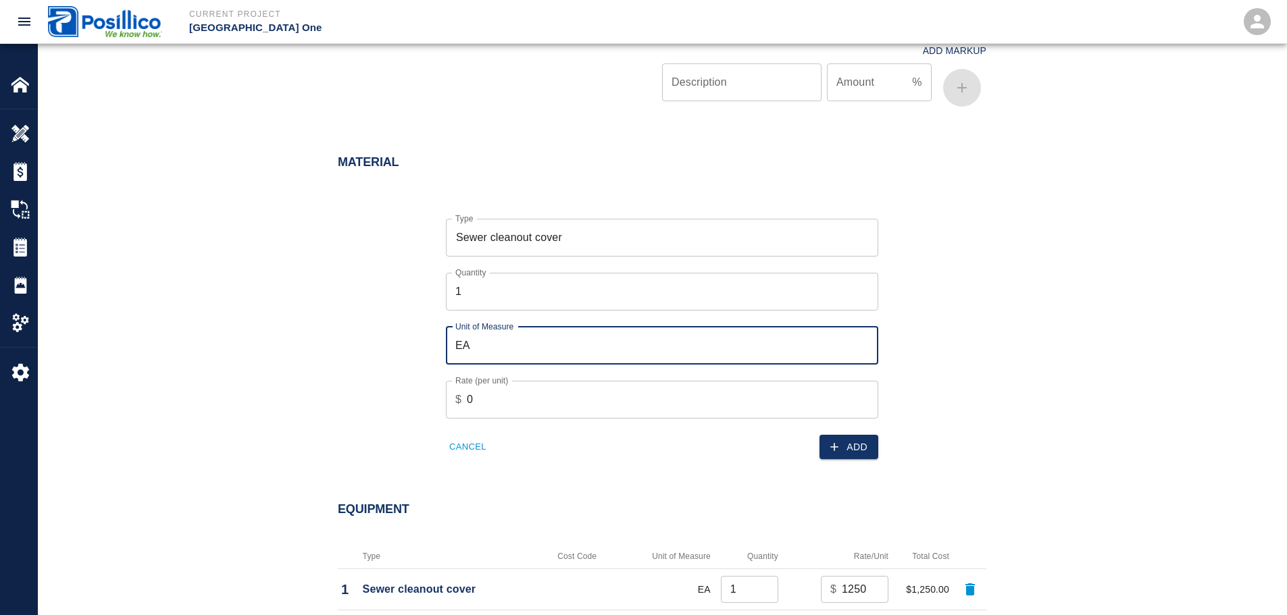
type input "EA"
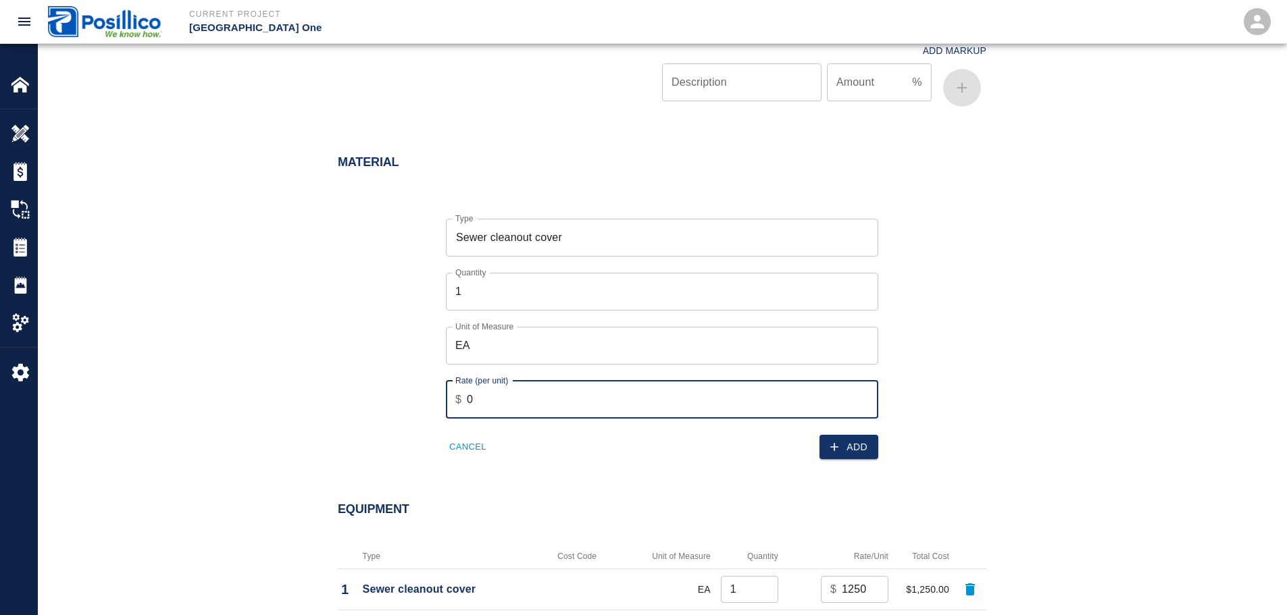
scroll to position [1554, 0]
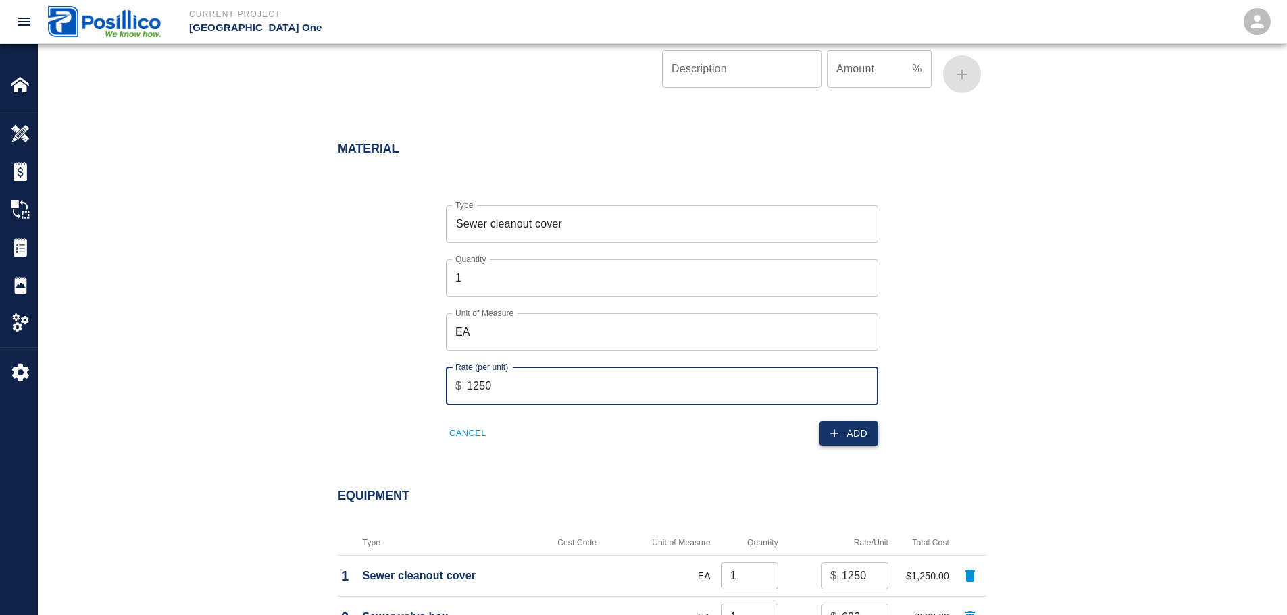
type input "1250"
click at [856, 422] on button "Add" at bounding box center [848, 434] width 59 height 25
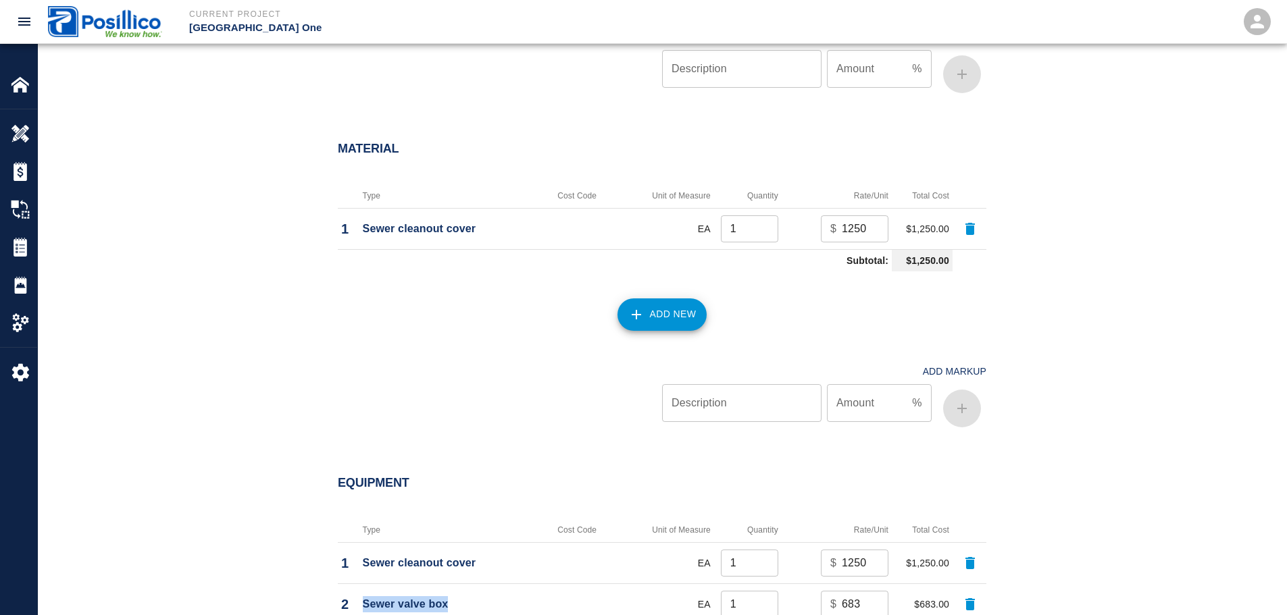
drag, startPoint x: 451, startPoint y: 520, endPoint x: 363, endPoint y: 522, distance: 87.2
click at [363, 597] on p "Sewer valve box" at bounding box center [448, 605] width 171 height 16
copy p "Sewer valve box"
drag, startPoint x: 660, startPoint y: 259, endPoint x: 668, endPoint y: 232, distance: 28.2
click at [661, 336] on div "Add Markup Description Description Amount % Amount" at bounding box center [654, 384] width 665 height 97
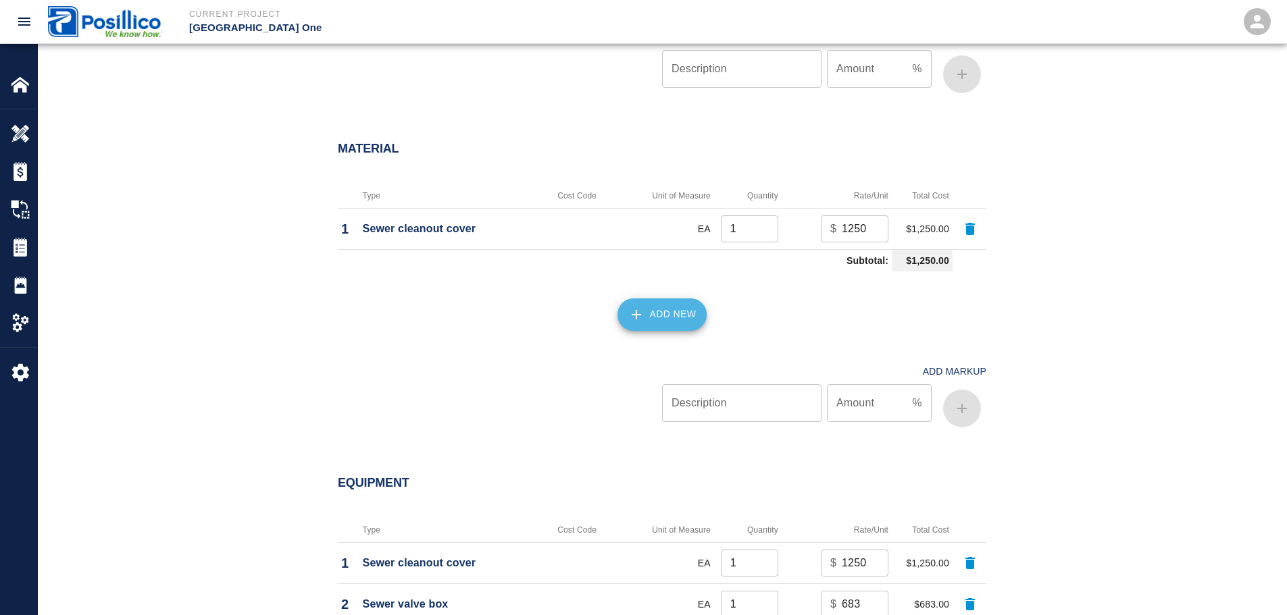
click at [668, 299] on button "Add New" at bounding box center [662, 315] width 90 height 32
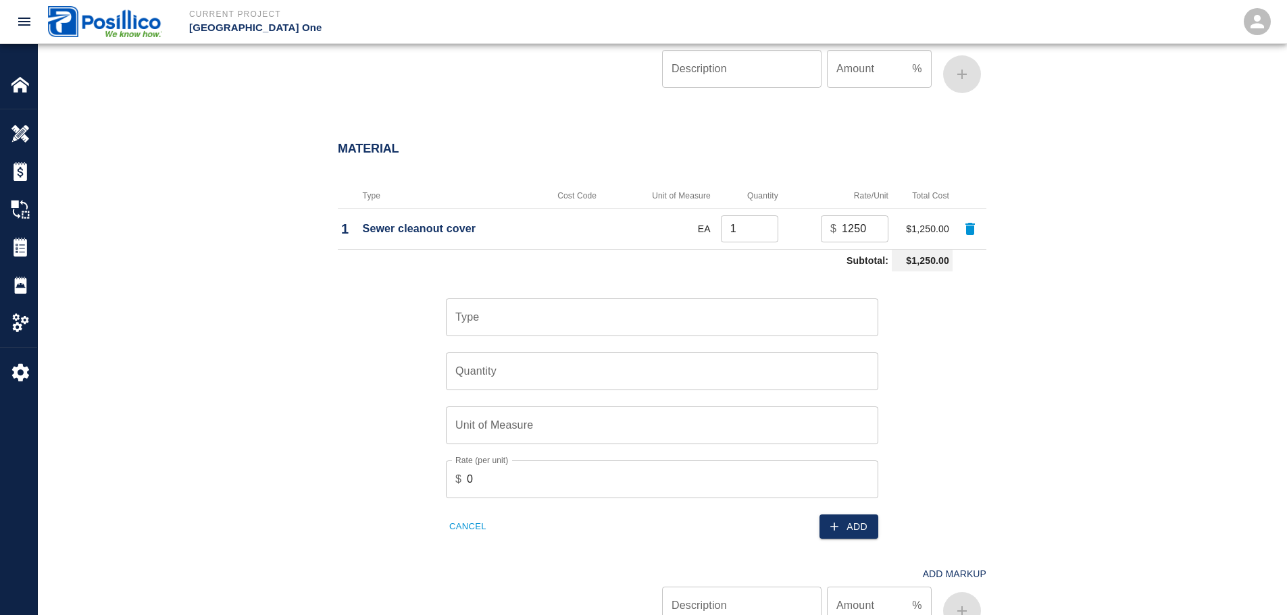
click at [551, 305] on input "Type" at bounding box center [662, 318] width 420 height 26
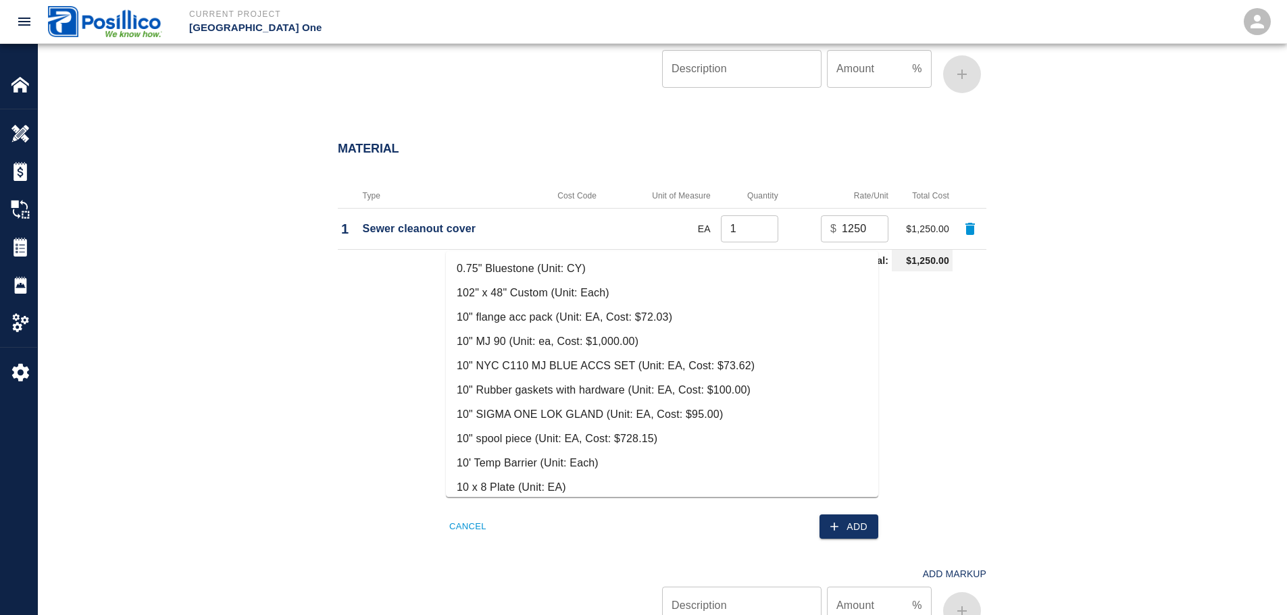
paste input "Sewer valve box"
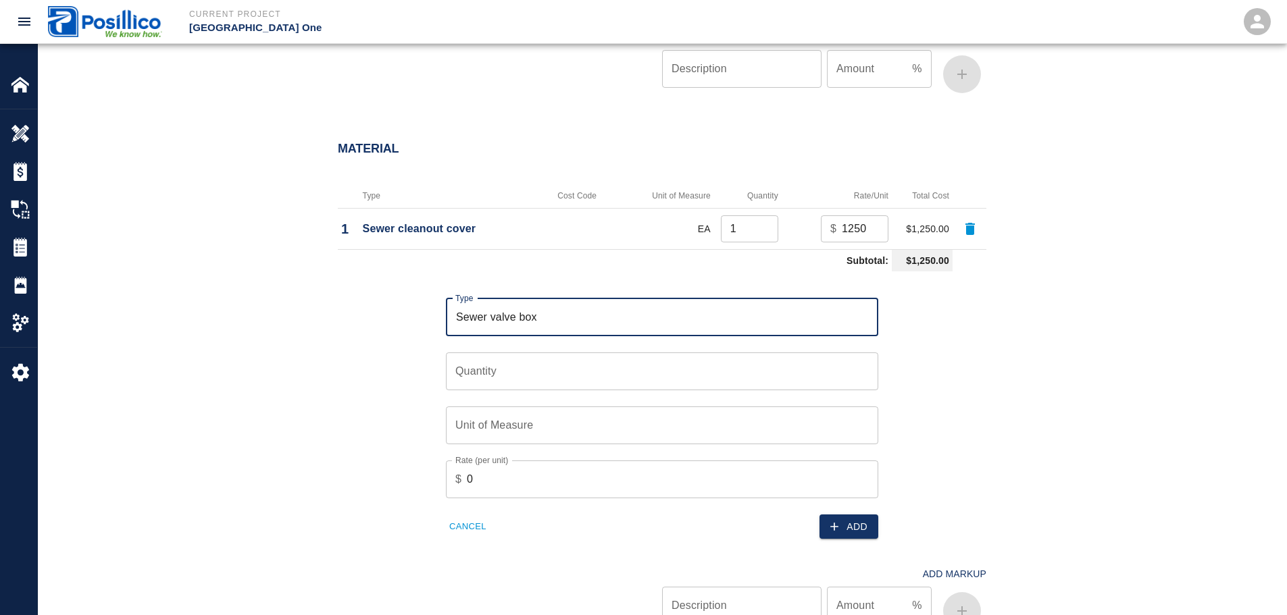
type input "Sewer valve box"
click at [558, 353] on input "Quantity" at bounding box center [662, 372] width 432 height 38
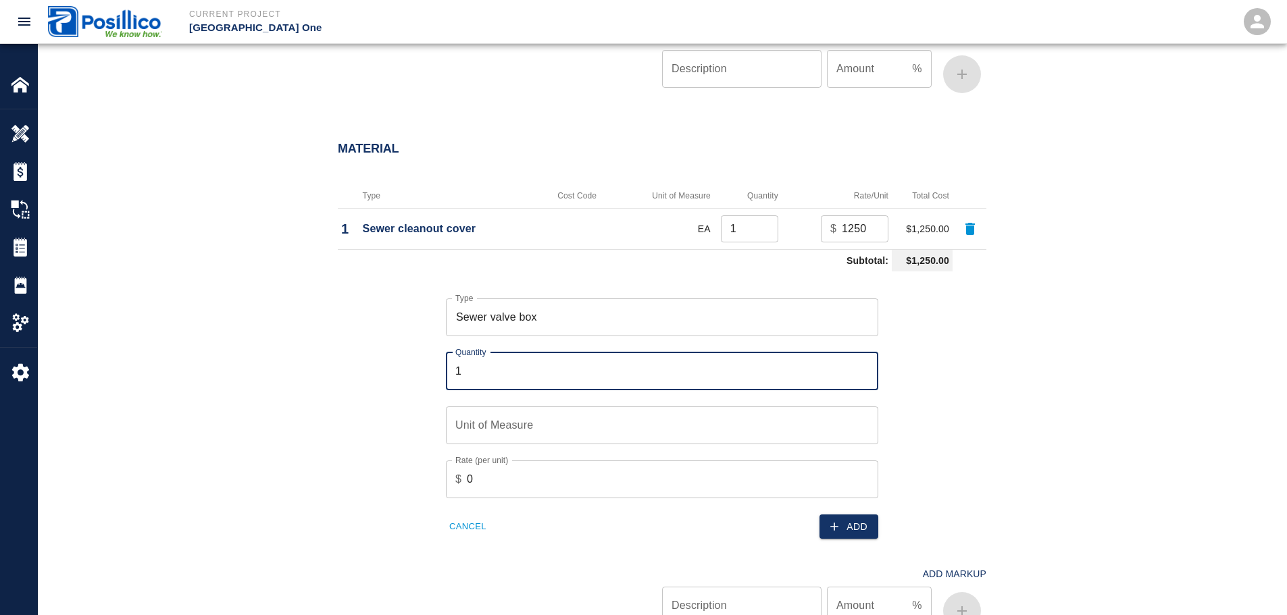
type input "1"
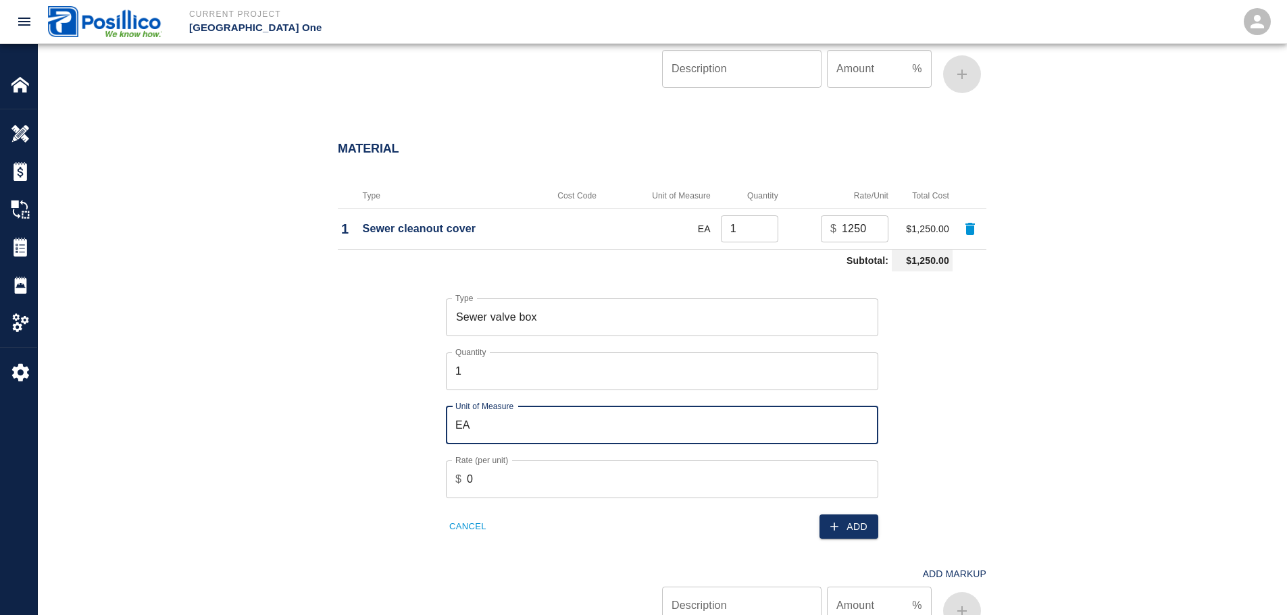
type input "EA"
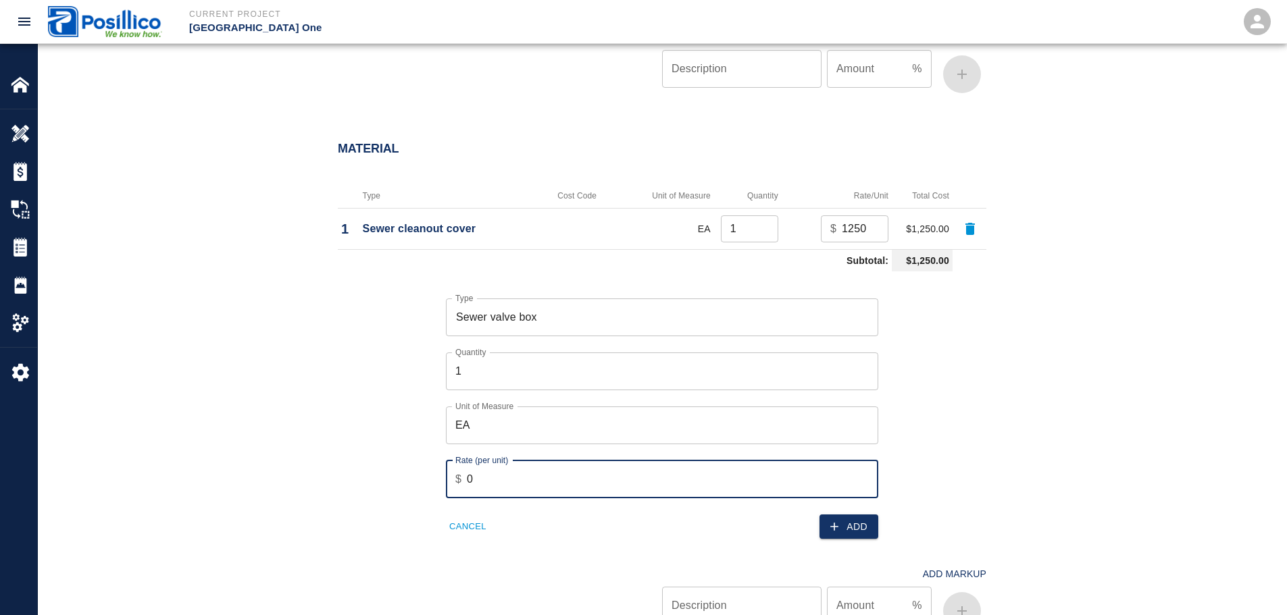
click at [707, 461] on input "0" at bounding box center [672, 480] width 411 height 38
type input "-1"
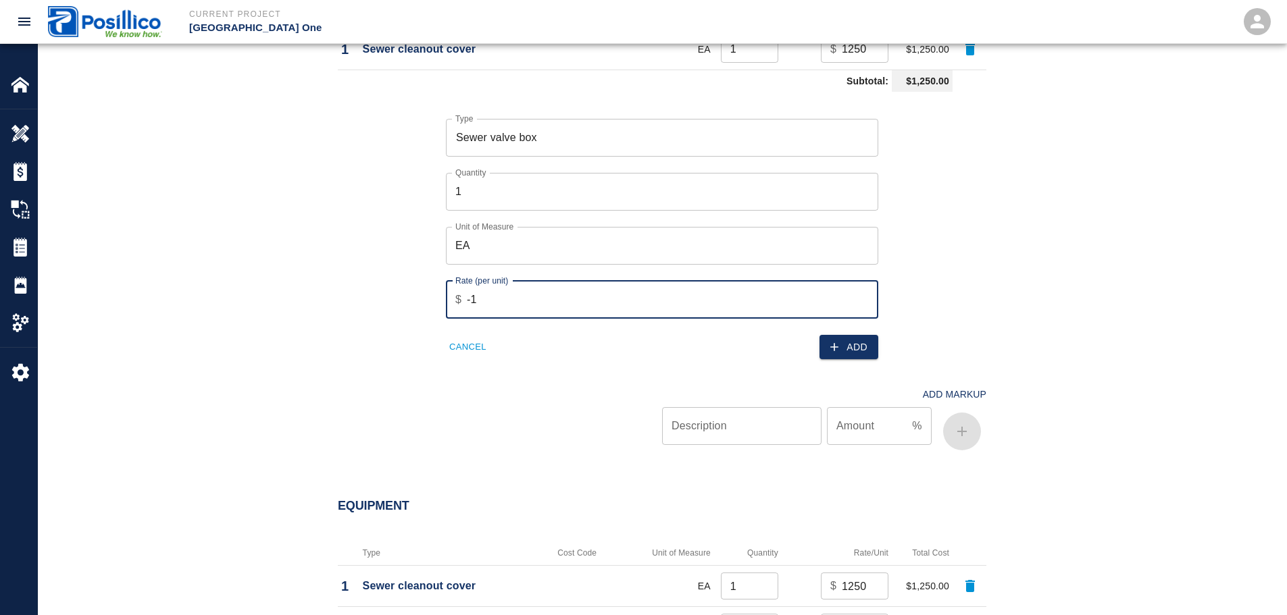
scroll to position [1756, 0]
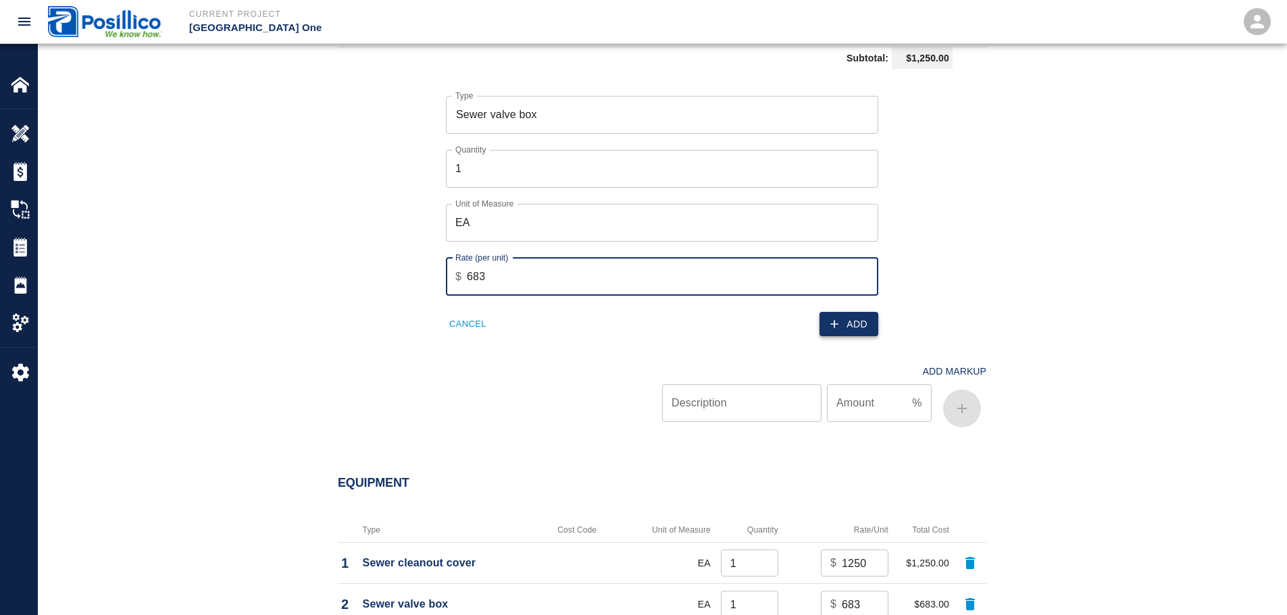
type input "683"
click at [849, 312] on button "Add" at bounding box center [848, 324] width 59 height 25
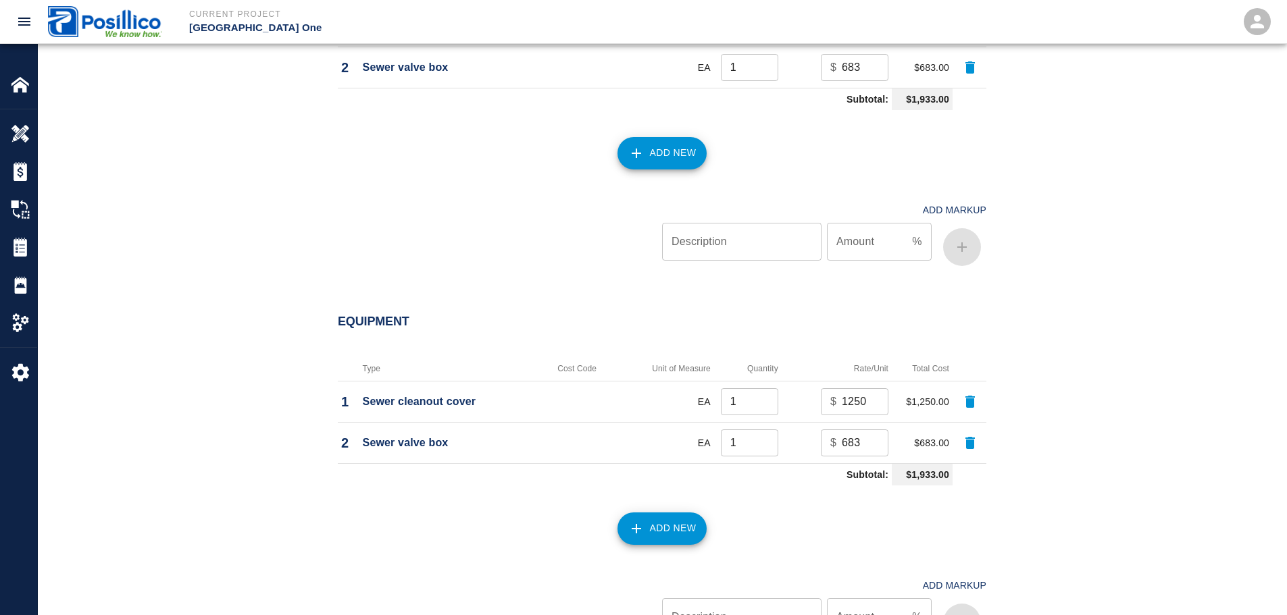
scroll to position [1798, 0]
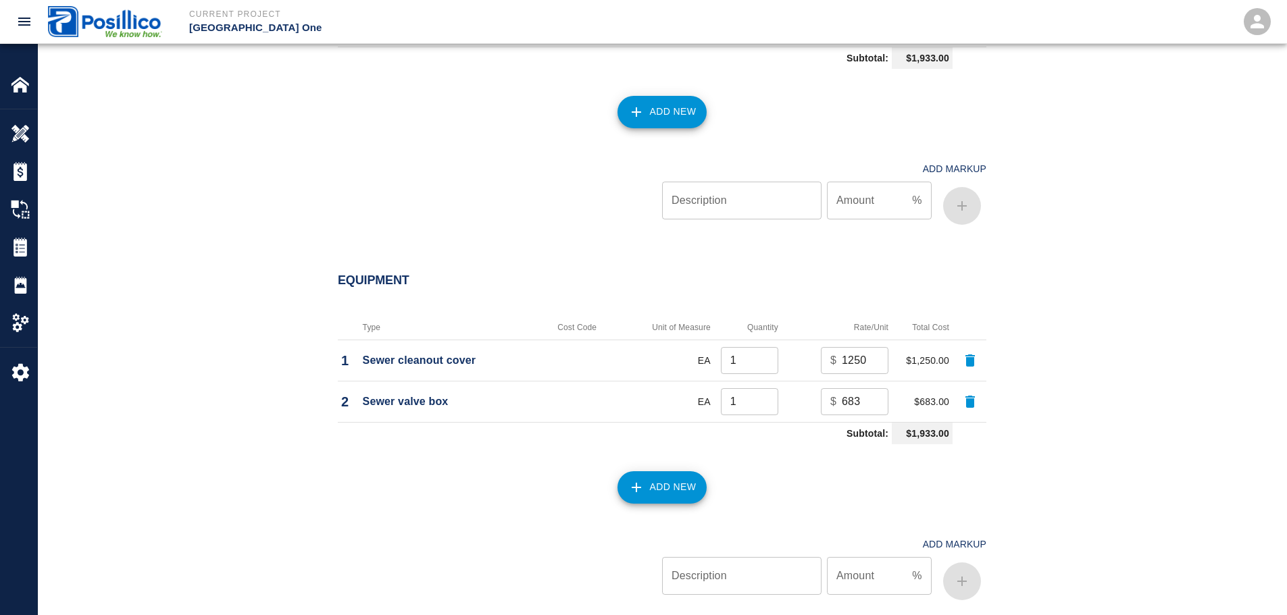
click at [971, 355] on icon "button" at bounding box center [969, 361] width 9 height 12
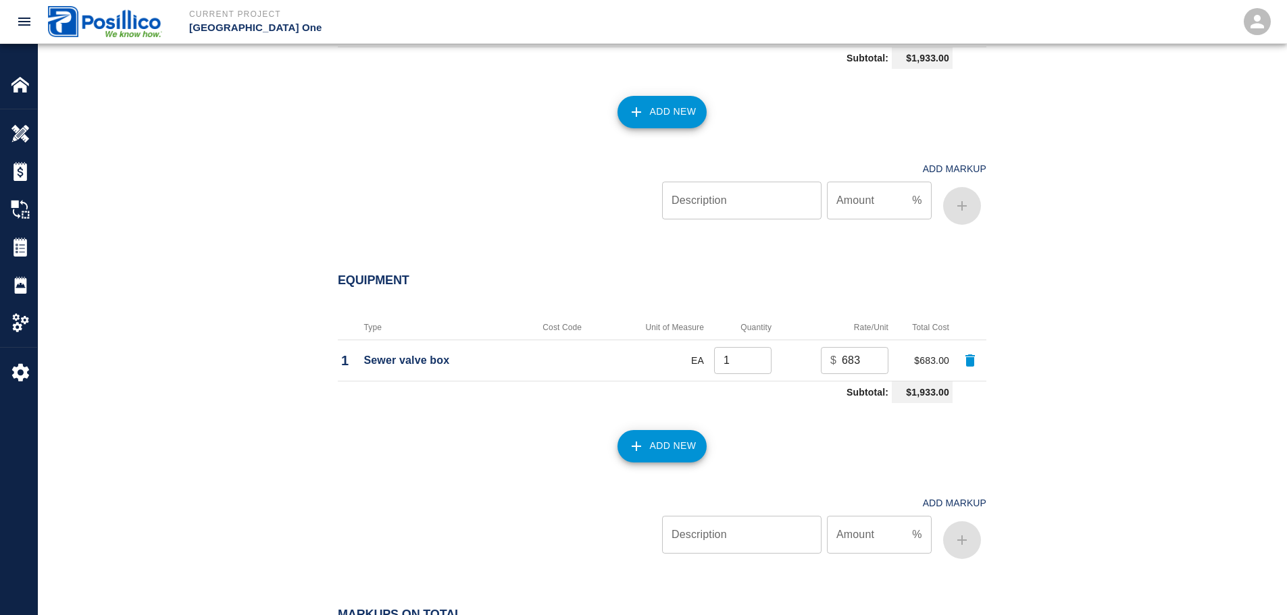
type input "683"
click at [969, 355] on icon "button" at bounding box center [969, 361] width 9 height 12
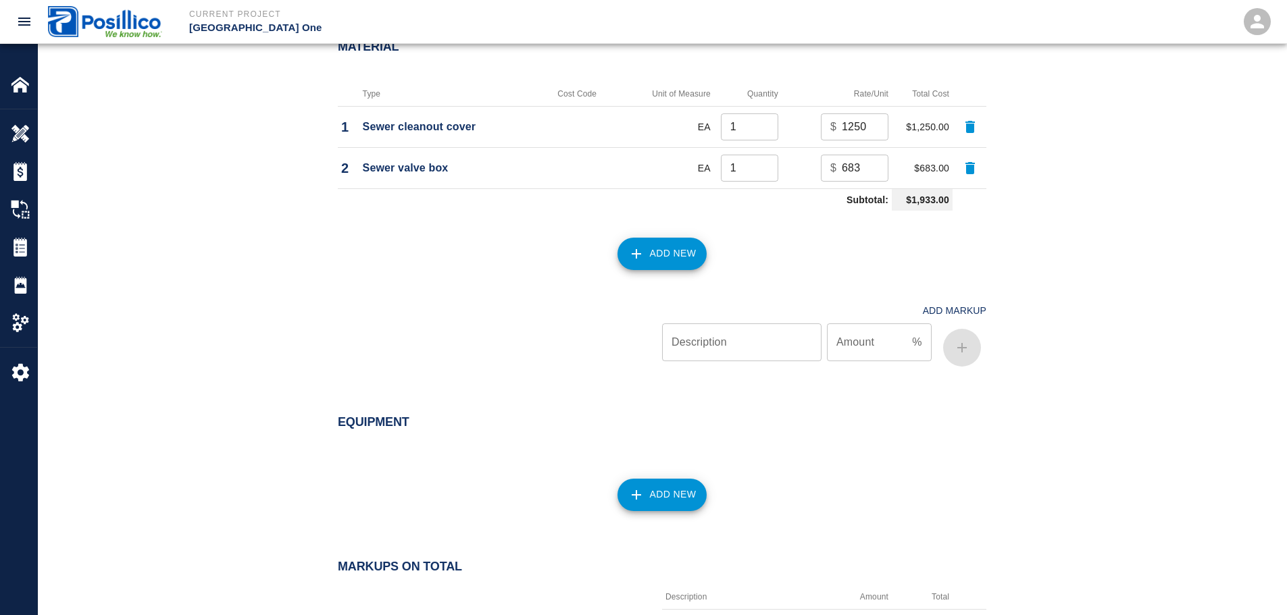
scroll to position [1663, 0]
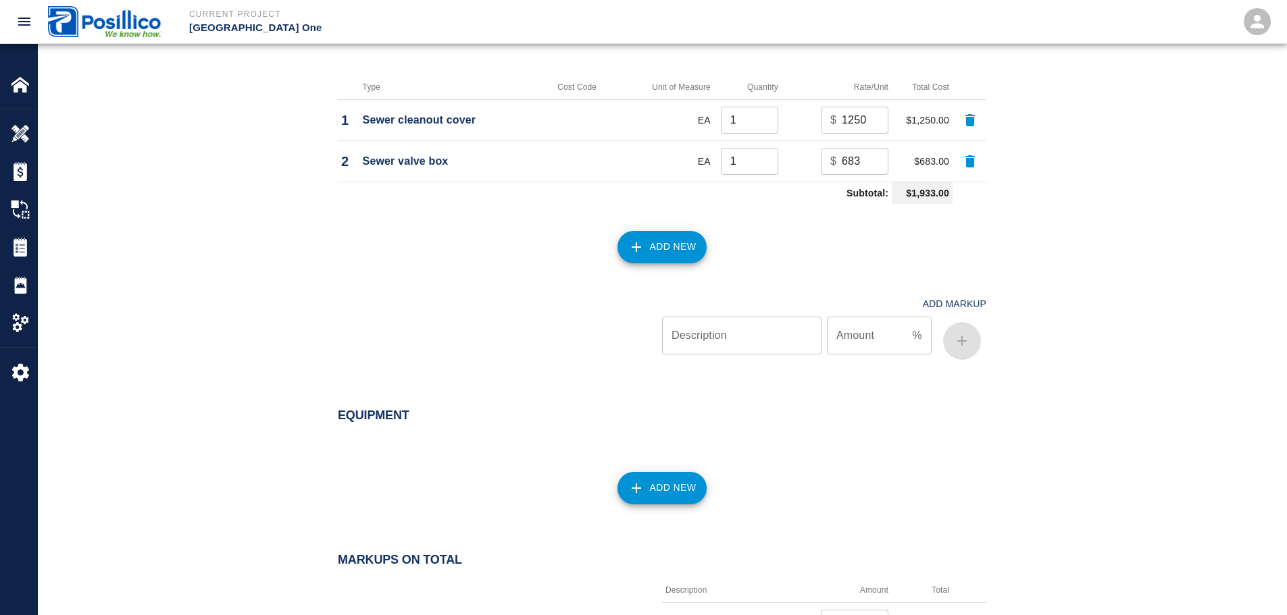
click at [663, 472] on button "Add New" at bounding box center [662, 488] width 90 height 32
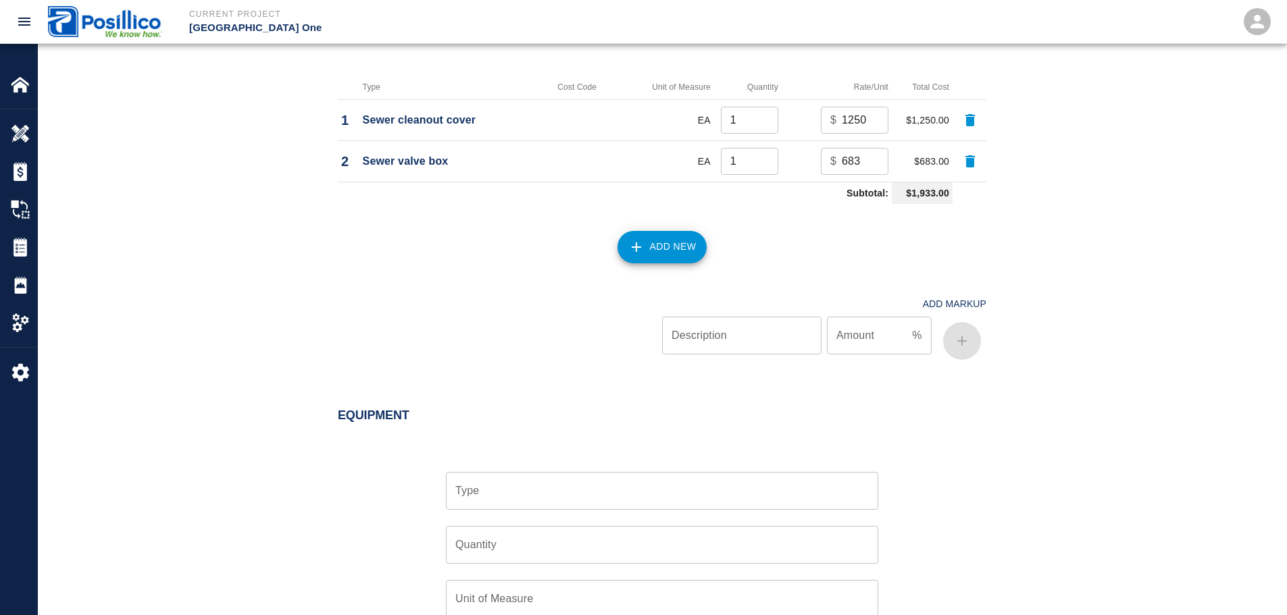
click at [649, 478] on input "Type" at bounding box center [662, 491] width 420 height 26
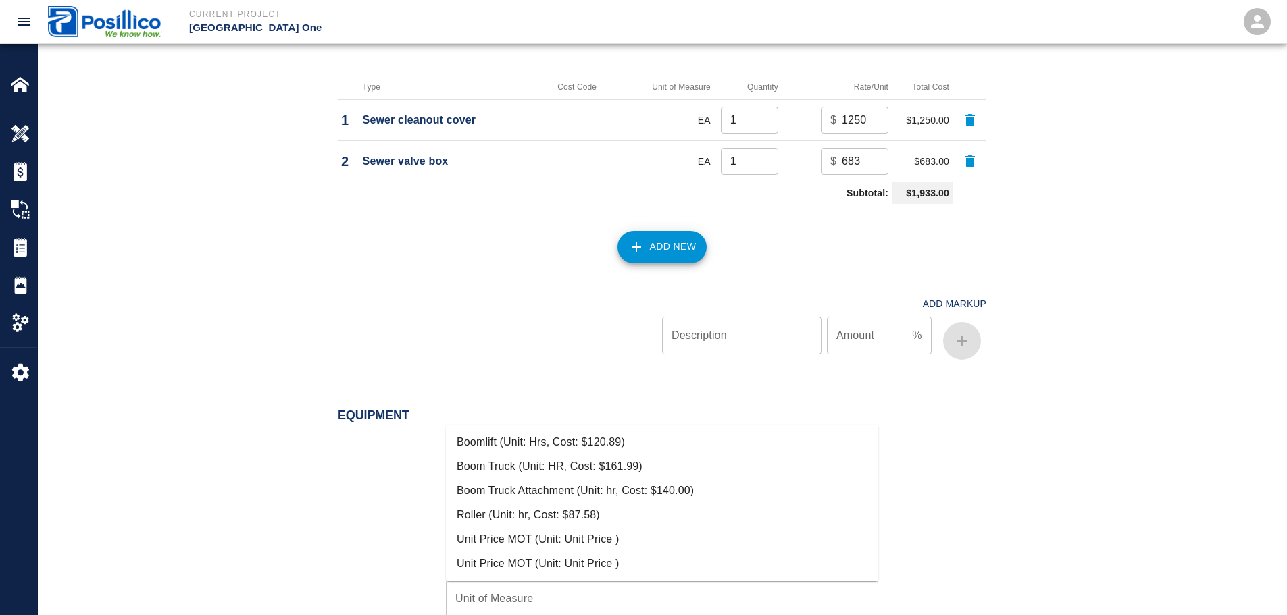
click at [638, 472] on li "Boom Truck (Unit: HR, Cost: $161.99)" at bounding box center [662, 467] width 432 height 24
type input "Boom Truck (Unit: HR, Cost: $161.99)"
type input "HR"
type input "161.99"
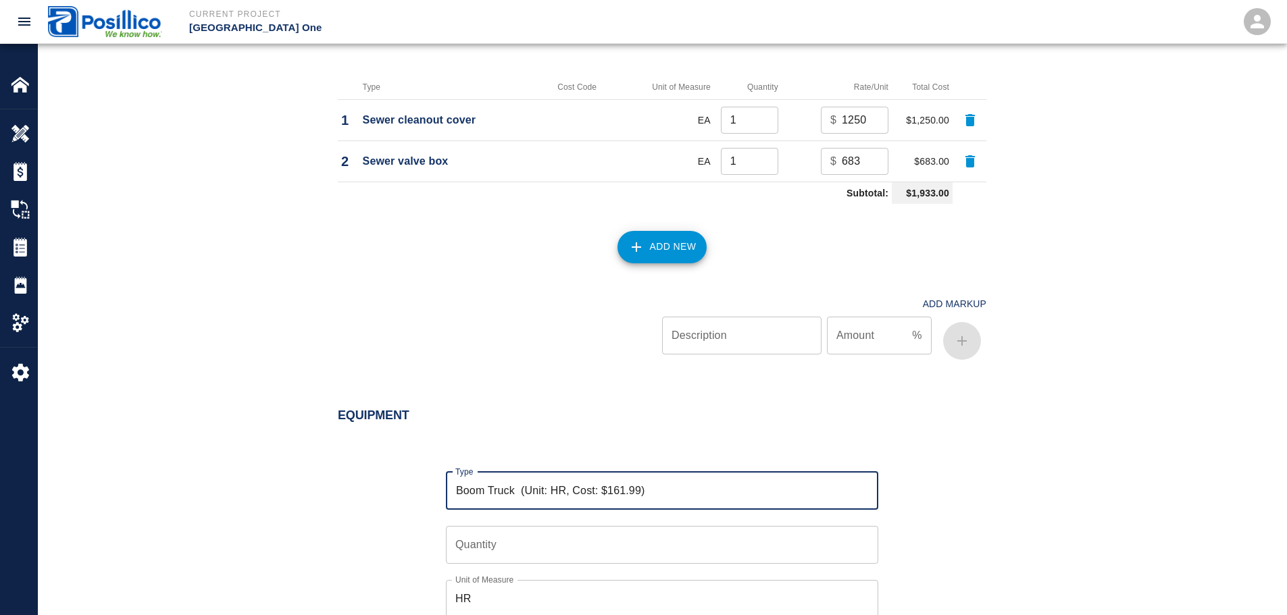
type input "Boom Truck (Unit: HR, Cost: $161.99)"
click at [638, 526] on input "Quantity" at bounding box center [662, 545] width 432 height 38
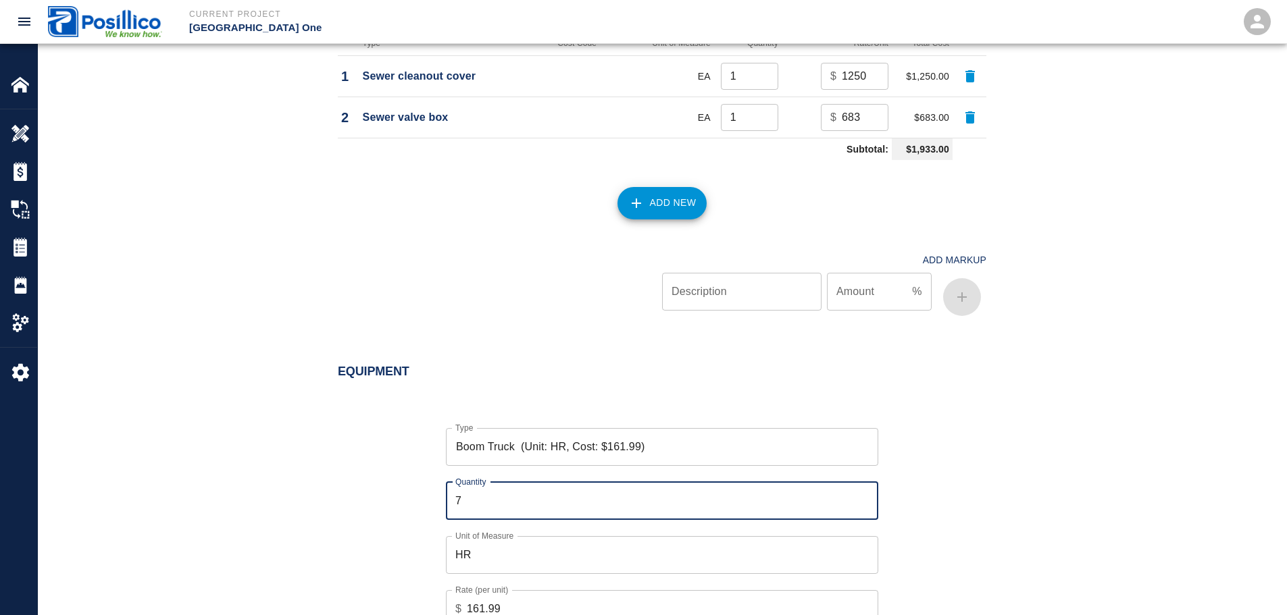
scroll to position [1865, 0]
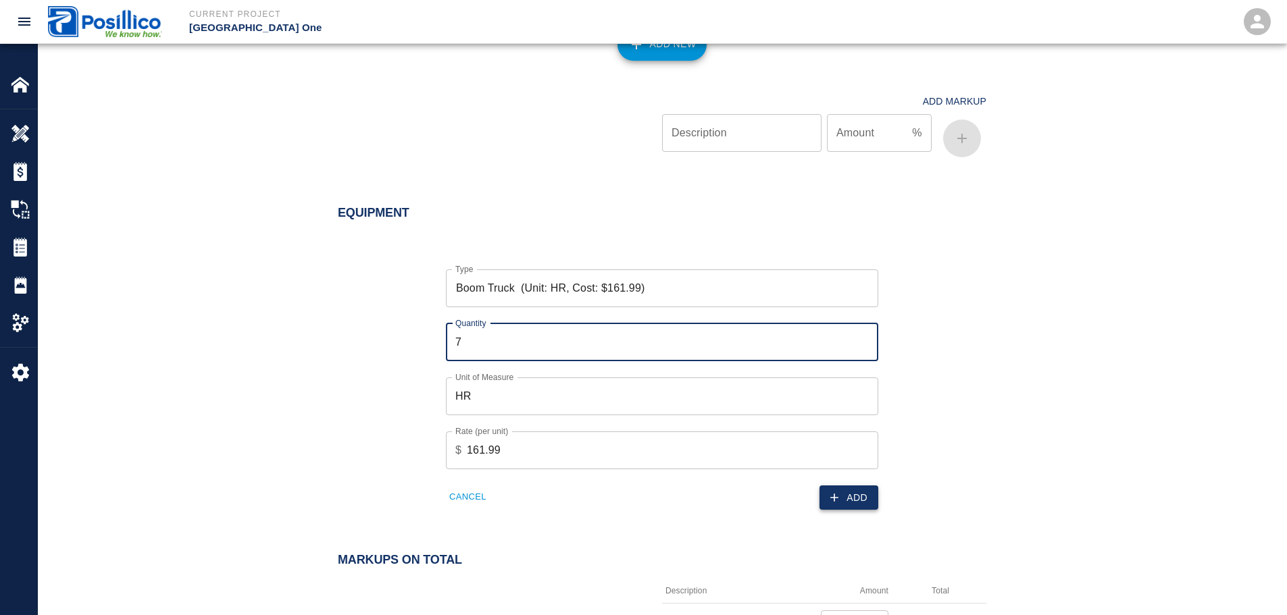
type input "7"
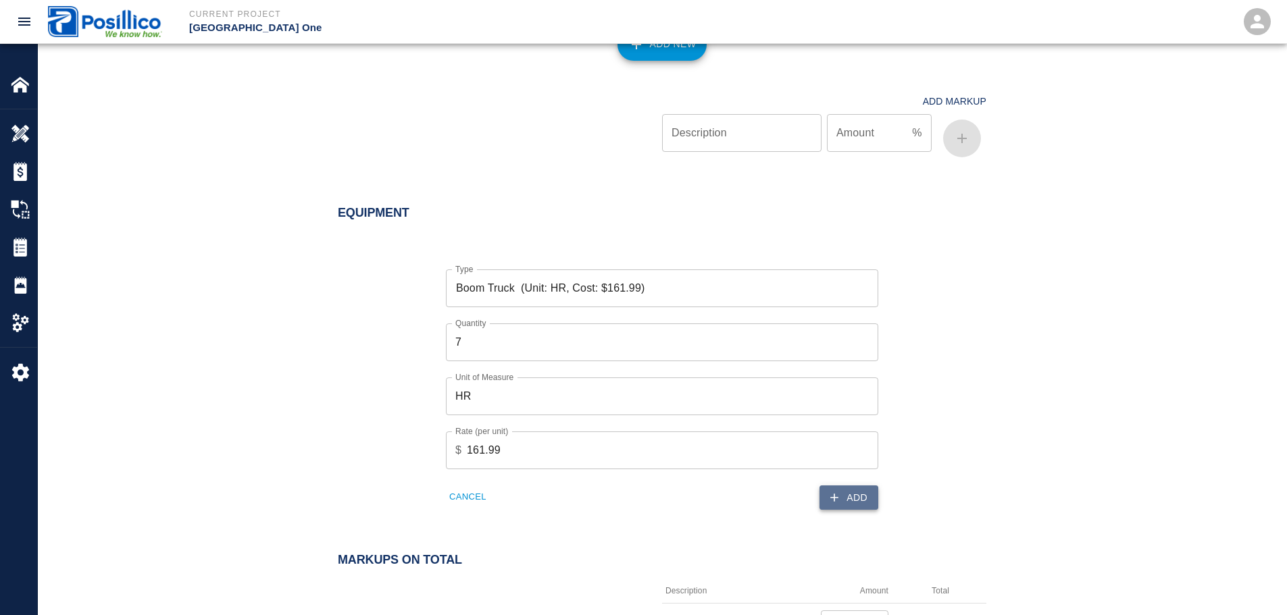
click at [849, 486] on button "Add" at bounding box center [848, 498] width 59 height 25
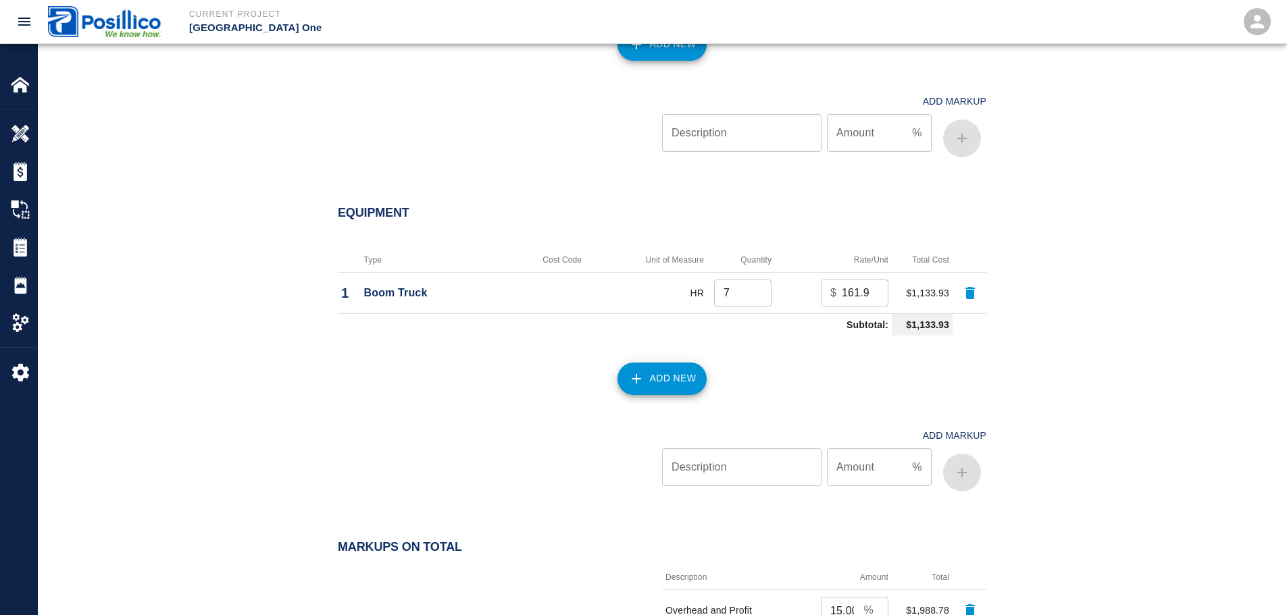
click at [761, 280] on input "8" at bounding box center [742, 293] width 57 height 27
type input "9"
click at [761, 280] on input "9" at bounding box center [742, 293] width 57 height 27
click at [701, 341] on div "Add New" at bounding box center [654, 370] width 665 height 59
click at [687, 363] on button "Add New" at bounding box center [662, 379] width 90 height 32
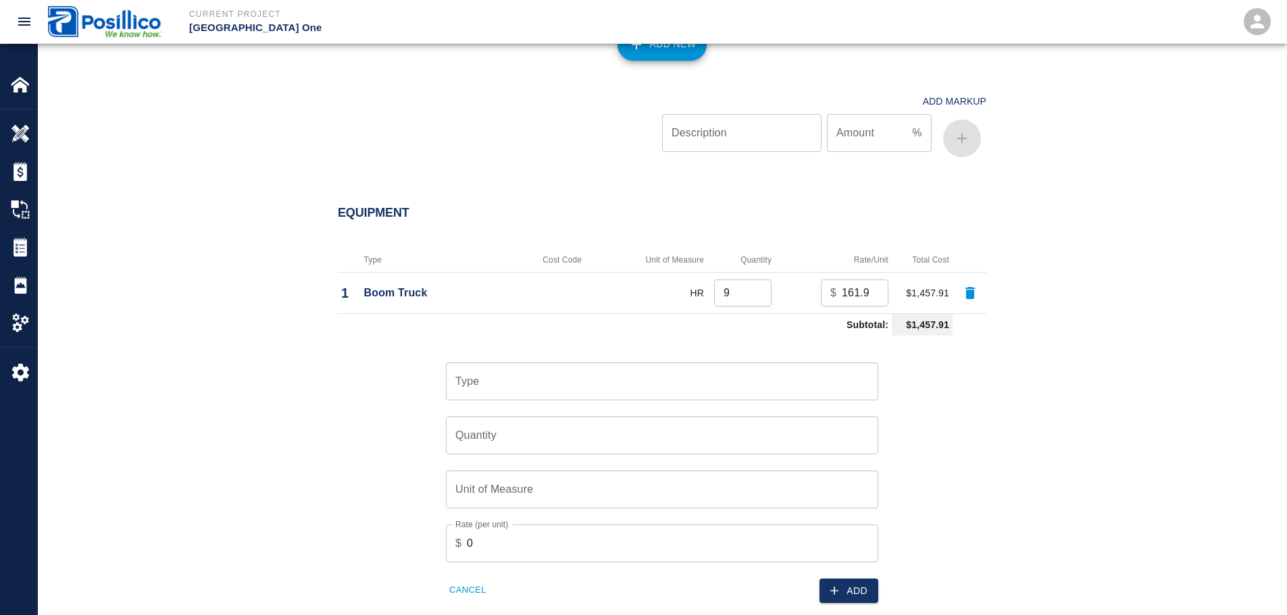
click at [603, 369] on input "Type" at bounding box center [662, 382] width 420 height 26
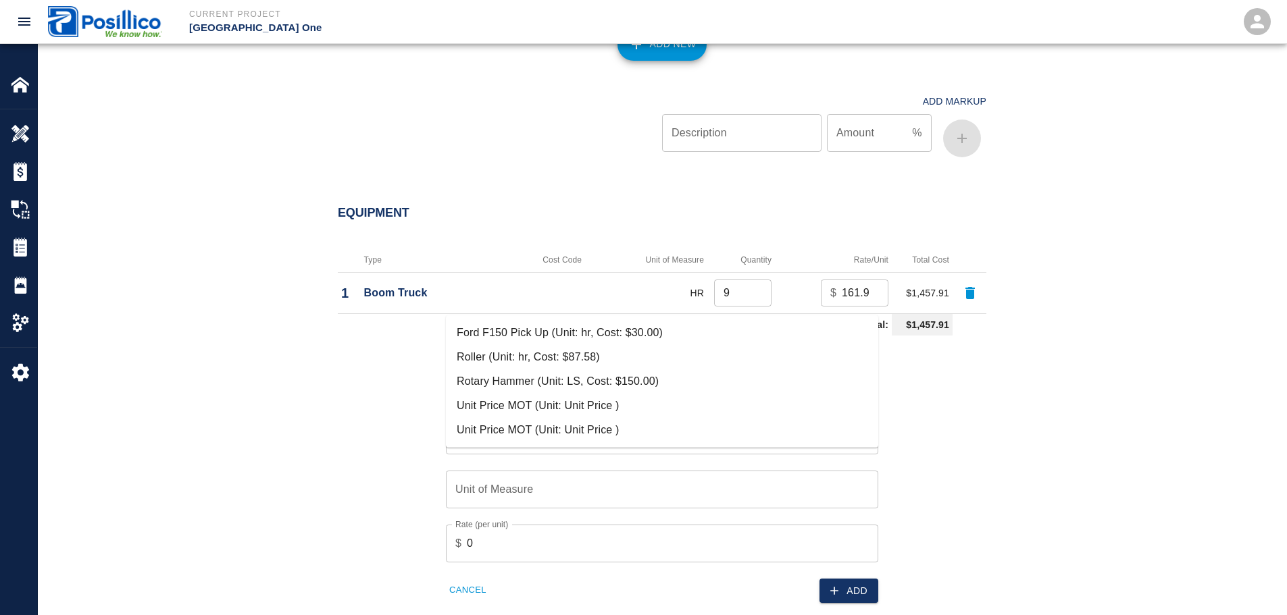
click at [602, 330] on li "Ford F150 Pick Up (Unit: hr, Cost: $30.00)" at bounding box center [662, 333] width 432 height 24
type input "Ford F150 Pick Up (Unit: hr, Cost: $30.00)"
type input "hr"
type input "30"
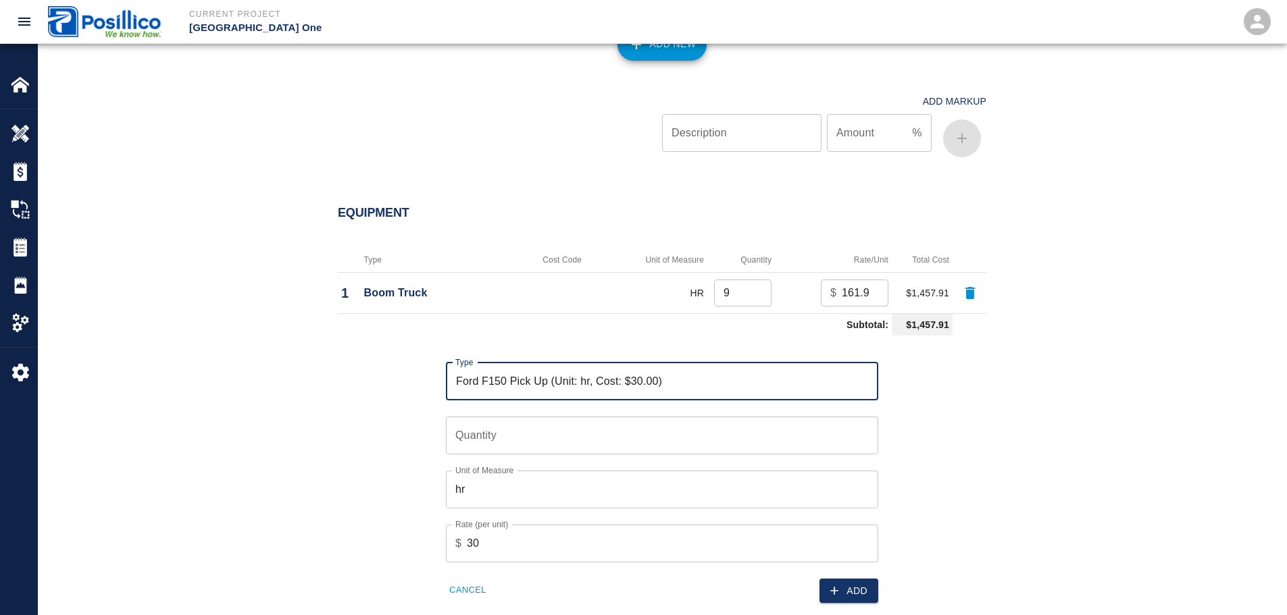
type input "Ford F150 Pick Up (Unit: hr, Cost: $30.00)"
click at [629, 417] on input "Quantity" at bounding box center [662, 436] width 432 height 38
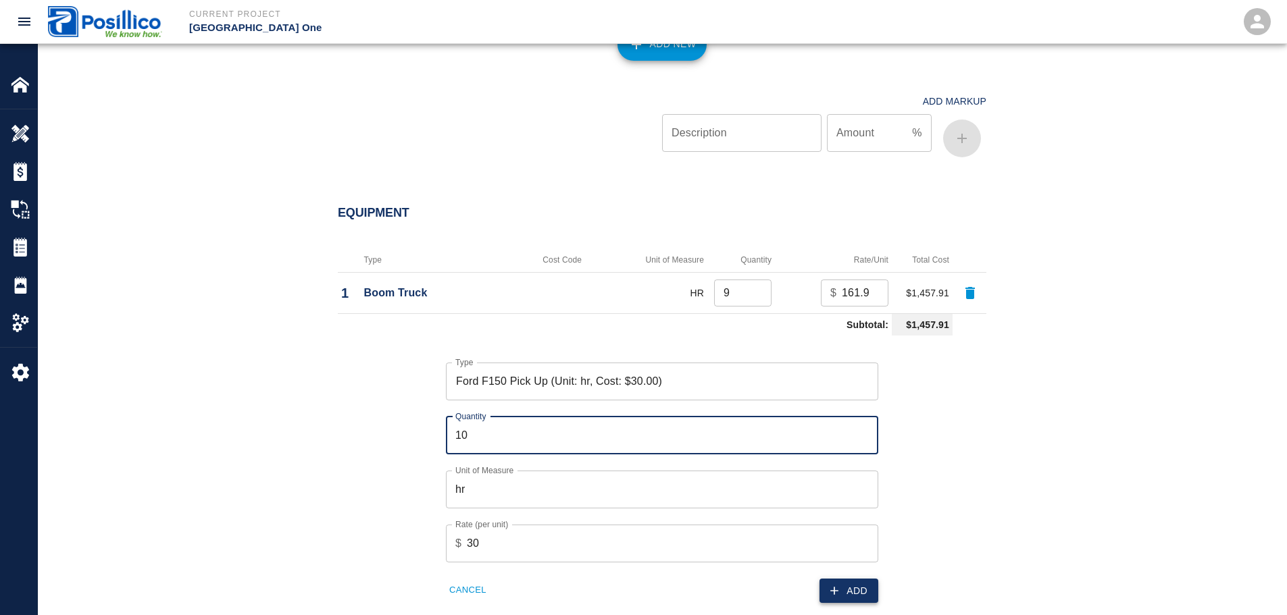
type input "10"
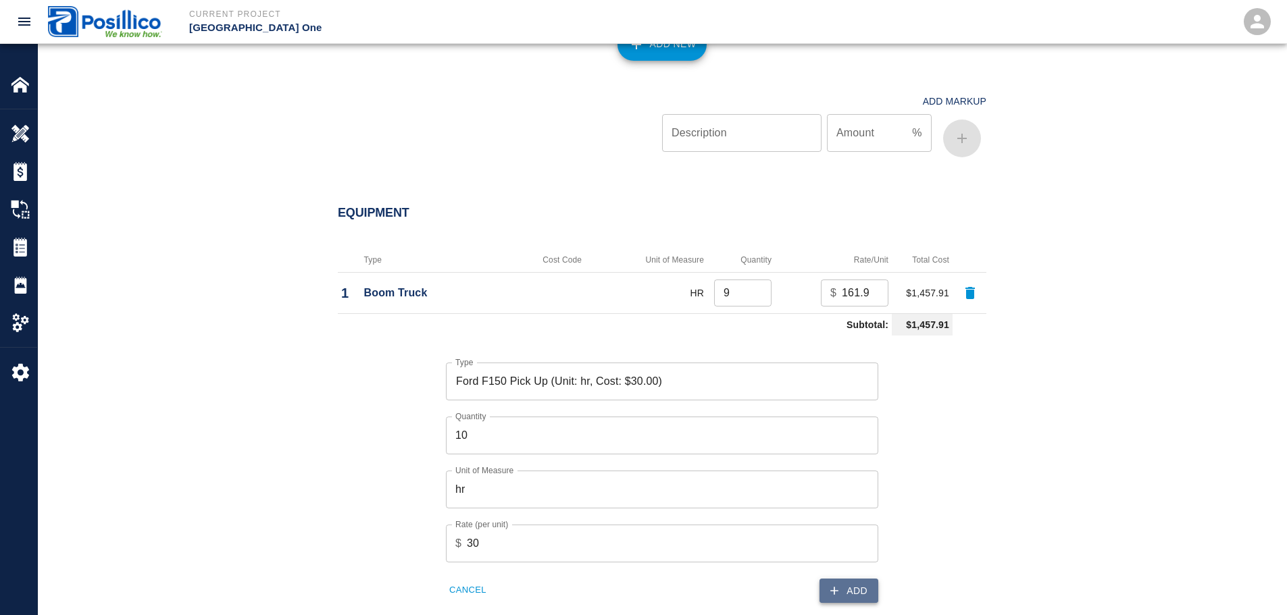
click at [863, 579] on button "Add" at bounding box center [848, 591] width 59 height 25
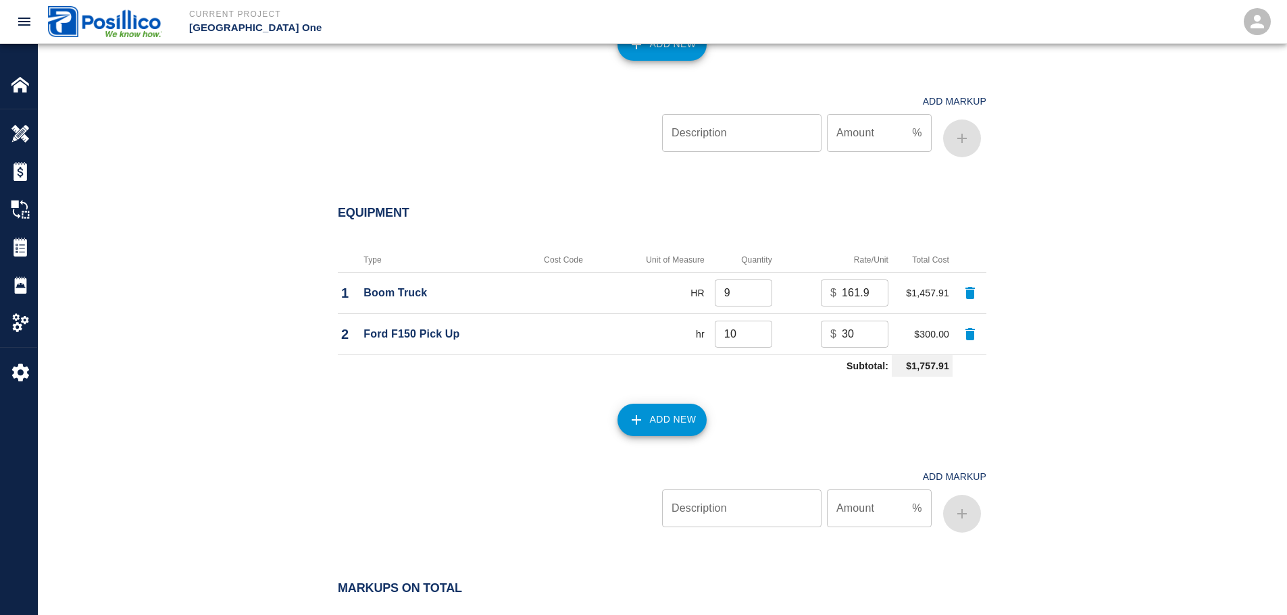
click at [667, 404] on button "Add New" at bounding box center [662, 420] width 90 height 32
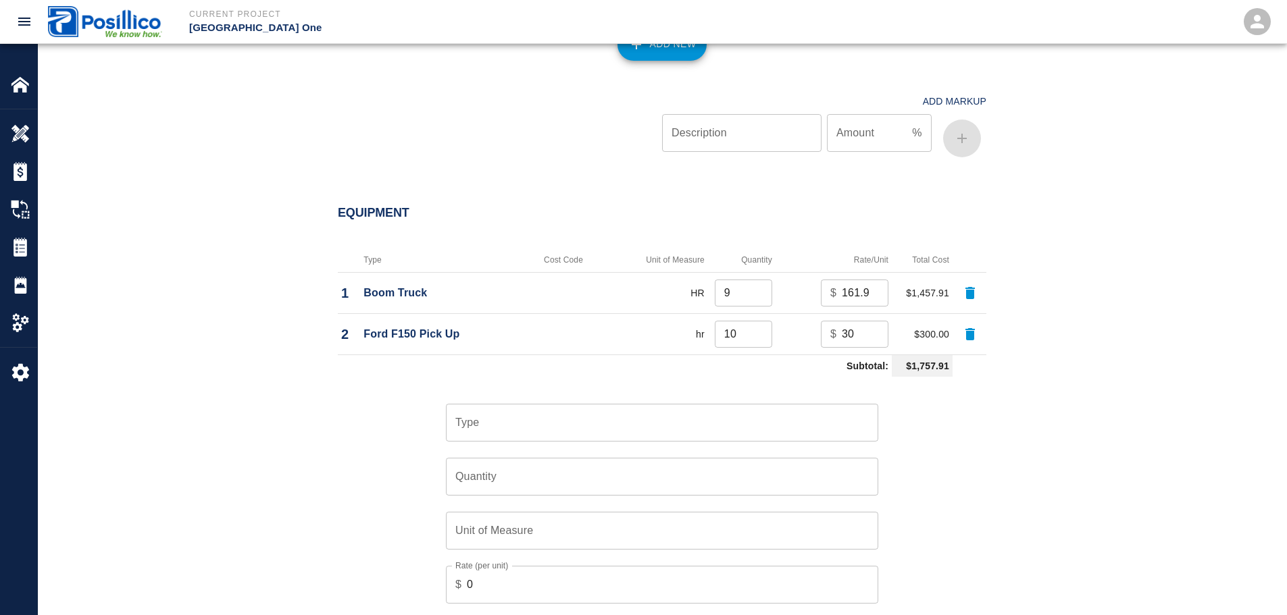
click at [632, 404] on div "Type" at bounding box center [662, 423] width 432 height 38
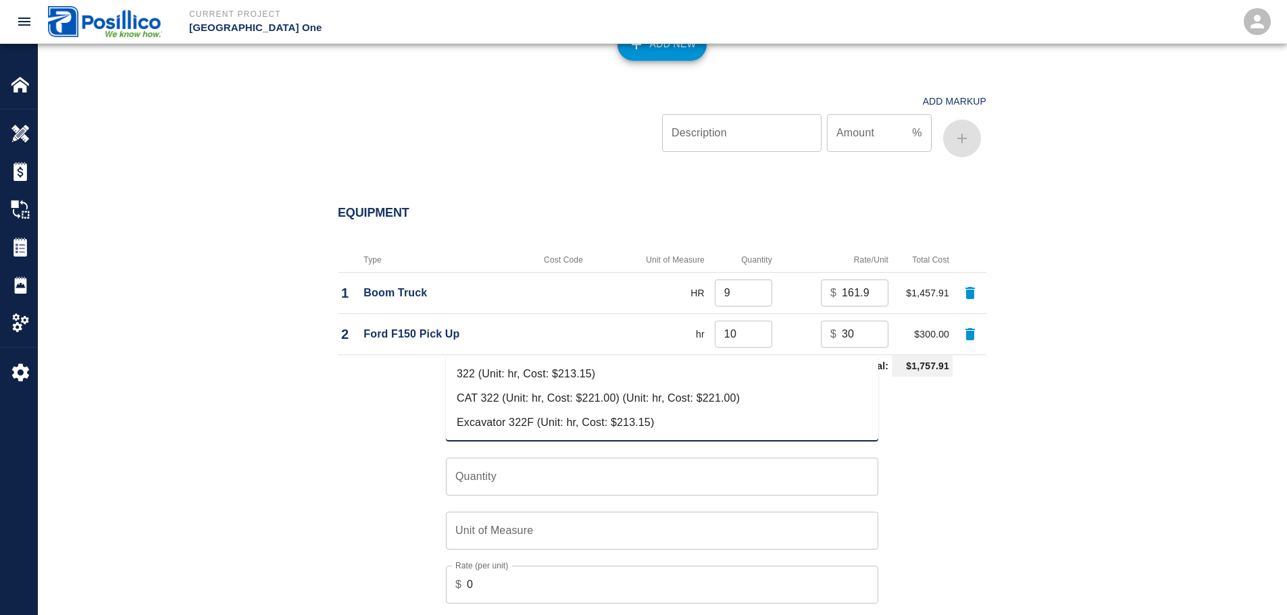
click at [630, 388] on li "CAT 322 (Unit: hr, Cost: $221.00) (Unit: hr, Cost: $221.00)" at bounding box center [662, 398] width 432 height 24
type input "CAT 322 (Unit: hr, Cost: $221.00) (Unit: hr, Cost: $221.00)"
type input "hr"
type input "221"
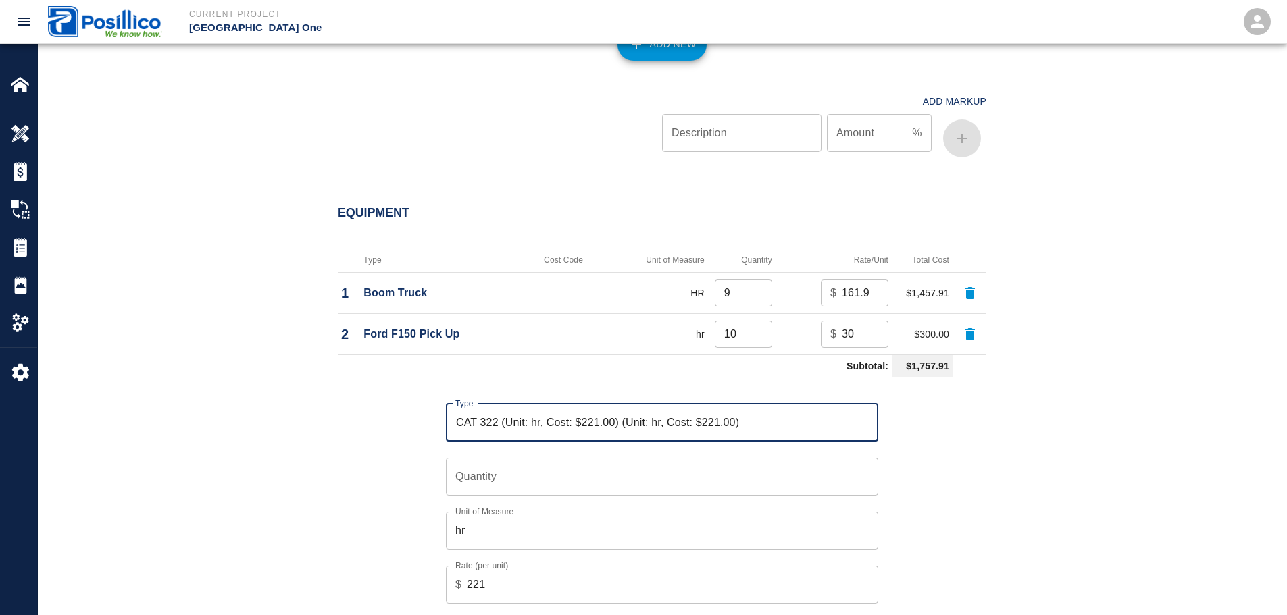
type input "CAT 322 (Unit: hr, Cost: $221.00) (Unit: hr, Cost: $221.00)"
click at [632, 458] on input "Quantity" at bounding box center [662, 477] width 432 height 38
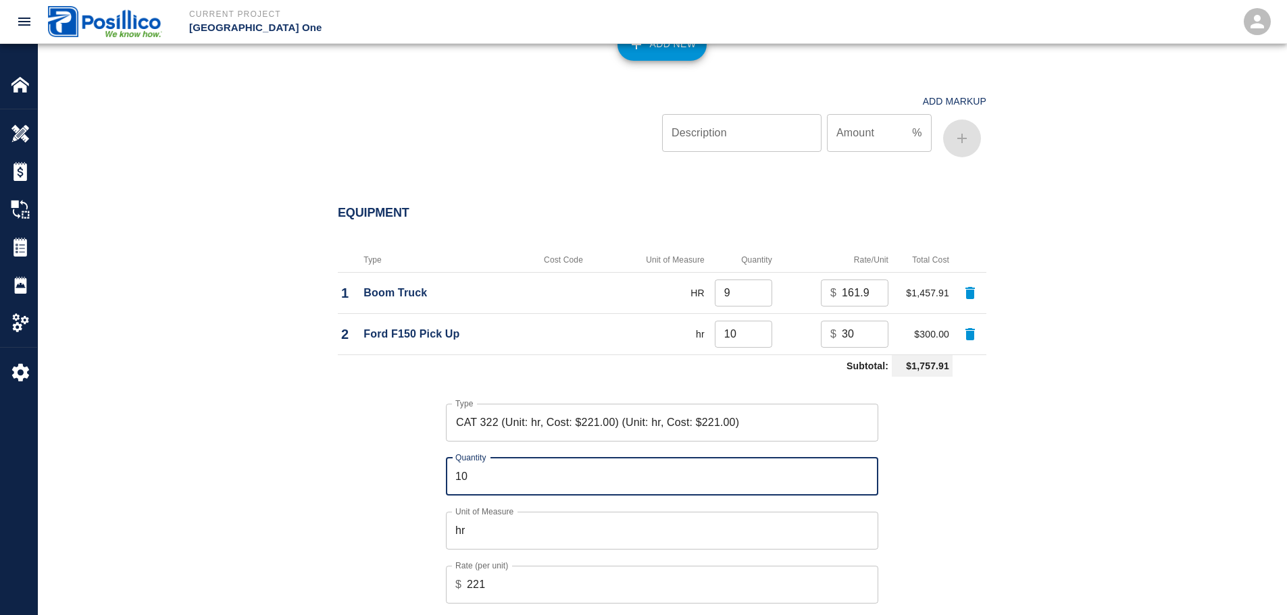
type input "10"
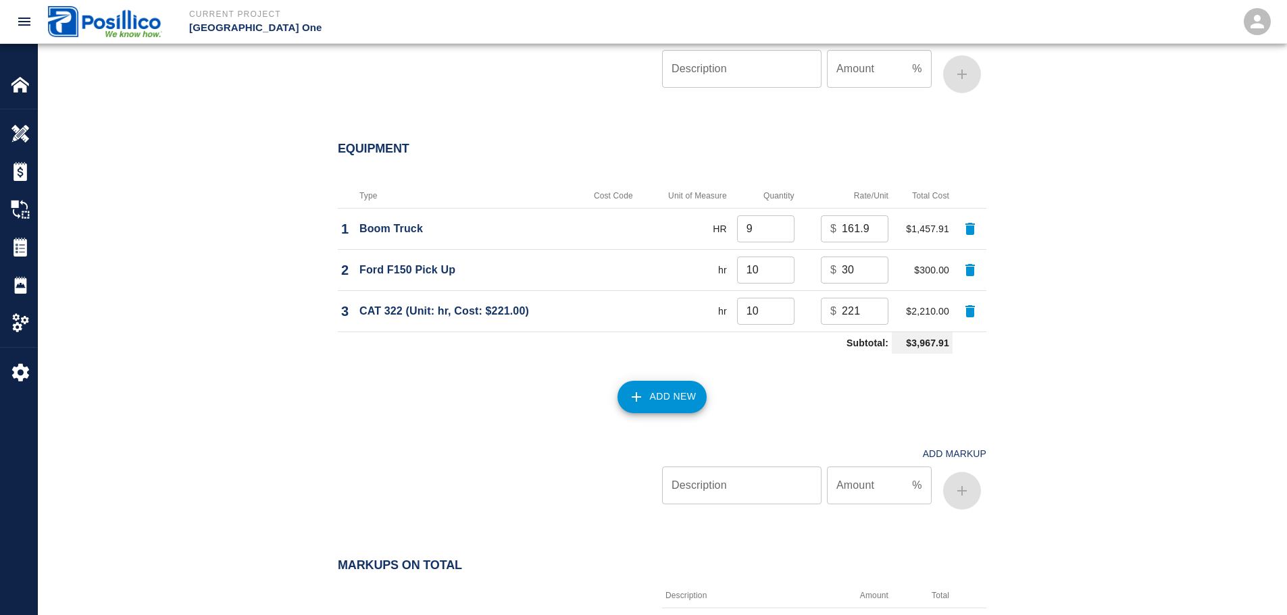
scroll to position [1933, 0]
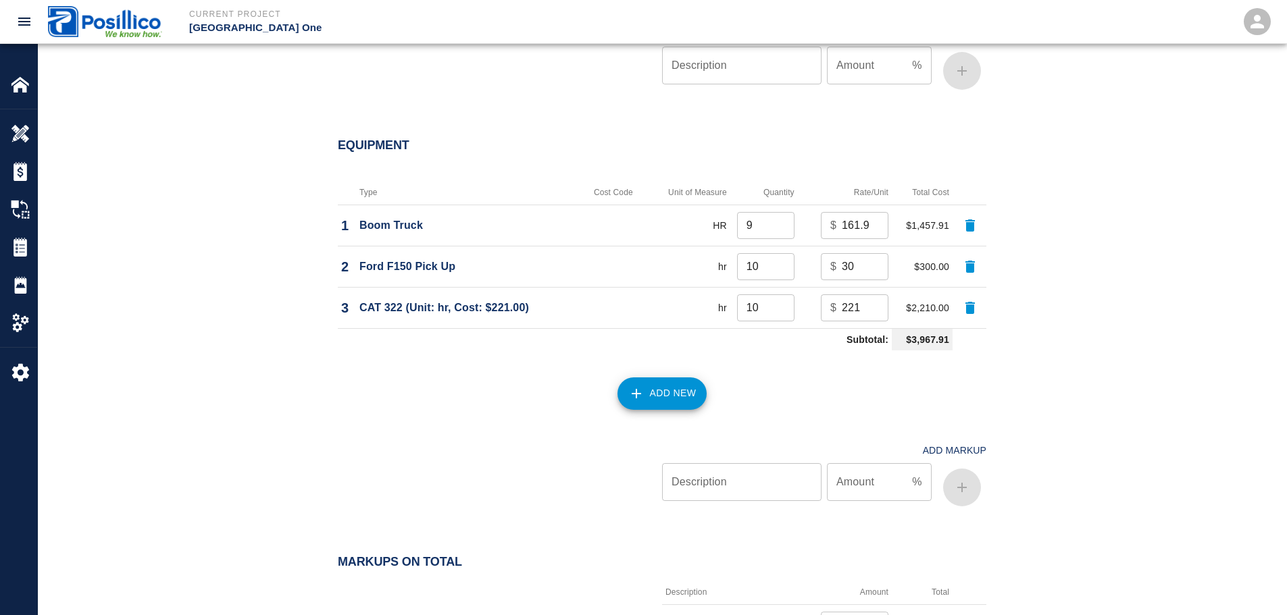
click at [685, 415] on div "Add Markup Description Description Amount % Amount" at bounding box center [654, 463] width 665 height 97
click at [686, 378] on button "Add New" at bounding box center [662, 394] width 90 height 32
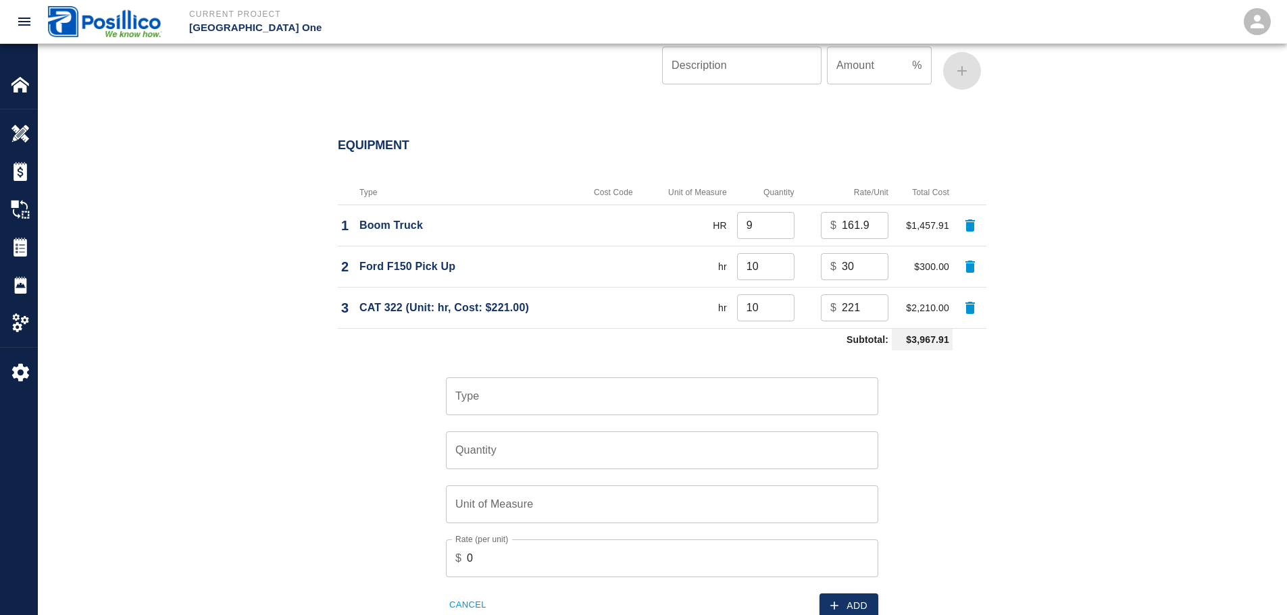
click at [636, 384] on input "Type" at bounding box center [662, 397] width 420 height 26
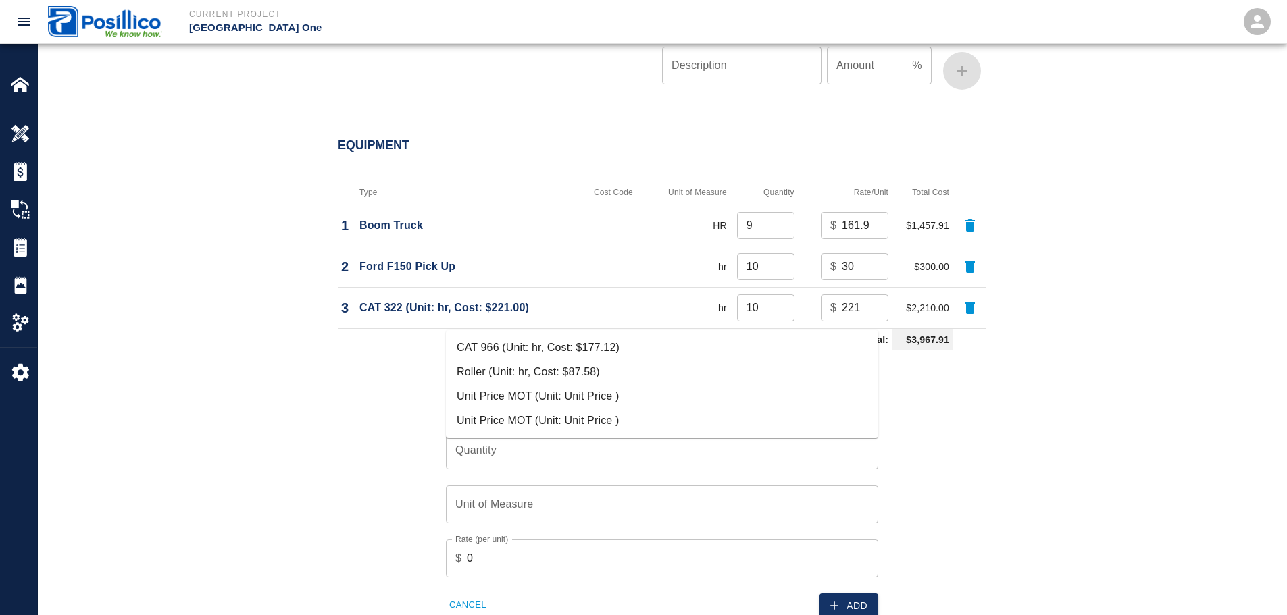
click at [634, 348] on li "CAT 966 (Unit: hr, Cost: $177.12)" at bounding box center [662, 348] width 432 height 24
type input "CAT 966 (Unit: hr, Cost: $177.12)"
type input "hr"
type input "177.12"
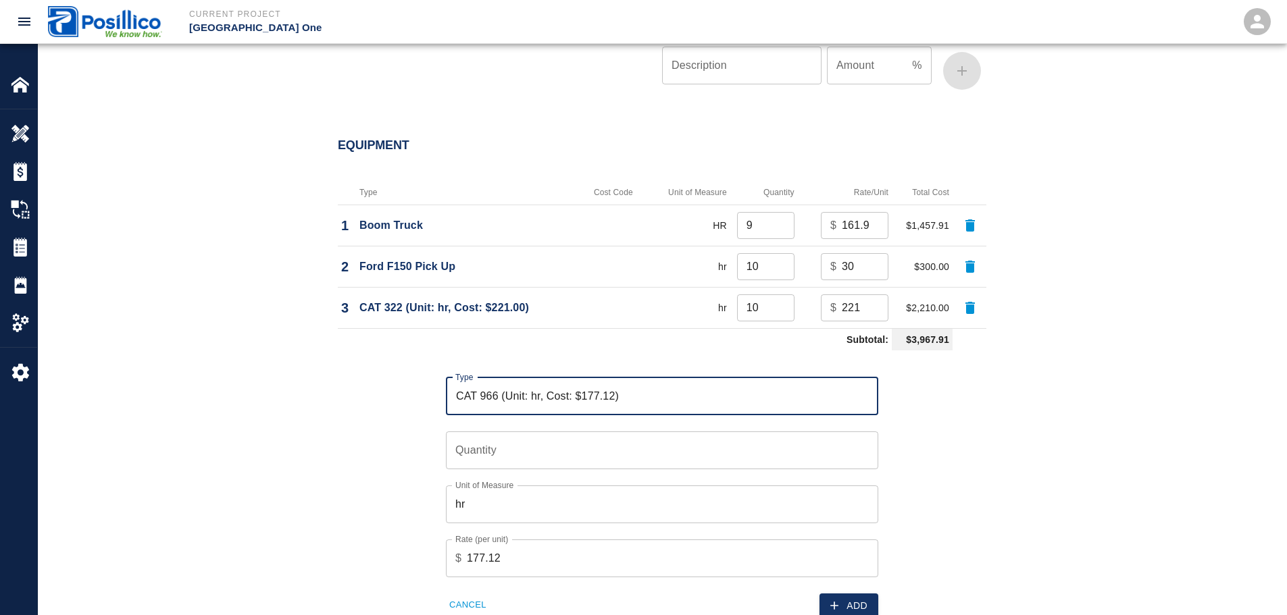
type input "CAT 966 (Unit: hr, Cost: $177.12)"
click at [632, 432] on input "Quantity" at bounding box center [662, 451] width 432 height 38
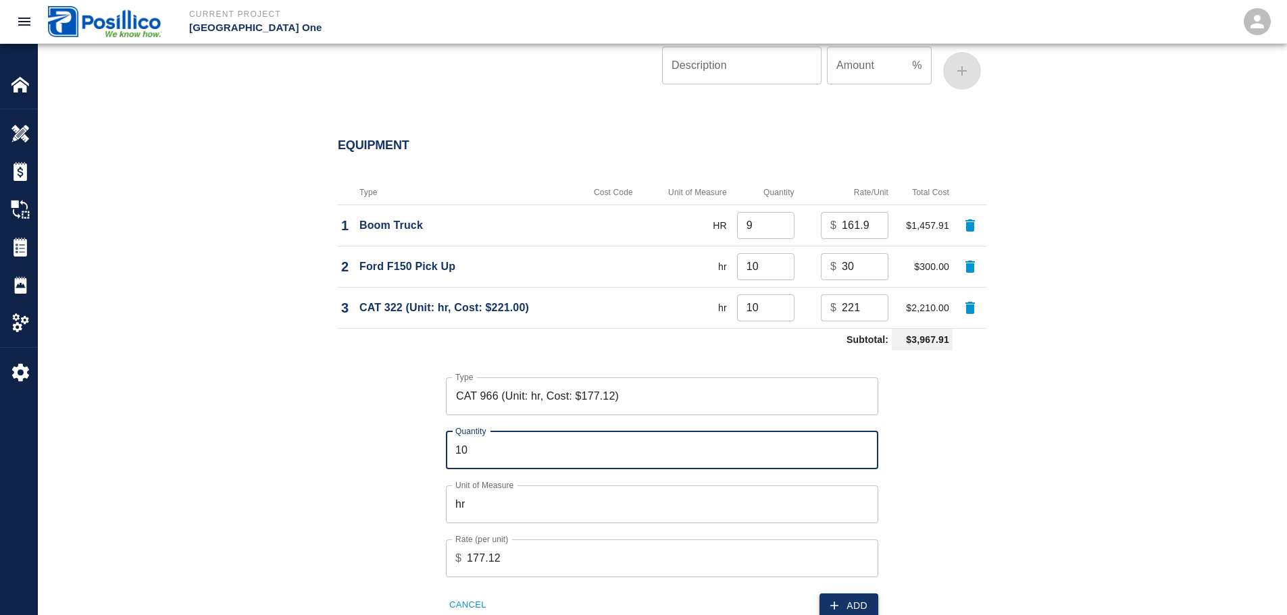
type input "10"
drag, startPoint x: 838, startPoint y: 520, endPoint x: 746, endPoint y: 458, distance: 111.1
click at [838, 599] on icon "button" at bounding box center [835, 606] width 14 height 14
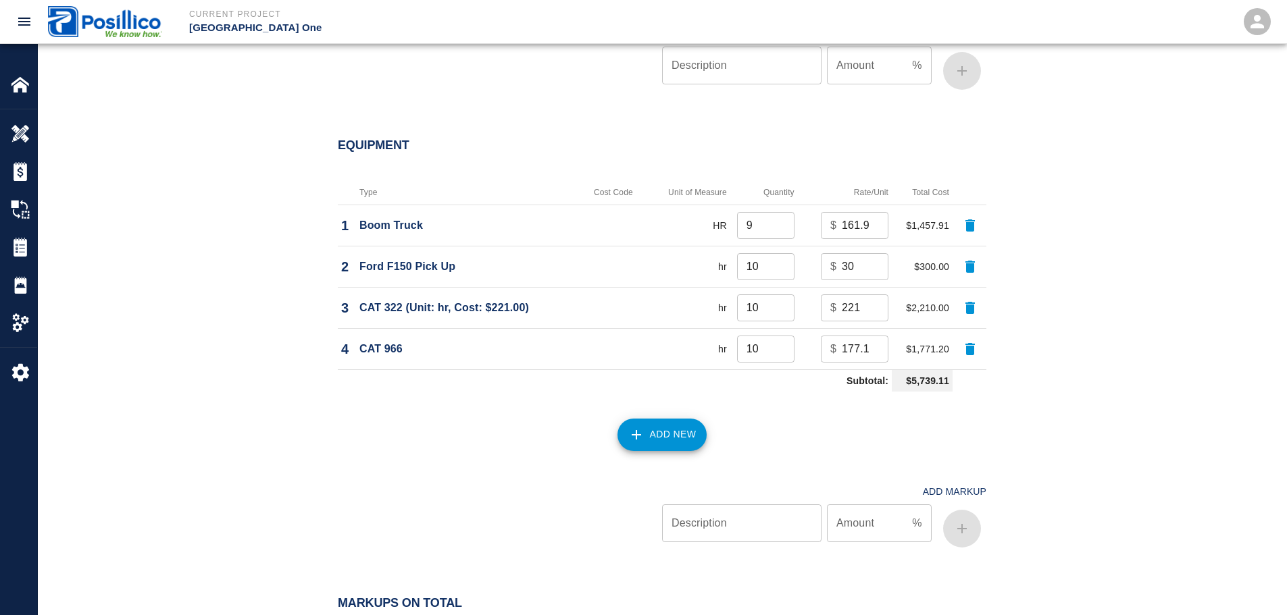
click at [659, 419] on button "Add New" at bounding box center [662, 435] width 90 height 32
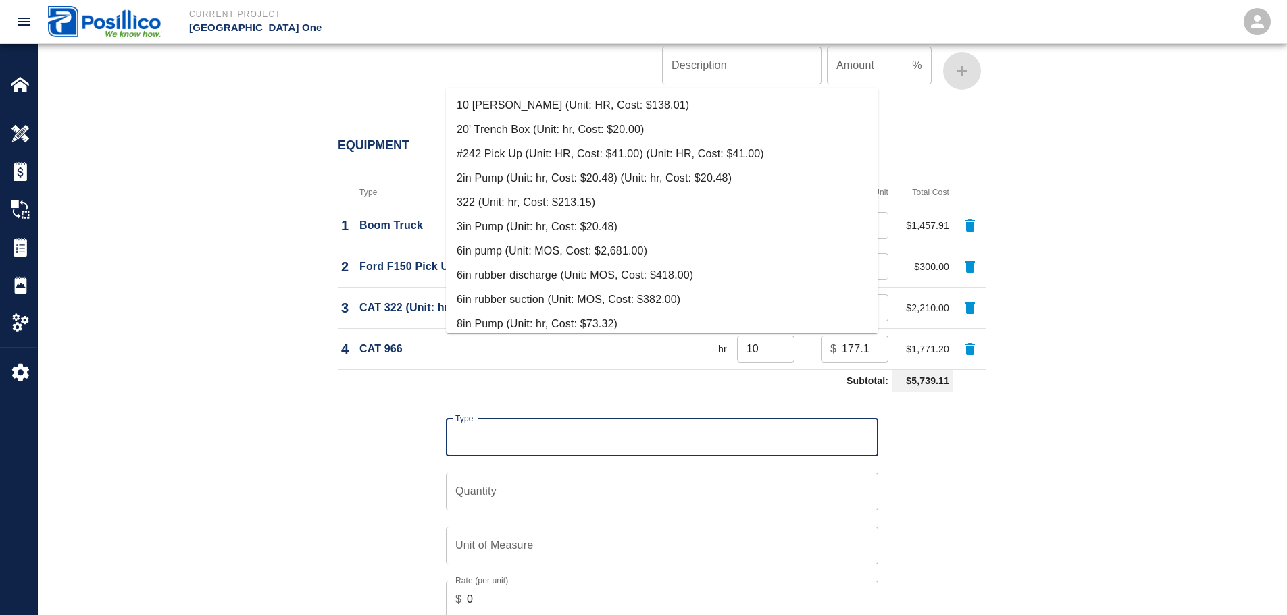
click at [607, 425] on input "Type" at bounding box center [662, 438] width 420 height 26
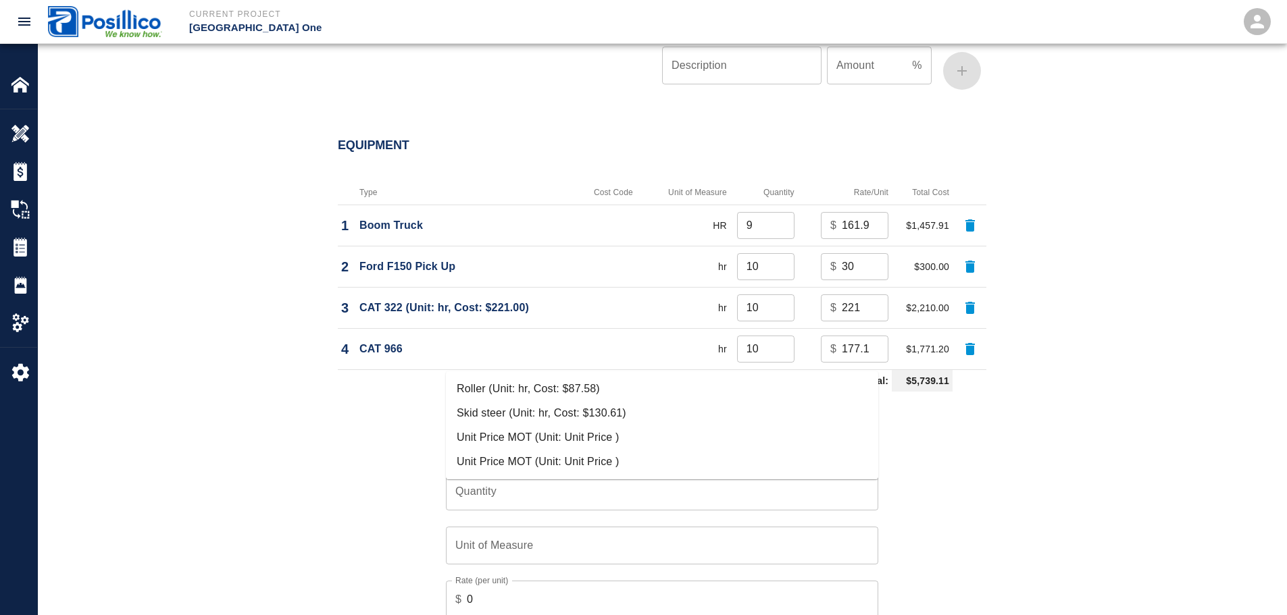
click at [629, 407] on li "Skid steer (Unit: hr, Cost: $130.61)" at bounding box center [662, 413] width 432 height 24
type input "Skid steer (Unit: hr, Cost: $130.61)"
type input "hr"
type input "130.61"
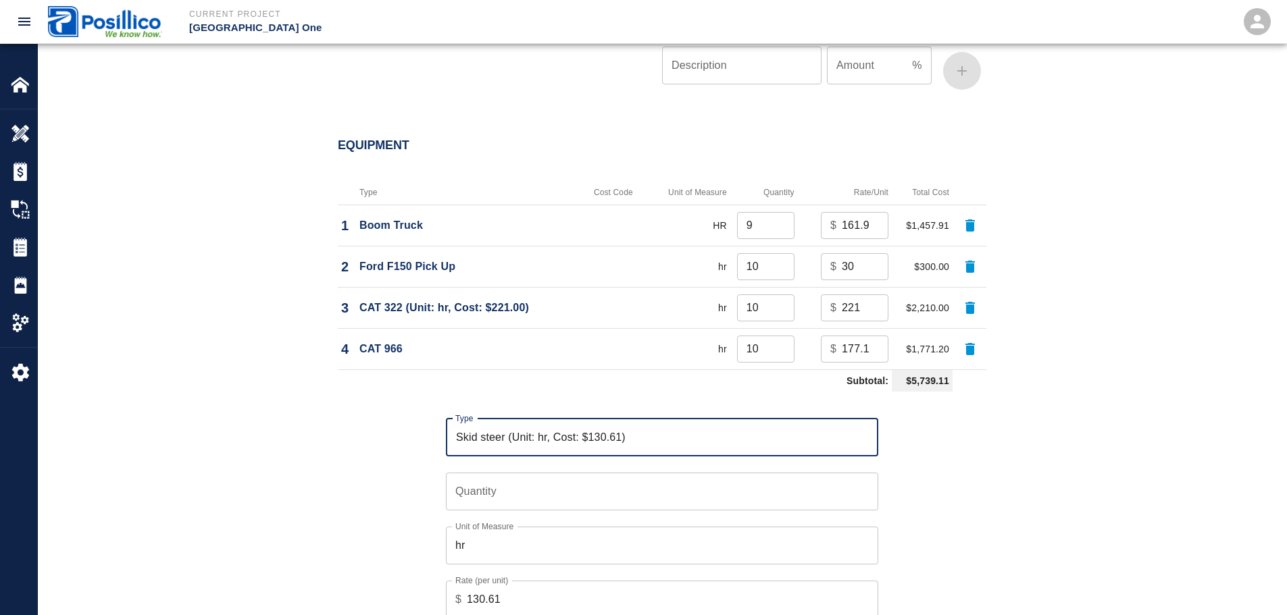
type input "Skid steer (Unit: hr, Cost: $130.61)"
click at [640, 473] on input "Quantity" at bounding box center [662, 492] width 432 height 38
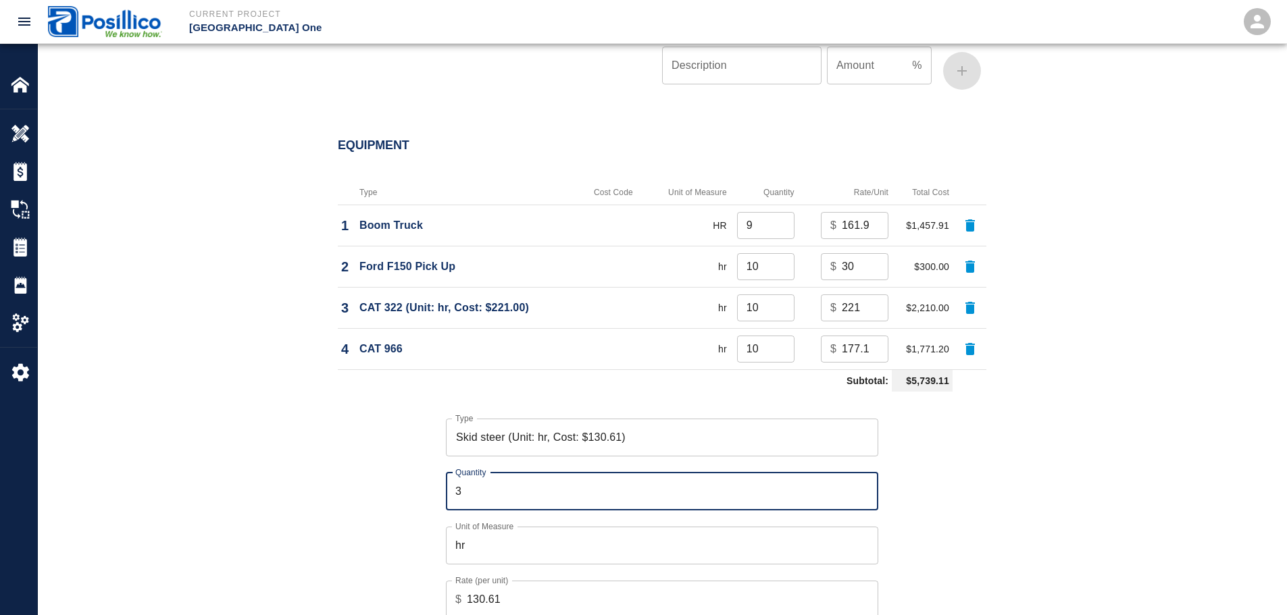
type input "3"
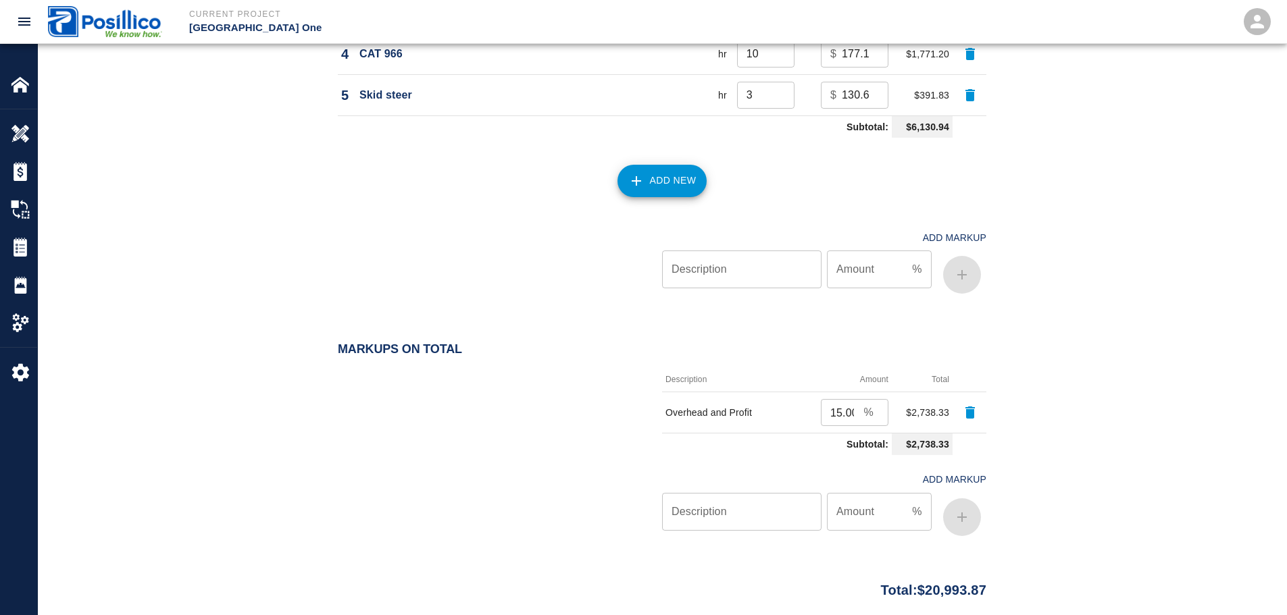
scroll to position [2240, 0]
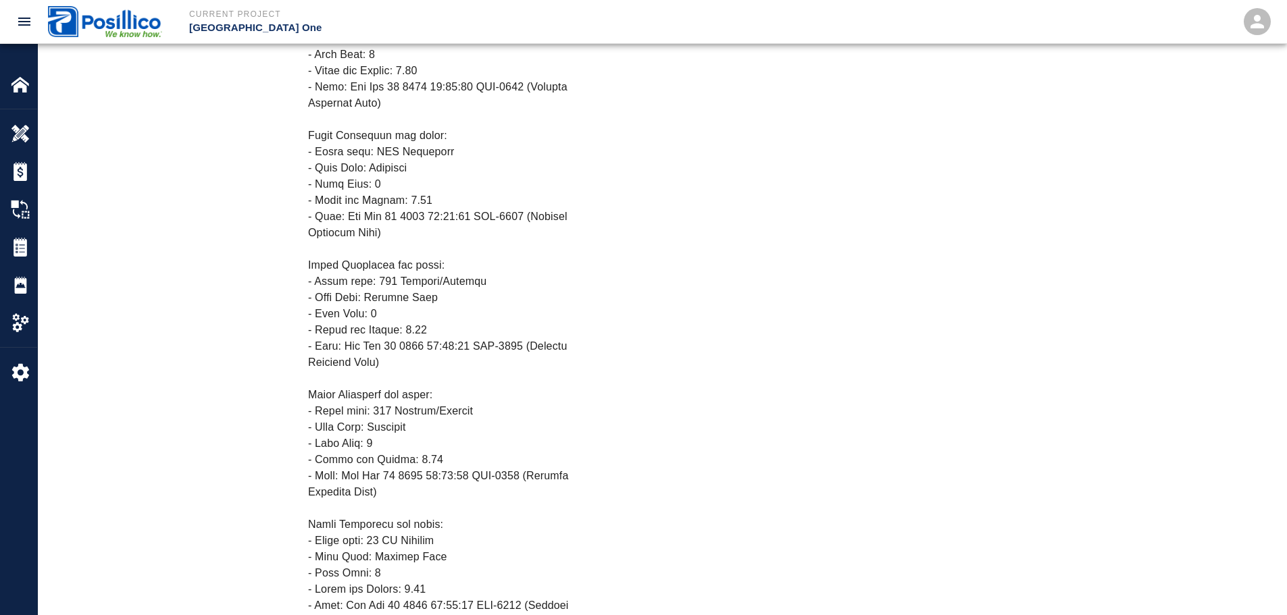
scroll to position [2442, 0]
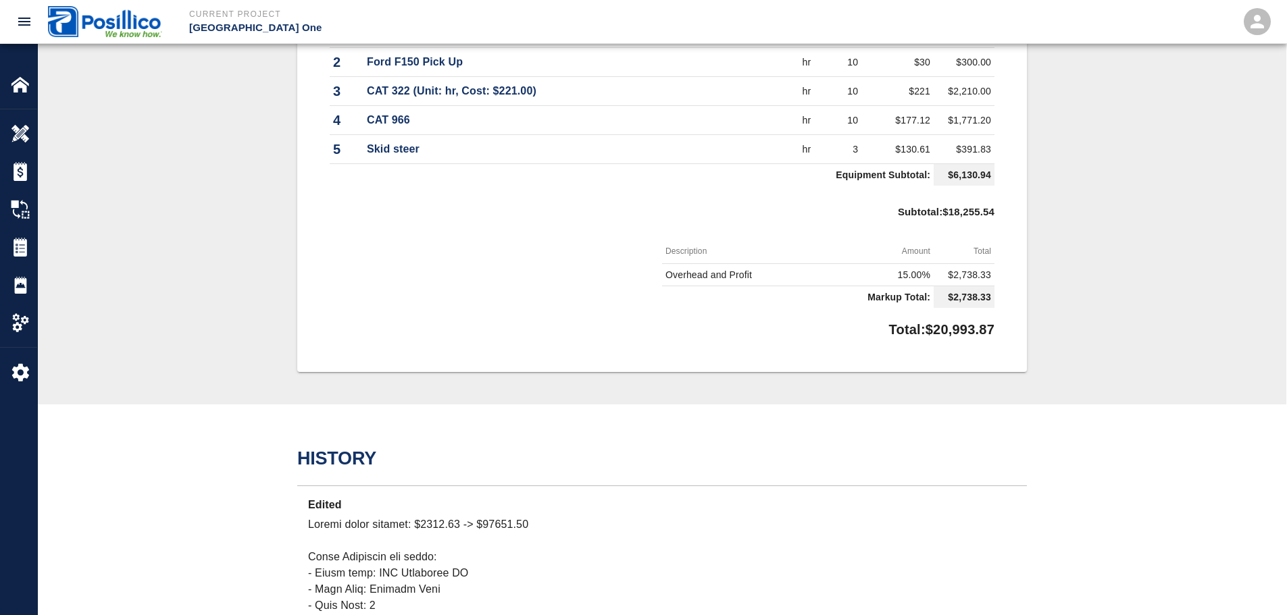
drag, startPoint x: 698, startPoint y: 361, endPoint x: 688, endPoint y: 288, distance: 73.6
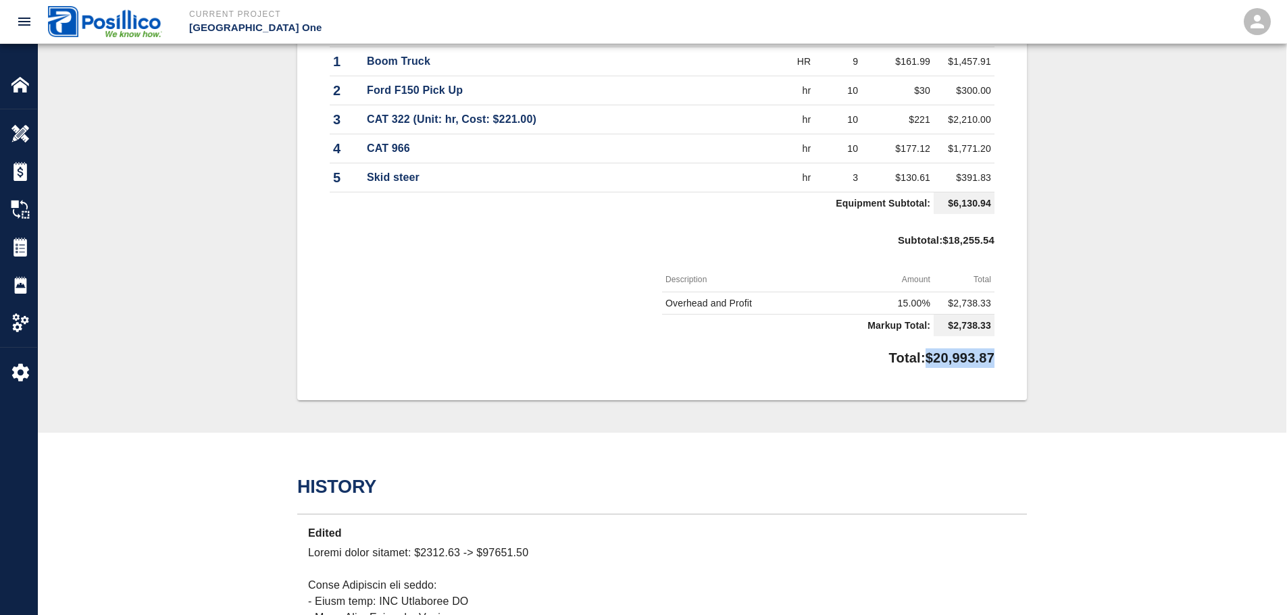
drag, startPoint x: 914, startPoint y: 364, endPoint x: 999, endPoint y: 354, distance: 85.1
copy p "$20,993.87"
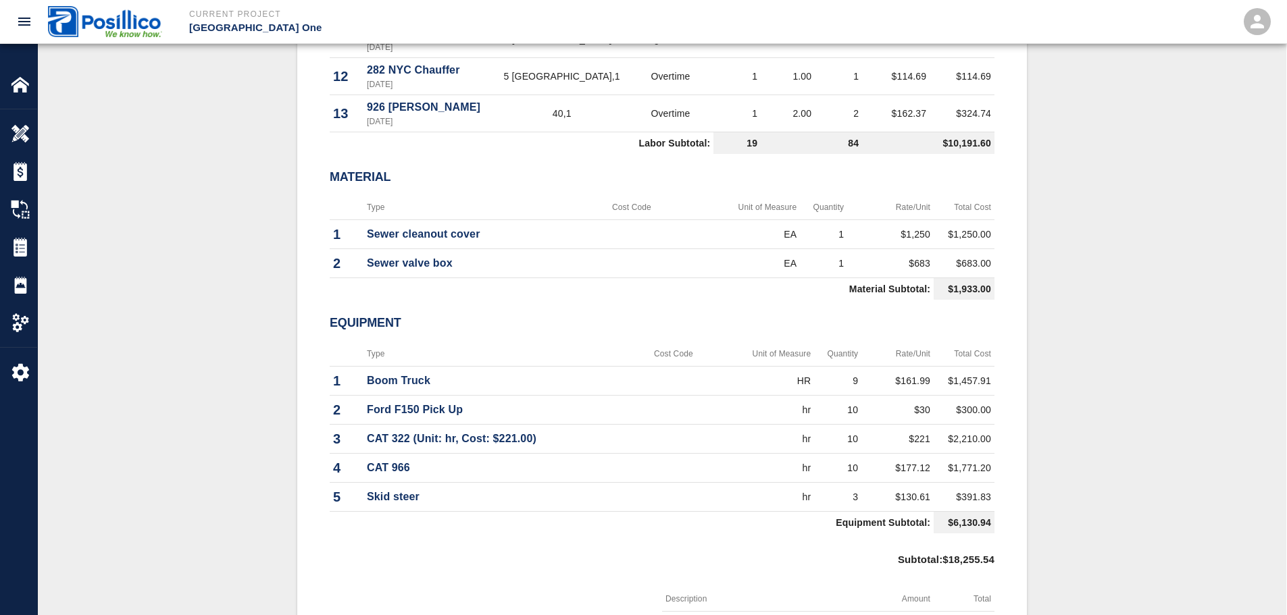
scroll to position [0, 0]
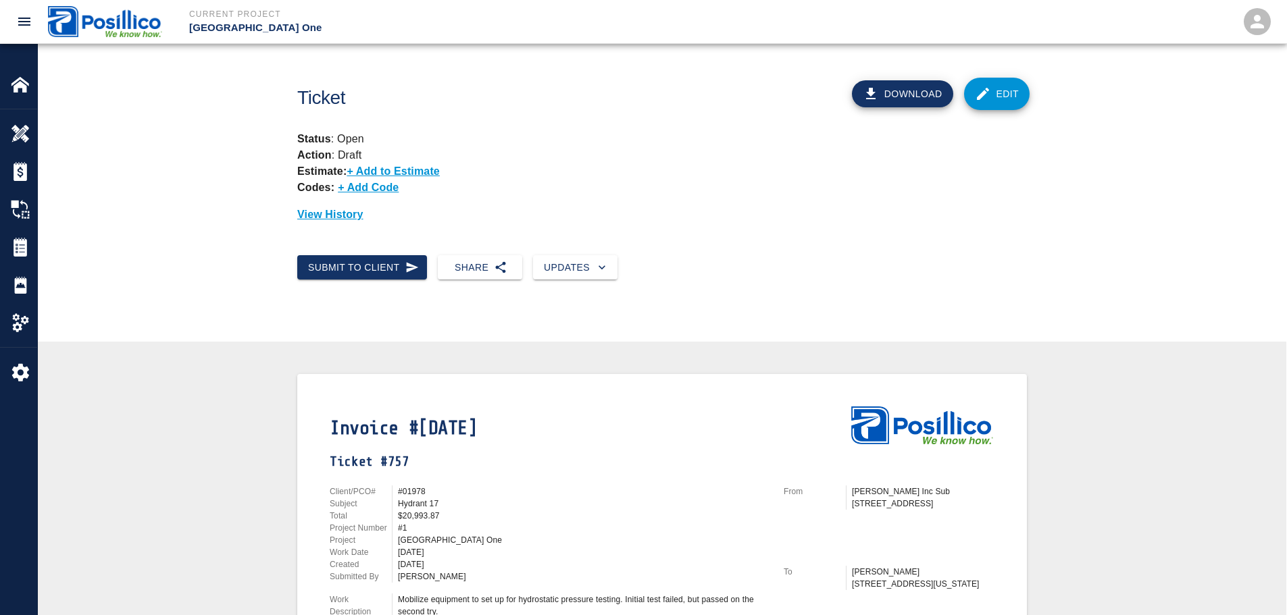
drag, startPoint x: 235, startPoint y: 171, endPoint x: 229, endPoint y: 131, distance: 40.3
click at [140, 204] on div "Ticket Download Edit Status : Open Action : Draft Estimate: + Add to Estimate C…" at bounding box center [662, 149] width 1248 height 211
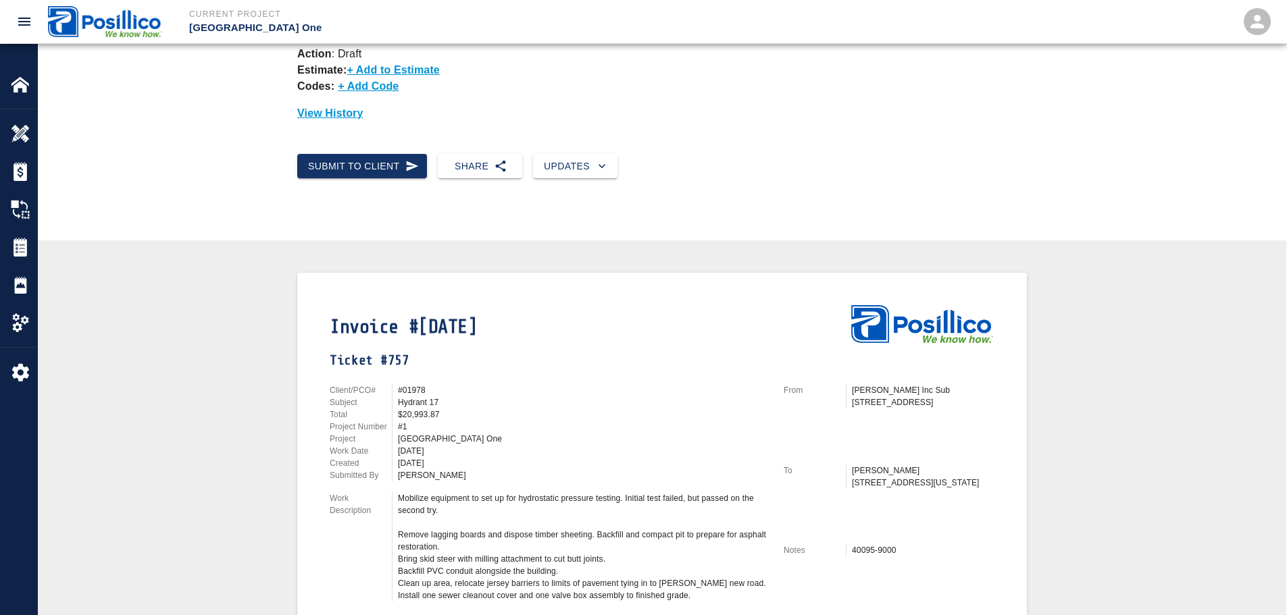
scroll to position [203, 0]
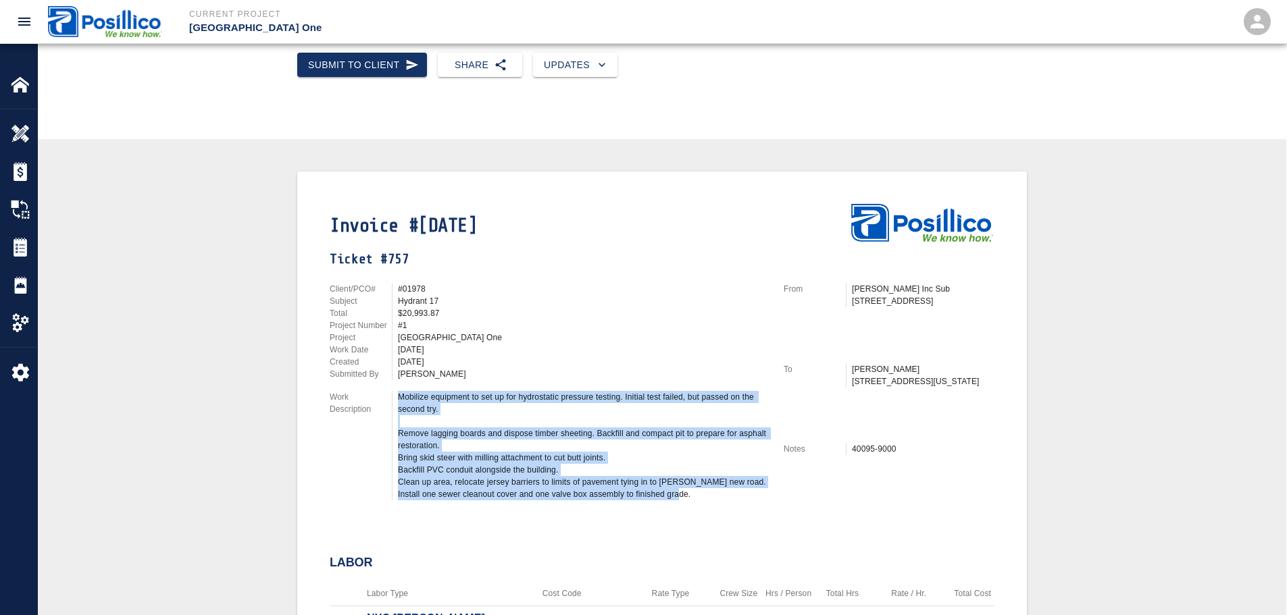
drag, startPoint x: 399, startPoint y: 396, endPoint x: 699, endPoint y: 495, distance: 316.0
click at [699, 495] on div "Mobilize equipment to set up for hydrostatic pressure testing. Initial test fai…" at bounding box center [583, 445] width 370 height 109
copy div "Mobilize equipment to set up for hydrostatic pressure testing. Initial test fai…"
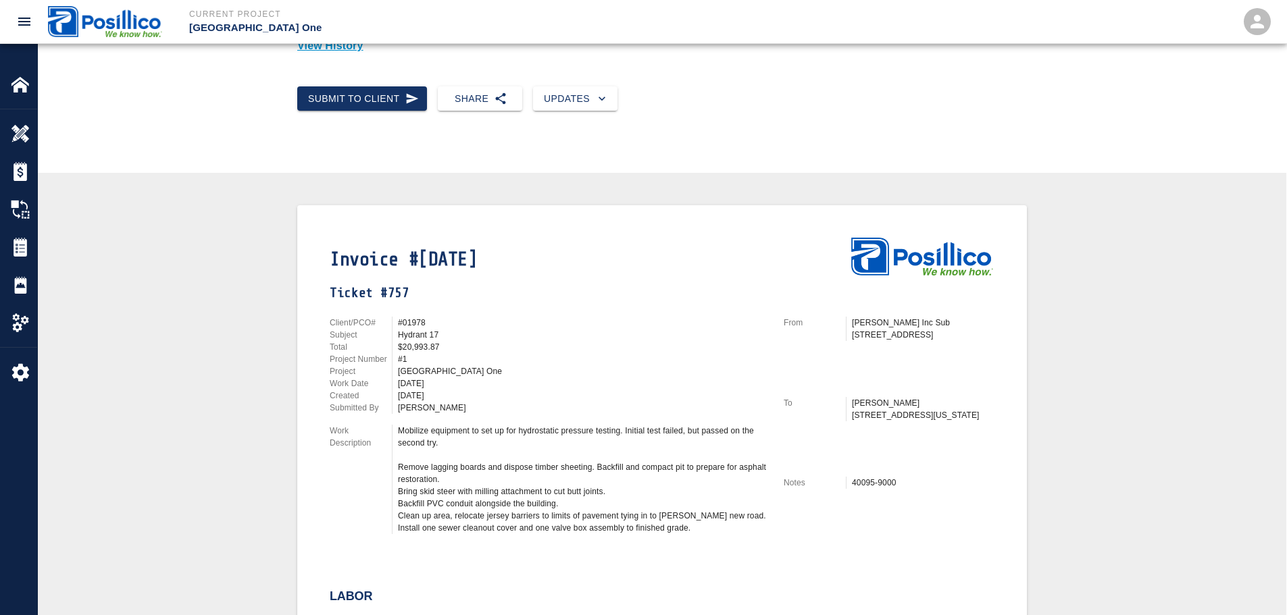
scroll to position [0, 0]
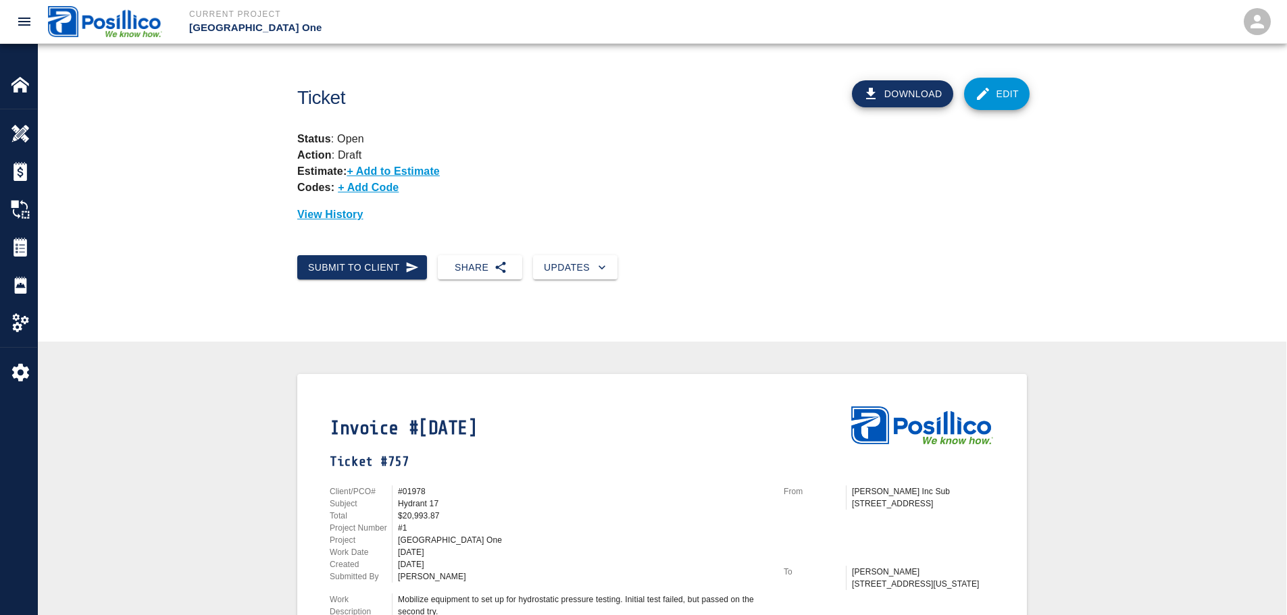
drag, startPoint x: 946, startPoint y: 410, endPoint x: 883, endPoint y: 41, distance: 374.2
click at [894, 95] on button "Download" at bounding box center [902, 93] width 101 height 27
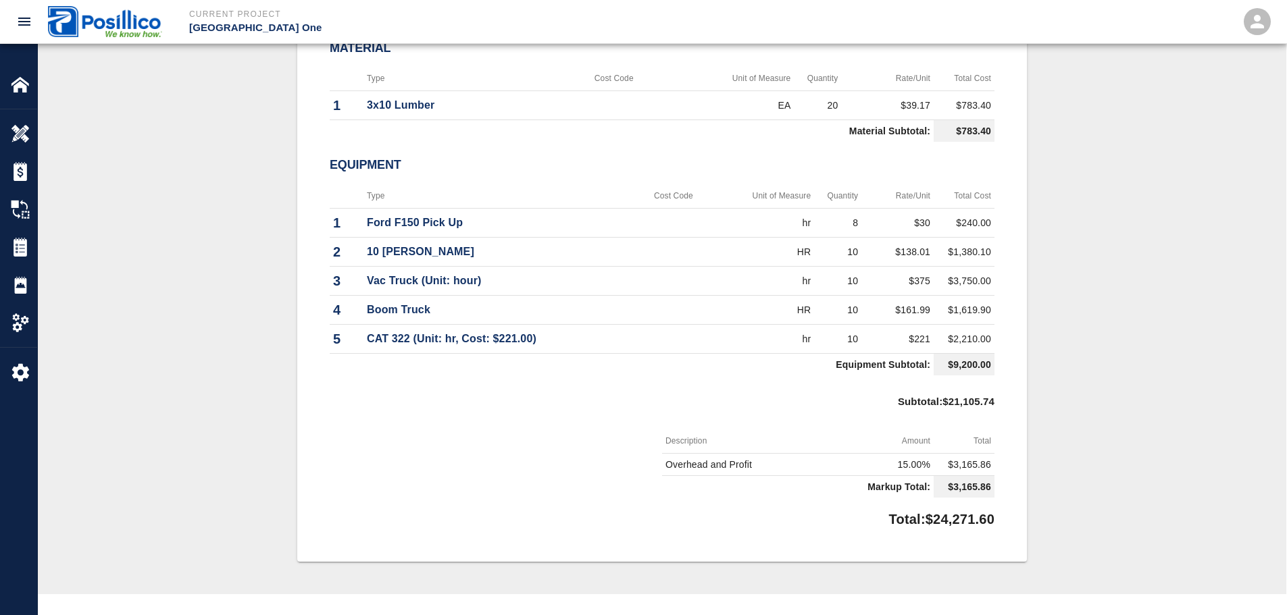
scroll to position [1168, 0]
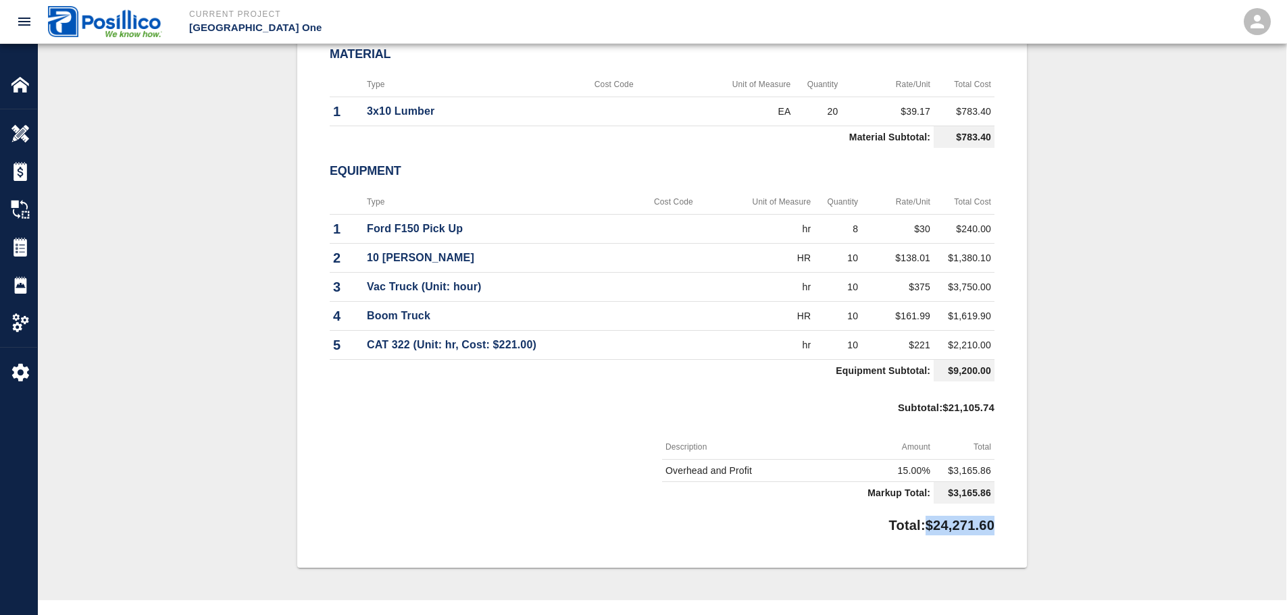
drag, startPoint x: 913, startPoint y: 499, endPoint x: 1004, endPoint y: 497, distance: 91.2
copy p "$24,271.60"
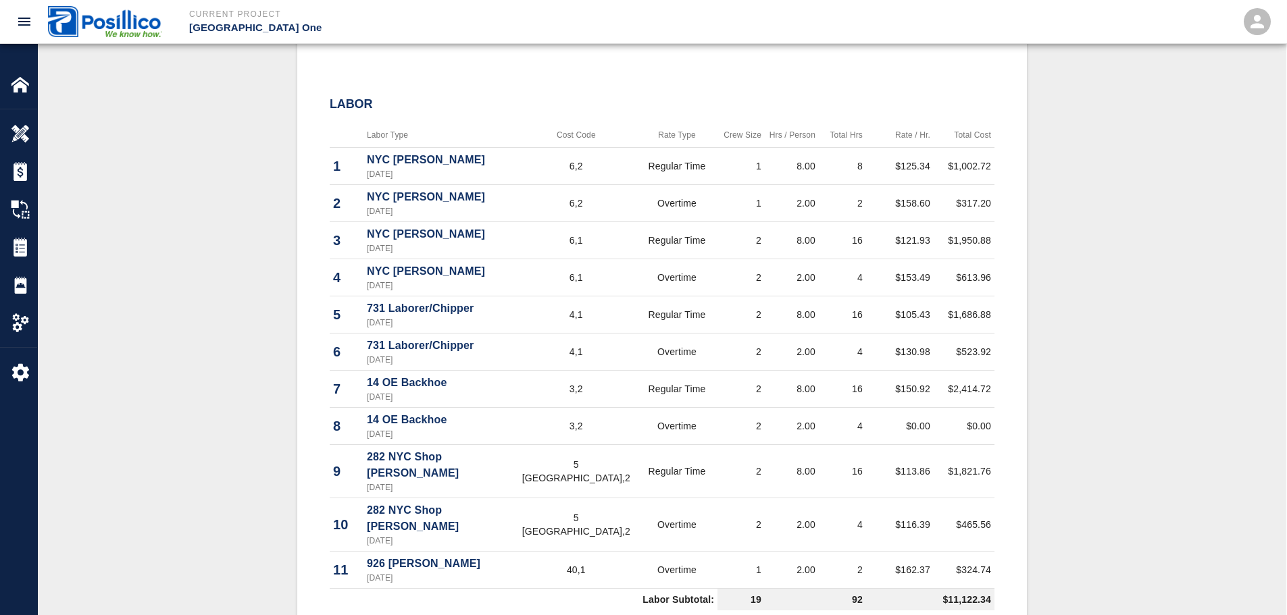
scroll to position [0, 0]
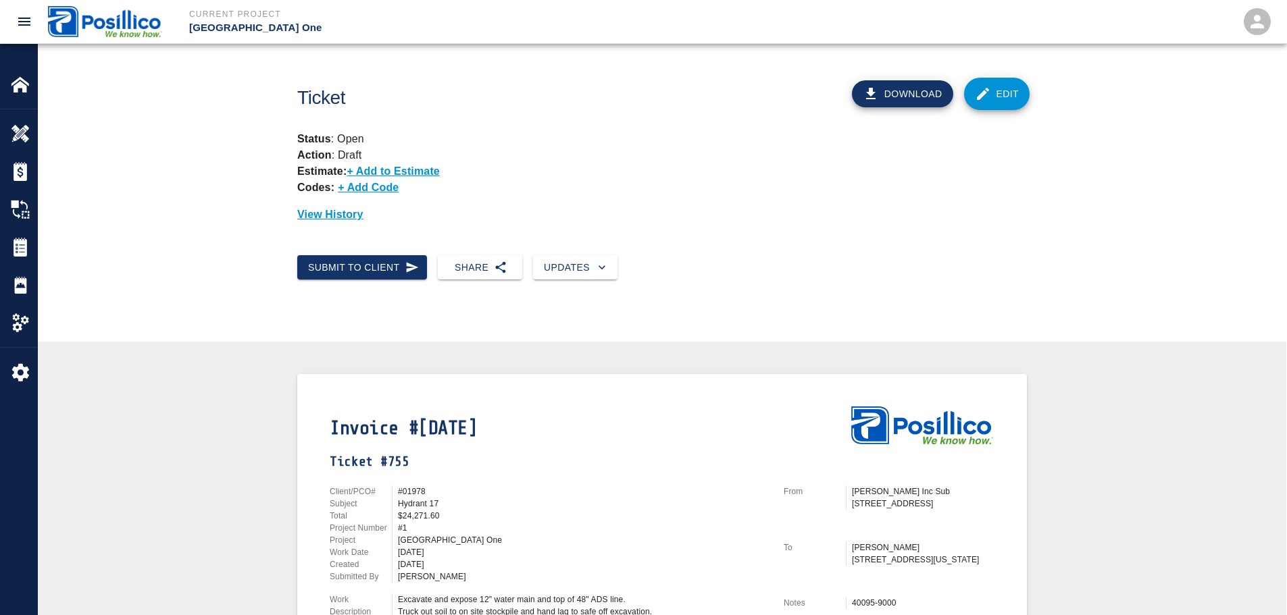
drag, startPoint x: 565, startPoint y: 290, endPoint x: 536, endPoint y: 149, distance: 144.2
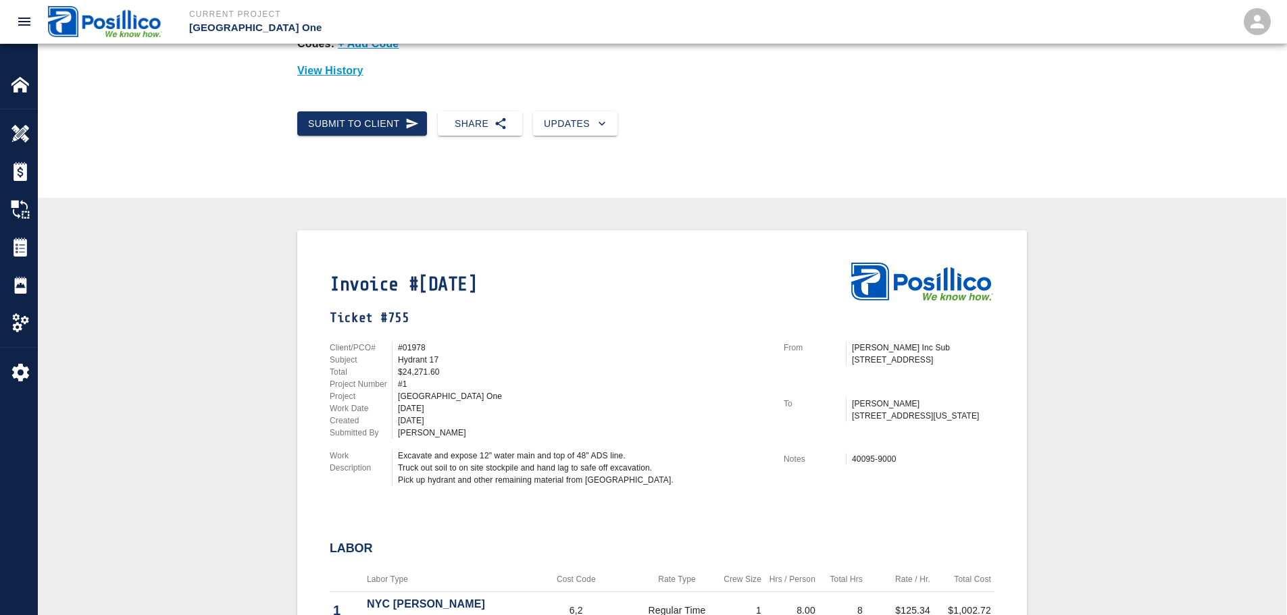
scroll to position [270, 0]
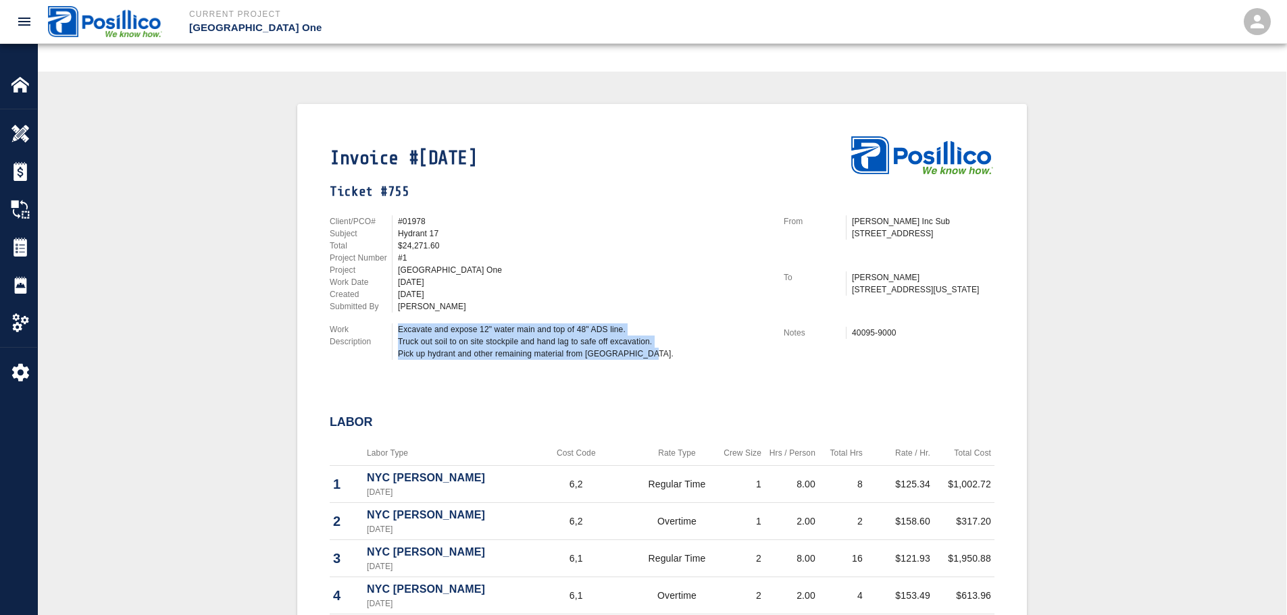
drag, startPoint x: 399, startPoint y: 334, endPoint x: 640, endPoint y: 354, distance: 241.4
click at [640, 354] on div "Excavate and expose 12" water main and top of 48" ADS line. Truck out soil to o…" at bounding box center [583, 342] width 370 height 36
copy div "Excavate and expose 12" water main and top of 48" ADS line. Truck out soil to o…"
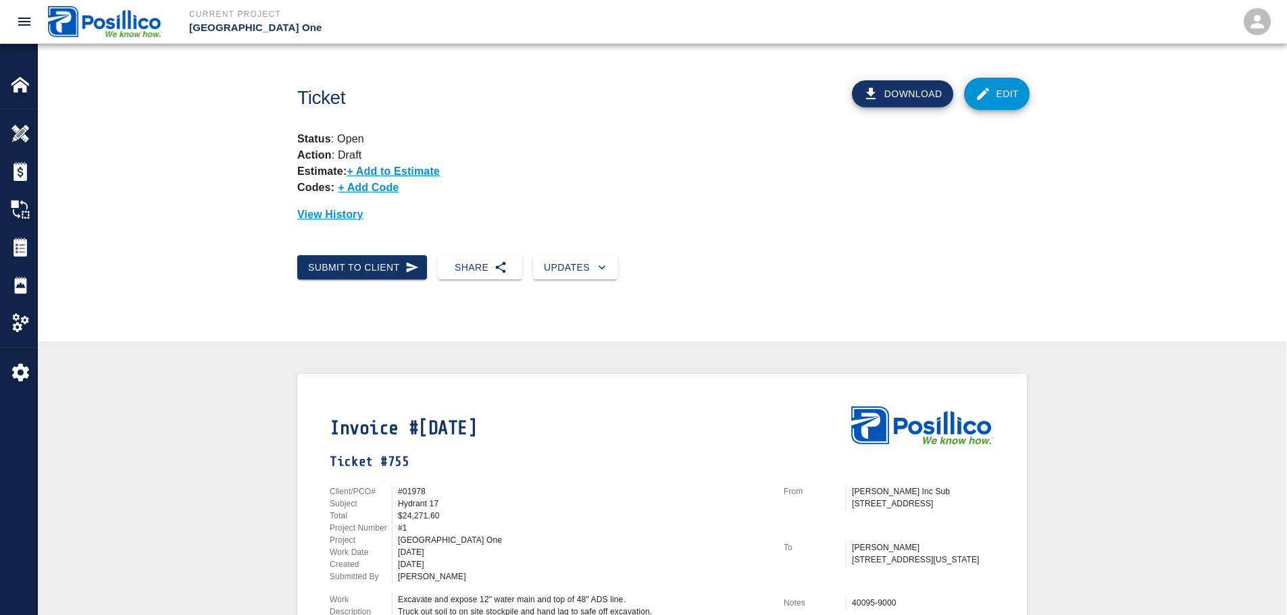
drag, startPoint x: 850, startPoint y: 293, endPoint x: 837, endPoint y: 93, distance: 200.4
click at [880, 101] on button "Download" at bounding box center [902, 93] width 101 height 27
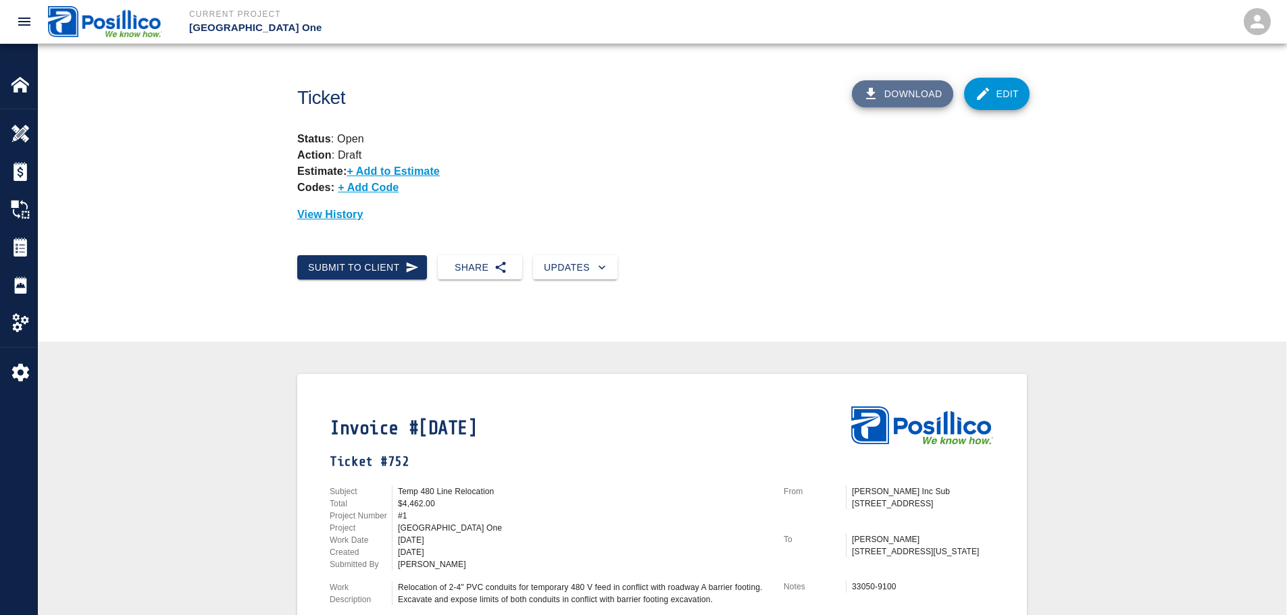
click at [903, 101] on button "Download" at bounding box center [902, 93] width 101 height 27
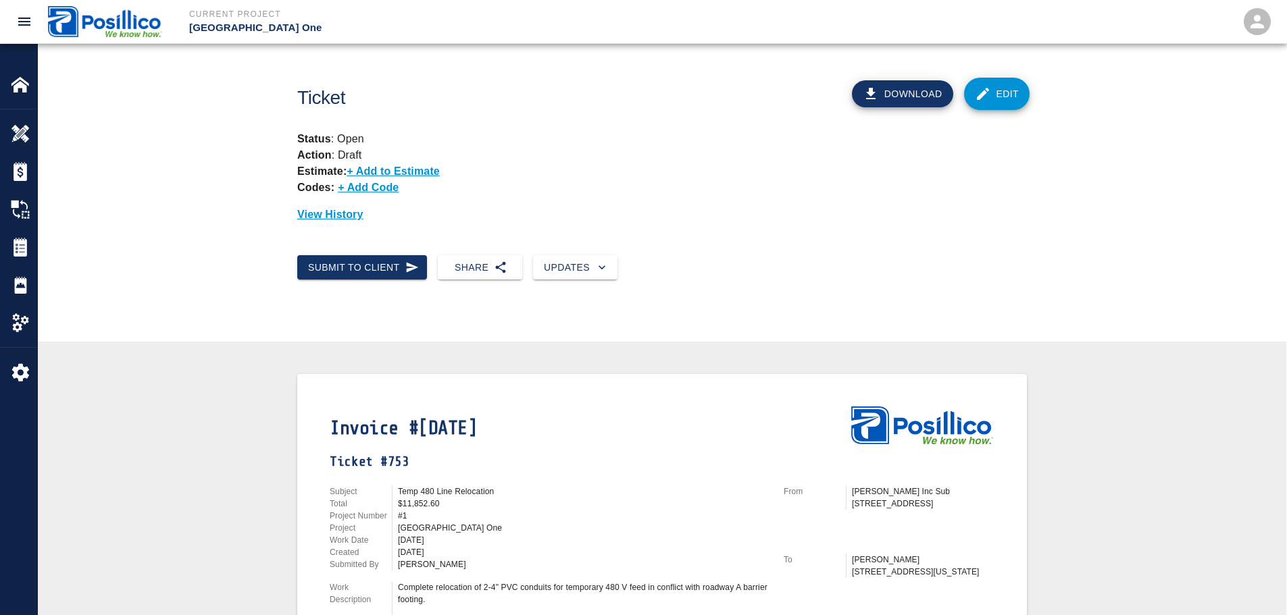
click at [903, 101] on button "Download" at bounding box center [902, 93] width 101 height 27
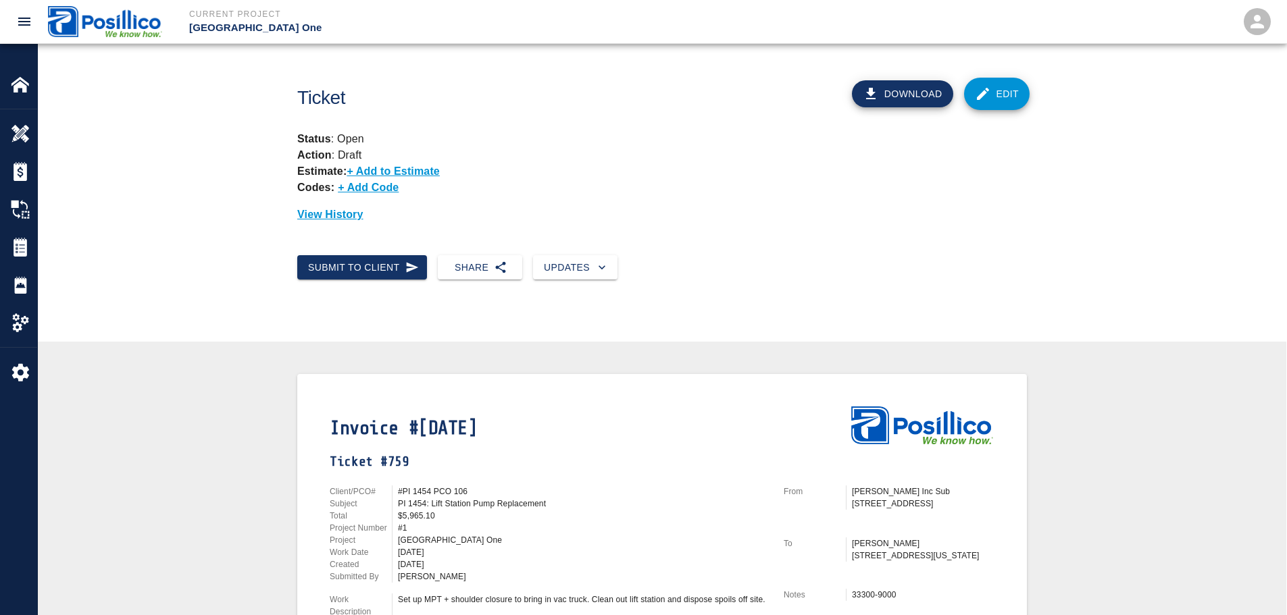
click at [872, 99] on icon "button" at bounding box center [870, 93] width 9 height 11
click at [933, 86] on button "Download" at bounding box center [902, 93] width 101 height 27
